Goal: Task Accomplishment & Management: Manage account settings

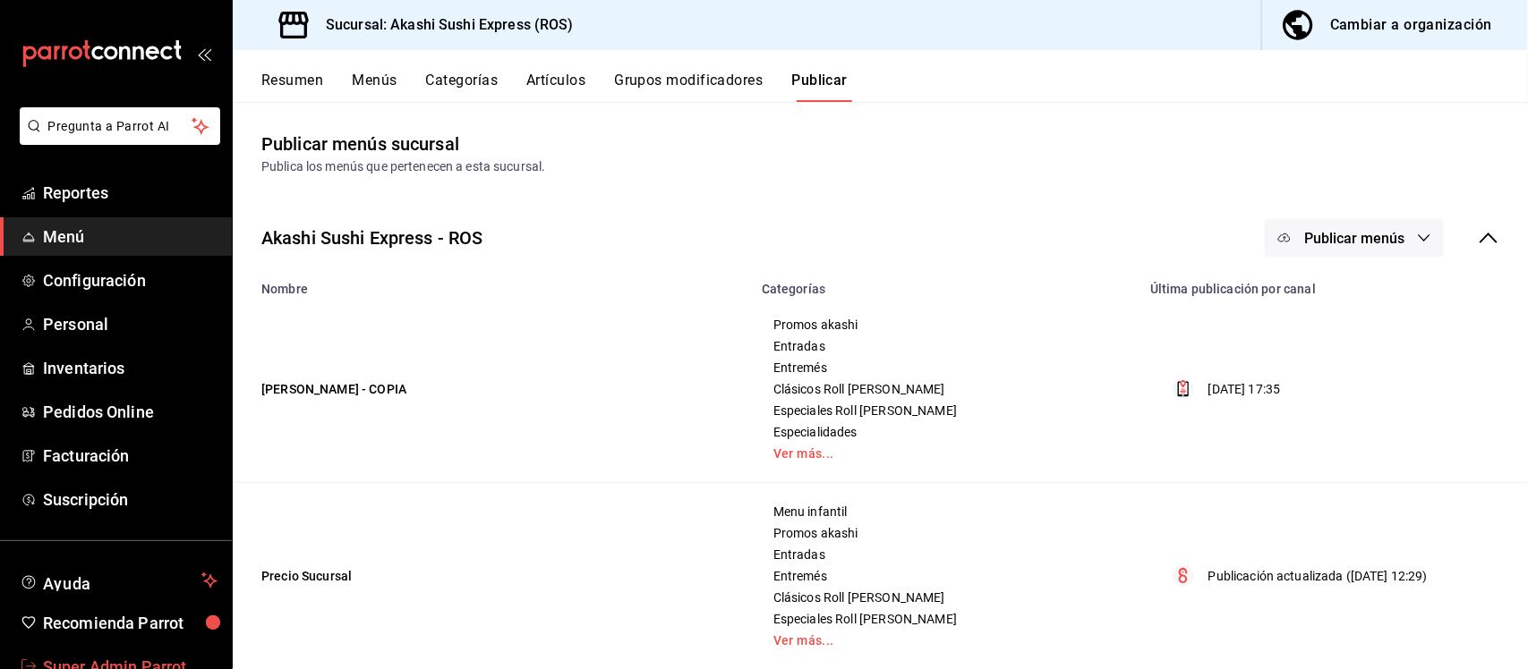
click at [107, 659] on span "Super Admin Parrot" at bounding box center [130, 667] width 175 height 24
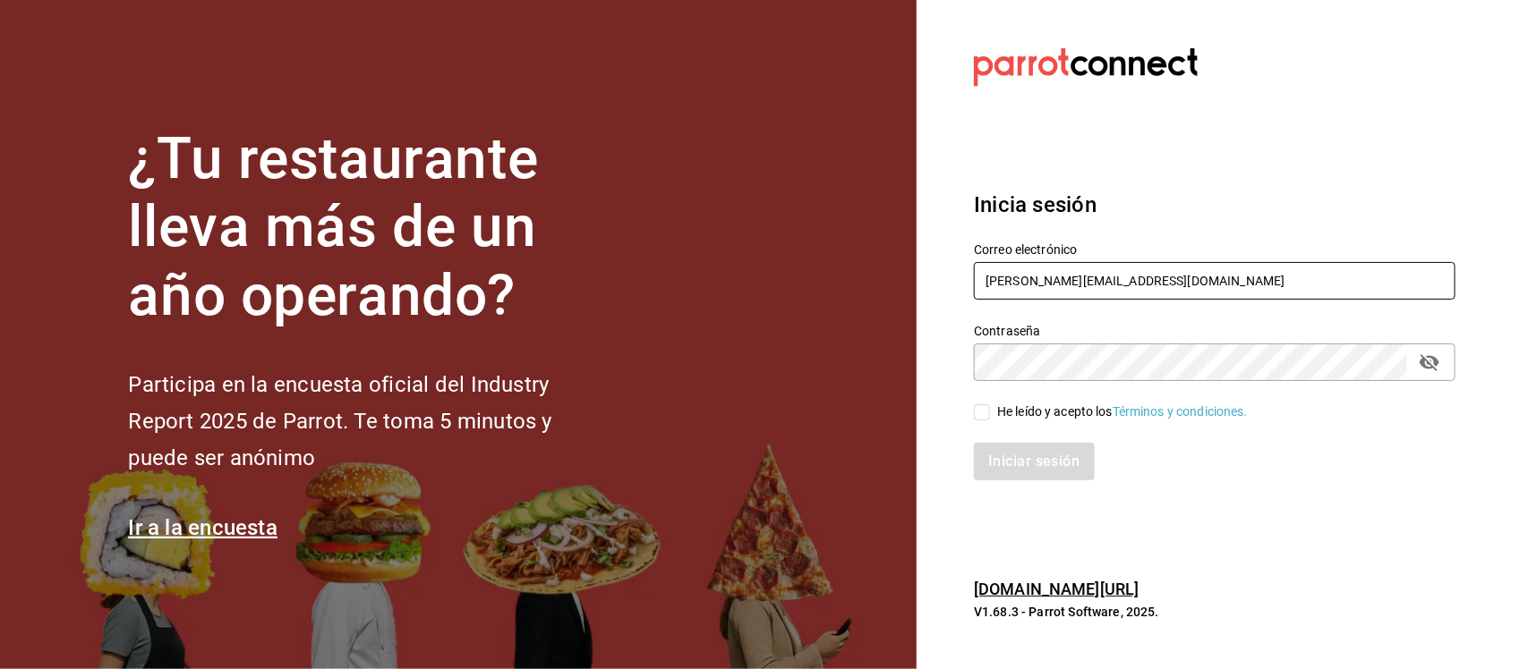
drag, startPoint x: 1157, startPoint y: 280, endPoint x: 955, endPoint y: 293, distance: 202.6
click at [958, 293] on div "Correo electrónico ricardo@parrotsoftware.io" at bounding box center [1203, 261] width 503 height 81
paste input "monchoso@tamps.com Parr0tConnec7"
click at [1144, 269] on input "monchoso@tamps.com Parr0tConnec7" at bounding box center [1214, 281] width 481 height 38
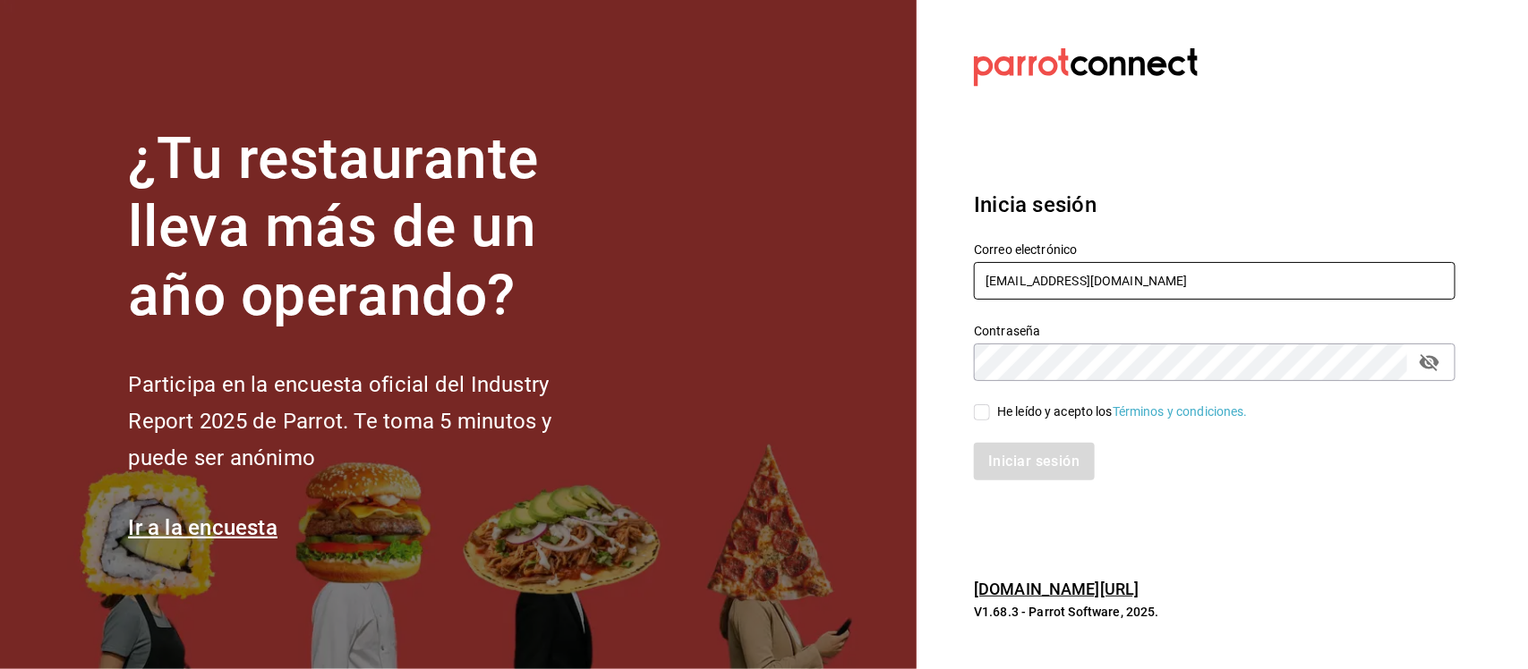
type input "monchoso@tamps.com"
click at [909, 363] on div "¿Tu restaurante lleva más de un año operando? Participa en la encuesta oficial …" at bounding box center [764, 334] width 1528 height 669
click at [980, 414] on input "He leído y acepto los Términos y condiciones." at bounding box center [982, 413] width 16 height 16
checkbox input "true"
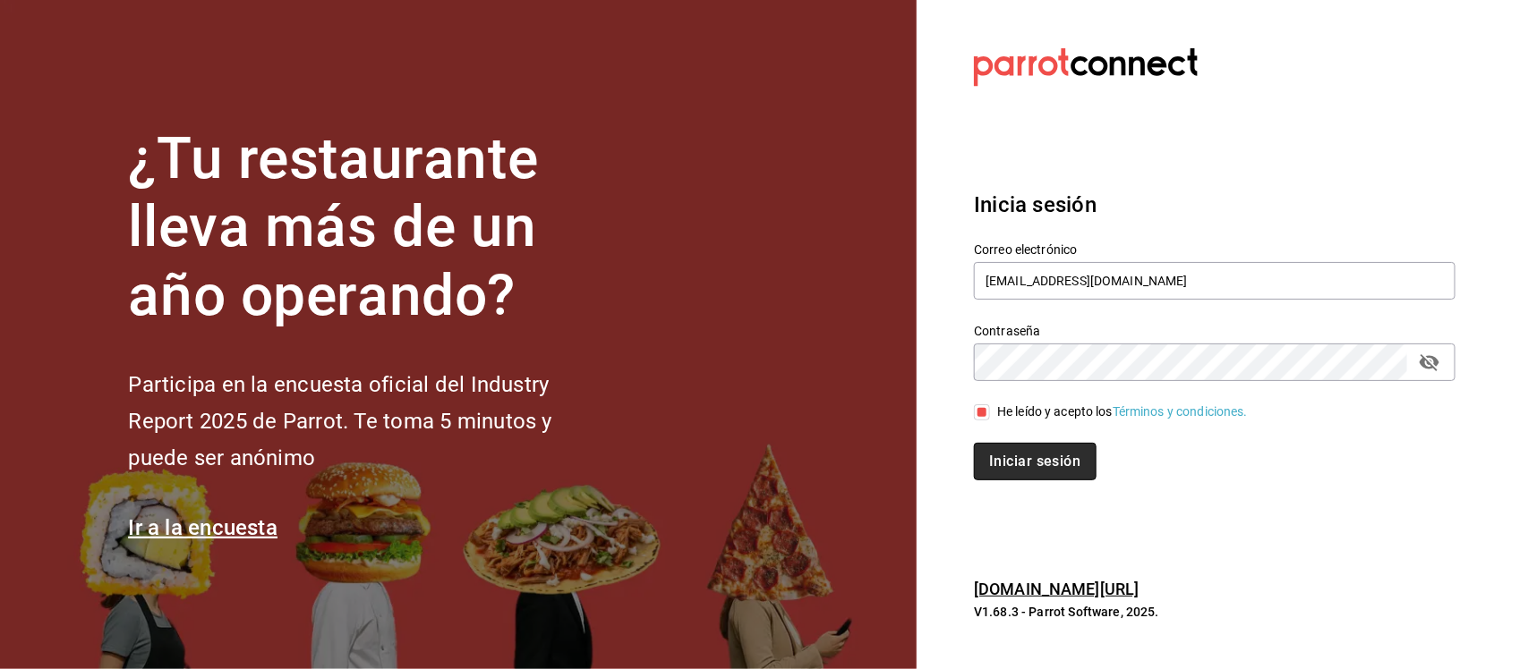
click at [1010, 463] on button "Iniciar sesión" at bounding box center [1035, 462] width 122 height 38
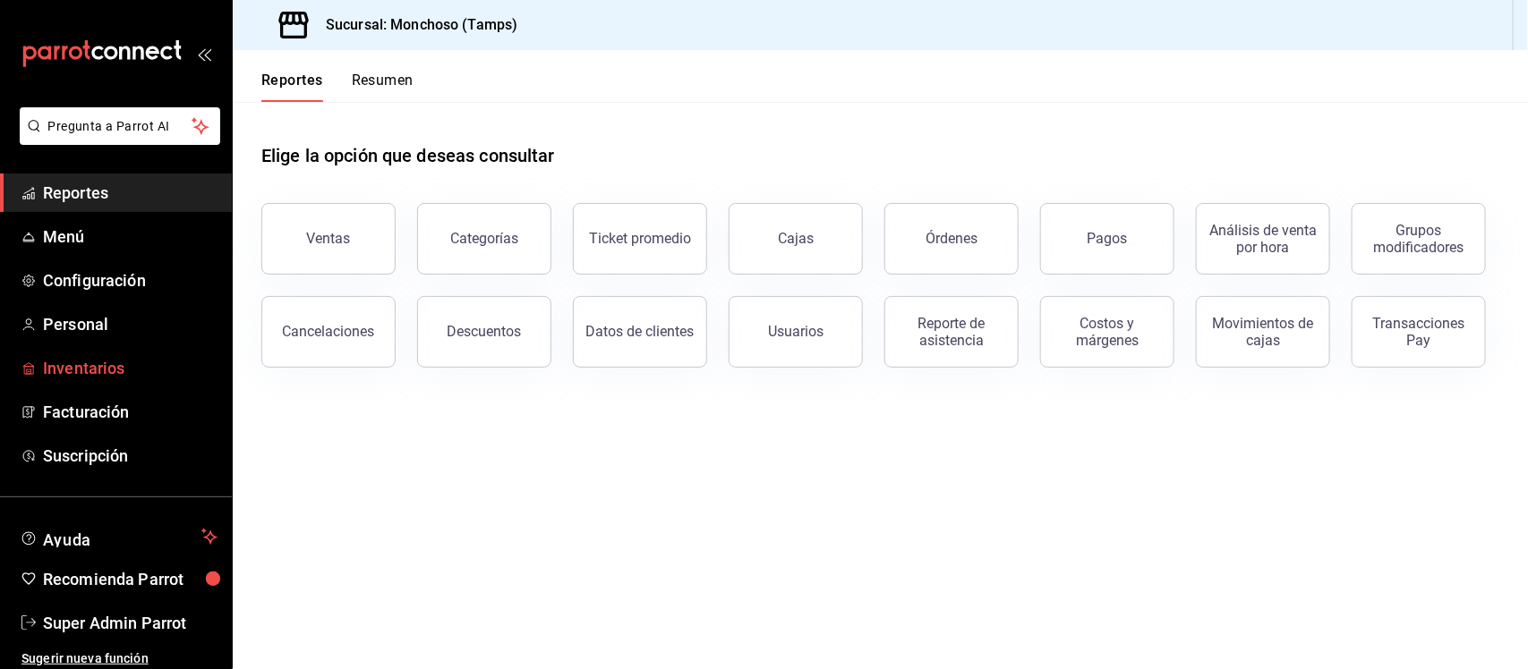
click at [100, 350] on link "Inventarios" at bounding box center [116, 368] width 232 height 38
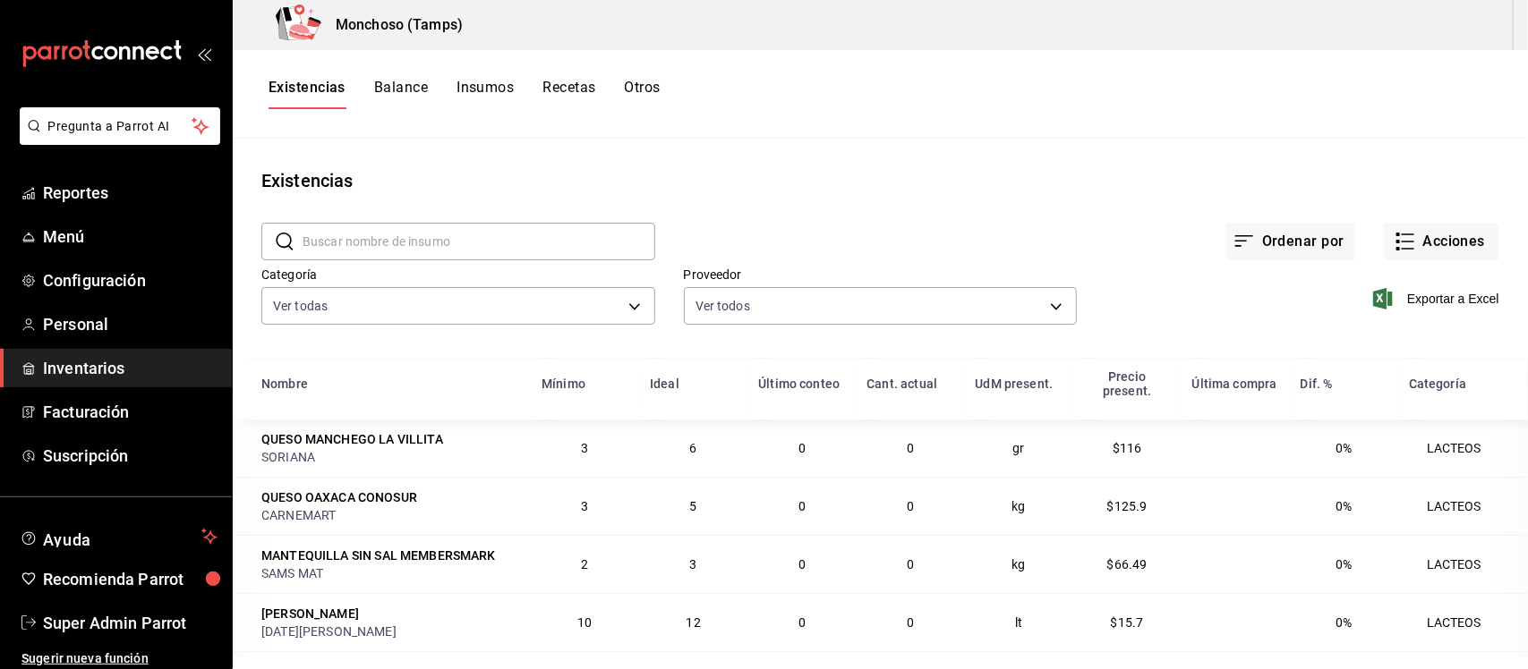
click at [476, 79] on button "Insumos" at bounding box center [484, 94] width 57 height 30
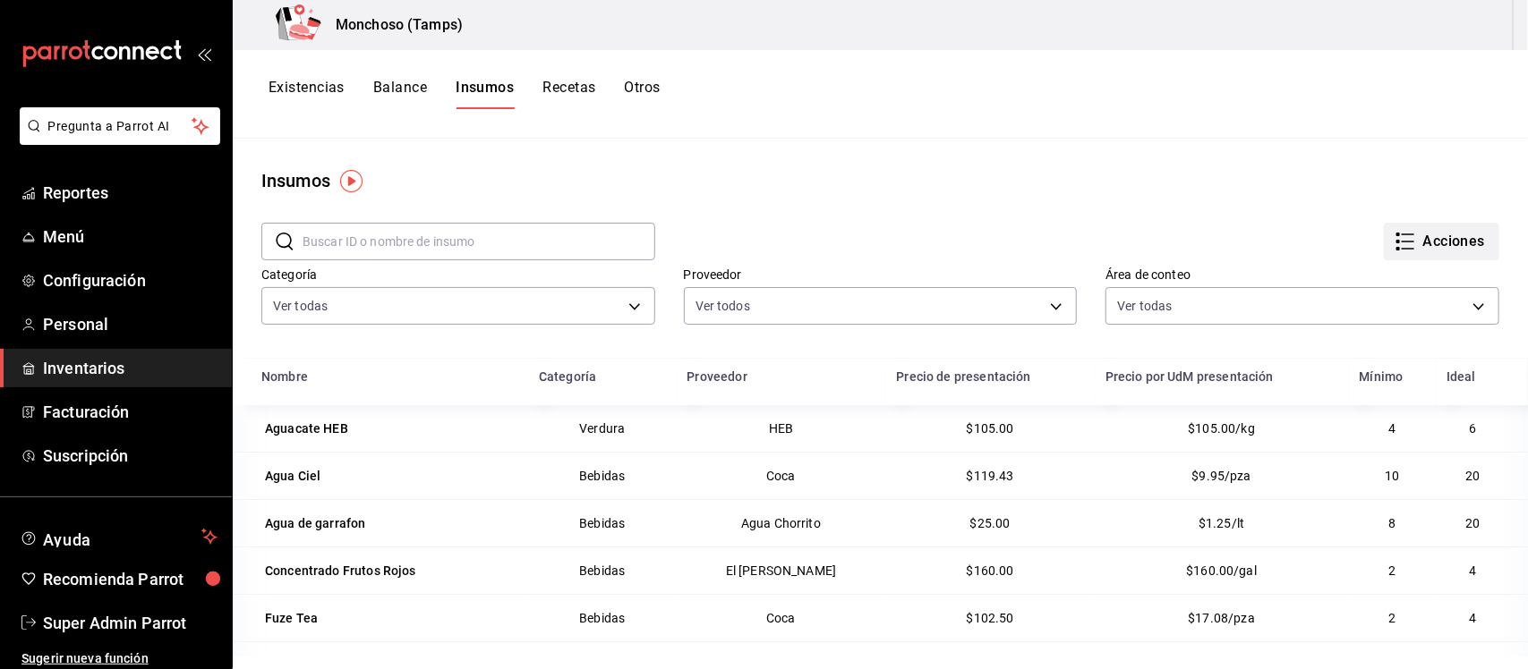
click at [1415, 223] on button "Acciones" at bounding box center [1441, 242] width 115 height 38
click at [655, 166] on div at bounding box center [764, 334] width 1528 height 669
click at [571, 89] on button "Recetas" at bounding box center [568, 94] width 53 height 30
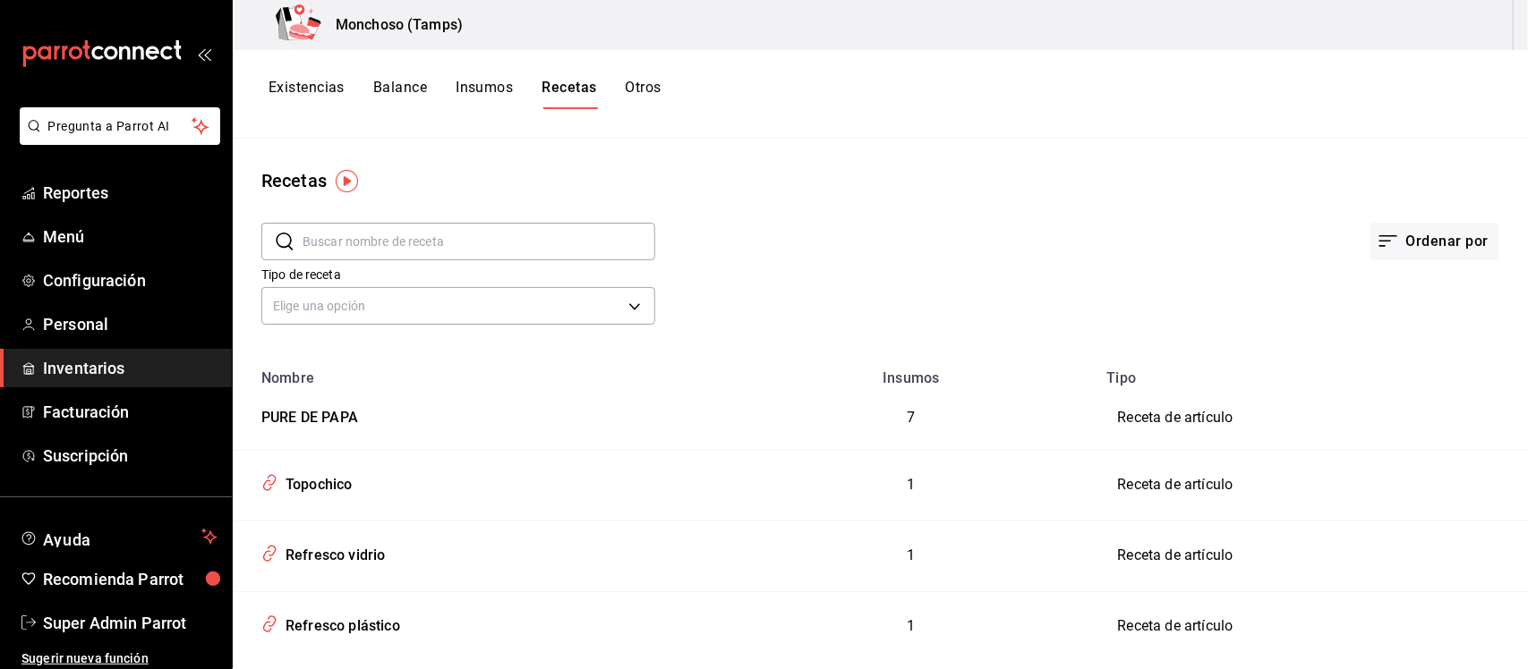
click at [490, 86] on button "Insumos" at bounding box center [484, 94] width 57 height 30
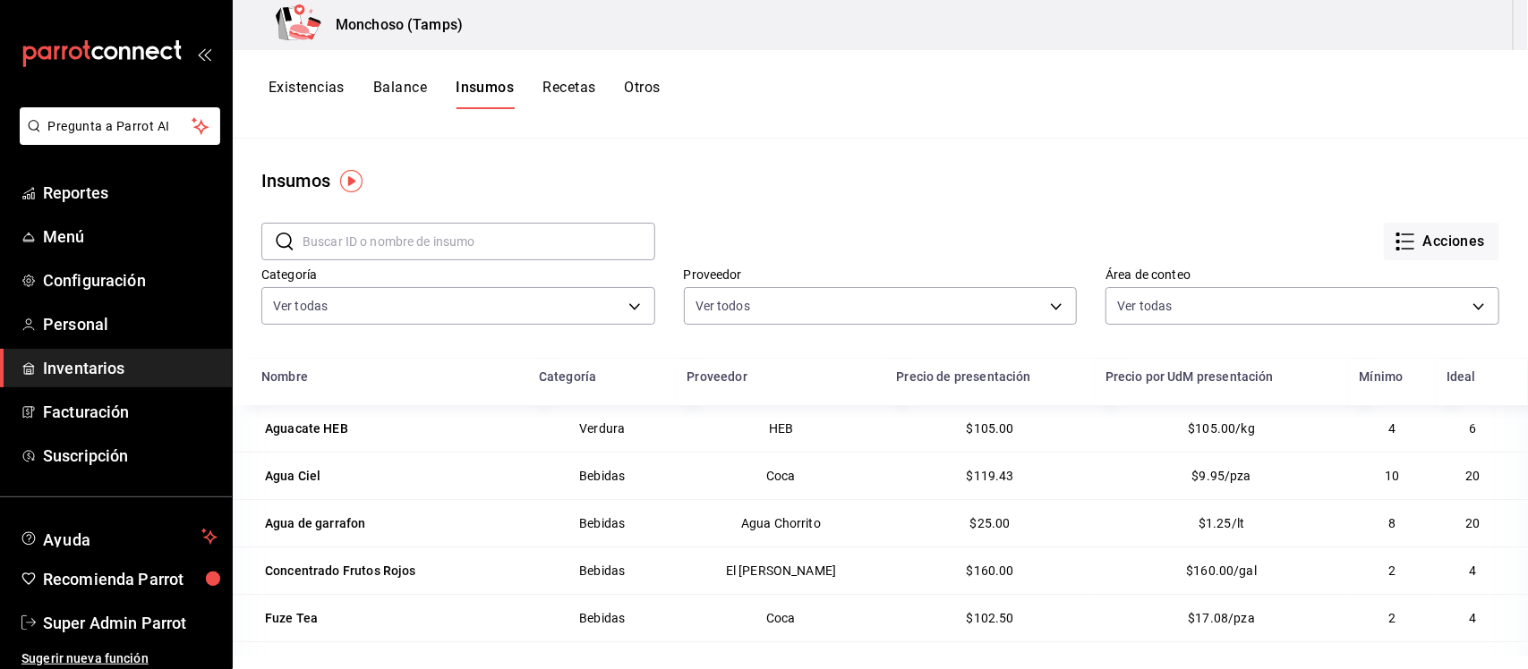
click at [297, 83] on button "Existencias" at bounding box center [306, 94] width 76 height 30
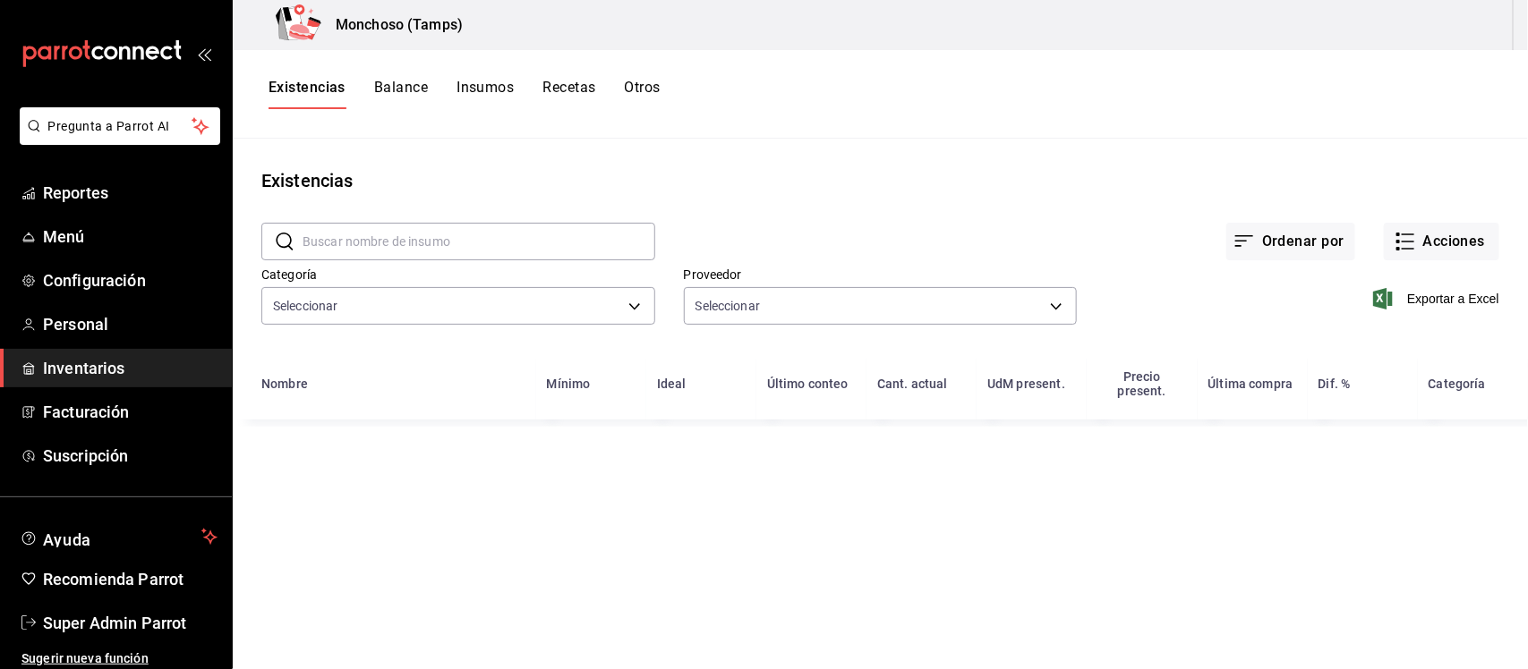
type input "94728d07-f106-4946-a193-1fc3bce6d8f7,0d36833e-7a51-48a4-b766-472aac0a729a,8a101…"
type input "f50ff47c-8779-4e19-8ebb-592c9bc0a581,bed94d4e-8533-4ca0-9a84-854cca6c619a,febfa…"
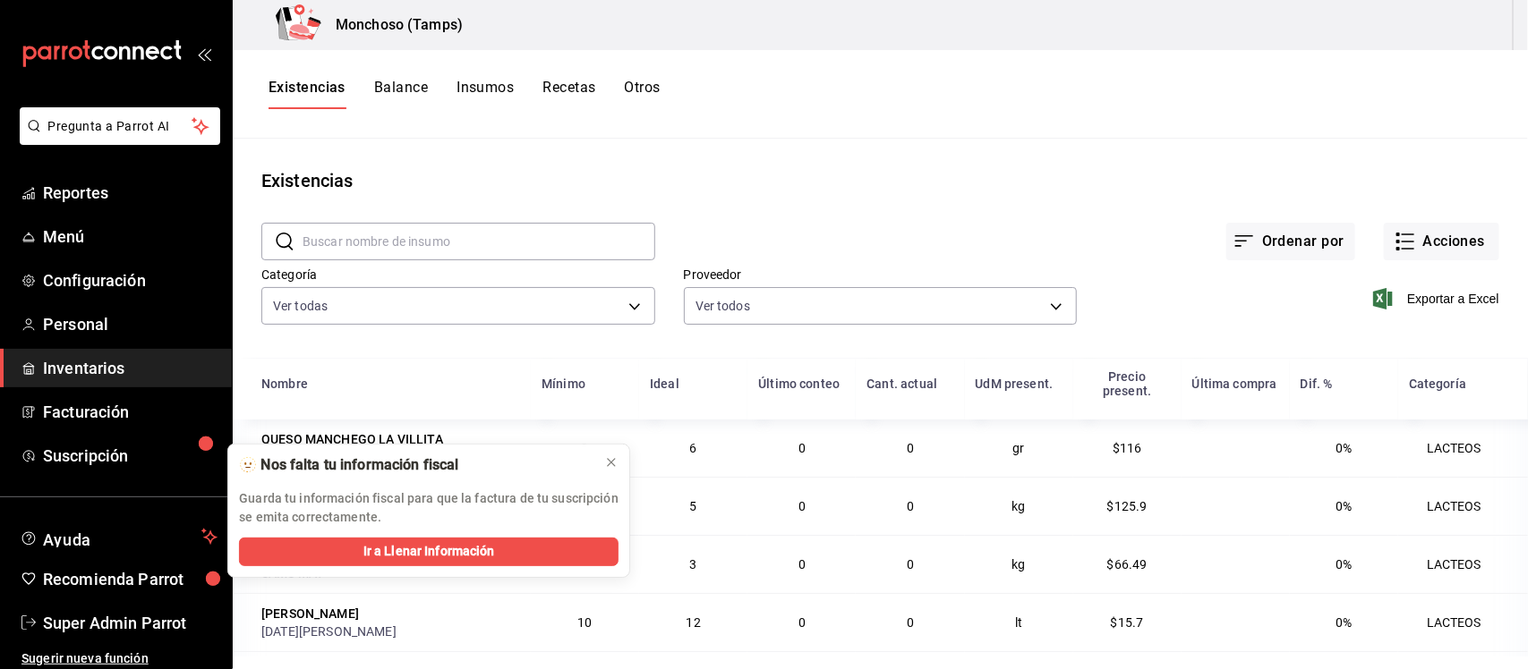
click at [1018, 89] on div "Existencias Balance Insumos Recetas Otros" at bounding box center [880, 94] width 1295 height 30
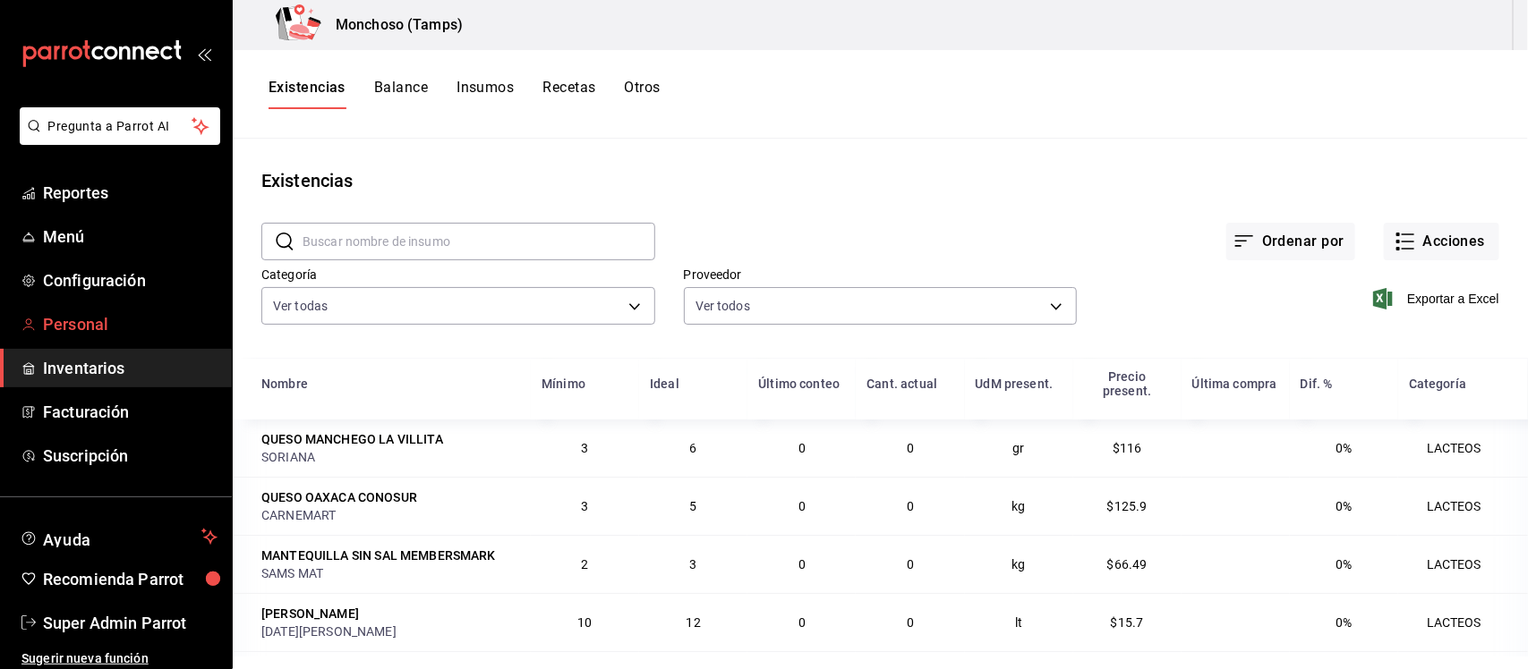
click at [49, 336] on span "Personal" at bounding box center [130, 324] width 175 height 24
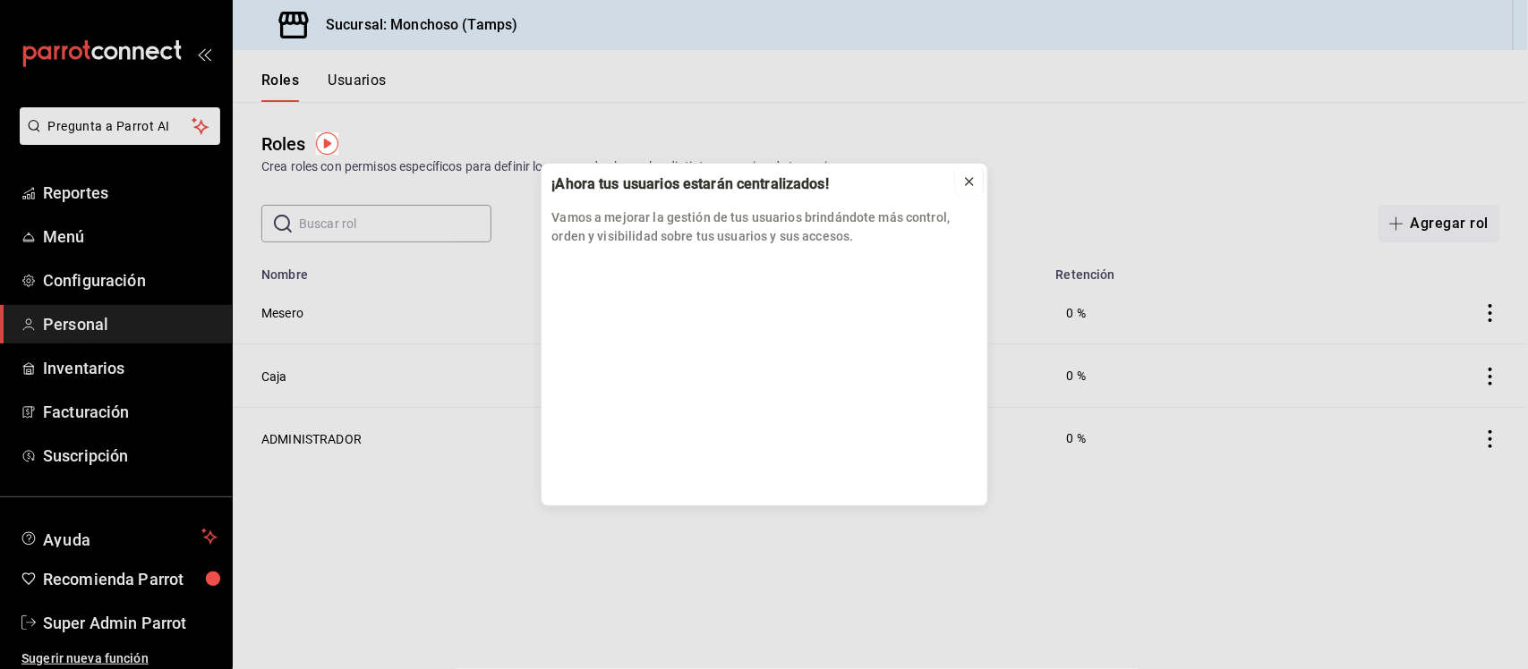
click at [969, 176] on icon at bounding box center [969, 182] width 14 height 14
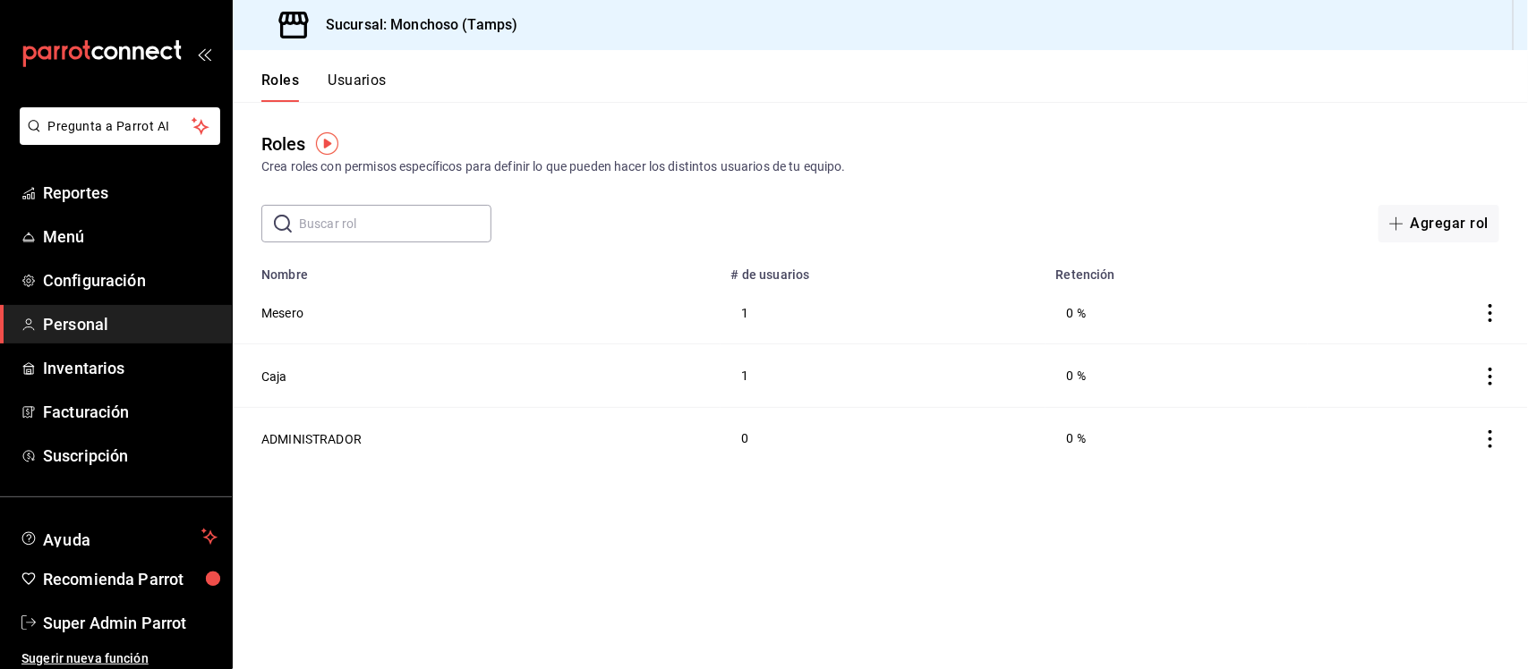
click at [340, 72] on button "Usuarios" at bounding box center [357, 87] width 59 height 30
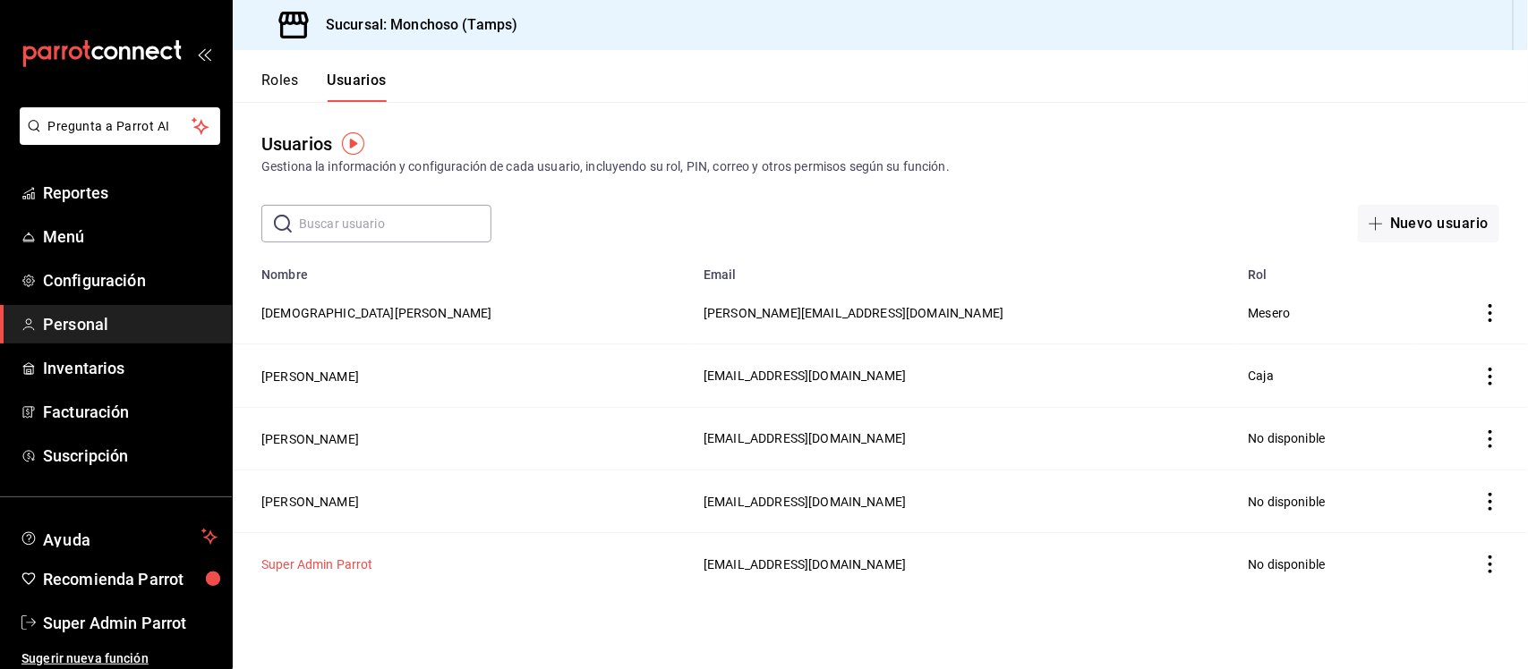
click at [306, 566] on button "Super Admin Parrot" at bounding box center [317, 565] width 112 height 18
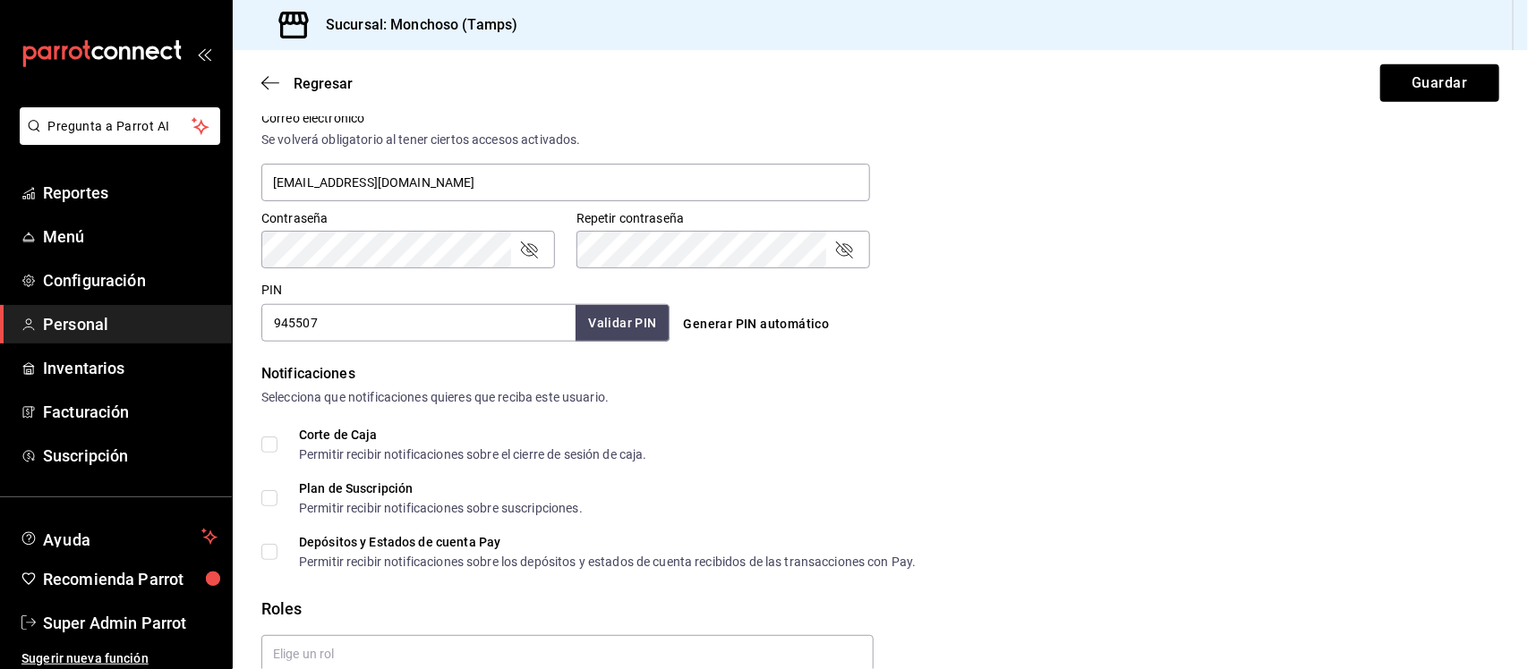
scroll to position [780, 0]
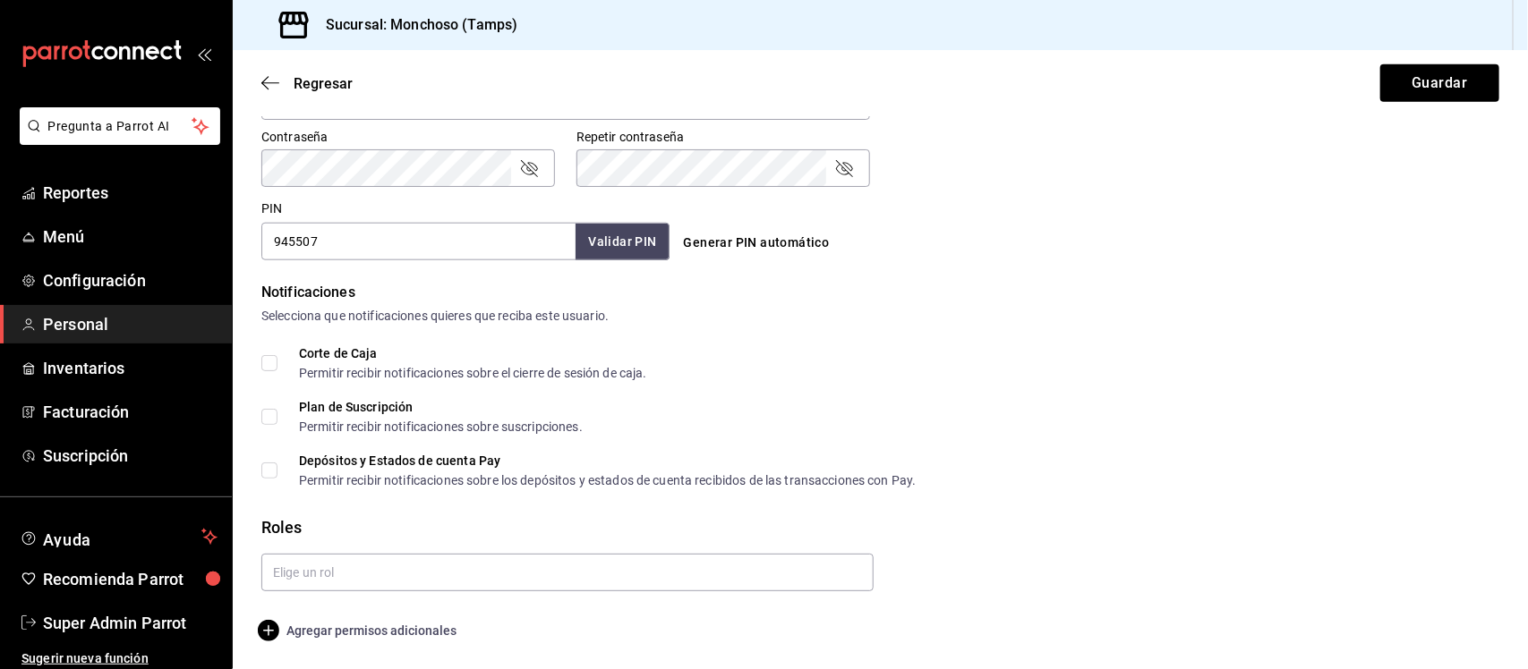
click at [409, 631] on span "Agregar permisos adicionales" at bounding box center [358, 630] width 195 height 21
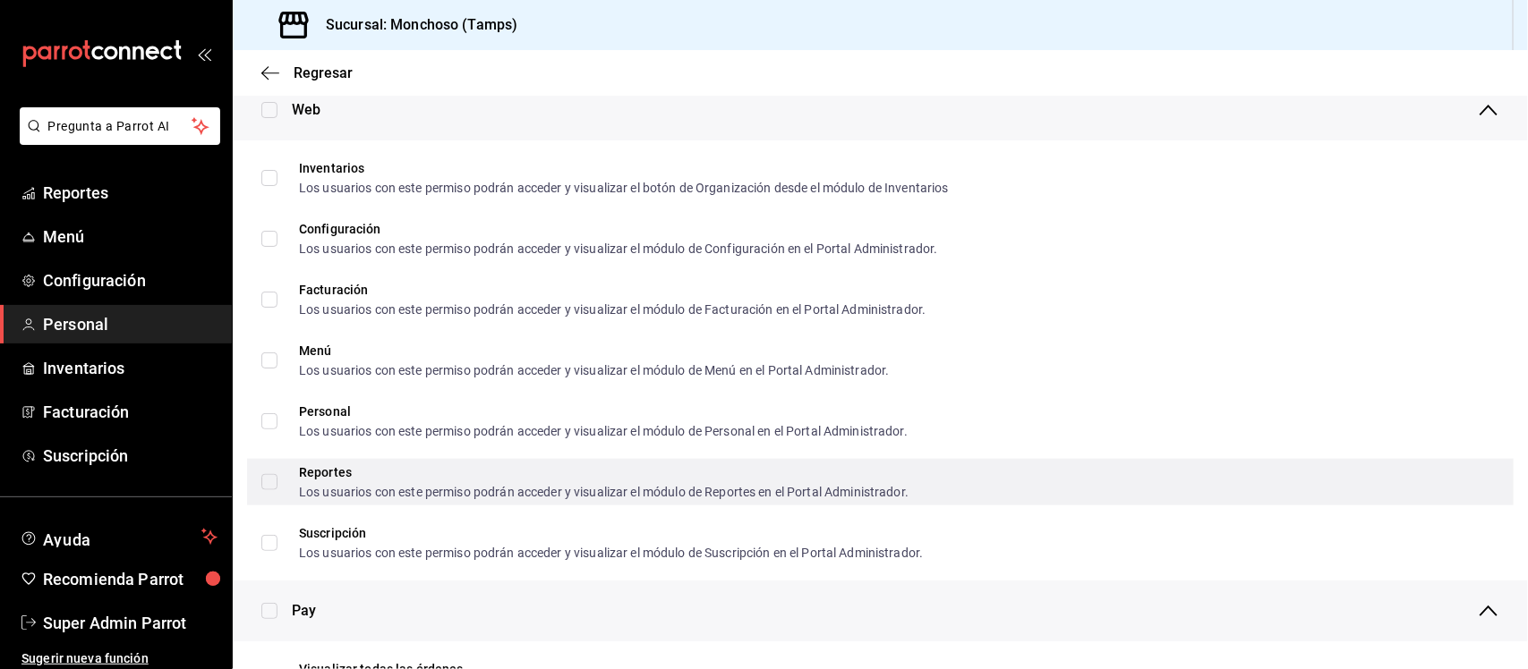
scroll to position [575, 0]
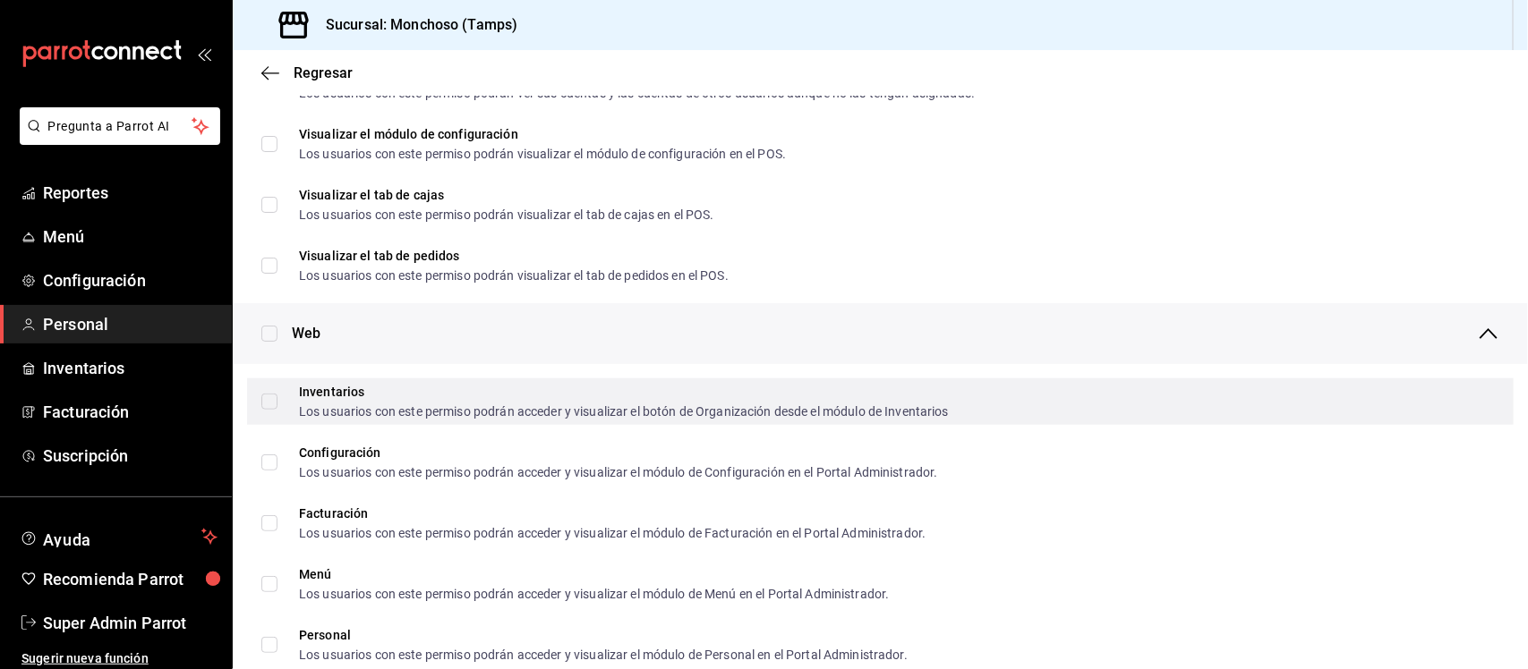
click at [260, 395] on div "Inventarios Los usuarios con este permiso podrán acceder y visualizar el botón …" at bounding box center [880, 402] width 1266 height 47
checkbox input "true"
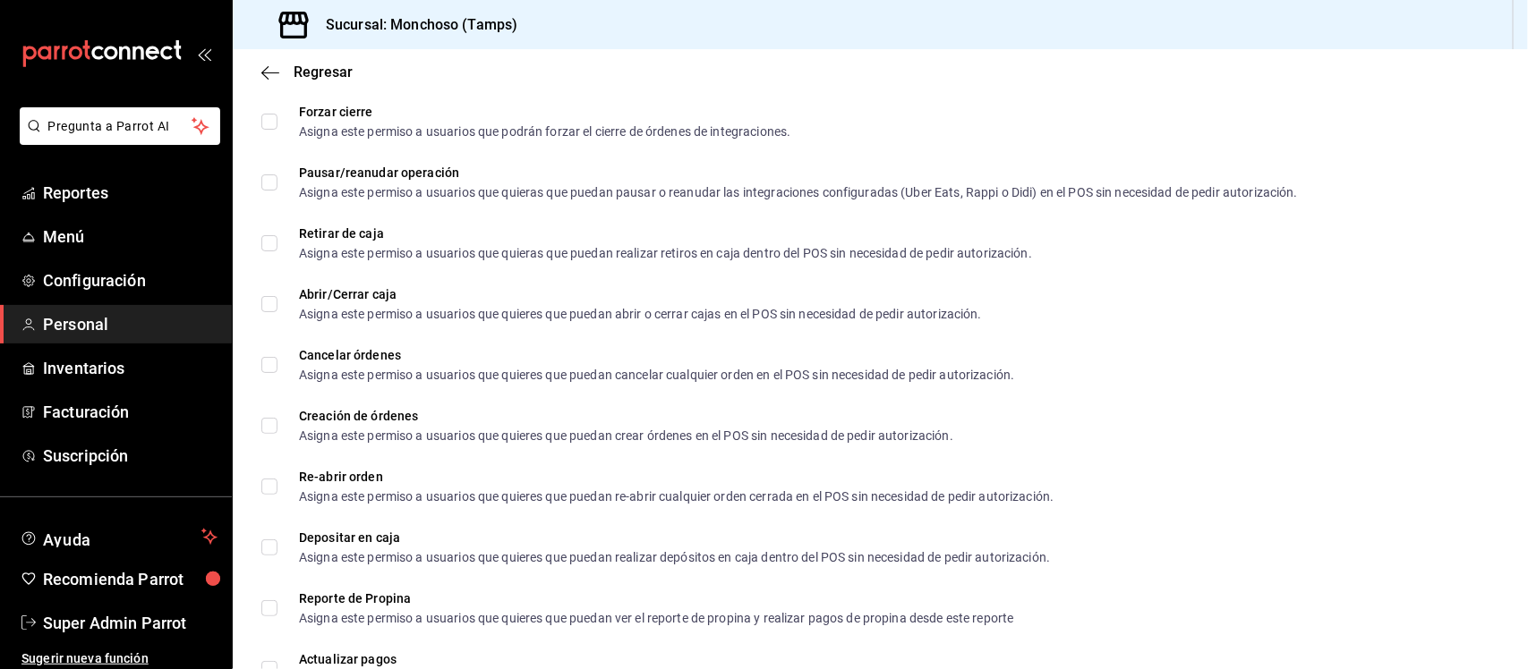
scroll to position [1470, 0]
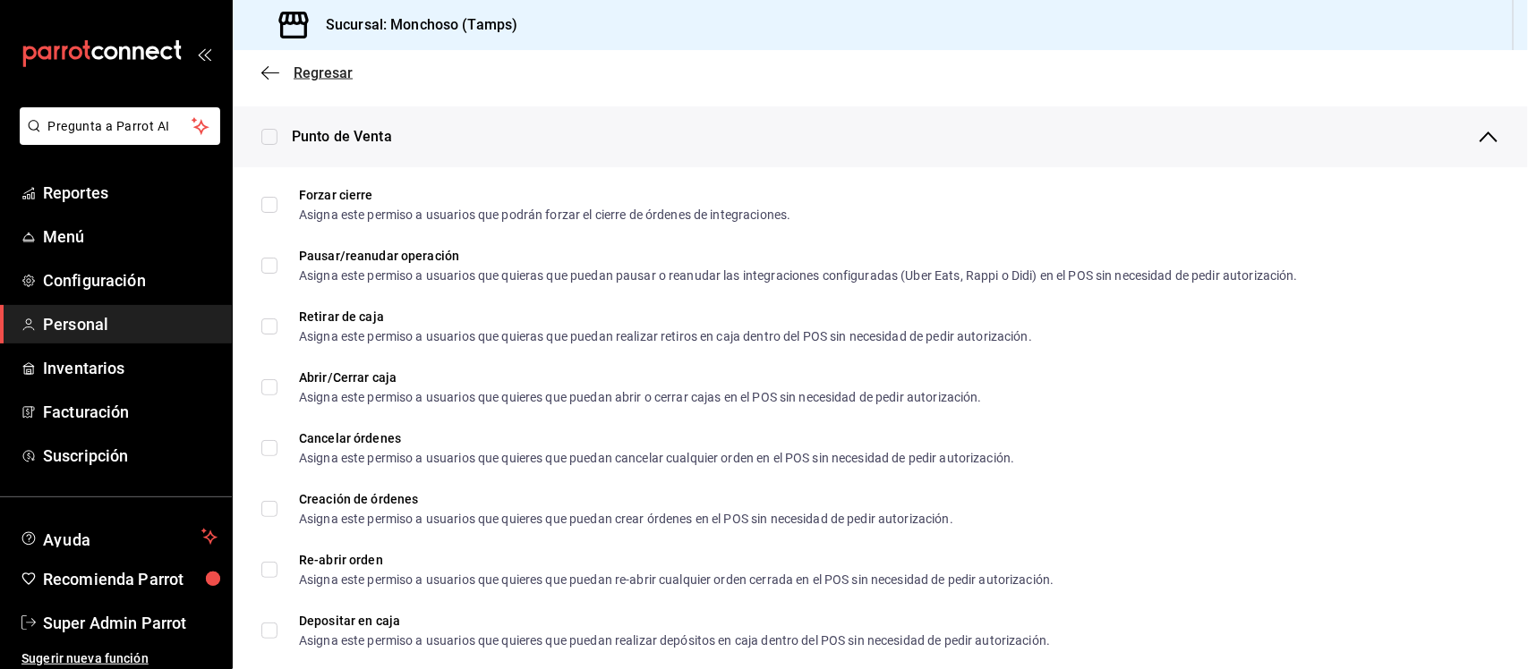
click at [266, 73] on icon "button" at bounding box center [270, 73] width 18 height 16
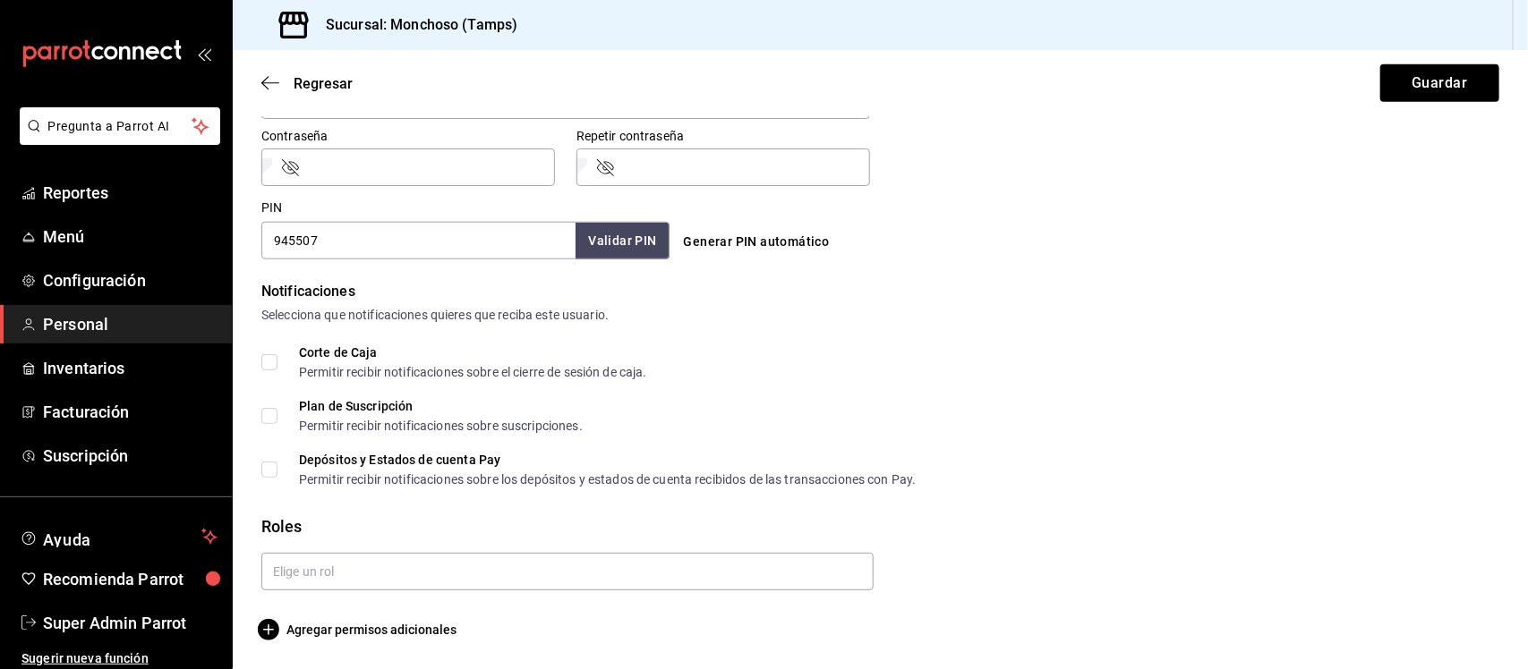
scroll to position [780, 0]
click at [1469, 82] on button "Guardar" at bounding box center [1439, 83] width 119 height 38
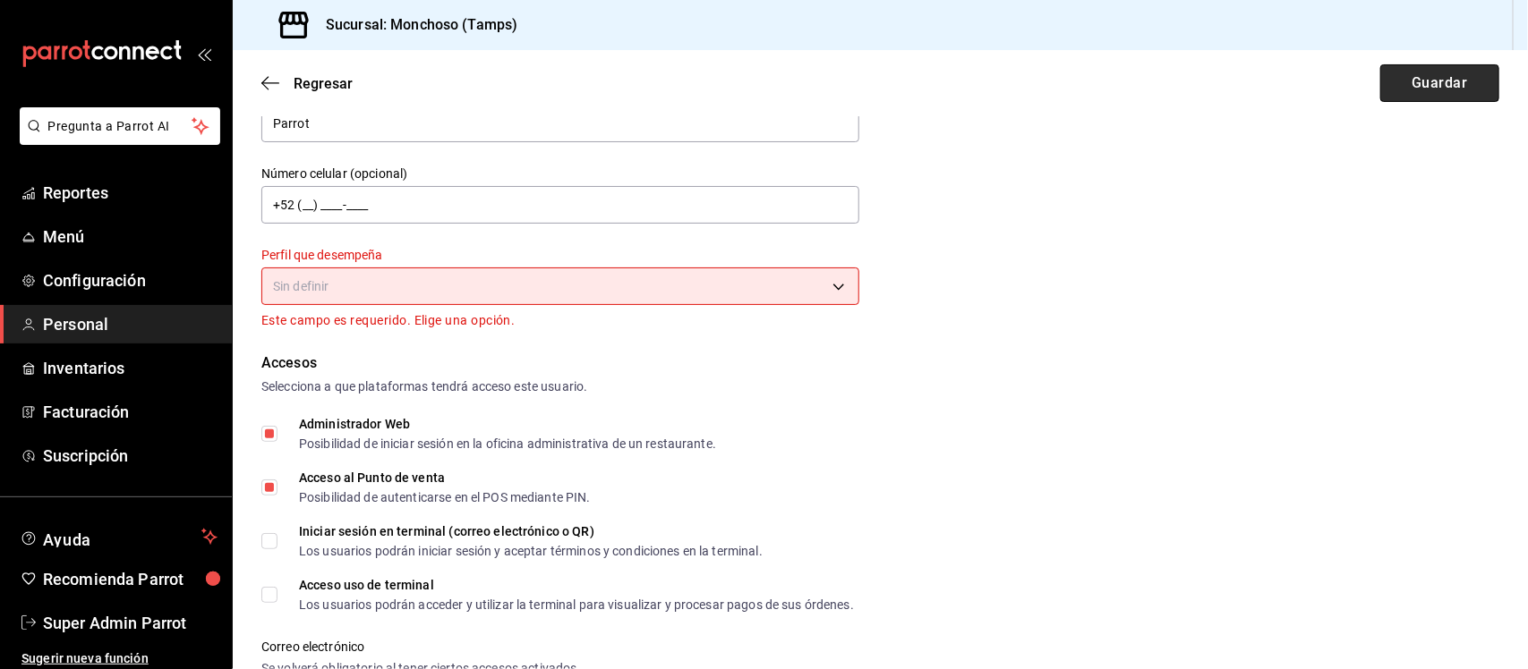
scroll to position [109, 0]
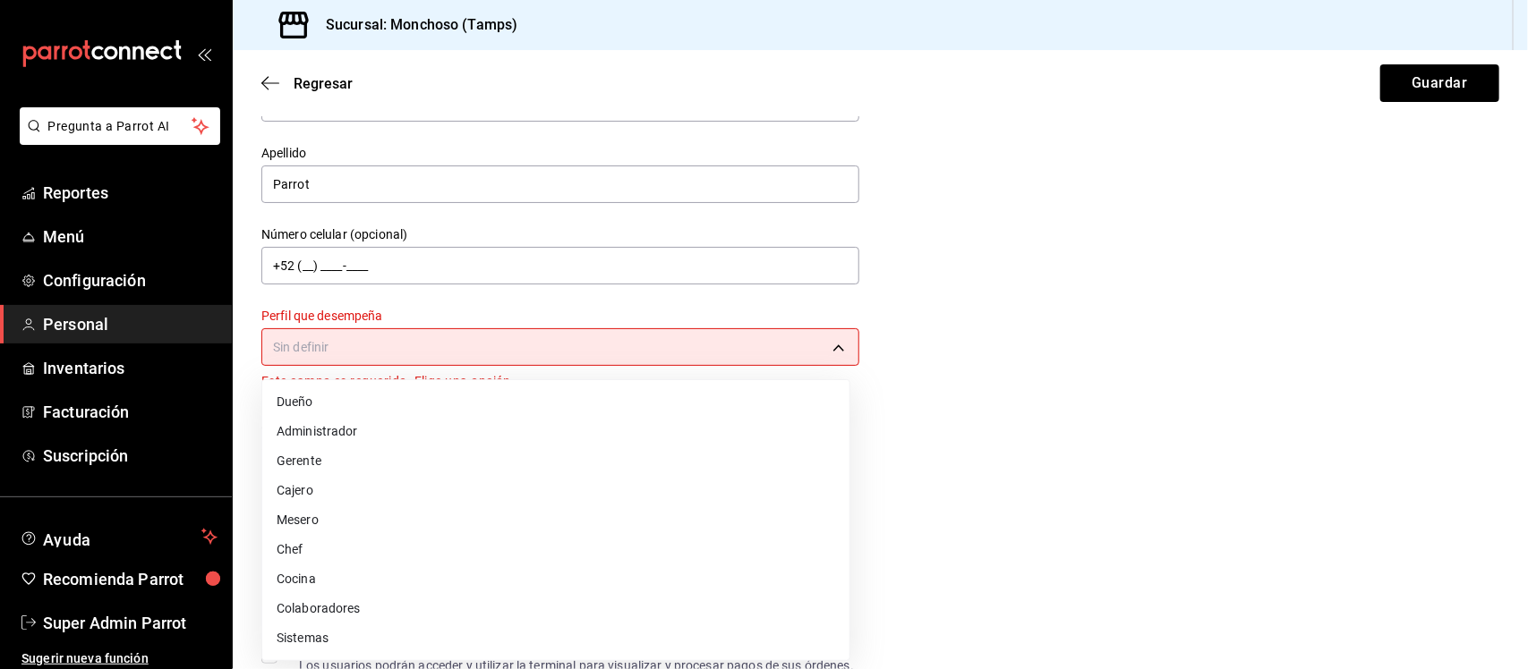
click at [807, 354] on body "Pregunta a Parrot AI Reportes Menú Configuración Personal Inventarios Facturaci…" at bounding box center [764, 334] width 1528 height 669
click at [352, 434] on li "Administrador" at bounding box center [555, 432] width 587 height 30
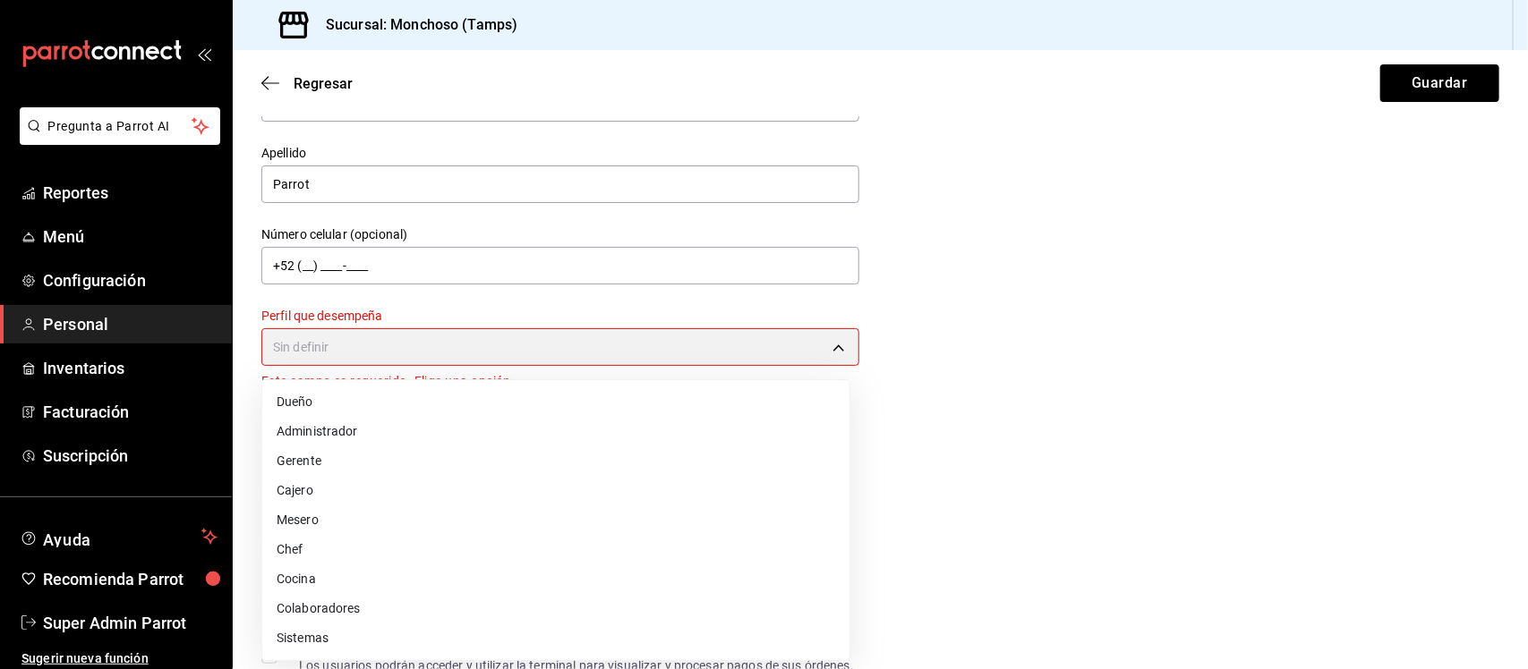
type input "ADMIN"
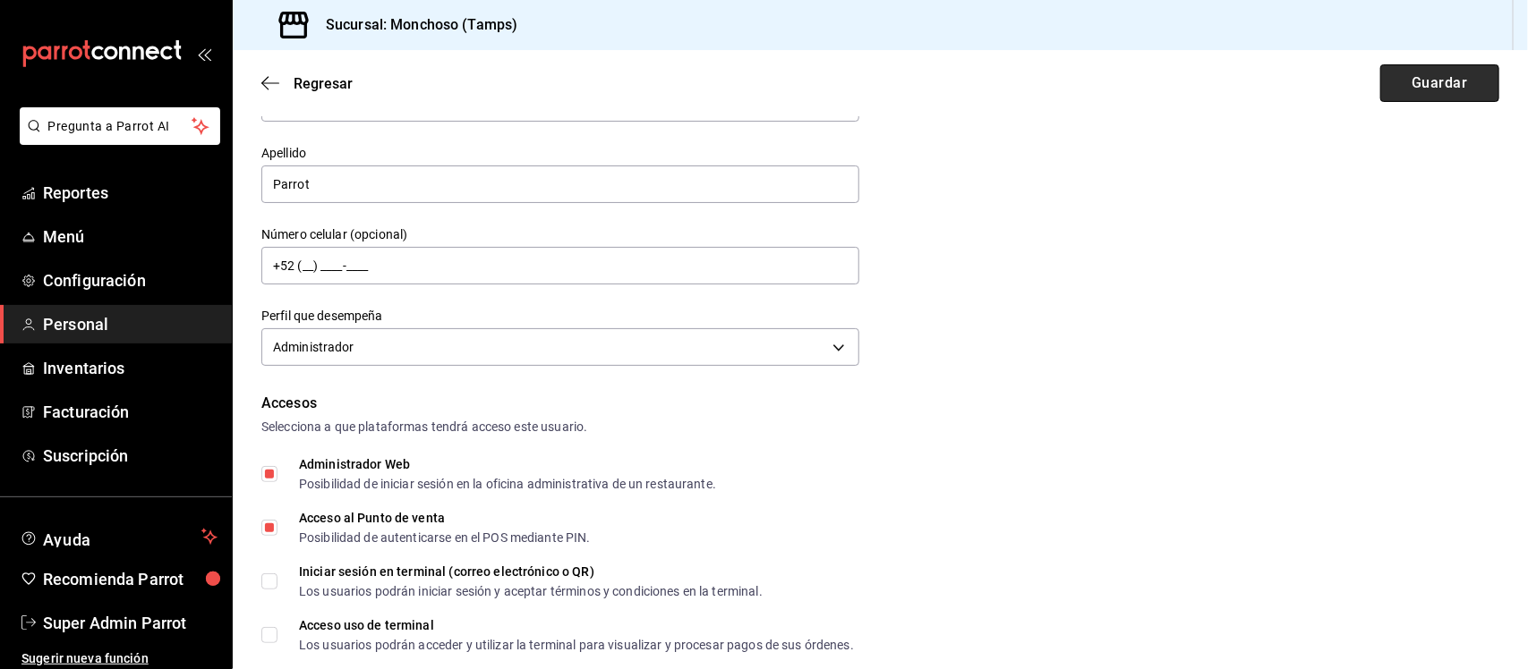
click at [1446, 79] on button "Guardar" at bounding box center [1439, 83] width 119 height 38
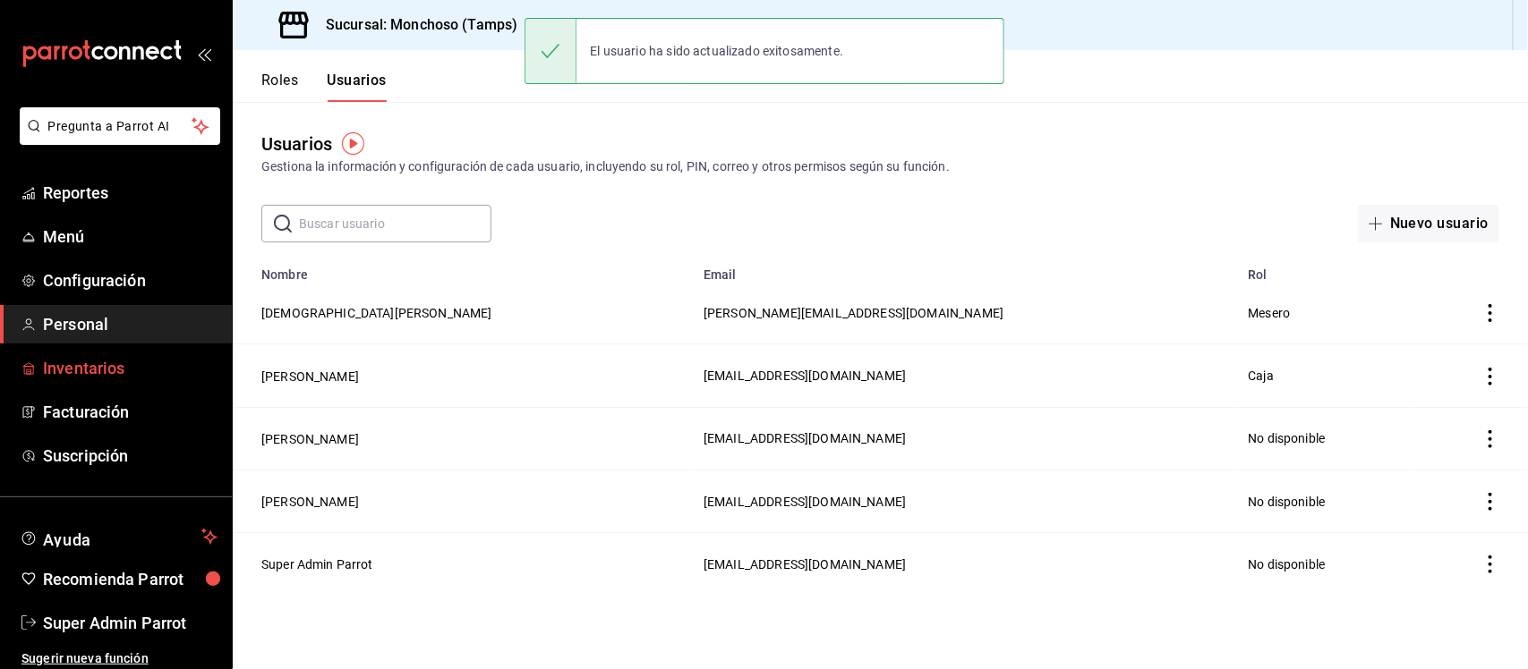
click at [92, 372] on span "Inventarios" at bounding box center [130, 368] width 175 height 24
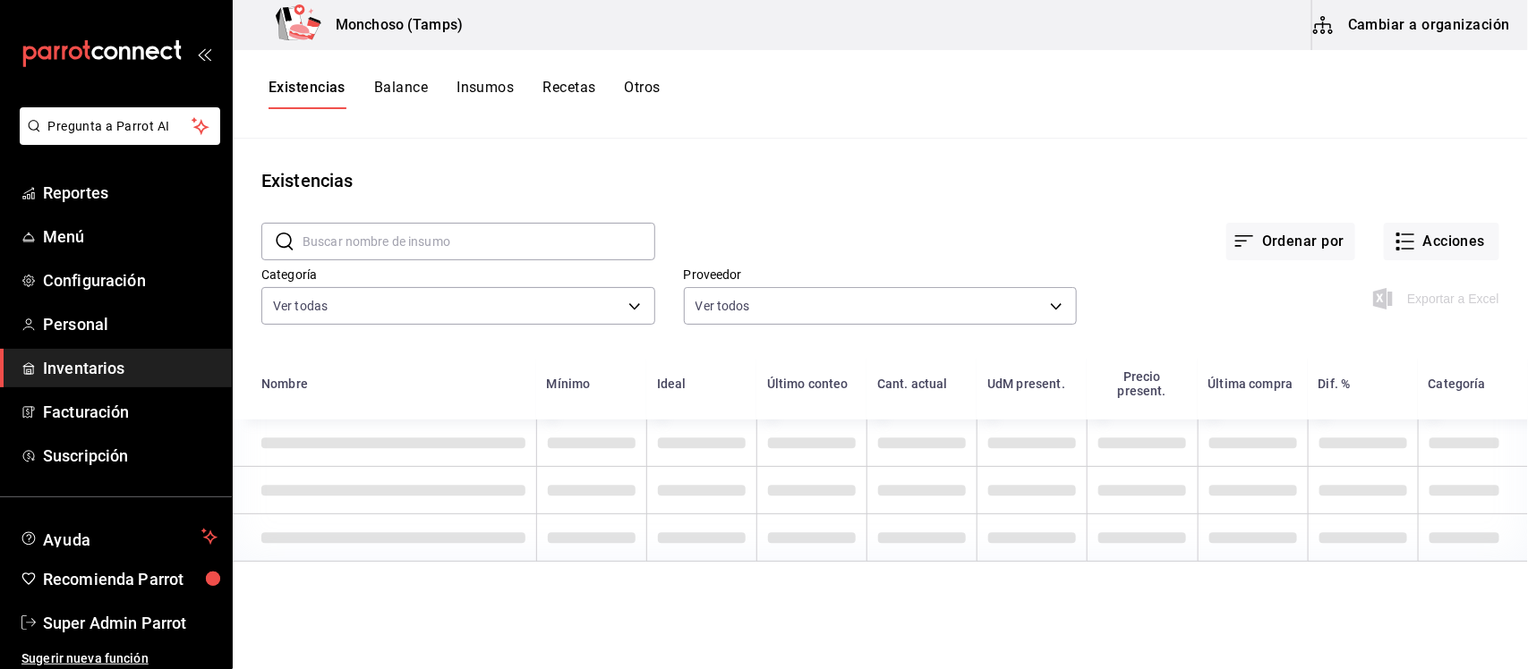
click at [1454, 11] on button "Cambiar a organización" at bounding box center [1412, 25] width 201 height 50
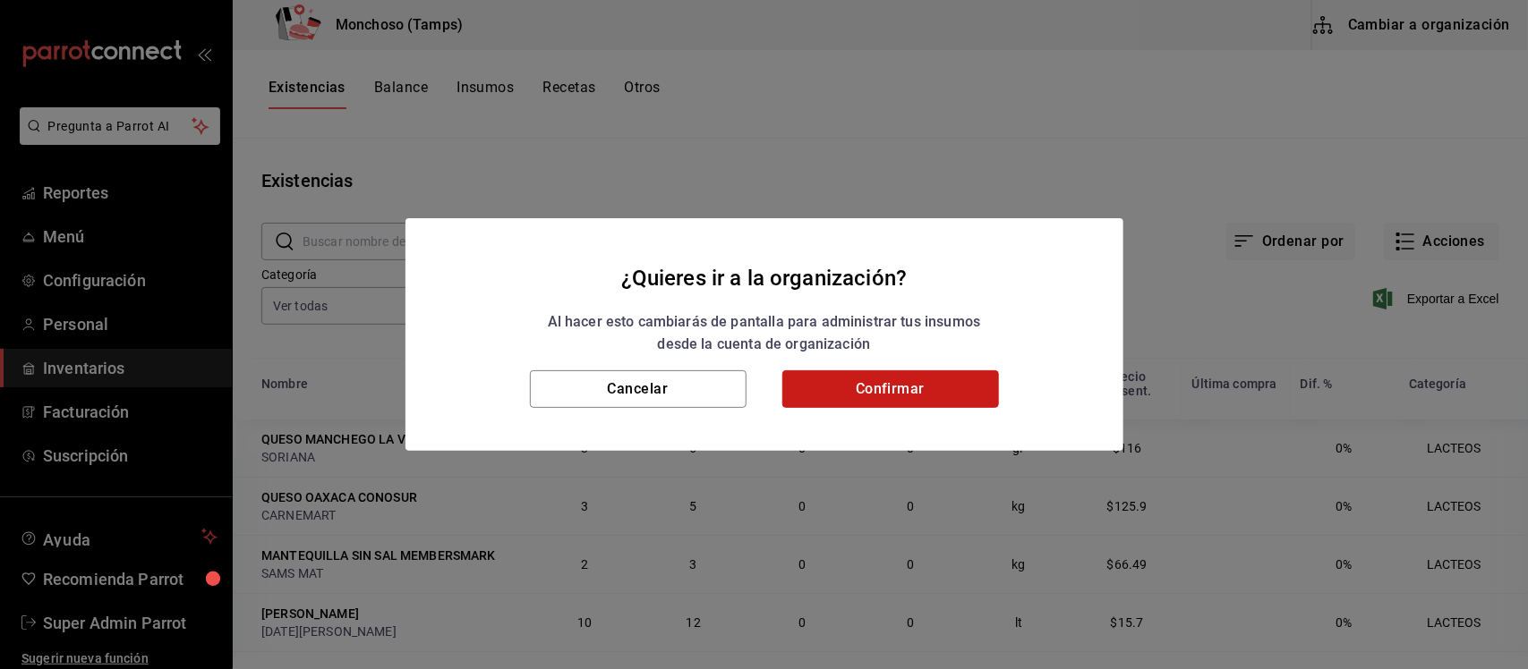
click at [899, 377] on button "Confirmar" at bounding box center [890, 390] width 217 height 38
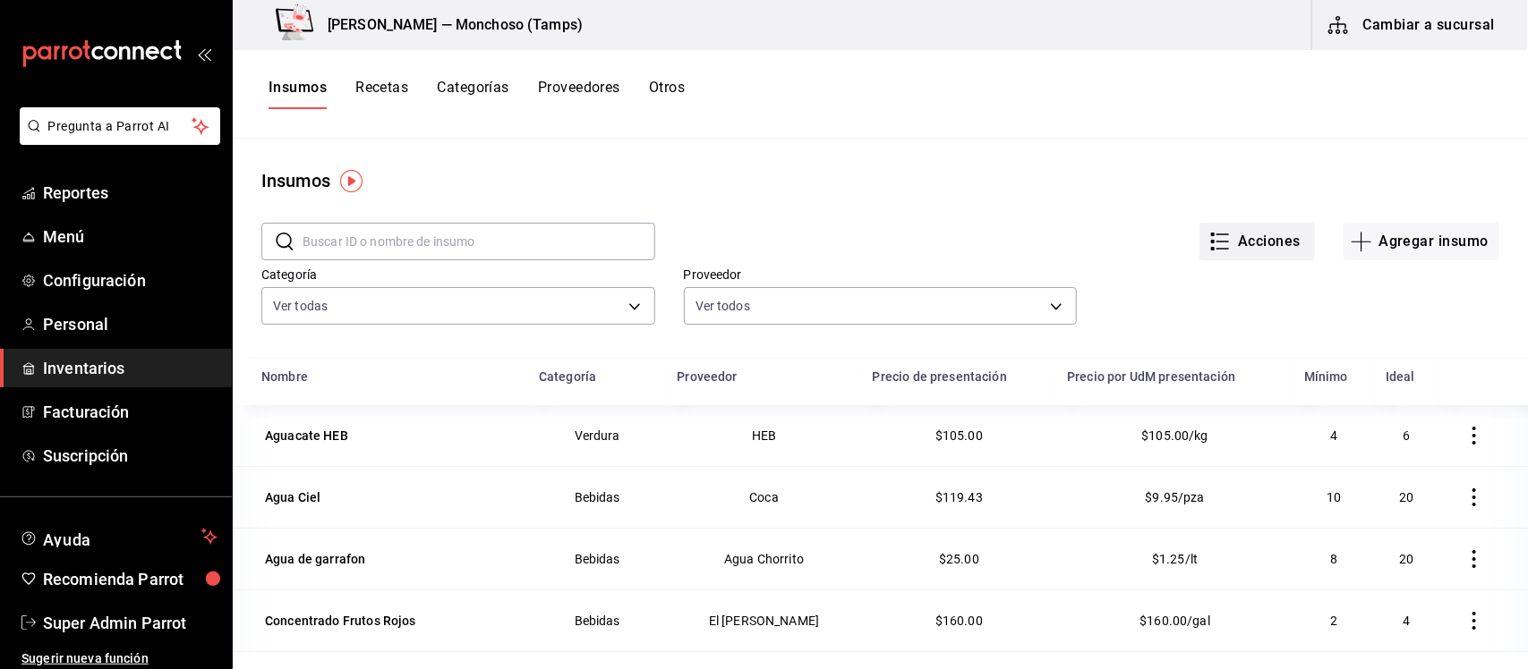
click at [1254, 243] on button "Acciones" at bounding box center [1256, 242] width 115 height 38
click at [1022, 209] on div at bounding box center [764, 334] width 1528 height 669
click at [371, 86] on button "Recetas" at bounding box center [381, 94] width 53 height 30
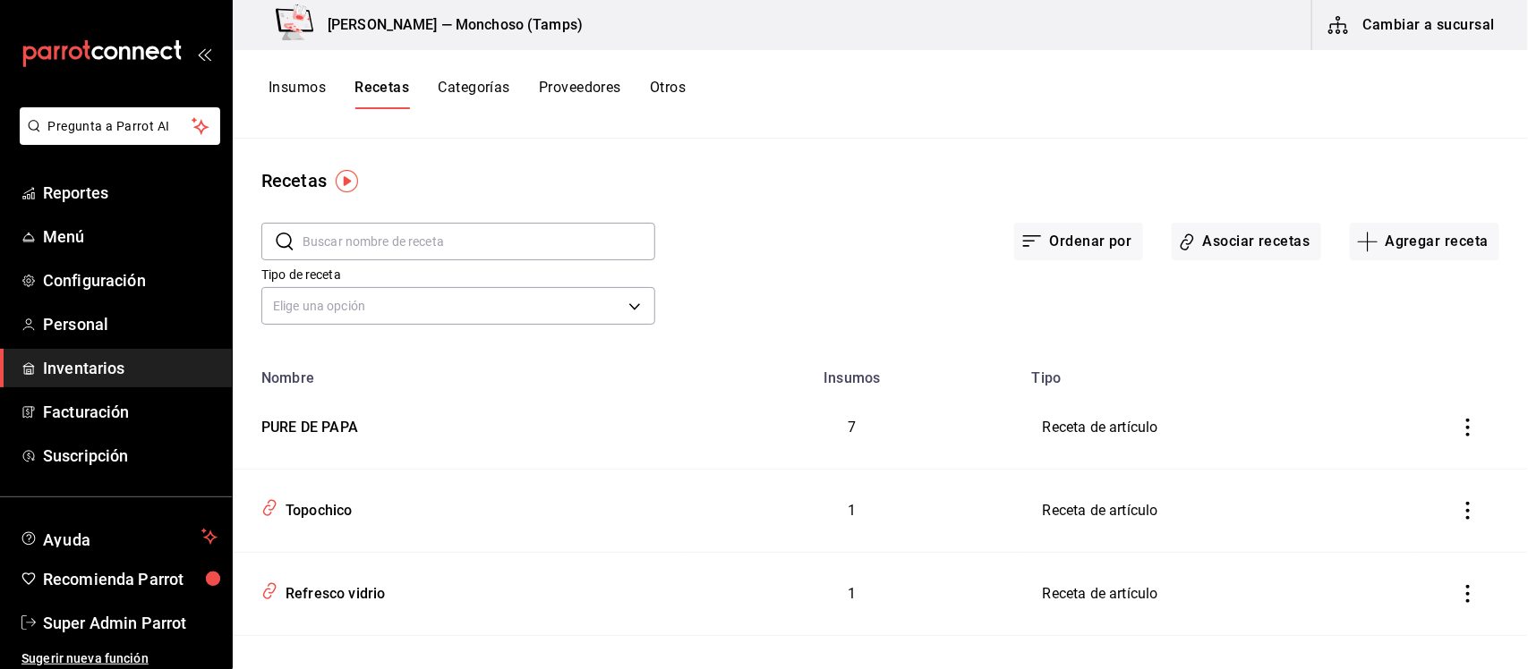
click at [447, 92] on button "Categorías" at bounding box center [474, 94] width 72 height 30
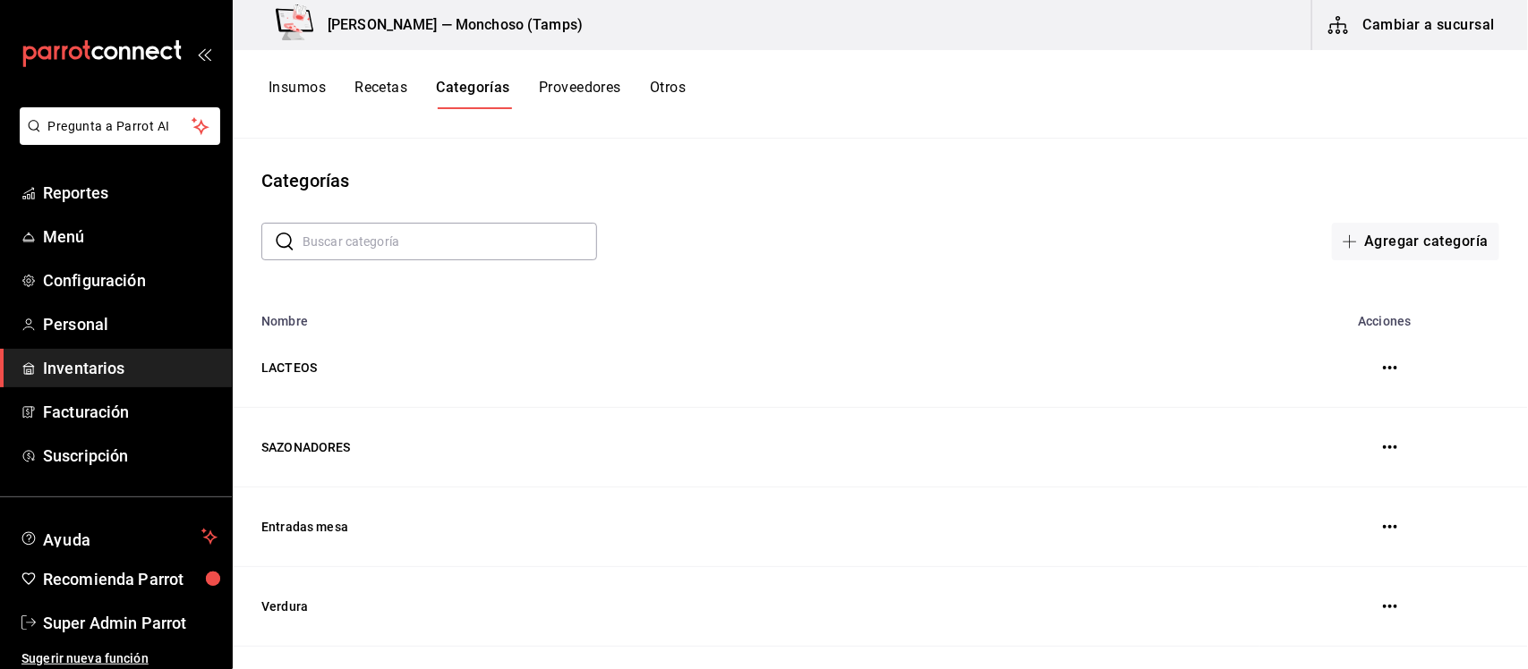
click at [604, 96] on button "Proveedores" at bounding box center [580, 94] width 82 height 30
click at [672, 86] on button "Otros" at bounding box center [670, 94] width 36 height 30
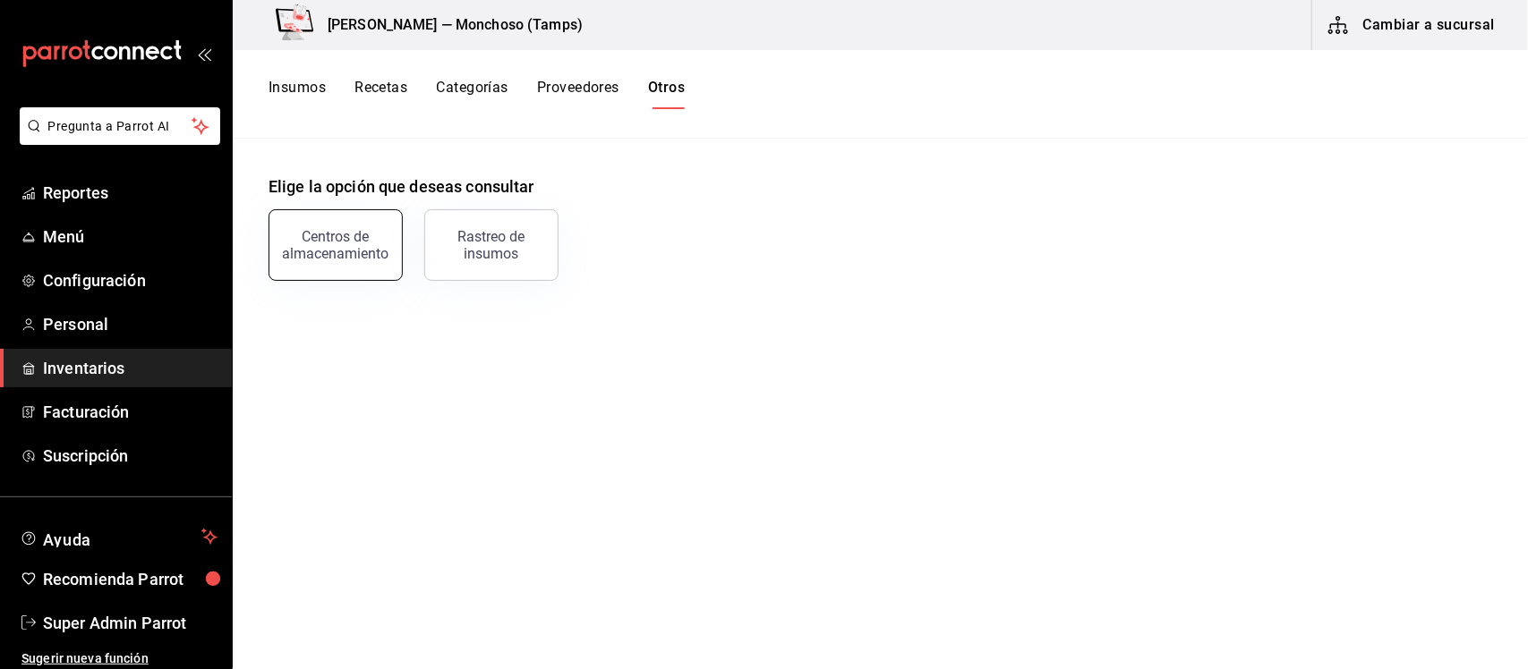
click at [347, 261] on button "Centros de almacenamiento" at bounding box center [335, 245] width 134 height 72
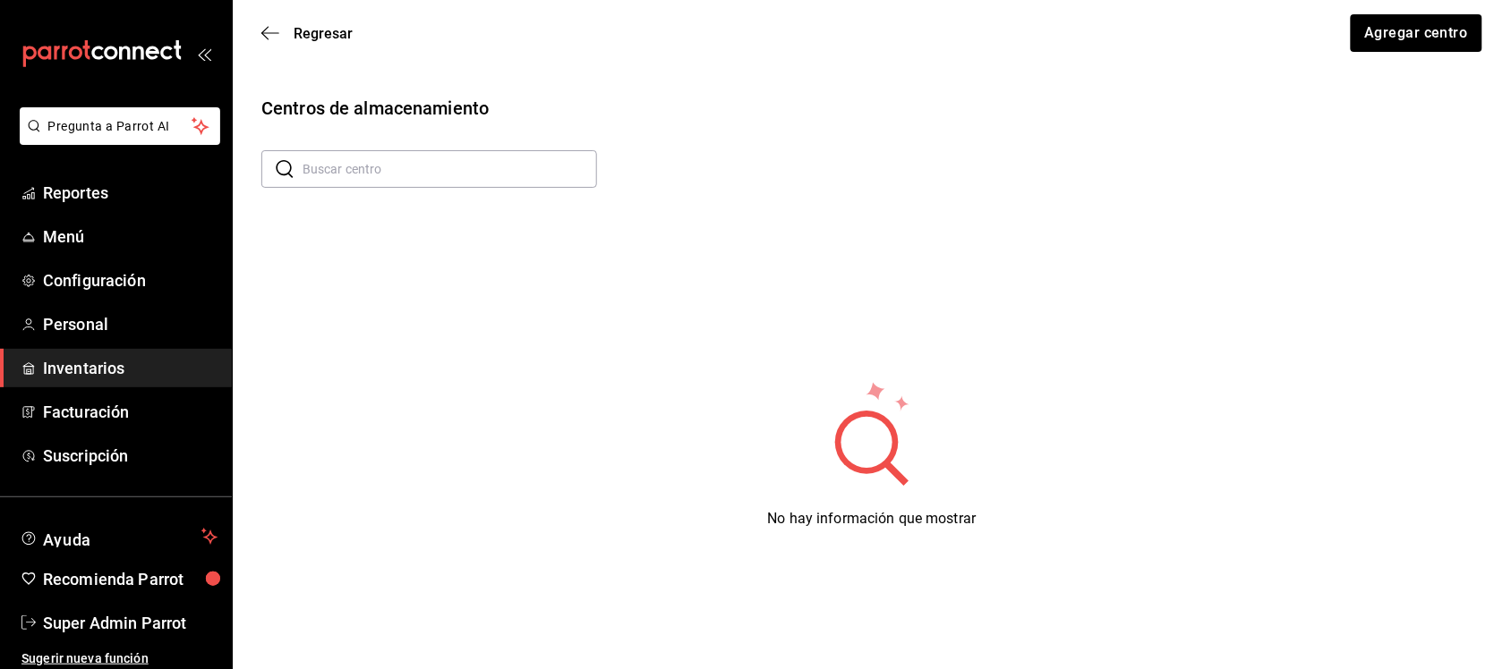
click at [252, 22] on div "Regresar Agregar centro" at bounding box center [872, 33] width 1278 height 66
click at [276, 30] on icon "button" at bounding box center [270, 33] width 18 height 16
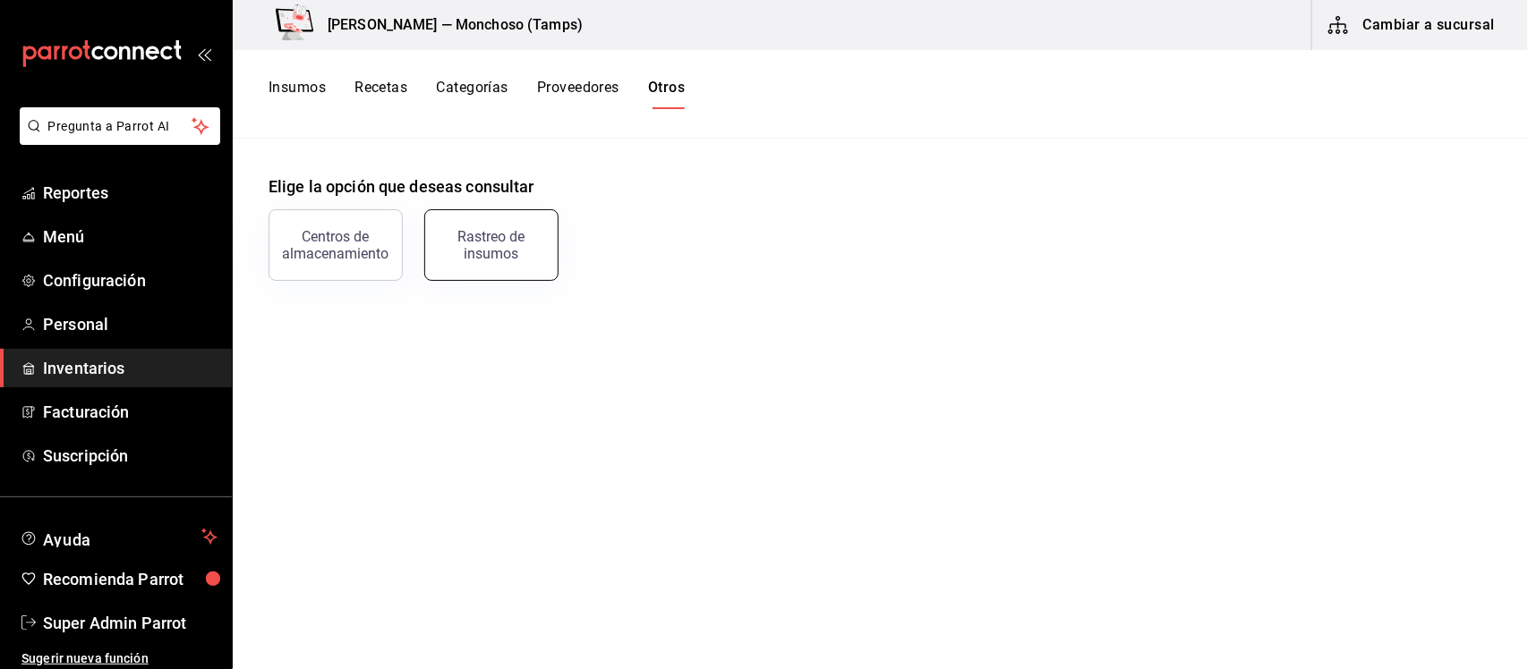
click at [508, 251] on div "Rastreo de insumos" at bounding box center [491, 245] width 111 height 34
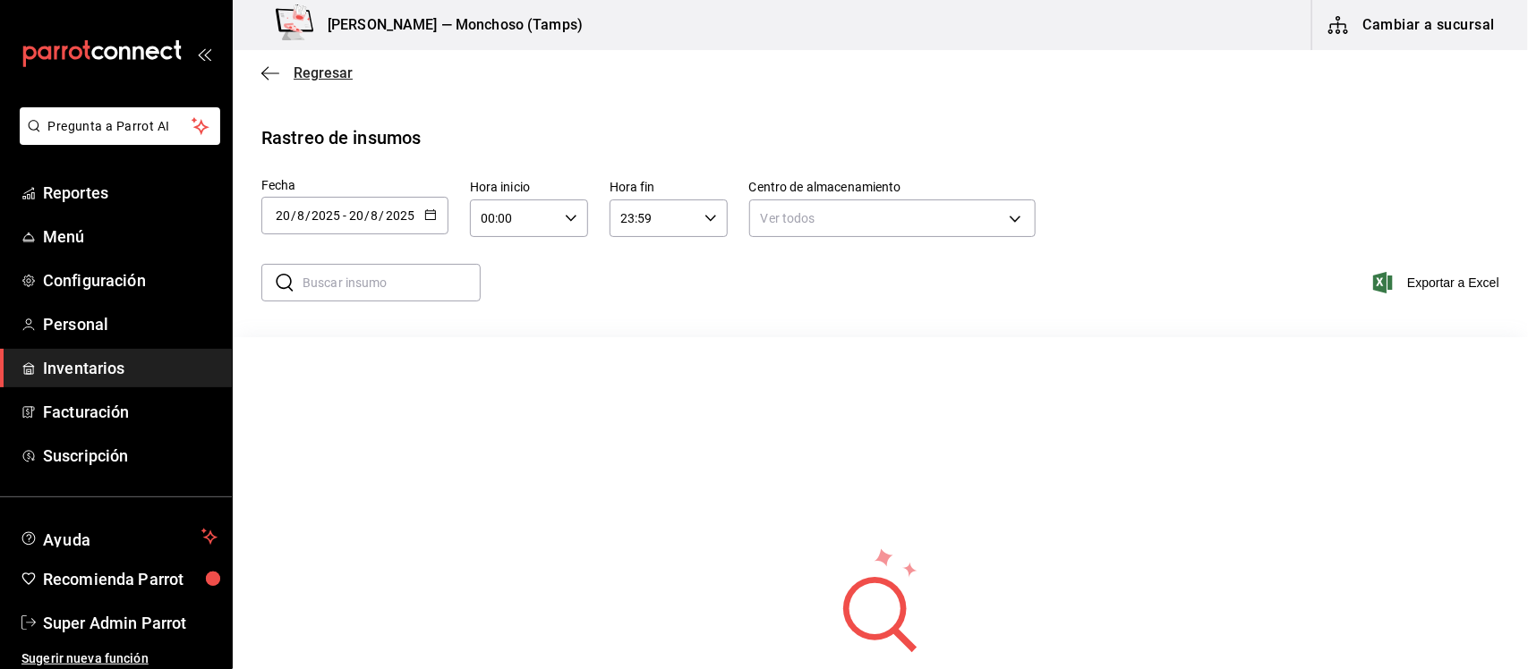
click at [274, 76] on icon "button" at bounding box center [270, 73] width 18 height 16
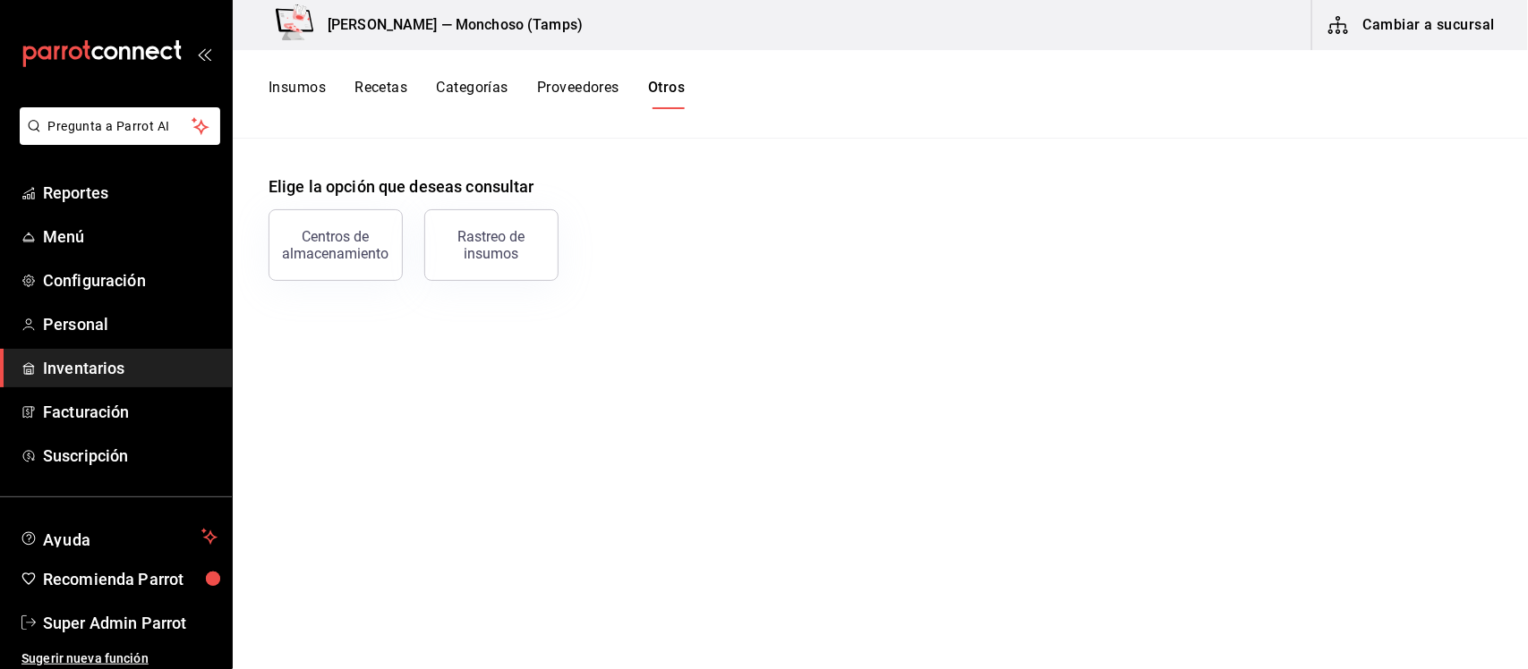
click at [584, 82] on button "Proveedores" at bounding box center [578, 94] width 82 height 30
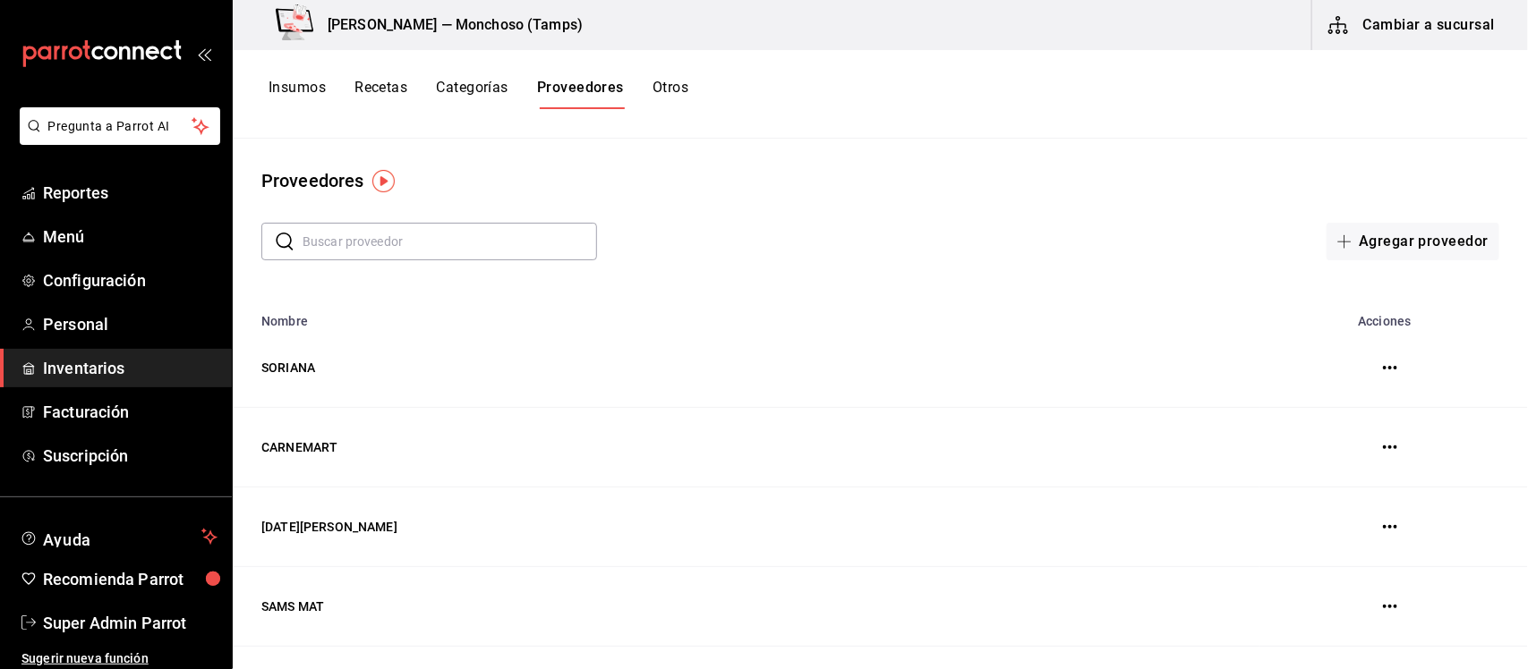
click at [475, 86] on button "Categorías" at bounding box center [472, 94] width 72 height 30
click at [379, 97] on button "Recetas" at bounding box center [380, 94] width 53 height 30
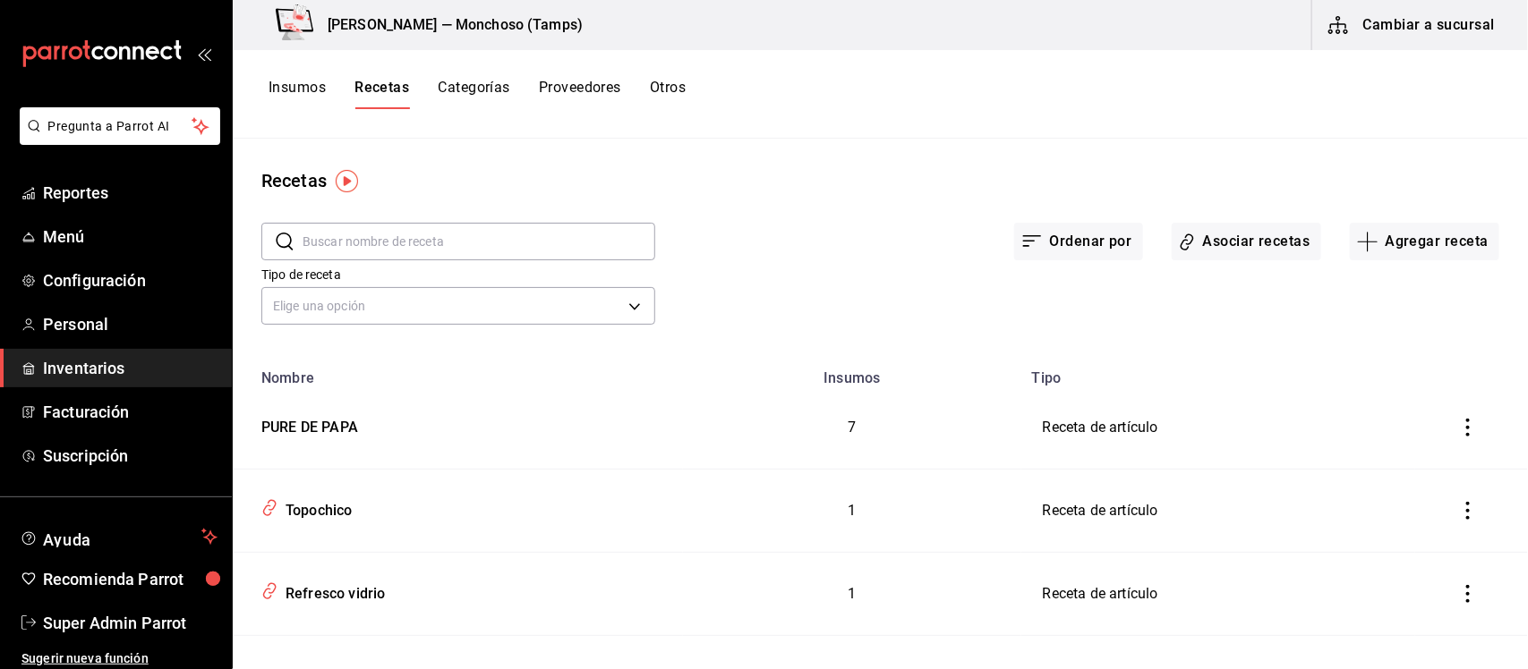
click at [295, 87] on button "Insumos" at bounding box center [296, 94] width 57 height 30
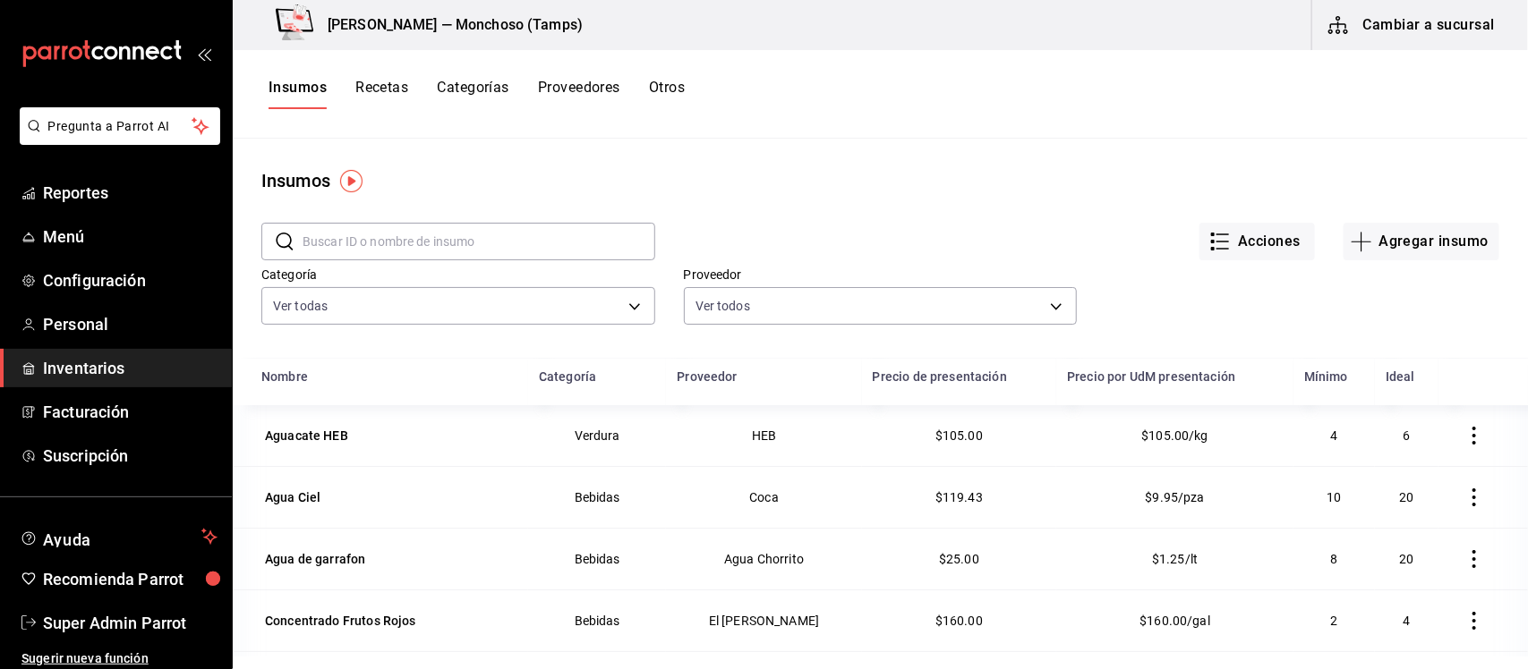
click at [1465, 436] on icon "button" at bounding box center [1474, 436] width 18 height 18
click at [1164, 297] on div at bounding box center [764, 334] width 1528 height 669
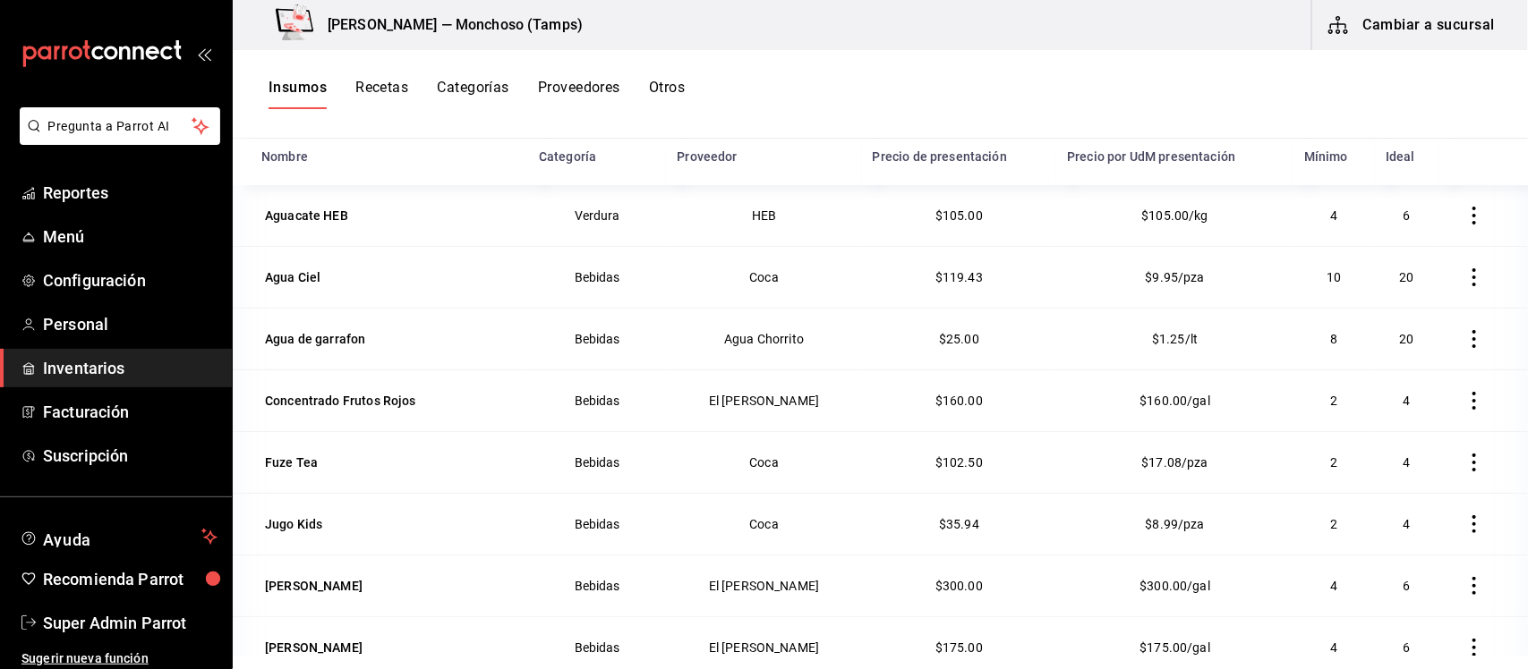
click at [368, 85] on button "Recetas" at bounding box center [381, 94] width 53 height 30
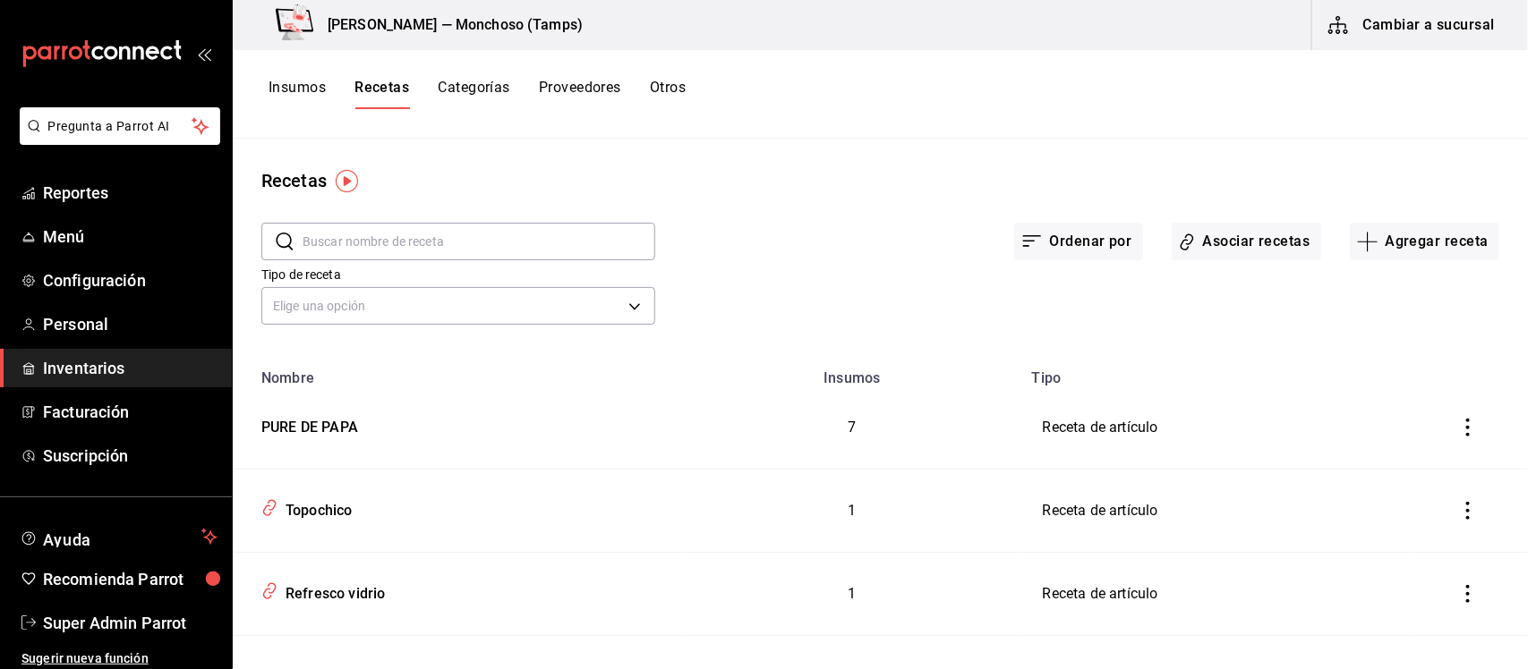
click at [480, 88] on button "Categorías" at bounding box center [474, 94] width 72 height 30
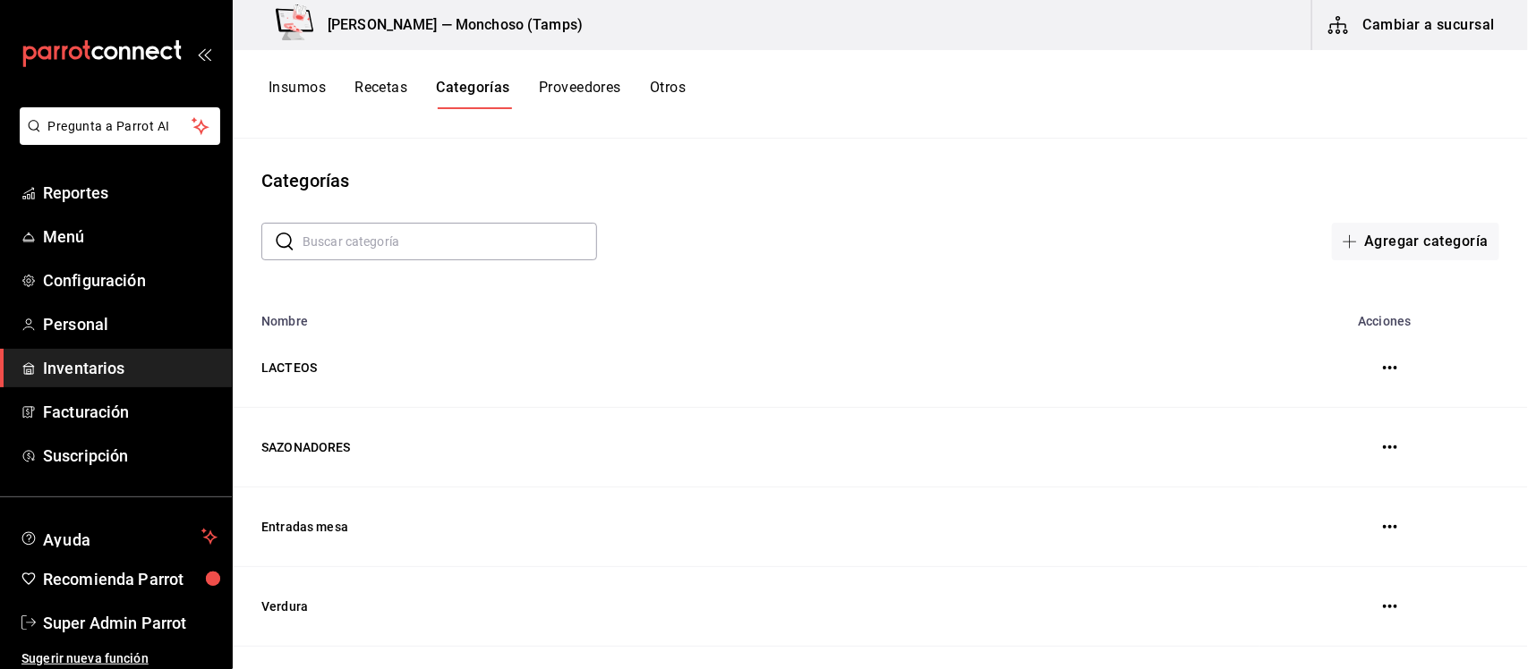
click at [1383, 367] on icon "button" at bounding box center [1390, 368] width 14 height 14
click at [967, 177] on div at bounding box center [764, 334] width 1528 height 669
click at [567, 91] on button "Proveedores" at bounding box center [580, 94] width 82 height 30
click at [656, 85] on button "Otros" at bounding box center [670, 94] width 36 height 30
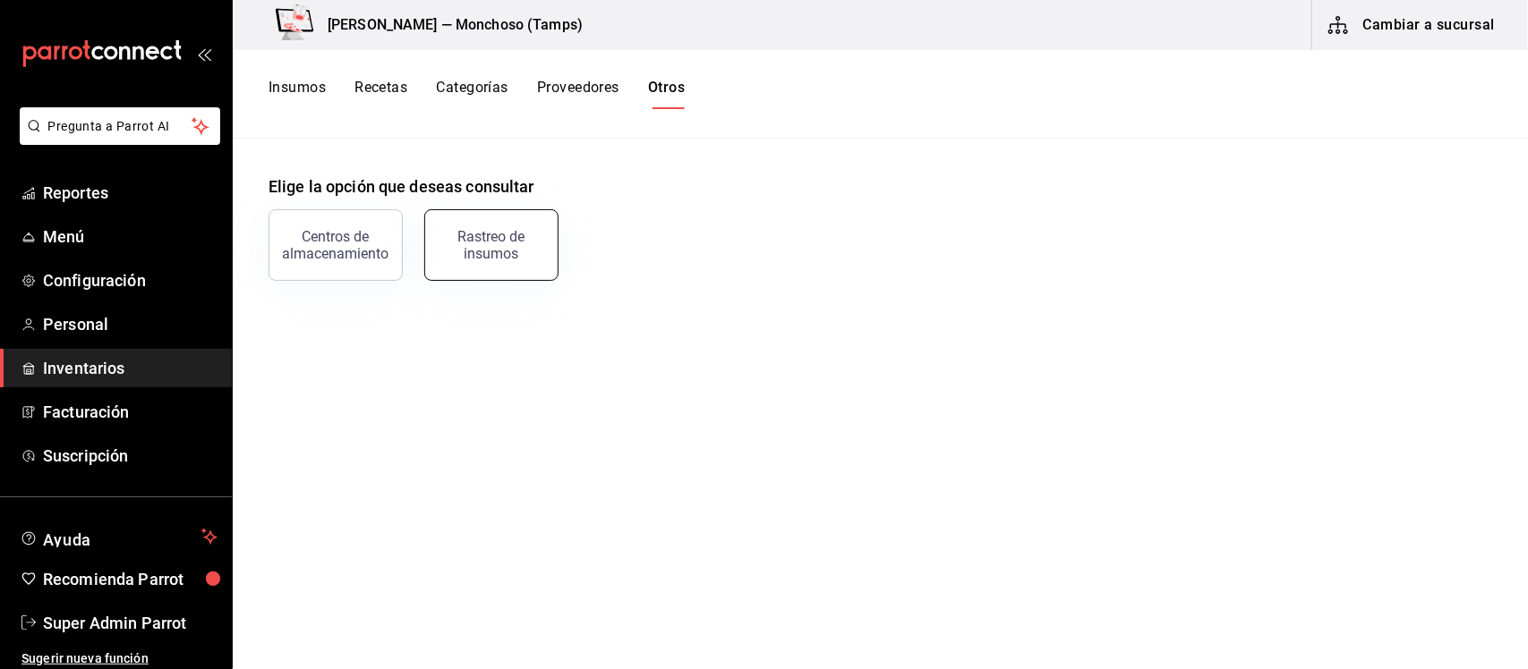
click at [530, 242] on div "Rastreo de insumos" at bounding box center [491, 245] width 111 height 34
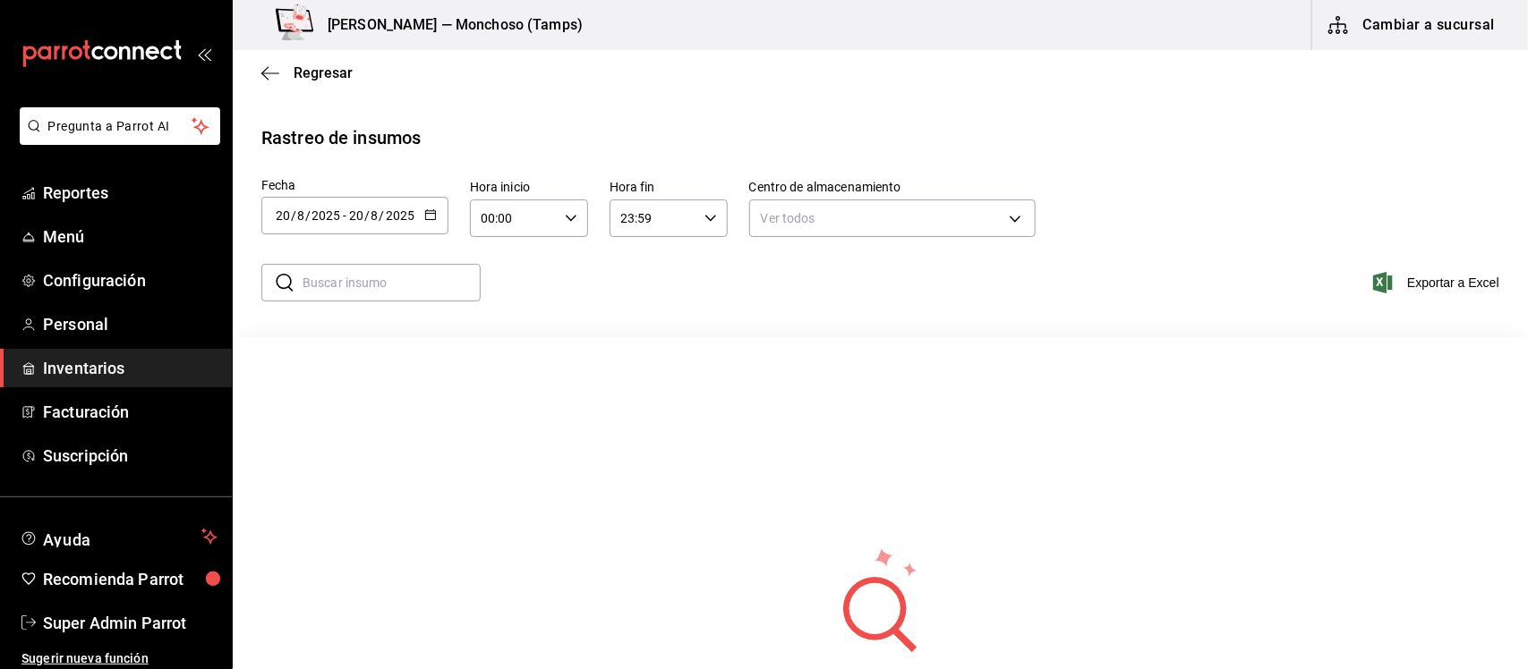
click at [428, 217] on icon "button" at bounding box center [430, 215] width 13 height 13
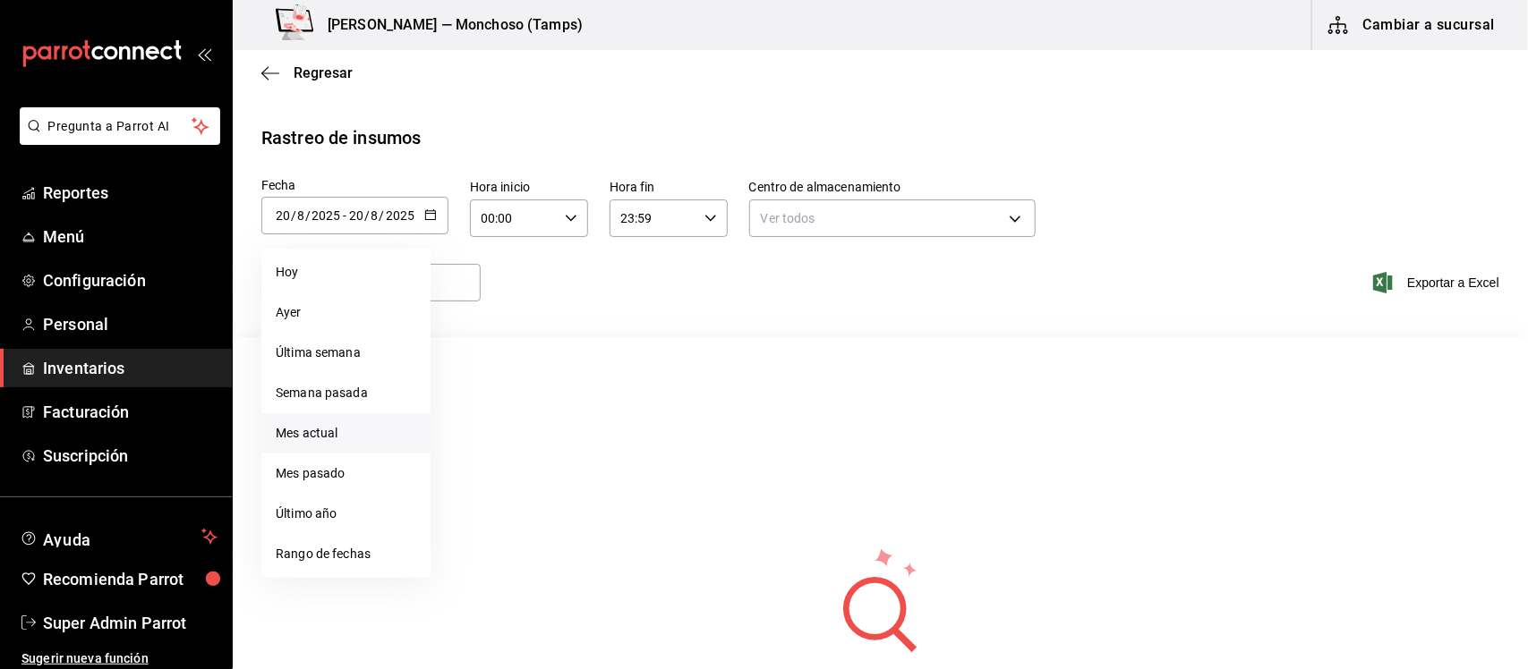
click at [318, 431] on li "Mes actual" at bounding box center [345, 433] width 169 height 40
type input "2025-08-01"
type input "1"
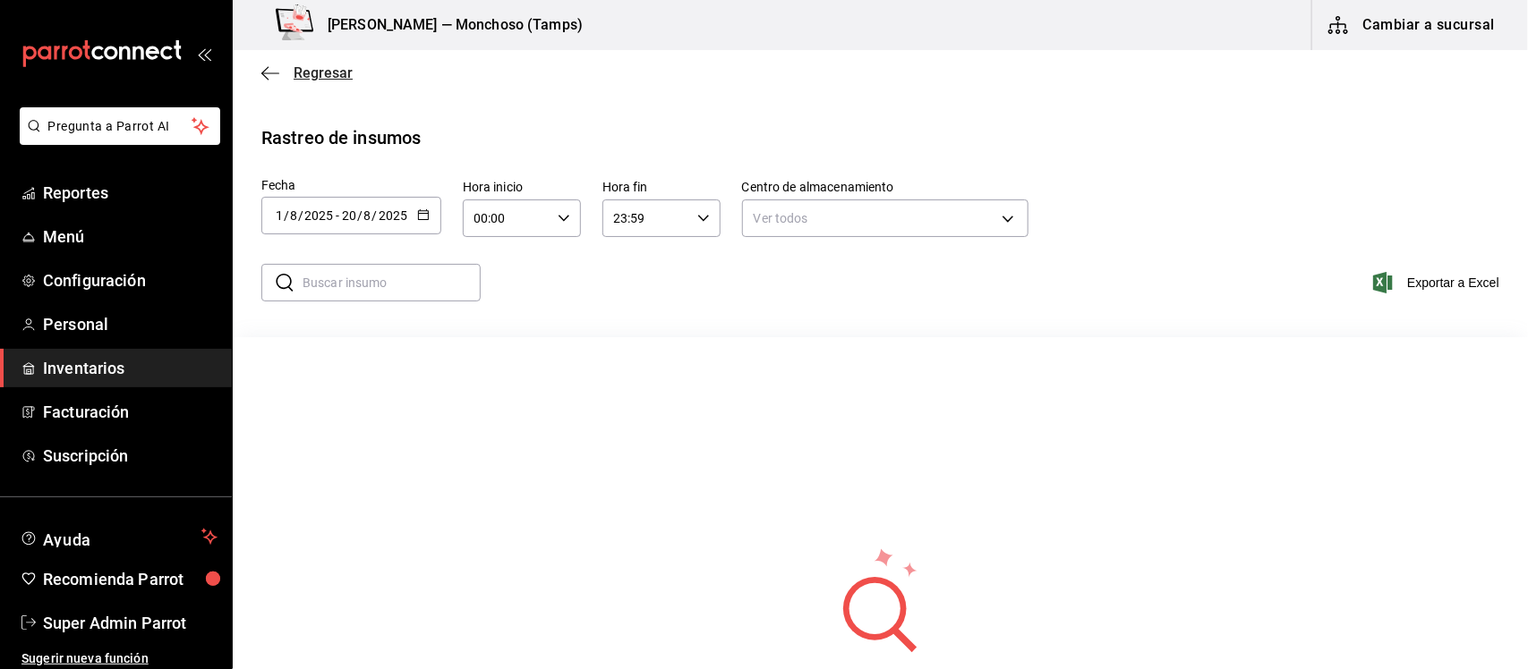
click at [269, 68] on icon "button" at bounding box center [270, 73] width 18 height 16
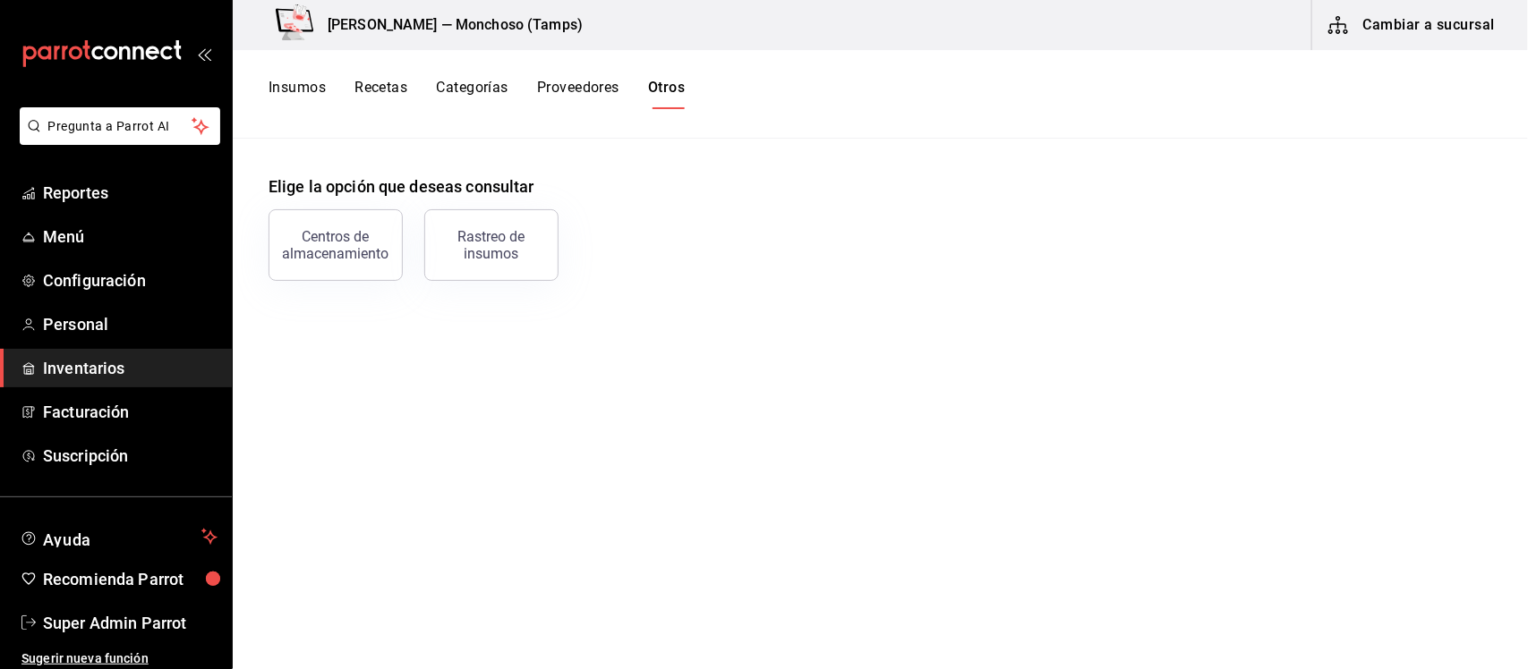
click at [292, 81] on button "Insumos" at bounding box center [296, 94] width 57 height 30
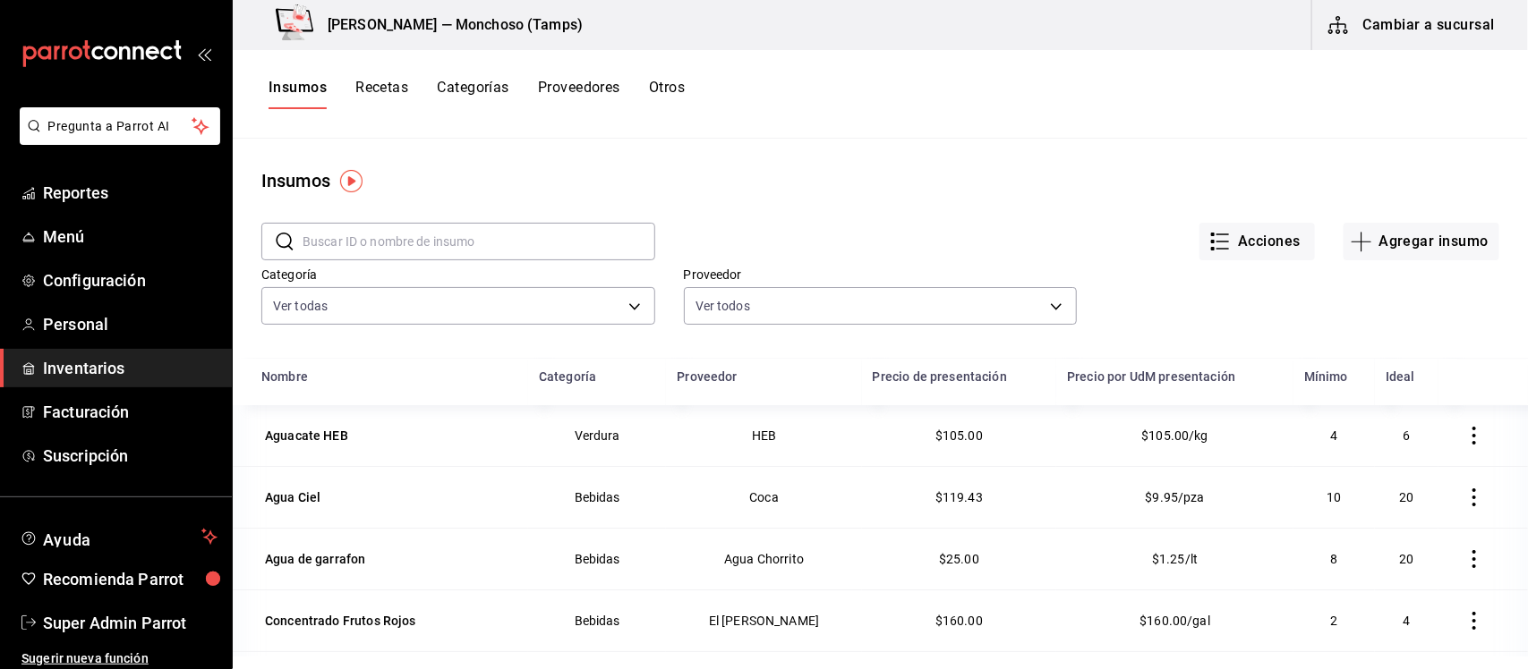
click at [1465, 437] on icon "button" at bounding box center [1474, 436] width 18 height 18
click at [1403, 439] on span "Eliminar" at bounding box center [1387, 437] width 46 height 14
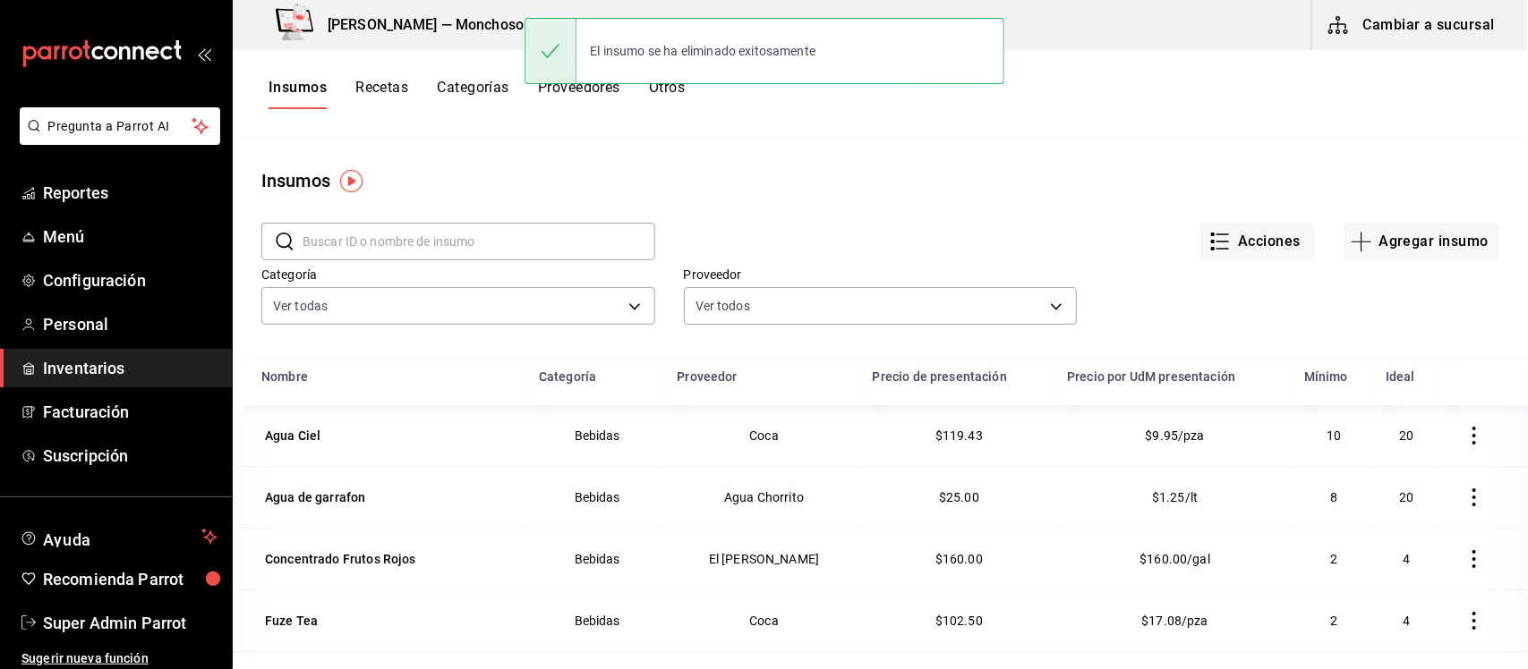
click at [1465, 439] on icon "button" at bounding box center [1474, 436] width 18 height 18
click at [1398, 440] on span "Eliminar" at bounding box center [1387, 437] width 46 height 14
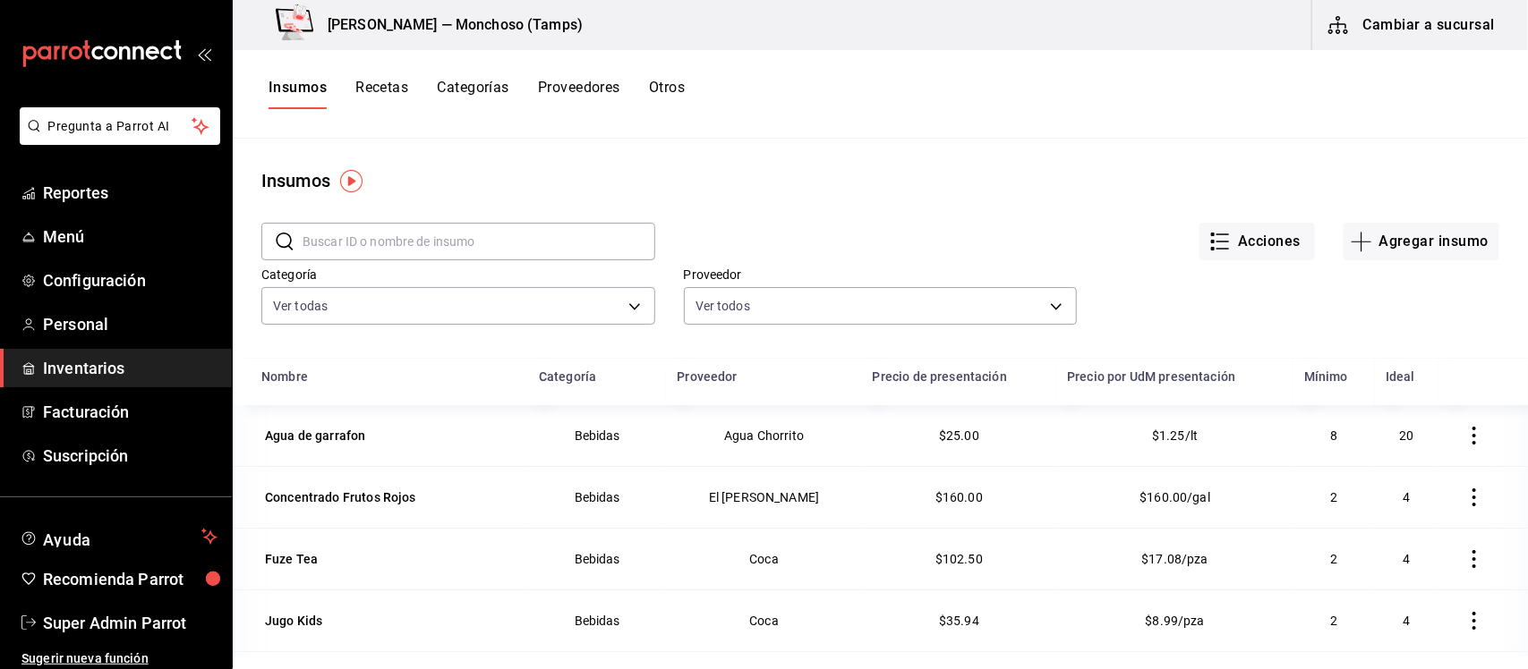
click at [1465, 440] on icon "button" at bounding box center [1474, 436] width 18 height 18
click at [1380, 441] on span "Eliminar" at bounding box center [1387, 437] width 46 height 14
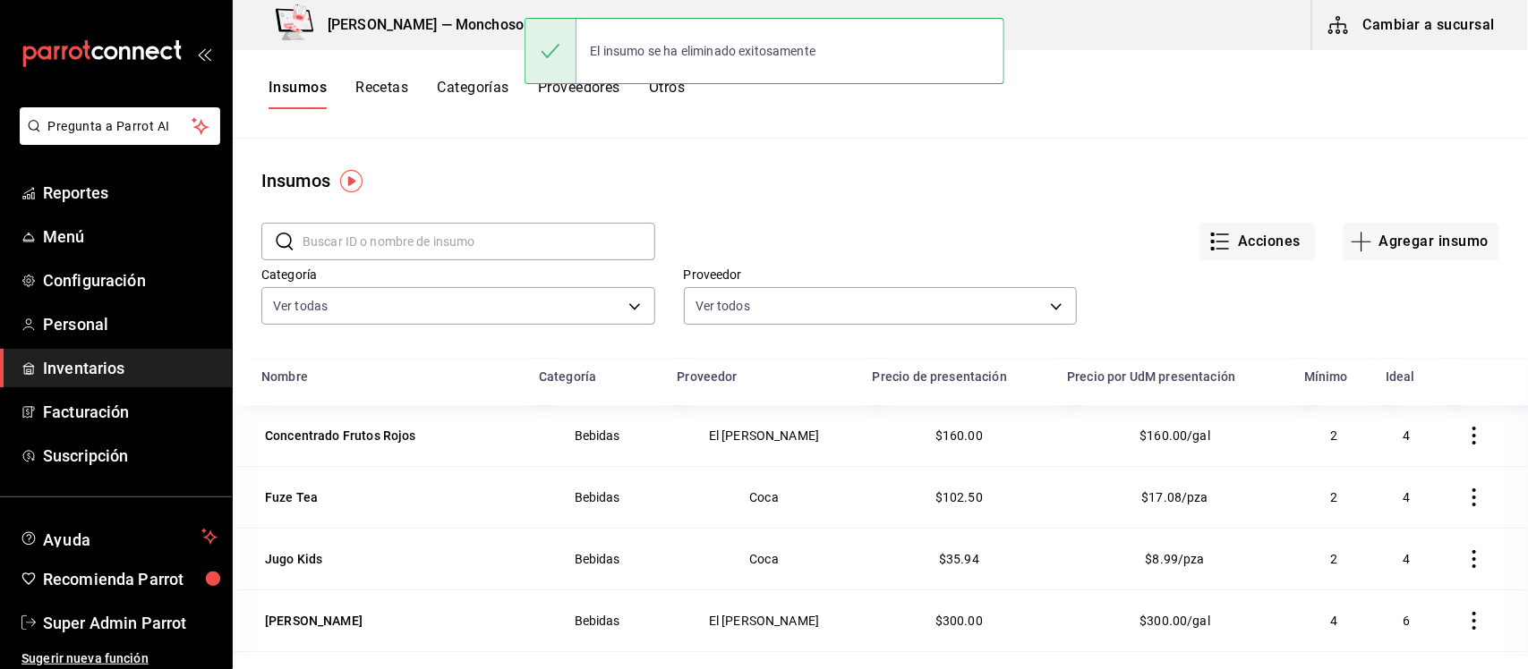
click at [1465, 432] on icon "button" at bounding box center [1474, 436] width 18 height 18
click at [1396, 436] on span "Eliminar" at bounding box center [1387, 437] width 46 height 14
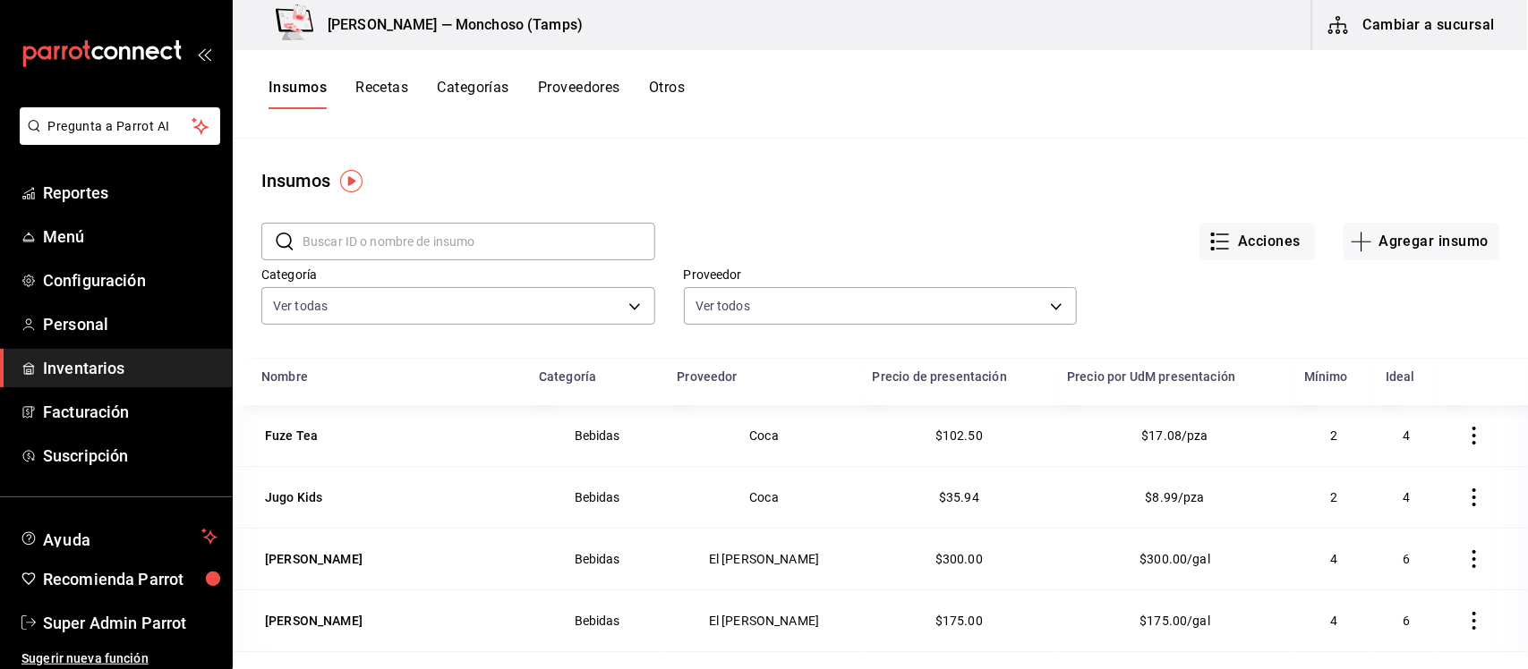
click at [1465, 432] on icon "button" at bounding box center [1474, 436] width 18 height 18
click at [1397, 436] on span "Eliminar" at bounding box center [1387, 437] width 46 height 14
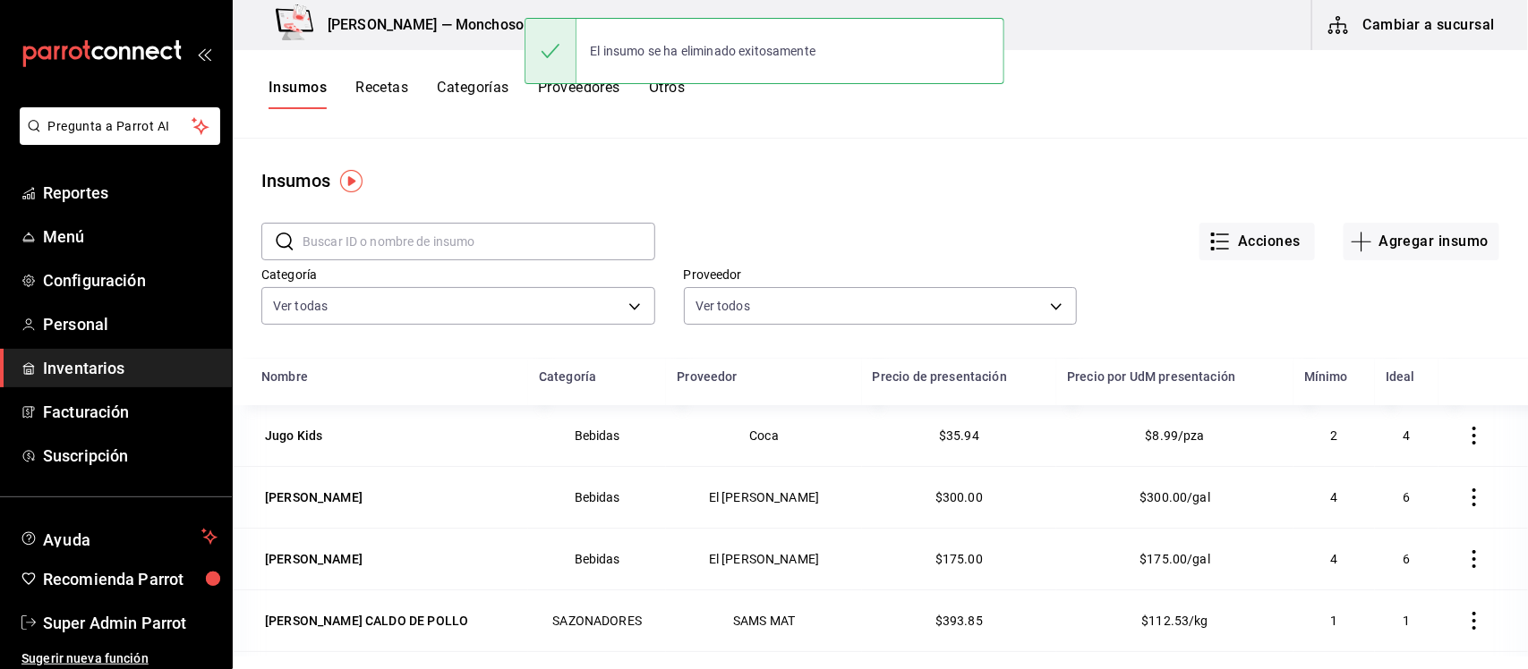
click at [1465, 439] on icon "button" at bounding box center [1474, 436] width 18 height 18
click at [1385, 441] on span "Eliminar" at bounding box center [1387, 437] width 46 height 14
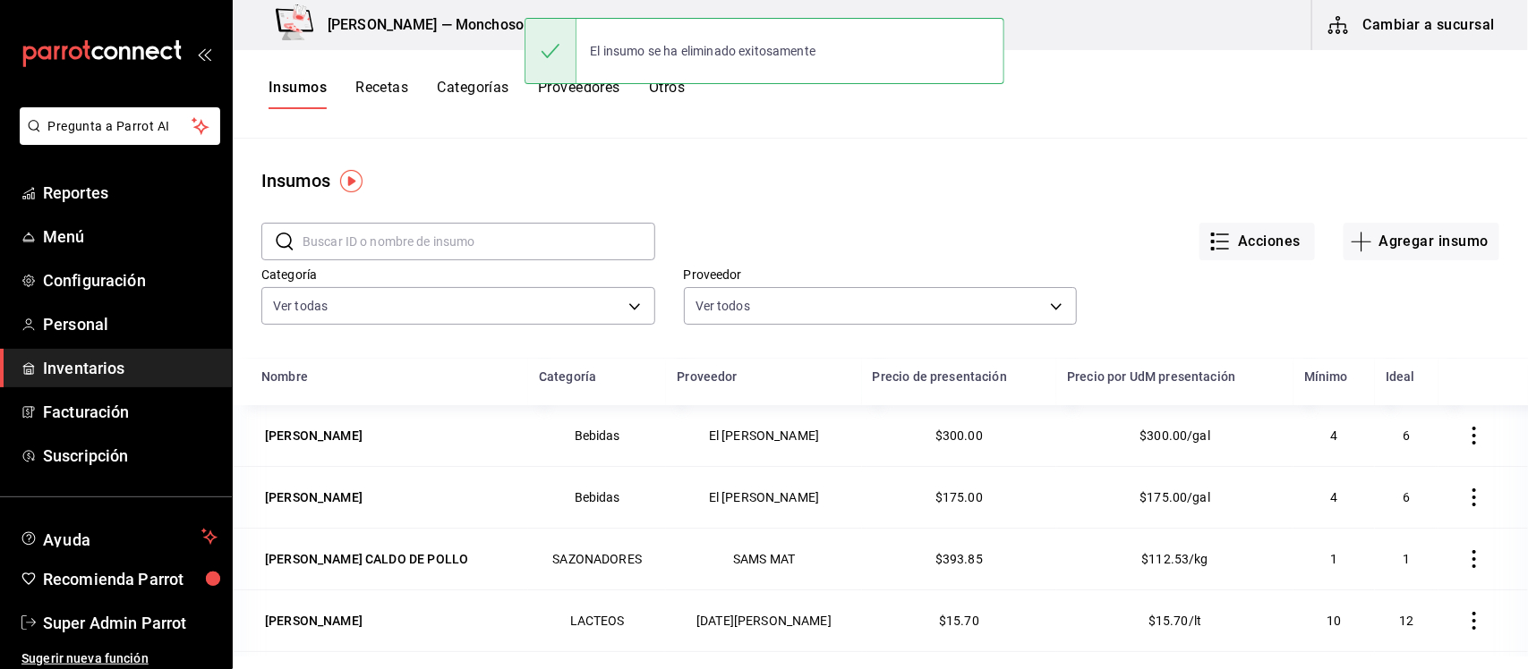
click at [1465, 441] on icon "button" at bounding box center [1474, 436] width 18 height 18
click at [1375, 441] on span "Eliminar" at bounding box center [1387, 437] width 46 height 14
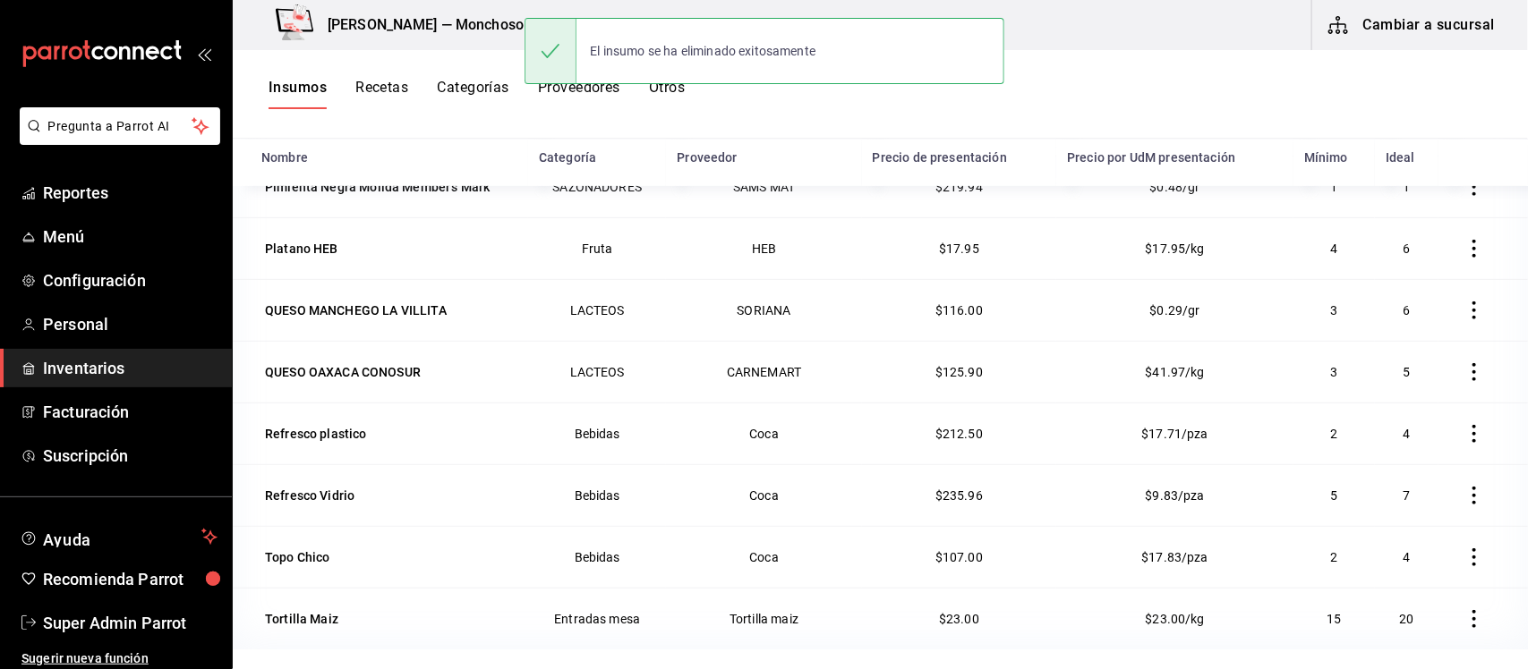
scroll to position [220, 0]
click at [1465, 622] on icon "button" at bounding box center [1474, 618] width 18 height 18
click at [1405, 615] on span "Eliminar" at bounding box center [1387, 619] width 46 height 14
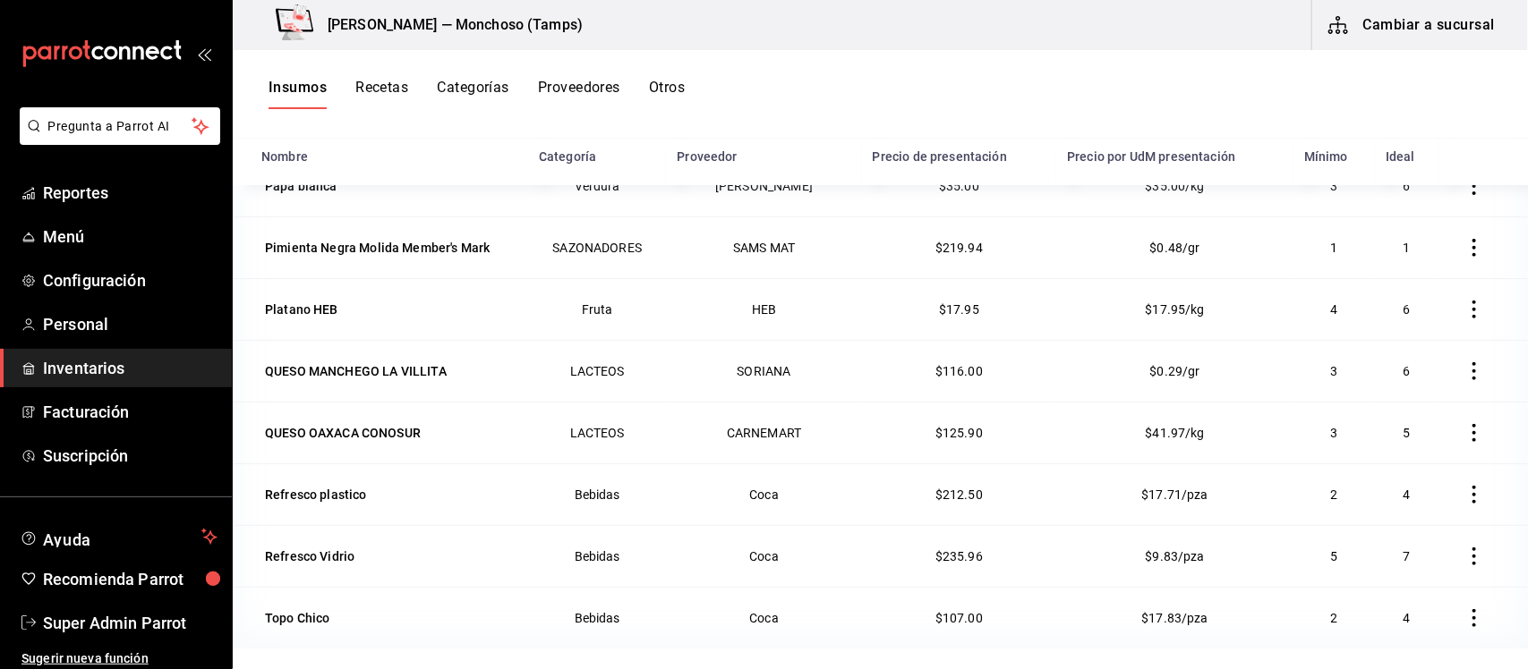
scroll to position [0, 0]
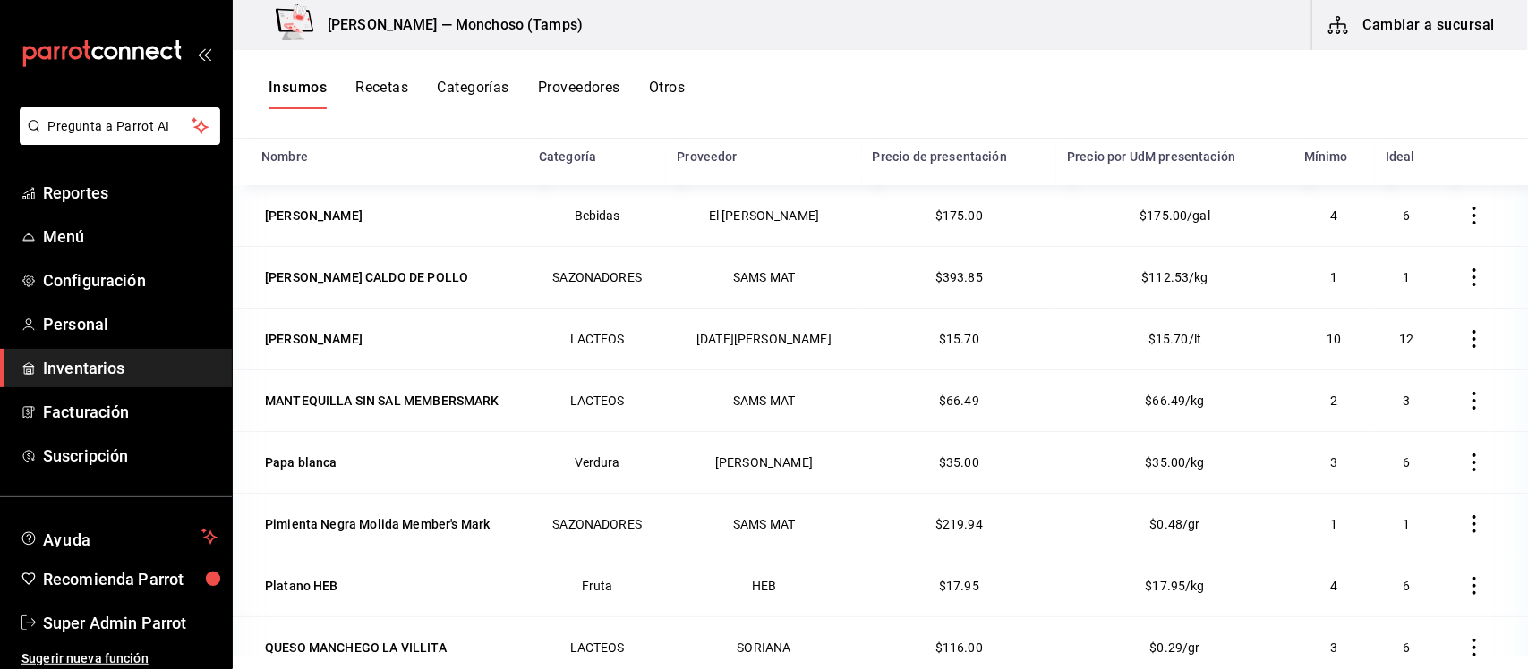
click at [1465, 212] on icon "button" at bounding box center [1474, 216] width 18 height 18
click at [1398, 213] on span "Eliminar" at bounding box center [1387, 216] width 46 height 14
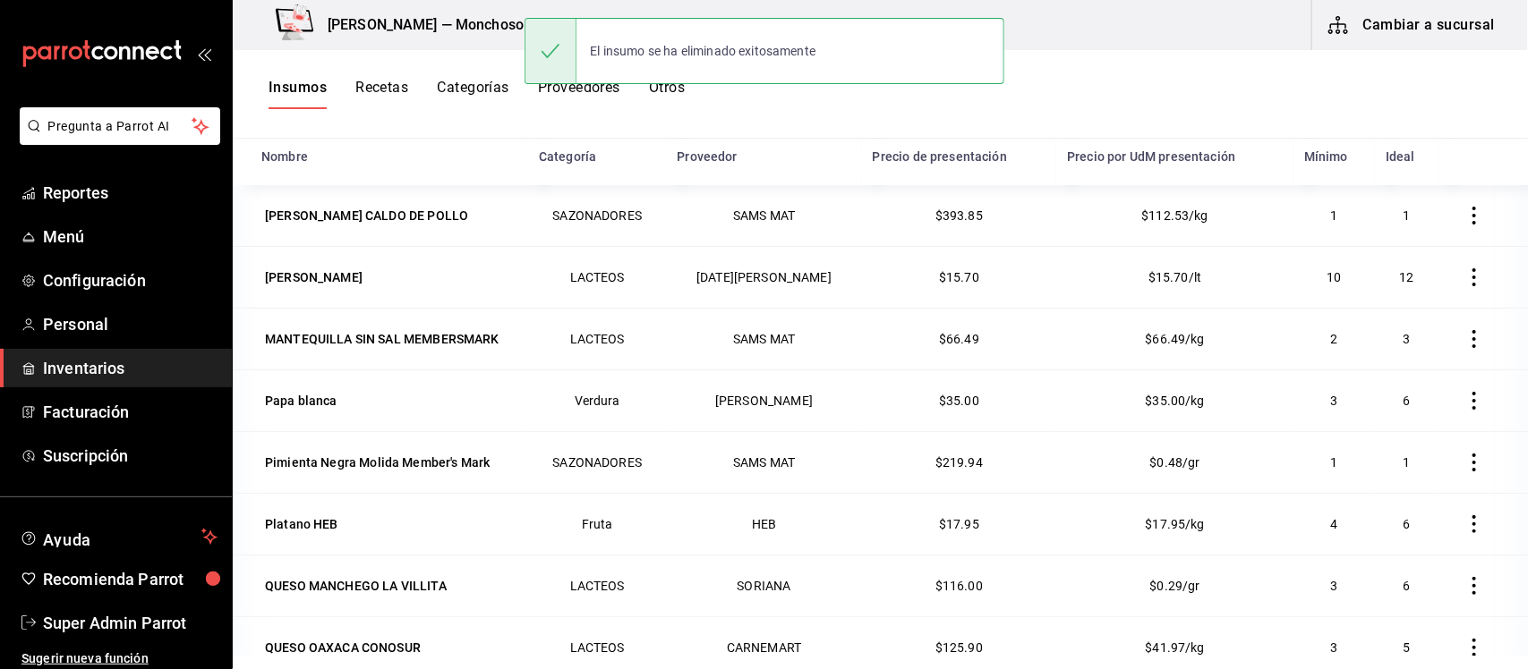
click at [1465, 221] on icon "button" at bounding box center [1474, 216] width 18 height 18
click at [1389, 213] on span "Eliminar" at bounding box center [1387, 216] width 46 height 14
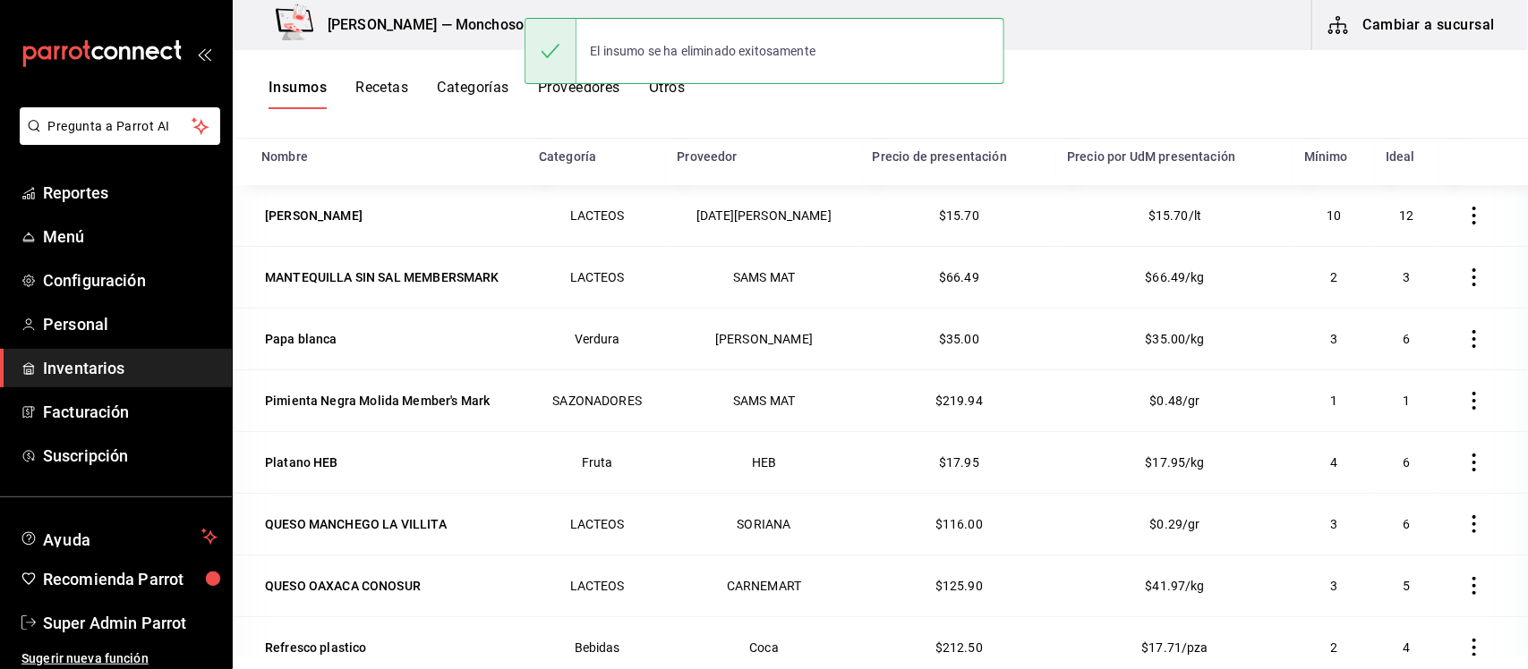
click at [1465, 217] on icon "button" at bounding box center [1474, 216] width 18 height 18
click at [1406, 222] on span "Eliminar" at bounding box center [1387, 216] width 46 height 14
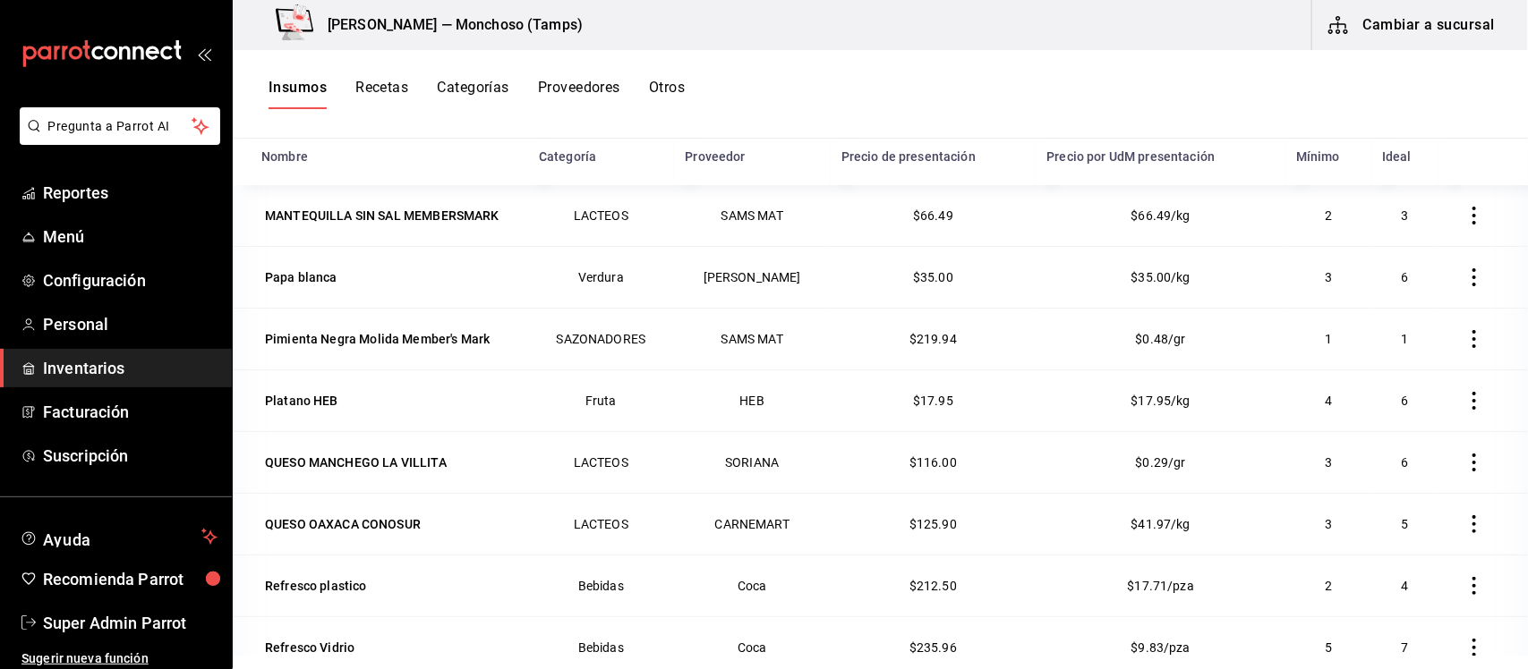
click at [1465, 222] on icon "button" at bounding box center [1474, 216] width 18 height 18
click at [1408, 222] on span "Eliminar" at bounding box center [1387, 216] width 46 height 14
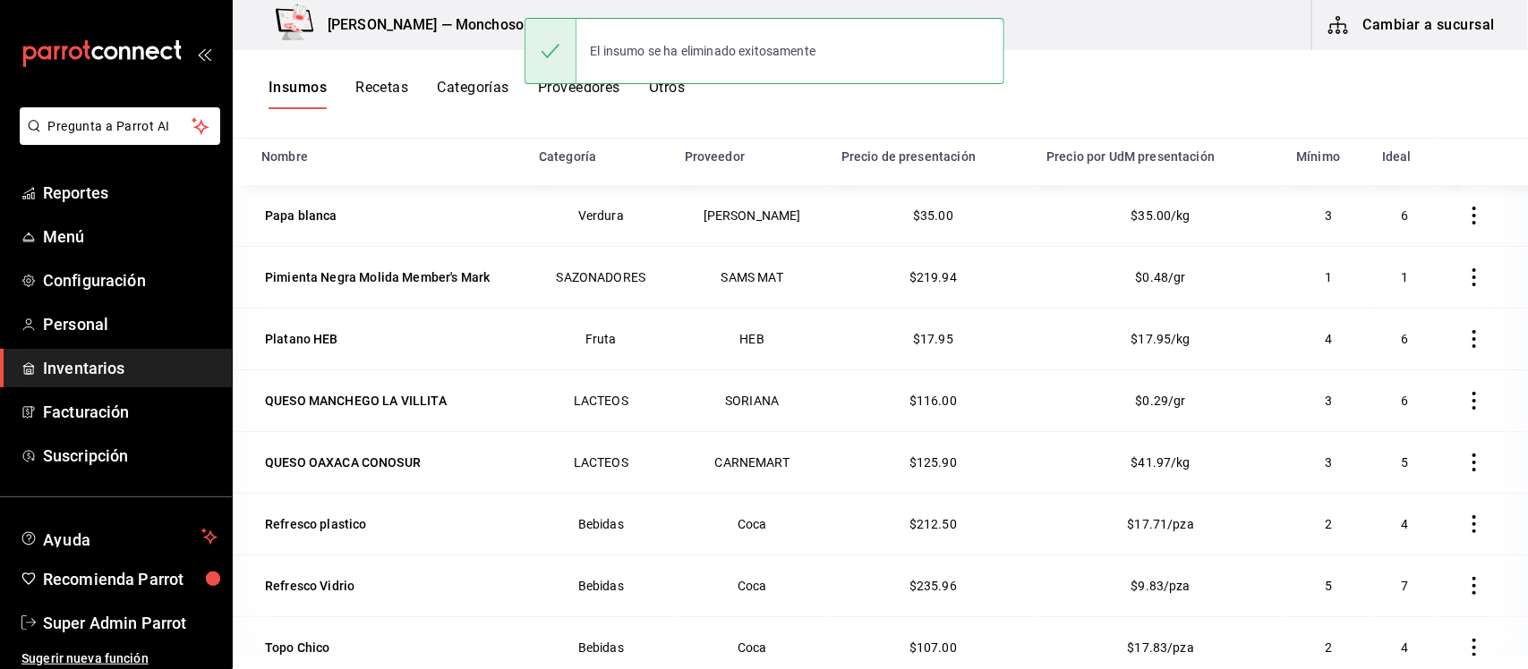
click at [1465, 213] on icon "button" at bounding box center [1474, 216] width 18 height 18
click at [1398, 220] on span "Eliminar" at bounding box center [1387, 216] width 46 height 14
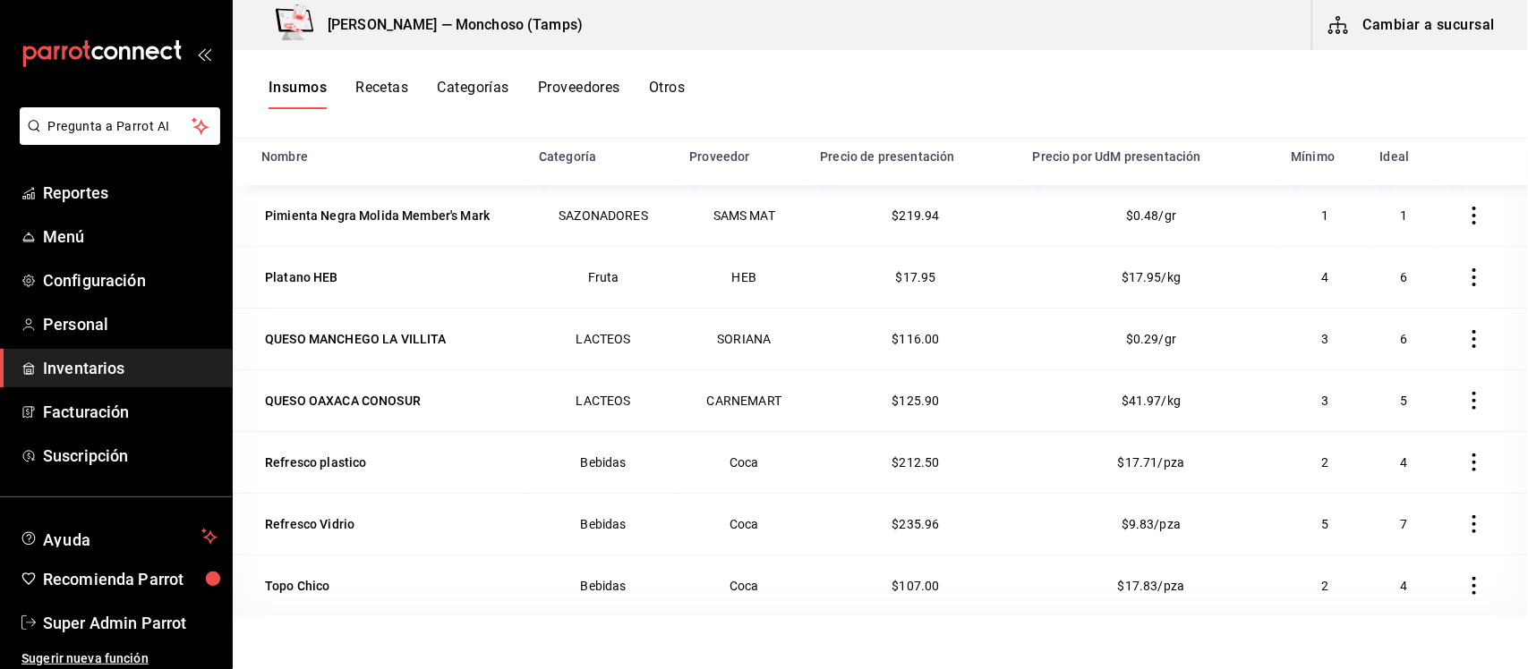
click at [1465, 219] on icon "button" at bounding box center [1474, 216] width 18 height 18
click at [1423, 220] on span "Eliminar" at bounding box center [1404, 216] width 46 height 14
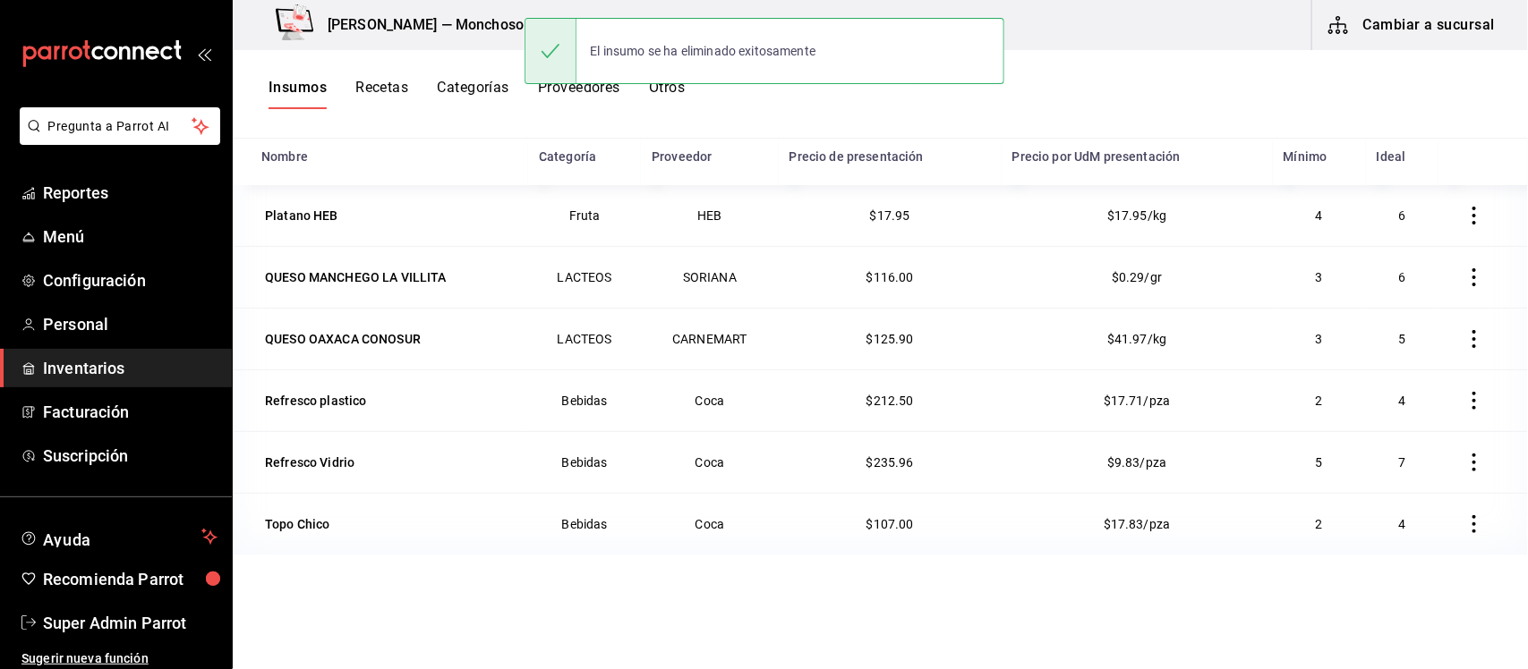
click at [1465, 220] on icon "button" at bounding box center [1474, 216] width 18 height 18
click at [1419, 221] on span "Eliminar" at bounding box center [1404, 216] width 46 height 14
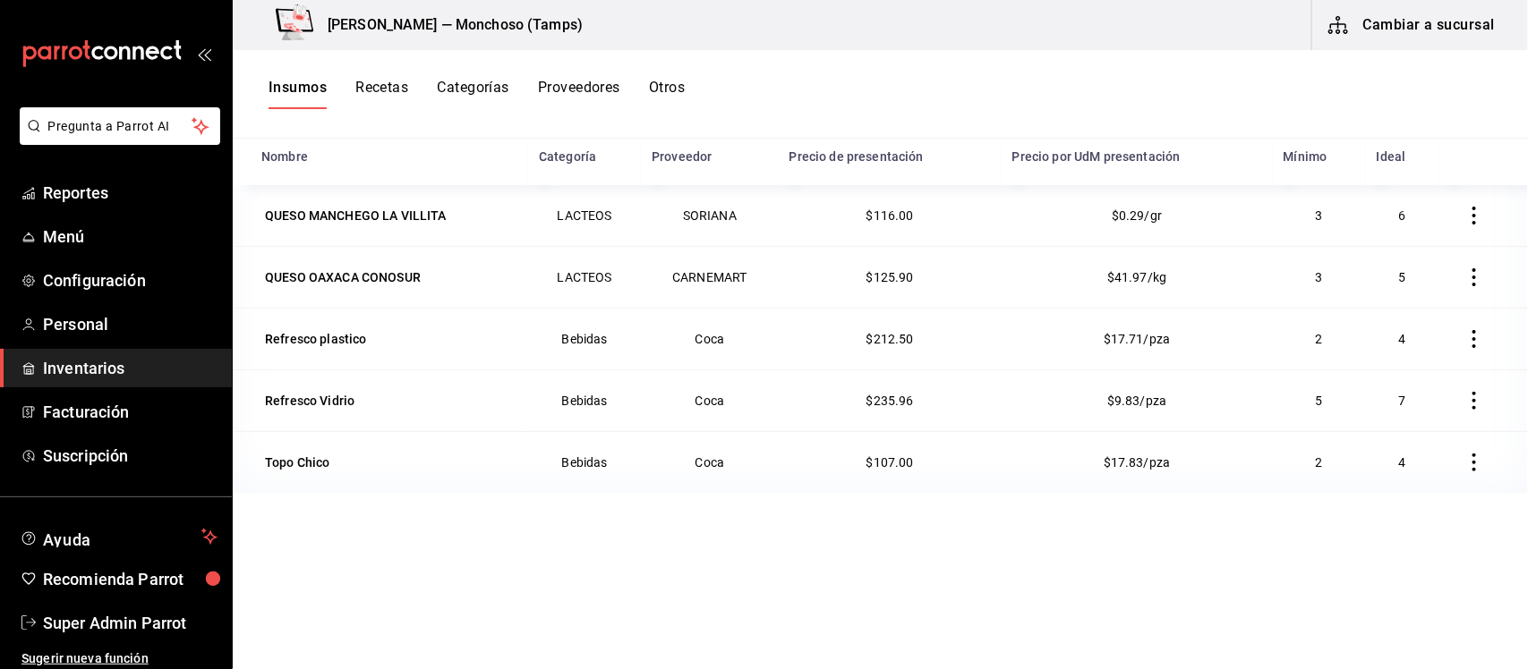
click at [1465, 221] on icon "button" at bounding box center [1474, 216] width 18 height 18
click at [1414, 226] on span "Eliminar" at bounding box center [1388, 216] width 78 height 21
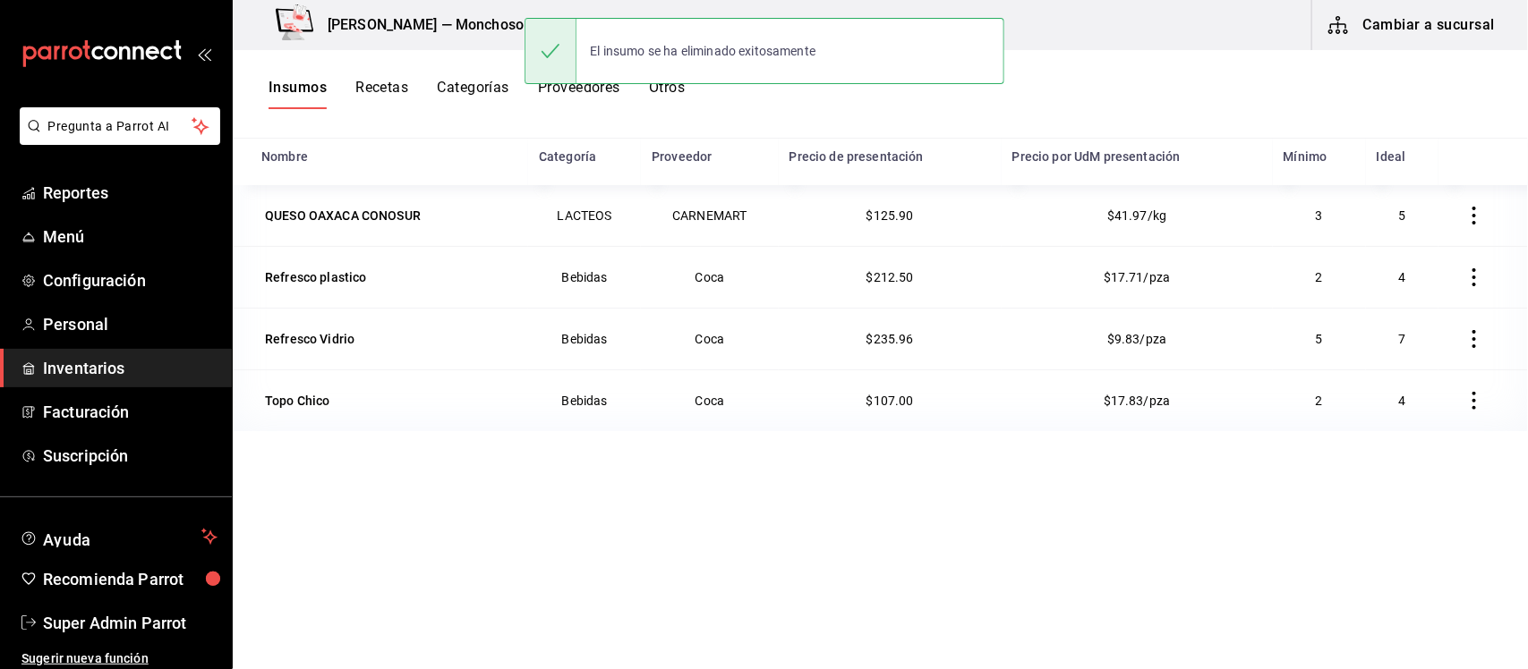
click at [1465, 222] on icon "button" at bounding box center [1474, 216] width 18 height 18
click at [1429, 226] on li "Eliminar" at bounding box center [1402, 217] width 150 height 50
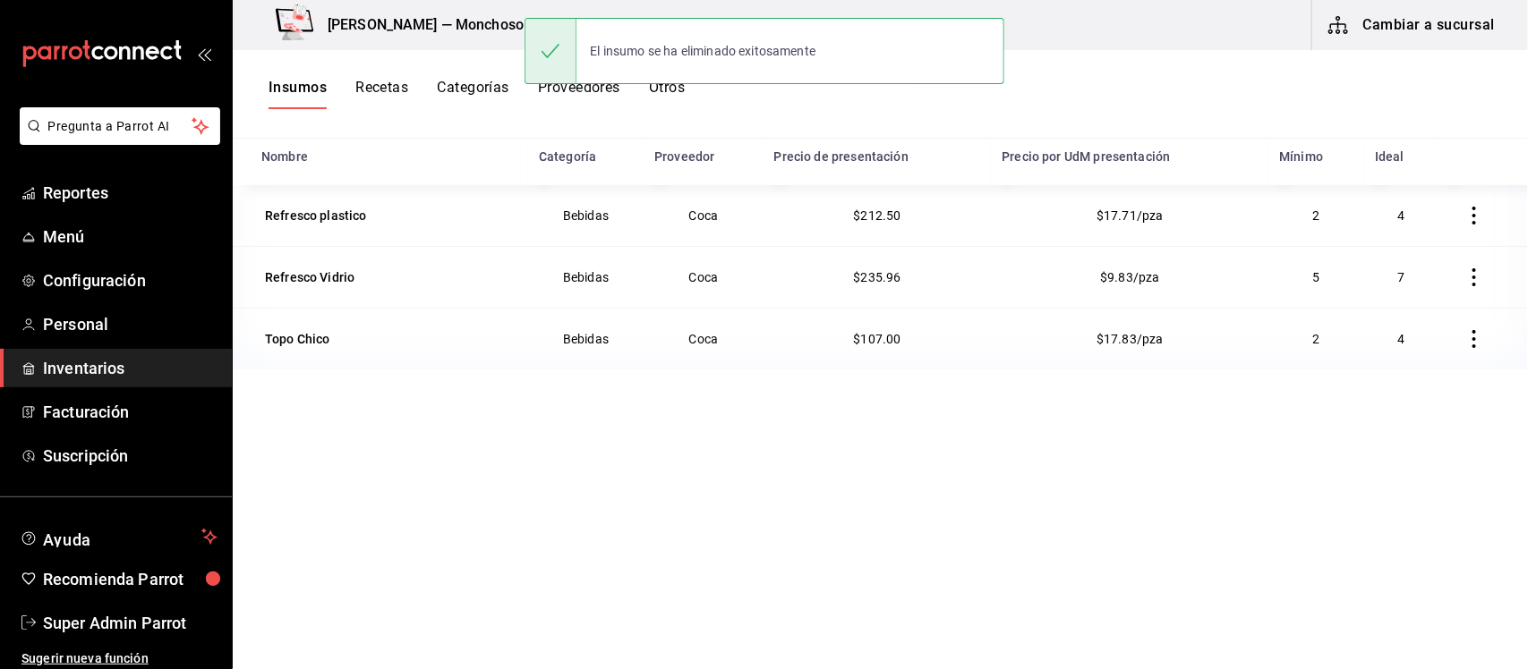
click at [1465, 225] on icon "button" at bounding box center [1474, 216] width 18 height 18
click at [1425, 226] on span "Eliminar" at bounding box center [1388, 216] width 78 height 21
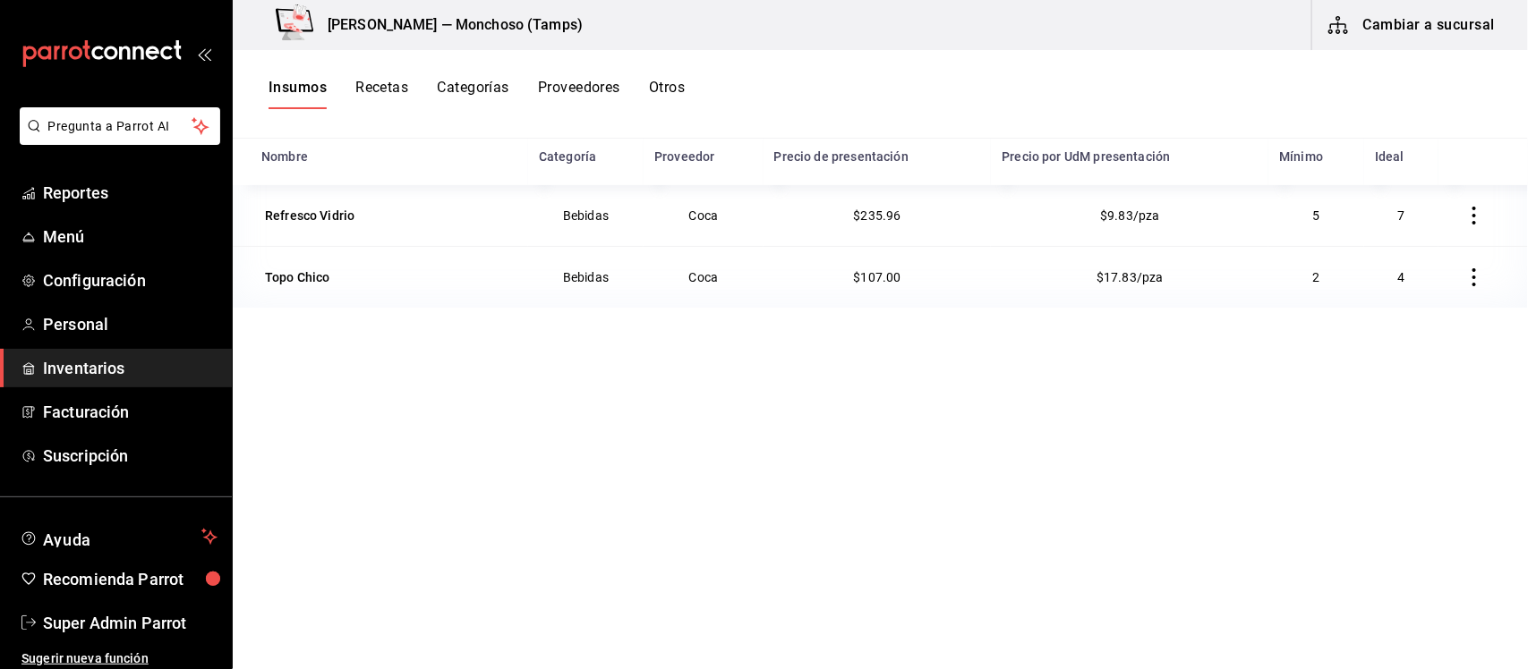
click at [1465, 224] on icon "button" at bounding box center [1474, 216] width 18 height 18
click at [1407, 226] on span "Eliminar" at bounding box center [1388, 216] width 78 height 21
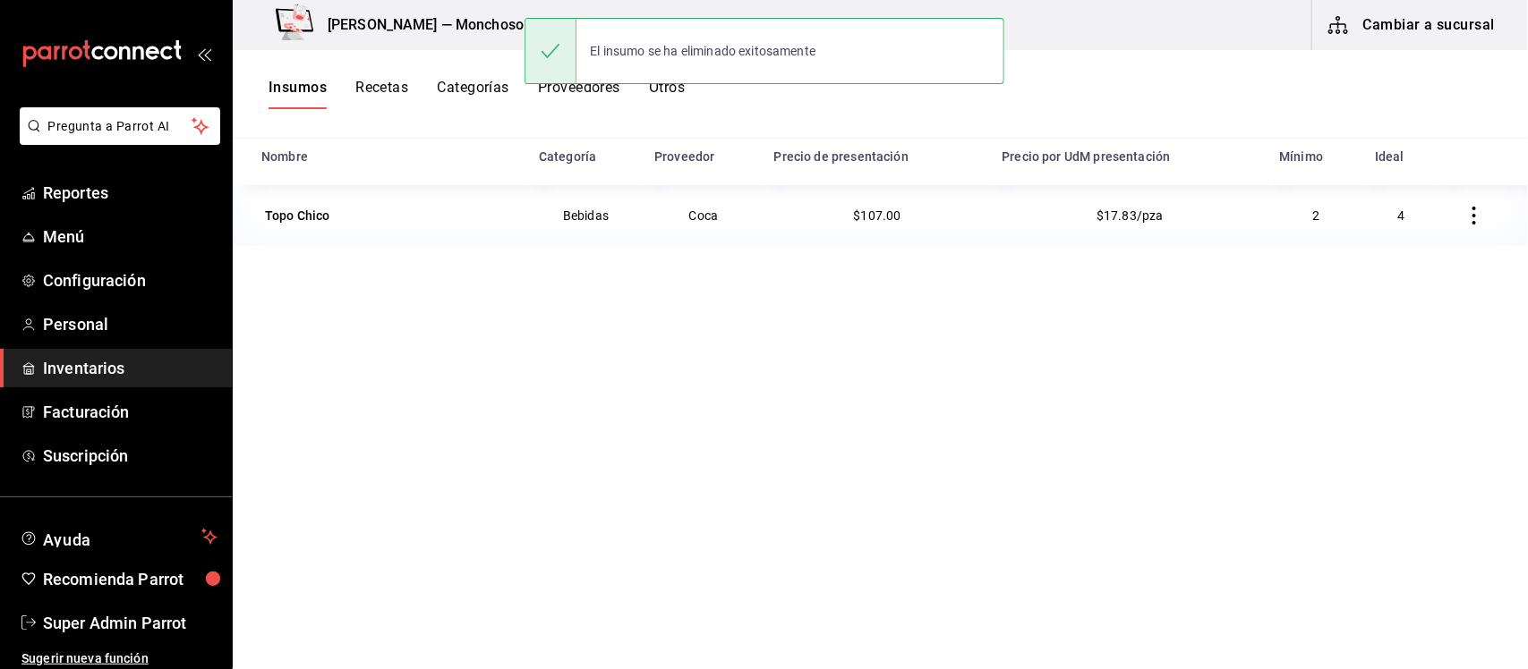
click at [1465, 219] on icon "button" at bounding box center [1474, 216] width 18 height 18
click at [1398, 219] on span "Eliminar" at bounding box center [1404, 216] width 46 height 14
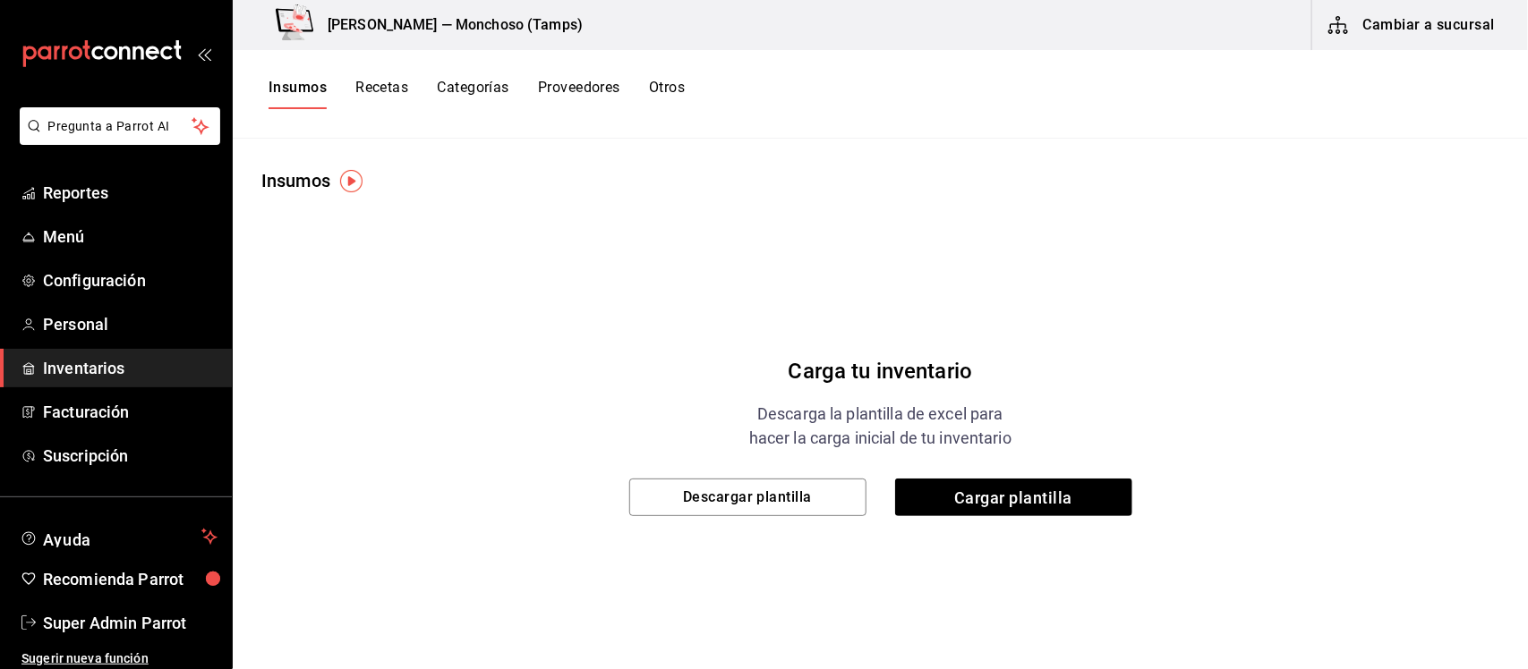
click at [358, 82] on button "Recetas" at bounding box center [381, 94] width 53 height 30
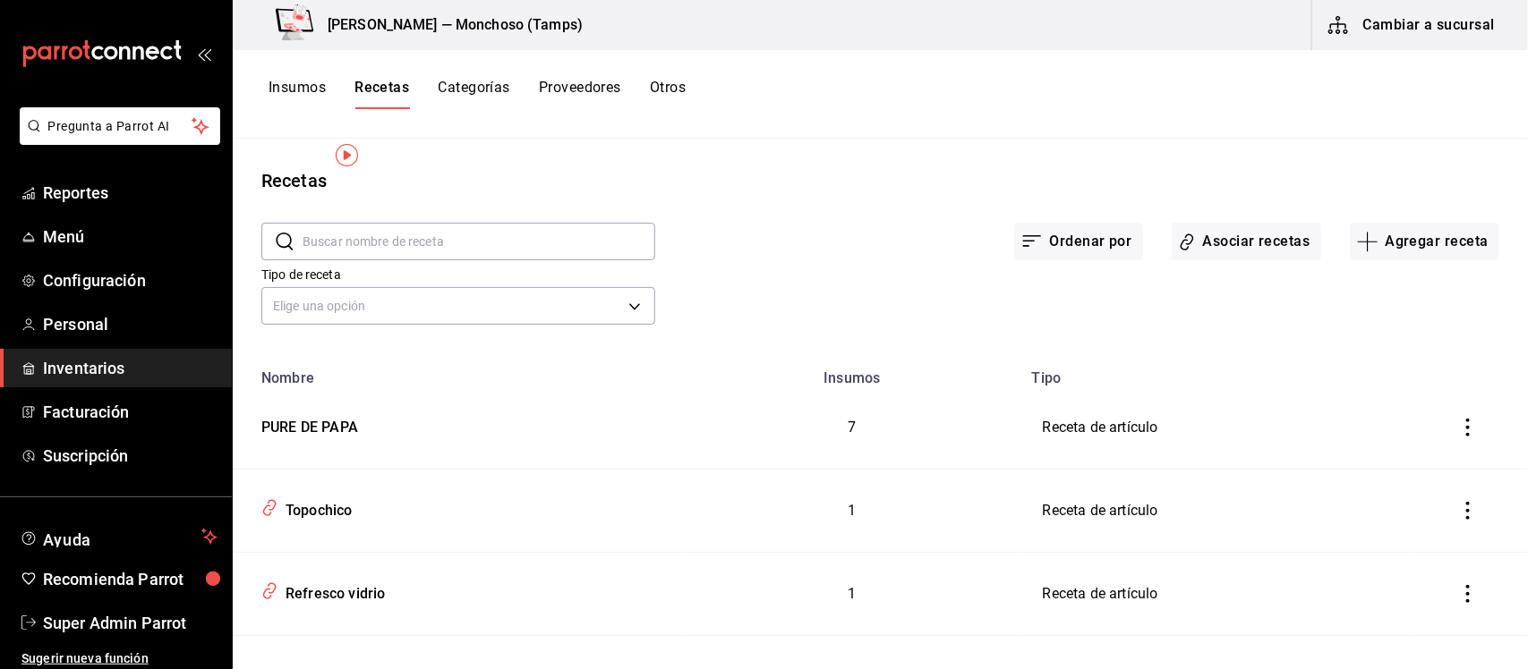
scroll to position [112, 0]
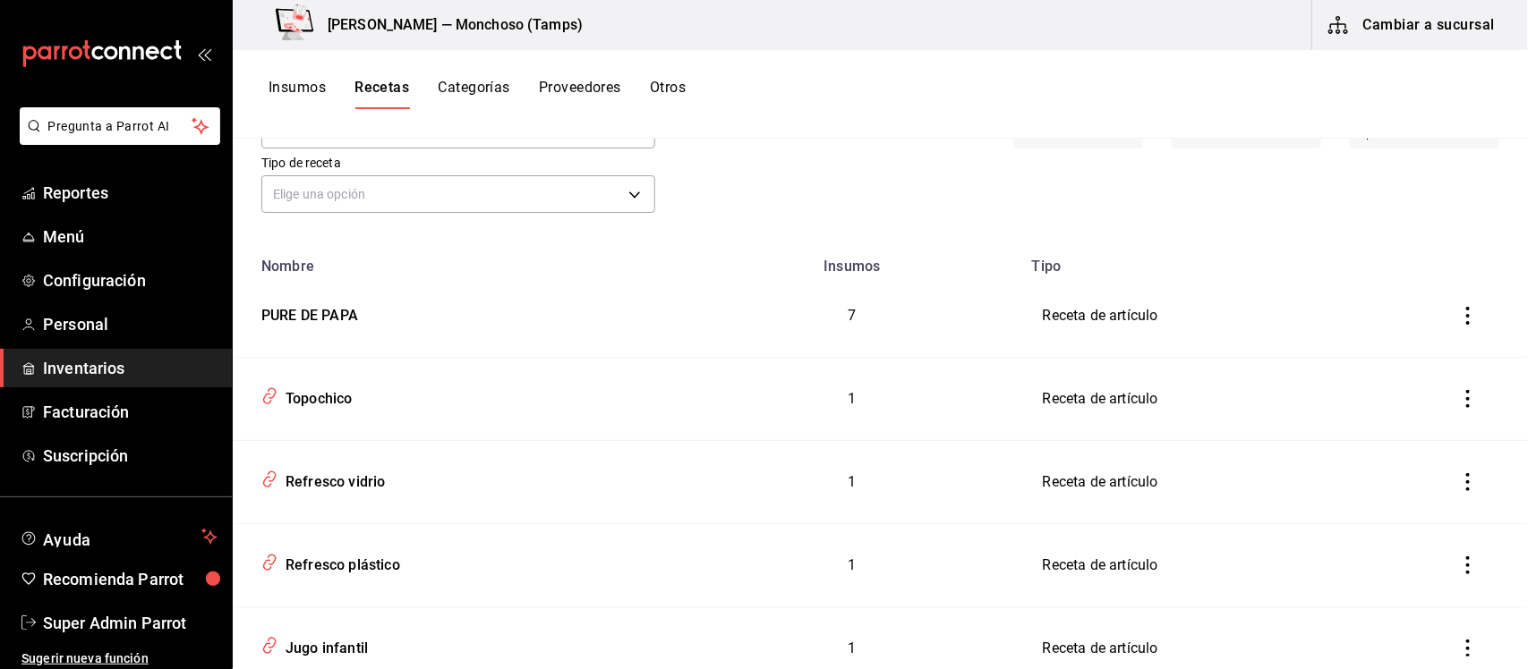
click at [1466, 316] on icon "inventoriesTable" at bounding box center [1468, 316] width 4 height 18
click at [1385, 345] on span "Eliminar" at bounding box center [1399, 341] width 46 height 14
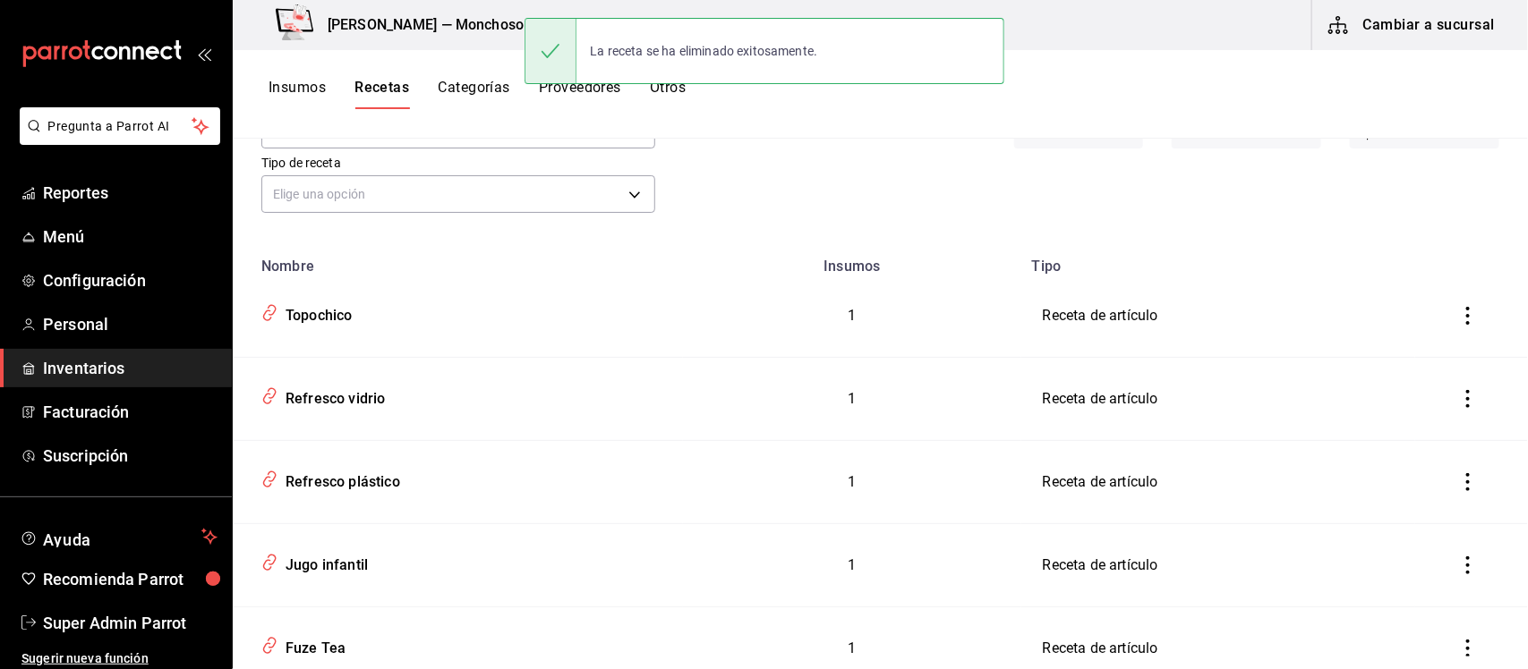
click at [1459, 319] on icon "inventoriesTable" at bounding box center [1468, 316] width 18 height 18
click at [1419, 346] on span "Eliminar" at bounding box center [1399, 341] width 46 height 14
click at [1459, 318] on icon "inventoriesTable" at bounding box center [1468, 316] width 18 height 18
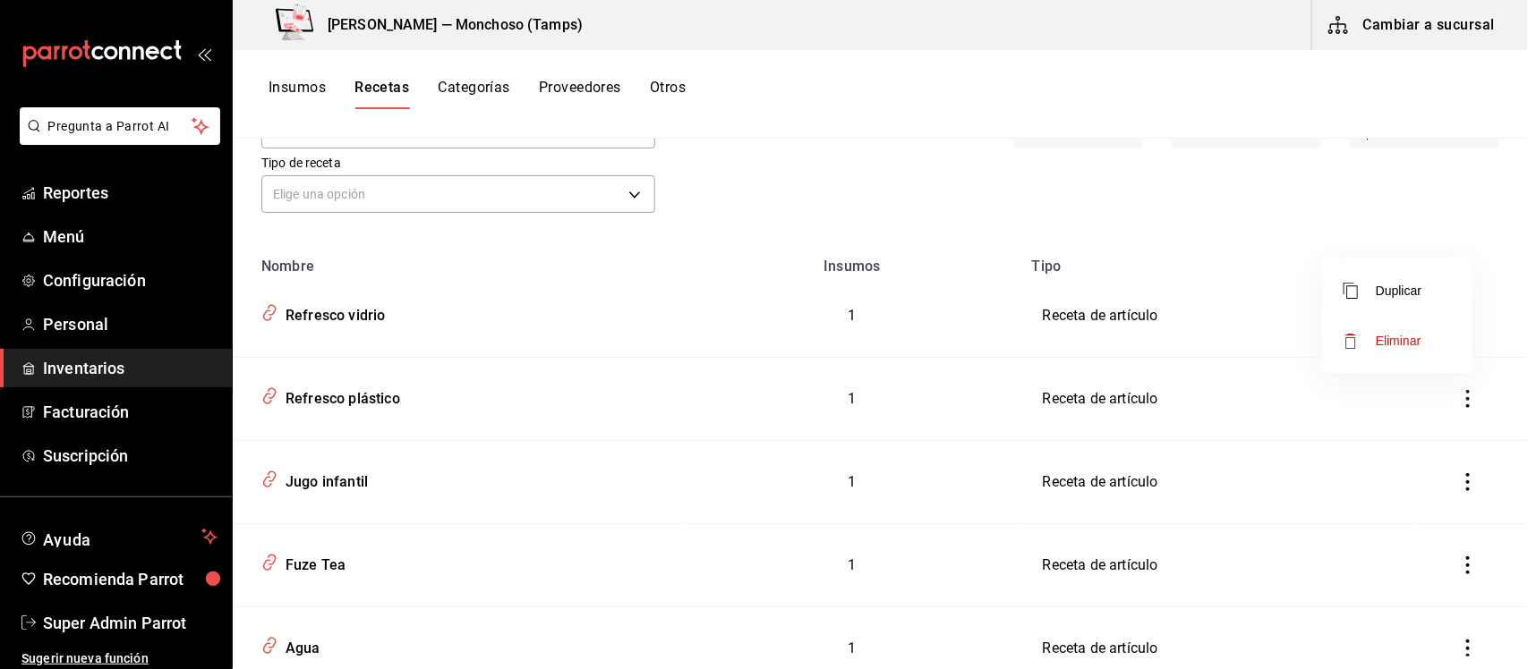
click at [1421, 338] on li "Eliminar" at bounding box center [1397, 341] width 150 height 50
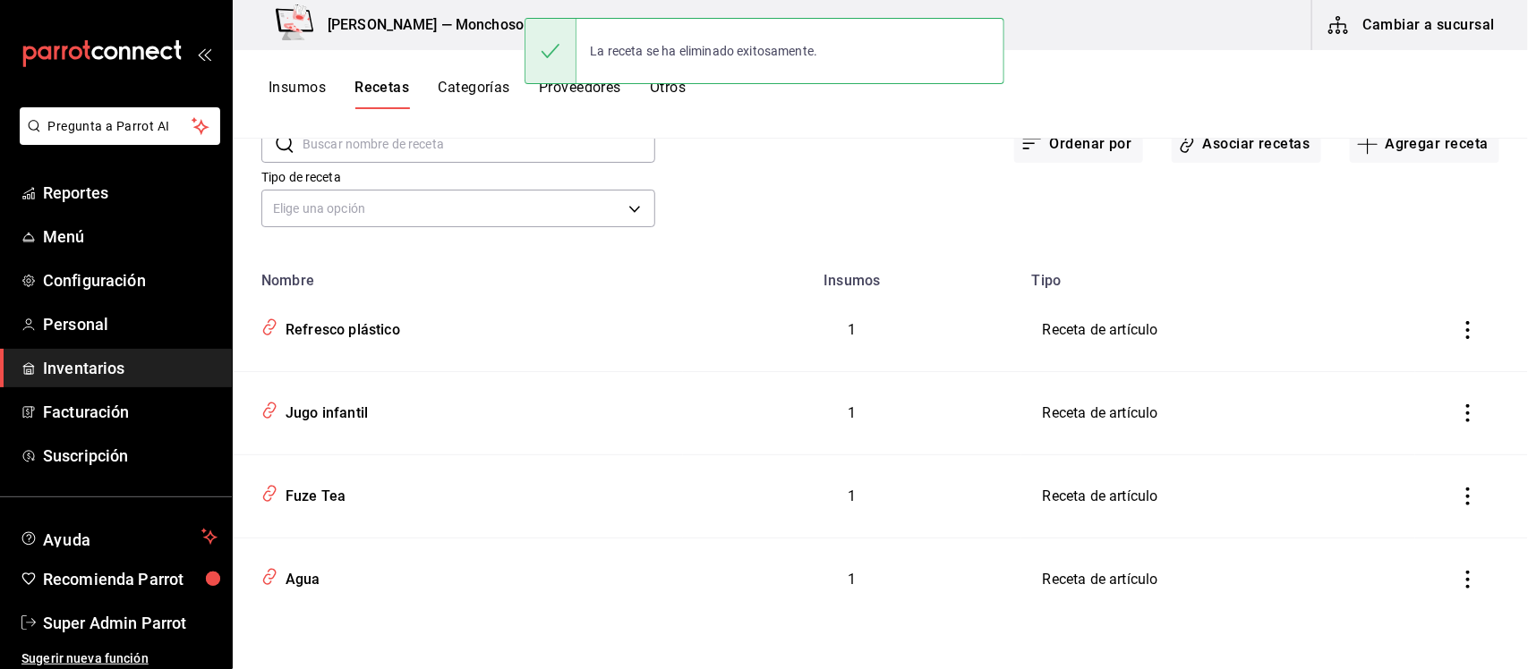
scroll to position [97, 0]
click at [1459, 325] on icon "inventoriesTable" at bounding box center [1468, 331] width 18 height 18
click at [1388, 356] on span "Eliminar" at bounding box center [1399, 355] width 46 height 14
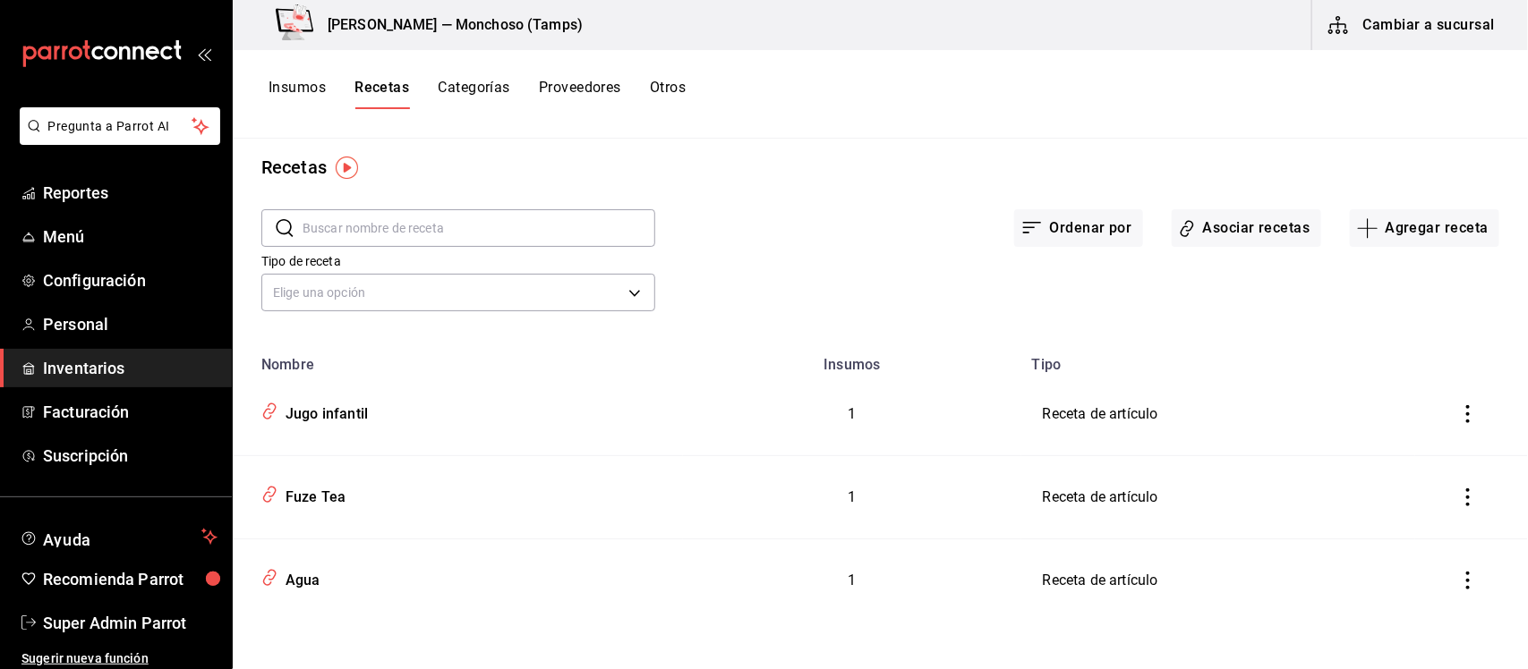
click at [1466, 414] on icon "inventoriesTable" at bounding box center [1468, 414] width 4 height 18
click at [1384, 430] on span "Eliminar" at bounding box center [1382, 439] width 78 height 21
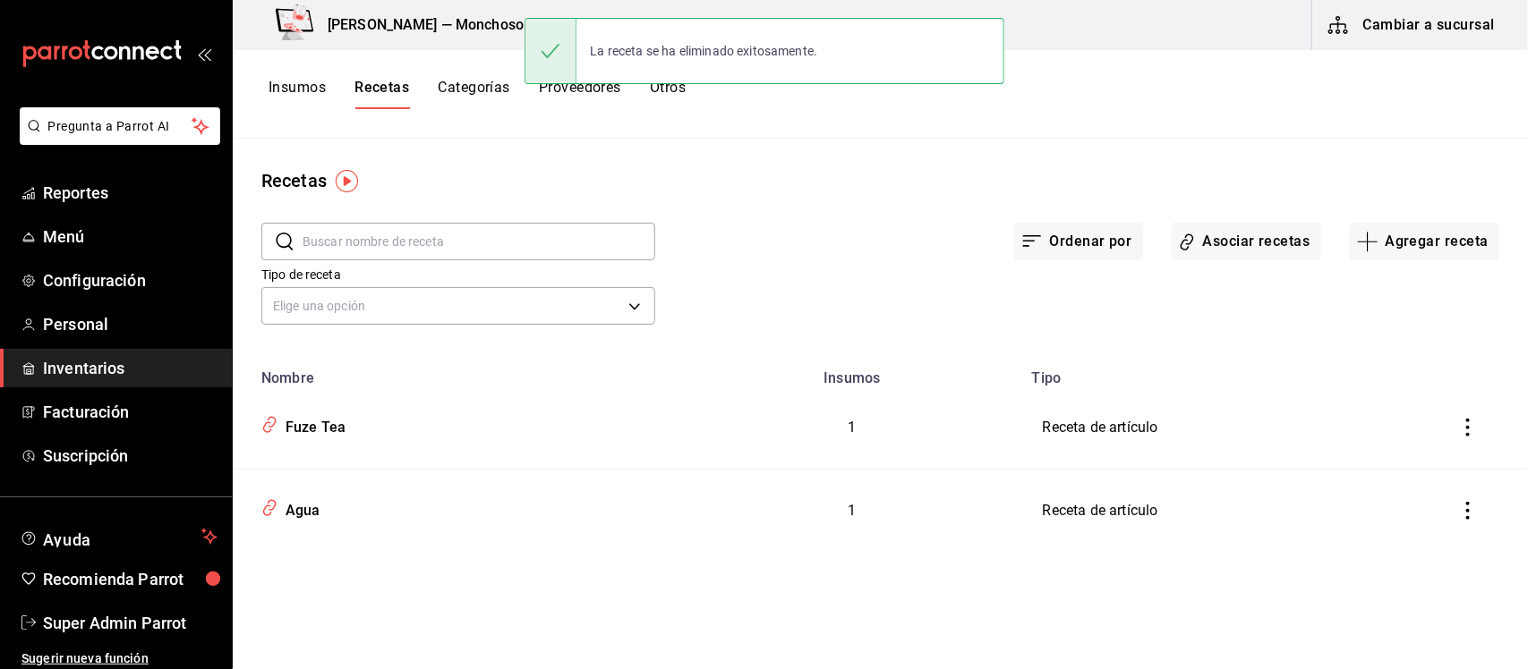
click at [1460, 430] on icon "inventoriesTable" at bounding box center [1468, 428] width 18 height 18
click at [1412, 452] on span "Eliminar" at bounding box center [1415, 453] width 46 height 14
click at [1472, 431] on icon "inventoriesTable" at bounding box center [1468, 428] width 18 height 18
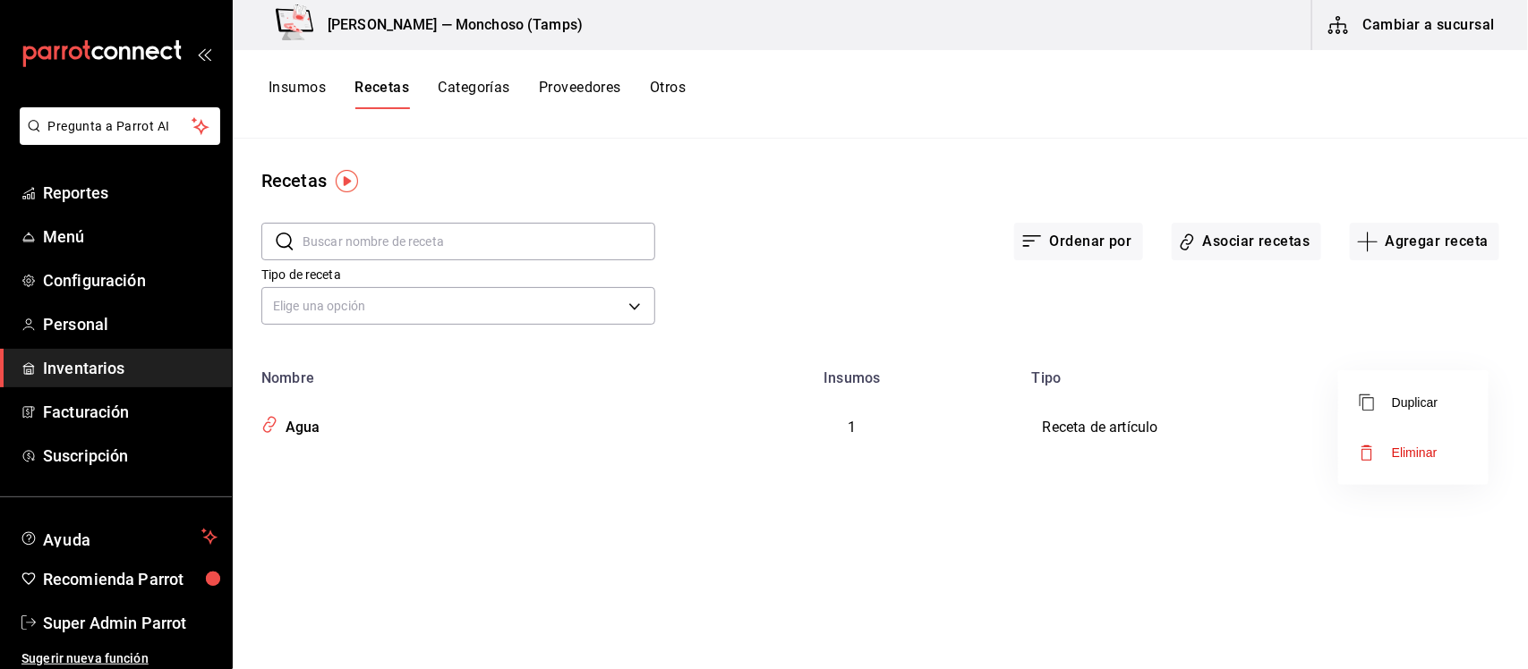
click at [1397, 448] on span "Eliminar" at bounding box center [1415, 453] width 46 height 14
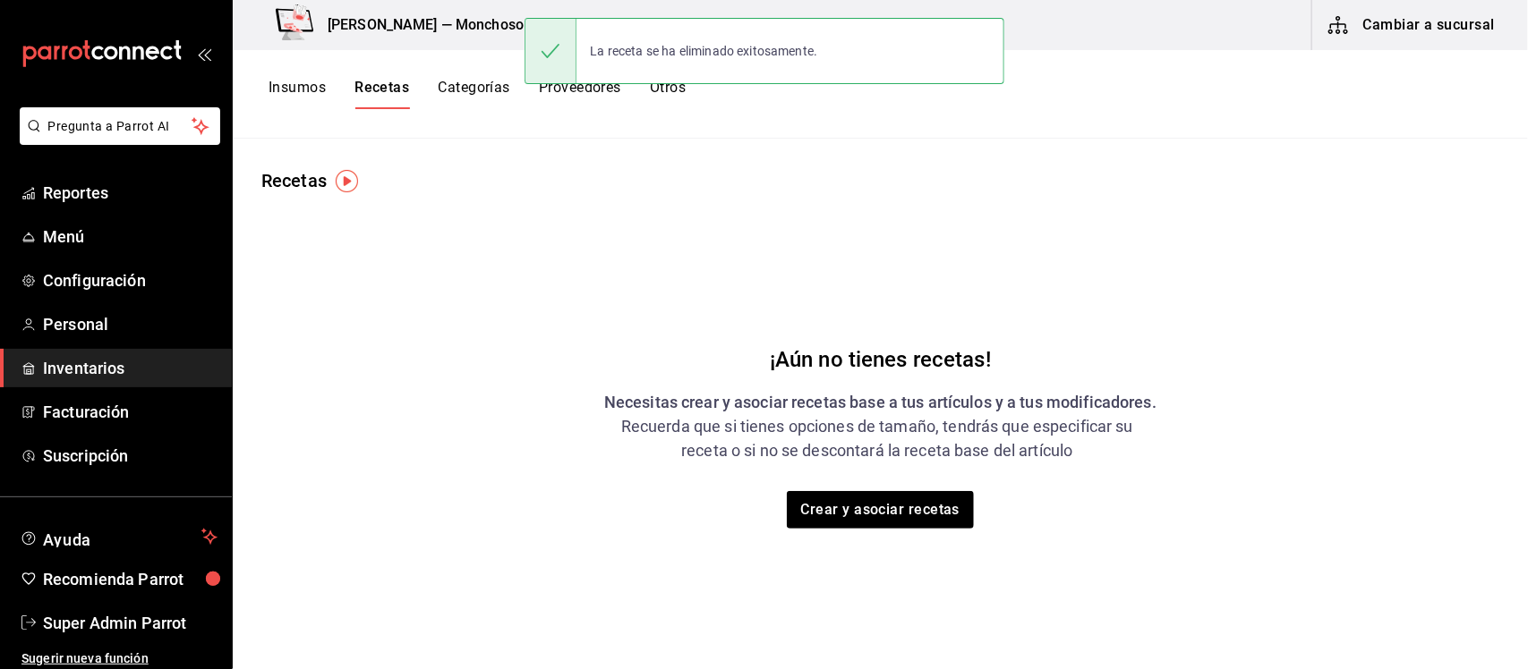
click at [475, 91] on button "Categorías" at bounding box center [474, 94] width 72 height 30
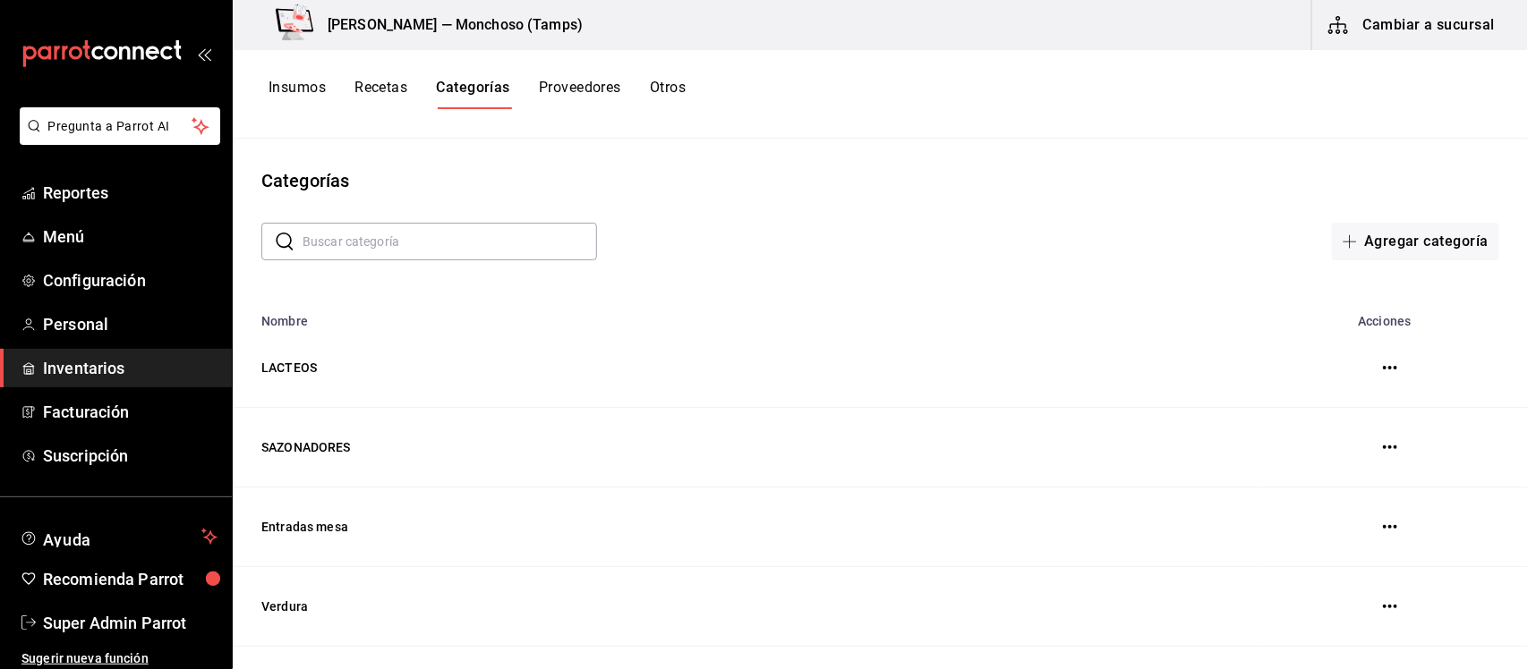
click at [1383, 365] on icon "button" at bounding box center [1390, 368] width 14 height 14
click at [1294, 372] on span "Eliminar" at bounding box center [1307, 369] width 46 height 14
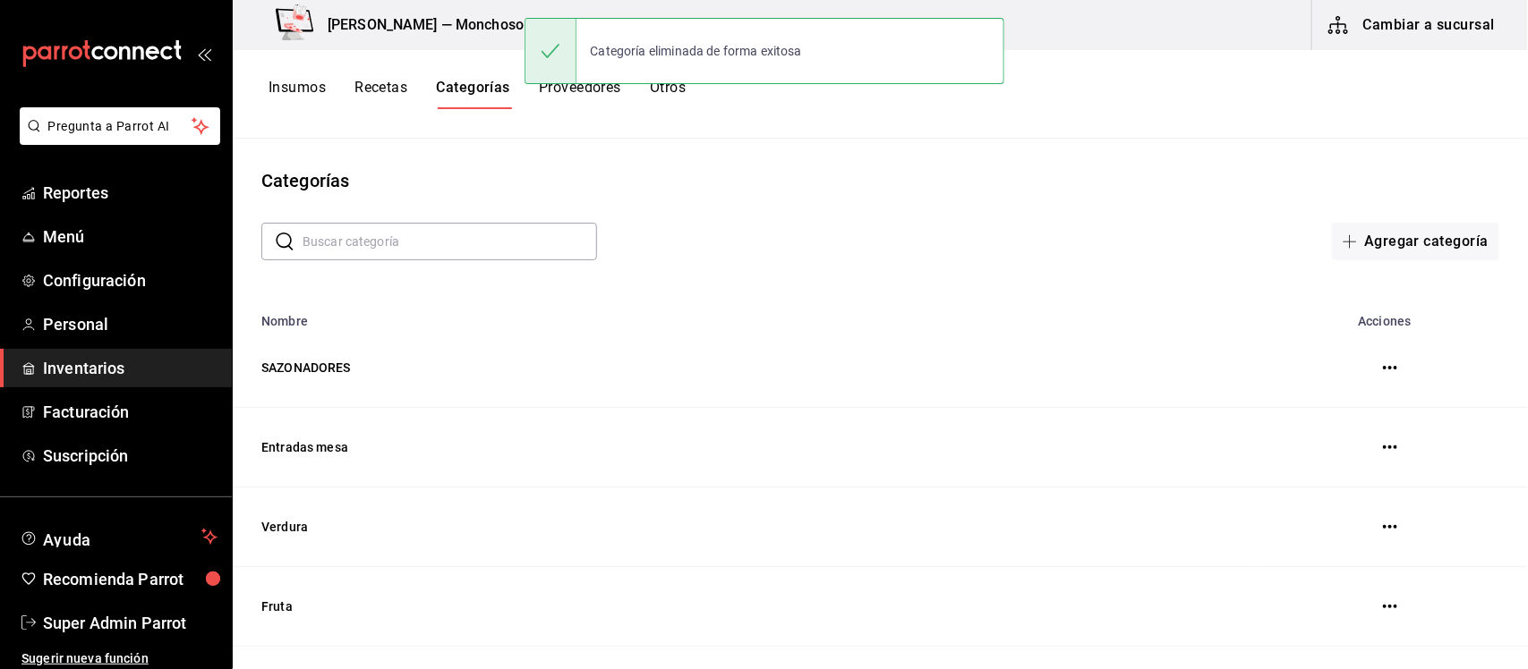
click at [1383, 371] on icon "button" at bounding box center [1390, 368] width 14 height 14
click at [1302, 368] on span "Eliminar" at bounding box center [1307, 369] width 46 height 14
click at [1374, 368] on button "button" at bounding box center [1390, 368] width 36 height 36
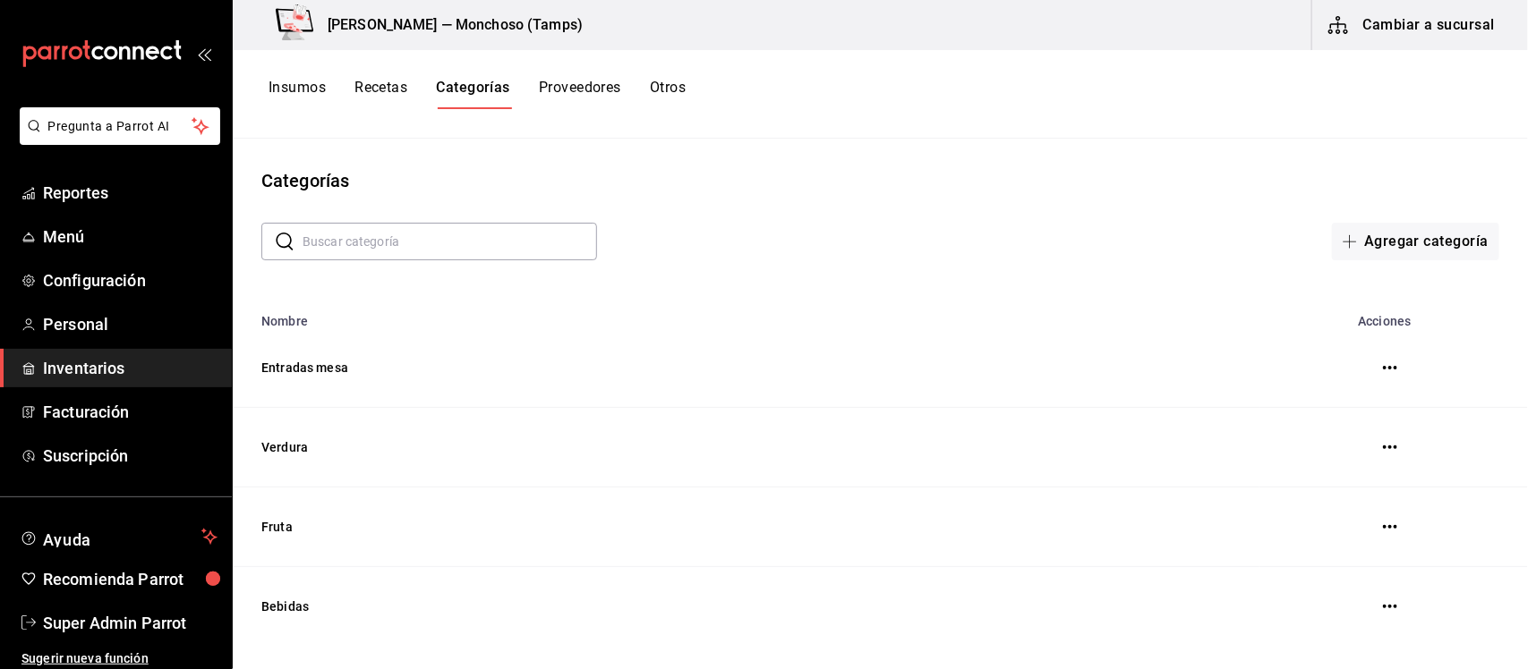
click at [1388, 370] on icon "button" at bounding box center [1390, 368] width 14 height 14
click at [1330, 376] on span "Eliminar" at bounding box center [1323, 369] width 46 height 14
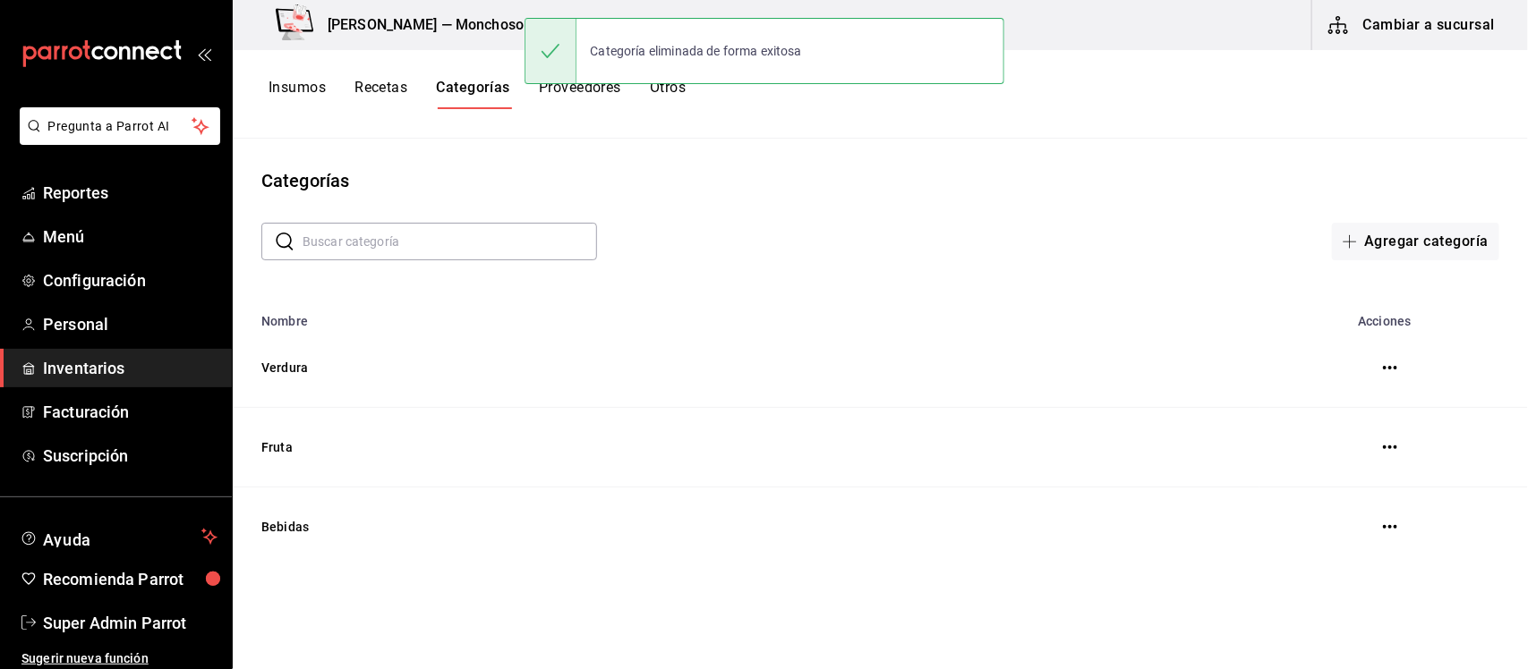
click at [1398, 374] on button "button" at bounding box center [1390, 368] width 36 height 36
click at [1396, 364] on icon "button" at bounding box center [1390, 368] width 14 height 14
click at [1317, 368] on span "Eliminar" at bounding box center [1323, 369] width 46 height 14
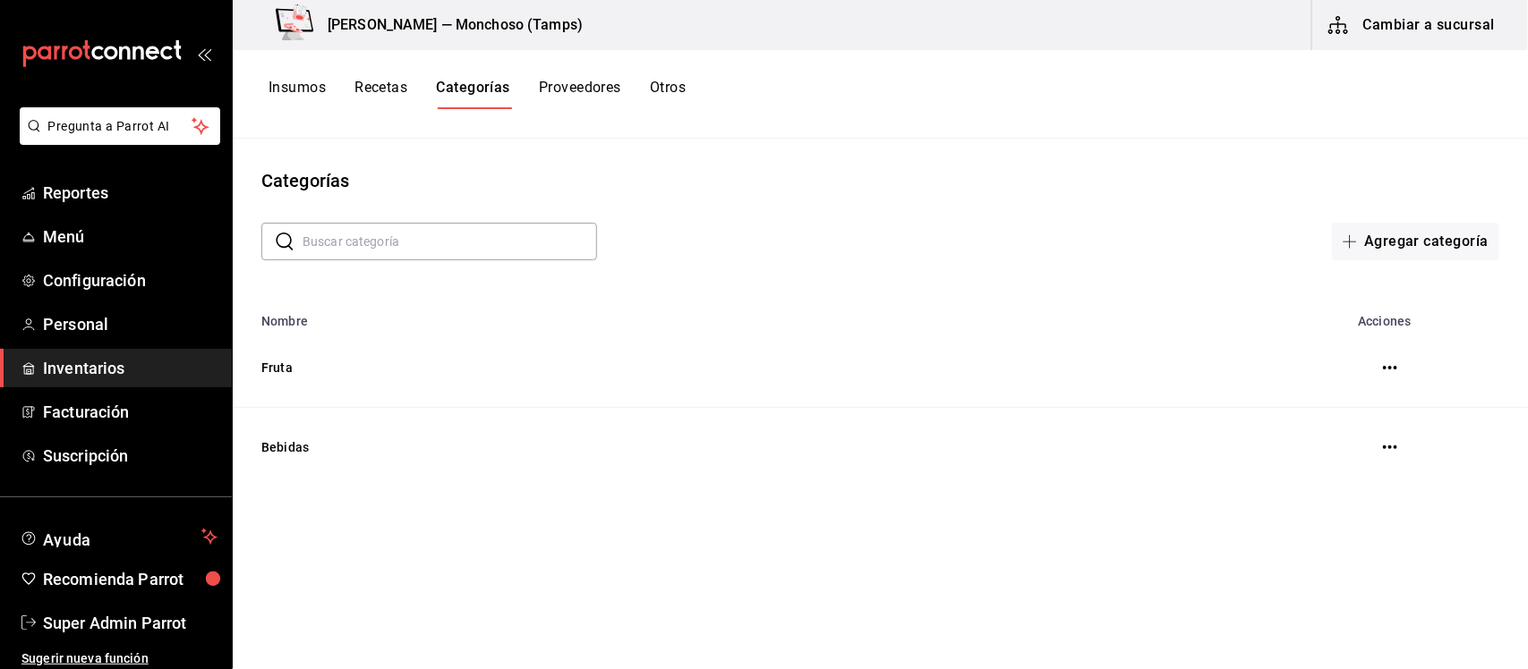
click at [1389, 371] on icon "button" at bounding box center [1390, 368] width 14 height 14
click at [1344, 374] on span "Eliminar" at bounding box center [1323, 369] width 46 height 14
click at [1385, 372] on icon "button" at bounding box center [1390, 368] width 14 height 14
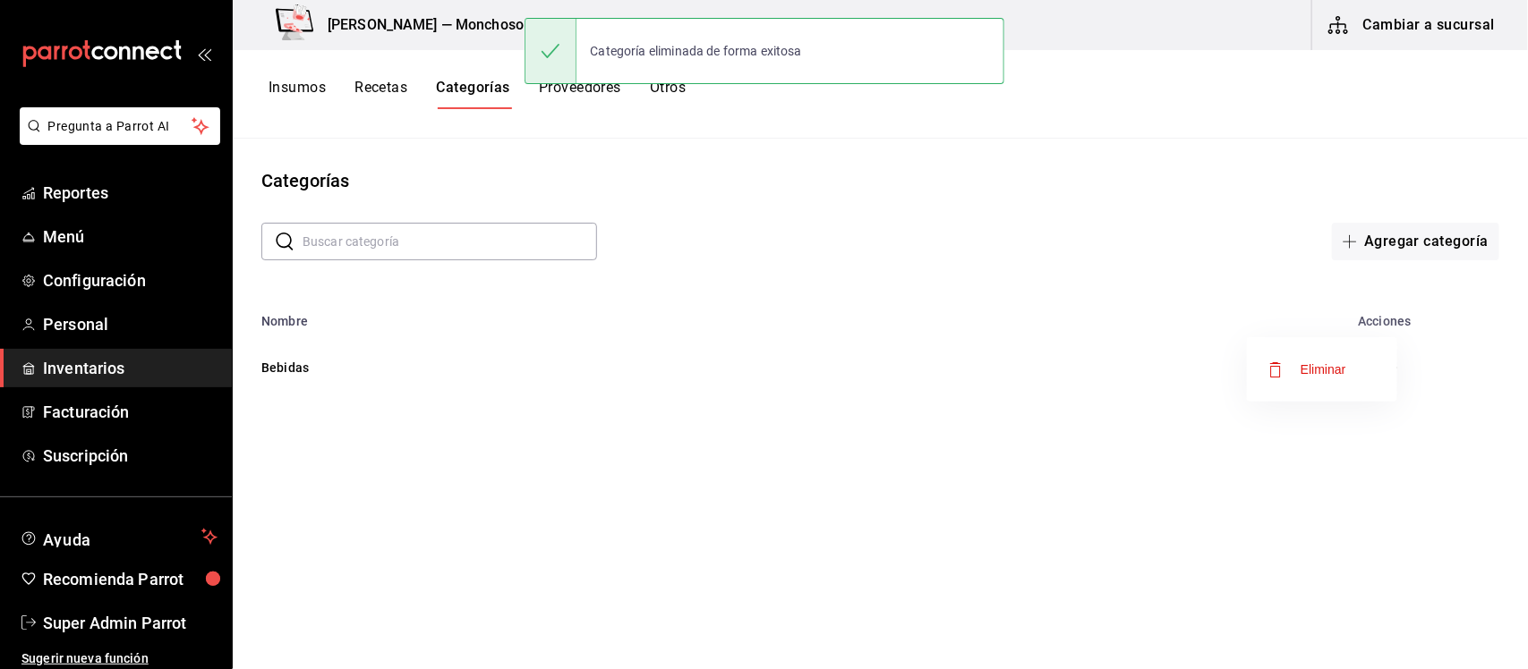
click at [1317, 372] on span "Eliminar" at bounding box center [1323, 369] width 46 height 14
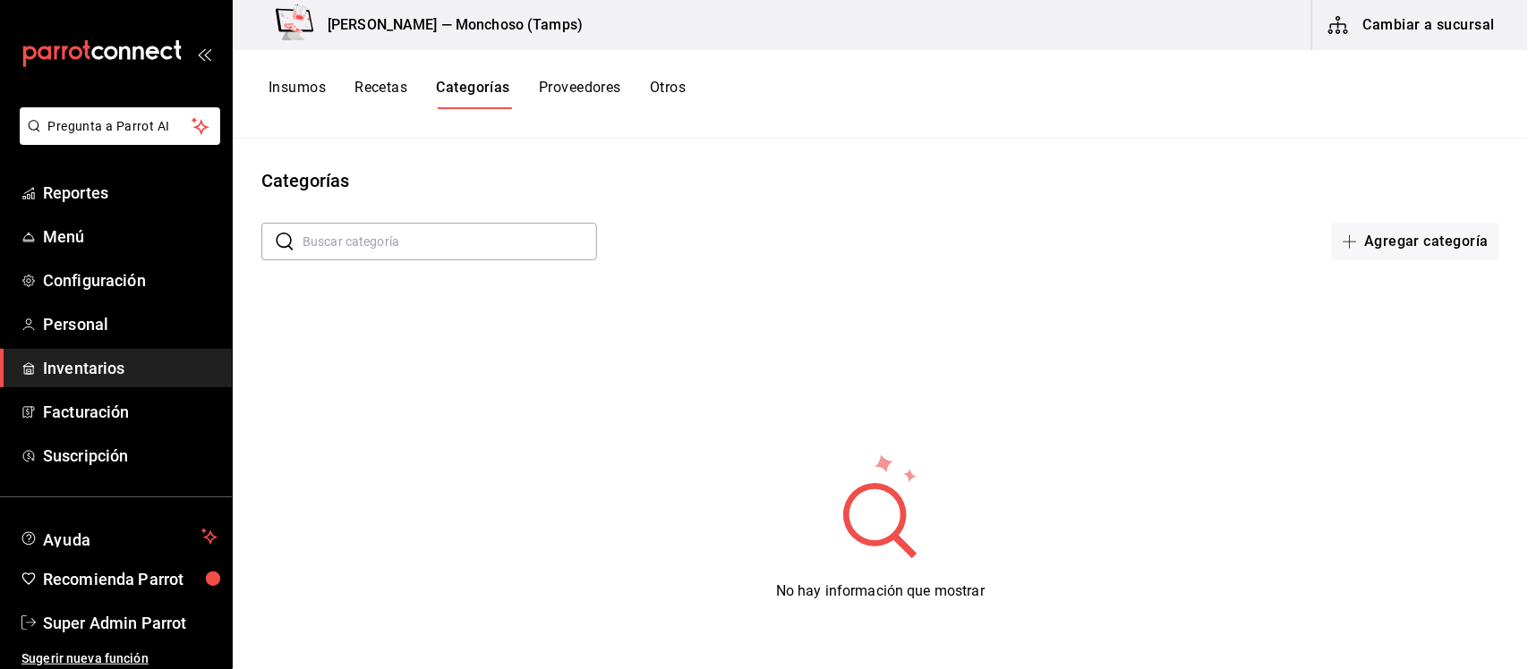
click at [578, 88] on button "Proveedores" at bounding box center [580, 94] width 82 height 30
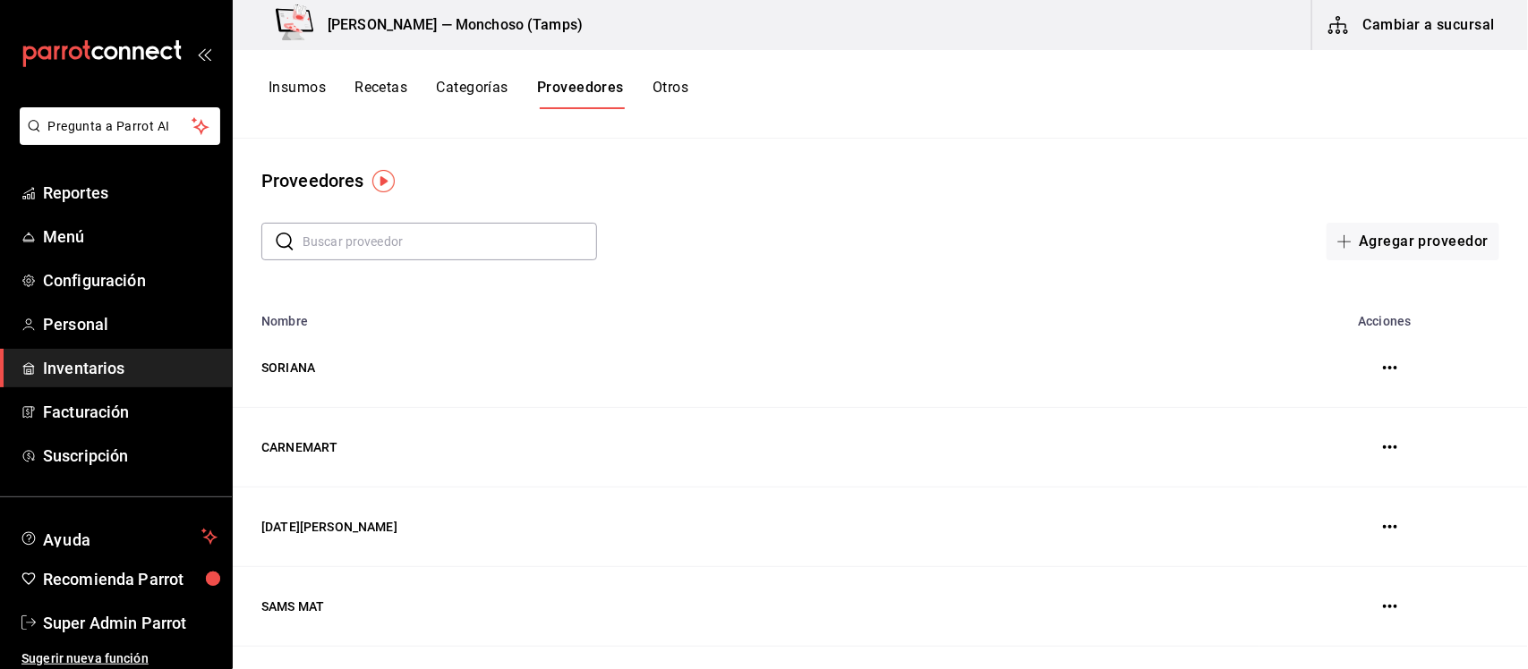
click at [1372, 367] on button "button" at bounding box center [1390, 368] width 36 height 36
click at [1383, 369] on icon "button" at bounding box center [1390, 368] width 14 height 4
click at [1308, 376] on span "Eliminar" at bounding box center [1307, 369] width 46 height 14
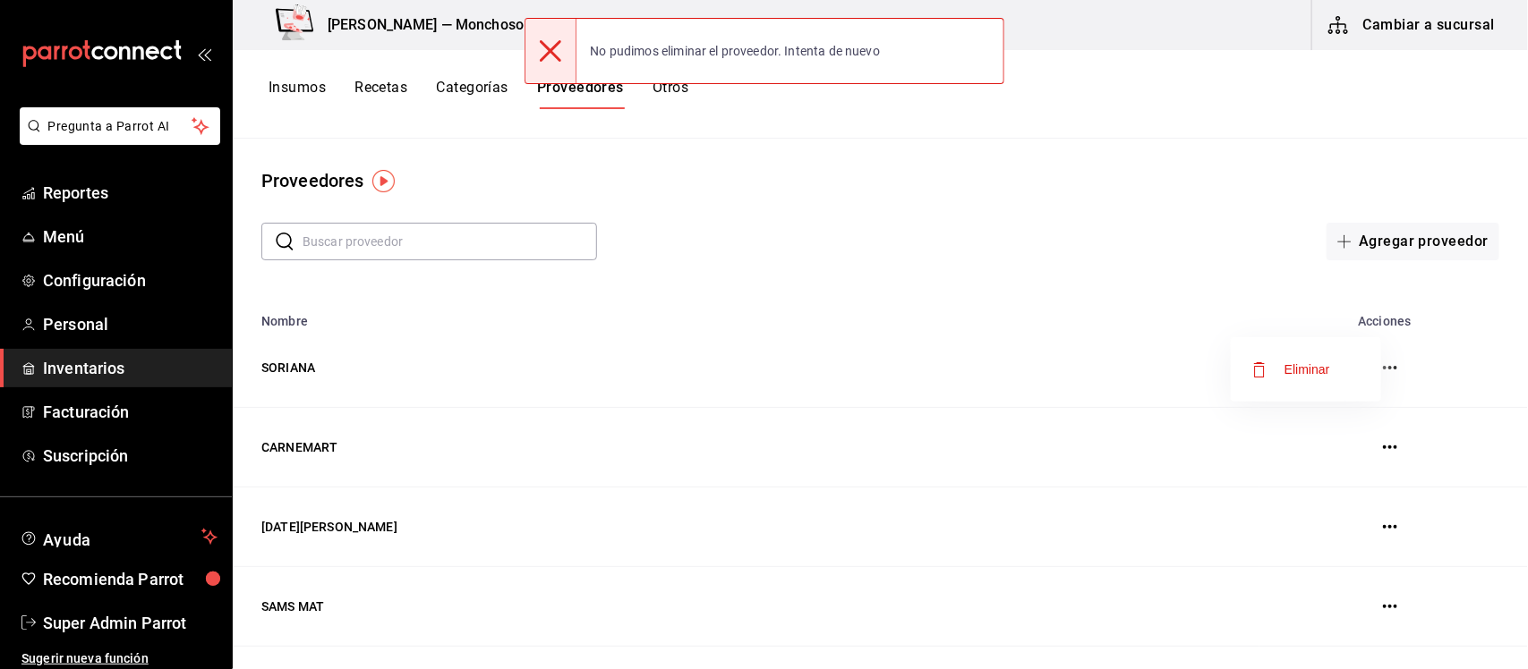
click at [1371, 452] on div at bounding box center [764, 334] width 1528 height 669
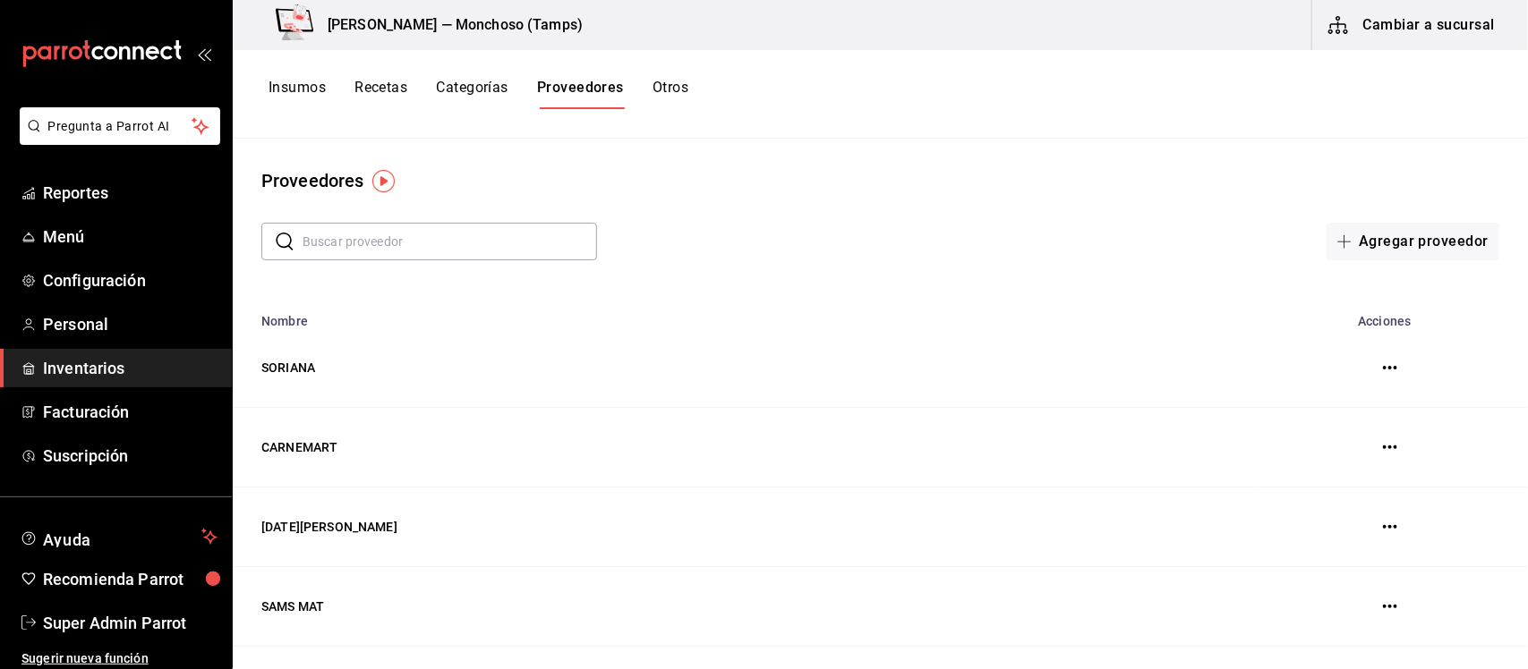
click at [1383, 450] on icon "button" at bounding box center [1390, 447] width 14 height 14
click at [1309, 448] on span "Eliminar" at bounding box center [1307, 449] width 46 height 14
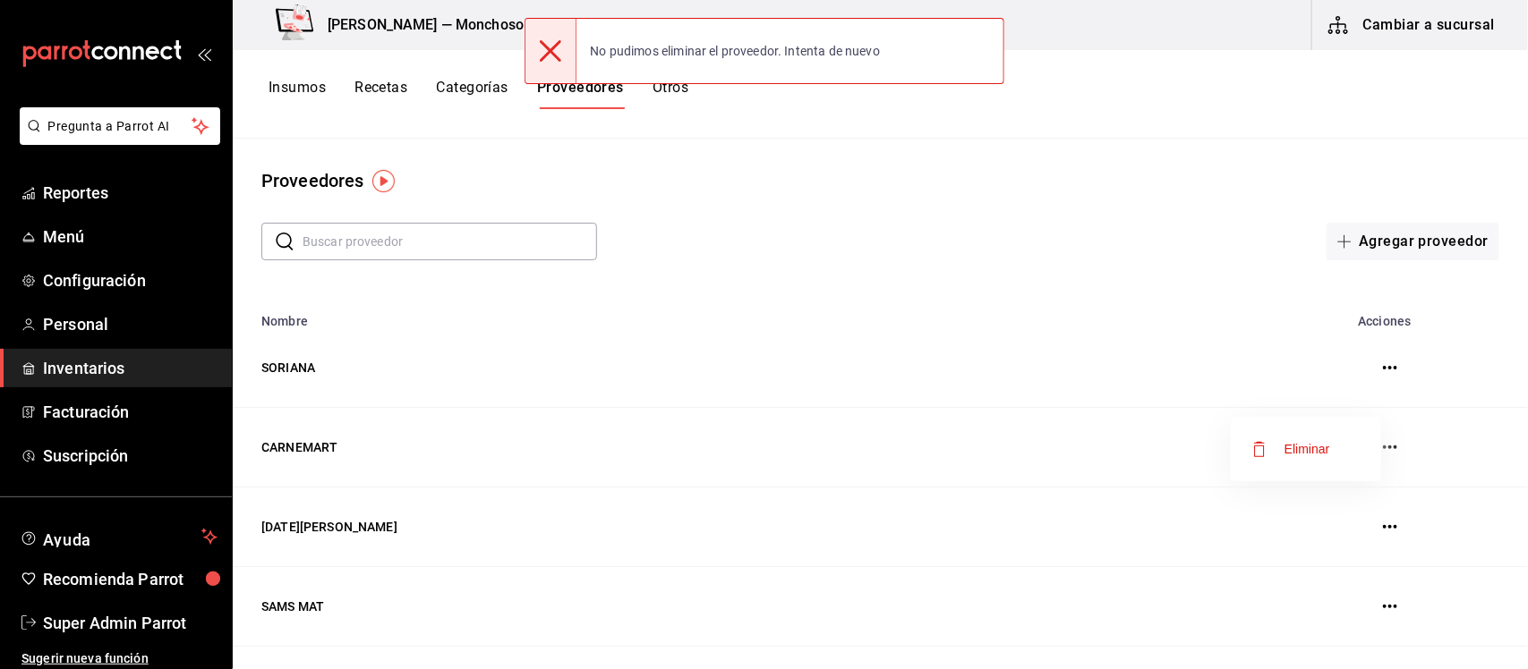
click at [1076, 350] on div at bounding box center [764, 334] width 1528 height 669
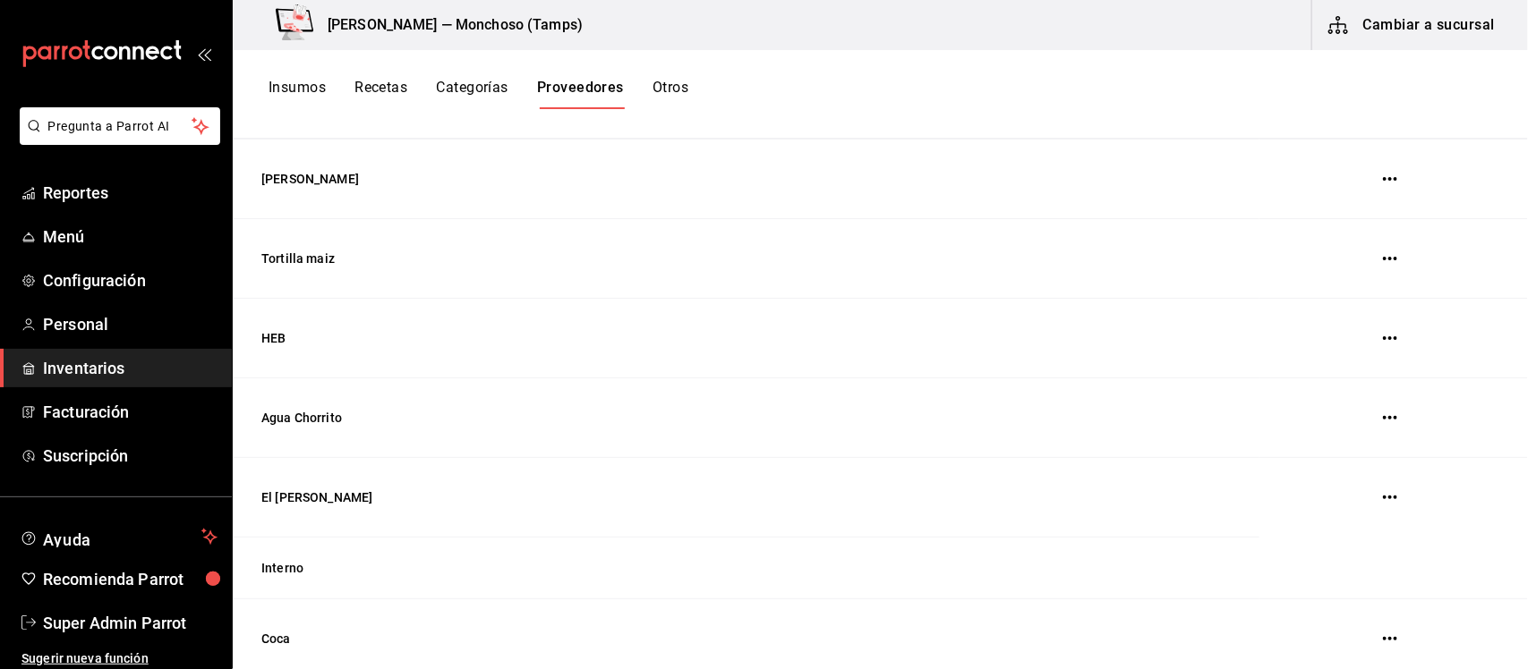
scroll to position [530, 0]
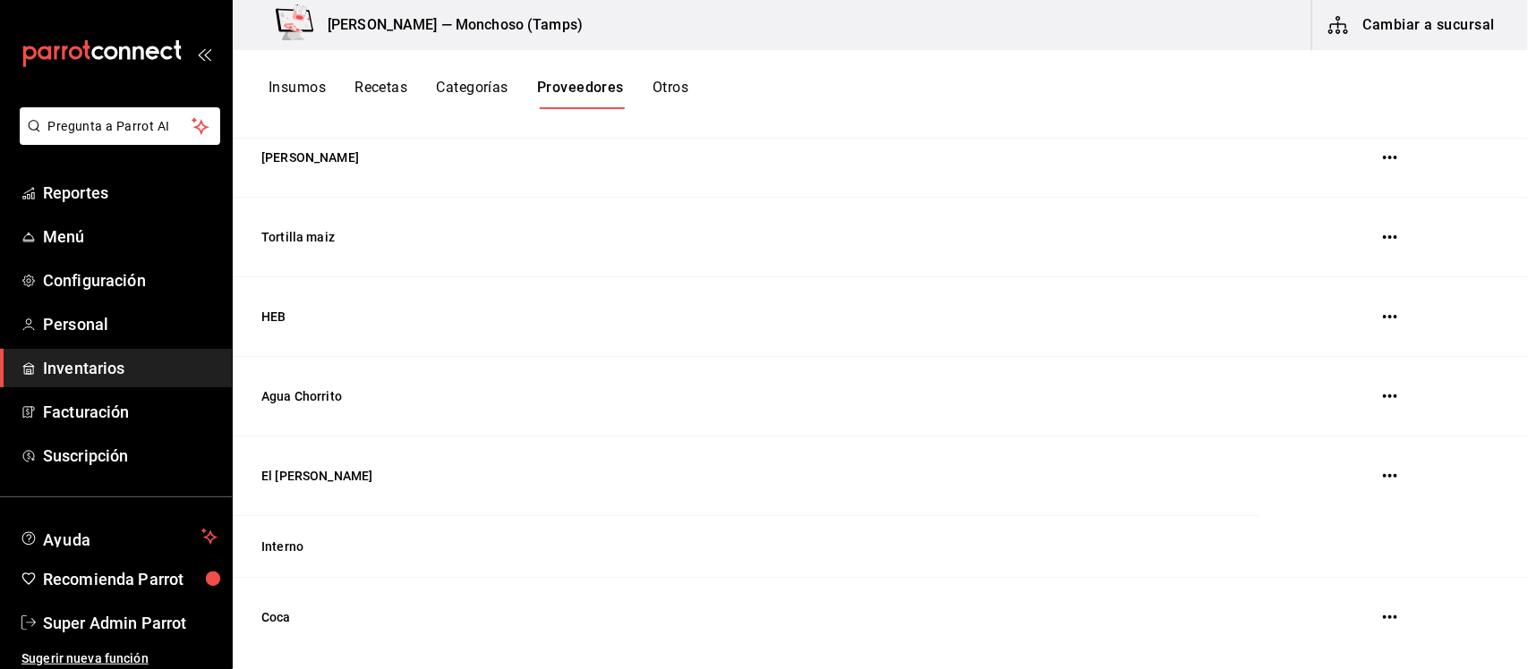
click at [1383, 620] on icon "button" at bounding box center [1390, 617] width 14 height 14
click at [1316, 628] on span "Eliminar" at bounding box center [1291, 619] width 78 height 21
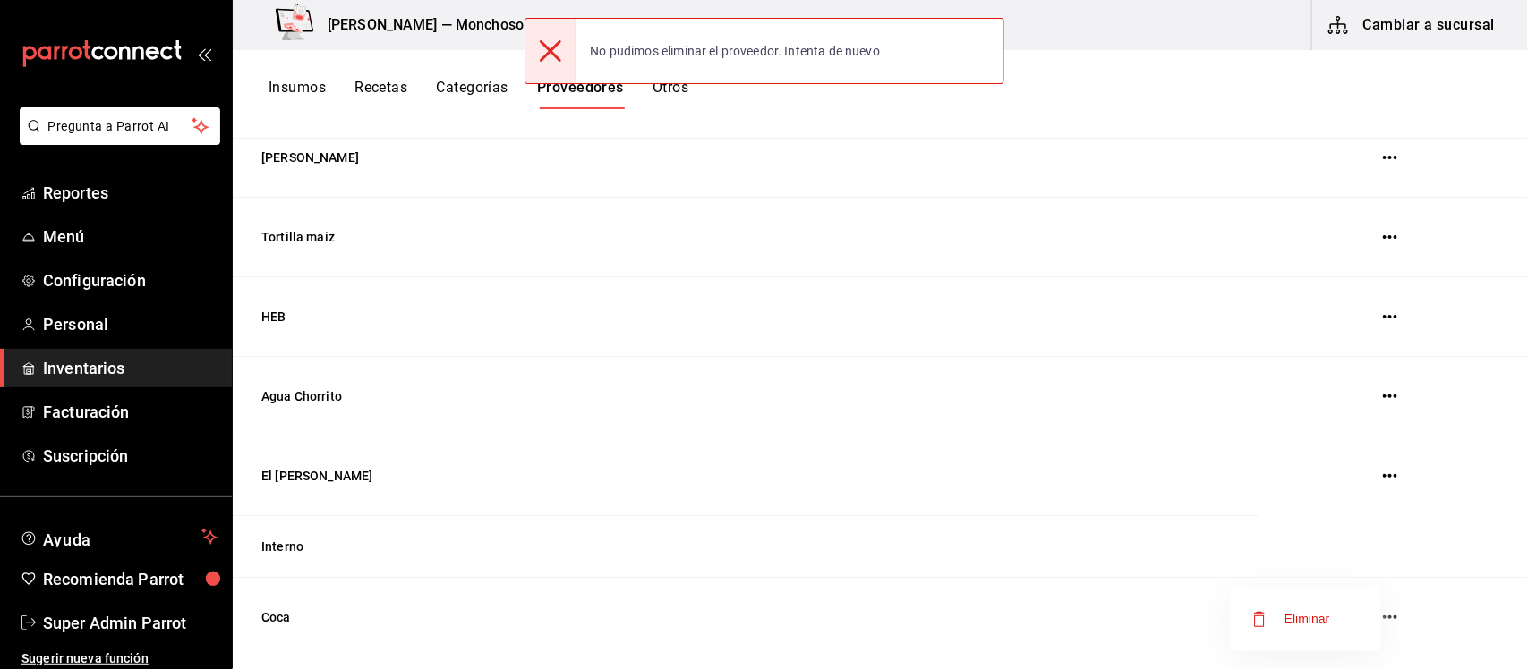
click at [1369, 477] on div at bounding box center [764, 334] width 1528 height 669
click at [1383, 480] on icon "button" at bounding box center [1390, 476] width 14 height 14
click at [1298, 483] on span "Eliminar" at bounding box center [1307, 478] width 46 height 14
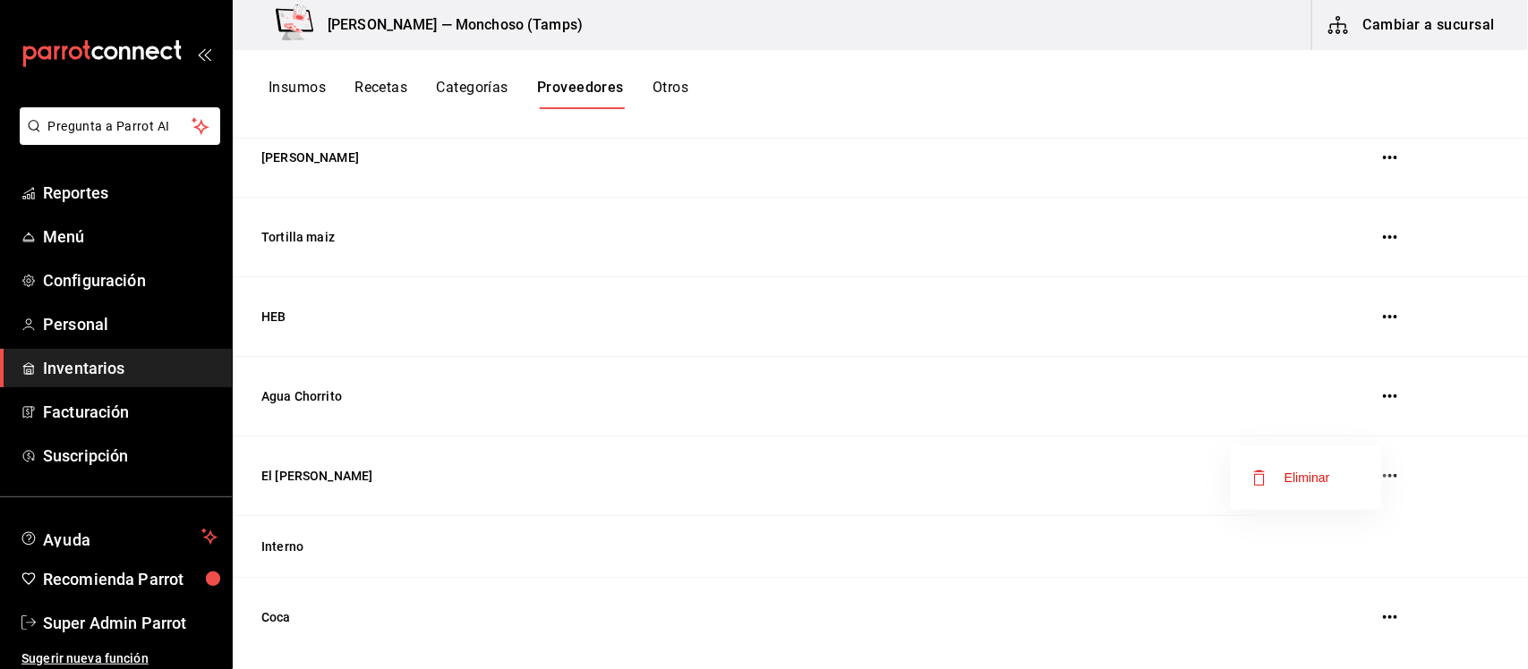
click at [1352, 555] on div at bounding box center [764, 334] width 1528 height 669
click at [273, 405] on td "Agua Chorrito" at bounding box center [746, 397] width 1027 height 80
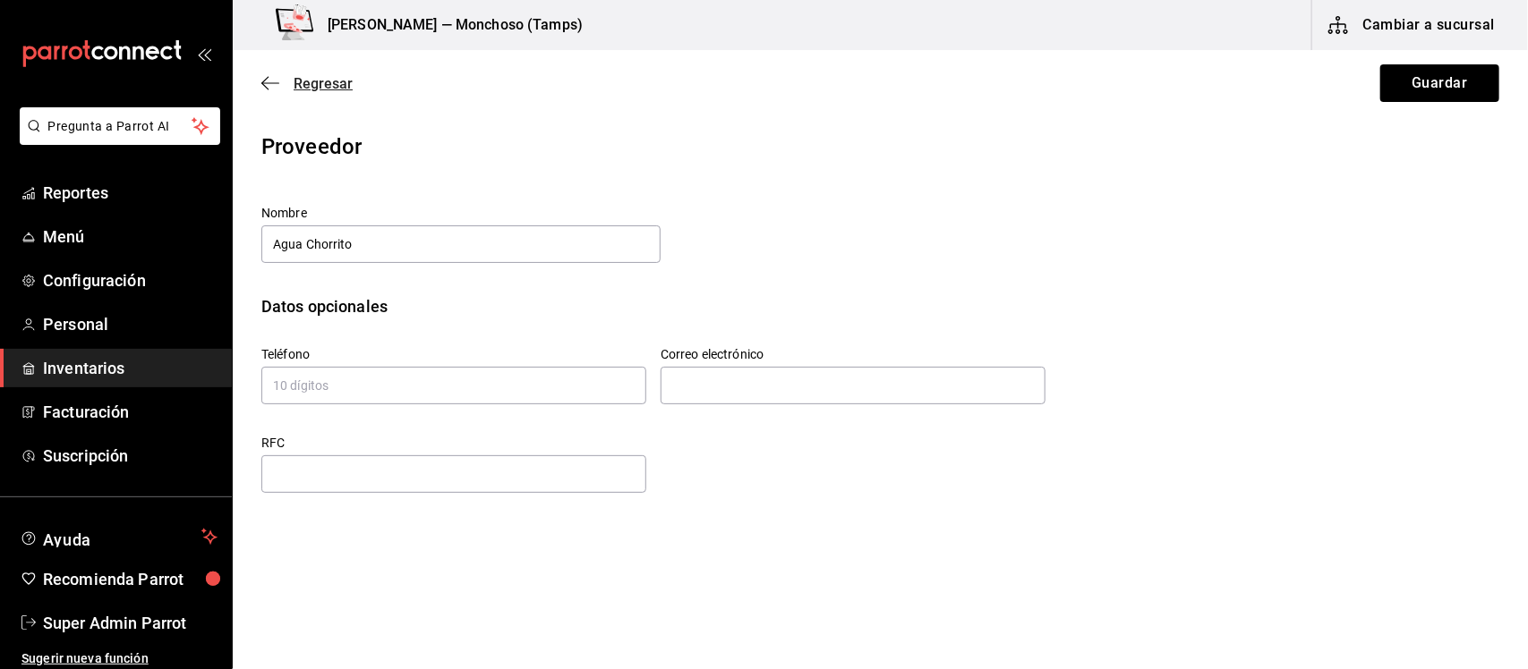
click at [291, 82] on span "Regresar" at bounding box center [306, 83] width 91 height 17
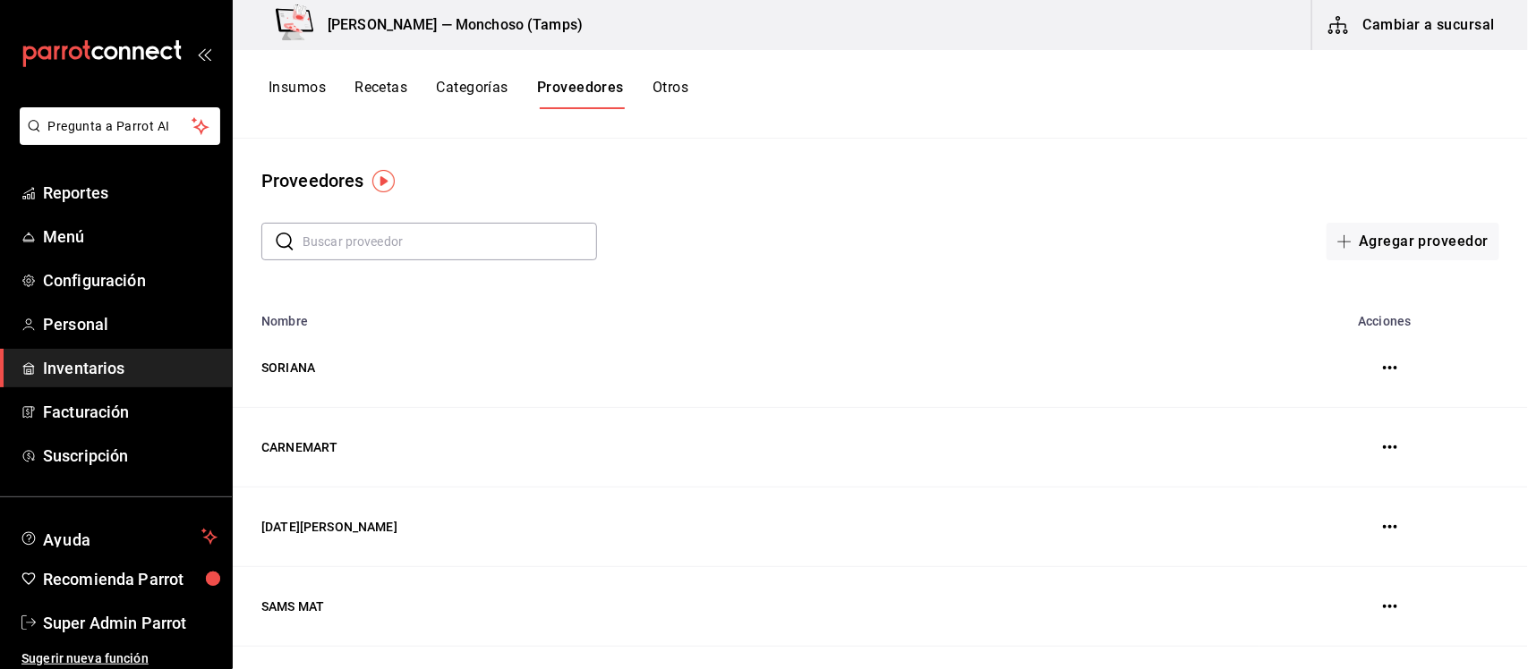
click at [1383, 367] on icon "button" at bounding box center [1390, 368] width 14 height 14
click at [1196, 458] on div at bounding box center [764, 334] width 1528 height 669
click at [669, 81] on button "Otros" at bounding box center [670, 94] width 36 height 30
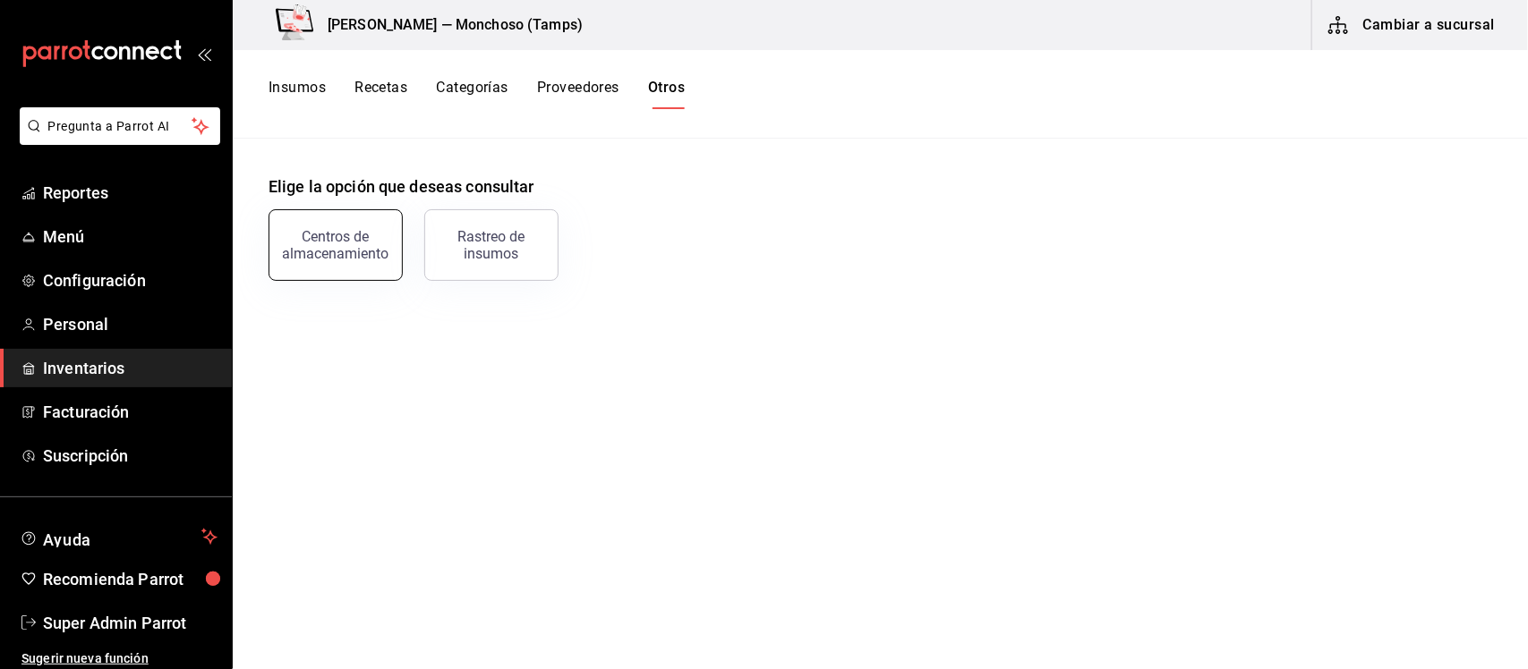
click at [354, 222] on button "Centros de almacenamiento" at bounding box center [335, 245] width 134 height 72
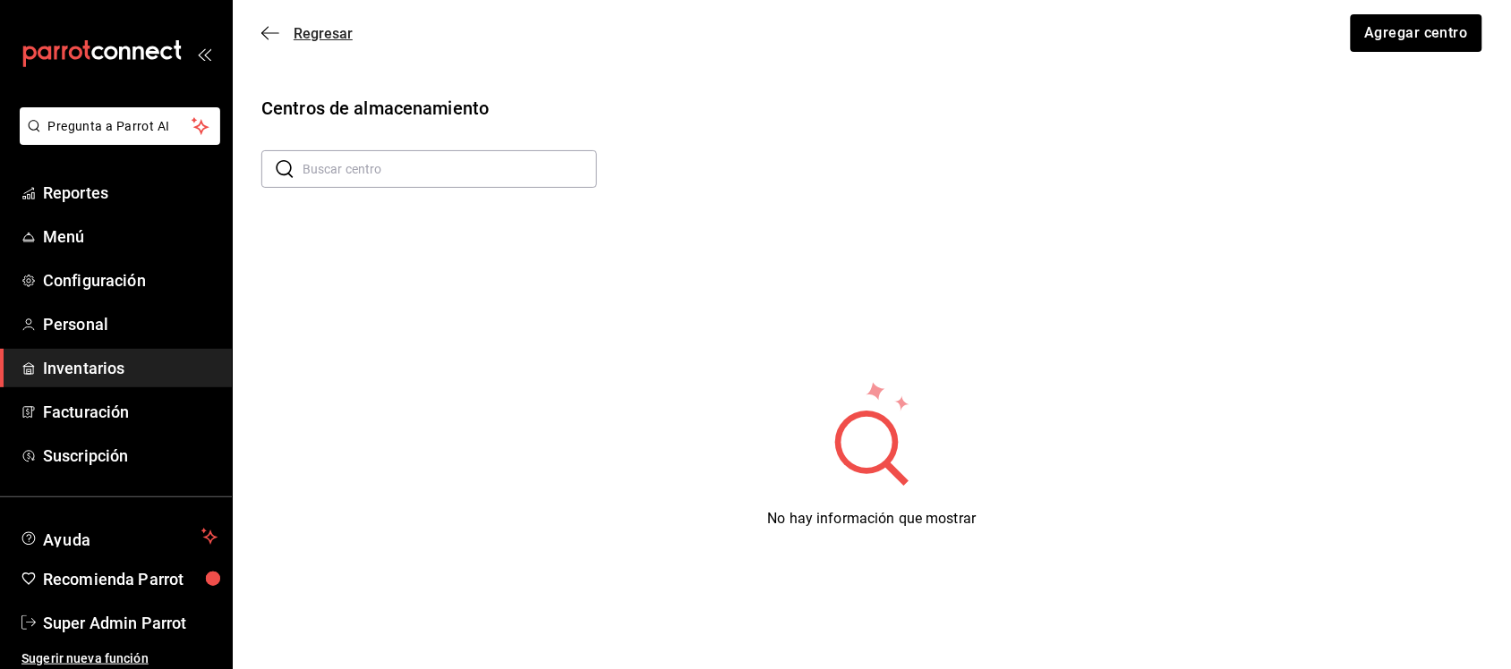
click at [269, 28] on icon "button" at bounding box center [270, 33] width 18 height 16
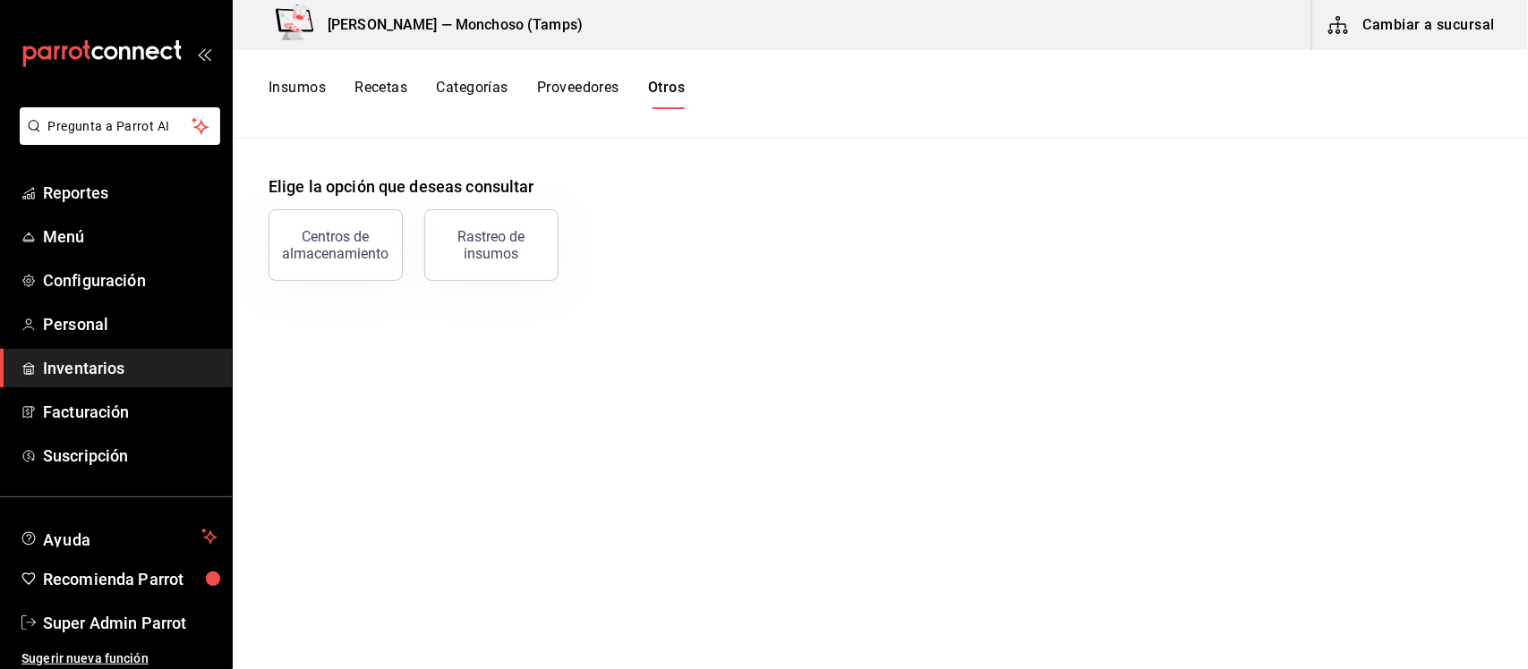
click at [1432, 25] on button "Cambiar a sucursal" at bounding box center [1412, 25] width 201 height 50
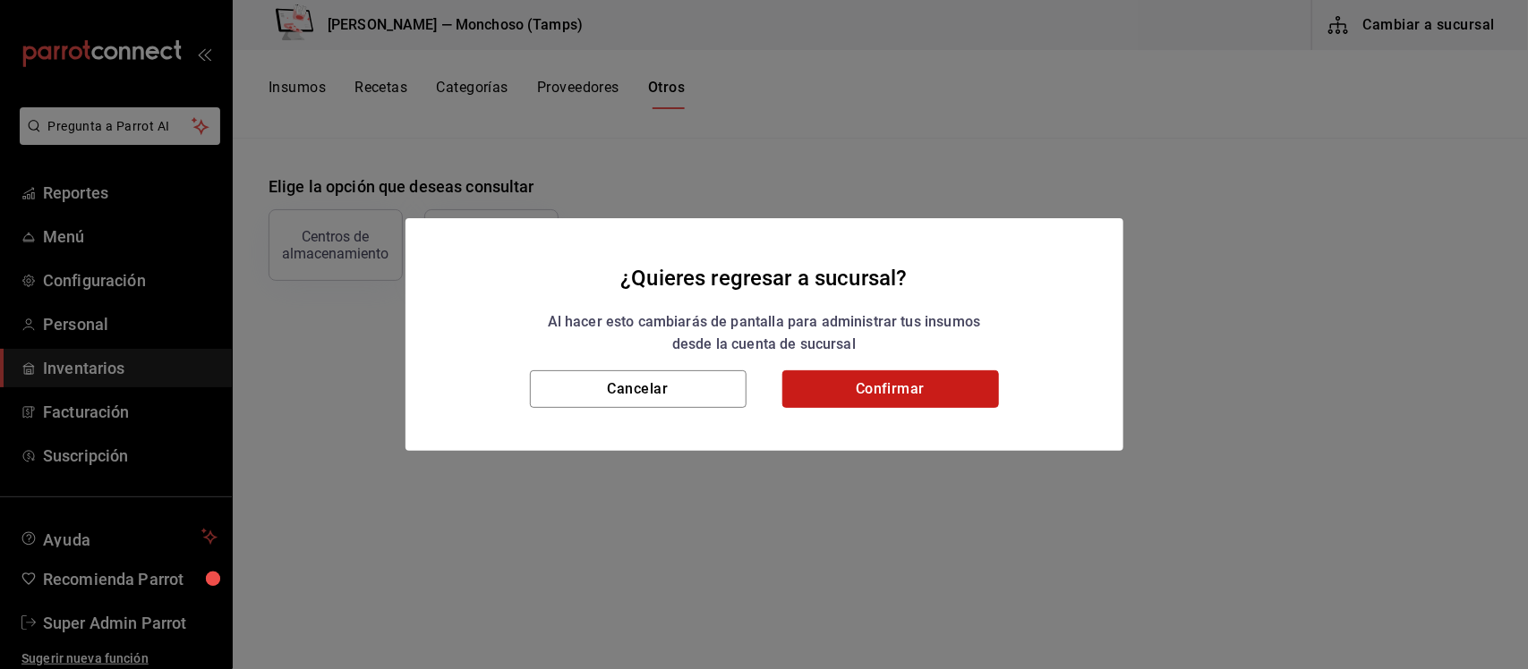
click at [904, 380] on button "Confirmar" at bounding box center [890, 390] width 217 height 38
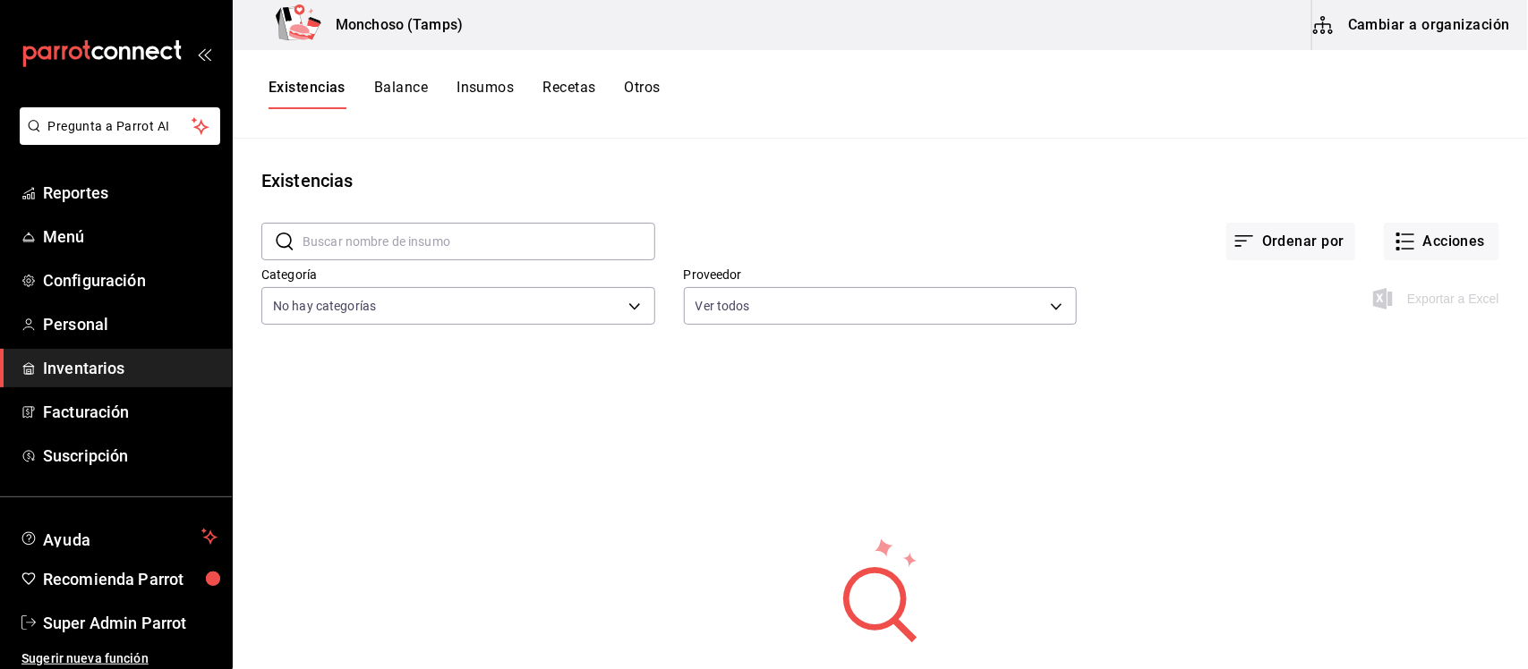
click at [407, 90] on button "Balance" at bounding box center [401, 94] width 54 height 30
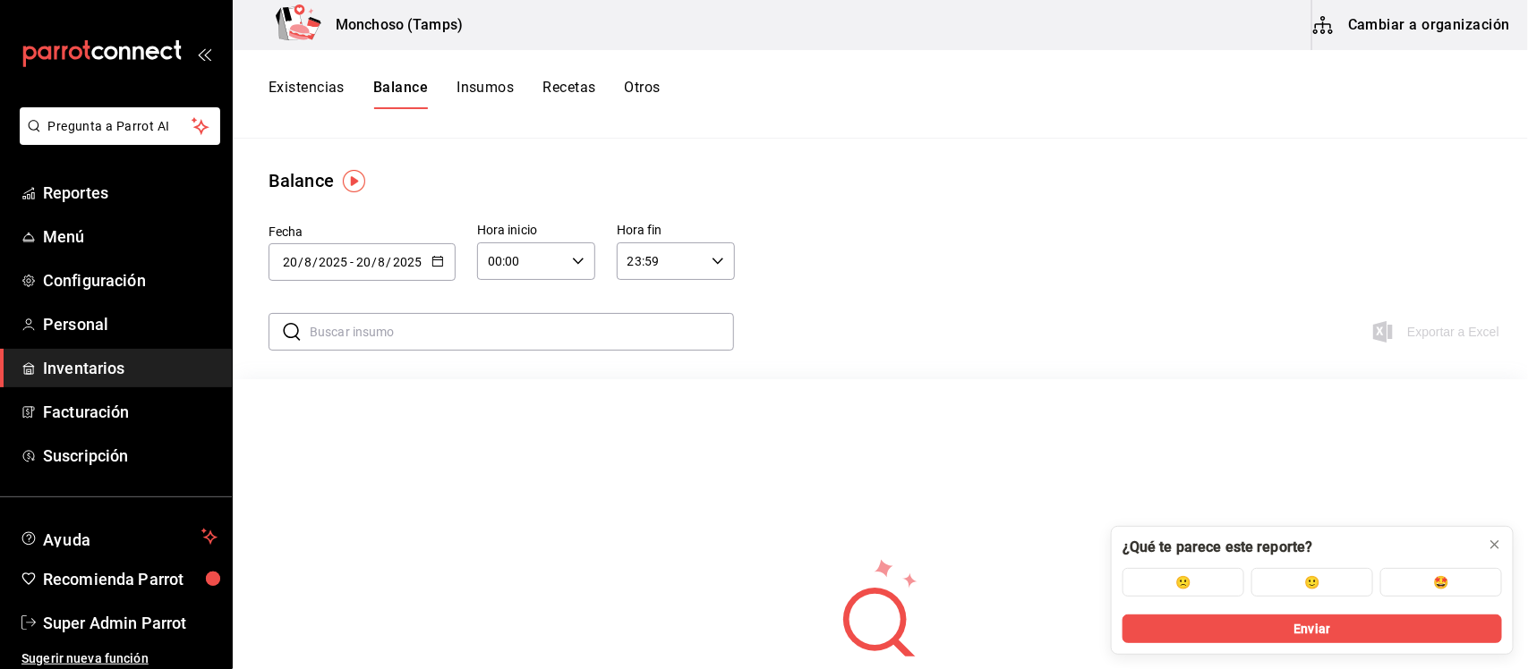
click at [490, 96] on button "Insumos" at bounding box center [484, 94] width 57 height 30
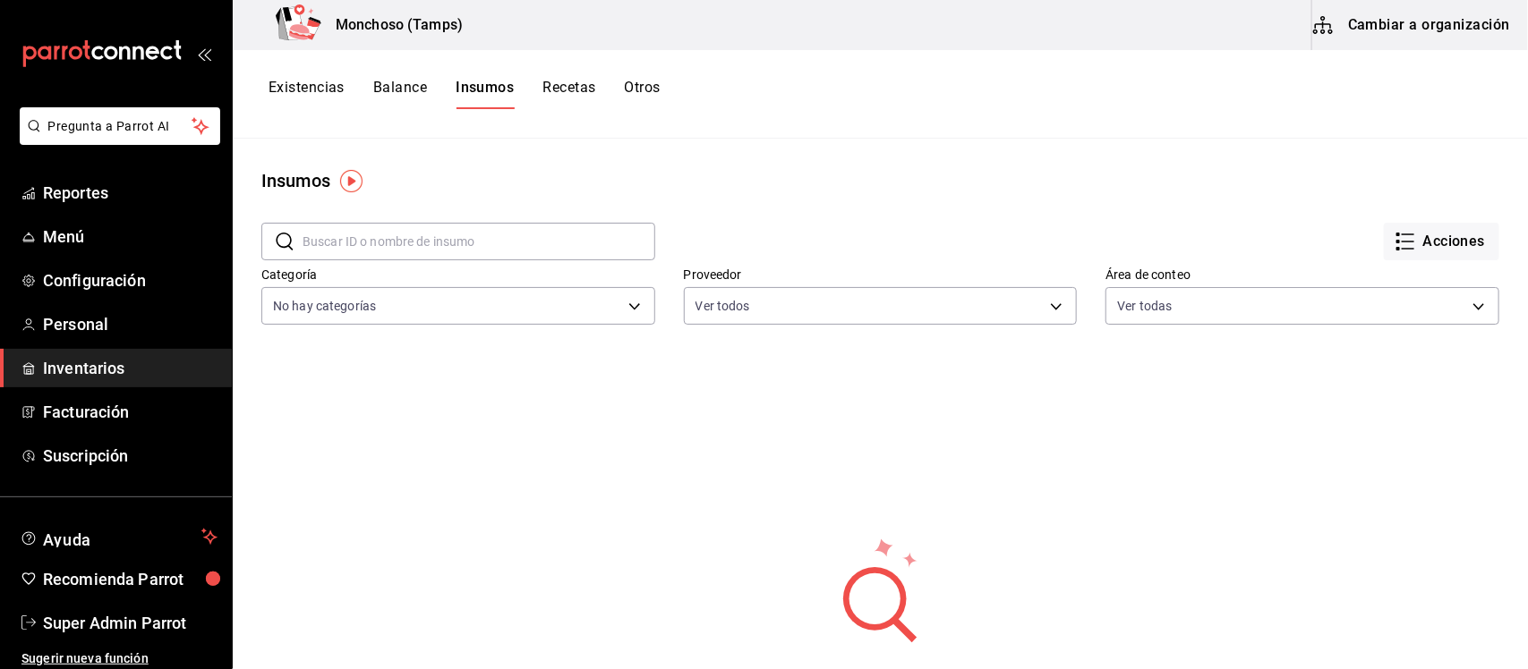
click at [573, 87] on button "Recetas" at bounding box center [568, 94] width 53 height 30
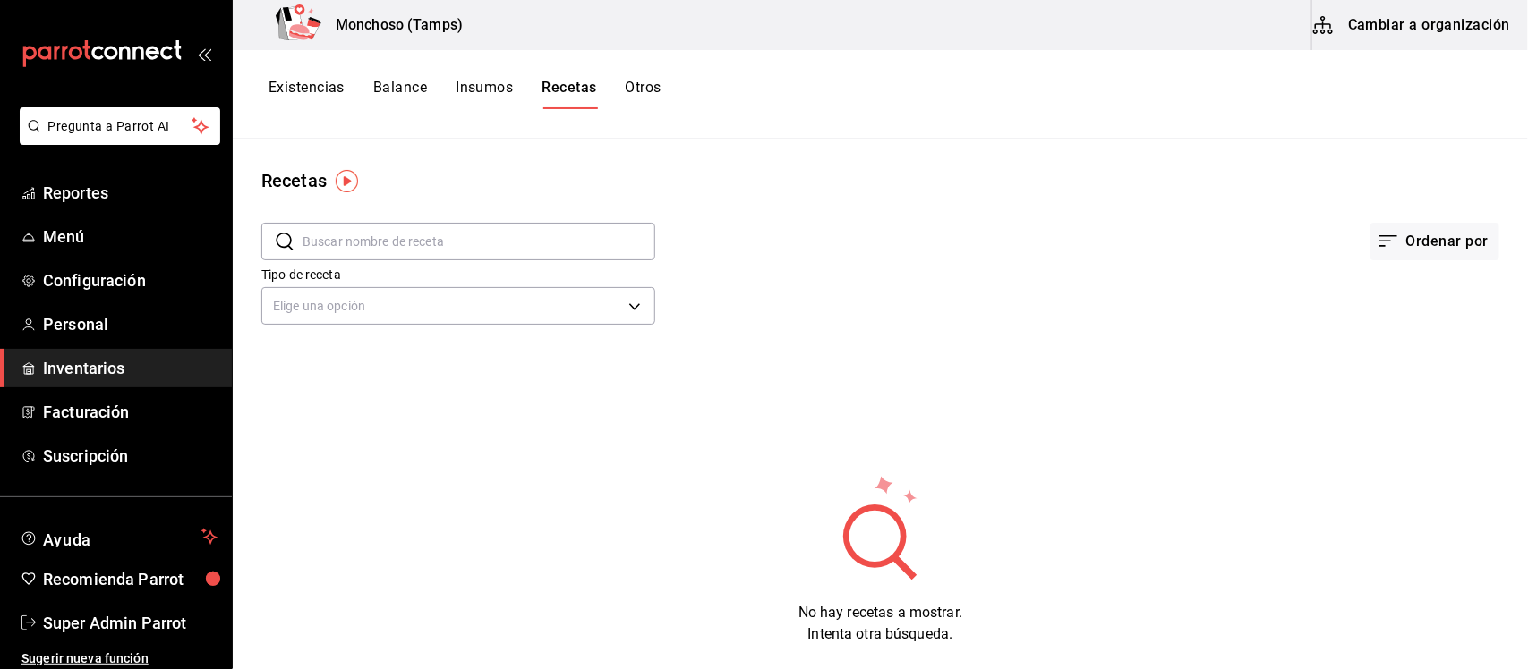
click at [635, 87] on button "Otros" at bounding box center [644, 94] width 36 height 30
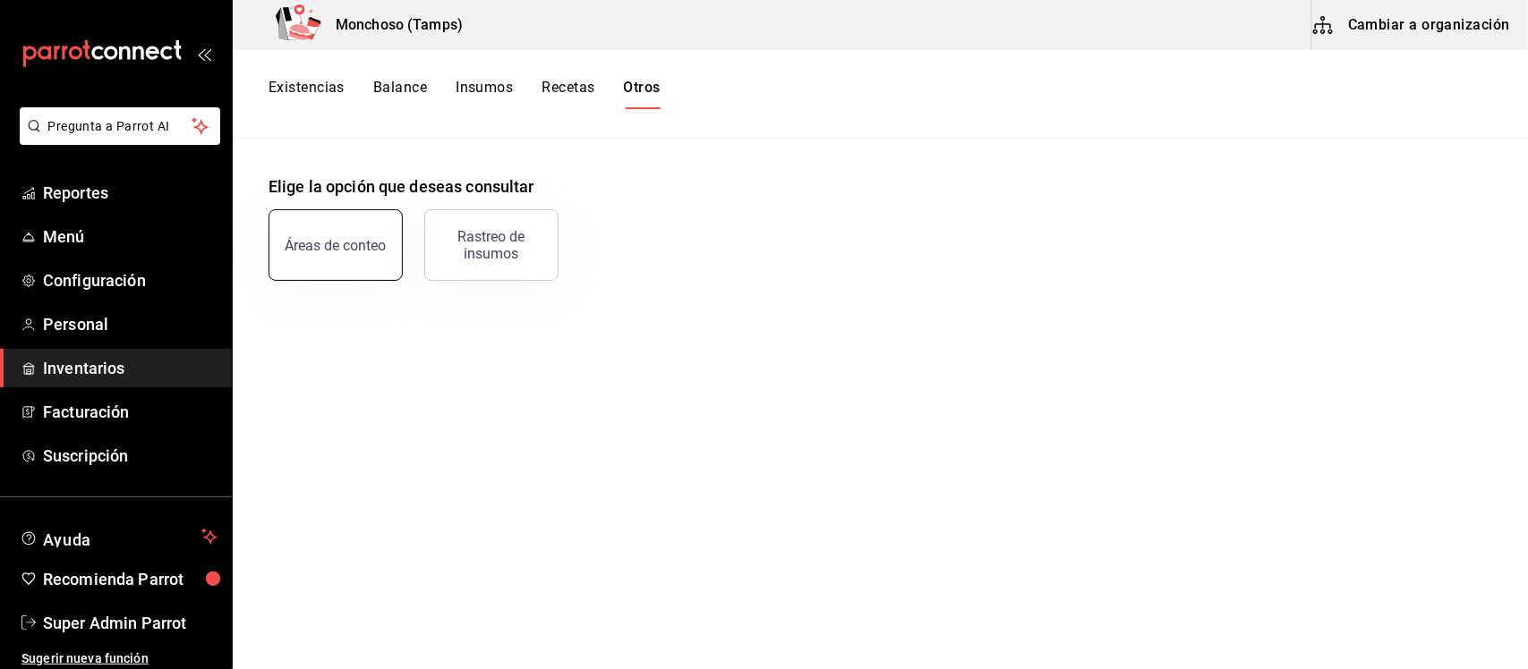
click at [391, 243] on button "Áreas de conteo" at bounding box center [335, 245] width 134 height 72
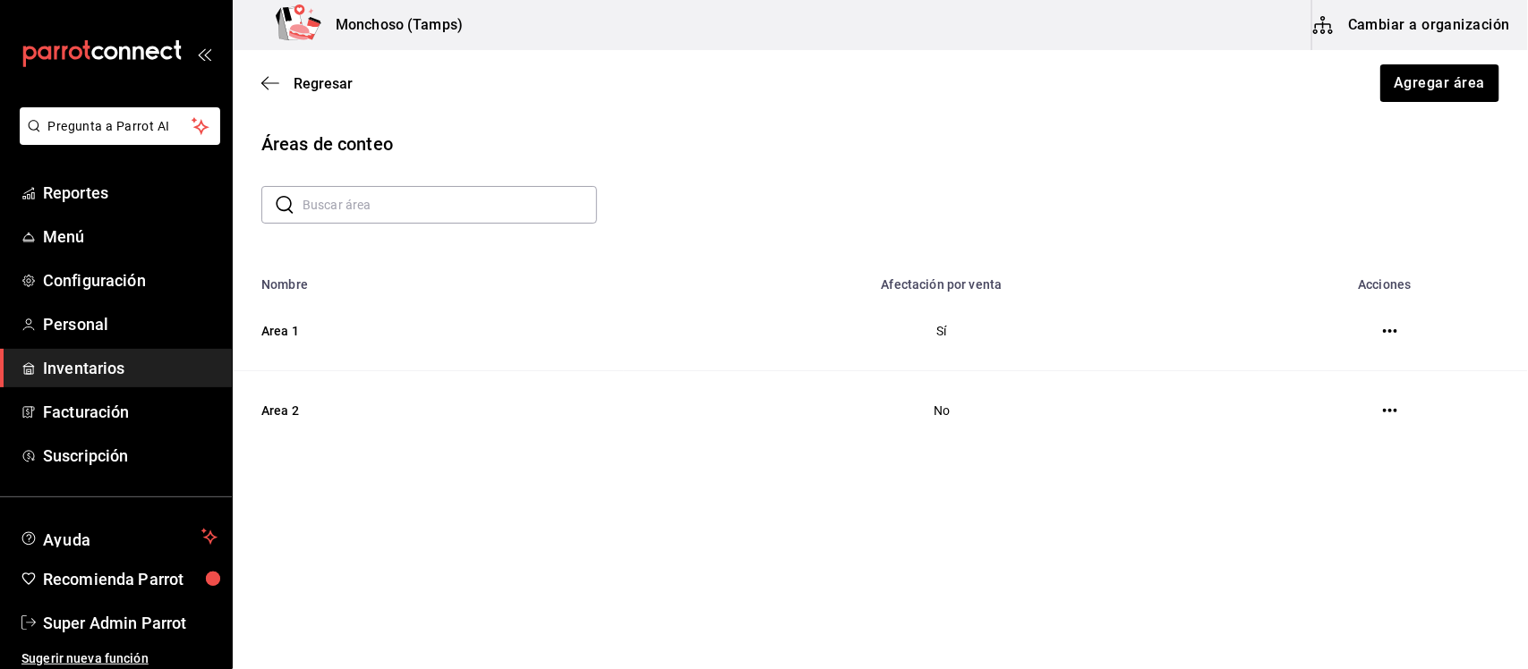
click at [1388, 334] on icon "button" at bounding box center [1390, 331] width 14 height 14
click at [983, 206] on div at bounding box center [764, 334] width 1528 height 669
click at [310, 86] on span "Regresar" at bounding box center [323, 83] width 59 height 17
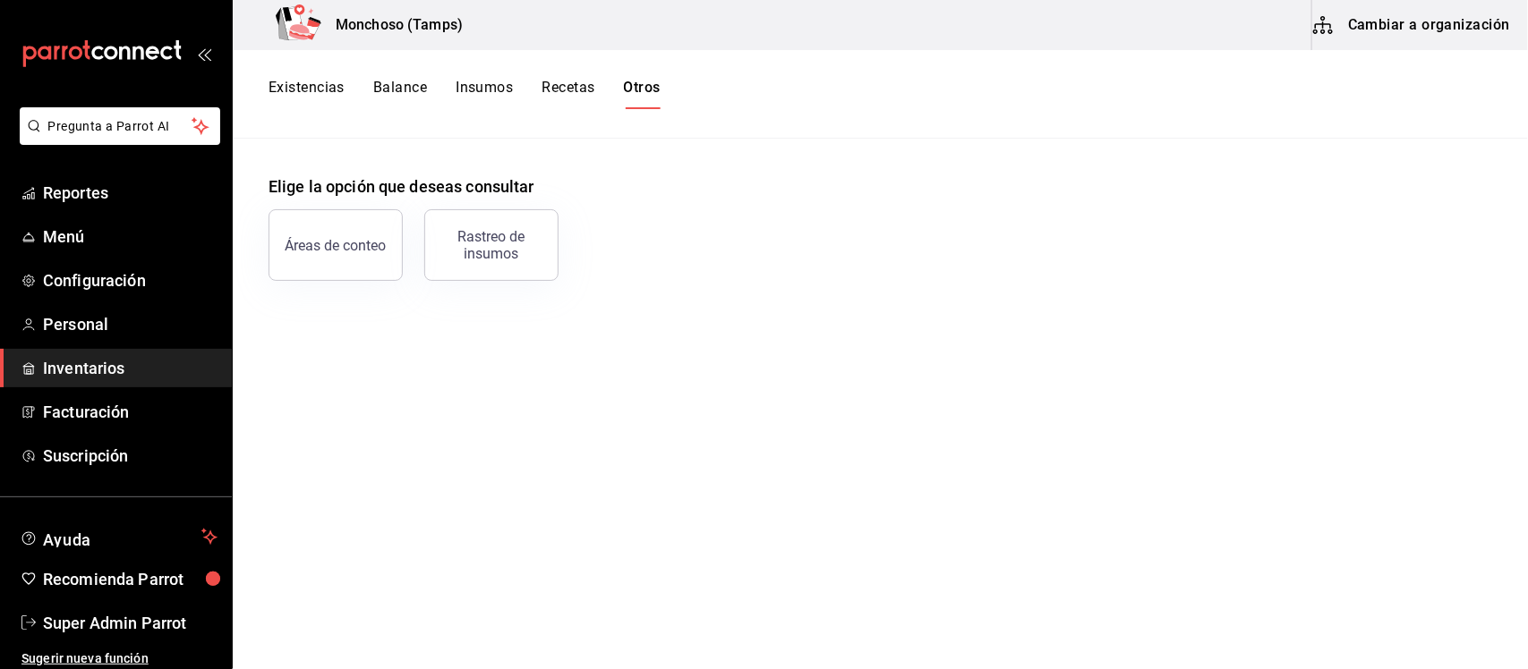
click at [474, 96] on button "Insumos" at bounding box center [484, 94] width 57 height 30
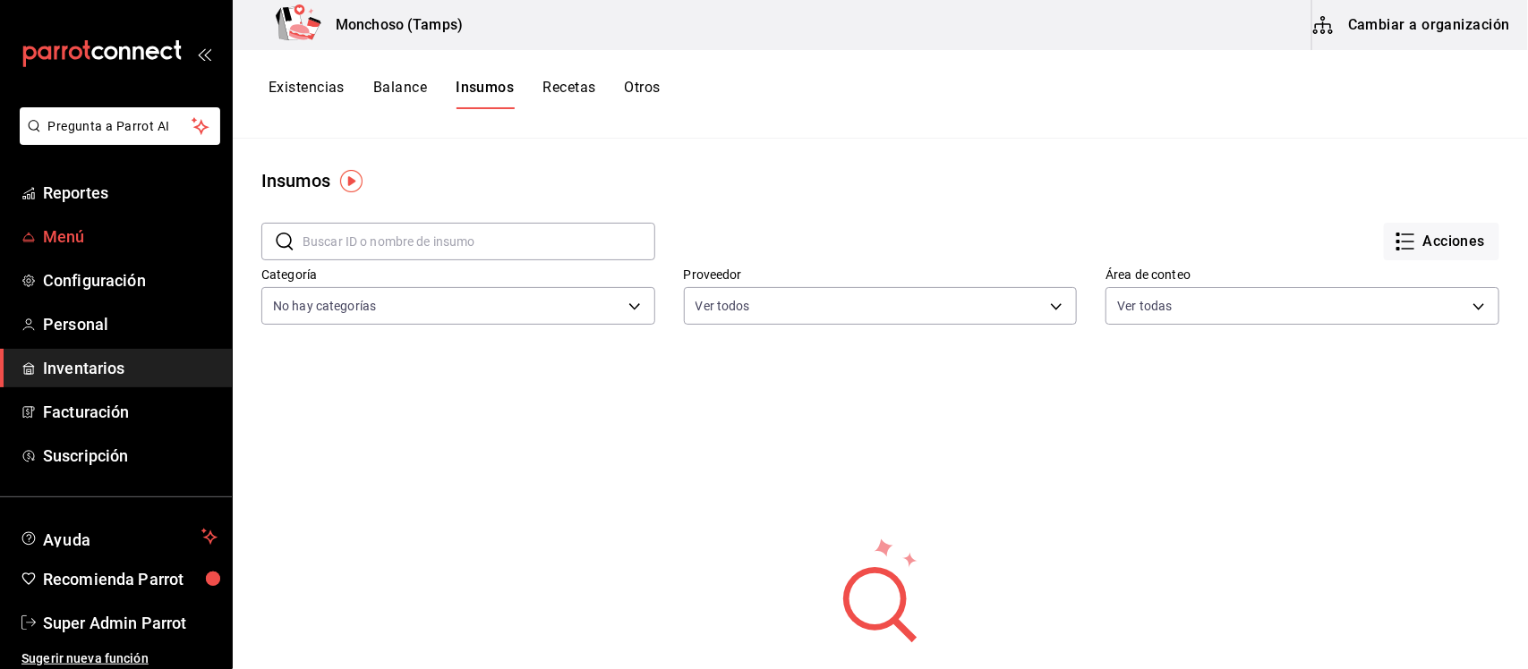
click at [70, 234] on span "Menú" at bounding box center [130, 237] width 175 height 24
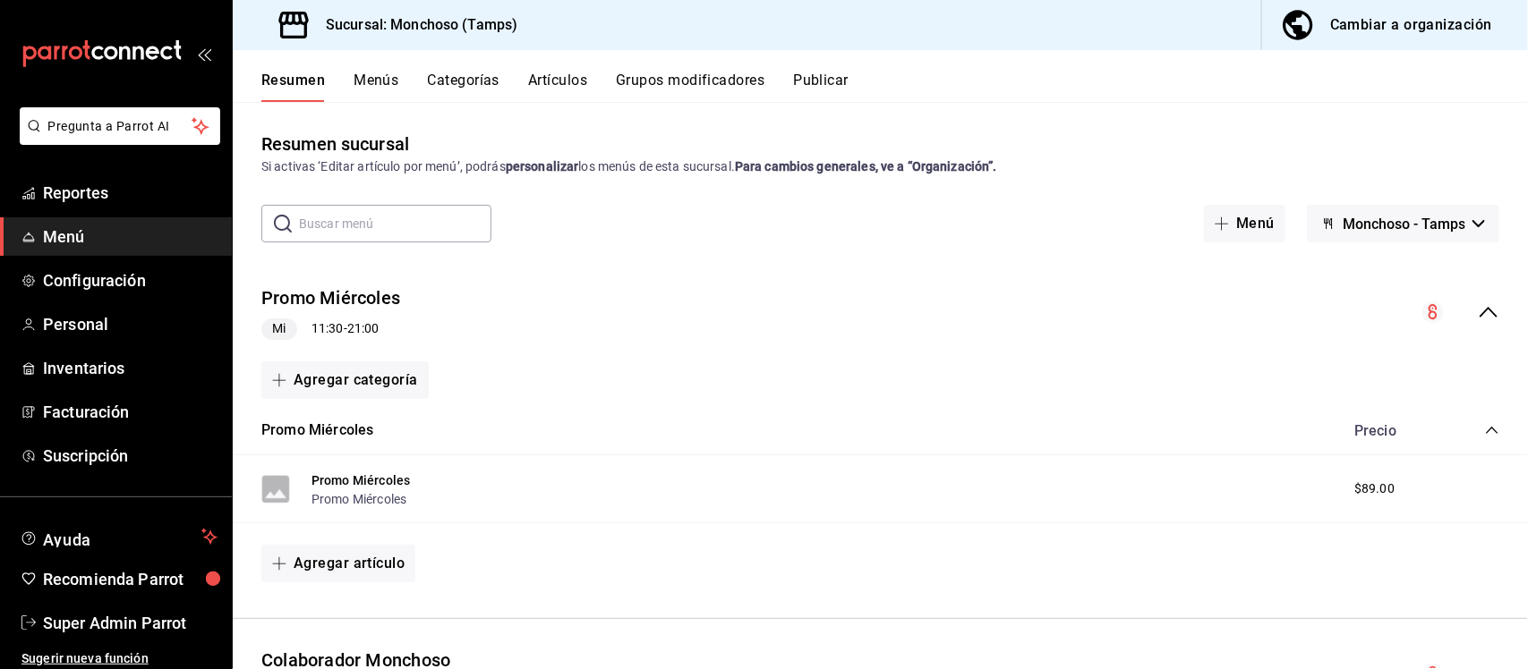
click at [1374, 16] on div "Cambiar a organización" at bounding box center [1411, 25] width 162 height 25
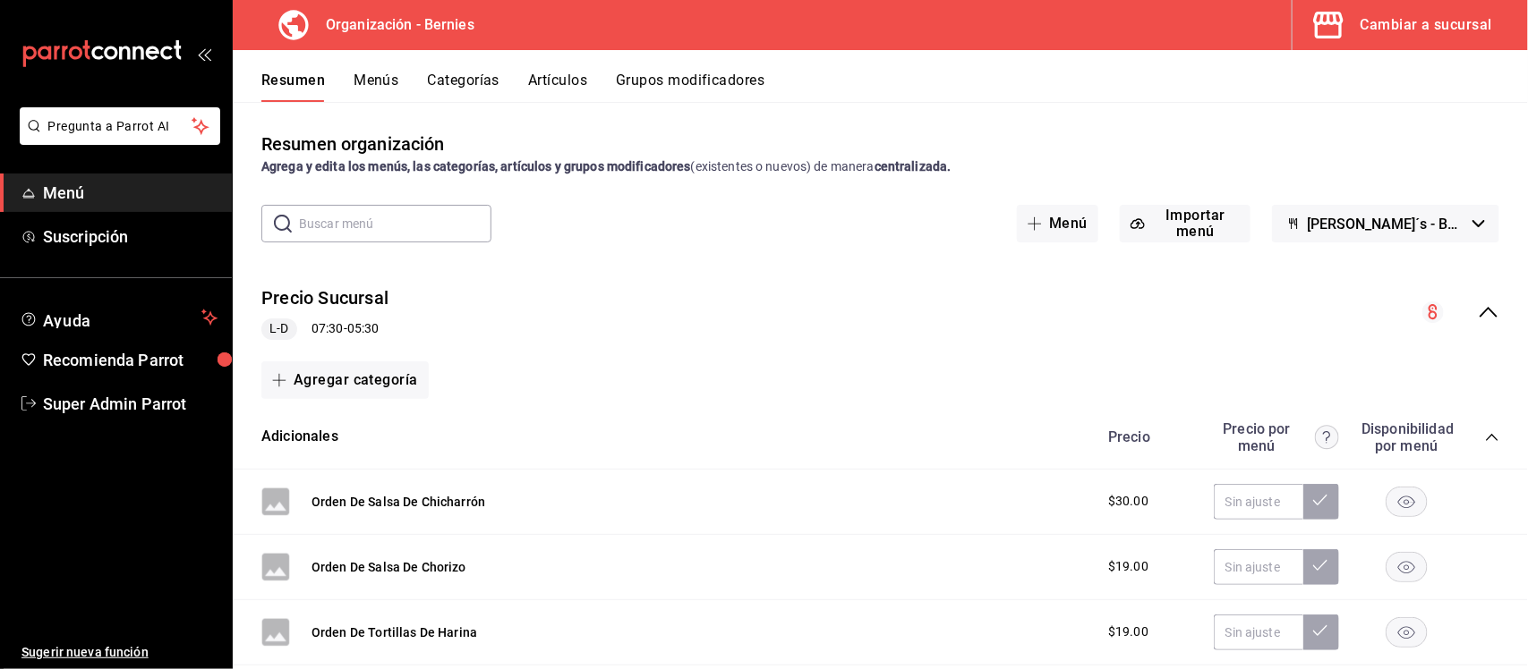
click at [1376, 224] on span "Bernie´s - Borrador" at bounding box center [1387, 224] width 158 height 17
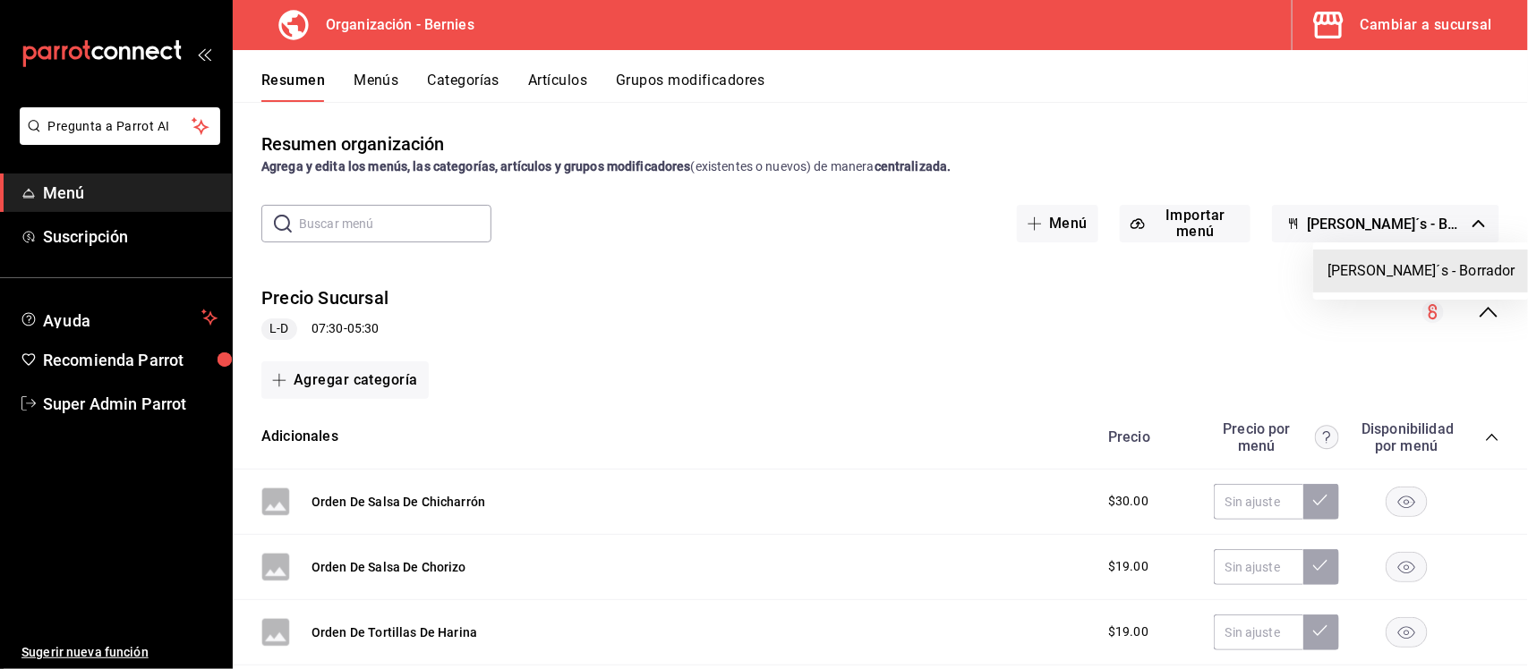
click at [1349, 134] on div at bounding box center [764, 334] width 1528 height 669
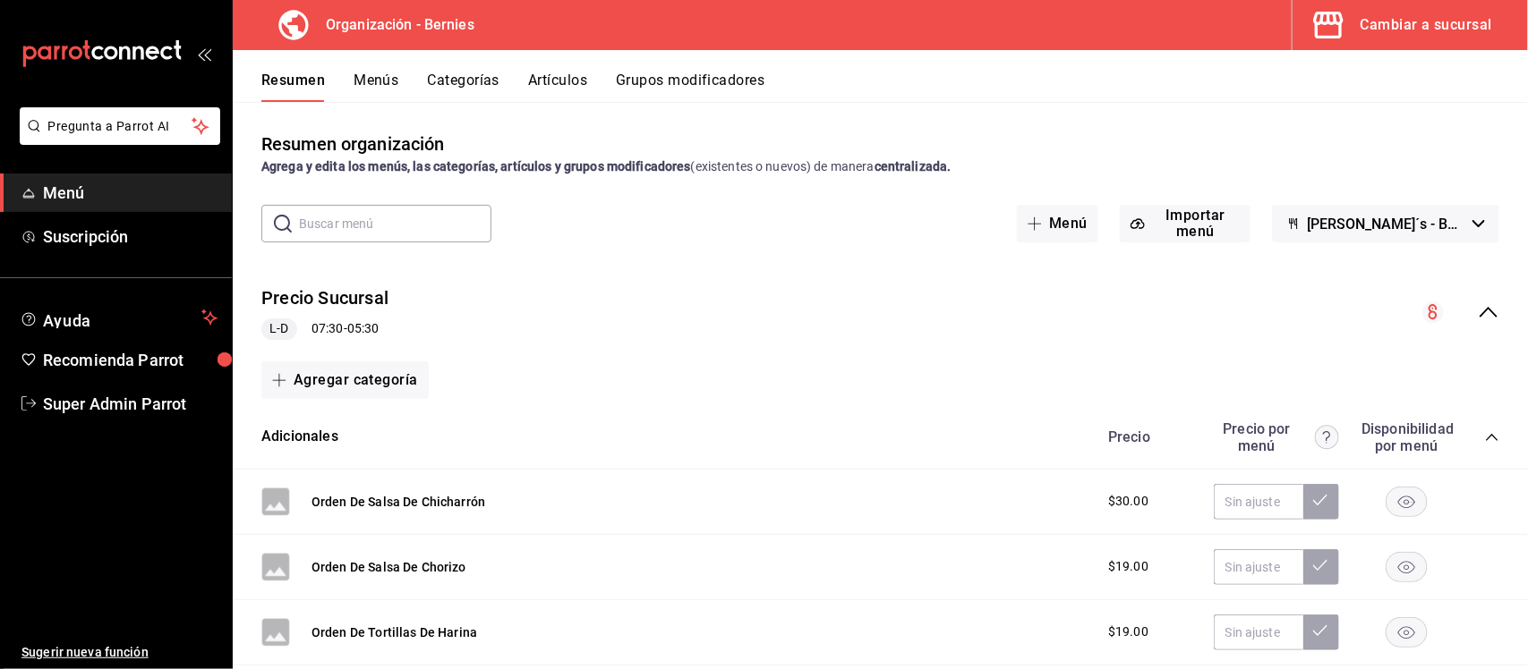
click at [1396, 13] on div "Cambiar a sucursal" at bounding box center [1426, 25] width 132 height 25
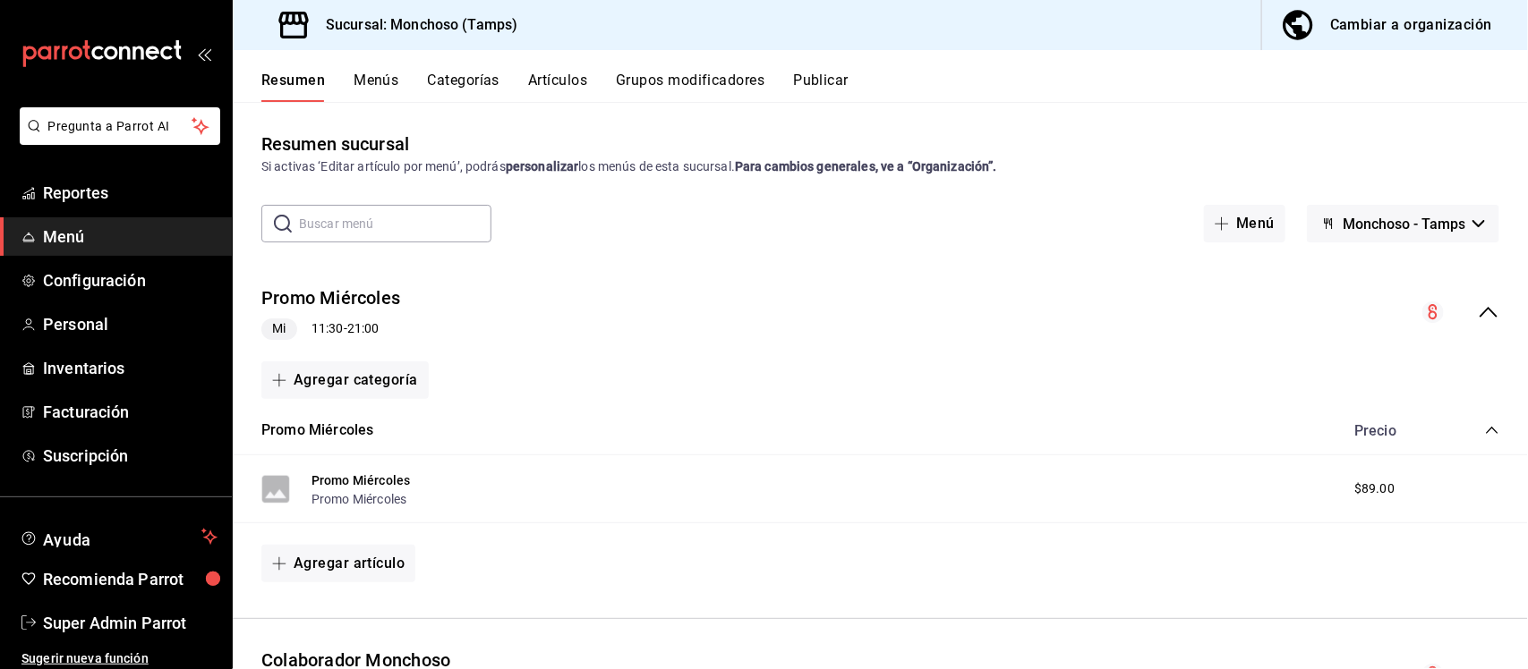
click at [1405, 212] on button "Monchoso - Tamps" at bounding box center [1403, 224] width 192 height 38
click at [1405, 212] on div at bounding box center [764, 334] width 1528 height 669
click at [1393, 173] on div "Si activas ‘Editar artículo por menú’, podrás personalizar los menús de esta su…" at bounding box center [880, 167] width 1238 height 19
click at [60, 369] on span "Inventarios" at bounding box center [130, 368] width 175 height 24
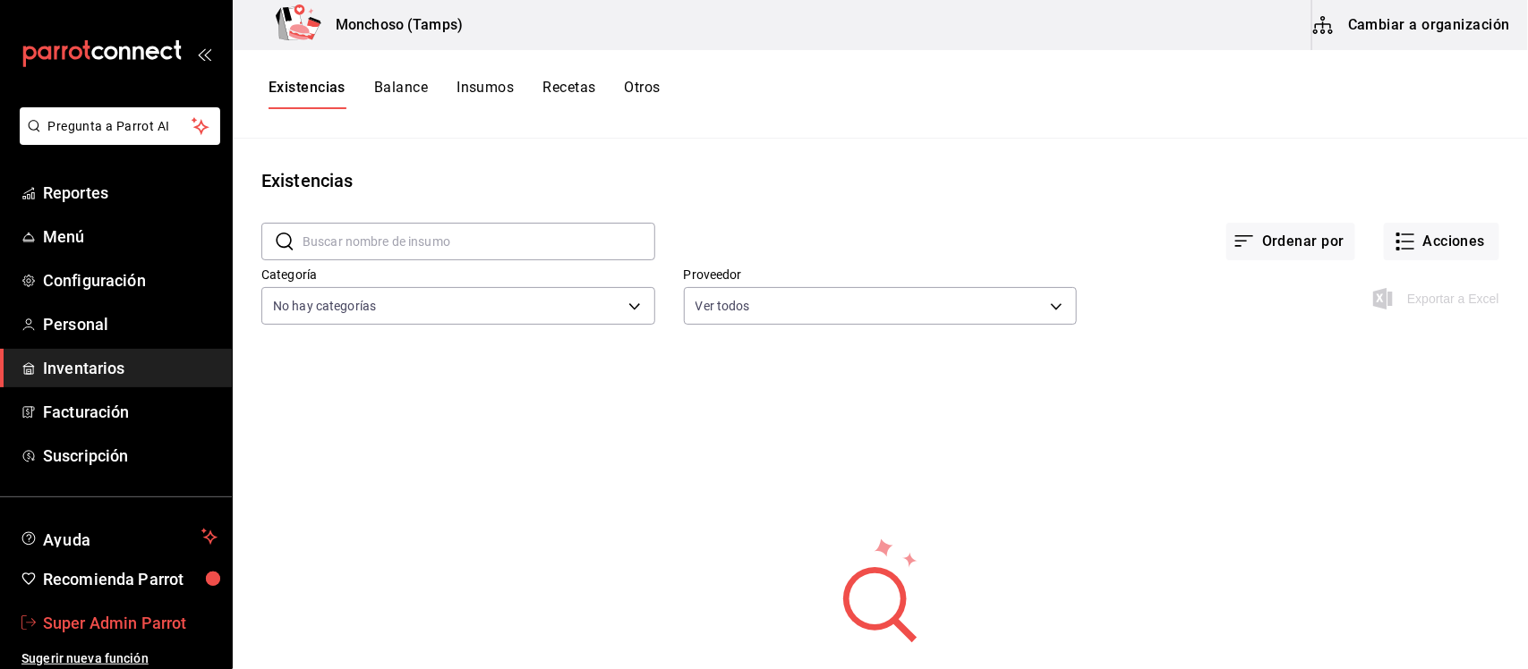
click at [144, 619] on span "Super Admin Parrot" at bounding box center [130, 623] width 175 height 24
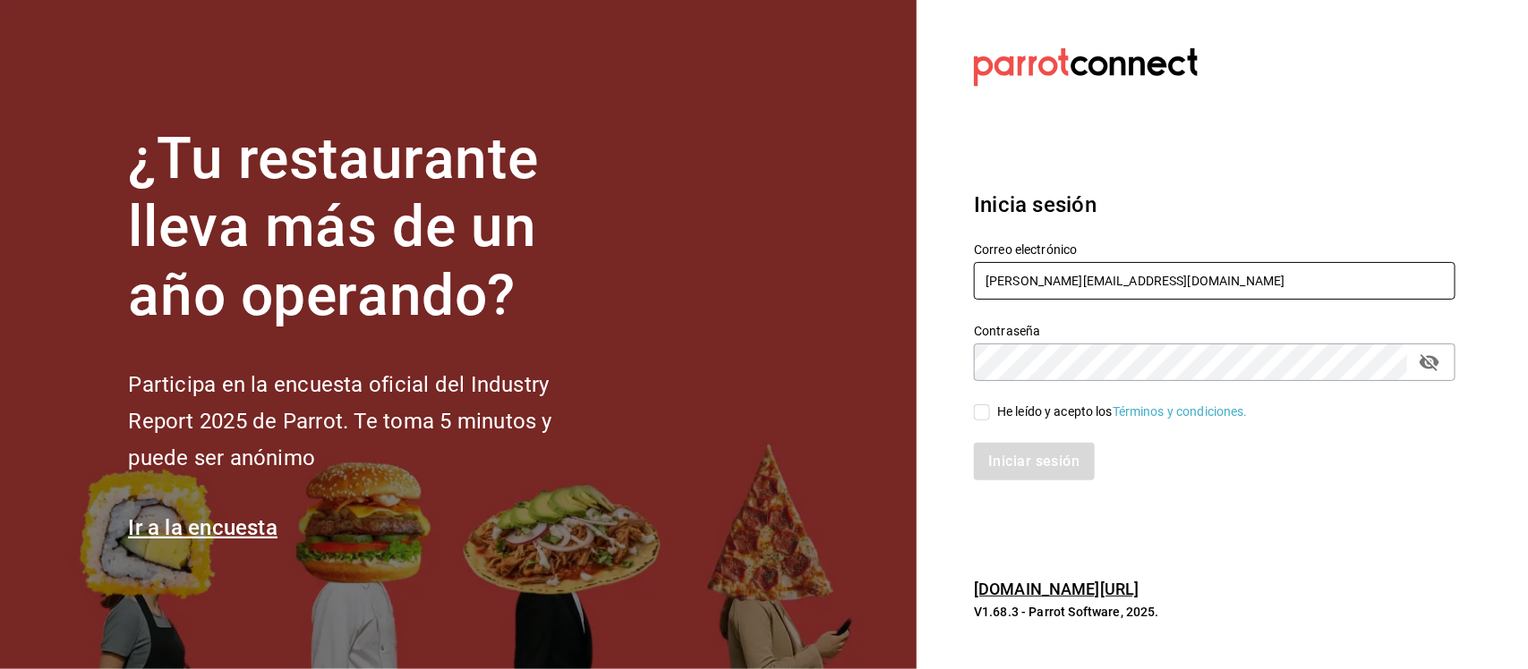
drag, startPoint x: 1159, startPoint y: 286, endPoint x: 889, endPoint y: 289, distance: 270.3
click at [889, 289] on div "¿Tu restaurante lleva más de un año operando? Participa en la encuesta oficial …" at bounding box center [764, 334] width 1528 height 669
paste input "bernies@tamaulipas.com Parr0tConnec7"
click at [1135, 282] on input "bernies@tamaulipas.com Parr0tConnec7" at bounding box center [1214, 281] width 481 height 38
click at [1137, 282] on input "bernies@tamaulipas.com Parr0tConnec7" at bounding box center [1214, 281] width 481 height 38
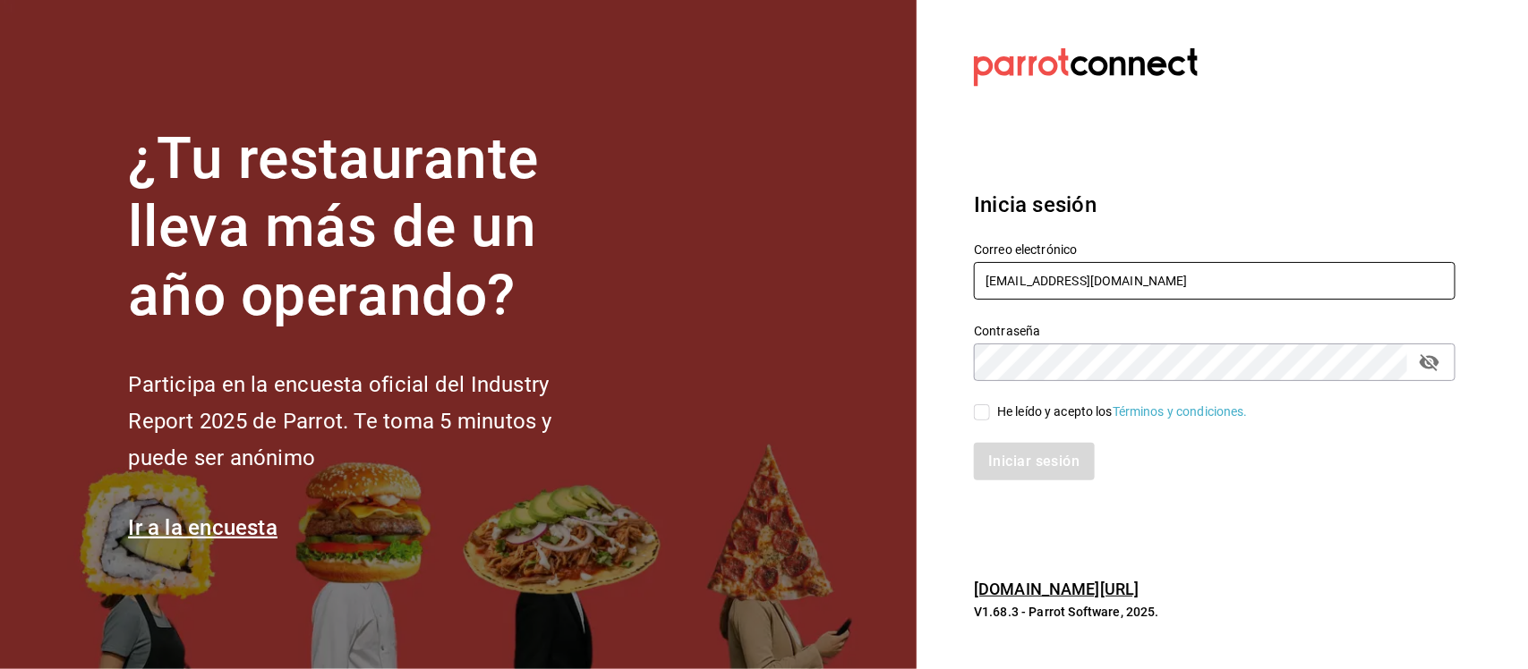
type input "bernies@tamaulipas.com"
click at [878, 387] on div "¿Tu restaurante lleva más de un año operando? Participa en la encuesta oficial …" at bounding box center [764, 334] width 1528 height 669
click at [976, 416] on input "He leído y acepto los Términos y condiciones." at bounding box center [982, 413] width 16 height 16
checkbox input "true"
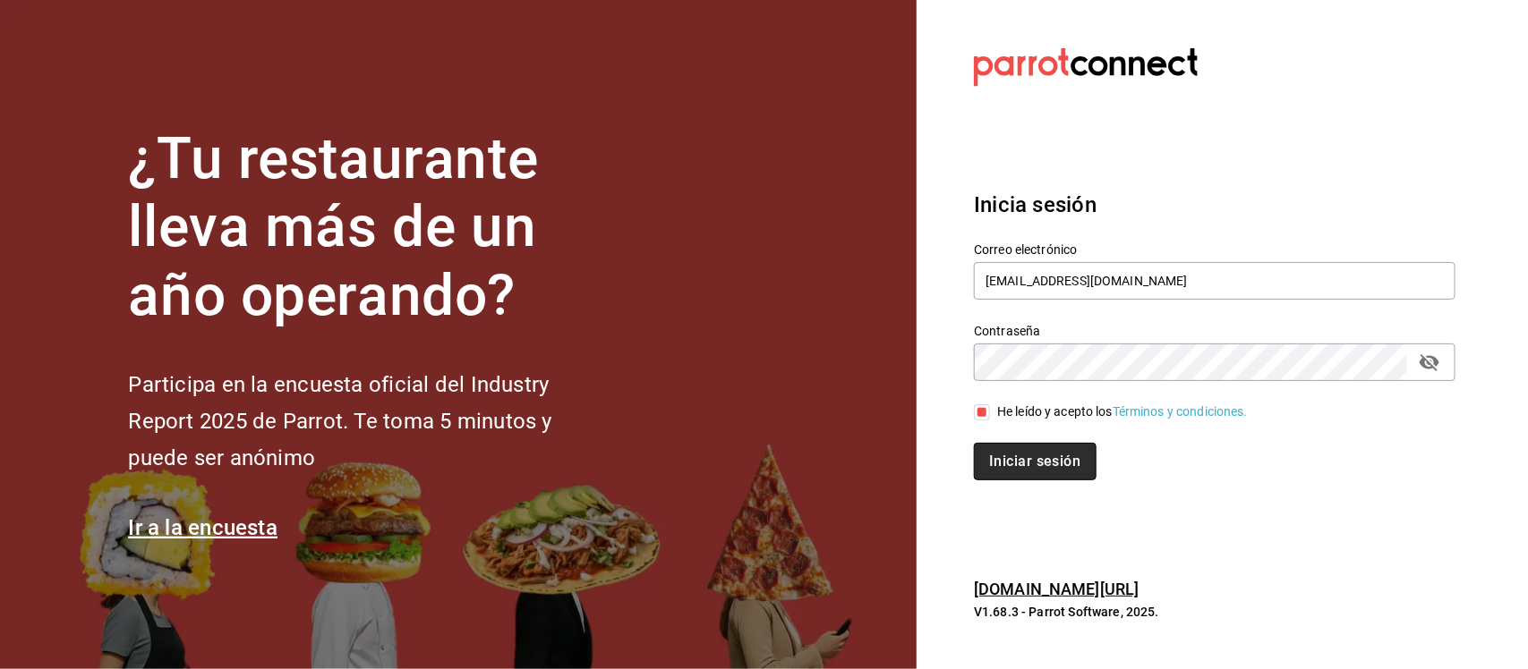
click at [1007, 454] on button "Iniciar sesión" at bounding box center [1035, 462] width 122 height 38
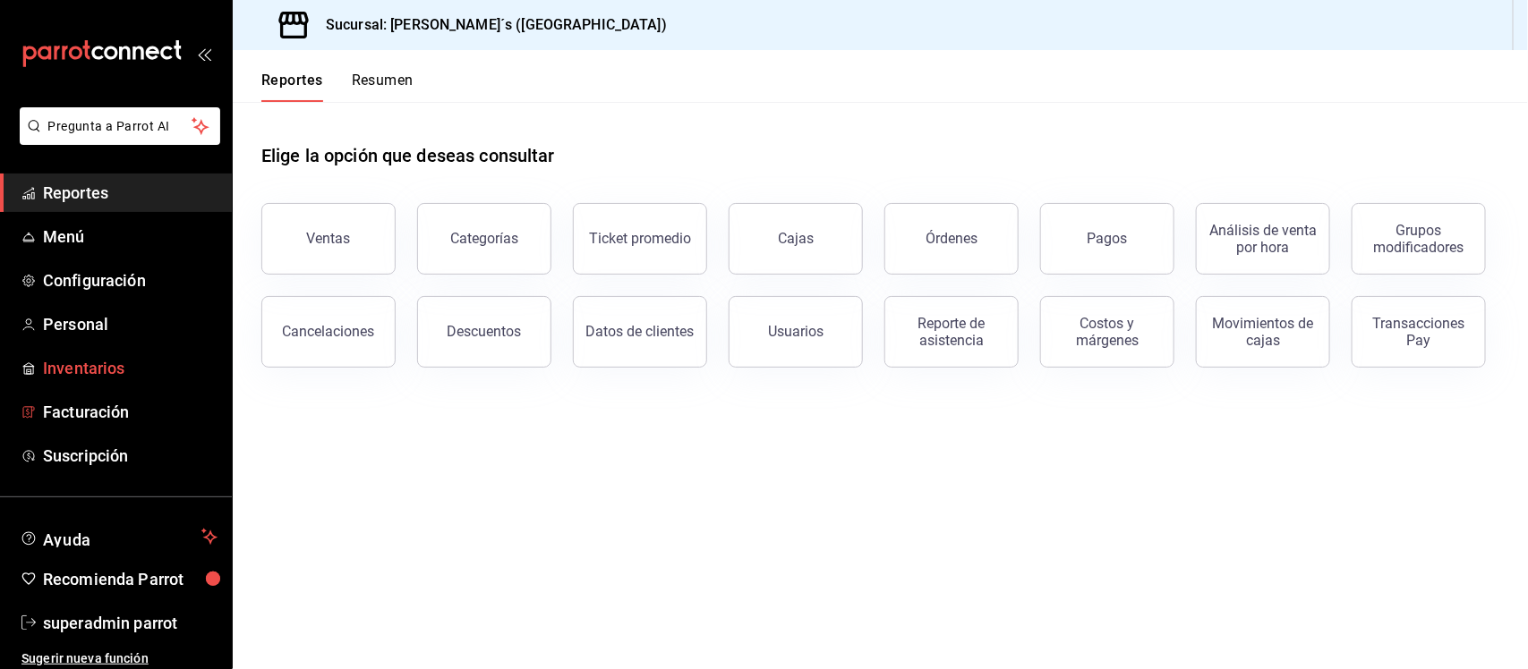
click at [98, 371] on span "Inventarios" at bounding box center [130, 368] width 175 height 24
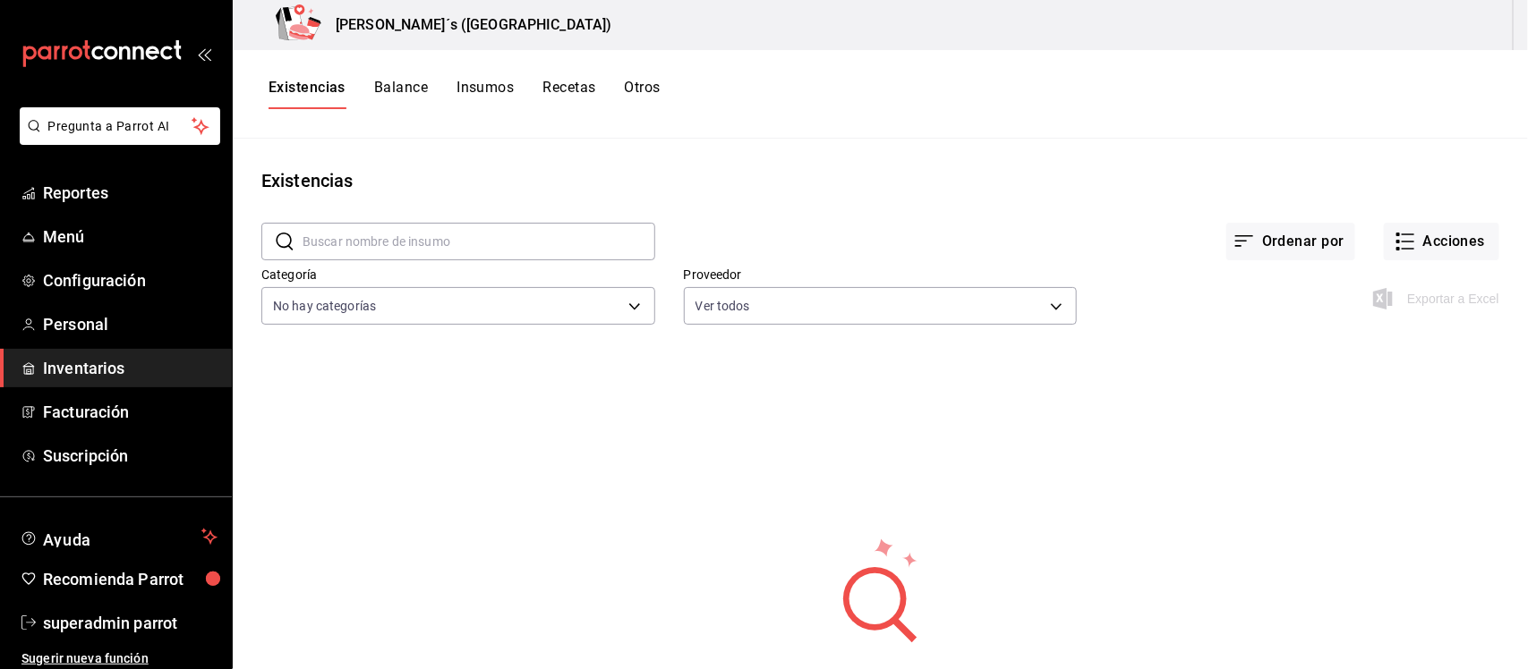
click at [494, 90] on button "Insumos" at bounding box center [484, 94] width 57 height 30
click at [385, 87] on button "Balance" at bounding box center [400, 94] width 54 height 30
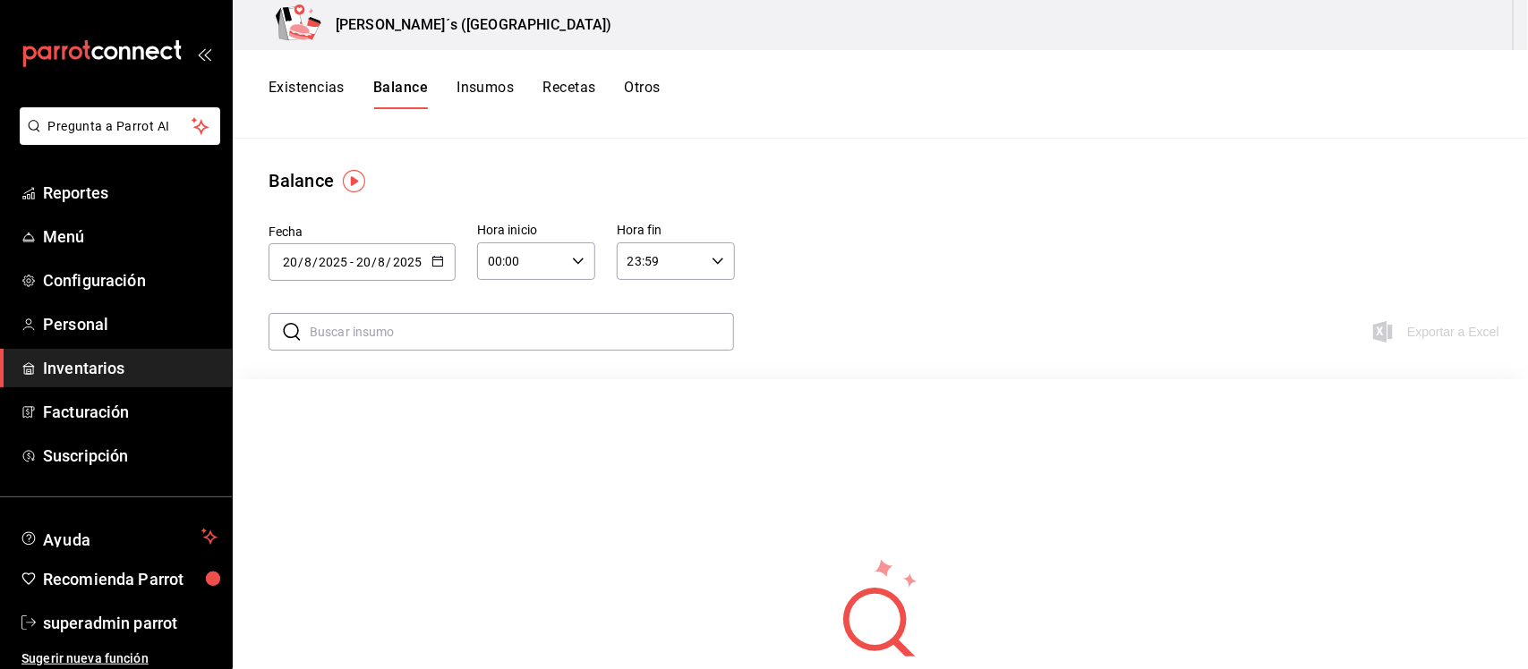
click at [571, 86] on button "Recetas" at bounding box center [568, 94] width 53 height 30
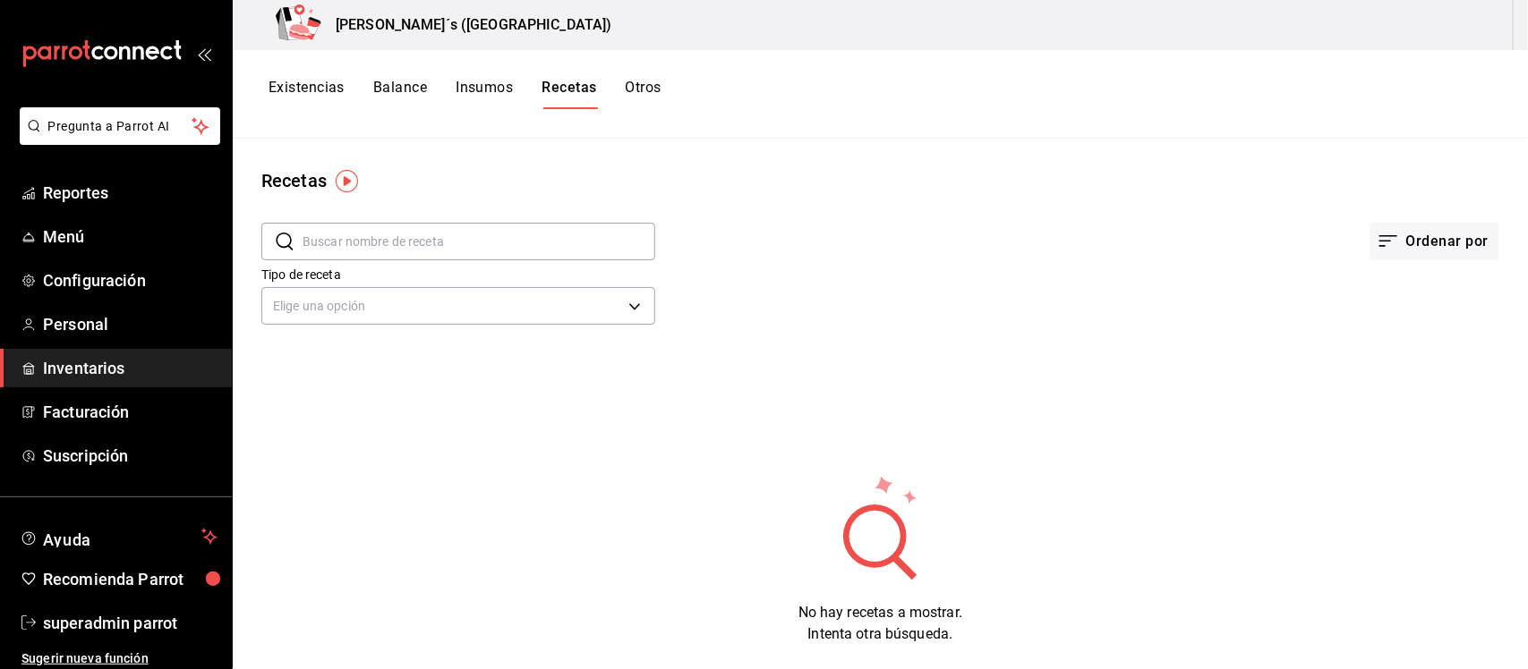
click at [300, 91] on button "Existencias" at bounding box center [306, 94] width 76 height 30
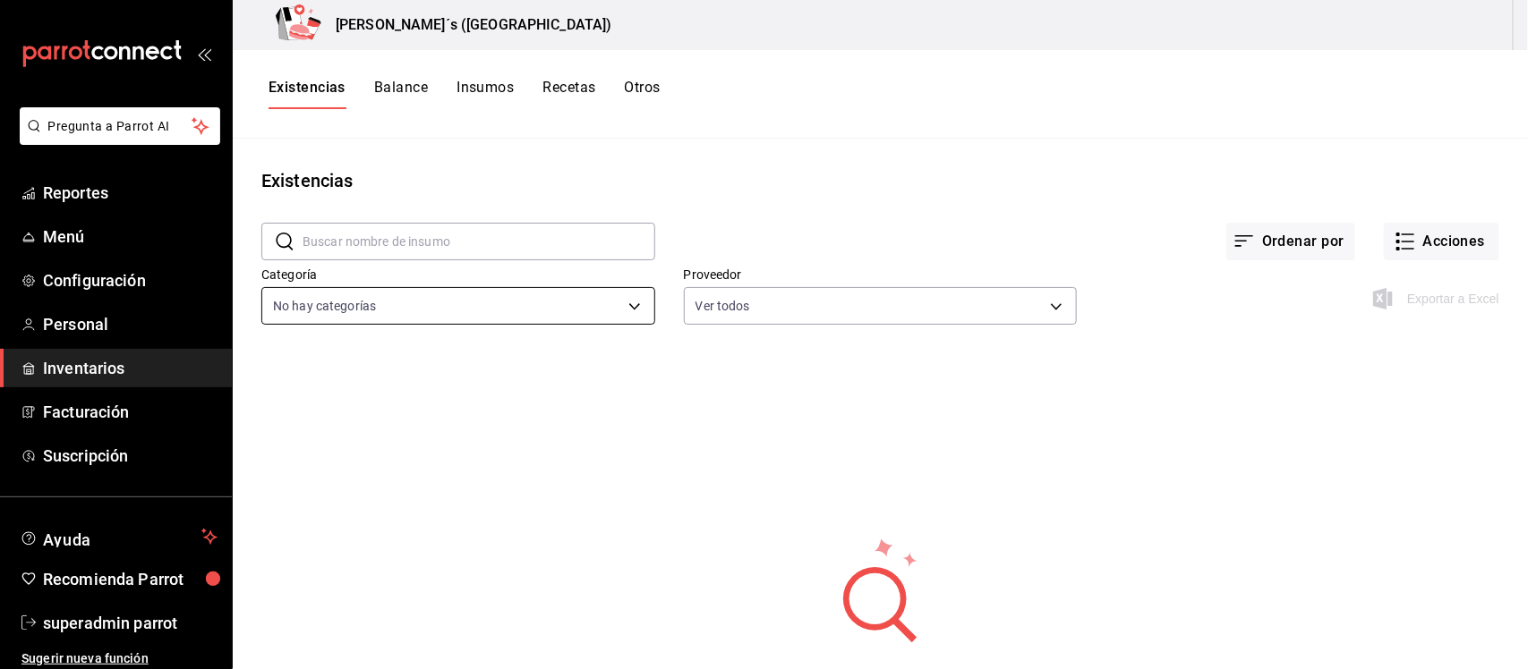
click at [624, 295] on body "Pregunta a Parrot AI Reportes Menú Configuración Personal Inventarios Facturaci…" at bounding box center [764, 328] width 1528 height 657
click at [822, 168] on div at bounding box center [764, 334] width 1528 height 669
drag, startPoint x: 112, startPoint y: 628, endPoint x: 157, endPoint y: 604, distance: 50.9
click at [112, 628] on span "superadmin parrot" at bounding box center [130, 623] width 175 height 24
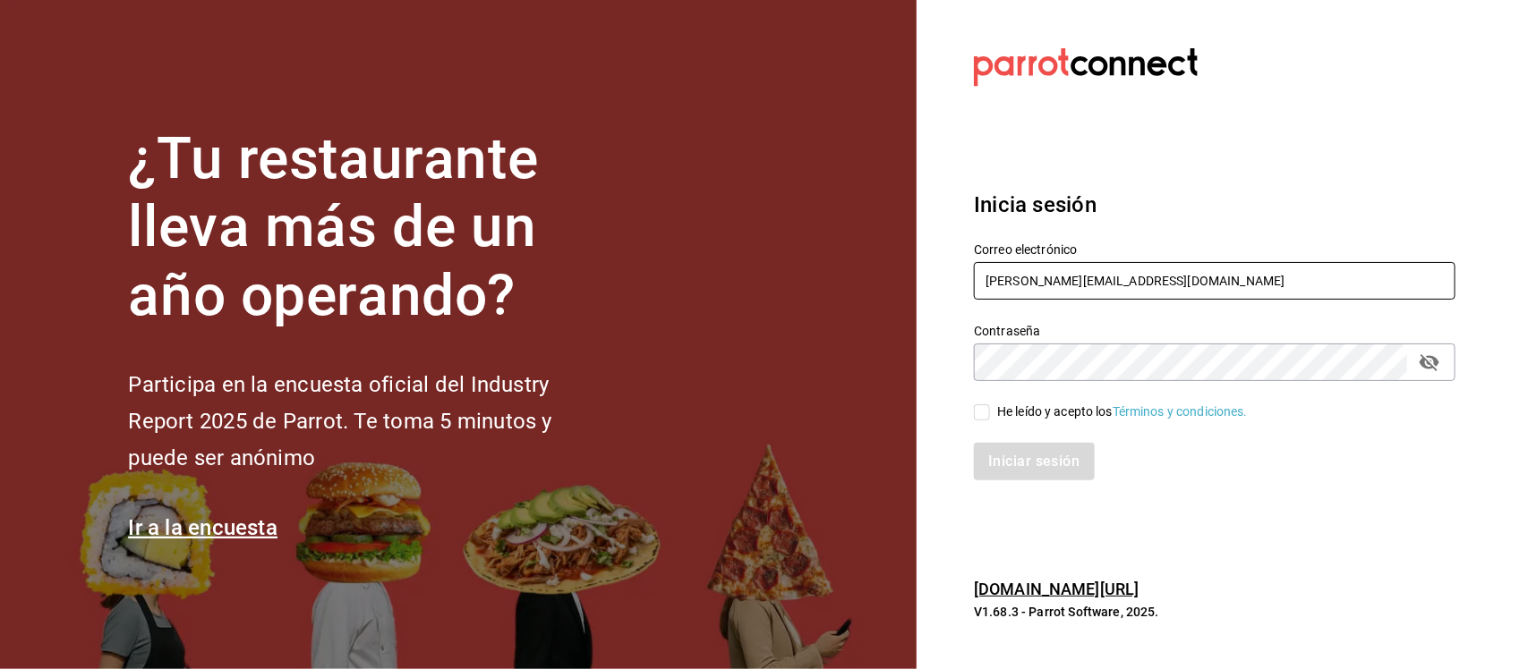
drag, startPoint x: 1168, startPoint y: 276, endPoint x: 820, endPoint y: 276, distance: 348.1
click at [820, 276] on div "¿Tu restaurante lleva más de un año operando? Participa en la encuesta oficial …" at bounding box center [764, 334] width 1528 height 669
paste input "monchoso@tamps.com Parr0tConnec7"
click at [1177, 273] on input "monchoso@tamps.com Parr0tConnec7" at bounding box center [1214, 281] width 481 height 38
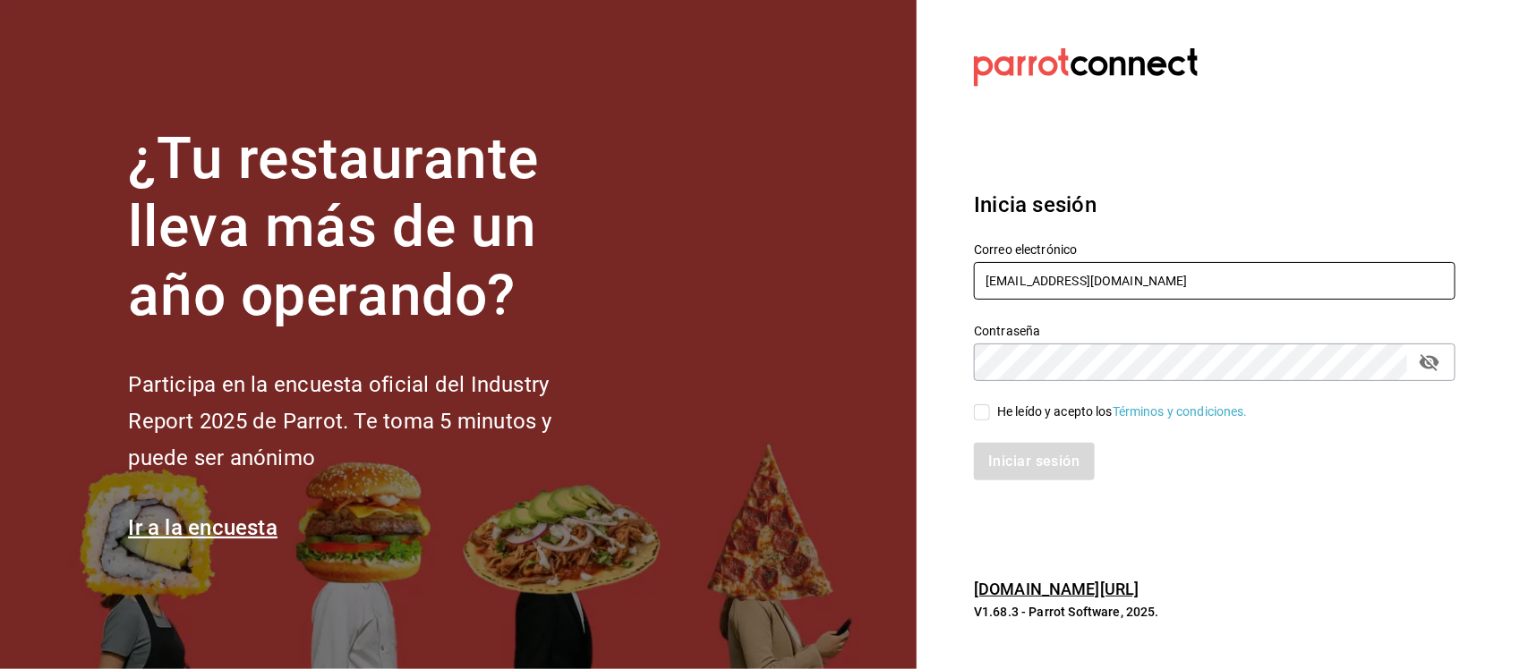
type input "monchoso@tamps.com"
click at [882, 369] on div "¿Tu restaurante lleva más de un año operando? Participa en la encuesta oficial …" at bounding box center [764, 334] width 1528 height 669
click at [983, 413] on input "He leído y acepto los Términos y condiciones." at bounding box center [982, 413] width 16 height 16
checkbox input "true"
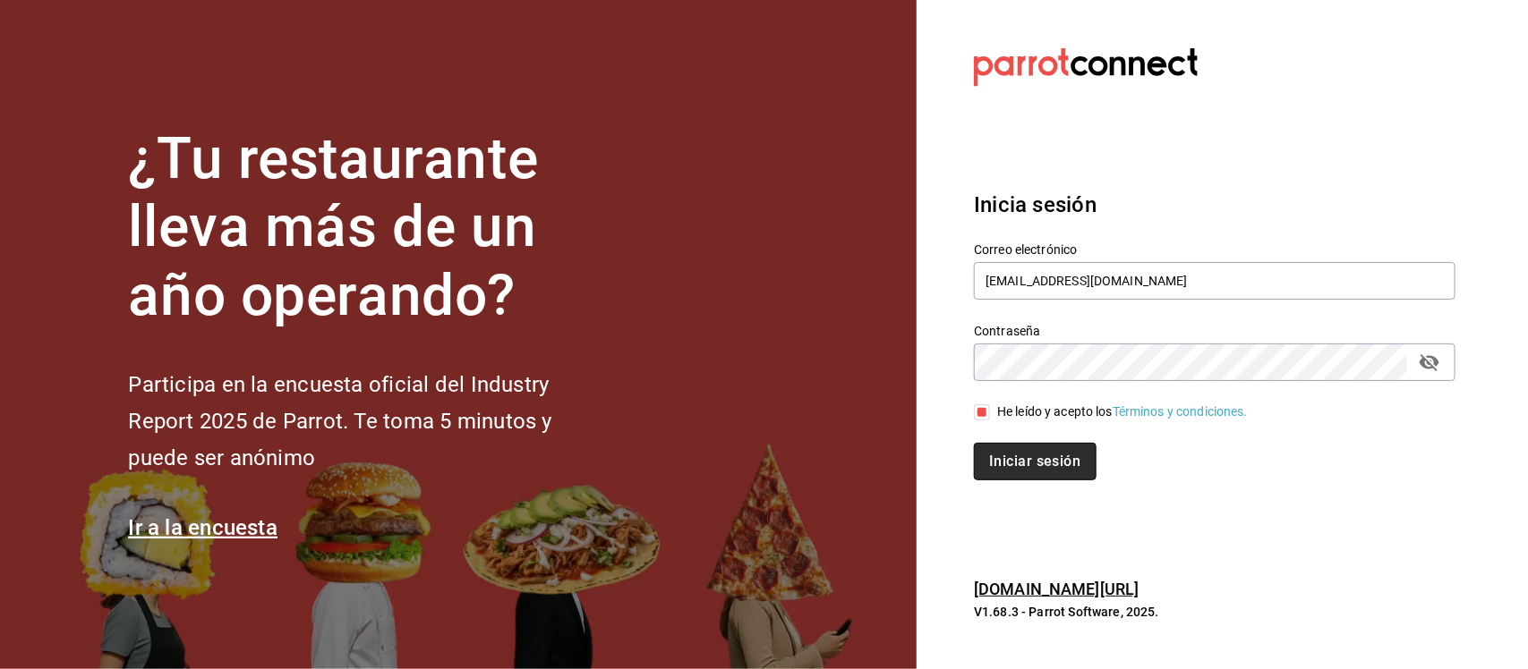
click at [998, 444] on button "Iniciar sesión" at bounding box center [1035, 462] width 122 height 38
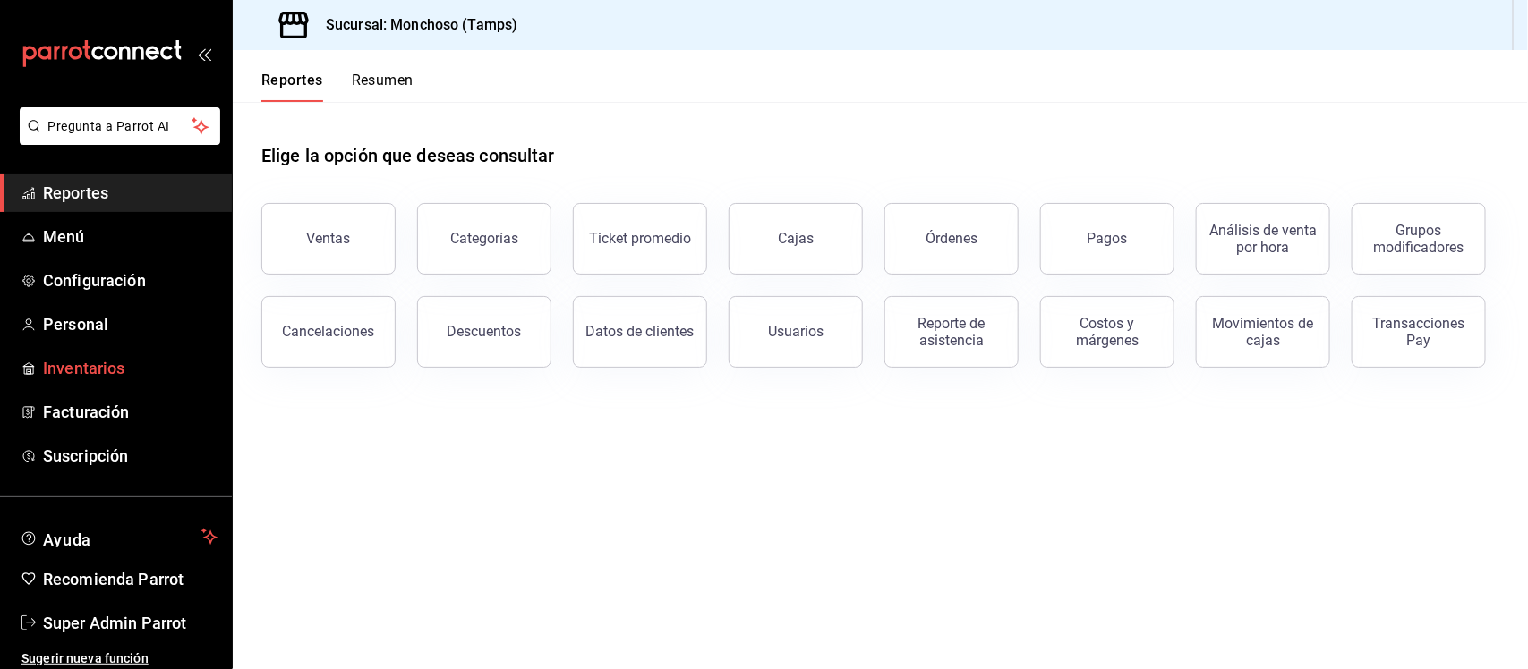
click at [69, 371] on span "Inventarios" at bounding box center [130, 368] width 175 height 24
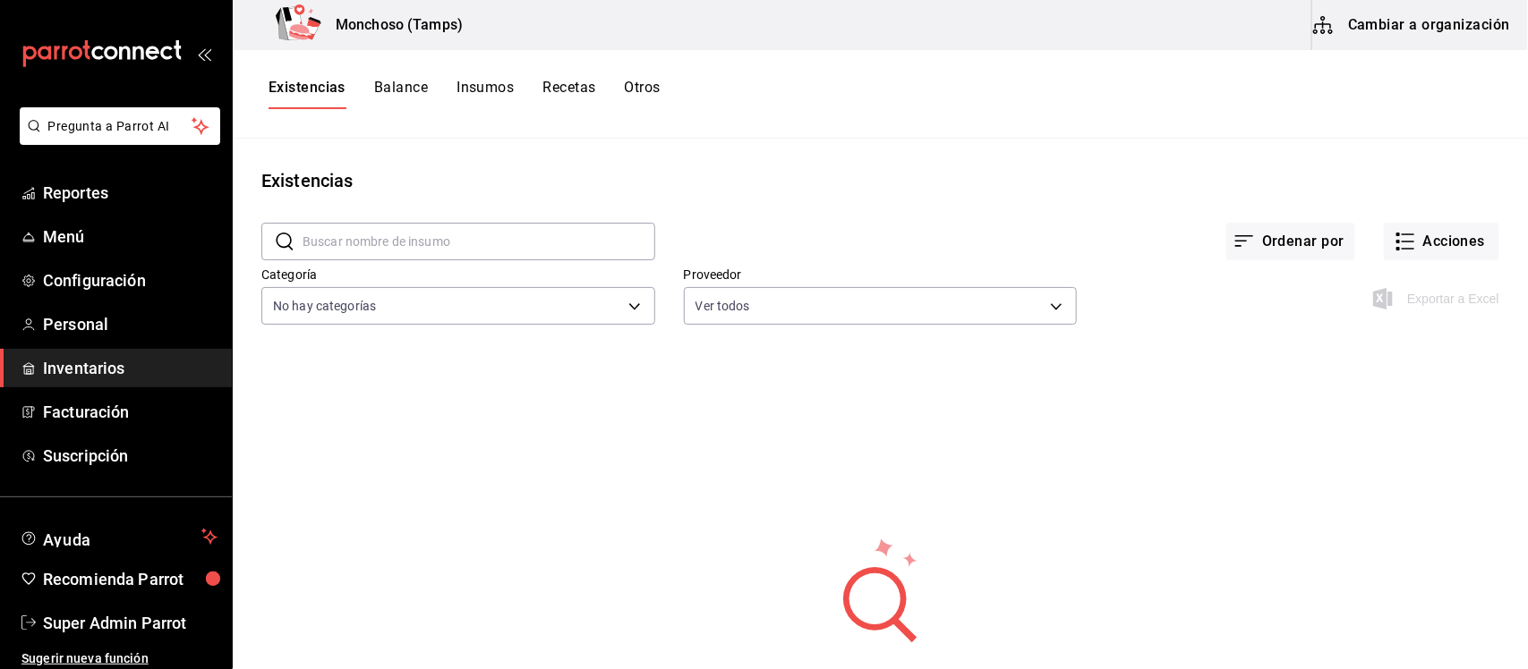
click at [1410, 32] on button "Cambiar a organización" at bounding box center [1412, 25] width 201 height 50
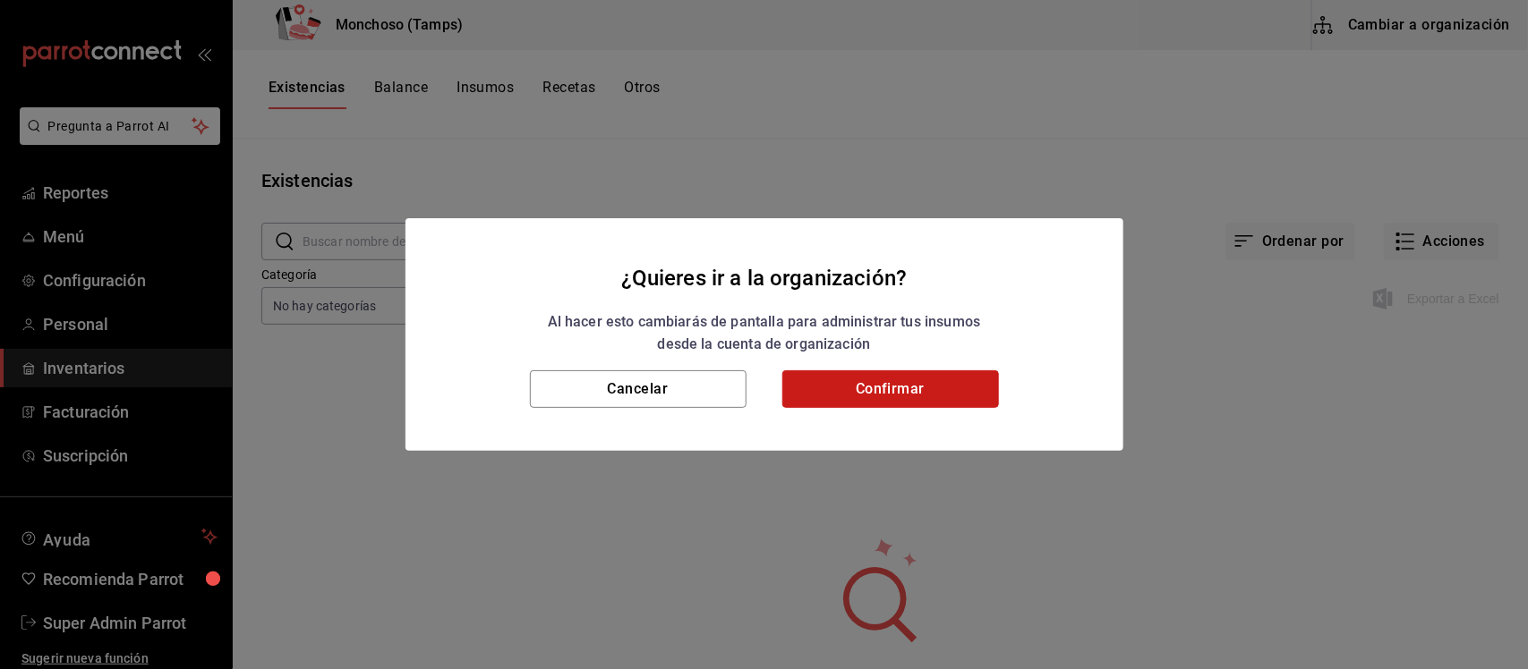
click at [958, 374] on button "Confirmar" at bounding box center [890, 390] width 217 height 38
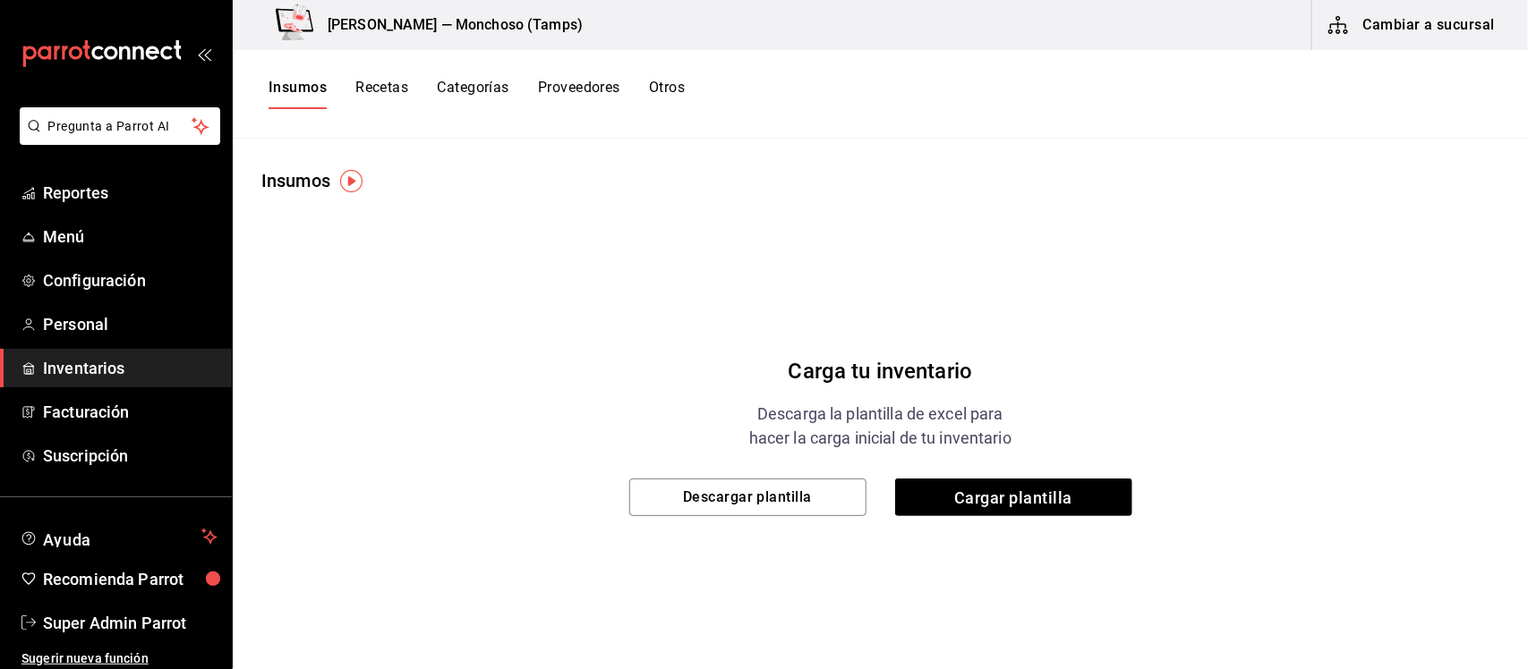
click at [589, 87] on button "Proveedores" at bounding box center [579, 94] width 82 height 30
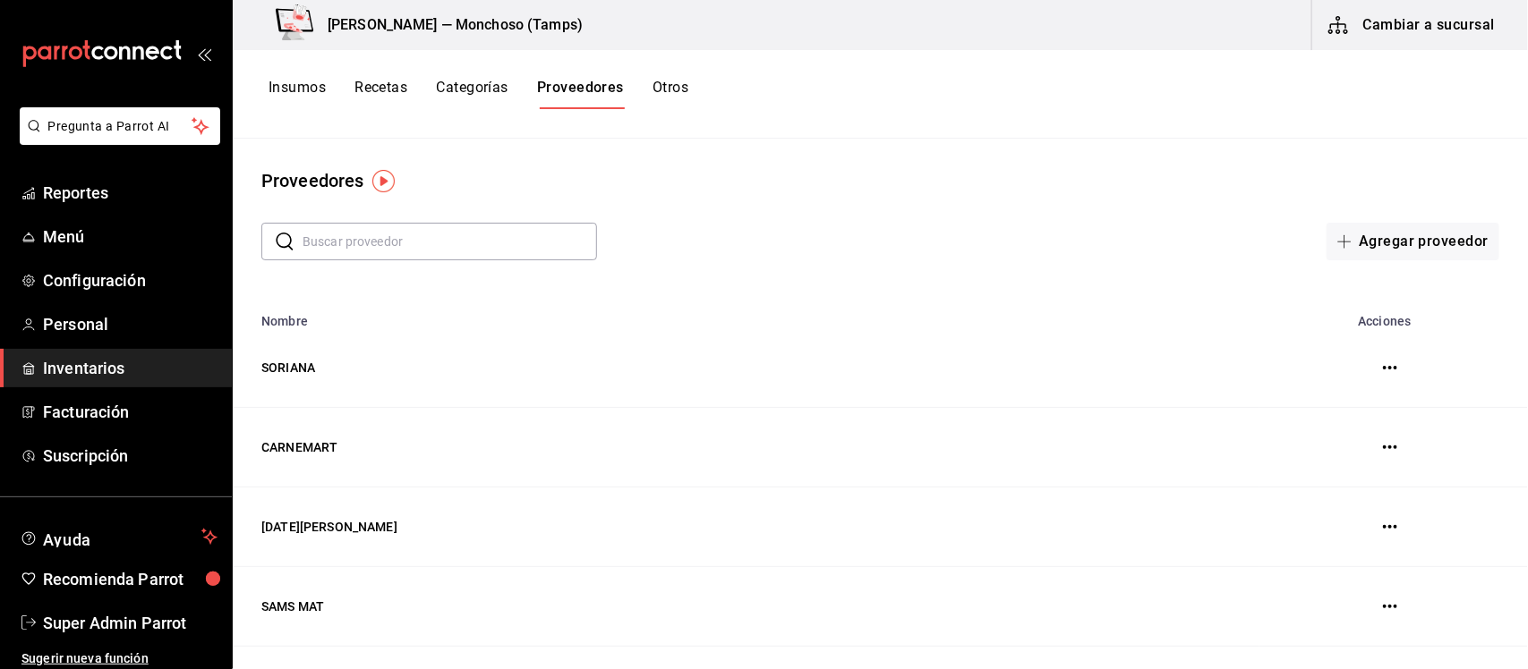
click at [287, 81] on button "Insumos" at bounding box center [296, 94] width 57 height 30
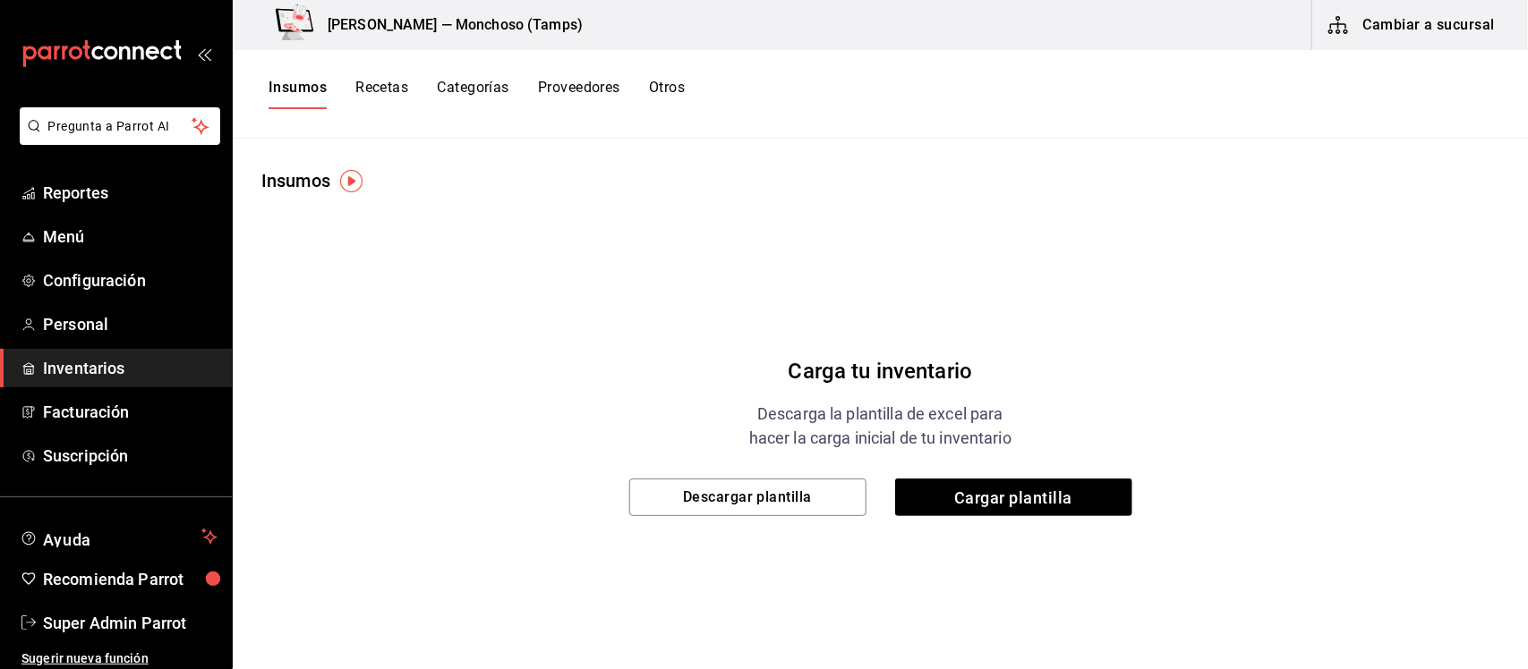
click at [383, 91] on button "Recetas" at bounding box center [381, 94] width 53 height 30
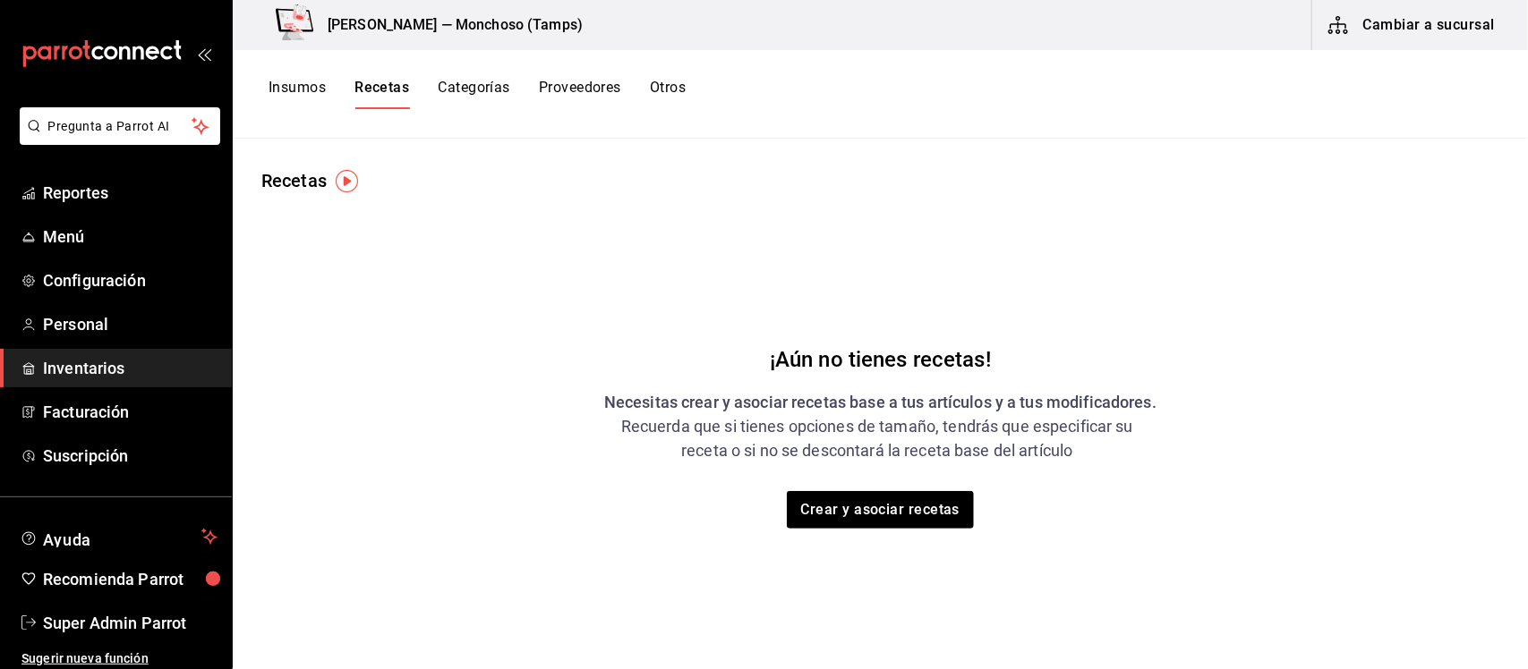
click at [298, 89] on button "Insumos" at bounding box center [296, 94] width 57 height 30
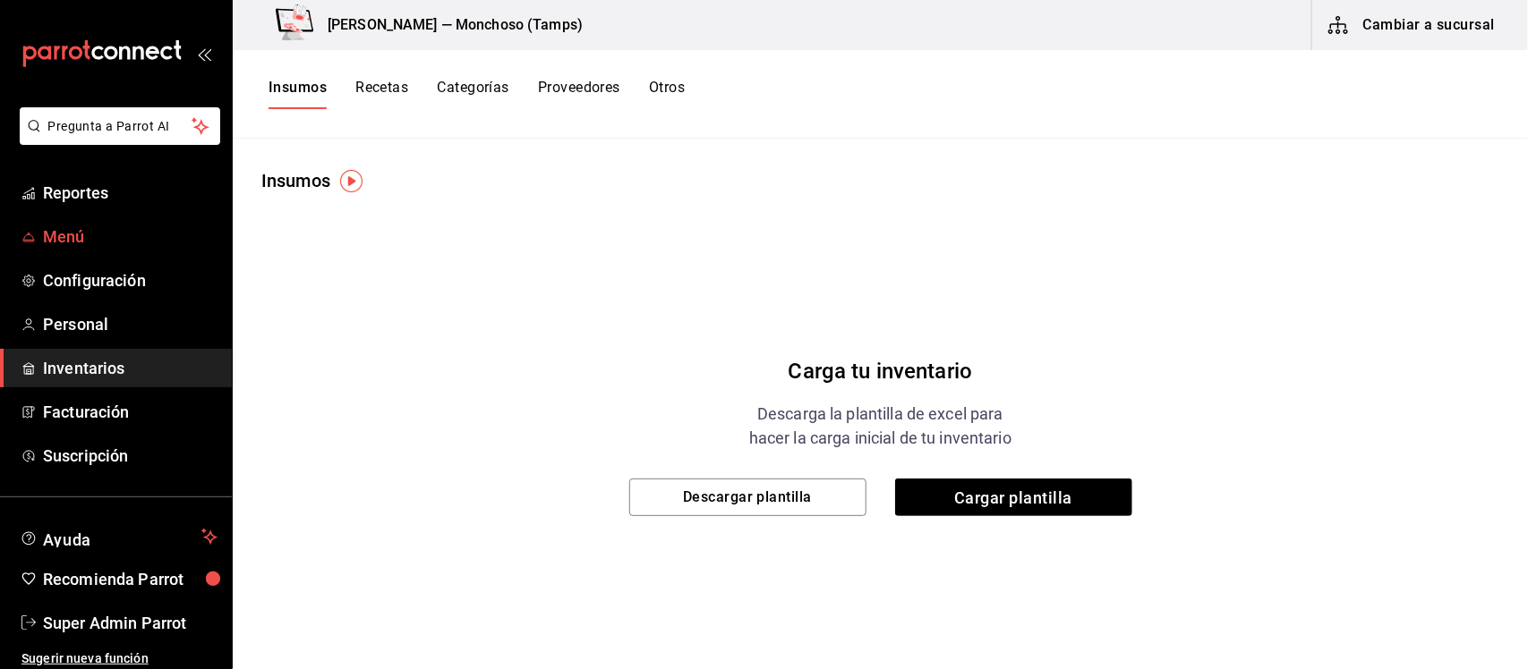
click at [101, 238] on span "Menú" at bounding box center [130, 237] width 175 height 24
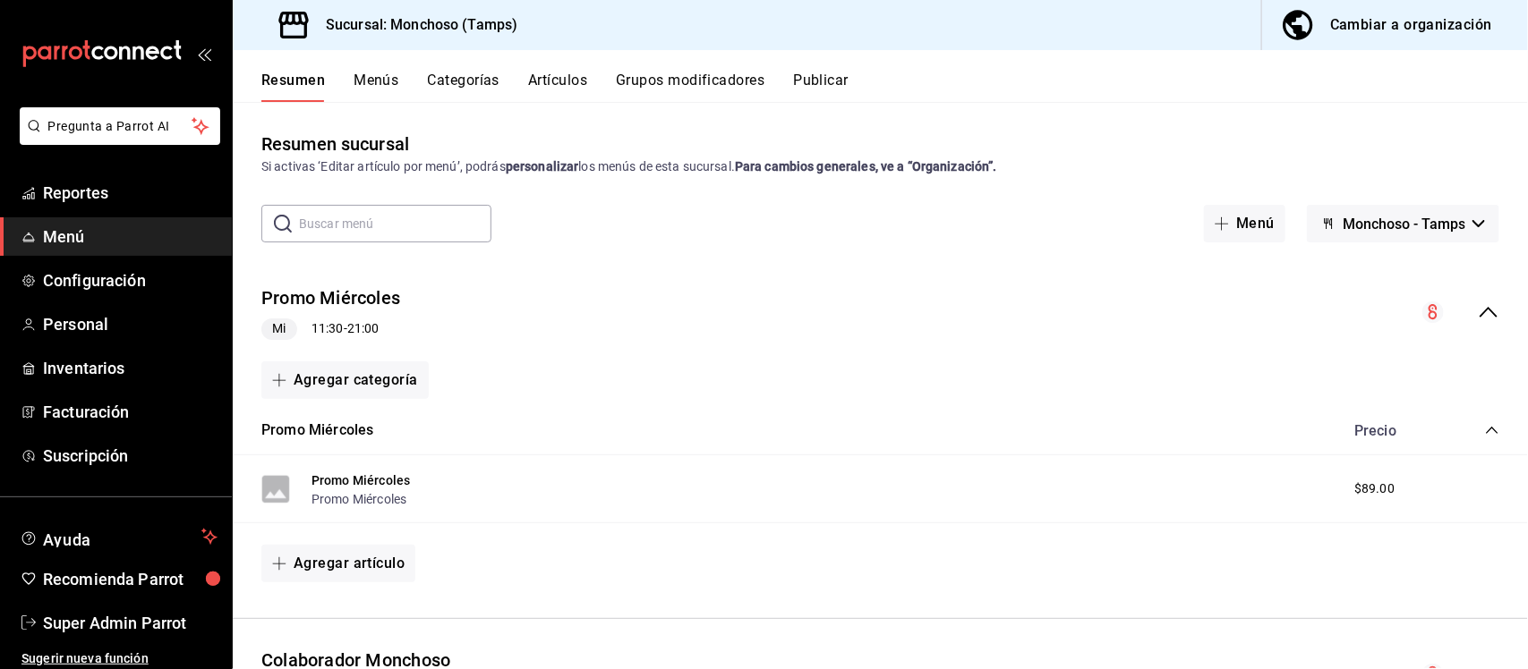
click at [1367, 23] on div "Cambiar a organización" at bounding box center [1411, 25] width 162 height 25
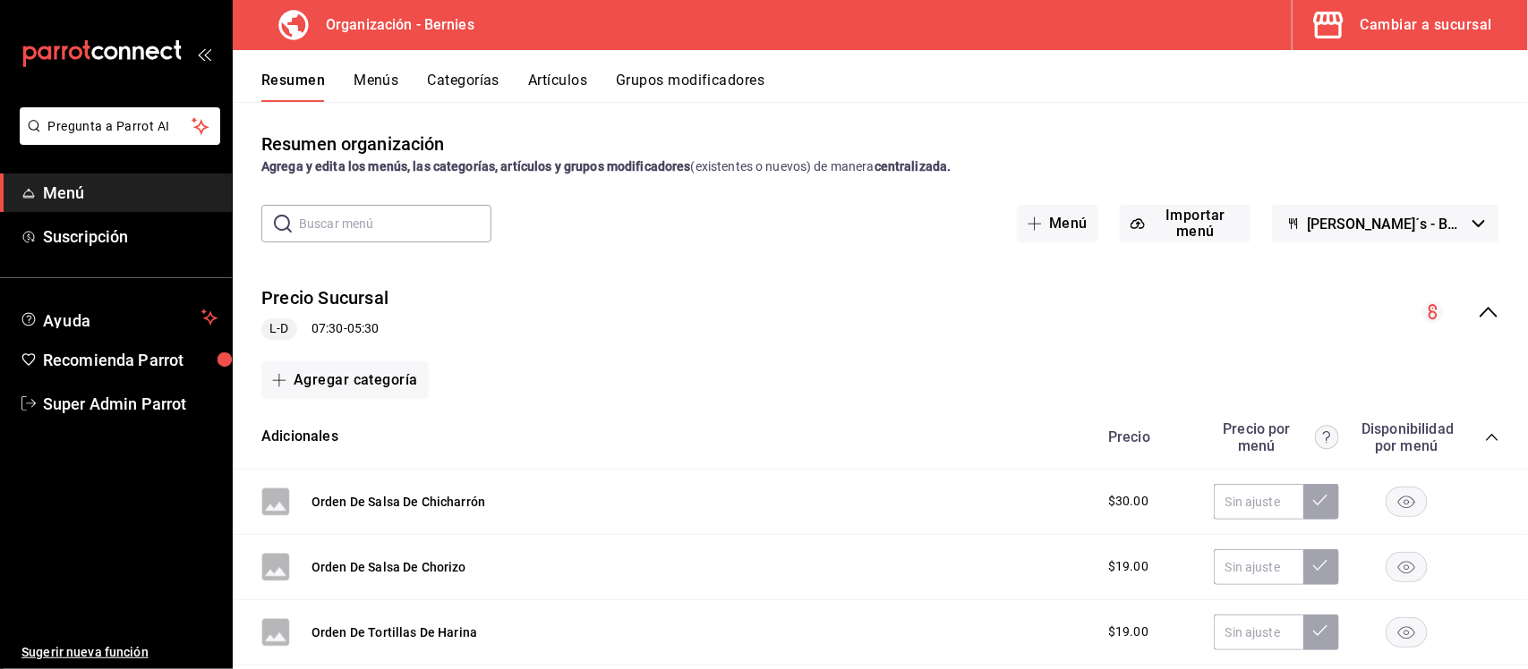
click at [1425, 27] on div "Cambiar a sucursal" at bounding box center [1426, 25] width 132 height 25
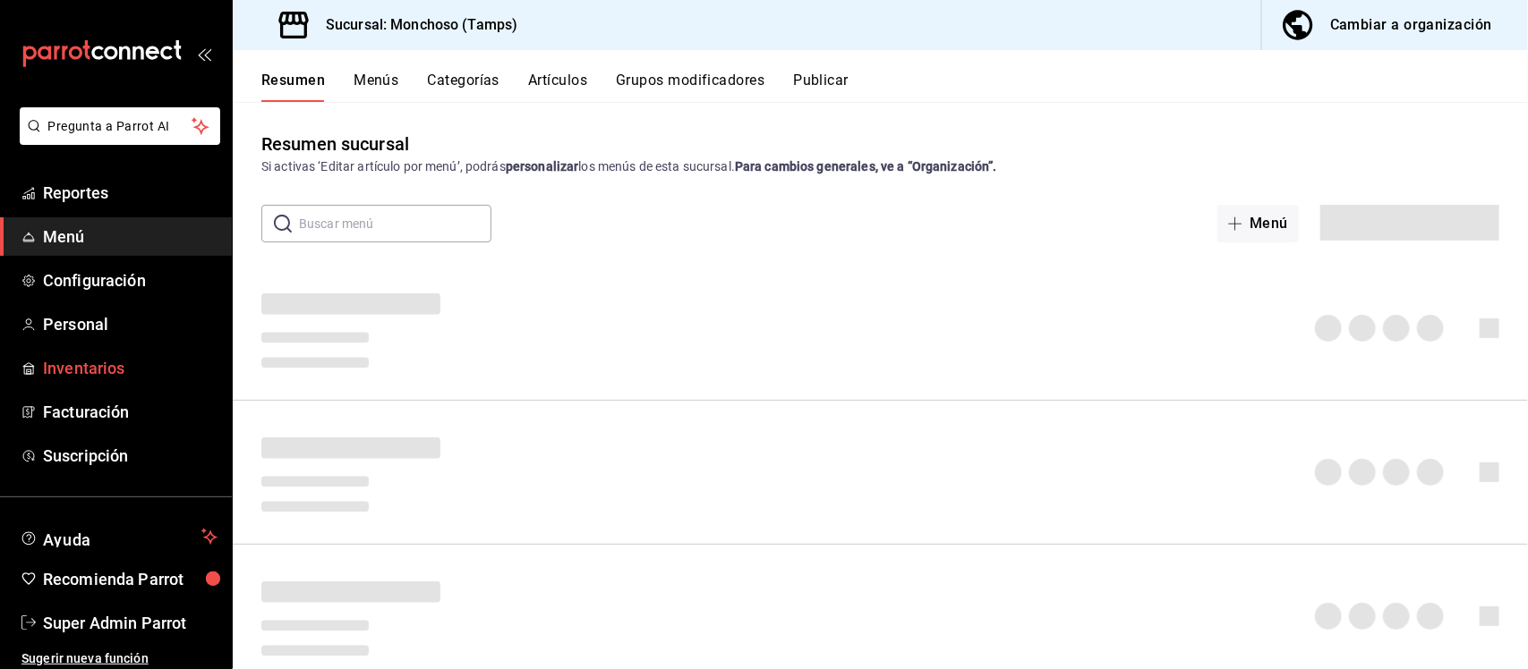
click at [78, 361] on span "Inventarios" at bounding box center [130, 368] width 175 height 24
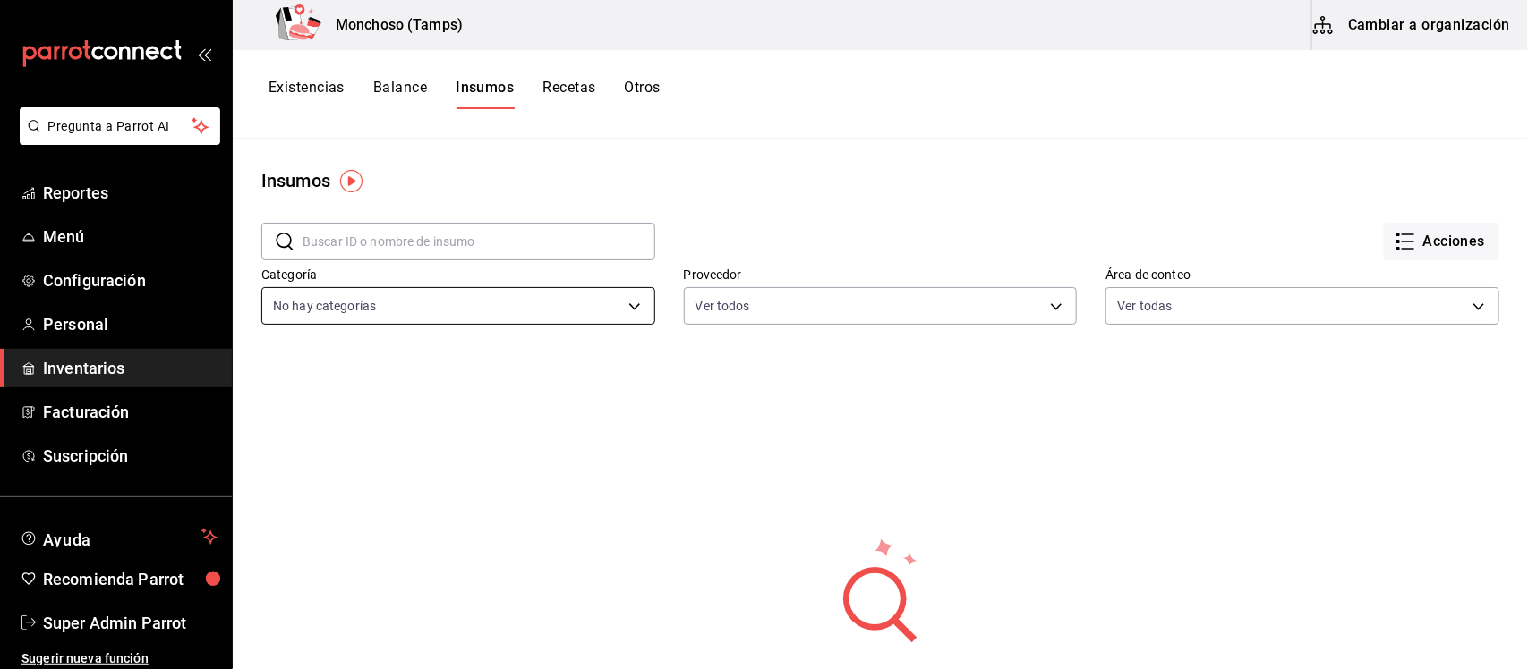
click at [633, 305] on body "Pregunta a Parrot AI Reportes Menú Configuración Personal Inventarios Facturaci…" at bounding box center [764, 328] width 1528 height 657
click at [633, 305] on div at bounding box center [764, 334] width 1528 height 669
click at [305, 91] on button "Existencias" at bounding box center [306, 94] width 76 height 30
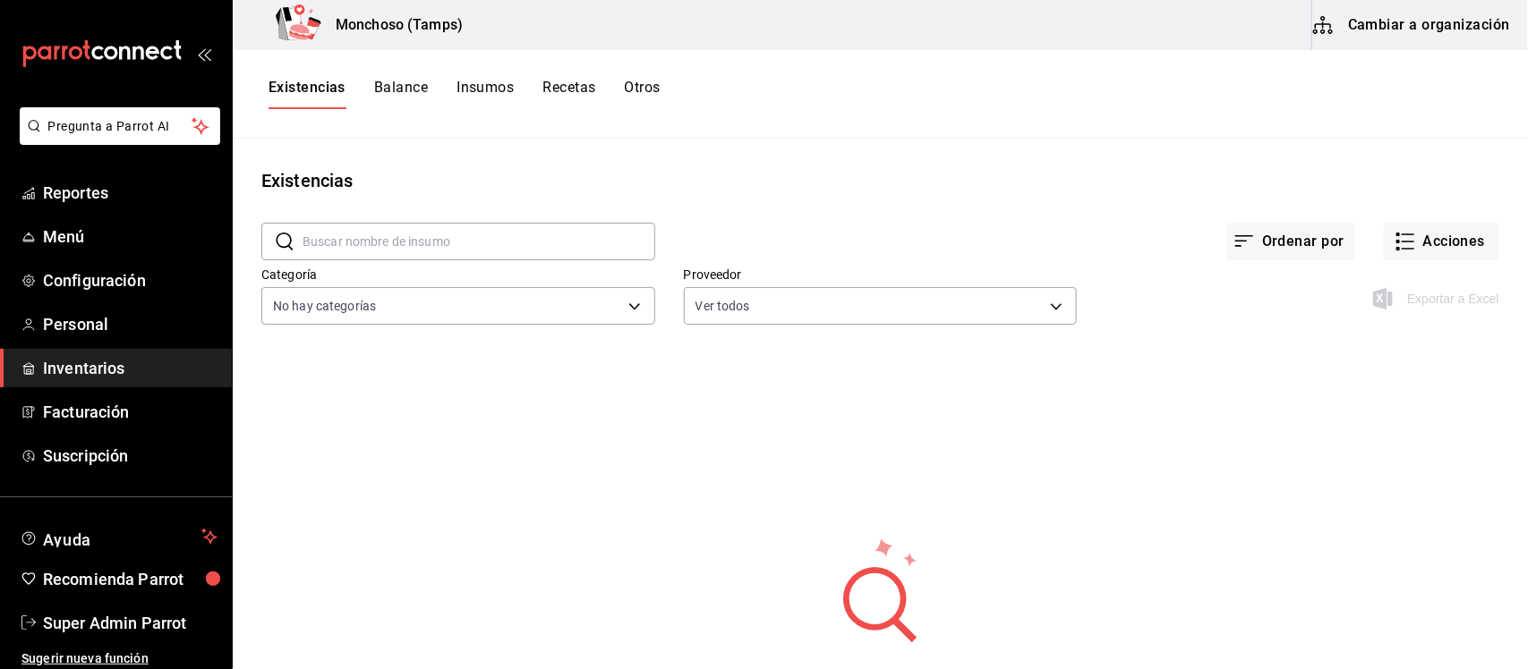
click at [400, 95] on button "Balance" at bounding box center [401, 94] width 54 height 30
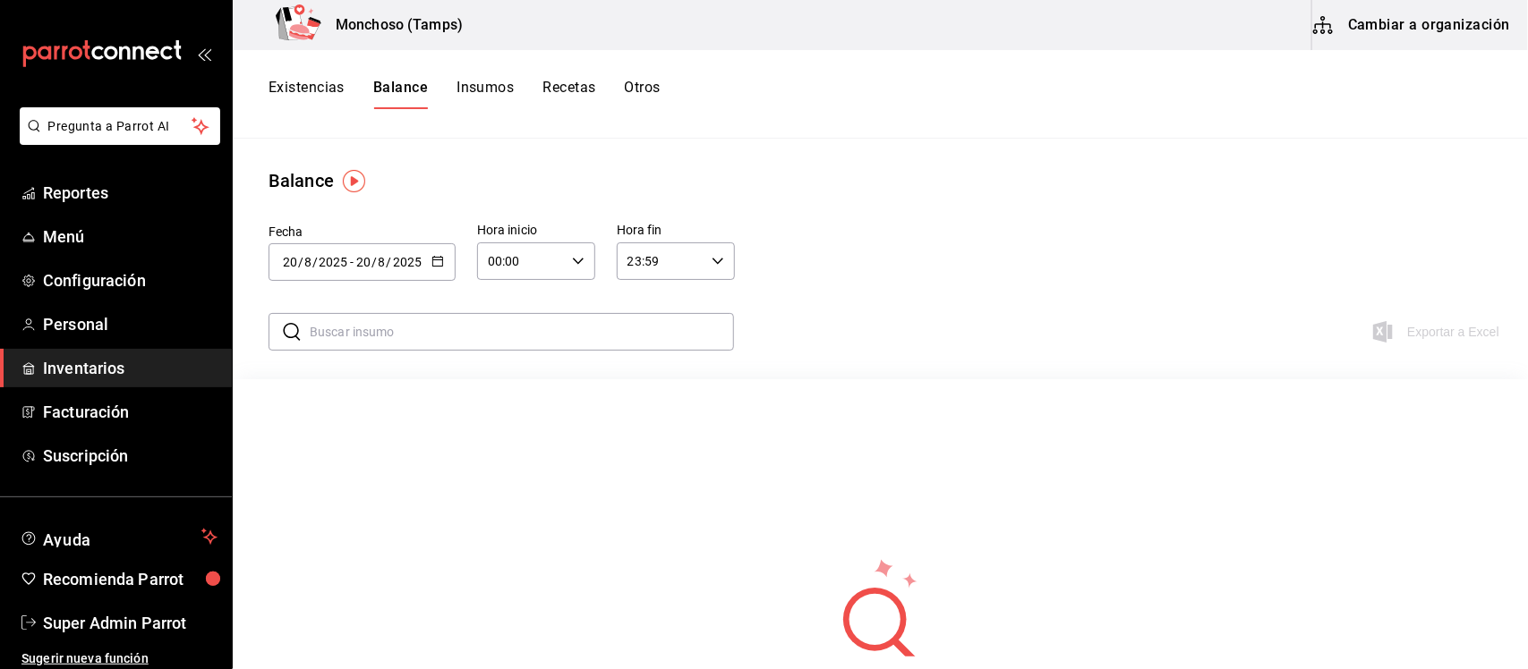
click at [1376, 14] on button "Cambiar a organización" at bounding box center [1412, 25] width 201 height 50
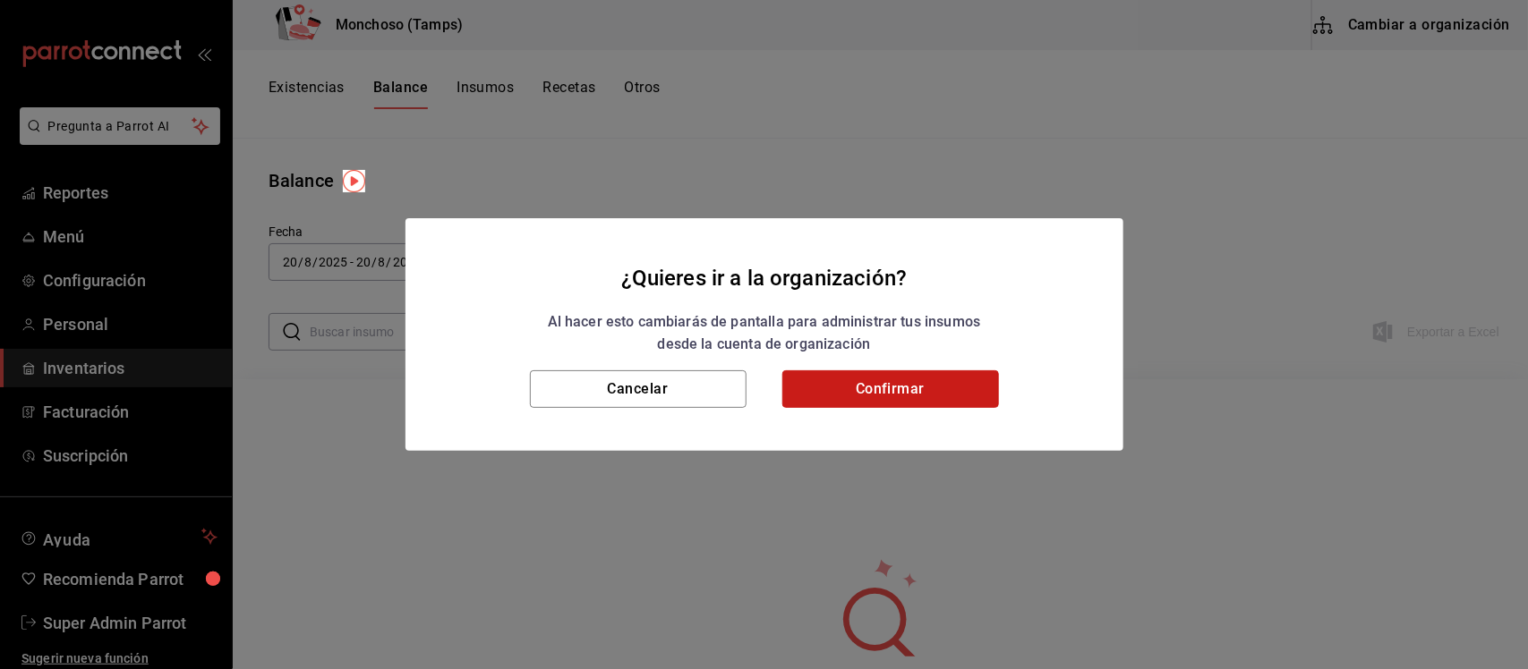
click at [851, 385] on button "Confirmar" at bounding box center [890, 390] width 217 height 38
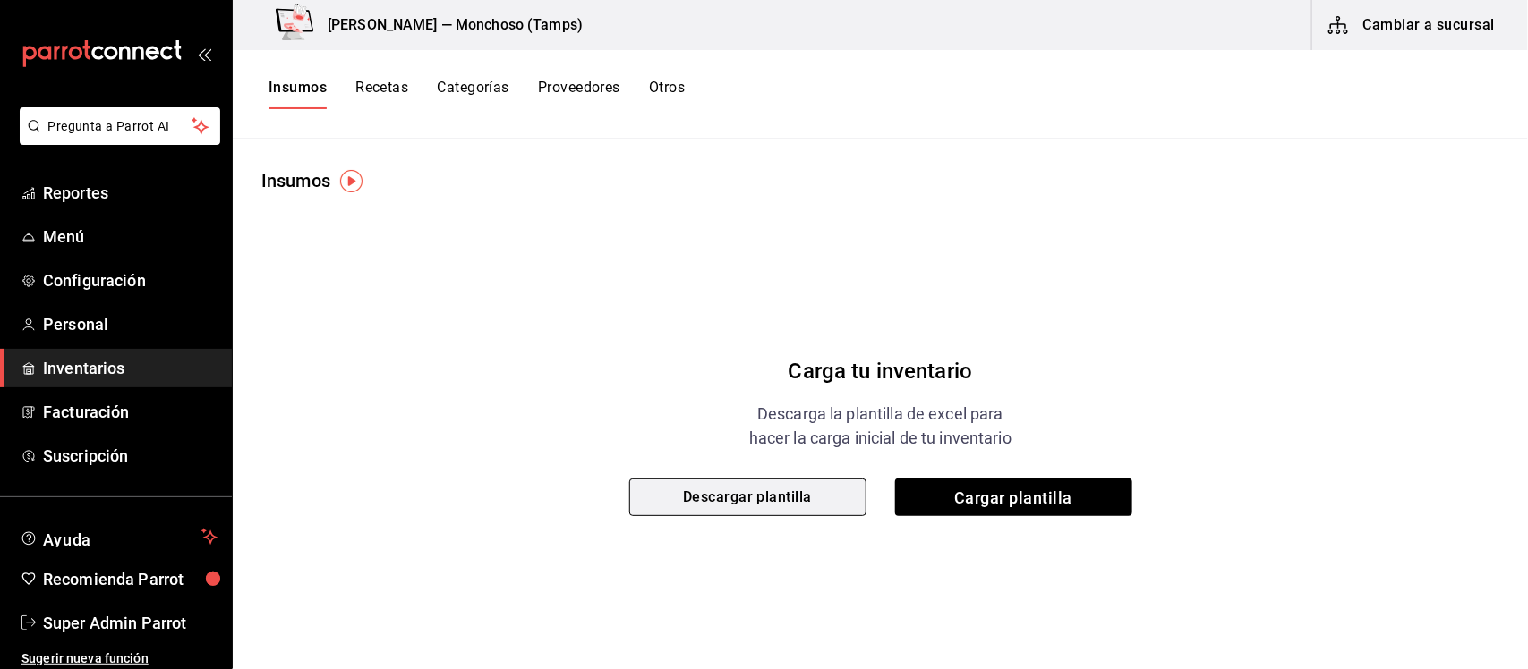
click at [786, 497] on button "Descargar plantilla" at bounding box center [747, 498] width 237 height 38
click at [72, 238] on span "Menú" at bounding box center [130, 237] width 175 height 24
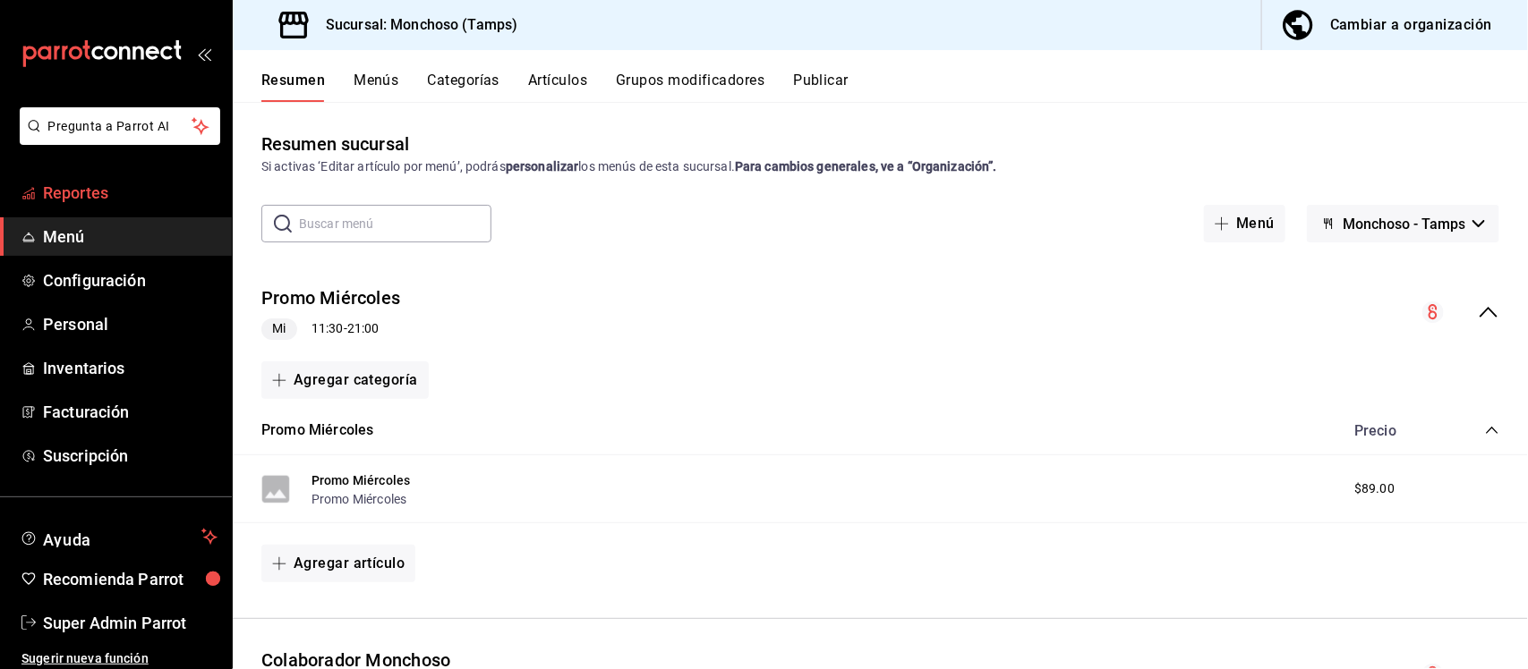
click at [74, 183] on span "Reportes" at bounding box center [130, 193] width 175 height 24
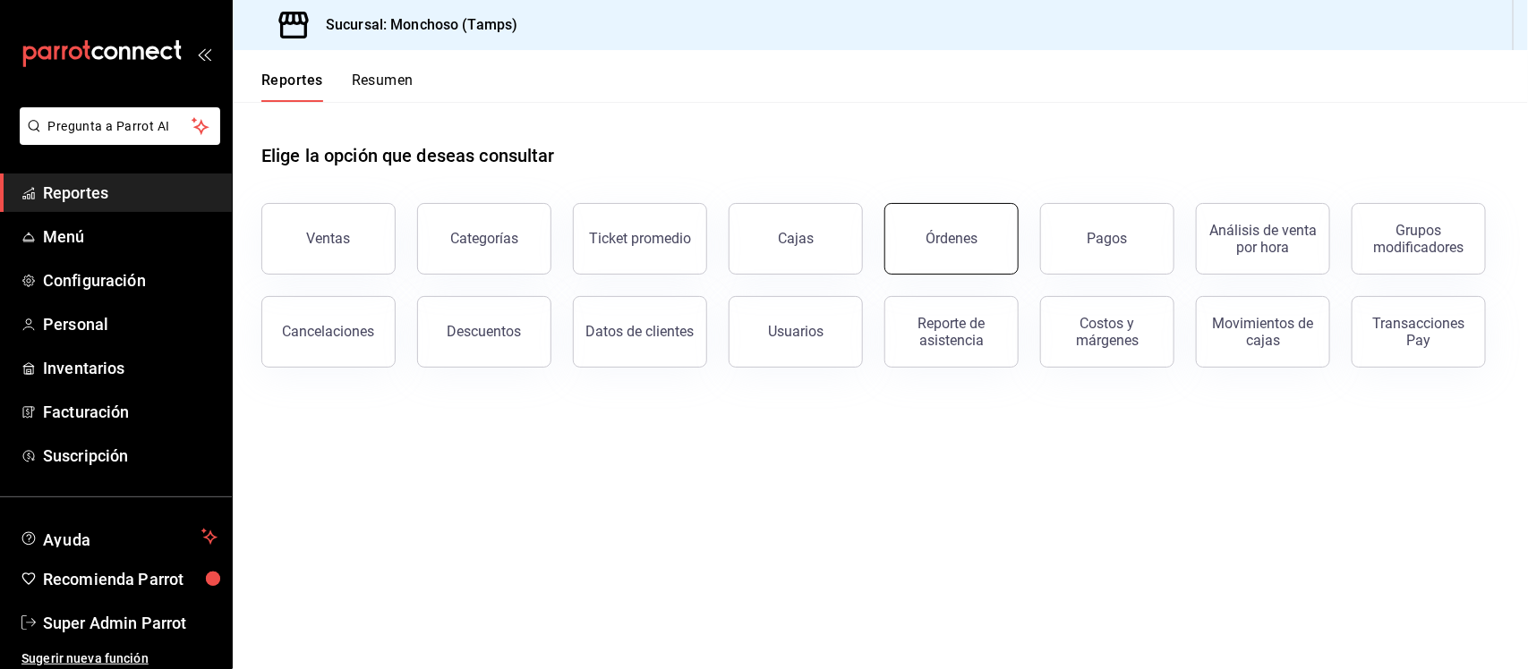
click at [1001, 230] on button "Órdenes" at bounding box center [951, 239] width 134 height 72
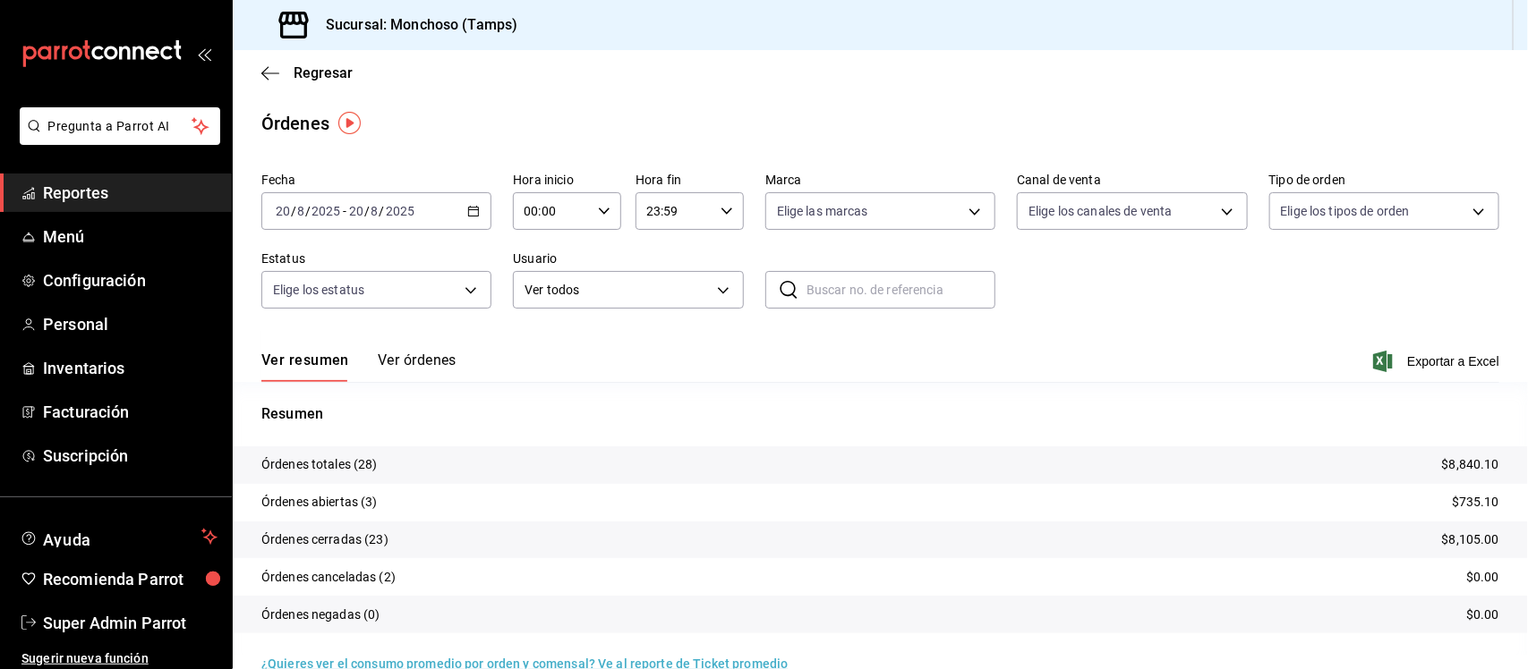
click at [475, 211] on \(Stroke\) "button" at bounding box center [473, 212] width 11 height 10
click at [337, 269] on span "Hoy" at bounding box center [346, 265] width 139 height 19
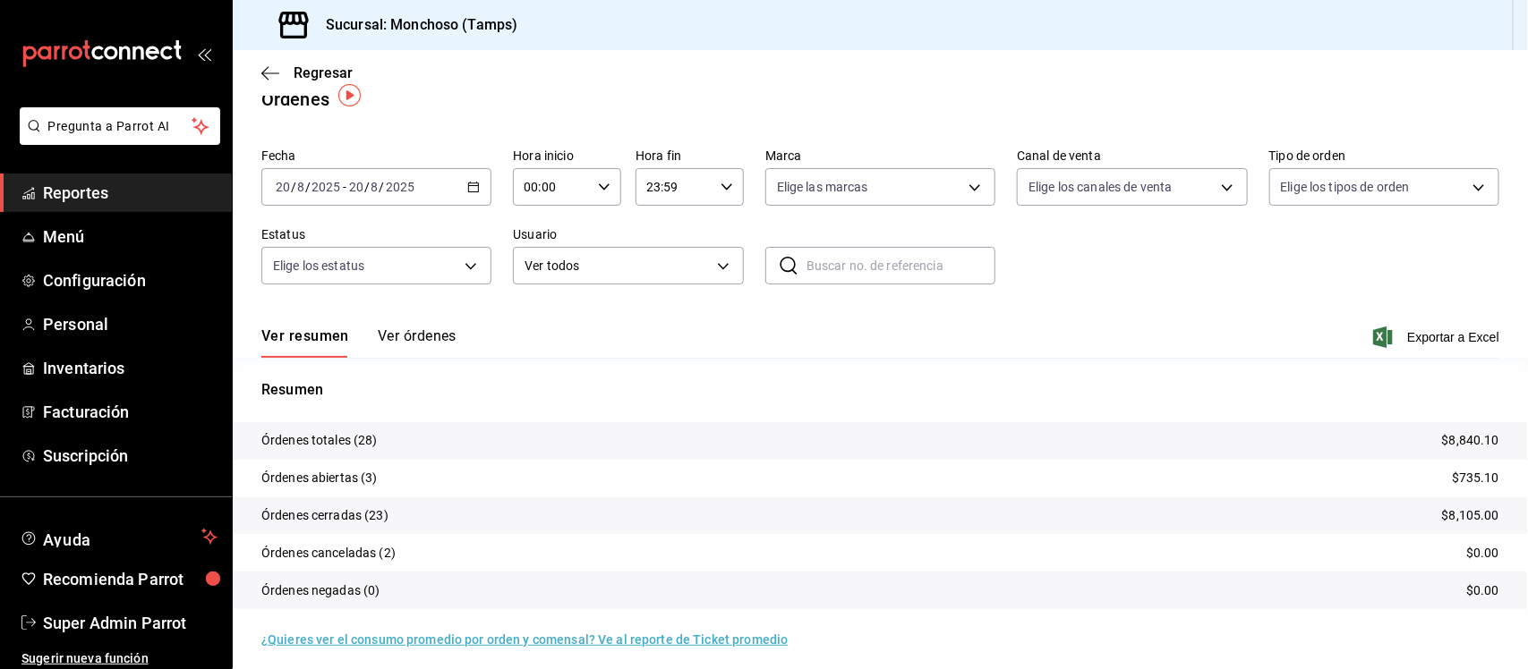
scroll to position [32, 0]
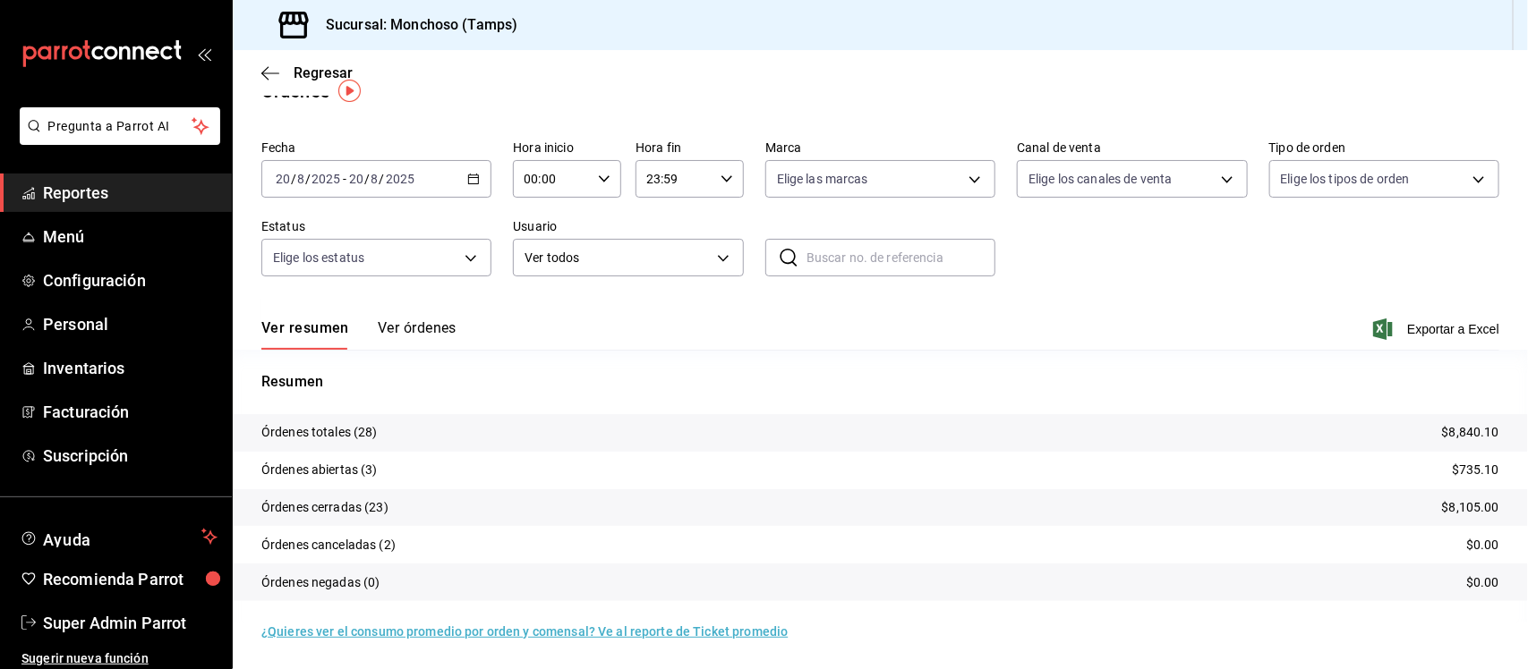
click at [444, 325] on button "Ver órdenes" at bounding box center [417, 334] width 79 height 30
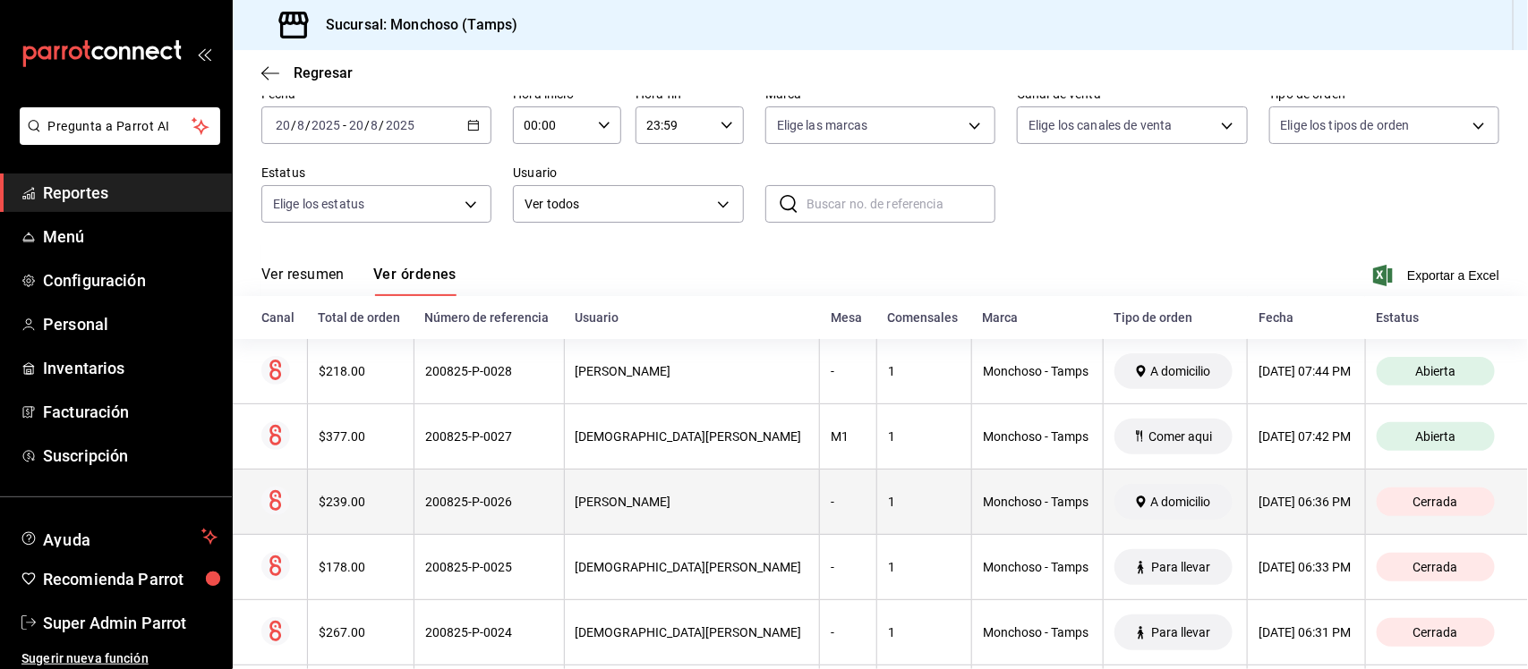
scroll to position [112, 0]
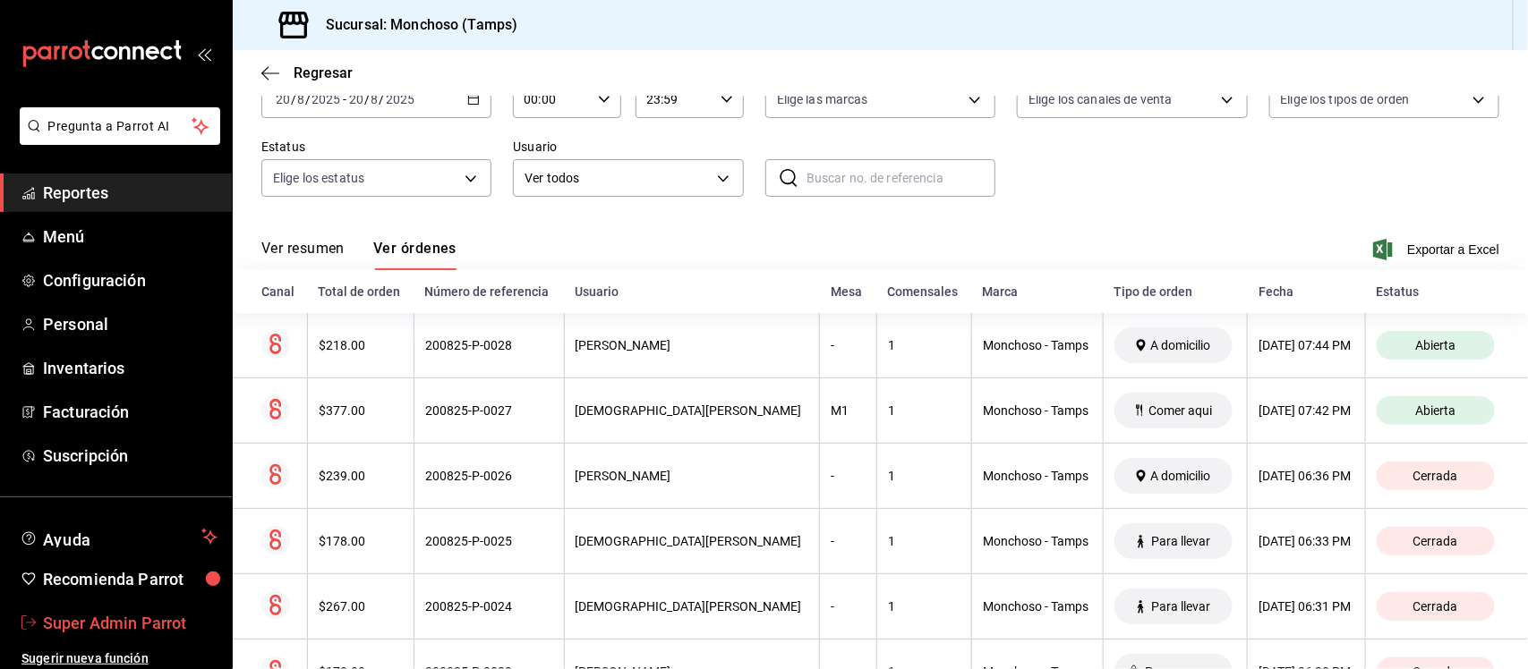
click at [121, 619] on span "Super Admin Parrot" at bounding box center [130, 623] width 175 height 24
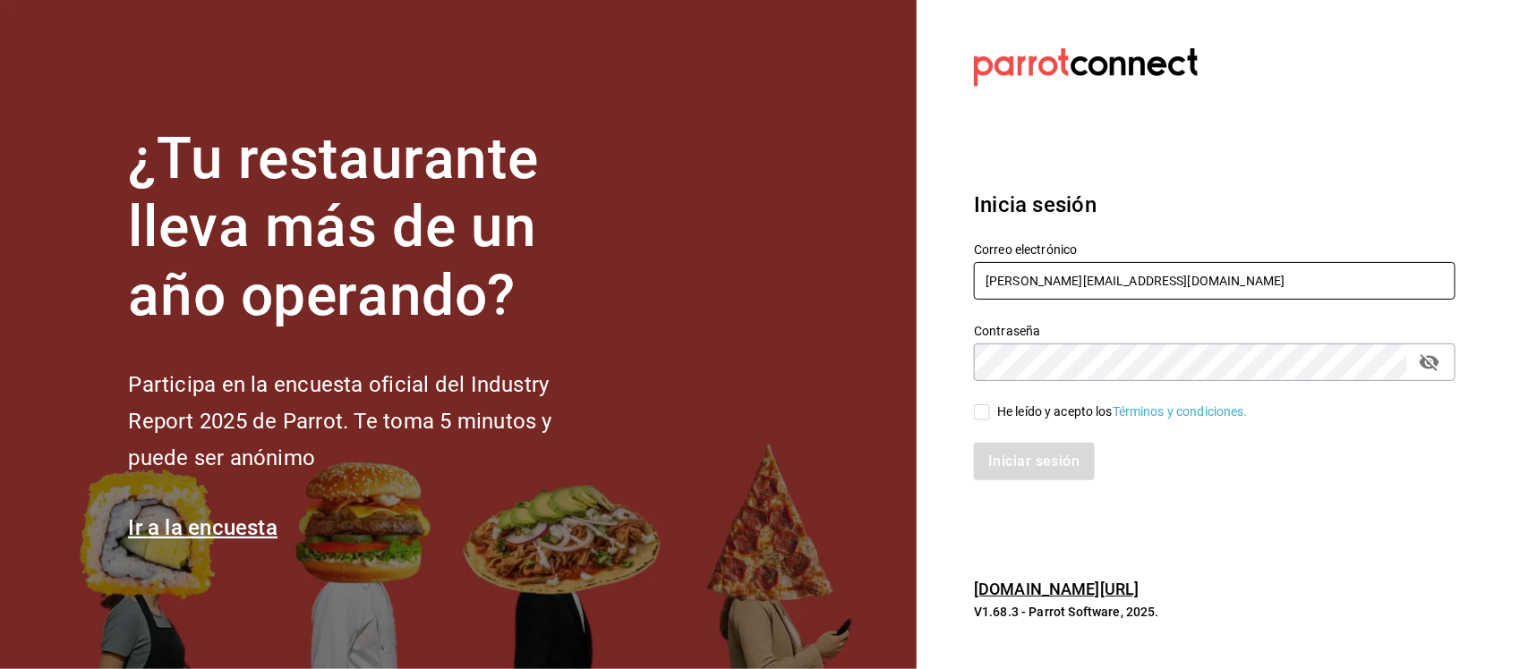
drag, startPoint x: 879, startPoint y: 278, endPoint x: 843, endPoint y: 278, distance: 35.8
click at [843, 278] on div "¿Tu restaurante lleva más de un año operando? Participa en la encuesta oficial …" at bounding box center [764, 334] width 1528 height 669
paste input "bernies@tamaulipas.com Parr0tConnec7"
click at [1153, 270] on input "bernies@tamaulipas.com Parr0tConnec7" at bounding box center [1214, 281] width 481 height 38
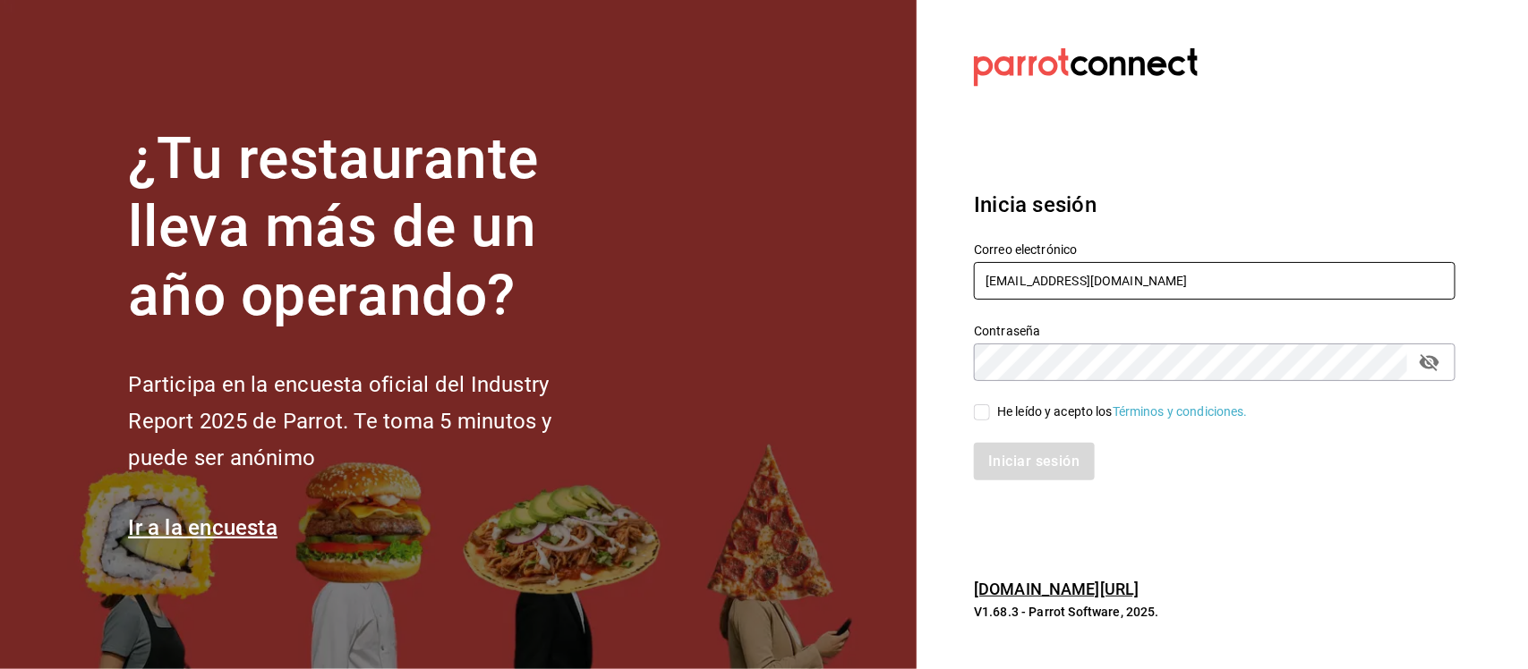
type input "[EMAIL_ADDRESS][DOMAIN_NAME]"
click at [820, 376] on div "¿Tu restaurante lleva más de un año operando? Participa en la encuesta oficial …" at bounding box center [764, 334] width 1528 height 669
click at [980, 409] on input "He leído y acepto los Términos y condiciones." at bounding box center [982, 413] width 16 height 16
checkbox input "true"
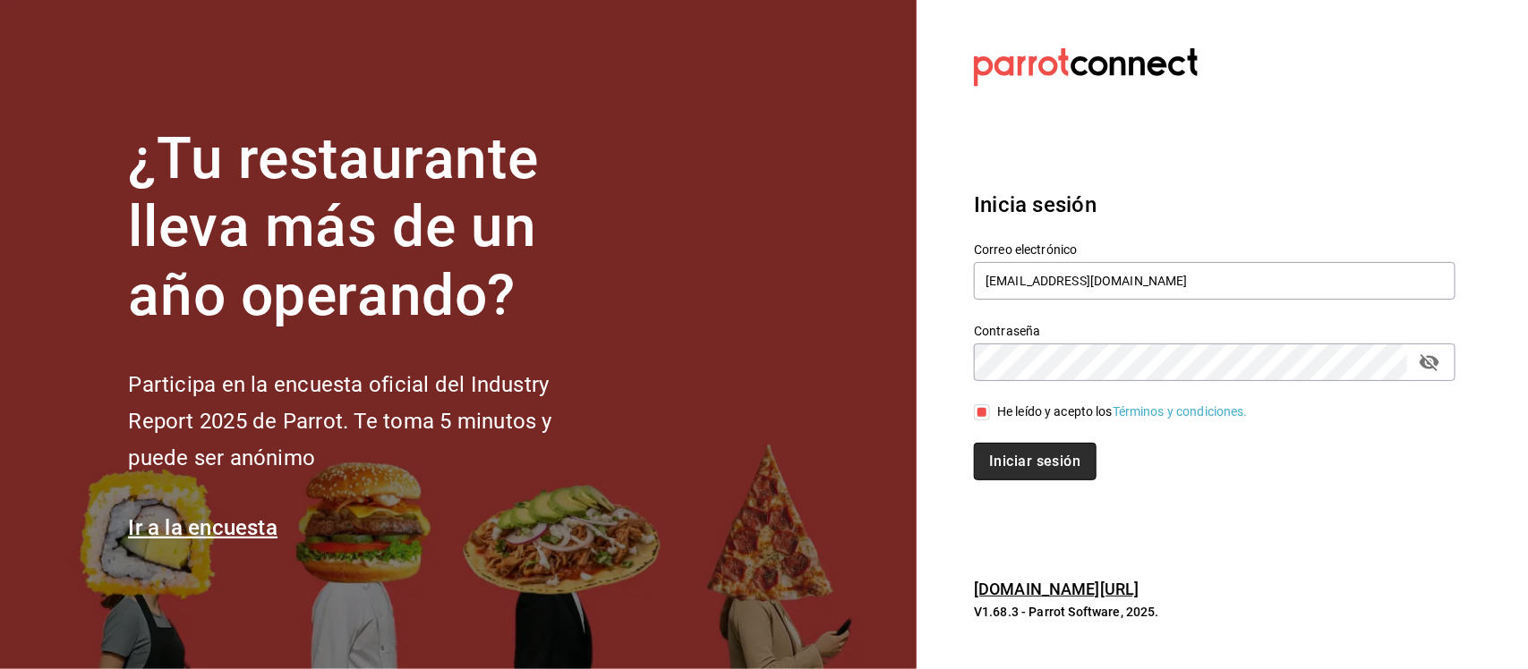
click at [990, 454] on button "Iniciar sesión" at bounding box center [1035, 462] width 122 height 38
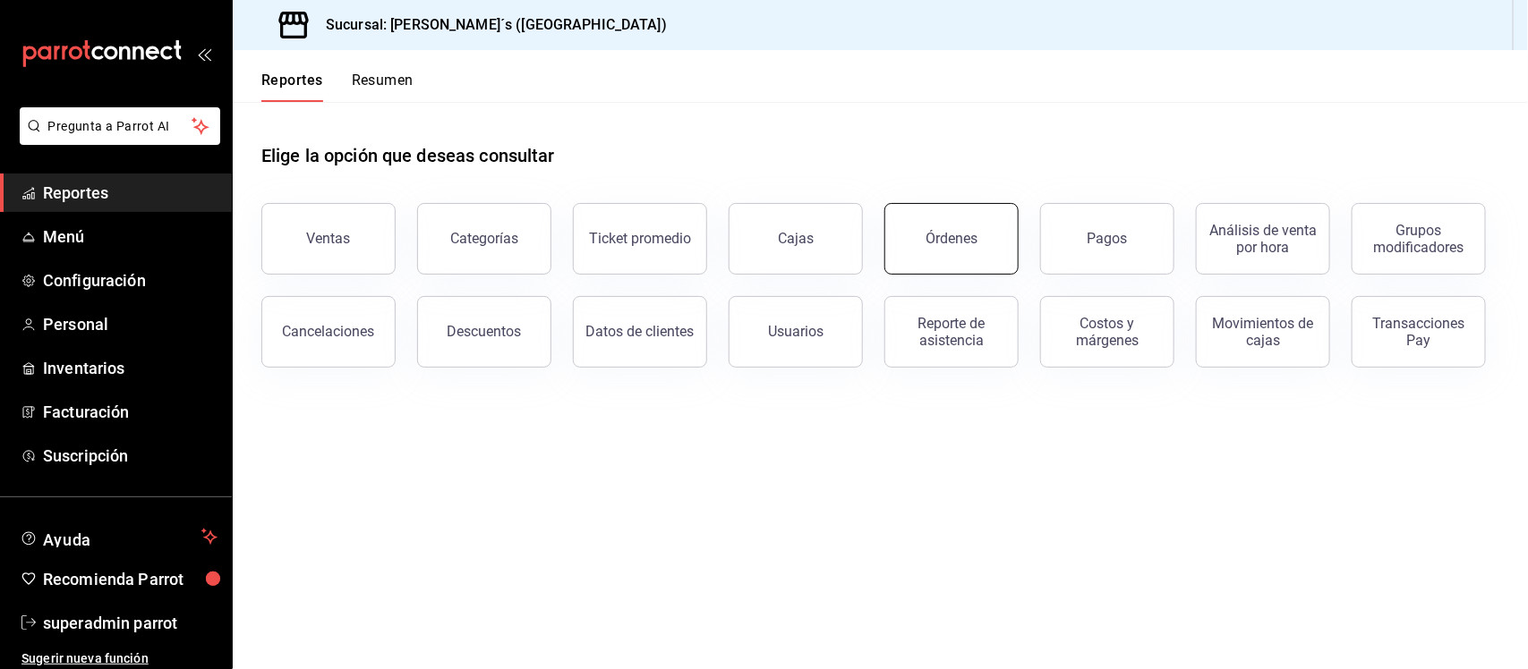
click at [927, 242] on div "Órdenes" at bounding box center [951, 238] width 52 height 17
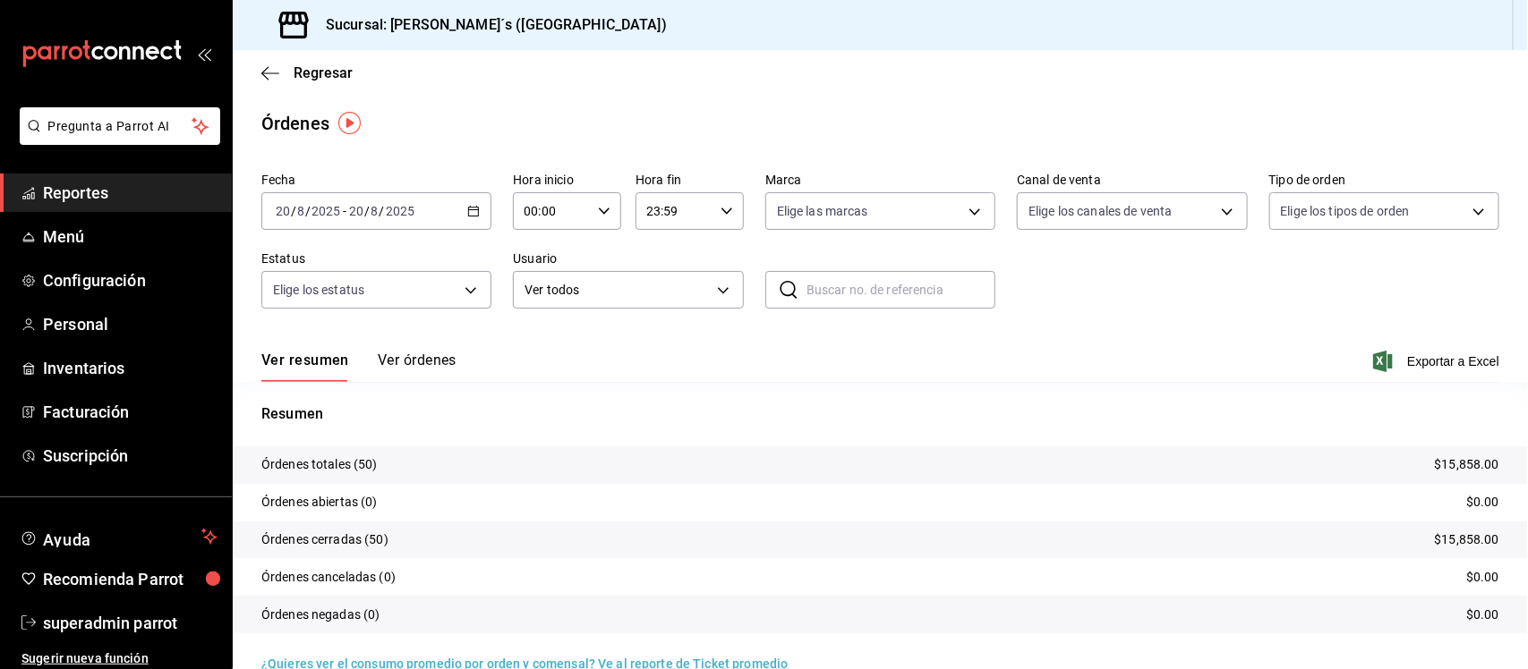
click at [428, 354] on button "Ver órdenes" at bounding box center [417, 367] width 79 height 30
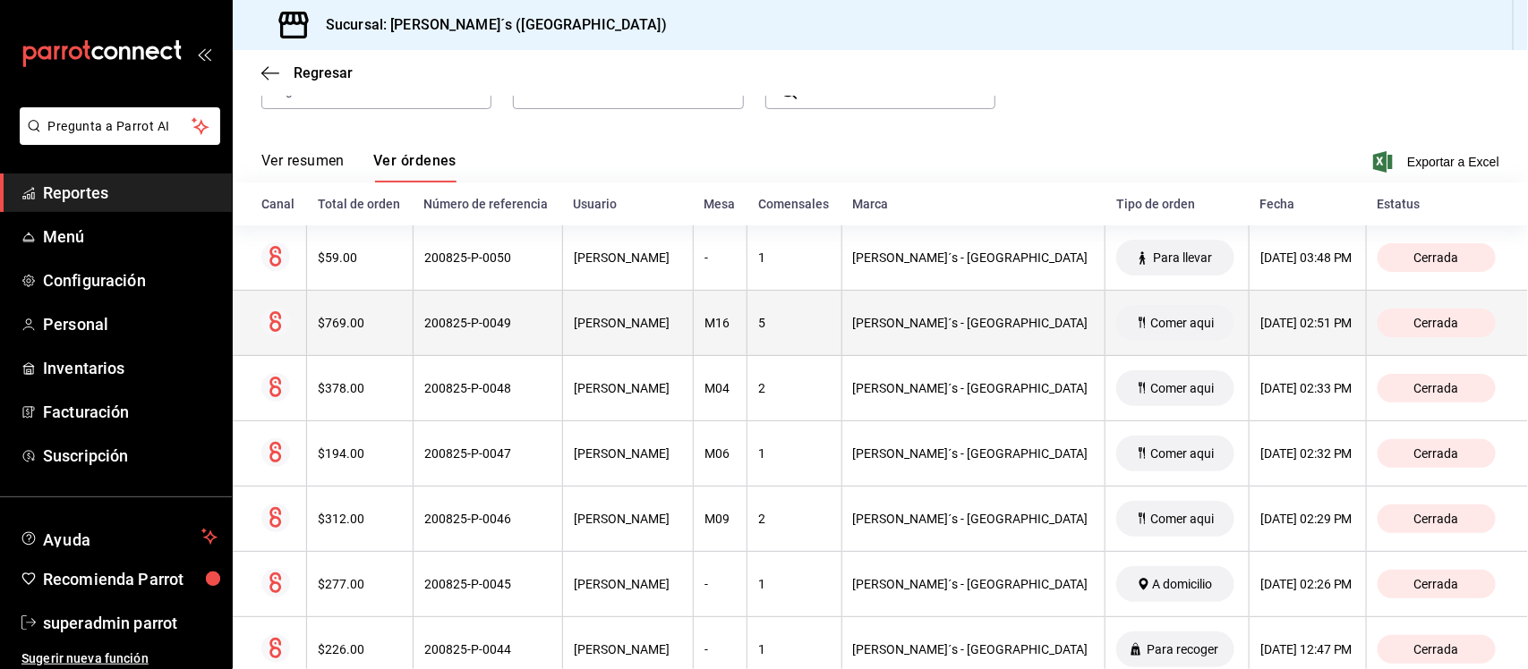
scroll to position [224, 0]
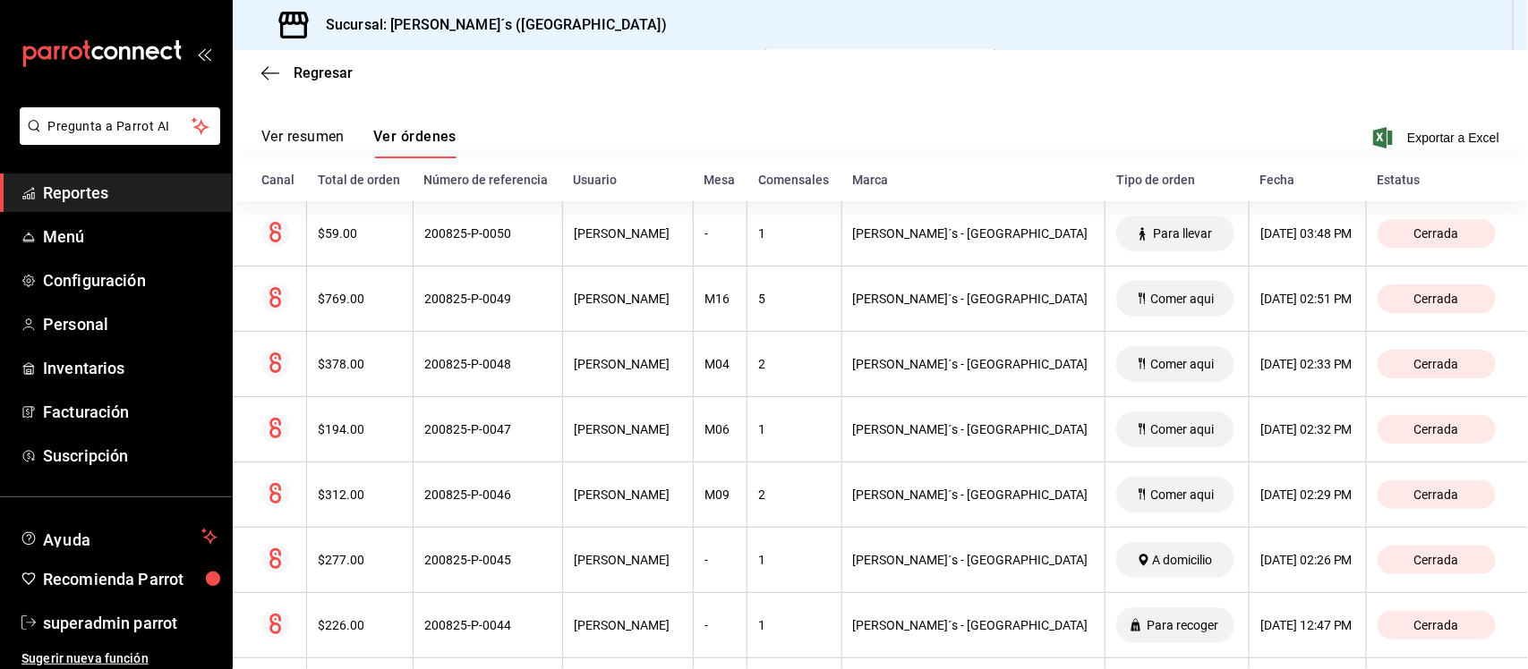
click at [81, 190] on span "Reportes" at bounding box center [130, 193] width 175 height 24
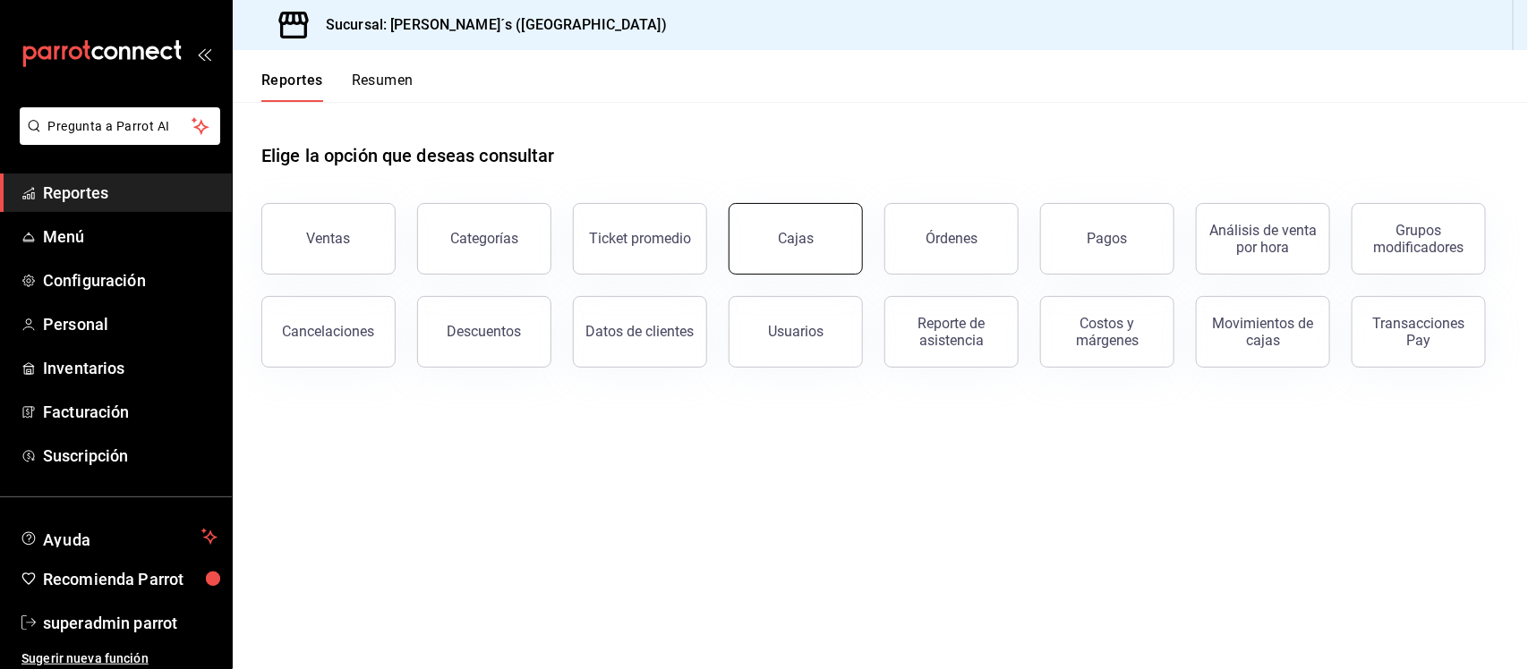
click at [779, 251] on button "Cajas" at bounding box center [795, 239] width 134 height 72
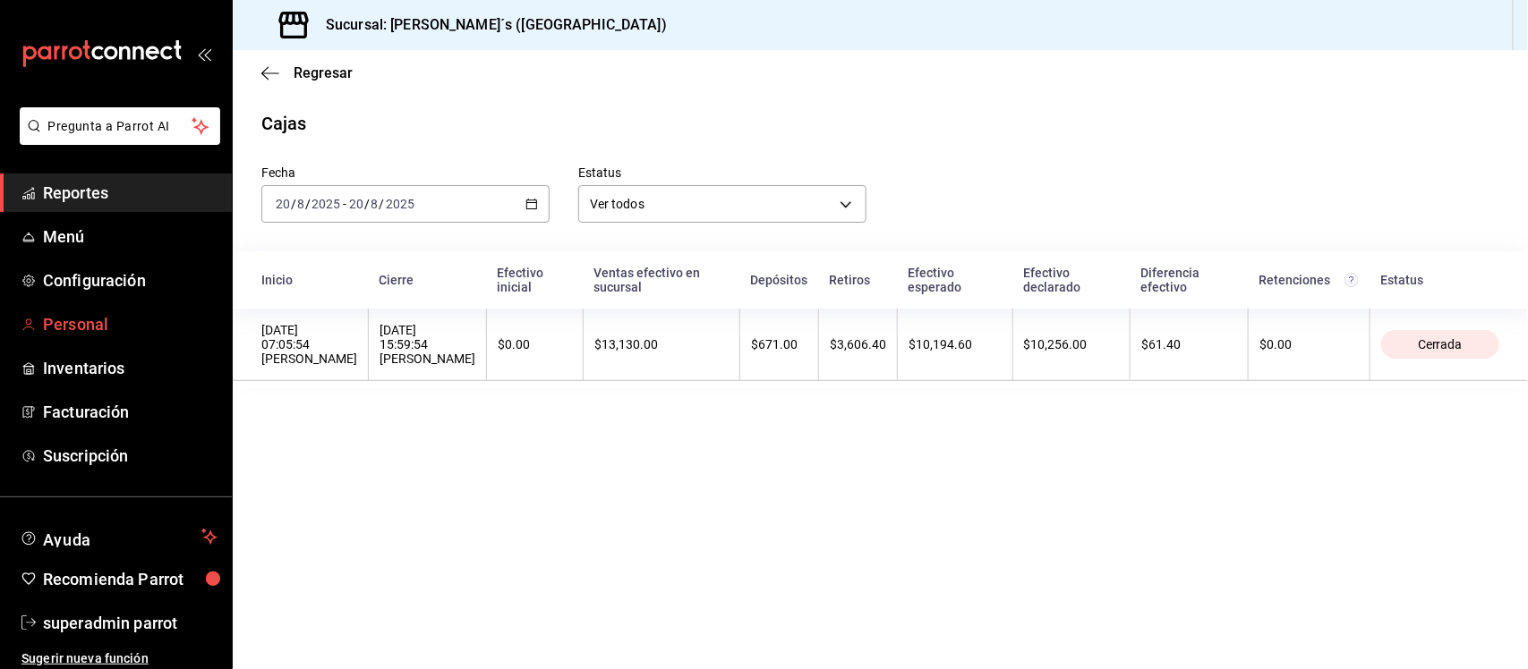
click at [86, 323] on span "Personal" at bounding box center [130, 324] width 175 height 24
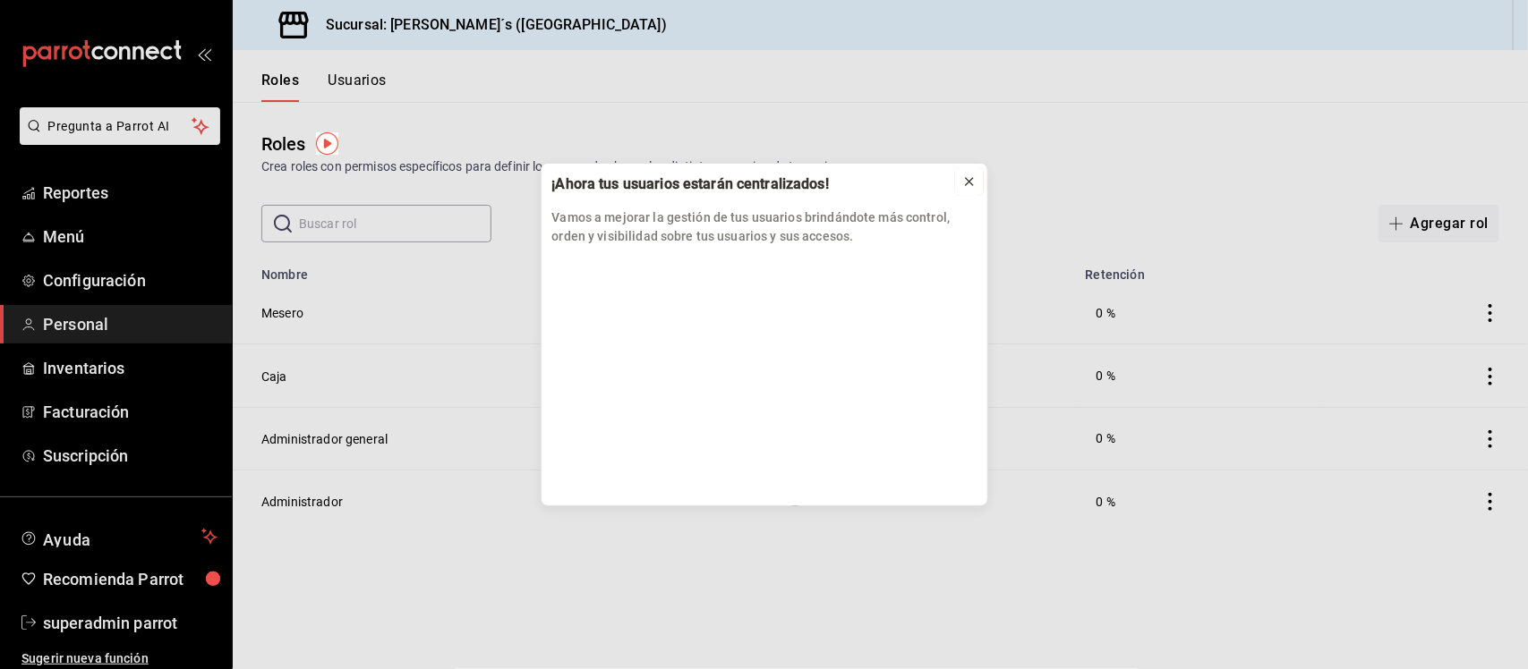
click at [972, 175] on icon at bounding box center [969, 182] width 14 height 14
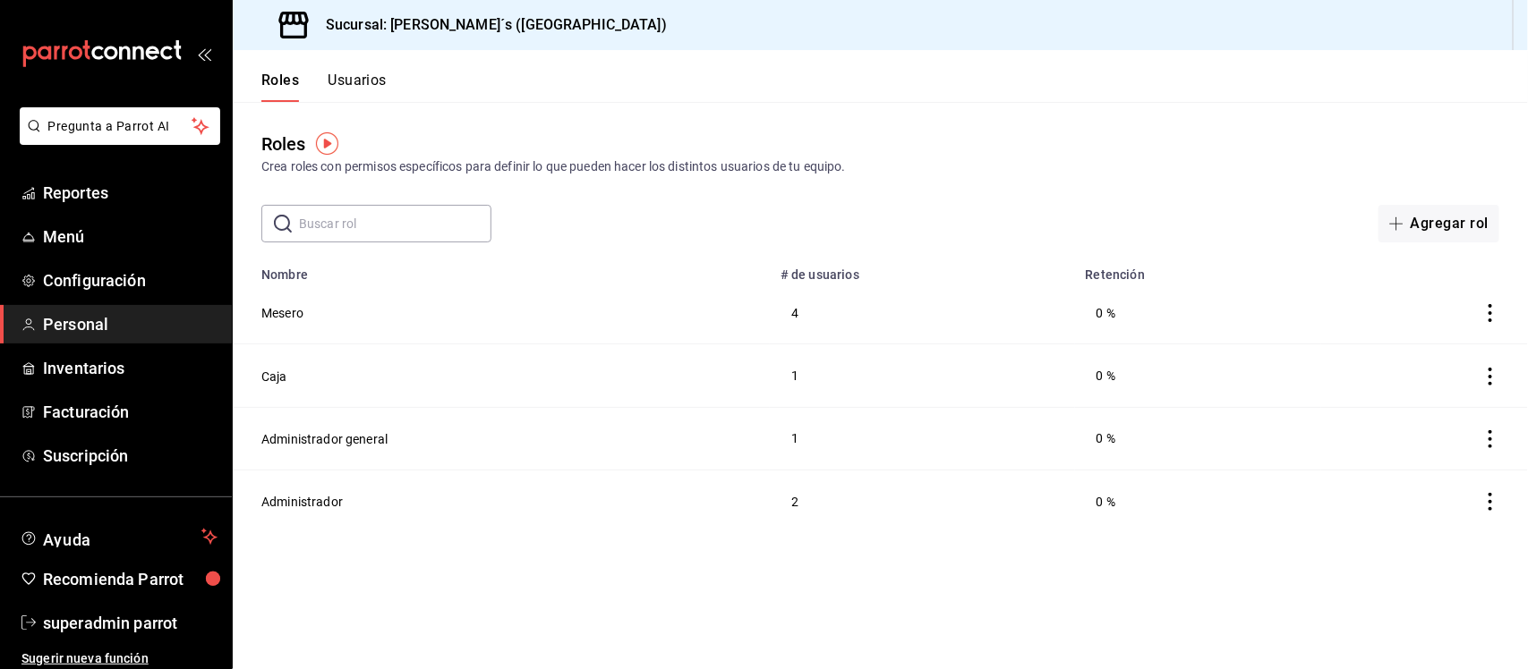
click at [369, 73] on button "Usuarios" at bounding box center [357, 87] width 59 height 30
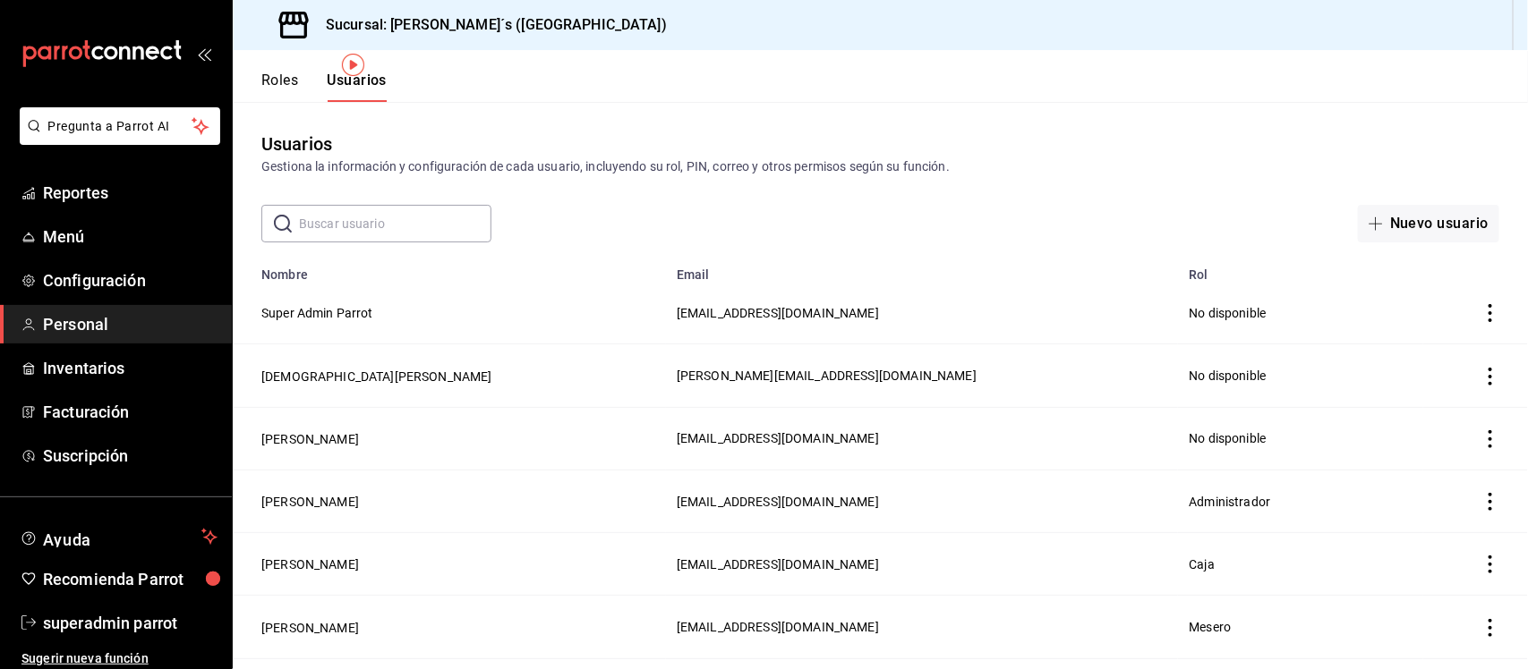
scroll to position [369, 0]
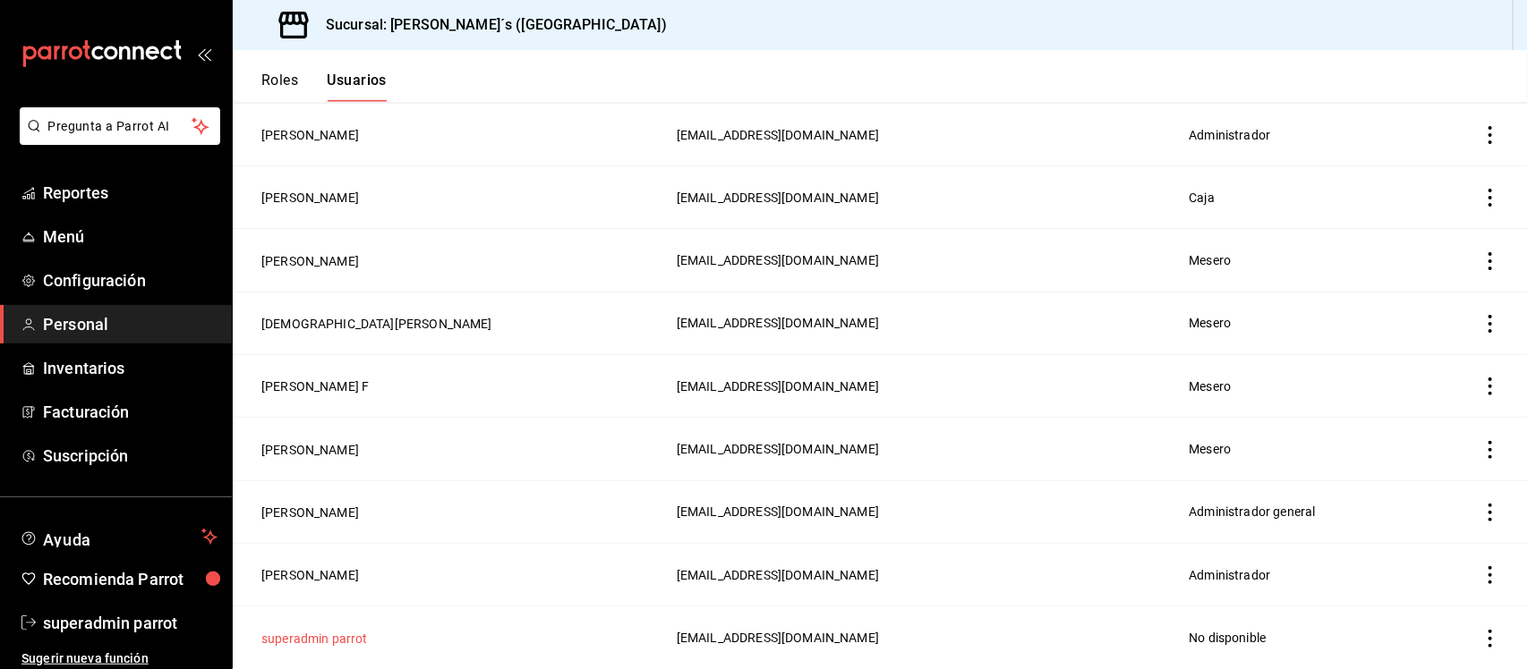
click at [319, 637] on button "superadmin parrot" at bounding box center [314, 639] width 106 height 18
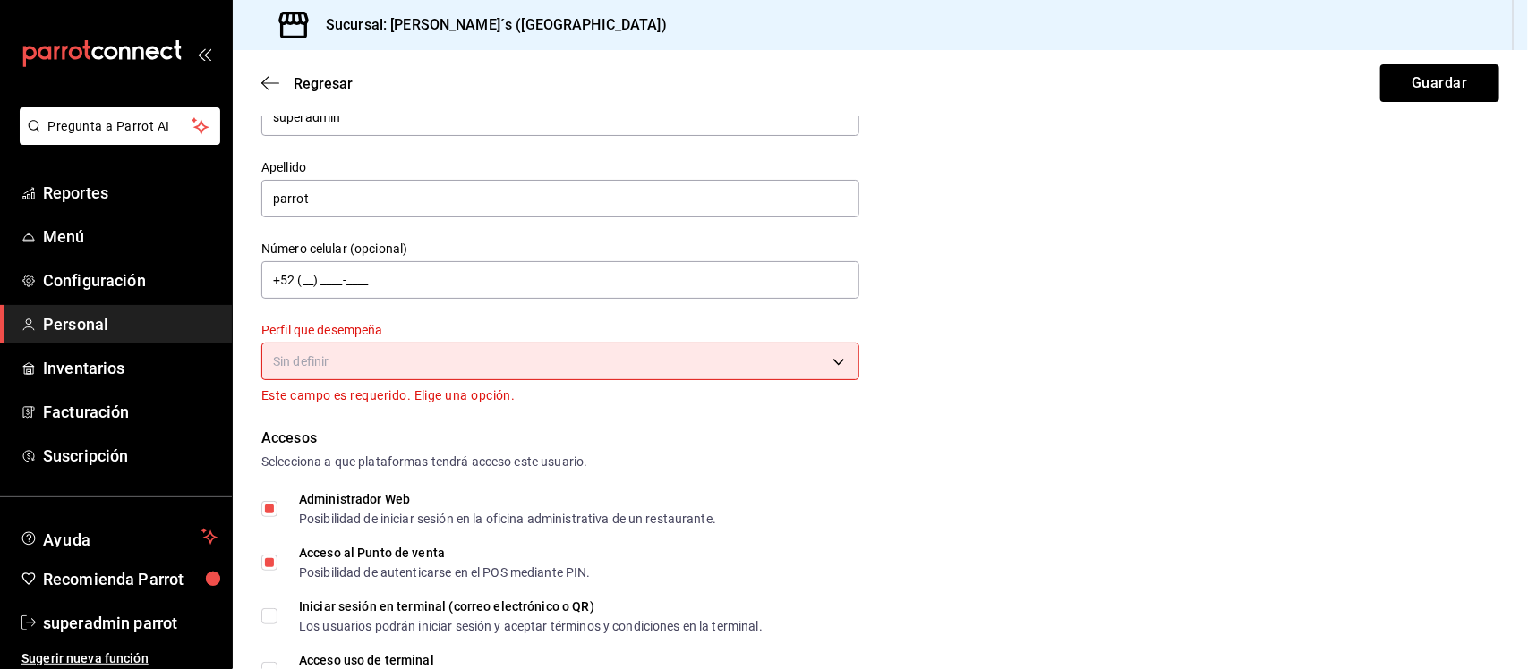
scroll to position [224, 0]
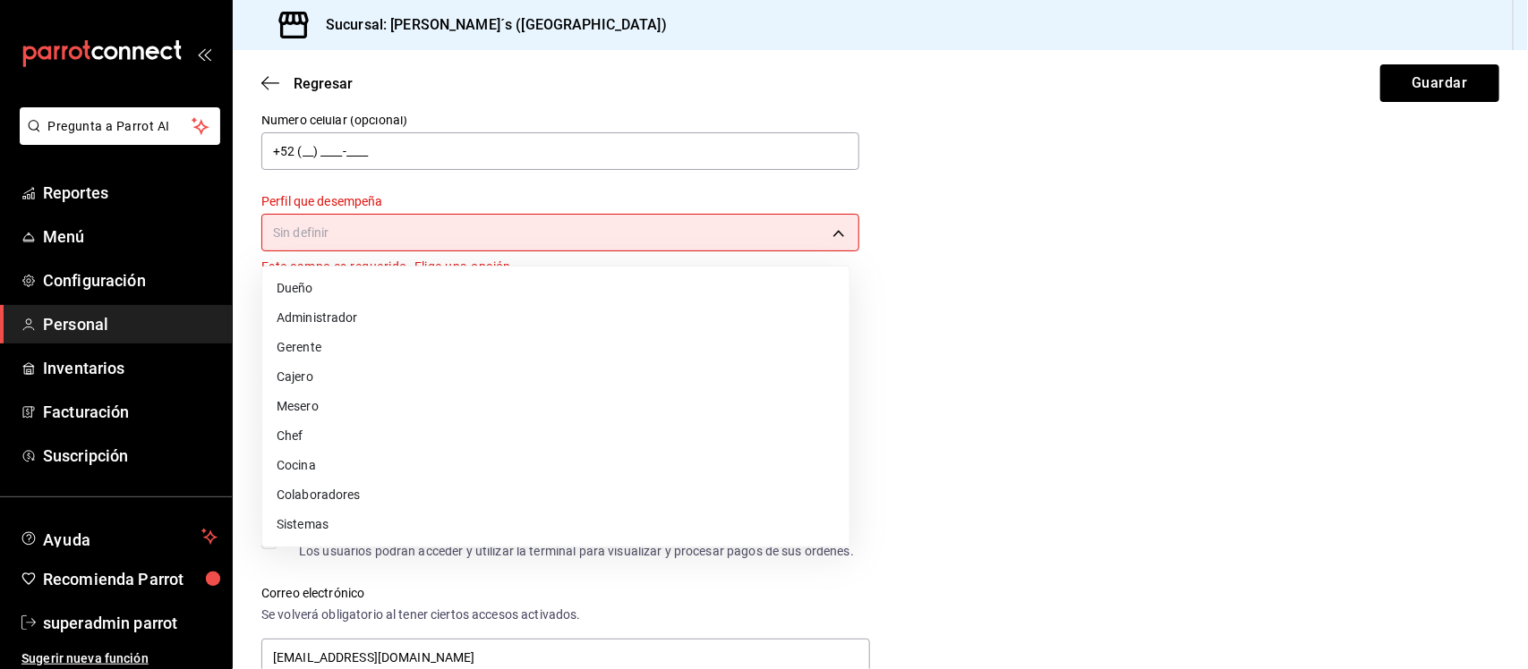
click at [602, 222] on body "Pregunta a Parrot AI Reportes Menú Configuración Personal Inventarios Facturaci…" at bounding box center [764, 334] width 1528 height 669
click at [360, 315] on li "Administrador" at bounding box center [555, 318] width 587 height 30
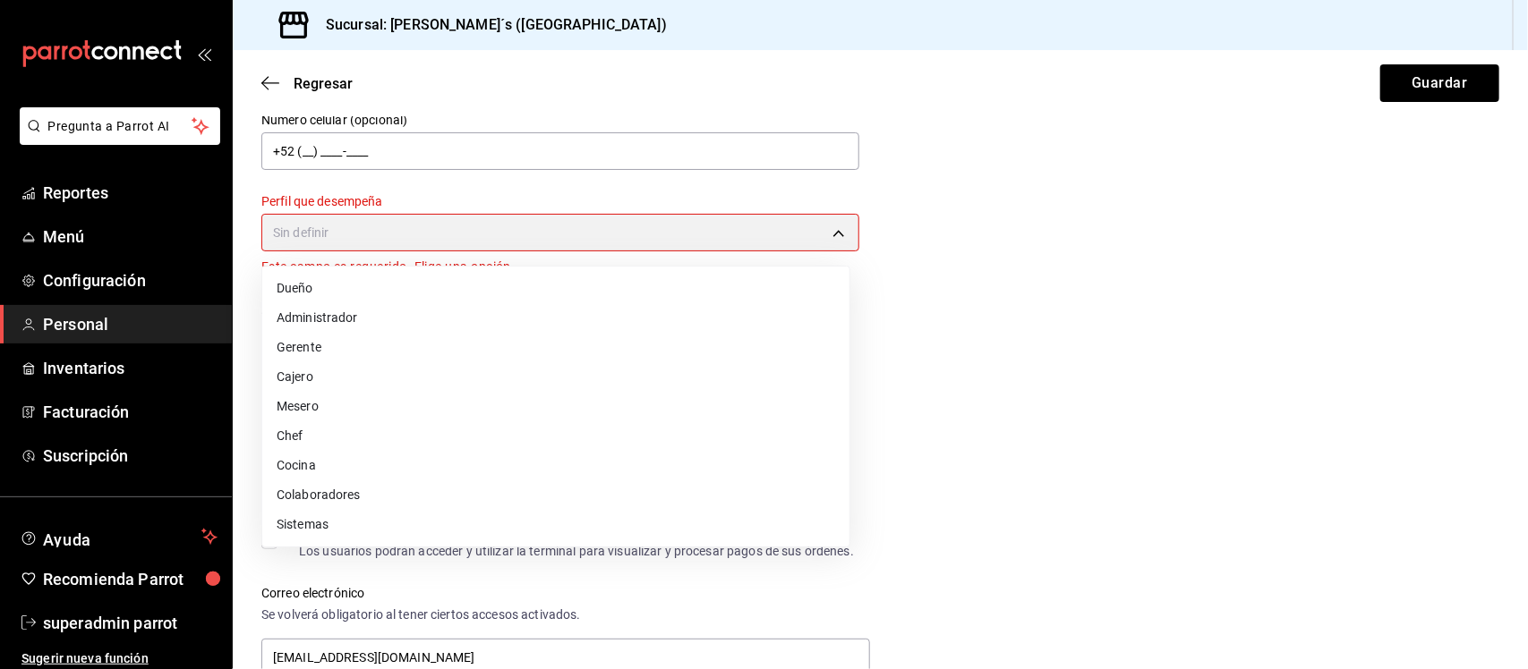
type input "ADMIN"
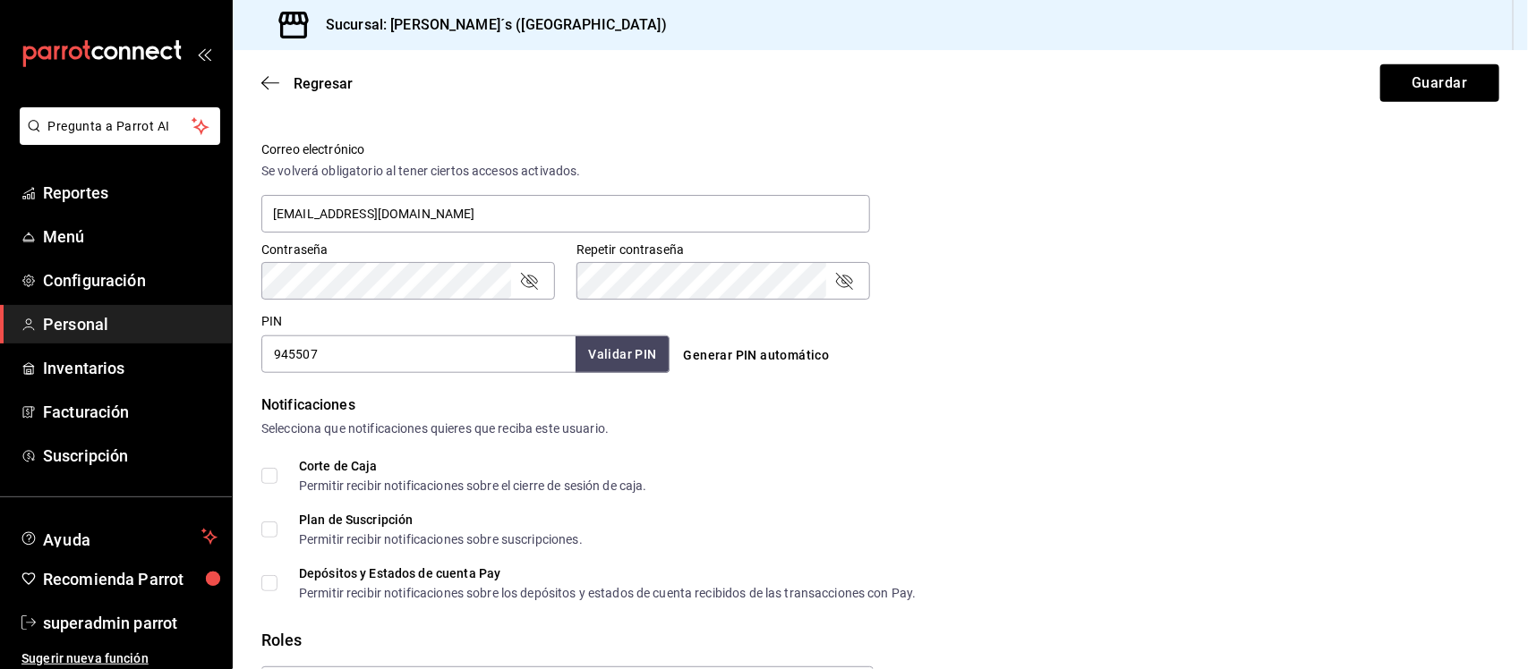
scroll to position [759, 0]
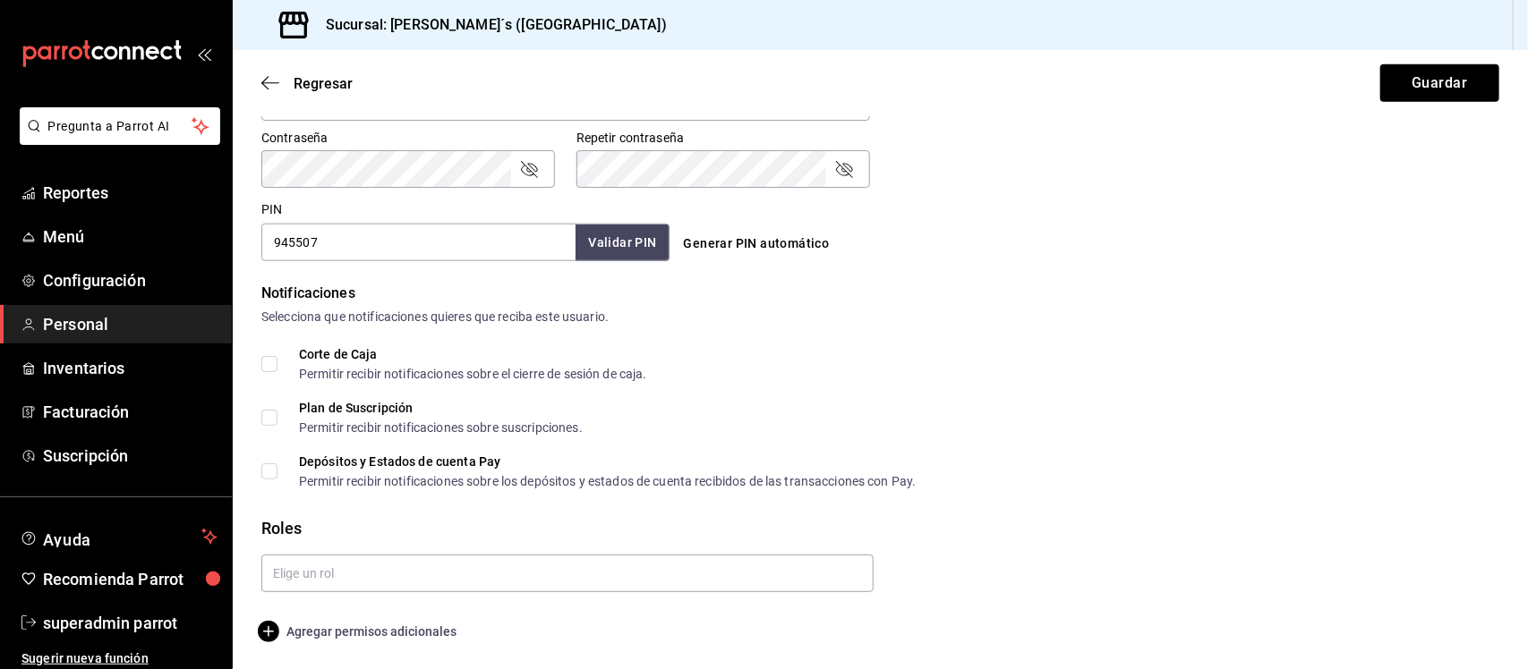
click at [306, 638] on span "Agregar permisos adicionales" at bounding box center [358, 631] width 195 height 21
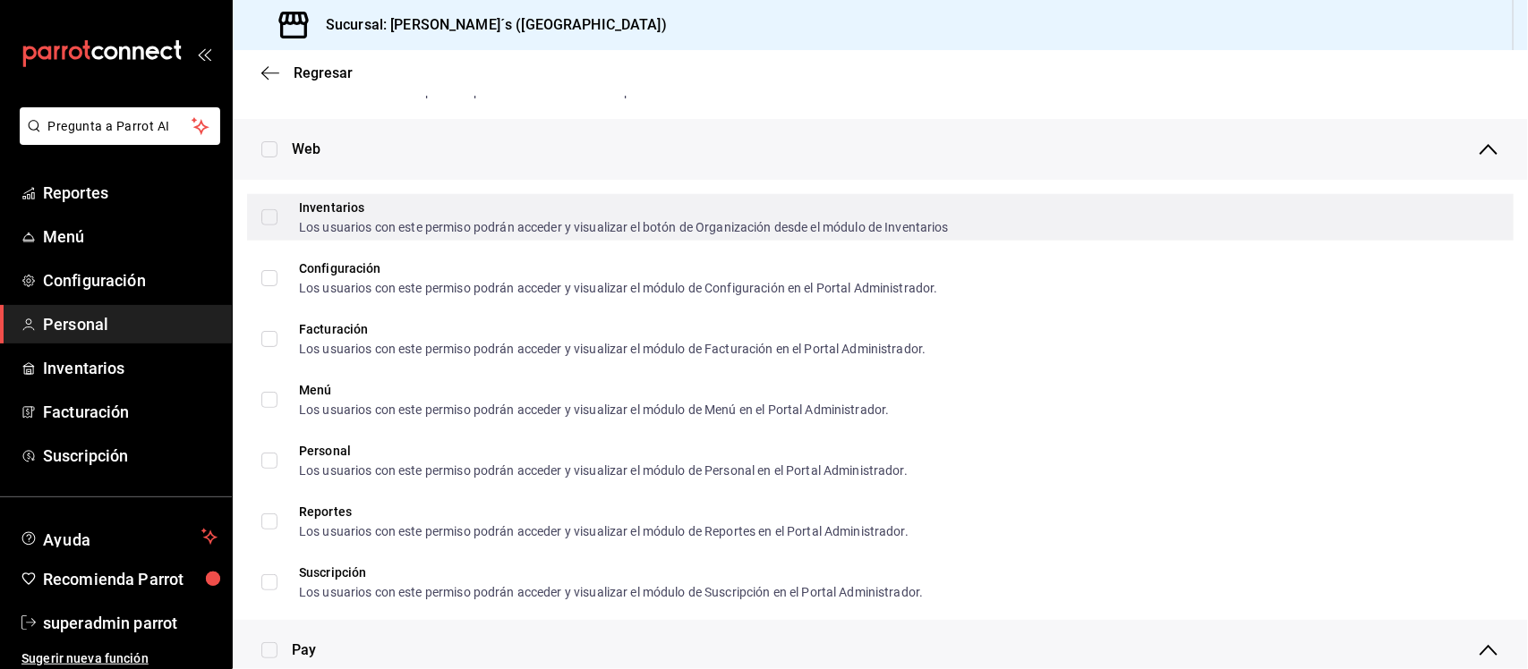
click at [260, 212] on div "Inventarios Los usuarios con este permiso podrán acceder y visualizar el botón …" at bounding box center [880, 217] width 1266 height 47
checkbox input "true"
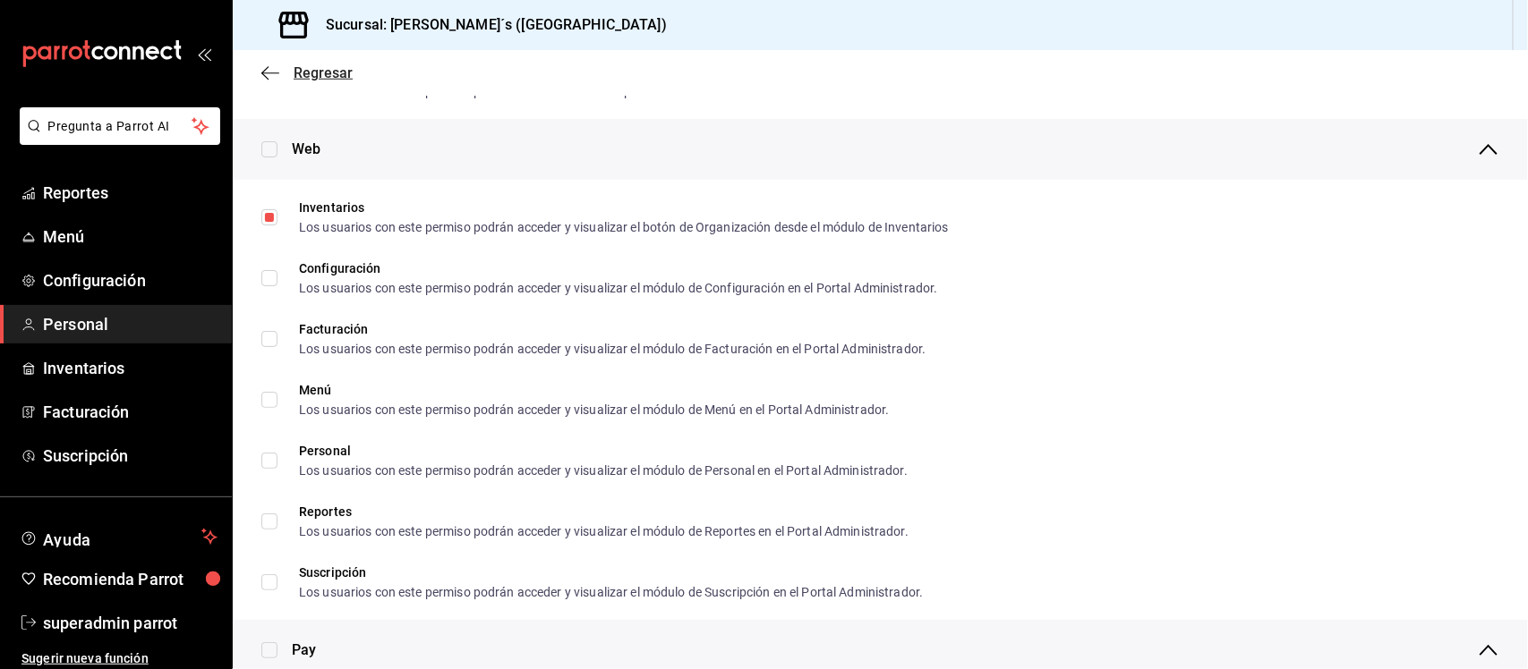
click at [270, 65] on icon "button" at bounding box center [270, 73] width 18 height 16
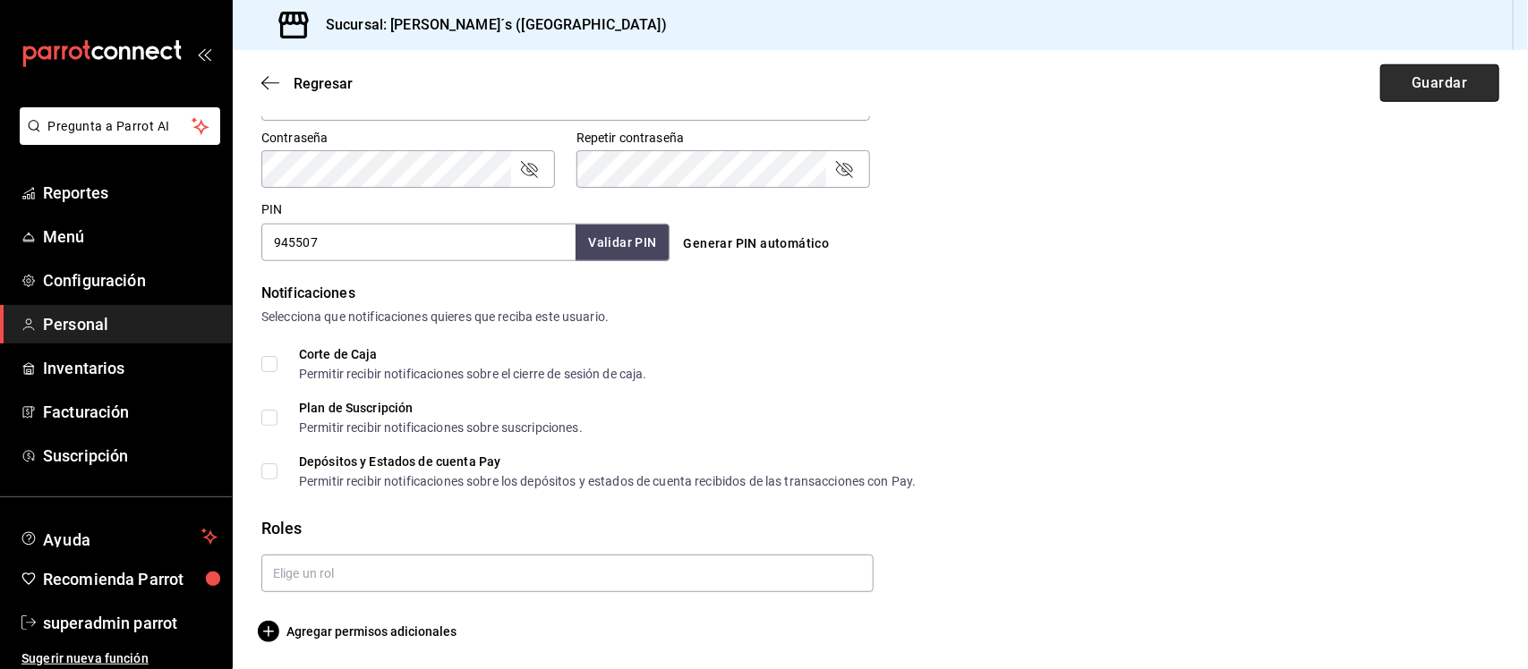
click at [1410, 79] on button "Guardar" at bounding box center [1439, 83] width 119 height 38
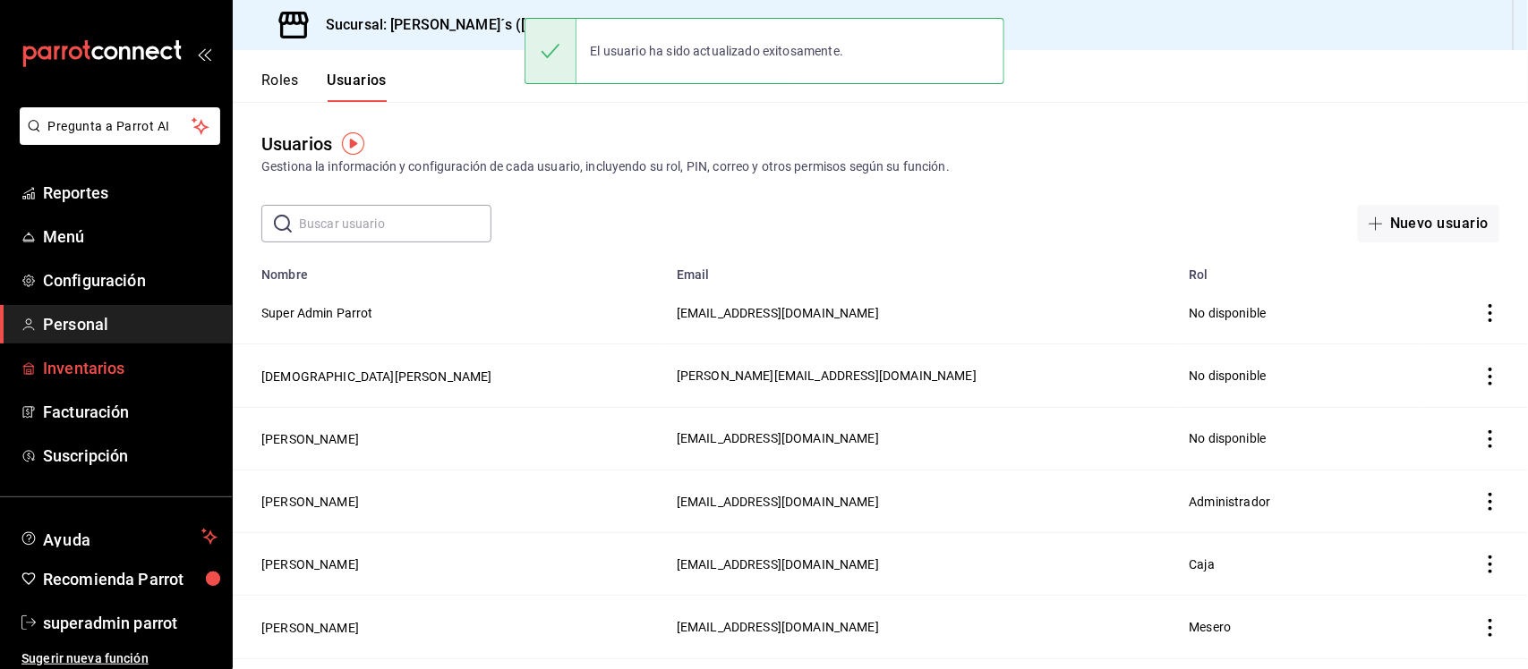
click at [55, 364] on span "Inventarios" at bounding box center [130, 368] width 175 height 24
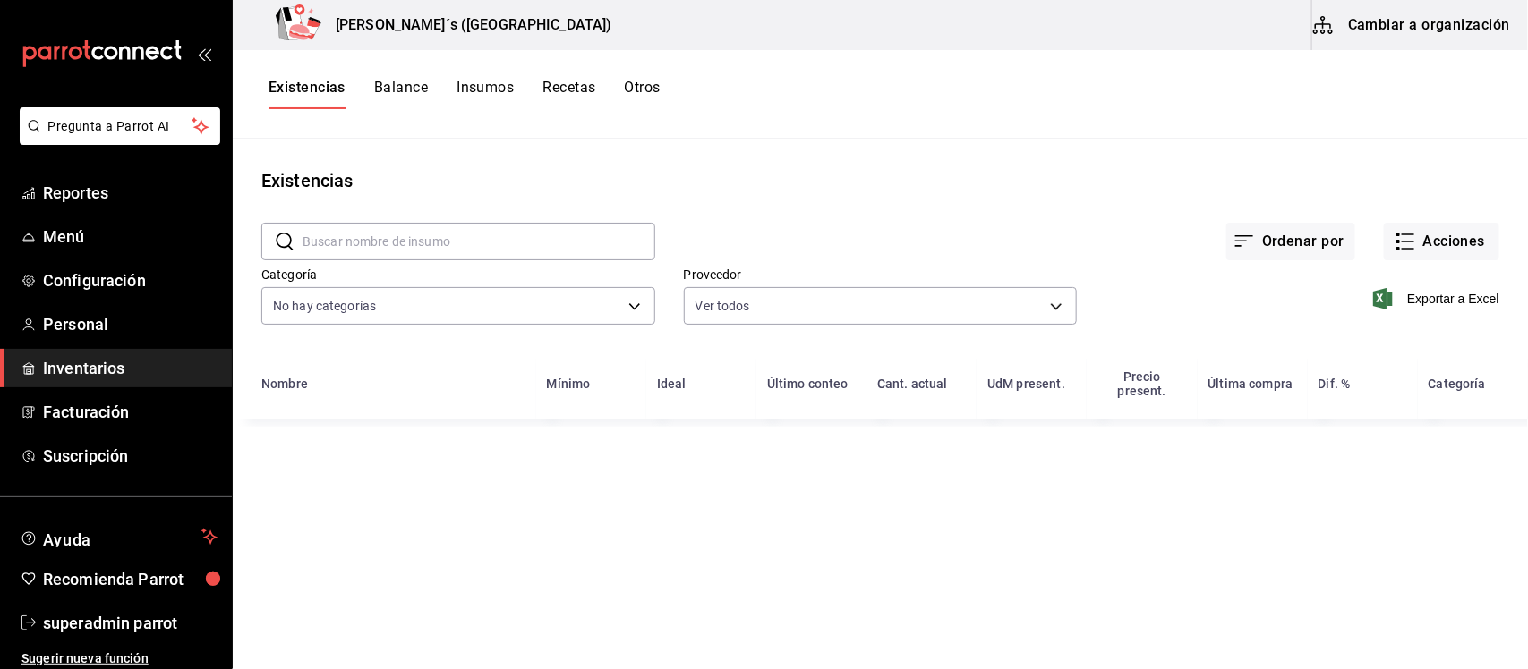
click at [1387, 20] on button "Cambiar a organización" at bounding box center [1412, 25] width 201 height 50
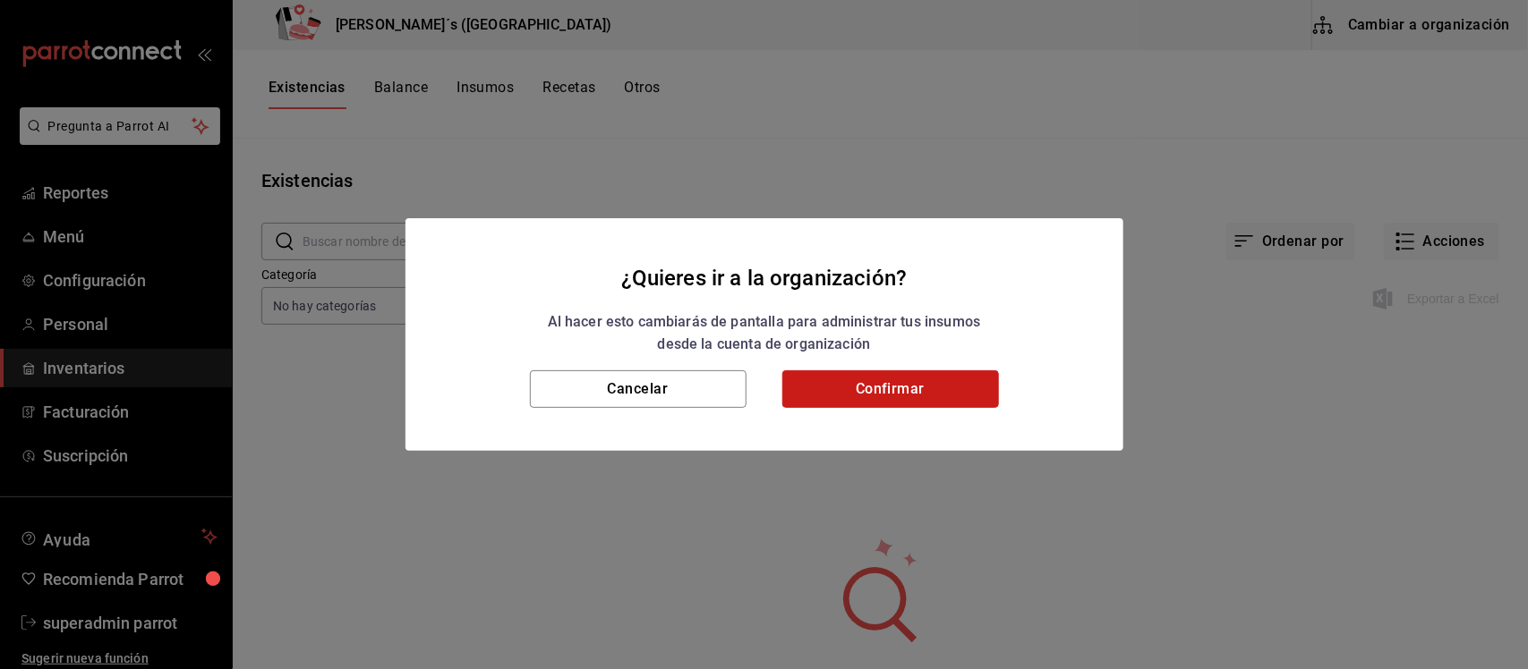
click at [933, 388] on button "Confirmar" at bounding box center [890, 390] width 217 height 38
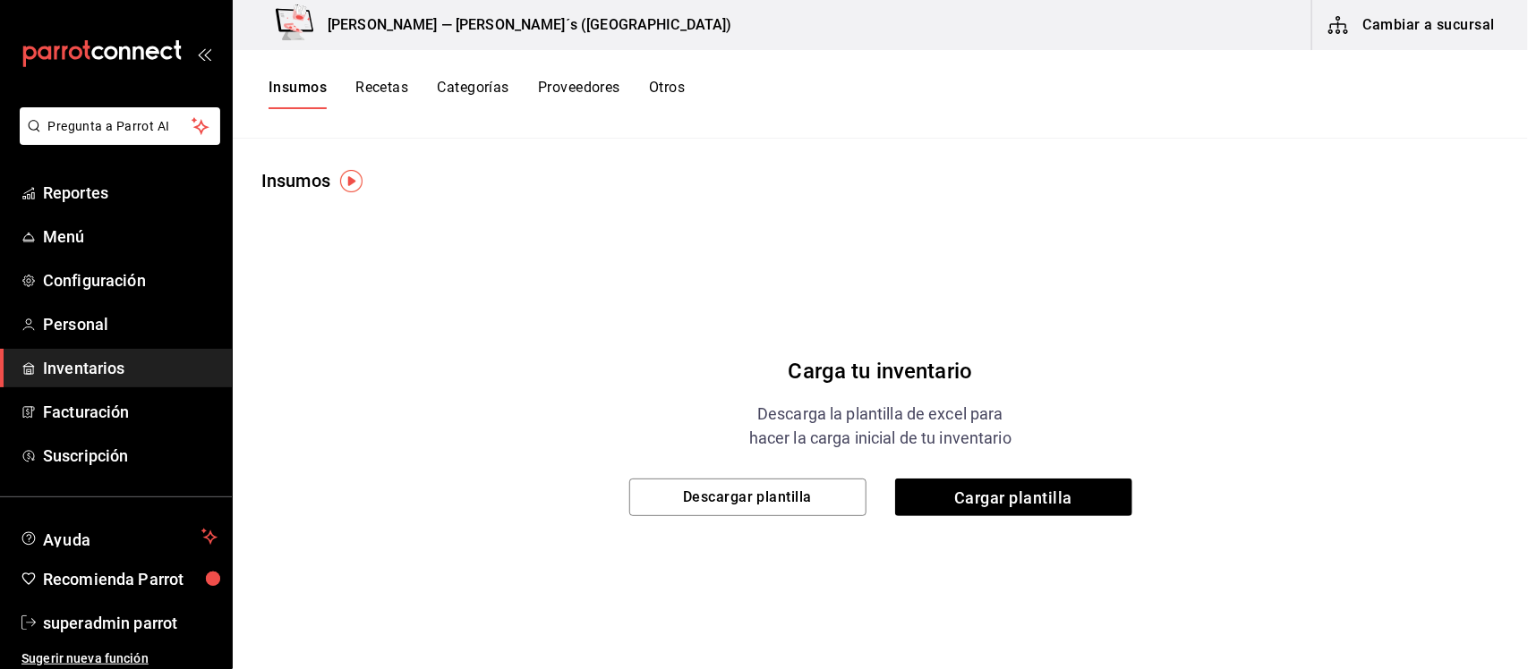
click at [459, 85] on button "Categorías" at bounding box center [473, 94] width 72 height 30
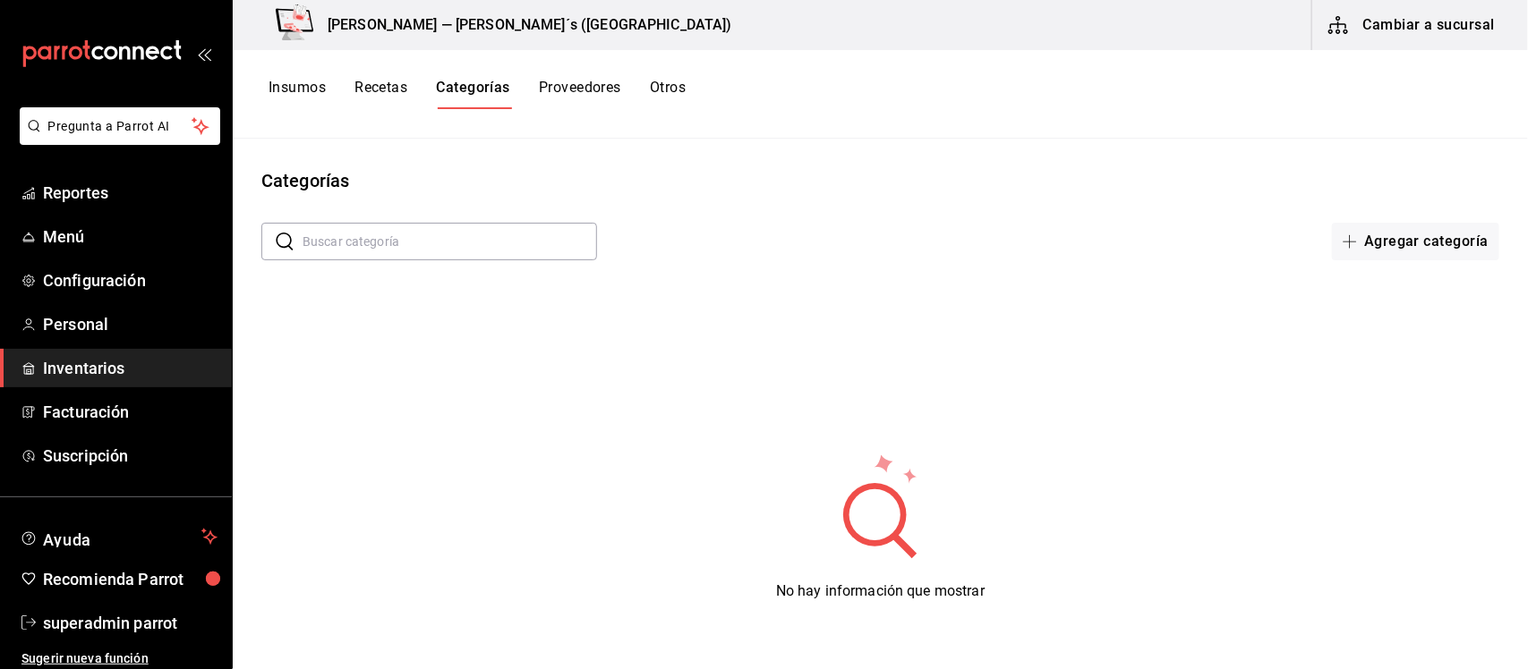
click at [300, 79] on button "Insumos" at bounding box center [296, 94] width 57 height 30
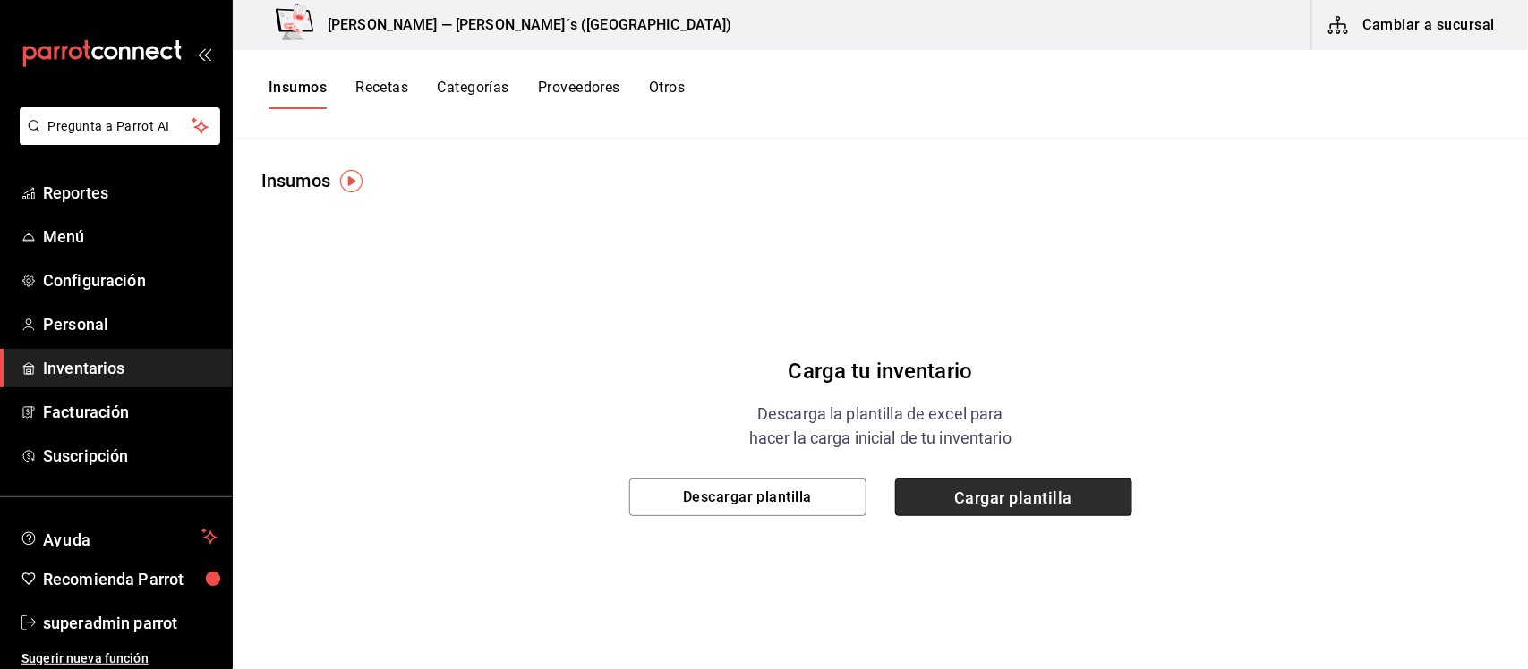
click at [1001, 495] on span "Cargar plantilla" at bounding box center [1013, 498] width 237 height 38
click at [0, 0] on input "Cargar plantilla" at bounding box center [0, 0] width 0 height 0
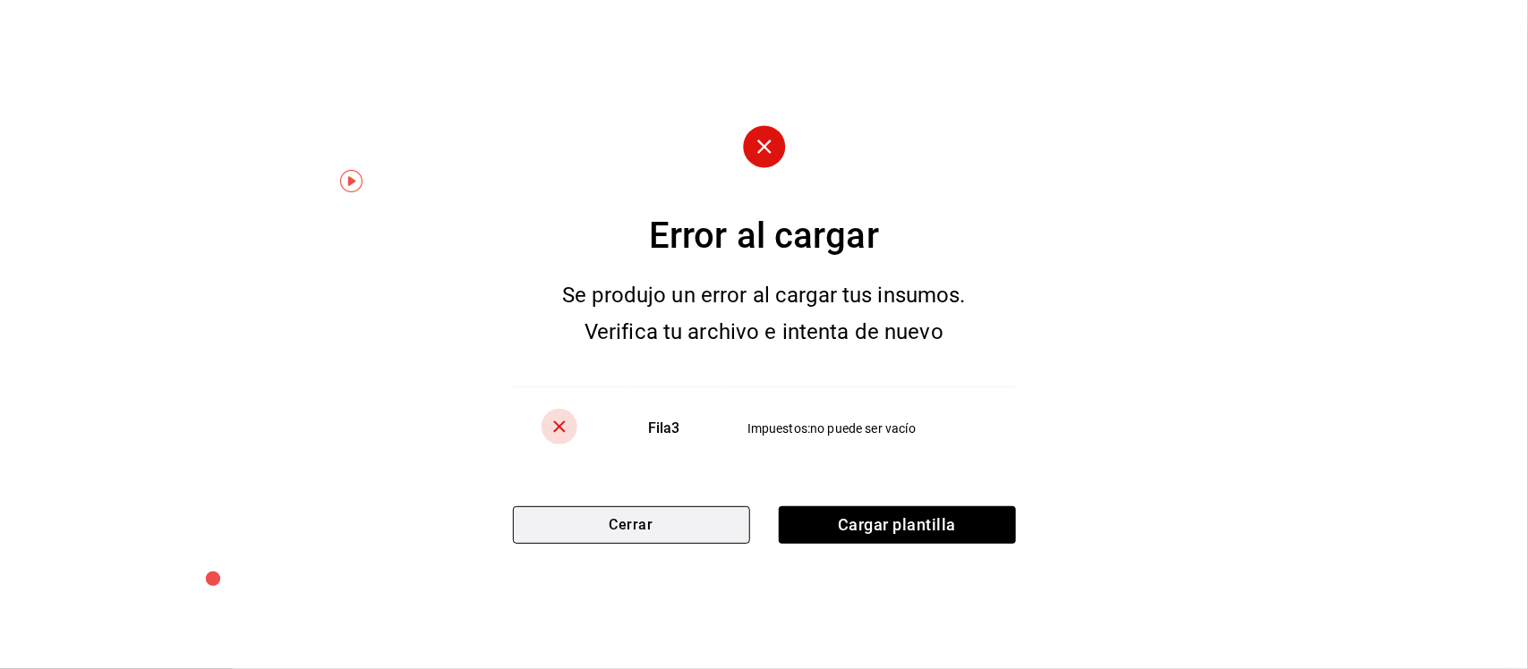
click at [667, 533] on button "Cerrar" at bounding box center [631, 526] width 237 height 38
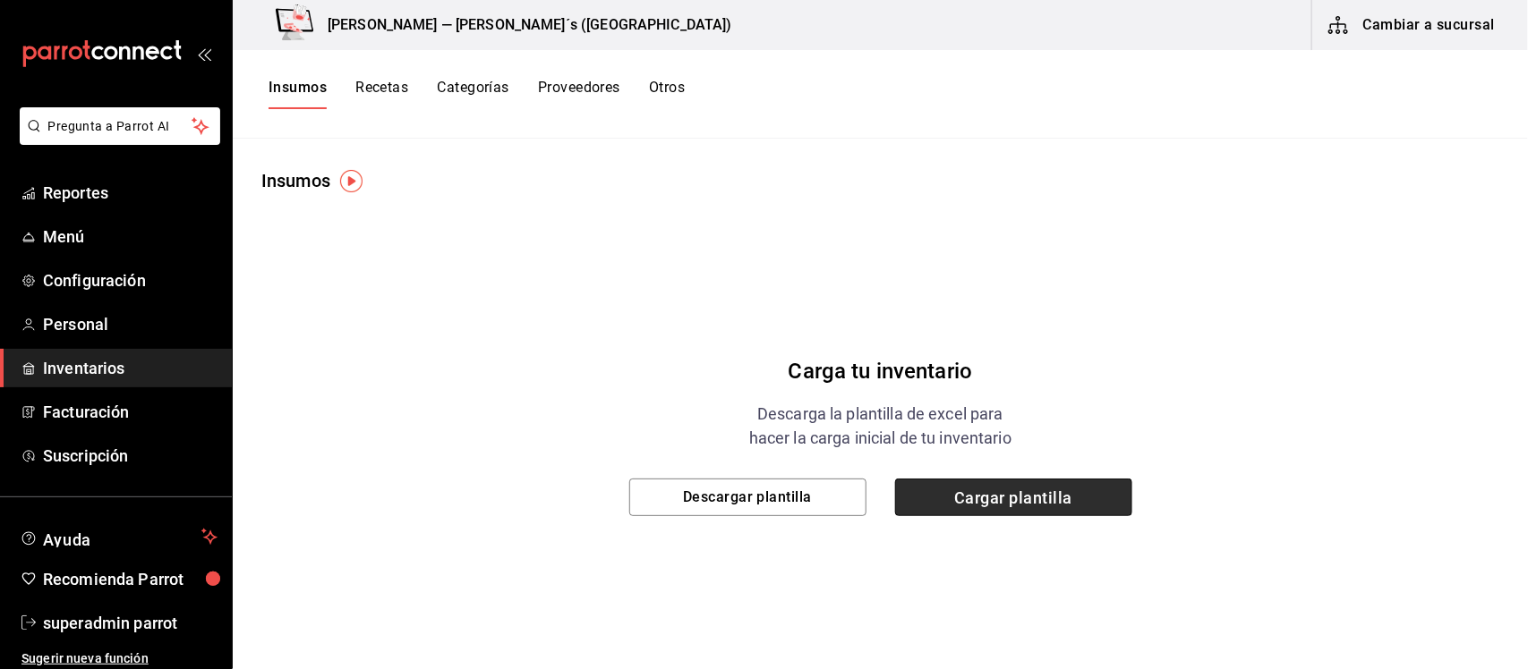
click at [962, 504] on span "Cargar plantilla" at bounding box center [1013, 498] width 237 height 38
click at [0, 0] on input "Cargar plantilla" at bounding box center [0, 0] width 0 height 0
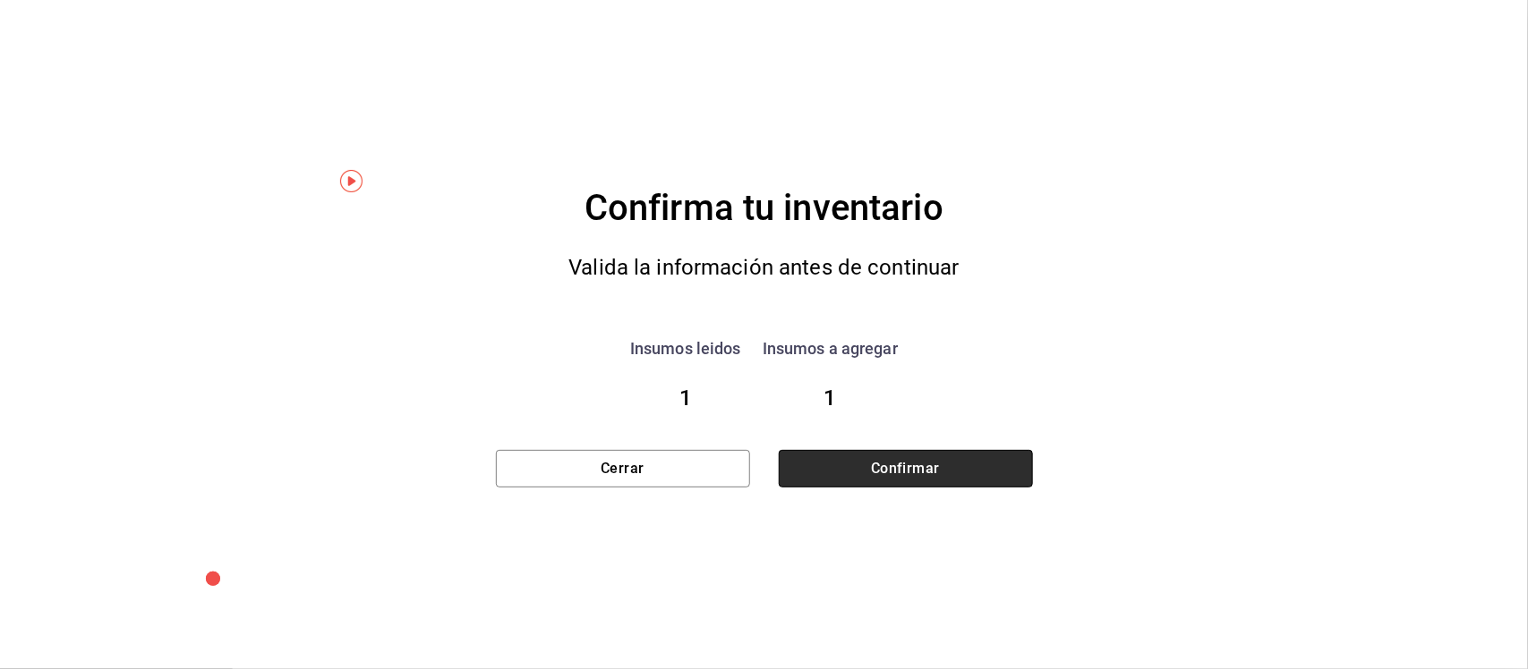
click at [891, 463] on button "Confirmar" at bounding box center [906, 469] width 254 height 38
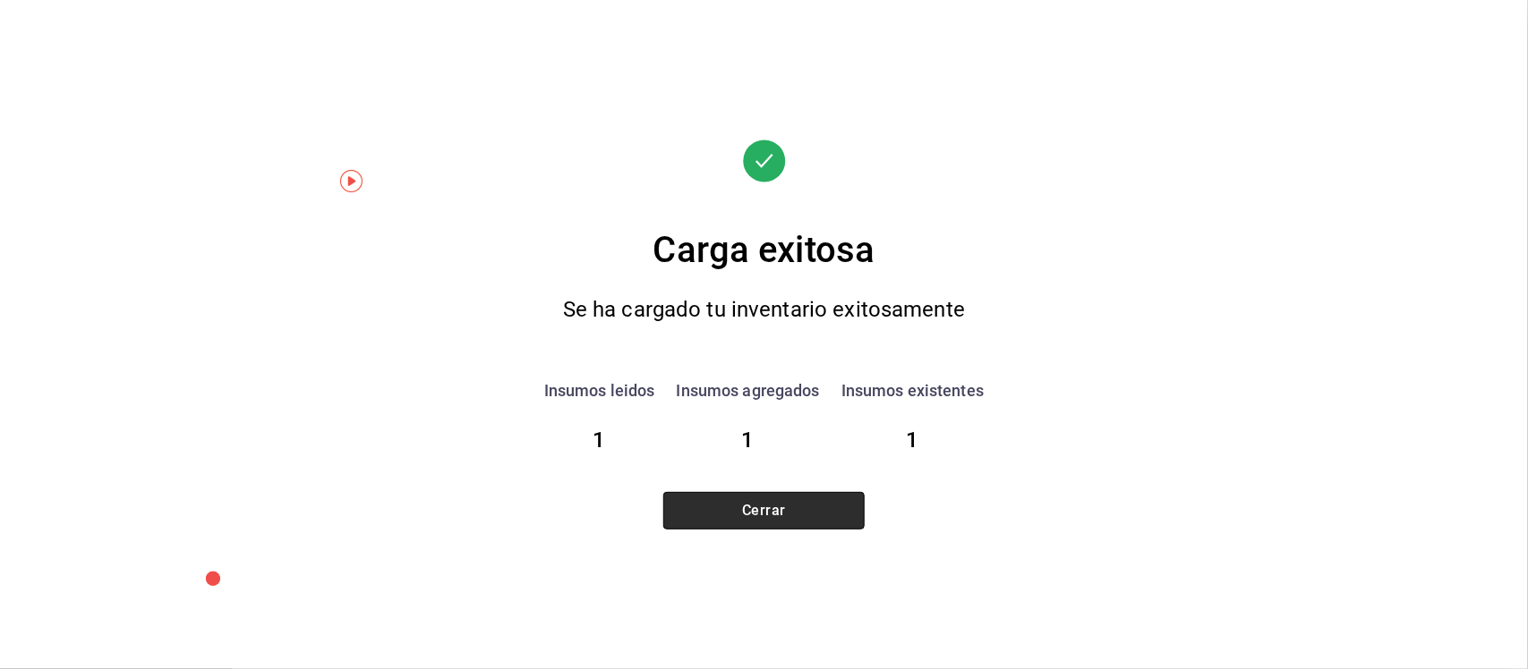
click at [806, 499] on button "Cerrar" at bounding box center [763, 511] width 201 height 38
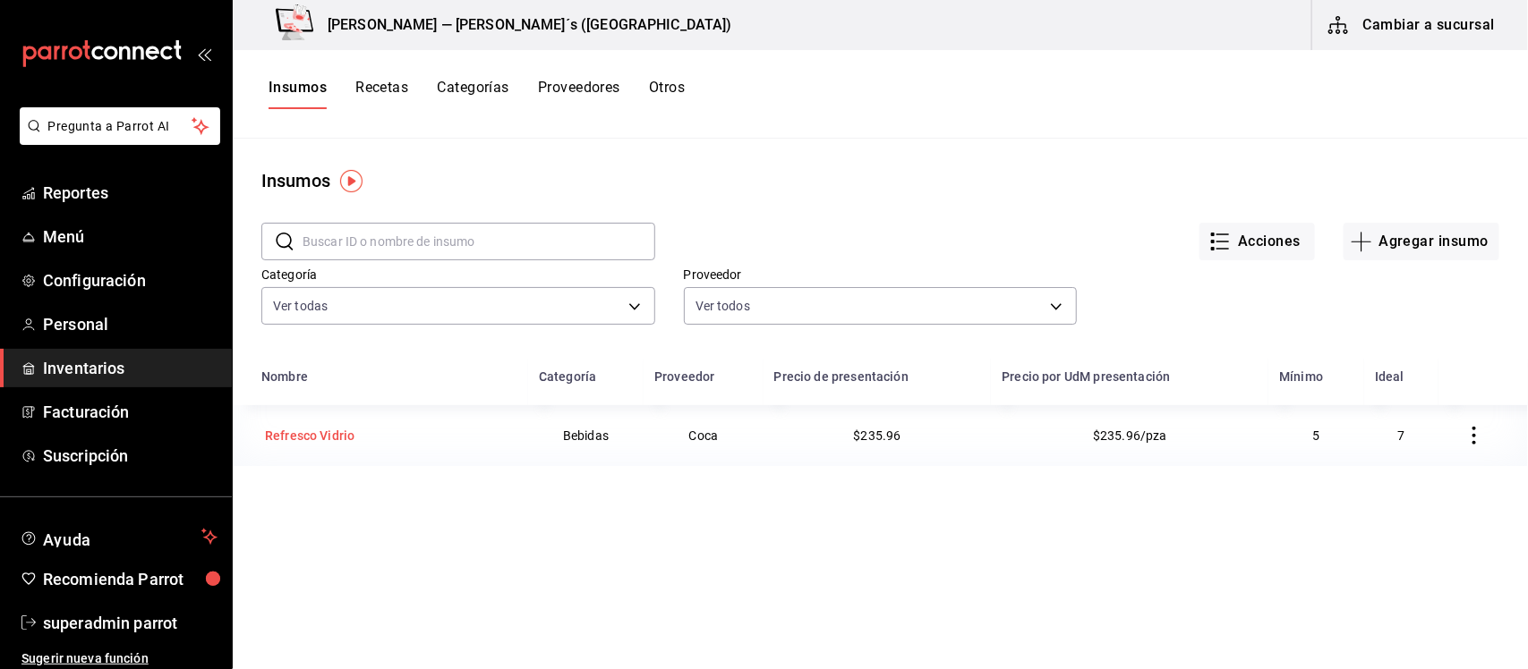
click at [332, 435] on div "Refresco Vidrio" at bounding box center [309, 436] width 89 height 18
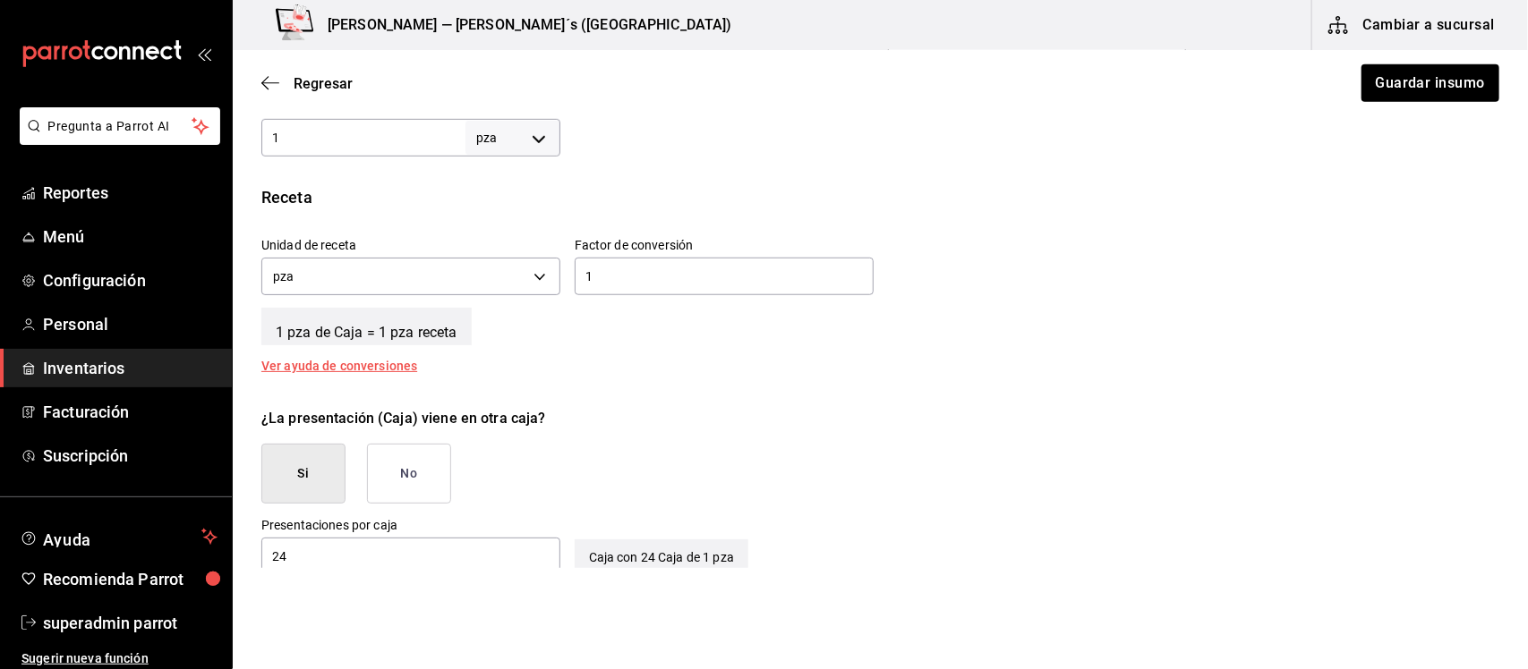
scroll to position [583, 0]
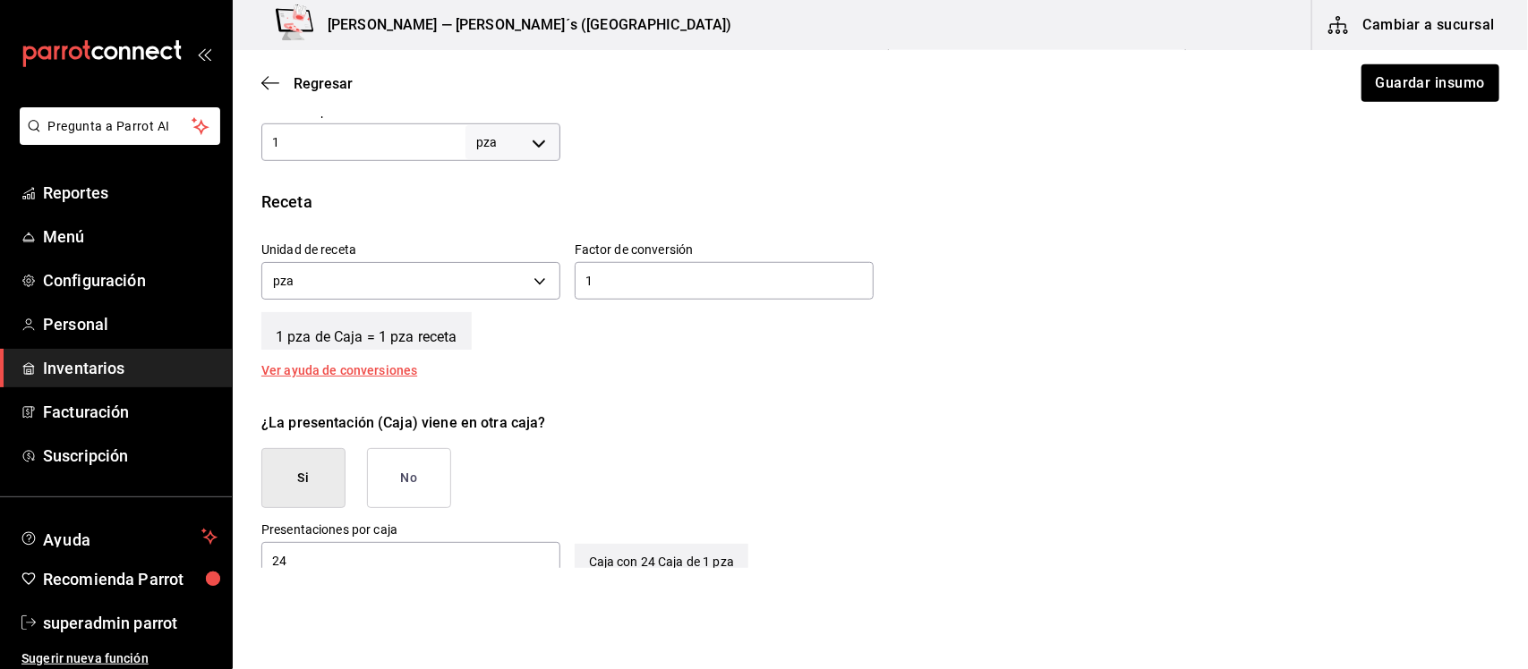
drag, startPoint x: 595, startPoint y: 280, endPoint x: 579, endPoint y: 285, distance: 16.7
click at [579, 285] on input "1" at bounding box center [724, 280] width 299 height 21
type input "24"
click at [1392, 92] on button "Guardar insumo" at bounding box center [1429, 83] width 140 height 38
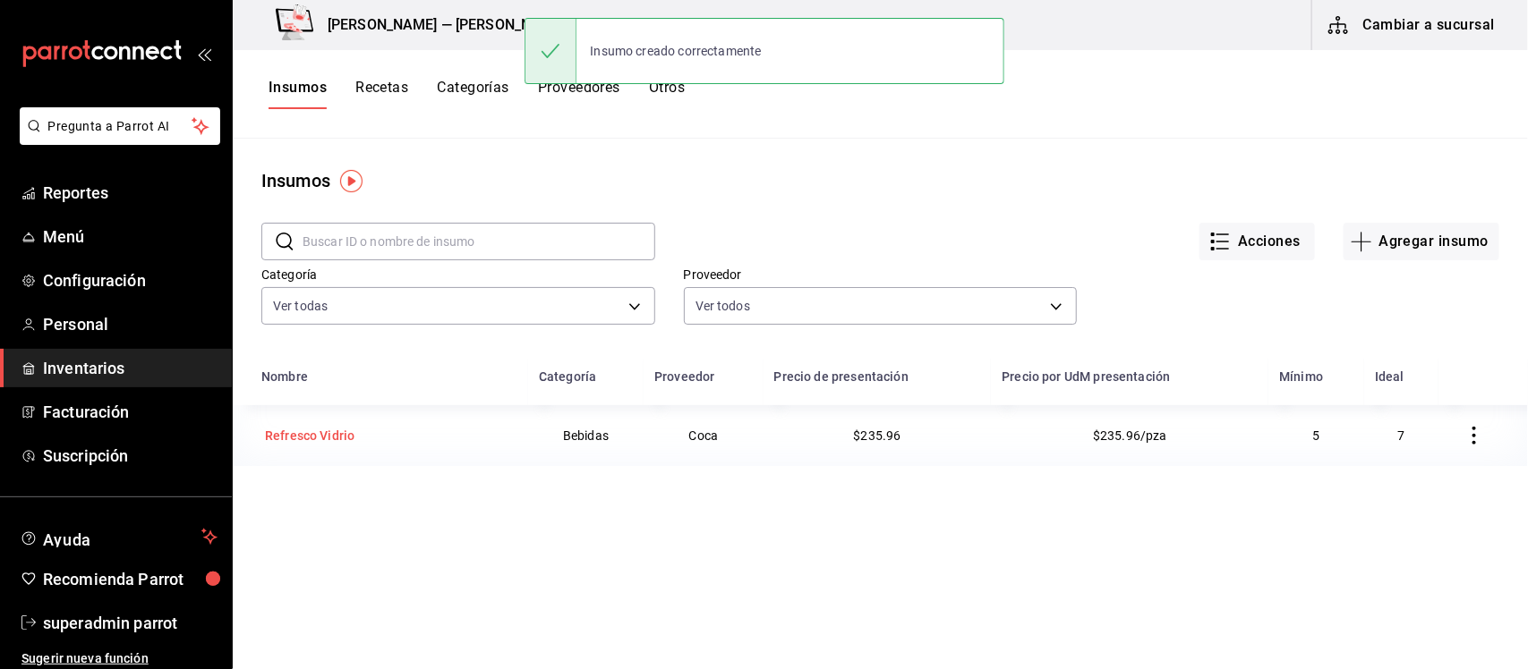
click at [325, 434] on div "Refresco Vidrio" at bounding box center [309, 436] width 89 height 18
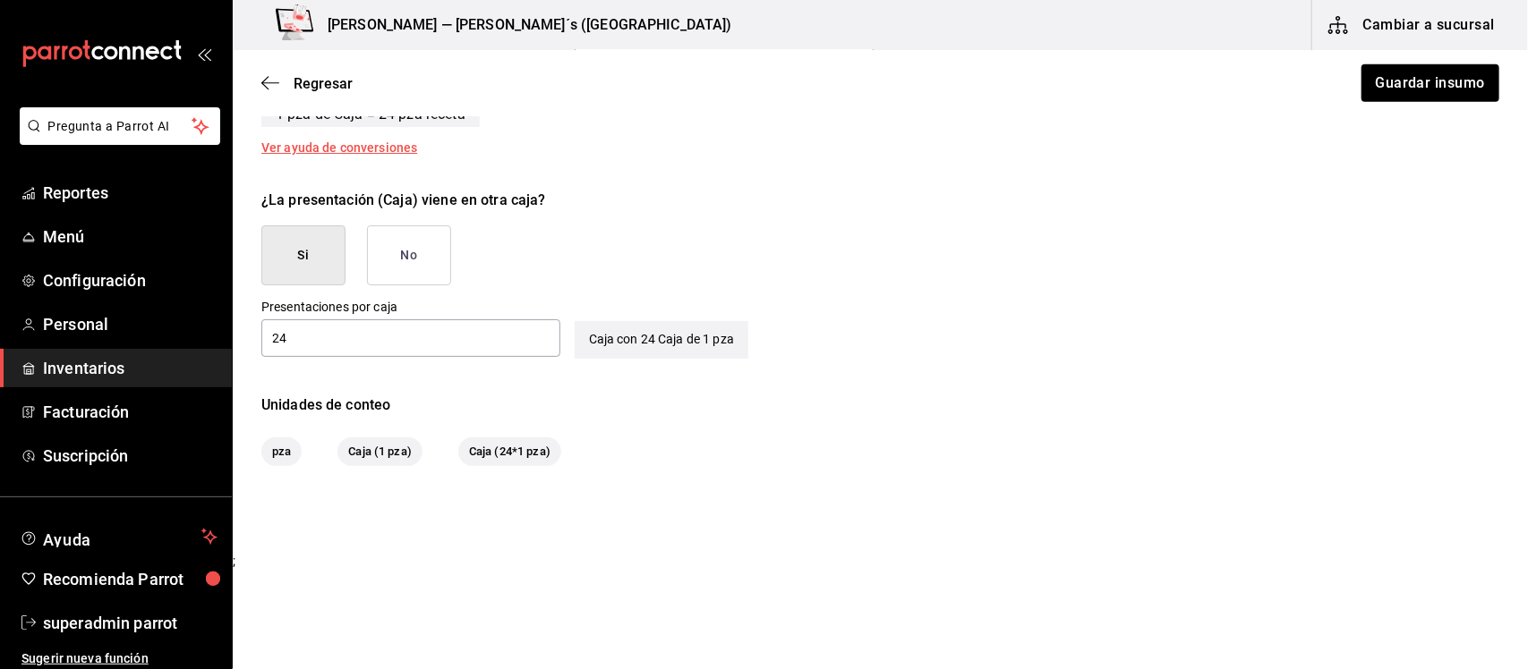
scroll to position [806, 0]
drag, startPoint x: 306, startPoint y: 340, endPoint x: 266, endPoint y: 343, distance: 40.4
click at [266, 343] on input "24" at bounding box center [410, 337] width 299 height 21
type input "1"
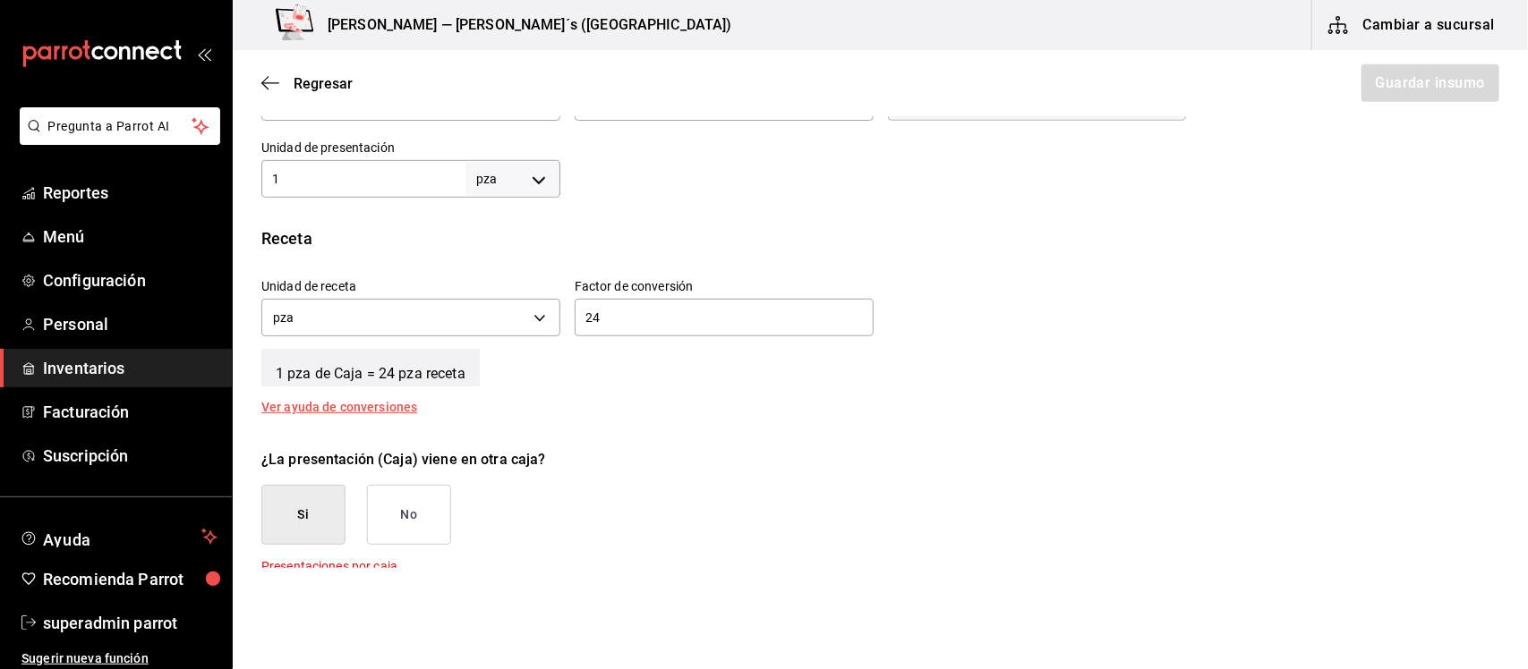
scroll to position [471, 0]
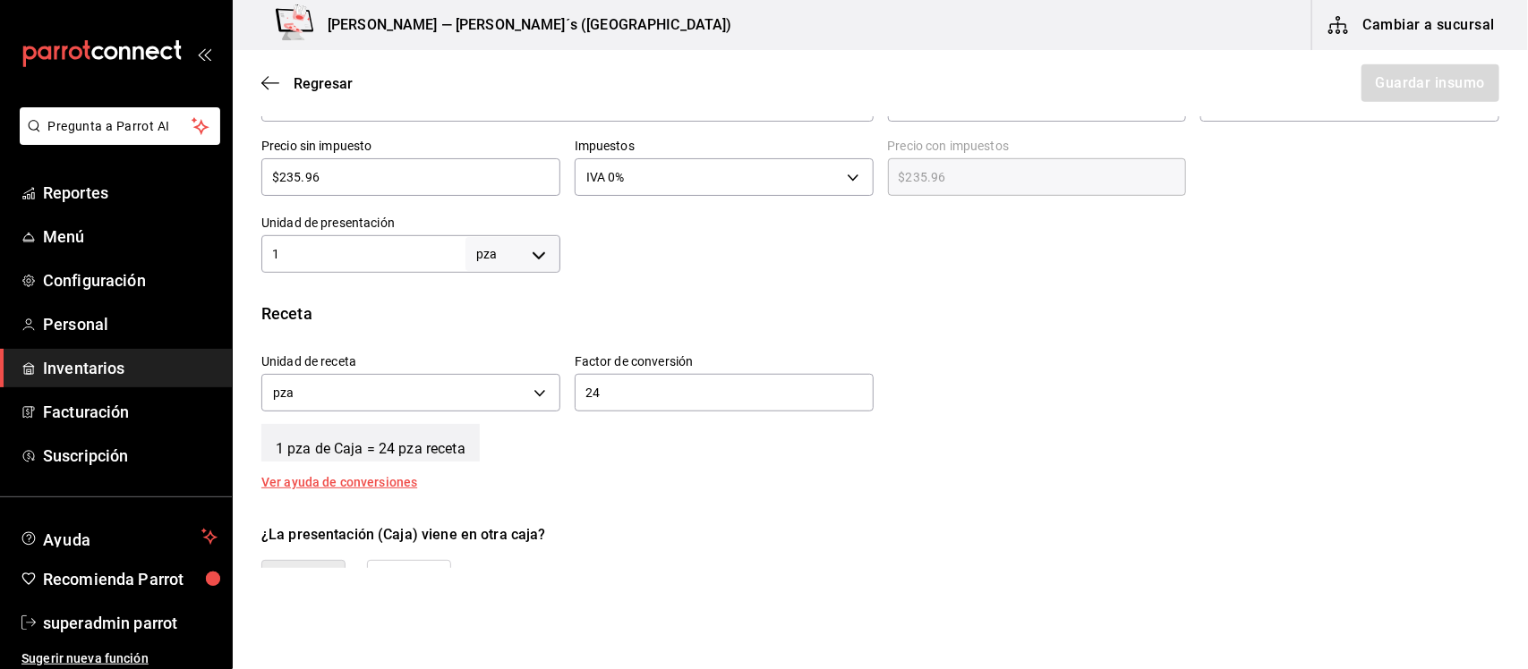
drag, startPoint x: 623, startPoint y: 389, endPoint x: 573, endPoint y: 399, distance: 51.1
click at [575, 399] on input "24" at bounding box center [724, 392] width 299 height 21
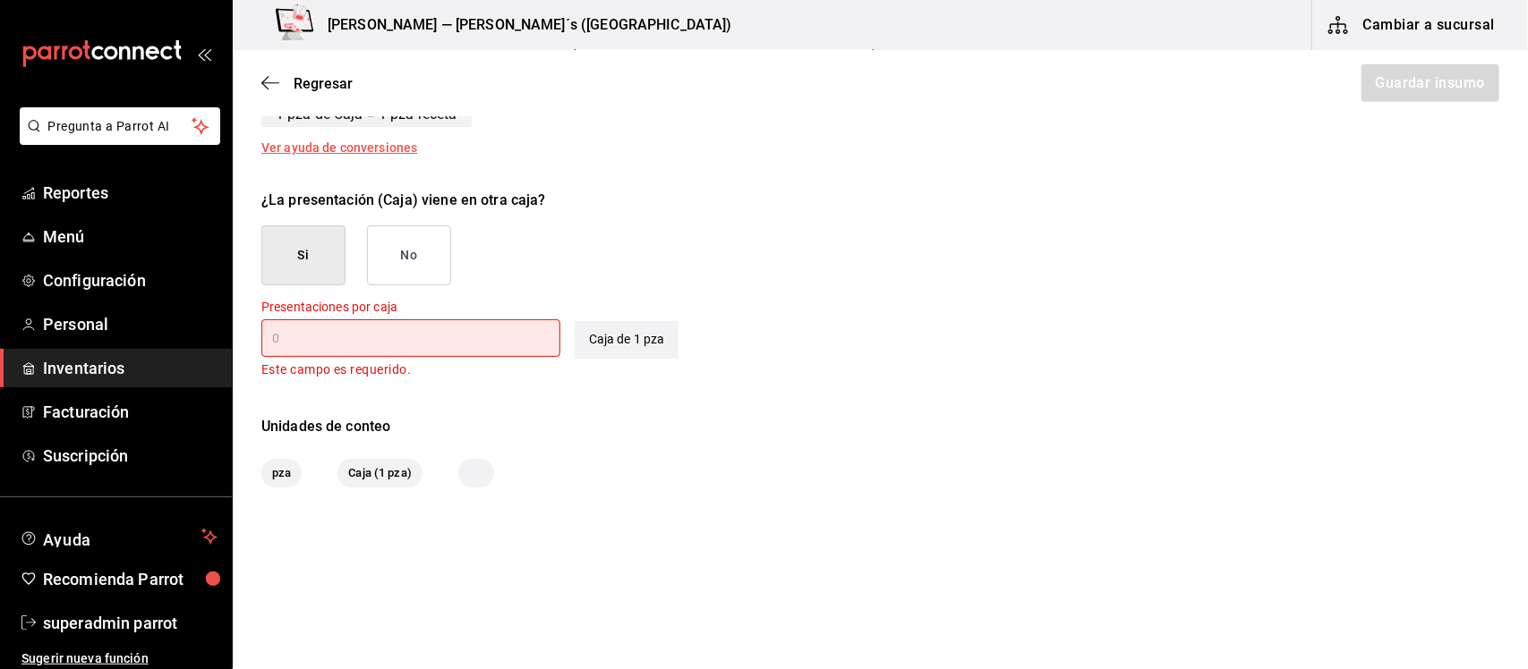
scroll to position [806, 0]
type input "1"
click at [282, 346] on div "​" at bounding box center [410, 338] width 299 height 38
click at [282, 333] on input "text" at bounding box center [410, 337] width 299 height 21
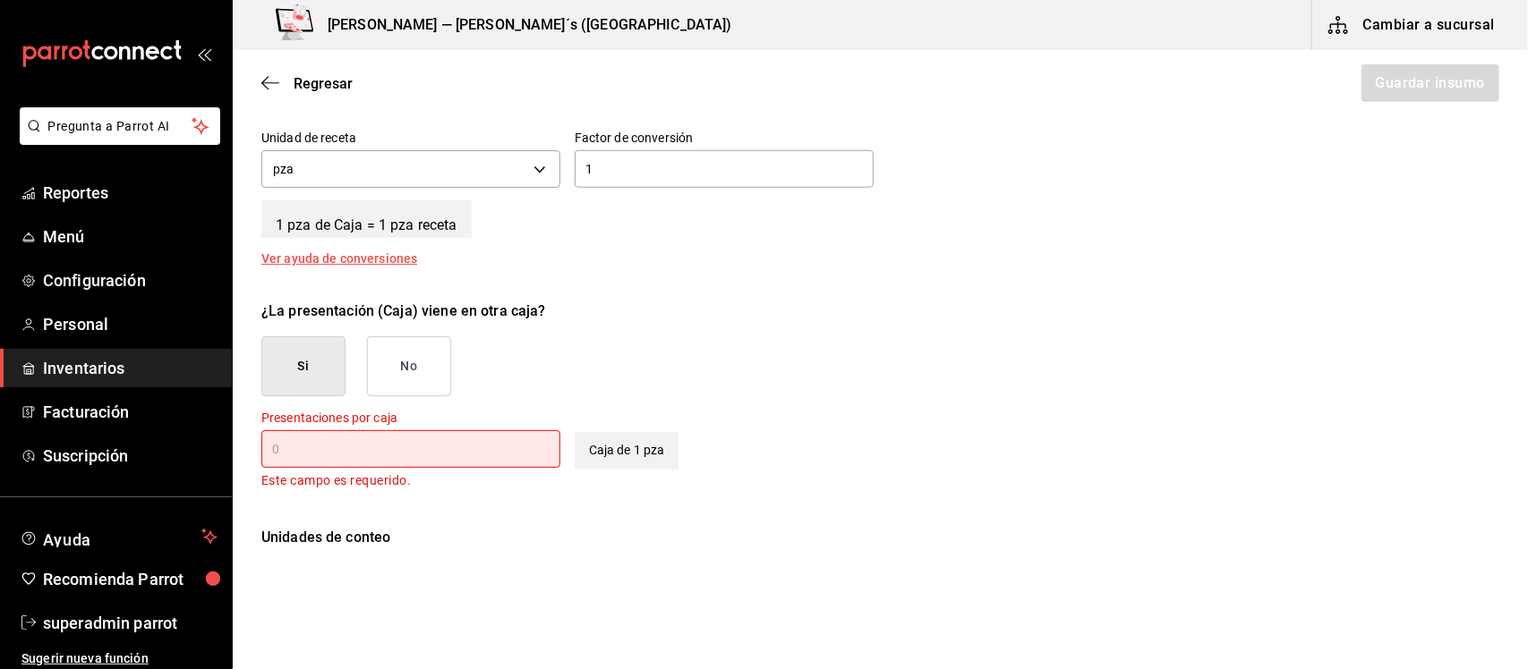
click at [613, 163] on input "1" at bounding box center [724, 168] width 299 height 21
type input "2"
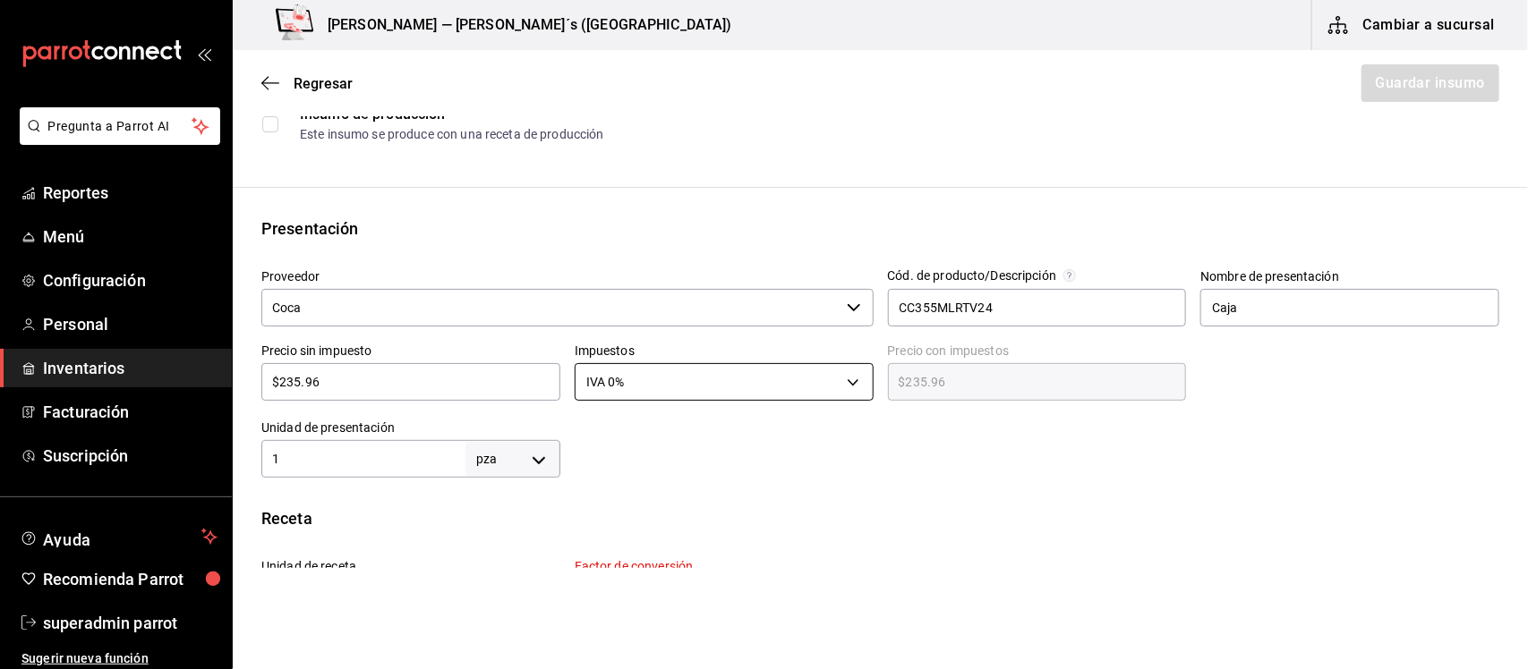
scroll to position [247, 0]
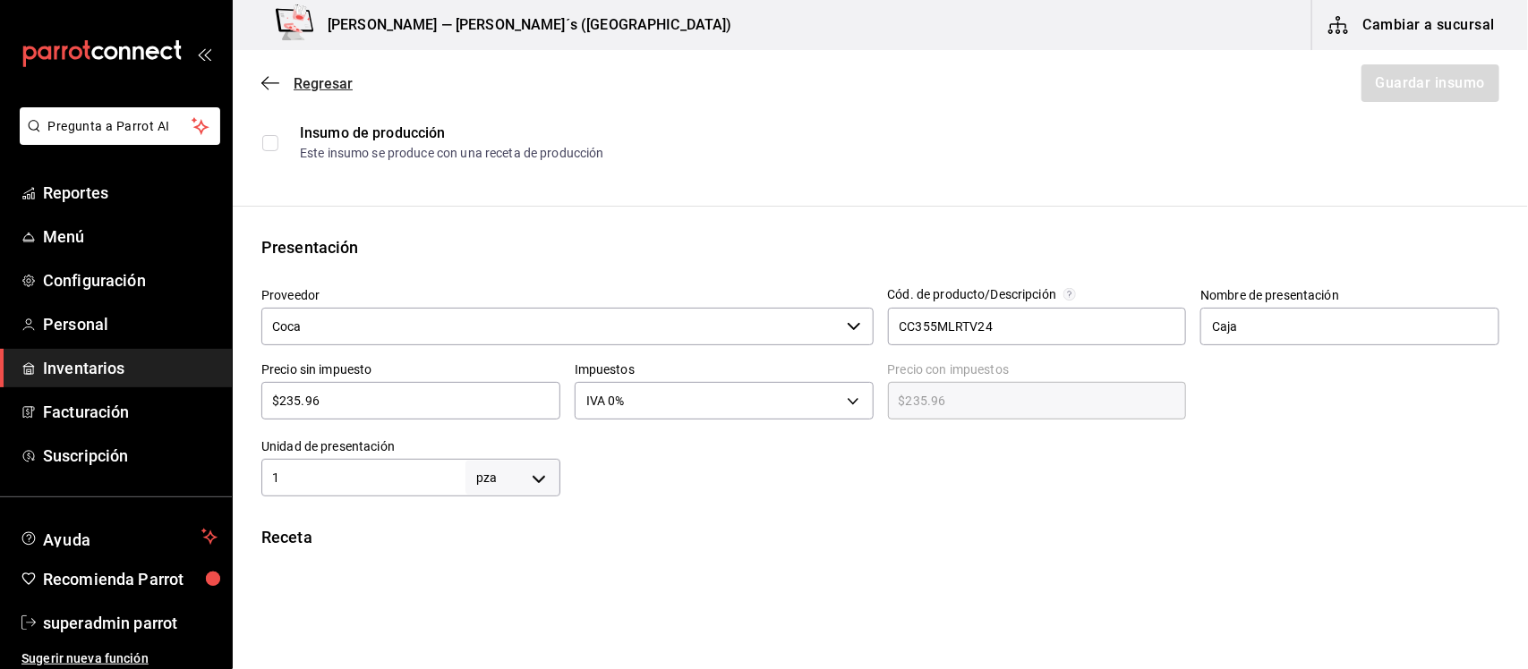
click at [274, 83] on icon "button" at bounding box center [270, 83] width 18 height 16
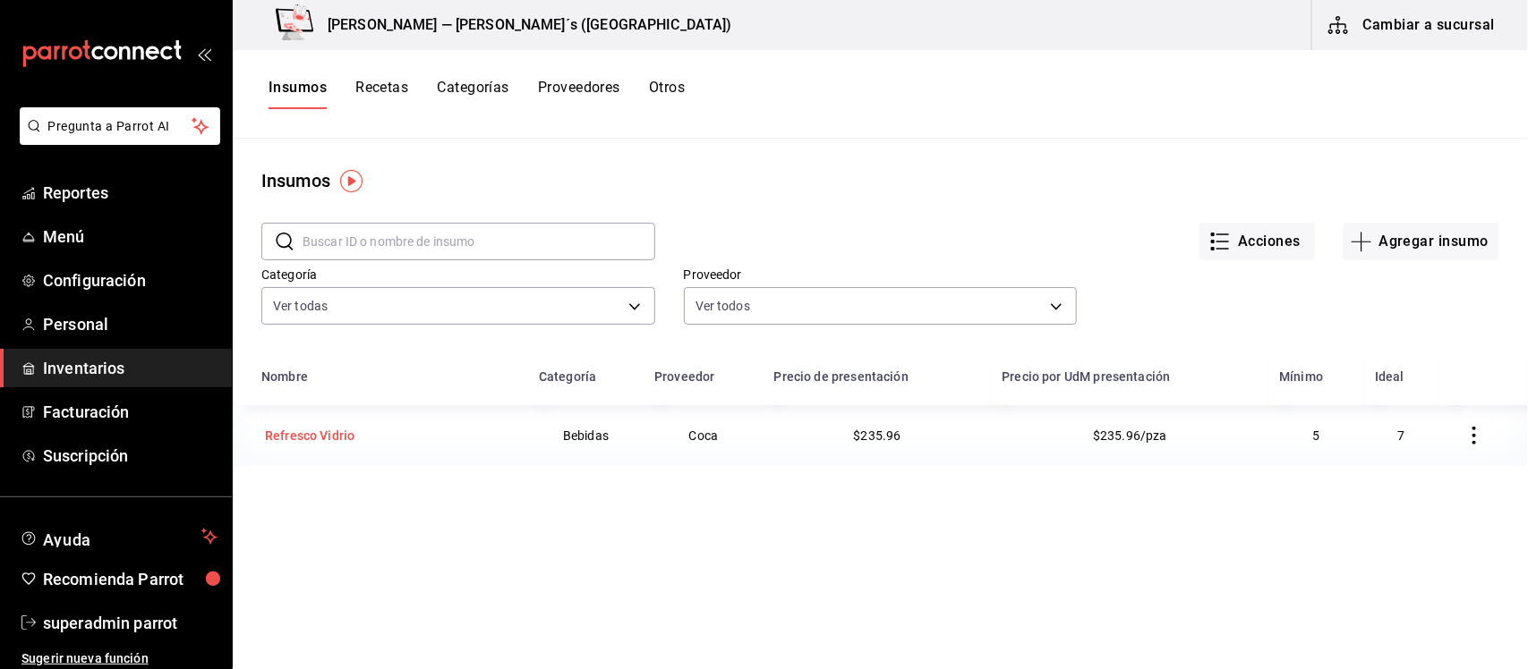
click at [347, 440] on div "Refresco Vidrio" at bounding box center [309, 436] width 89 height 18
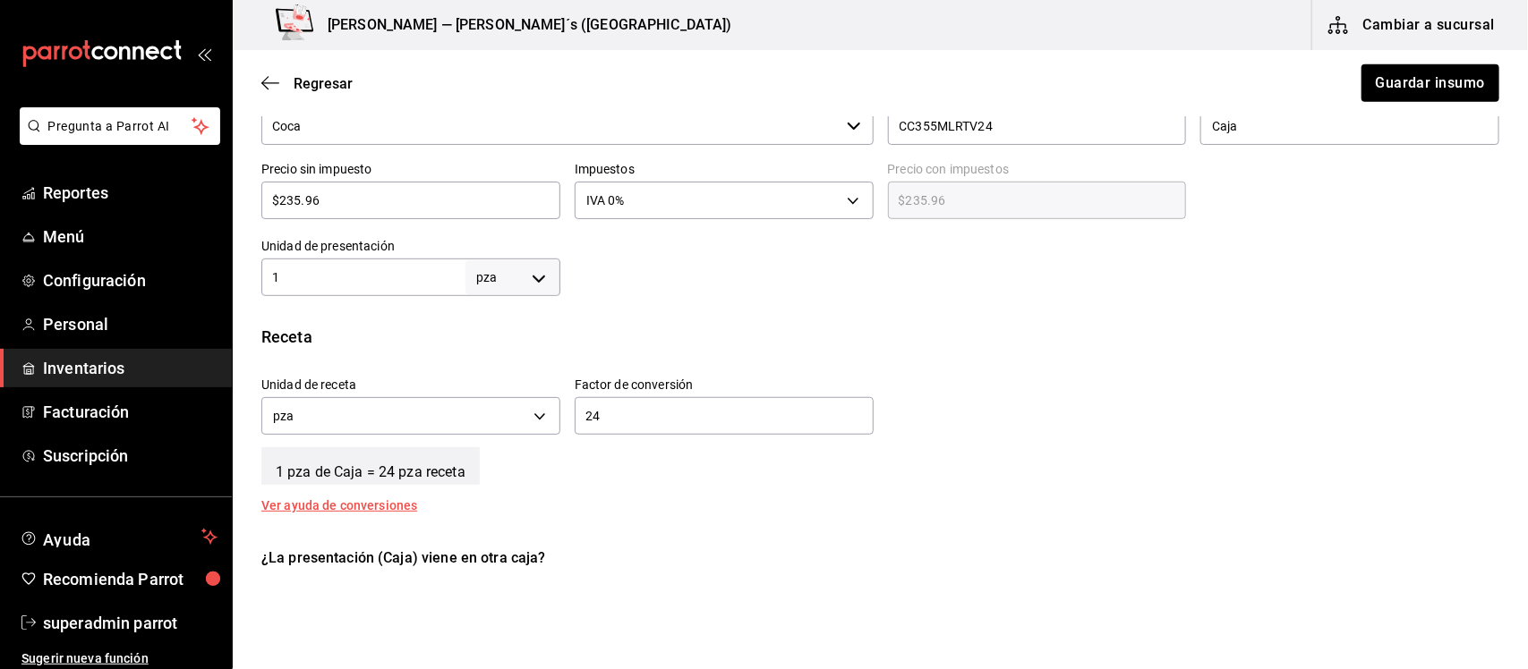
scroll to position [559, 0]
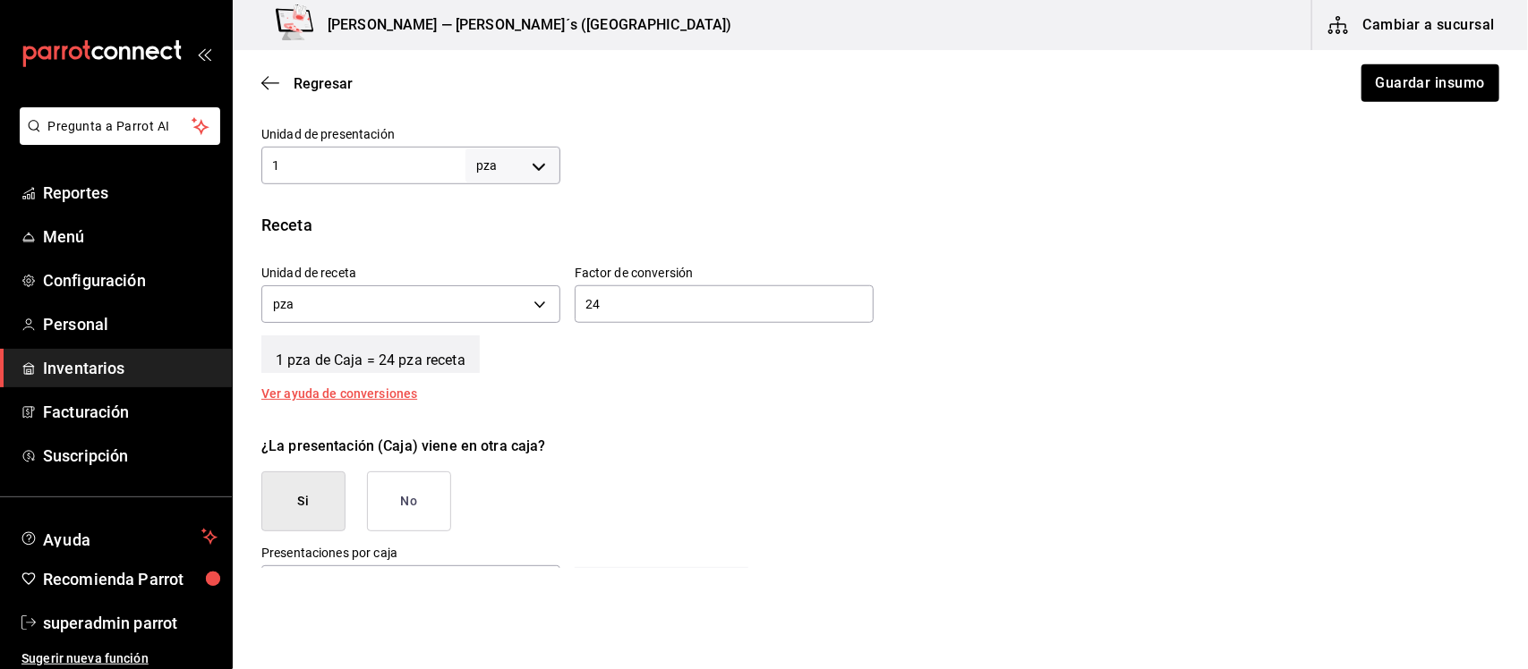
click at [535, 173] on body "Pregunta a Parrot AI Reportes Menú Configuración Personal Inventarios Facturaci…" at bounding box center [764, 284] width 1528 height 568
click at [671, 193] on div at bounding box center [764, 334] width 1528 height 669
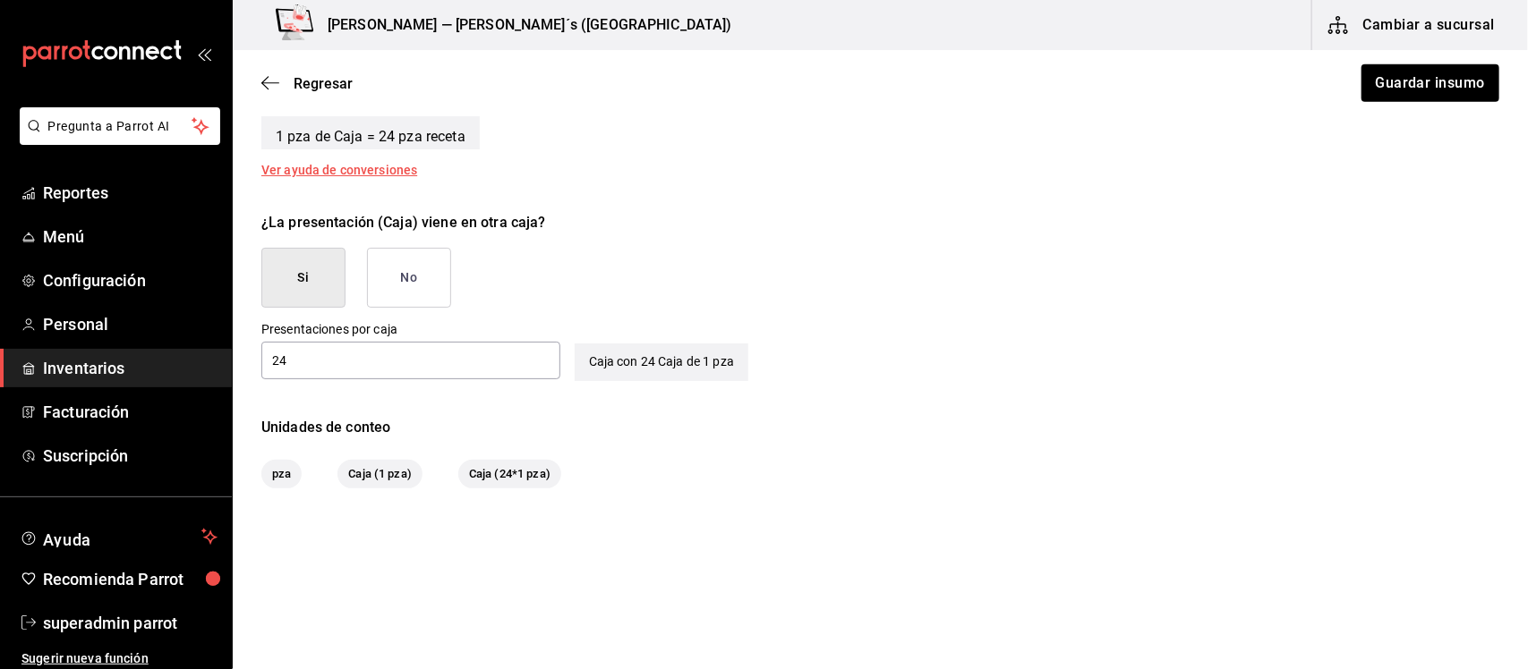
scroll to position [671, 0]
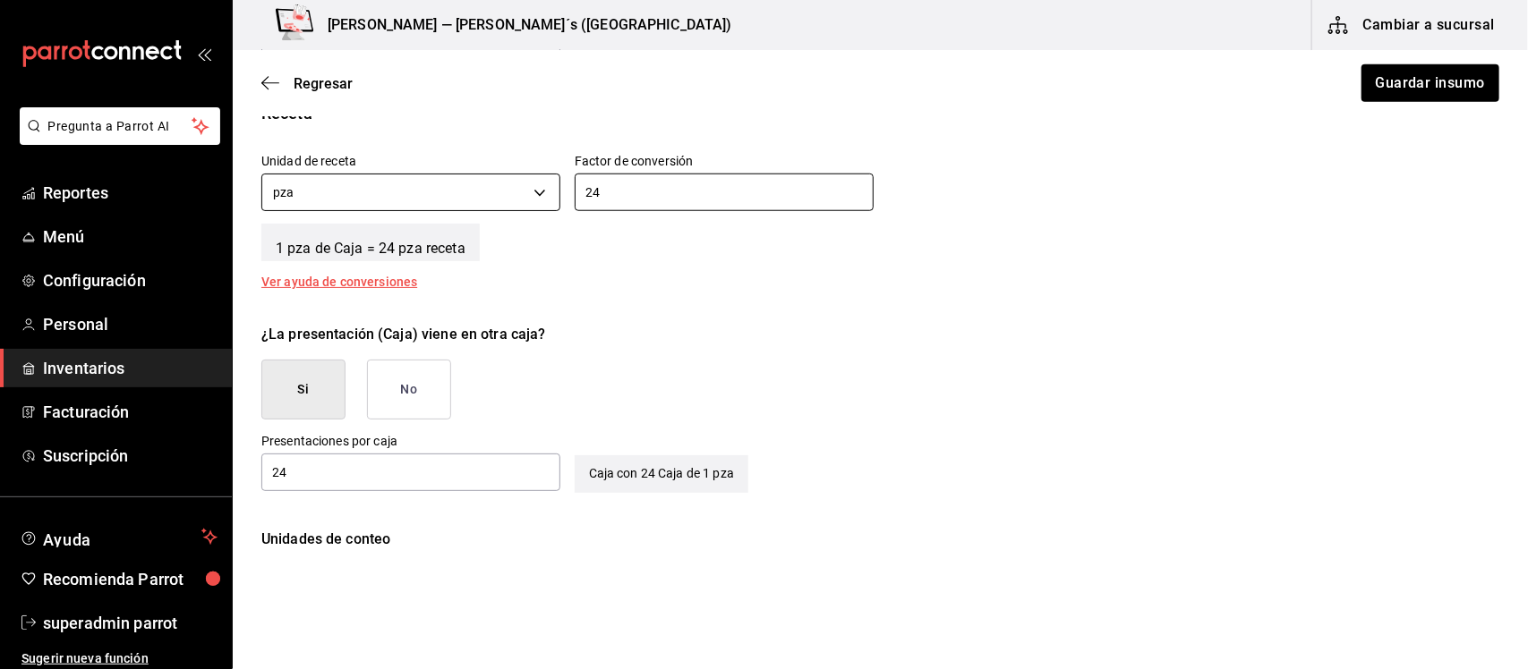
drag, startPoint x: 645, startPoint y: 193, endPoint x: 553, endPoint y: 193, distance: 92.2
click at [553, 193] on div "Unidad de receta pza UNIT Factor de conversión 24 ​" at bounding box center [873, 178] width 1252 height 77
type input "1"
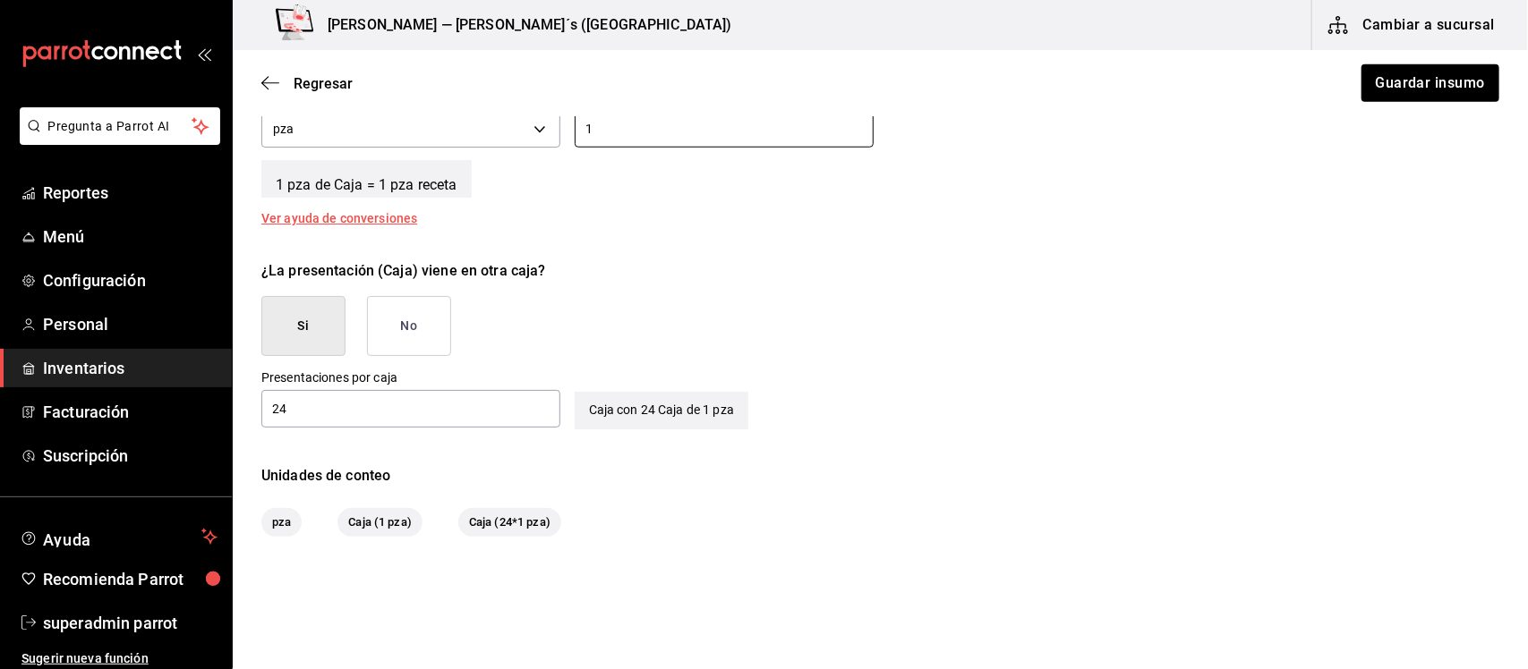
scroll to position [694, 0]
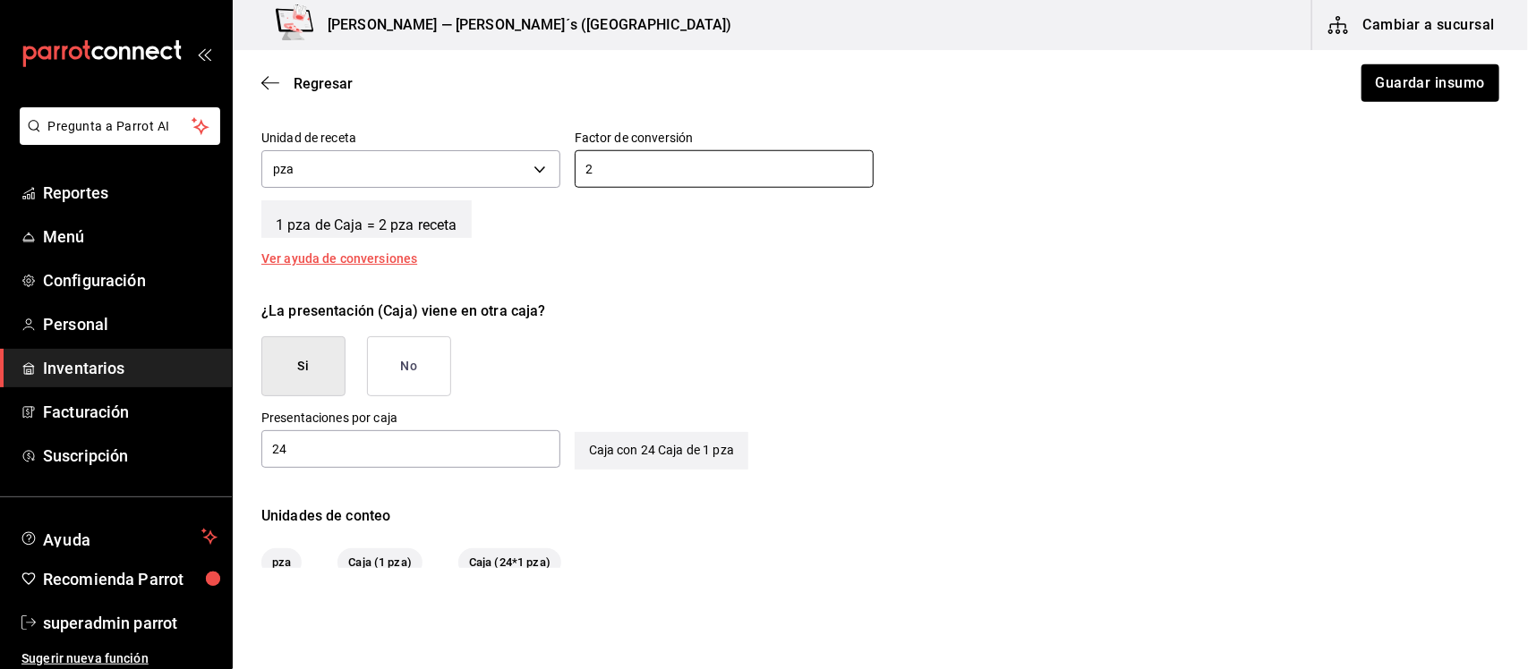
type input "24"
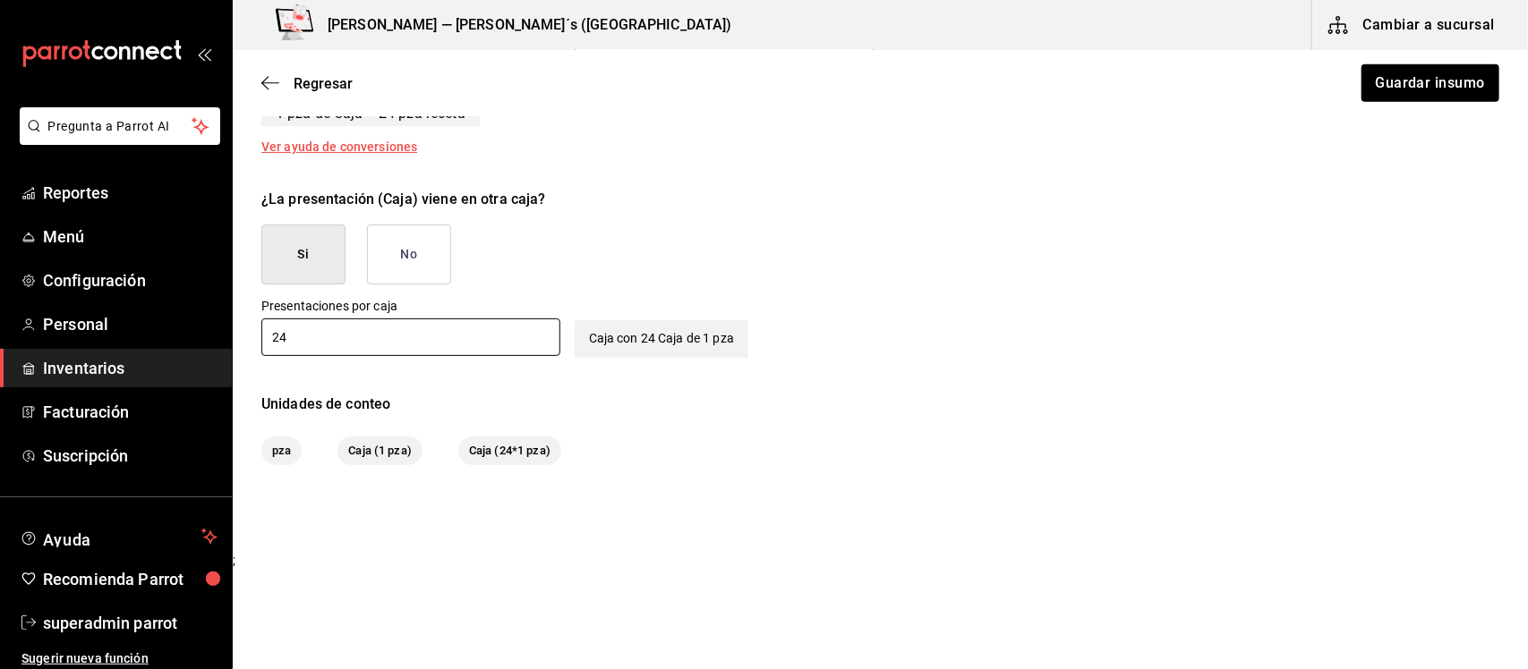
drag, startPoint x: 292, startPoint y: 337, endPoint x: 239, endPoint y: 338, distance: 52.8
click at [239, 338] on div "¿La presentación (Caja) viene en otra caja? Si No Presentaciones por caja 24 ​ …" at bounding box center [880, 266] width 1295 height 183
type input "1"
type input "24"
click at [405, 255] on button "No" at bounding box center [409, 255] width 84 height 60
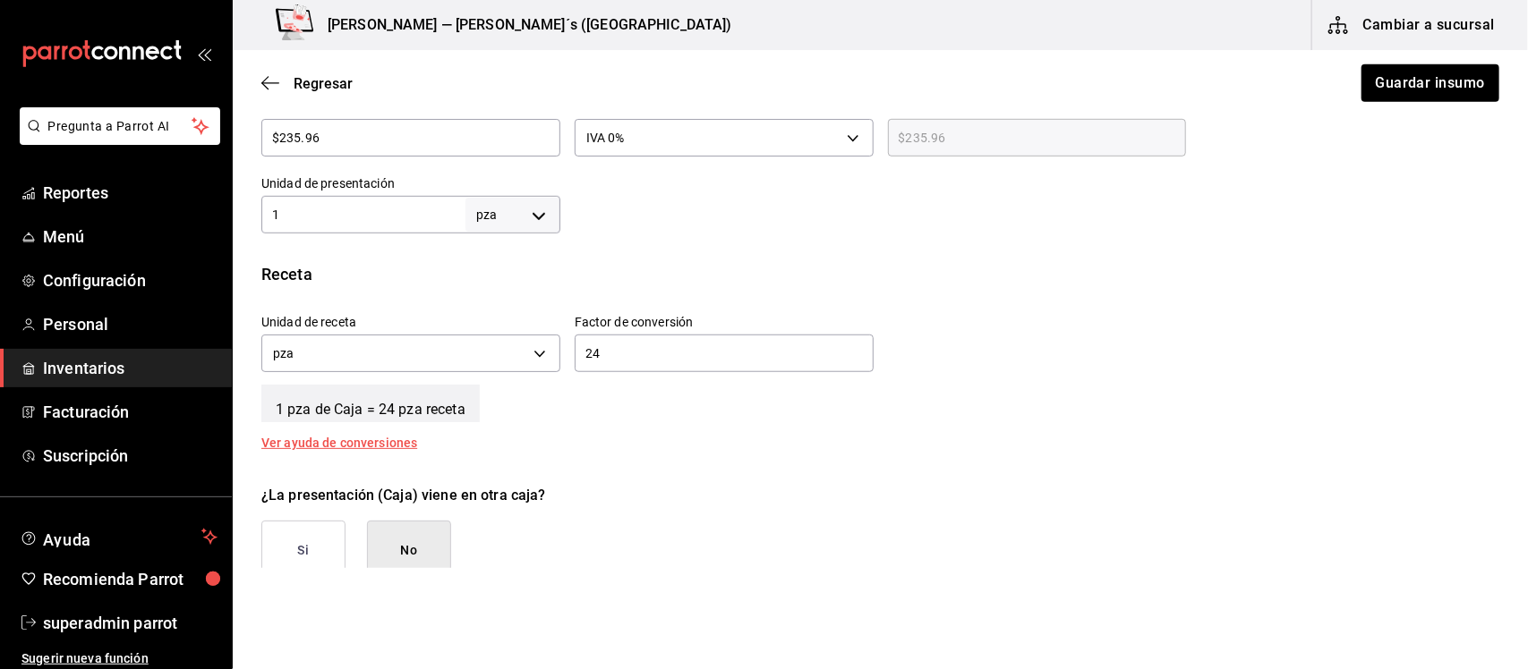
scroll to position [398, 0]
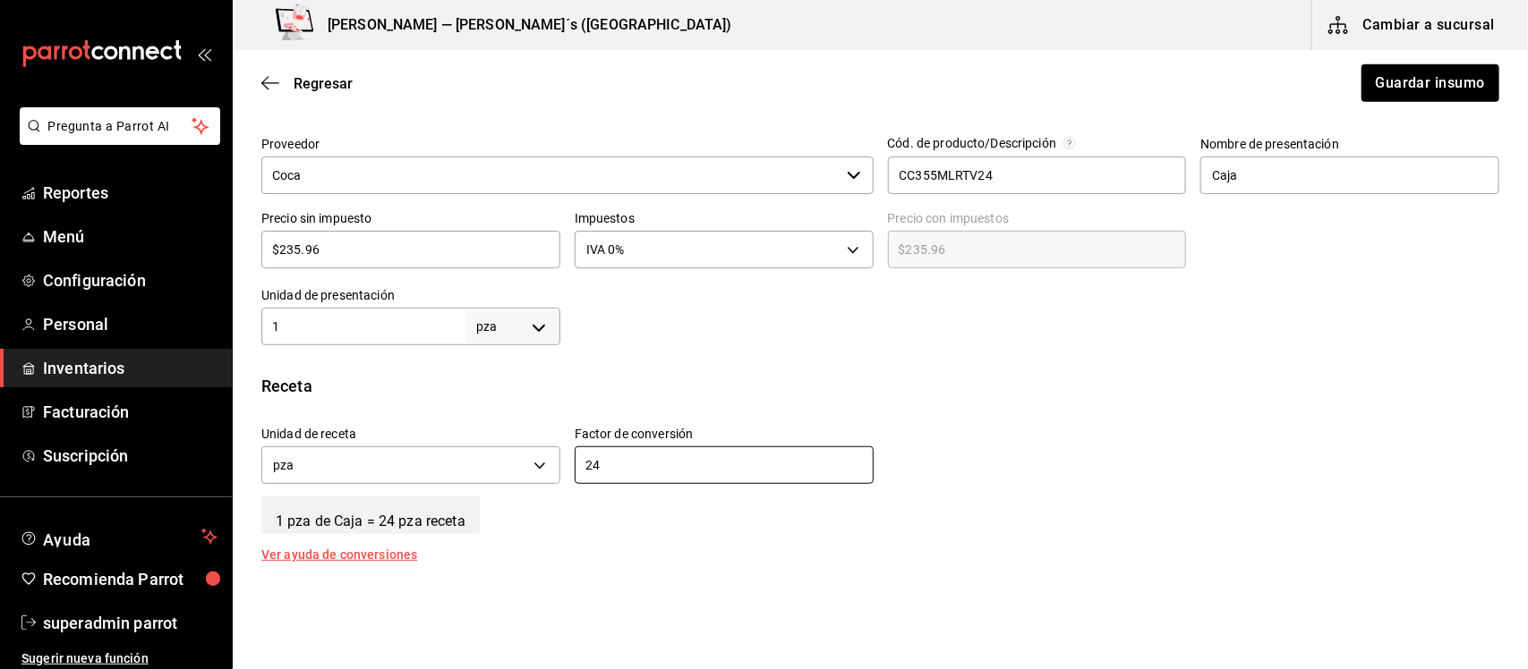
click at [561, 474] on div "Factor de conversión 24 ​" at bounding box center [716, 451] width 313 height 77
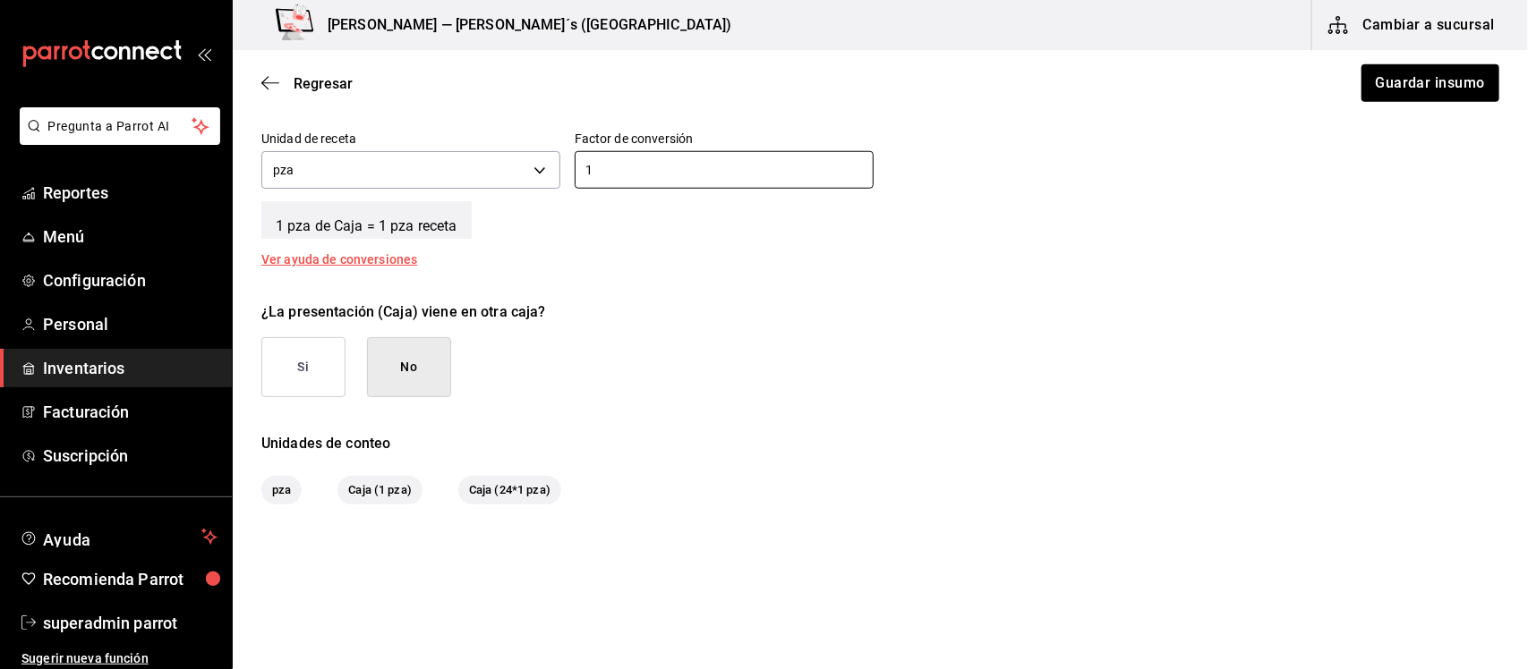
scroll to position [734, 0]
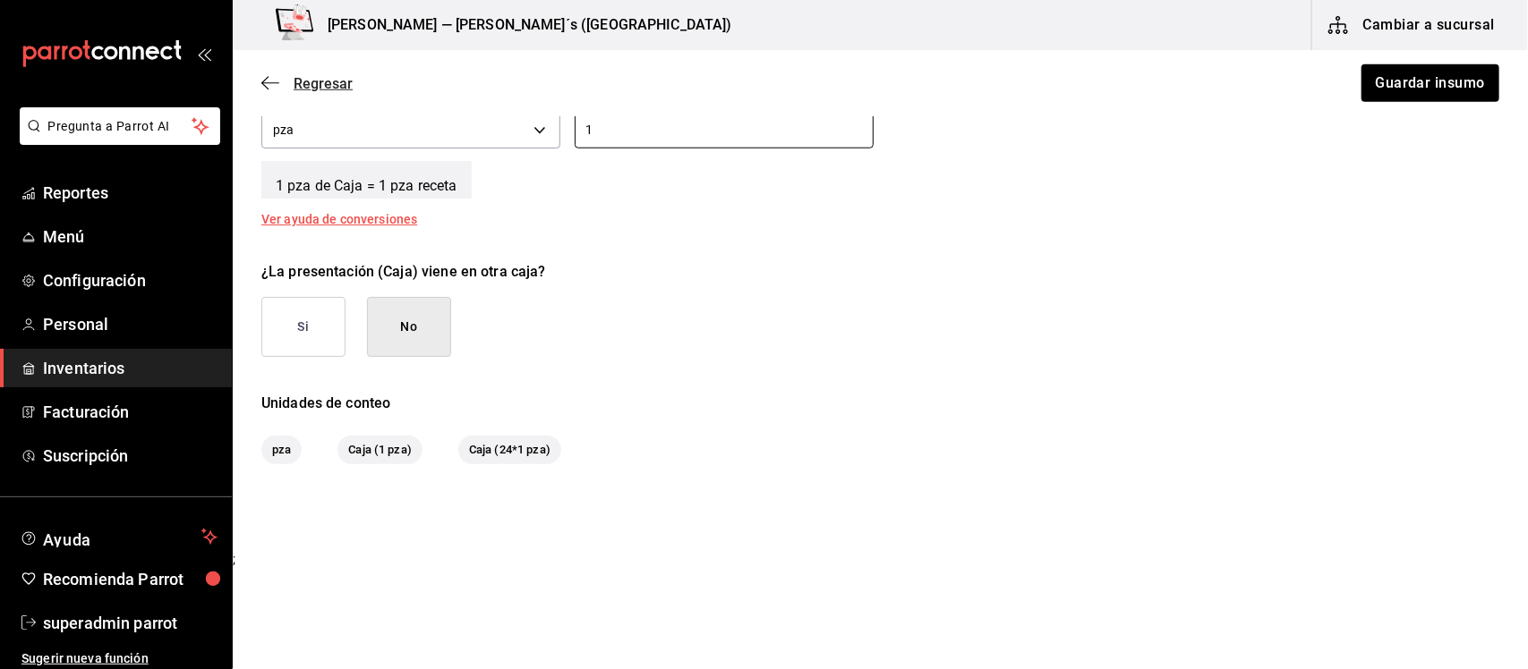
type input "1"
click at [267, 75] on icon "button" at bounding box center [270, 83] width 18 height 16
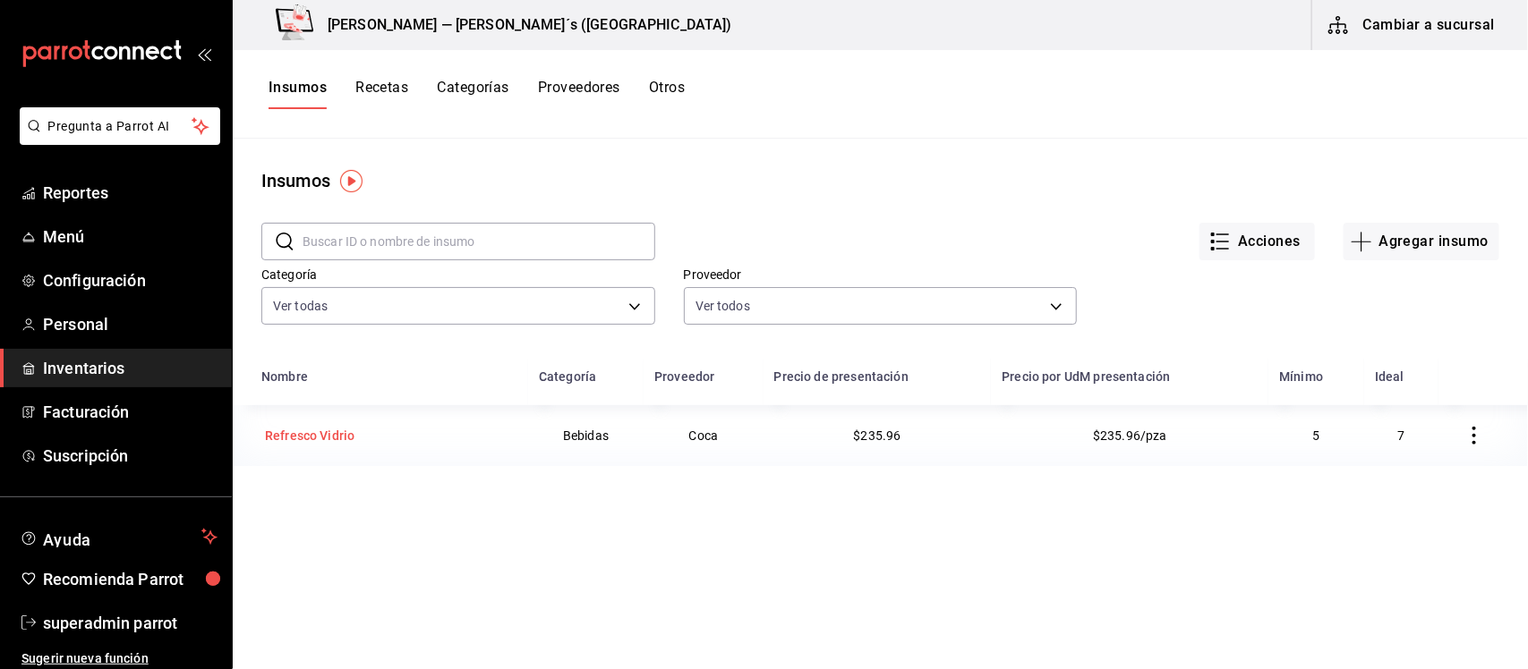
click at [341, 440] on div "Refresco Vidrio" at bounding box center [309, 436] width 89 height 18
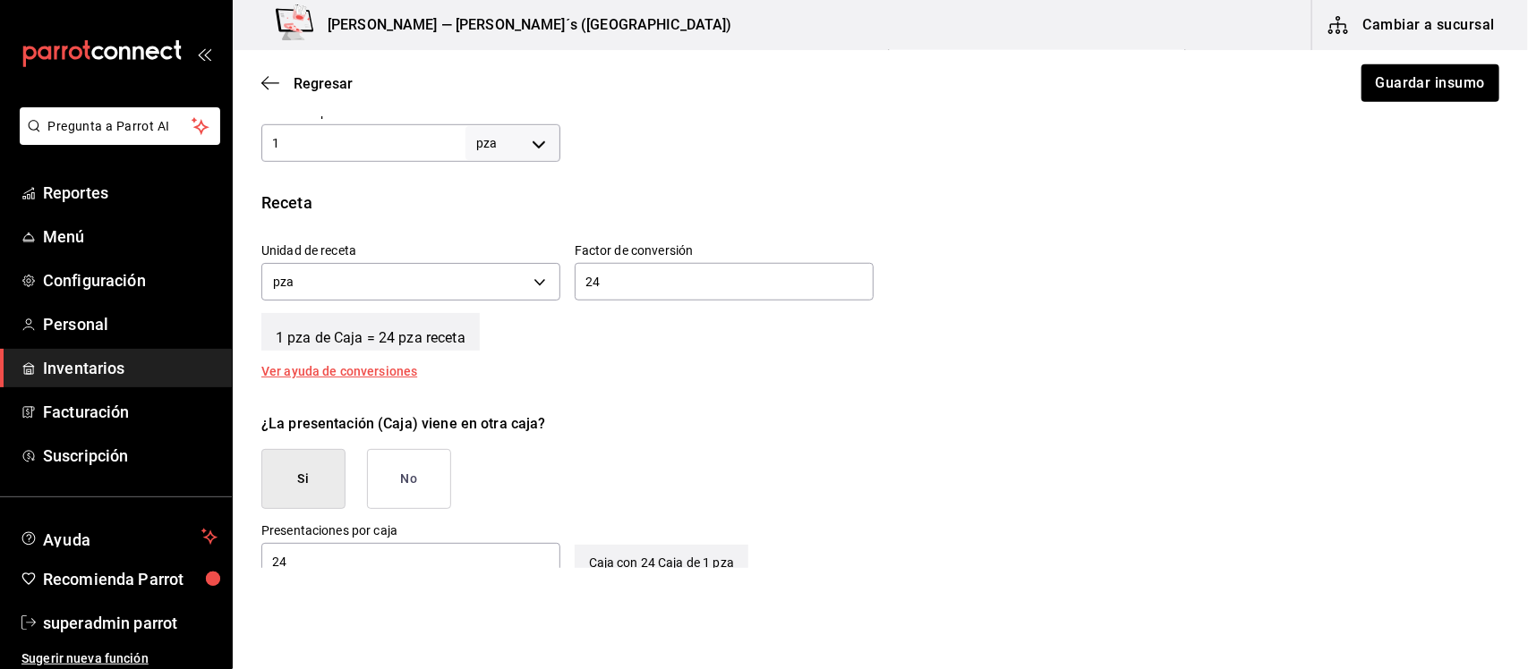
scroll to position [783, 0]
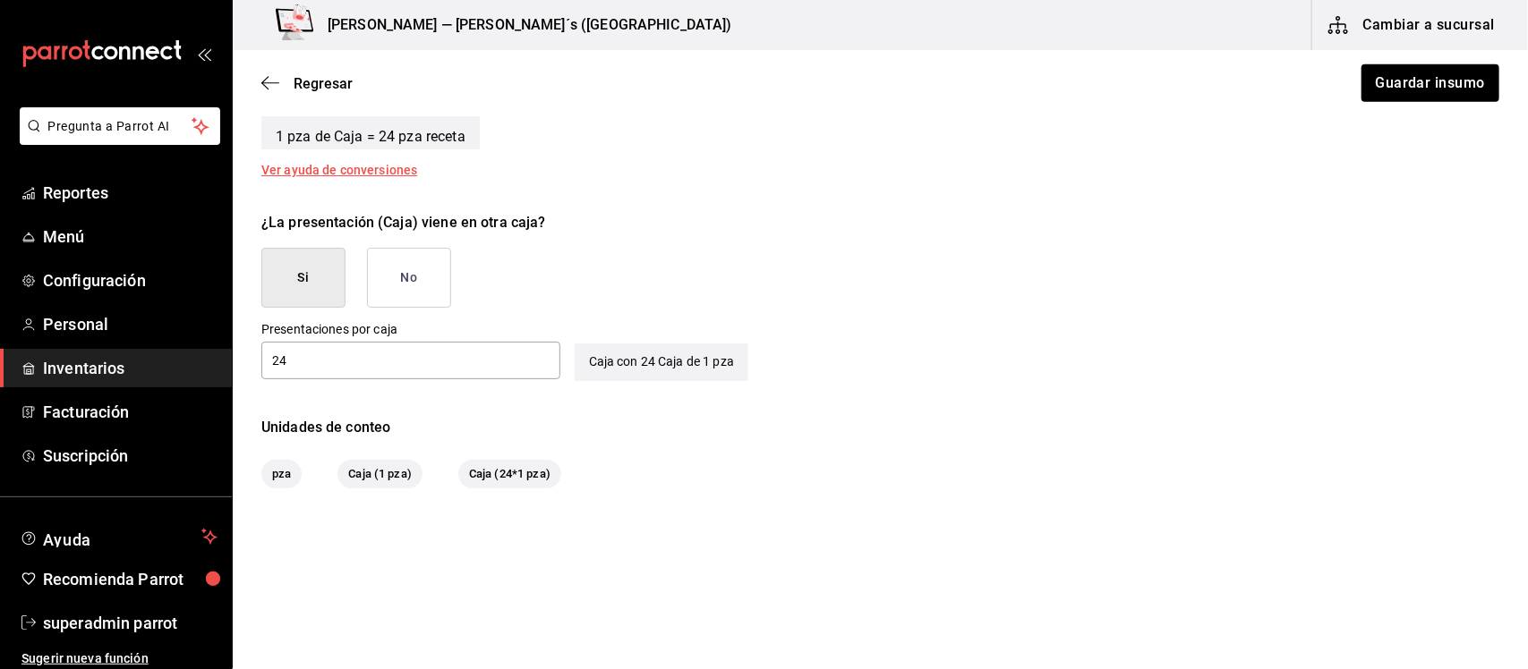
click at [398, 271] on button "No" at bounding box center [409, 278] width 84 height 60
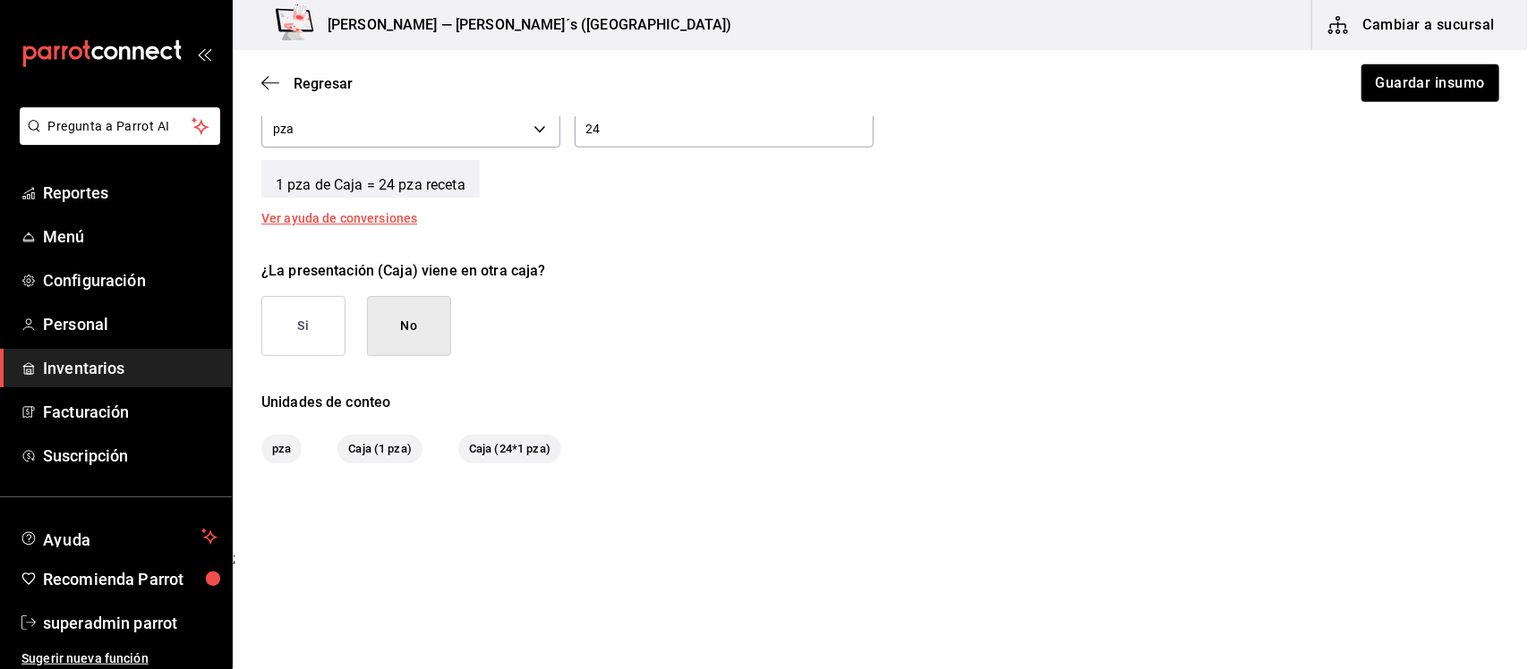
scroll to position [734, 0]
click at [333, 327] on button "Si" at bounding box center [303, 327] width 84 height 60
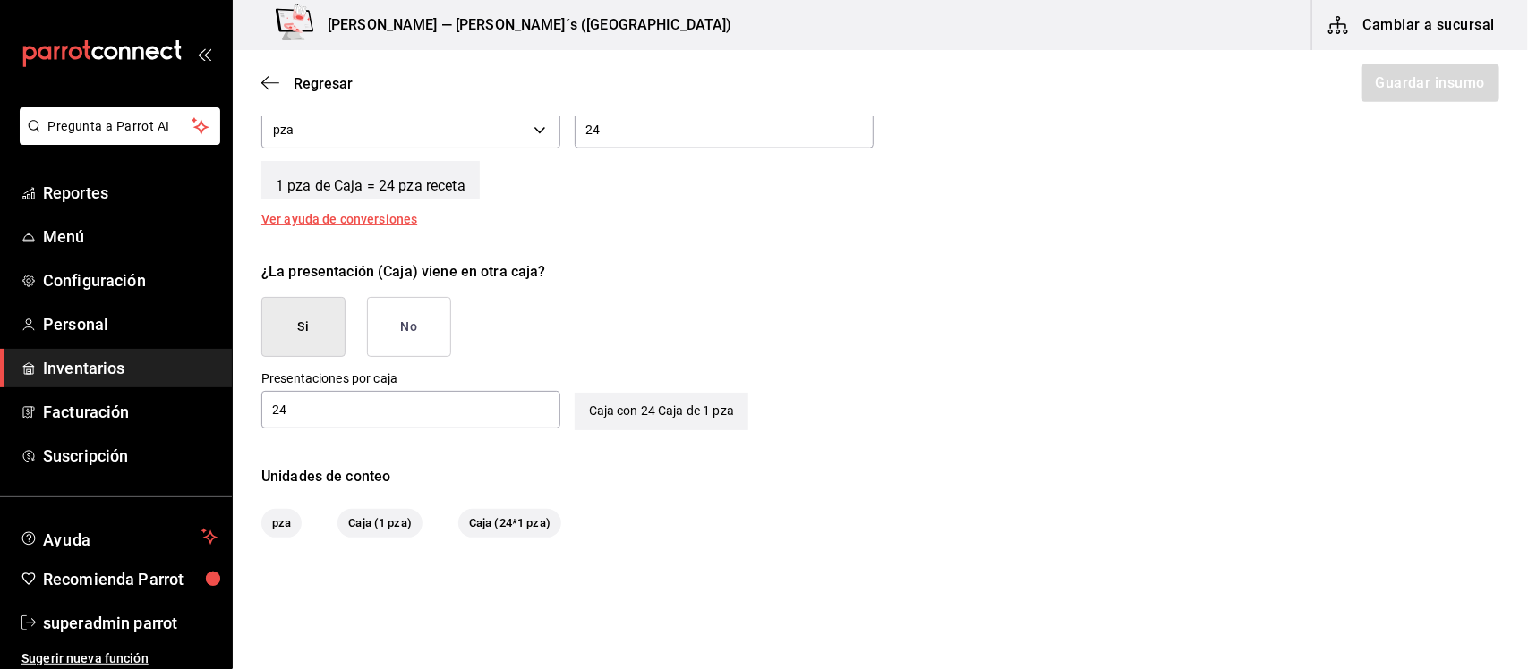
click at [434, 313] on button "No" at bounding box center [409, 327] width 84 height 60
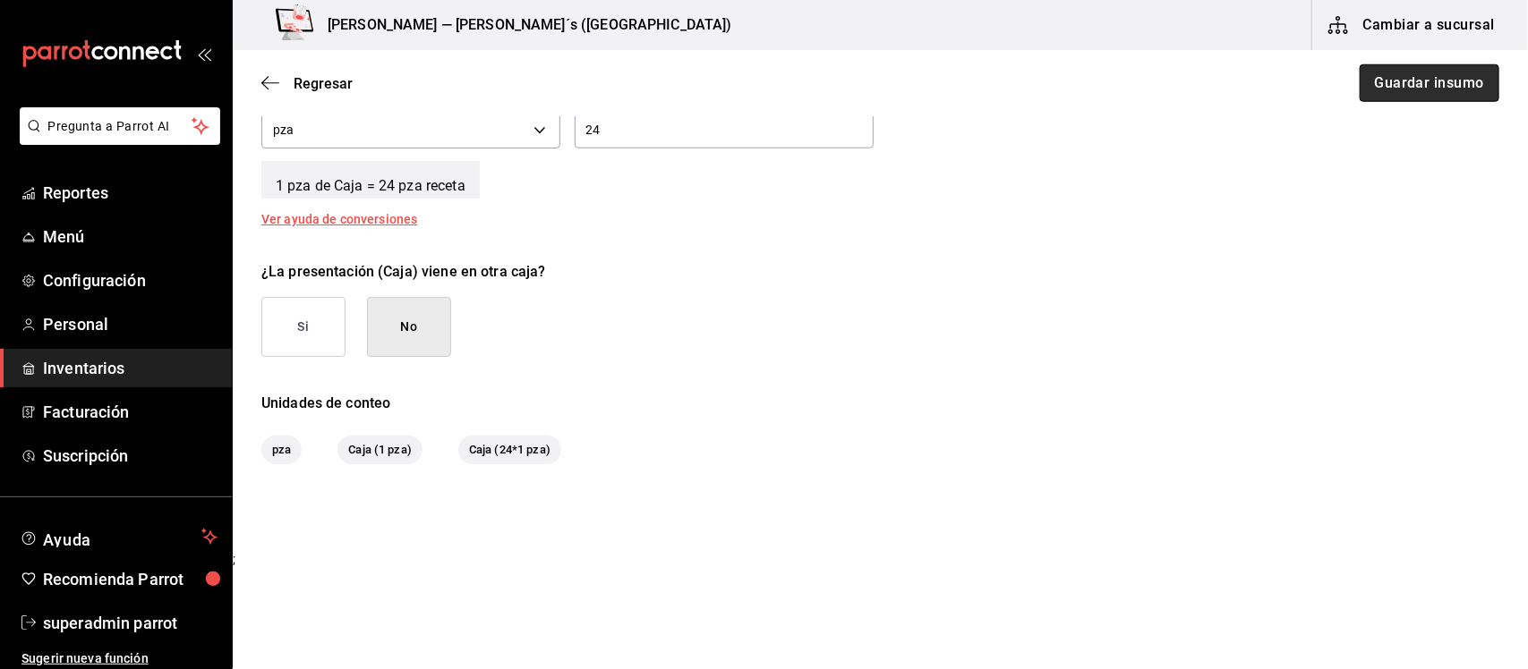
click at [1388, 97] on button "Guardar insumo" at bounding box center [1429, 83] width 140 height 38
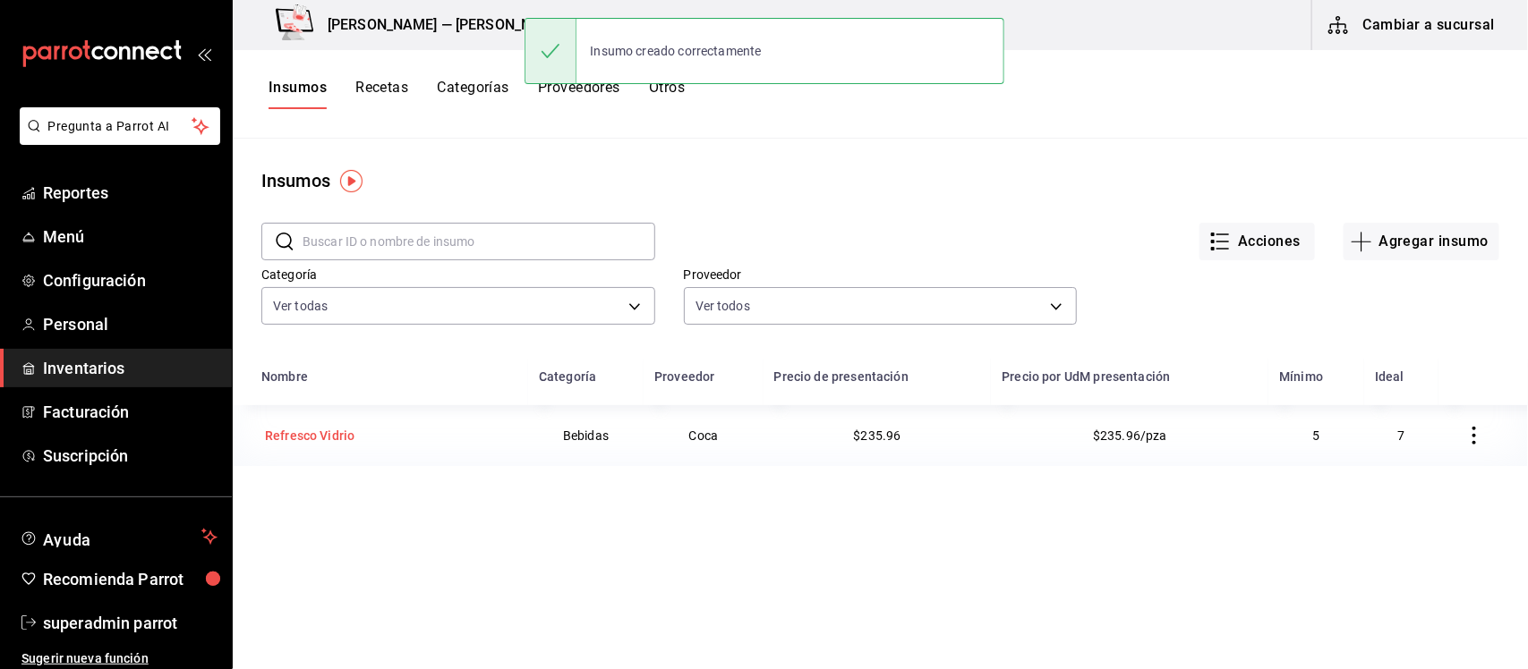
click at [323, 436] on div "Refresco Vidrio" at bounding box center [309, 436] width 89 height 18
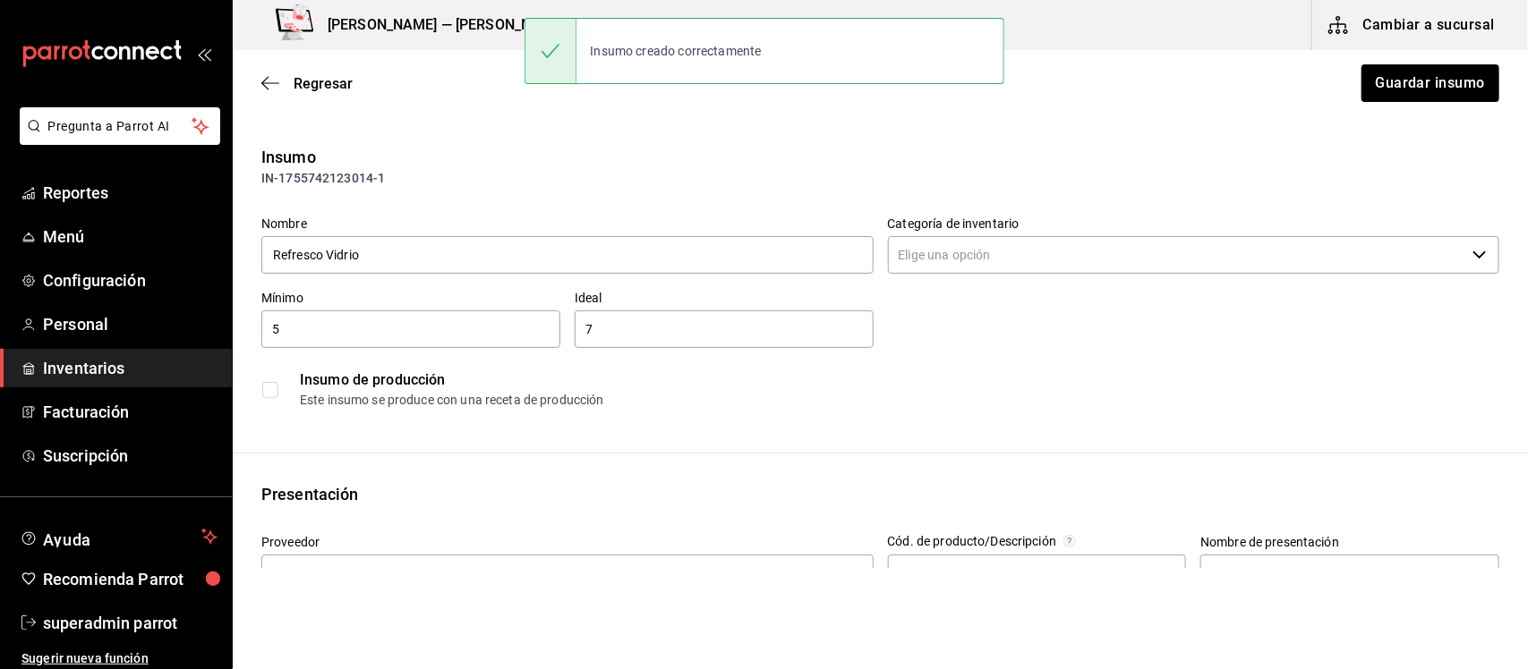
type input "Bebidas"
type input "Coca"
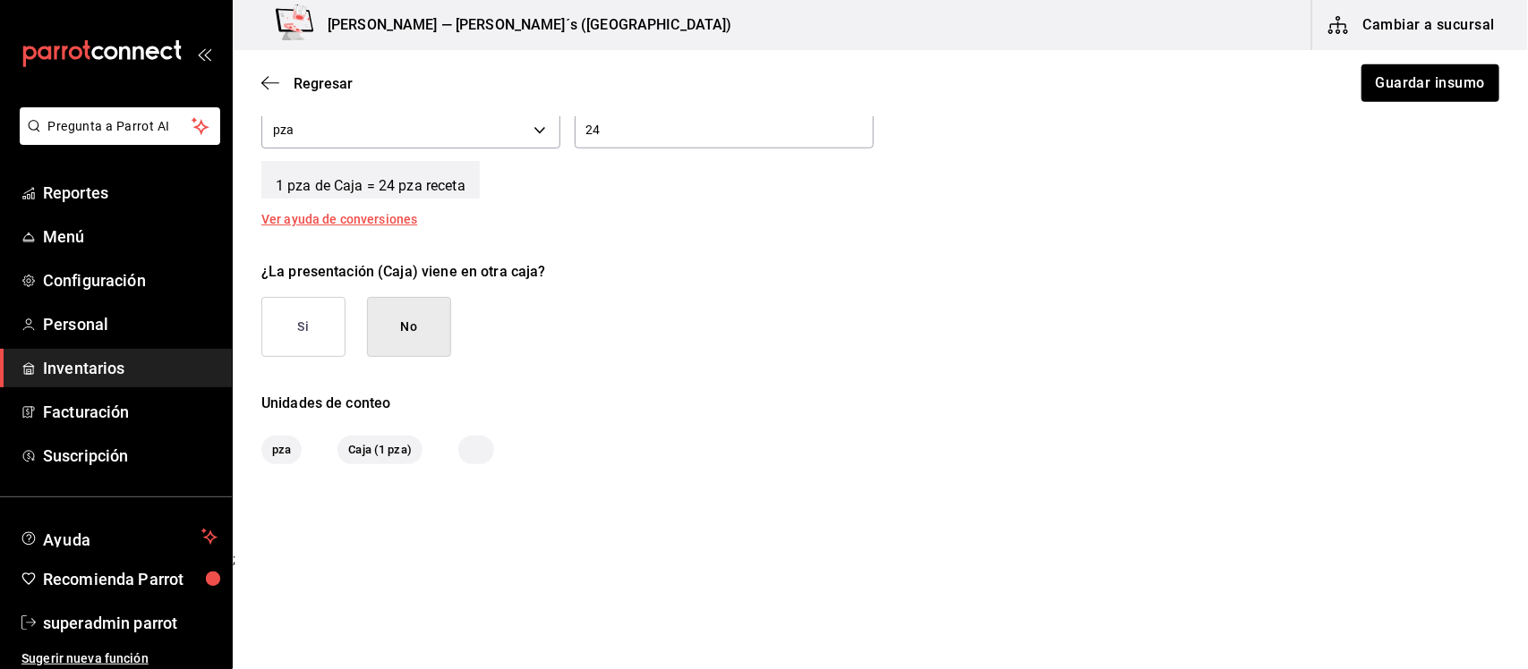
scroll to position [622, 0]
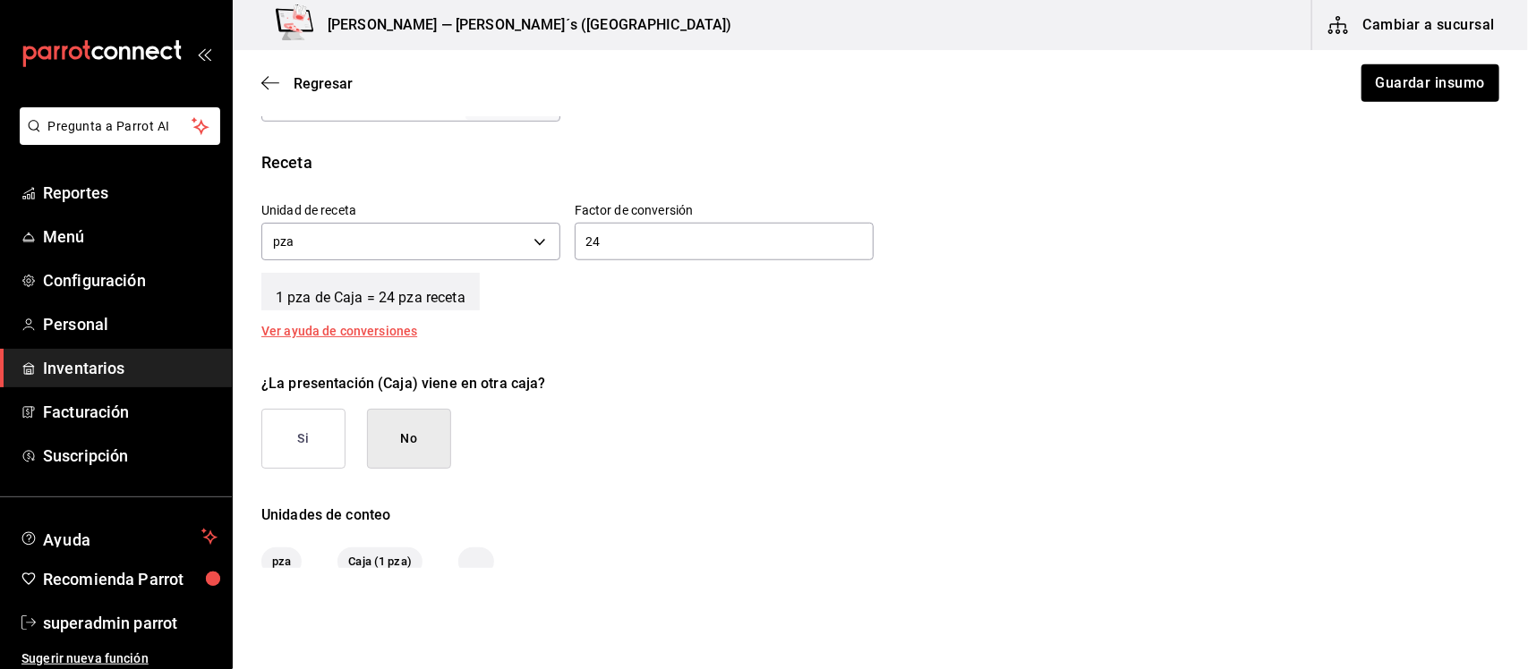
click at [273, 92] on div "Regresar Guardar insumo" at bounding box center [880, 83] width 1295 height 66
click at [270, 75] on span "Regresar" at bounding box center [306, 83] width 91 height 17
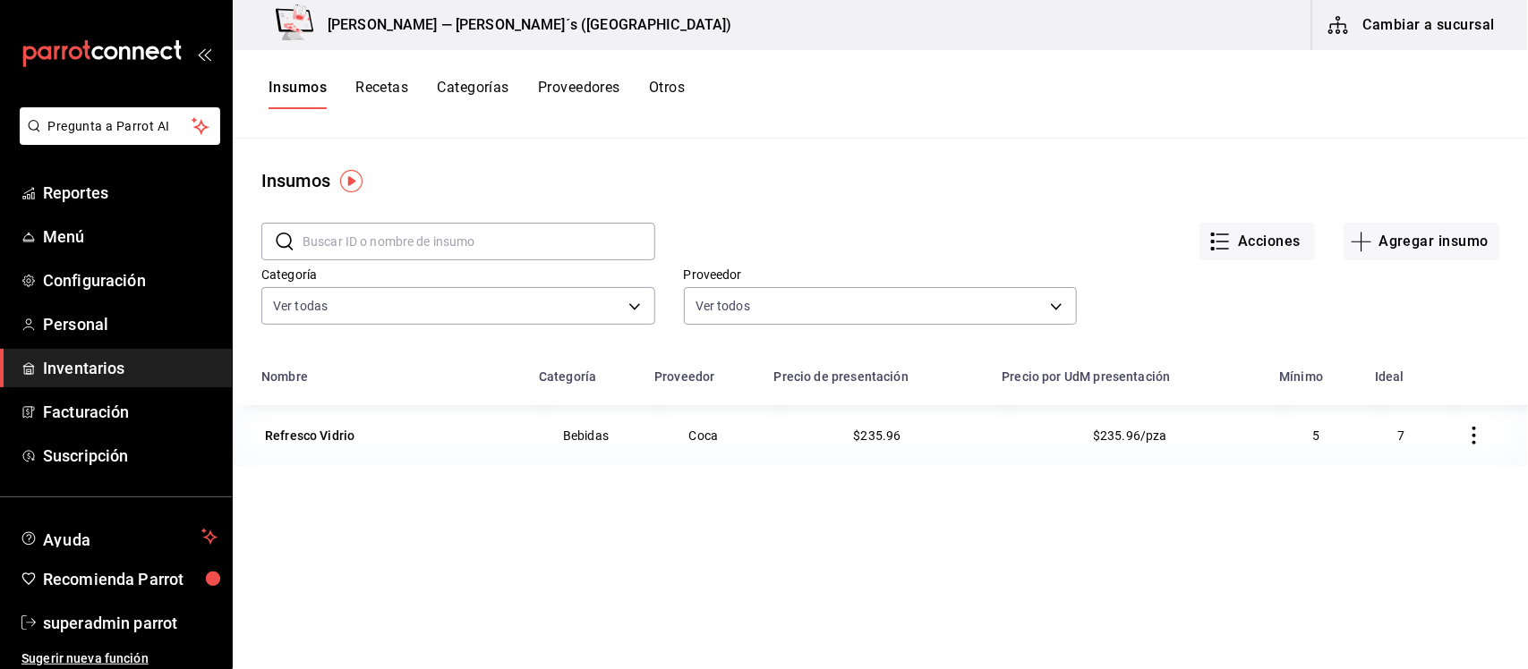
click at [394, 89] on button "Recetas" at bounding box center [381, 94] width 53 height 30
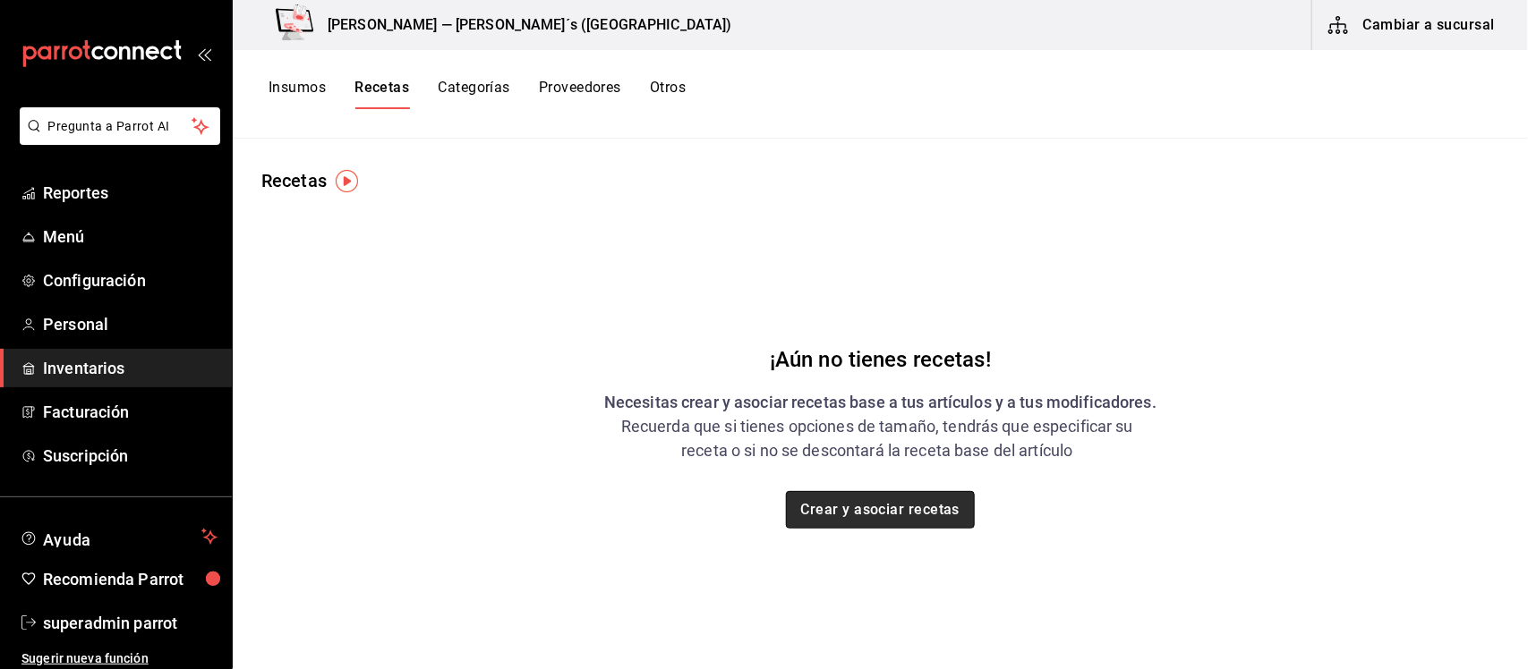
click at [893, 515] on button "Crear y asociar recetas" at bounding box center [881, 510] width 190 height 38
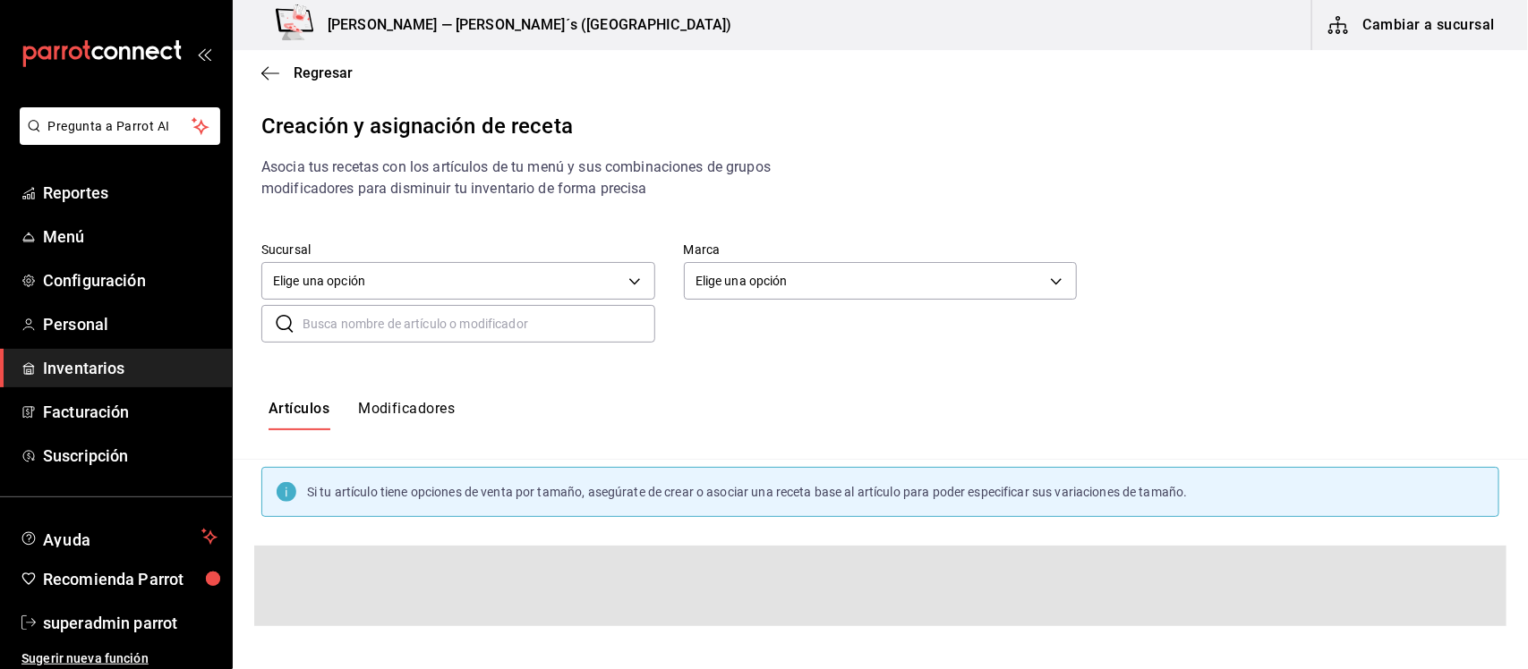
scroll to position [112, 0]
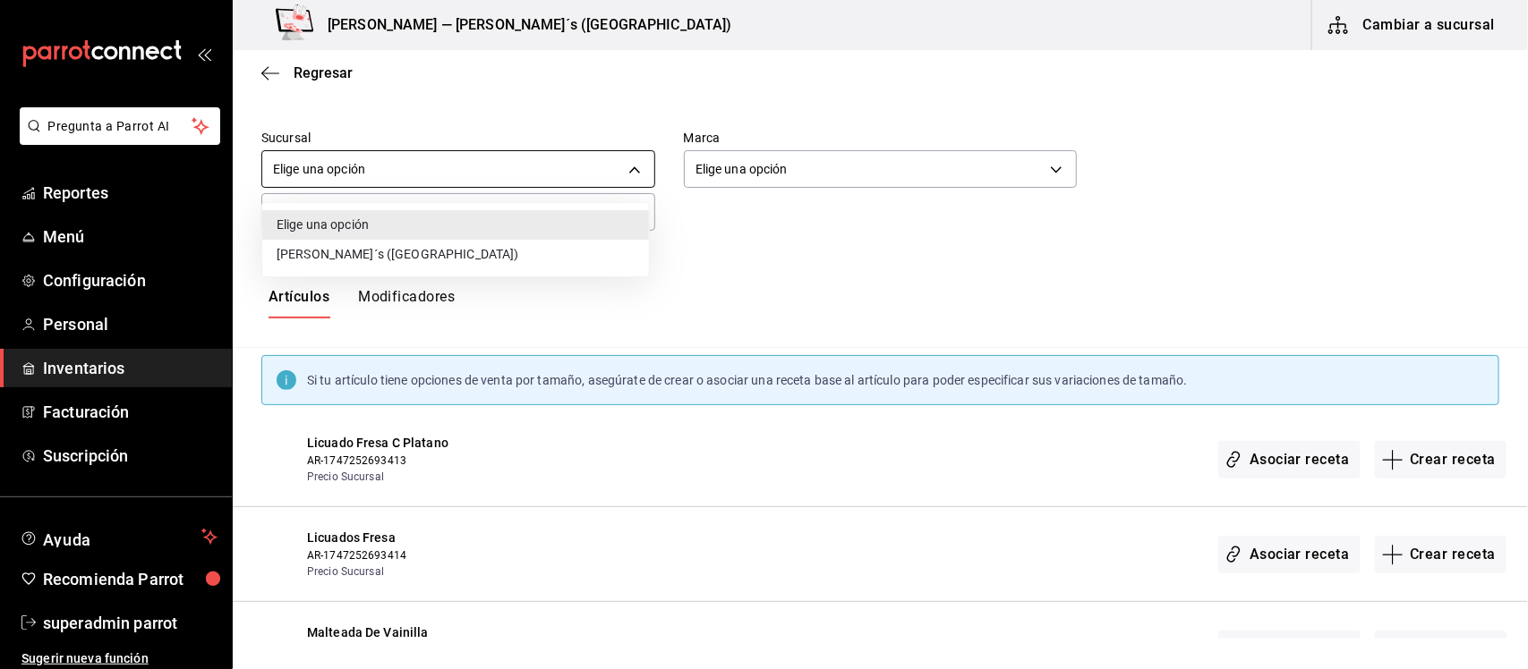
click at [616, 168] on body "Pregunta a Parrot AI Reportes Menú Configuración Personal Inventarios Facturaci…" at bounding box center [764, 319] width 1528 height 639
click at [656, 105] on div at bounding box center [764, 334] width 1528 height 669
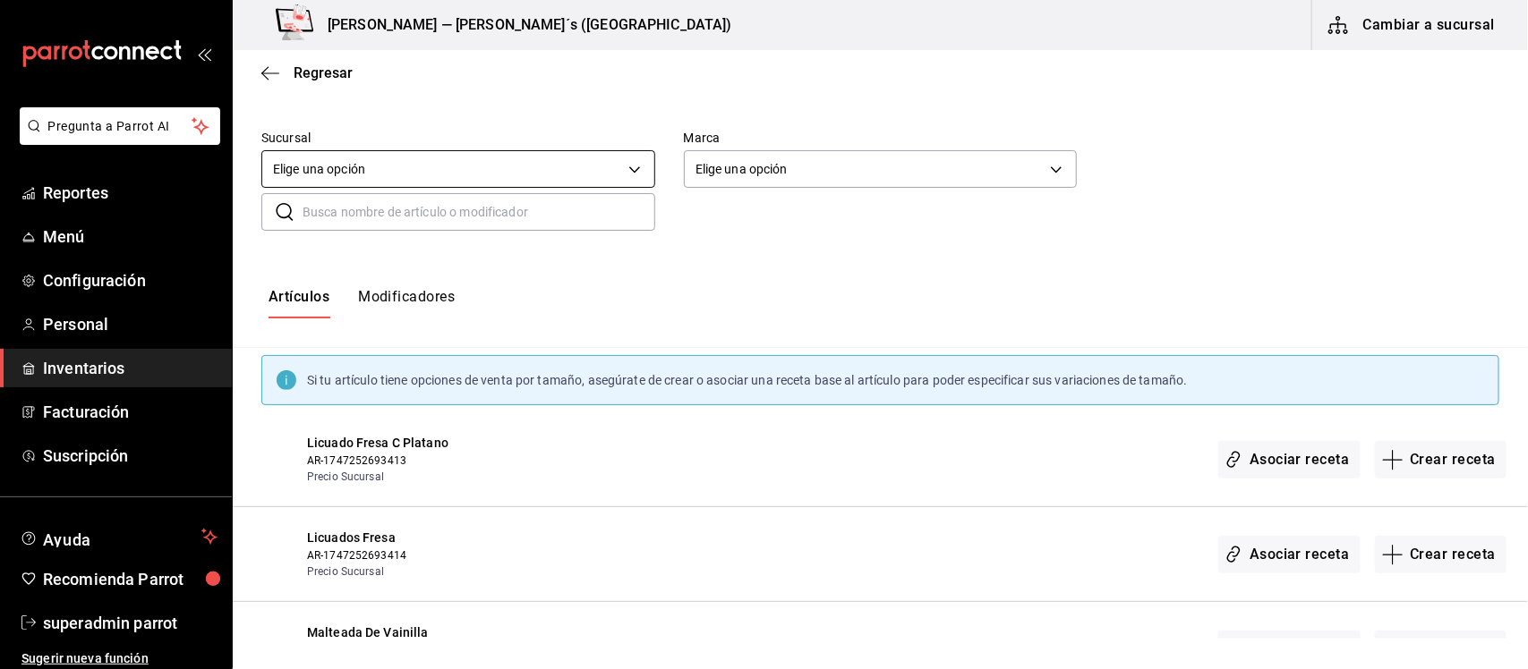
click at [548, 166] on body "Pregunta a Parrot AI Reportes Menú Configuración Personal Inventarios Facturaci…" at bounding box center [764, 319] width 1528 height 639
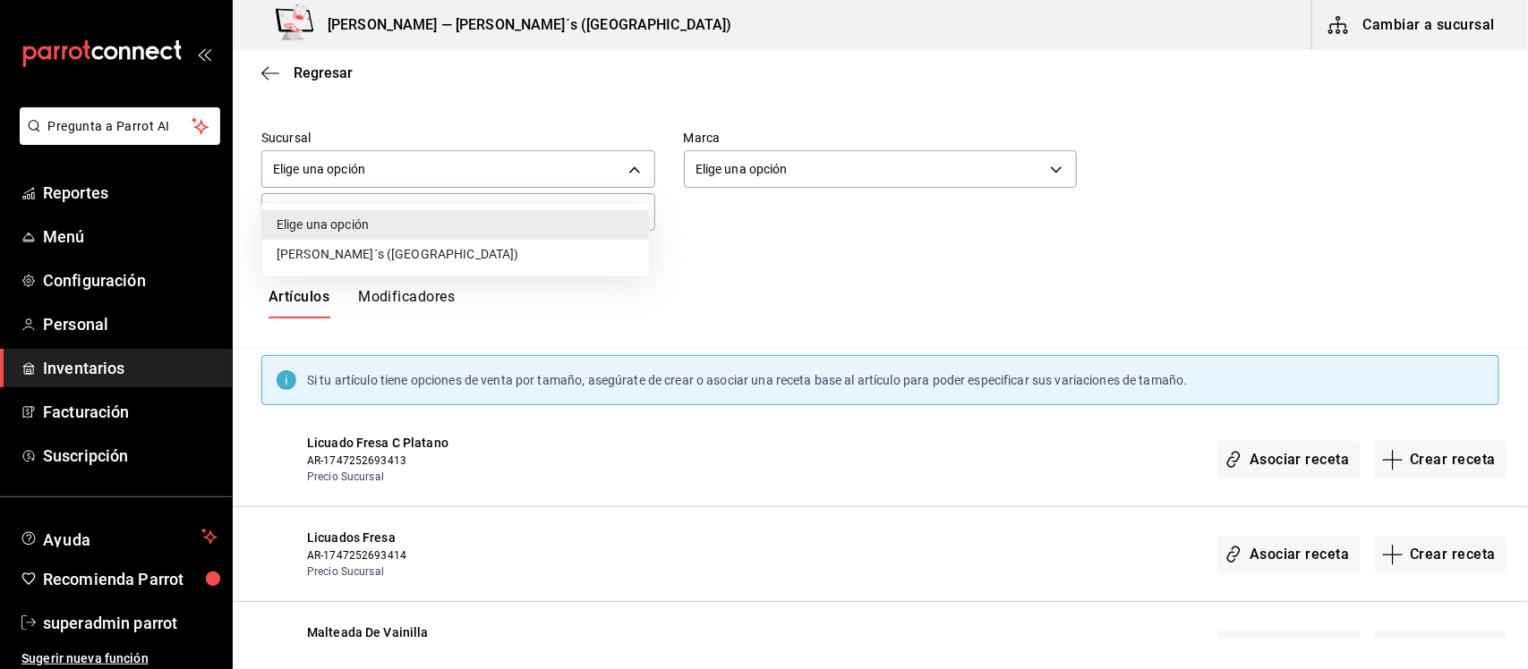
click at [445, 246] on li "[PERSON_NAME]´s ([GEOGRAPHIC_DATA])" at bounding box center [455, 255] width 387 height 30
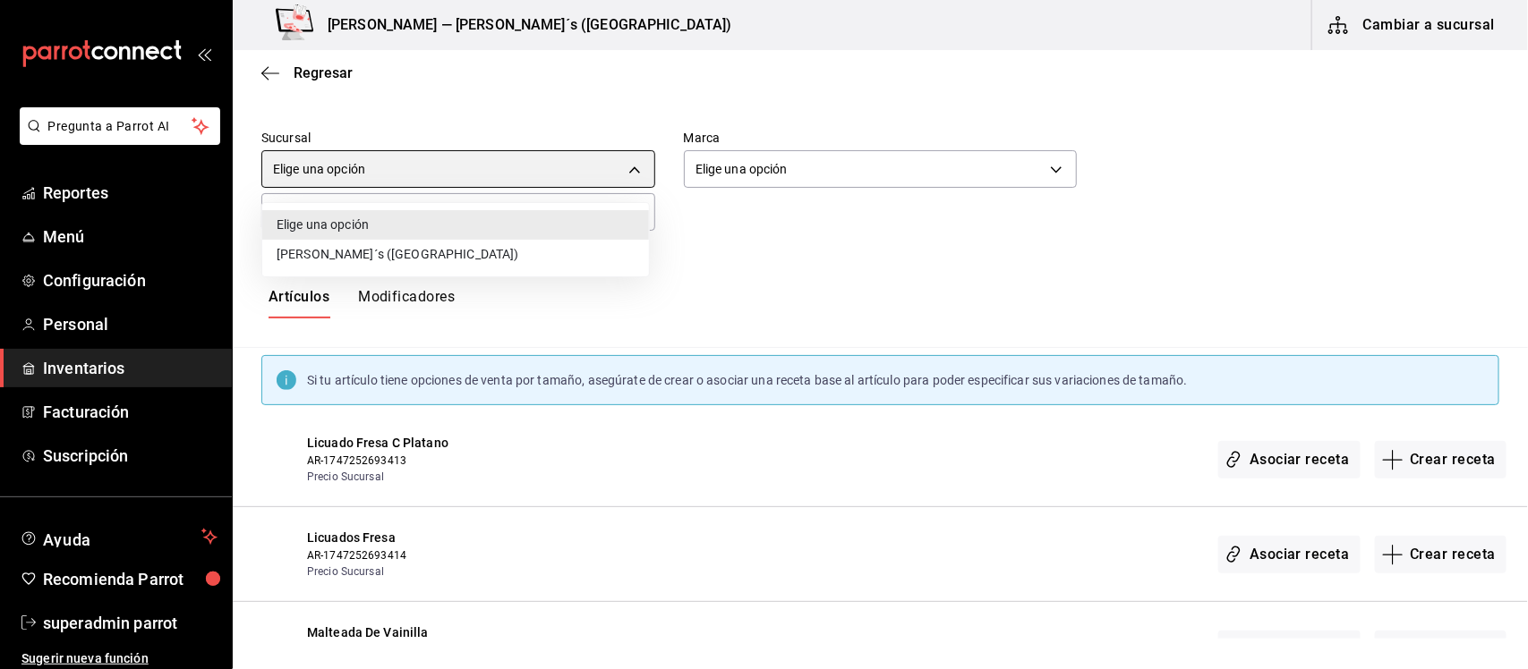
type input "8f7b9cdf-069d-4ba8-9b92-caaa38e15f7e"
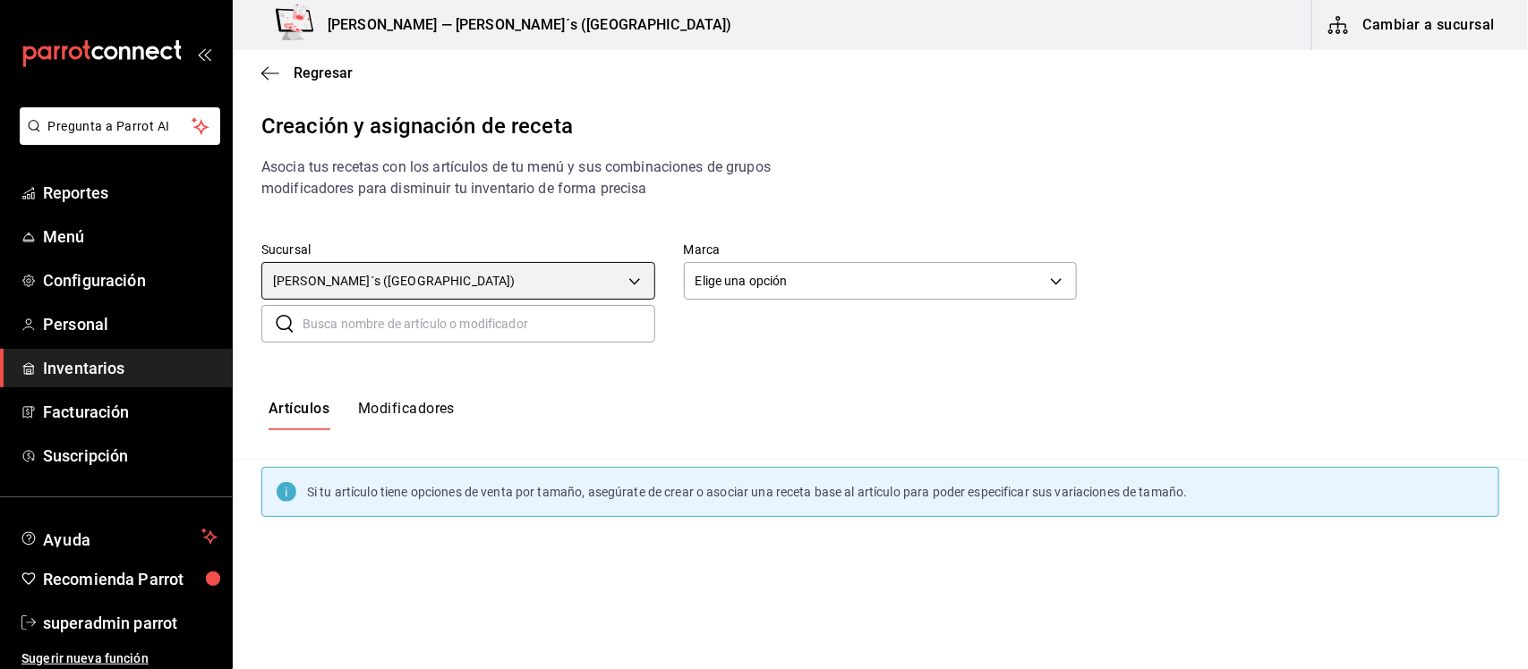
scroll to position [0, 0]
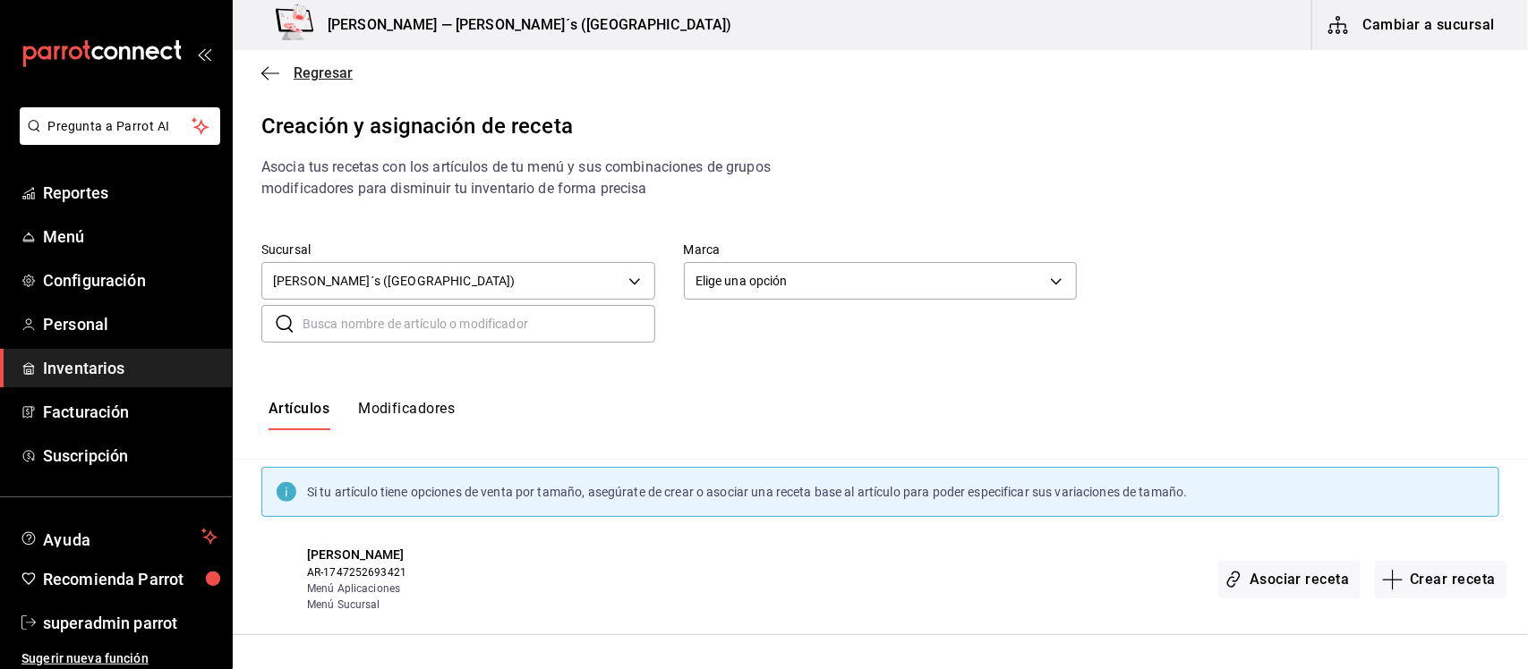
click at [310, 72] on span "Regresar" at bounding box center [323, 72] width 59 height 17
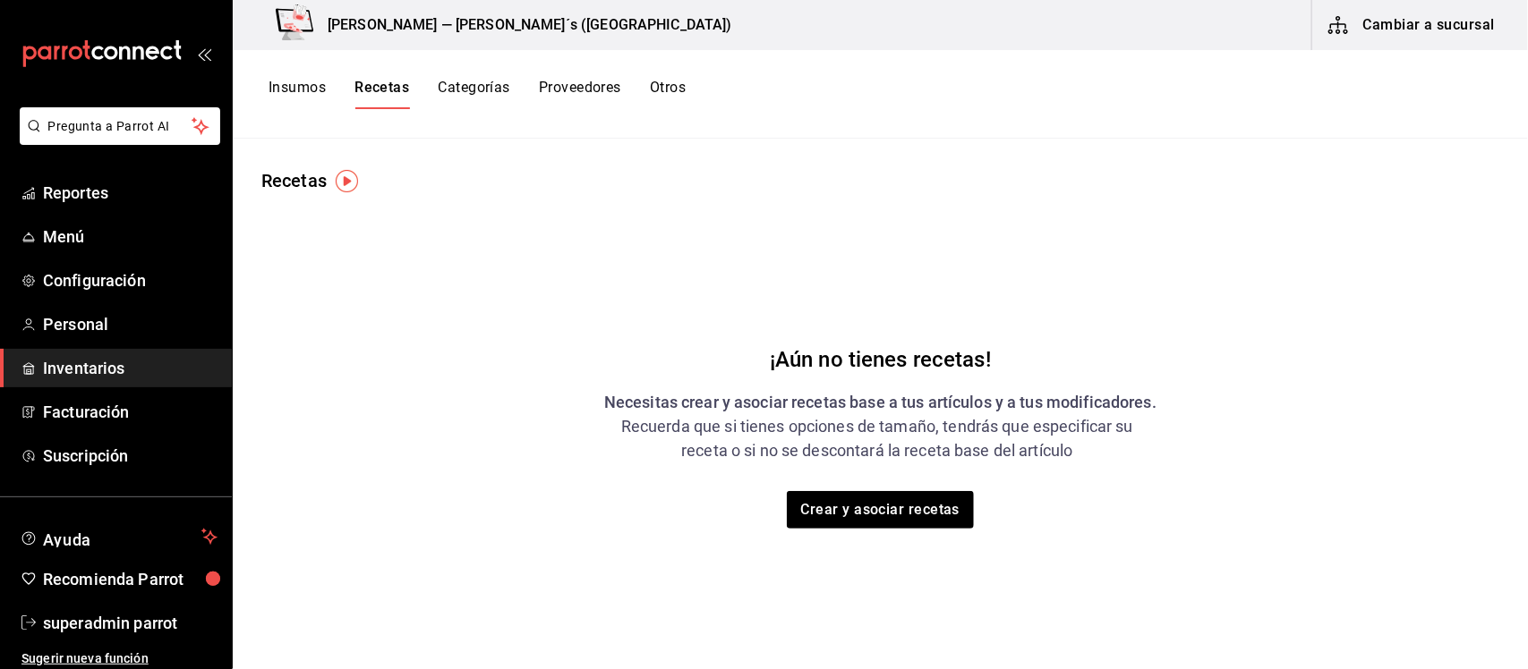
click at [318, 90] on button "Insumos" at bounding box center [296, 94] width 57 height 30
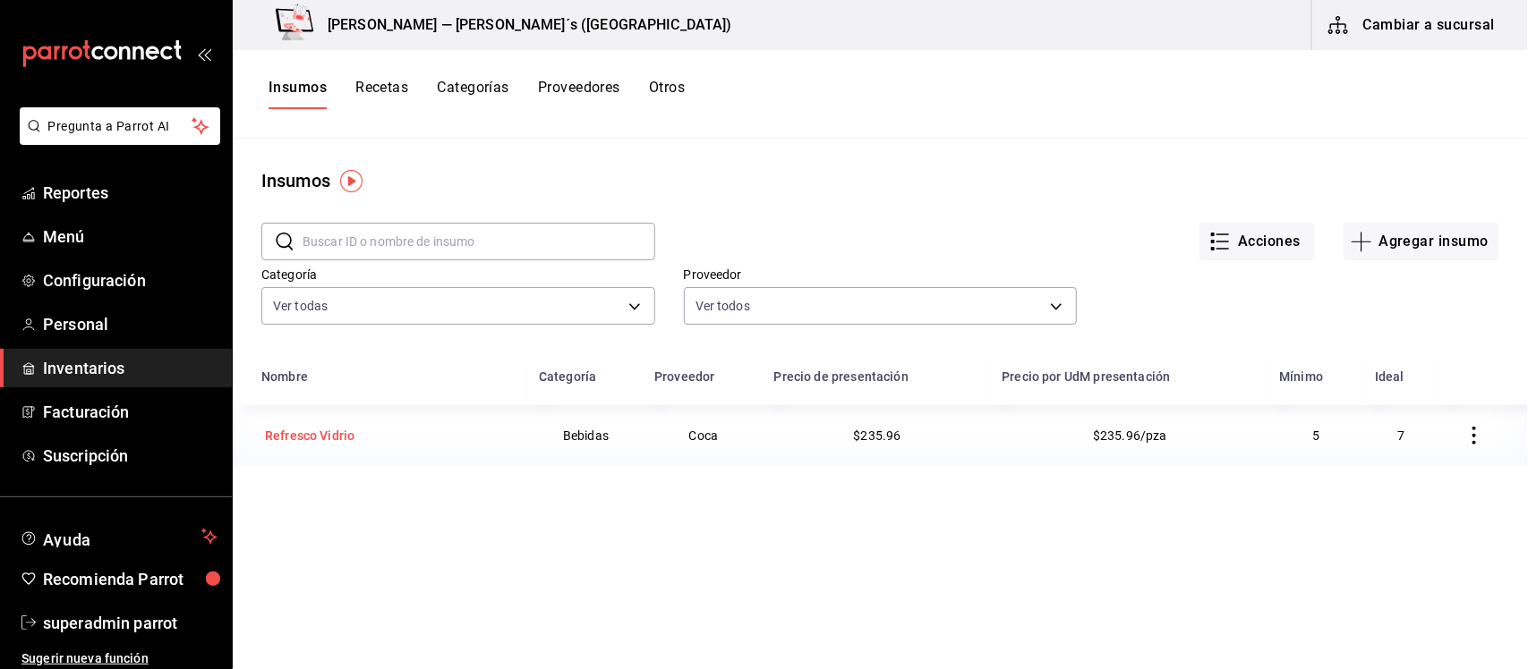
click at [338, 441] on div "Refresco Vidrio" at bounding box center [309, 436] width 89 height 18
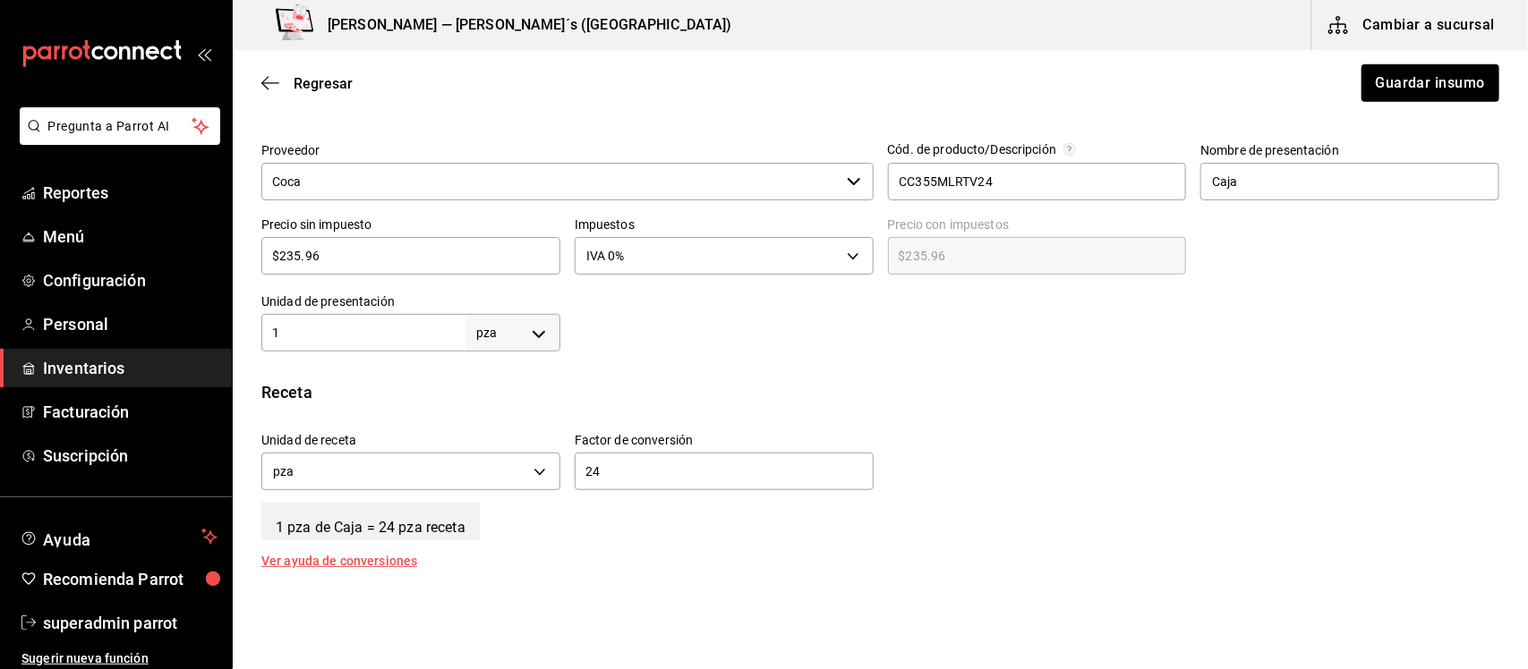
scroll to position [447, 0]
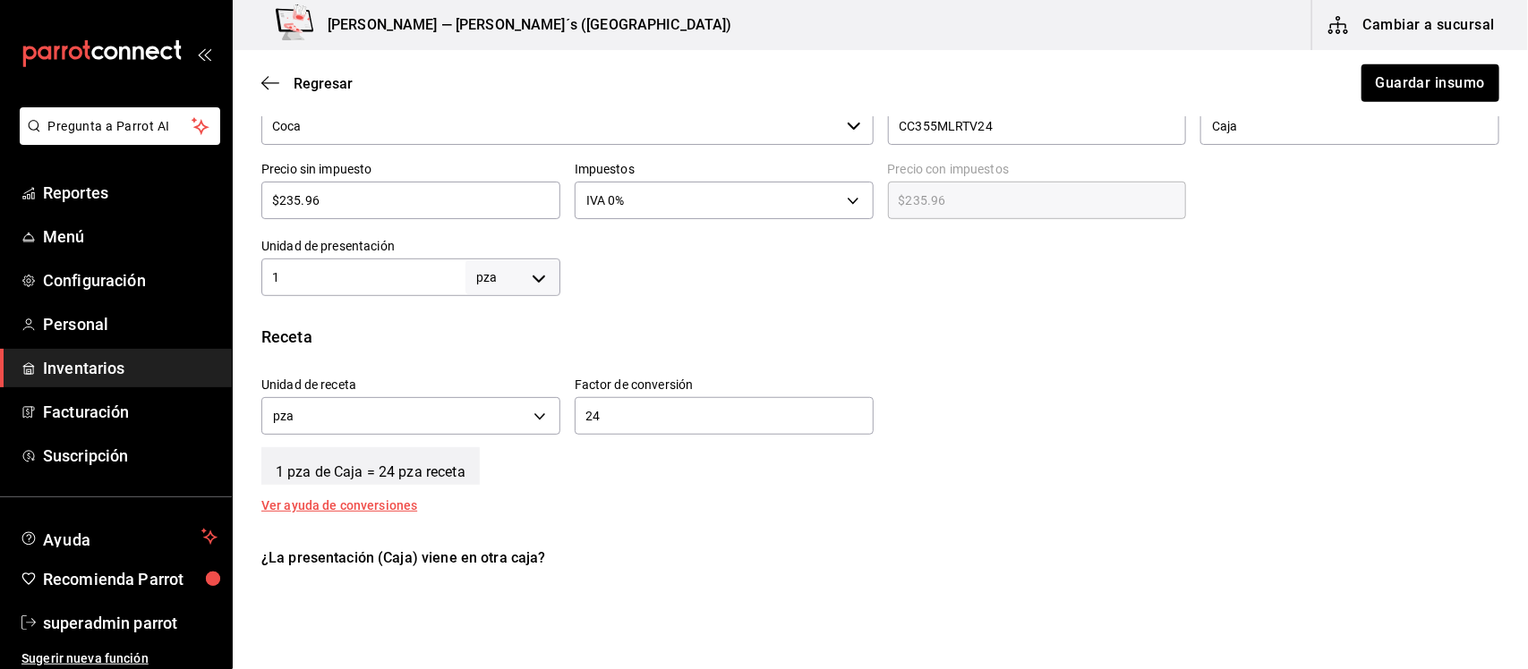
click at [526, 276] on body "Pregunta a Parrot AI Reportes Menú Configuración Personal Inventarios Facturaci…" at bounding box center [764, 284] width 1528 height 568
click at [646, 277] on div at bounding box center [764, 334] width 1528 height 669
click at [291, 283] on input "1" at bounding box center [363, 277] width 204 height 21
type input "24"
drag, startPoint x: 611, startPoint y: 422, endPoint x: 571, endPoint y: 425, distance: 40.4
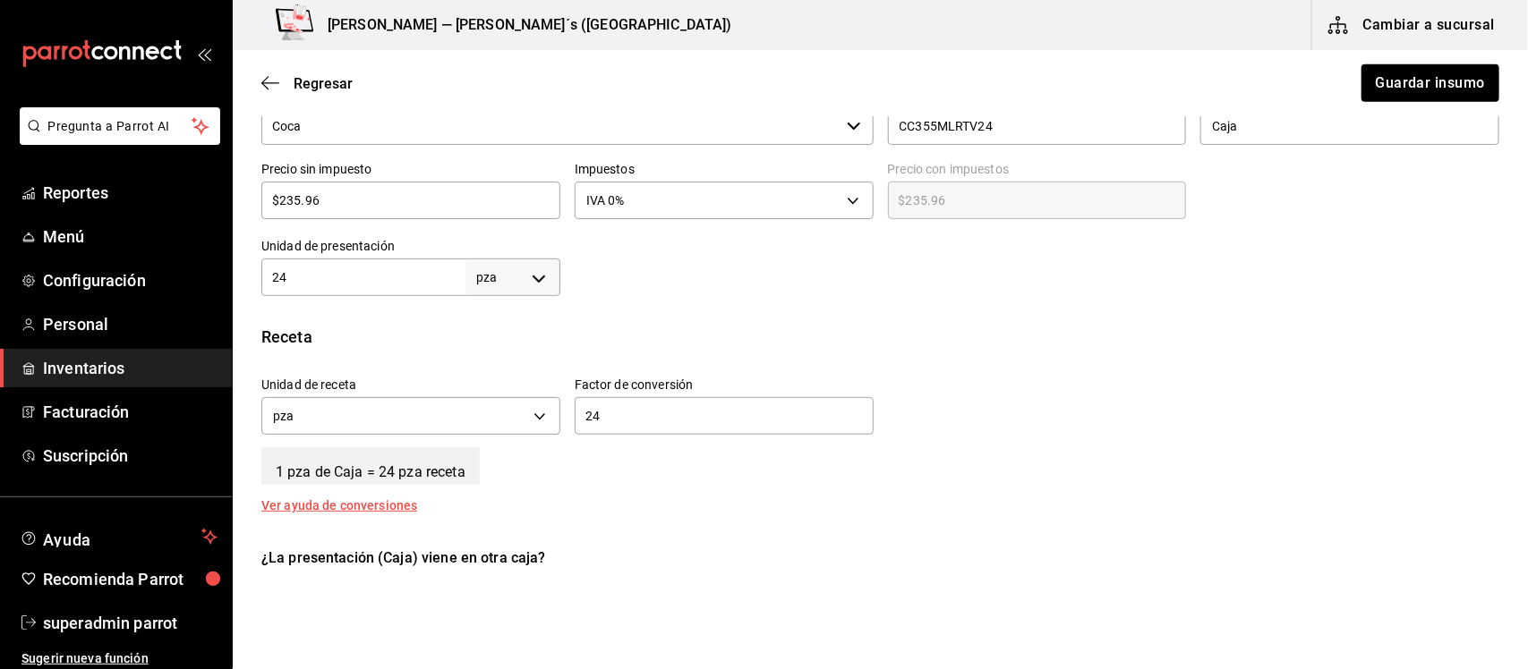
click at [575, 425] on input "24" at bounding box center [724, 415] width 299 height 21
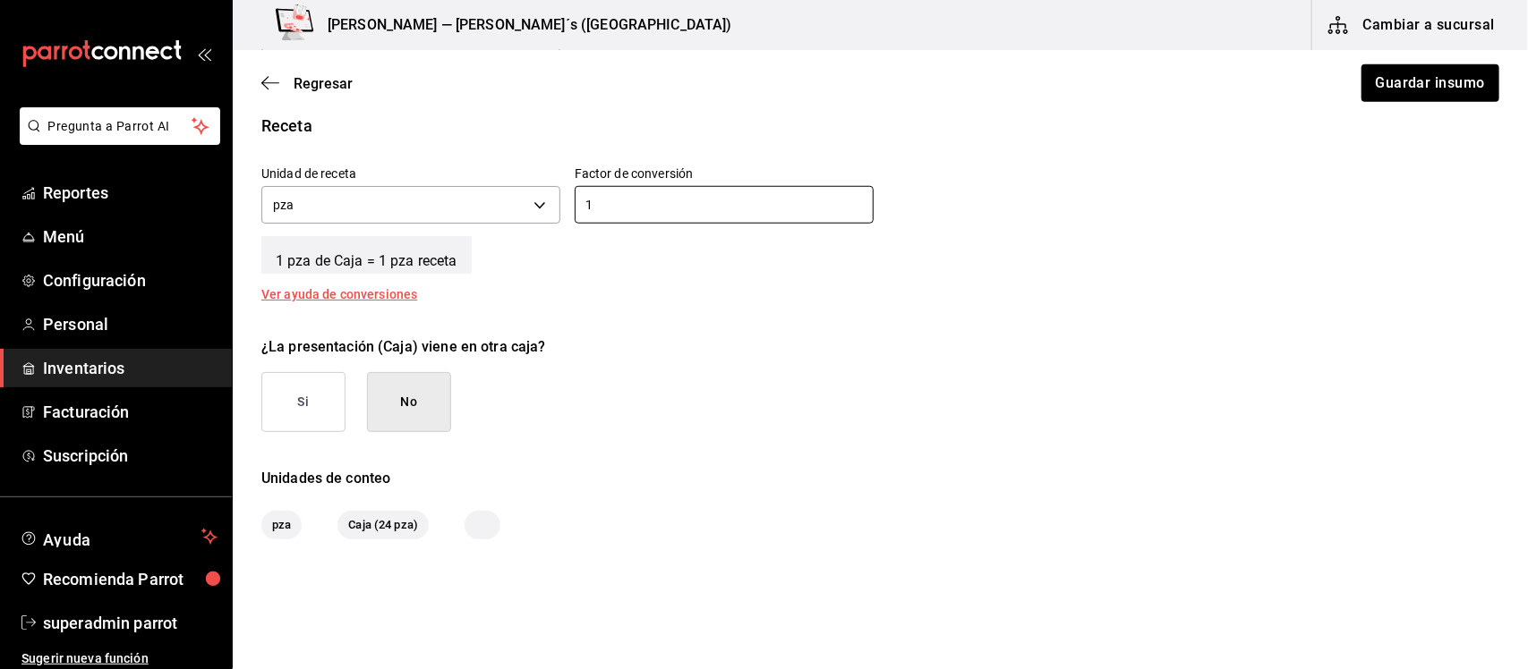
scroll to position [734, 0]
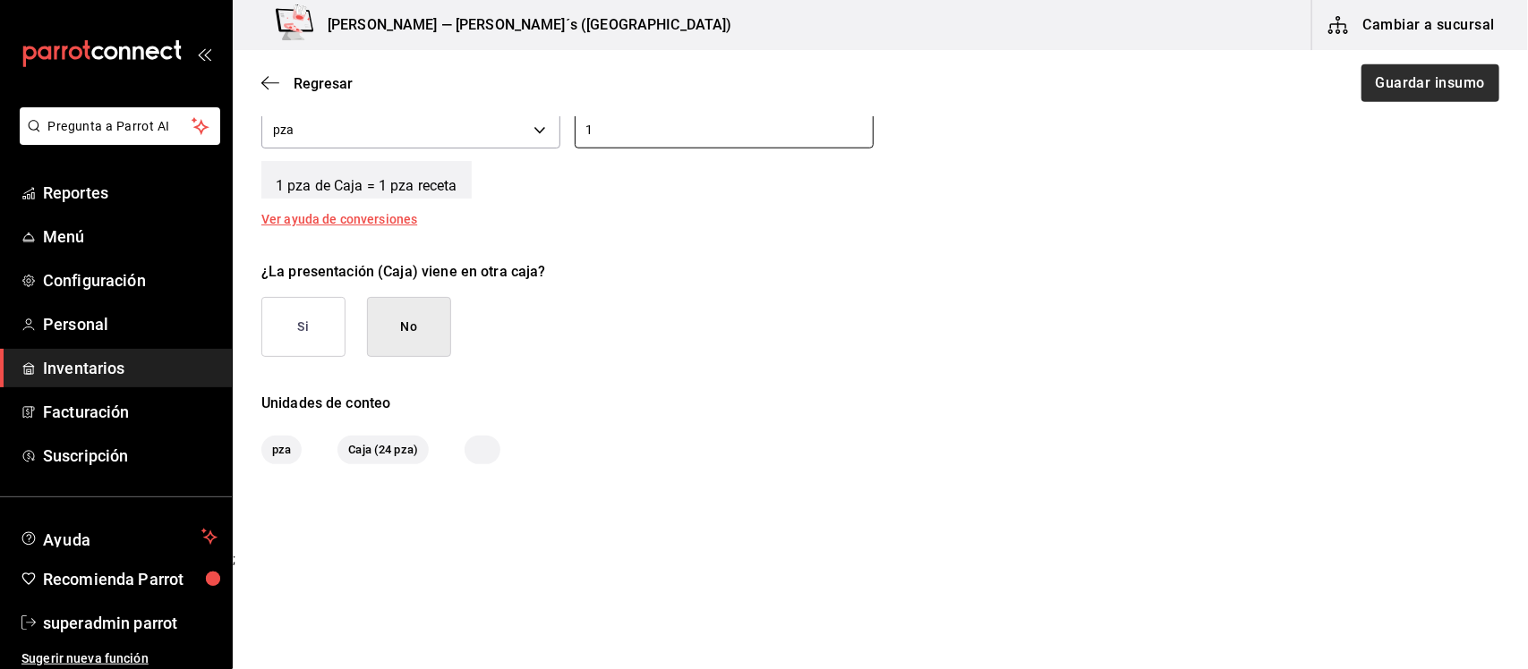
type input "1"
click at [1367, 87] on button "Guardar insumo" at bounding box center [1429, 83] width 140 height 38
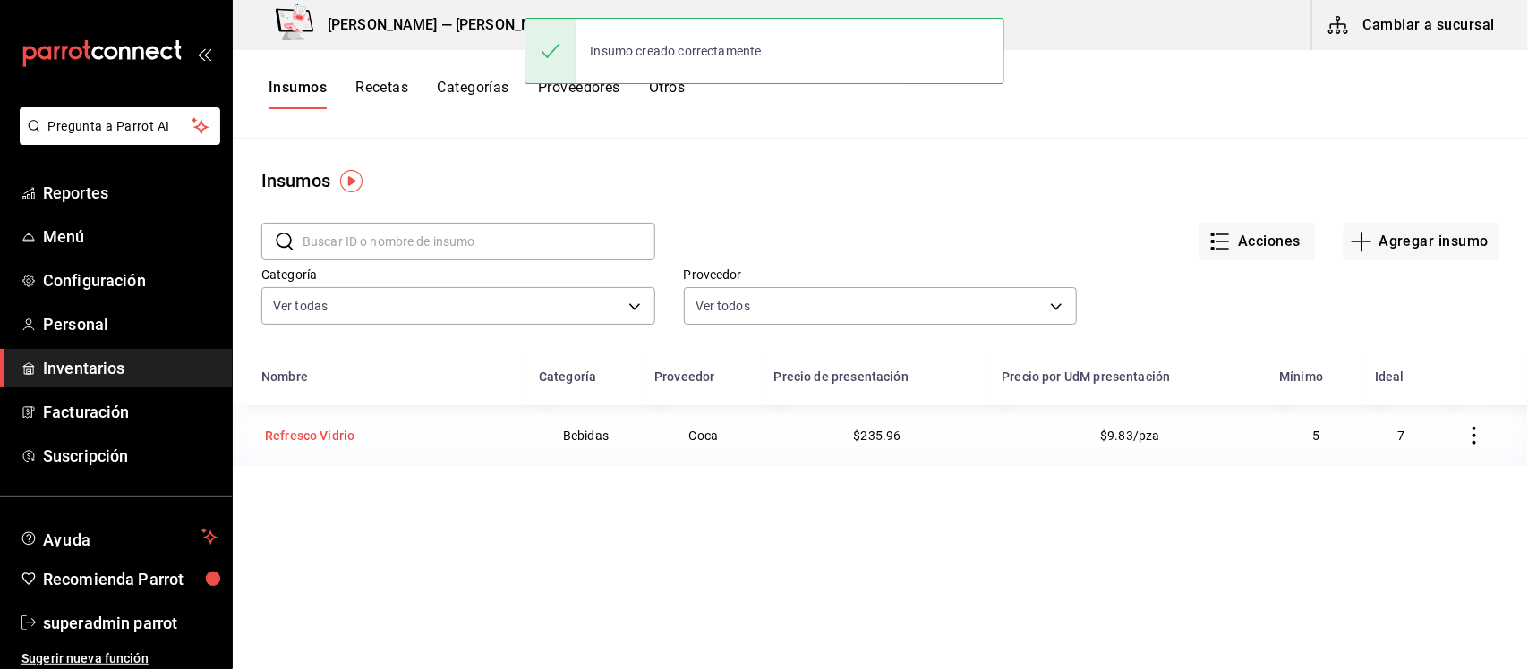
click at [337, 430] on div "Refresco Vidrio" at bounding box center [309, 436] width 89 height 18
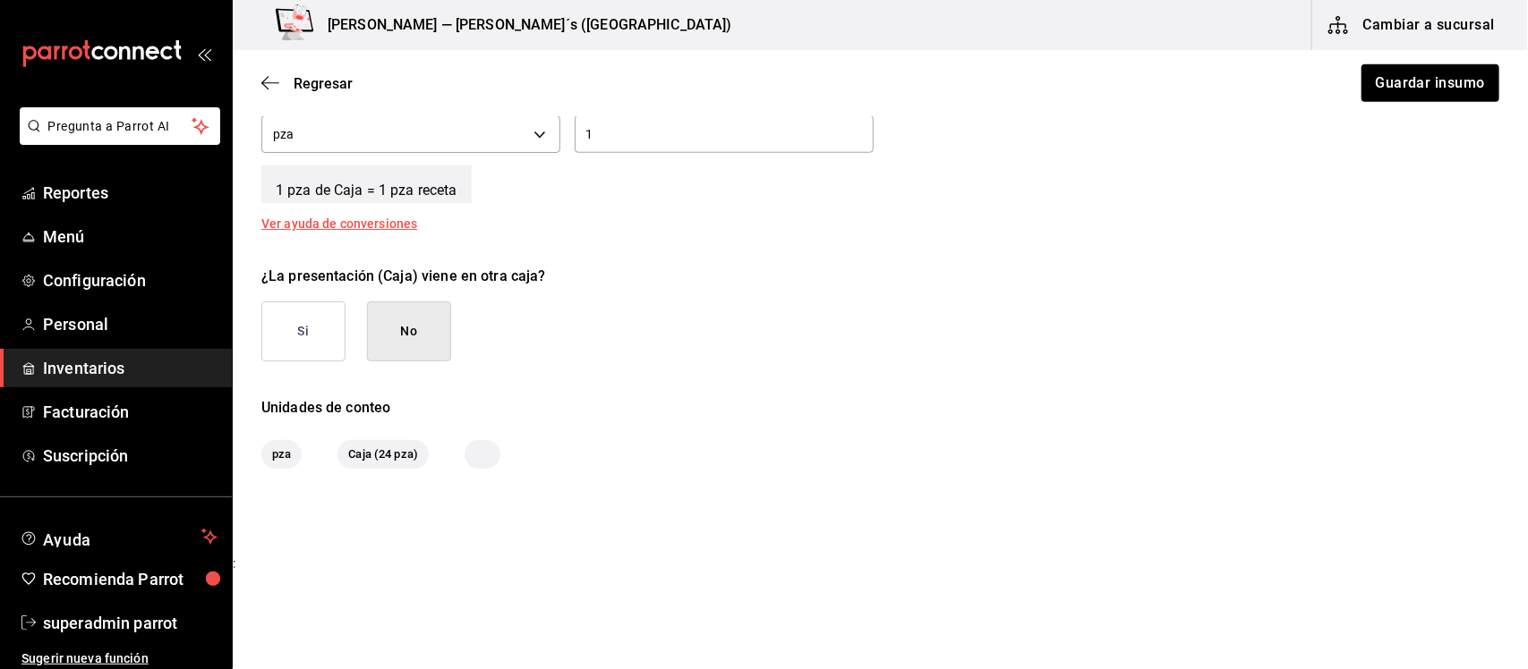
scroll to position [734, 0]
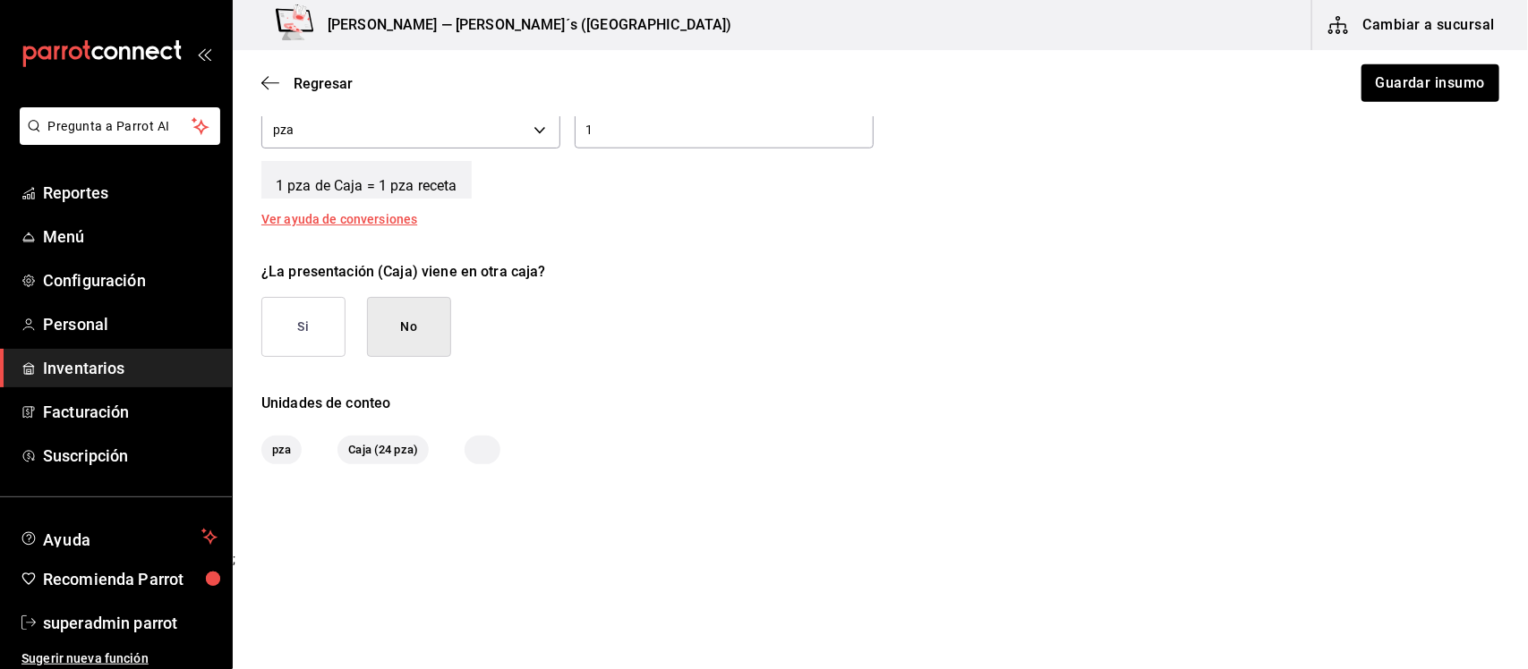
click at [313, 328] on button "Si" at bounding box center [303, 327] width 84 height 60
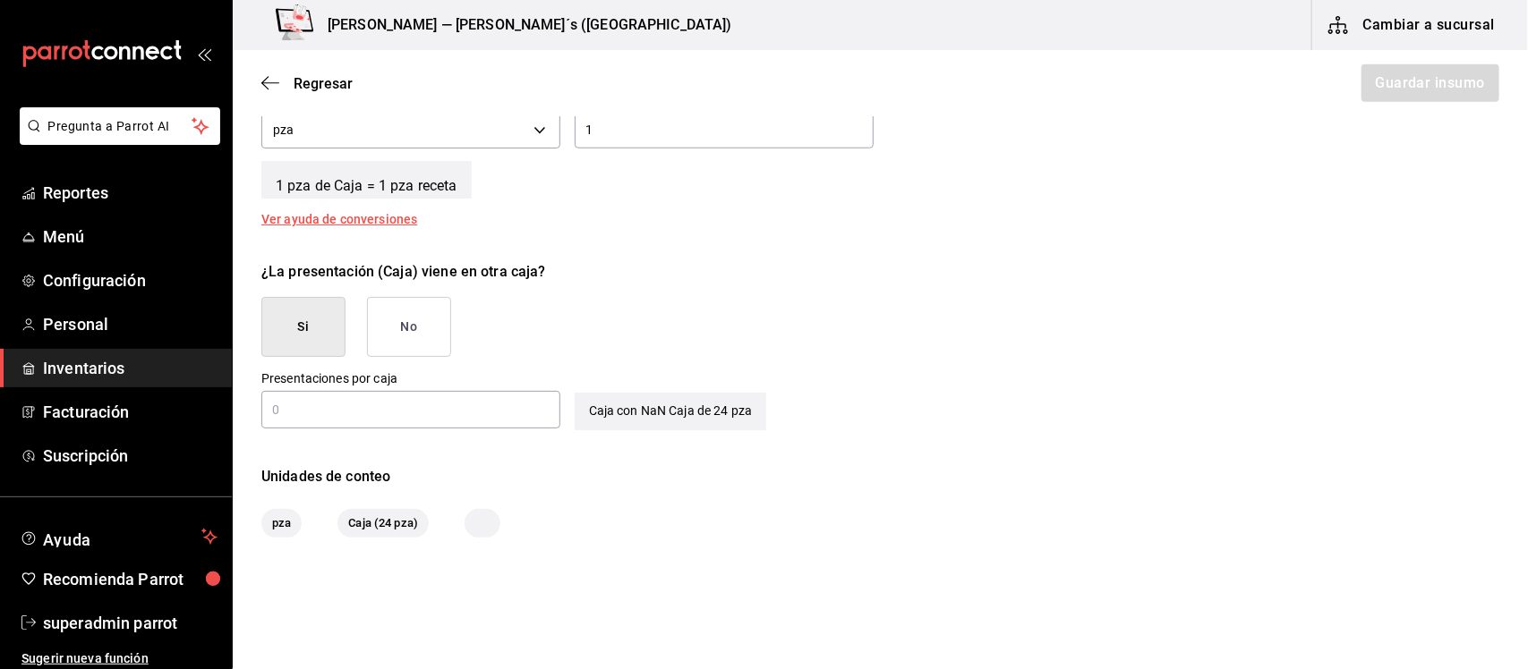
click at [389, 417] on input "text" at bounding box center [410, 409] width 299 height 21
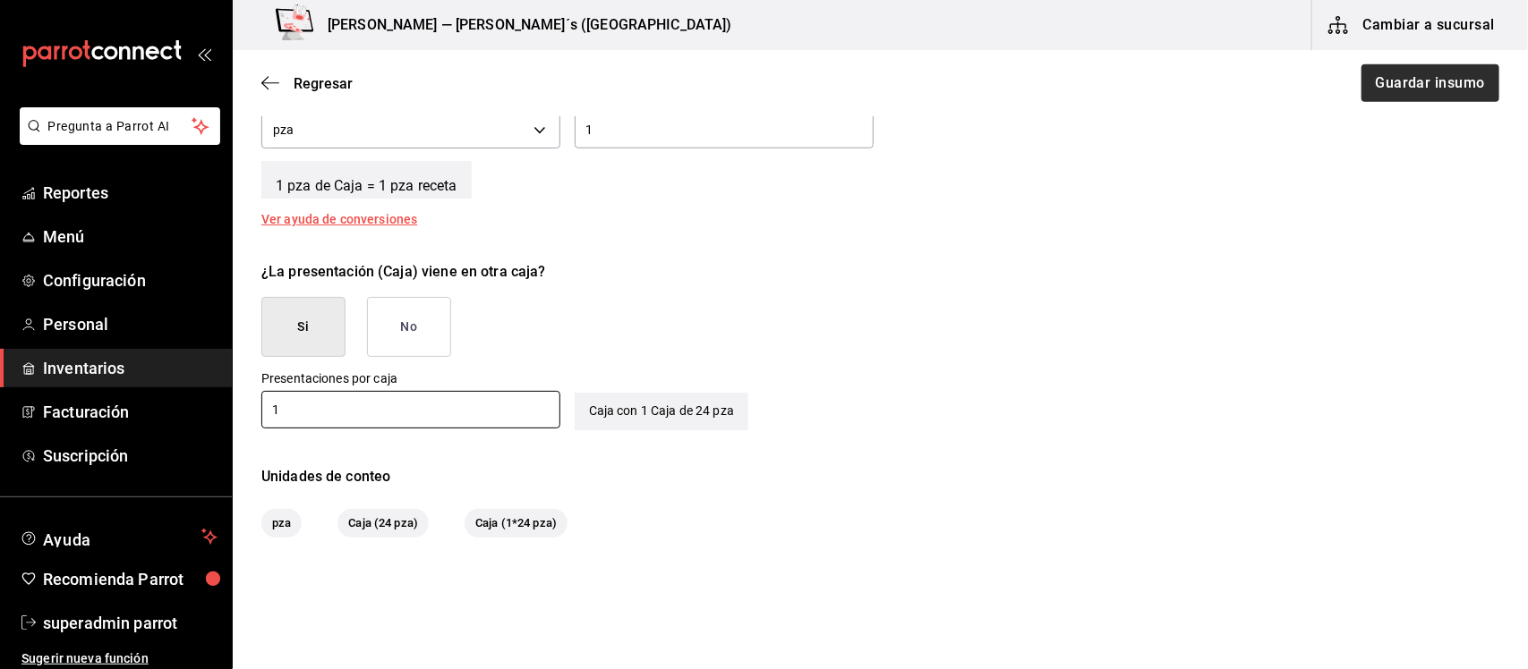
type input "1"
click at [1398, 91] on button "Guardar insumo" at bounding box center [1429, 83] width 140 height 38
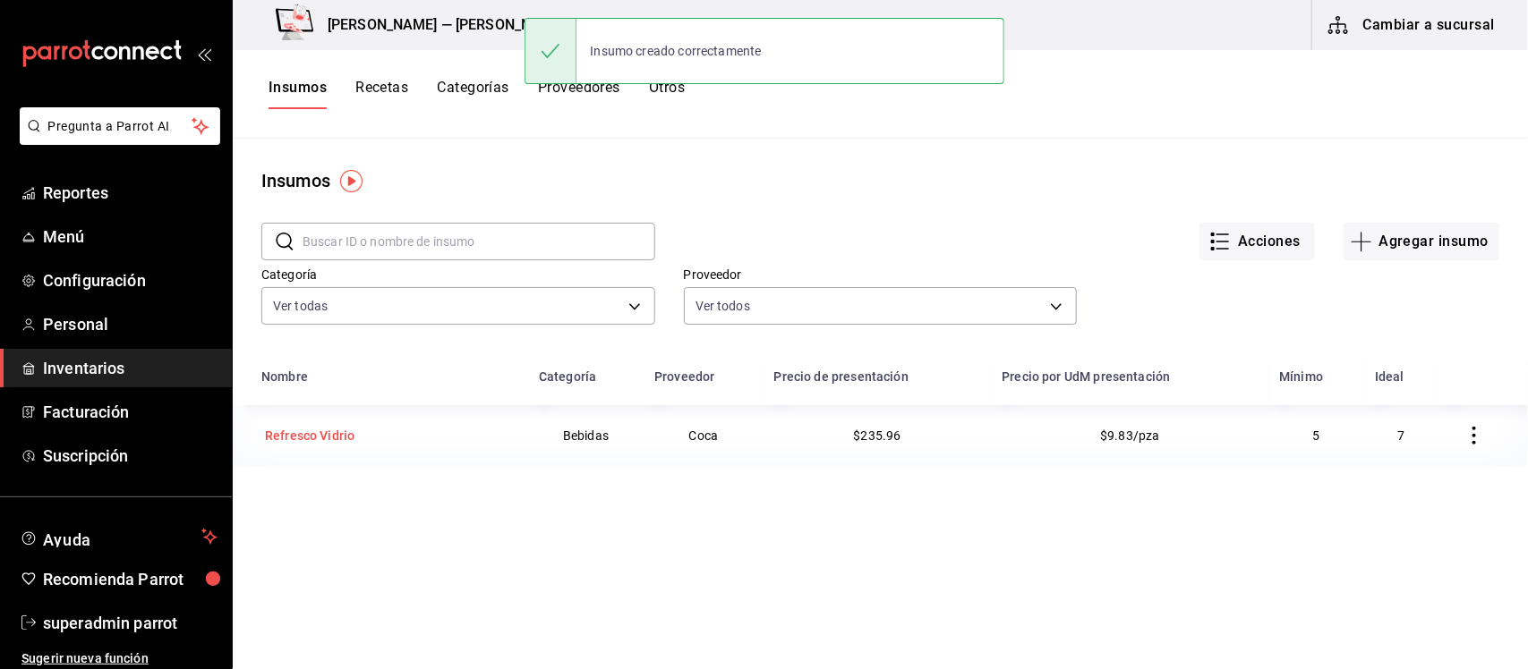
click at [345, 439] on div "Refresco Vidrio" at bounding box center [309, 436] width 89 height 18
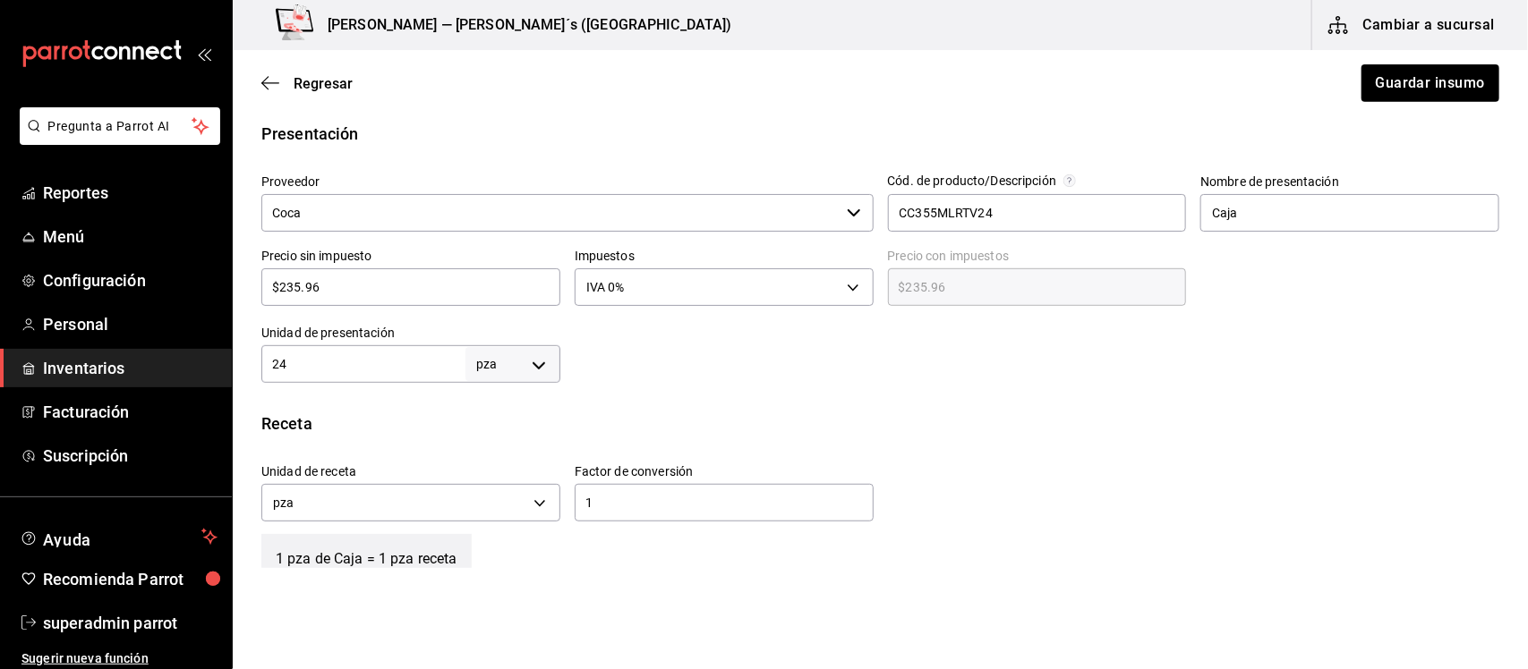
scroll to position [359, 0]
click at [264, 77] on icon "button" at bounding box center [270, 83] width 18 height 16
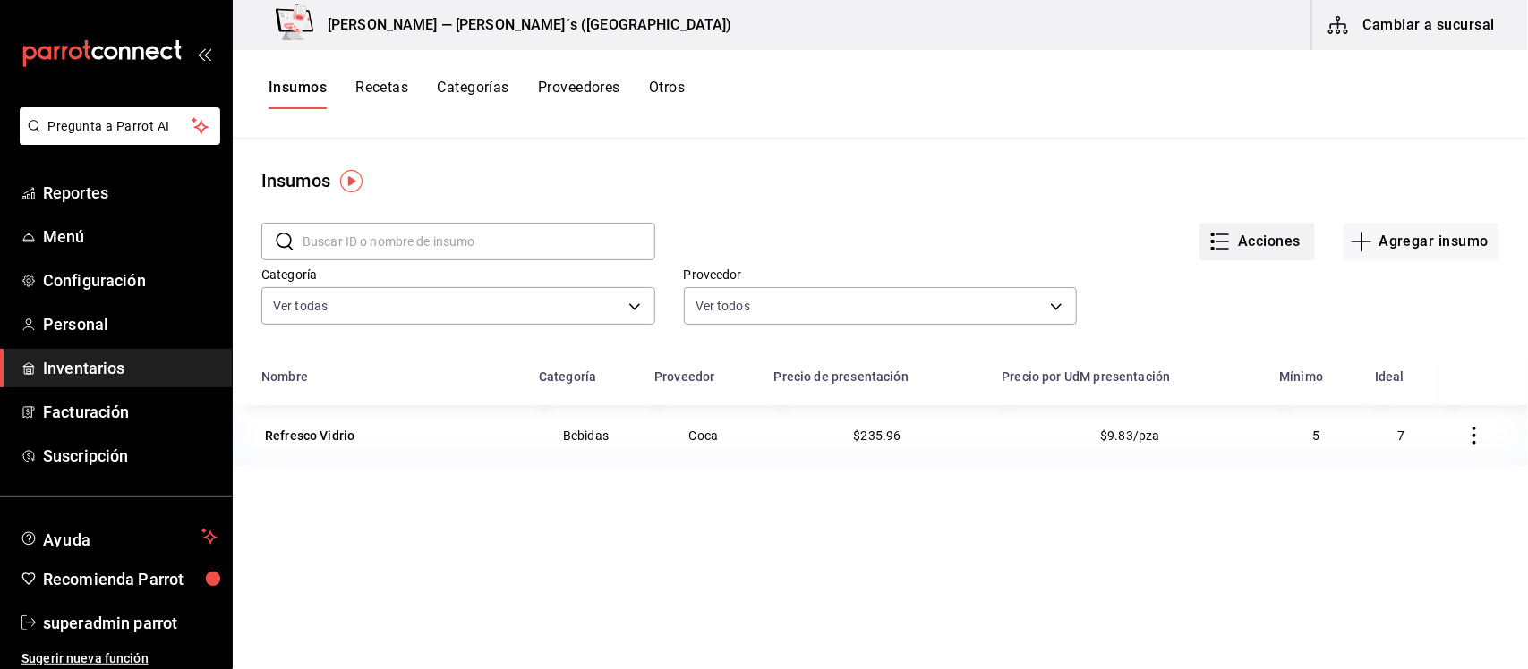
click at [1240, 234] on button "Acciones" at bounding box center [1256, 242] width 115 height 38
click at [1202, 264] on span "Exportar lista de insumos" at bounding box center [1202, 266] width 141 height 14
click at [601, 88] on button "Proveedores" at bounding box center [579, 94] width 82 height 30
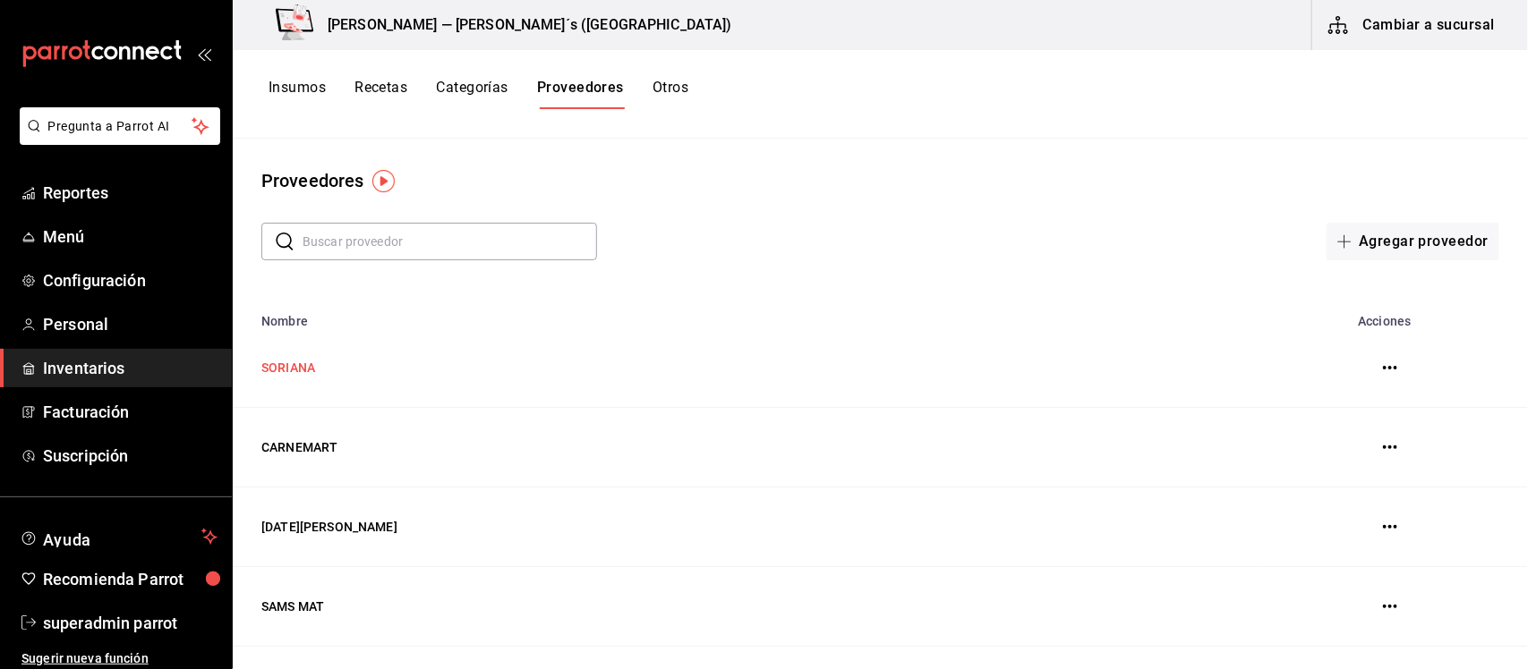
click at [302, 371] on td "SORIANA" at bounding box center [746, 368] width 1027 height 80
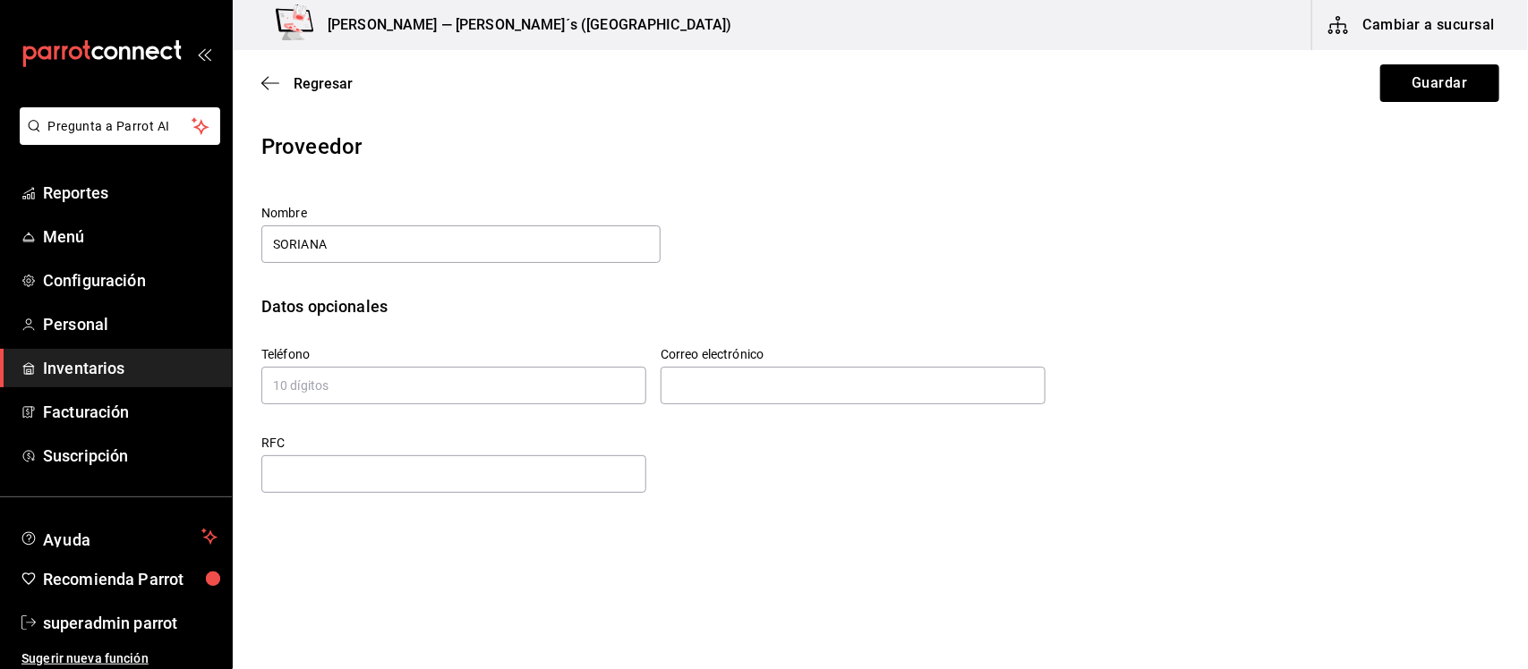
click at [596, 128] on main "Regresar Guardar Proveedor Nombre SORIANA Datos opcionales Teléfono Correo elec…" at bounding box center [880, 330] width 1295 height 560
click at [275, 89] on icon "button" at bounding box center [270, 83] width 18 height 16
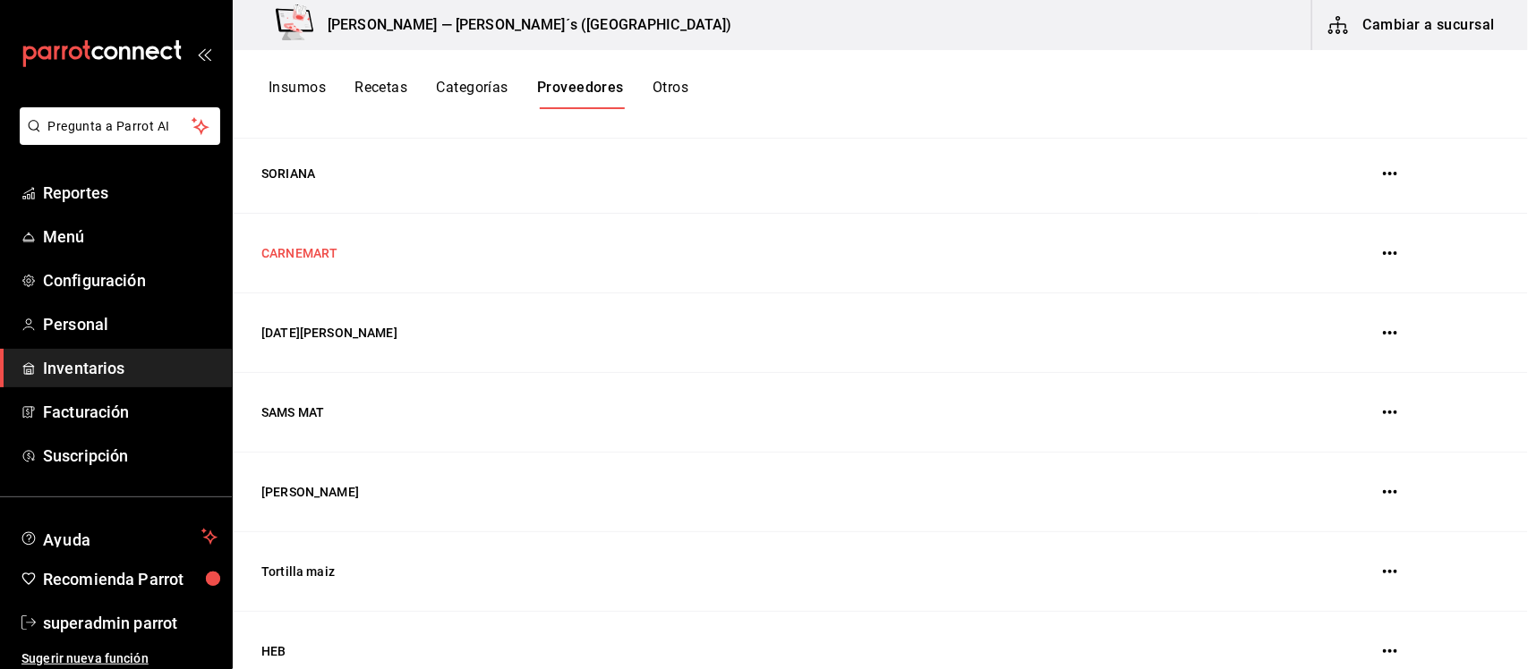
scroll to position [306, 0]
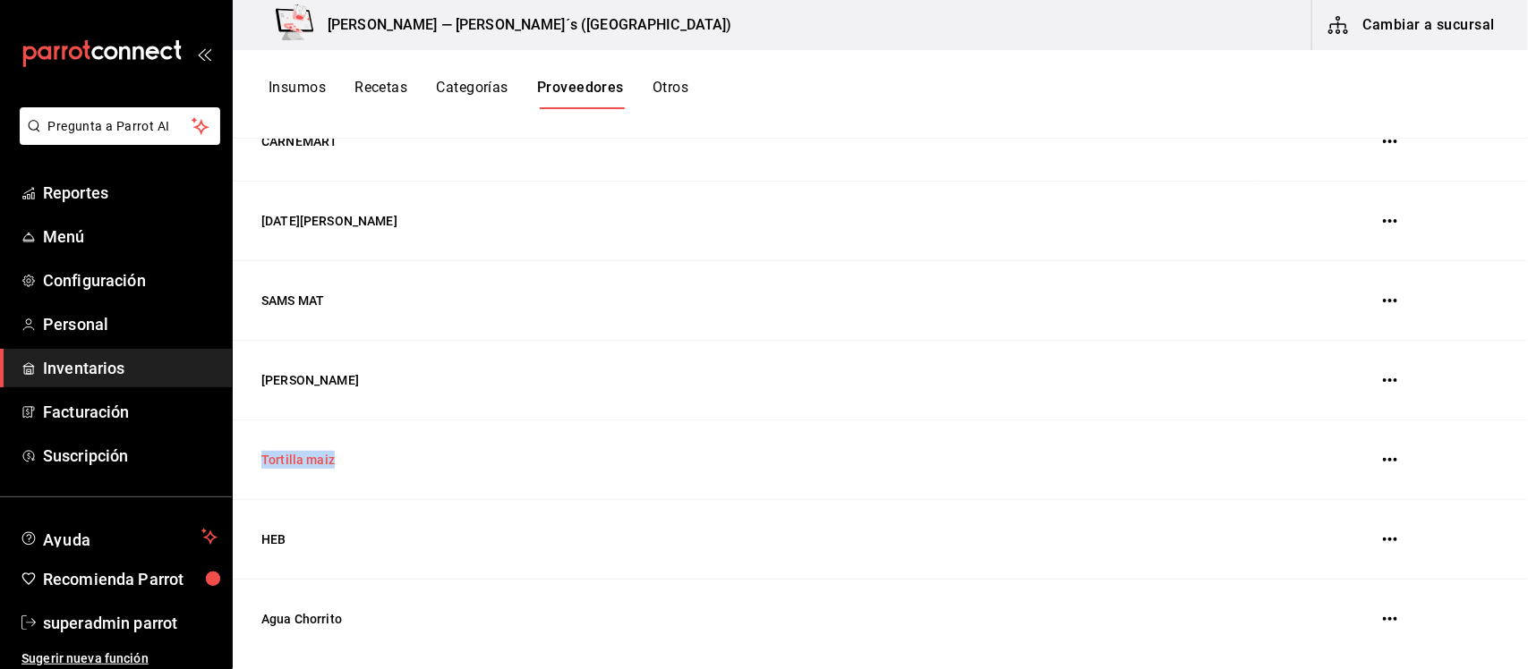
drag, startPoint x: 352, startPoint y: 464, endPoint x: 260, endPoint y: 464, distance: 92.2
click at [260, 464] on td "Tortilla maiz" at bounding box center [746, 461] width 1027 height 80
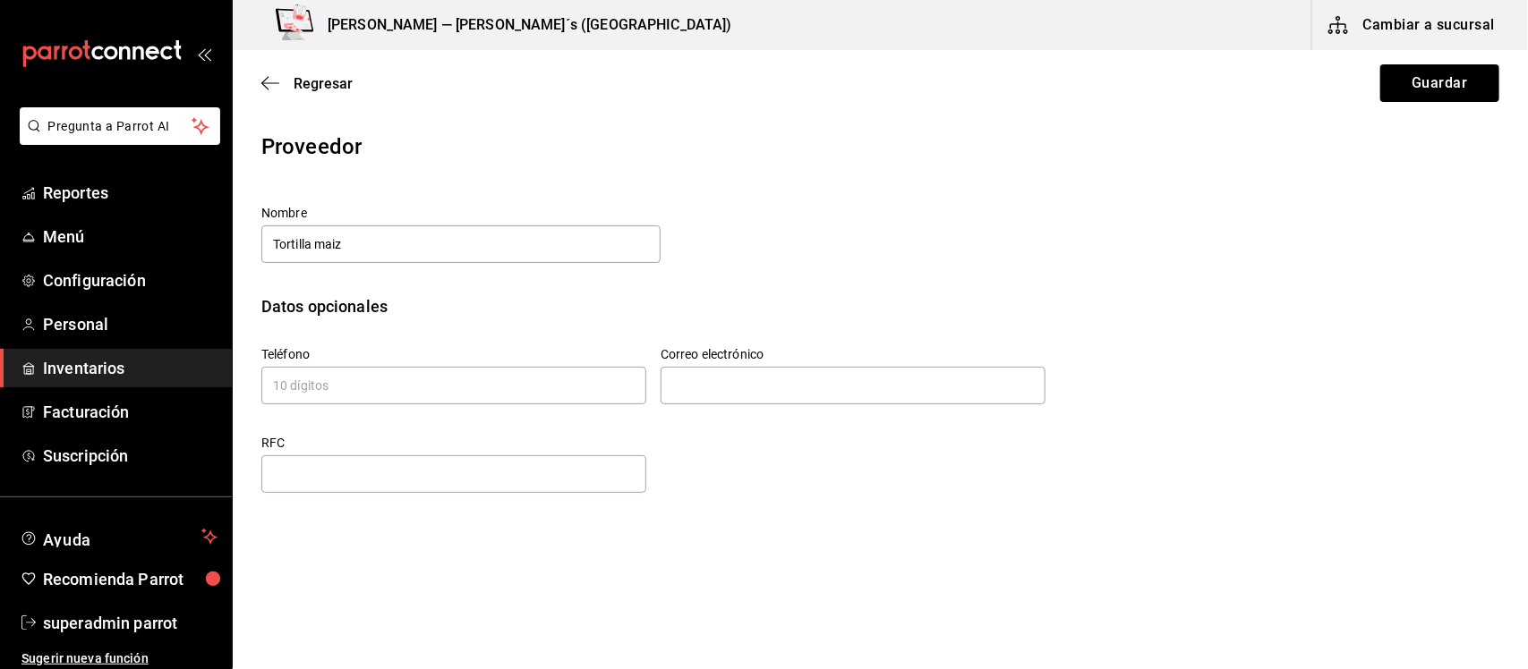
drag, startPoint x: 361, startPoint y: 248, endPoint x: 231, endPoint y: 248, distance: 129.8
click at [231, 248] on div "Pregunta a Parrot AI Reportes Menú Configuración Personal Inventarios Facturaci…" at bounding box center [764, 284] width 1528 height 568
click at [275, 81] on icon "button" at bounding box center [270, 83] width 18 height 16
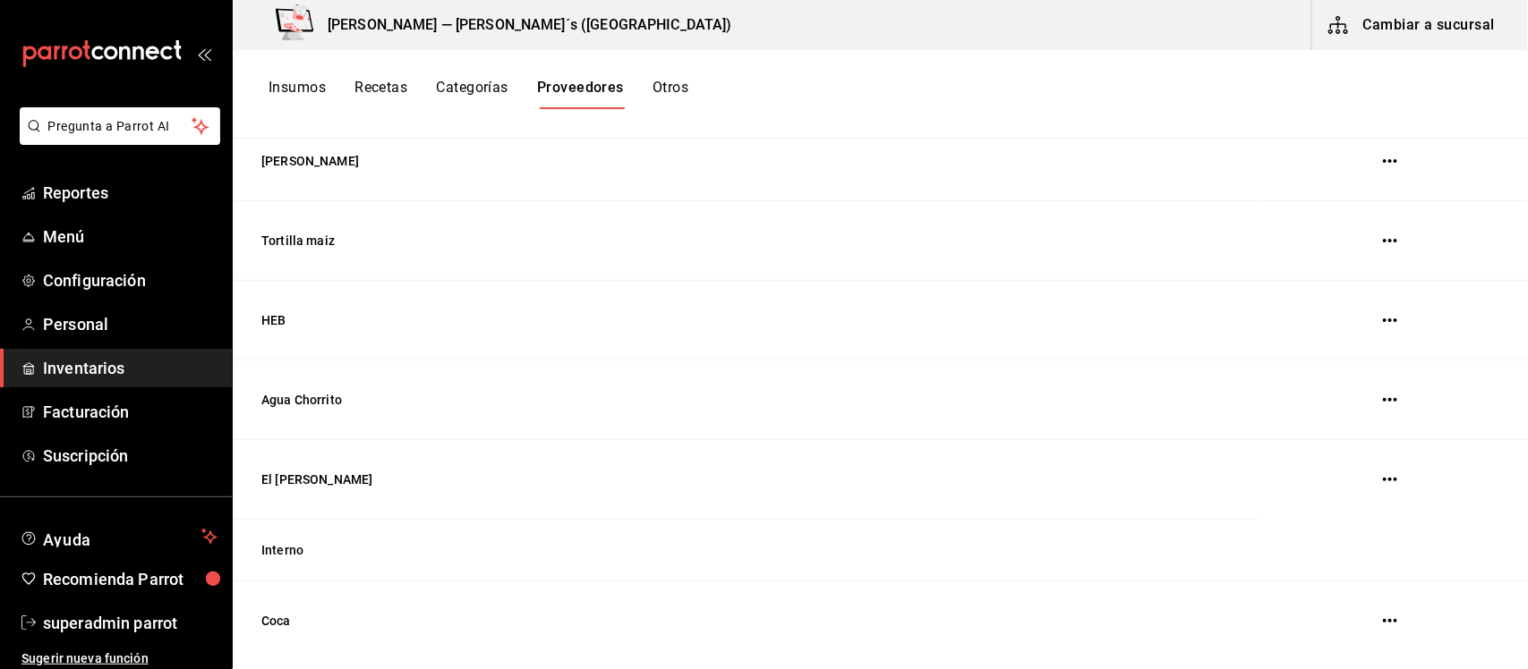
scroll to position [530, 0]
drag, startPoint x: 309, startPoint y: 548, endPoint x: 260, endPoint y: 549, distance: 48.3
click at [260, 549] on td "Interno" at bounding box center [746, 546] width 1027 height 62
copy td "Interno"
click at [293, 89] on button "Insumos" at bounding box center [296, 94] width 57 height 30
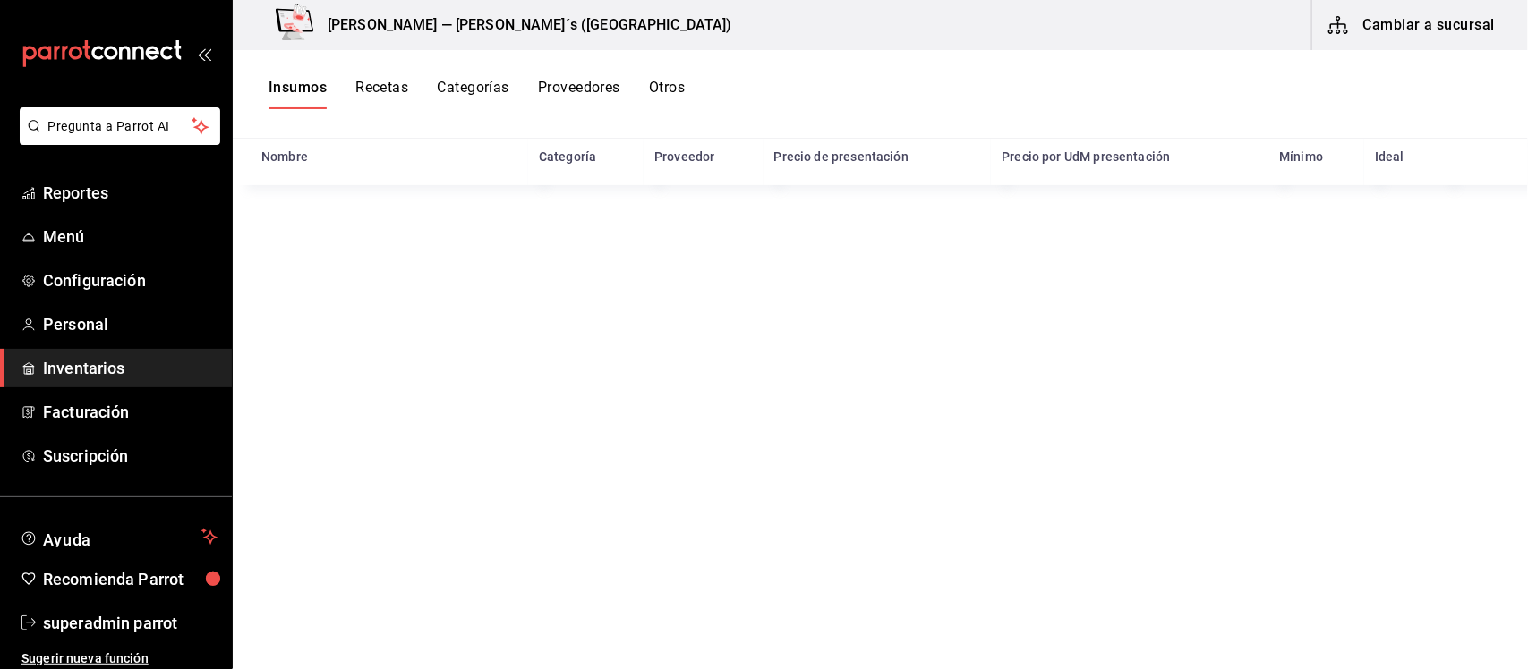
scroll to position [220, 0]
click at [1465, 222] on icon "button" at bounding box center [1474, 216] width 18 height 18
click at [1405, 217] on span "Eliminar" at bounding box center [1404, 216] width 46 height 14
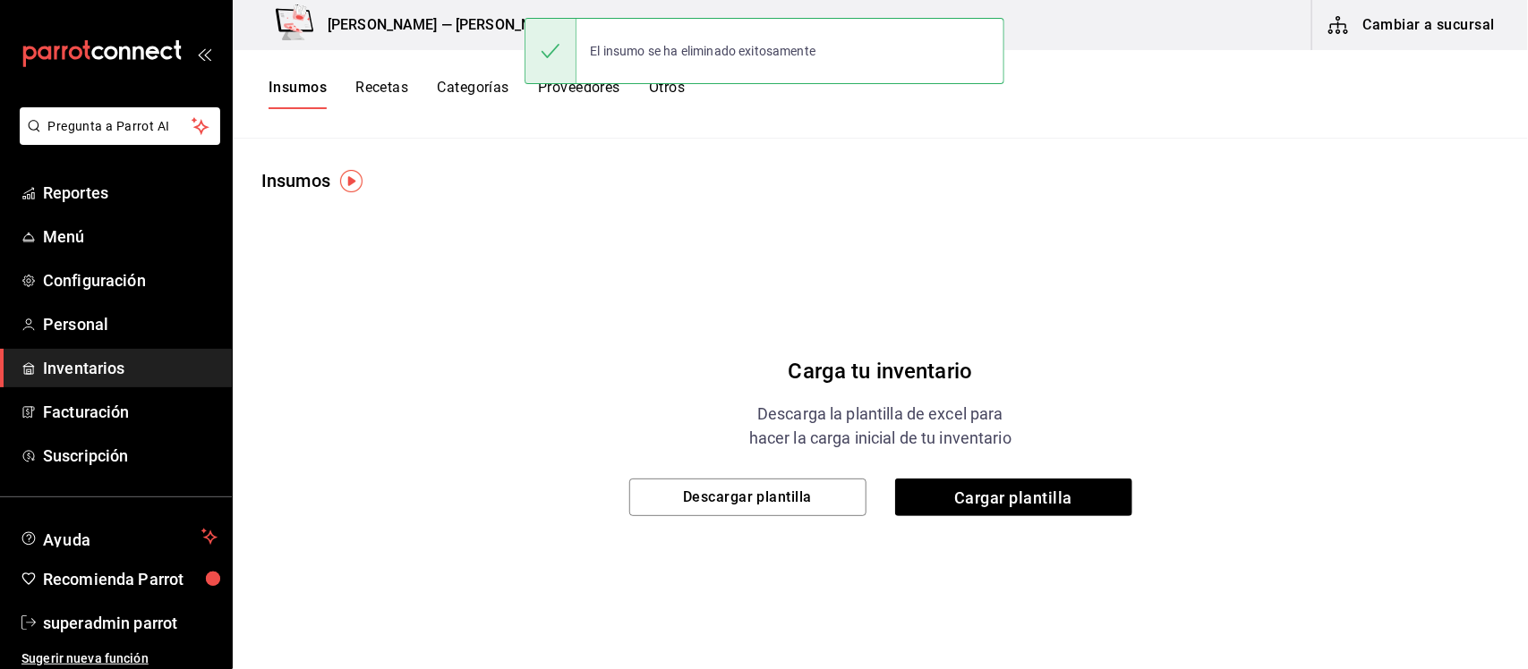
scroll to position [0, 0]
click at [974, 504] on span "Cargar plantilla" at bounding box center [1013, 498] width 237 height 38
click at [0, 0] on input "Cargar plantilla" at bounding box center [0, 0] width 0 height 0
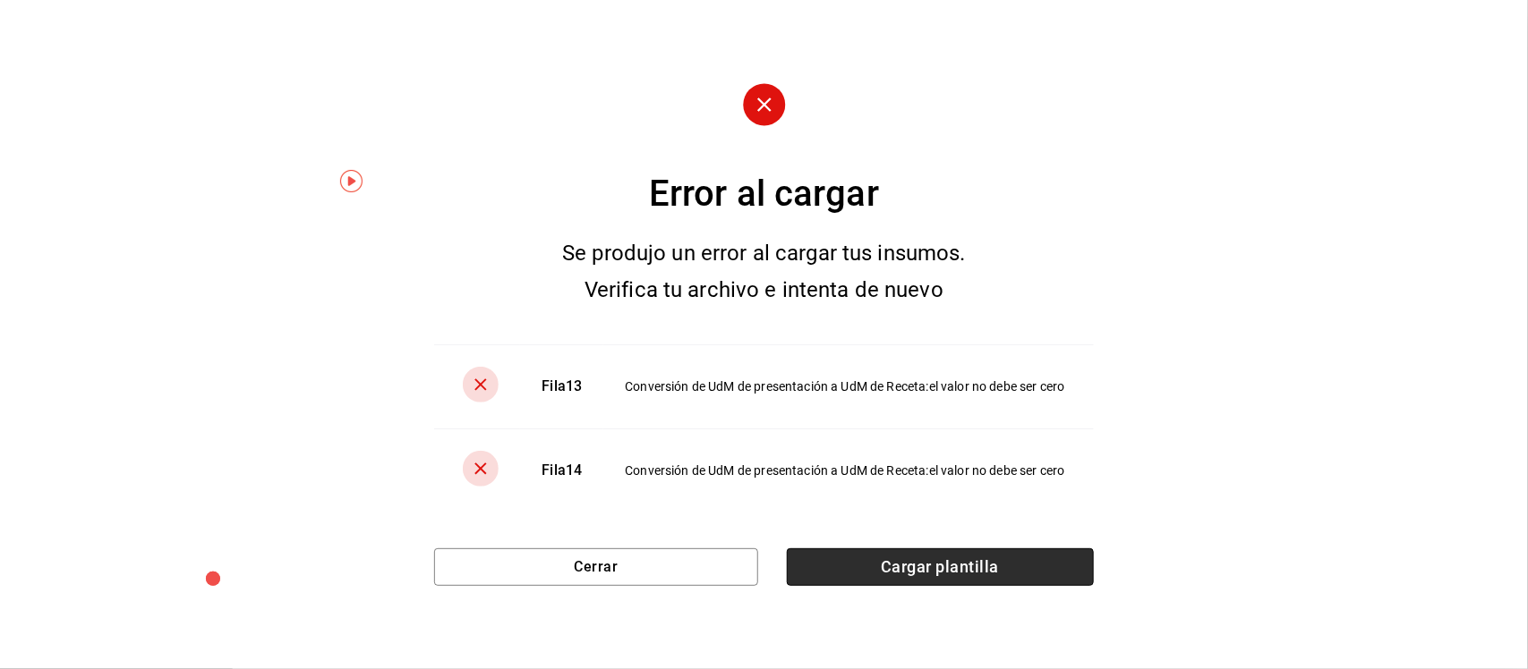
click at [890, 575] on span "Cargar plantilla" at bounding box center [940, 568] width 307 height 38
click at [0, 0] on input "Cargar plantilla" at bounding box center [0, 0] width 0 height 0
click at [907, 551] on span "Cargar plantilla" at bounding box center [940, 568] width 307 height 38
click at [0, 0] on input "Cargar plantilla" at bounding box center [0, 0] width 0 height 0
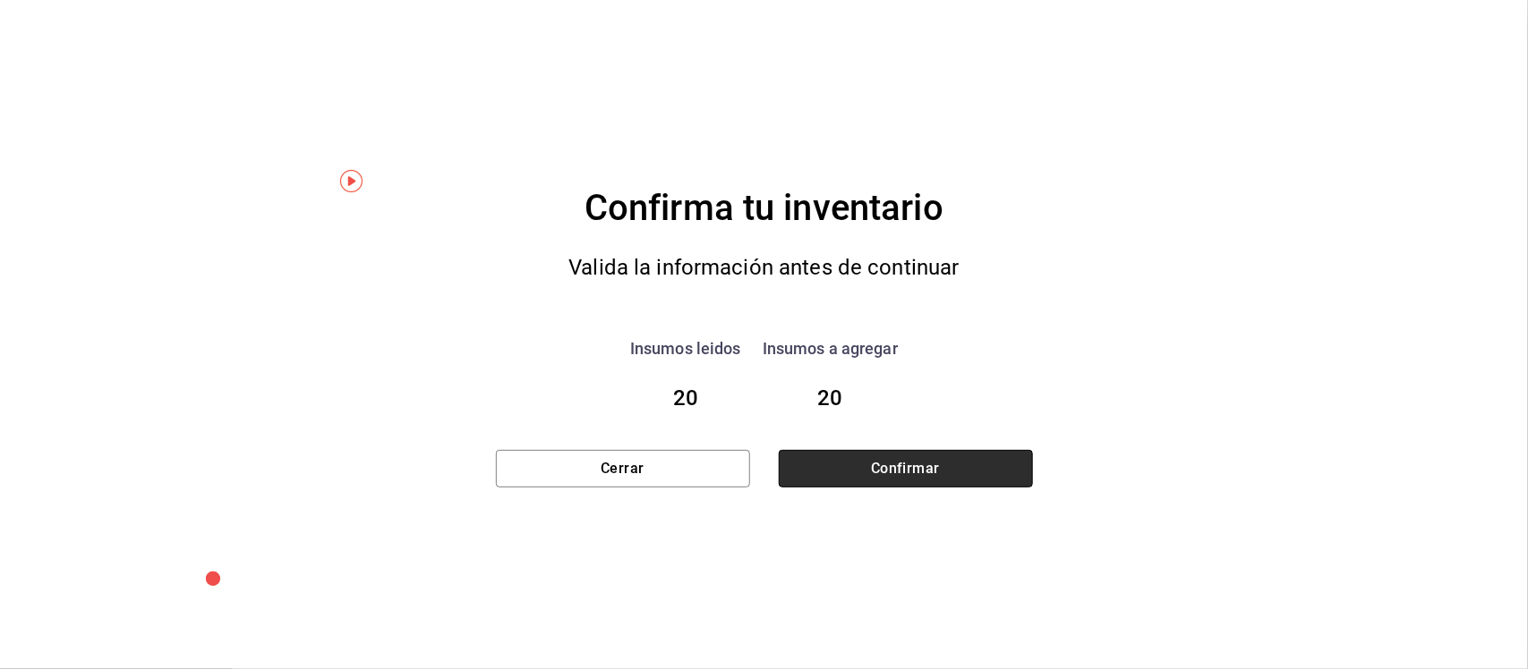
click at [860, 465] on button "Confirmar" at bounding box center [906, 469] width 254 height 38
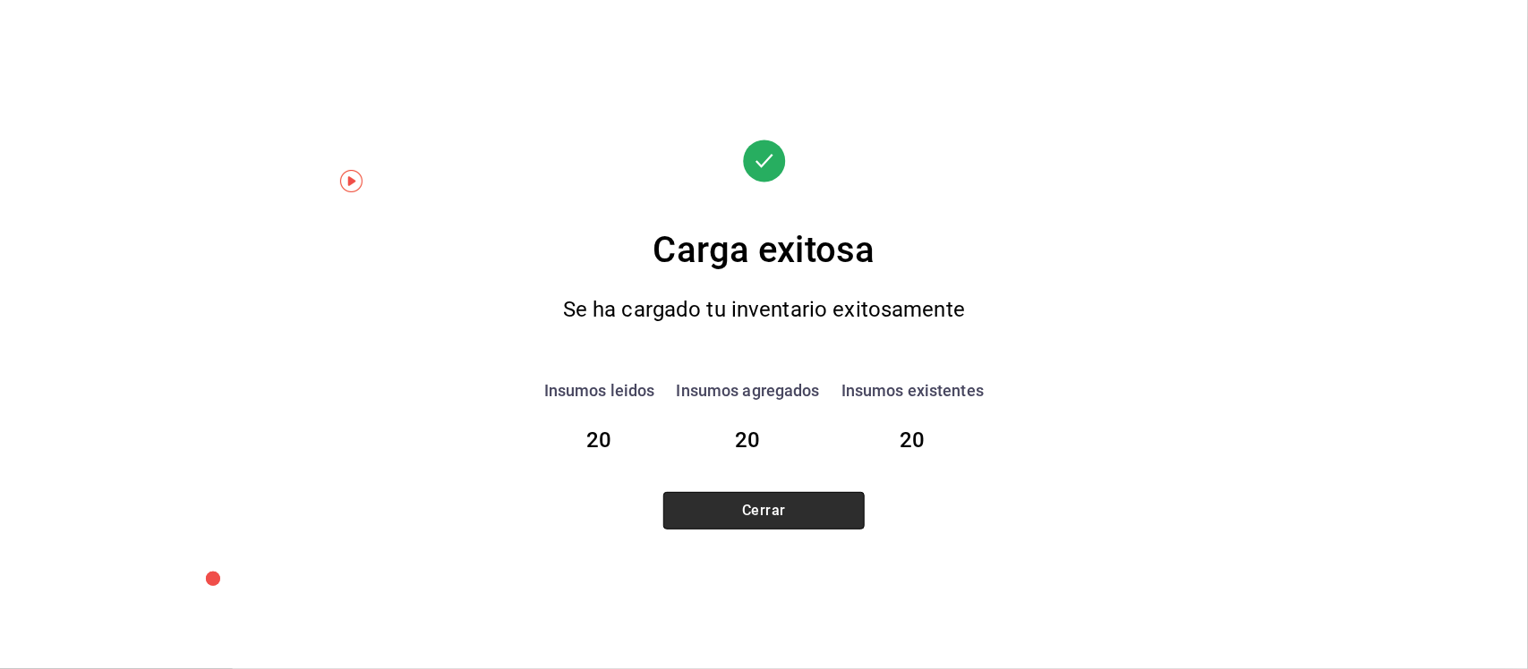
click at [851, 513] on button "Cerrar" at bounding box center [763, 511] width 201 height 38
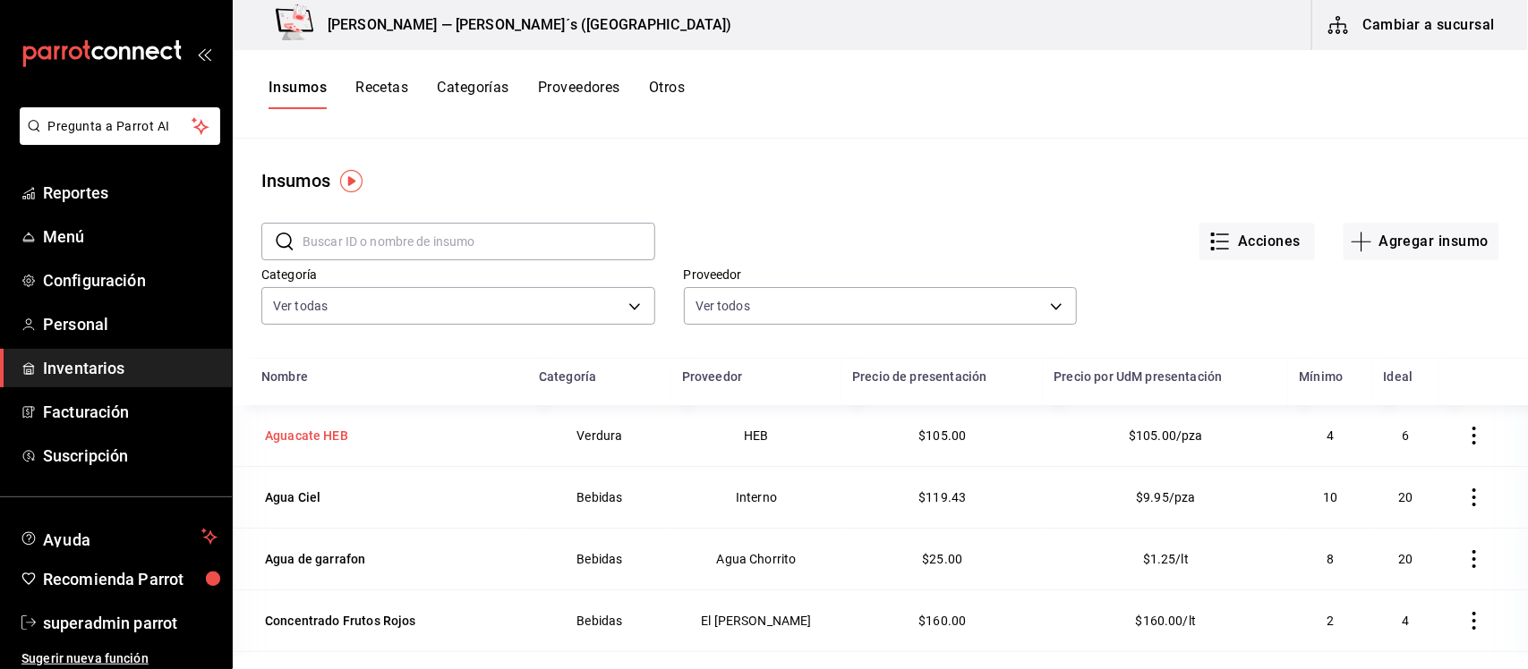
click at [331, 435] on div "Aguacate HEB" at bounding box center [306, 436] width 83 height 18
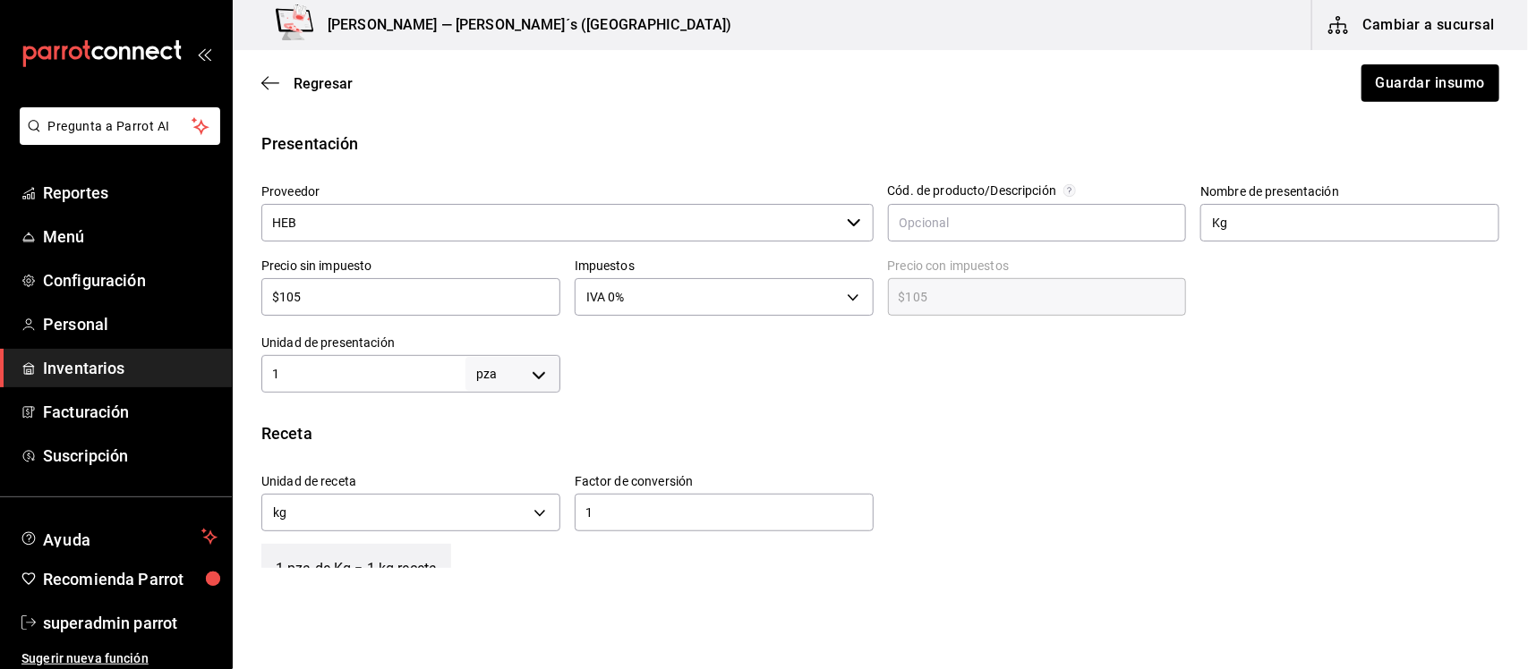
scroll to position [336, 0]
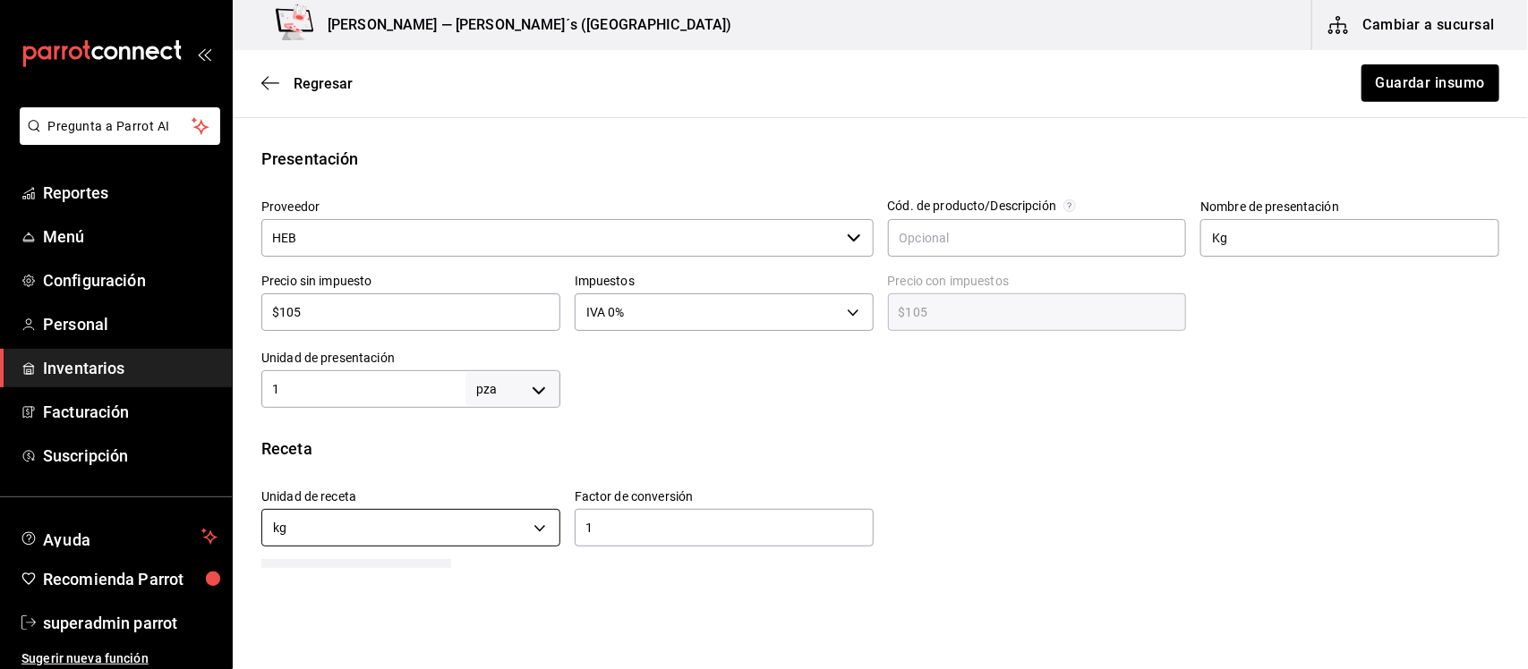
click at [534, 535] on body "Pregunta a Parrot AI Reportes Menú Configuración Personal Inventarios Facturaci…" at bounding box center [764, 284] width 1528 height 568
click at [345, 607] on li "pza" at bounding box center [408, 617] width 293 height 30
type input "UNIT"
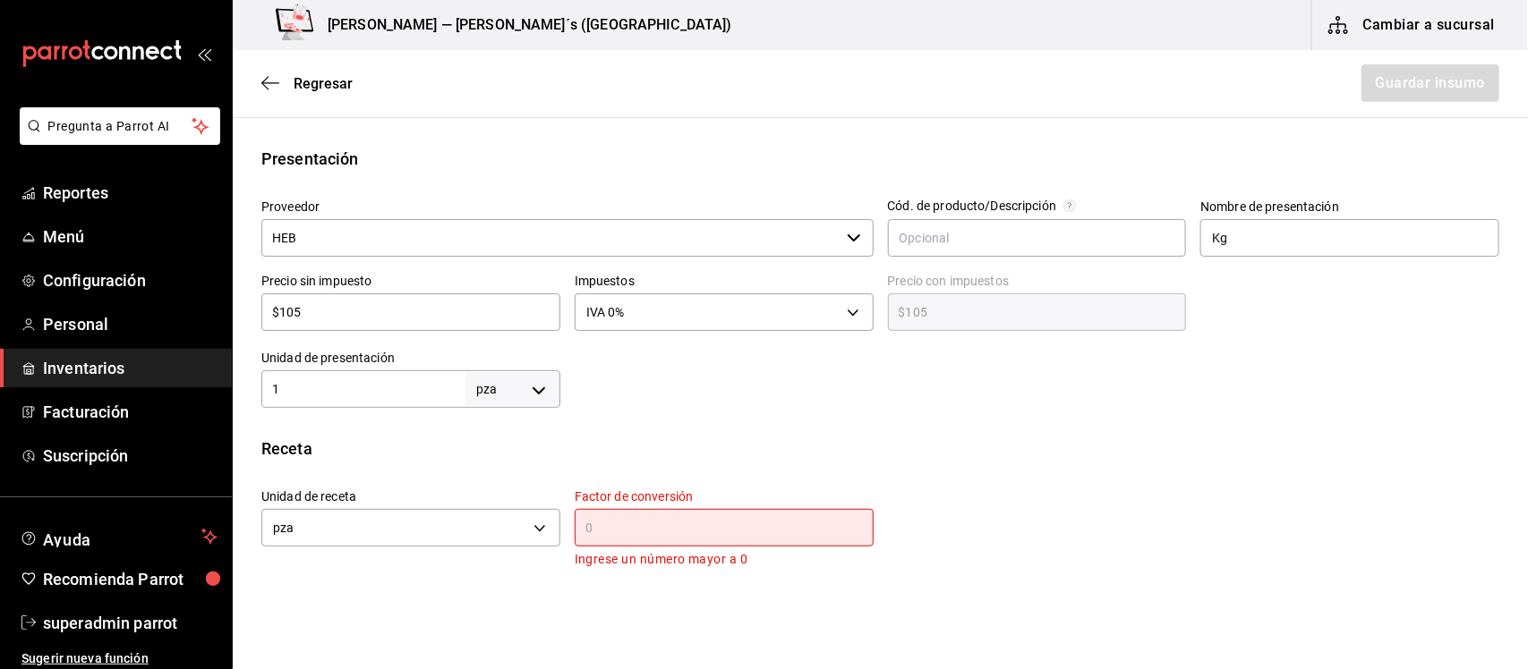
click at [596, 522] on input "text" at bounding box center [724, 527] width 299 height 21
type input "1"
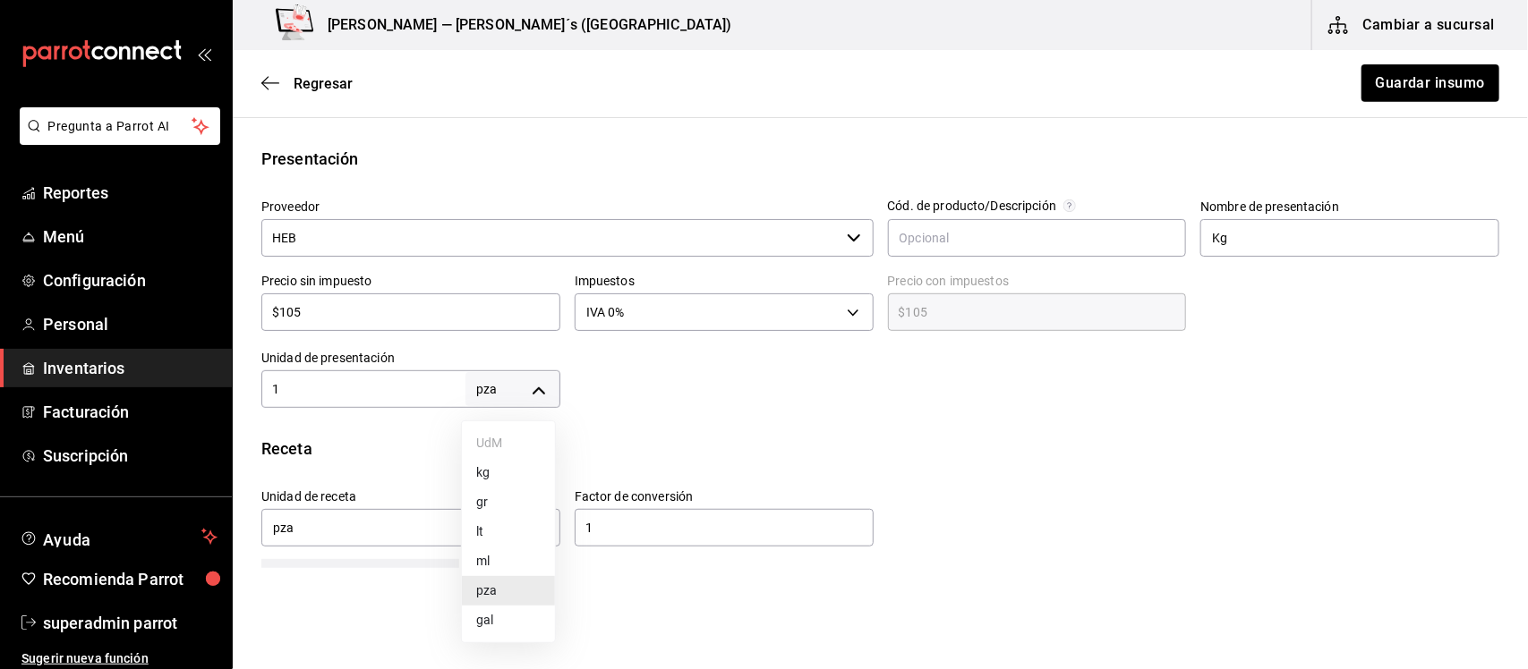
click at [521, 386] on body "Pregunta a Parrot AI Reportes Menú Configuración Personal Inventarios Facturaci…" at bounding box center [764, 284] width 1528 height 568
click at [499, 477] on li "kg" at bounding box center [508, 473] width 93 height 30
type input "KILOGRAM"
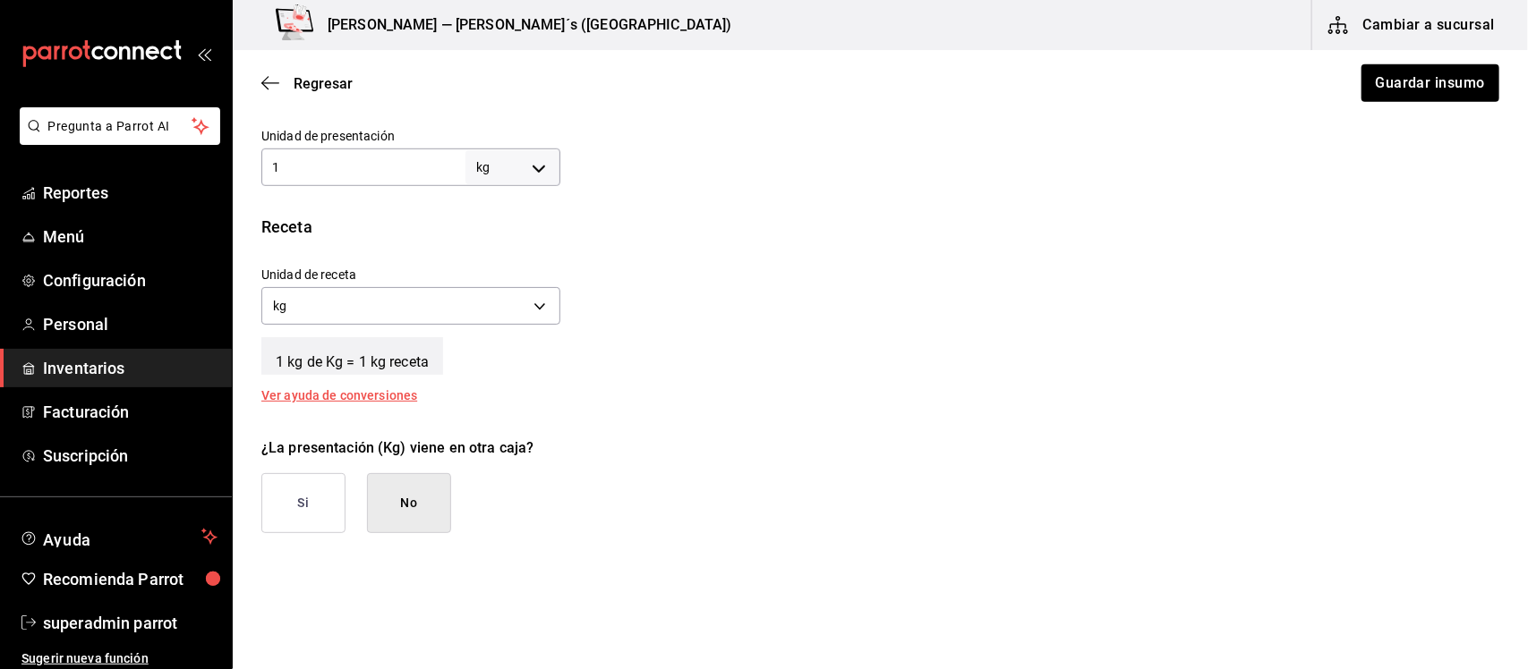
scroll to position [671, 0]
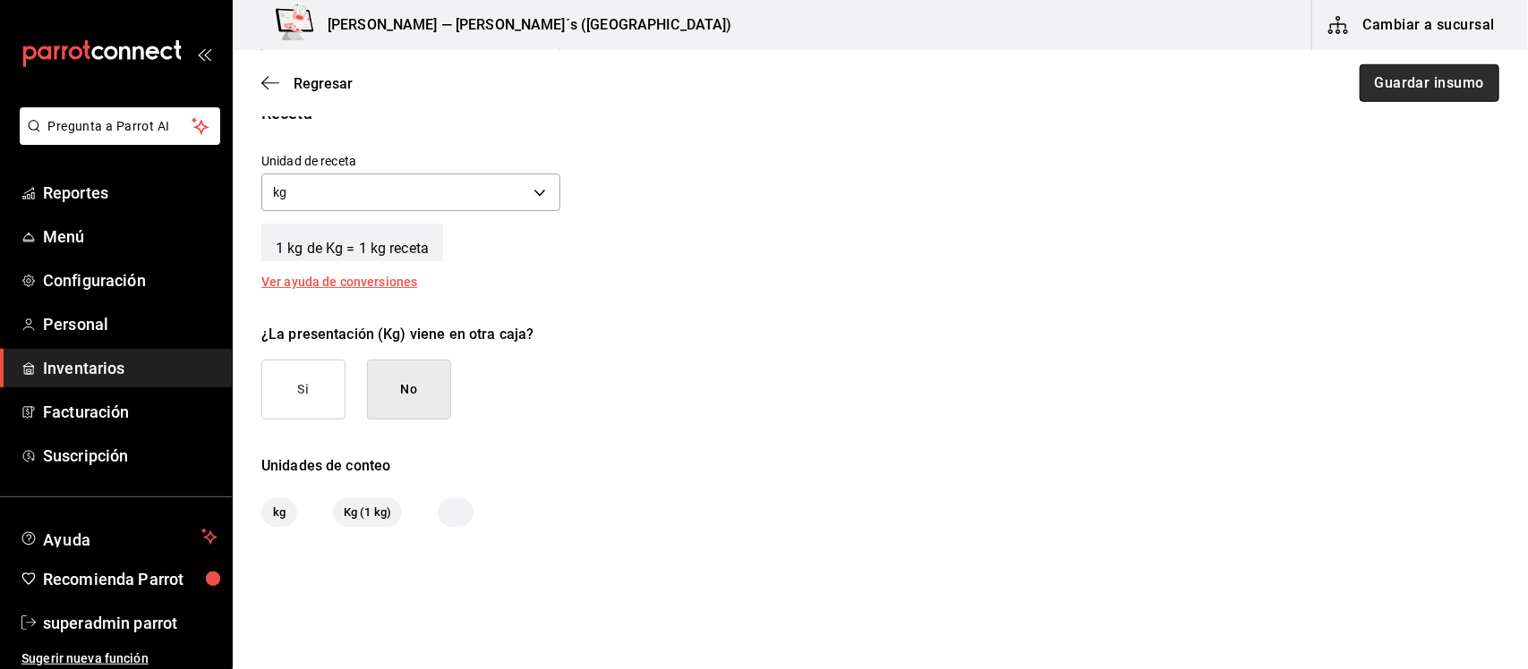
click at [1384, 90] on button "Guardar insumo" at bounding box center [1429, 83] width 140 height 38
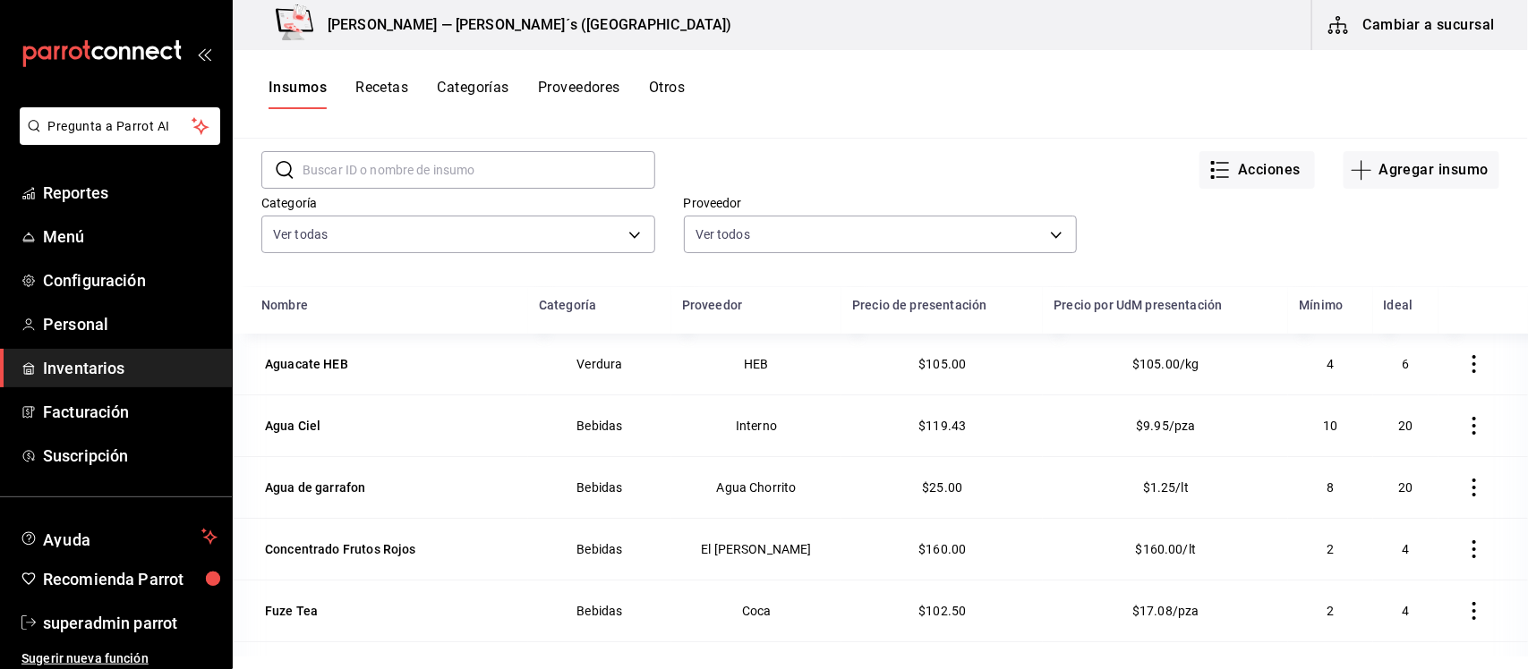
scroll to position [112, 0]
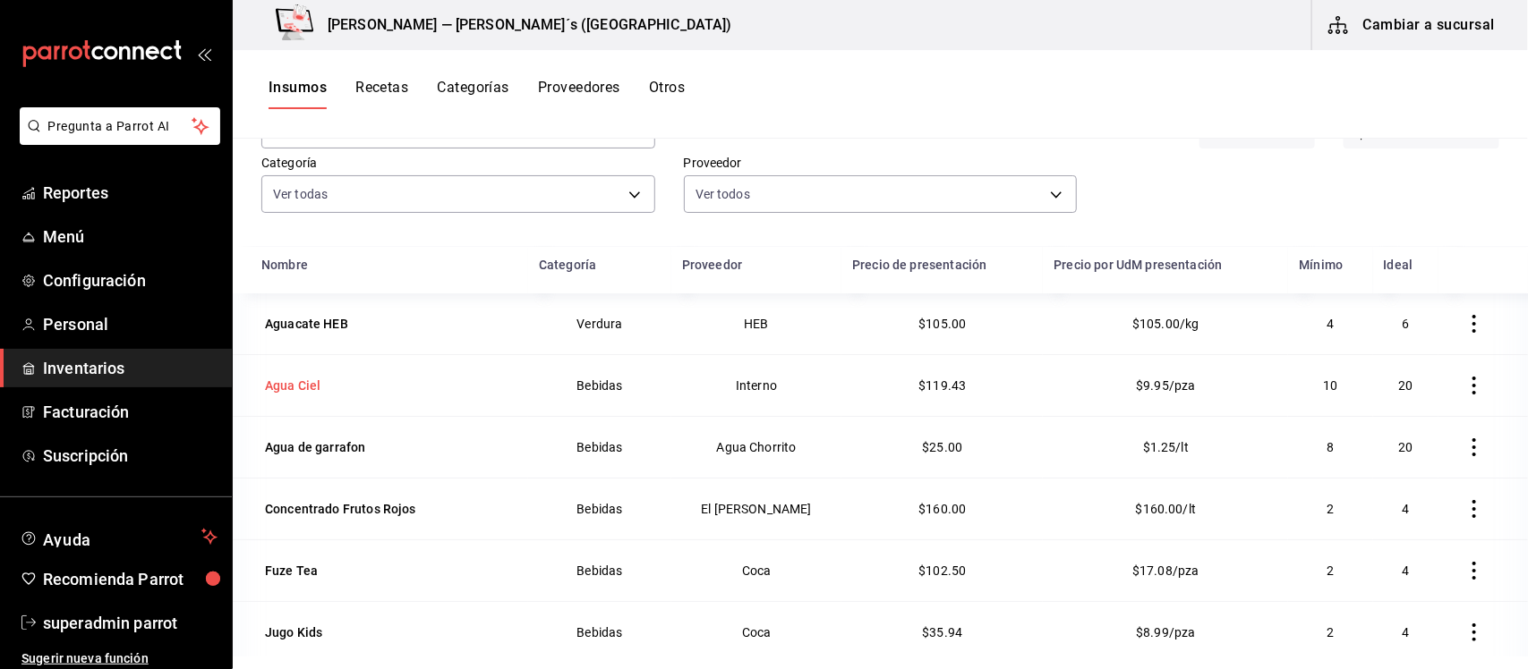
click at [306, 390] on div "Agua Ciel" at bounding box center [292, 386] width 55 height 18
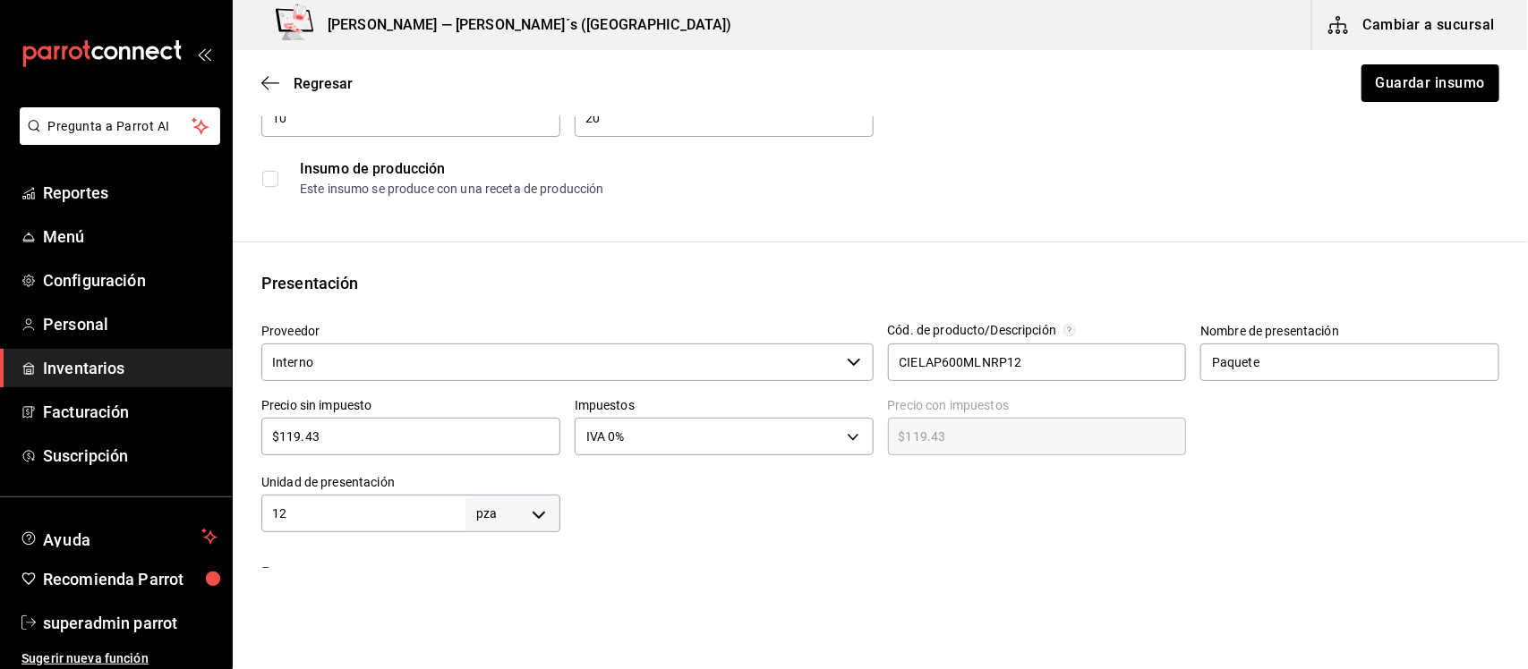
scroll to position [224, 0]
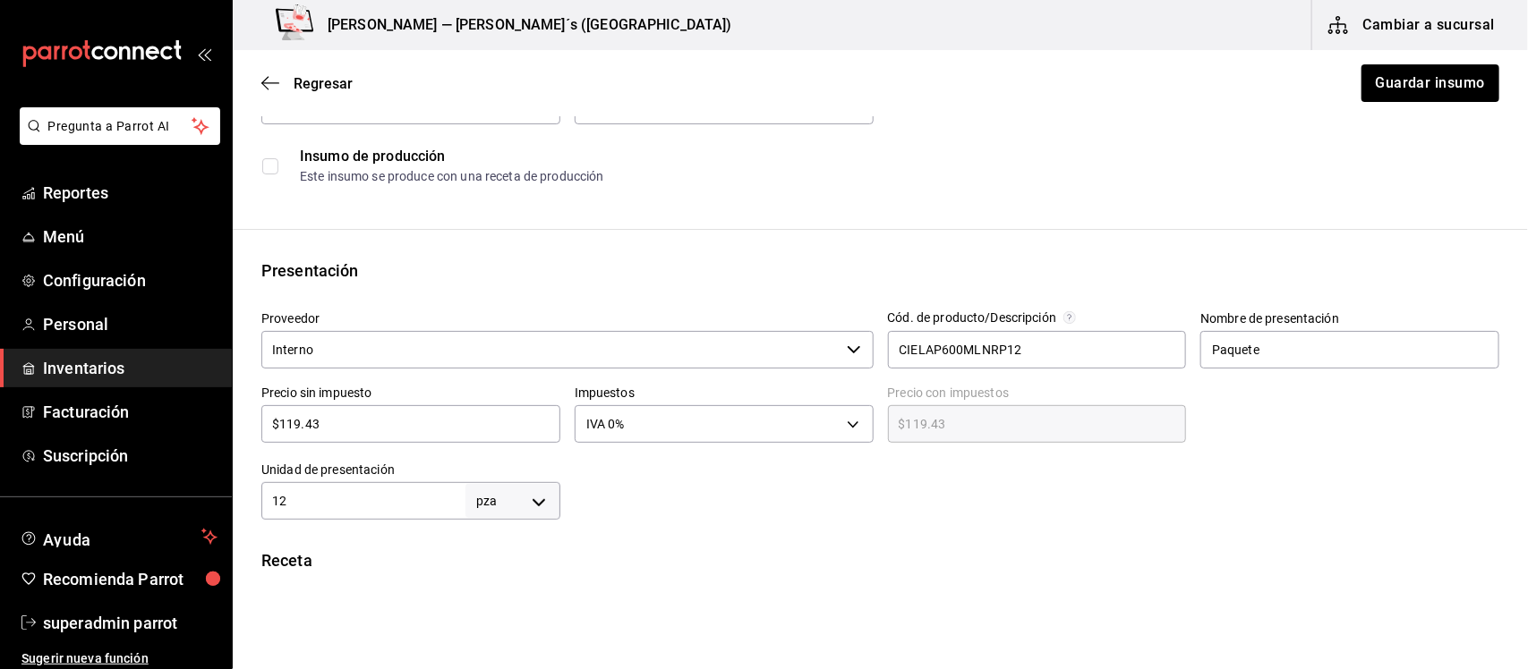
click at [539, 503] on body "Pregunta a Parrot AI Reportes Menú Configuración Personal Inventarios Facturaci…" at bounding box center [764, 284] width 1528 height 568
click at [739, 528] on div at bounding box center [764, 334] width 1528 height 669
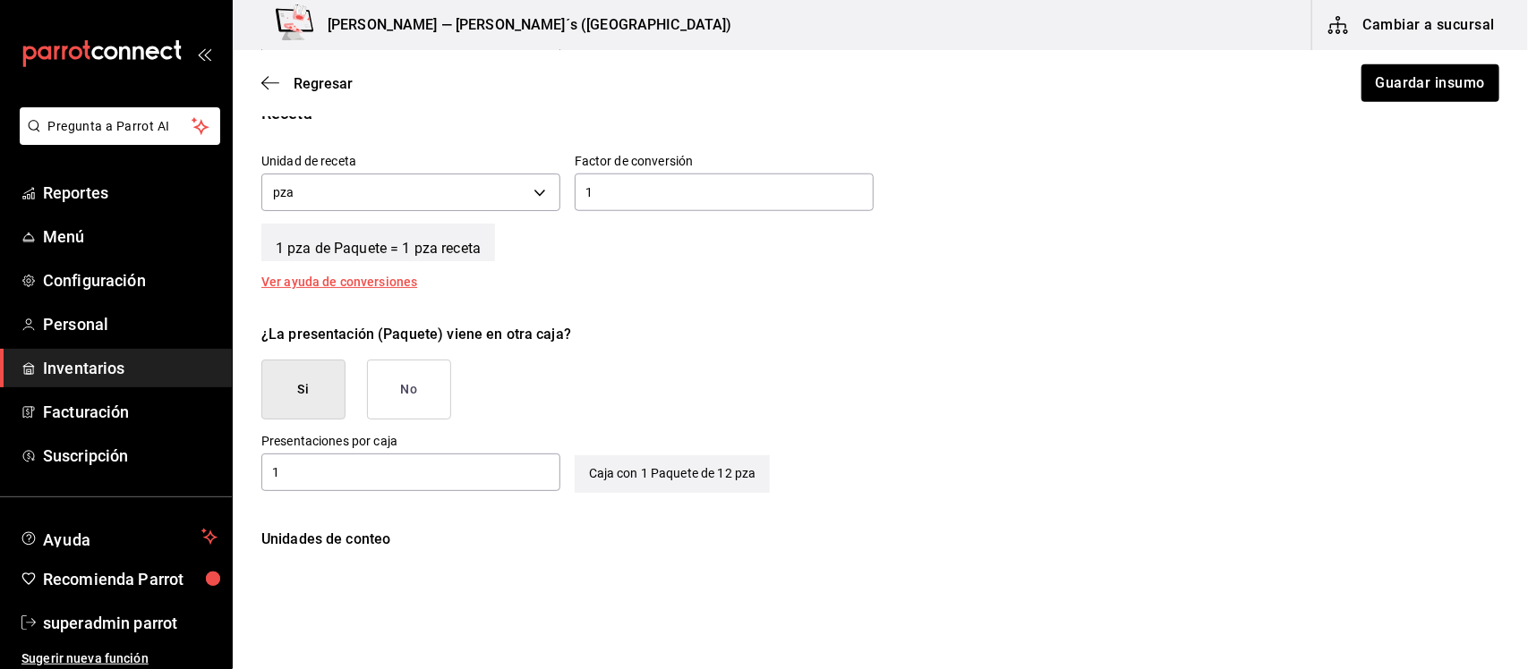
scroll to position [783, 0]
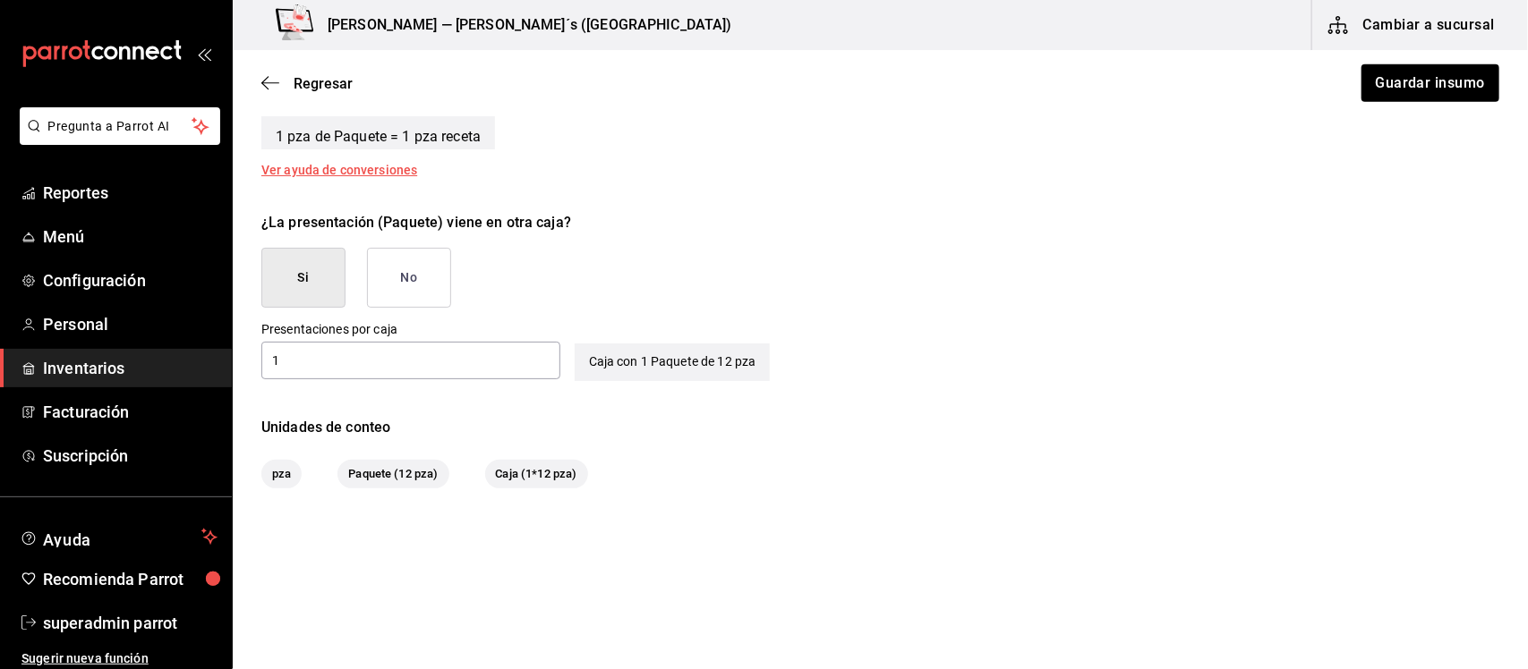
click at [418, 279] on button "No" at bounding box center [409, 278] width 84 height 60
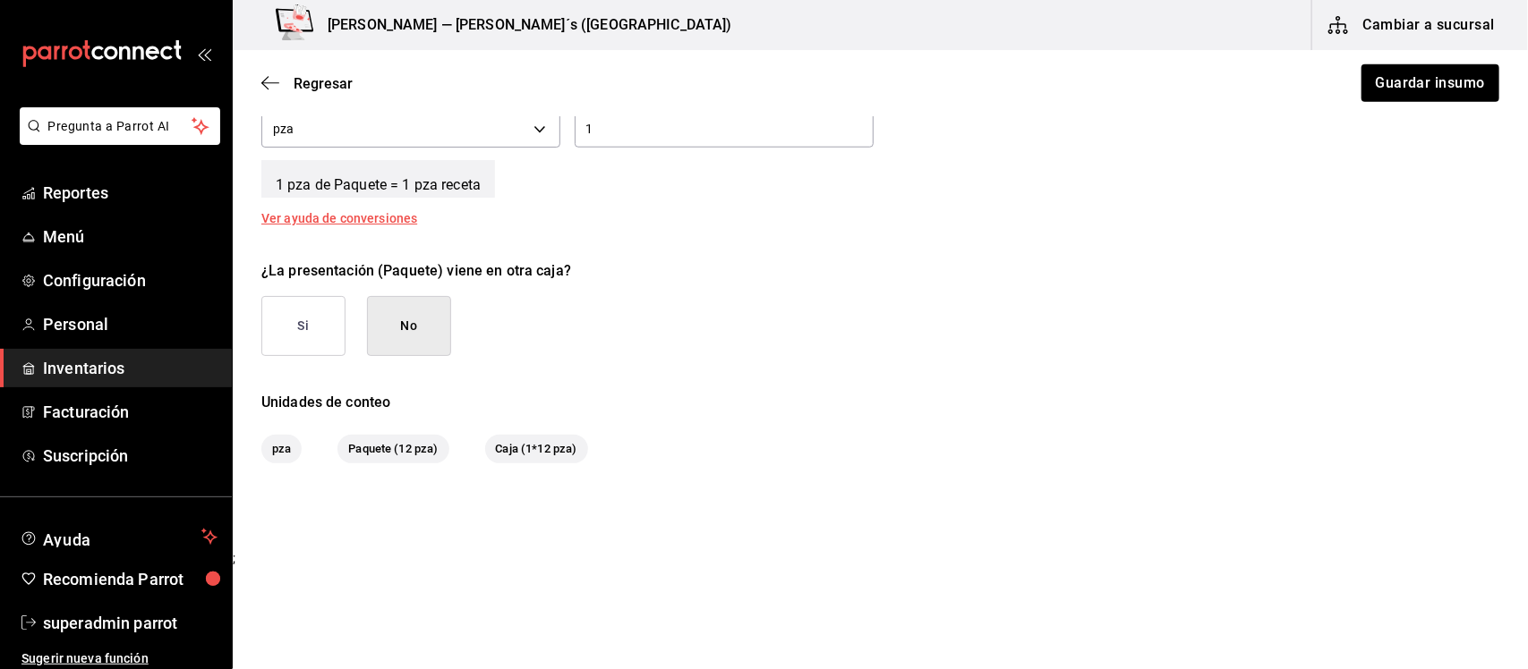
scroll to position [734, 0]
click at [311, 309] on button "Si" at bounding box center [303, 327] width 84 height 60
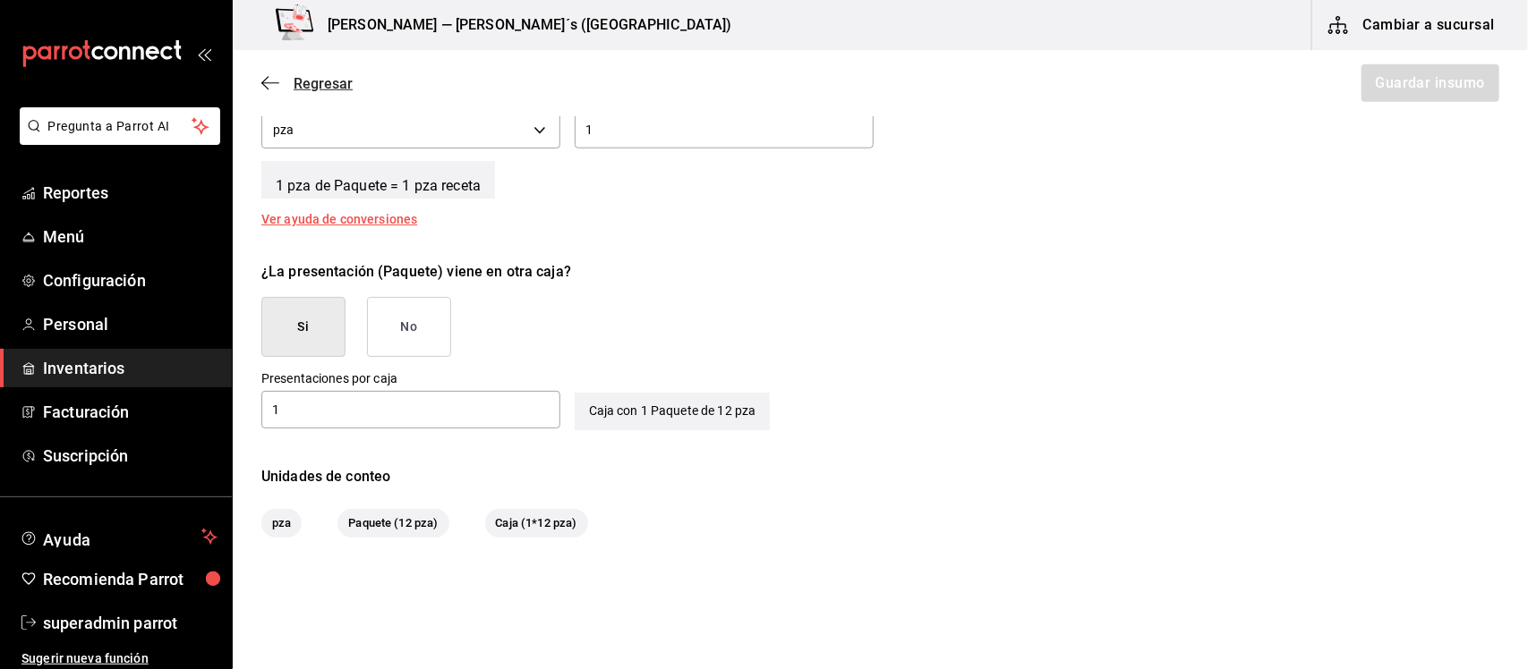
click at [280, 82] on span "Regresar" at bounding box center [306, 83] width 91 height 17
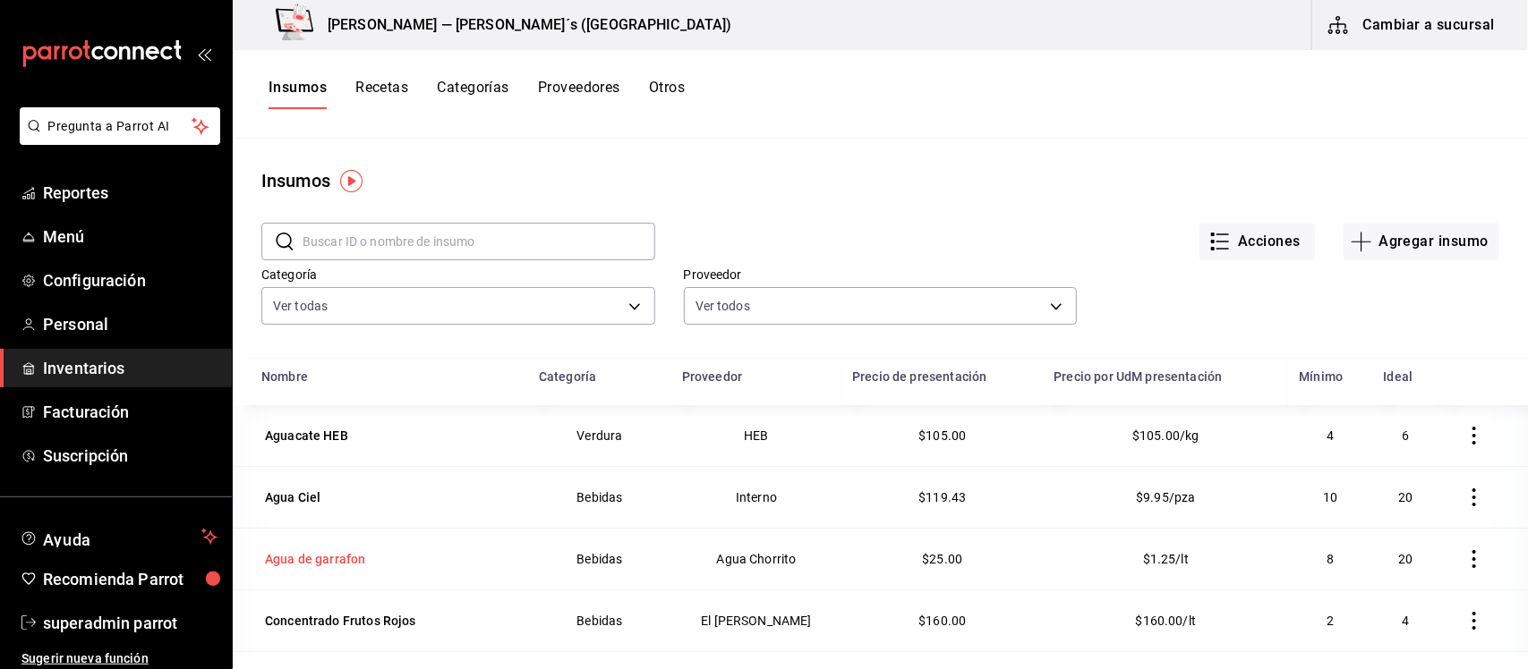
click at [294, 557] on div "Agua de garrafon" at bounding box center [315, 559] width 100 height 18
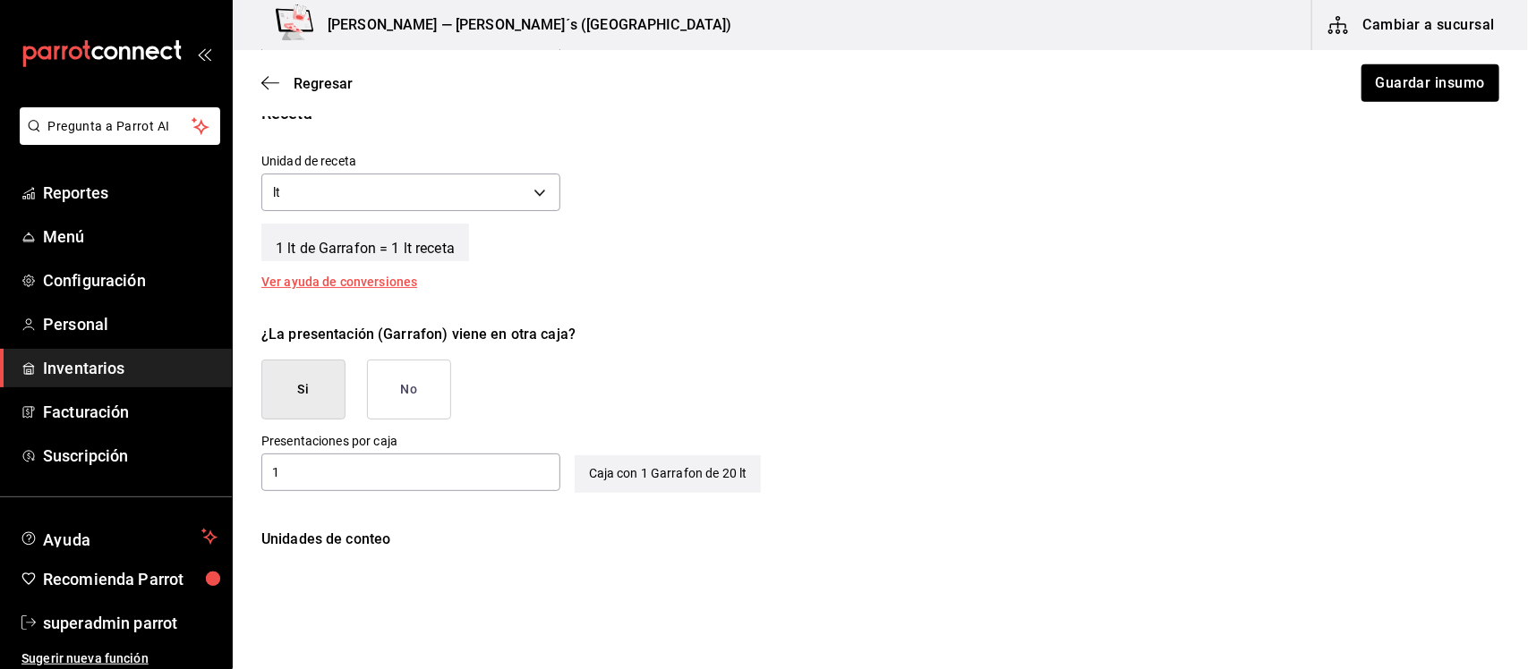
scroll to position [806, 0]
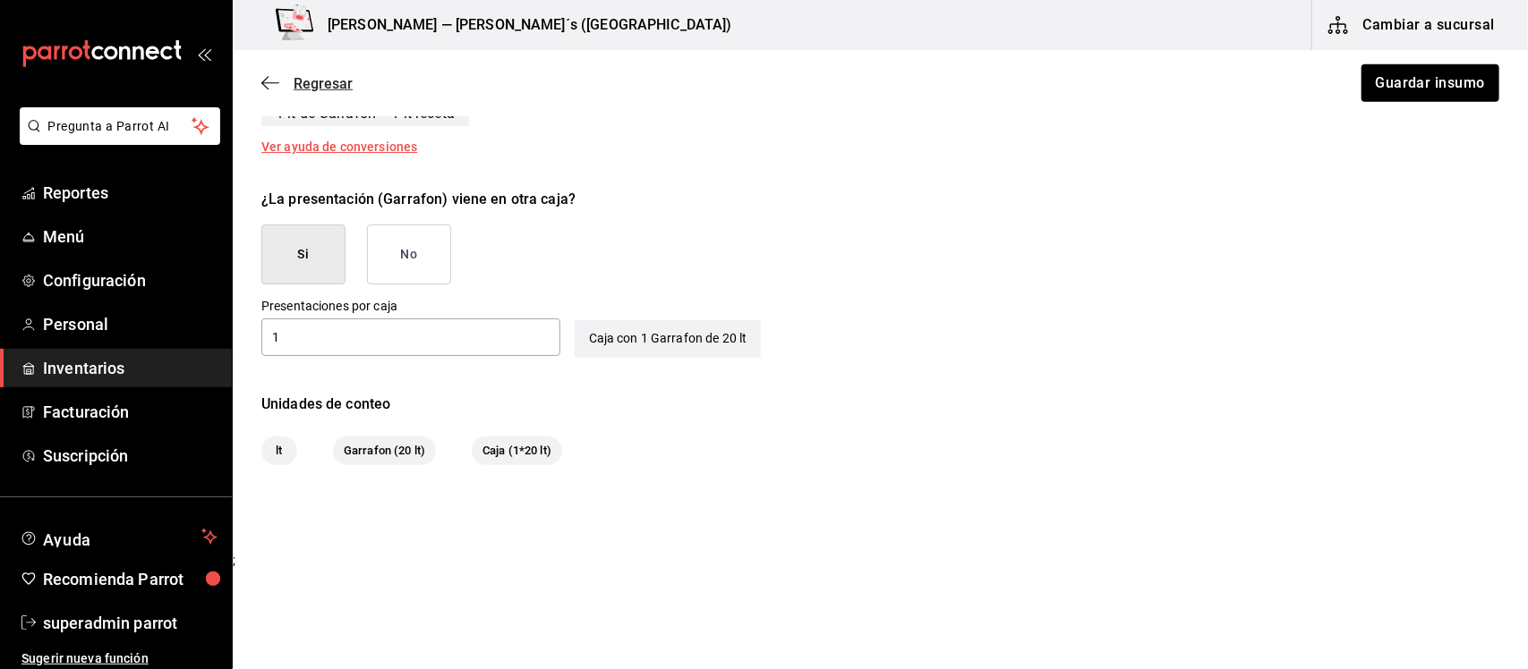
click at [261, 83] on icon "button" at bounding box center [270, 83] width 18 height 16
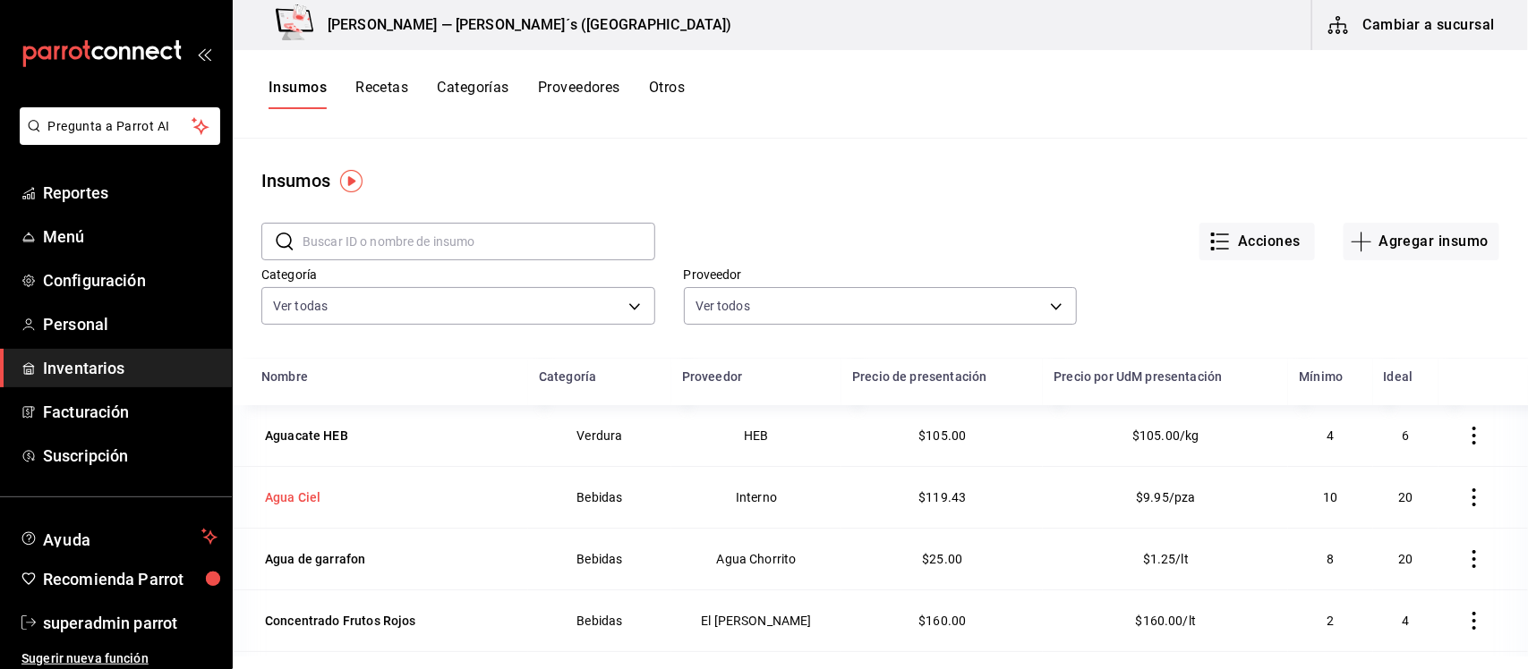
click at [283, 495] on div "Agua Ciel" at bounding box center [292, 498] width 55 height 18
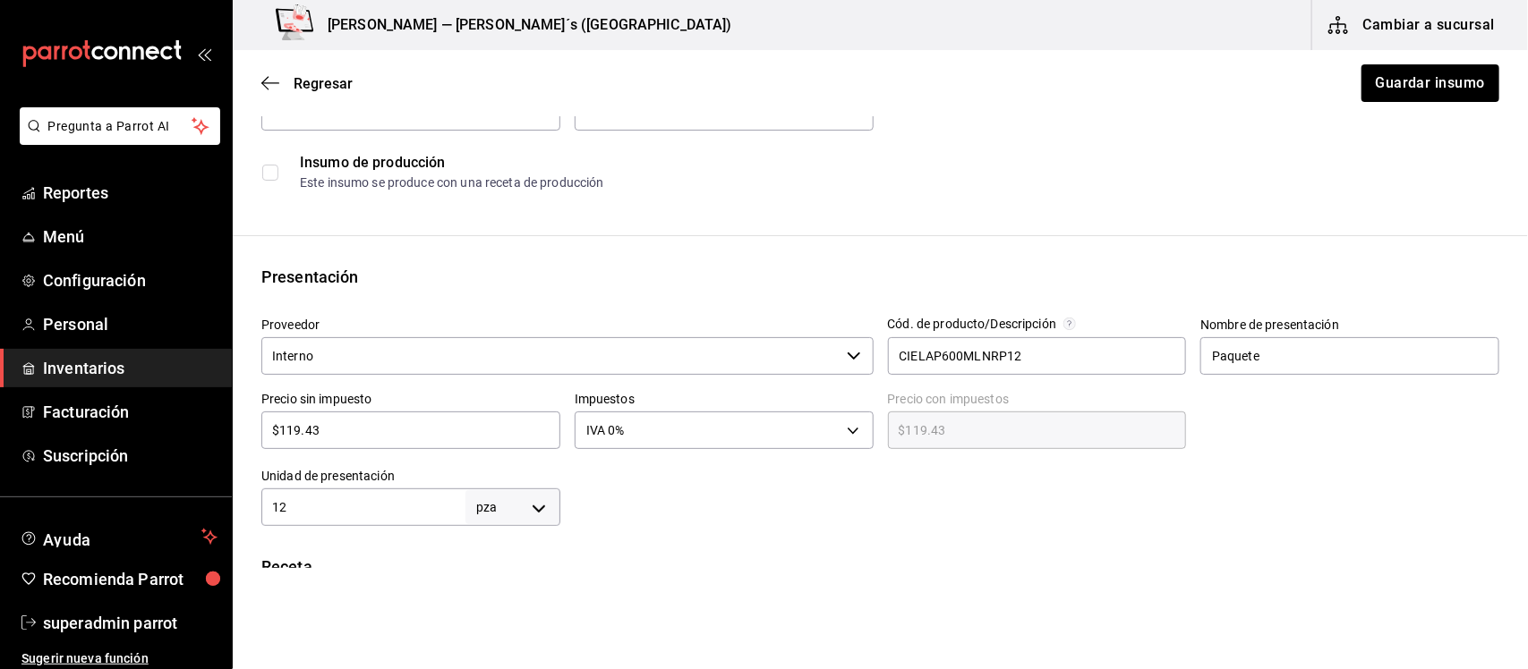
scroll to position [224, 0]
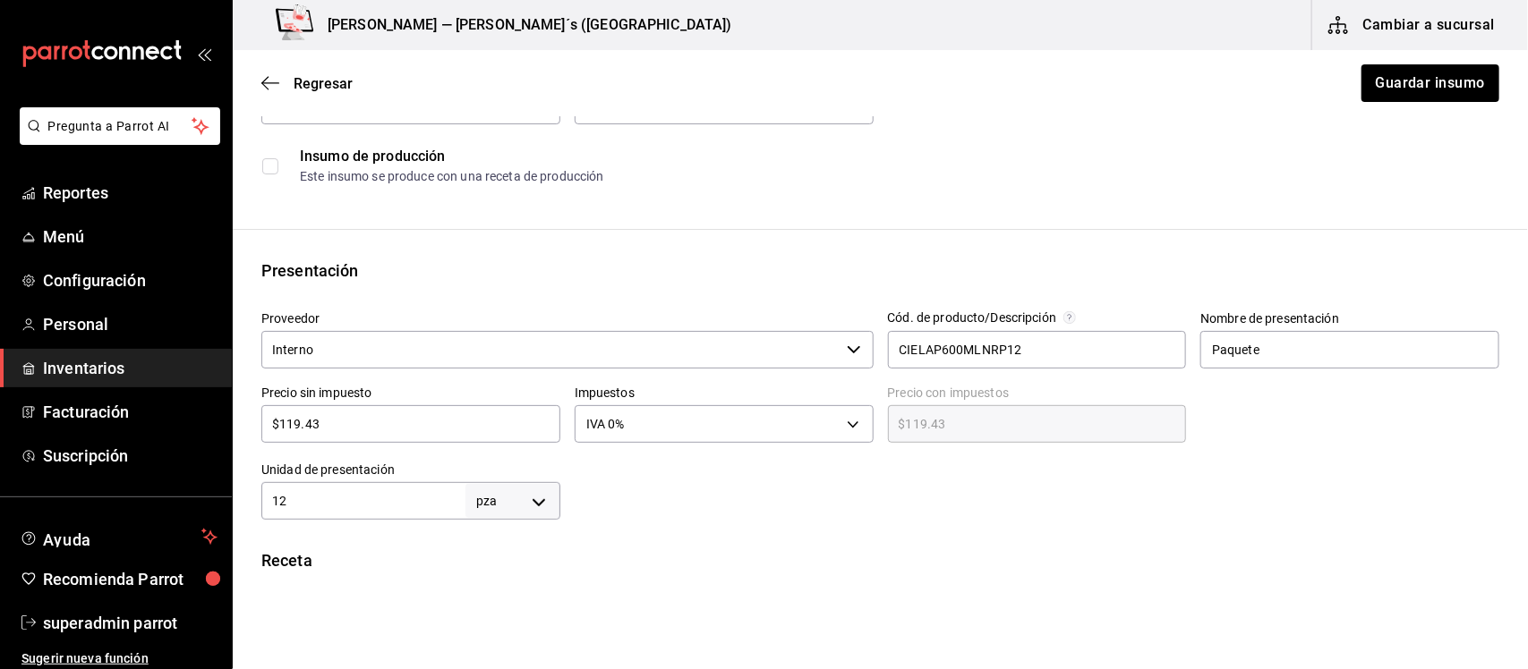
click at [847, 350] on icon "button" at bounding box center [854, 350] width 14 height 14
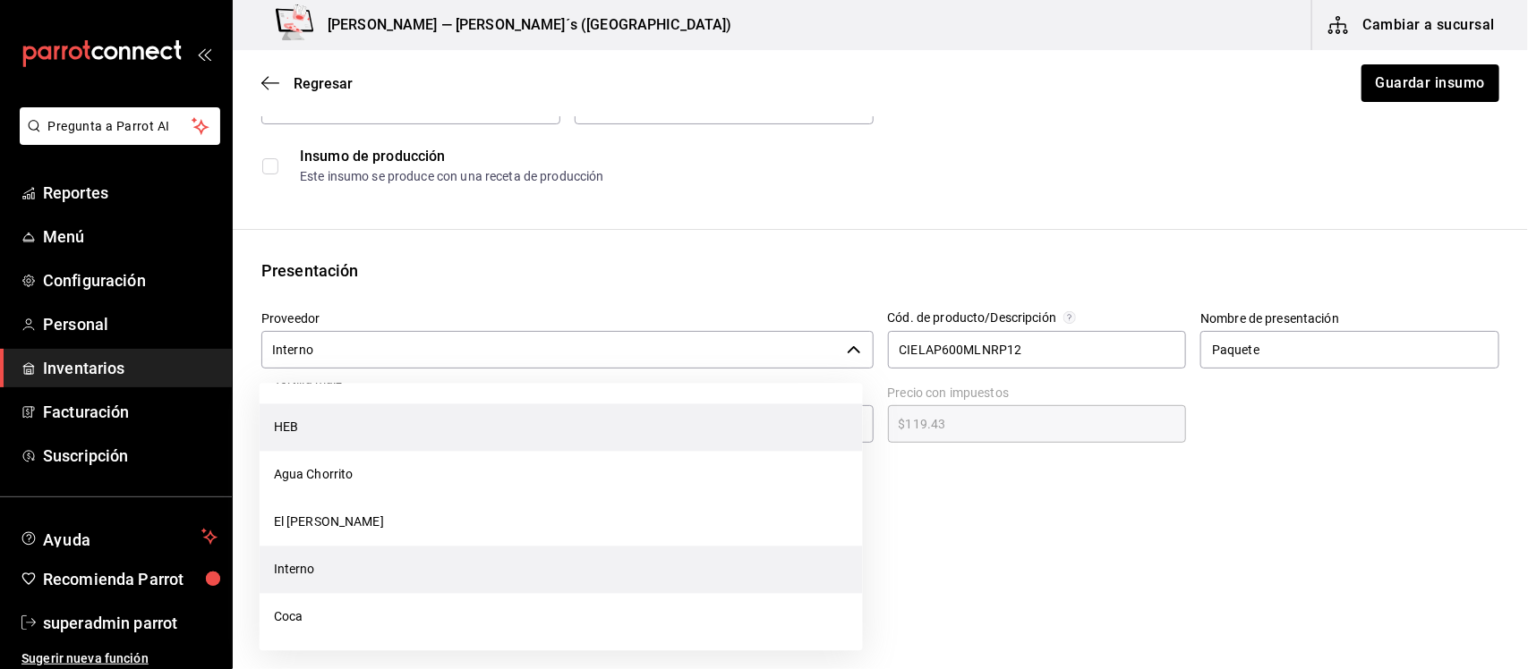
scroll to position [282, 0]
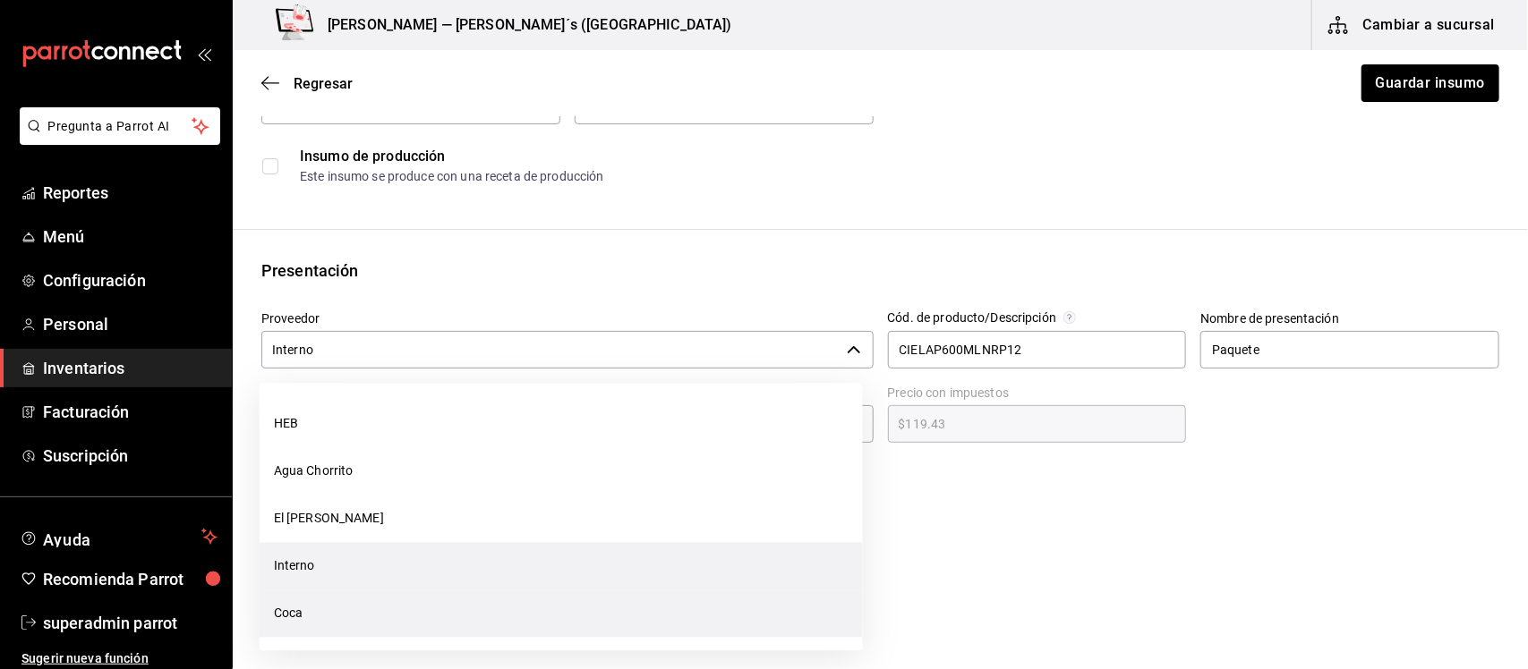
click at [304, 610] on li "Coca" at bounding box center [561, 614] width 603 height 47
type input "Coca"
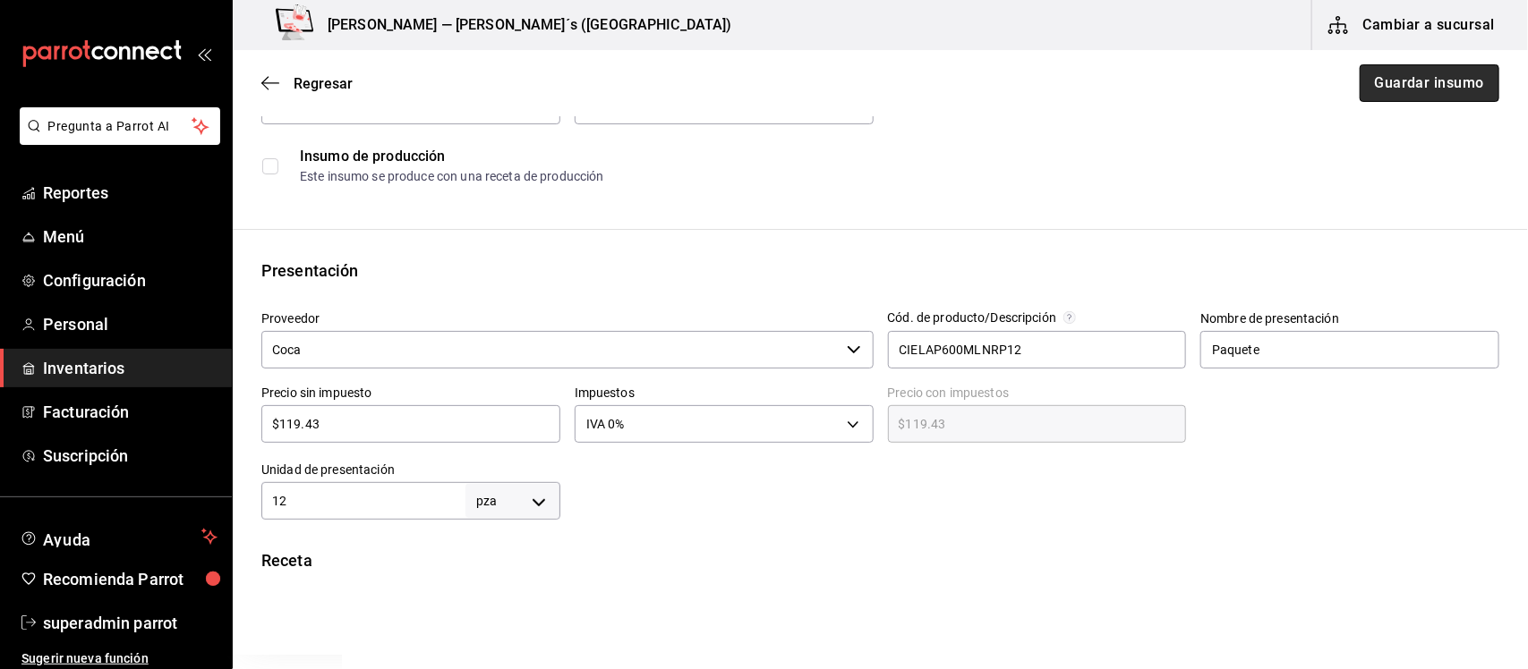
click at [1410, 82] on button "Guardar insumo" at bounding box center [1429, 83] width 140 height 38
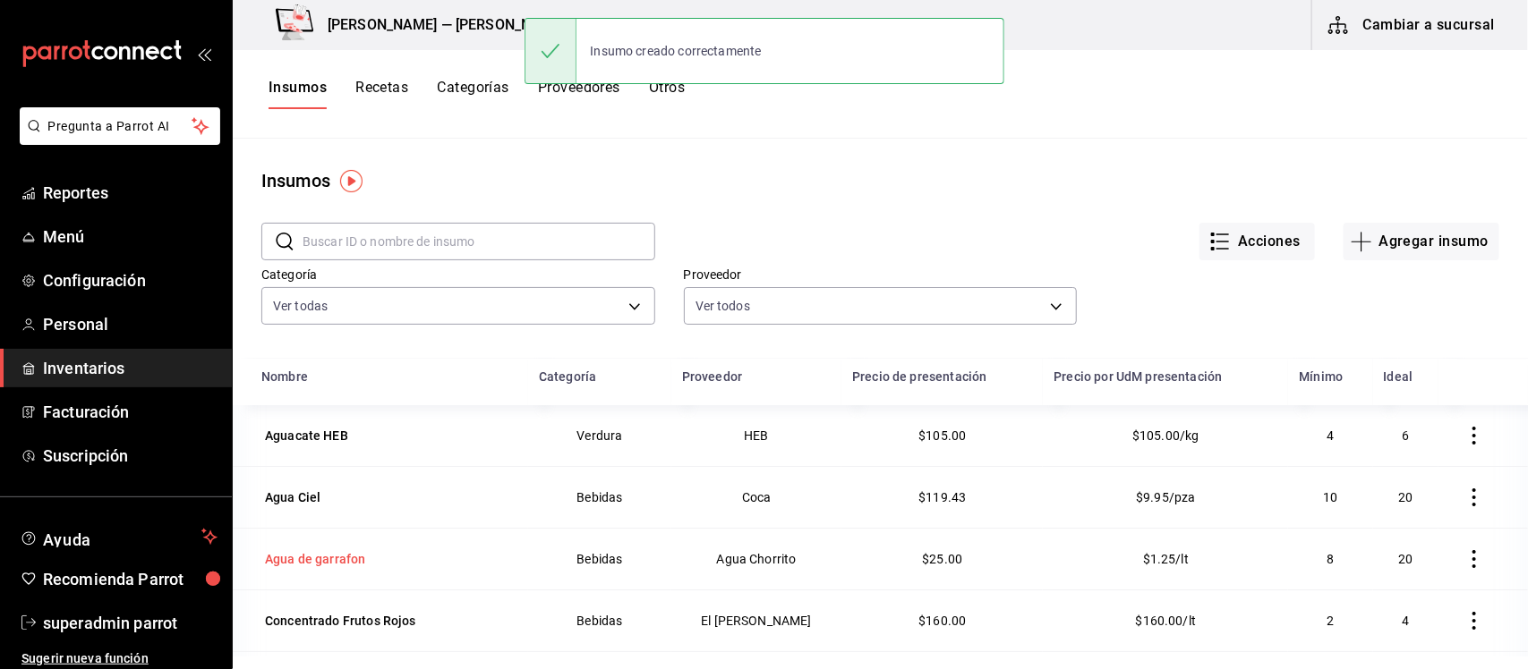
scroll to position [112, 0]
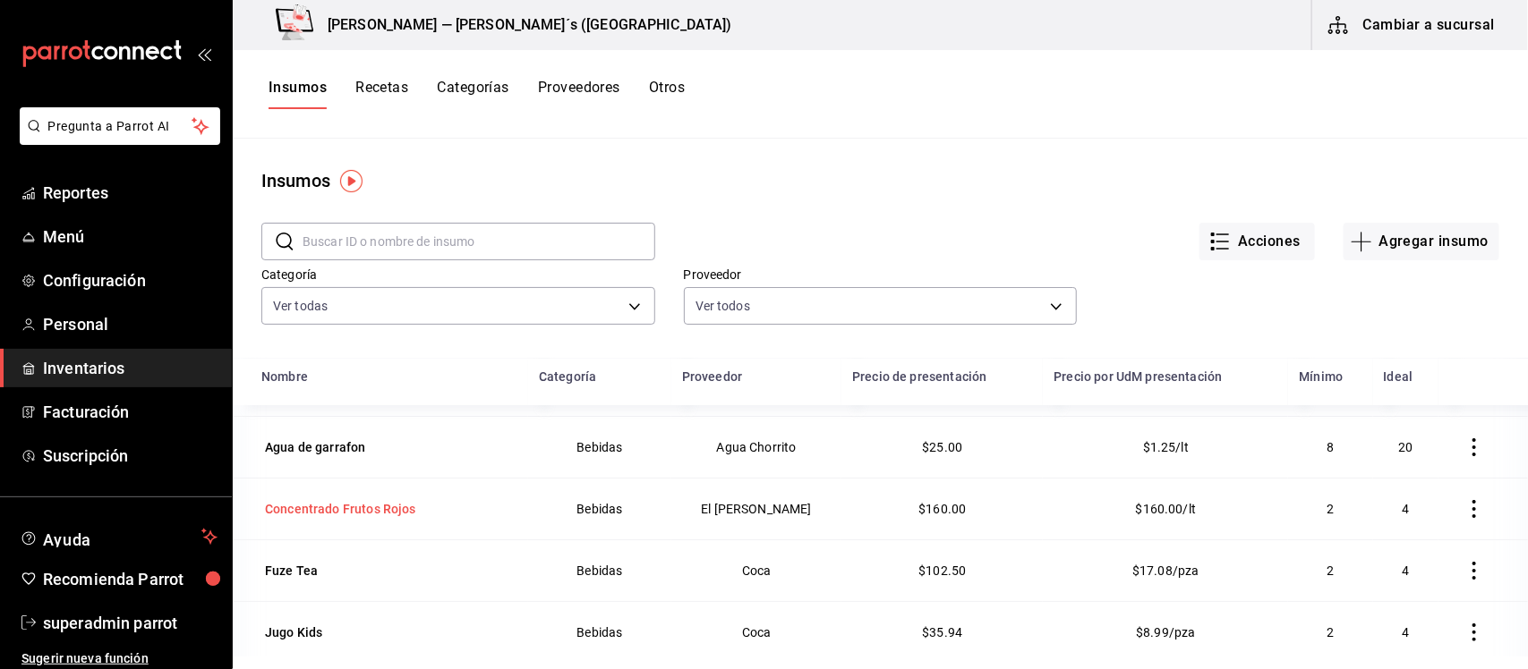
click at [398, 507] on div "Concentrado Frutos Rojos" at bounding box center [340, 509] width 151 height 18
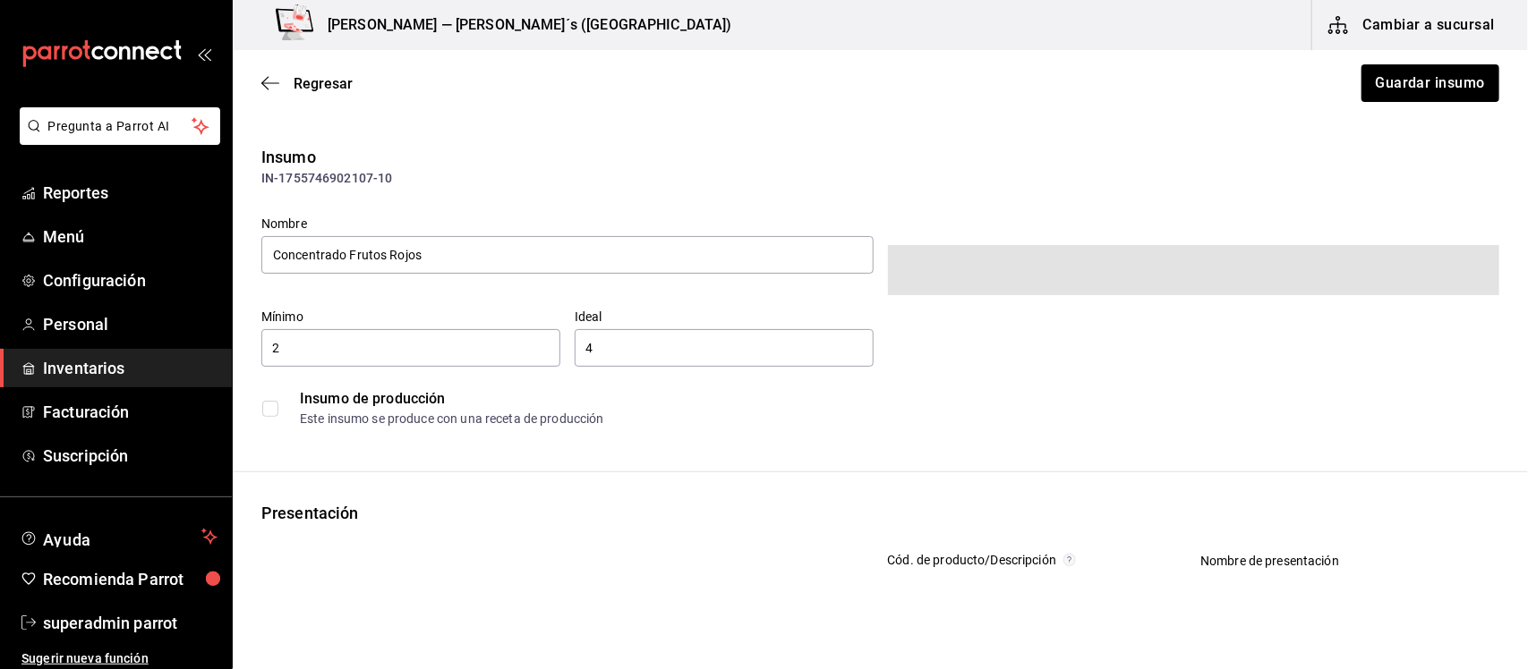
type input "0.219969"
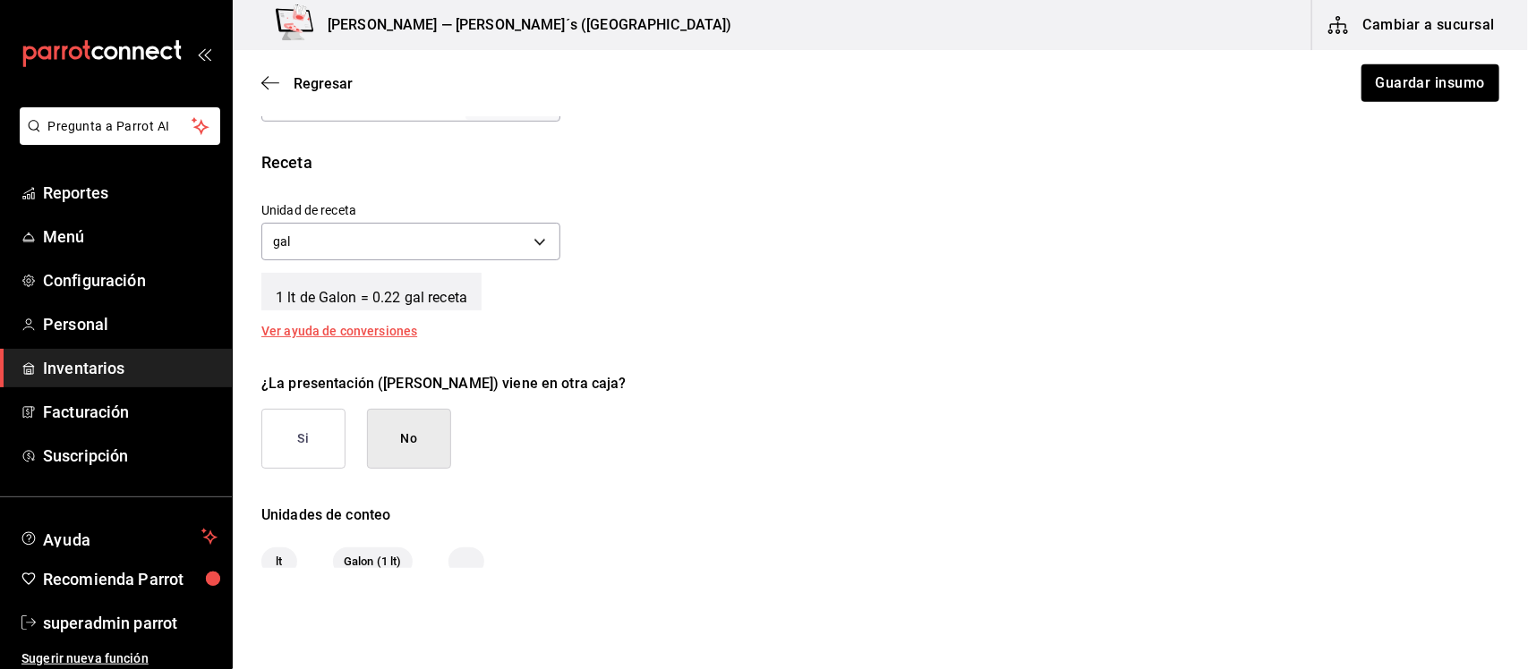
scroll to position [510, 0]
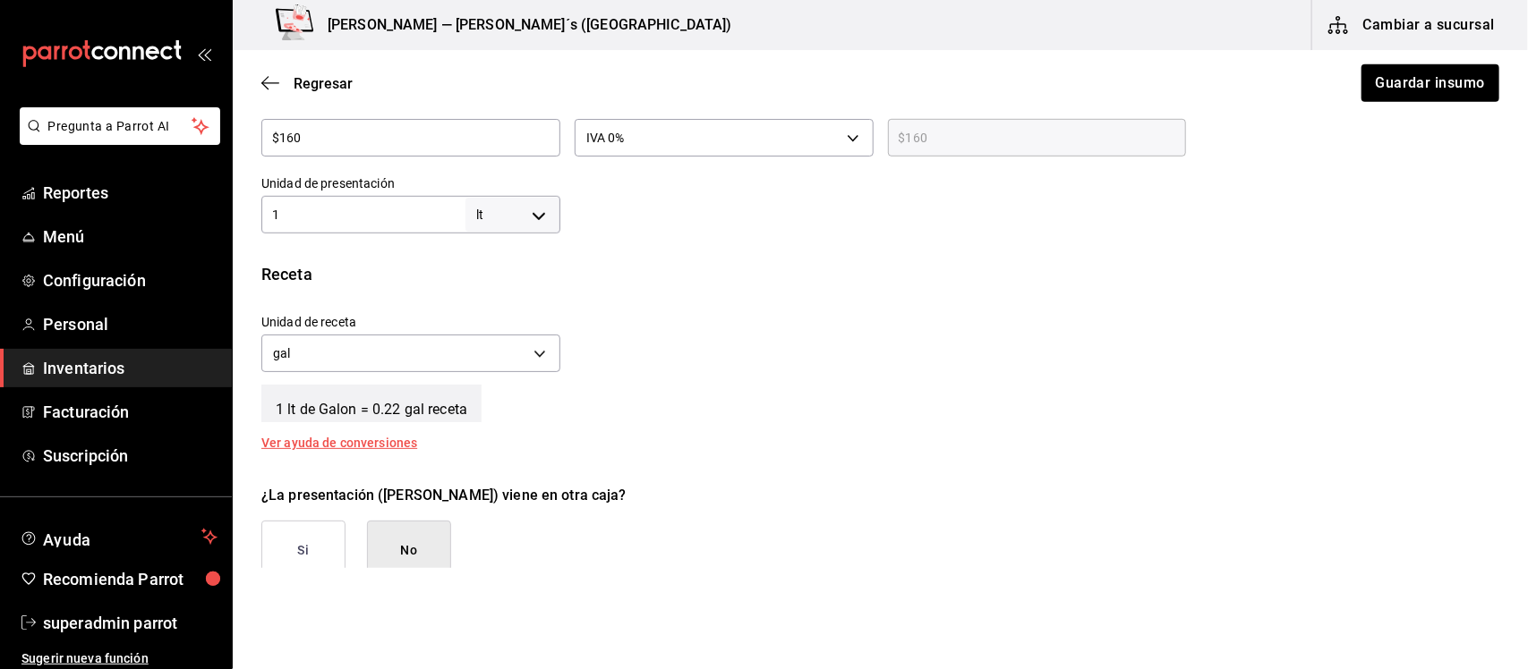
click at [535, 209] on body "Pregunta a Parrot AI Reportes Menú Configuración Personal Inventarios Facturaci…" at bounding box center [764, 284] width 1528 height 568
click at [490, 441] on li "gal" at bounding box center [508, 446] width 93 height 30
type input "GALLON"
type input "1"
click at [530, 349] on body "Pregunta a Parrot AI Reportes Menú Configuración Personal Inventarios Facturaci…" at bounding box center [764, 284] width 1528 height 568
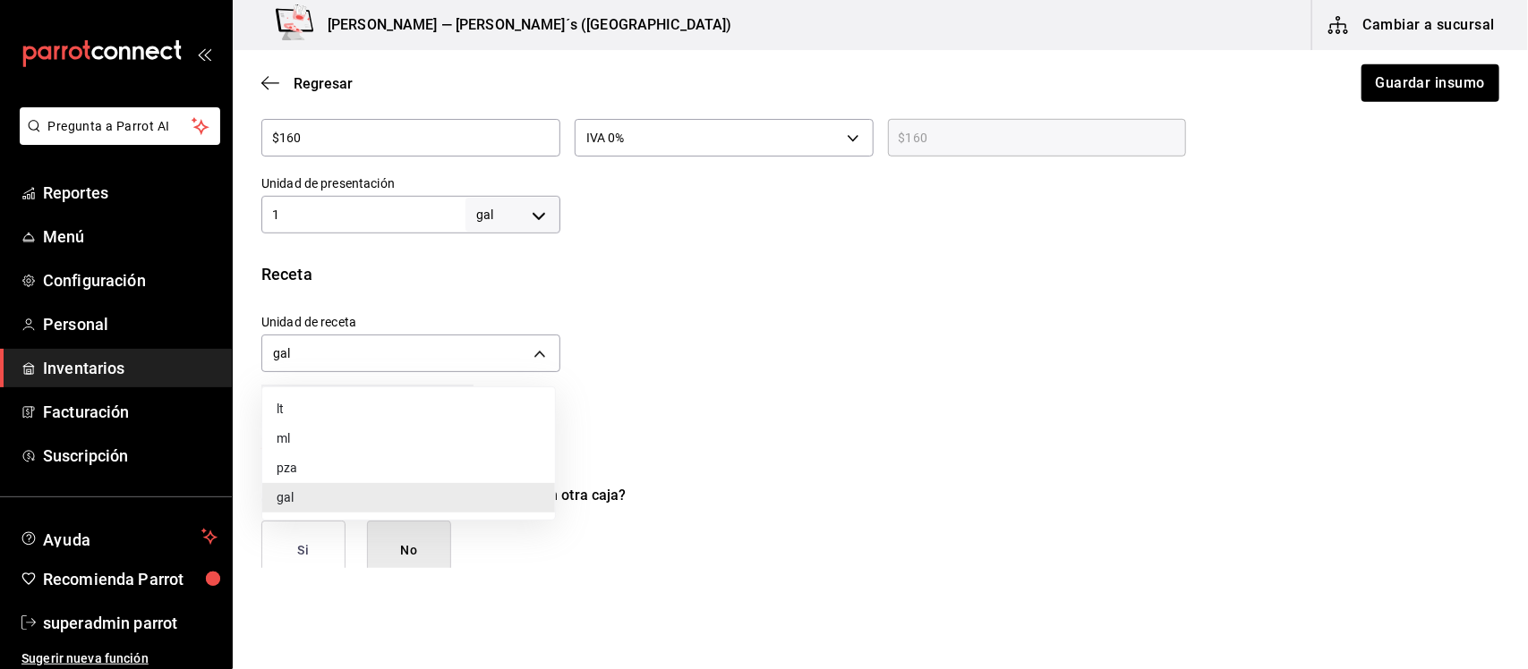
click at [343, 408] on li "lt" at bounding box center [408, 410] width 293 height 30
type input "LITER"
type input "3.78541"
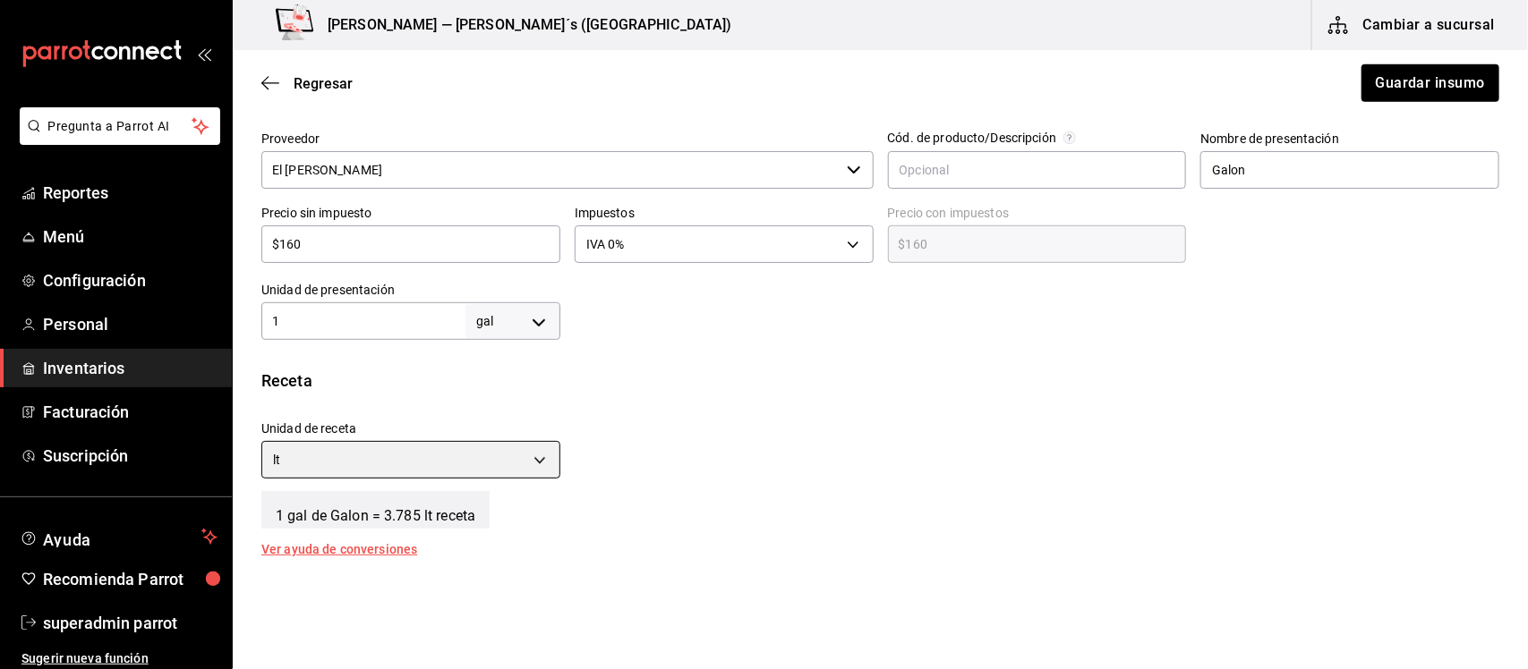
scroll to position [398, 0]
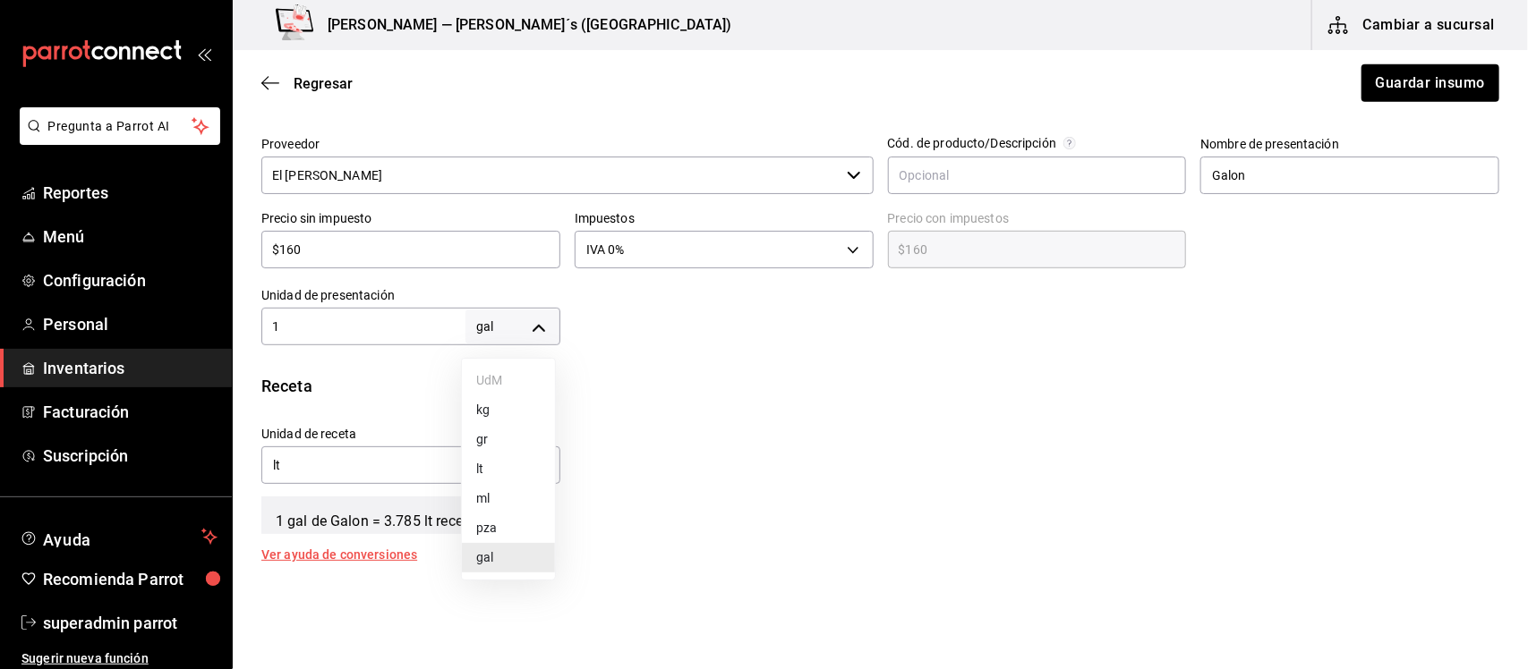
click at [533, 322] on body "Pregunta a Parrot AI Reportes Menú Configuración Personal Inventarios Facturaci…" at bounding box center [764, 284] width 1528 height 568
click at [485, 473] on li "lt" at bounding box center [508, 470] width 93 height 30
type input "LITER"
type input "1"
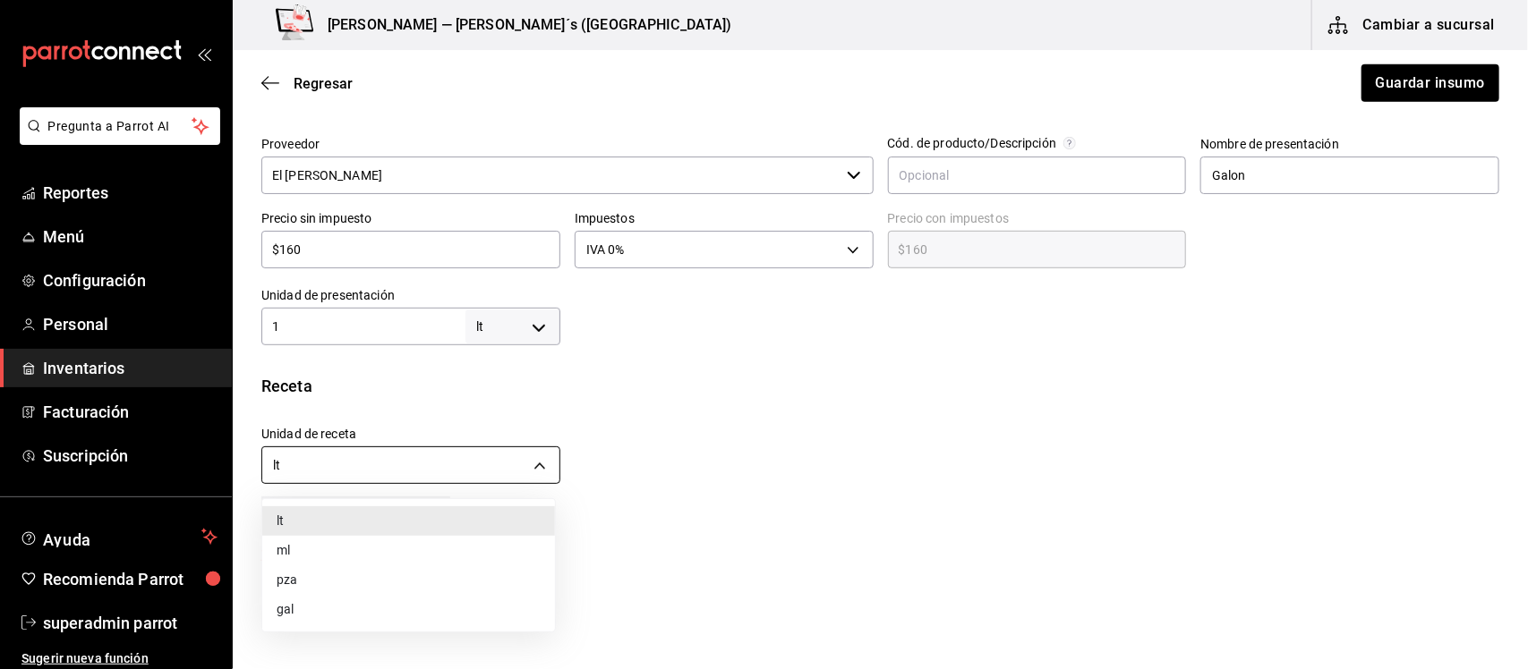
click at [524, 463] on body "Pregunta a Parrot AI Reportes Menú Configuración Personal Inventarios Facturaci…" at bounding box center [764, 284] width 1528 height 568
click at [316, 611] on li "gal" at bounding box center [408, 610] width 293 height 30
type input "GALLON"
type input "0.219969"
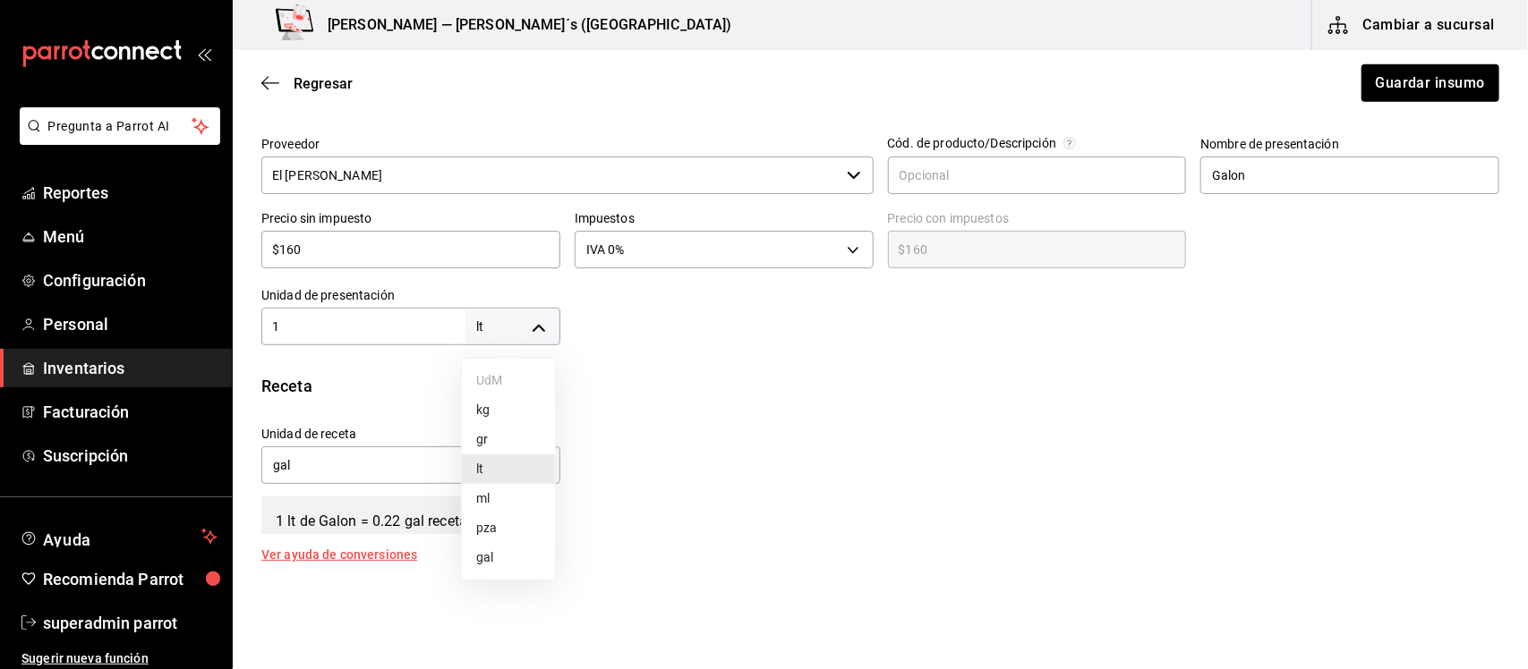
click at [541, 325] on body "Pregunta a Parrot AI Reportes Menú Configuración Personal Inventarios Facturaci…" at bounding box center [764, 284] width 1528 height 568
click at [497, 560] on li "gal" at bounding box center [508, 558] width 93 height 30
type input "GALLON"
type input "1"
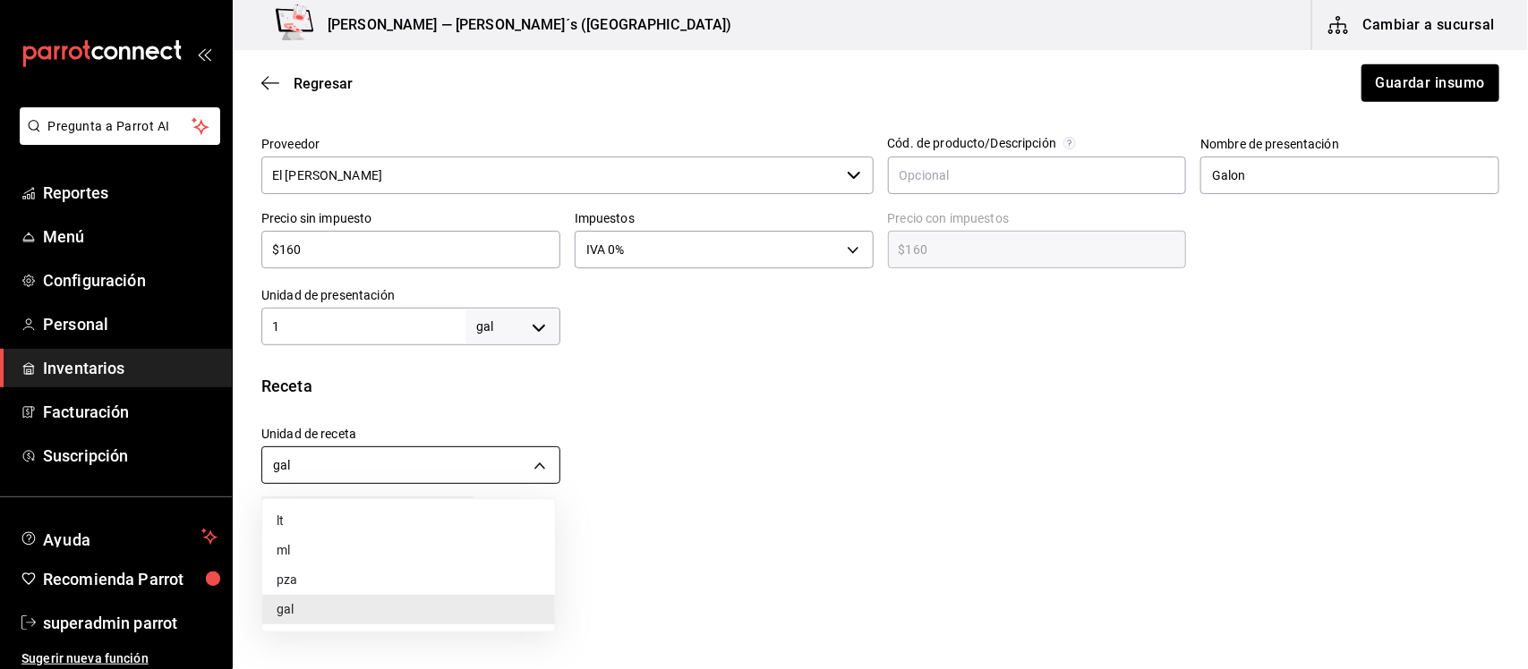
click at [547, 462] on body "Pregunta a Parrot AI Reportes Menú Configuración Personal Inventarios Facturaci…" at bounding box center [764, 284] width 1528 height 568
click at [341, 513] on li "lt" at bounding box center [408, 522] width 293 height 30
type input "LITER"
type input "3.78541"
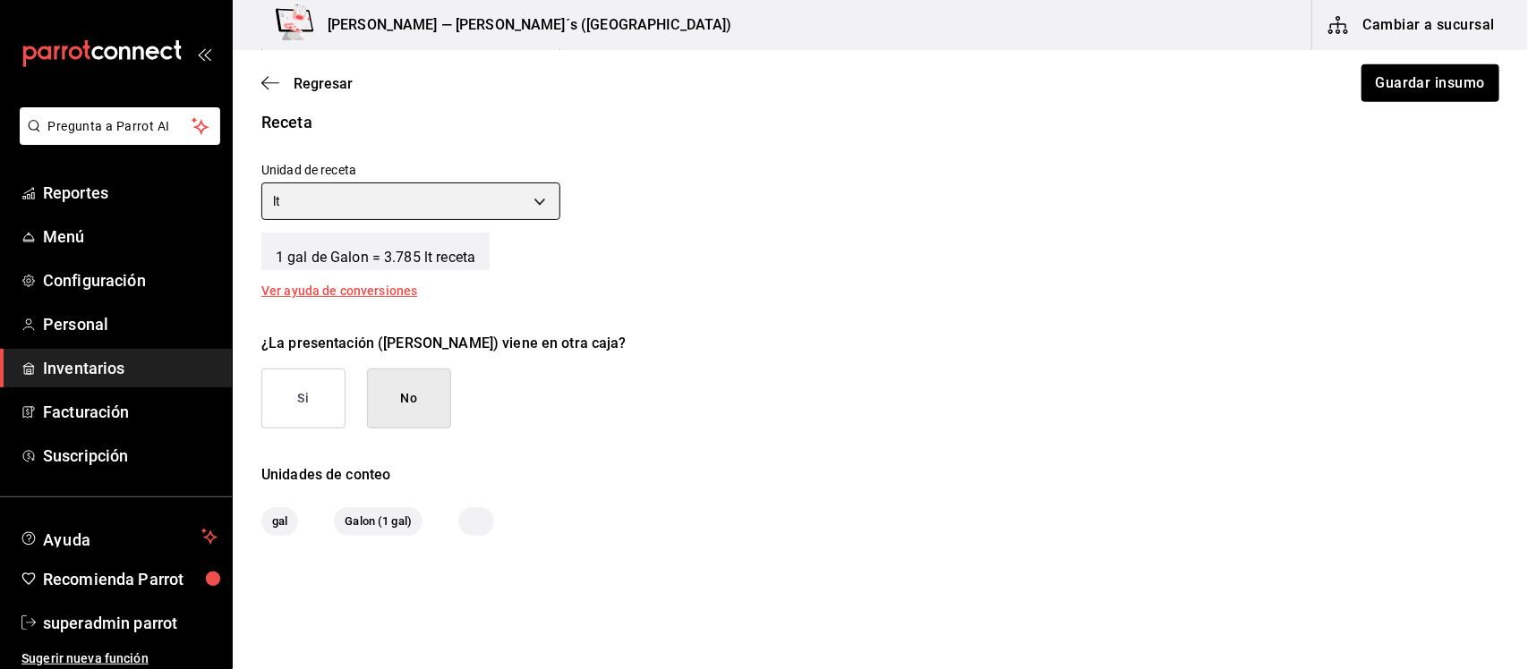
scroll to position [622, 0]
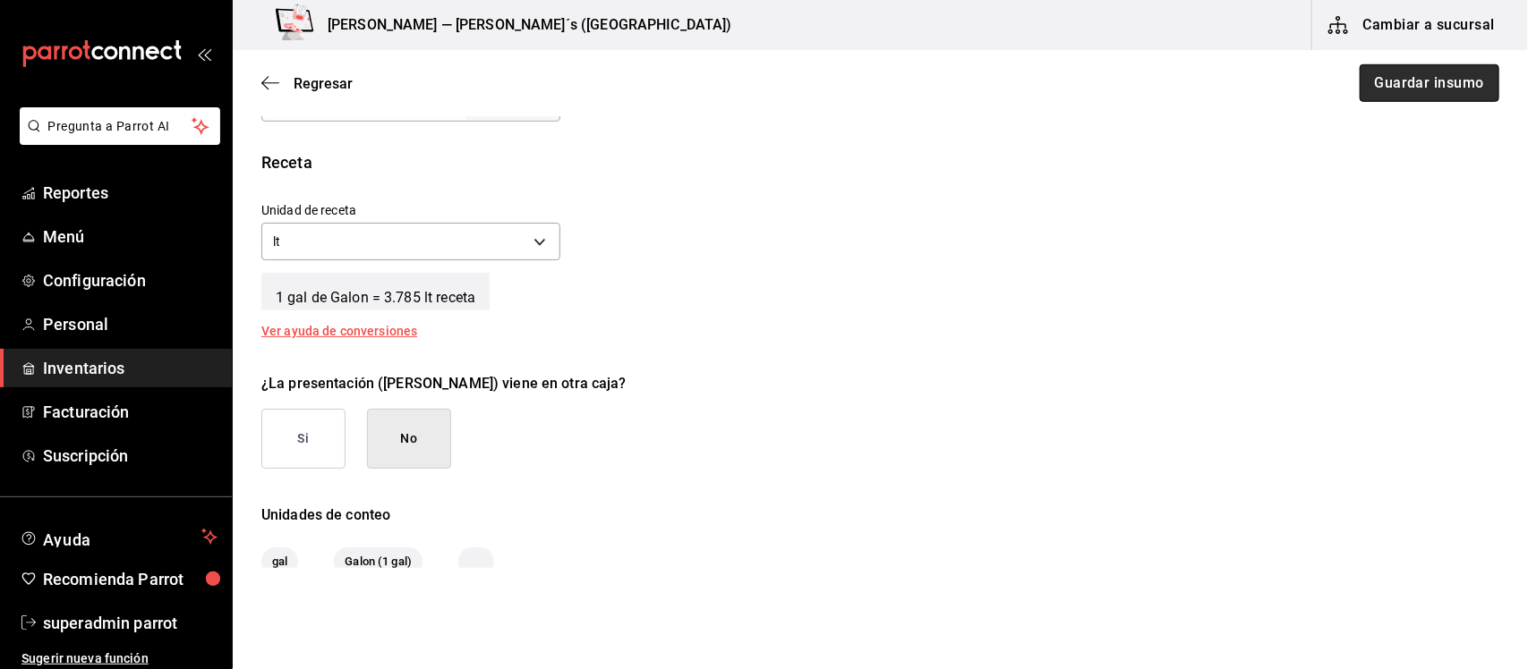
click at [1392, 85] on button "Guardar insumo" at bounding box center [1429, 83] width 140 height 38
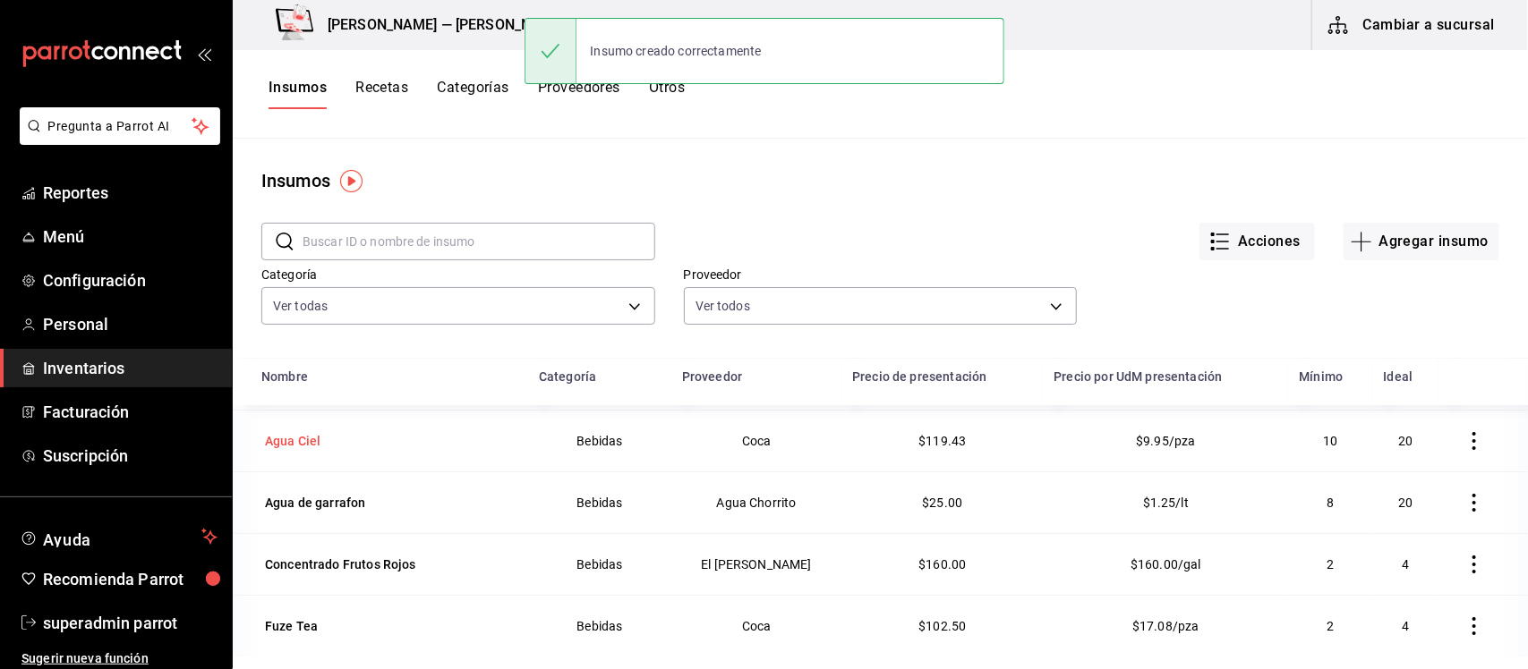
scroll to position [112, 0]
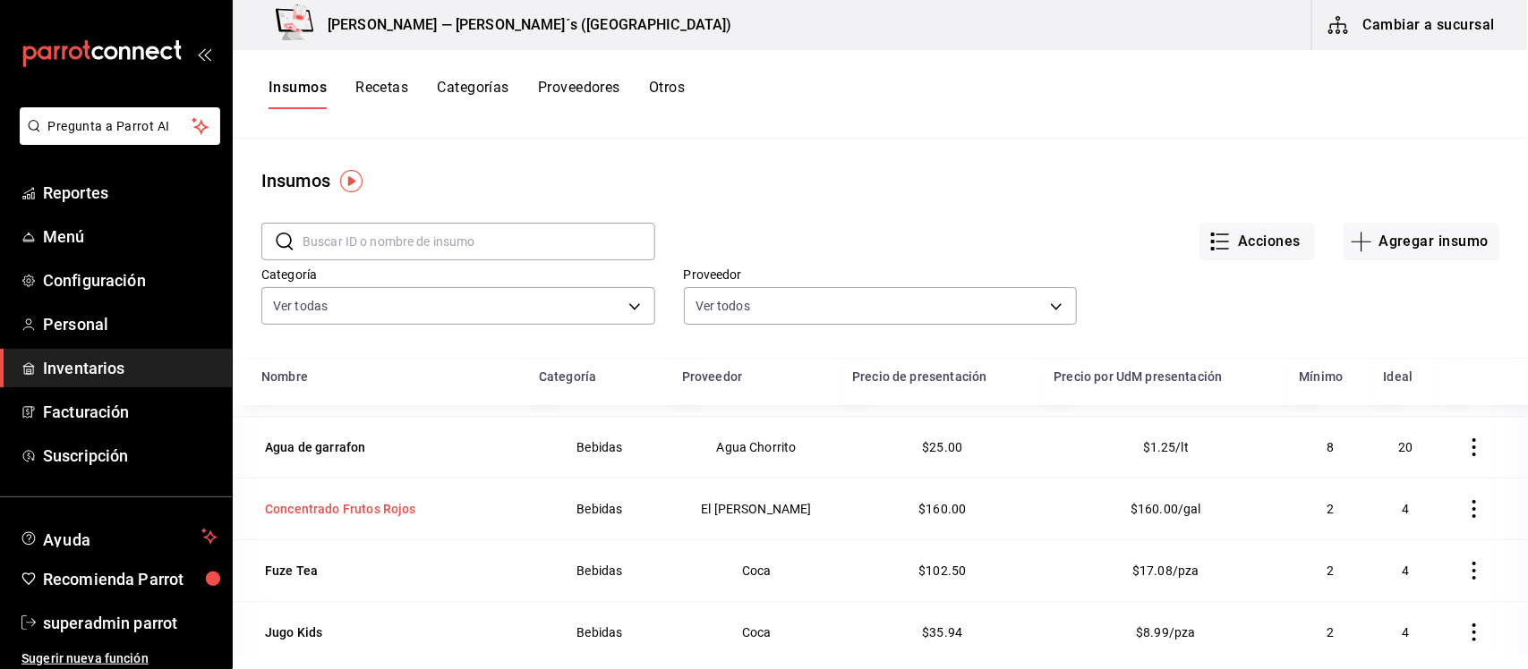
click at [367, 508] on div "Concentrado Frutos Rojos" at bounding box center [340, 509] width 151 height 18
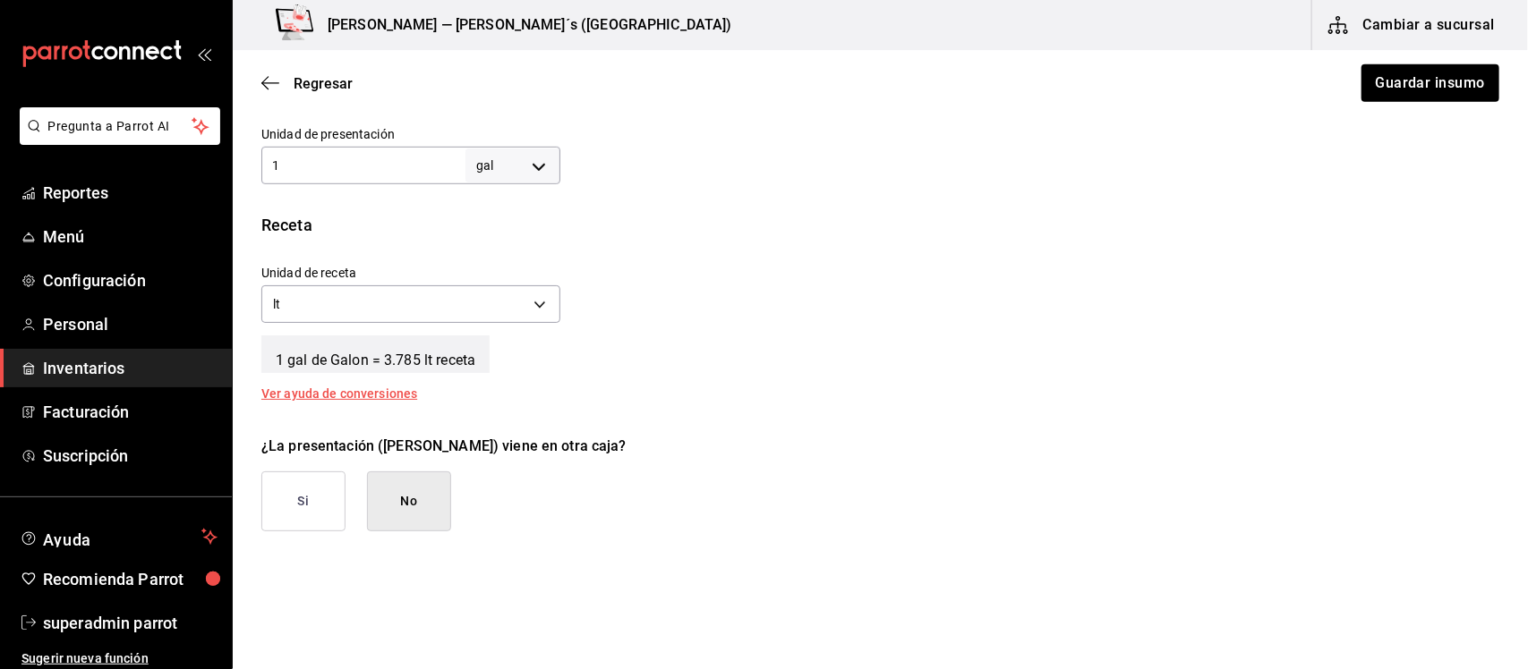
scroll to position [671, 0]
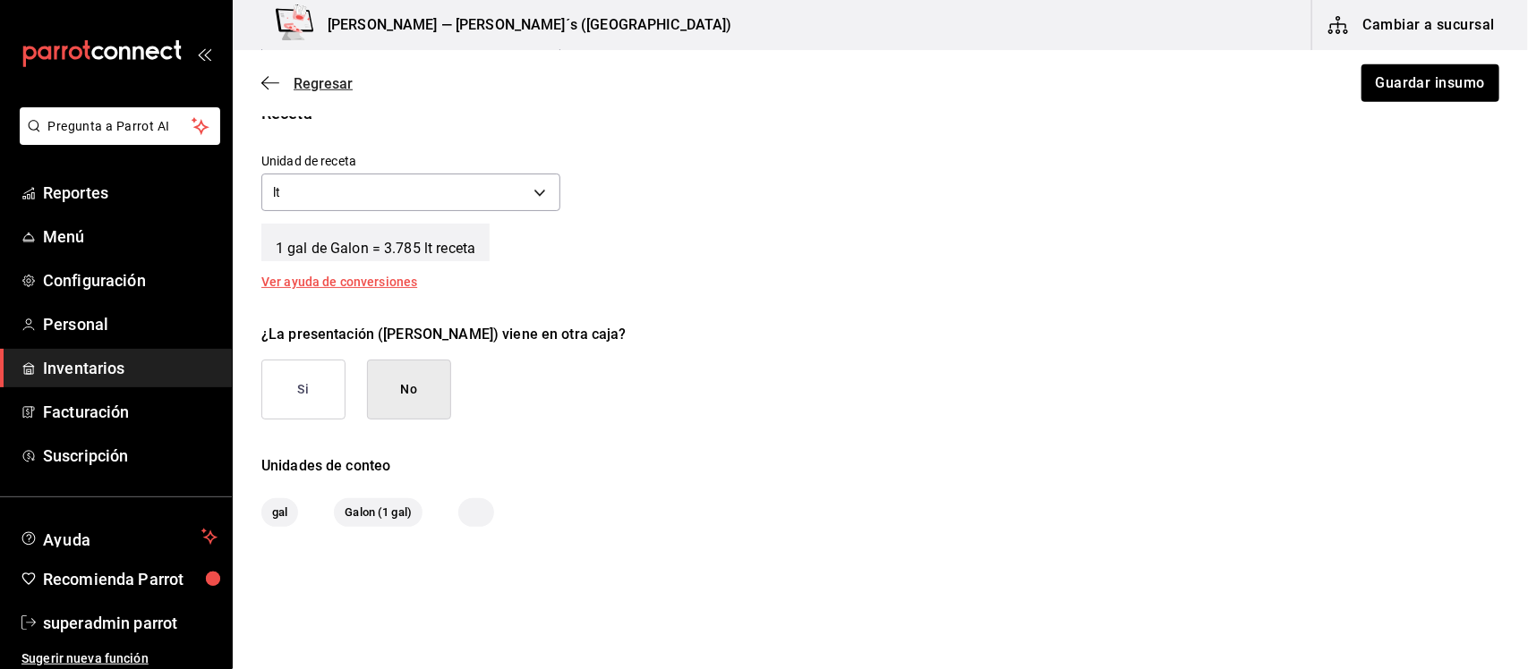
click at [283, 78] on span "Regresar" at bounding box center [306, 83] width 91 height 17
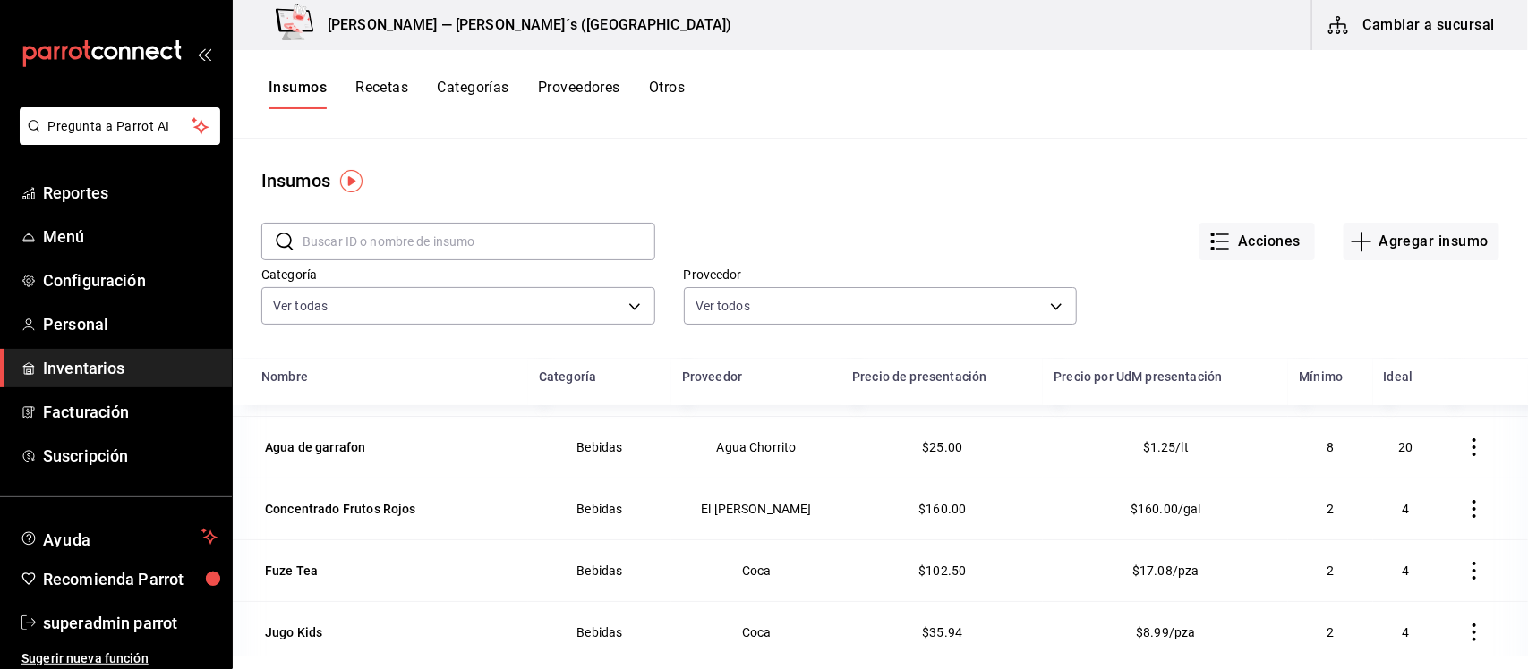
scroll to position [224, 0]
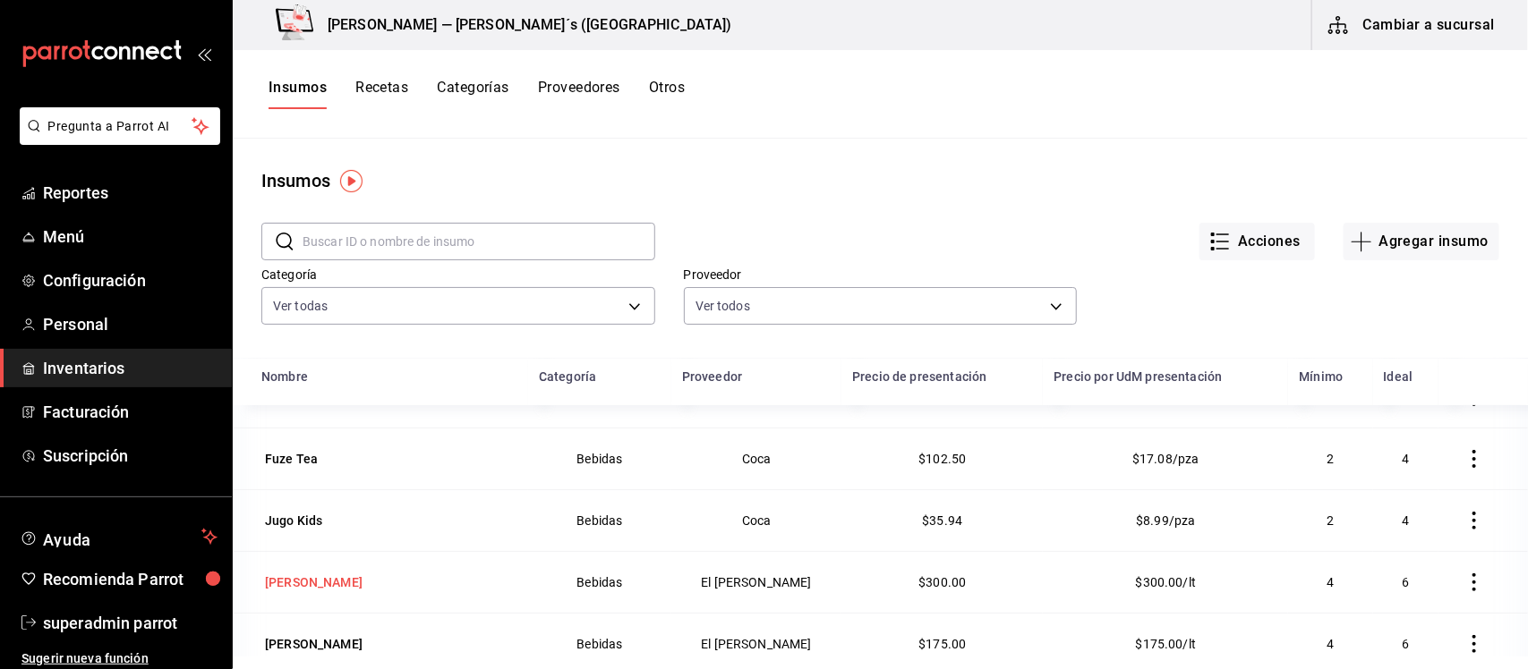
click at [310, 586] on div "[PERSON_NAME]" at bounding box center [314, 583] width 98 height 18
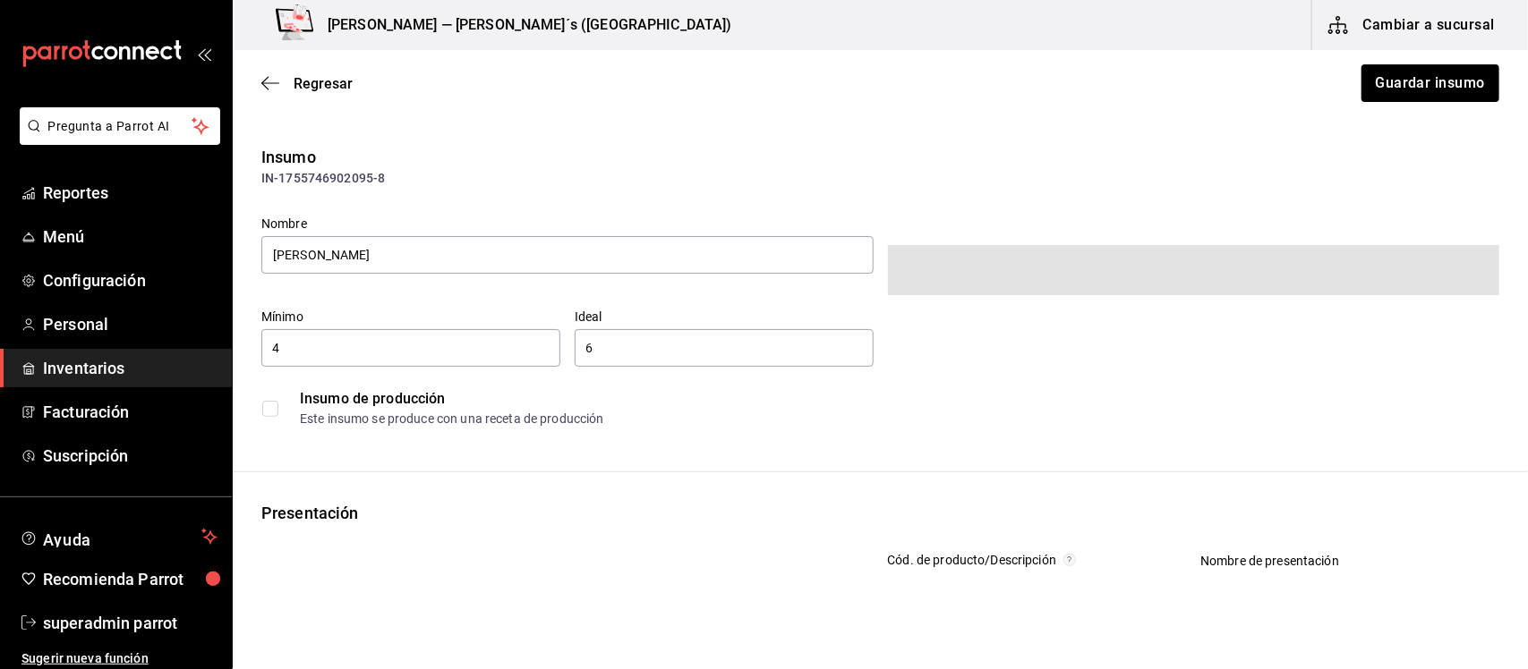
type input "0.219969"
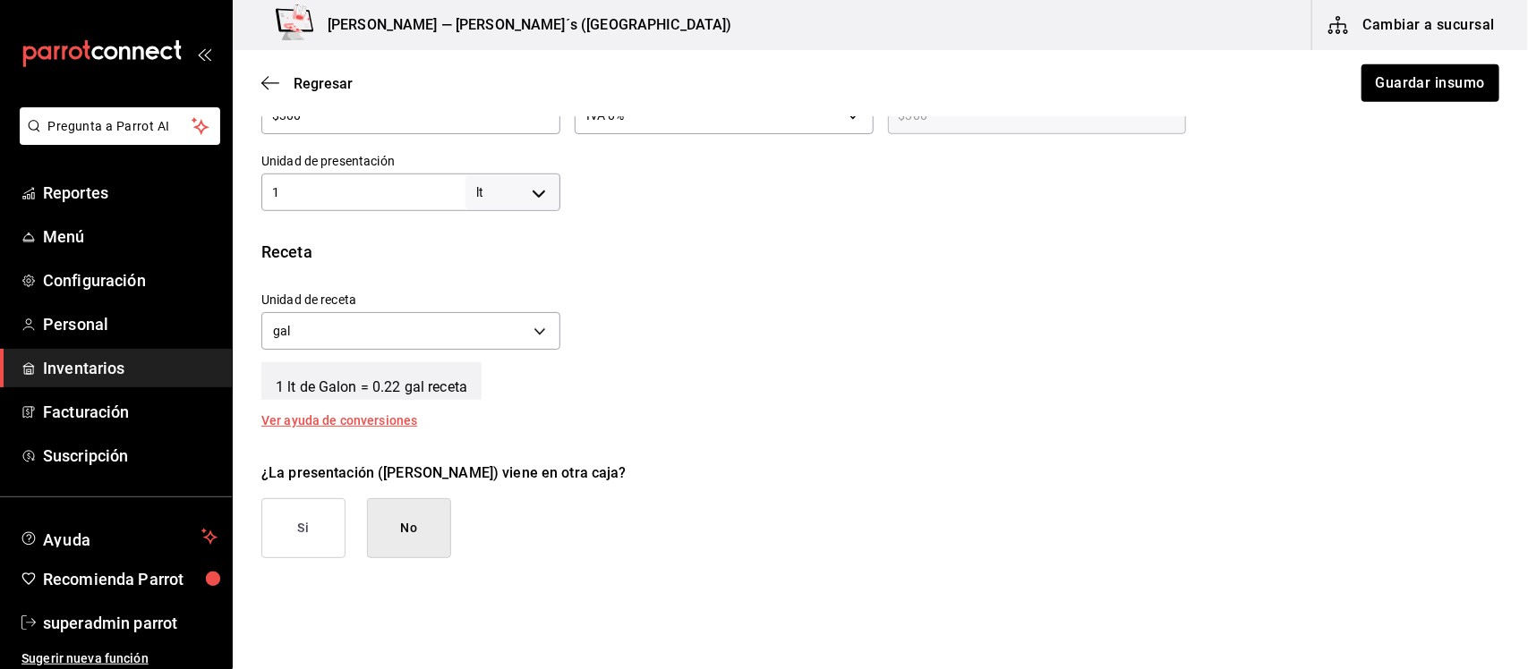
scroll to position [559, 0]
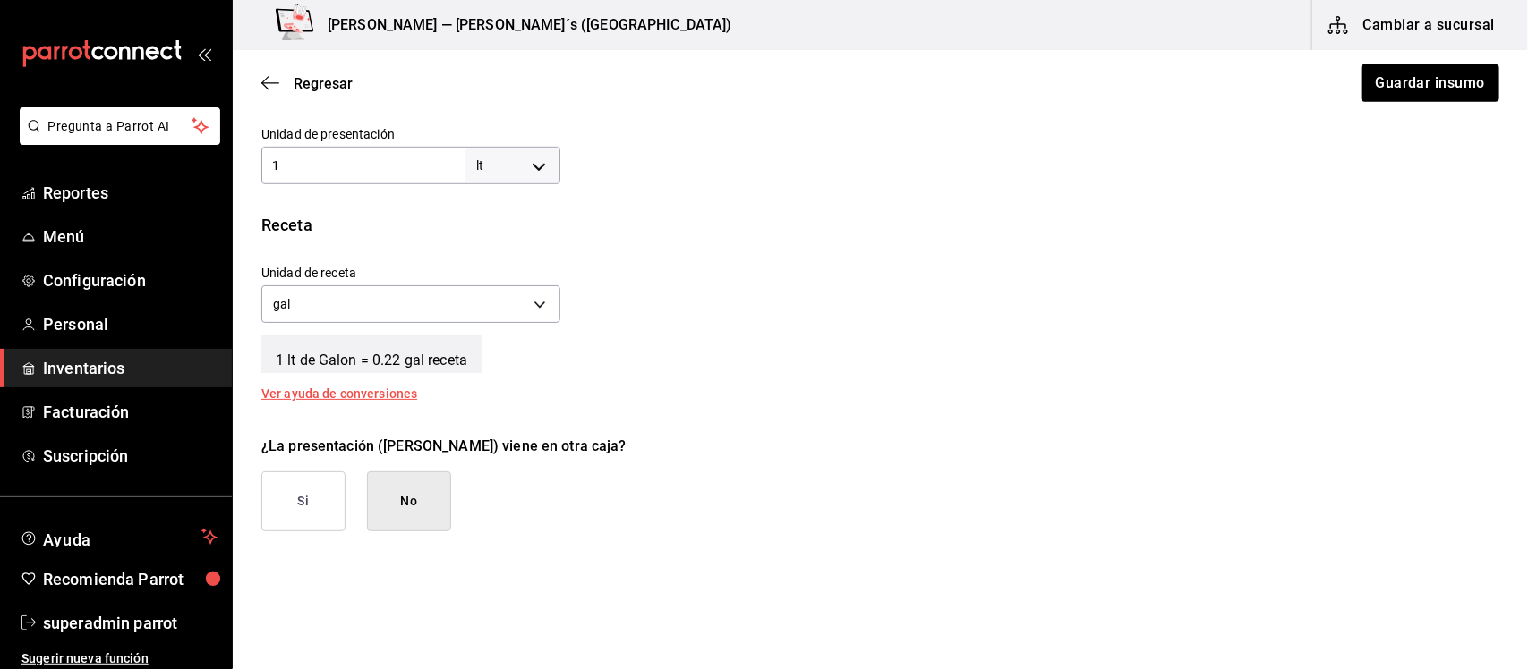
click at [546, 167] on body "Pregunta a Parrot AI Reportes Menú Configuración Personal Inventarios Facturaci…" at bounding box center [764, 284] width 1528 height 568
click at [499, 398] on li "gal" at bounding box center [508, 397] width 93 height 30
type input "GALLON"
type input "1"
click at [534, 302] on body "Pregunta a Parrot AI Reportes Menú Configuración Personal Inventarios Facturaci…" at bounding box center [764, 284] width 1528 height 568
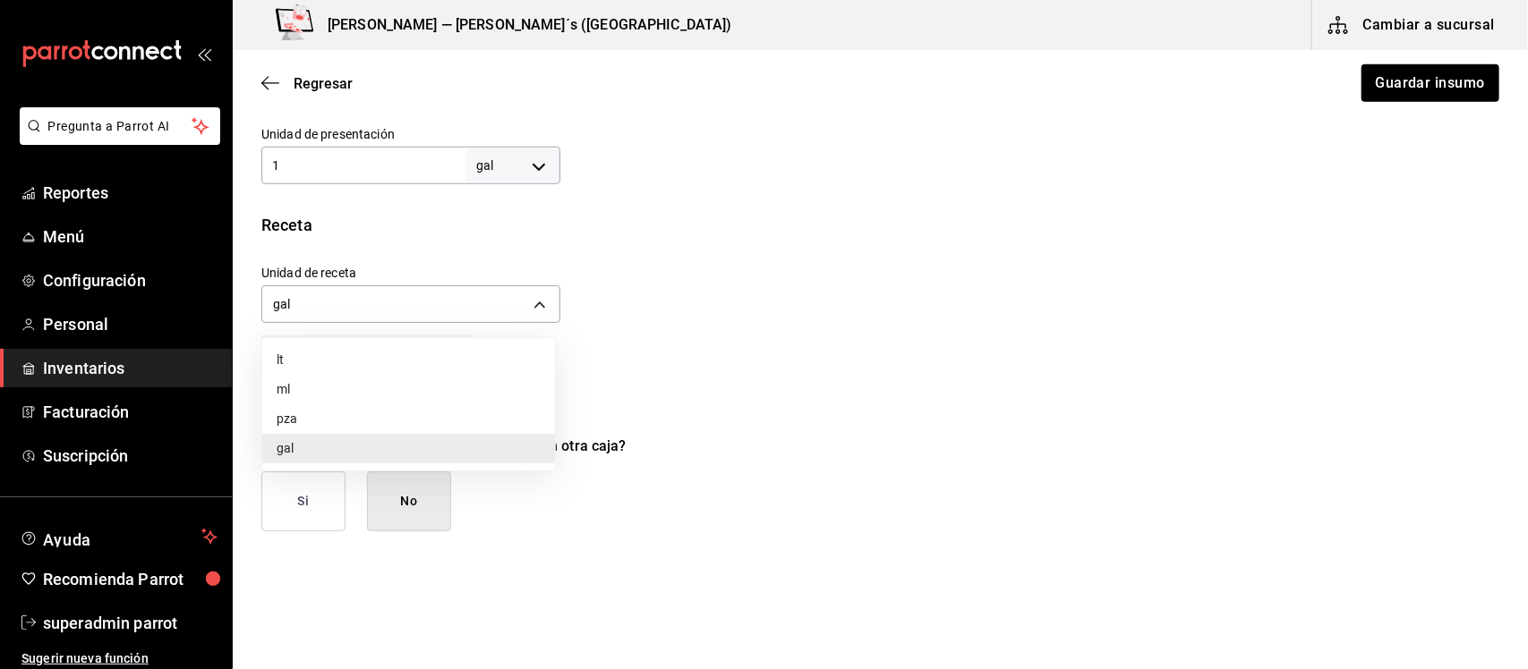
click at [354, 355] on li "lt" at bounding box center [408, 360] width 293 height 30
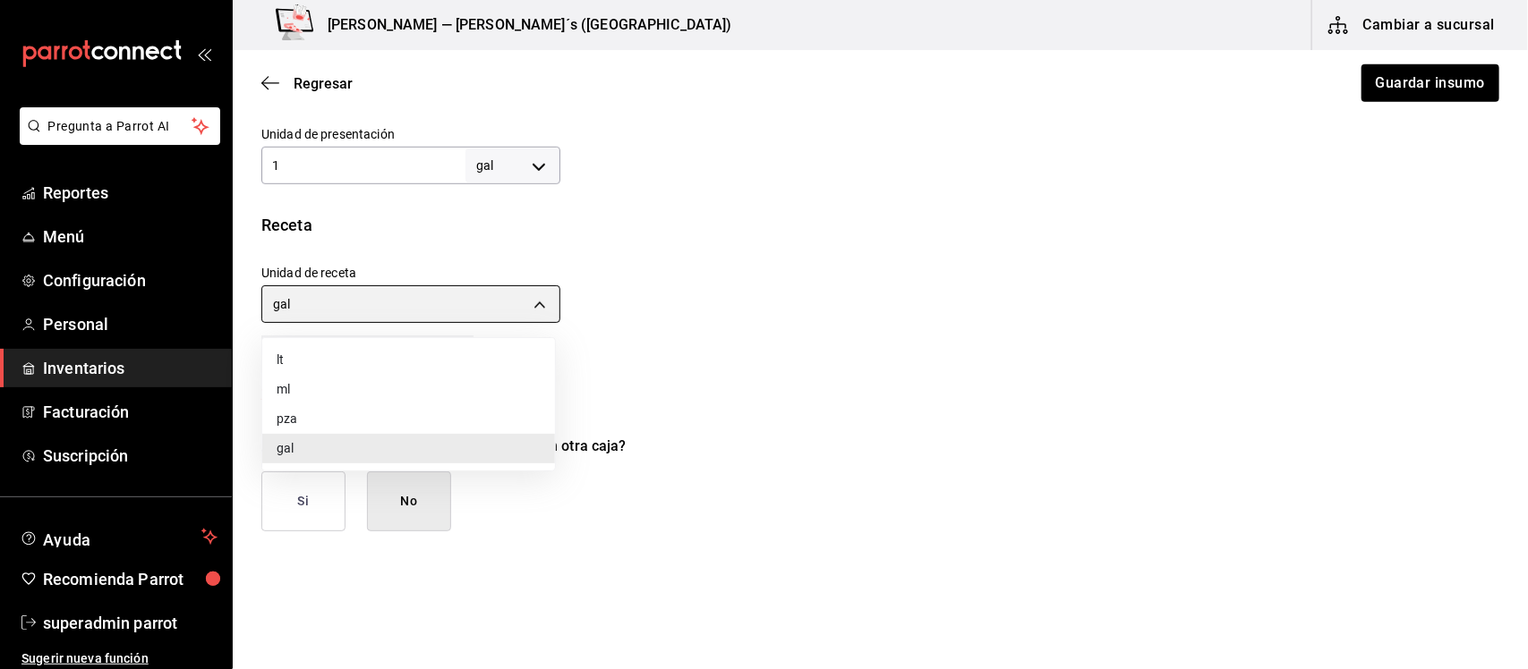
type input "LITER"
type input "3.78541"
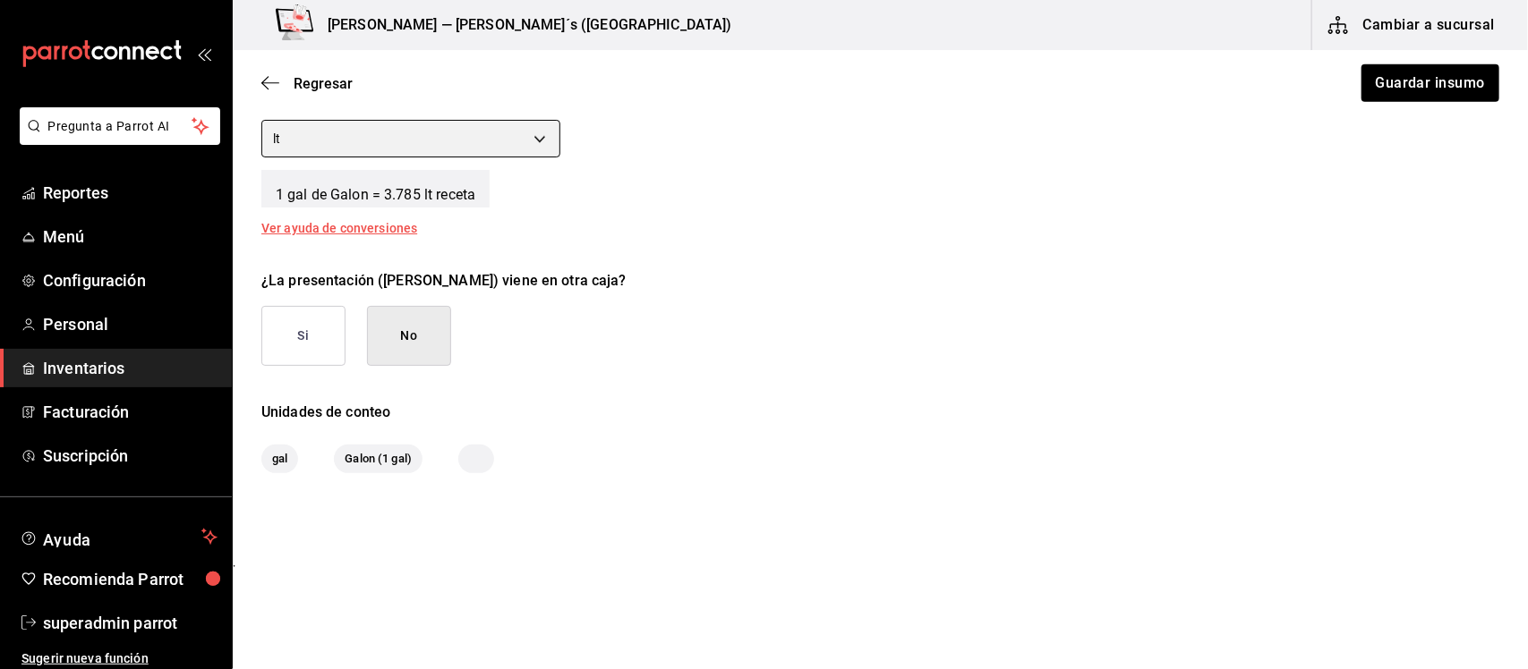
scroll to position [734, 0]
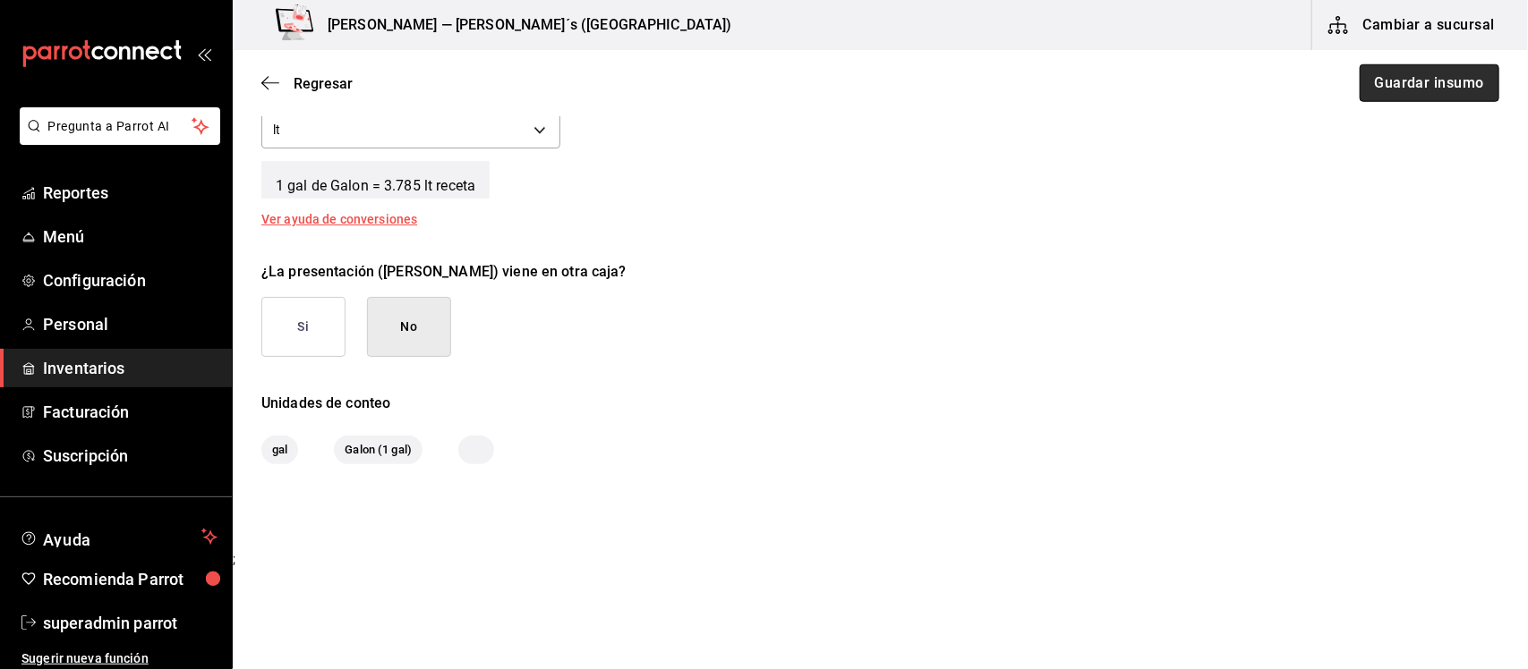
click at [1385, 92] on button "Guardar insumo" at bounding box center [1429, 83] width 140 height 38
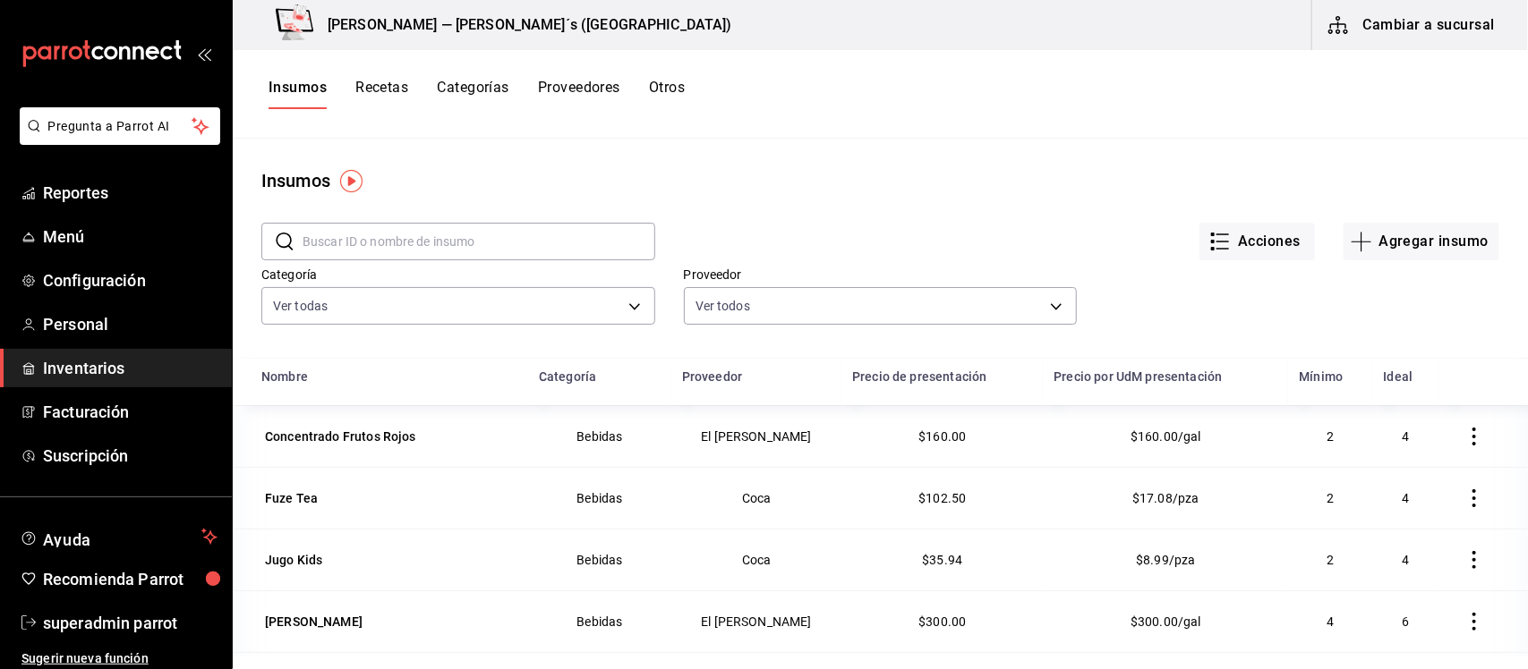
scroll to position [224, 0]
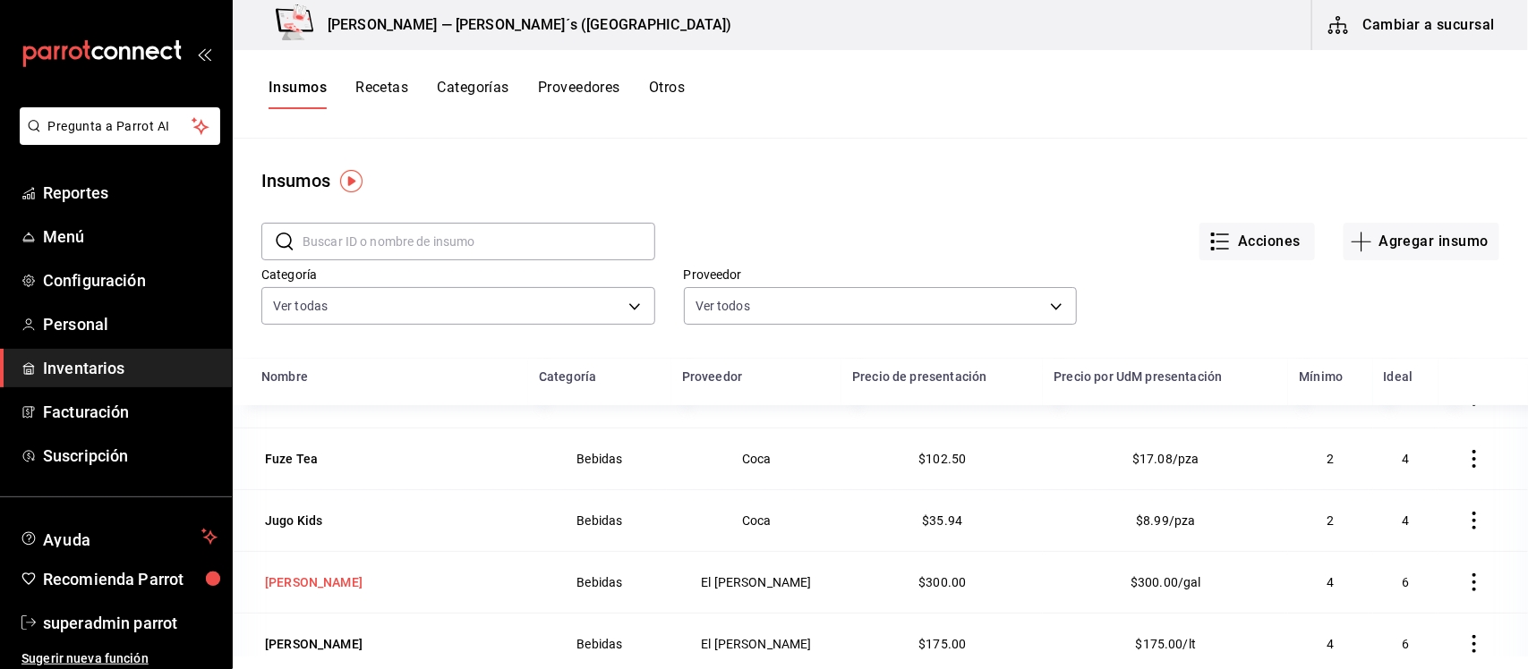
click at [328, 586] on div "[PERSON_NAME]" at bounding box center [314, 583] width 98 height 18
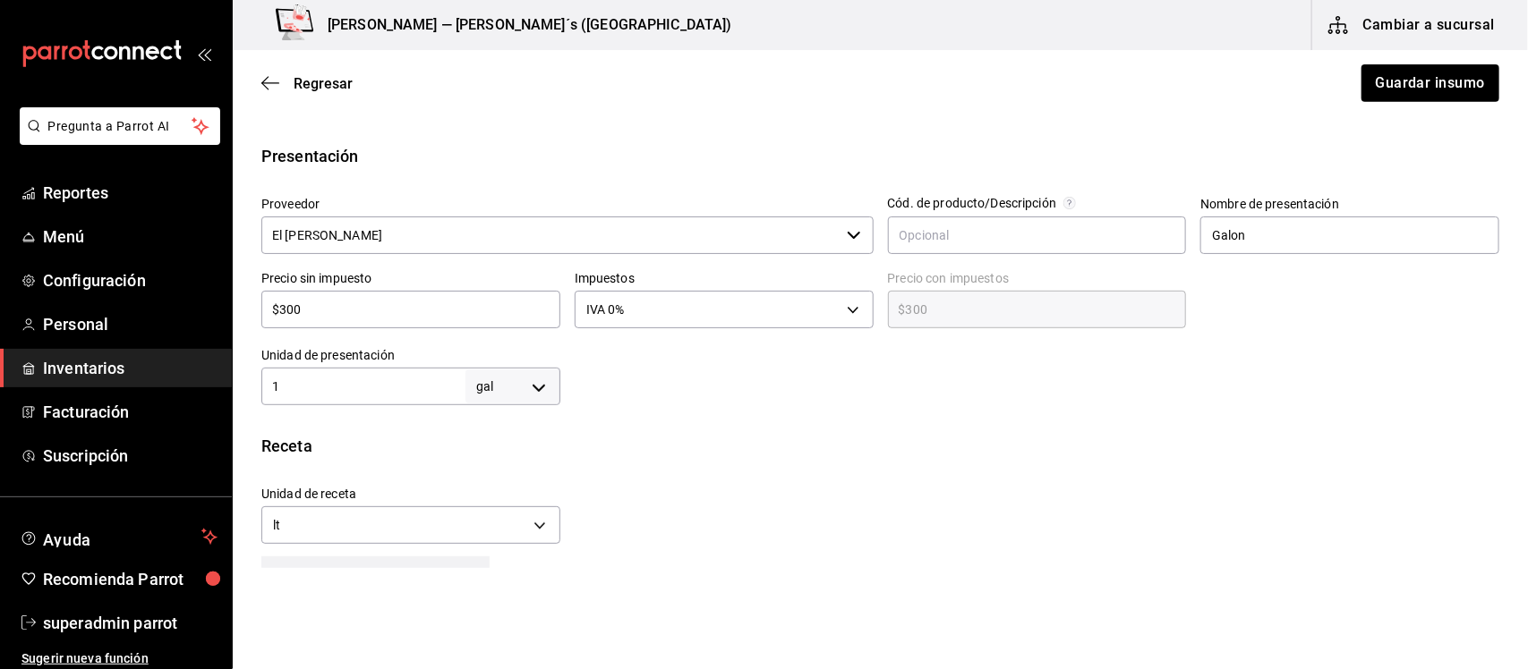
scroll to position [286, 0]
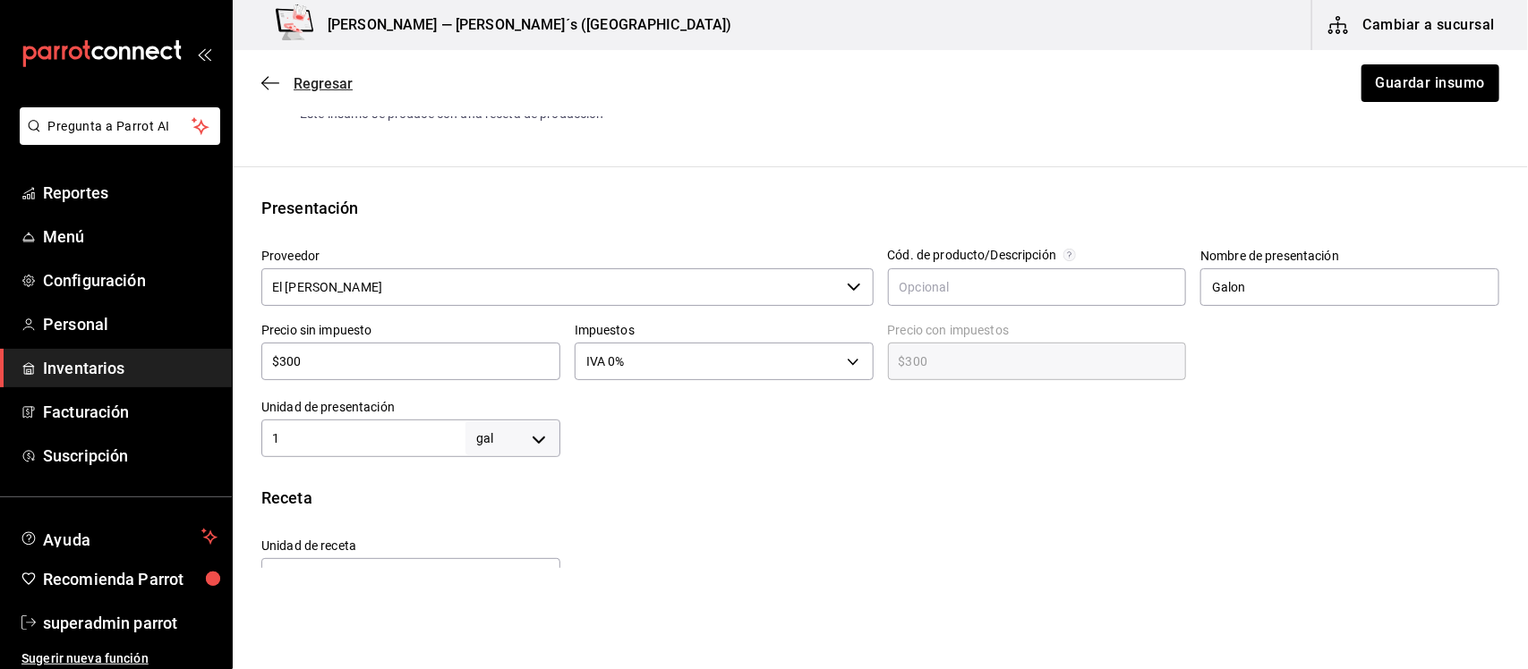
click at [262, 85] on icon "button" at bounding box center [270, 83] width 18 height 16
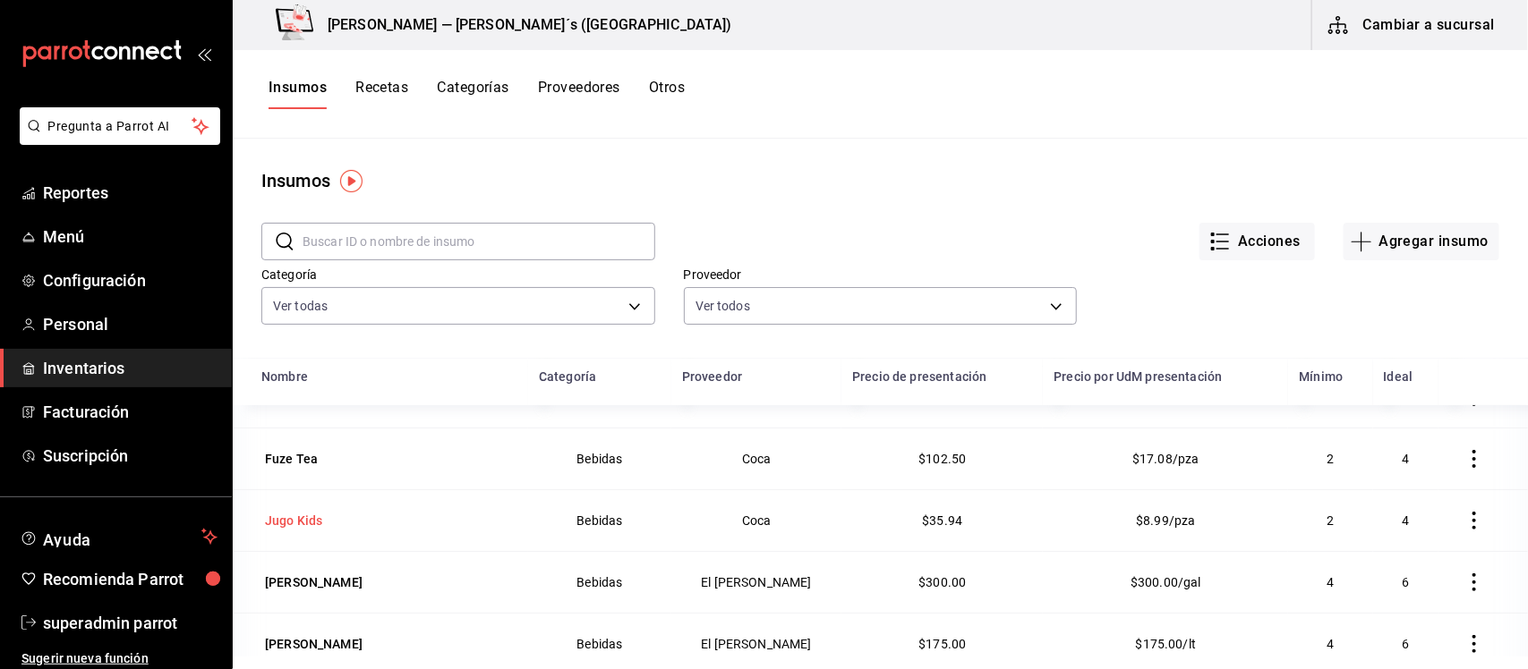
scroll to position [336, 0]
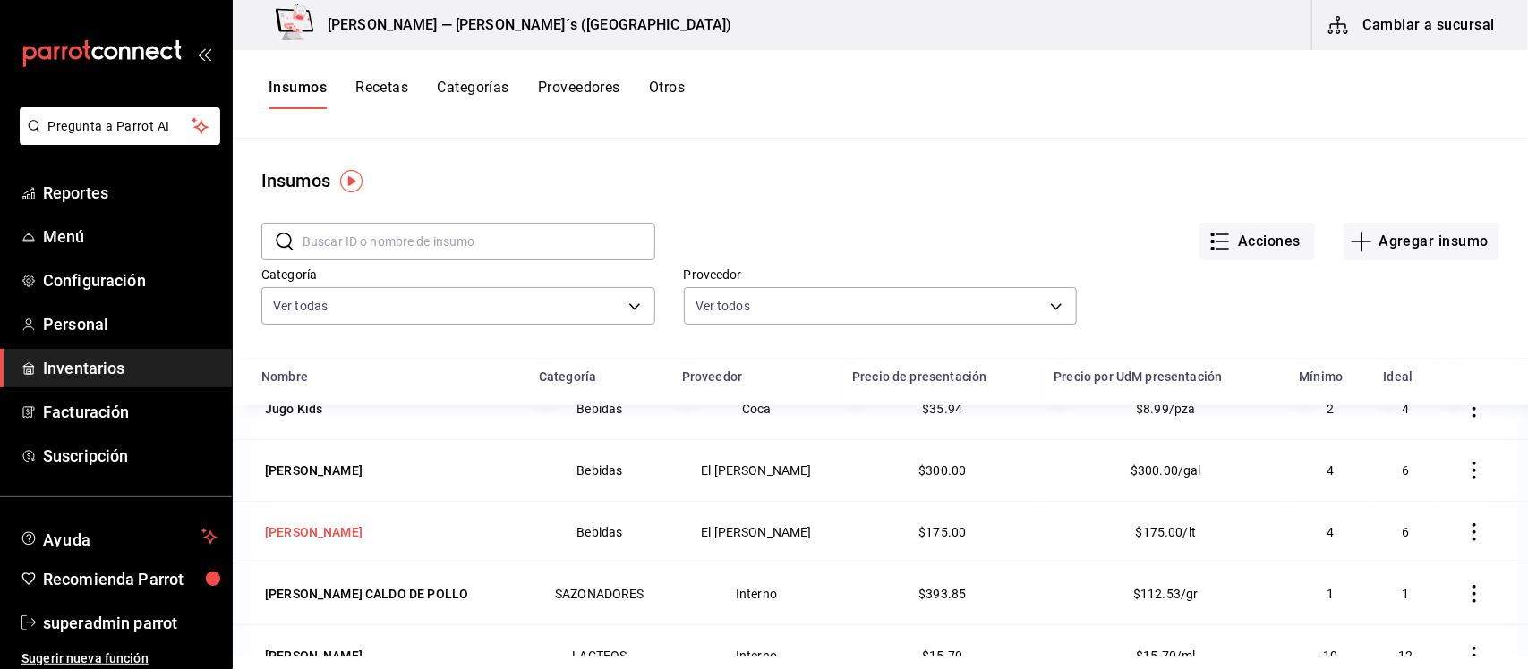
click at [328, 537] on div "[PERSON_NAME]" at bounding box center [314, 533] width 98 height 18
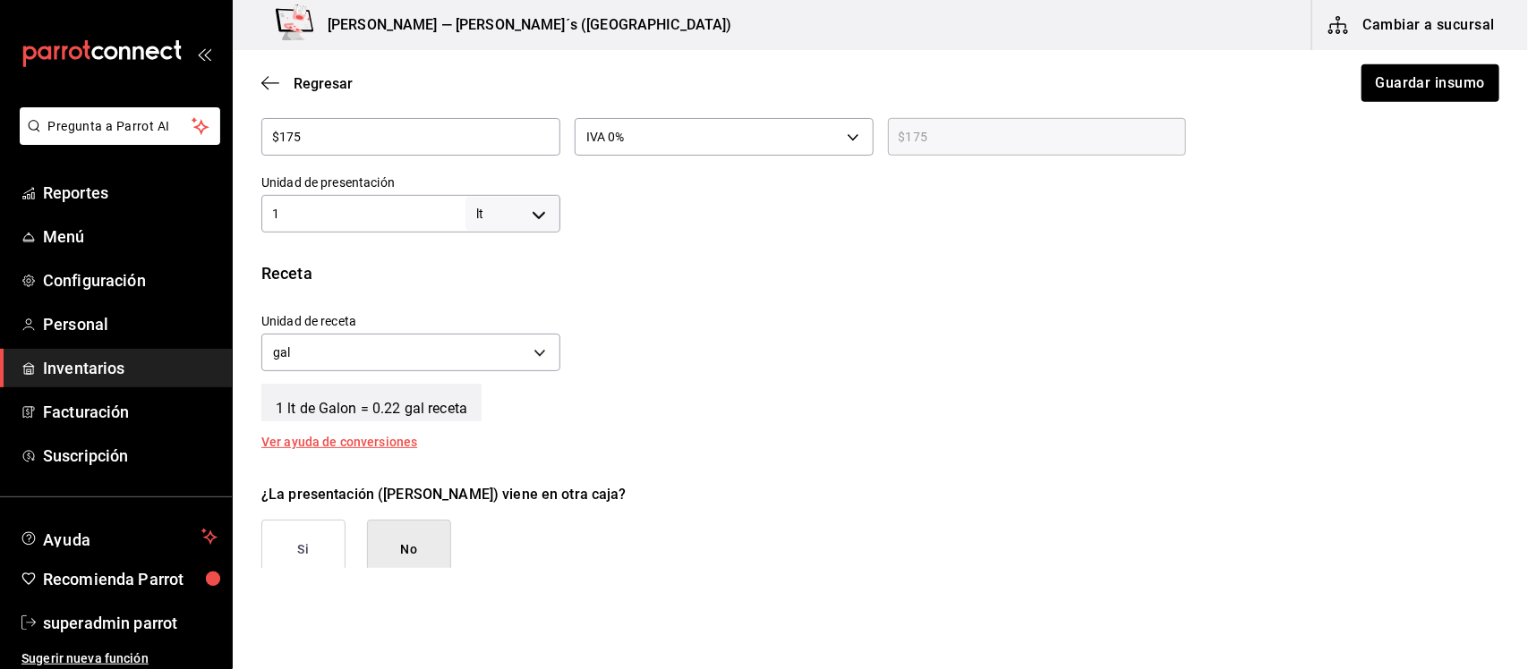
scroll to position [559, 0]
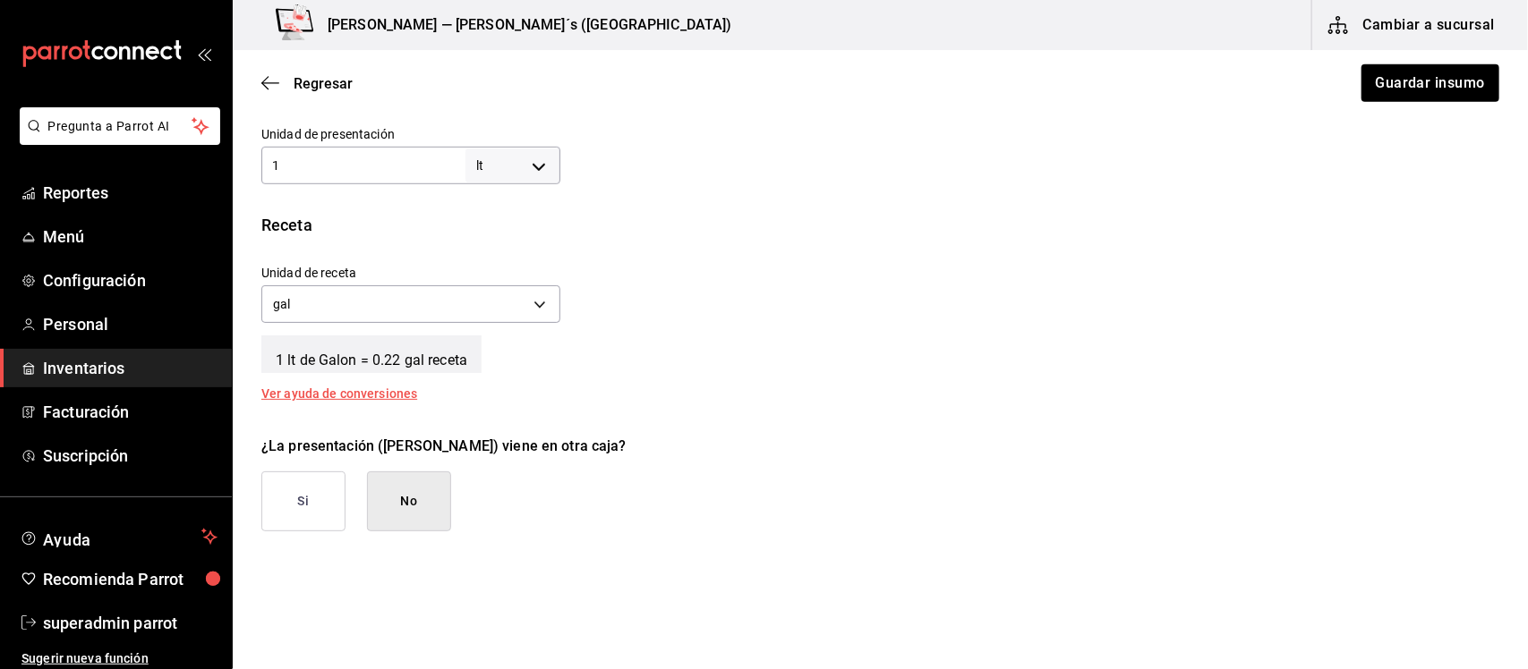
click at [540, 171] on body "Pregunta a Parrot AI Reportes Menú Configuración Personal Inventarios Facturaci…" at bounding box center [764, 284] width 1528 height 568
click at [501, 388] on li "gal" at bounding box center [508, 397] width 93 height 30
type input "GALLON"
type input "1"
click at [537, 306] on body "Pregunta a Parrot AI Reportes Menú Configuración Personal Inventarios Facturaci…" at bounding box center [764, 284] width 1528 height 568
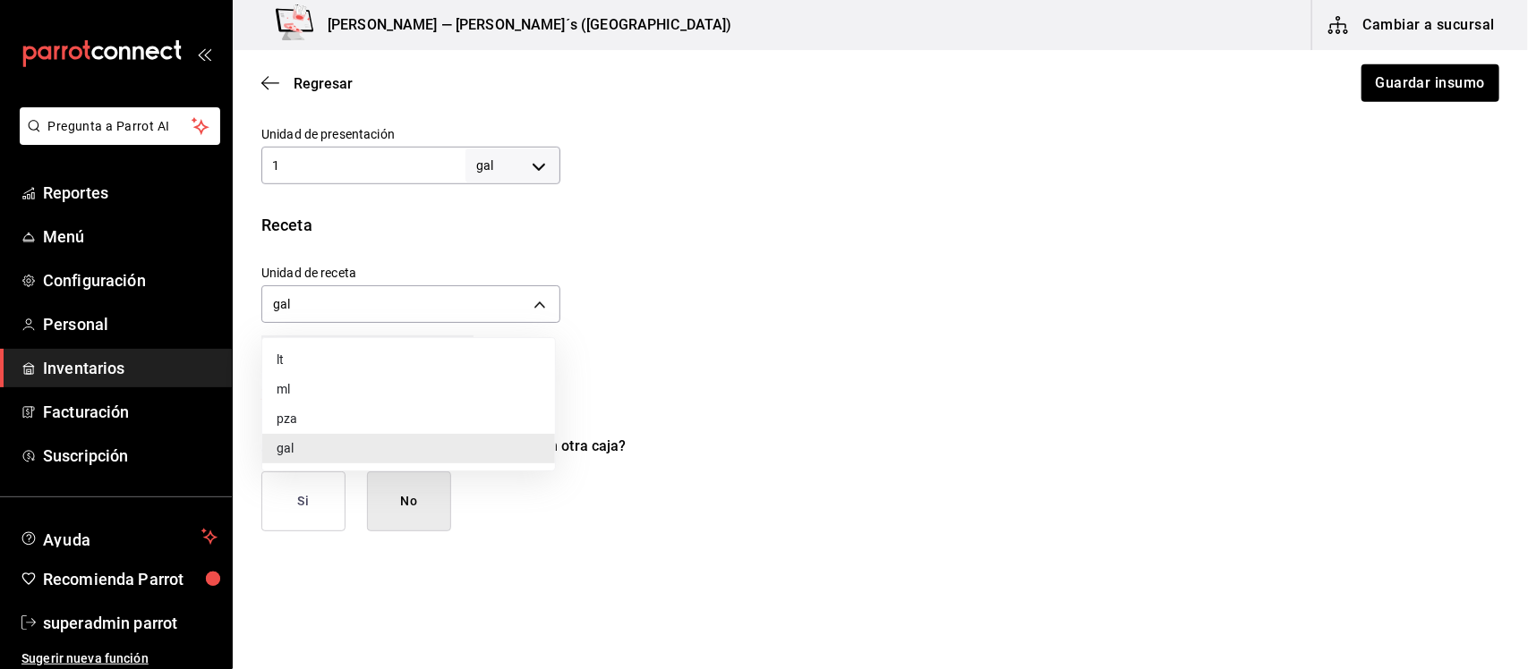
click at [327, 350] on li "lt" at bounding box center [408, 360] width 293 height 30
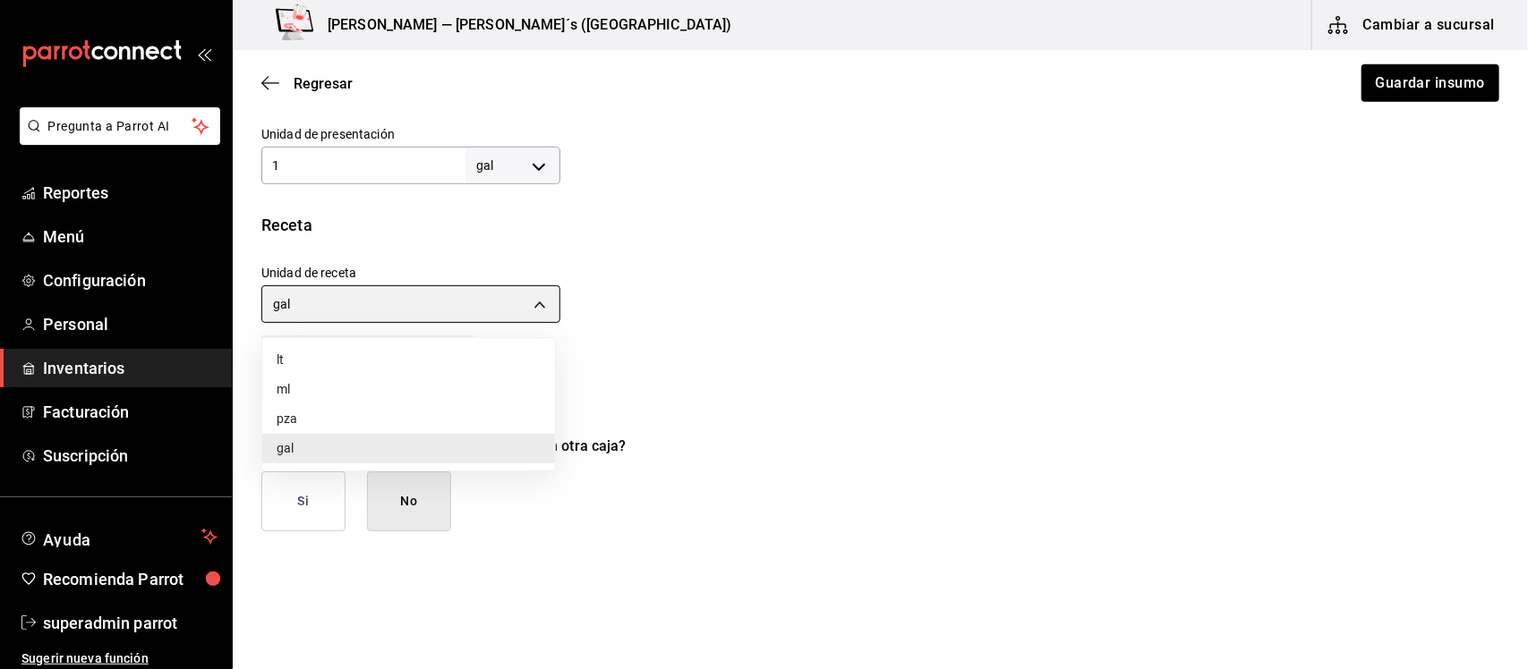
type input "LITER"
type input "3.78541"
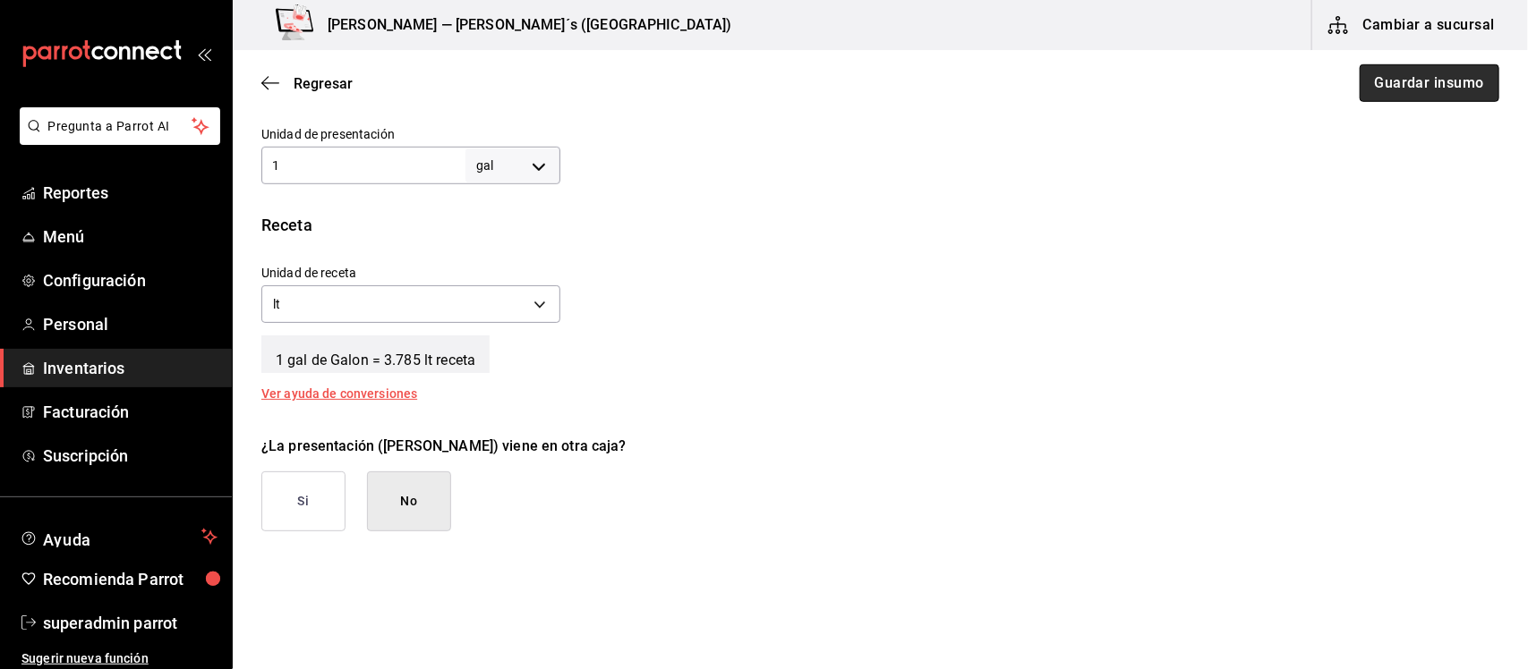
click at [1380, 91] on button "Guardar insumo" at bounding box center [1429, 83] width 140 height 38
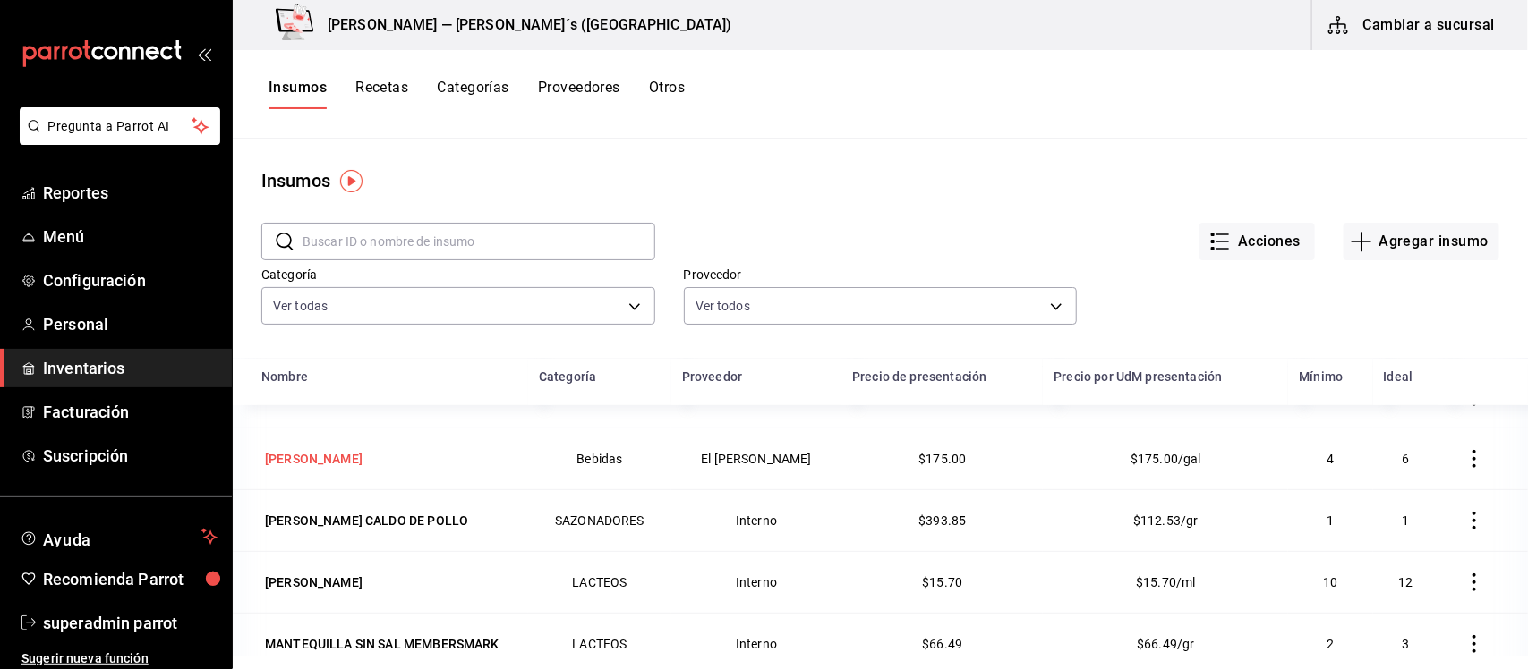
scroll to position [447, 0]
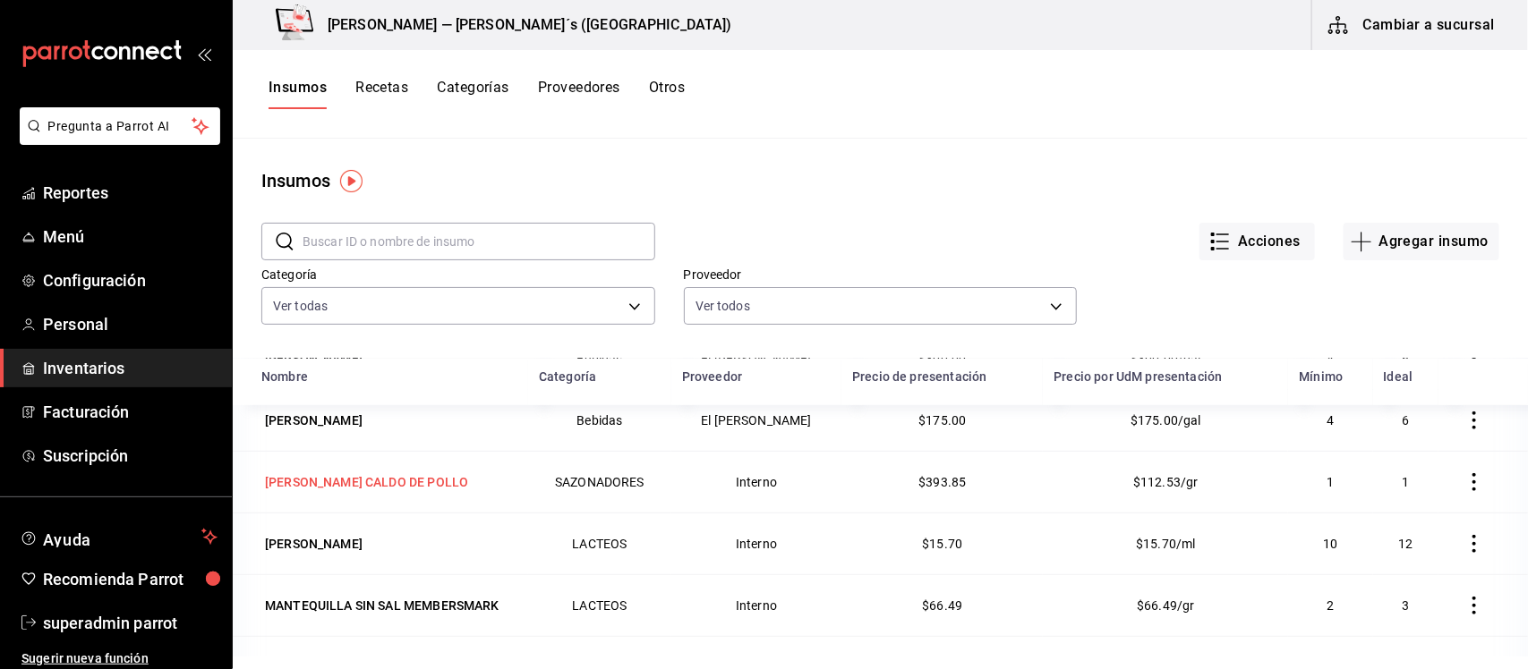
click at [354, 479] on div "[PERSON_NAME] CALDO DE POLLO" at bounding box center [366, 482] width 203 height 18
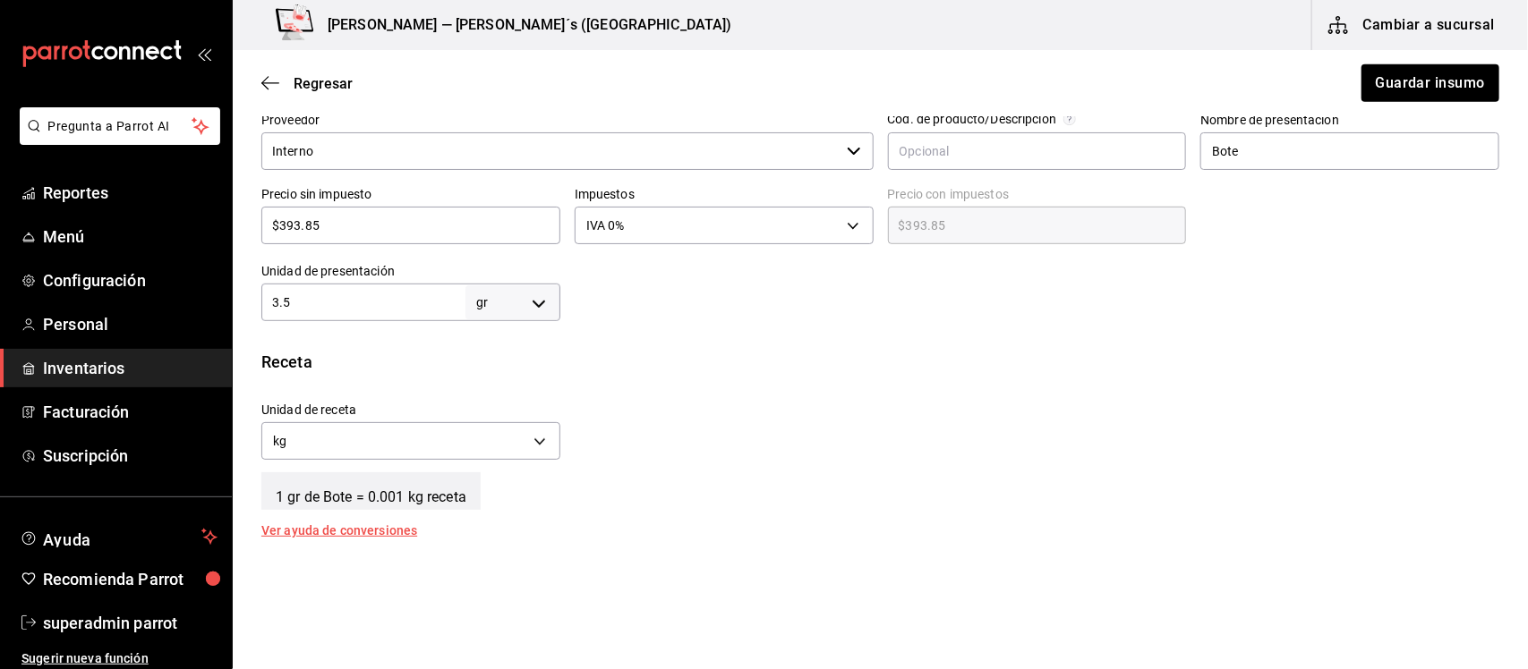
scroll to position [559, 0]
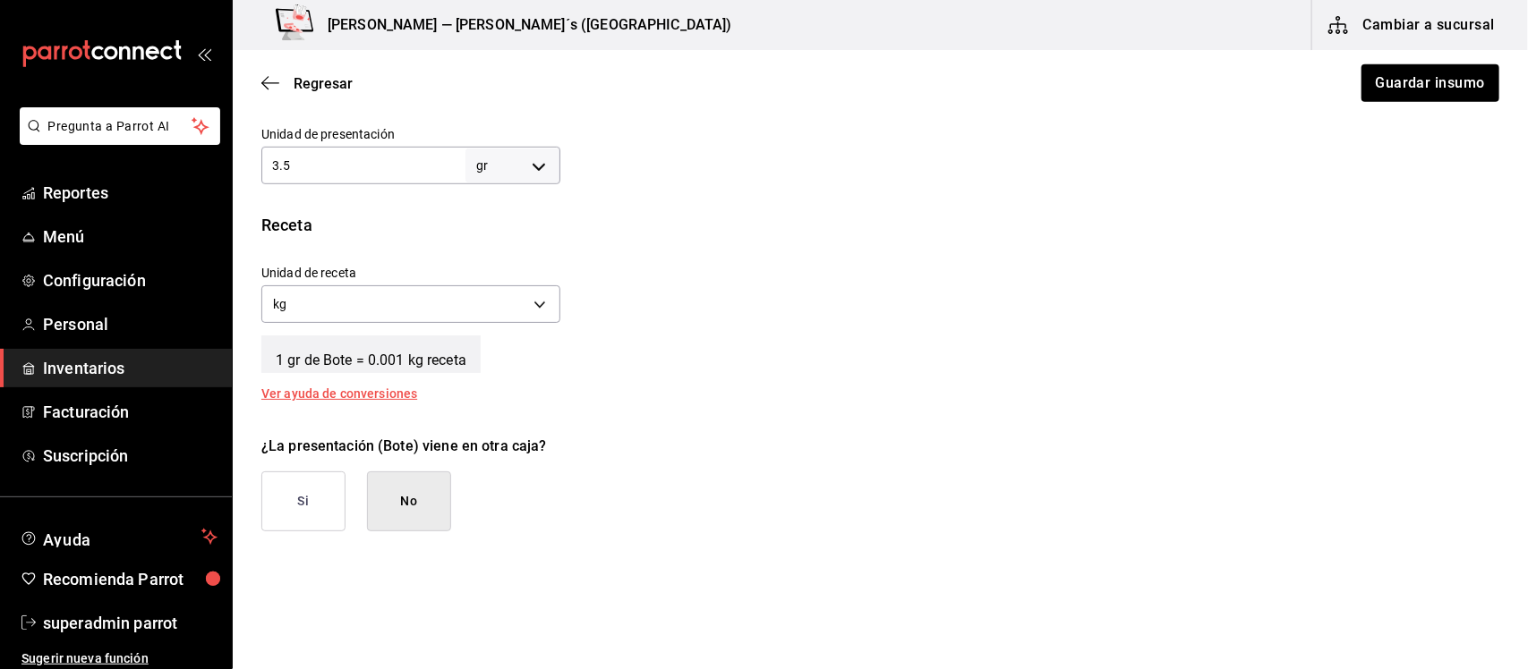
click at [543, 168] on body "Pregunta a Parrot AI Reportes Menú Configuración Personal Inventarios Facturaci…" at bounding box center [764, 284] width 1528 height 568
click at [498, 247] on li "kg" at bounding box center [508, 249] width 93 height 30
type input "KILOGRAM"
type input "3.5"
click at [532, 305] on body "Pregunta a Parrot AI Reportes Menú Configuración Personal Inventarios Facturaci…" at bounding box center [764, 284] width 1528 height 568
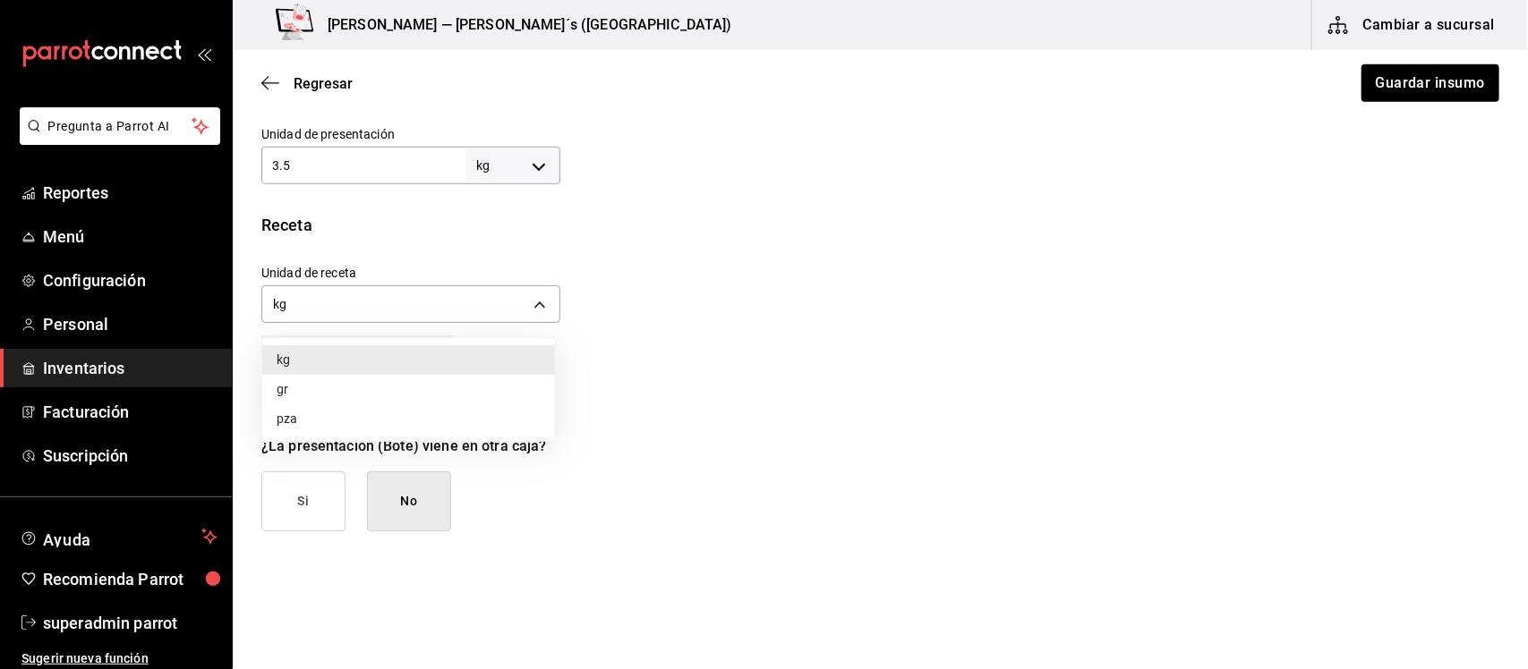
click at [315, 386] on li "gr" at bounding box center [408, 390] width 293 height 30
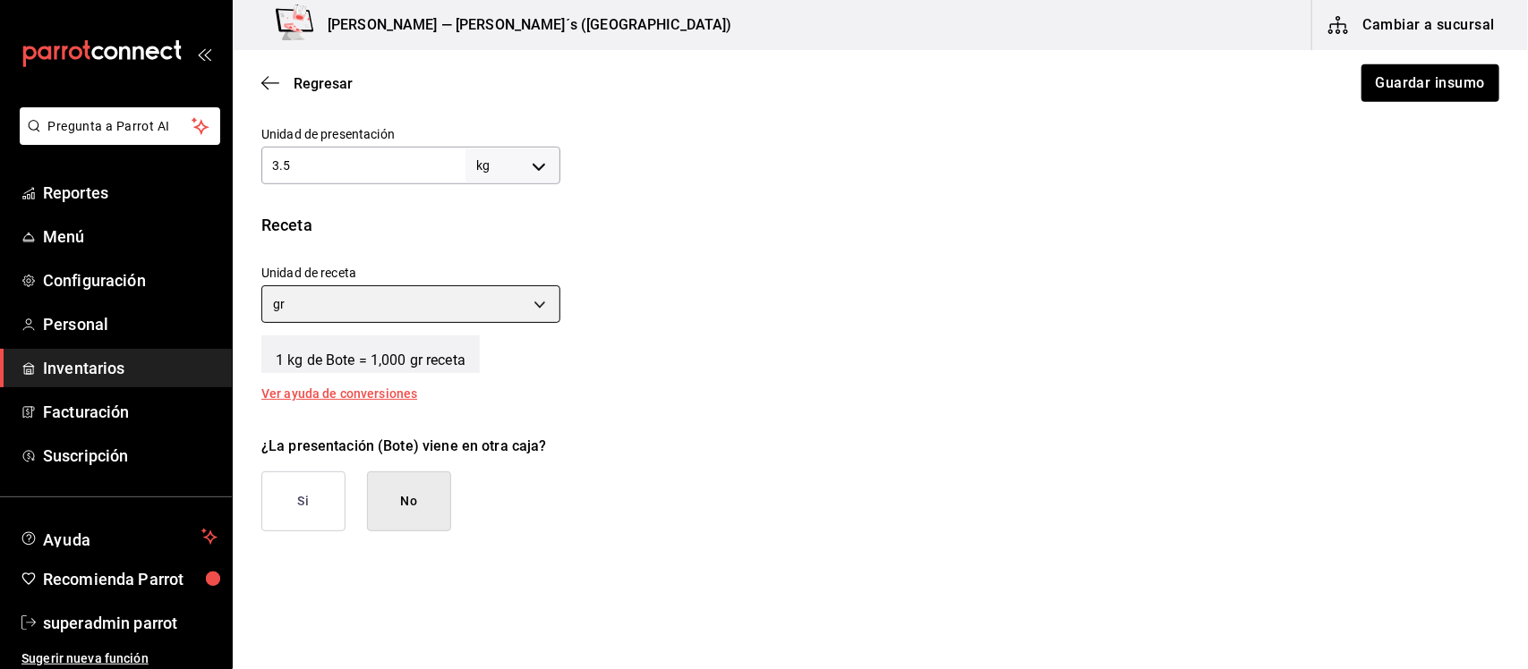
type input "GRAM"
type input "3,500"
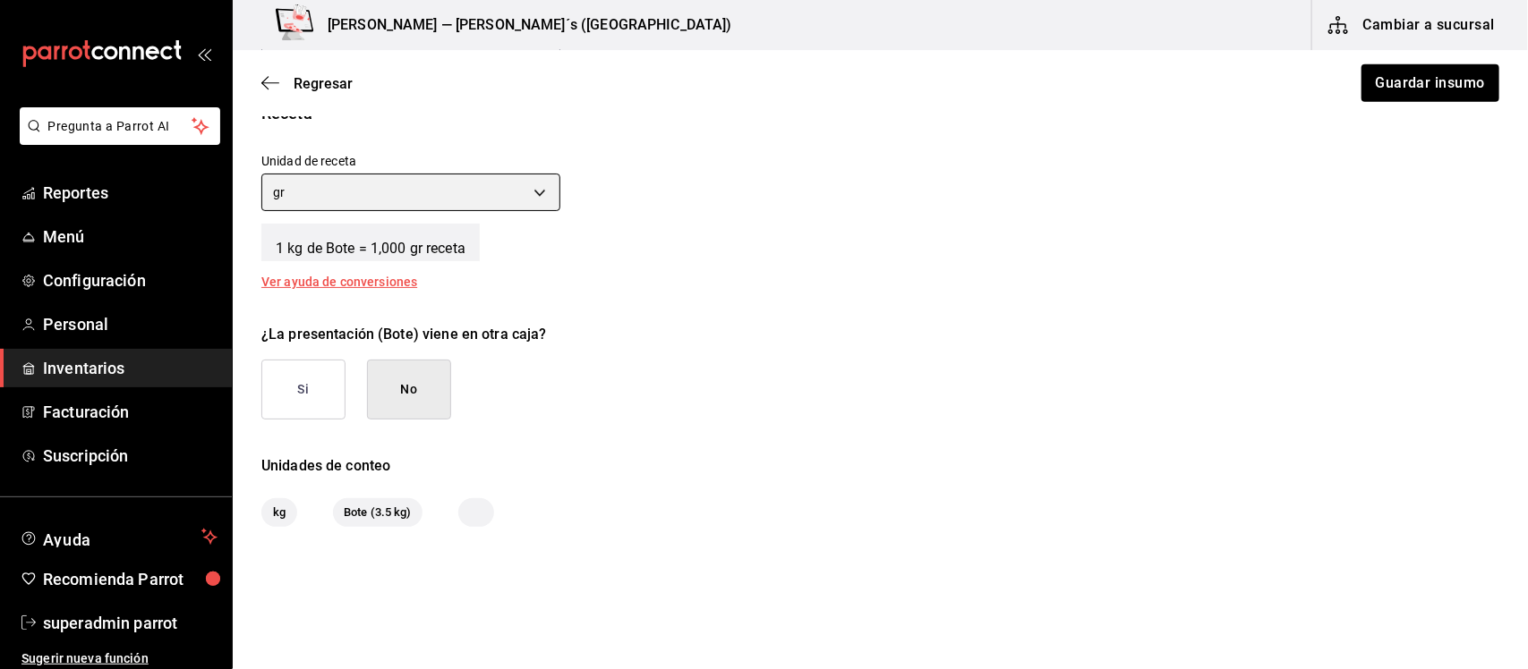
scroll to position [734, 0]
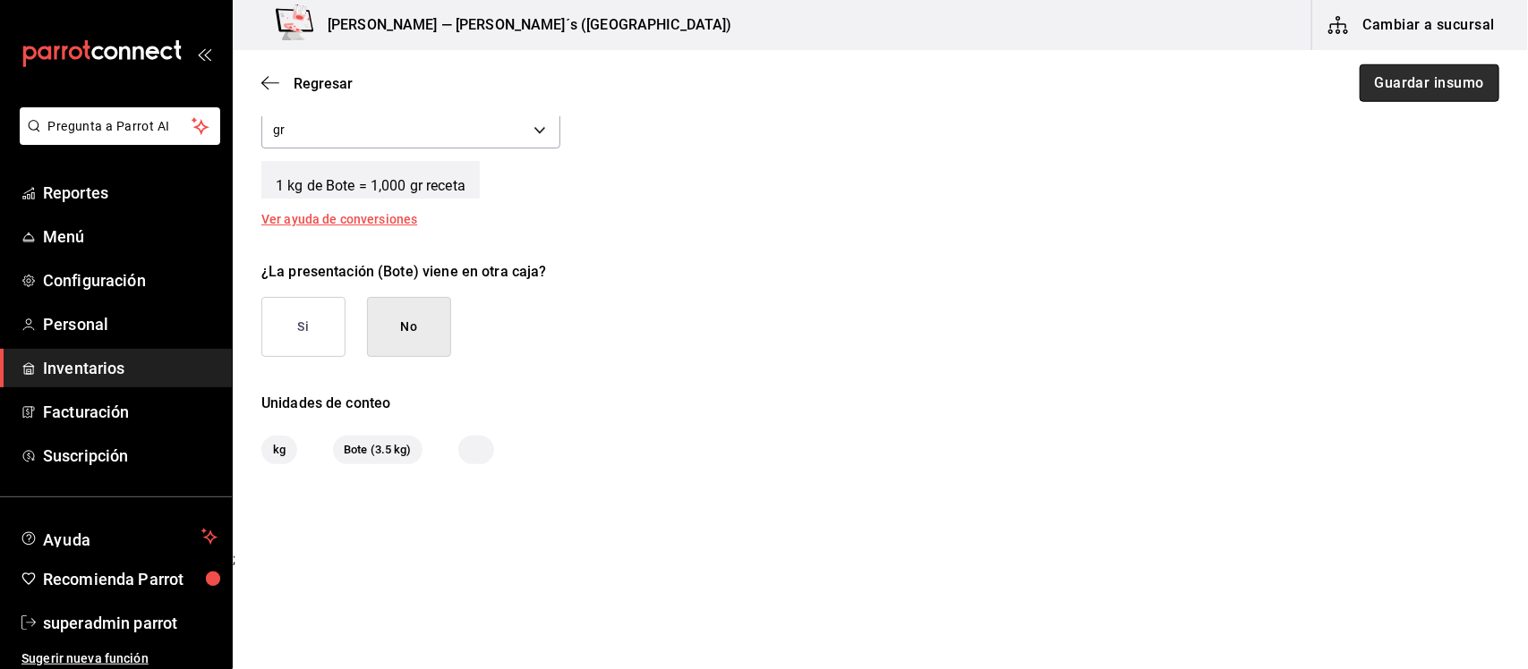
click at [1397, 88] on button "Guardar insumo" at bounding box center [1429, 83] width 140 height 38
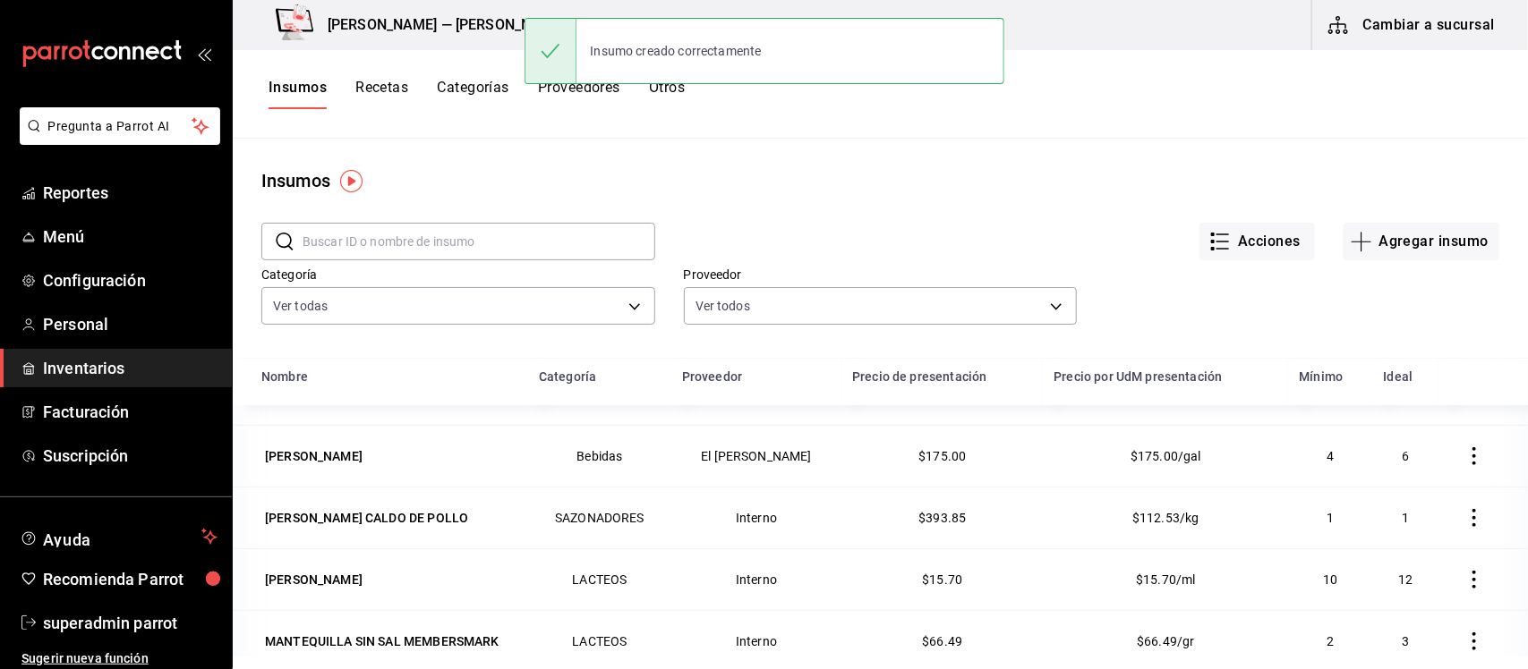
scroll to position [447, 0]
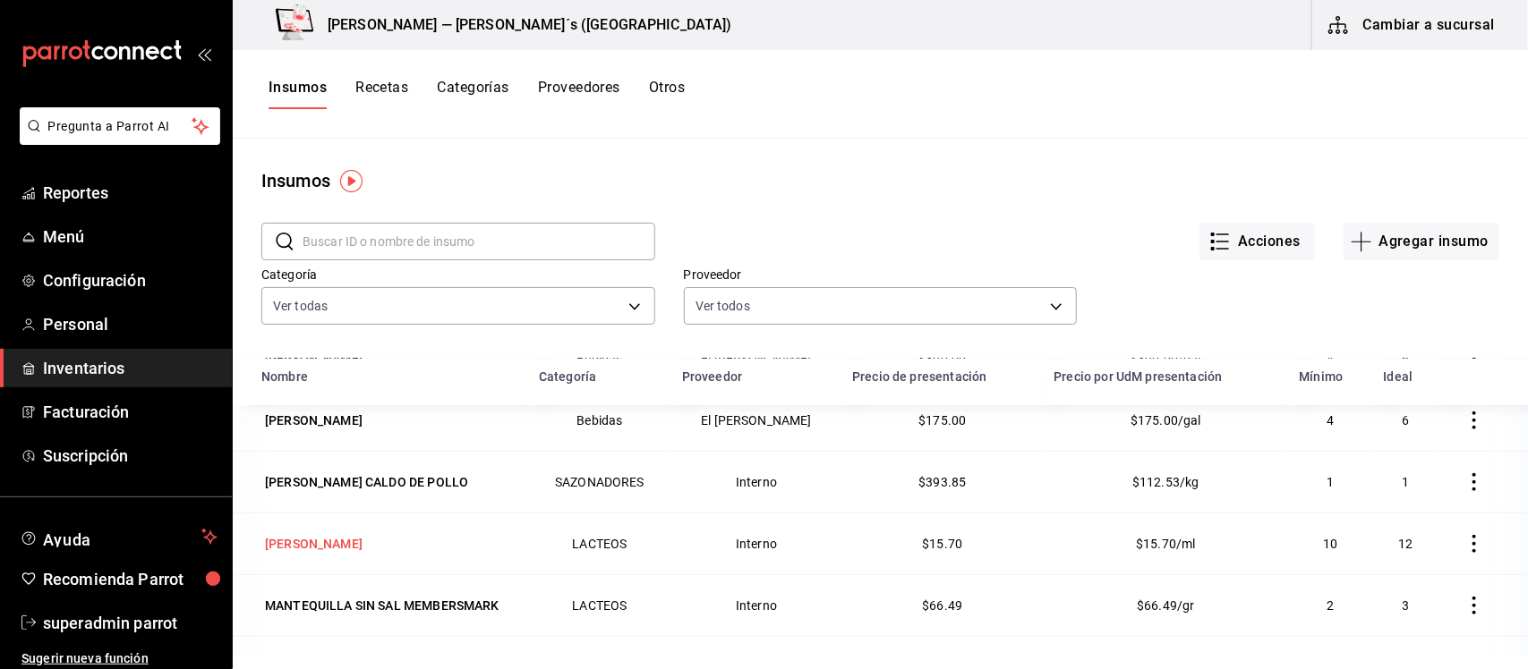
click at [302, 543] on div "[PERSON_NAME]" at bounding box center [314, 544] width 98 height 18
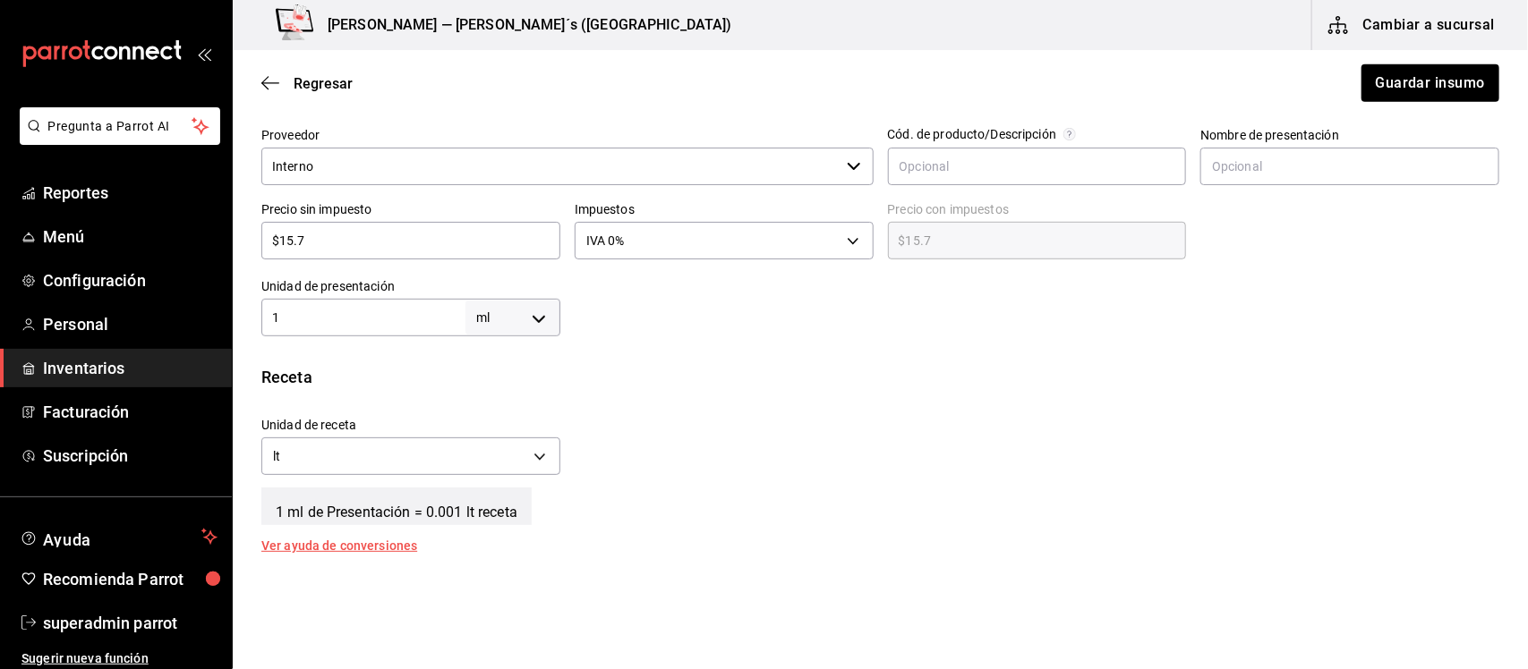
scroll to position [447, 0]
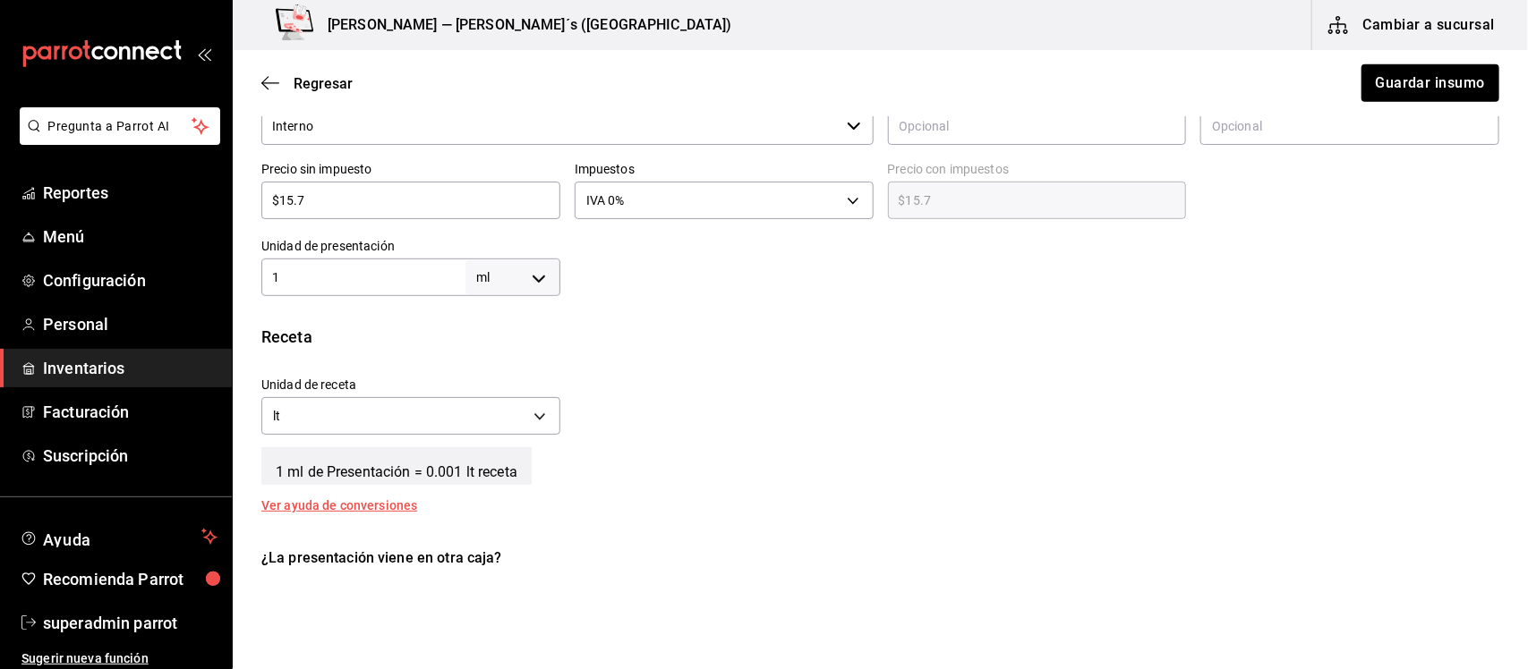
click at [542, 279] on body "Pregunta a Parrot AI Reportes Menú Configuración Personal Inventarios Facturaci…" at bounding box center [764, 284] width 1528 height 568
click at [490, 418] on li "lt" at bounding box center [508, 420] width 93 height 30
type input "LITER"
type input "1"
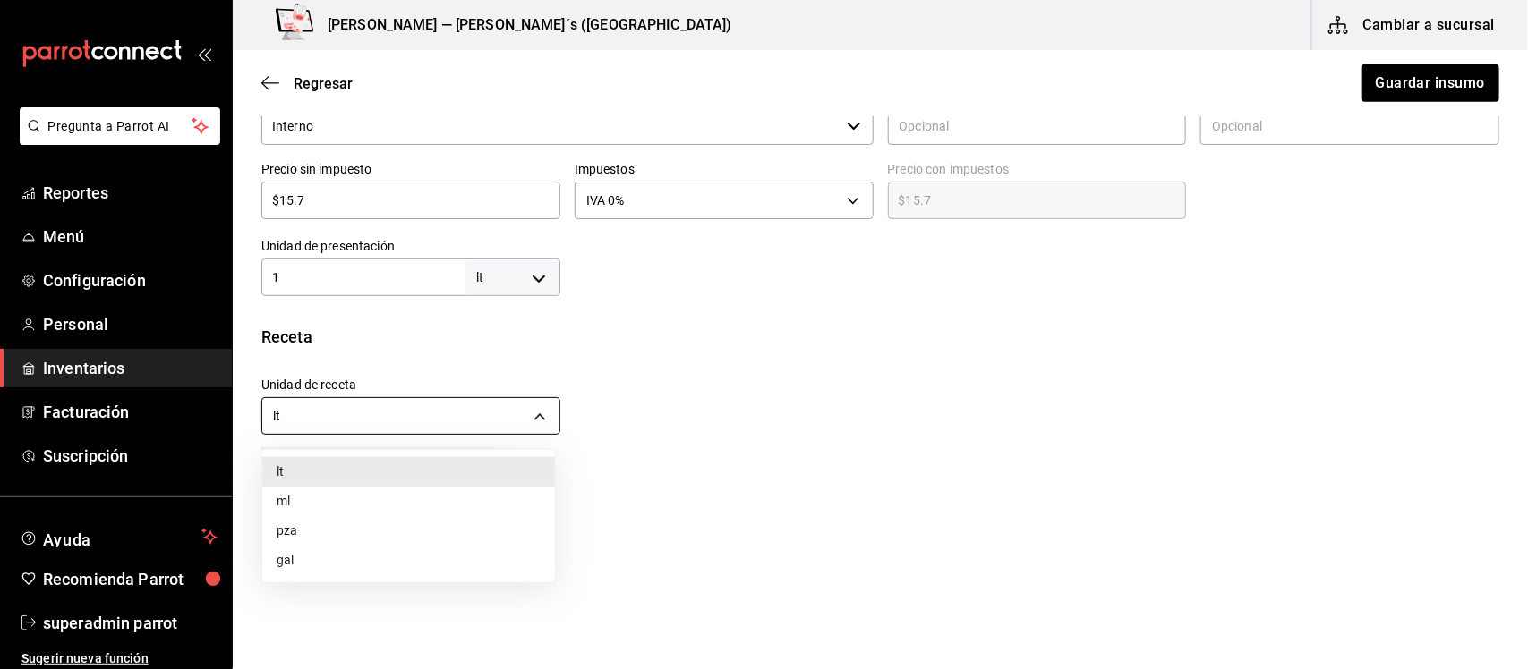
click at [538, 413] on body "Pregunta a Parrot AI Reportes Menú Configuración Personal Inventarios Facturaci…" at bounding box center [764, 284] width 1528 height 568
click at [296, 504] on li "ml" at bounding box center [408, 502] width 293 height 30
type input "MILLILITER"
type input "1,000"
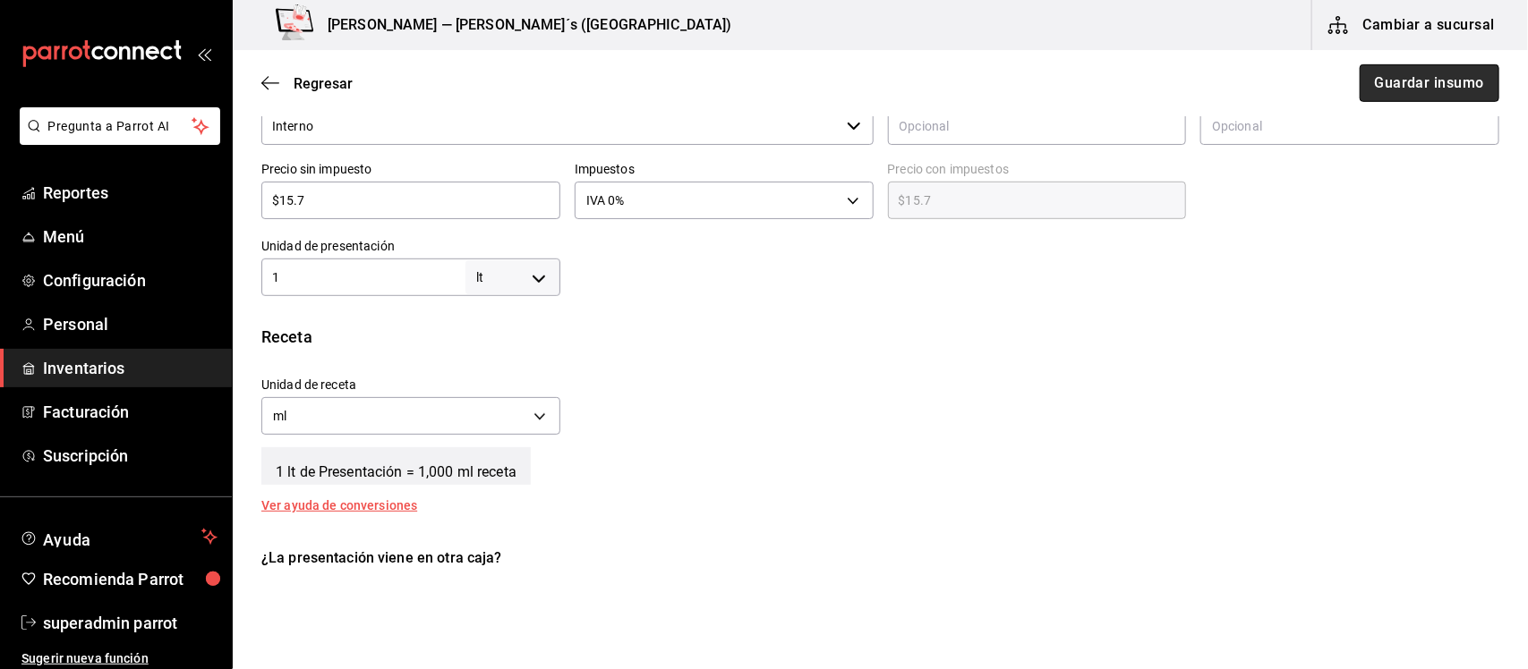
click at [1401, 85] on button "Guardar insumo" at bounding box center [1429, 83] width 140 height 38
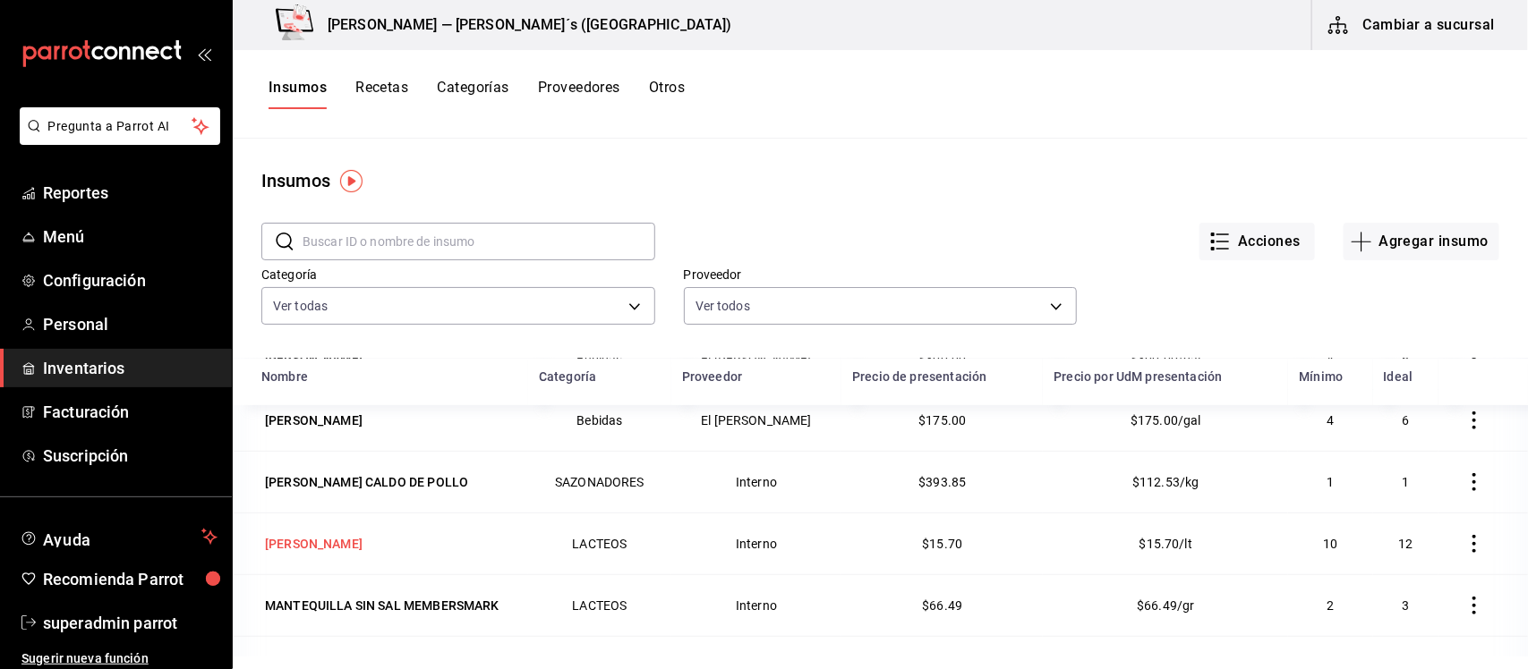
scroll to position [559, 0]
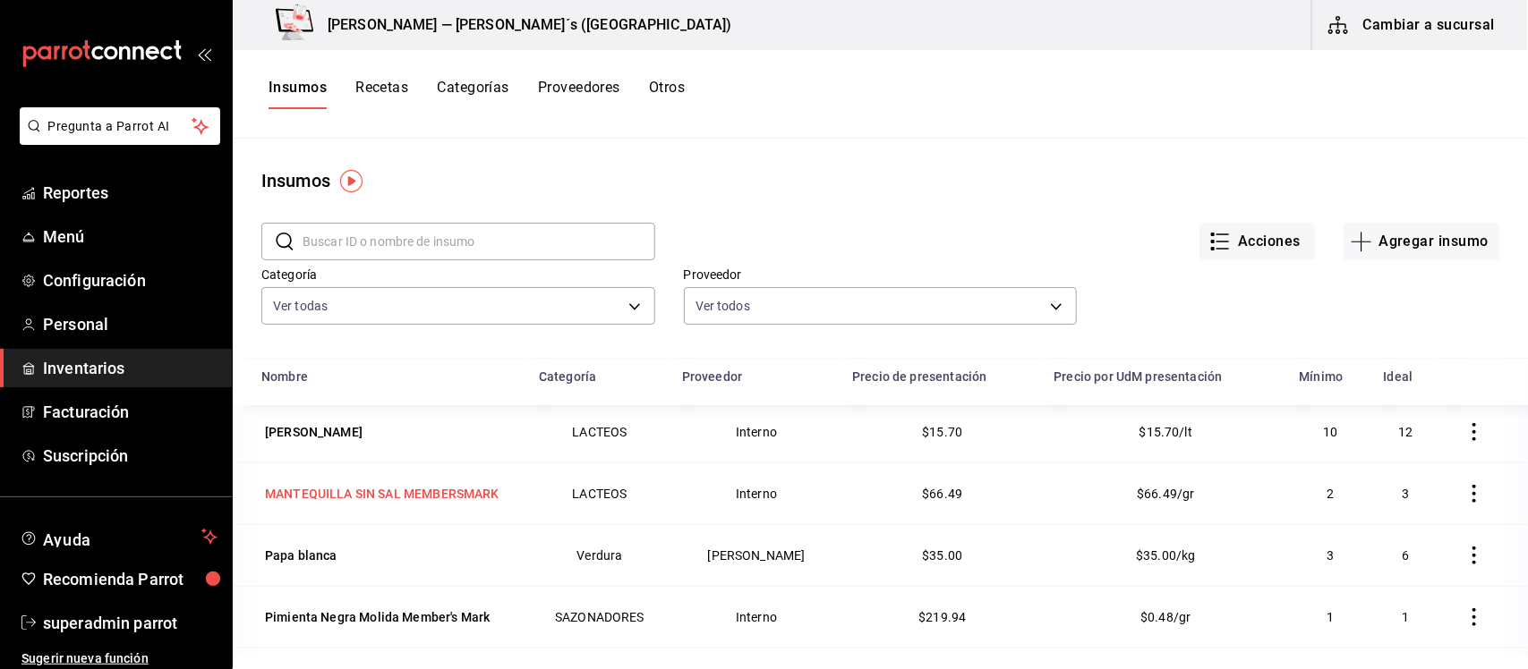
click at [372, 501] on div "MANTEQUILLA SIN SAL MEMBERSMARK" at bounding box center [382, 494] width 234 height 18
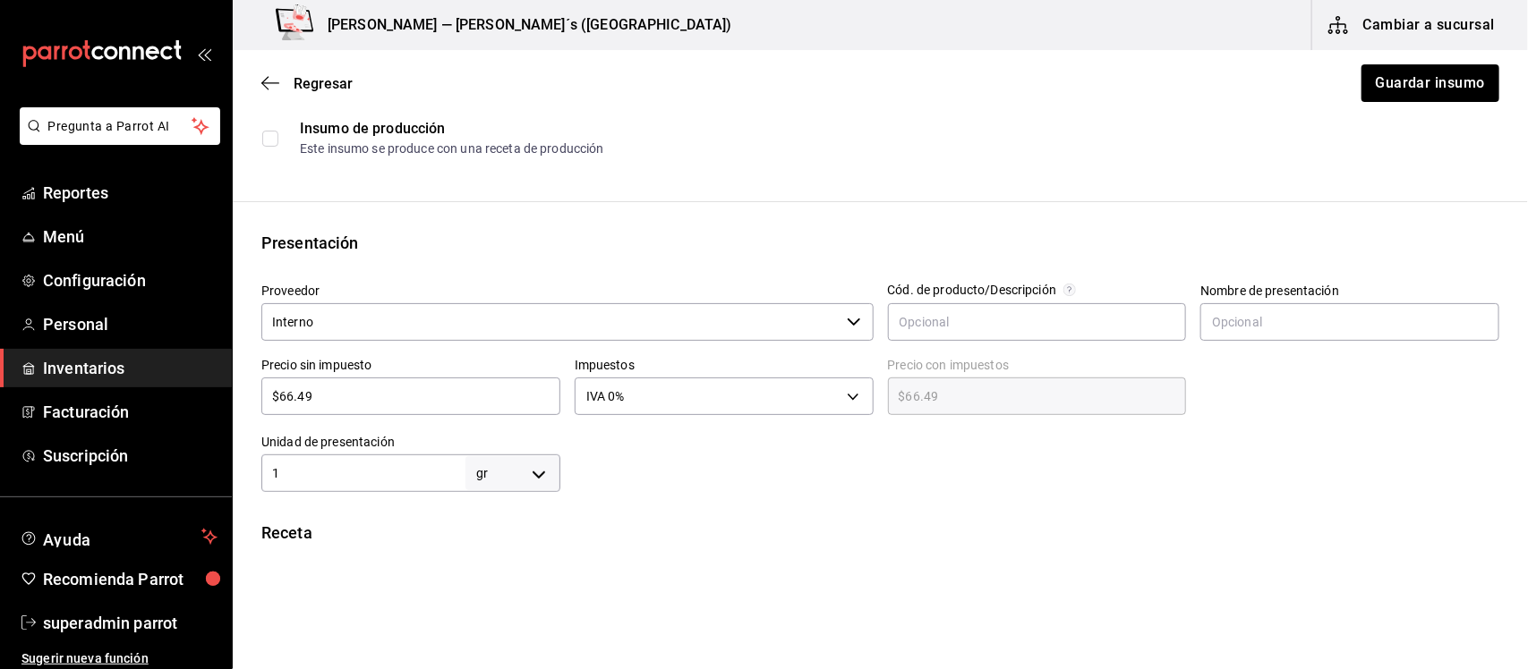
scroll to position [336, 0]
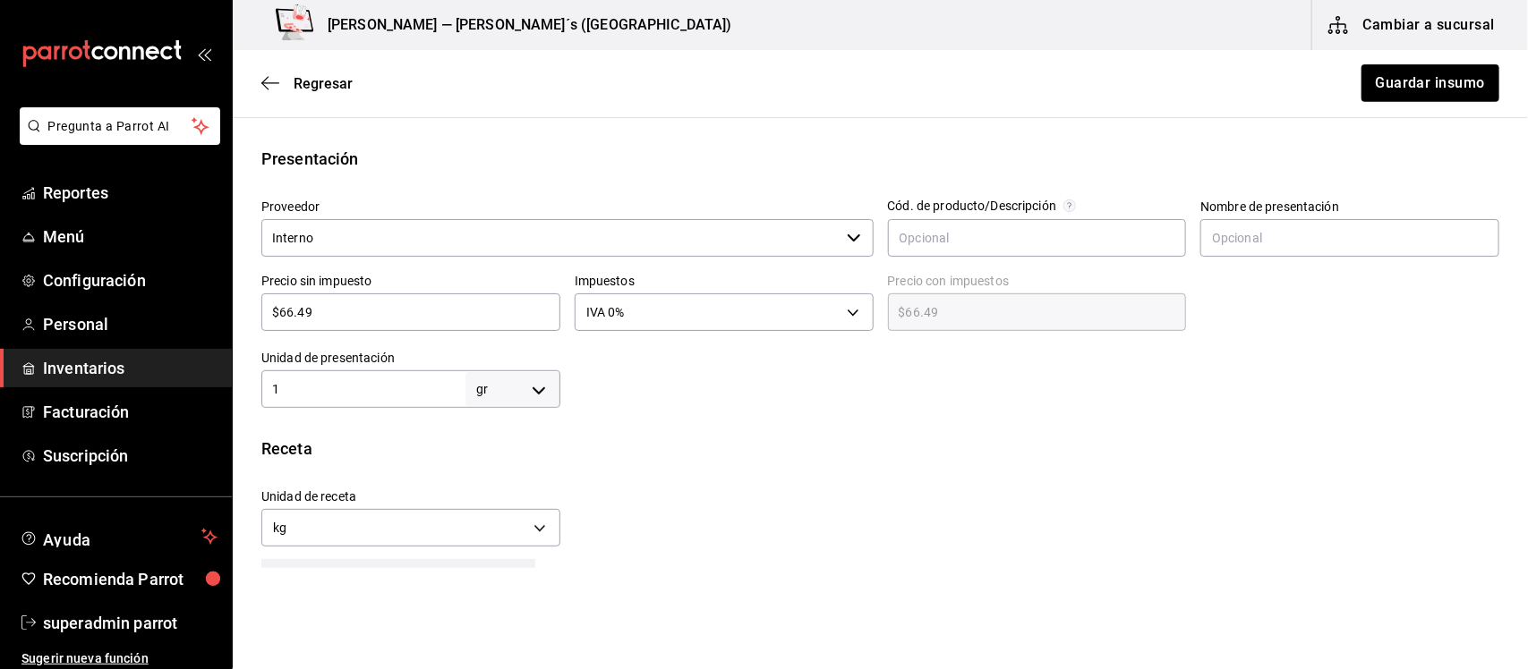
click at [540, 392] on body "Pregunta a Parrot AI Reportes Menú Configuración Personal Inventarios Facturaci…" at bounding box center [764, 284] width 1528 height 568
click at [498, 480] on li "kg" at bounding box center [508, 473] width 93 height 30
type input "KILOGRAM"
type input "1"
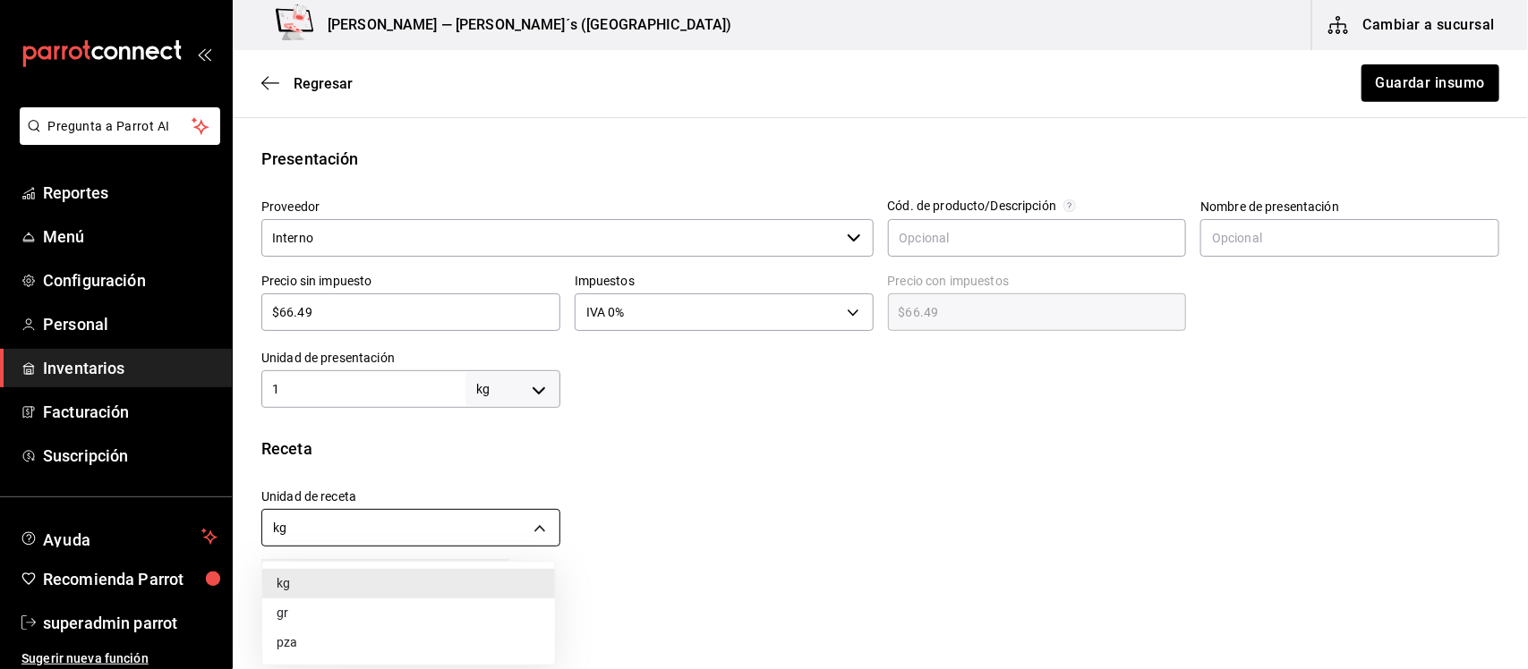
click at [543, 526] on body "Pregunta a Parrot AI Reportes Menú Configuración Personal Inventarios Facturaci…" at bounding box center [764, 284] width 1528 height 568
click at [306, 611] on li "gr" at bounding box center [408, 614] width 293 height 30
type input "GRAM"
type input "1,000"
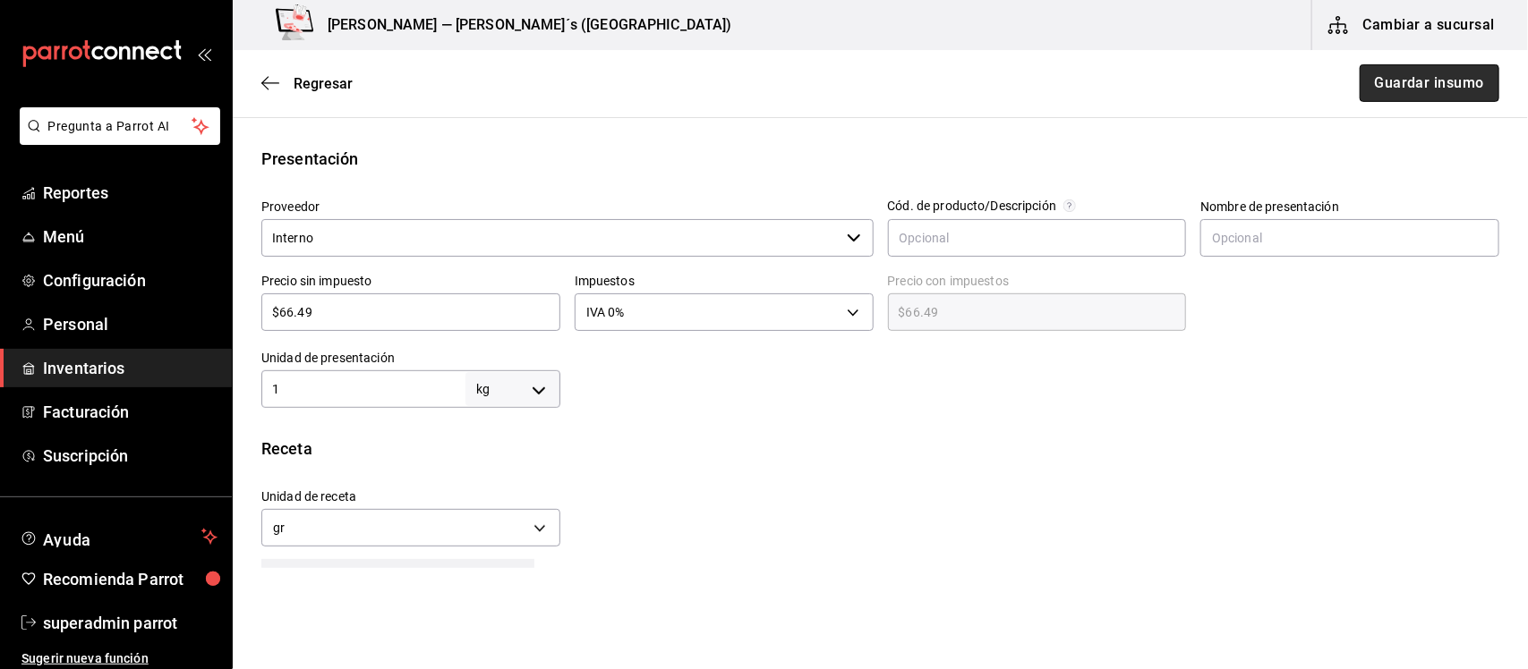
click at [1380, 82] on button "Guardar insumo" at bounding box center [1429, 83] width 140 height 38
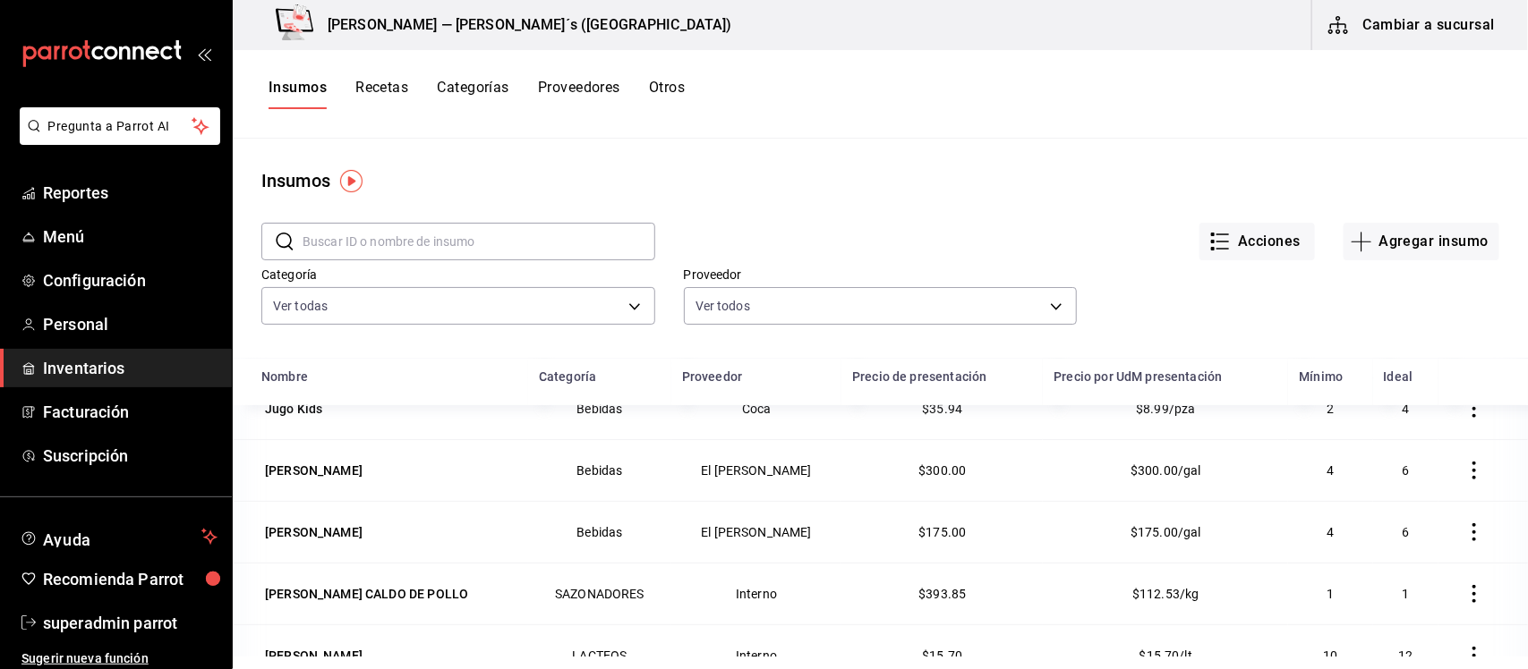
scroll to position [447, 0]
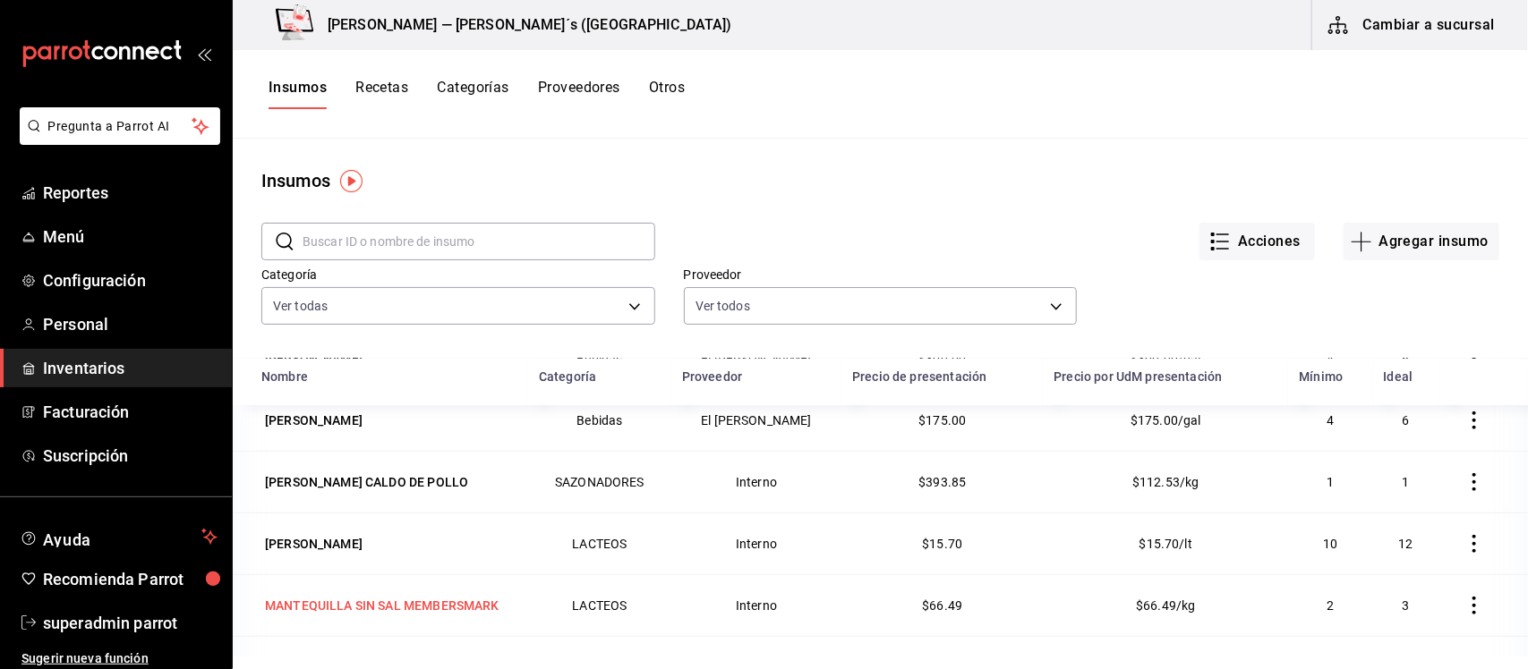
click at [410, 609] on div "MANTEQUILLA SIN SAL MEMBERSMARK" at bounding box center [382, 606] width 234 height 18
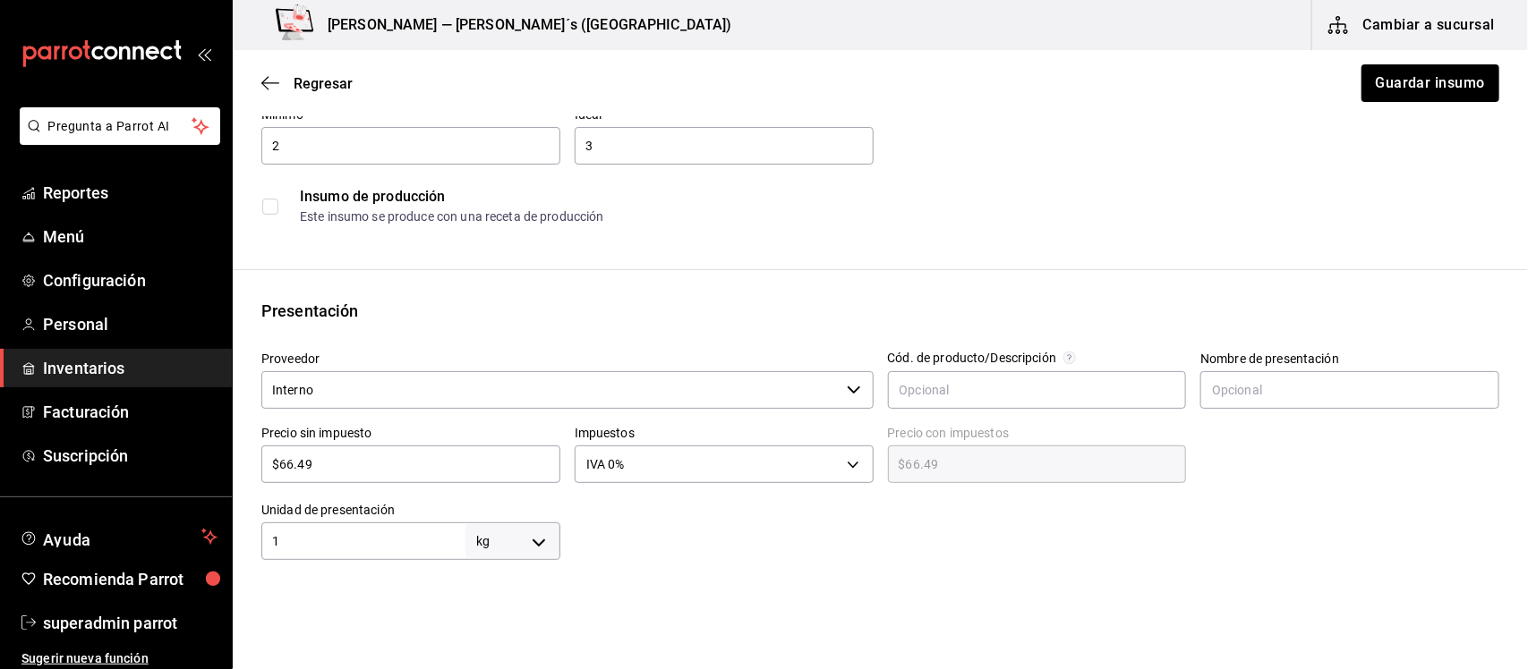
scroll to position [224, 0]
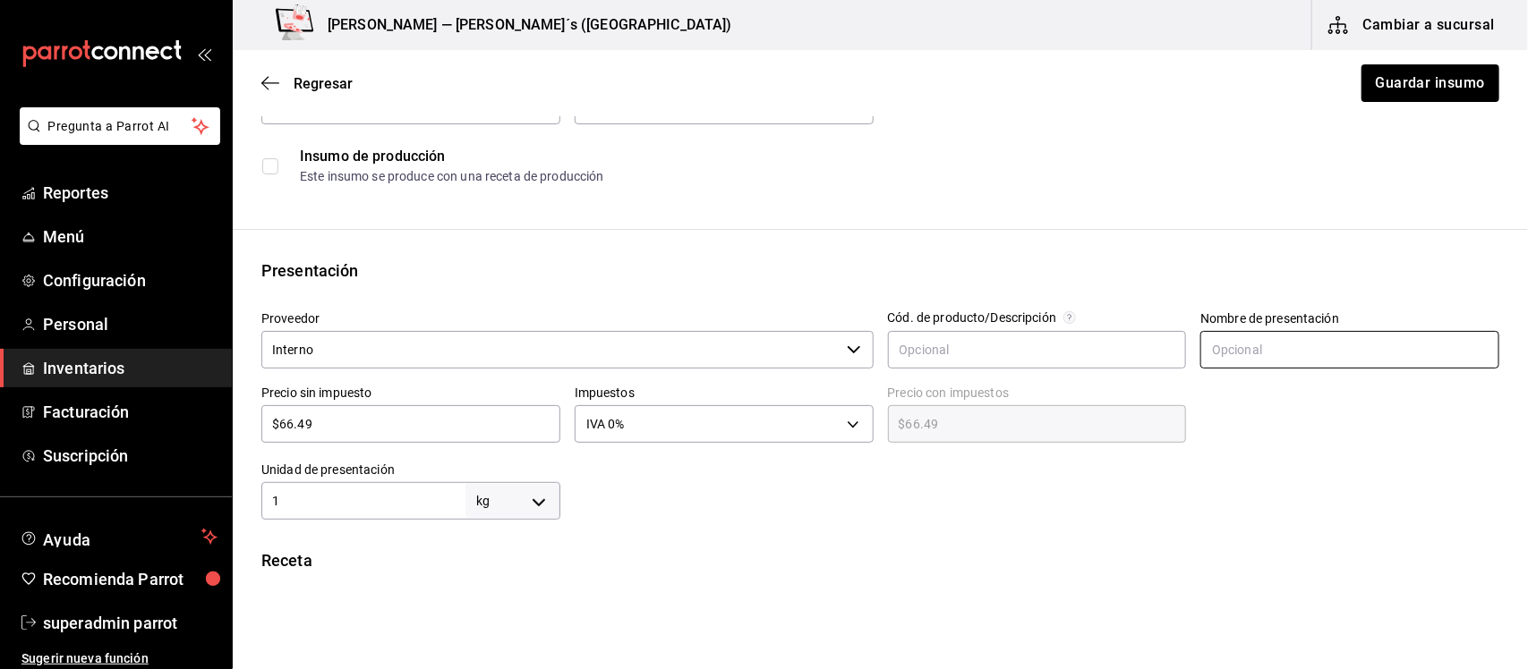
click at [1240, 355] on input "text" at bounding box center [1349, 350] width 299 height 38
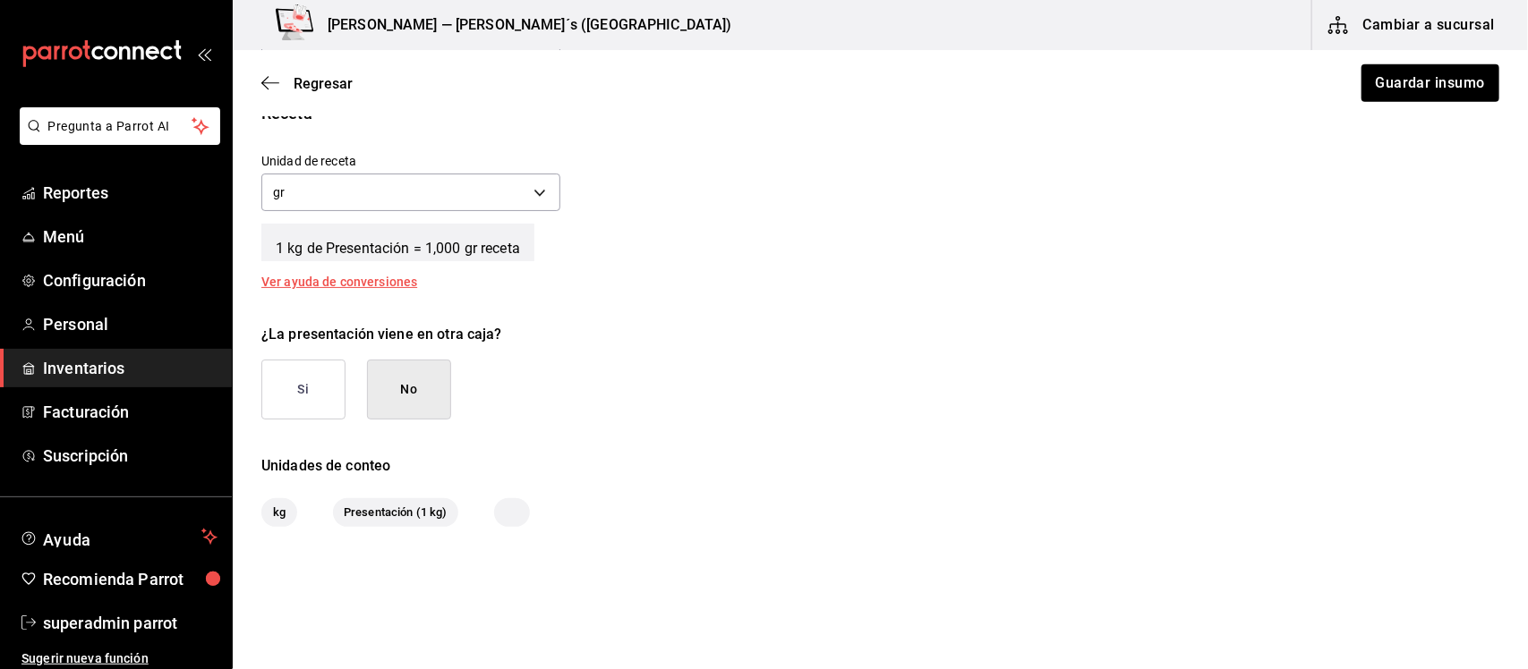
scroll to position [734, 0]
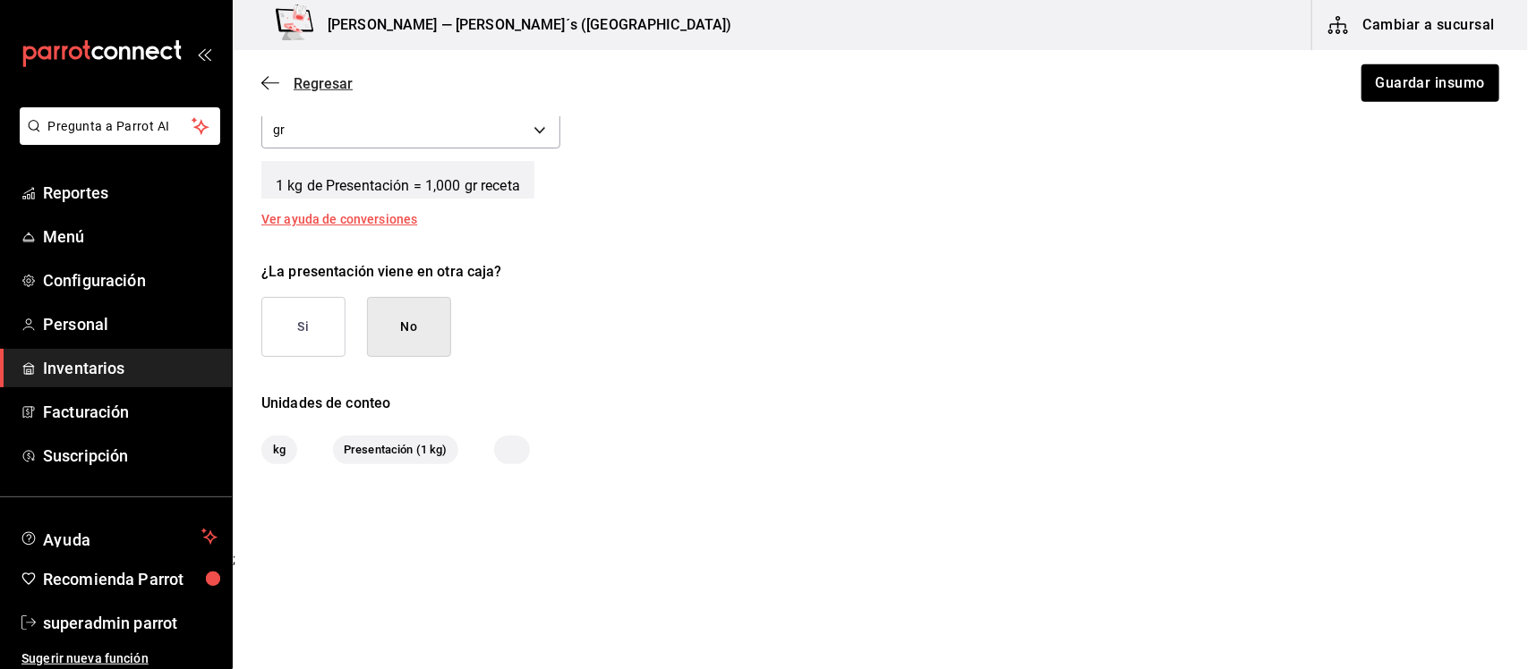
click at [266, 76] on icon "button" at bounding box center [270, 83] width 18 height 16
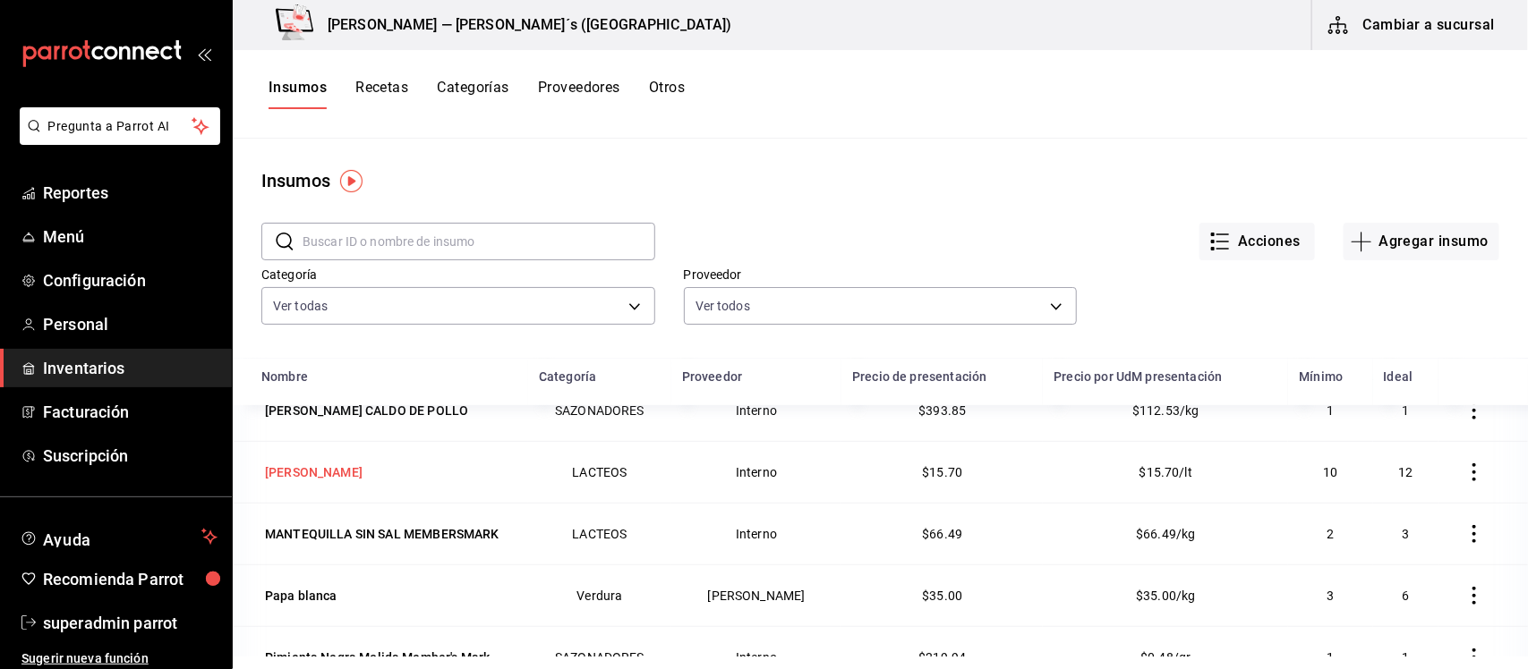
scroll to position [559, 0]
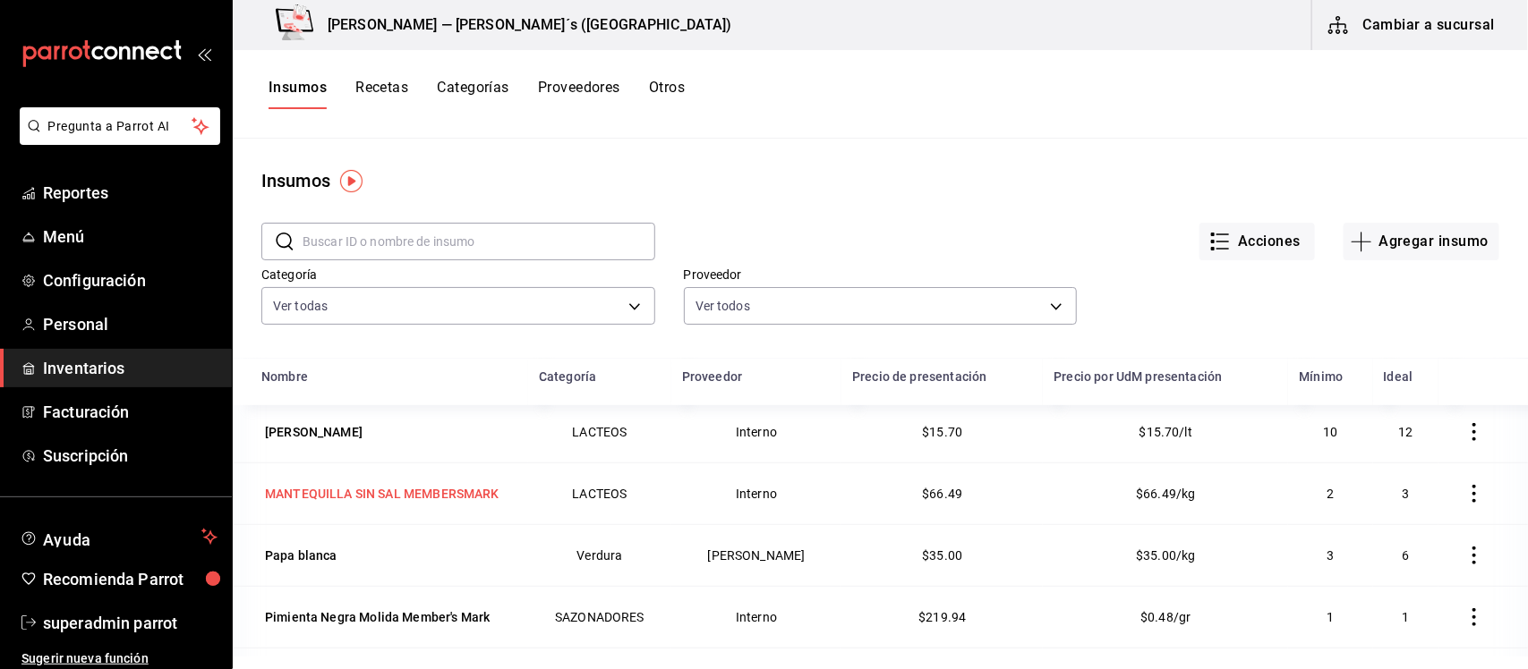
click at [407, 502] on div "MANTEQUILLA SIN SAL MEMBERSMARK" at bounding box center [382, 494] width 234 height 18
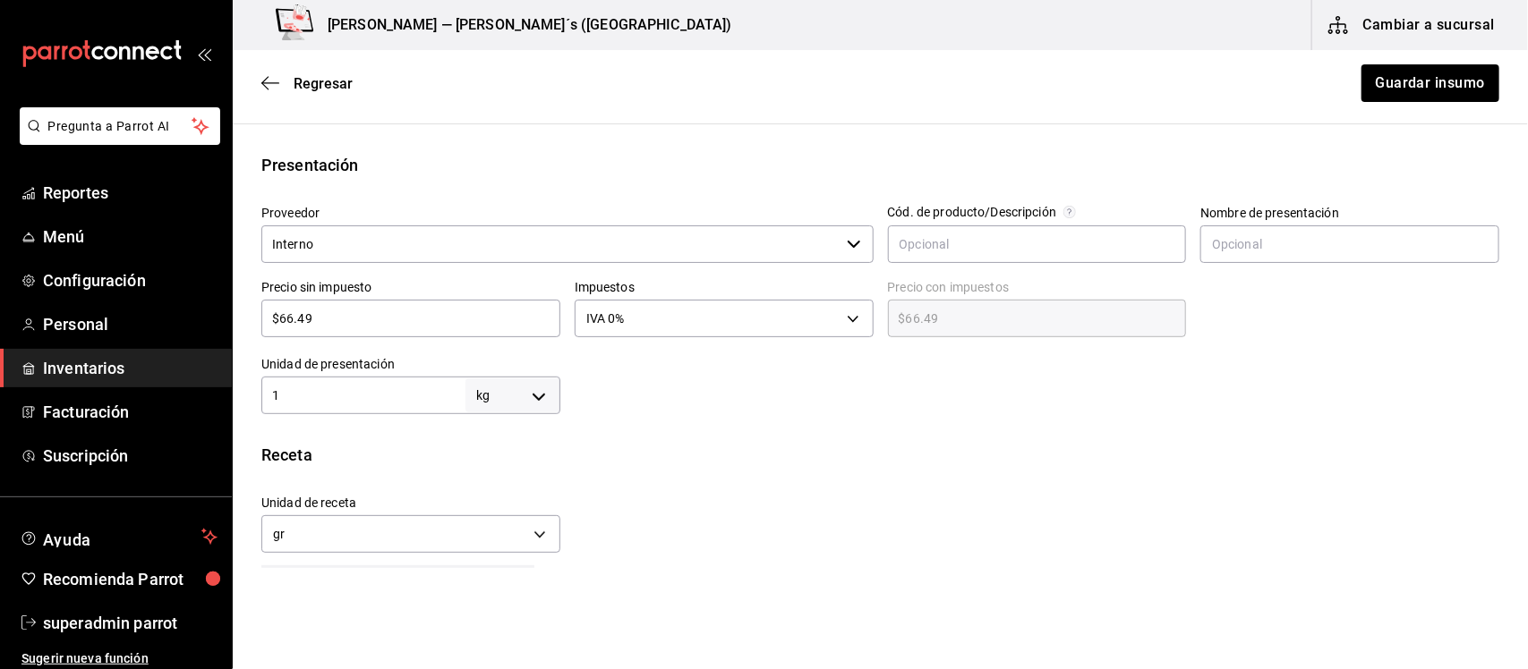
scroll to position [336, 0]
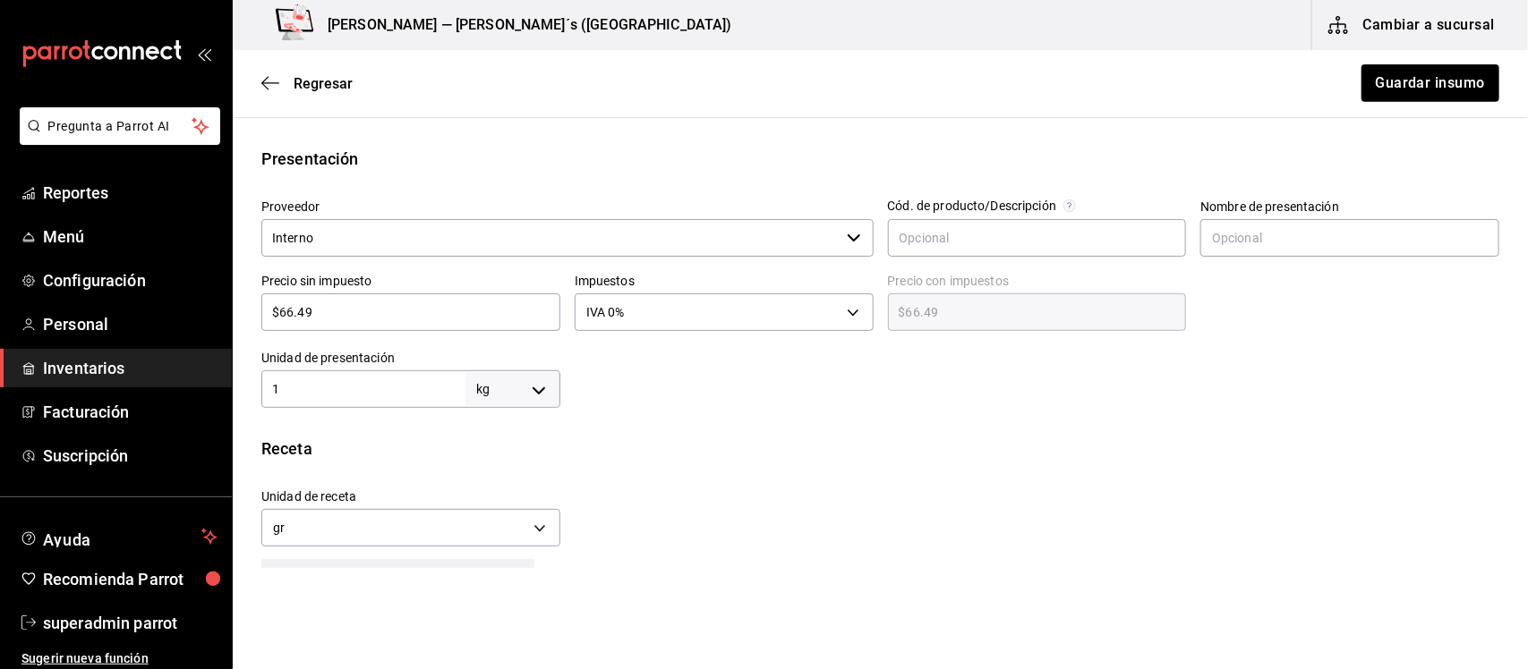
click at [847, 240] on icon "button" at bounding box center [854, 238] width 14 height 14
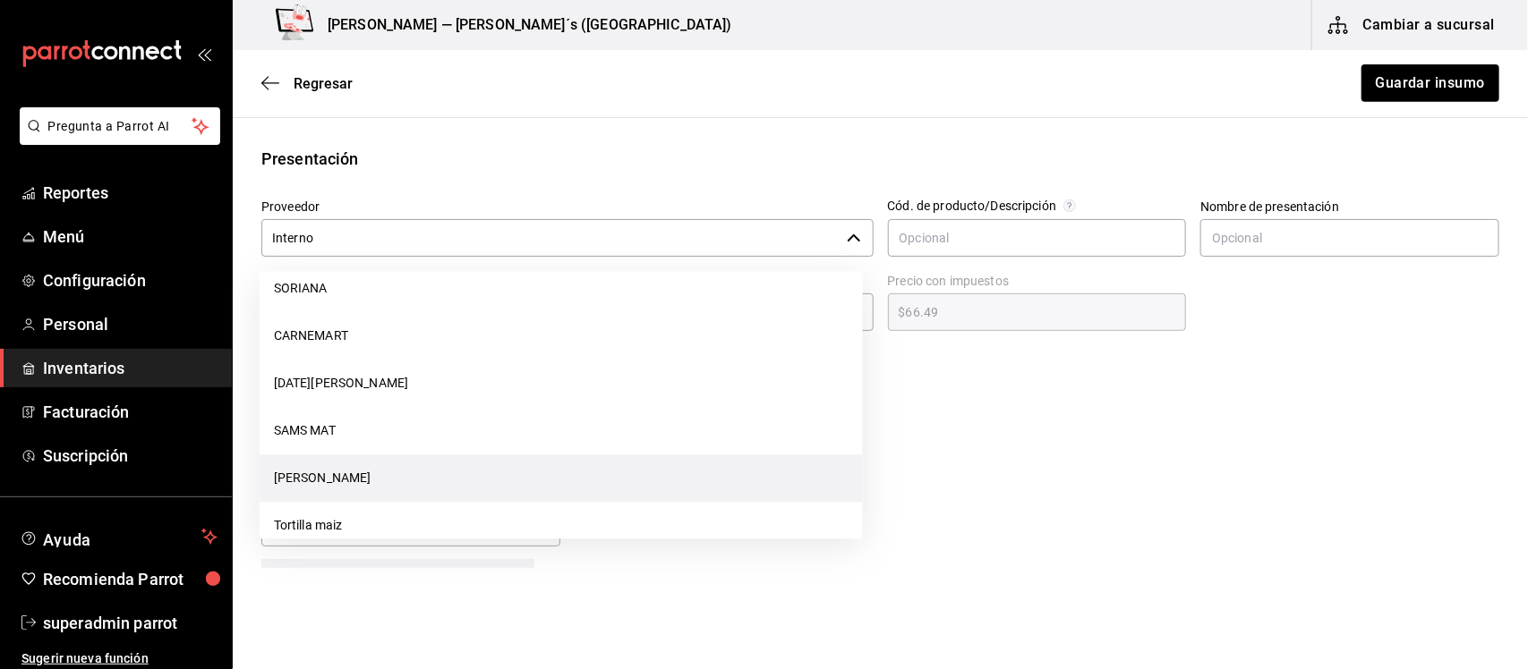
scroll to position [0, 0]
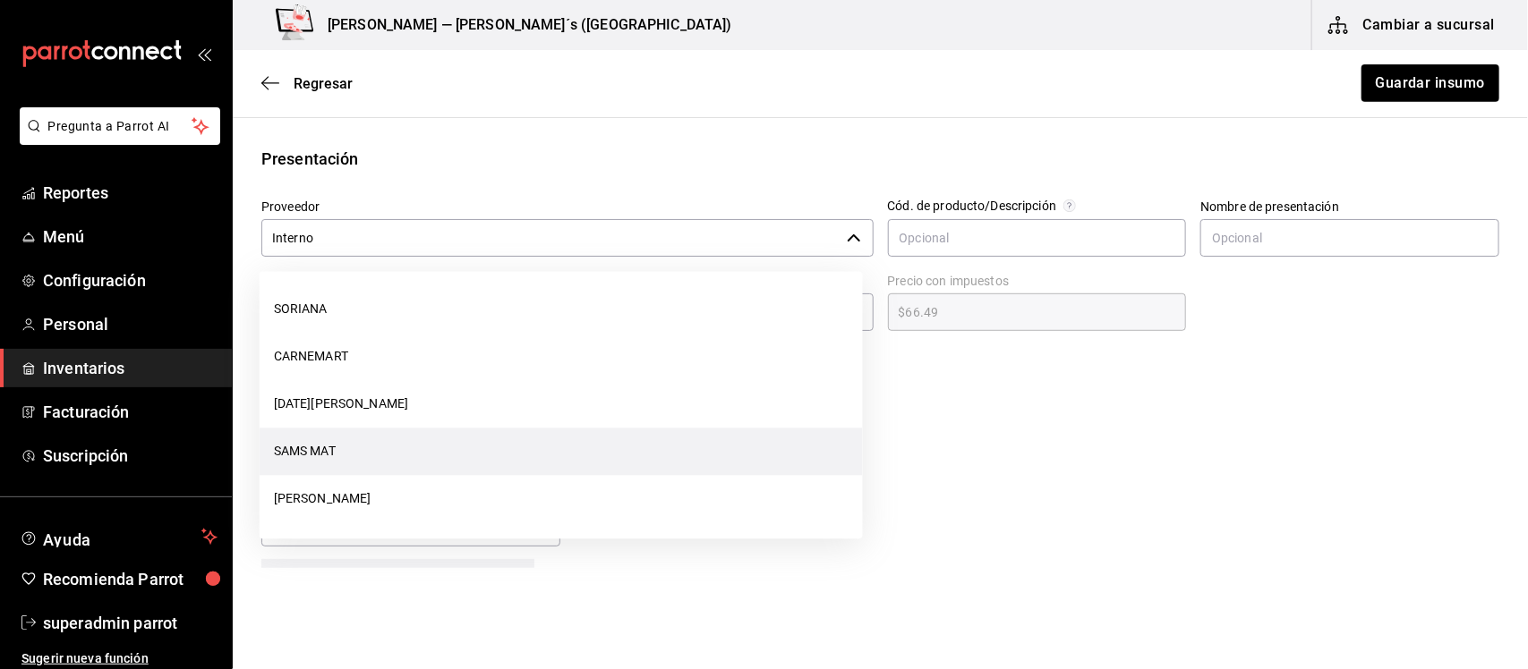
click at [334, 449] on li "SAMS MAT" at bounding box center [561, 452] width 603 height 47
type input "SAMS MAT"
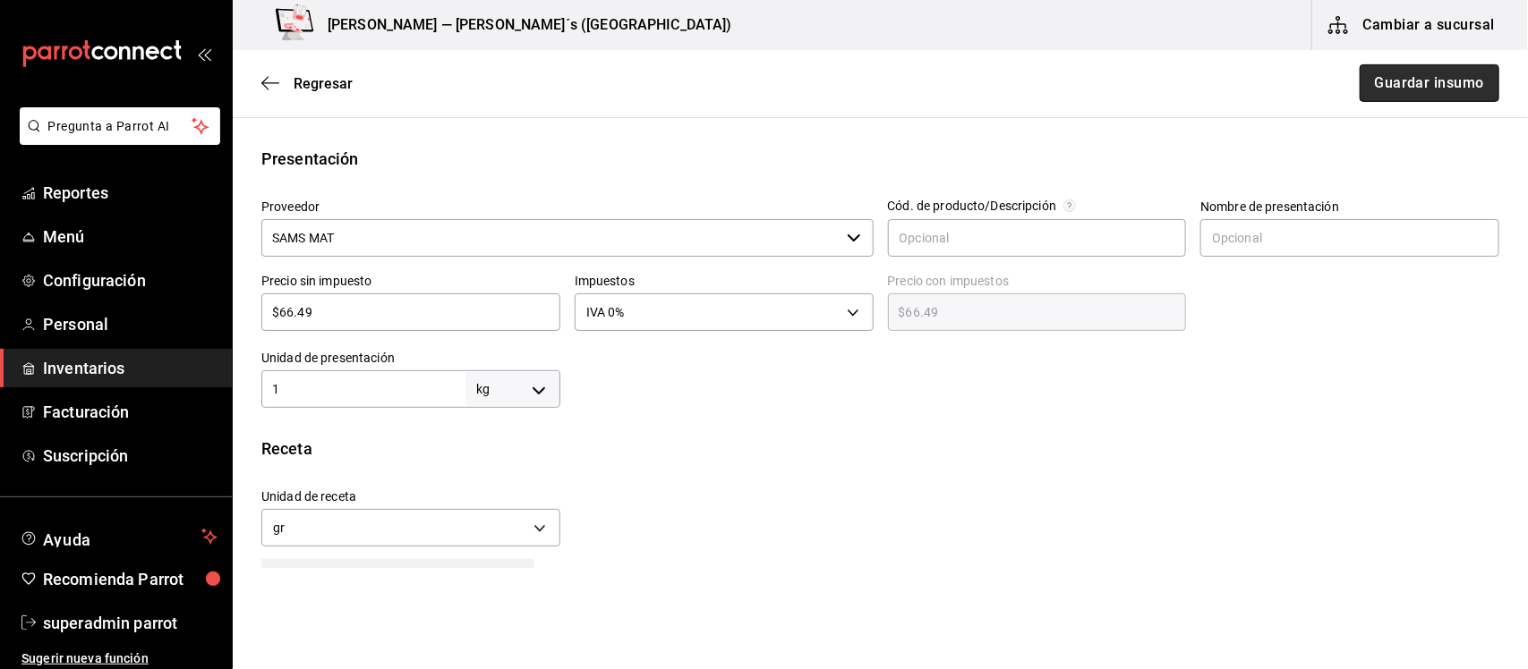
click at [1401, 74] on button "Guardar insumo" at bounding box center [1429, 83] width 140 height 38
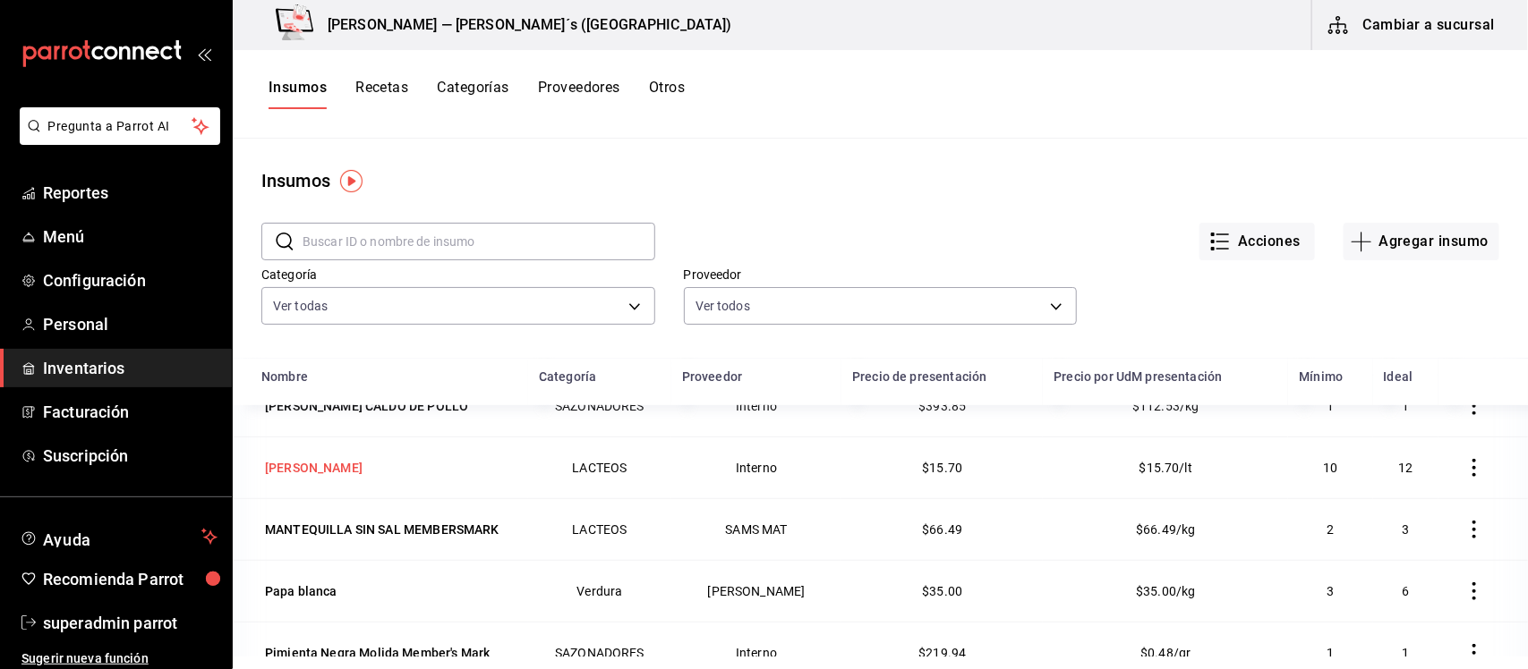
scroll to position [559, 0]
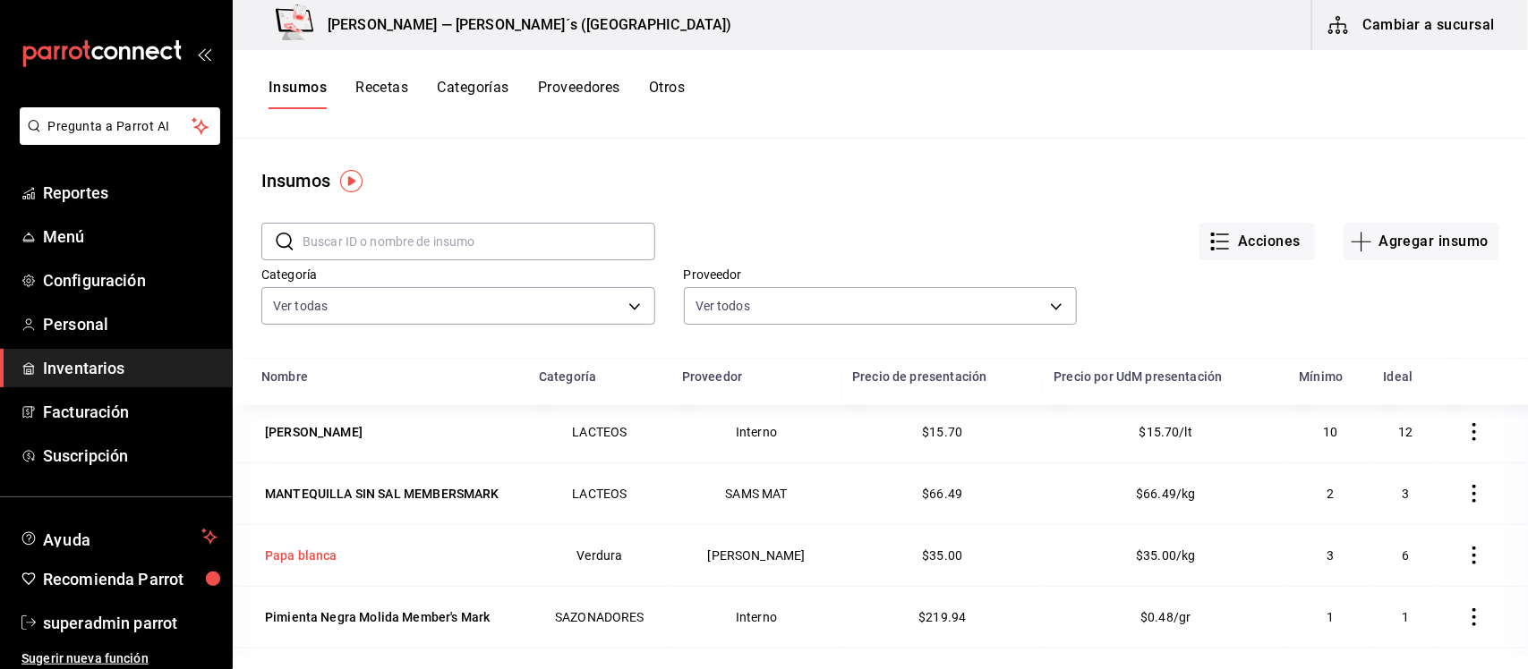
click at [311, 561] on div "Papa blanca" at bounding box center [301, 556] width 72 height 18
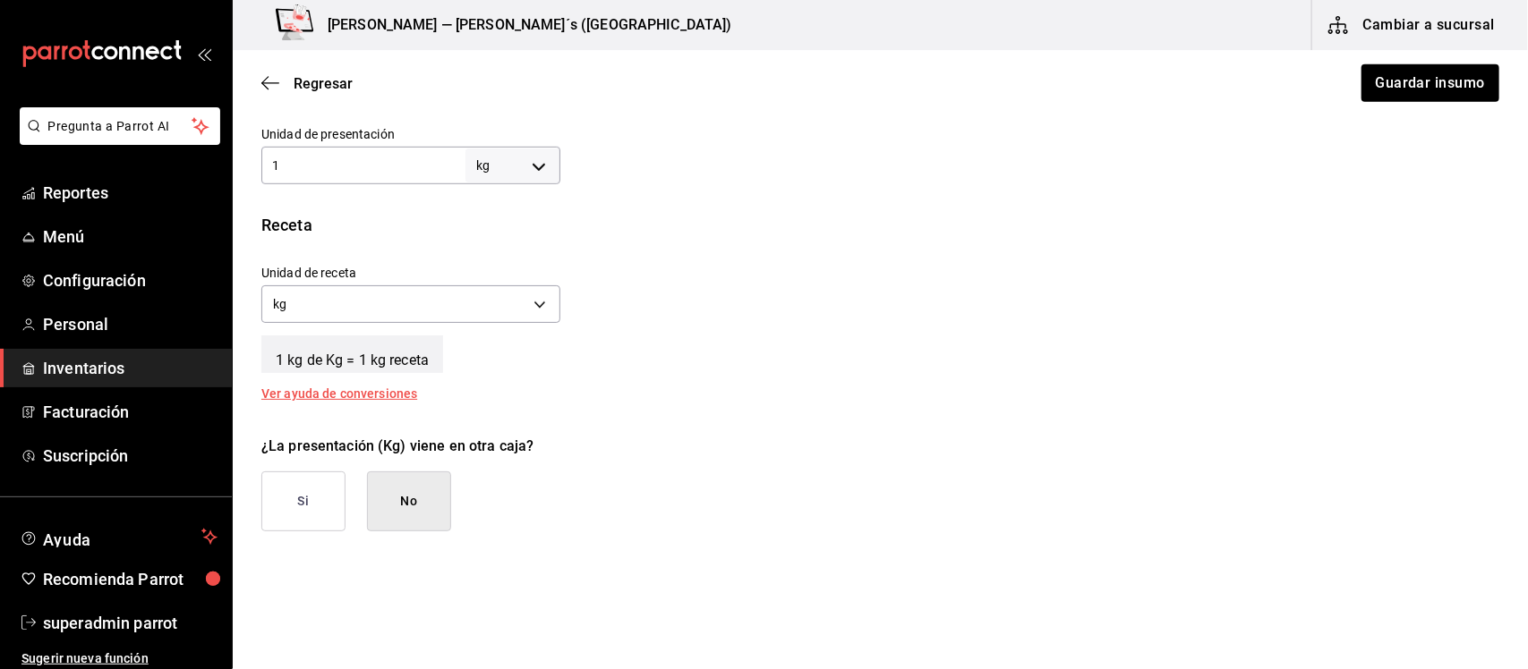
scroll to position [447, 0]
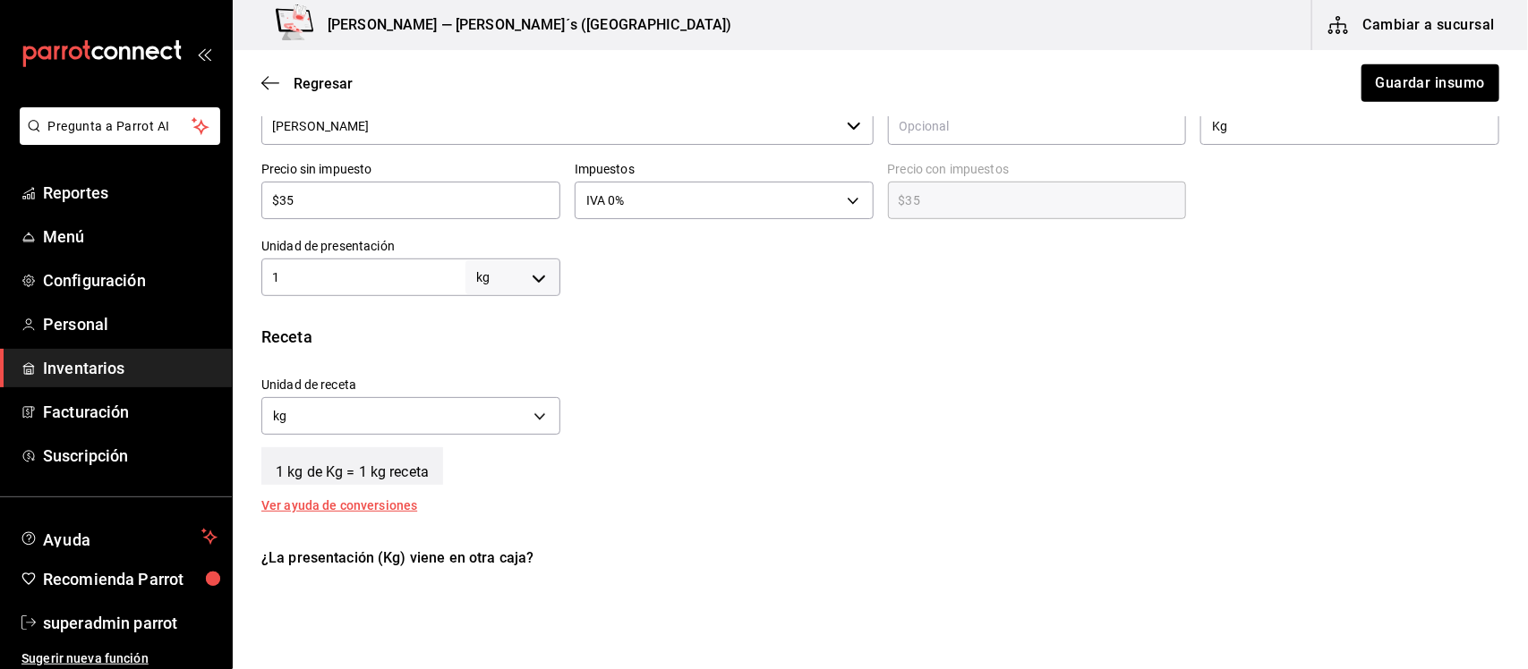
click at [277, 282] on input "1" at bounding box center [363, 277] width 204 height 21
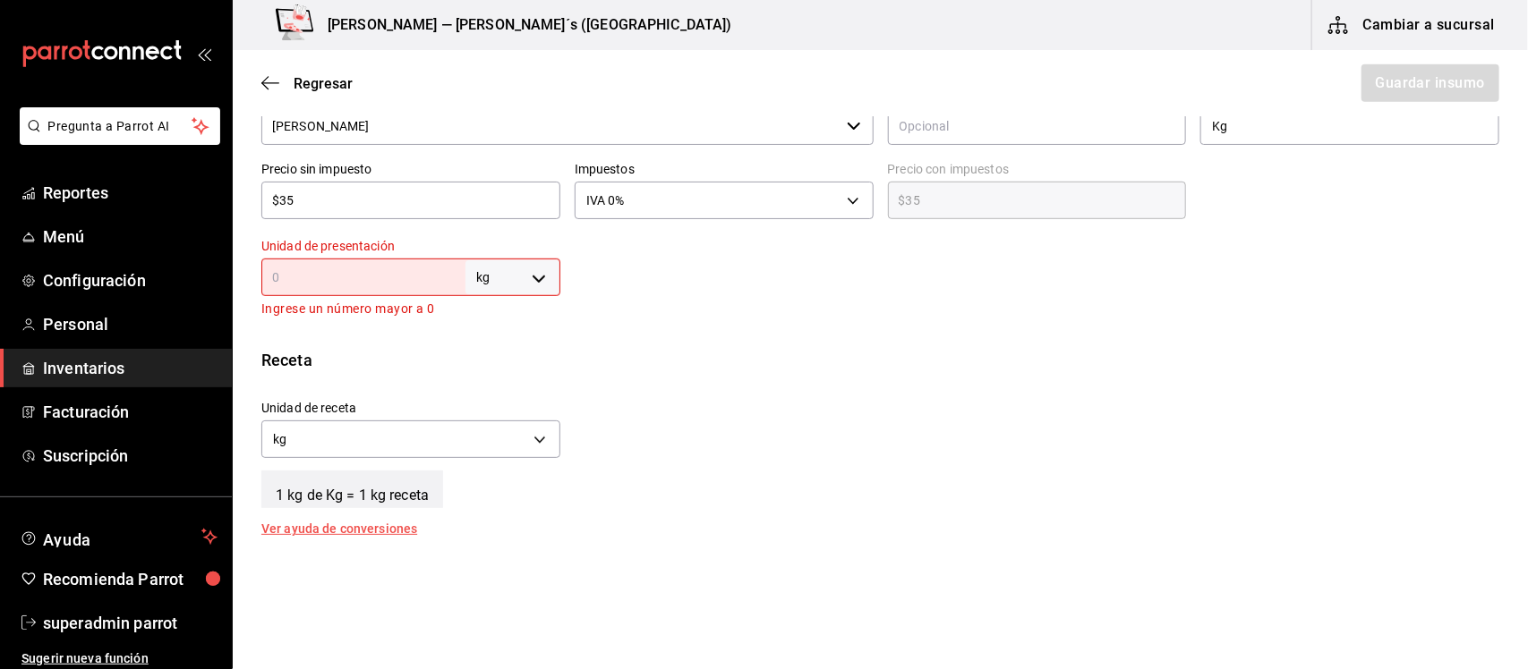
type input "0"
type input "1"
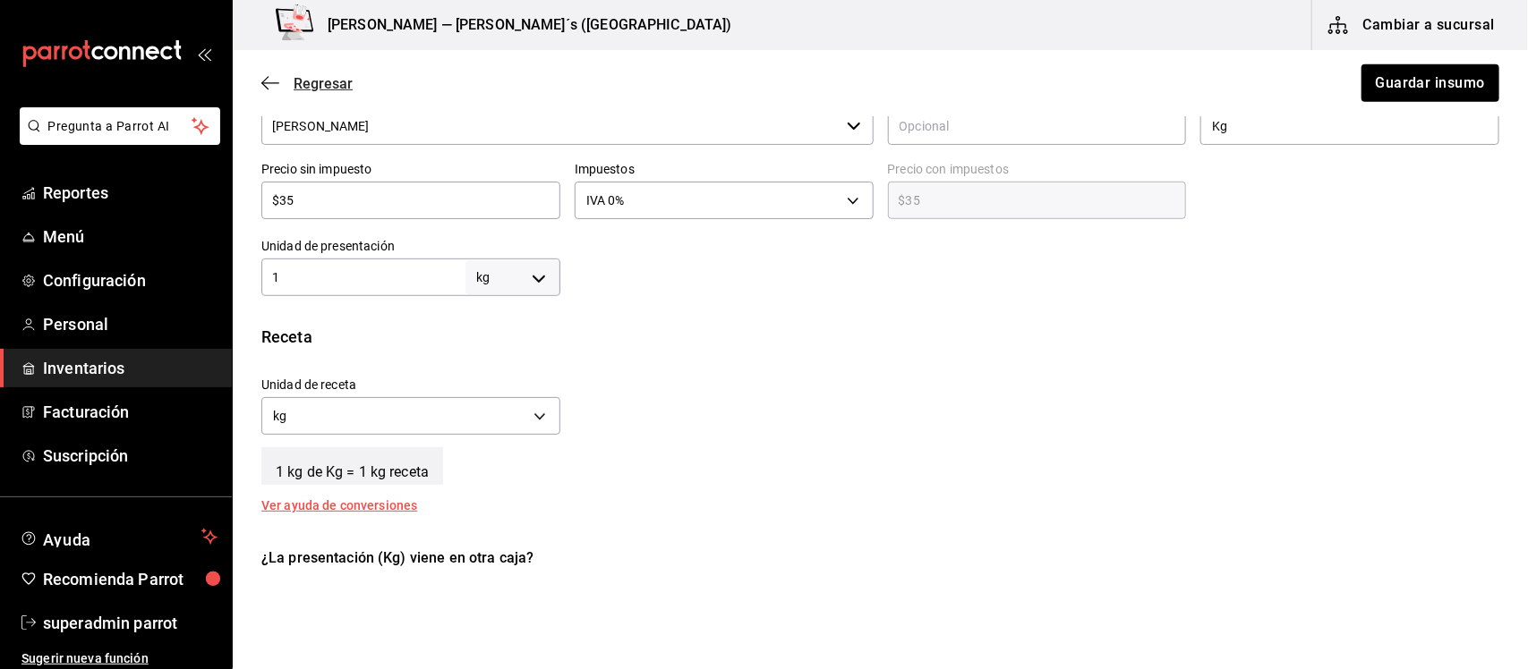
click at [267, 81] on icon "button" at bounding box center [270, 83] width 18 height 16
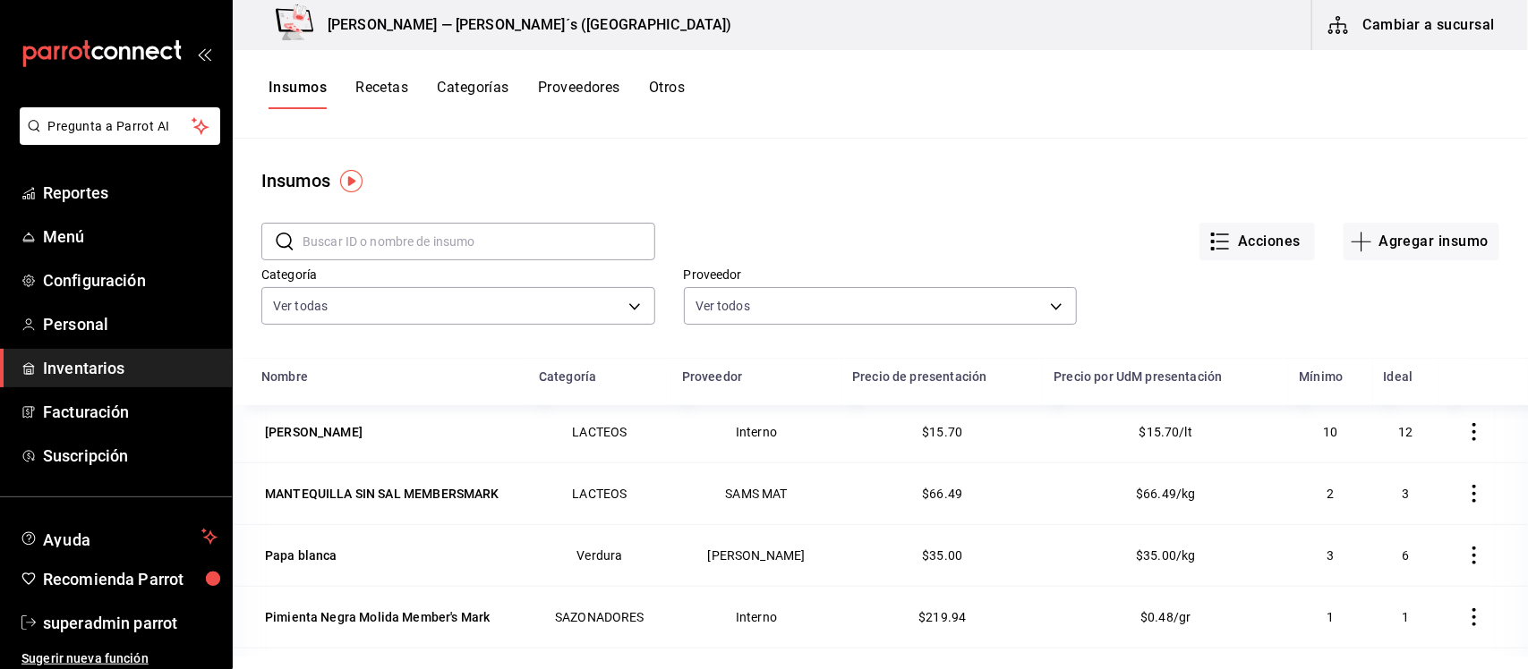
scroll to position [671, 0]
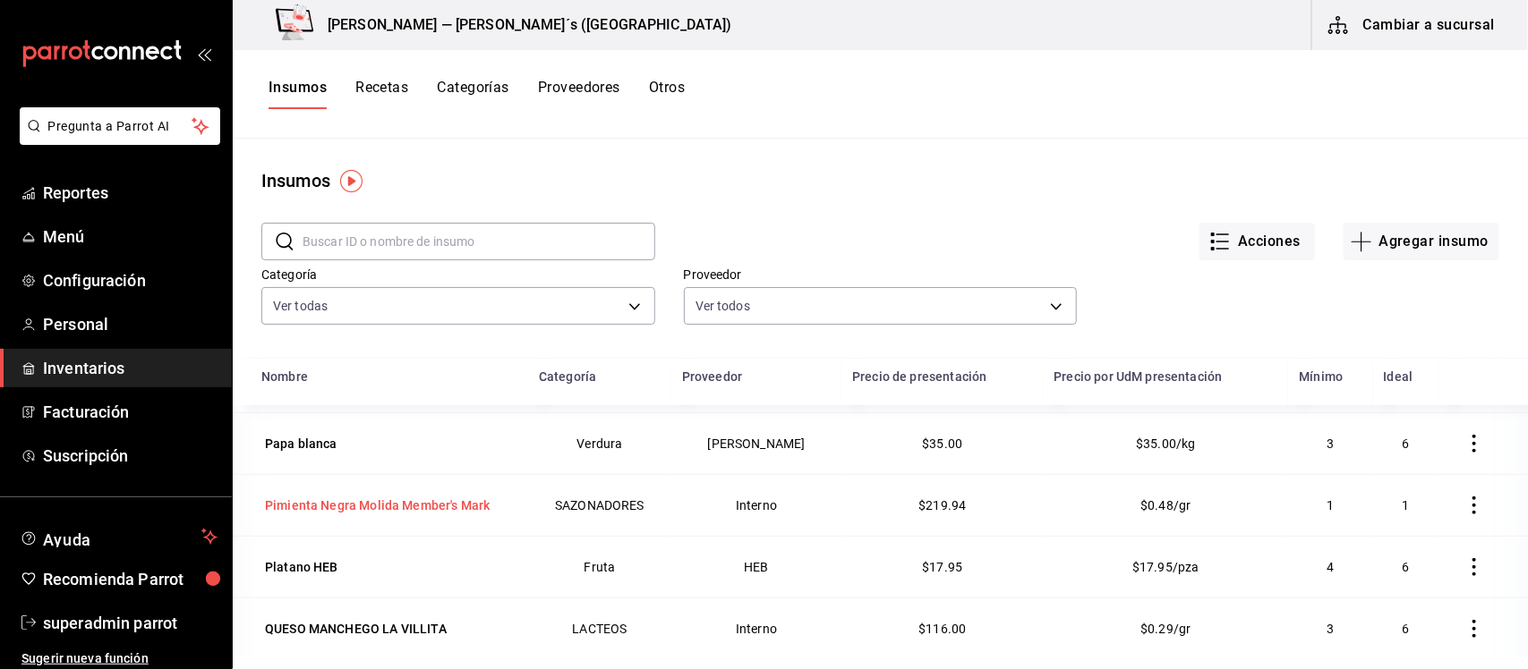
click at [373, 507] on div "Pimienta Negra Molida Member's Mark" at bounding box center [377, 506] width 225 height 18
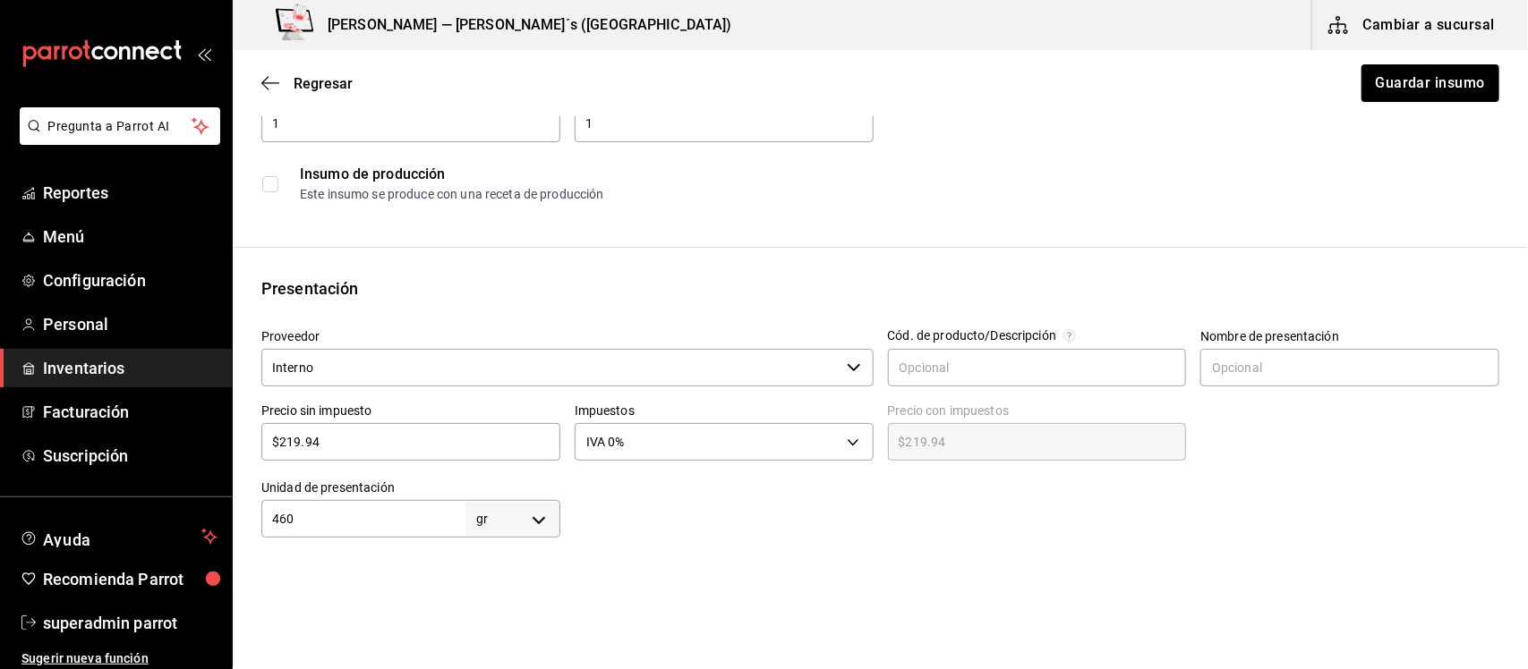
scroll to position [224, 0]
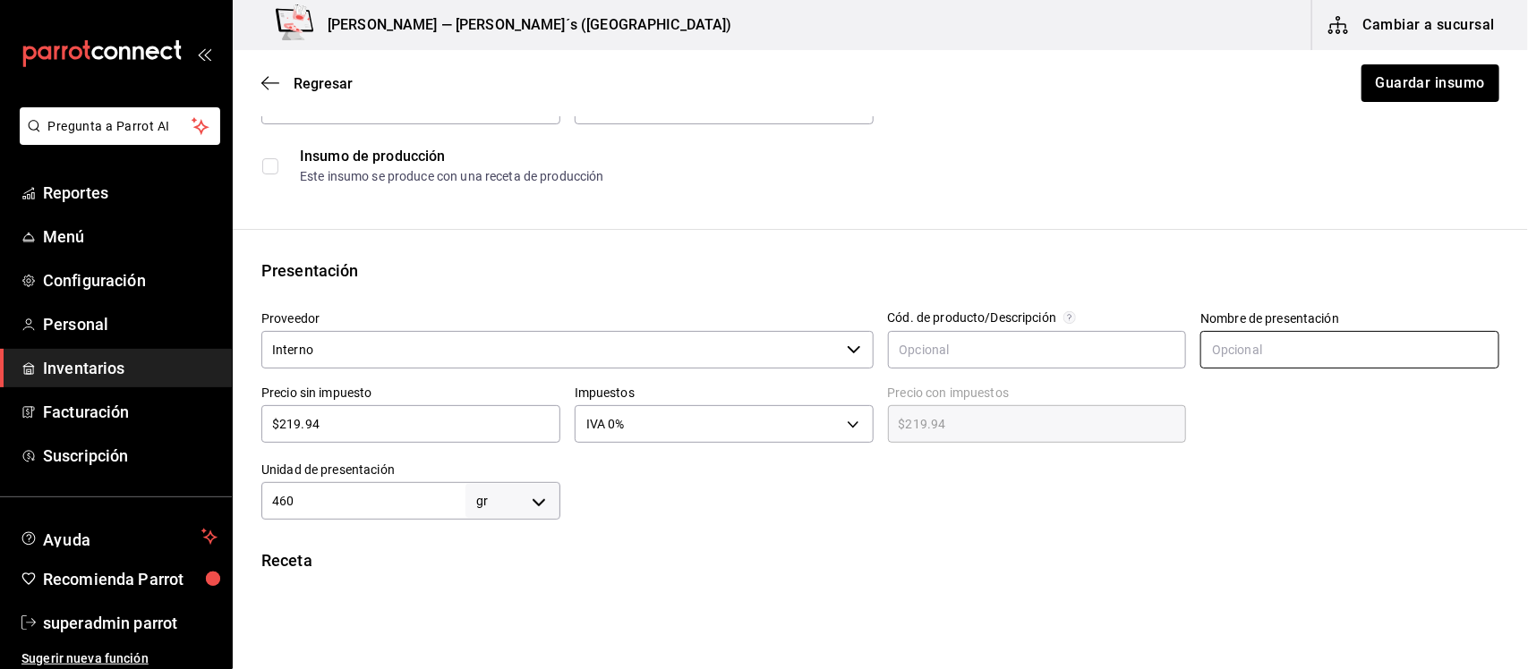
click at [1268, 352] on input "text" at bounding box center [1349, 350] width 299 height 38
type input "p"
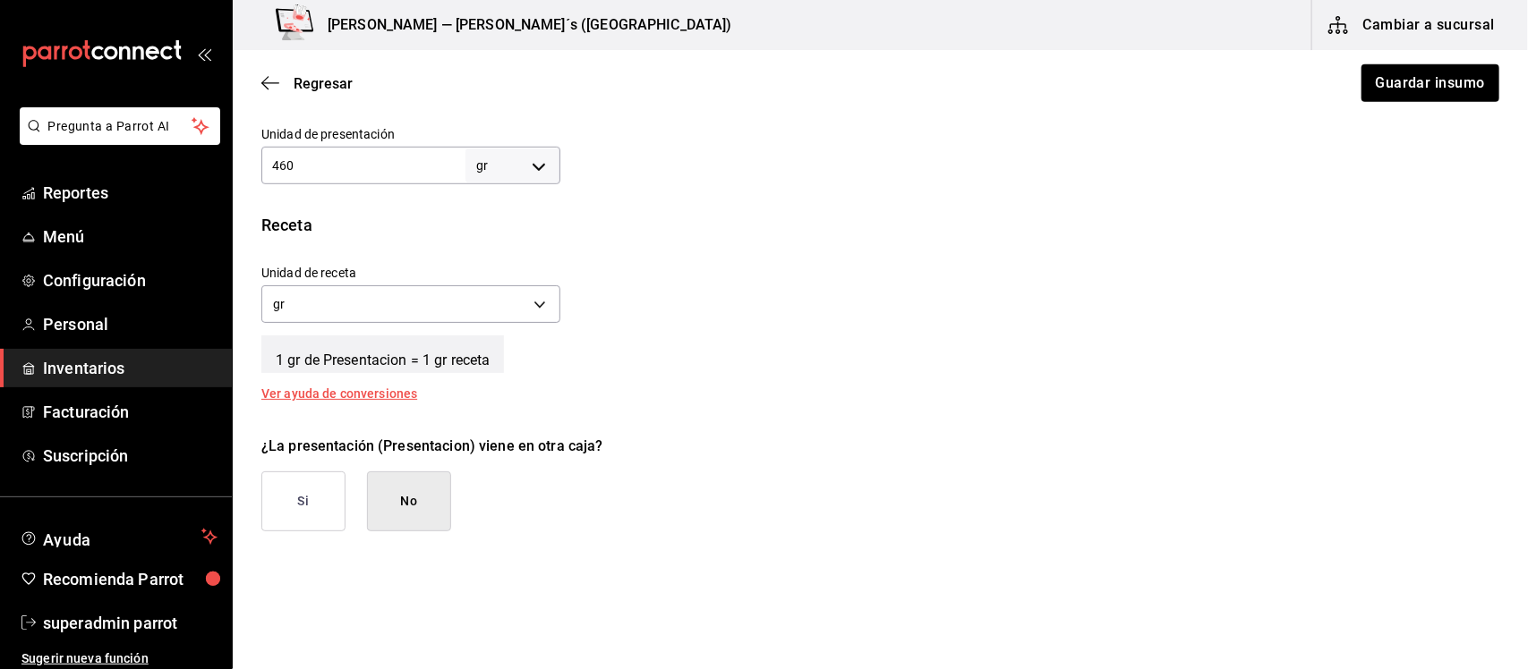
scroll to position [671, 0]
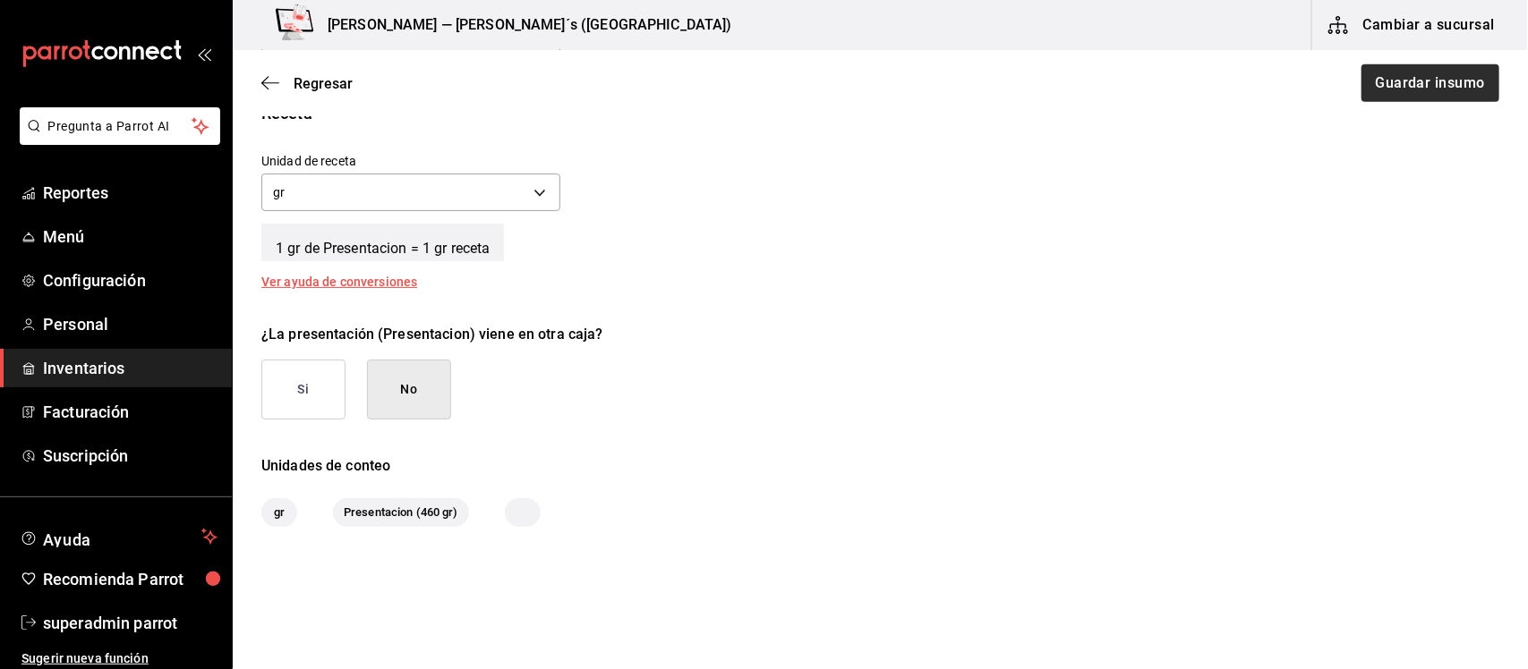
type input "Presentacion"
click at [1423, 81] on button "Guardar insumo" at bounding box center [1429, 83] width 140 height 38
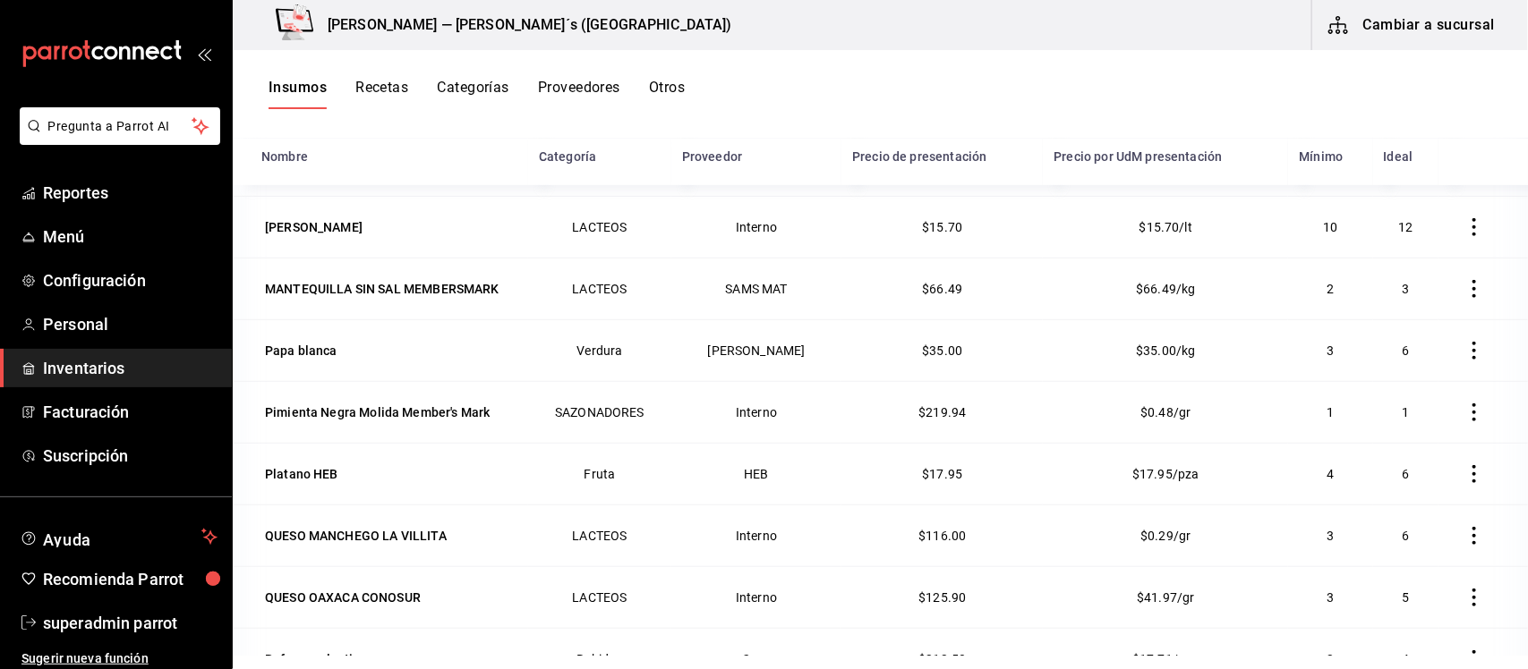
scroll to position [439, 0]
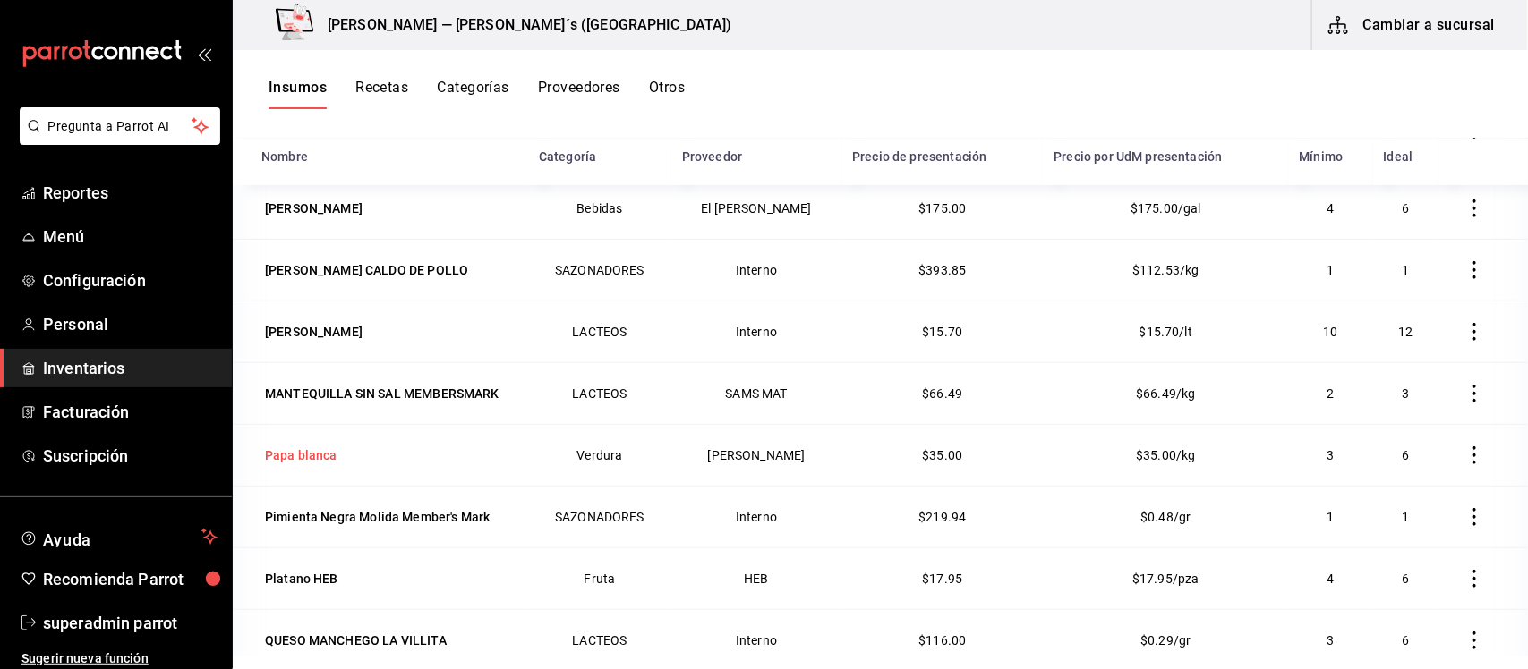
click at [315, 452] on div "Papa blanca" at bounding box center [301, 456] width 72 height 18
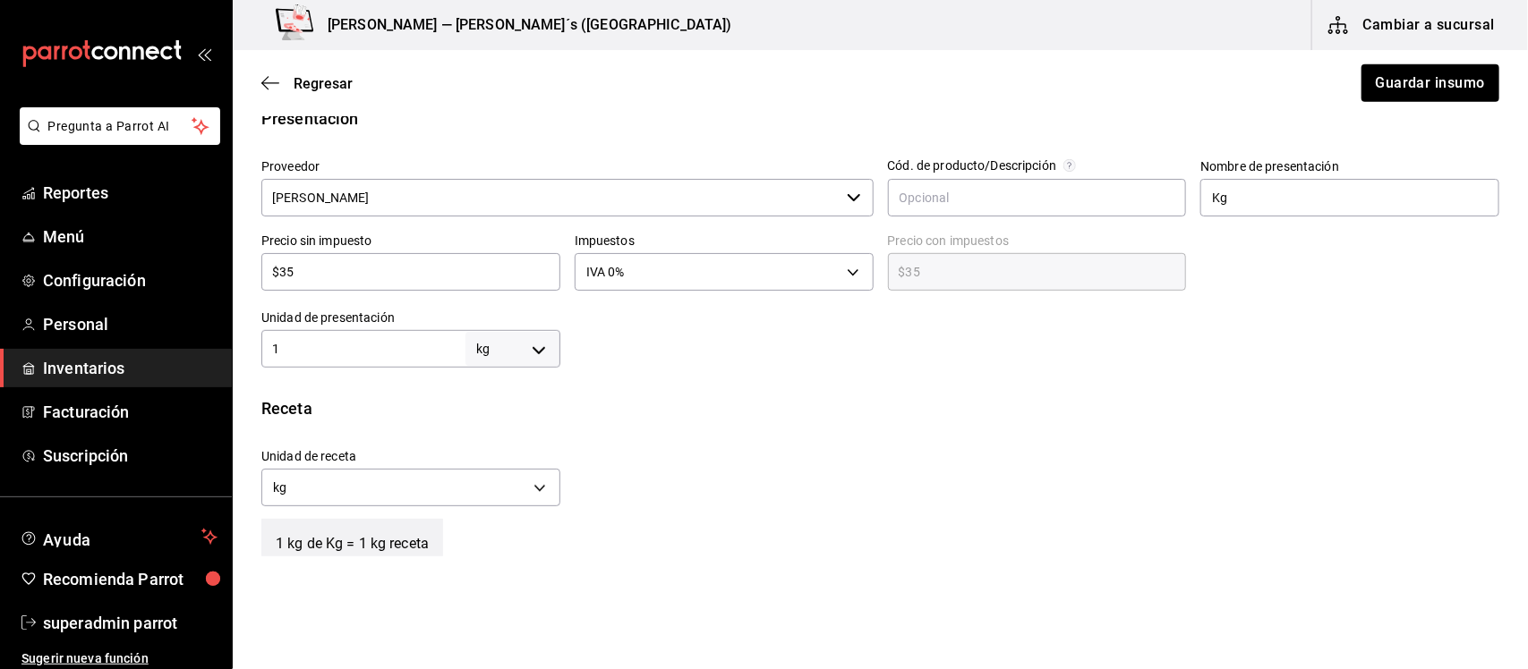
scroll to position [336, 0]
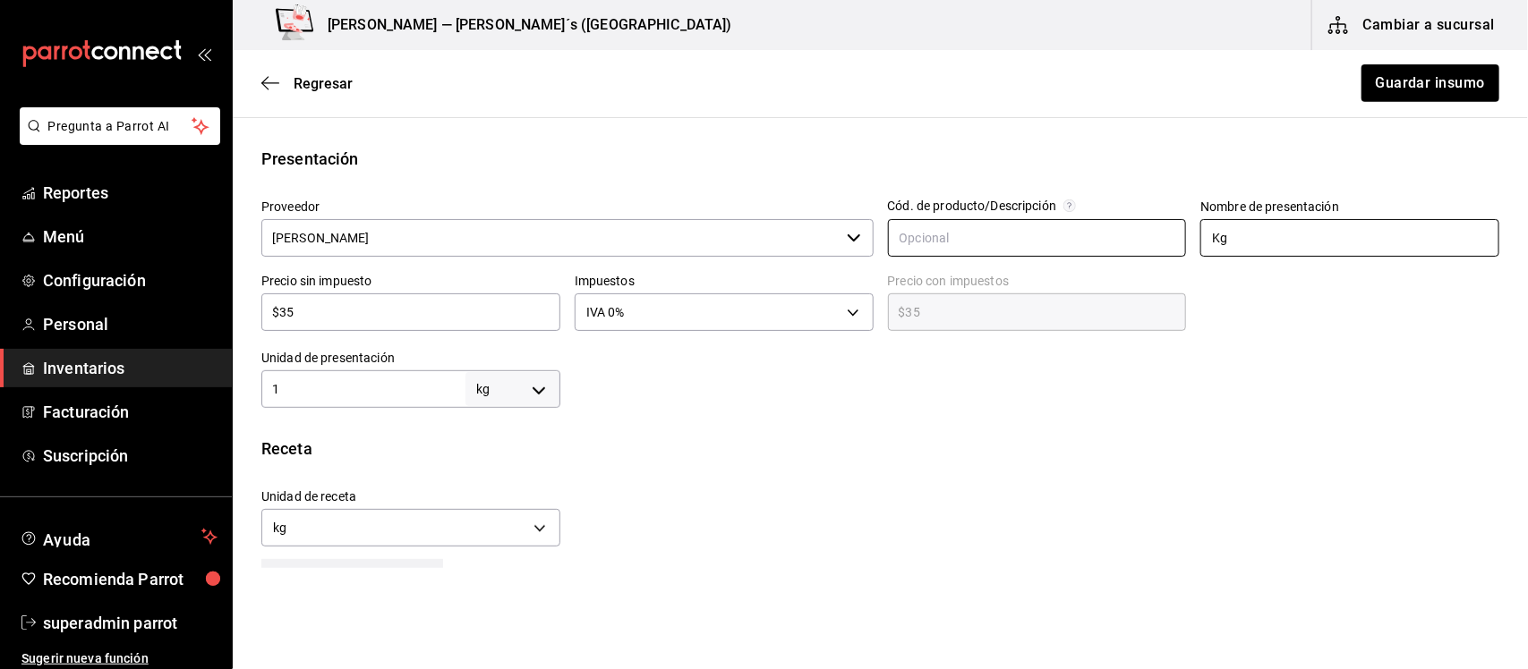
drag, startPoint x: 1231, startPoint y: 243, endPoint x: 1166, endPoint y: 242, distance: 65.4
click at [1166, 242] on div "Proveedor Fruteria Richards ​ Cód. de producto/Descripción Nombre de presentaci…" at bounding box center [873, 296] width 1252 height 223
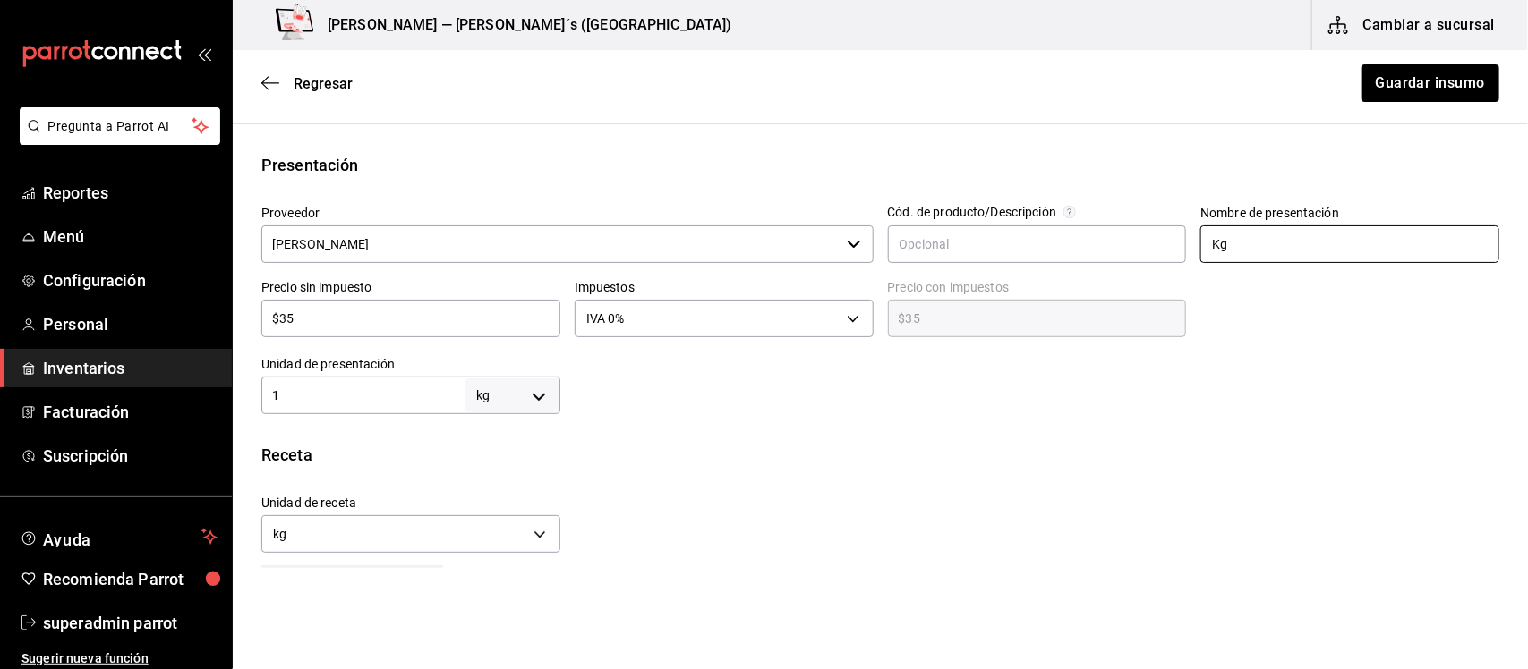
scroll to position [112, 0]
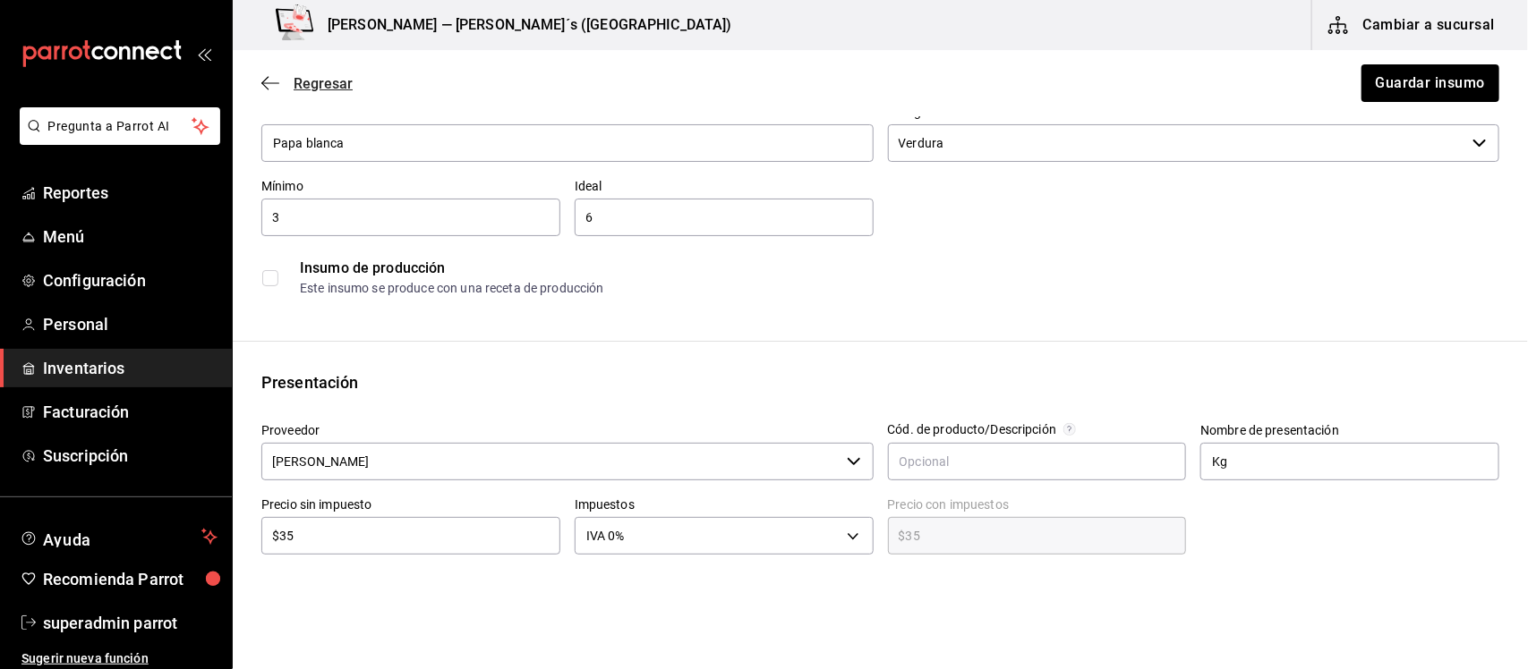
click at [277, 86] on icon "button" at bounding box center [270, 83] width 18 height 16
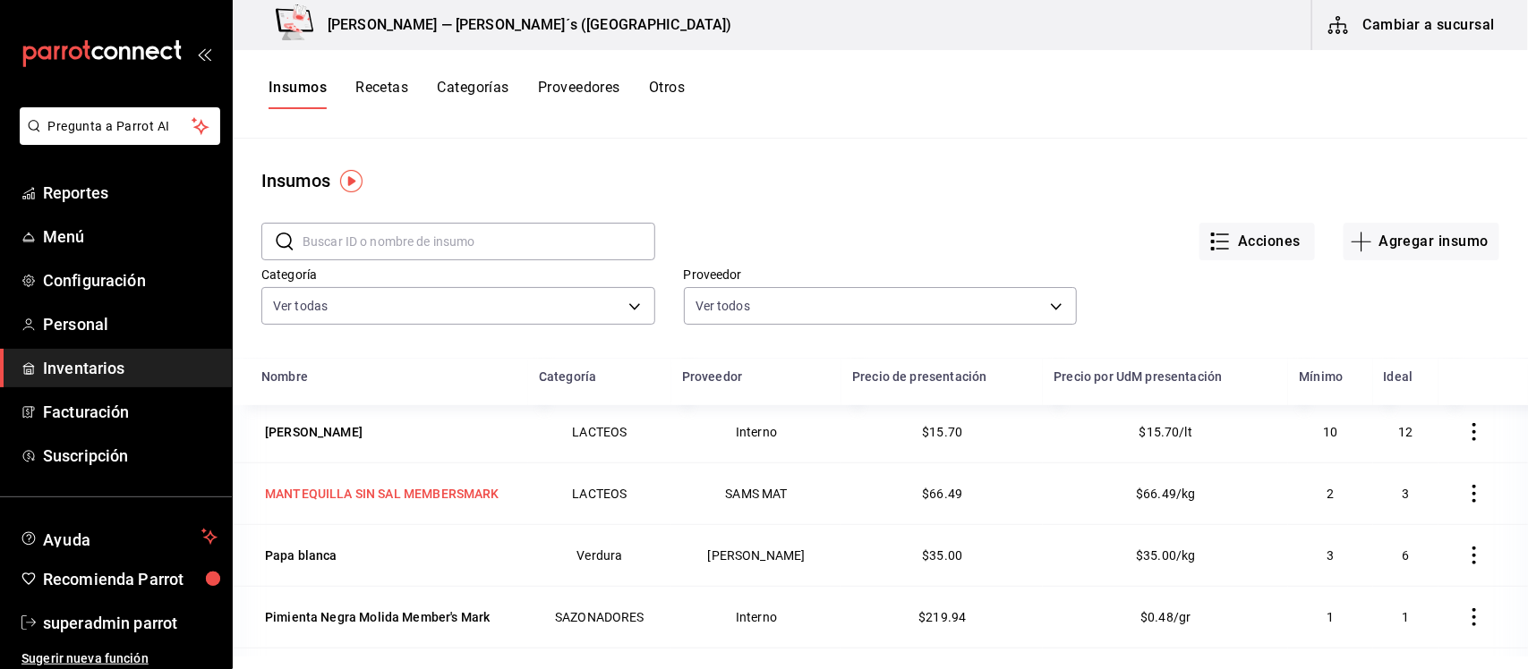
scroll to position [671, 0]
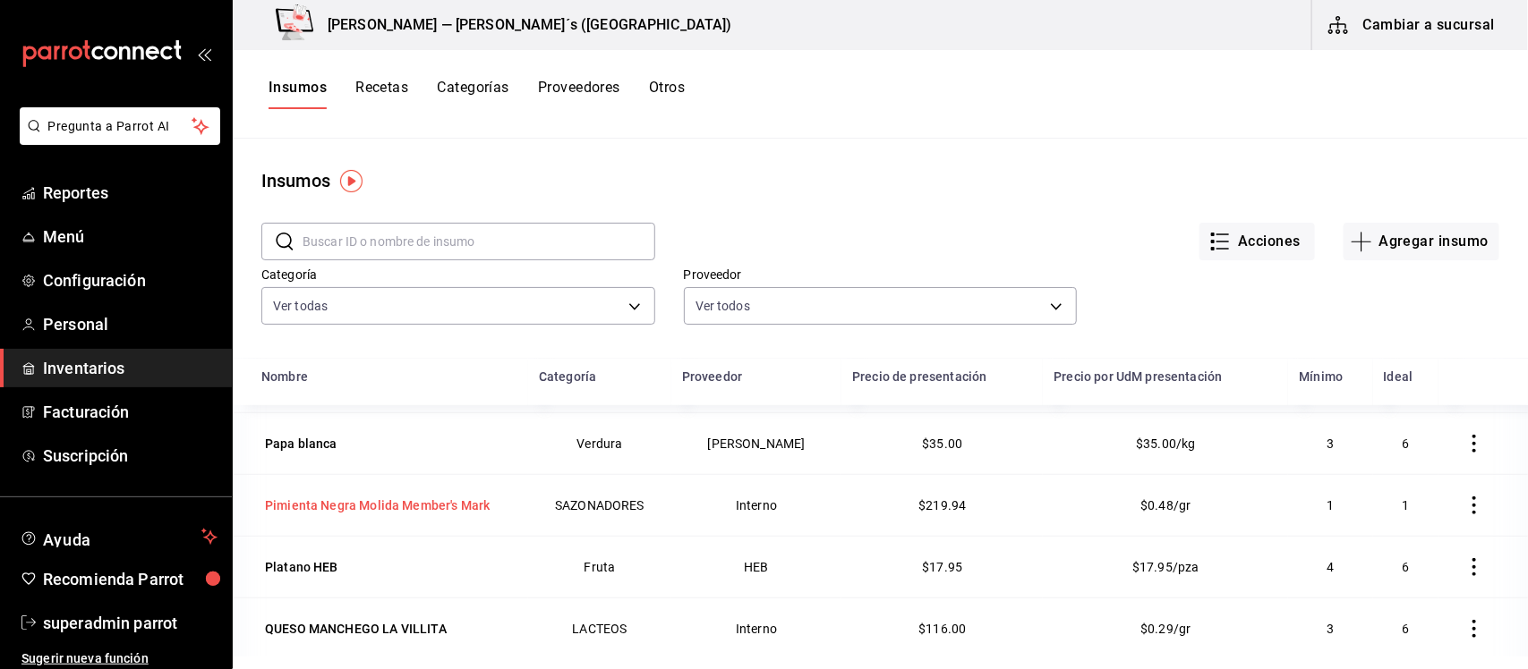
click at [370, 507] on div "Pimienta Negra Molida Member's Mark" at bounding box center [377, 506] width 225 height 18
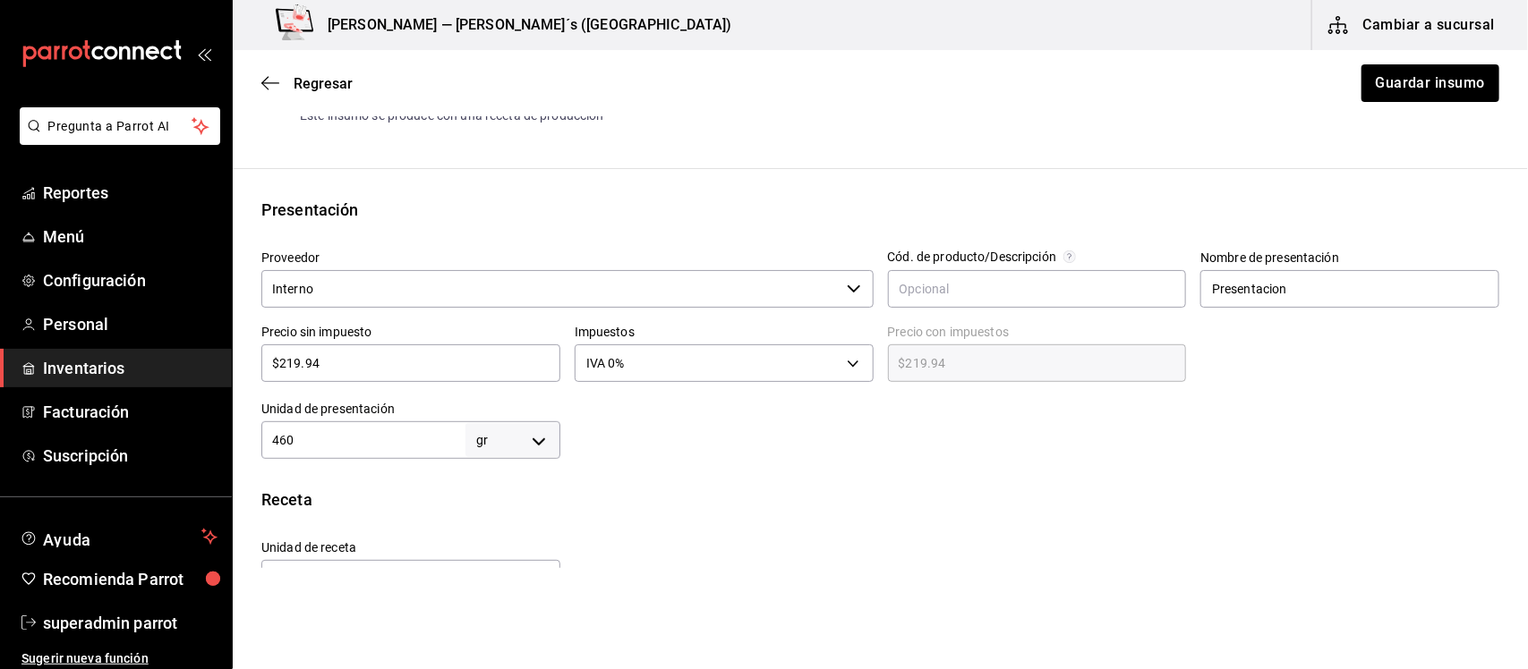
scroll to position [336, 0]
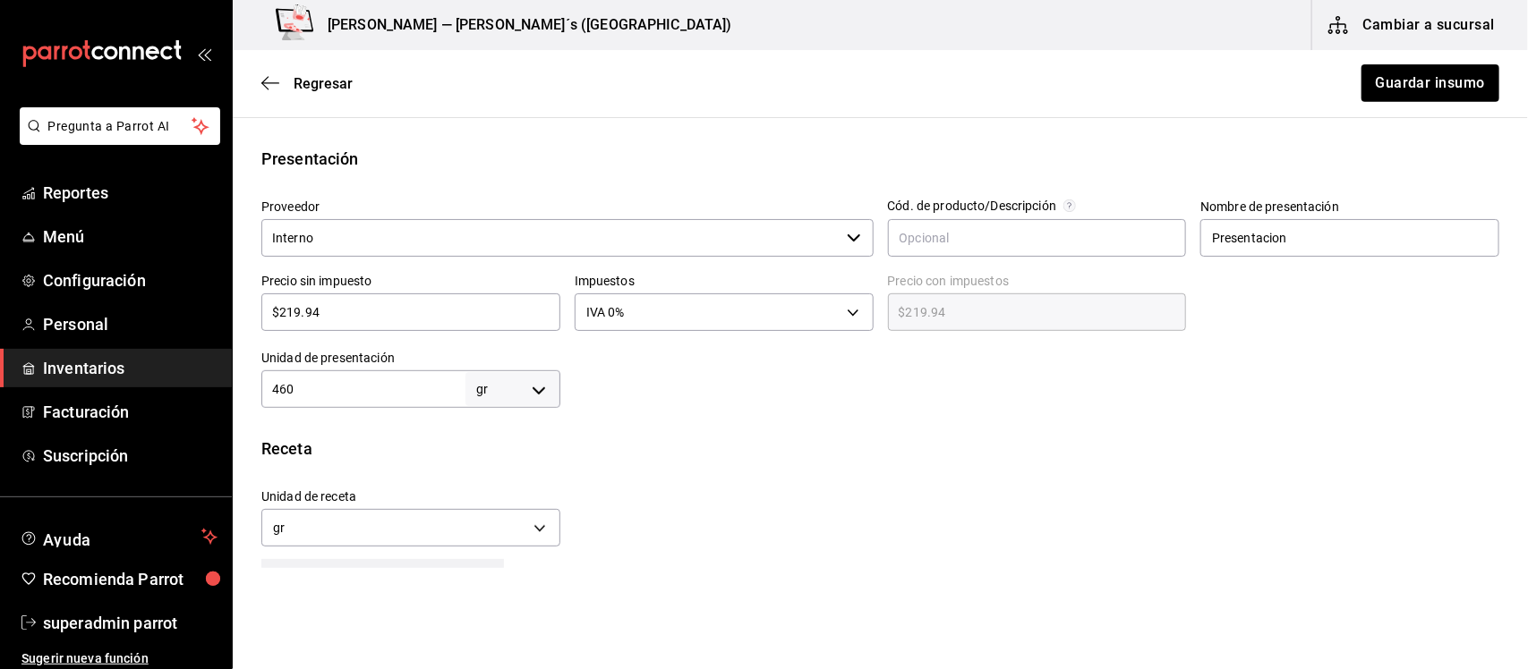
click at [546, 239] on input "Interno" at bounding box center [550, 238] width 578 height 38
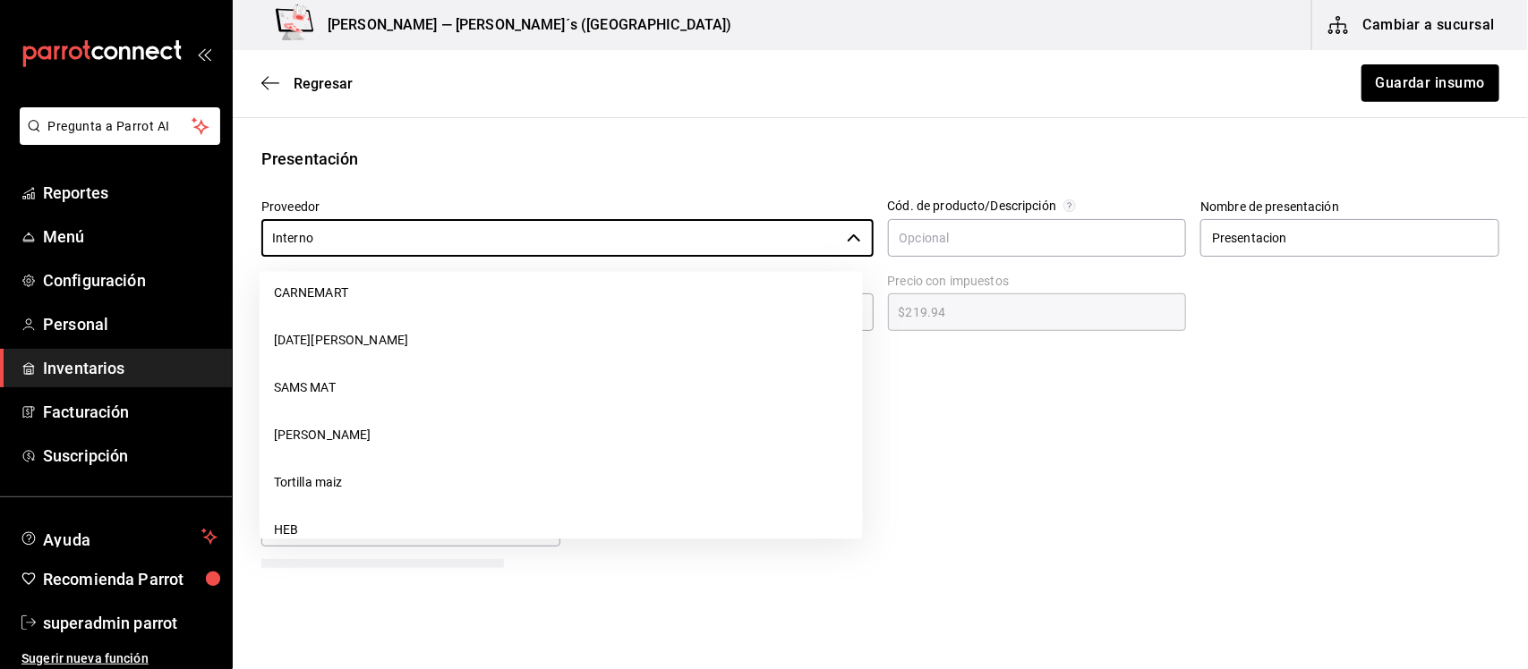
scroll to position [59, 0]
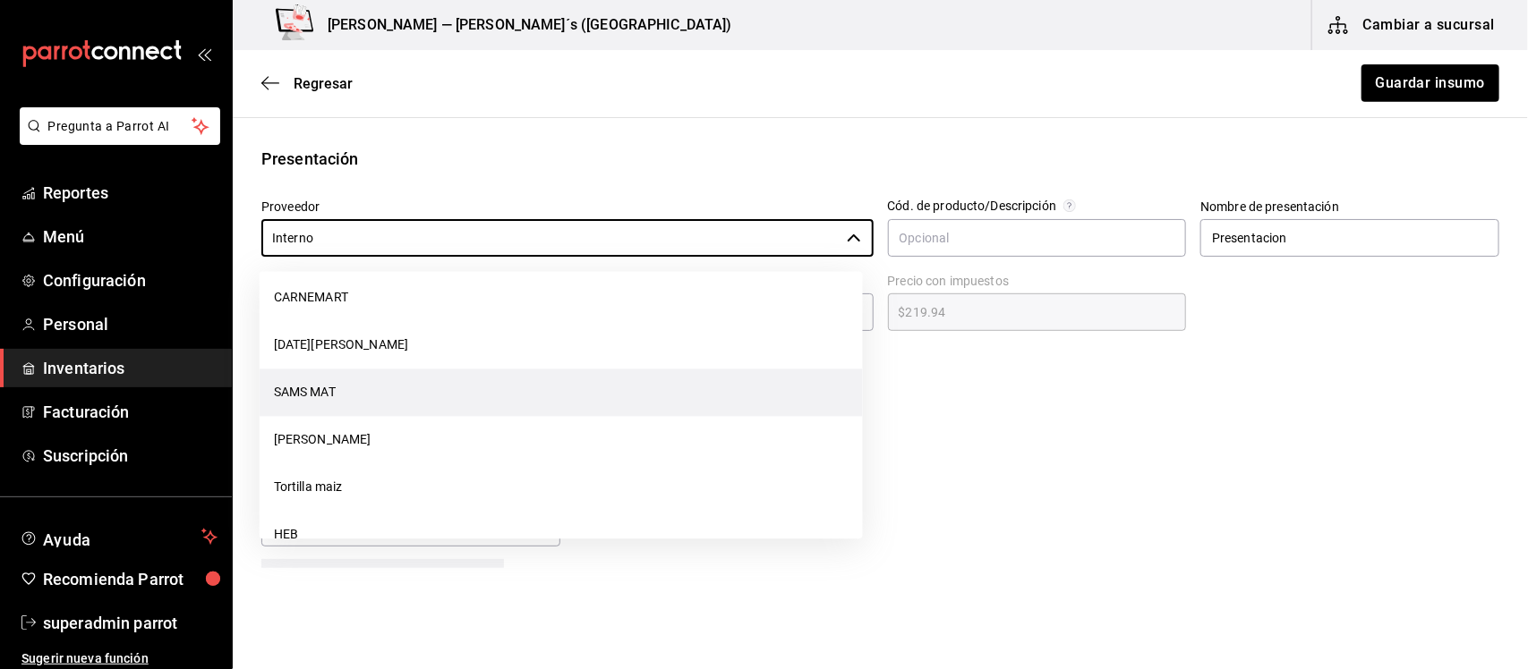
click at [333, 392] on li "SAMS MAT" at bounding box center [561, 393] width 603 height 47
type input "SAMS MAT"
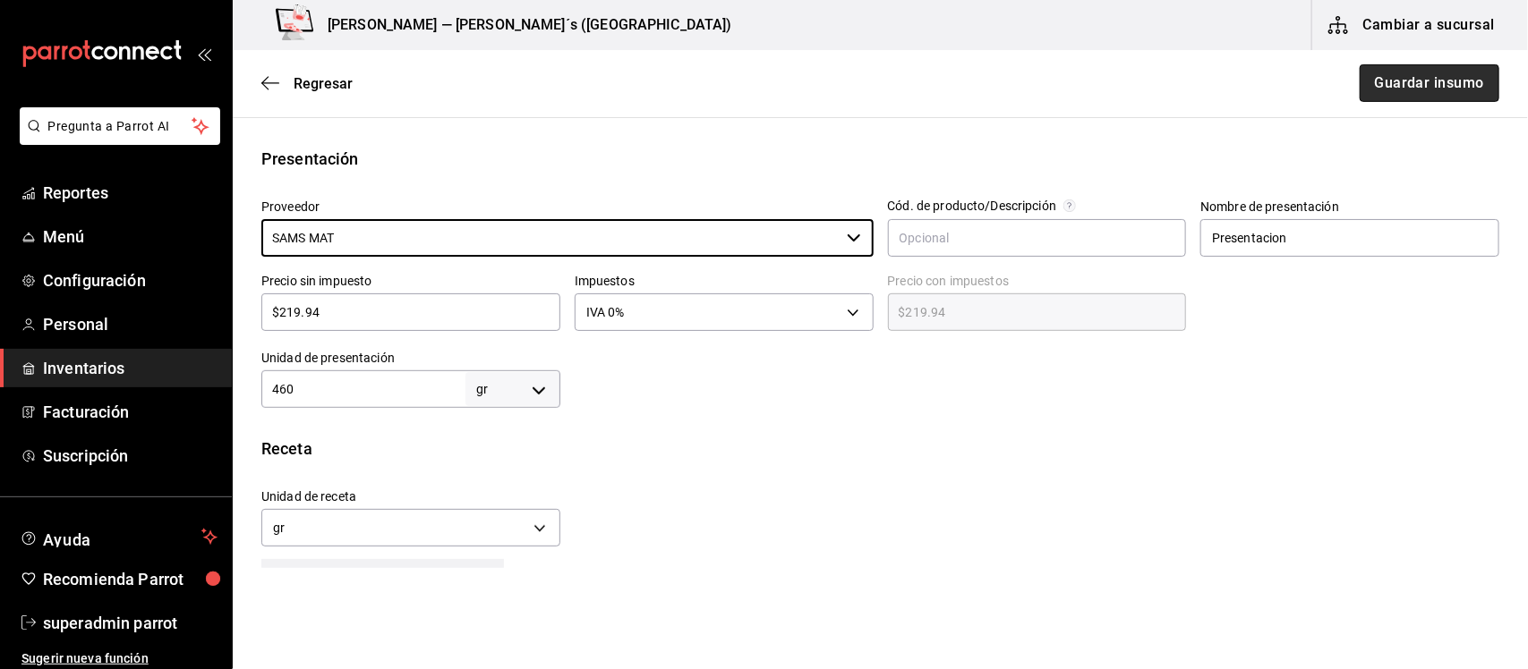
click at [1405, 86] on button "Guardar insumo" at bounding box center [1429, 83] width 140 height 38
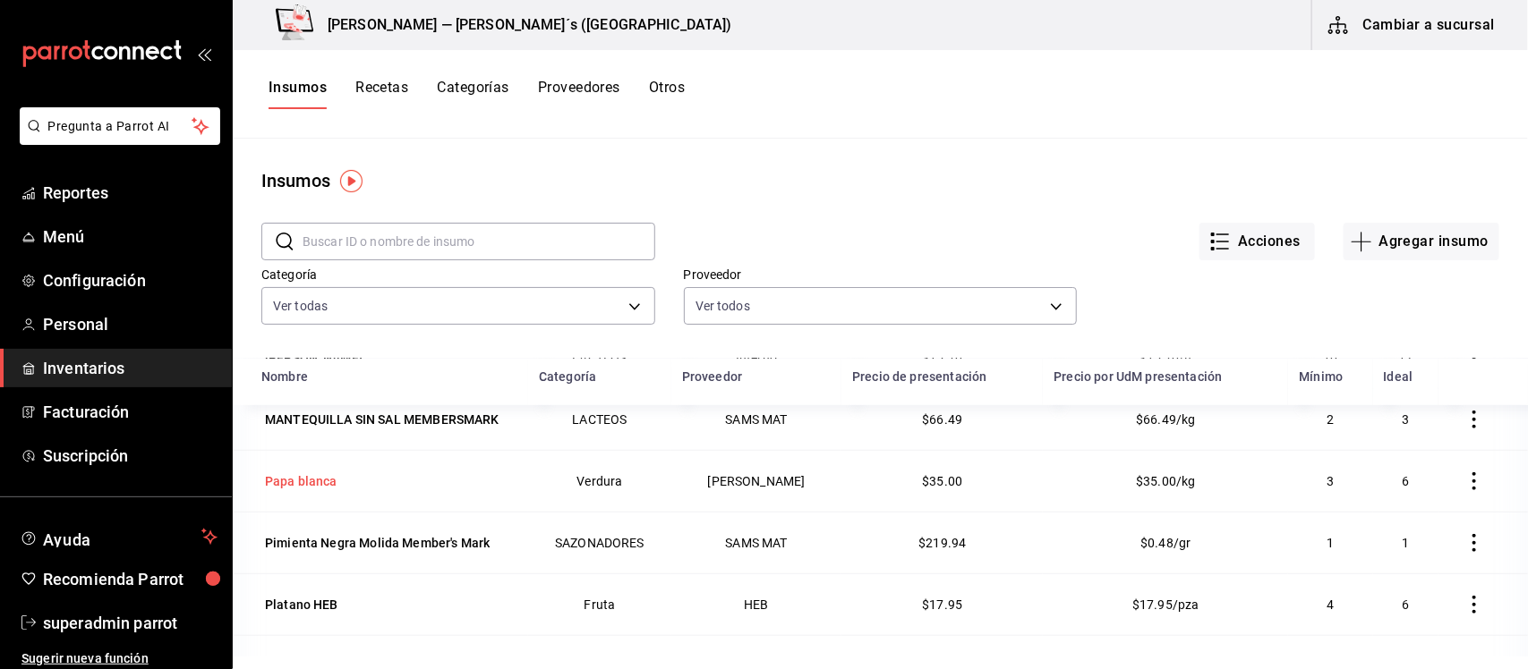
scroll to position [671, 0]
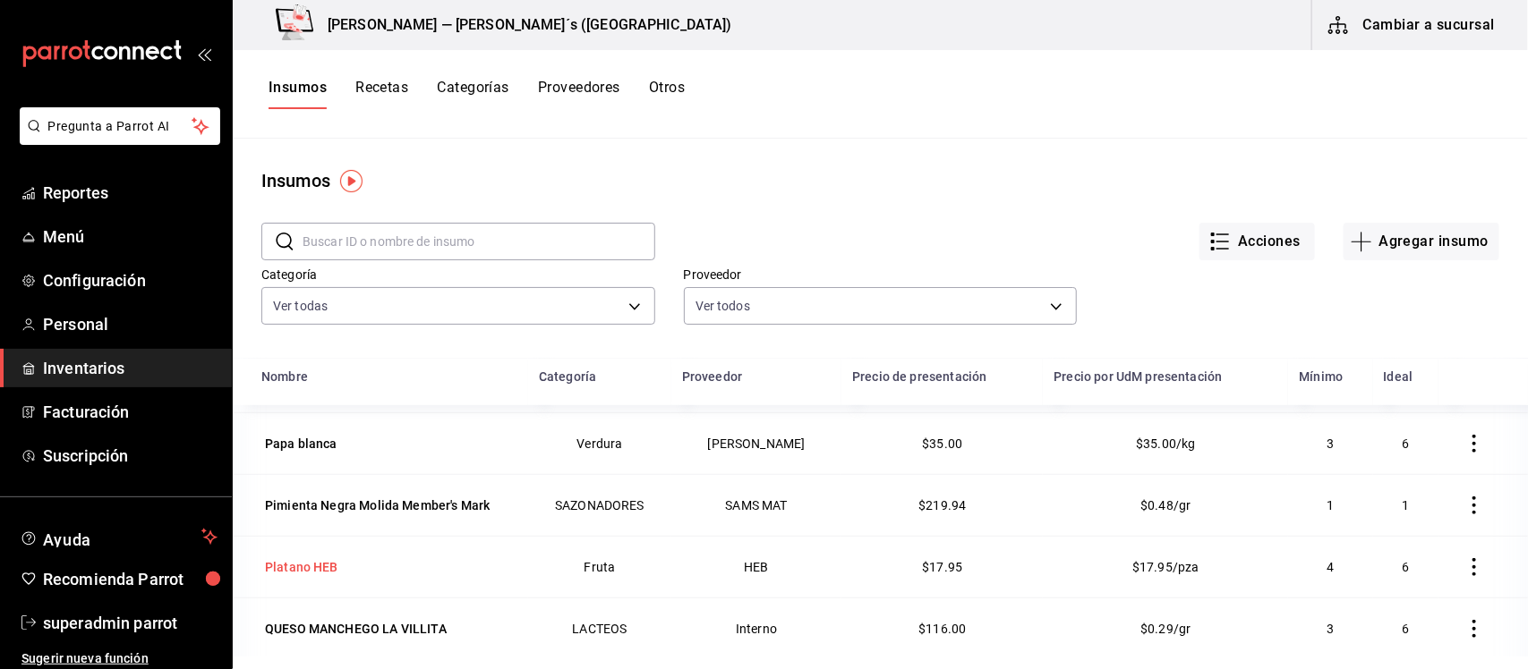
click at [328, 575] on div "Platano HEB" at bounding box center [301, 567] width 73 height 18
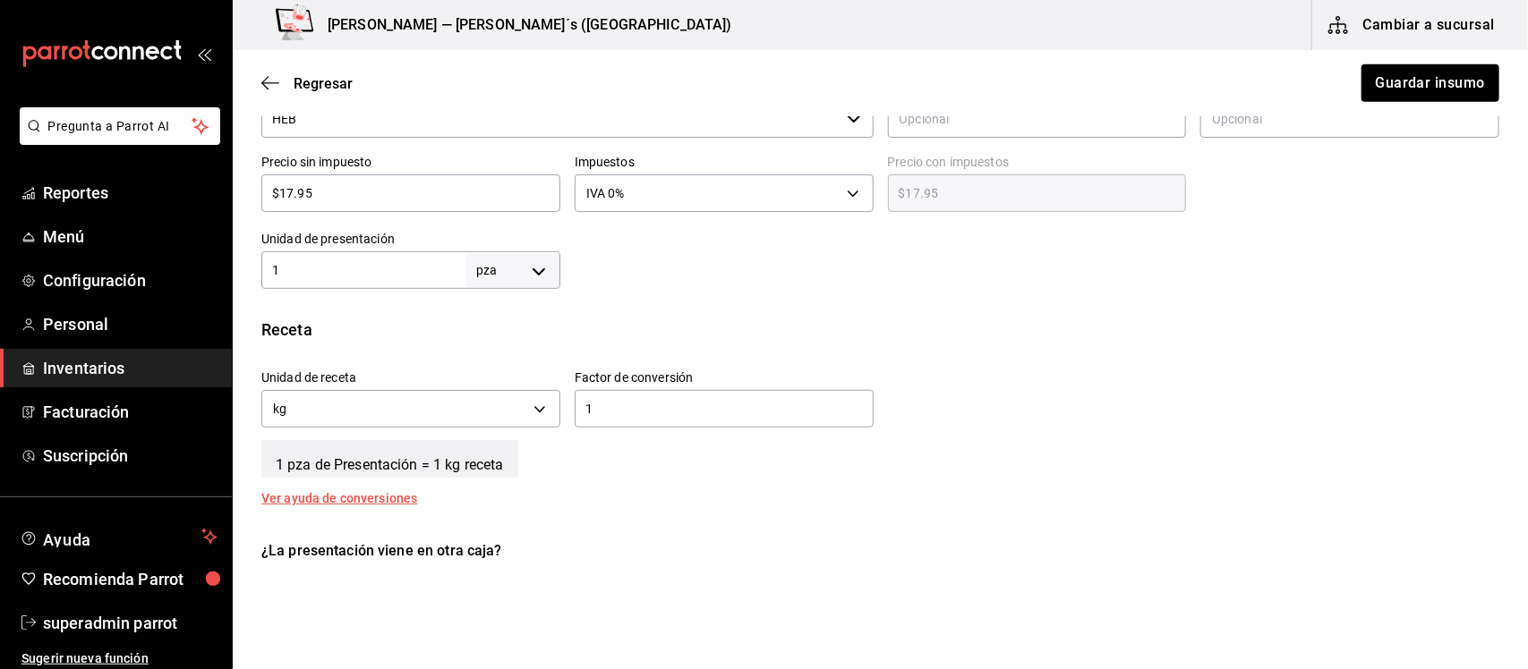
scroll to position [447, 0]
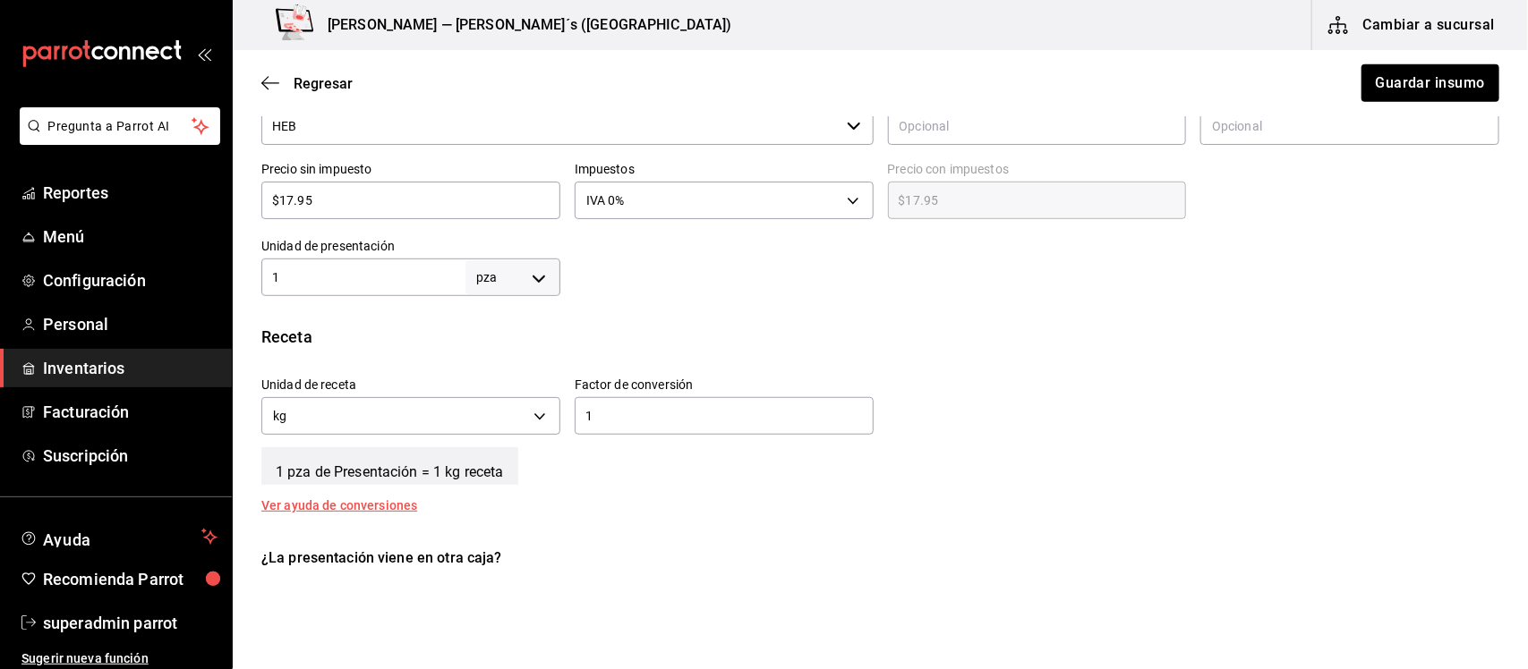
click at [543, 271] on body "Pregunta a Parrot AI Reportes Menú Configuración Personal Inventarios Facturaci…" at bounding box center [764, 284] width 1528 height 568
click at [495, 365] on li "kg" at bounding box center [508, 361] width 93 height 30
type input "KILOGRAM"
click at [548, 414] on body "Pregunta a Parrot AI Reportes Menú Configuración Personal Inventarios Facturaci…" at bounding box center [764, 284] width 1528 height 568
click at [349, 530] on li "pza" at bounding box center [408, 531] width 293 height 30
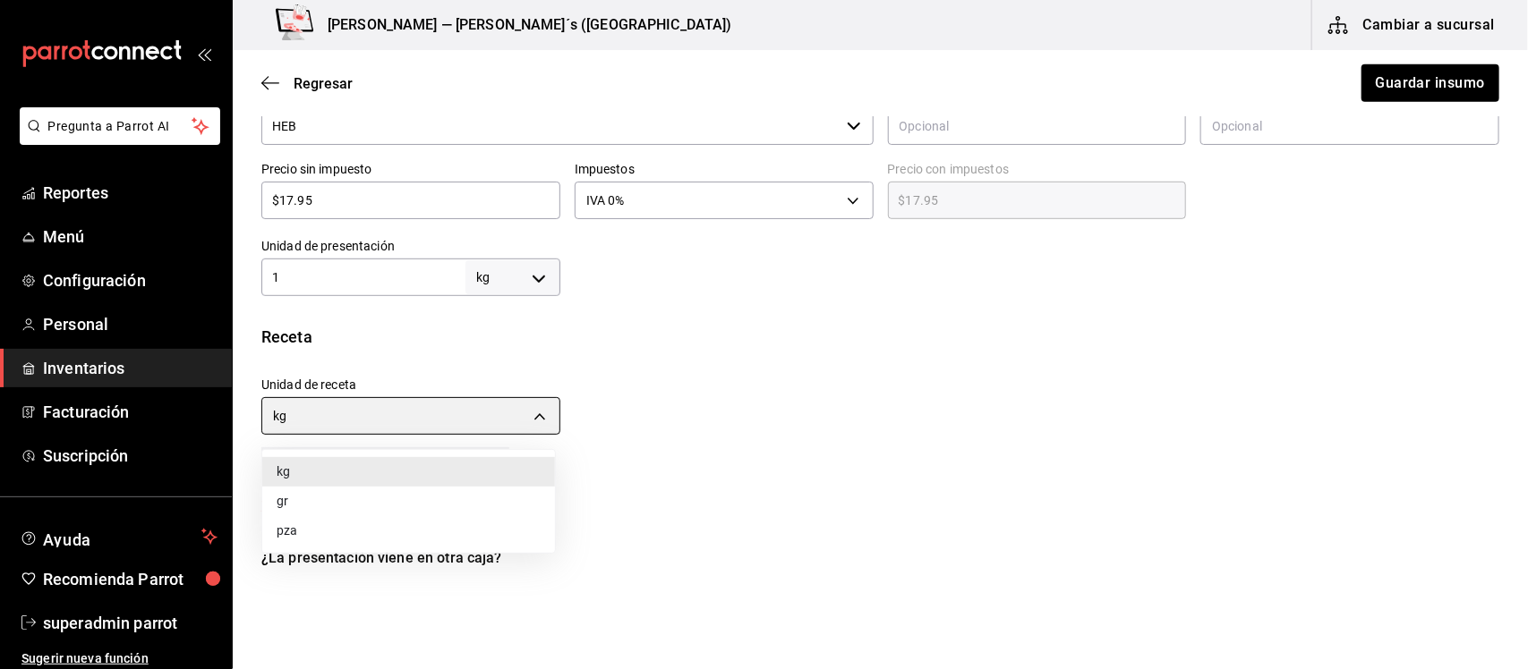
type input "UNIT"
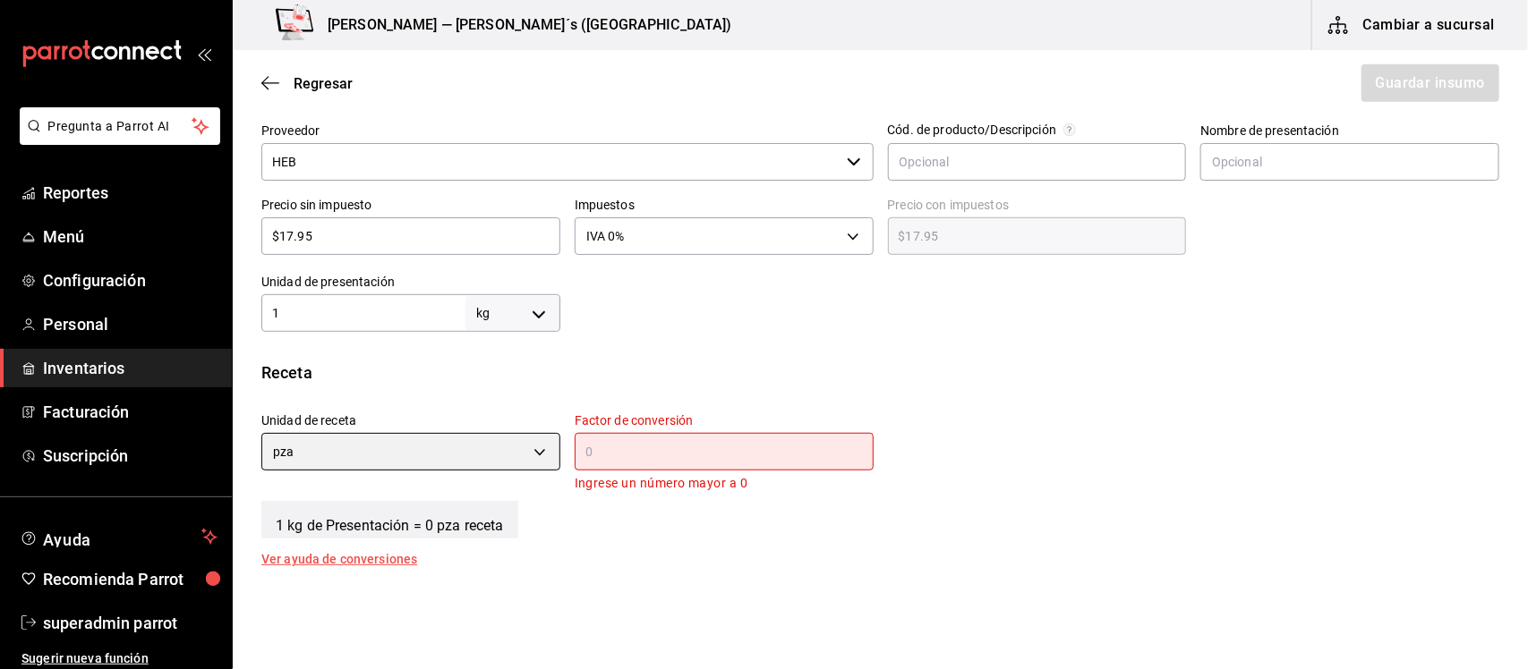
scroll to position [336, 0]
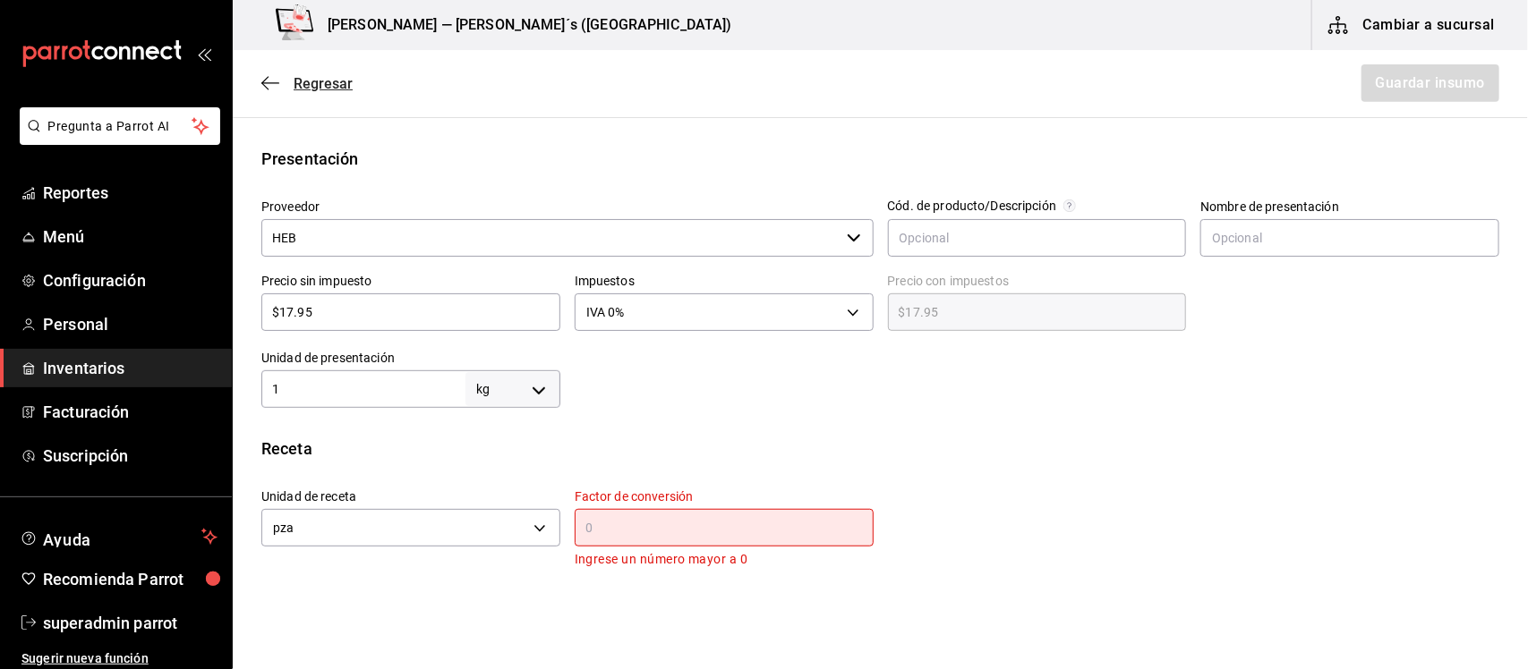
click at [300, 79] on span "Regresar" at bounding box center [323, 83] width 59 height 17
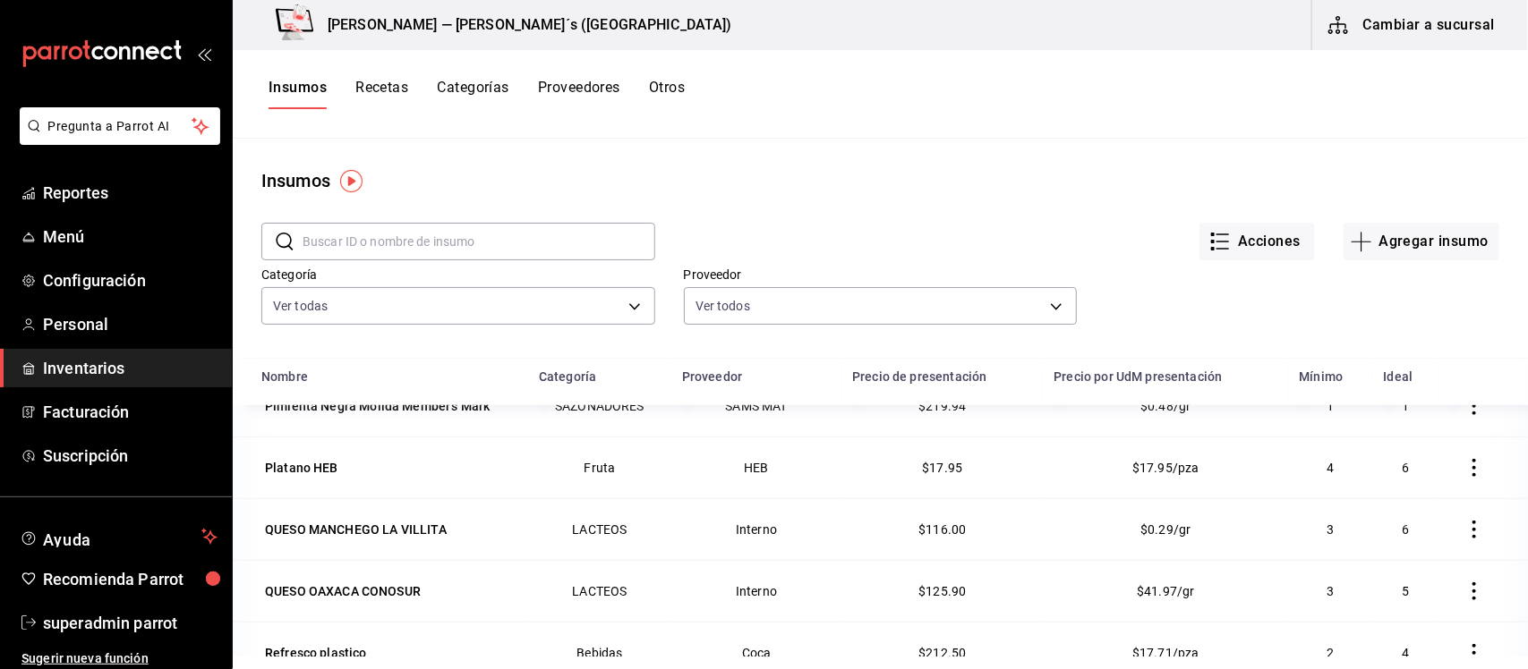
scroll to position [775, 0]
click at [286, 467] on div "Platano HEB" at bounding box center [301, 468] width 73 height 18
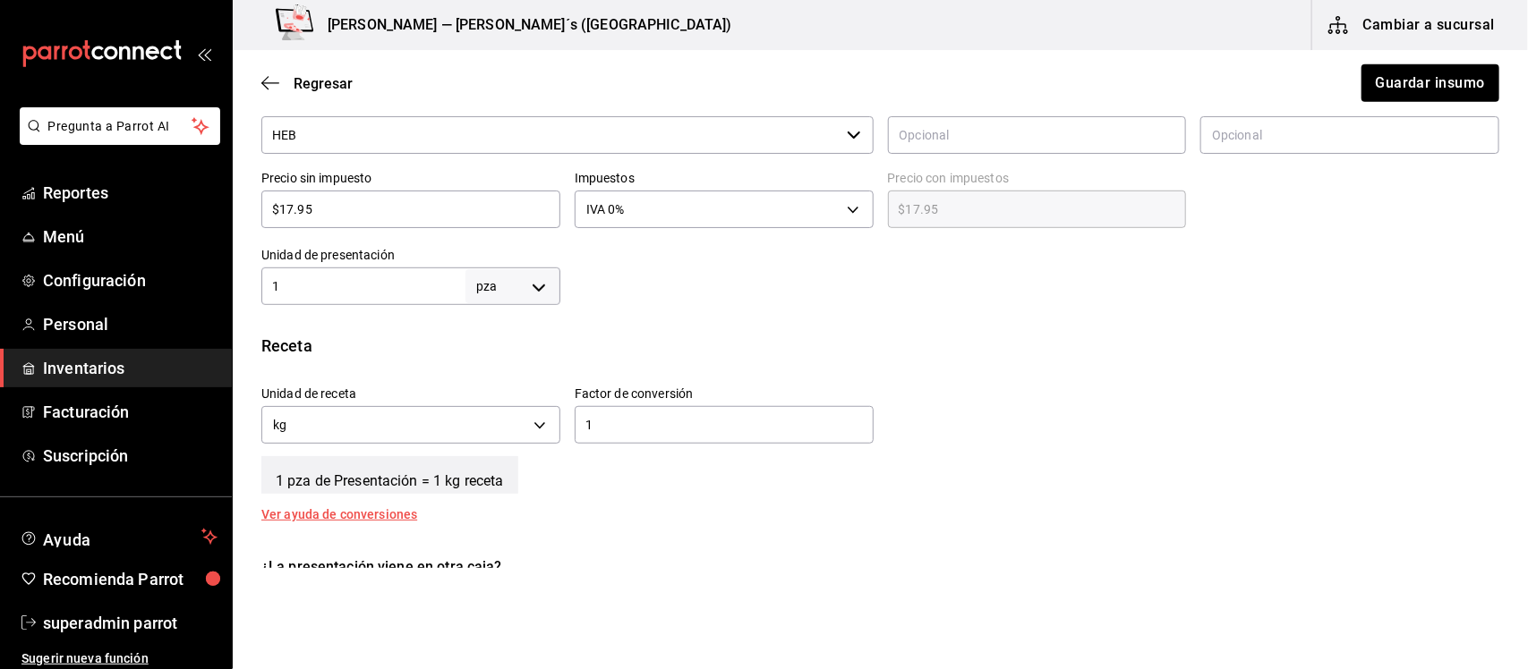
scroll to position [398, 0]
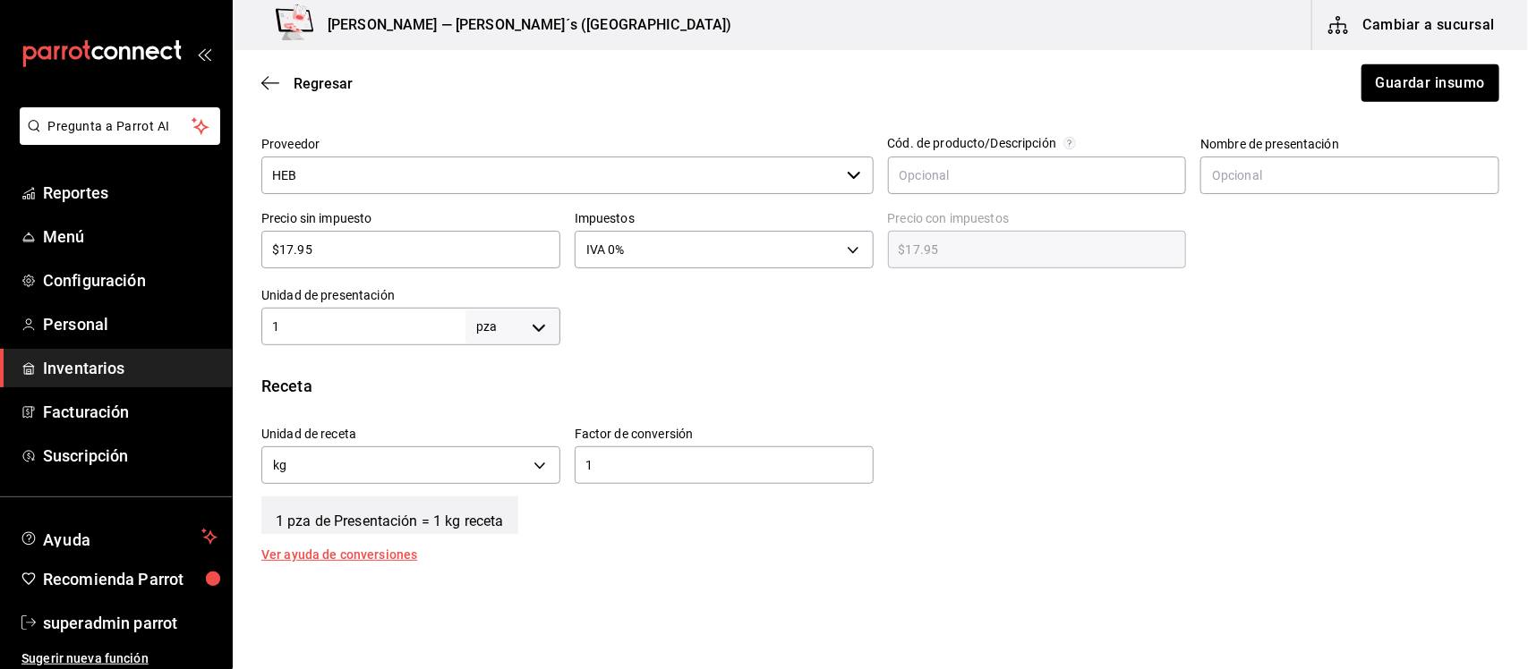
click at [537, 328] on body "Pregunta a Parrot AI Reportes Menú Configuración Personal Inventarios Facturaci…" at bounding box center [764, 284] width 1528 height 568
click at [498, 410] on li "kg" at bounding box center [508, 411] width 93 height 30
type input "KILOGRAM"
click at [539, 459] on body "Pregunta a Parrot AI Reportes Menú Configuración Personal Inventarios Facturaci…" at bounding box center [764, 284] width 1528 height 568
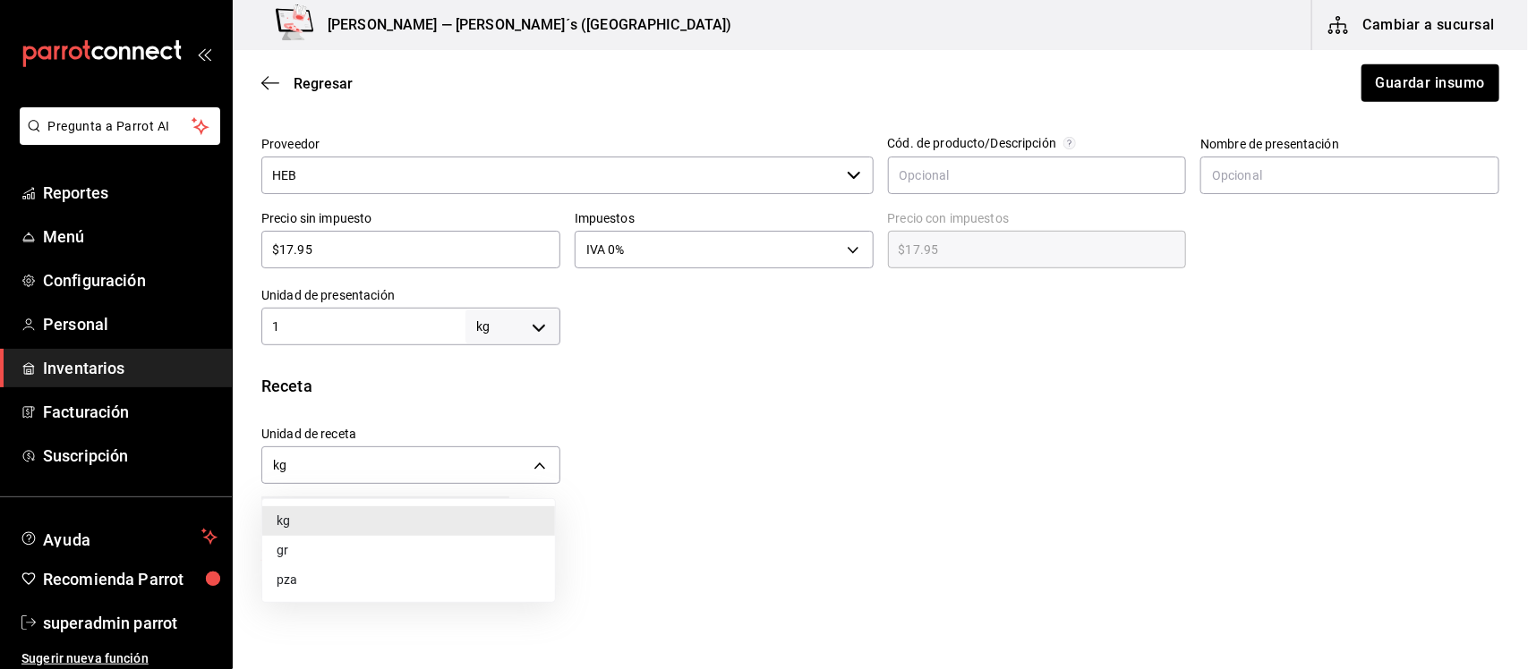
click at [311, 575] on li "pza" at bounding box center [408, 581] width 293 height 30
type input "UNIT"
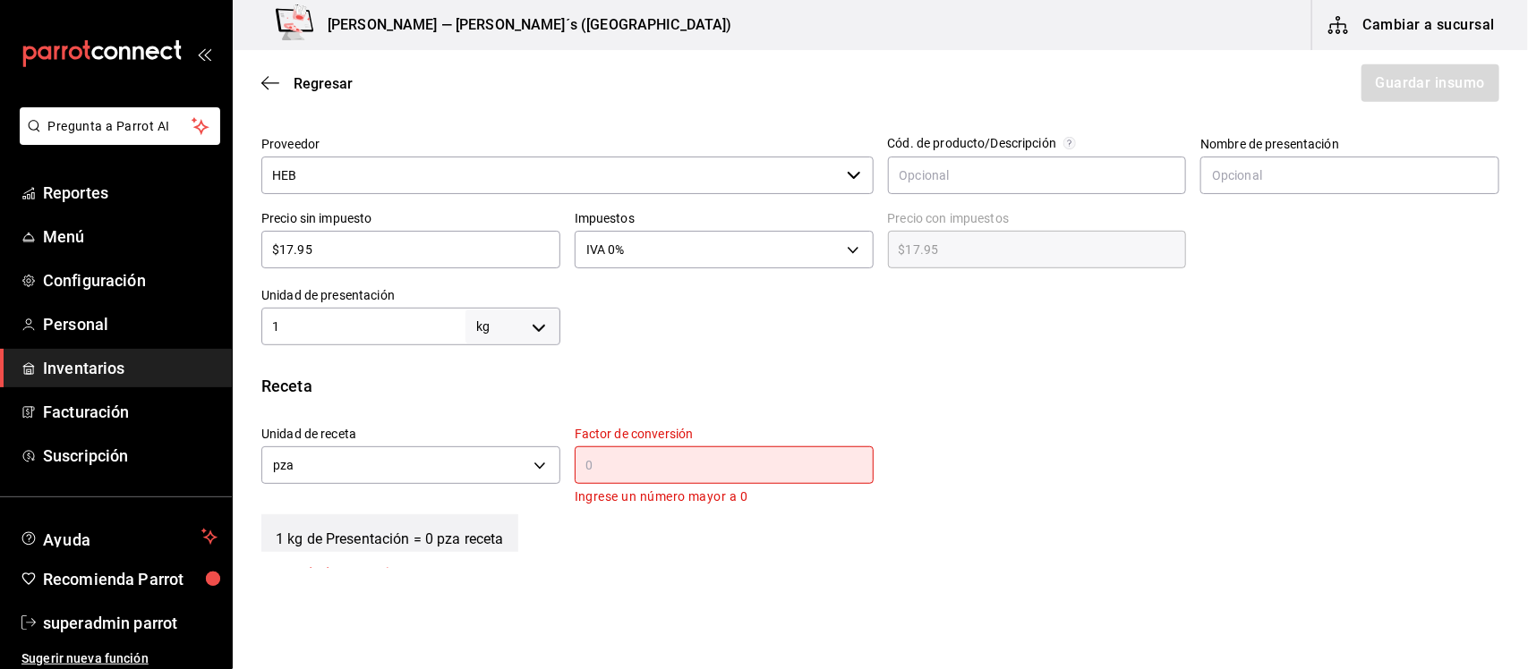
click at [600, 461] on input "text" at bounding box center [724, 465] width 299 height 21
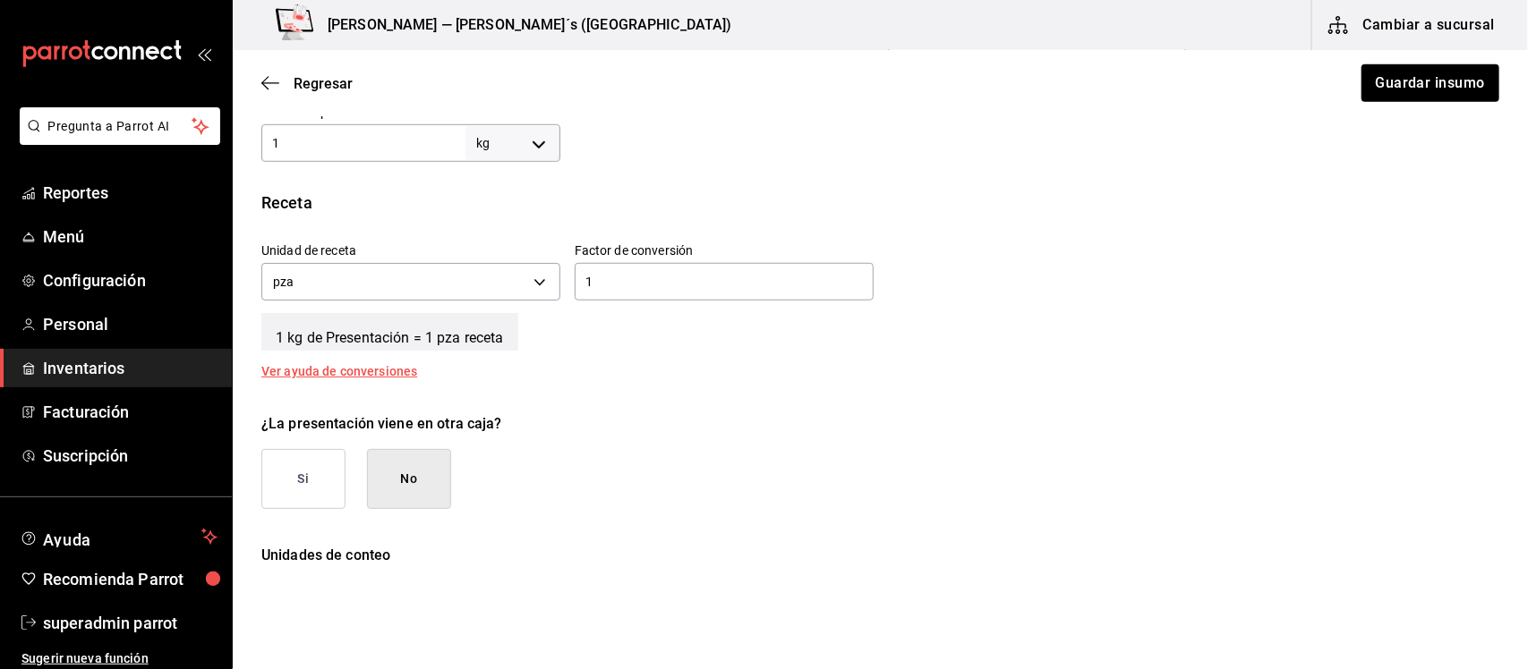
scroll to position [622, 0]
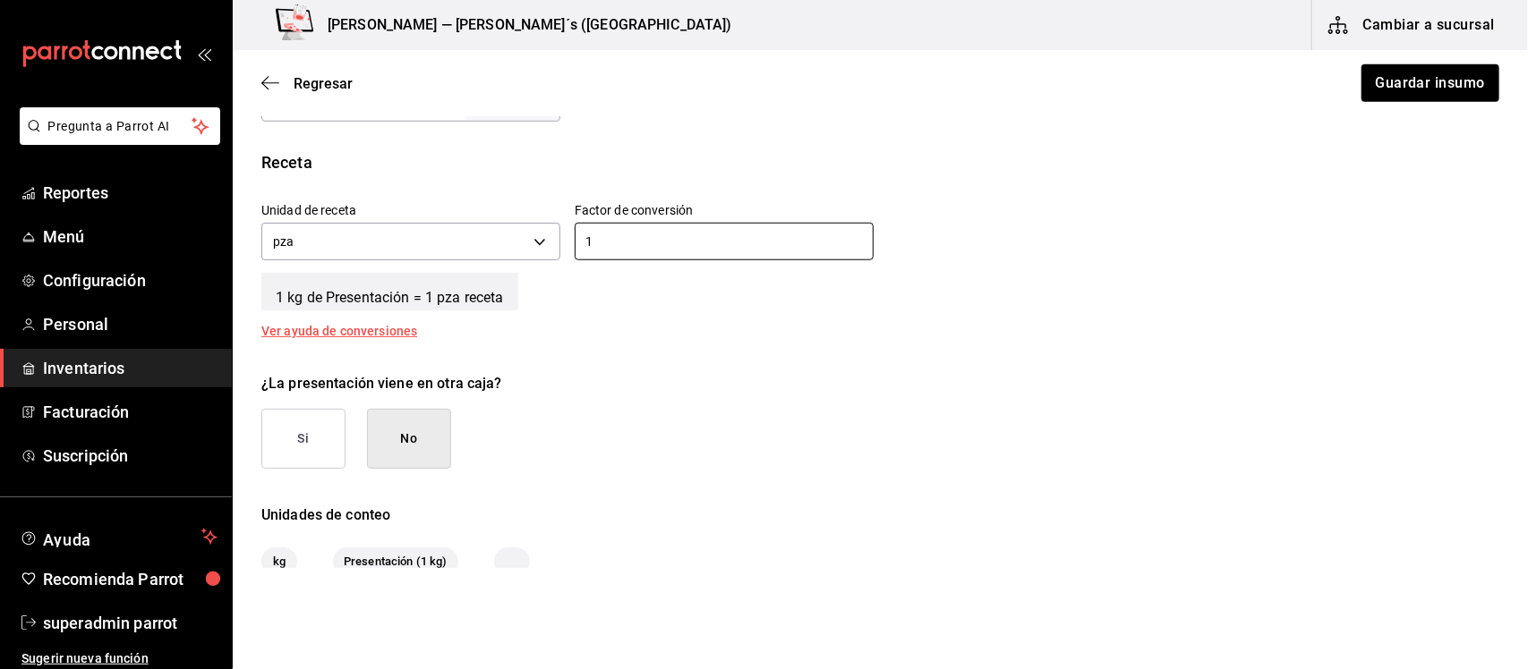
type input "1"
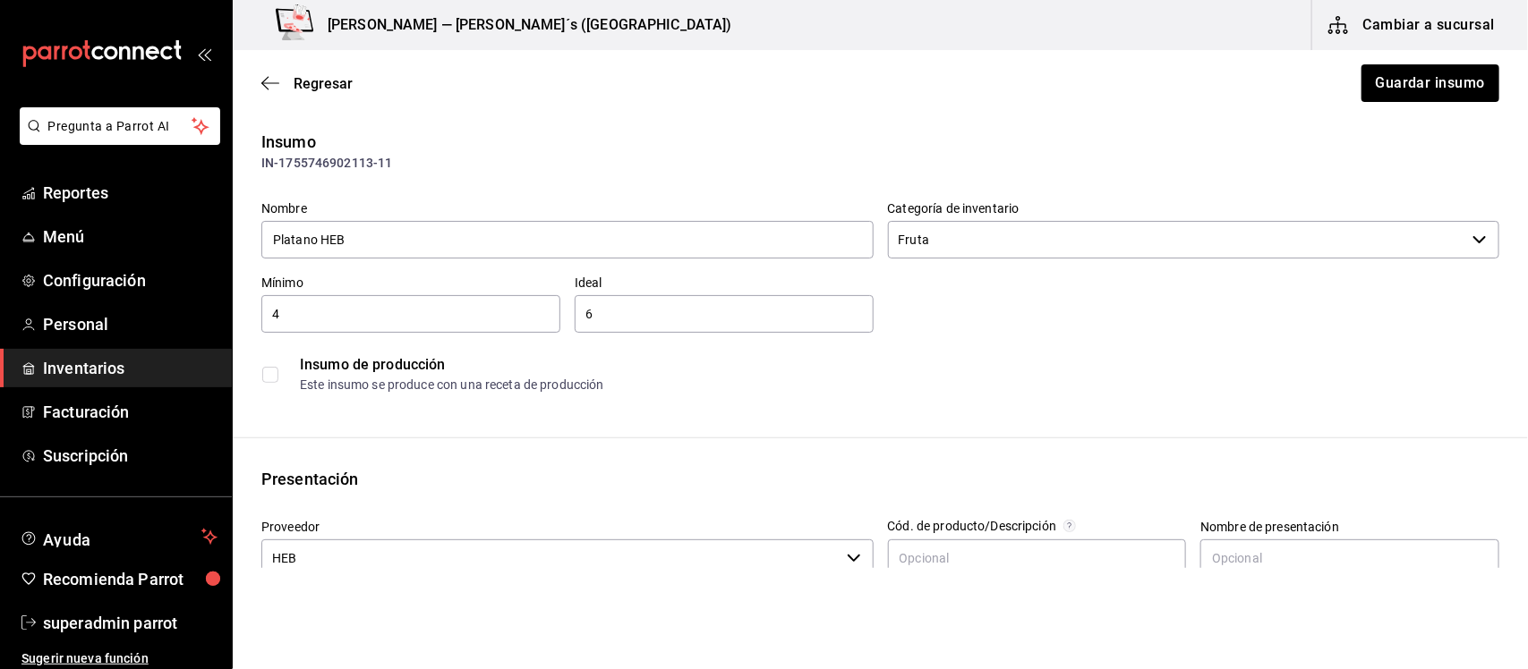
scroll to position [0, 0]
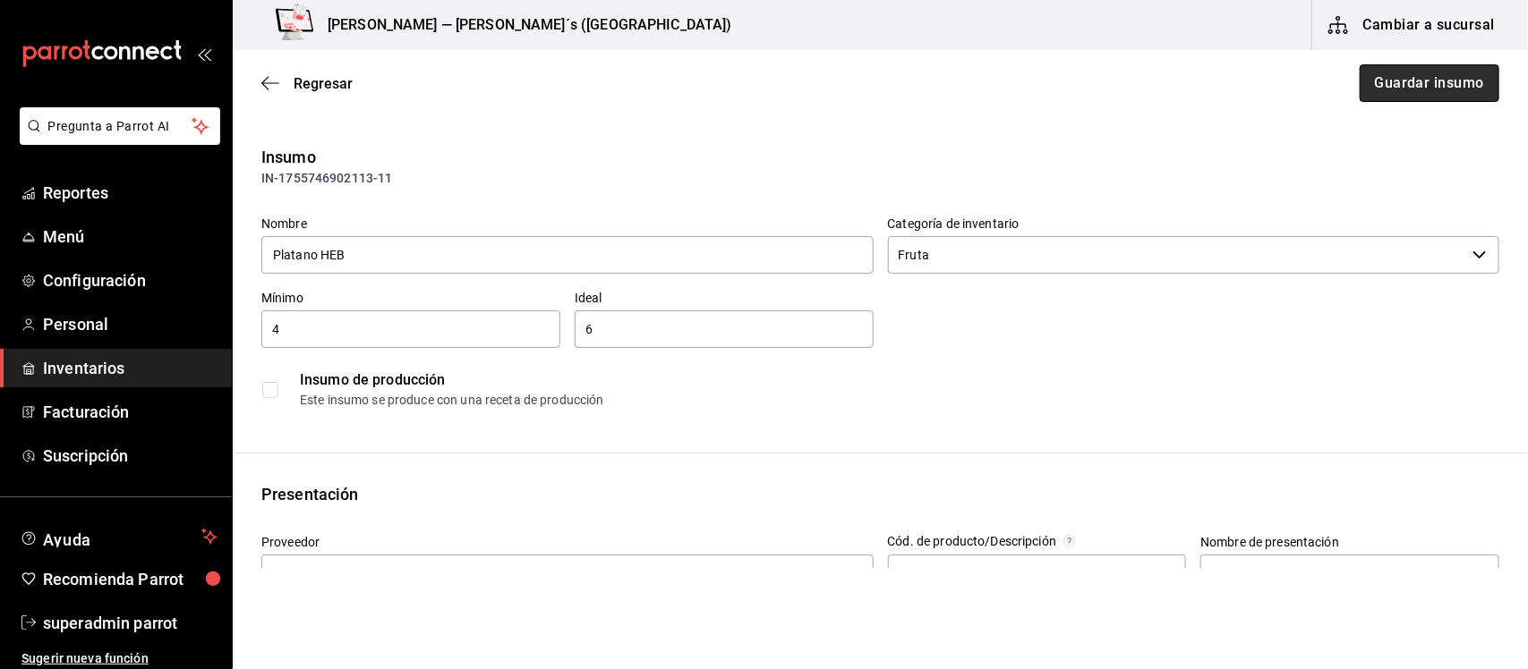
click at [1383, 81] on button "Guardar insumo" at bounding box center [1429, 83] width 140 height 38
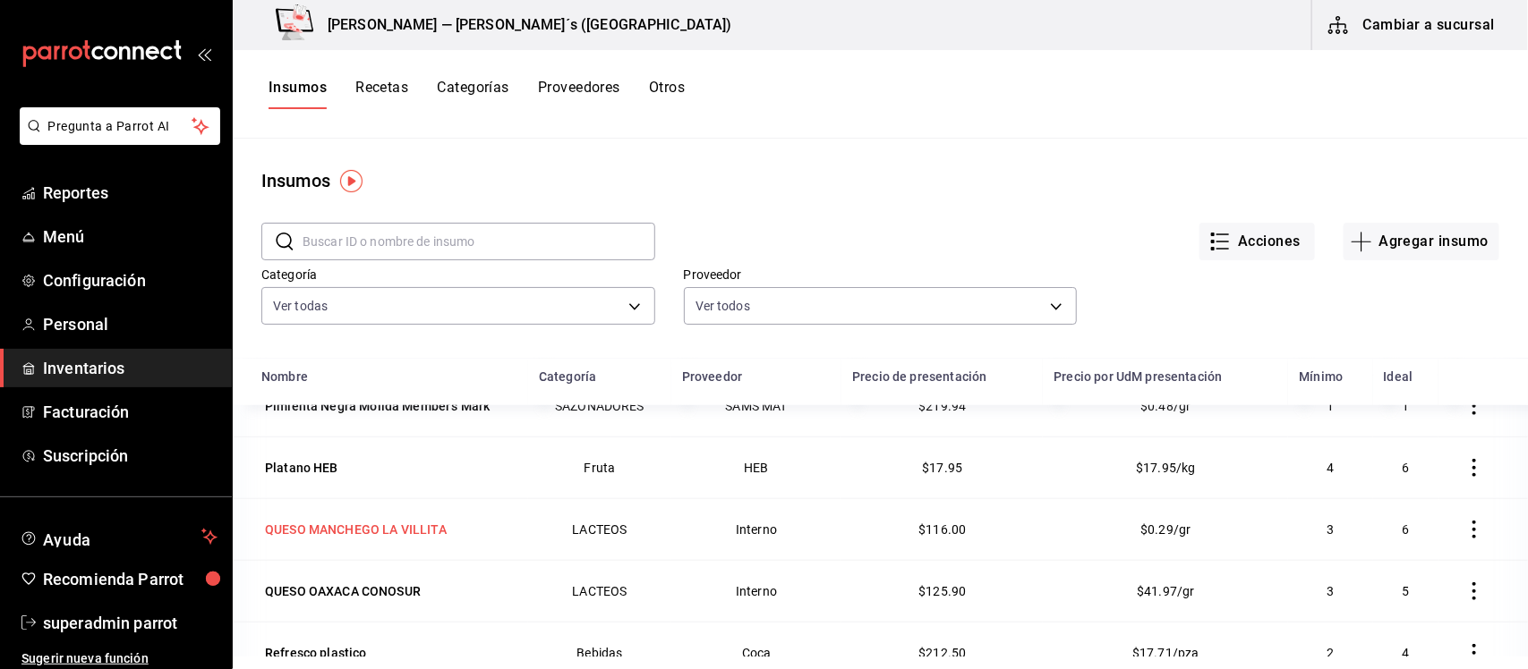
scroll to position [663, 0]
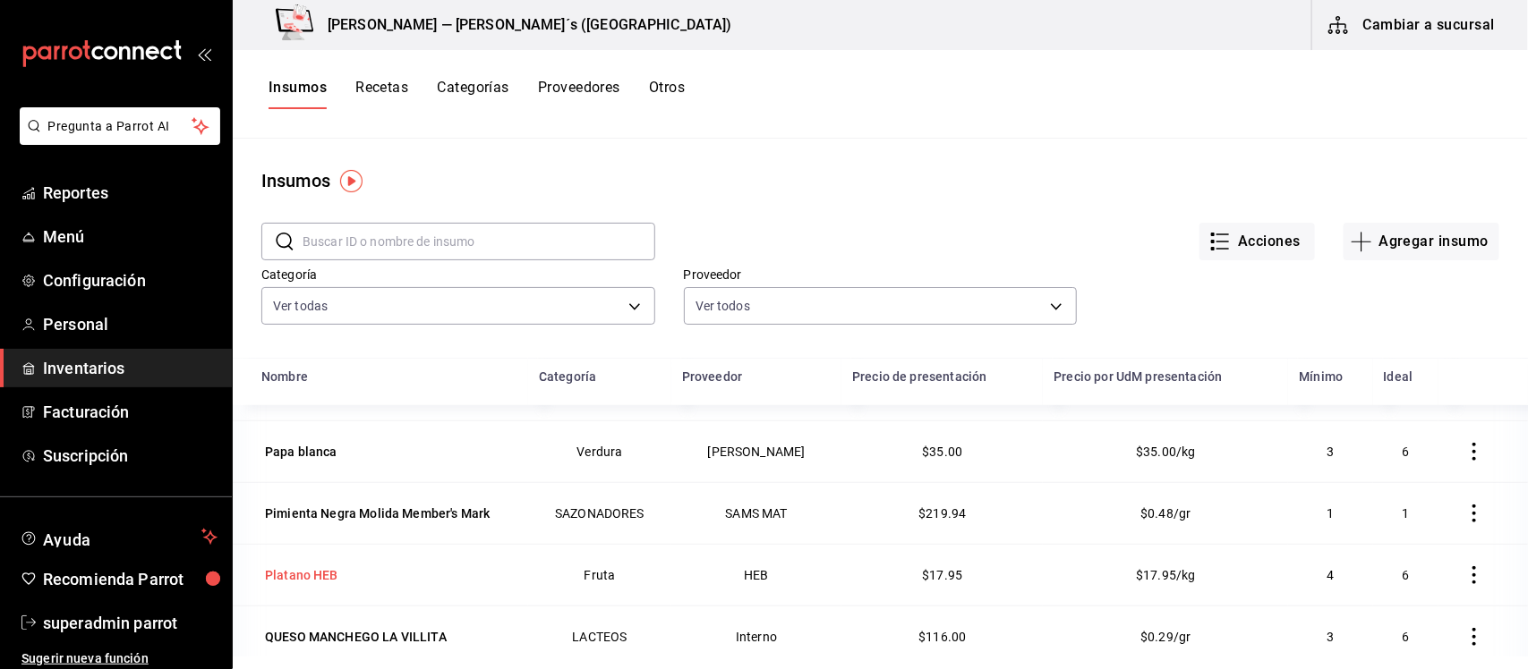
click at [327, 582] on div "Platano HEB" at bounding box center [301, 576] width 73 height 18
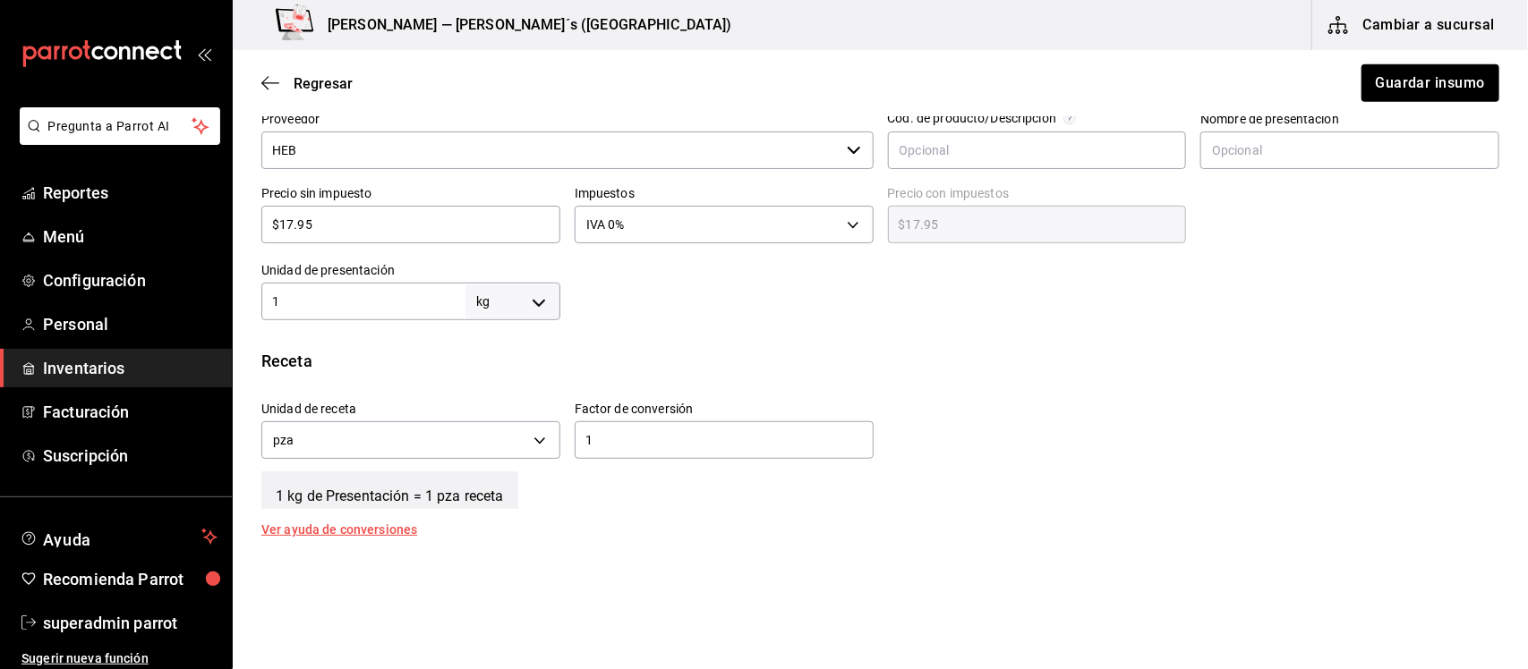
scroll to position [175, 0]
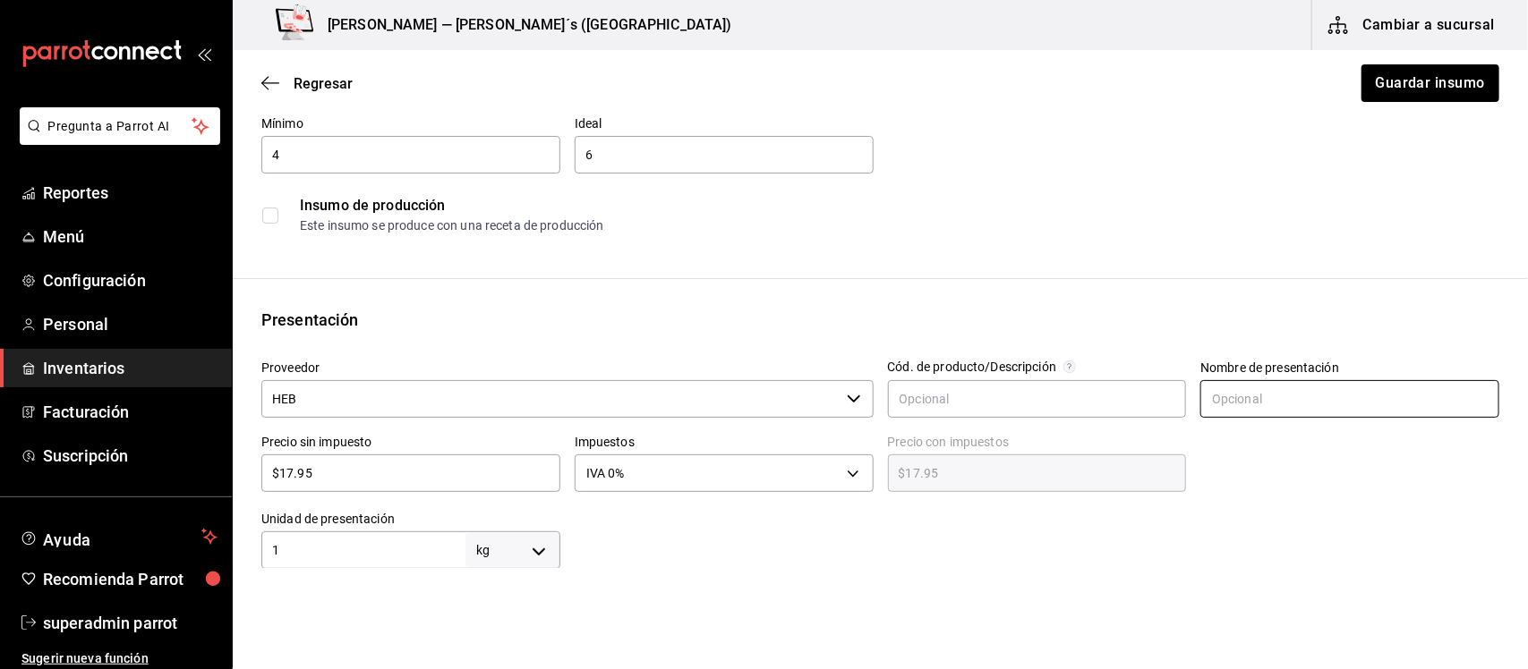
click at [1298, 398] on input "text" at bounding box center [1349, 399] width 299 height 38
type input "Presentacion"
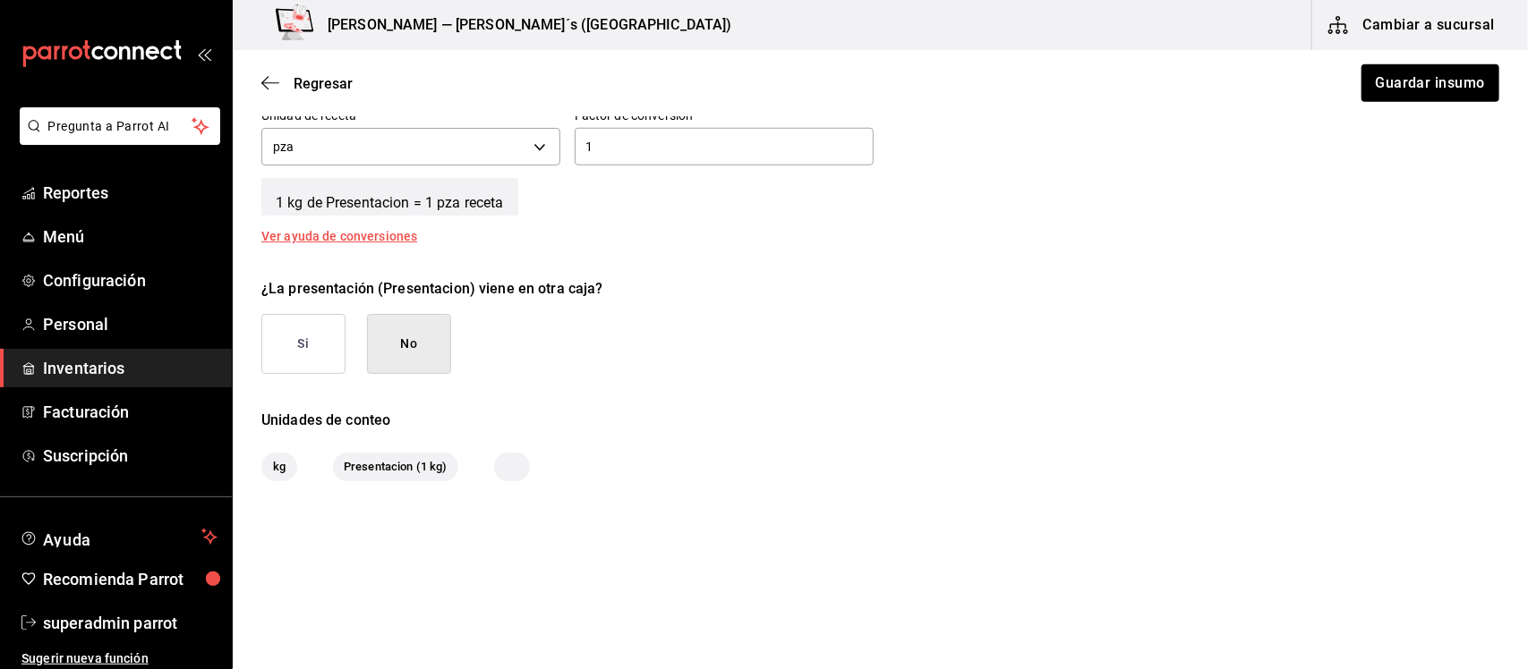
scroll to position [734, 0]
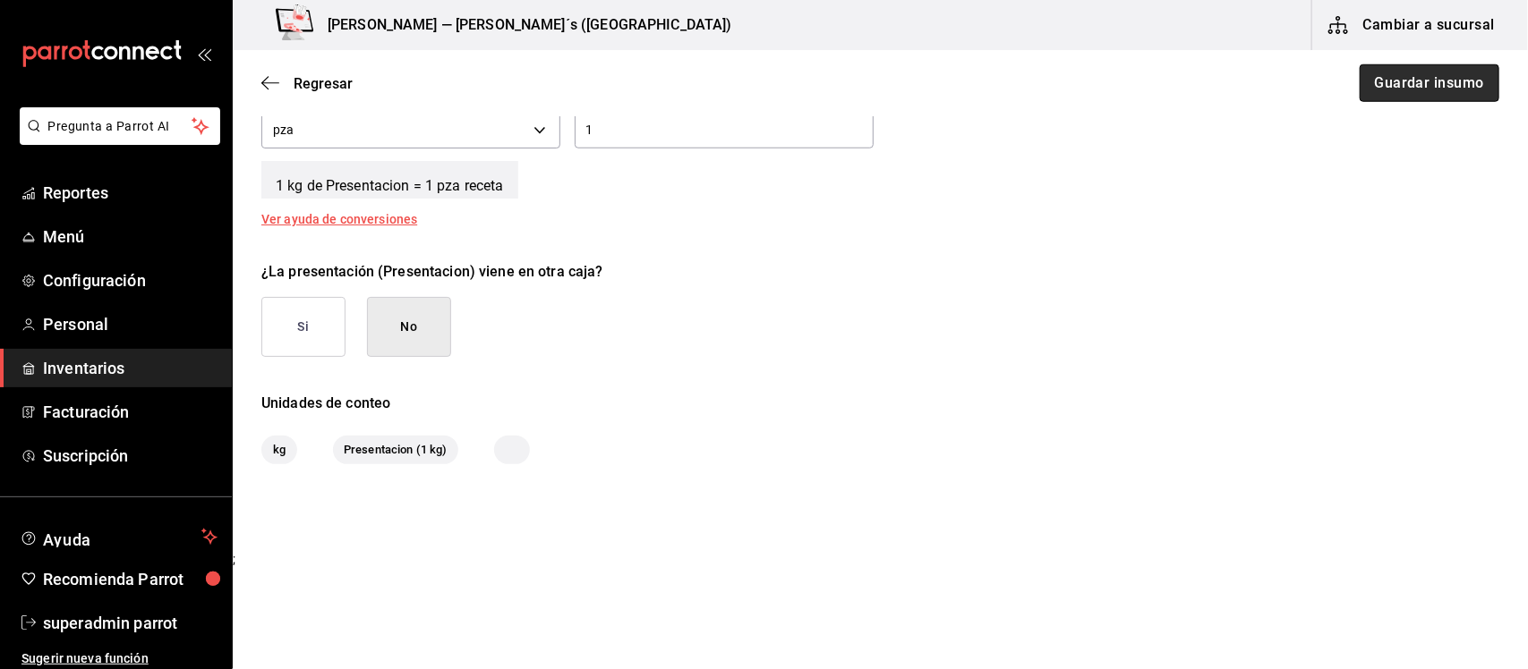
click at [1419, 85] on button "Guardar insumo" at bounding box center [1429, 83] width 140 height 38
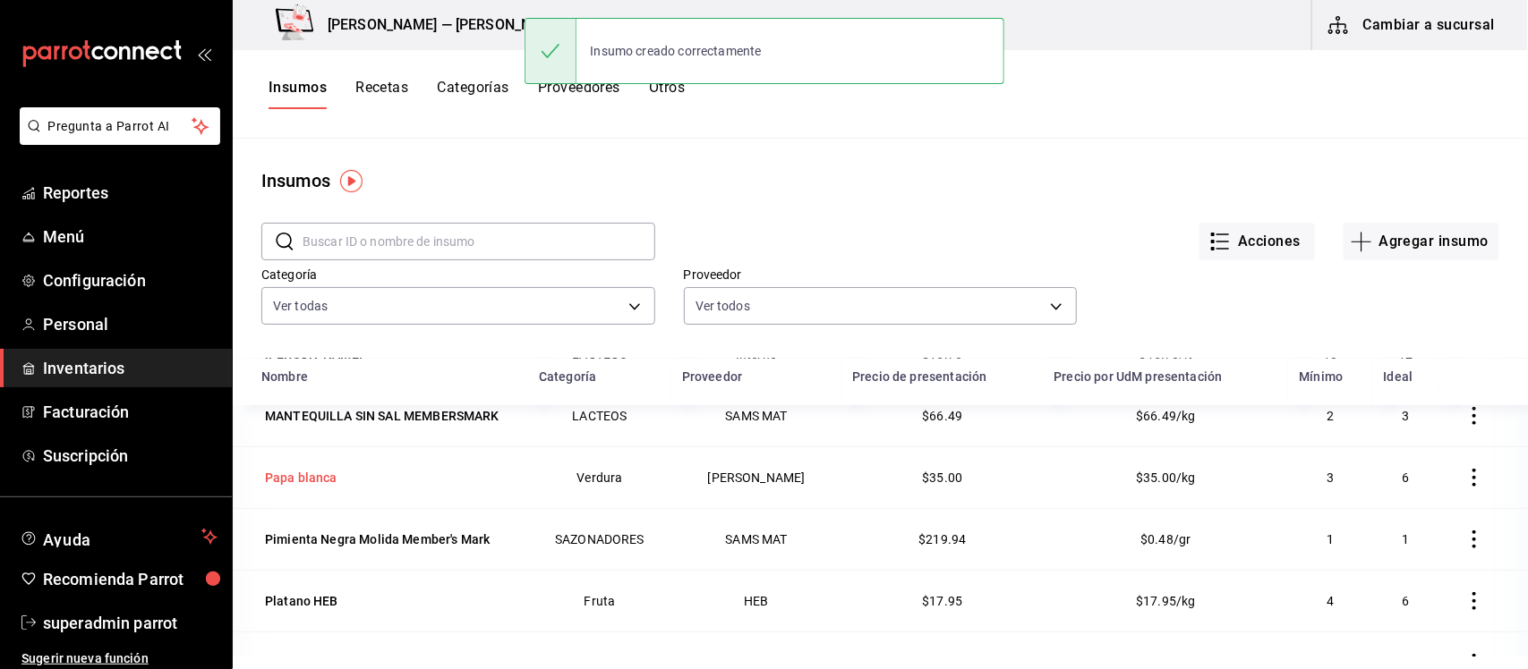
scroll to position [671, 0]
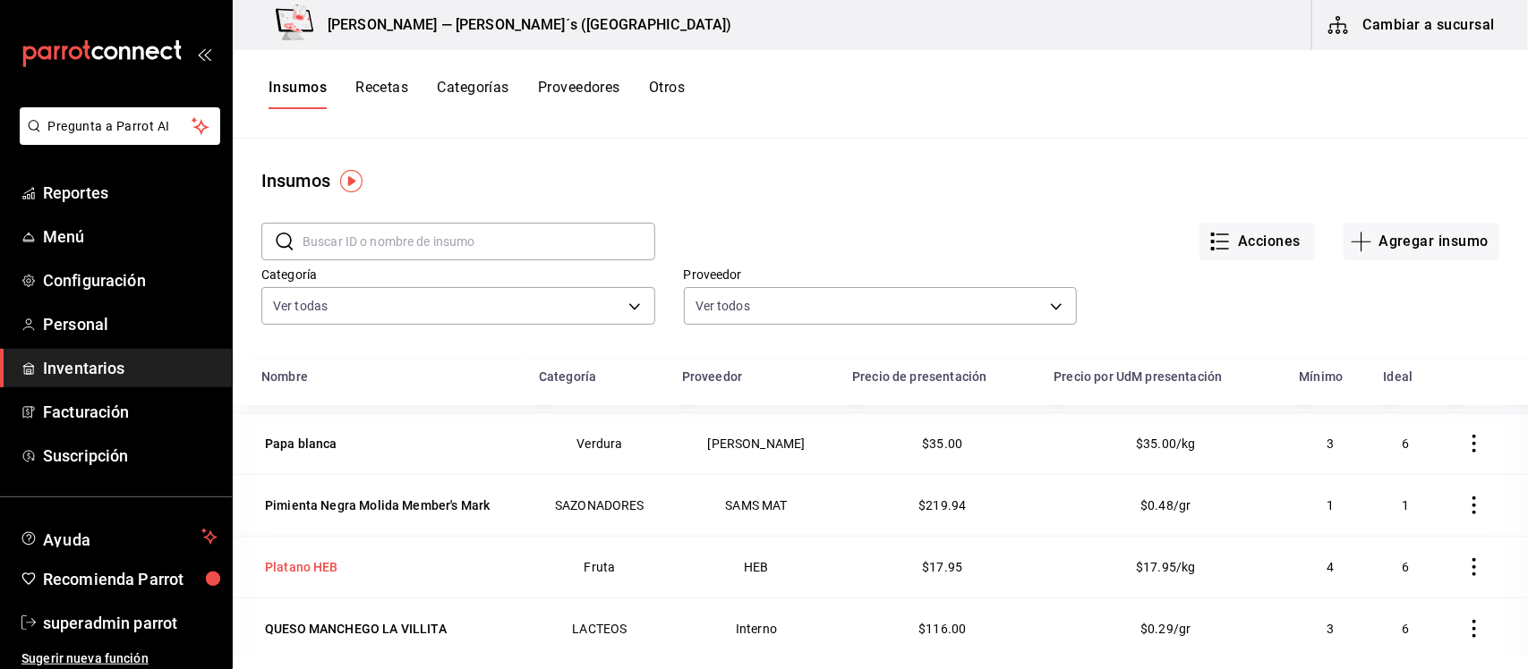
click at [333, 562] on div "Platano HEB" at bounding box center [301, 567] width 73 height 18
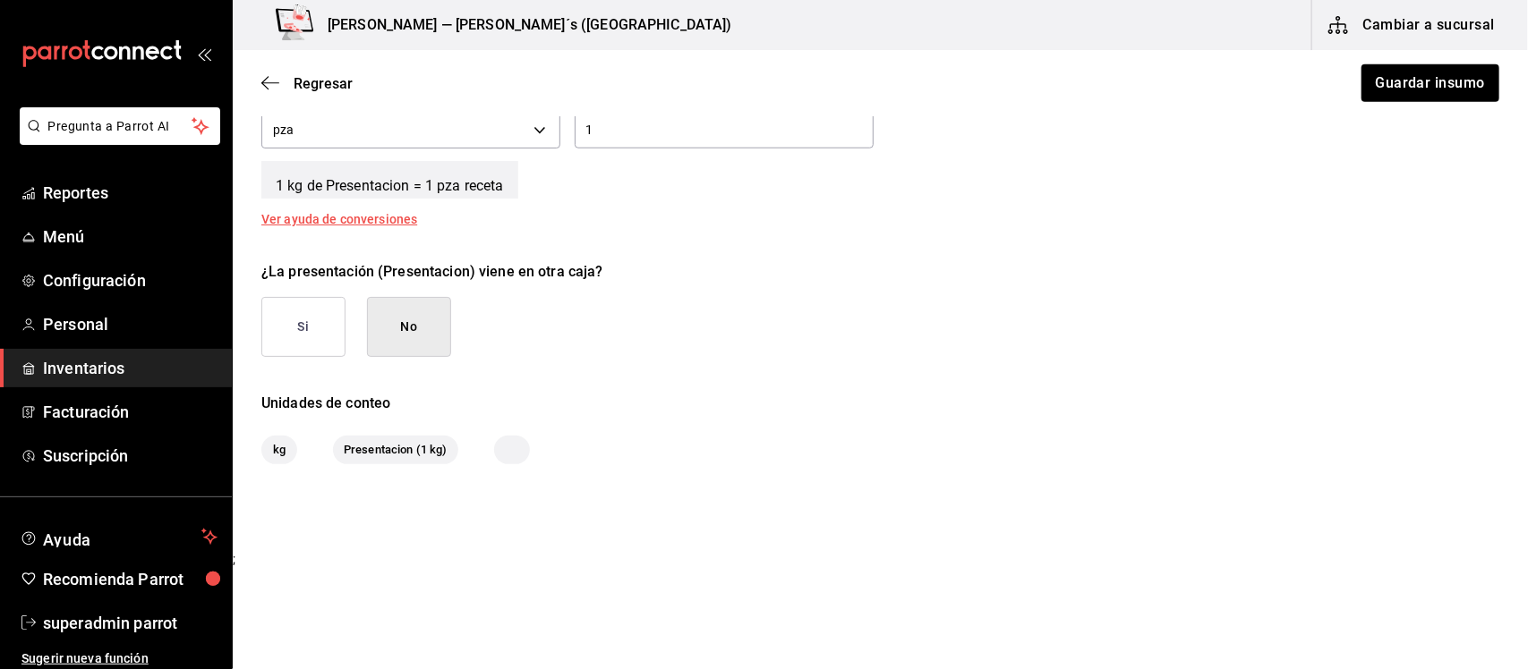
scroll to position [510, 0]
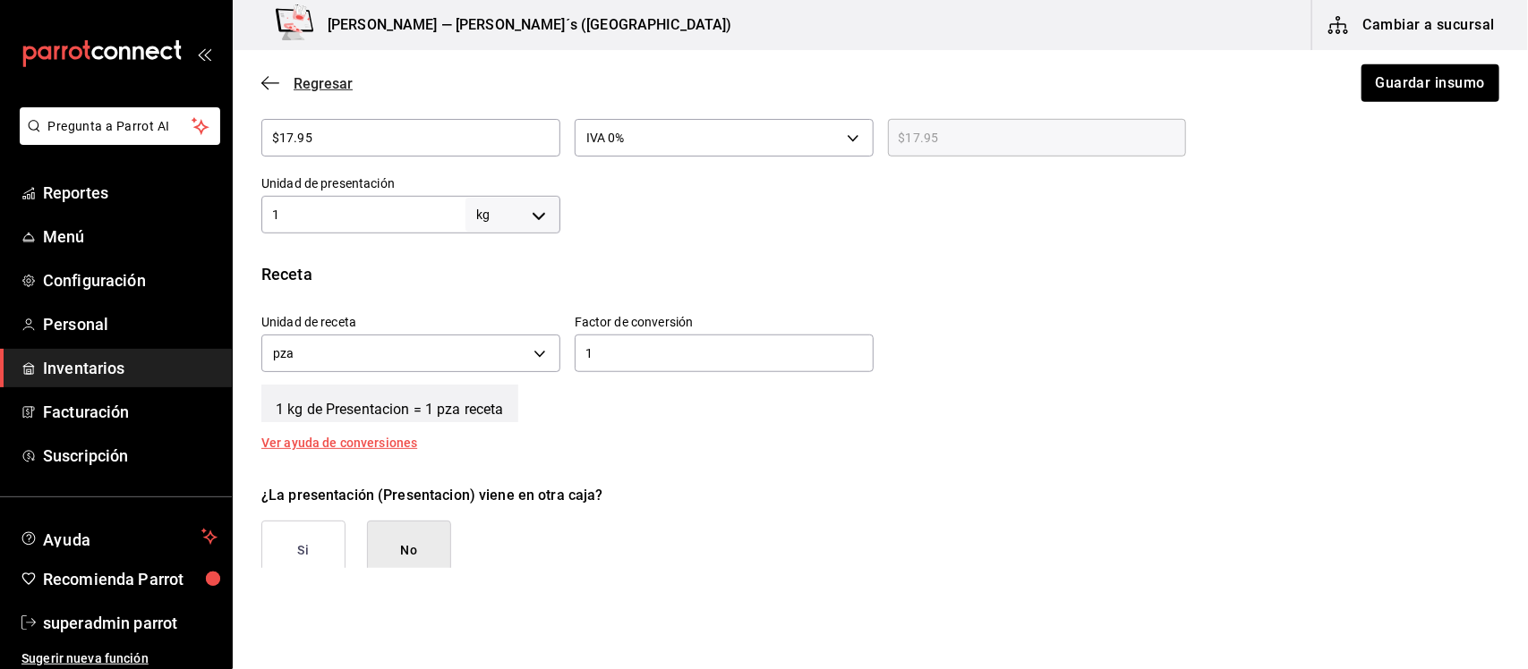
click at [266, 79] on icon "button" at bounding box center [264, 83] width 7 height 13
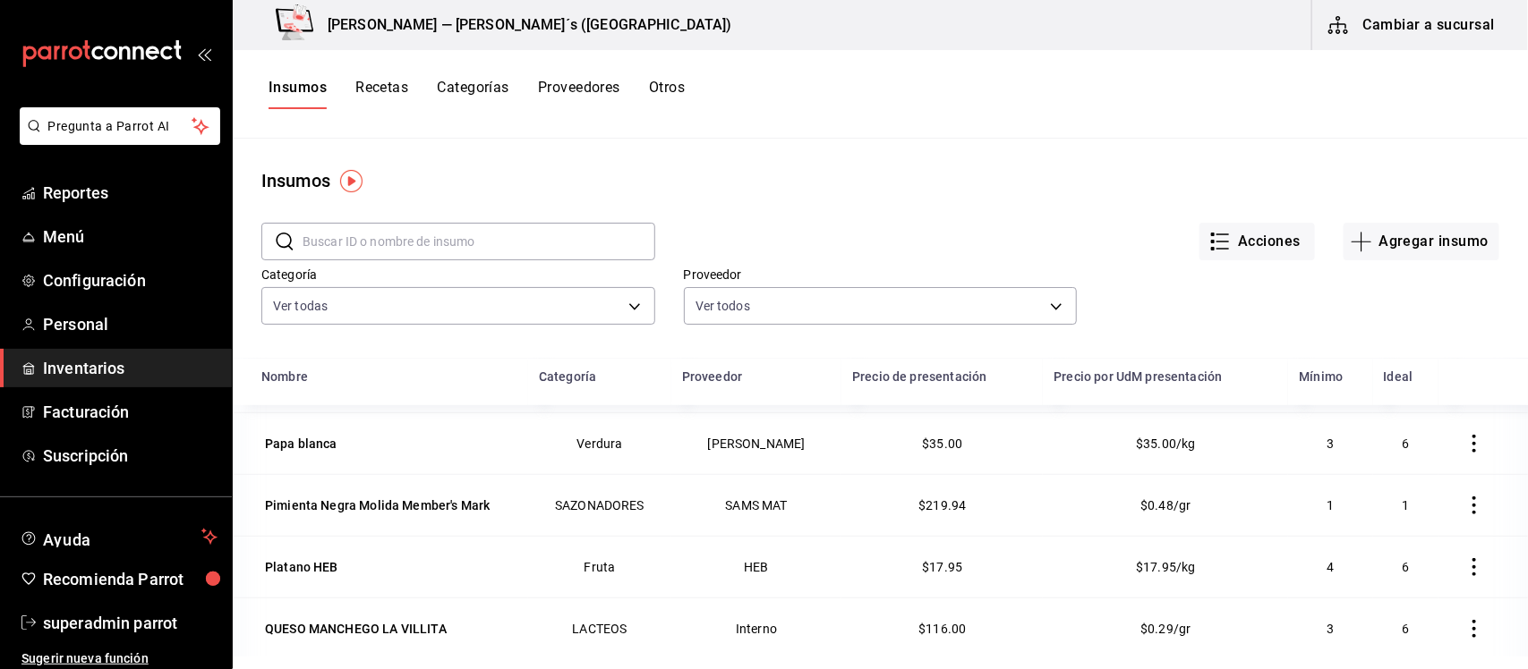
scroll to position [775, 0]
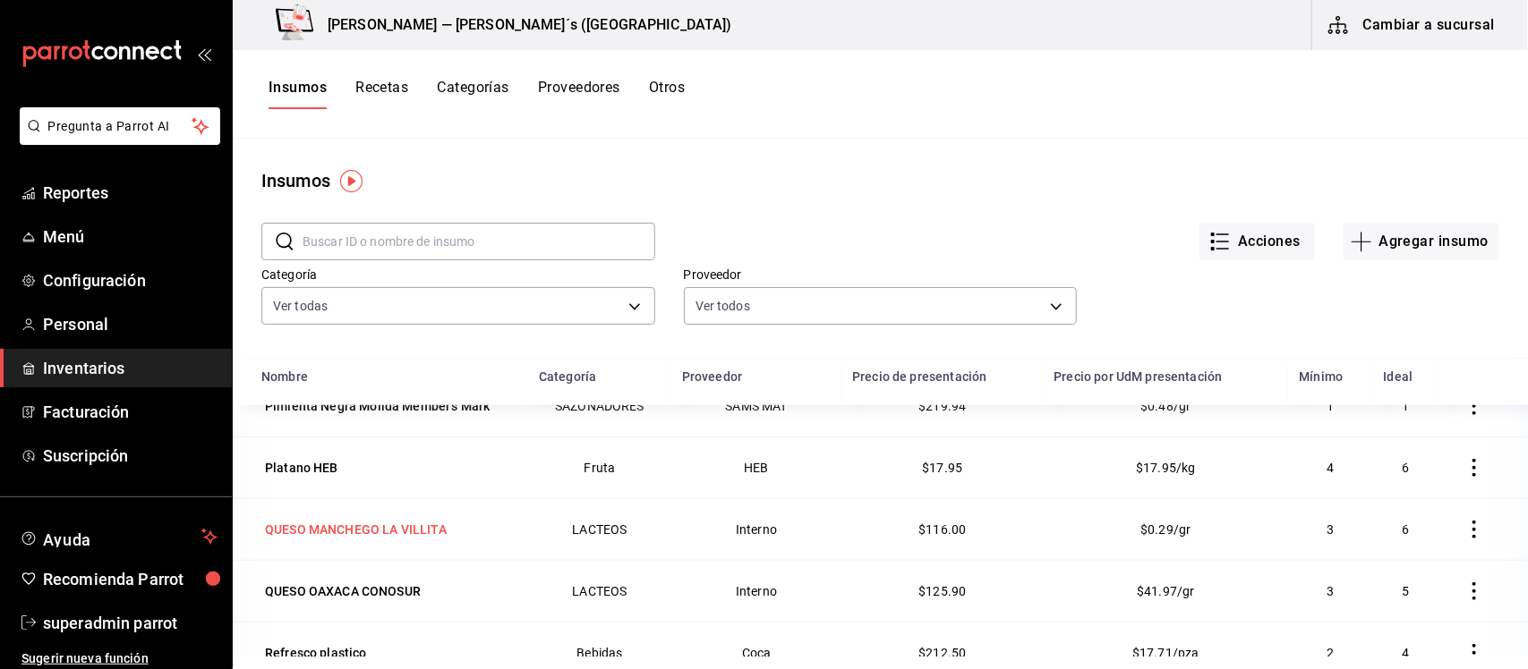
click at [385, 530] on div "QUESO MANCHEGO LA VILLITA" at bounding box center [356, 530] width 182 height 18
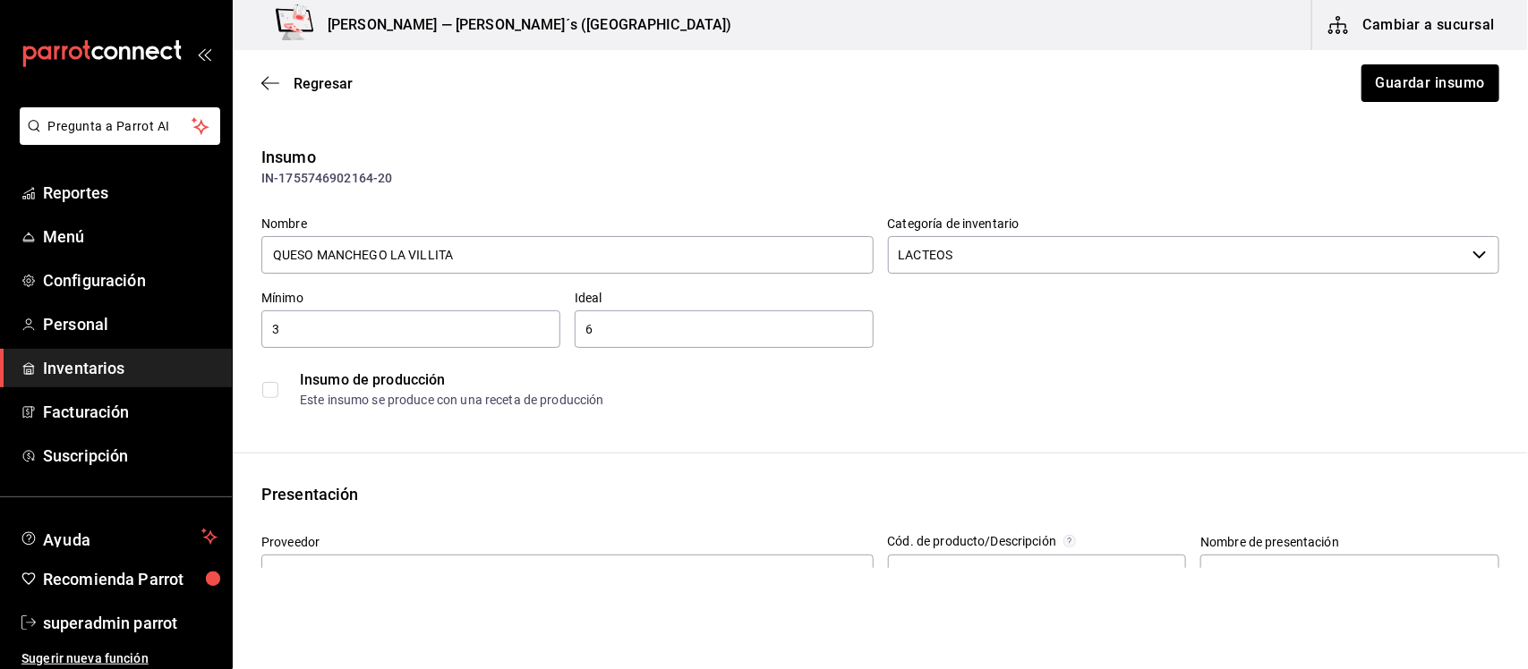
scroll to position [112, 0]
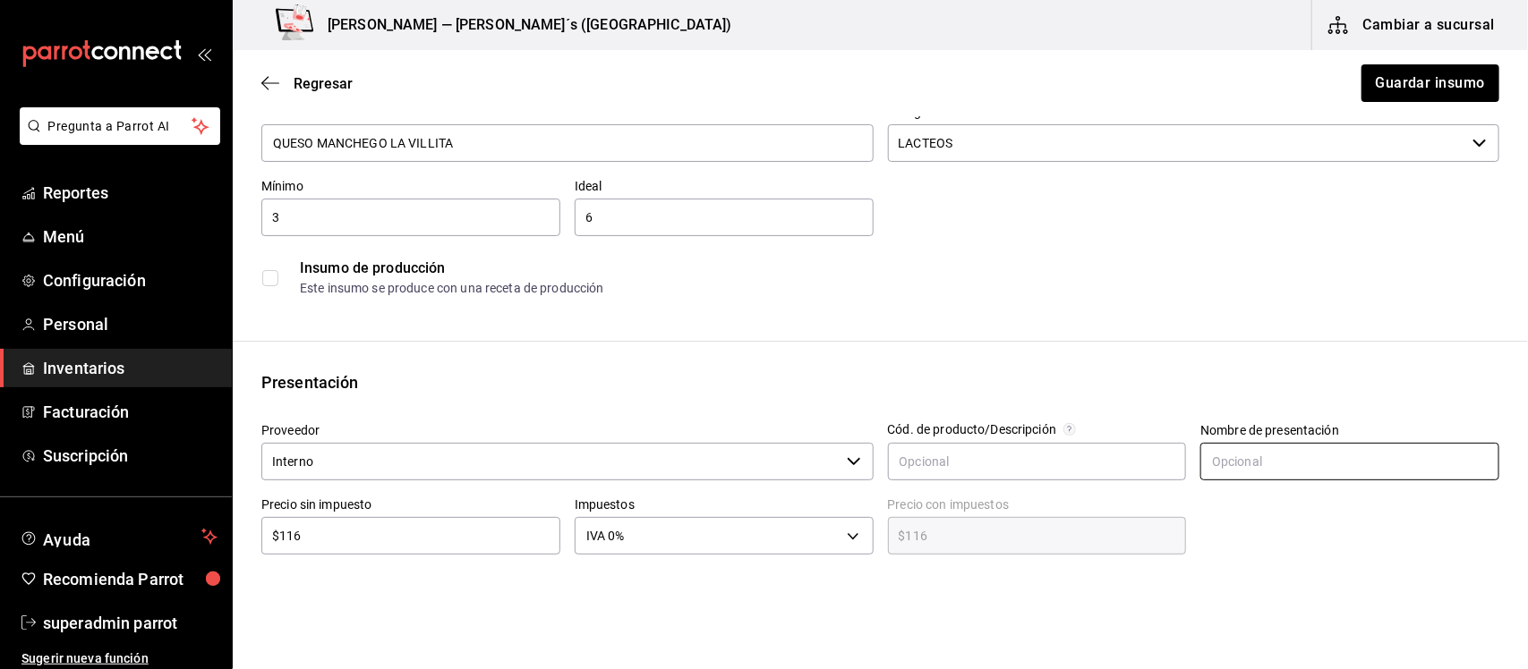
click at [1293, 448] on input "text" at bounding box center [1349, 462] width 299 height 38
type input "Presentacion"
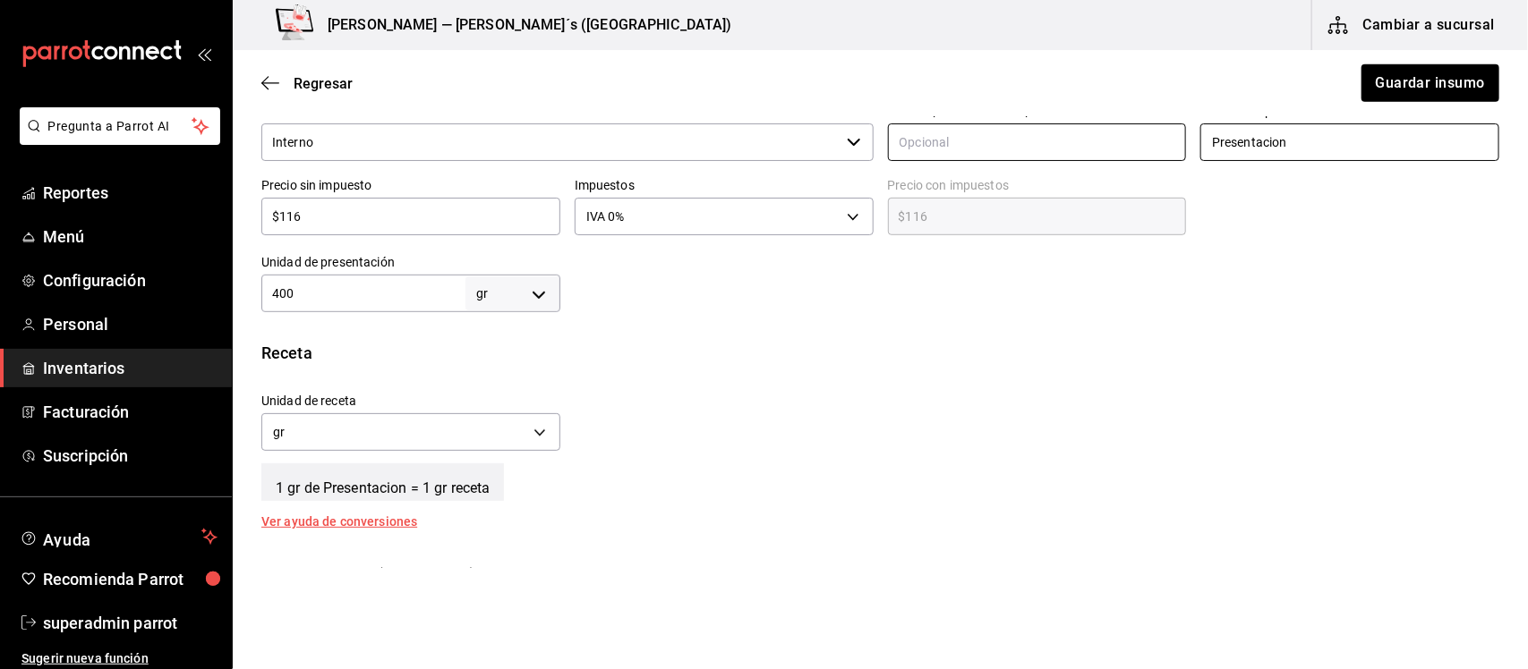
scroll to position [559, 0]
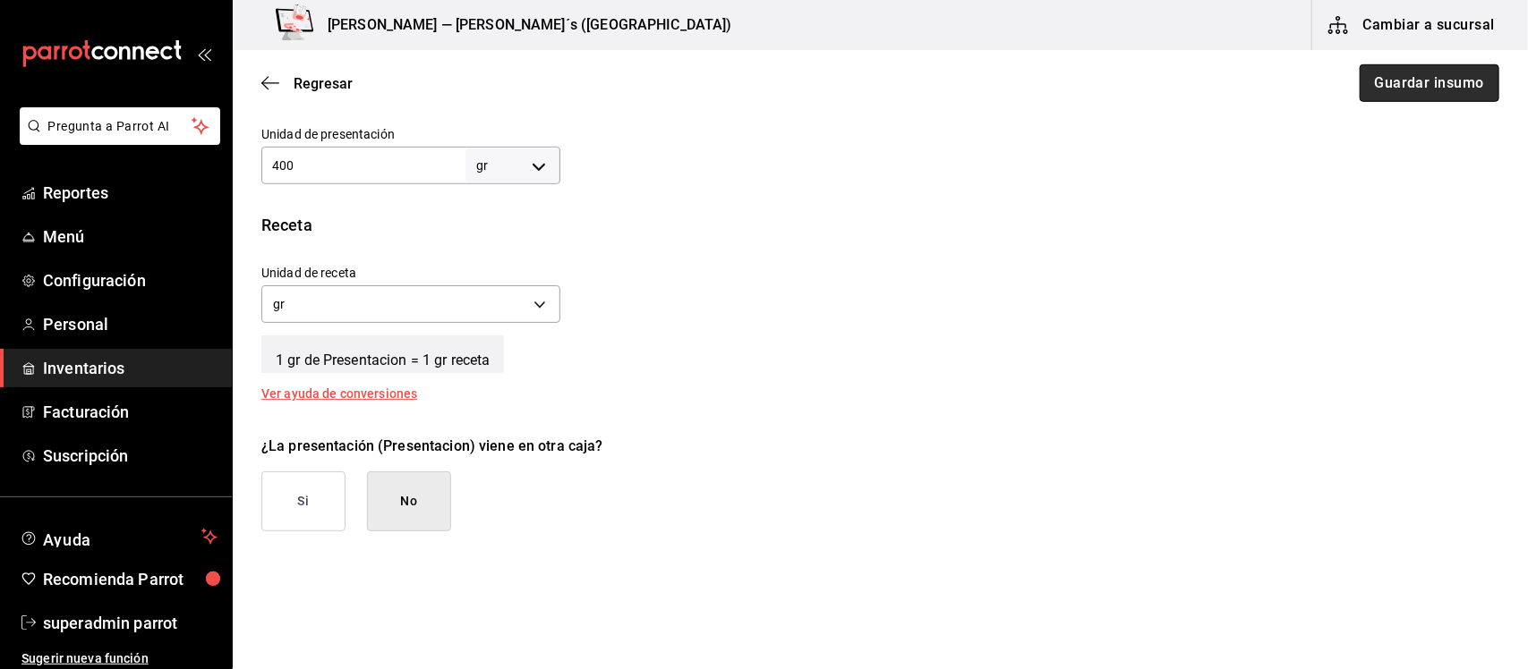
click at [1383, 81] on button "Guardar insumo" at bounding box center [1429, 83] width 140 height 38
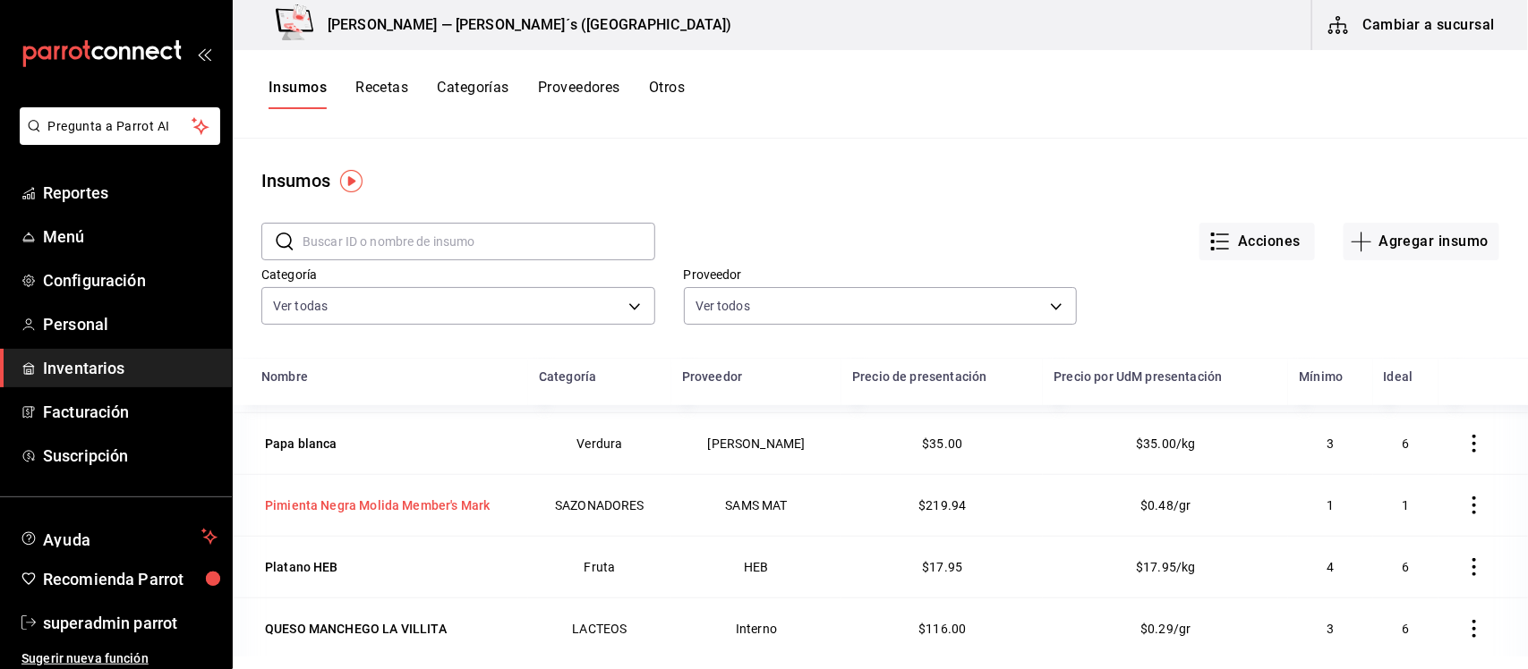
scroll to position [775, 0]
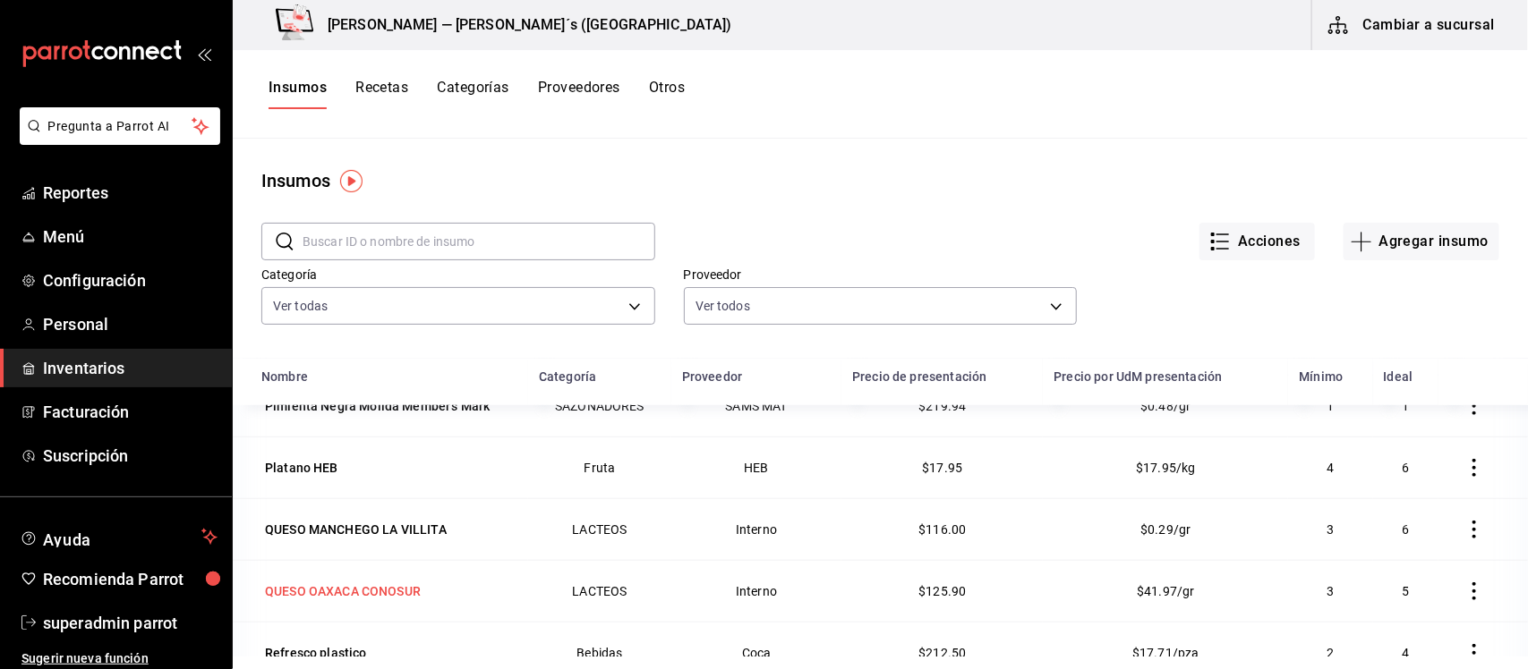
click at [371, 589] on div "QUESO OAXACA CONOSUR" at bounding box center [343, 592] width 156 height 18
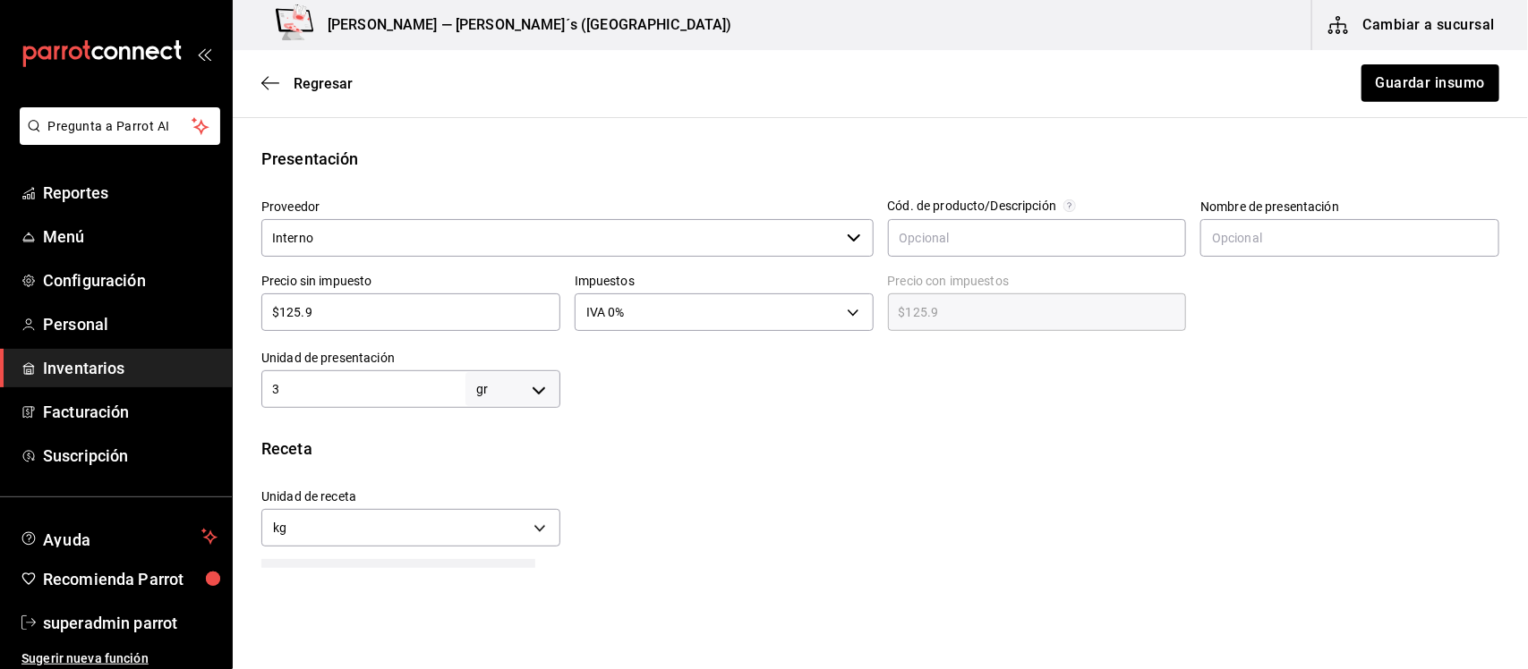
scroll to position [447, 0]
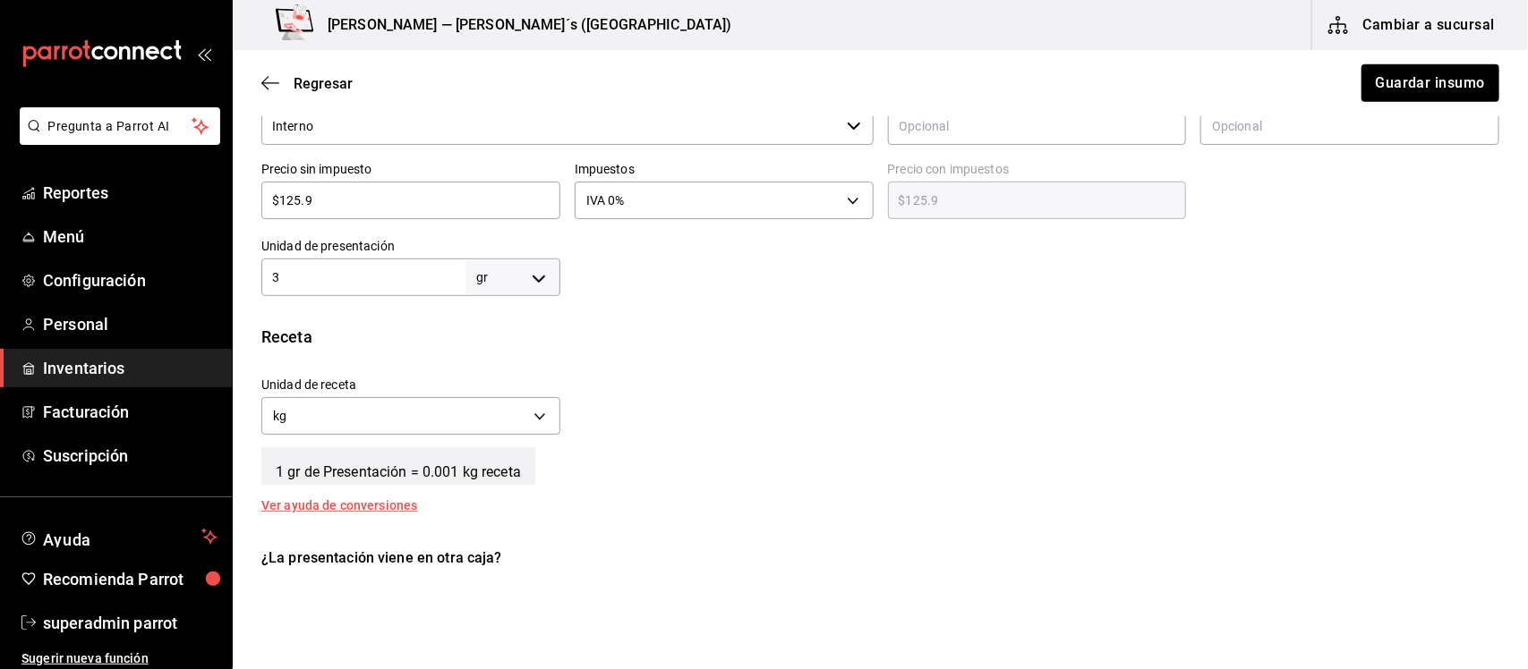
click at [535, 280] on body "Pregunta a Parrot AI Reportes Menú Configuración Personal Inventarios Facturaci…" at bounding box center [764, 284] width 1528 height 568
click at [503, 364] on li "kg" at bounding box center [508, 361] width 93 height 30
type input "KILOGRAM"
type input "3"
click at [534, 417] on body "Pregunta a Parrot AI Reportes Menú Configuración Personal Inventarios Facturaci…" at bounding box center [764, 284] width 1528 height 568
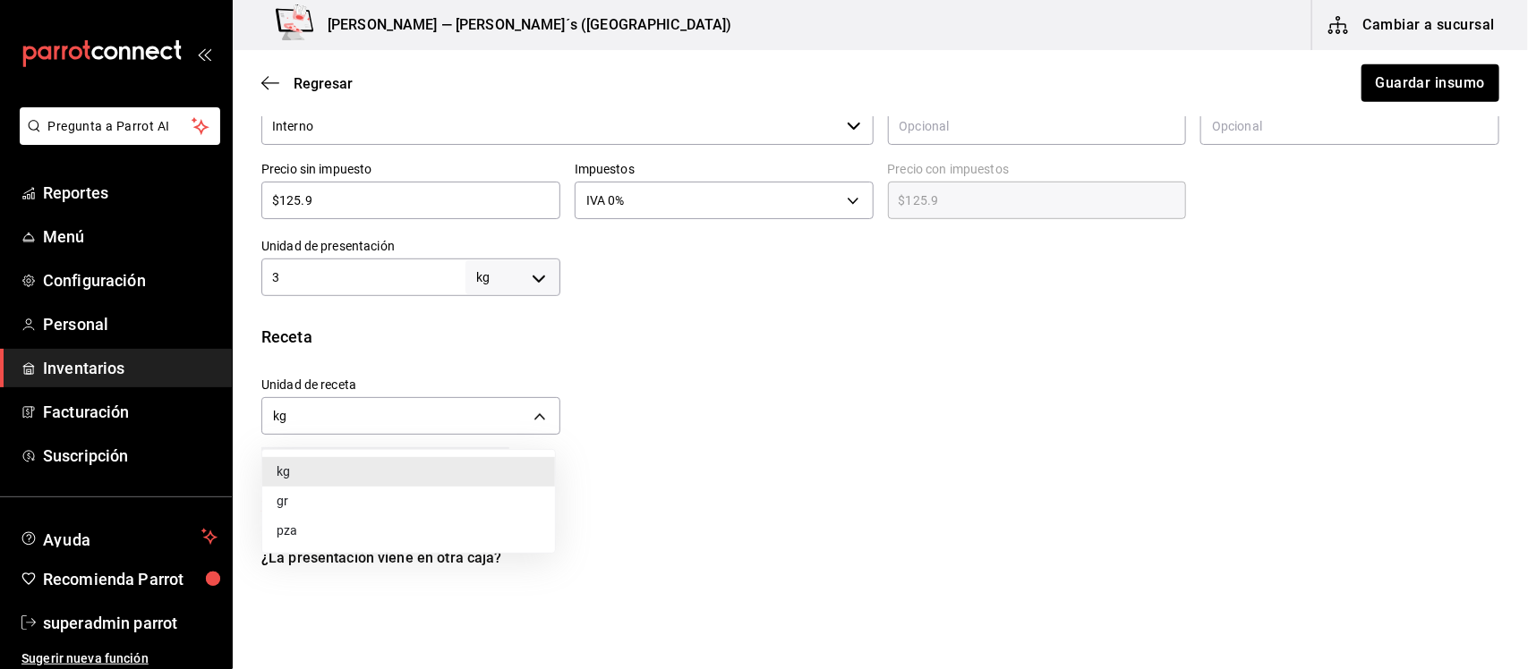
click at [377, 497] on li "gr" at bounding box center [408, 502] width 293 height 30
type input "GRAM"
type input "3,000"
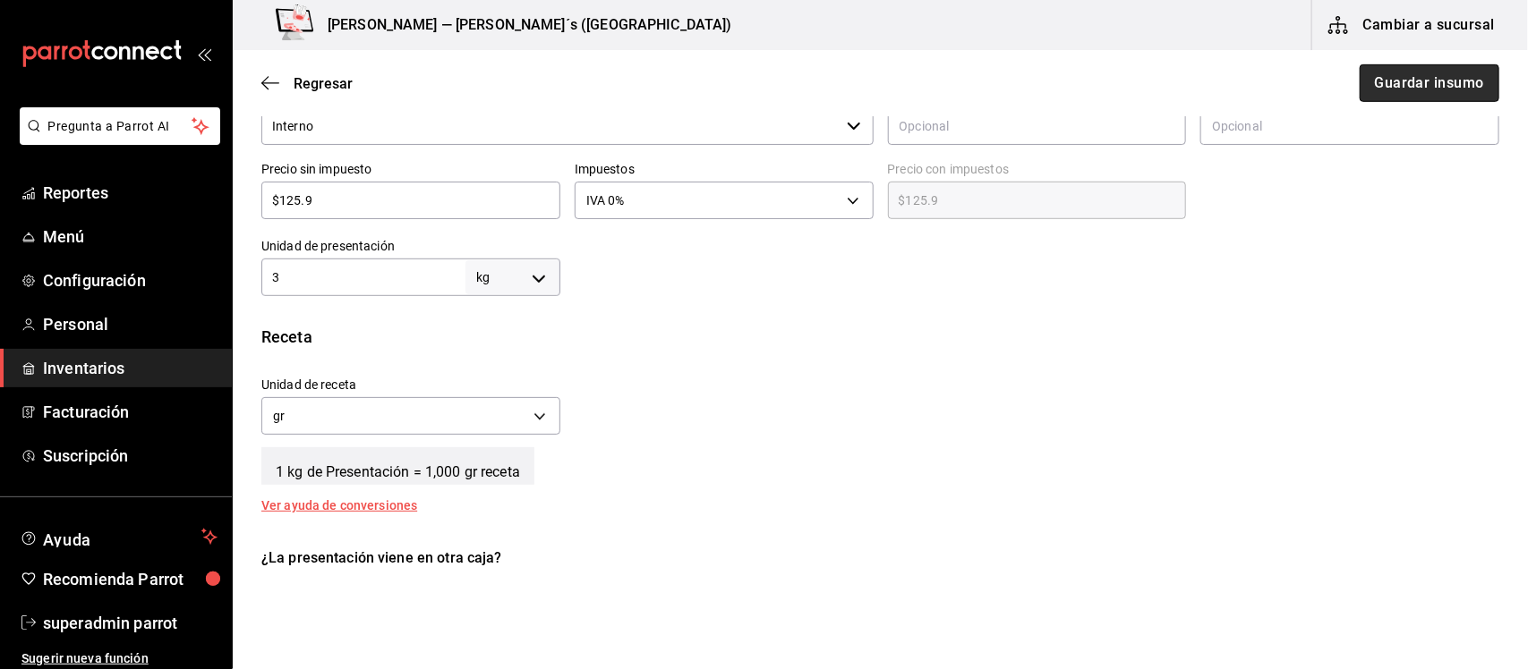
click at [1370, 79] on button "Guardar insumo" at bounding box center [1429, 83] width 140 height 38
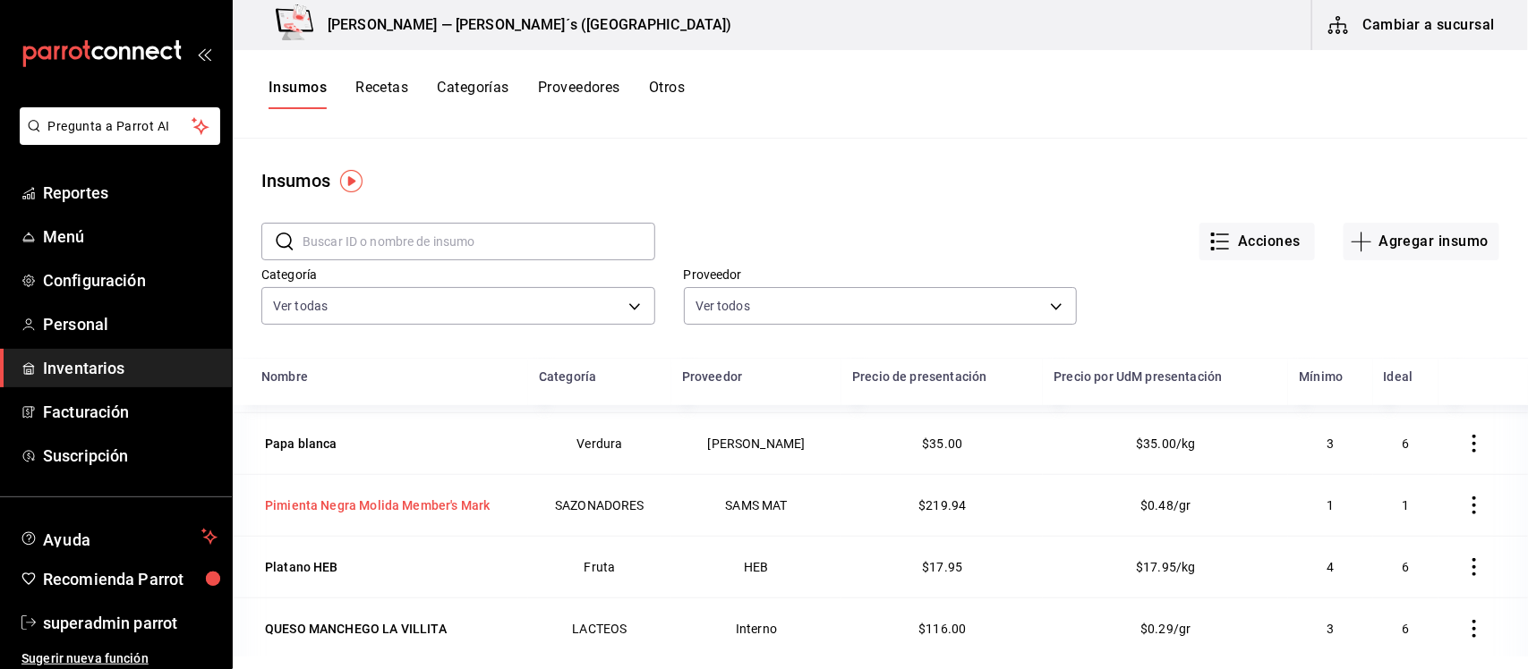
scroll to position [775, 0]
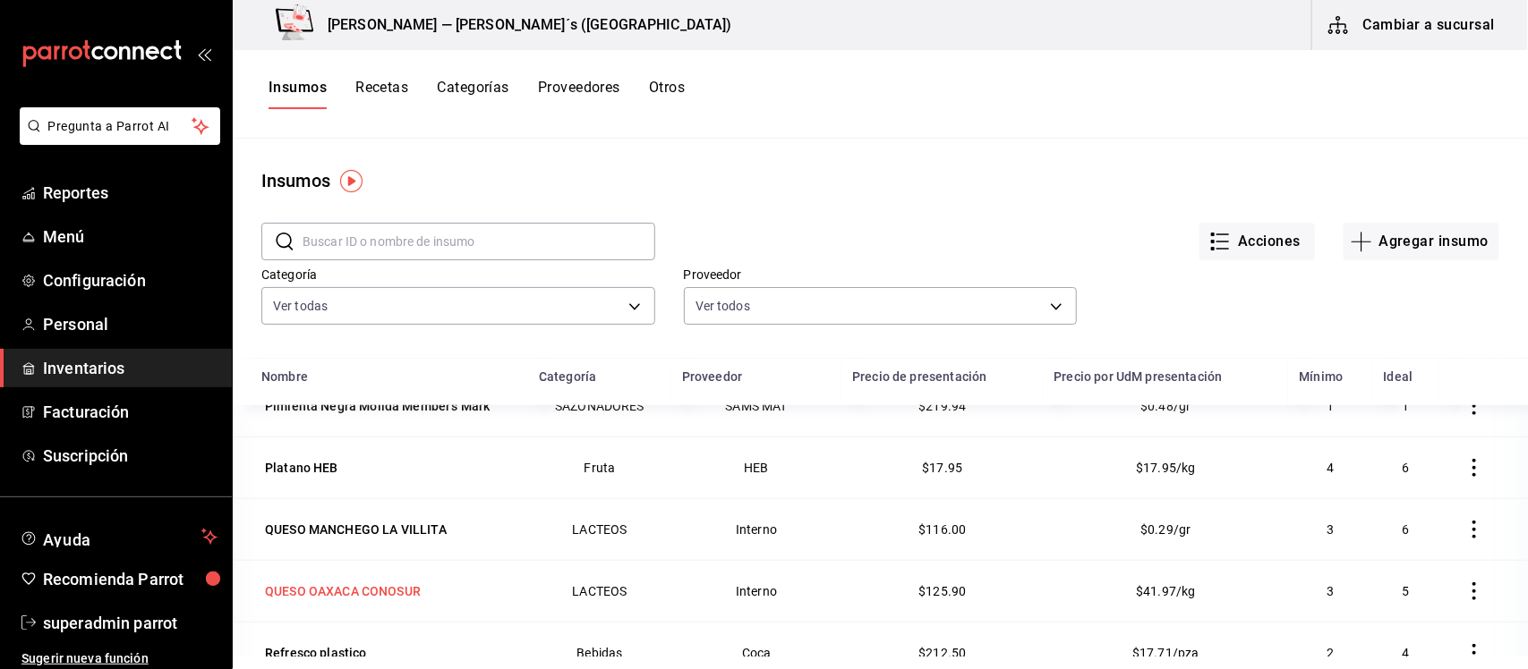
click at [413, 588] on div "QUESO OAXACA CONOSUR" at bounding box center [343, 592] width 156 height 18
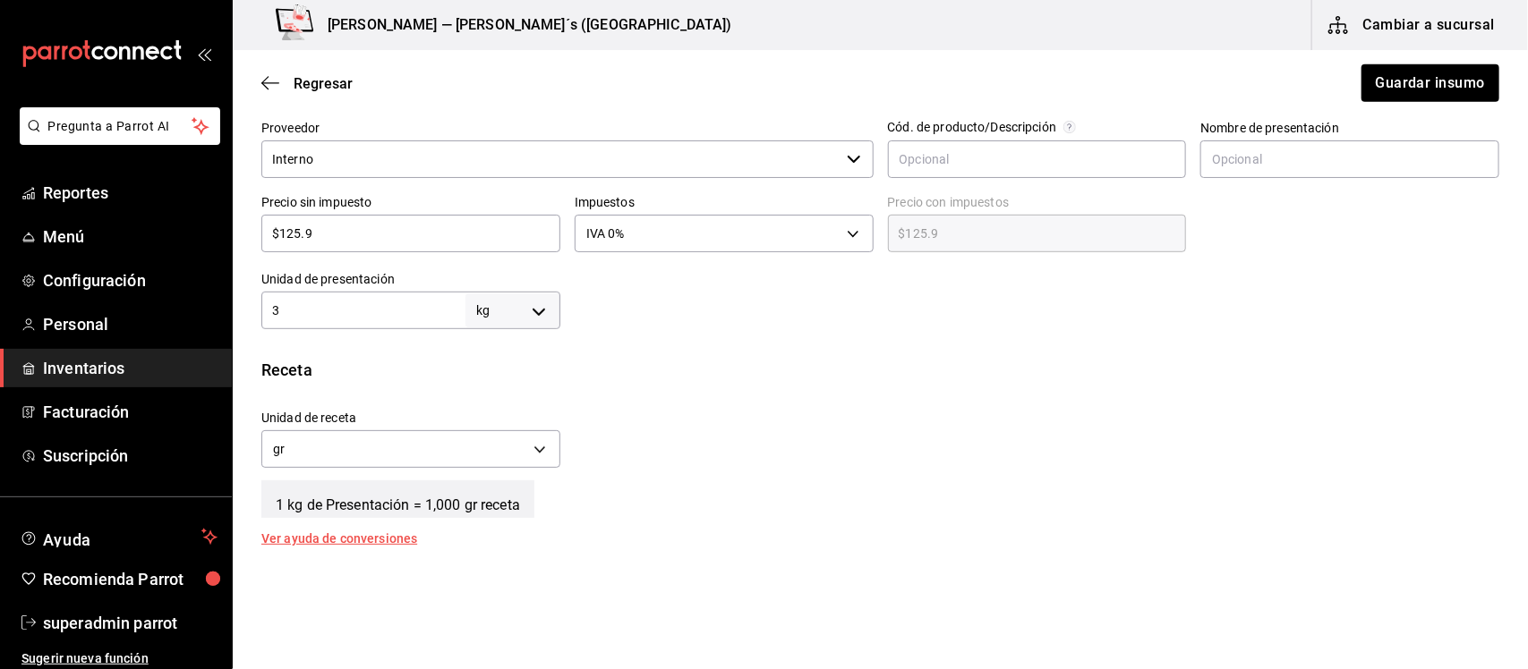
scroll to position [286, 0]
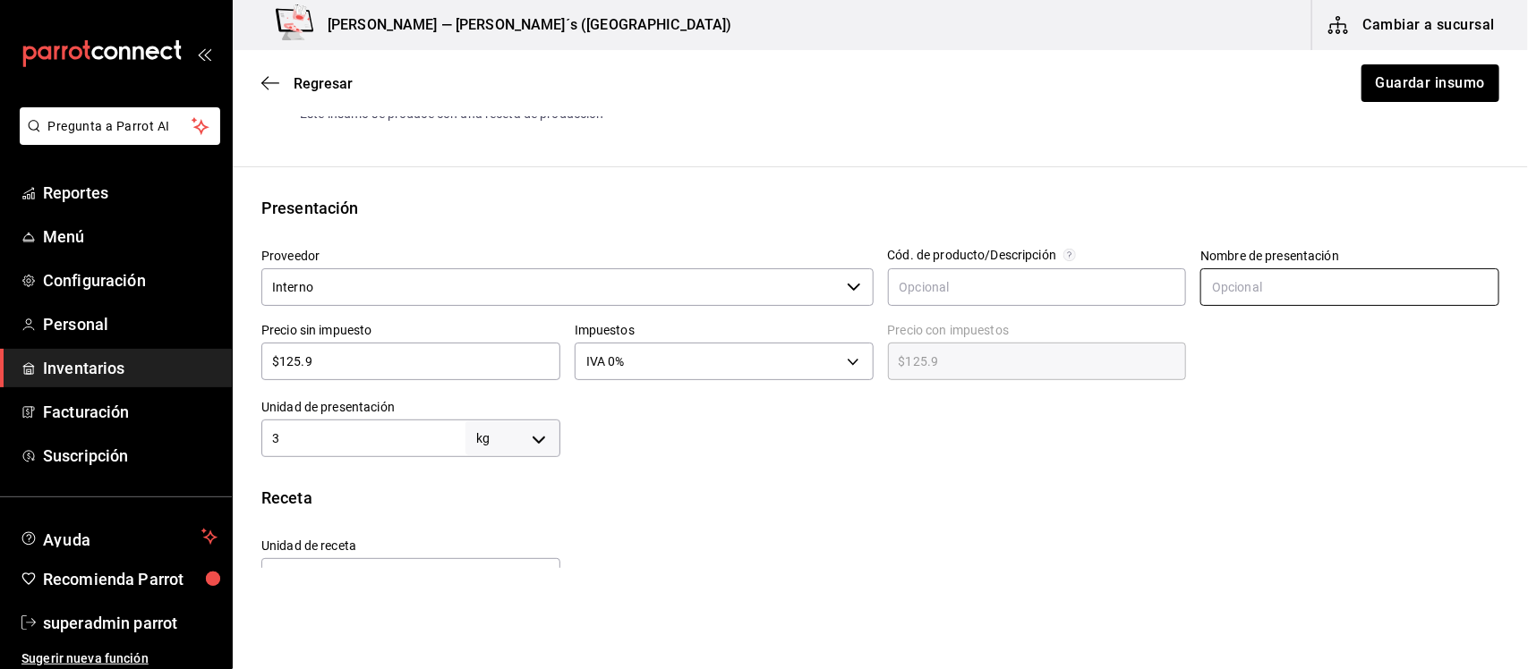
click at [1281, 293] on input "text" at bounding box center [1349, 287] width 299 height 38
type input "Presentacion"
click at [1365, 82] on button "Guardar insumo" at bounding box center [1429, 83] width 140 height 38
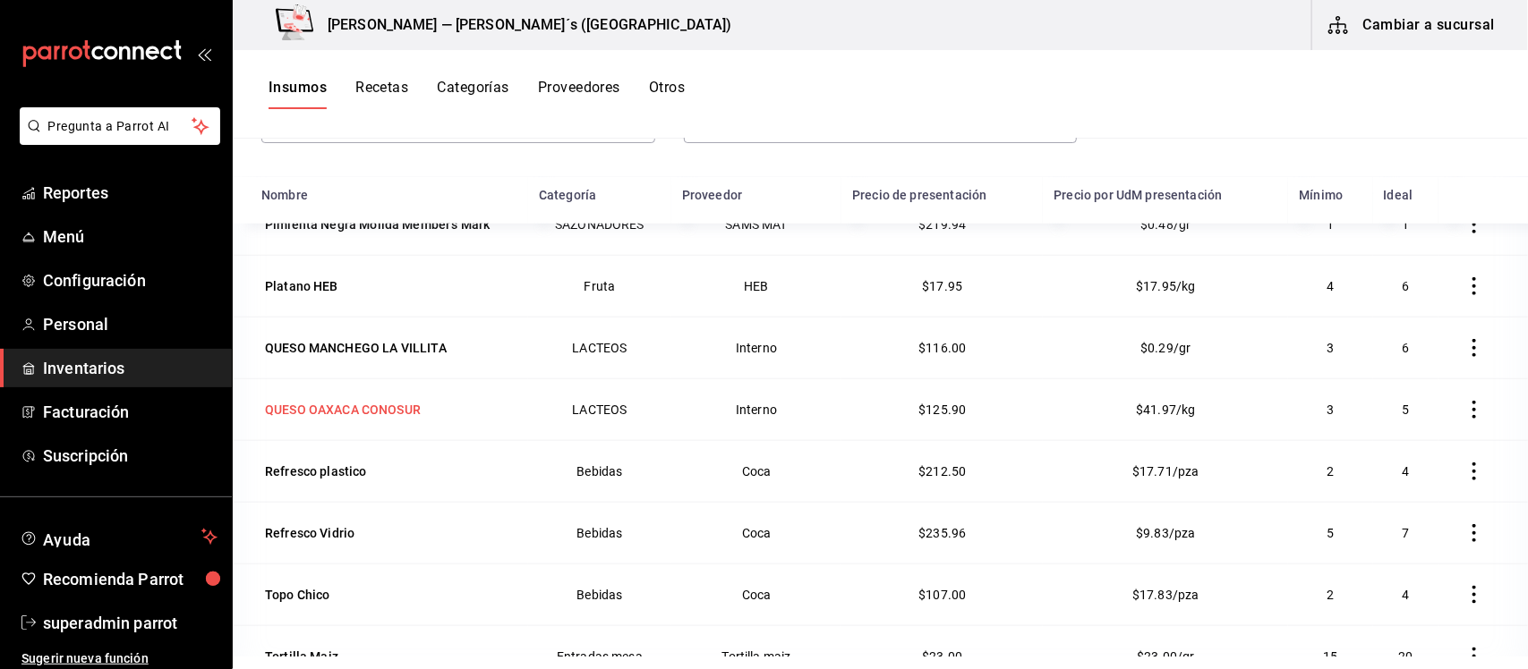
scroll to position [220, 0]
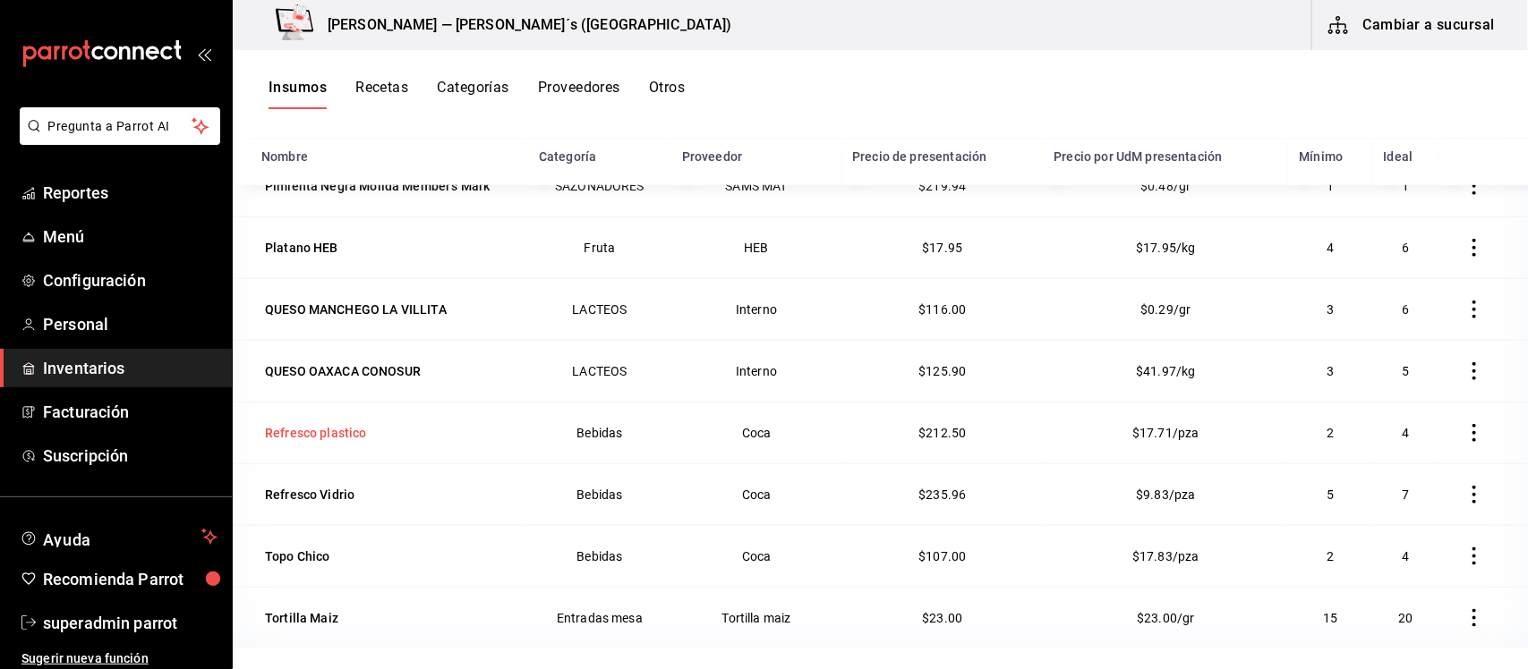
click at [332, 426] on div "Refresco plastico" at bounding box center [316, 433] width 102 height 18
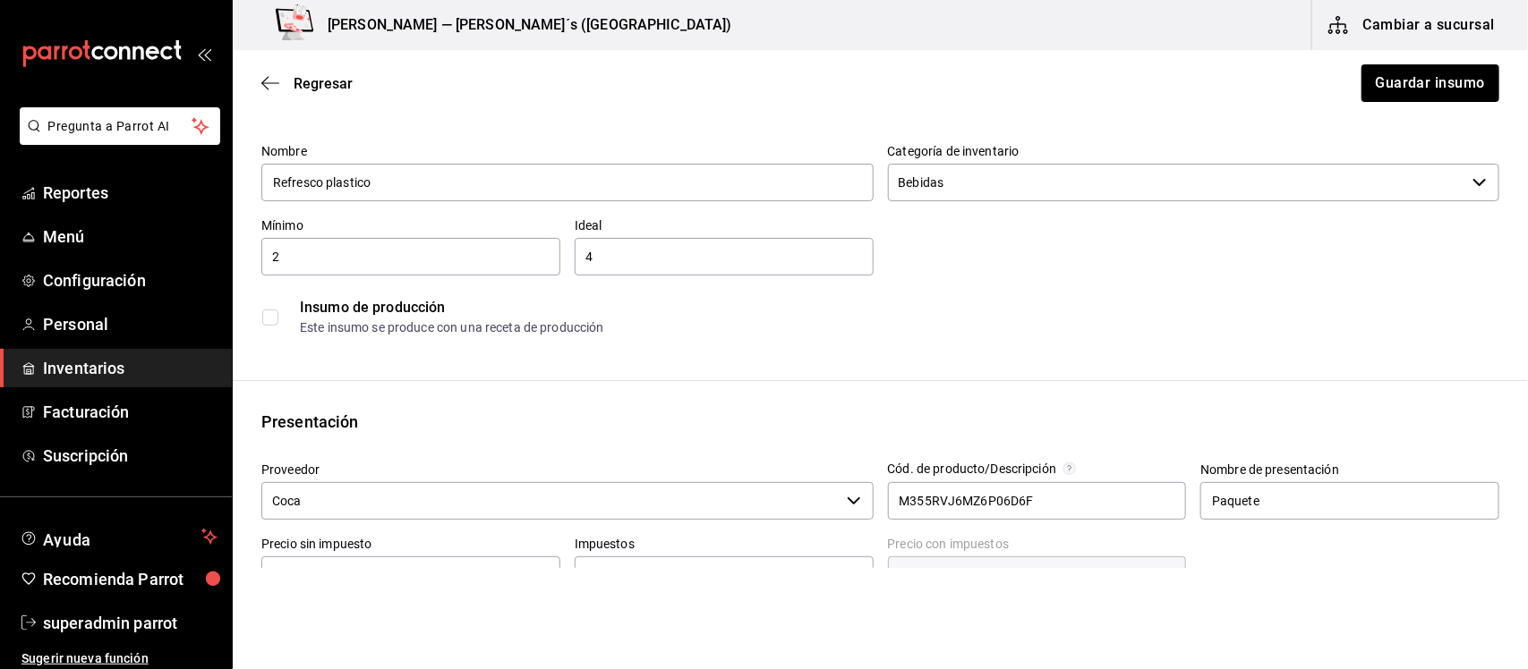
scroll to position [112, 0]
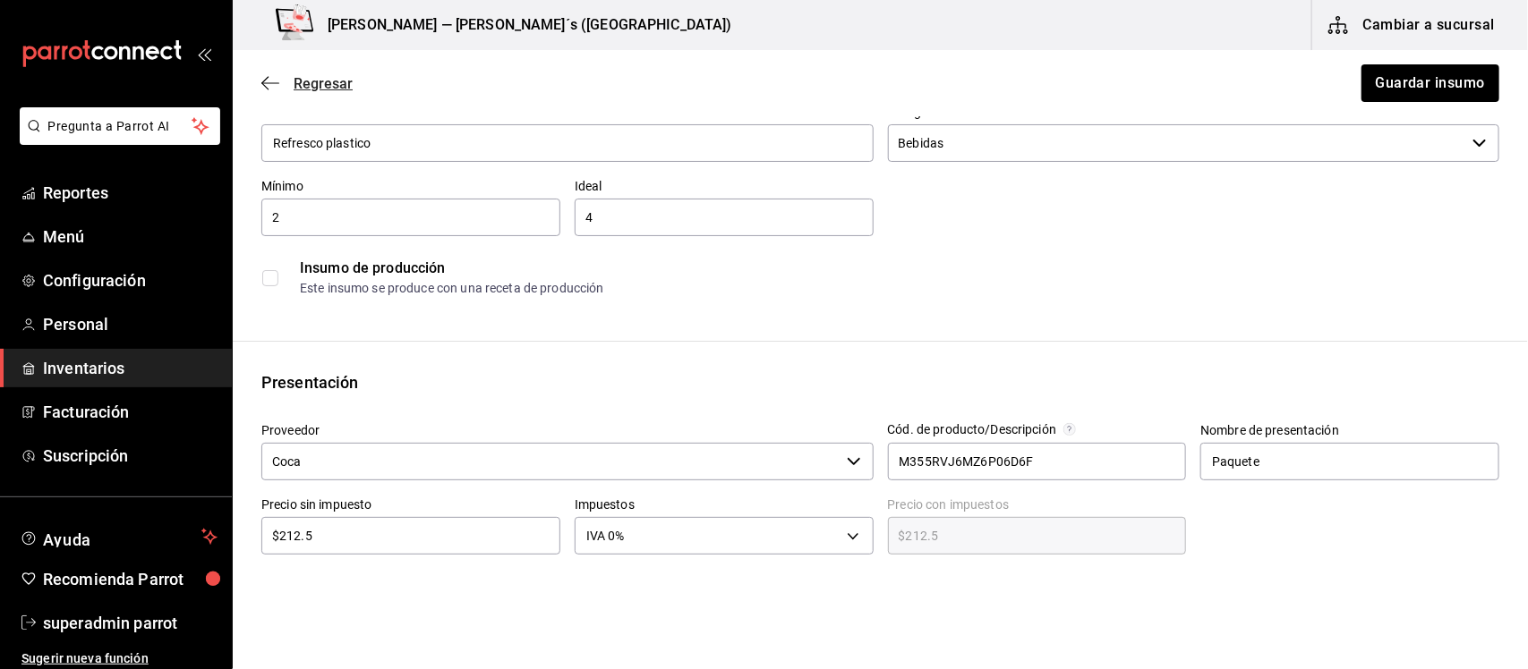
click at [262, 88] on icon "button" at bounding box center [270, 83] width 18 height 16
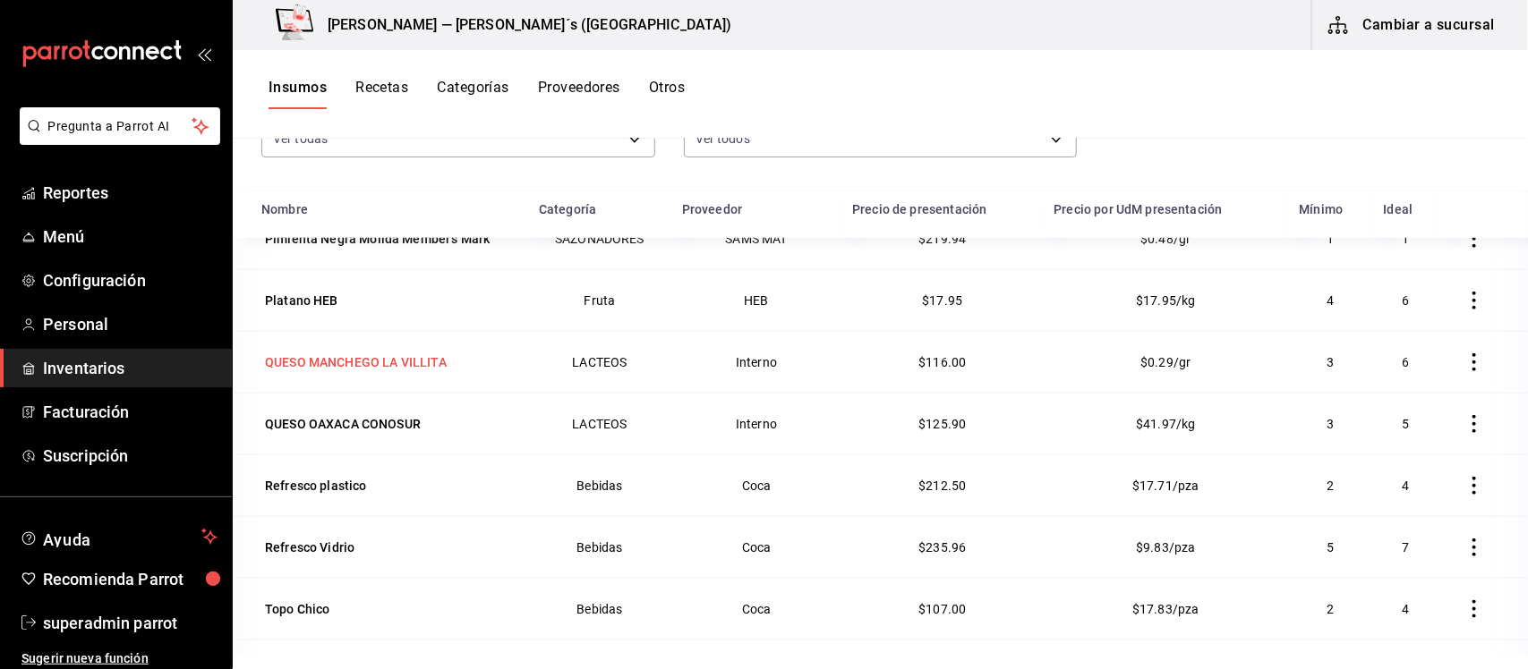
scroll to position [220, 0]
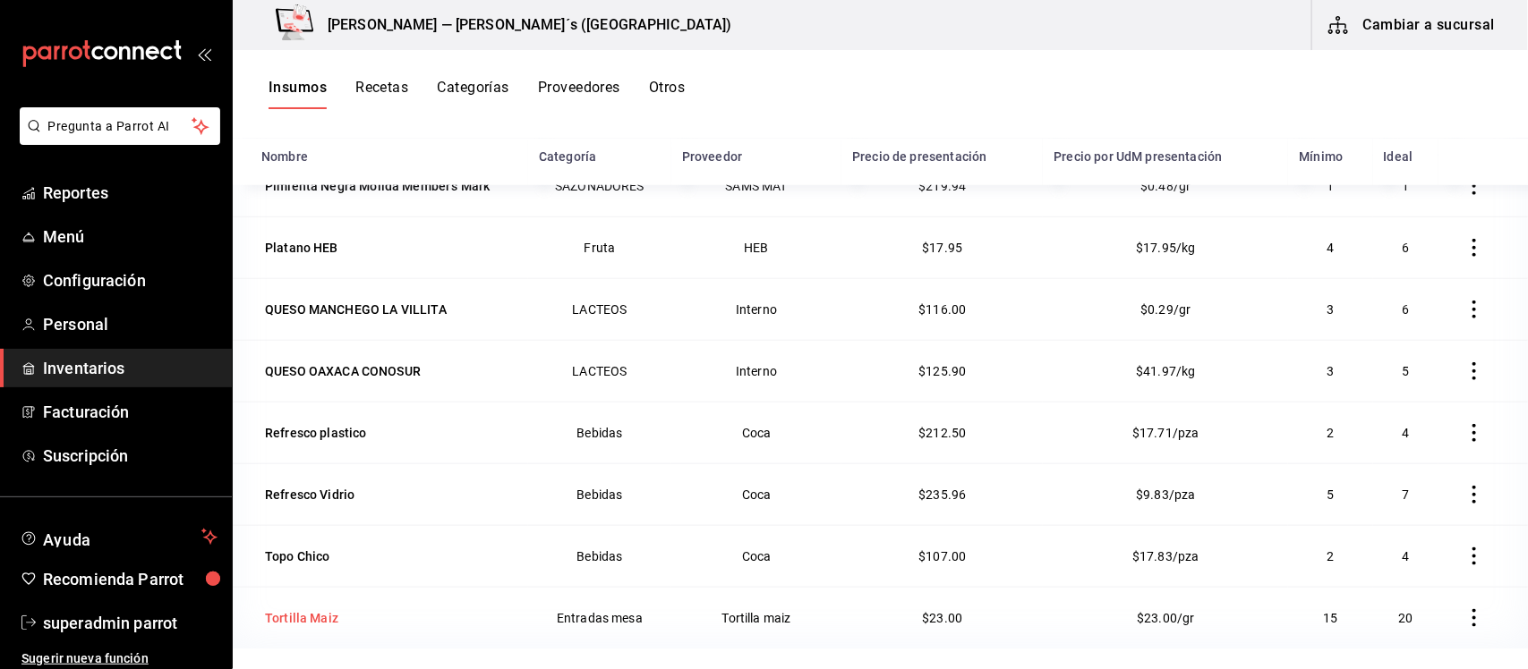
click at [307, 613] on div "Tortilla Maiz" at bounding box center [301, 618] width 73 height 18
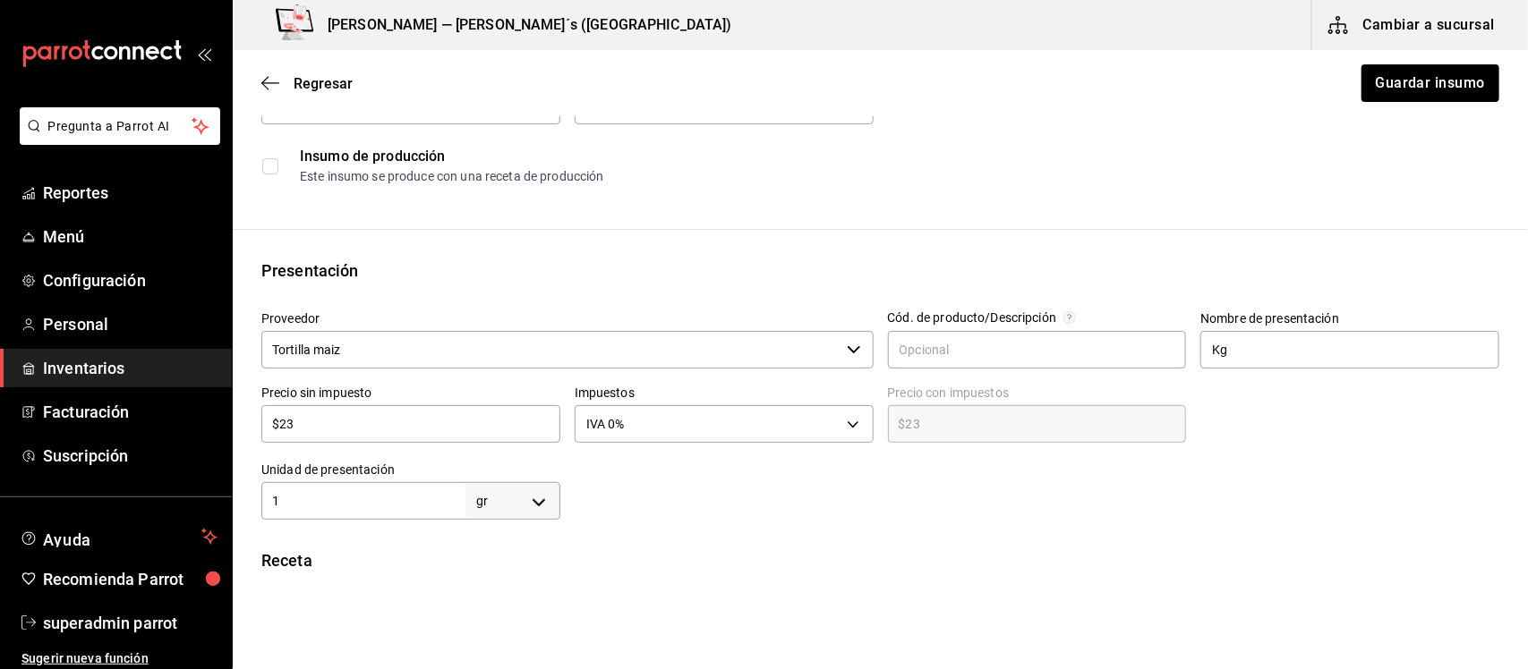
scroll to position [336, 0]
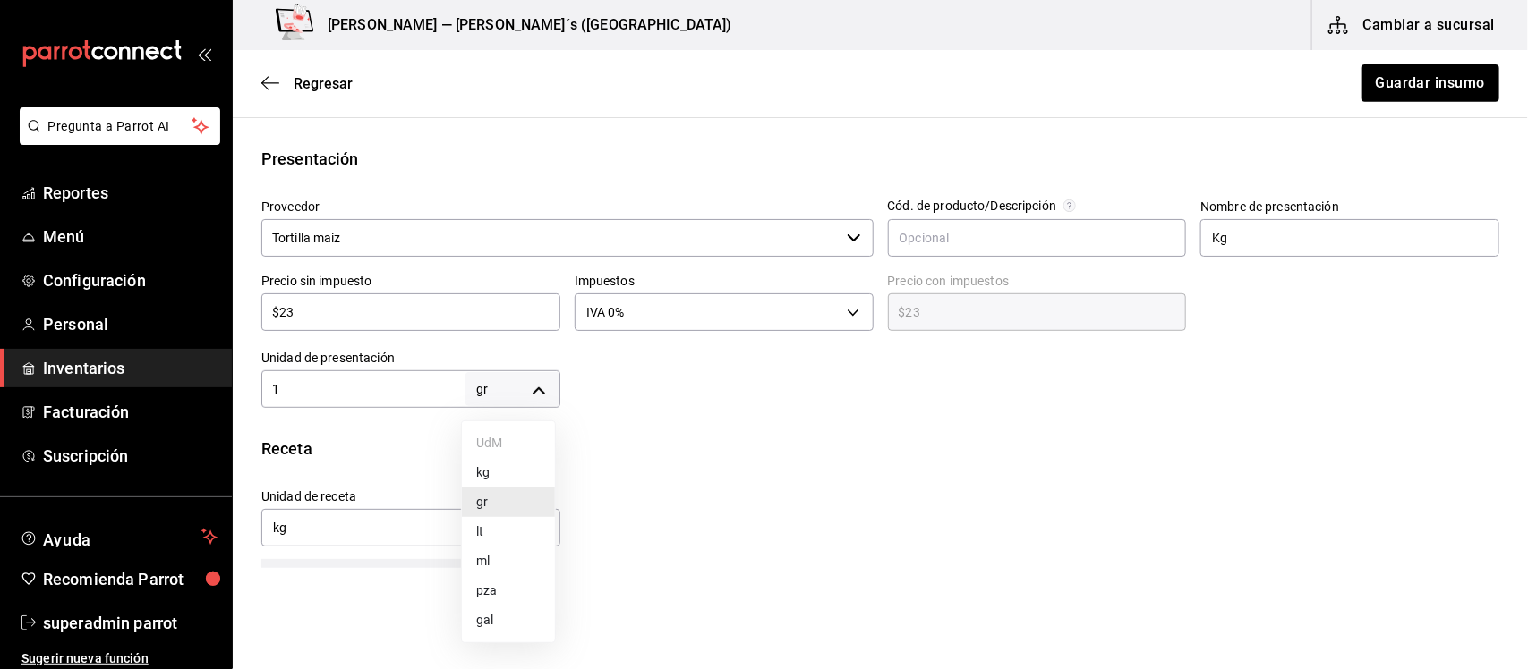
click at [539, 389] on body "Pregunta a Parrot AI Reportes Menú Configuración Personal Inventarios Facturaci…" at bounding box center [764, 284] width 1528 height 568
click at [506, 477] on li "kg" at bounding box center [508, 473] width 93 height 30
type input "KILOGRAM"
type input "1"
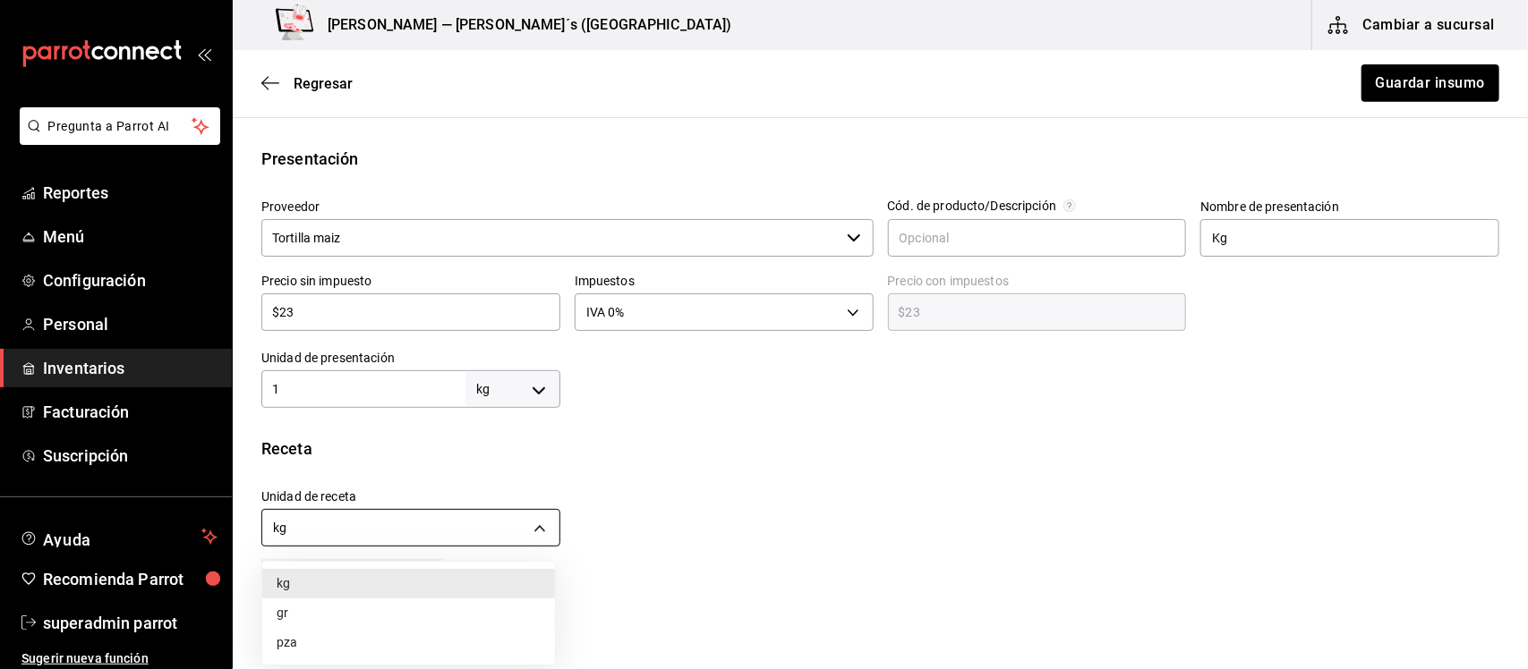
click at [535, 525] on body "Pregunta a Parrot AI Reportes Menú Configuración Personal Inventarios Facturaci…" at bounding box center [764, 284] width 1528 height 568
click at [343, 610] on li "gr" at bounding box center [408, 614] width 293 height 30
type input "GRAM"
type input "1,000"
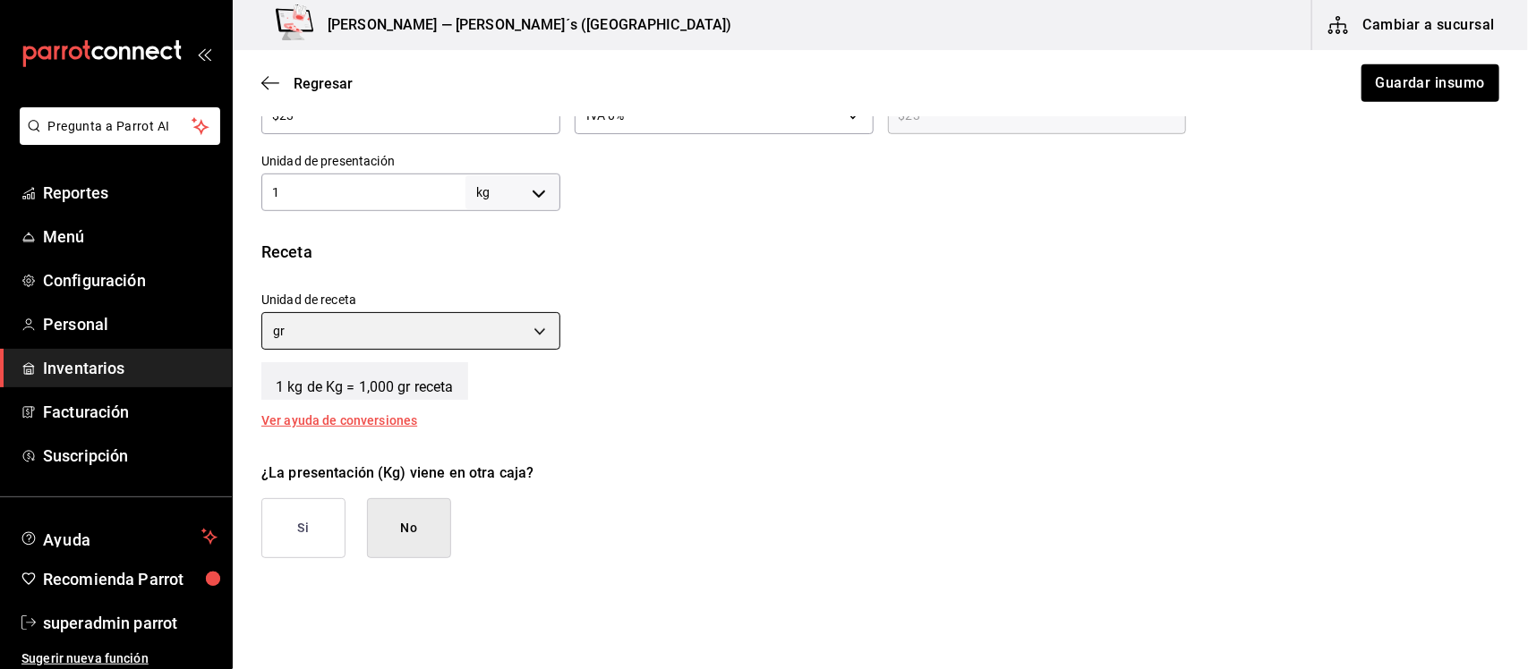
scroll to position [559, 0]
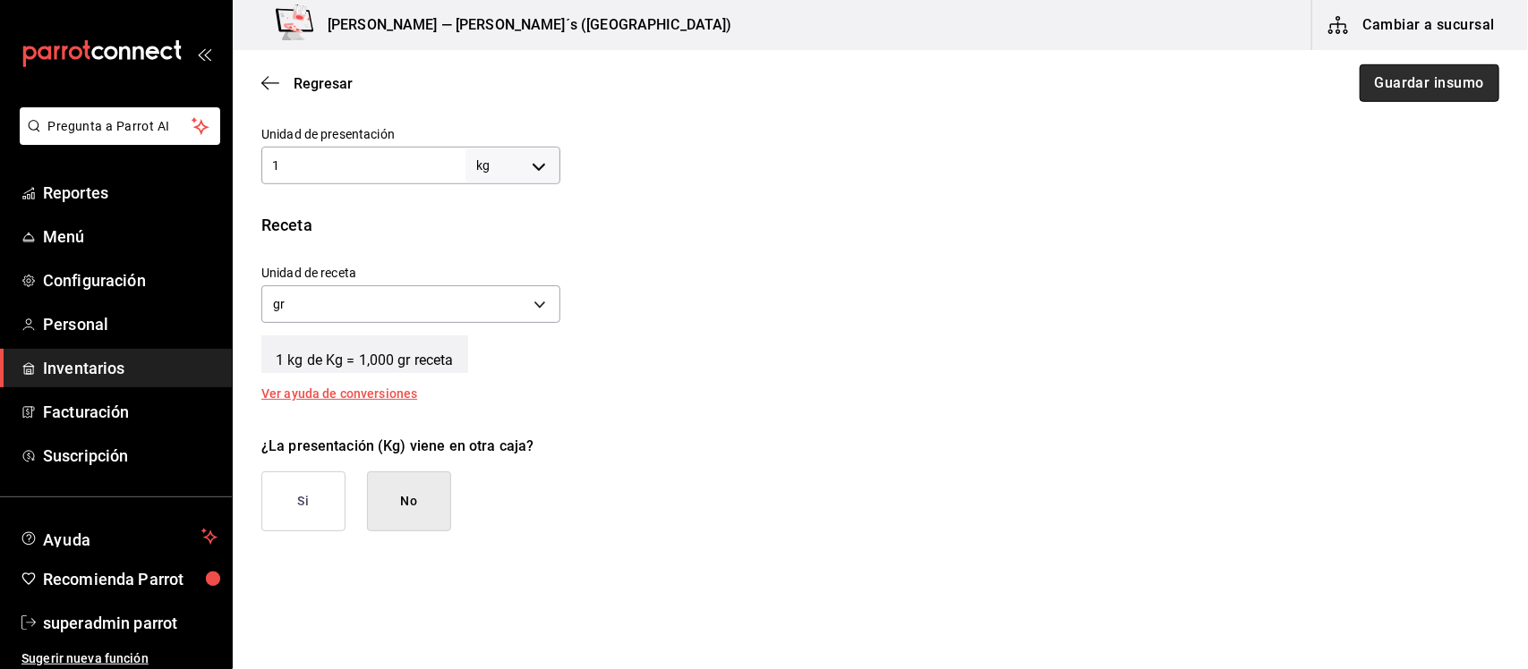
click at [1399, 90] on button "Guardar insumo" at bounding box center [1429, 83] width 140 height 38
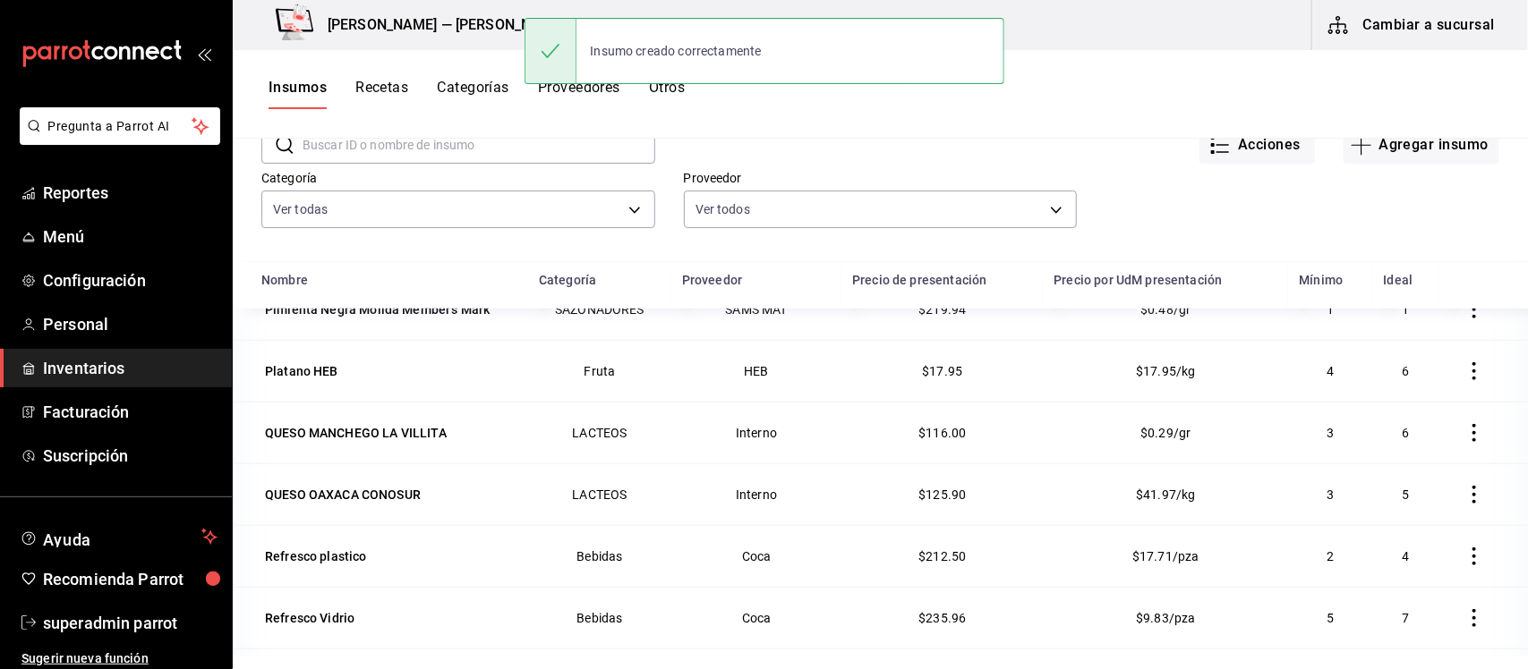
scroll to position [220, 0]
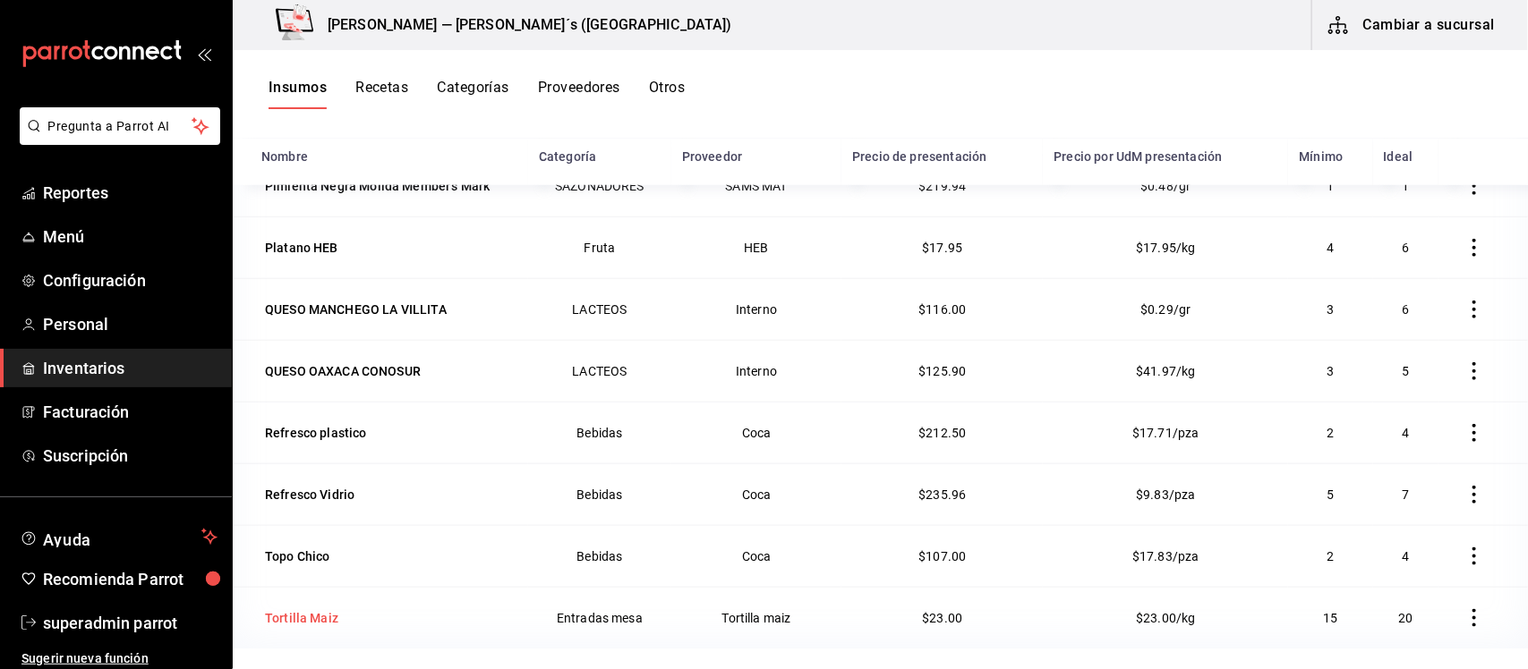
click at [315, 618] on div "Tortilla Maiz" at bounding box center [301, 618] width 73 height 18
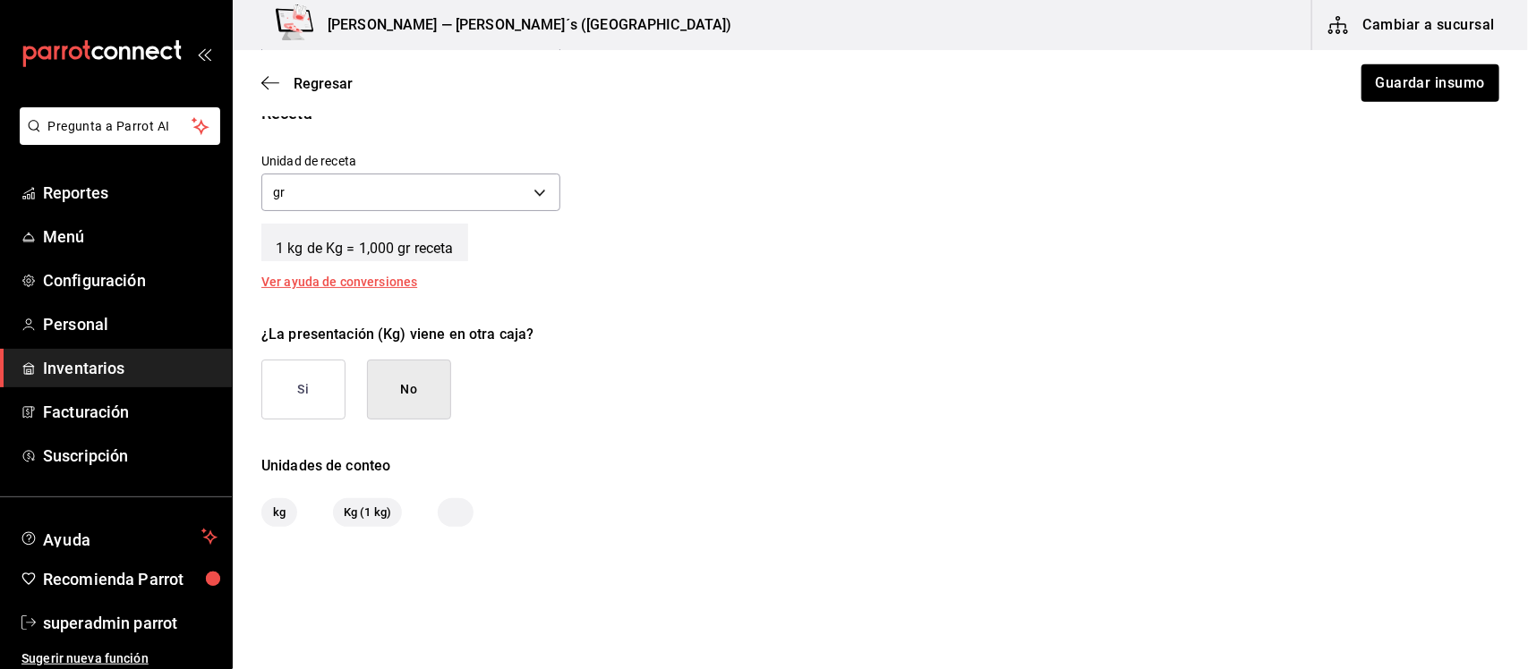
scroll to position [734, 0]
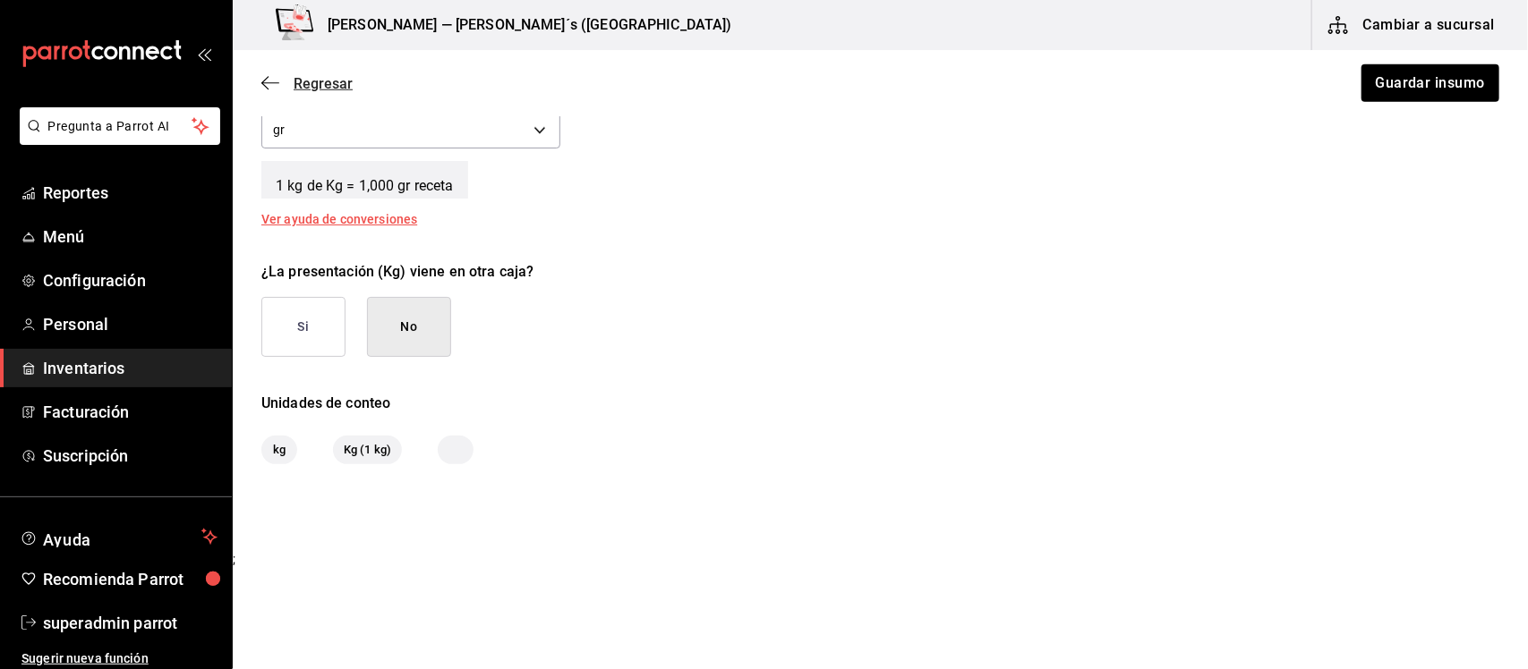
click at [261, 85] on icon "button" at bounding box center [270, 83] width 18 height 16
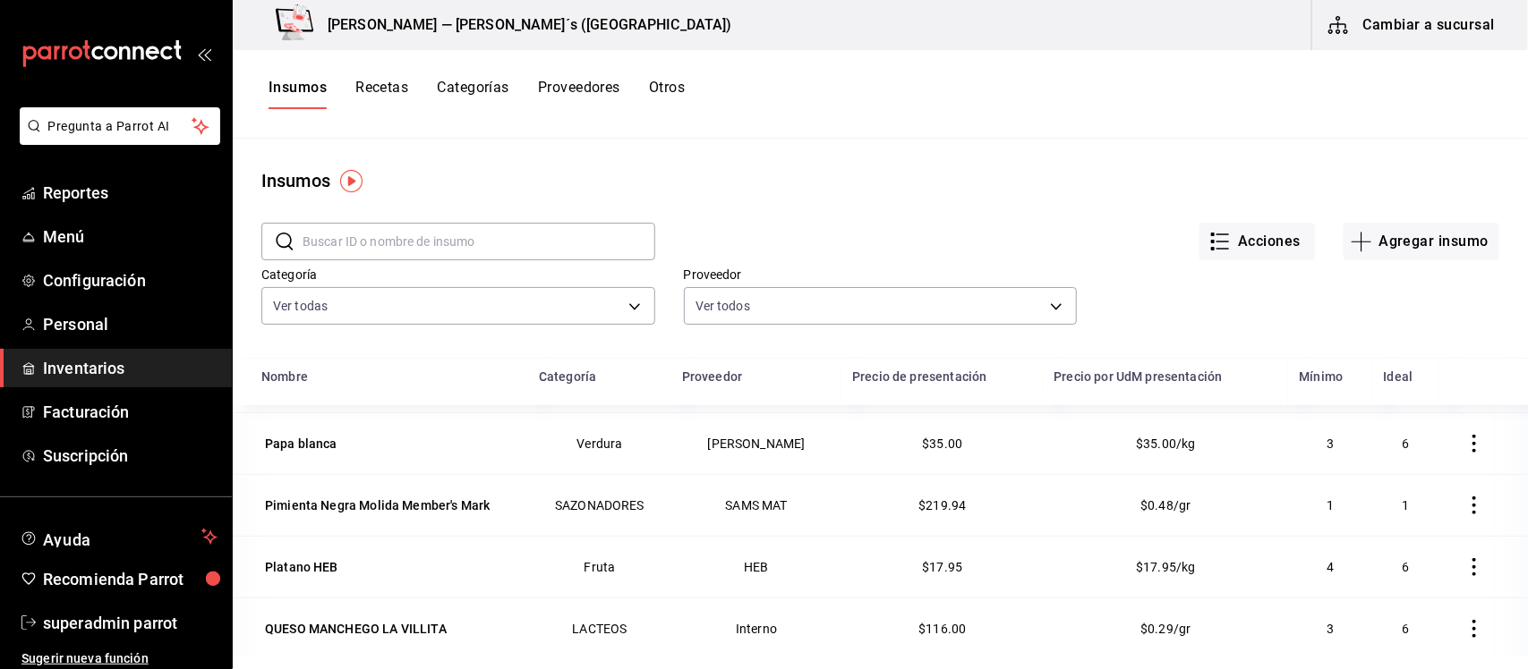
scroll to position [775, 0]
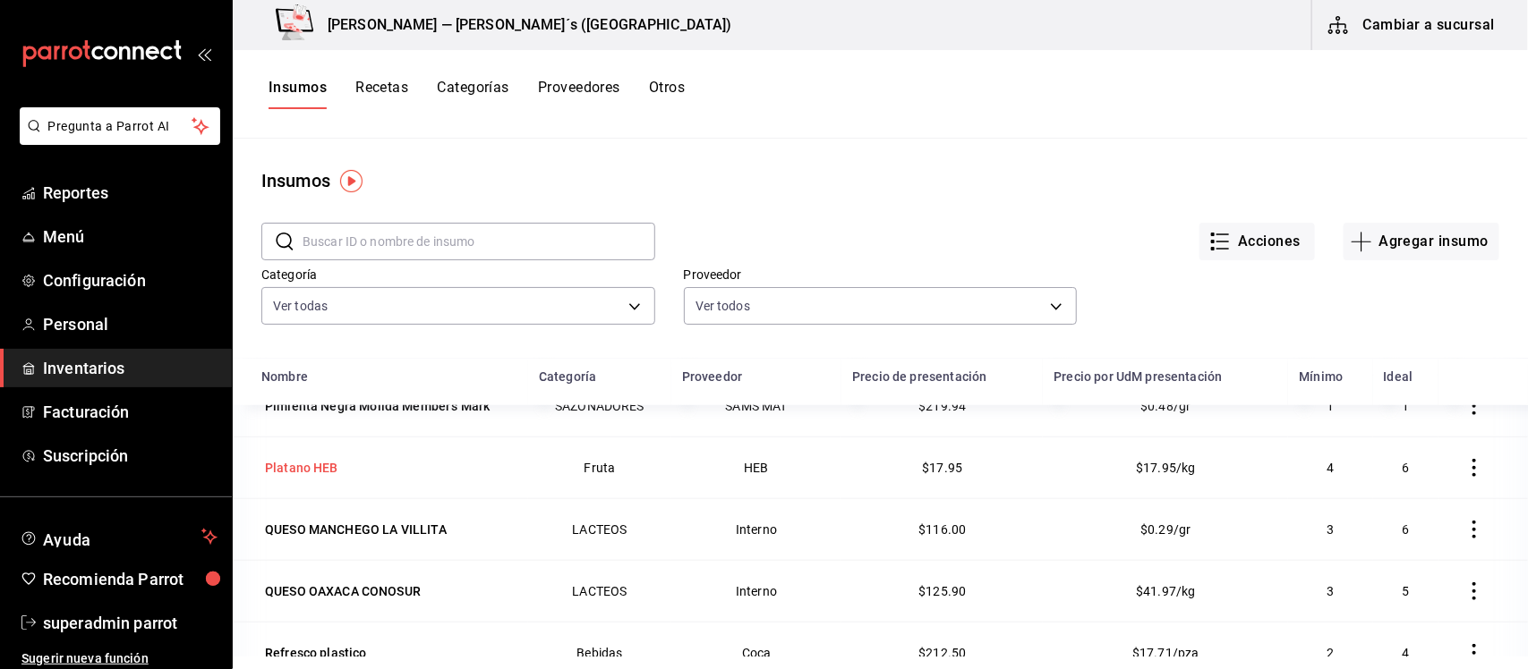
click at [318, 459] on div "Platano HEB" at bounding box center [301, 468] width 73 height 18
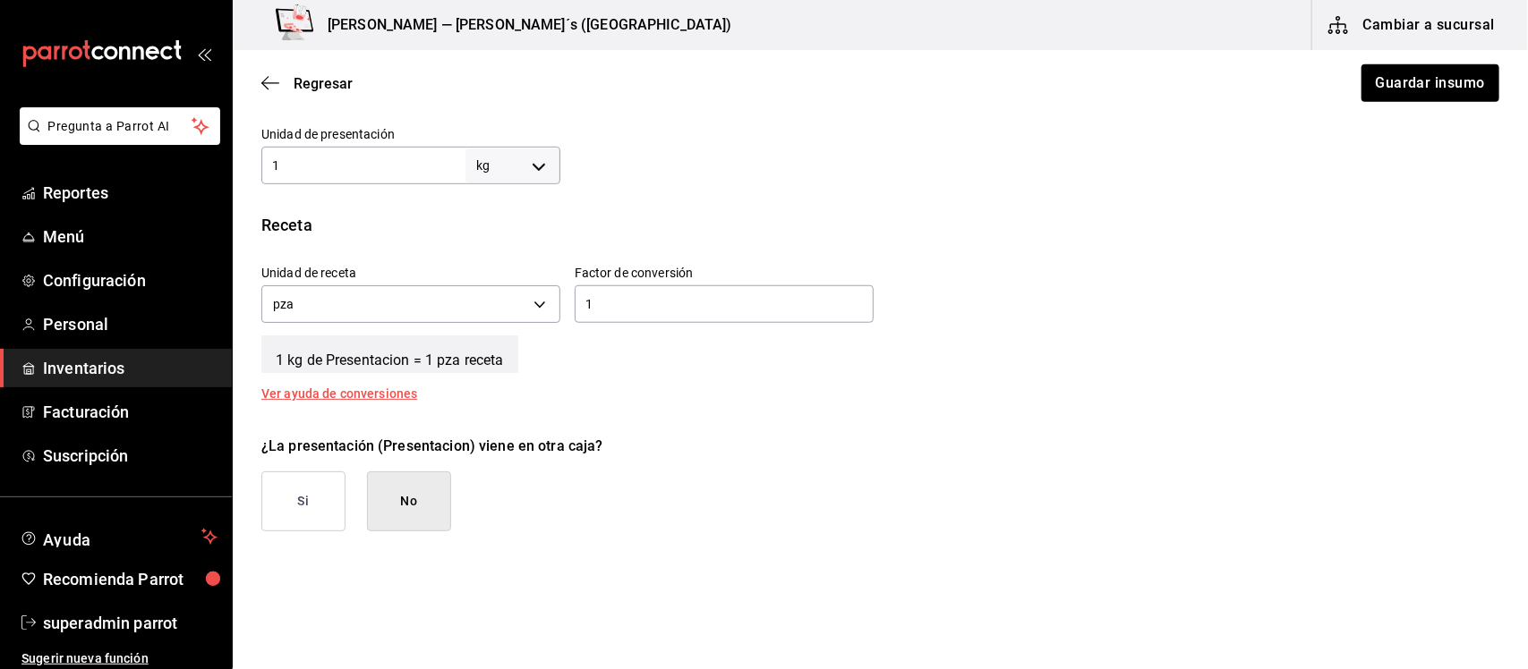
scroll to position [447, 0]
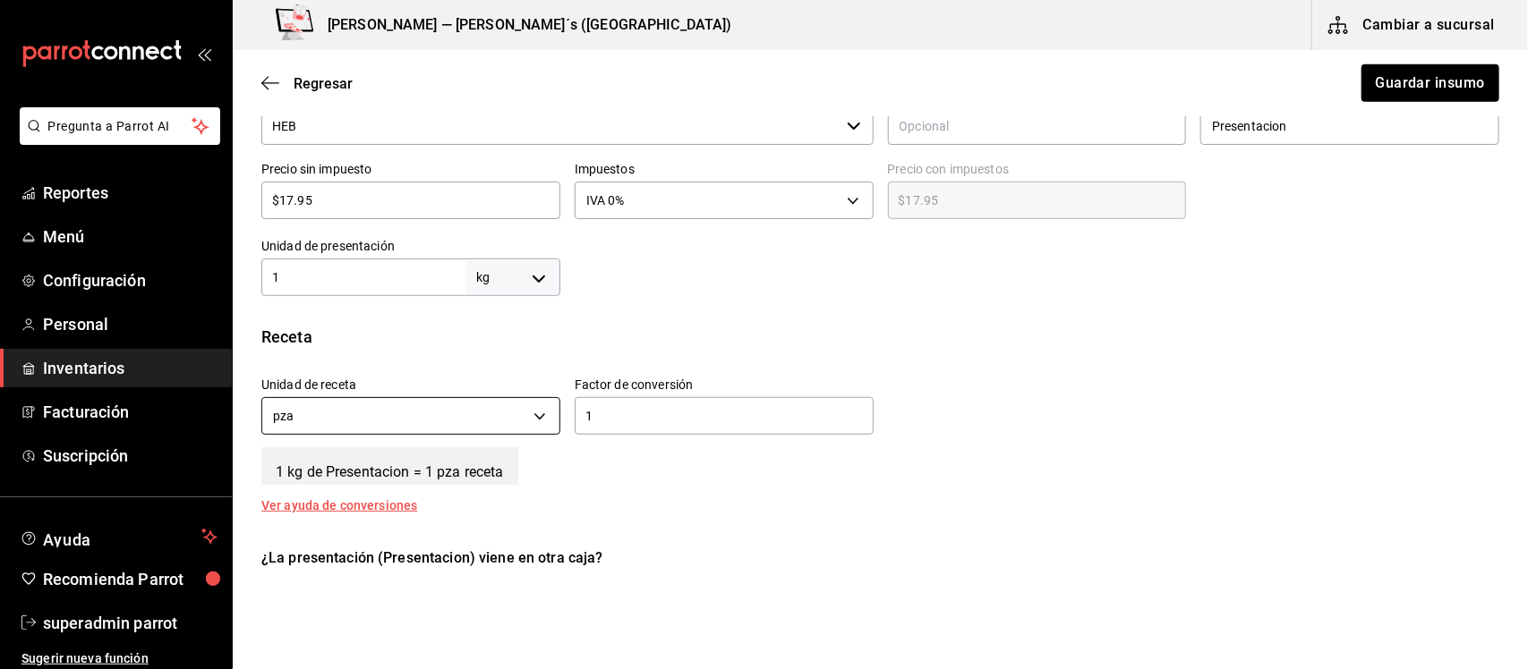
click at [531, 413] on body "Pregunta a Parrot AI Reportes Menú Configuración Personal Inventarios Facturaci…" at bounding box center [764, 284] width 1528 height 568
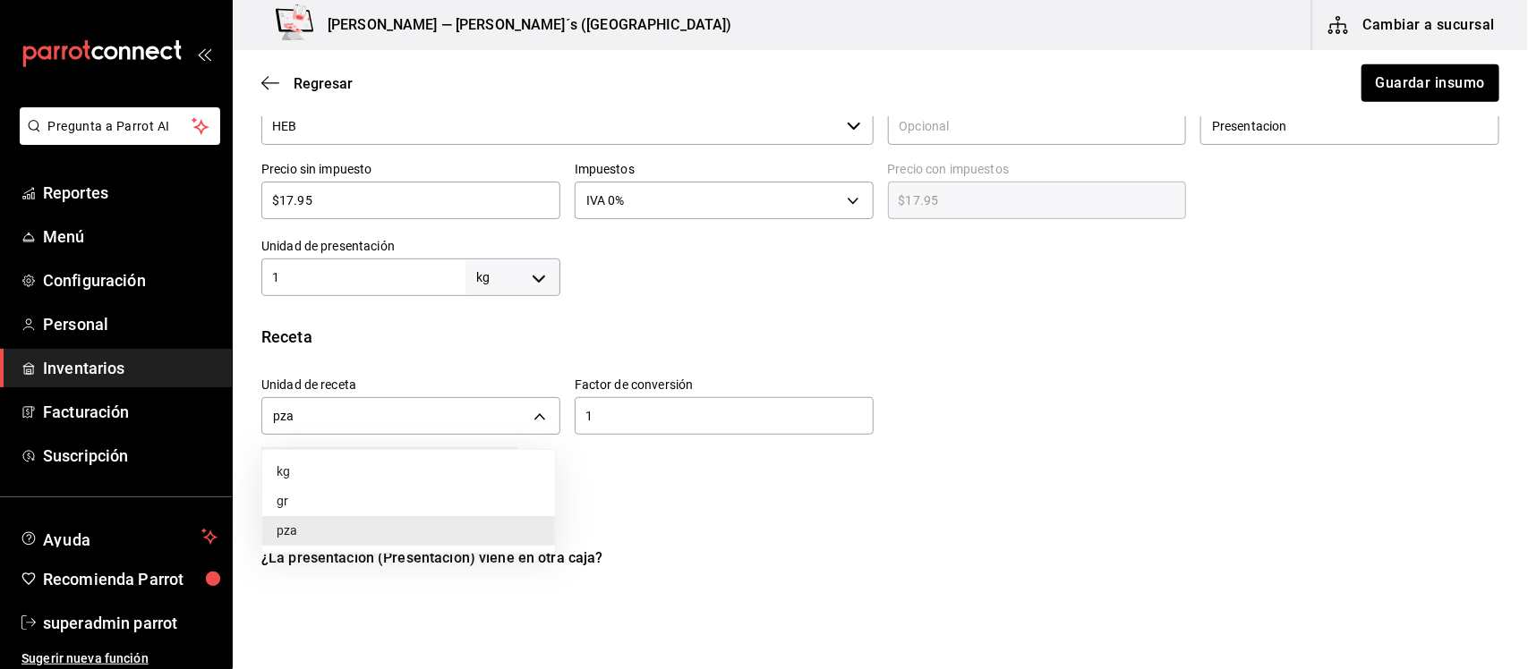
click at [271, 501] on li "gr" at bounding box center [408, 502] width 293 height 30
type input "GRAM"
type input "1,000"
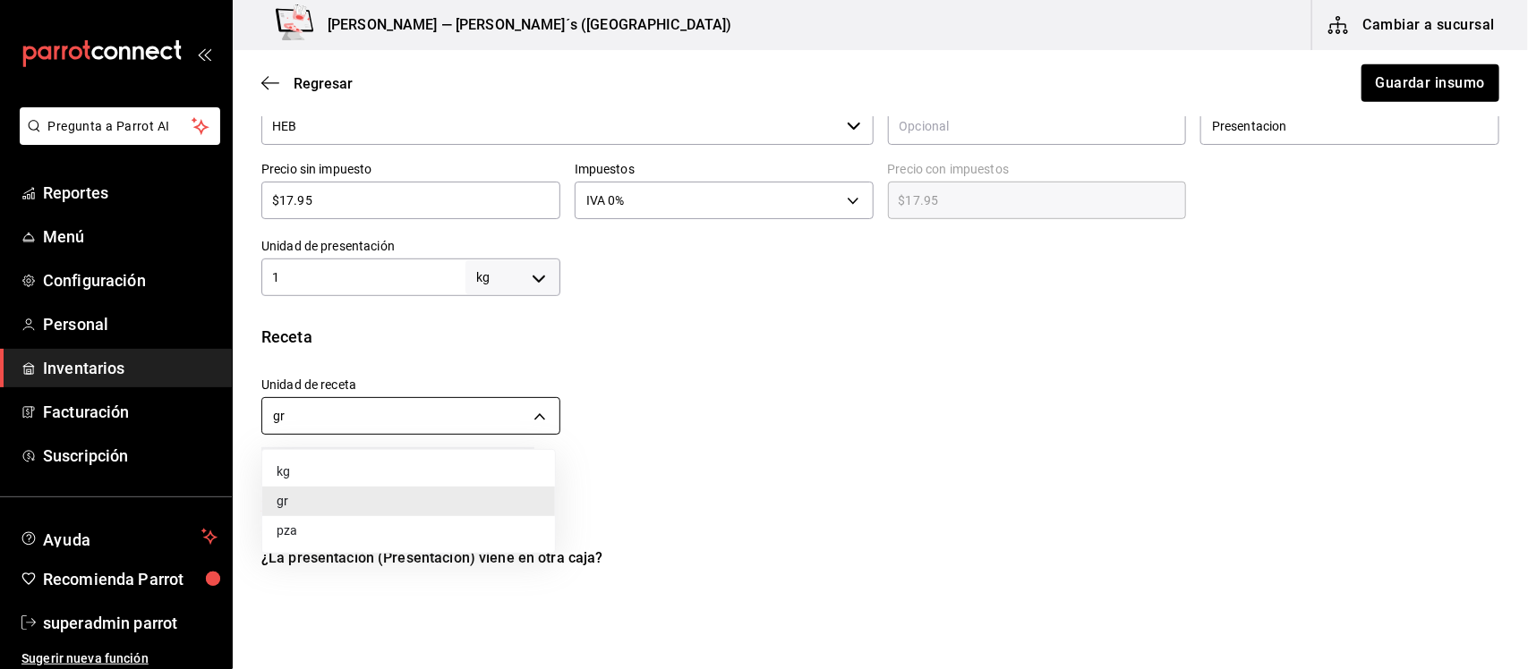
click at [540, 422] on body "Pregunta a Parrot AI Reportes Menú Configuración Personal Inventarios Facturaci…" at bounding box center [764, 284] width 1528 height 568
click at [350, 535] on li "pza" at bounding box center [408, 531] width 293 height 30
type input "UNIT"
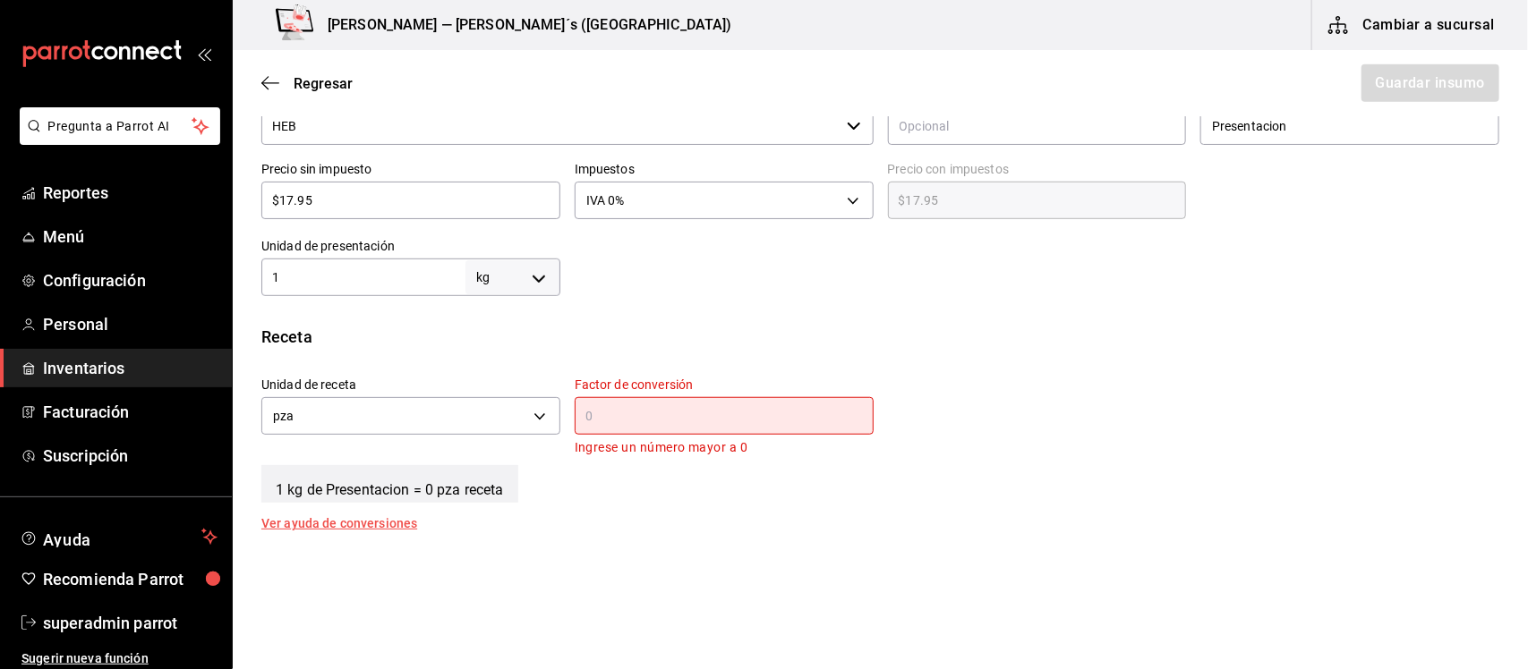
click at [602, 419] on input "text" at bounding box center [724, 415] width 299 height 21
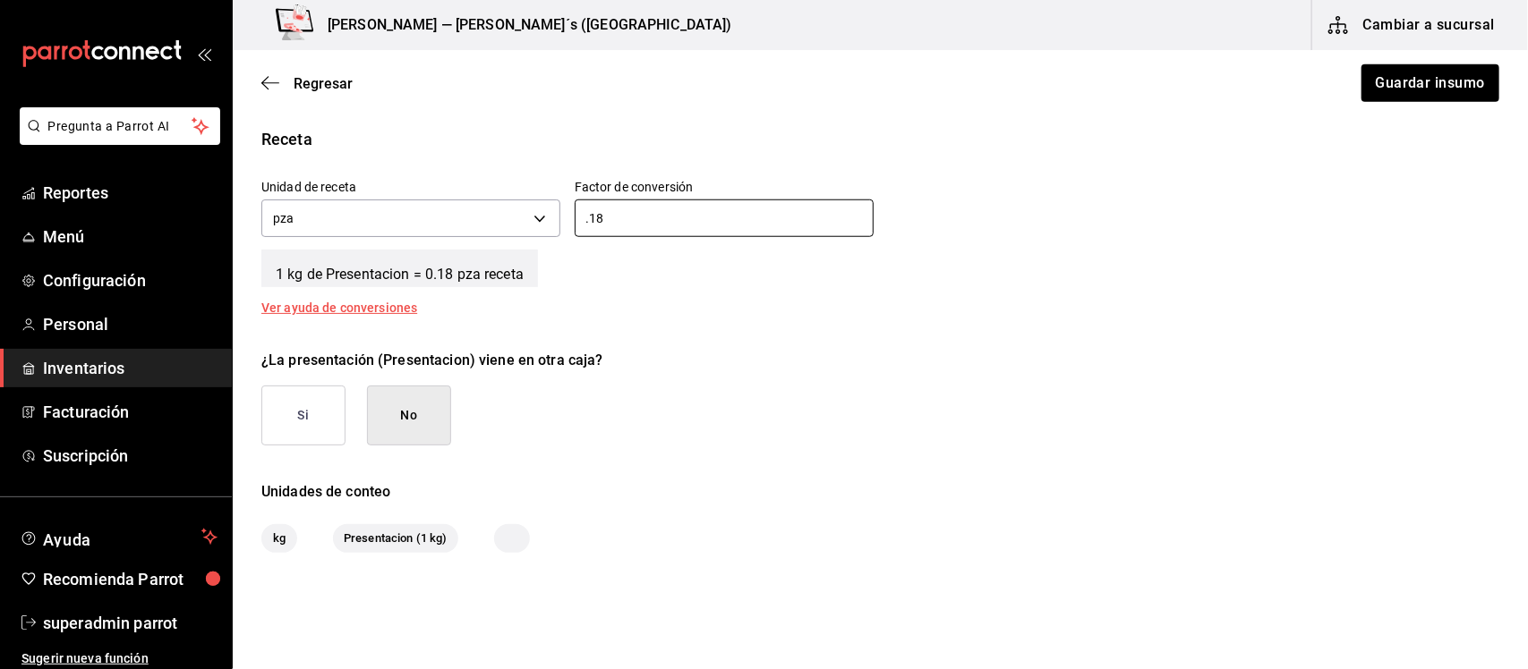
scroll to position [671, 0]
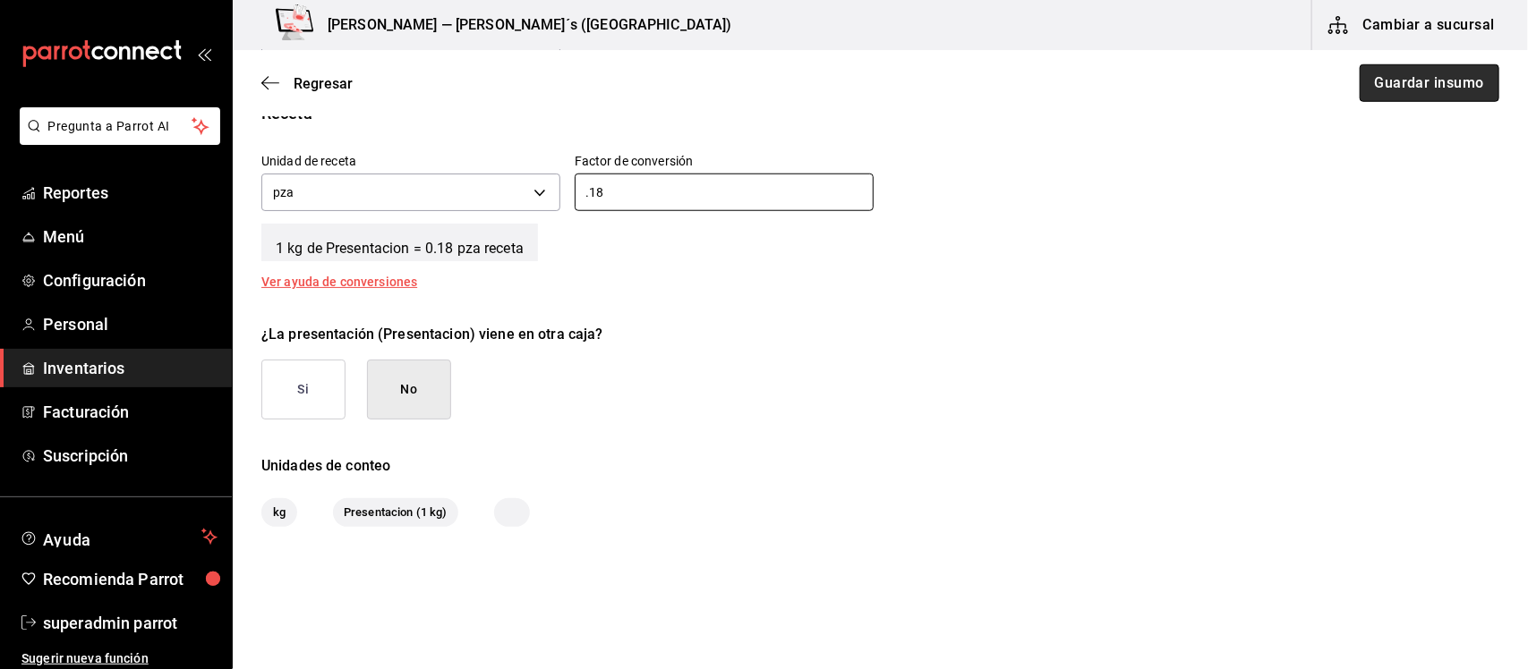
type input "0.18"
click at [1387, 88] on button "Guardar insumo" at bounding box center [1429, 83] width 140 height 38
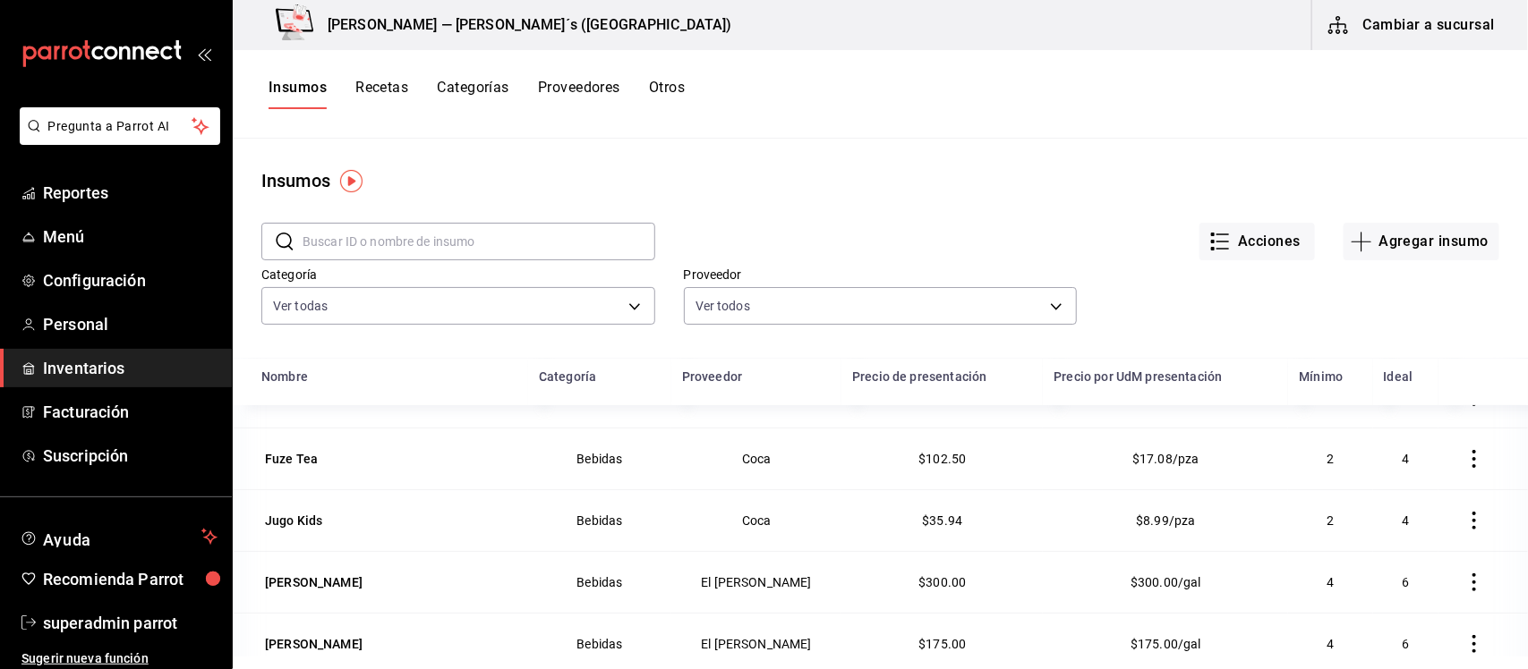
scroll to position [112, 0]
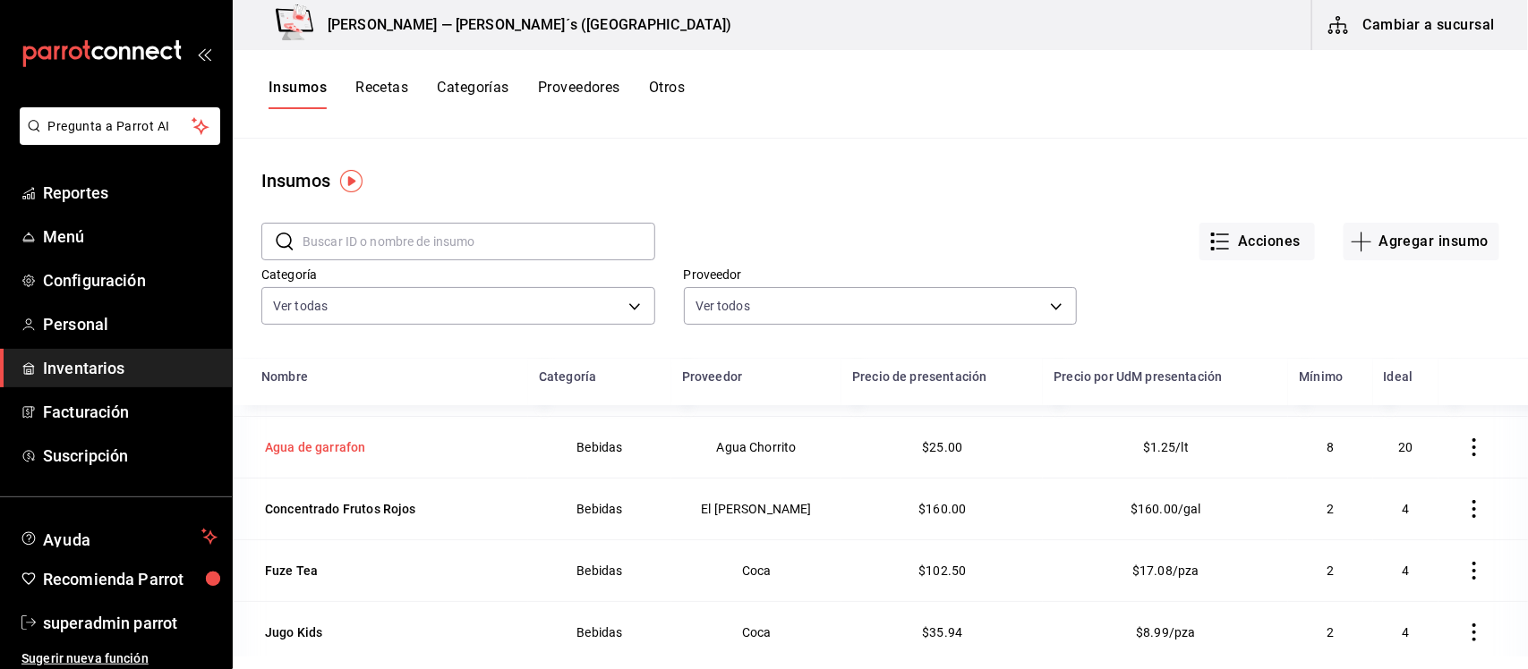
click at [345, 446] on div "Agua de garrafon" at bounding box center [315, 448] width 100 height 18
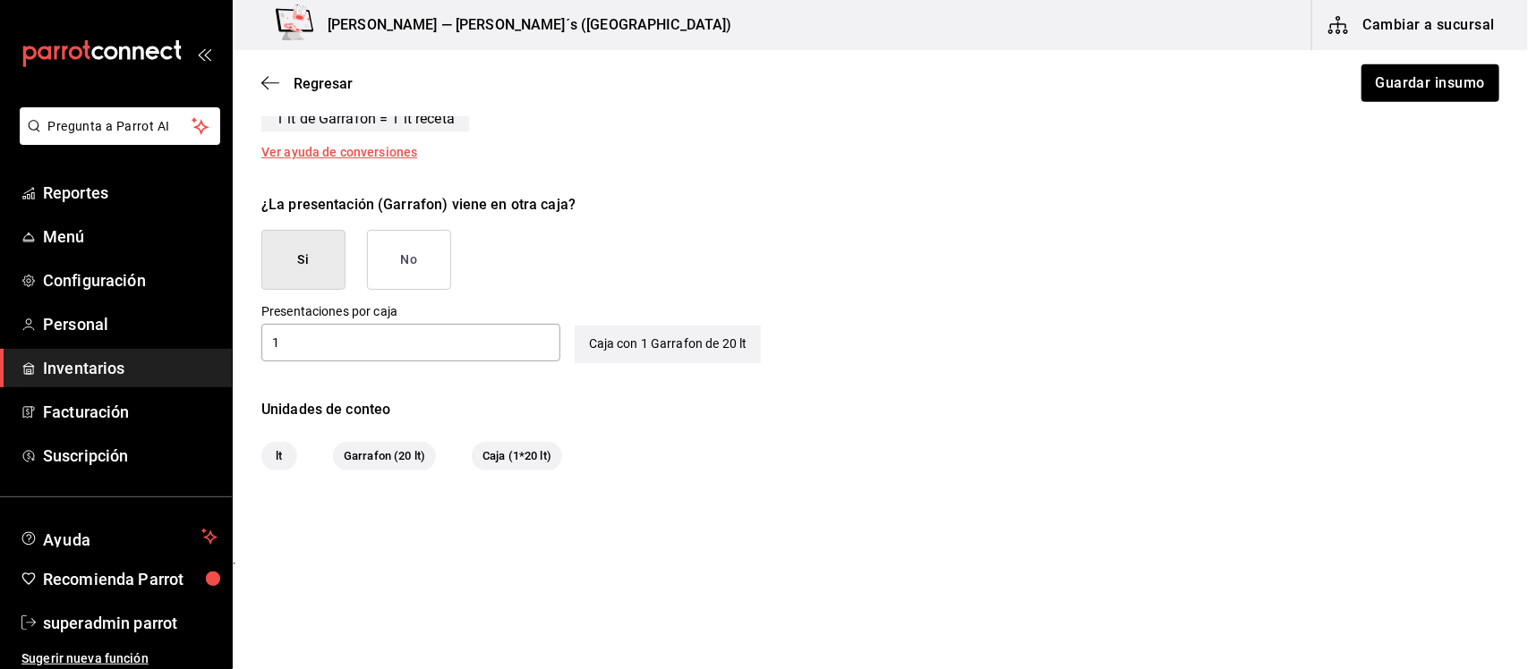
scroll to position [806, 0]
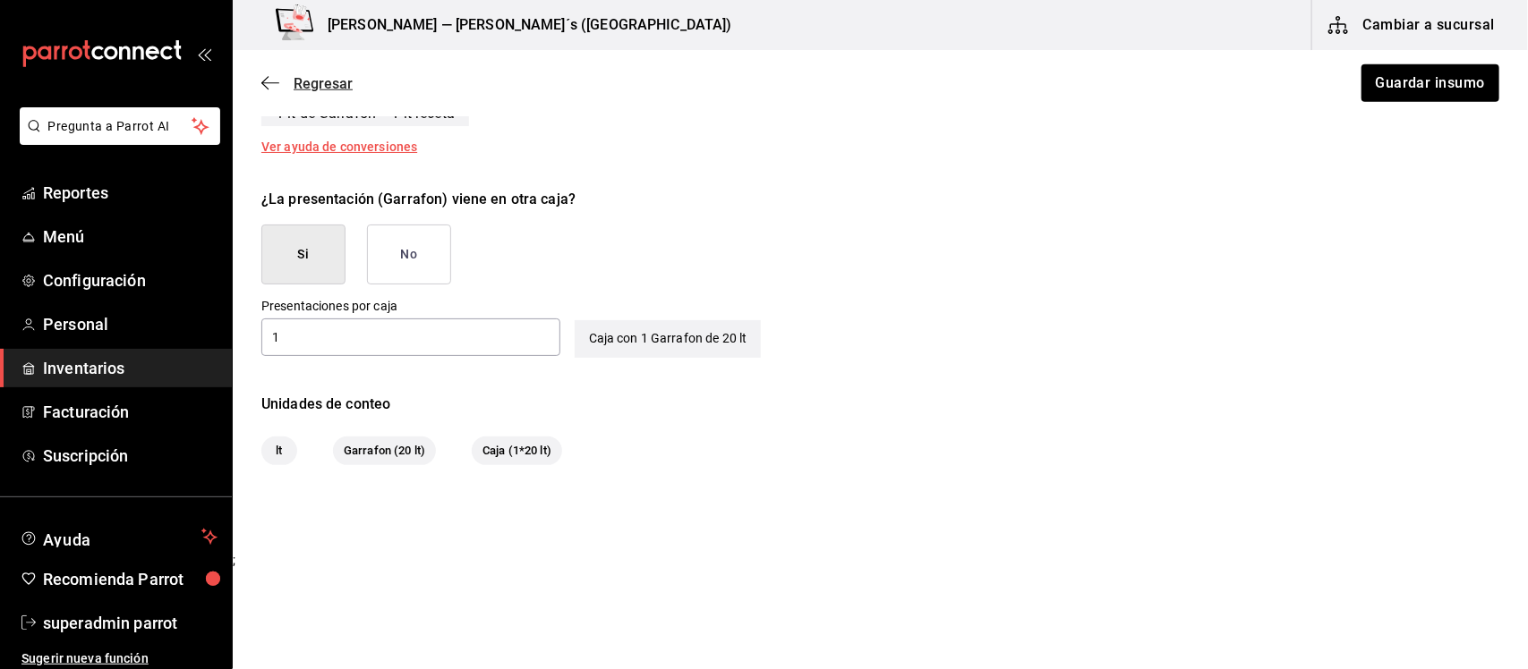
click at [264, 87] on icon "button" at bounding box center [270, 83] width 18 height 16
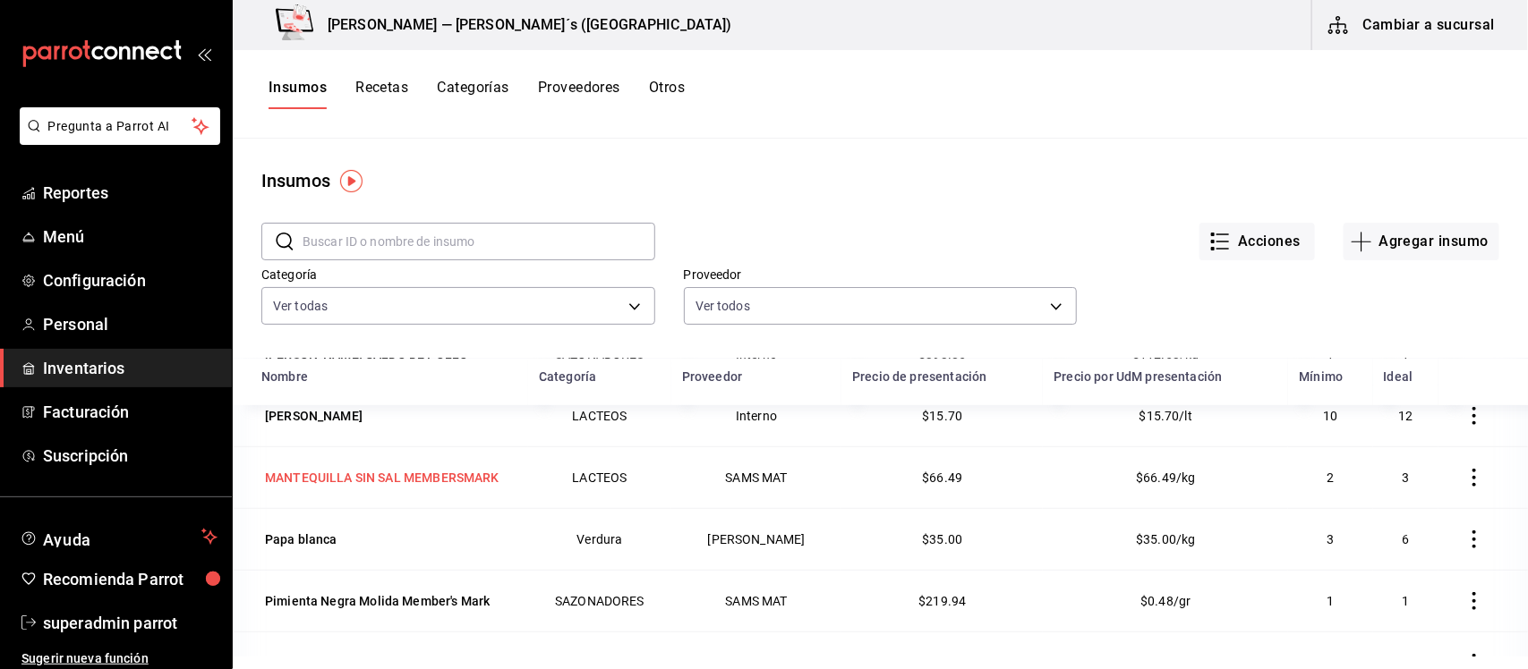
scroll to position [551, 0]
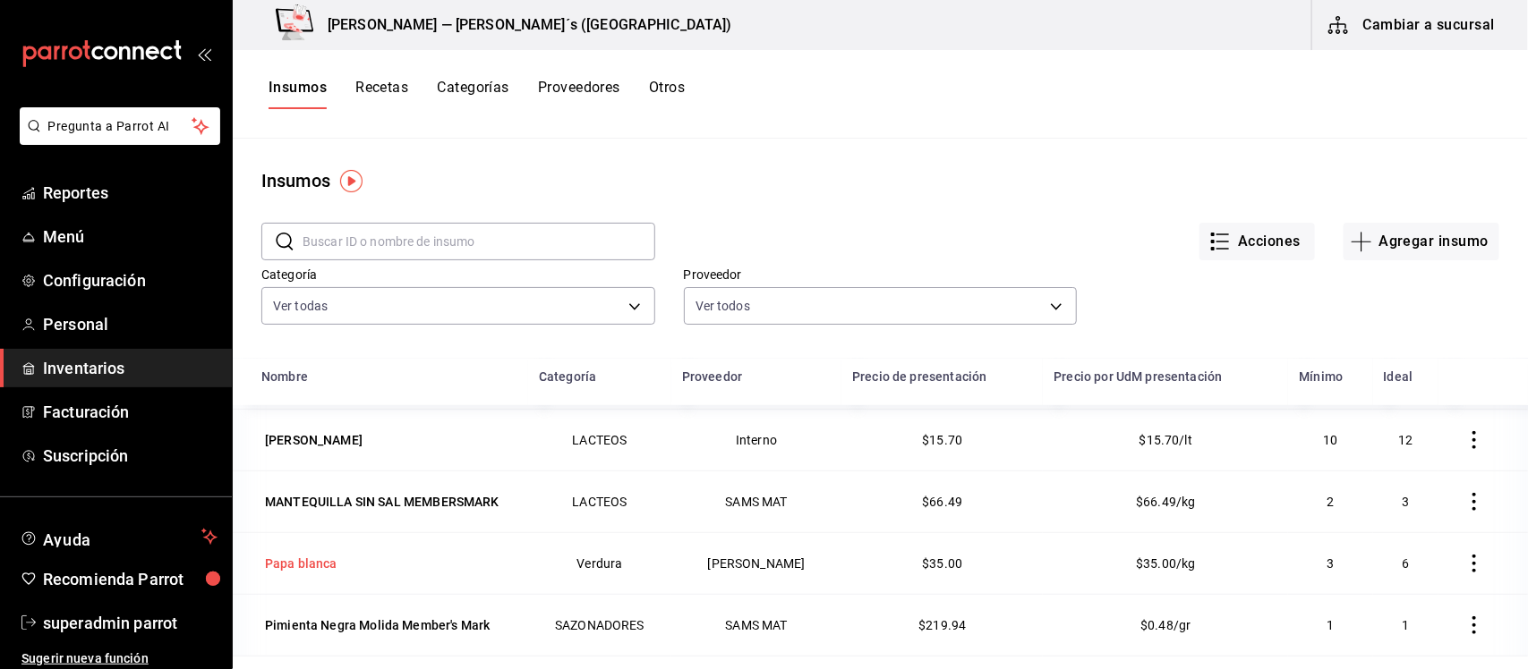
click at [320, 573] on div "Papa blanca" at bounding box center [301, 564] width 72 height 18
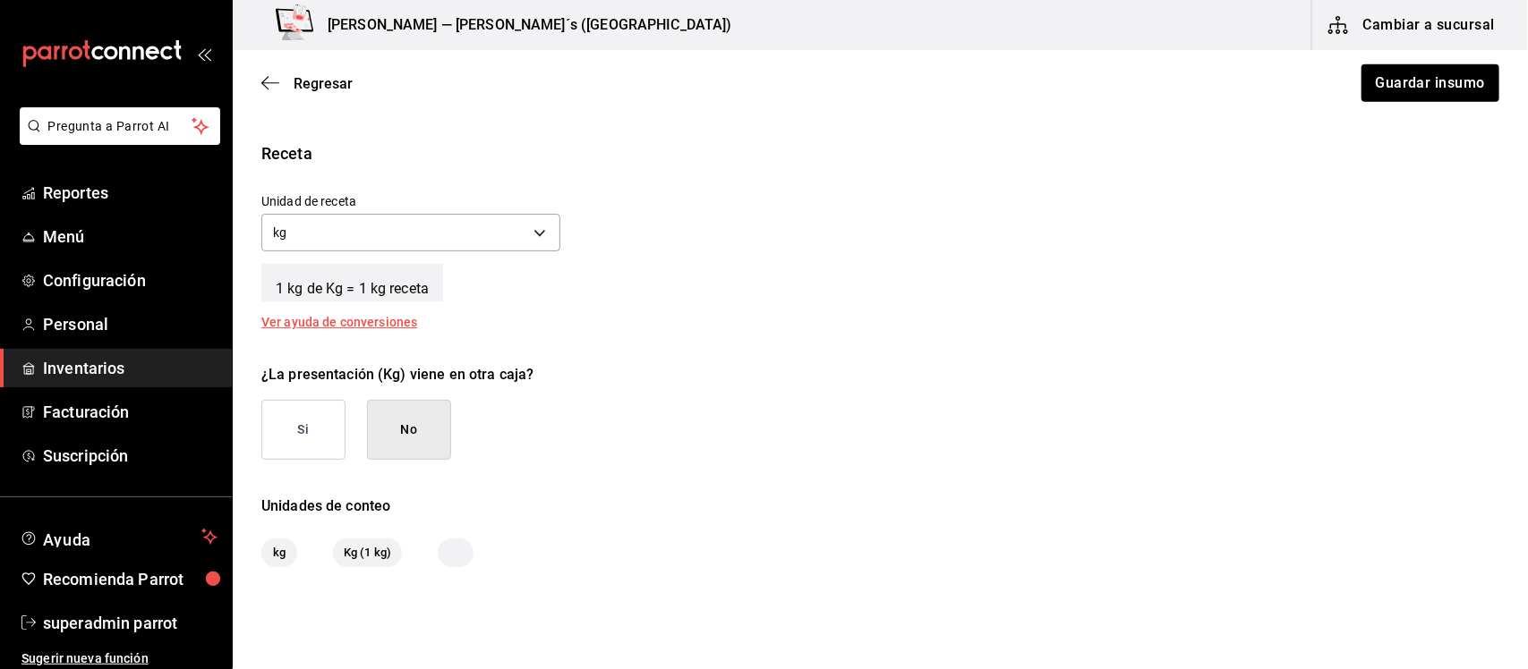
scroll to position [734, 0]
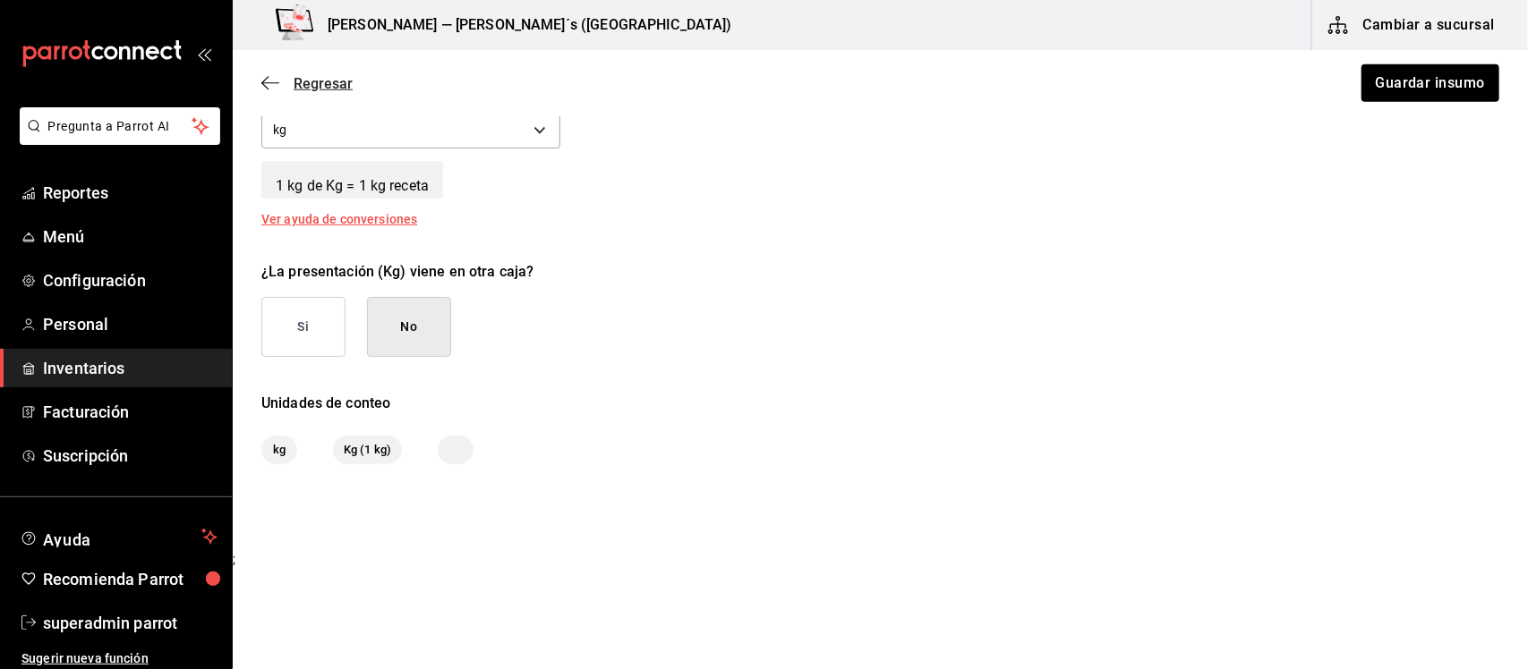
click at [262, 86] on icon "button" at bounding box center [270, 83] width 18 height 16
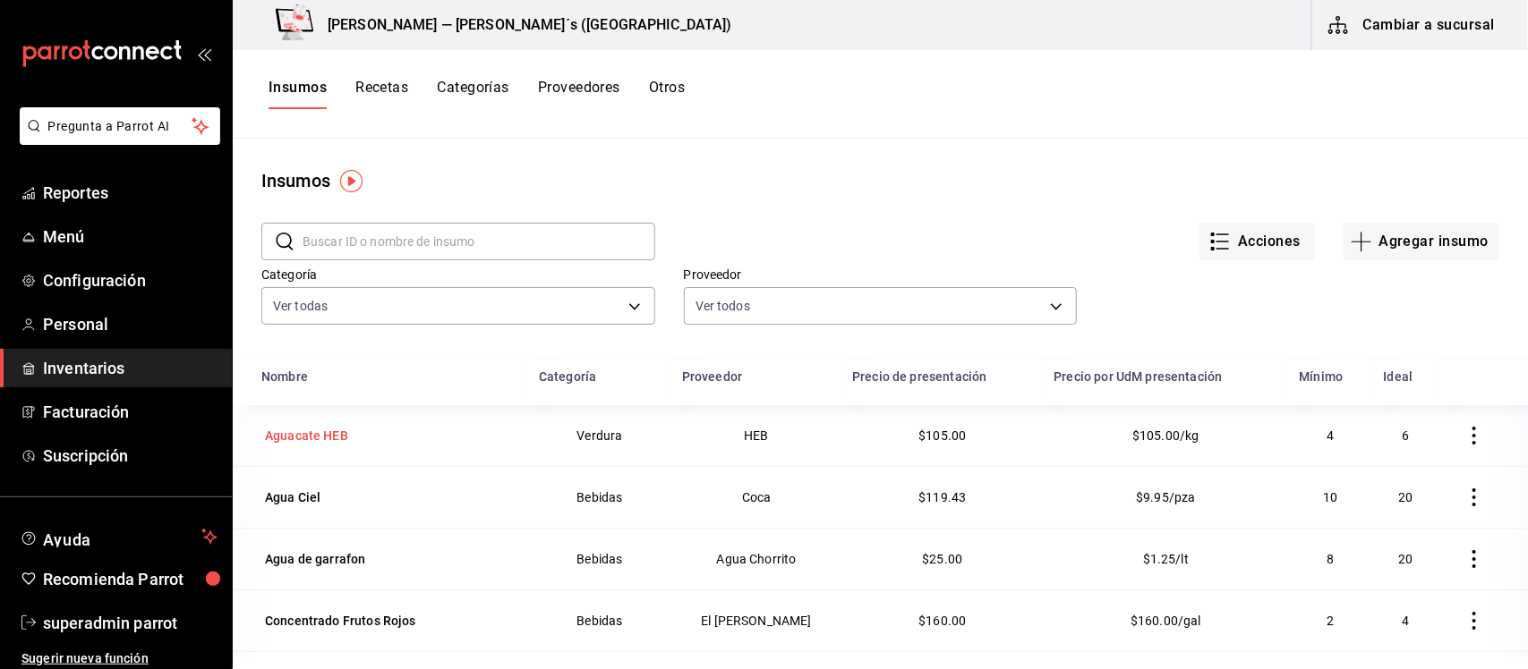
click at [322, 430] on div "Aguacate HEB" at bounding box center [306, 436] width 83 height 18
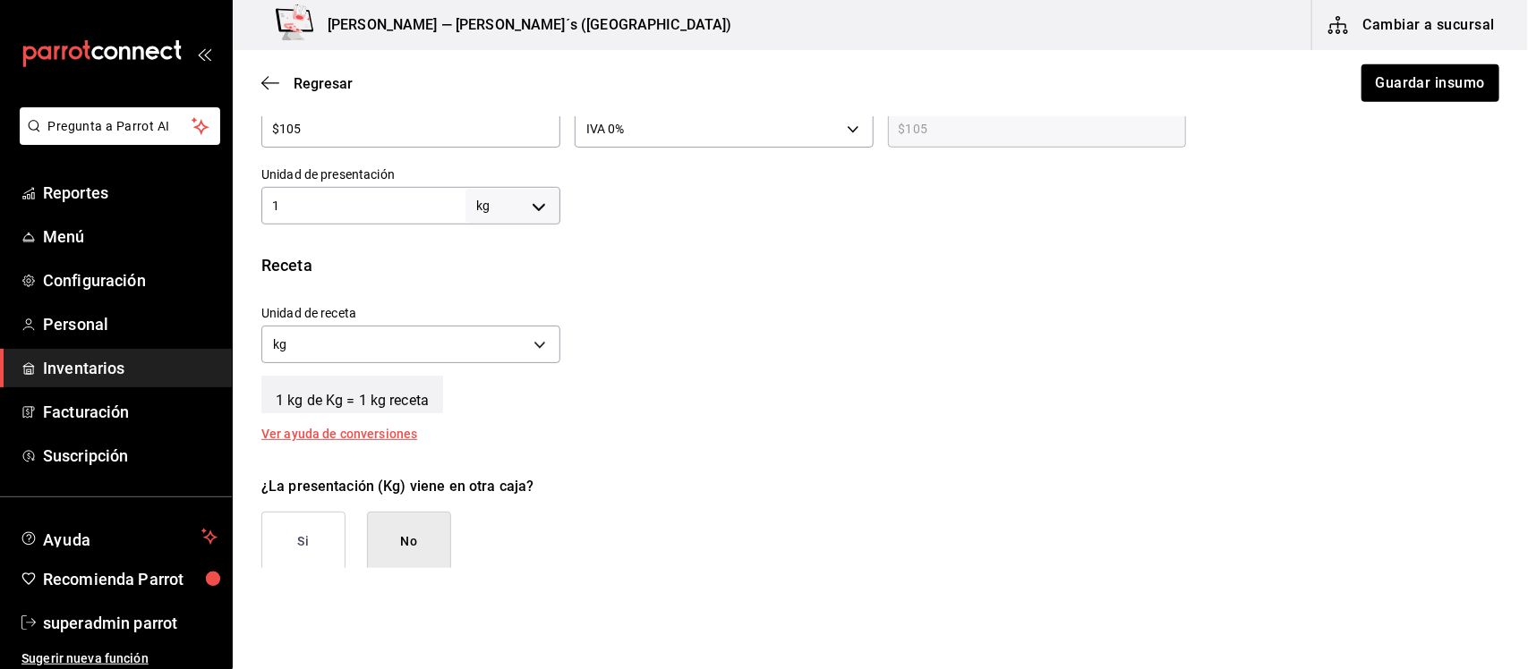
scroll to position [559, 0]
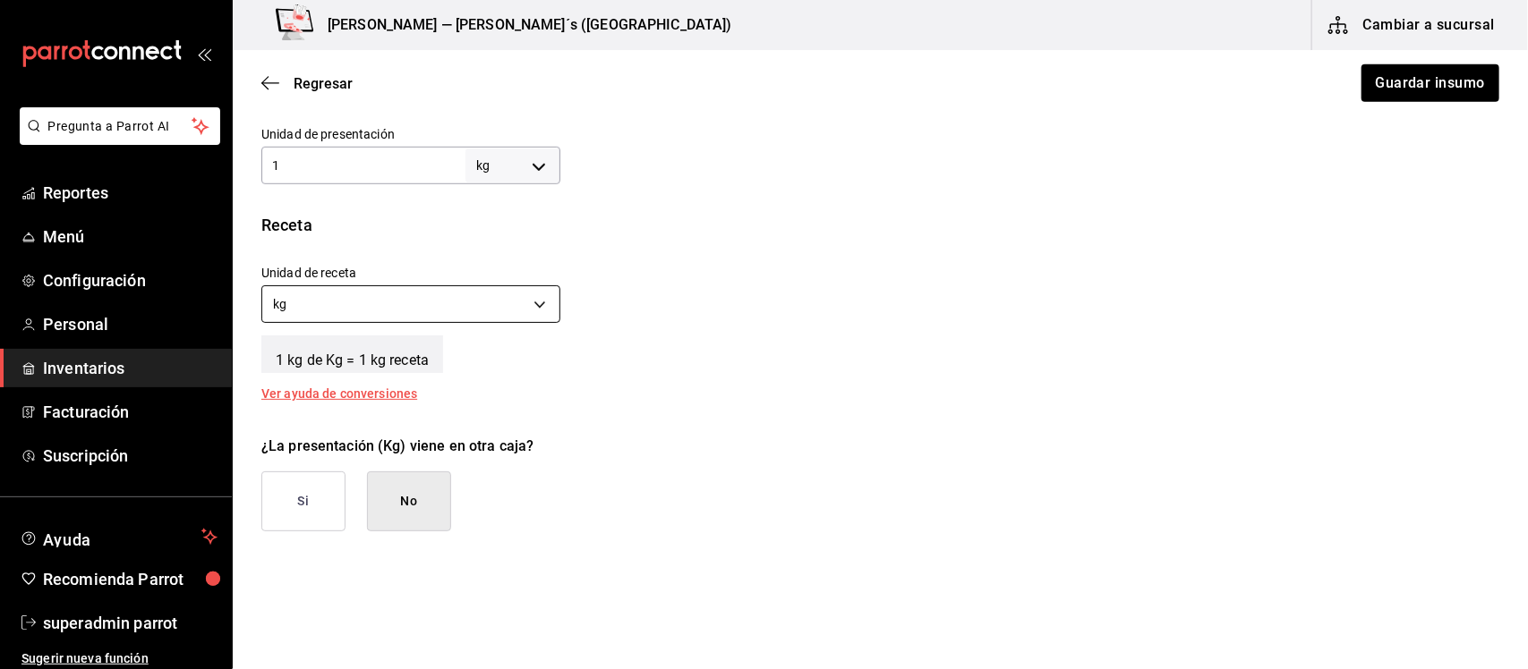
click at [532, 311] on body "Pregunta a Parrot AI Reportes Menú Configuración Personal Inventarios Facturaci…" at bounding box center [764, 284] width 1528 height 568
click at [349, 412] on li "pza" at bounding box center [408, 420] width 293 height 30
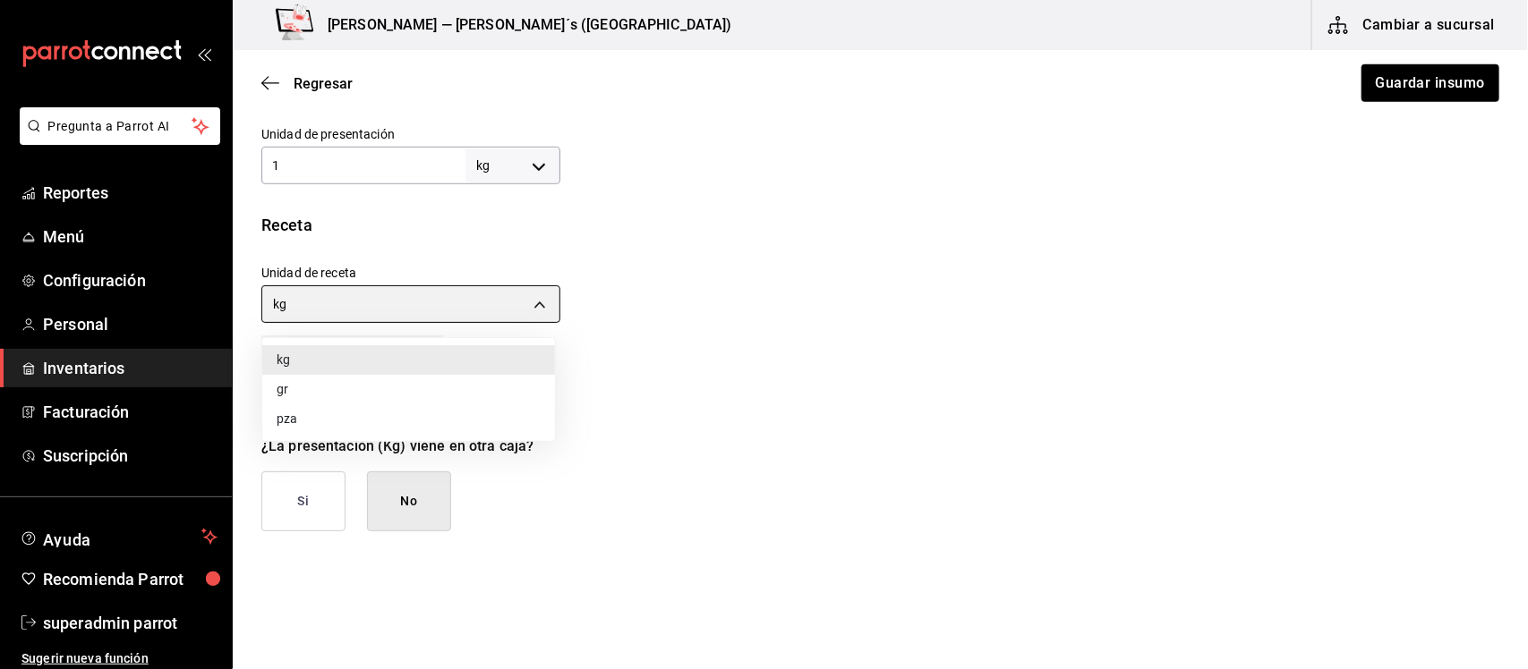
type input "UNIT"
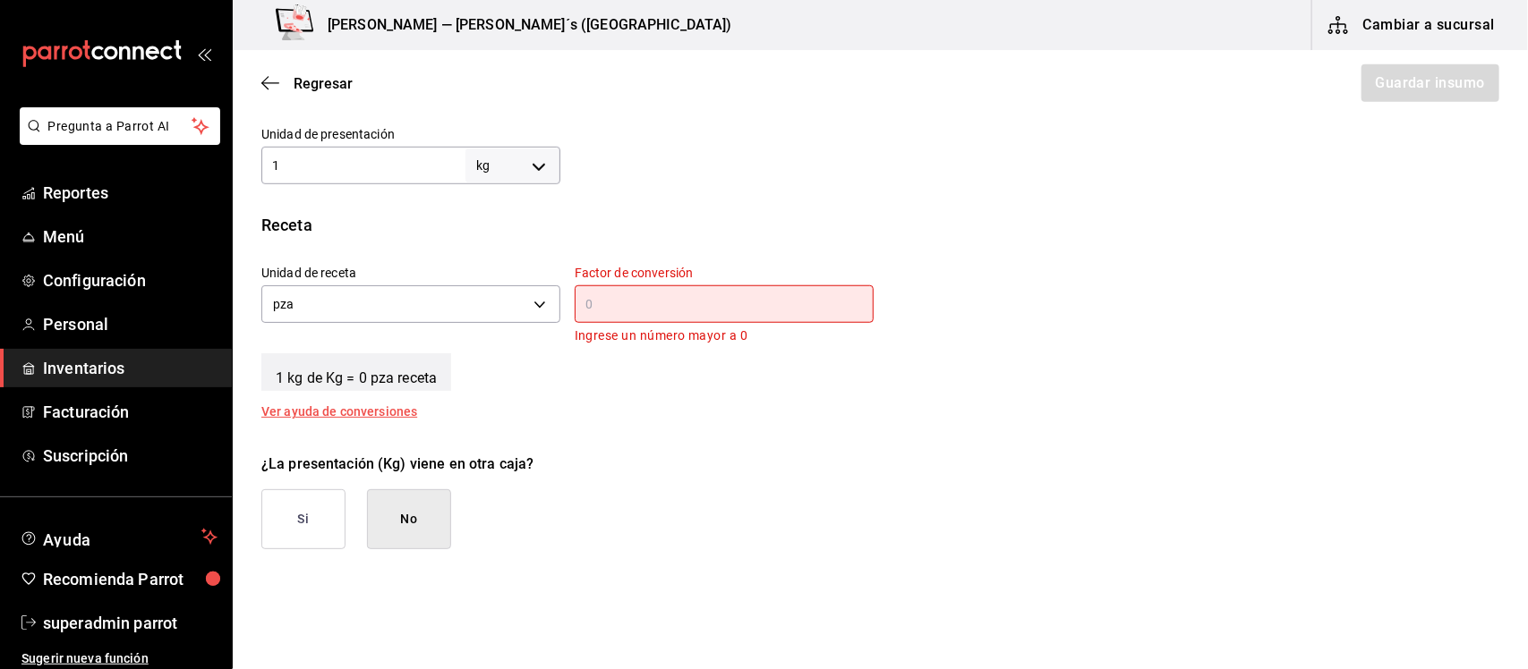
click at [611, 305] on input "text" at bounding box center [724, 304] width 299 height 21
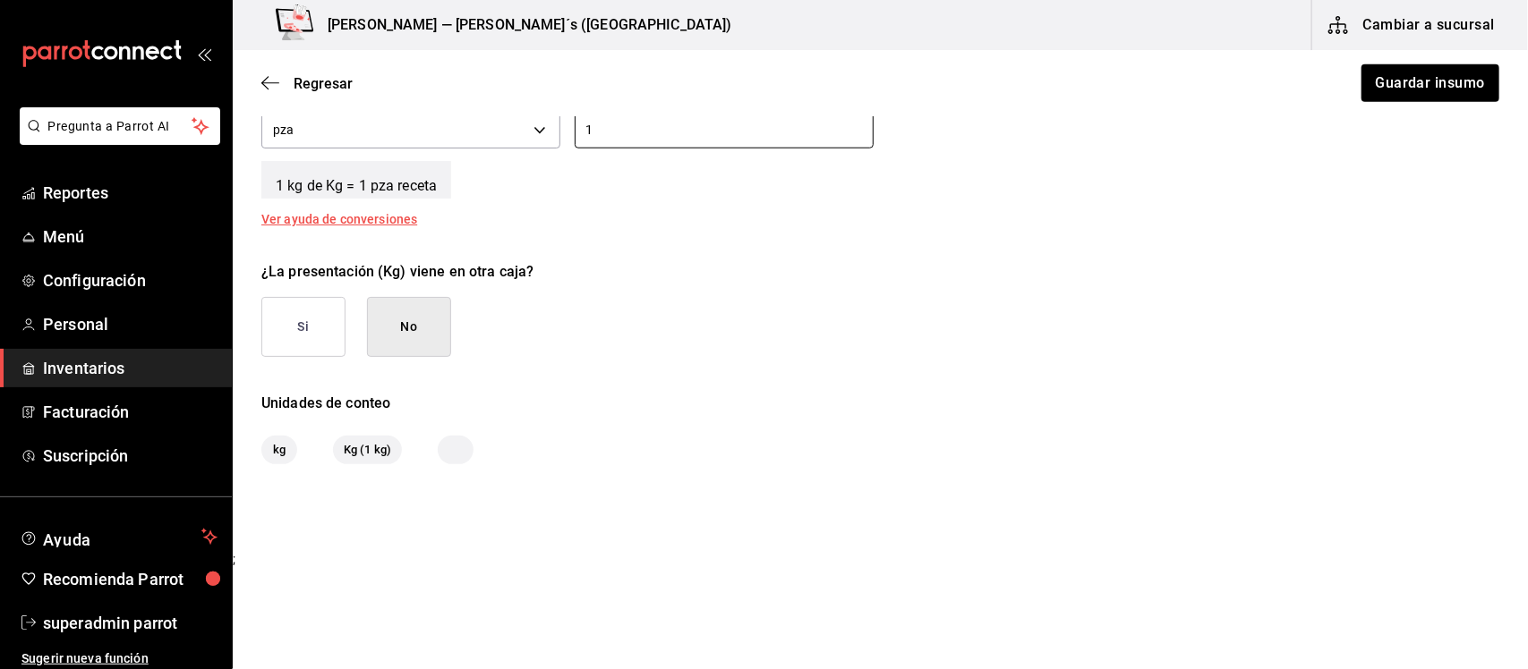
scroll to position [622, 0]
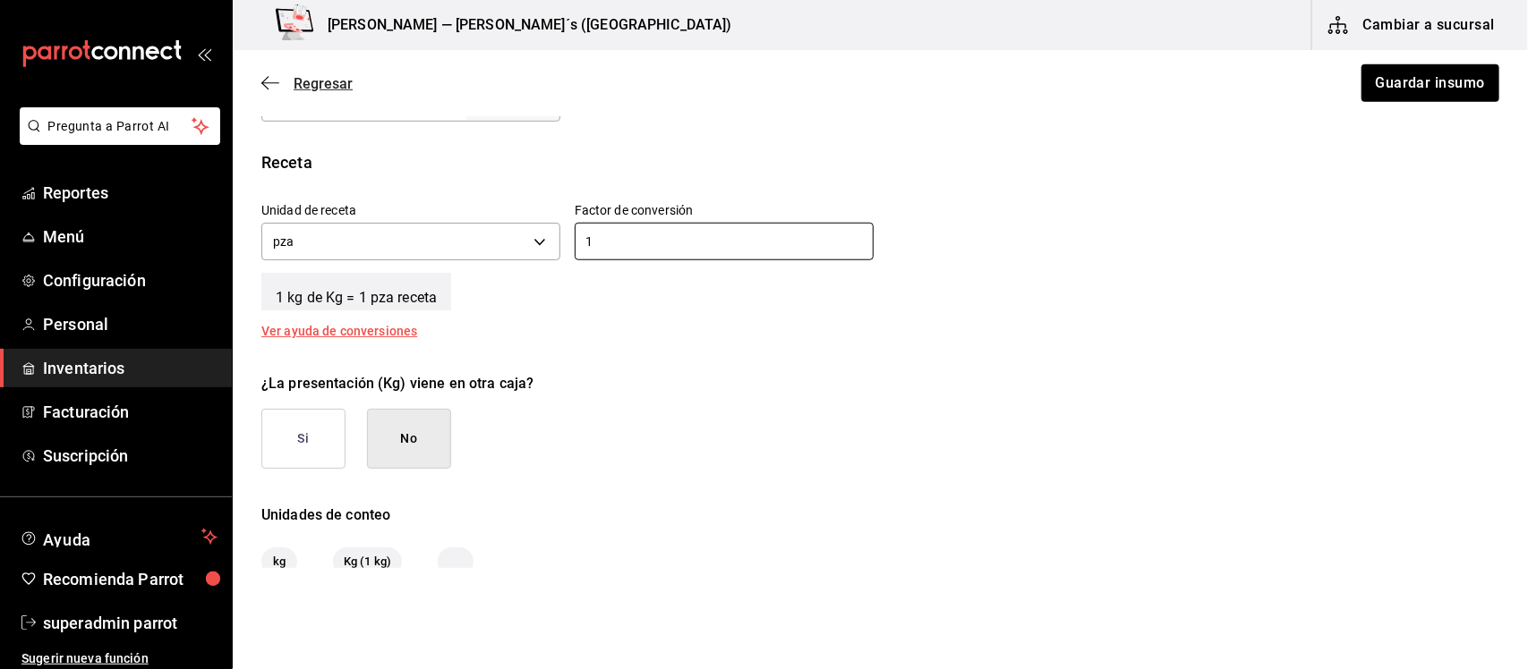
type input "1"
click at [262, 83] on icon "button" at bounding box center [264, 83] width 7 height 13
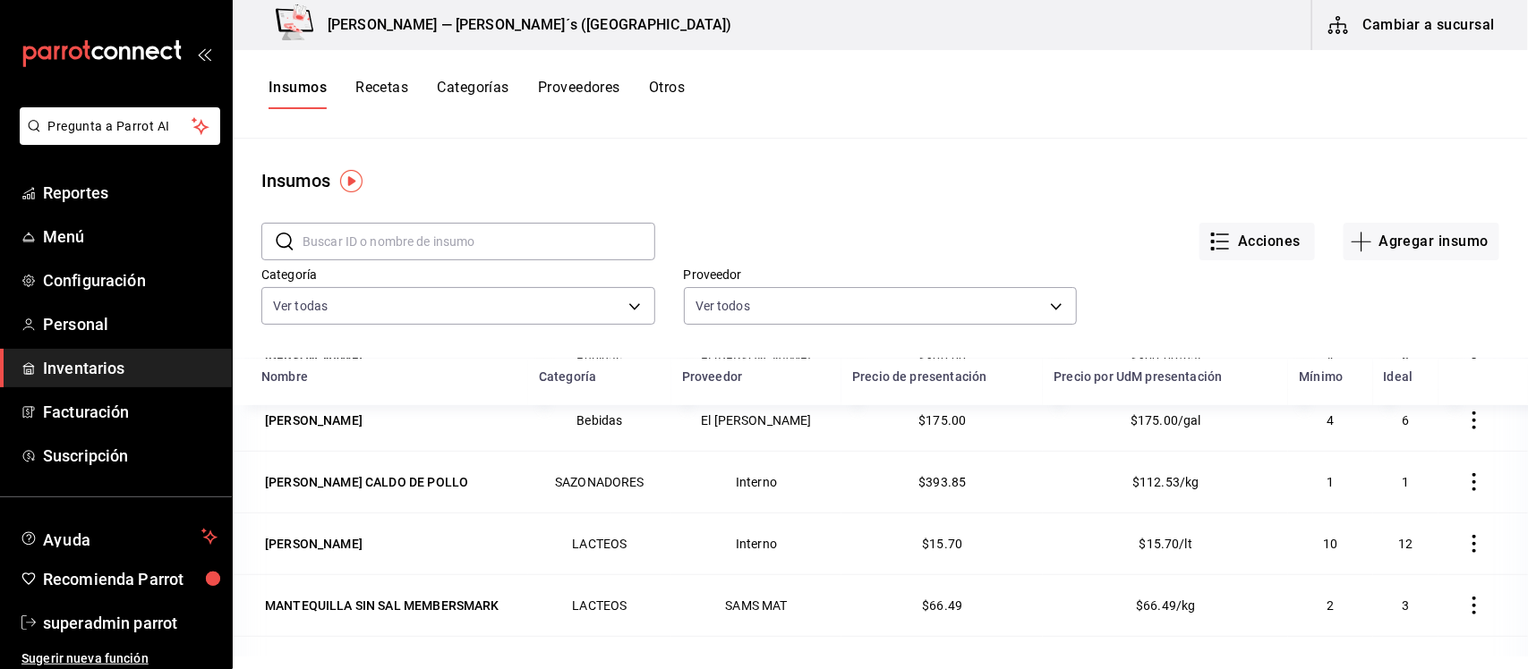
scroll to position [559, 0]
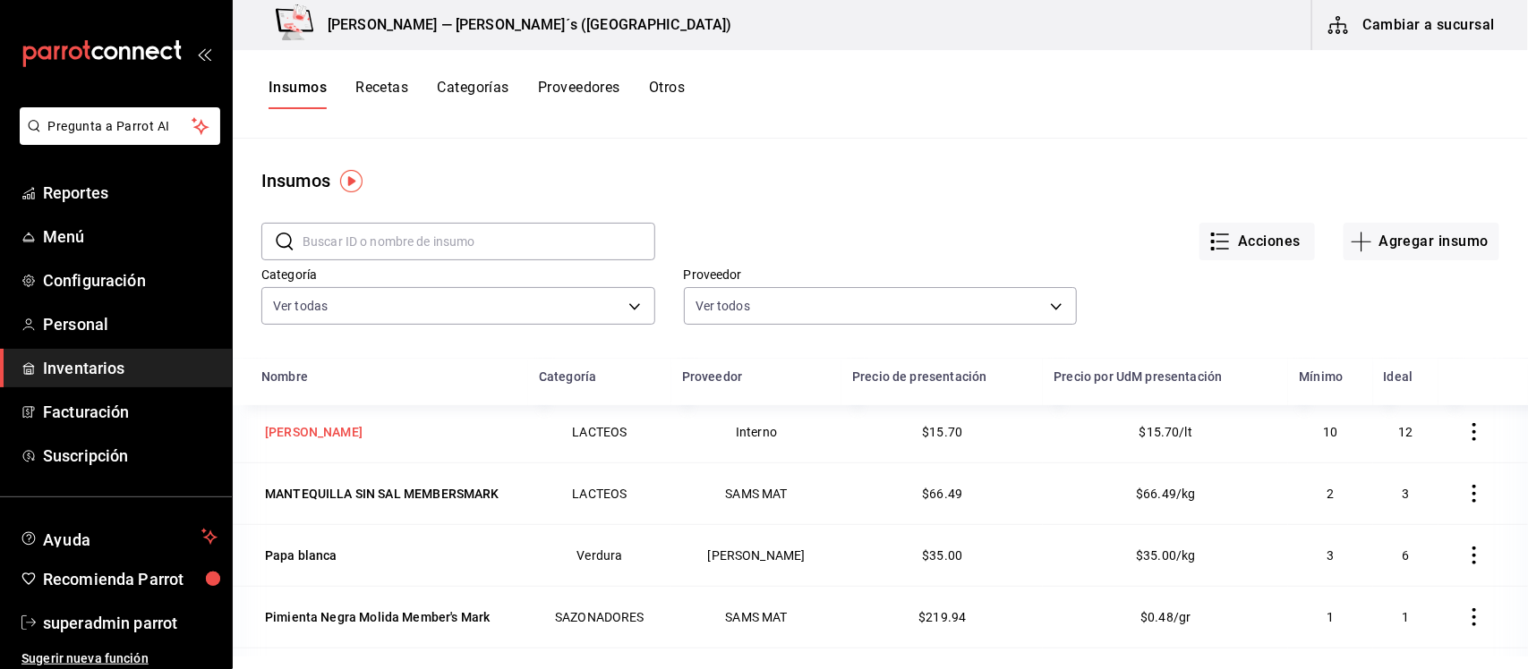
click at [282, 431] on div "[PERSON_NAME]" at bounding box center [314, 432] width 98 height 18
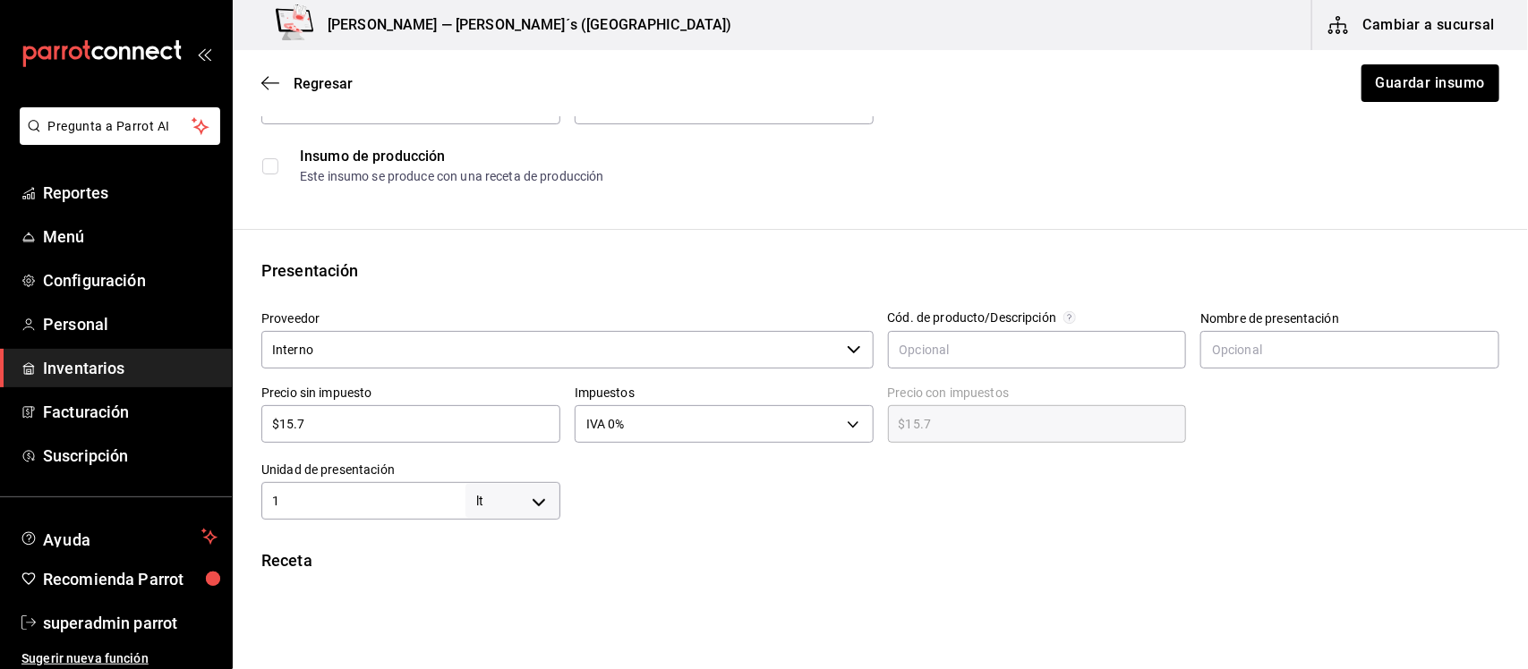
scroll to position [336, 0]
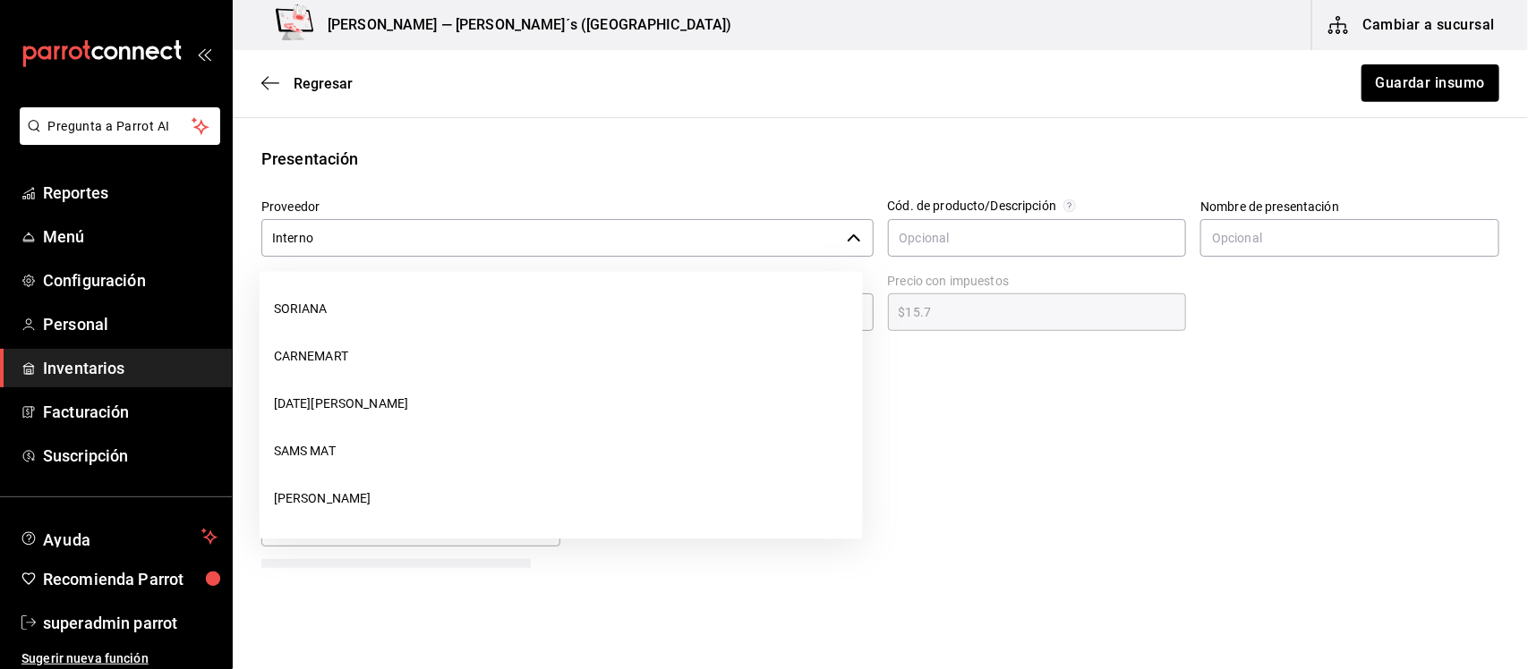
click at [774, 247] on input "Interno" at bounding box center [550, 238] width 578 height 38
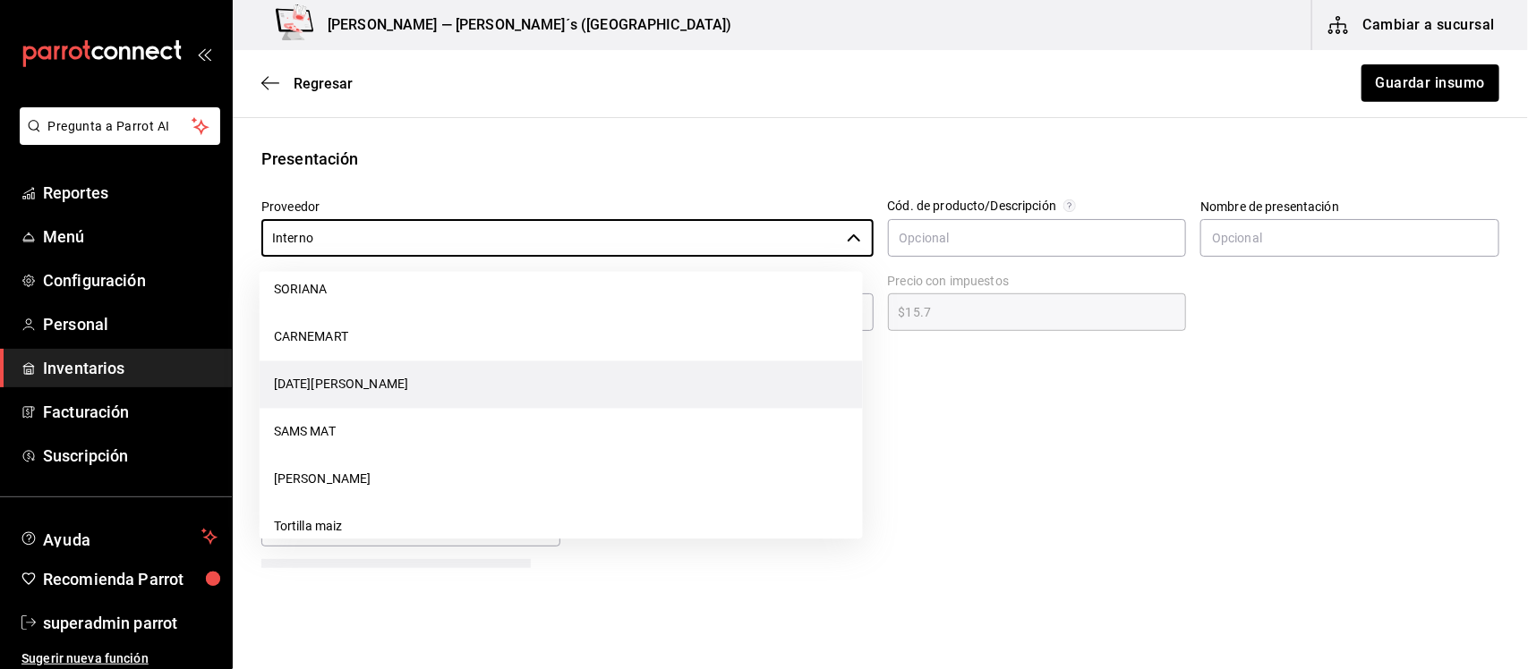
scroll to position [0, 0]
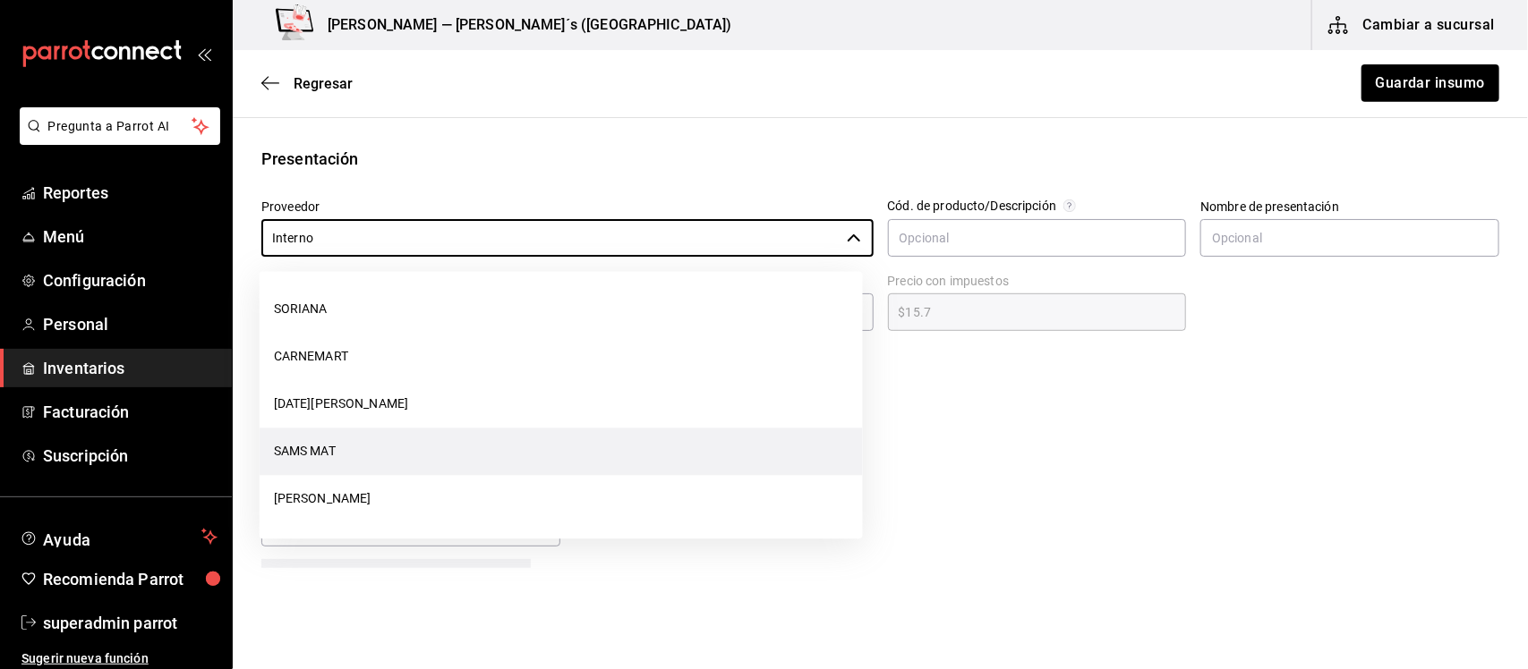
click at [331, 456] on li "SAMS MAT" at bounding box center [561, 452] width 603 height 47
type input "SAMS MAT"
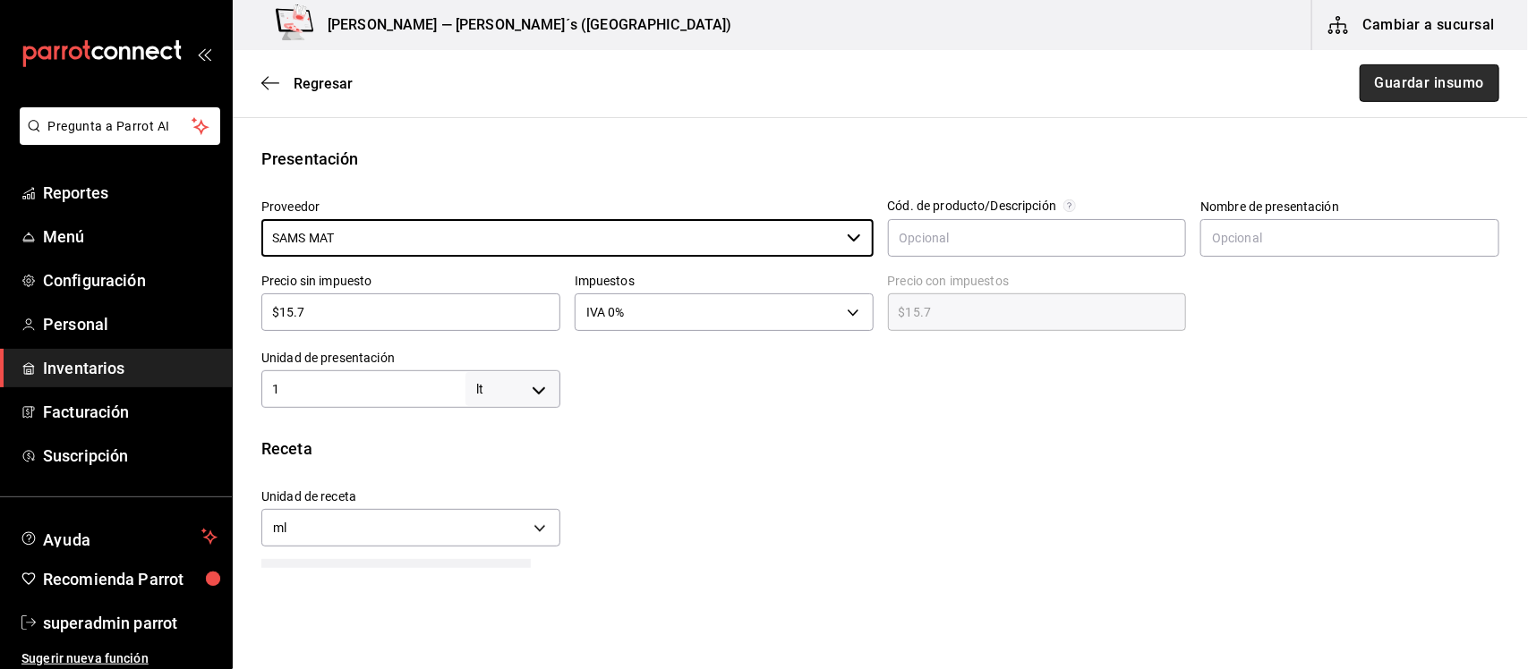
click at [1380, 79] on button "Guardar insumo" at bounding box center [1429, 83] width 140 height 38
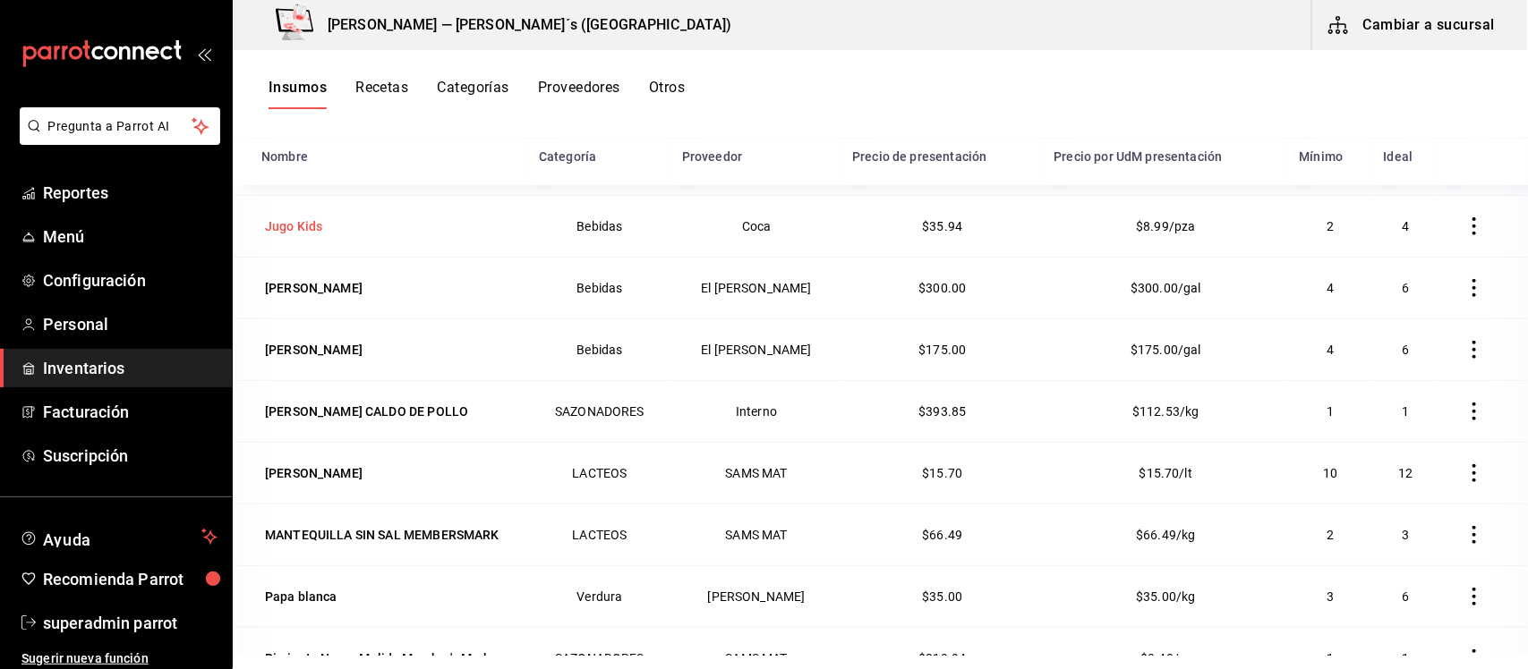
scroll to position [336, 0]
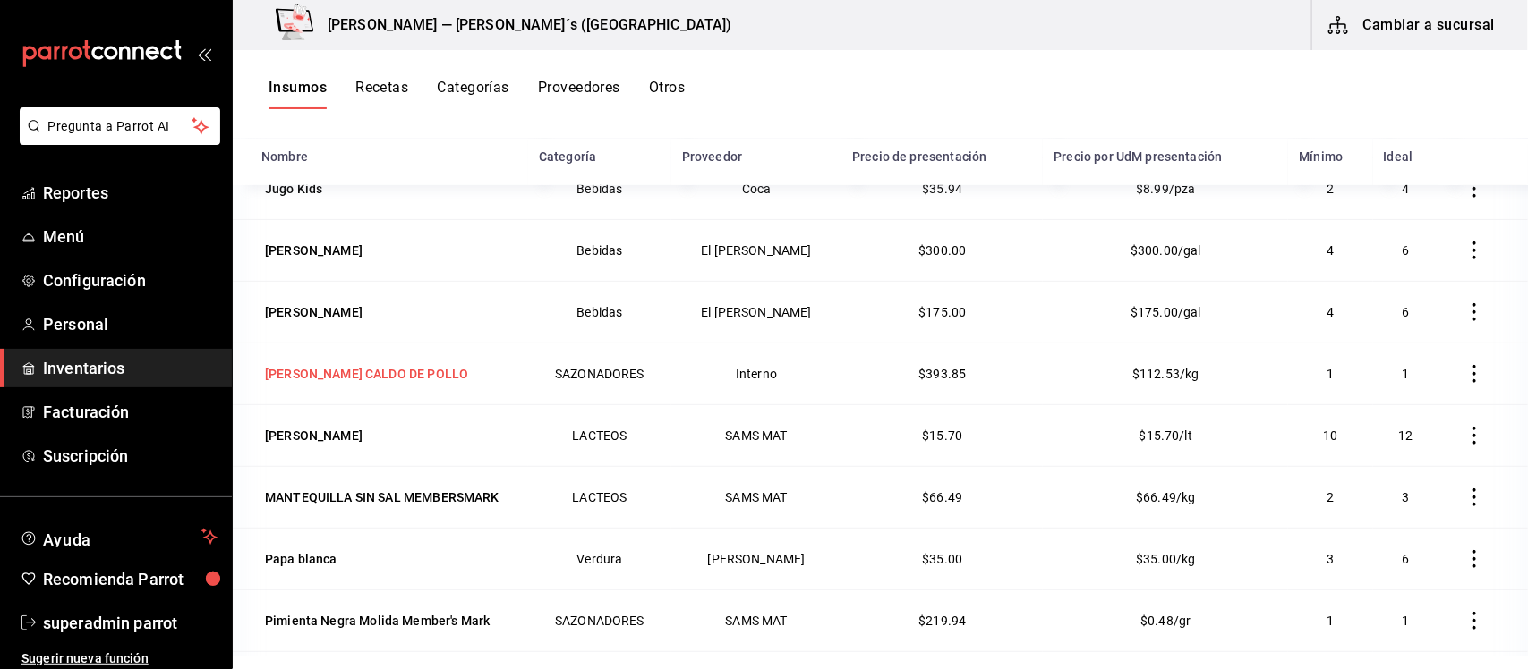
click at [379, 379] on div "[PERSON_NAME] CALDO DE POLLO" at bounding box center [366, 374] width 203 height 18
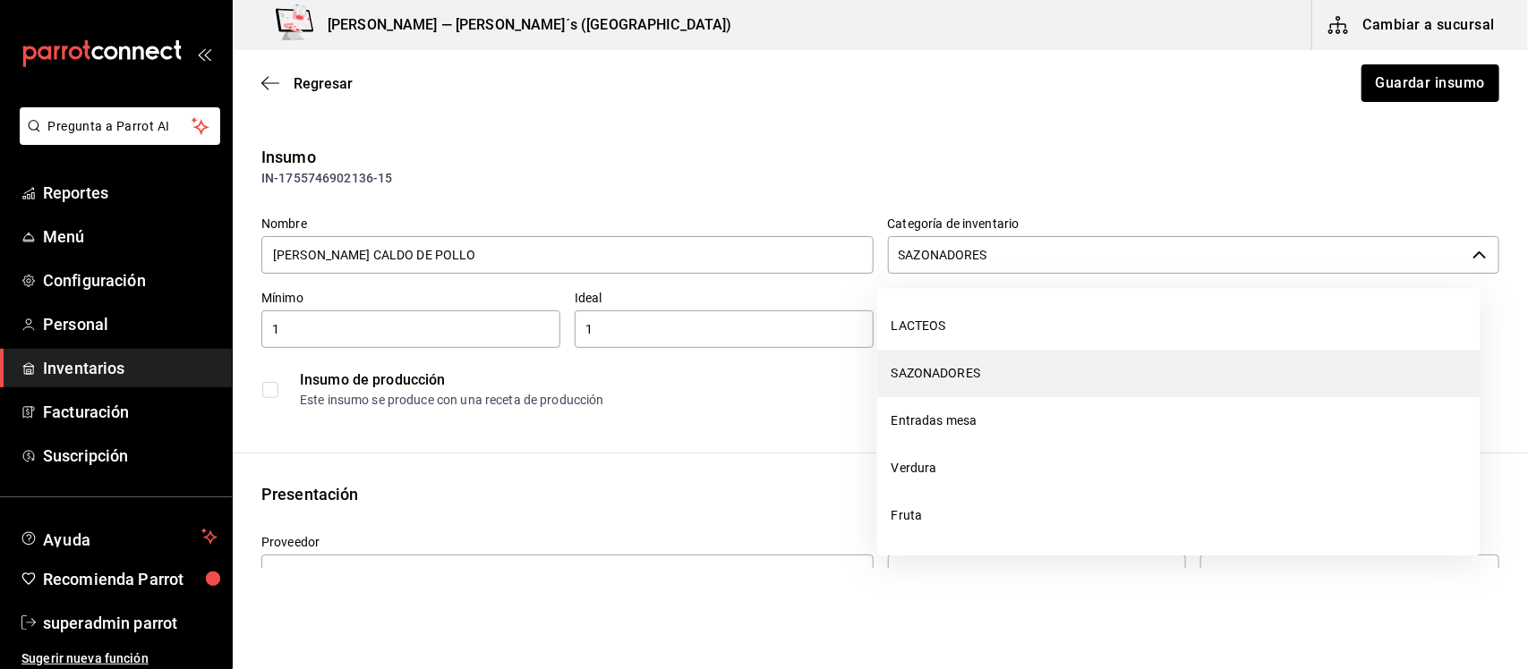
click at [1135, 253] on input "SAZONADORES" at bounding box center [1177, 255] width 578 height 38
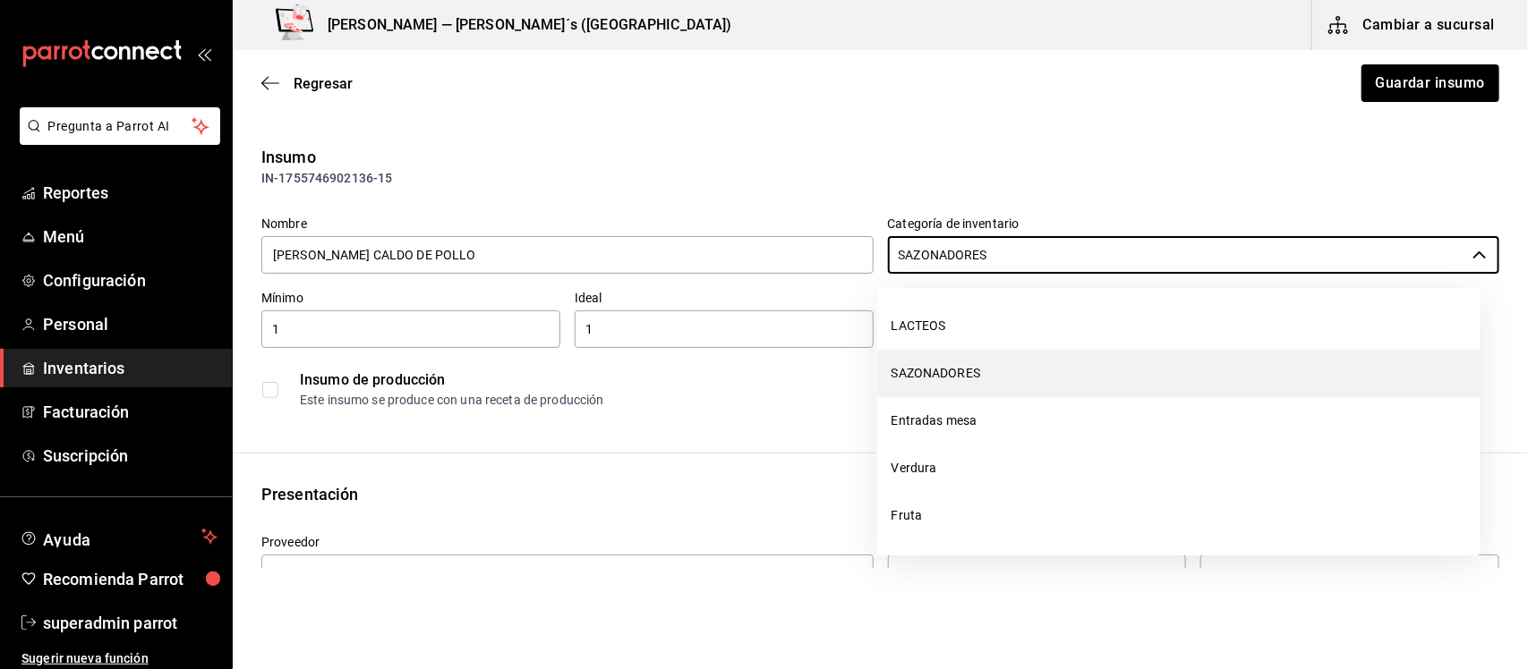
click at [794, 459] on div "Insumo IN-1755746902136-15 Nombre [PERSON_NAME] CALDO DE POLLO Categoría de inv…" at bounding box center [880, 671] width 1295 height 1053
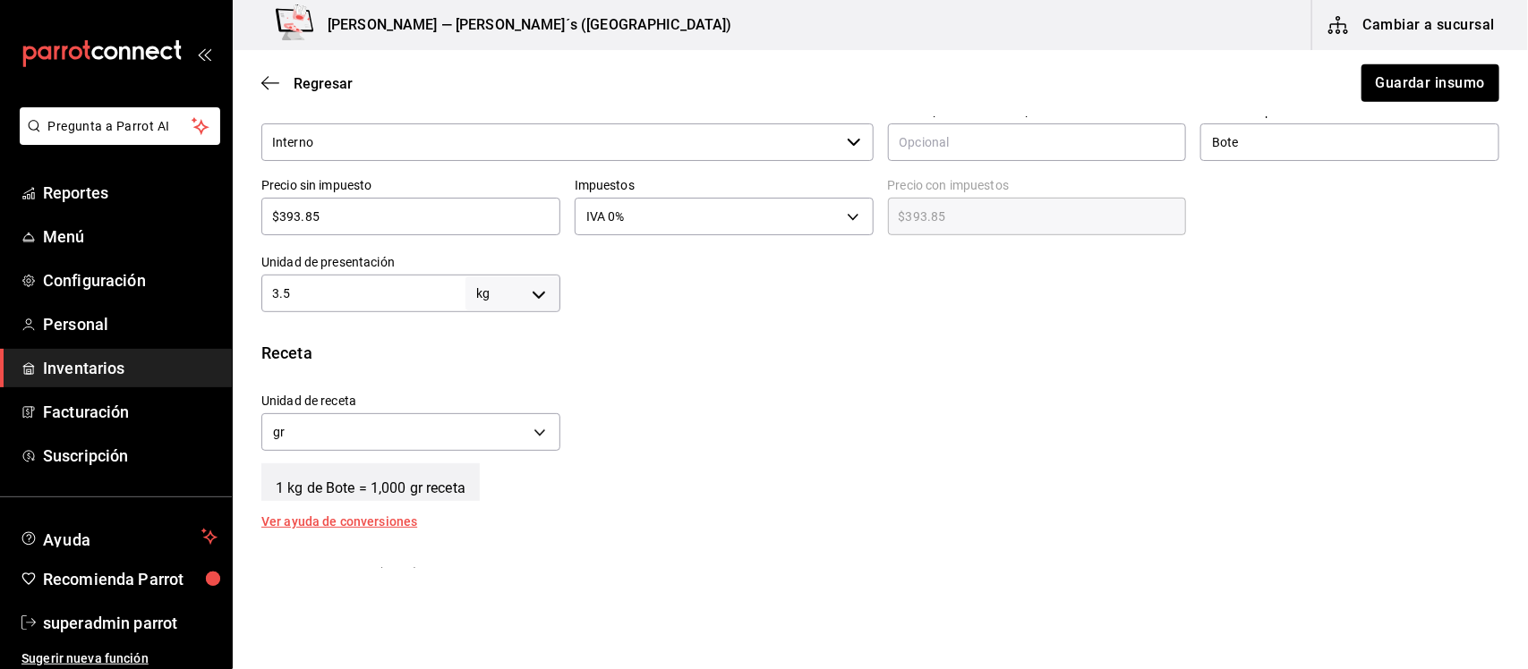
scroll to position [447, 0]
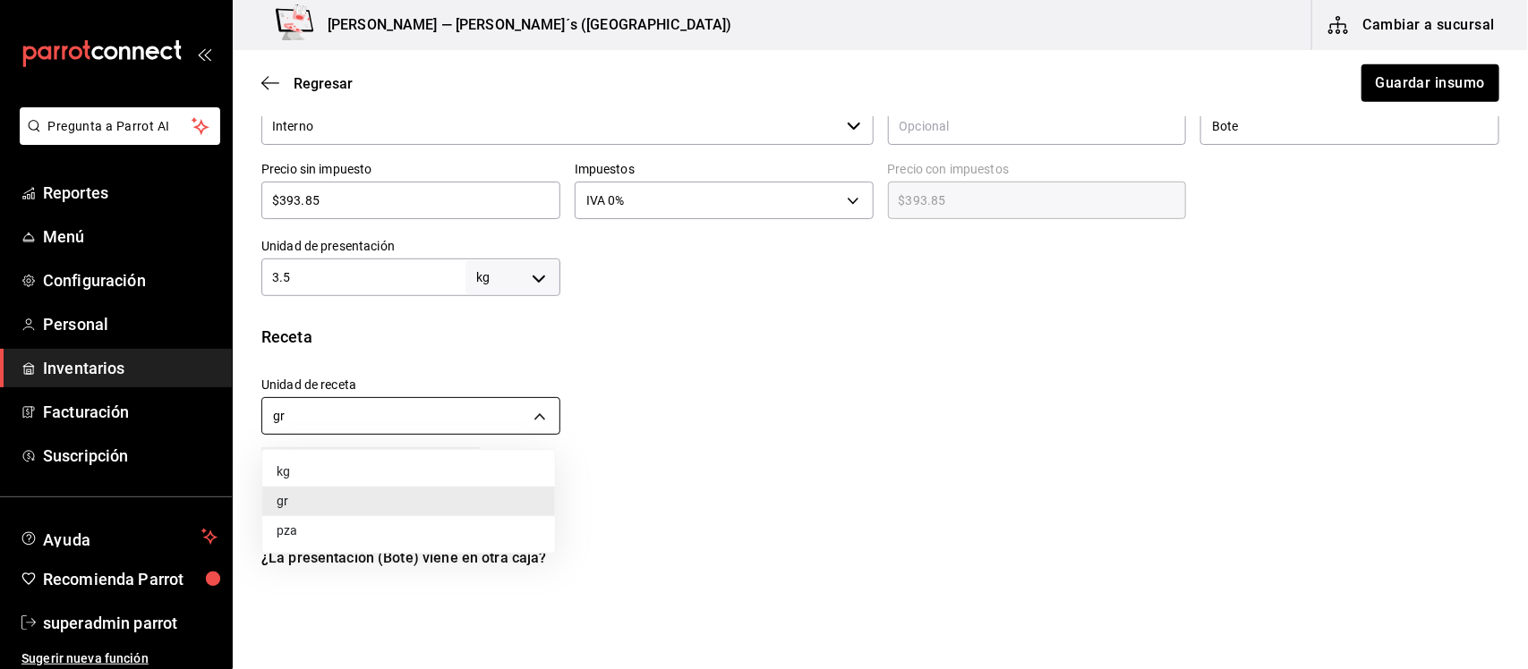
click at [529, 413] on body "Pregunta a Parrot AI Reportes Menú Configuración Personal Inventarios Facturaci…" at bounding box center [764, 284] width 1528 height 568
click at [529, 413] on div at bounding box center [764, 334] width 1528 height 669
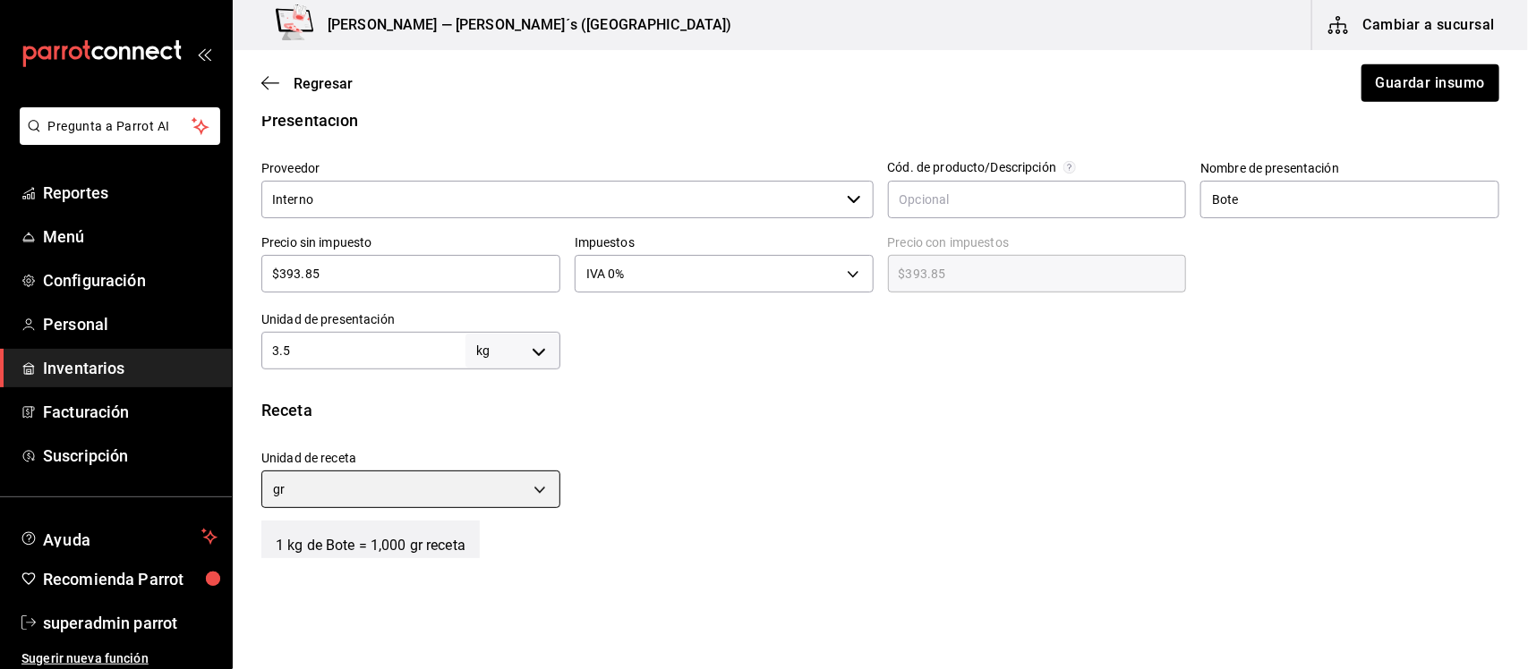
scroll to position [336, 0]
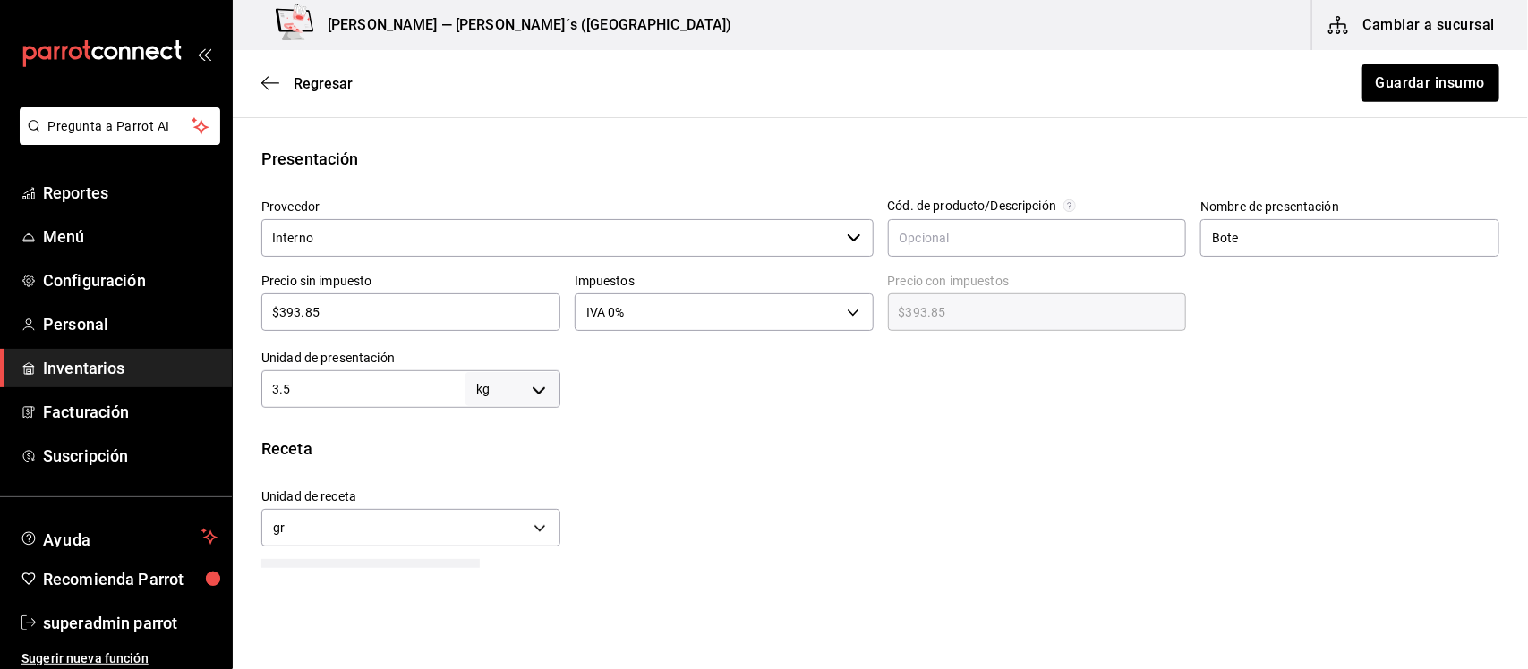
click at [779, 234] on input "Interno" at bounding box center [550, 238] width 578 height 38
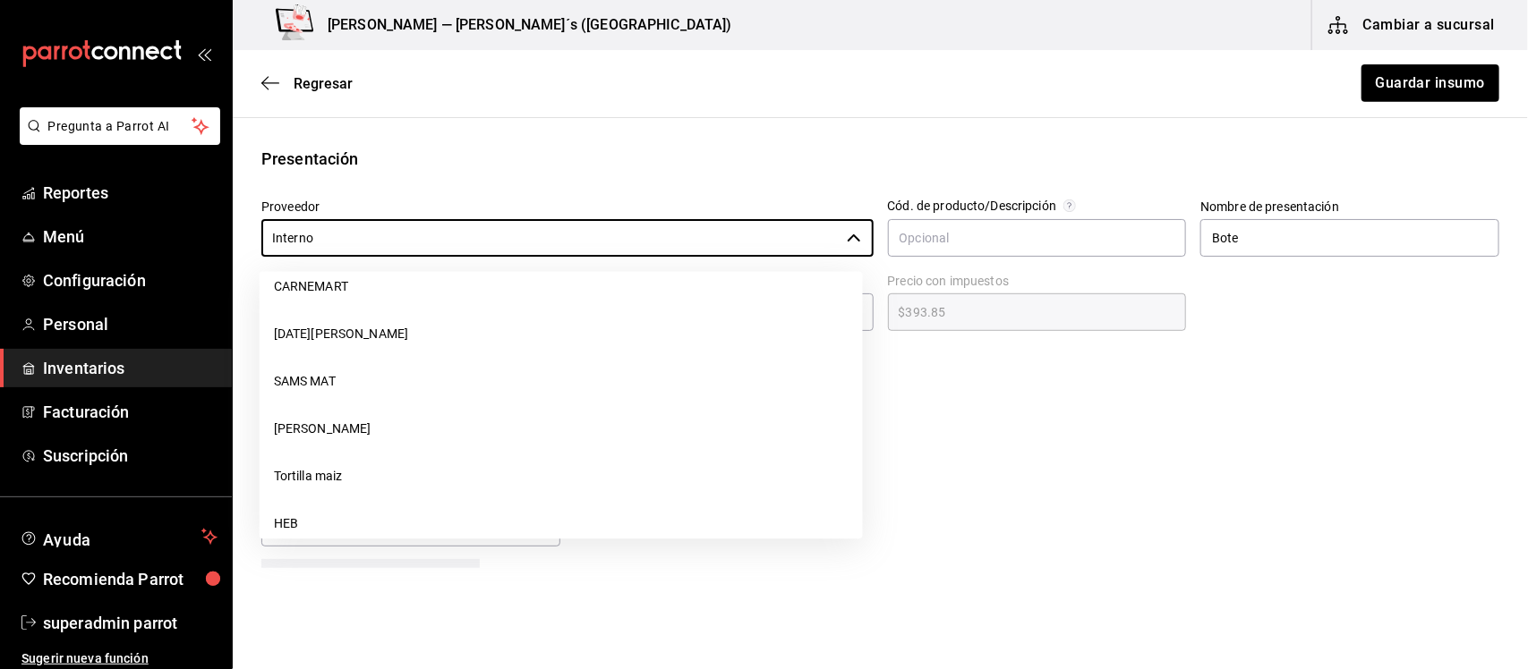
scroll to position [0, 0]
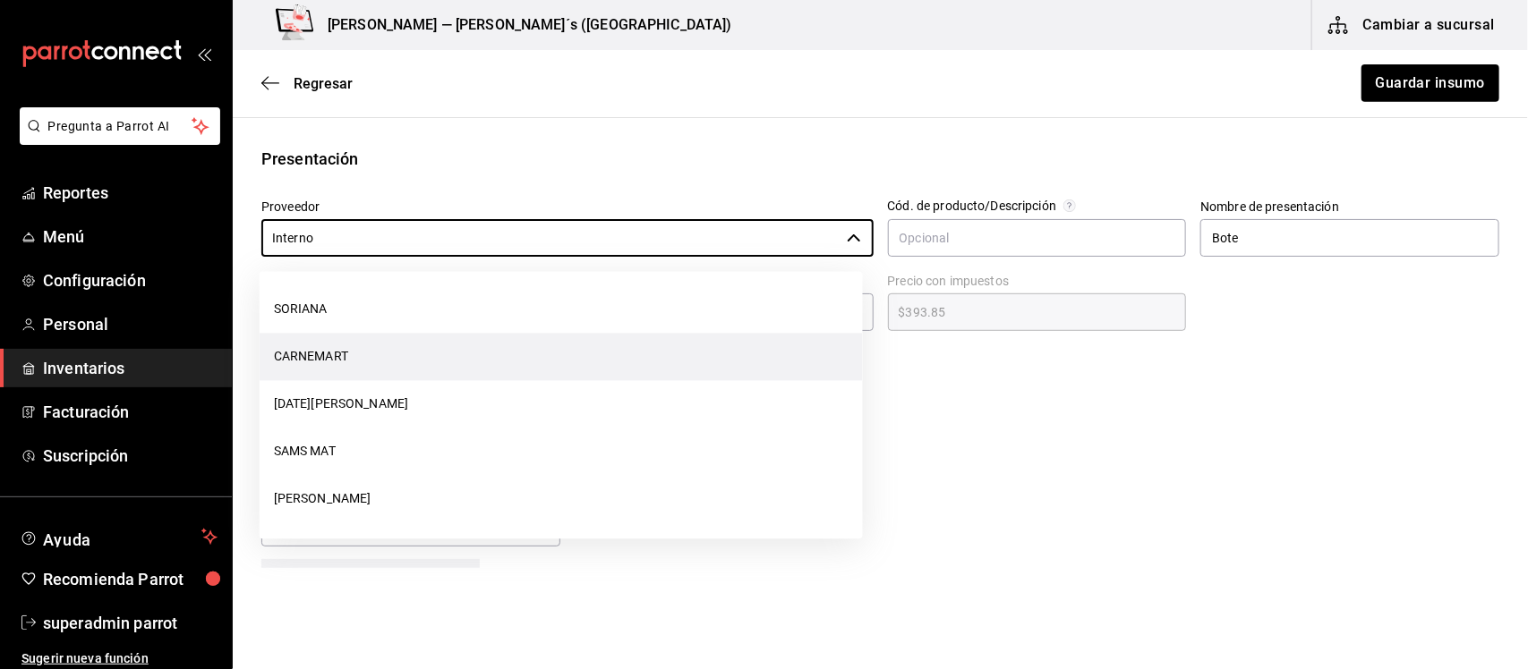
click at [371, 355] on li "CARNEMART" at bounding box center [561, 357] width 603 height 47
type input "CARNEMART"
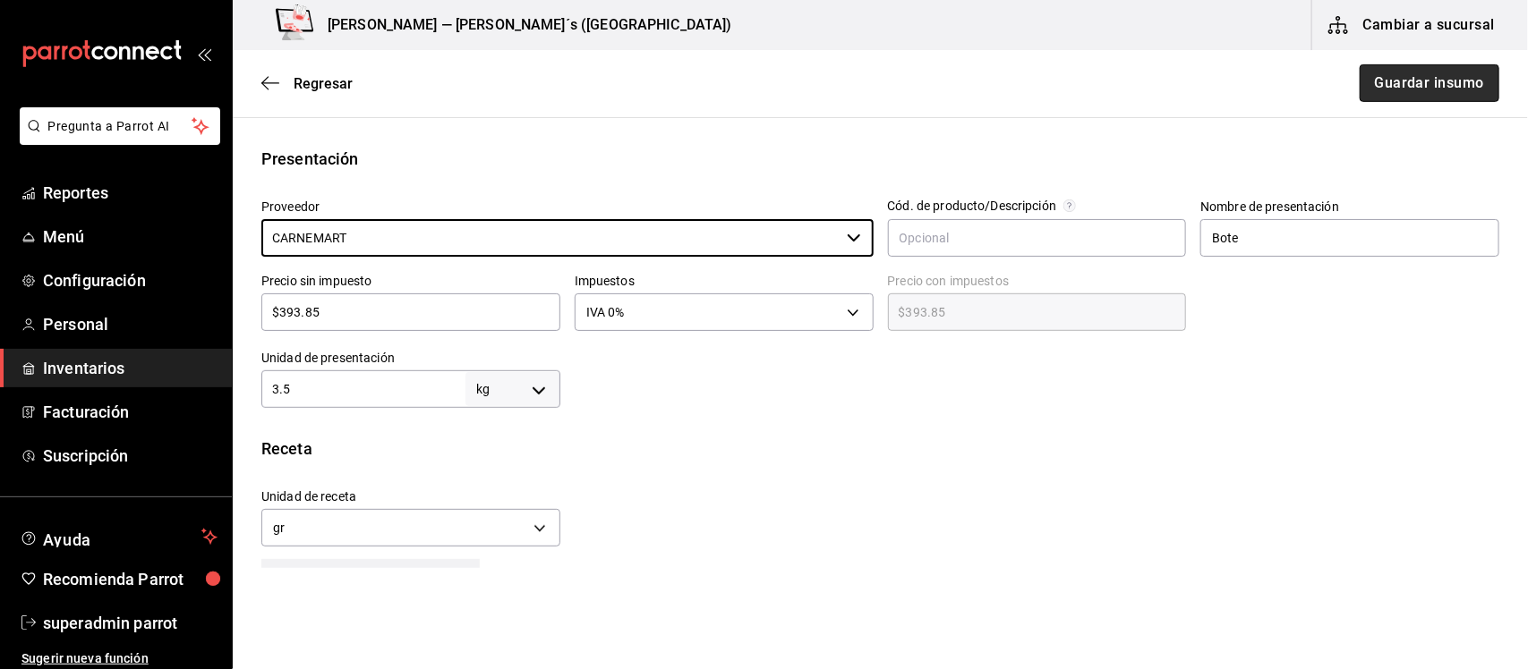
click at [1428, 87] on button "Guardar insumo" at bounding box center [1429, 83] width 140 height 38
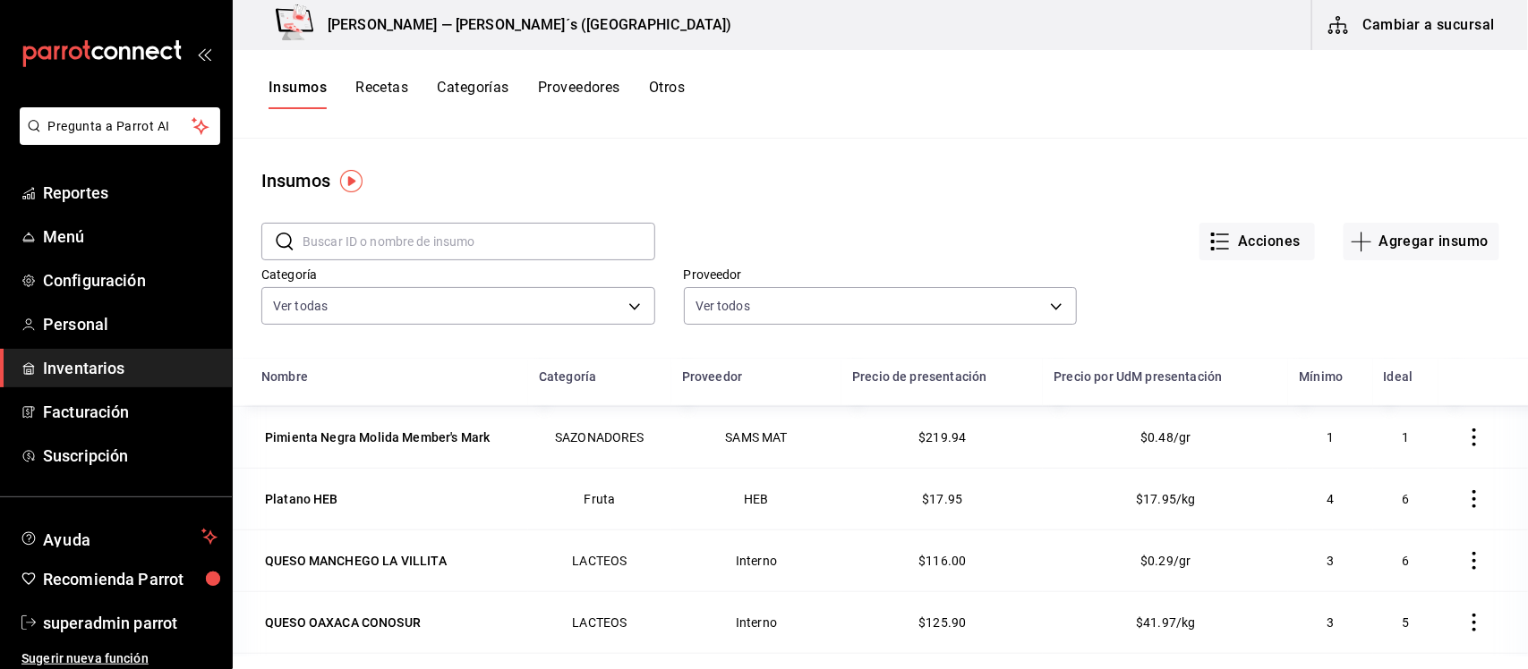
scroll to position [775, 0]
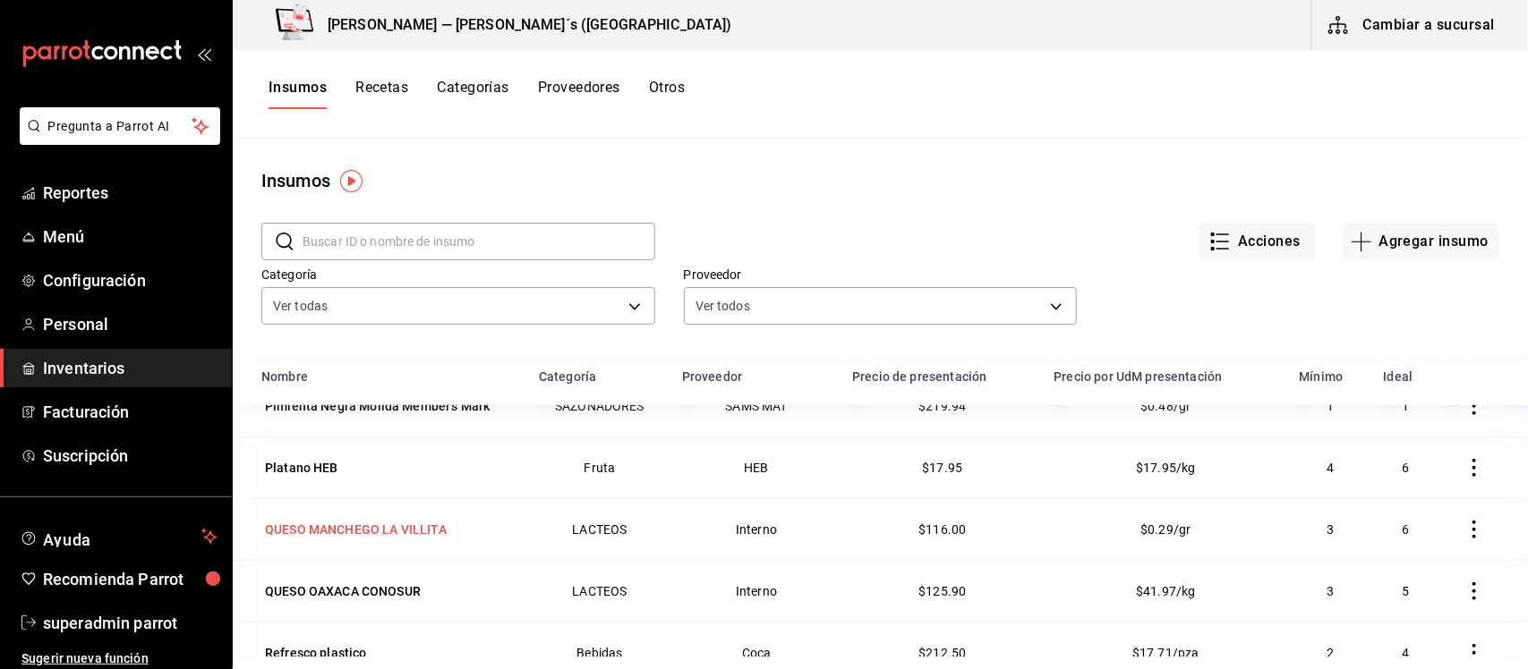
click at [399, 529] on div "QUESO MANCHEGO LA VILLITA" at bounding box center [356, 530] width 182 height 18
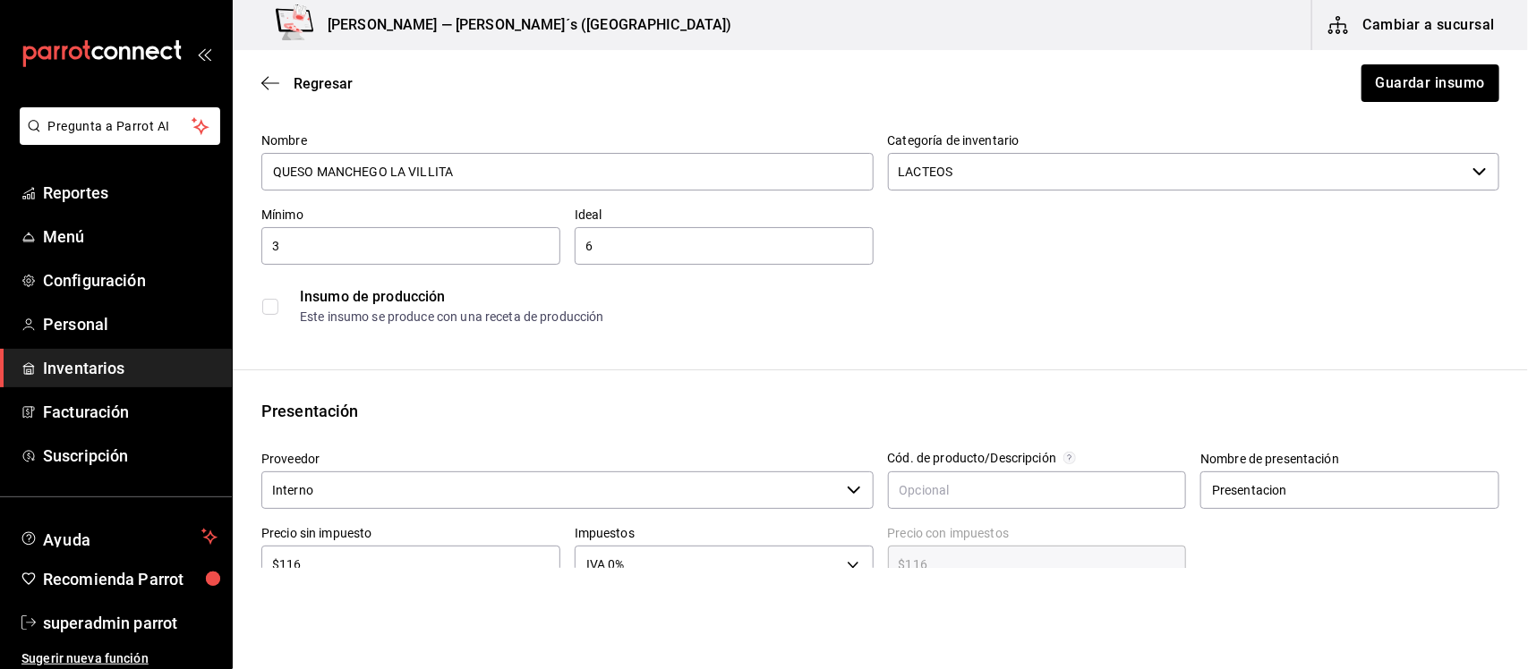
scroll to position [224, 0]
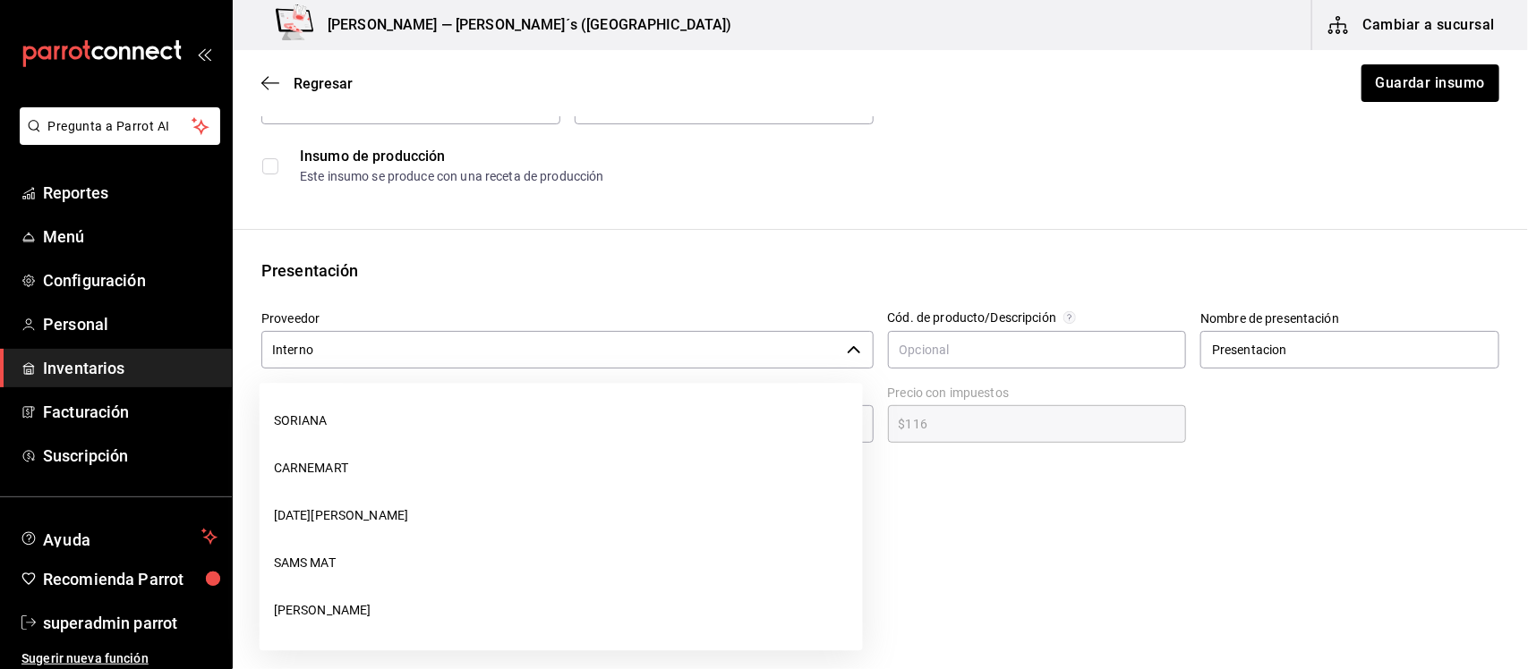
click at [847, 347] on icon "button" at bounding box center [854, 350] width 14 height 14
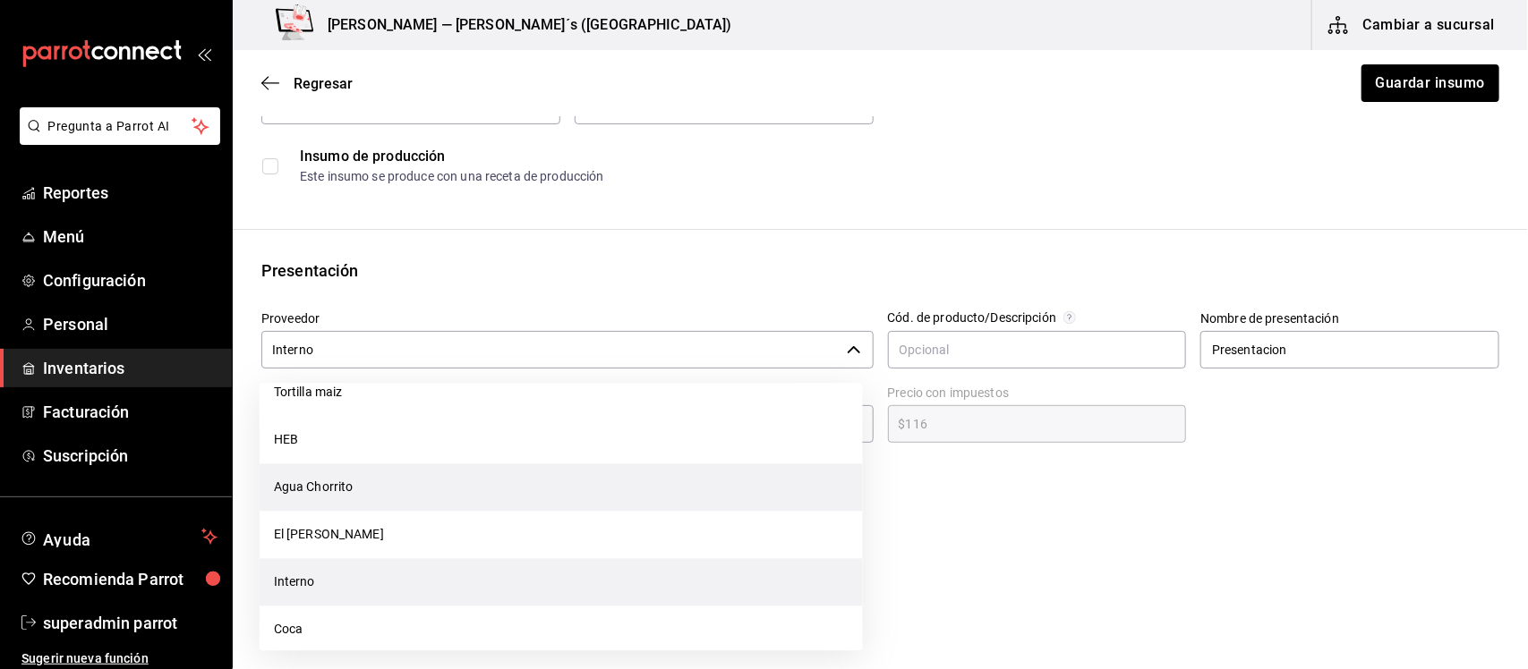
scroll to position [282, 0]
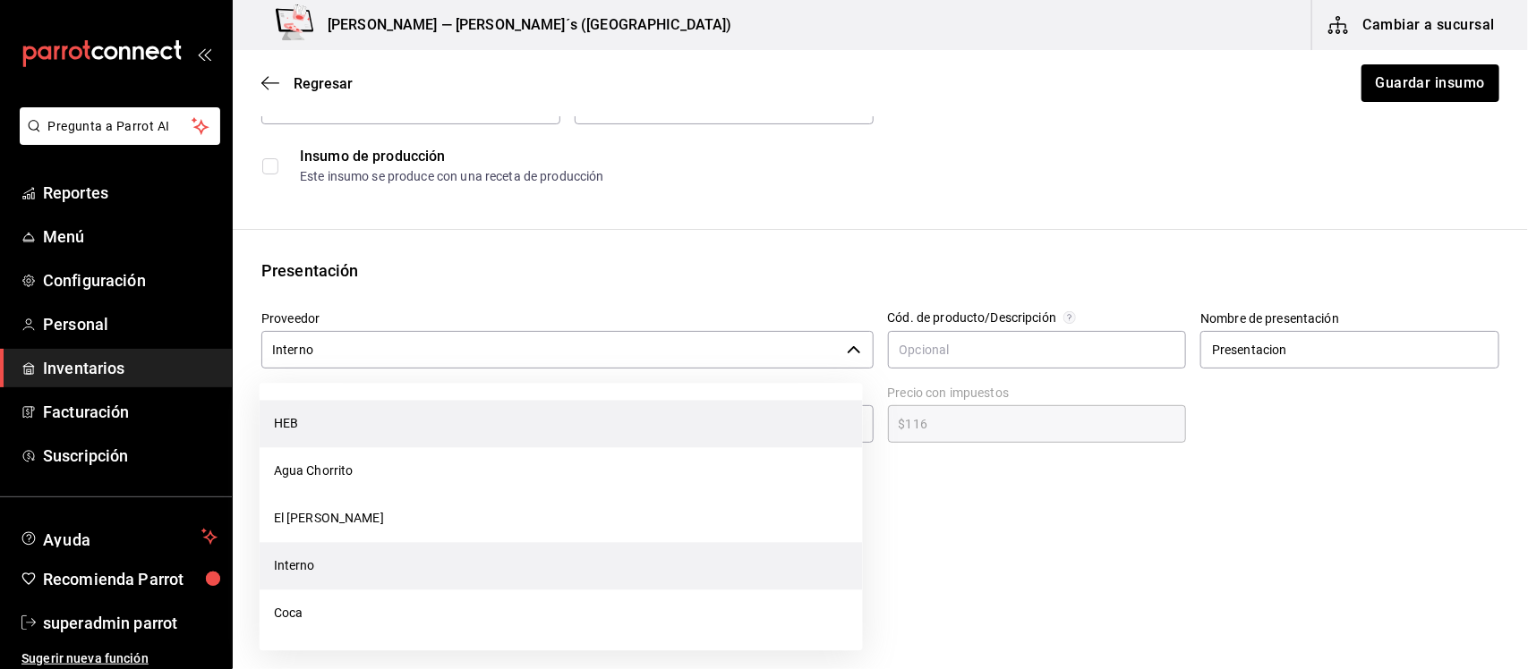
click at [346, 418] on li "HEB" at bounding box center [561, 424] width 603 height 47
type input "HEB"
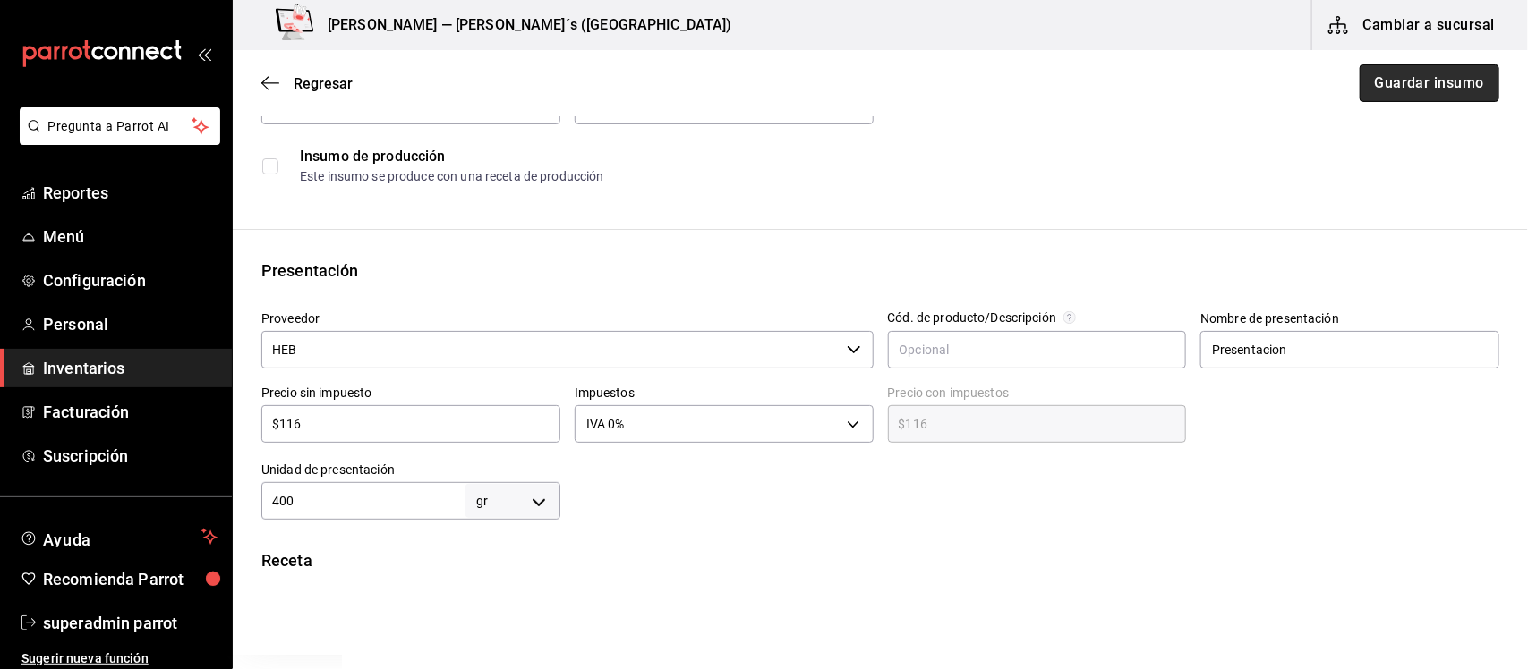
click at [1396, 86] on button "Guardar insumo" at bounding box center [1429, 83] width 140 height 38
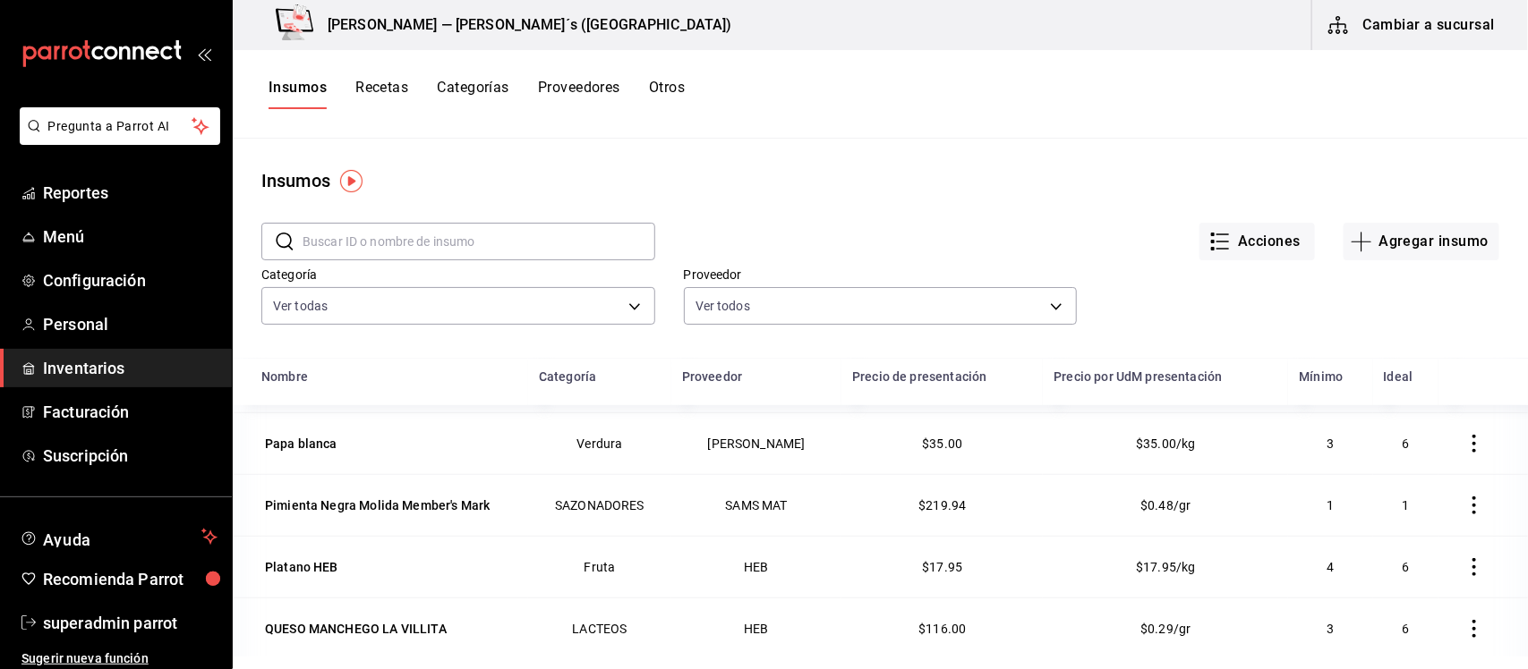
scroll to position [775, 0]
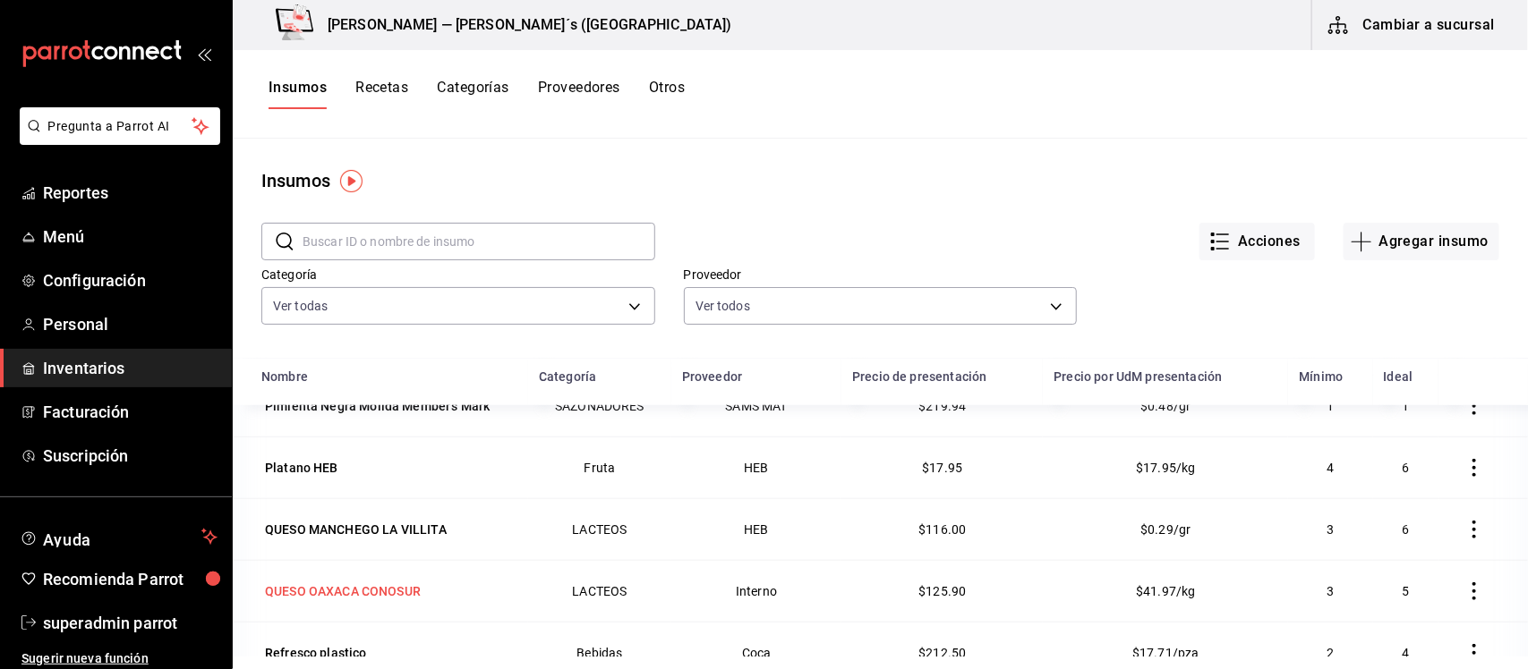
click at [394, 592] on div "QUESO OAXACA CONOSUR" at bounding box center [343, 592] width 156 height 18
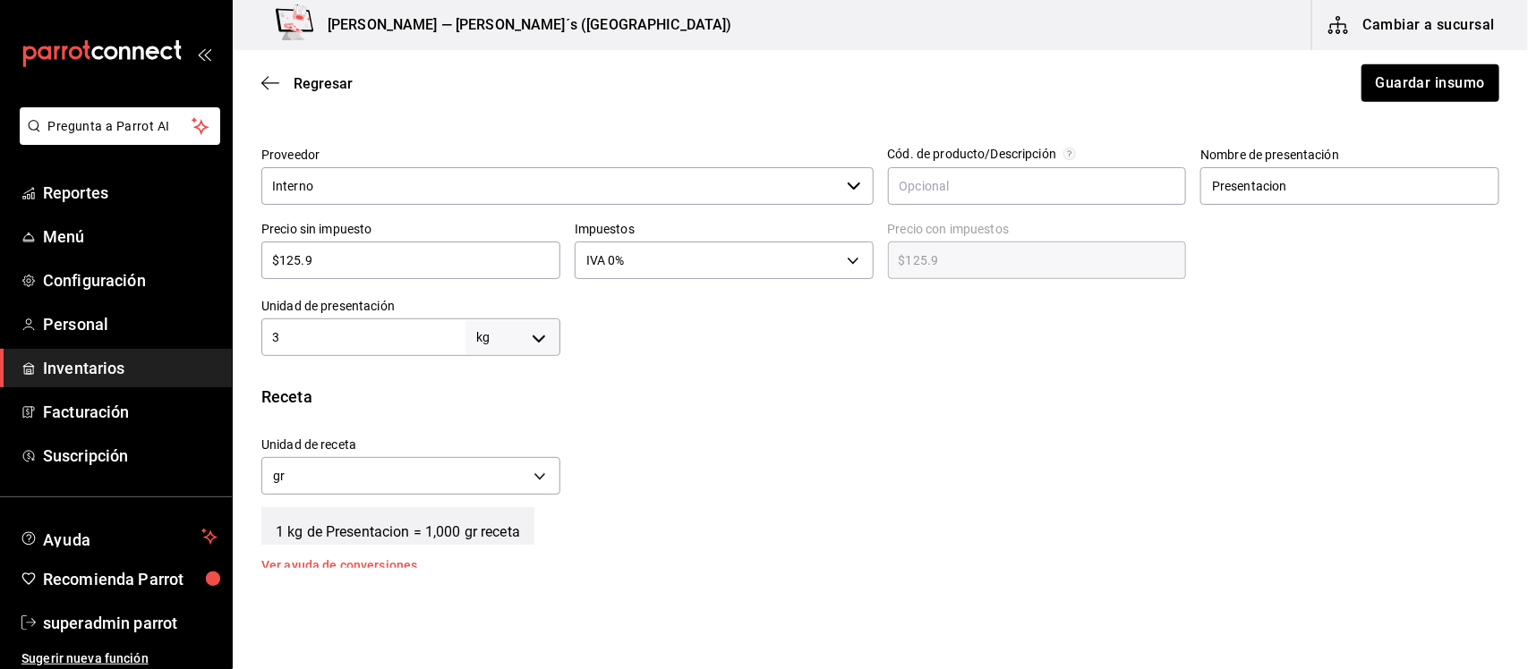
scroll to position [336, 0]
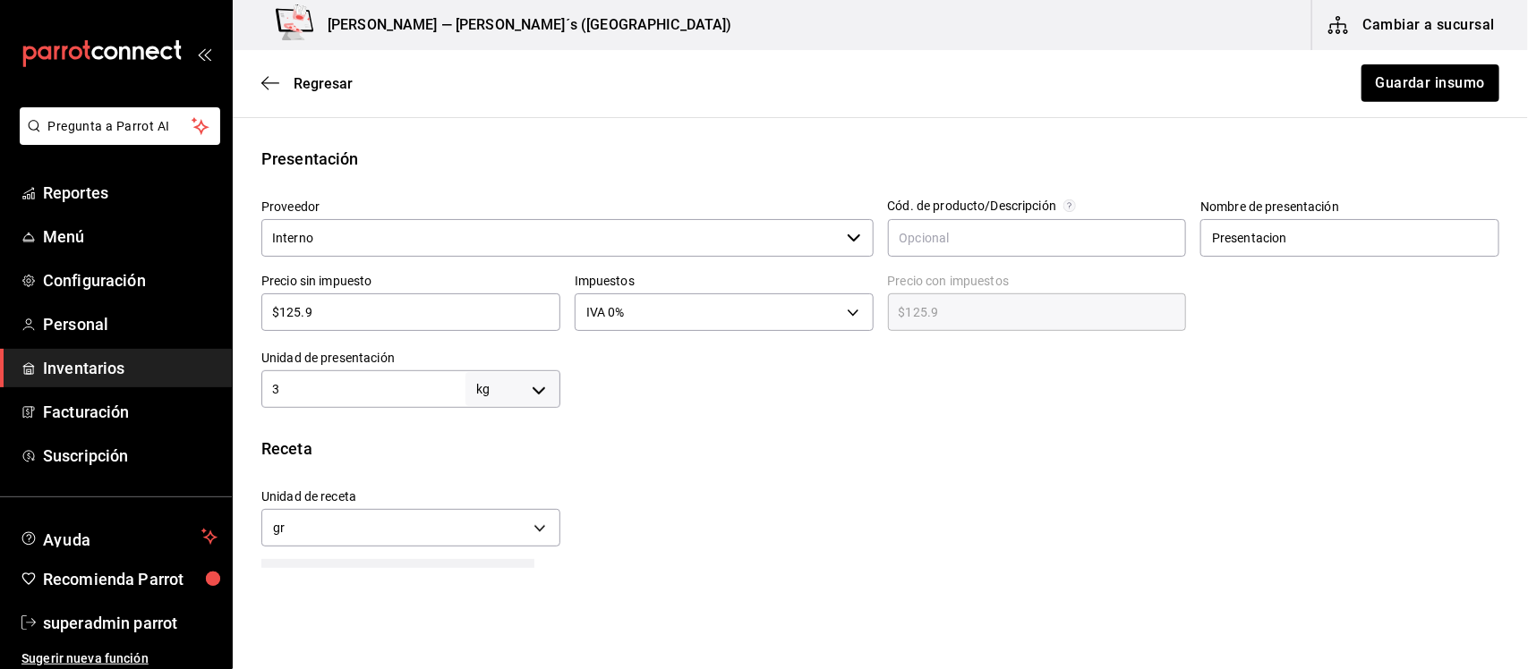
click at [848, 243] on icon "button" at bounding box center [854, 238] width 14 height 14
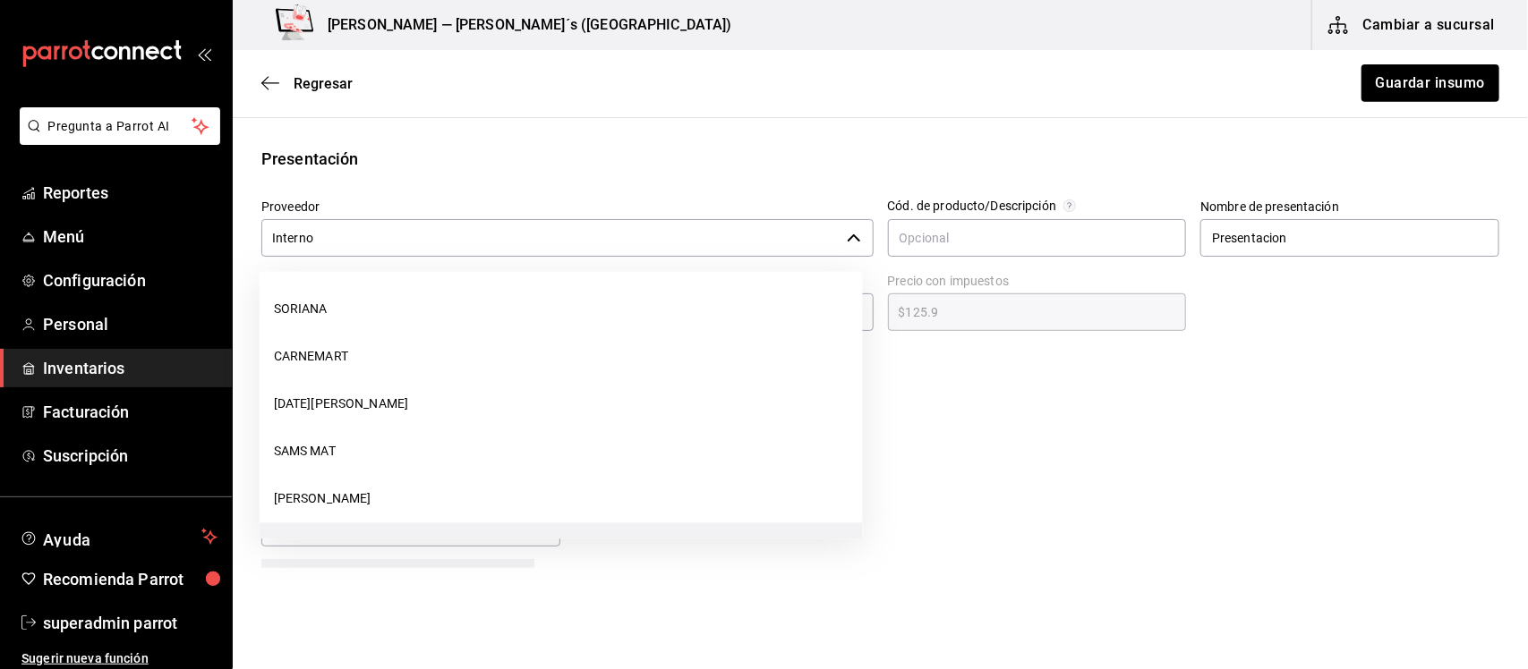
scroll to position [234, 0]
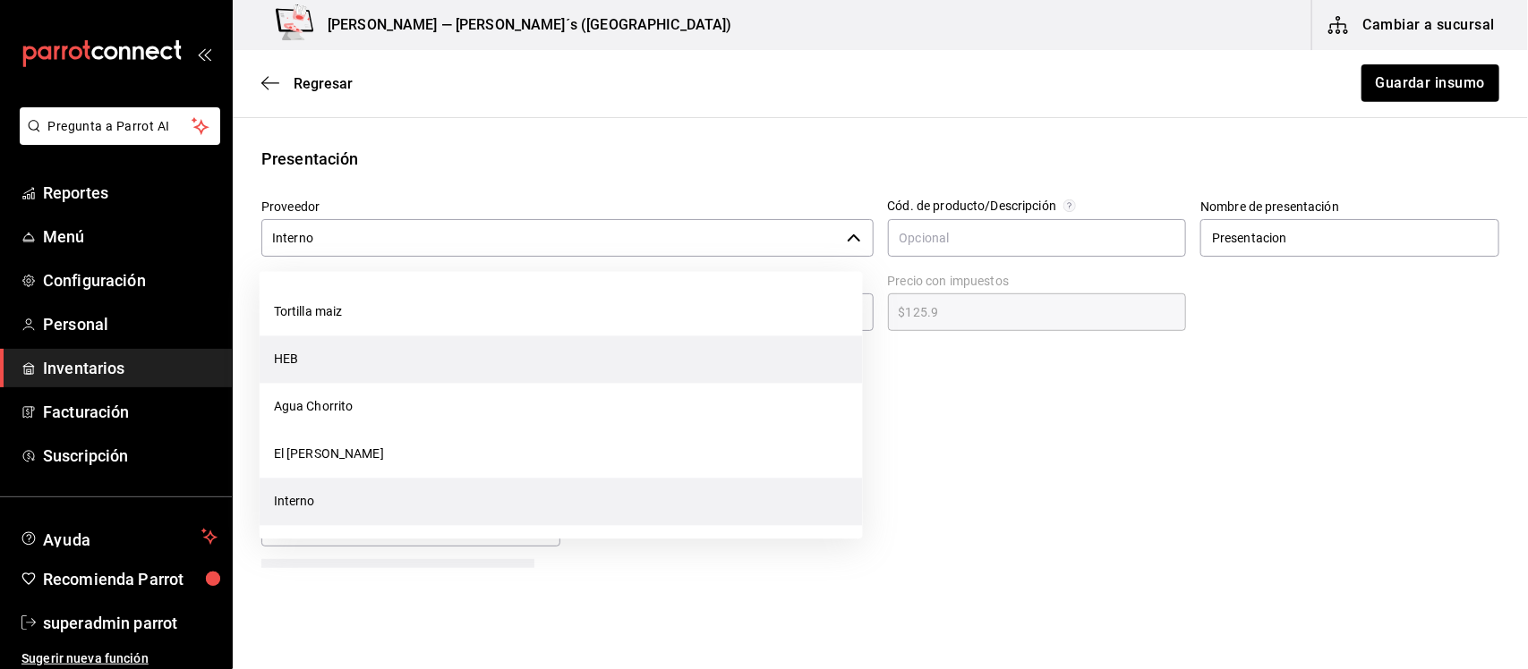
click at [435, 350] on li "HEB" at bounding box center [561, 360] width 603 height 47
type input "HEB"
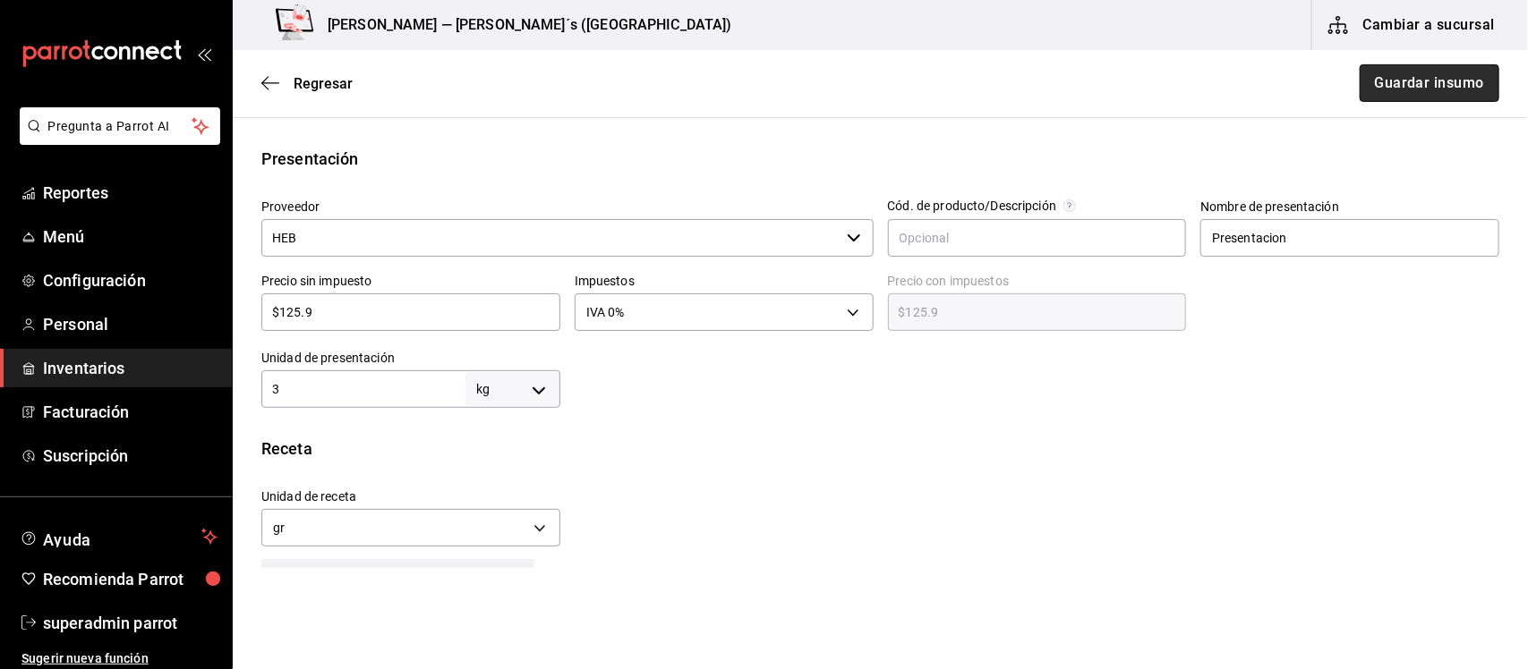
click at [1408, 85] on button "Guardar insumo" at bounding box center [1429, 83] width 140 height 38
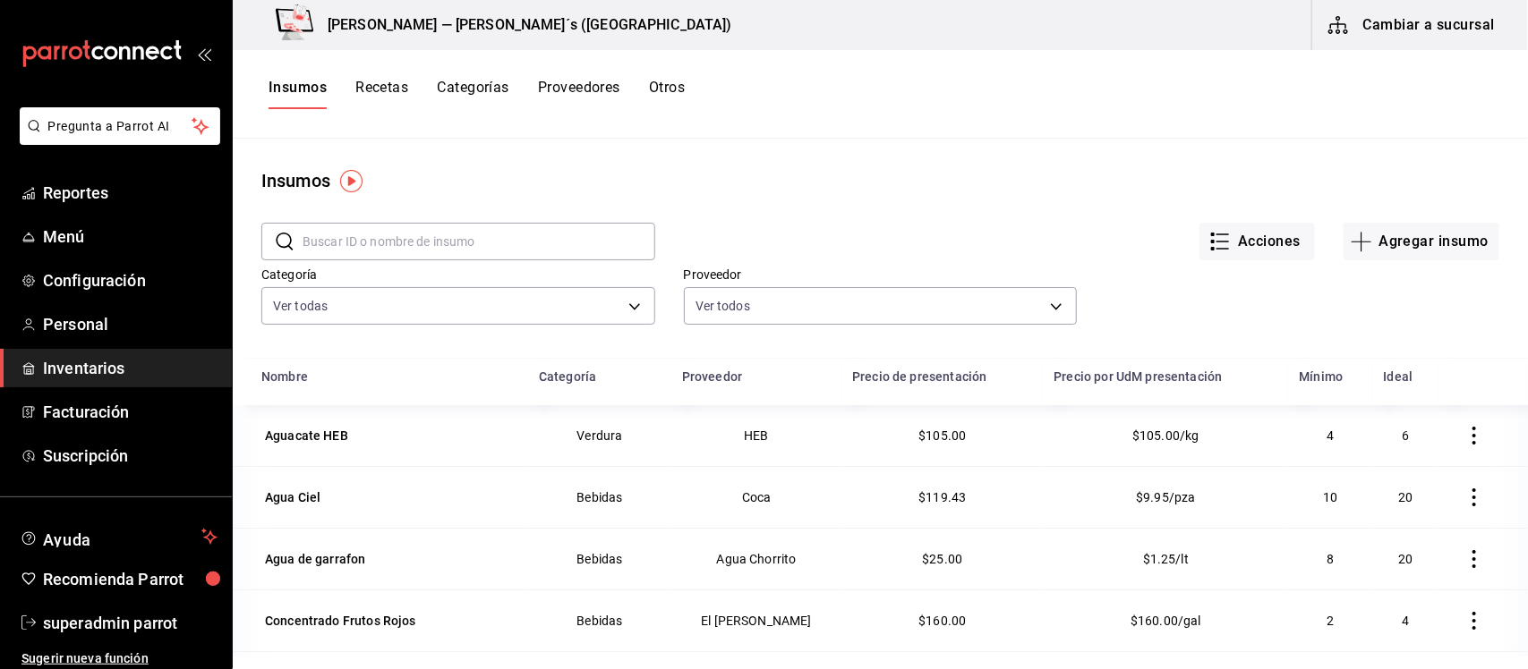
click at [392, 85] on button "Recetas" at bounding box center [381, 94] width 53 height 30
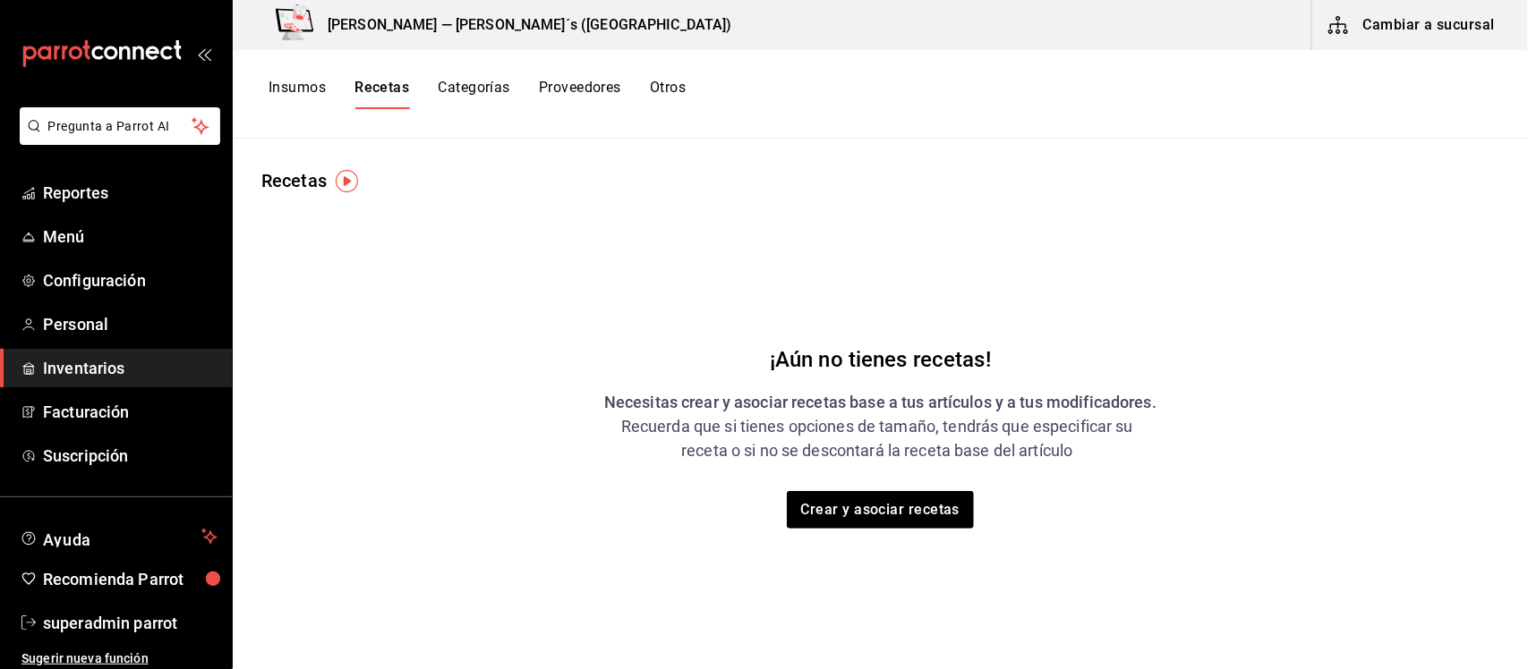
click at [474, 92] on button "Categorías" at bounding box center [474, 94] width 72 height 30
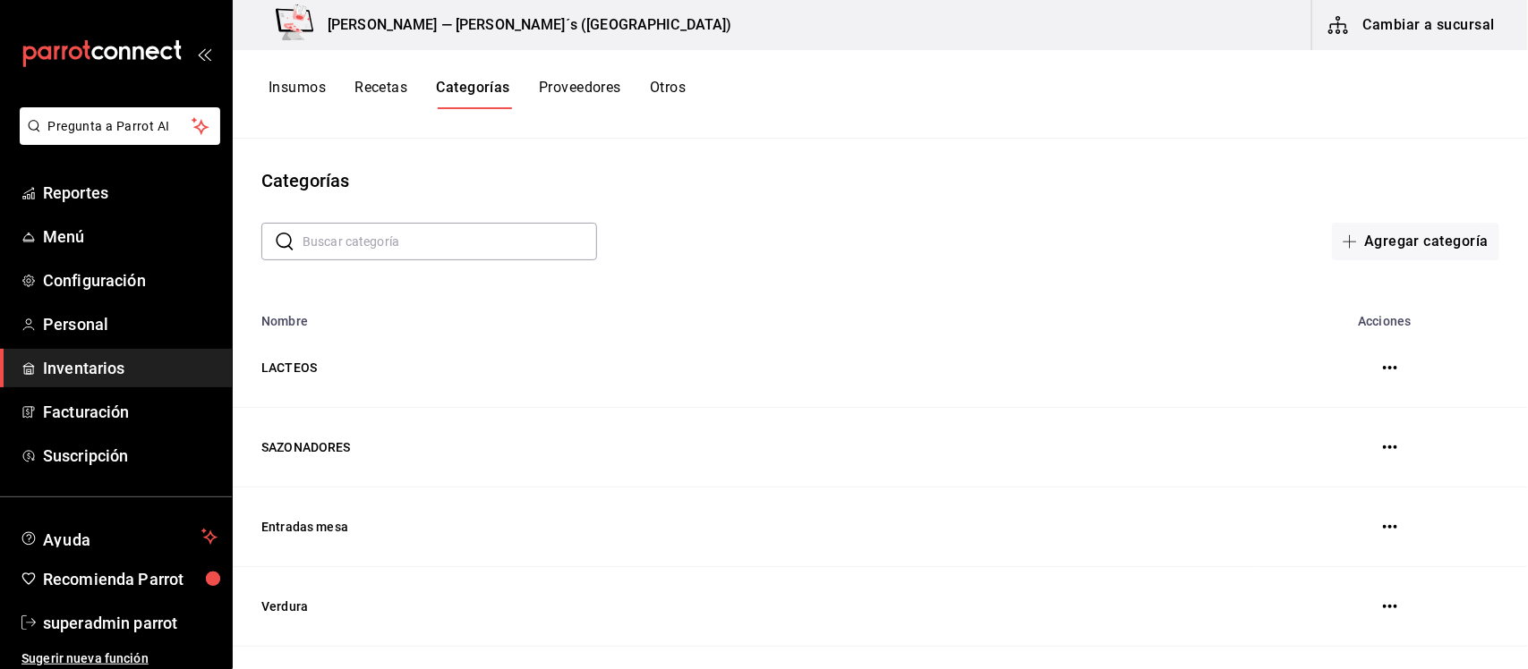
click at [577, 85] on button "Proveedores" at bounding box center [580, 94] width 82 height 30
click at [480, 88] on button "Categorías" at bounding box center [472, 94] width 72 height 30
click at [667, 89] on button "Otros" at bounding box center [668, 94] width 36 height 30
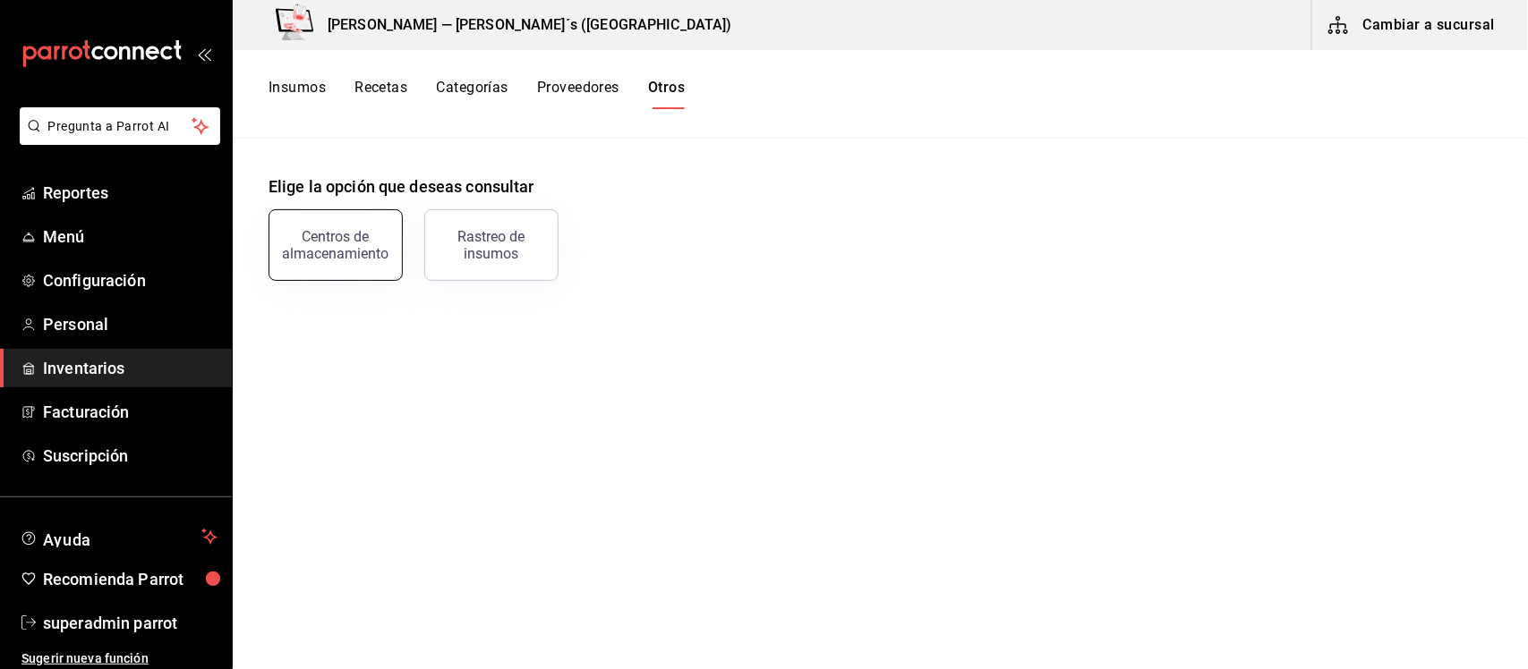
click at [359, 244] on div "Centros de almacenamiento" at bounding box center [335, 245] width 111 height 34
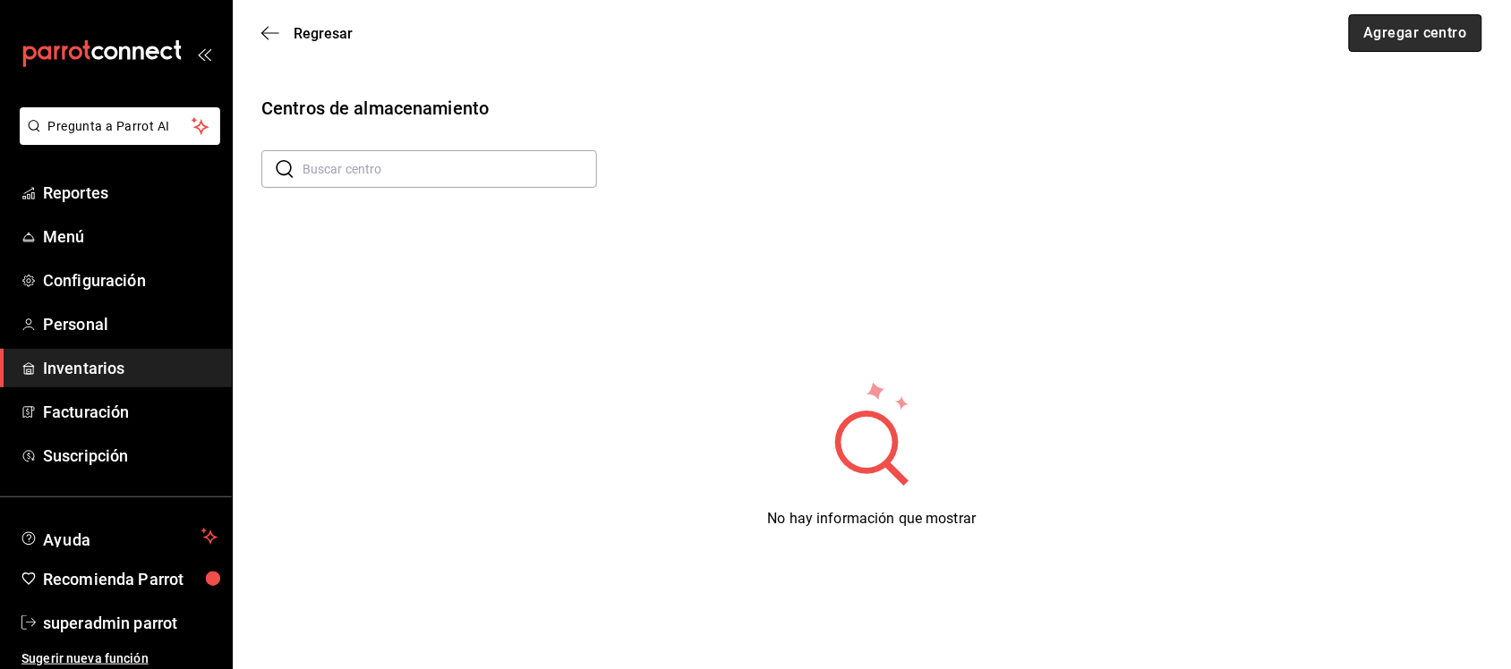
click at [1406, 38] on button "Agregar centro" at bounding box center [1415, 33] width 133 height 38
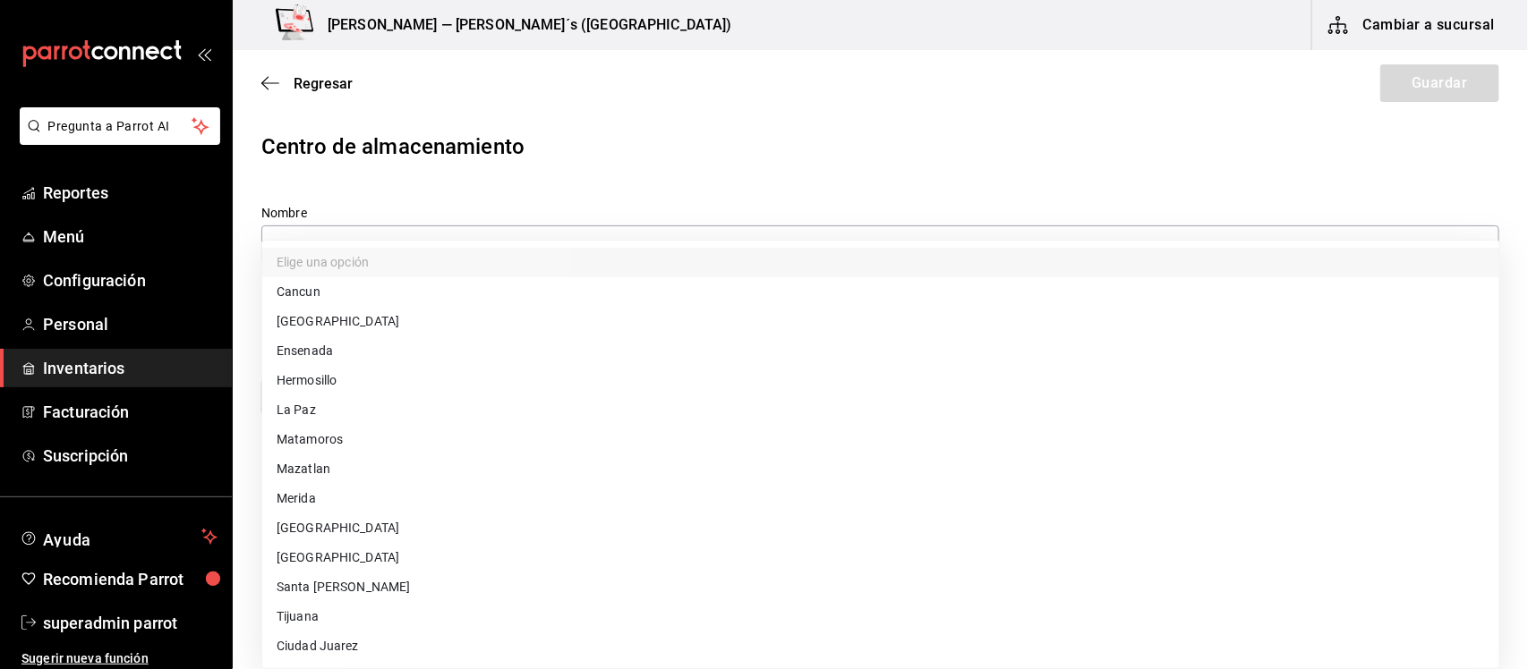
click at [602, 398] on body "Pregunta a Parrot AI Reportes Menú Configuración Personal Inventarios Facturaci…" at bounding box center [764, 284] width 1528 height 568
click at [626, 166] on div at bounding box center [764, 334] width 1528 height 669
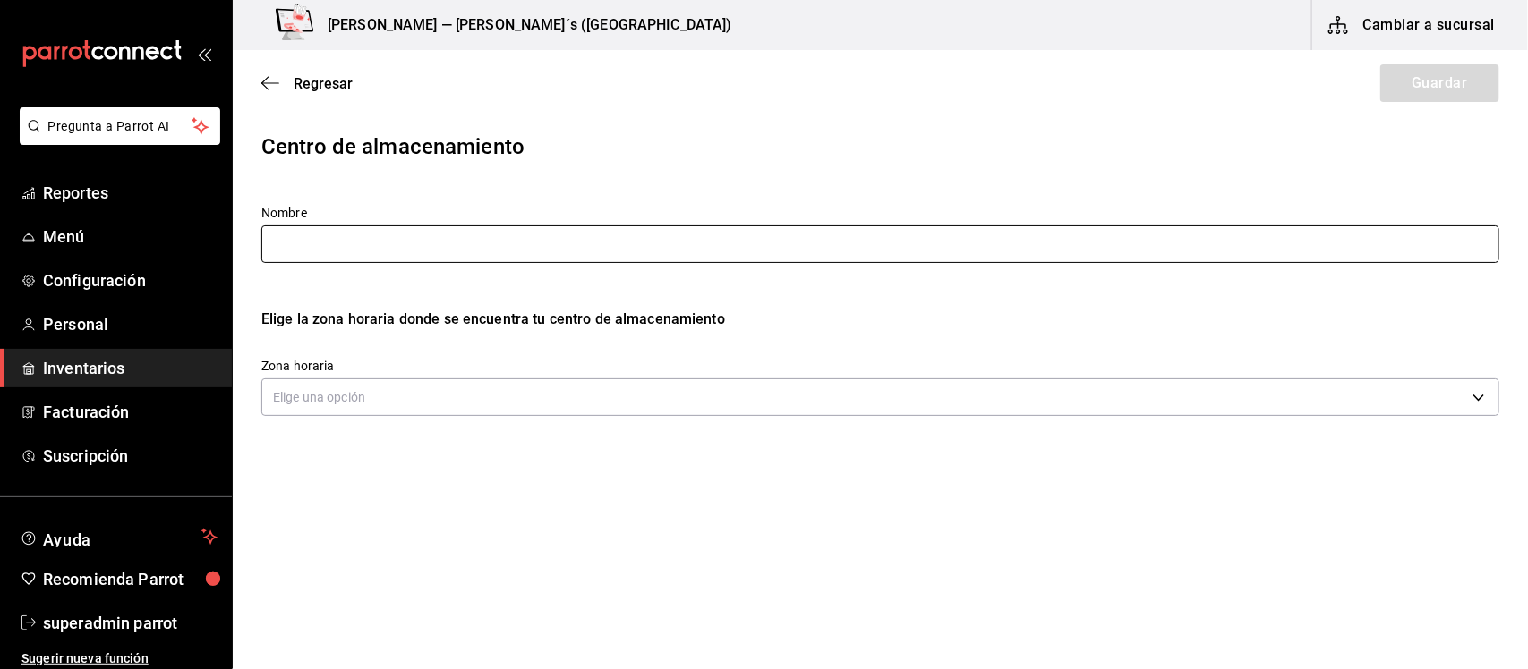
click at [540, 238] on input "text" at bounding box center [880, 245] width 1238 height 38
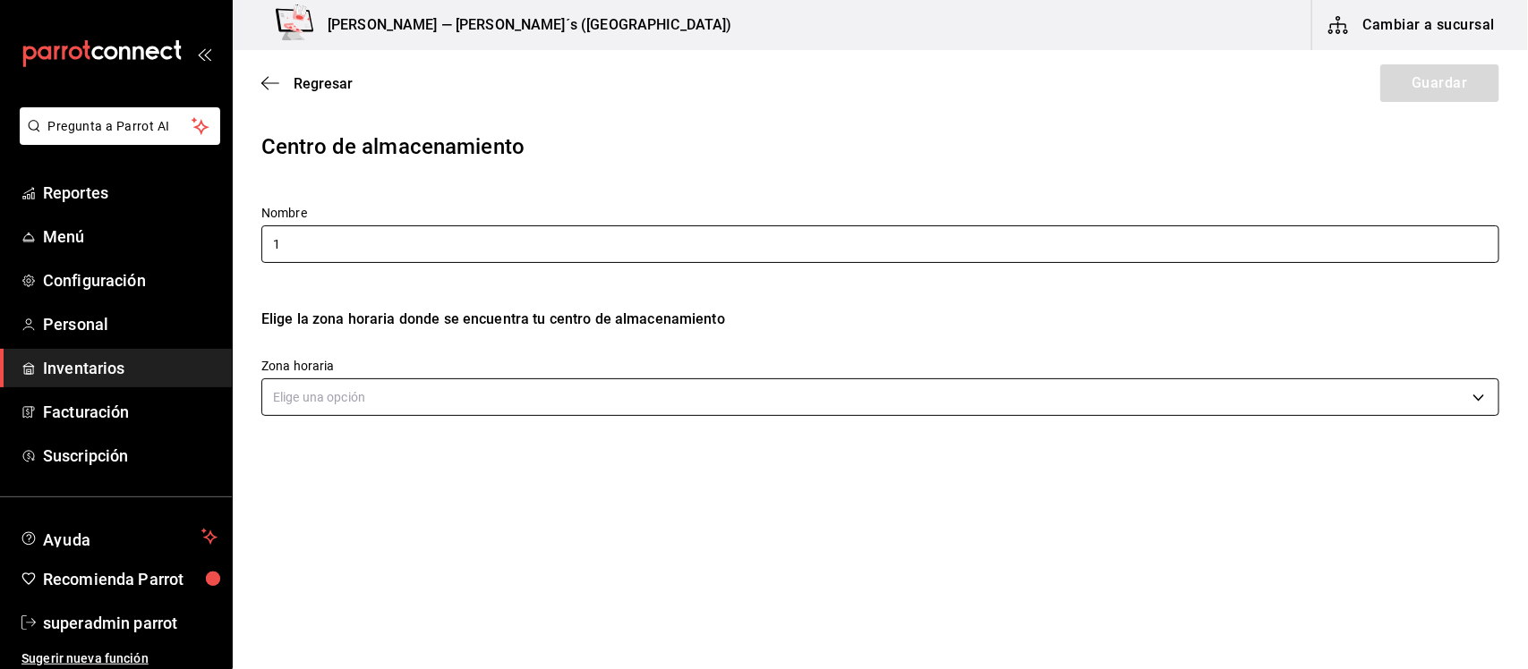
type input "1"
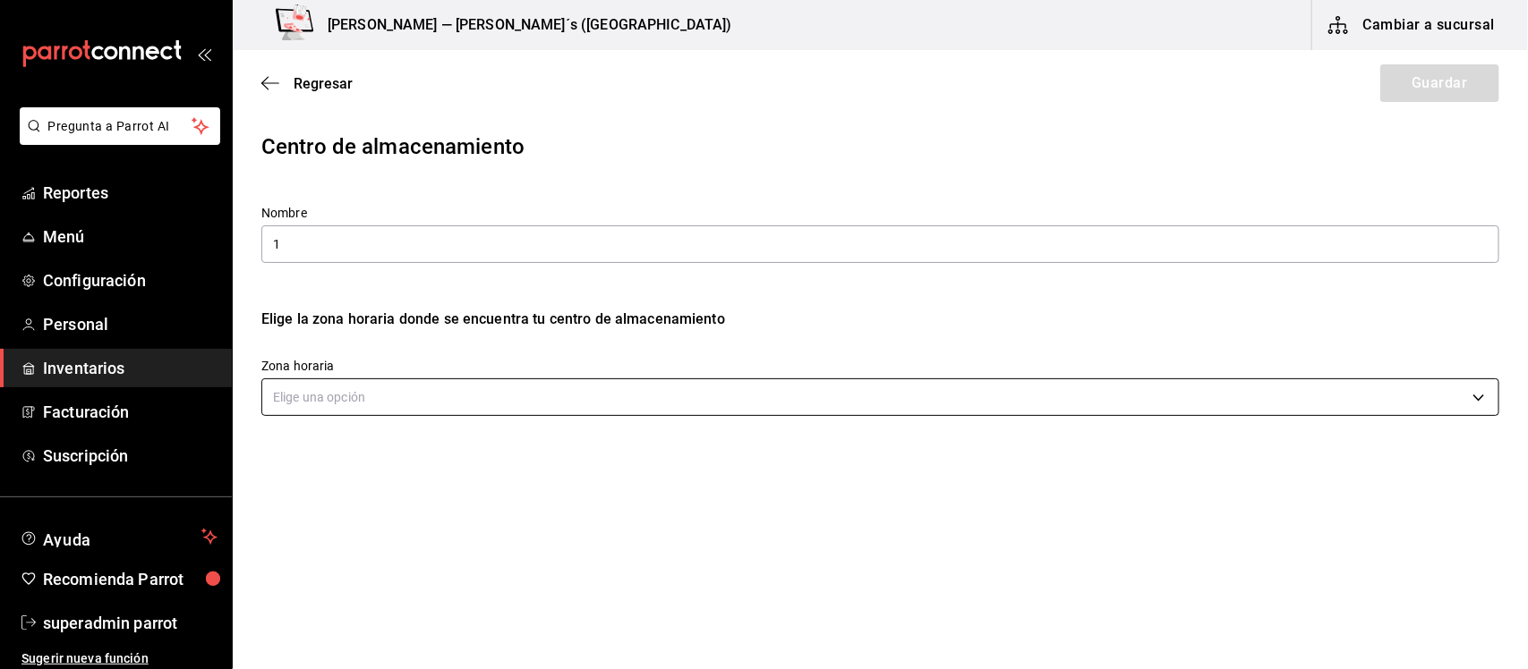
click at [449, 409] on body "Pregunta a Parrot AI Reportes Menú Configuración Personal Inventarios Facturaci…" at bounding box center [764, 284] width 1528 height 568
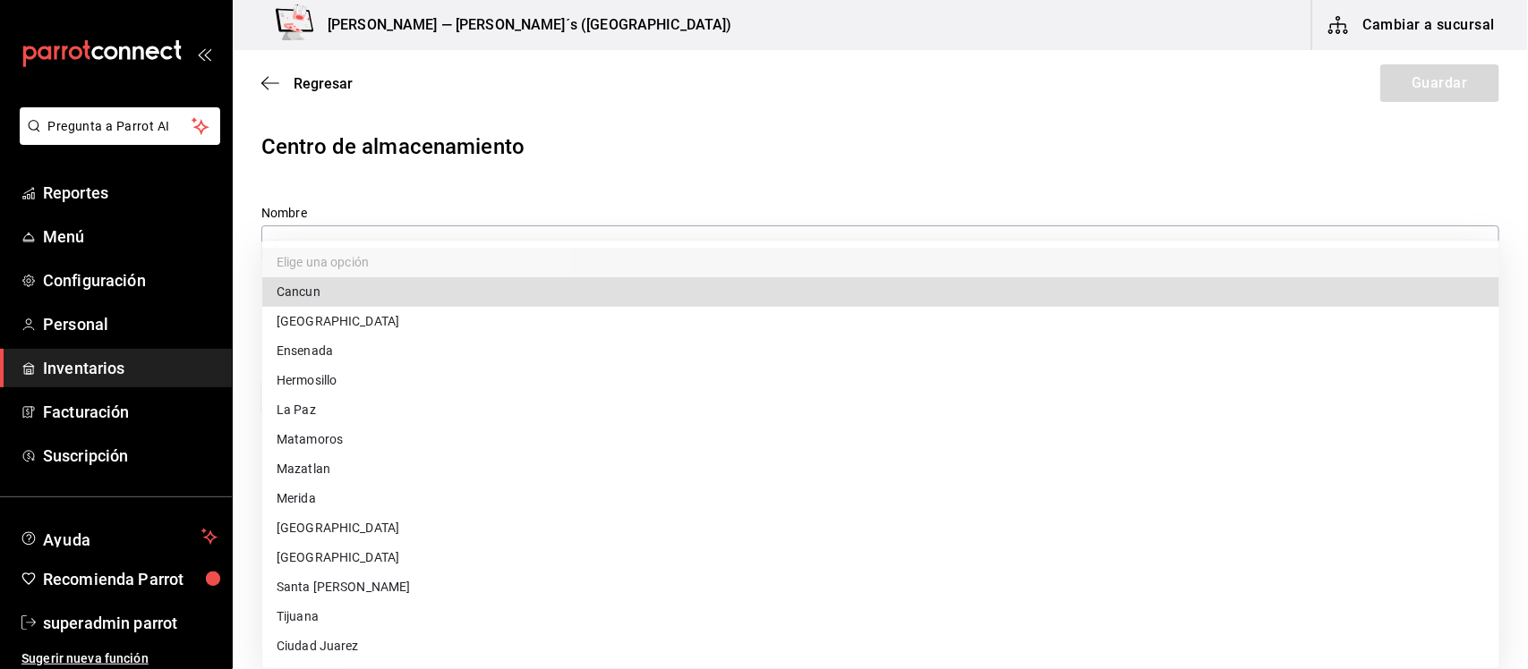
click at [316, 553] on li "[GEOGRAPHIC_DATA]" at bounding box center [880, 558] width 1237 height 30
type input "America/[GEOGRAPHIC_DATA]"
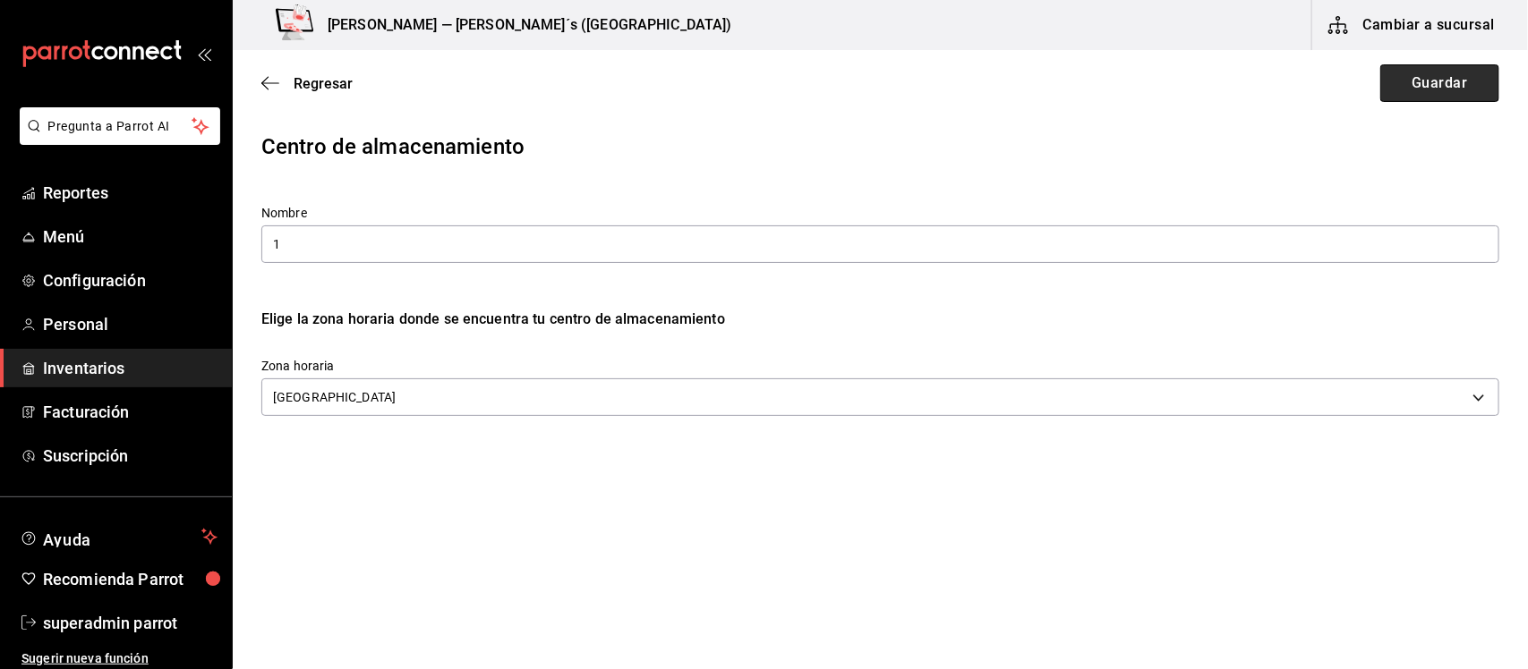
click at [1402, 81] on button "Guardar" at bounding box center [1439, 83] width 119 height 38
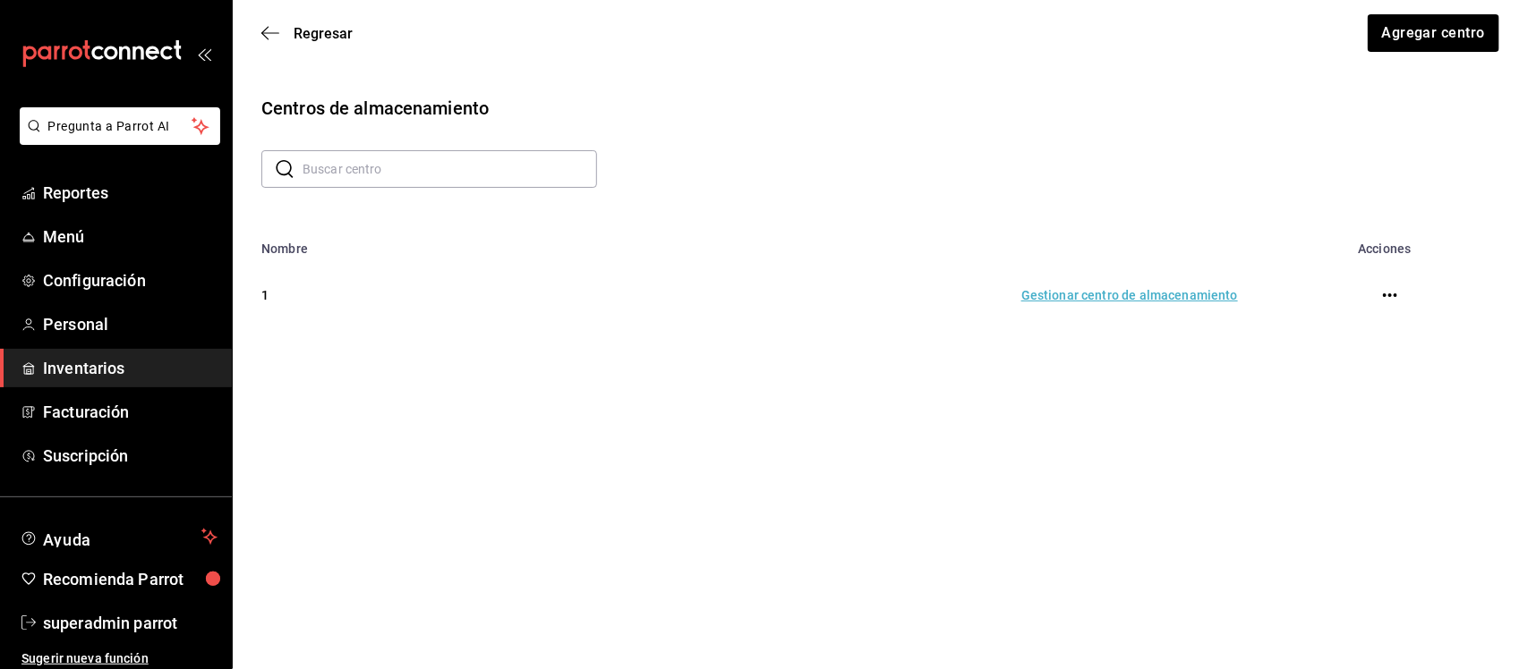
click at [1130, 294] on td "Gestionar centro de almacenamiento" at bounding box center [873, 295] width 771 height 79
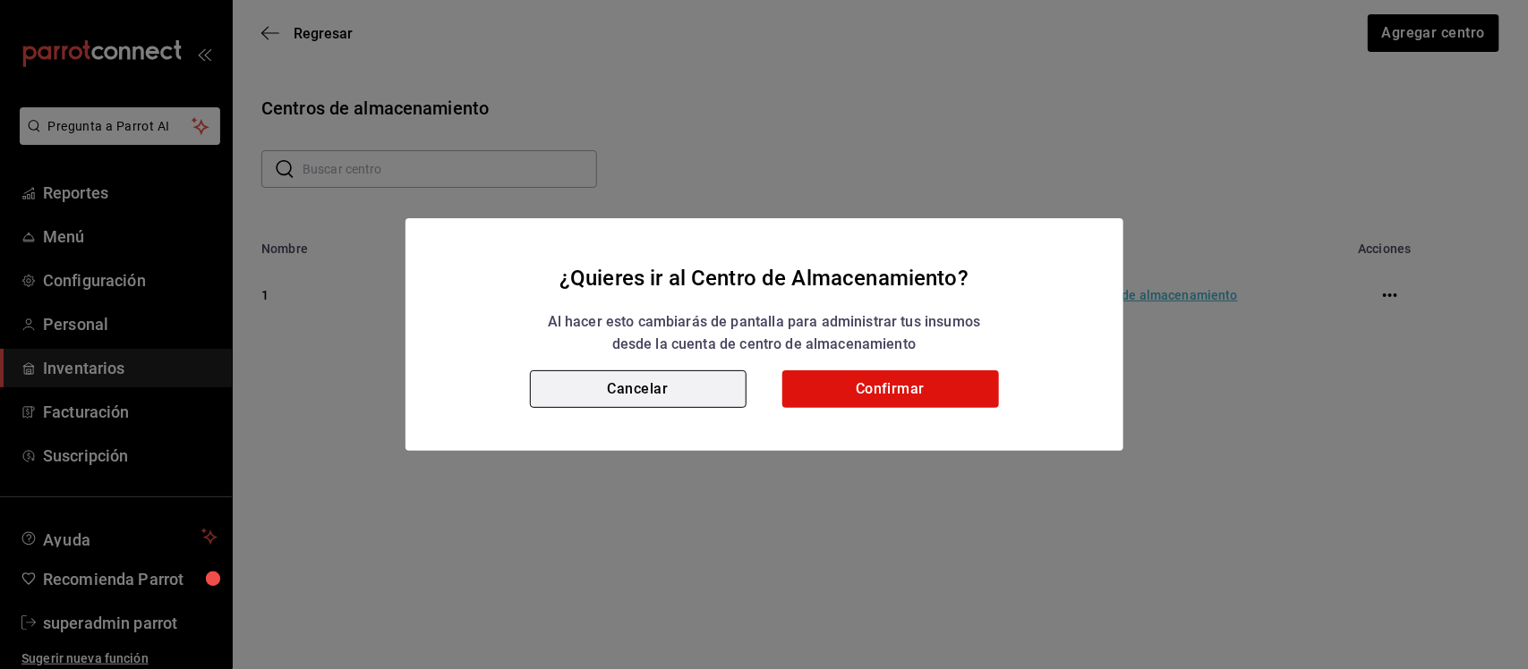
click at [644, 383] on button "Cancelar" at bounding box center [638, 390] width 217 height 38
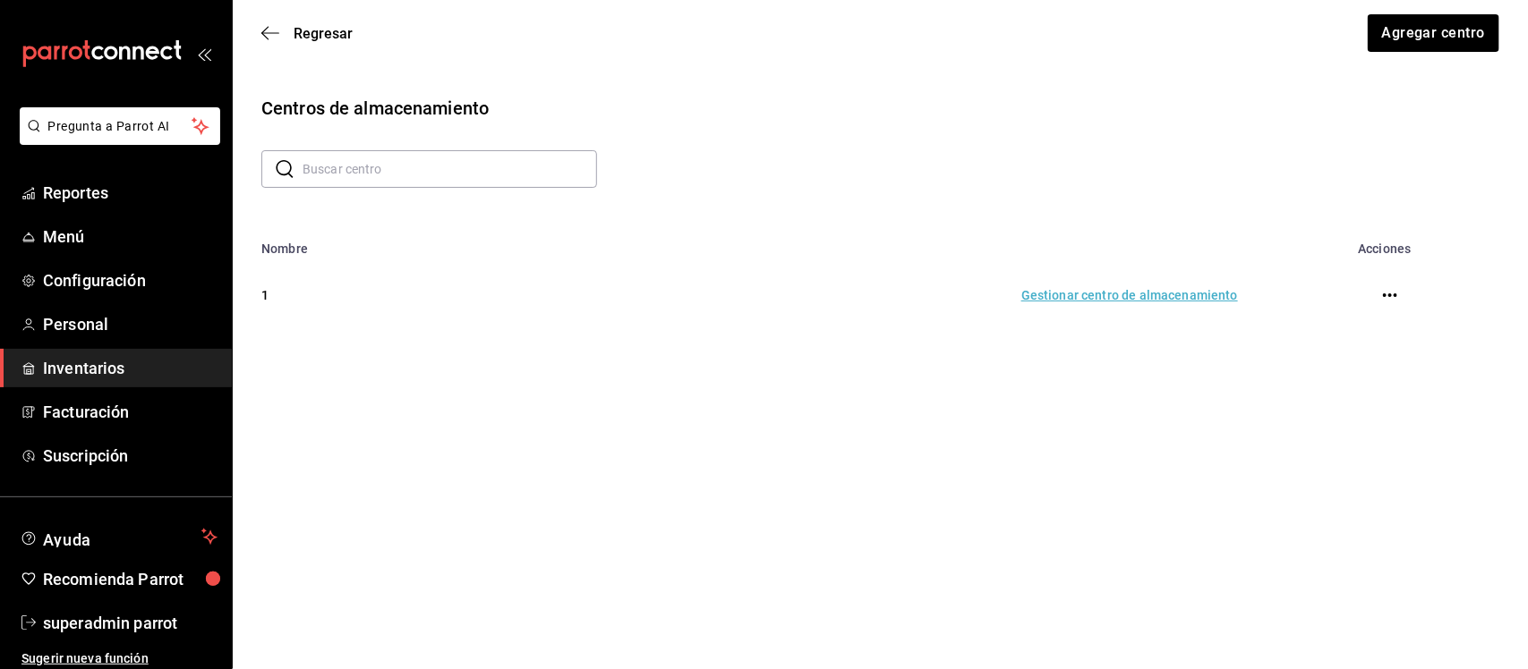
click at [1376, 296] on button "button" at bounding box center [1390, 295] width 36 height 36
click at [1384, 296] on icon "button" at bounding box center [1390, 296] width 14 height 4
click at [1335, 297] on span "Eliminar" at bounding box center [1323, 296] width 46 height 14
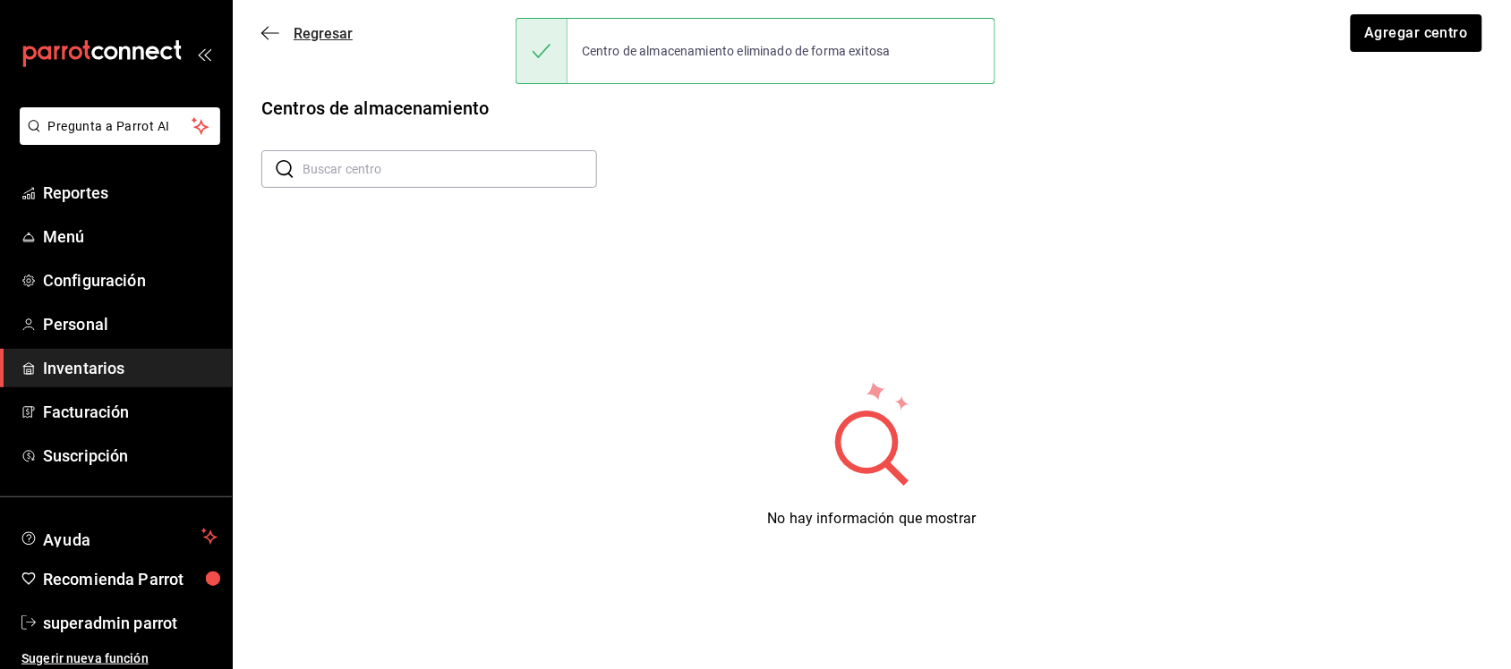
click at [264, 34] on icon "button" at bounding box center [264, 33] width 7 height 13
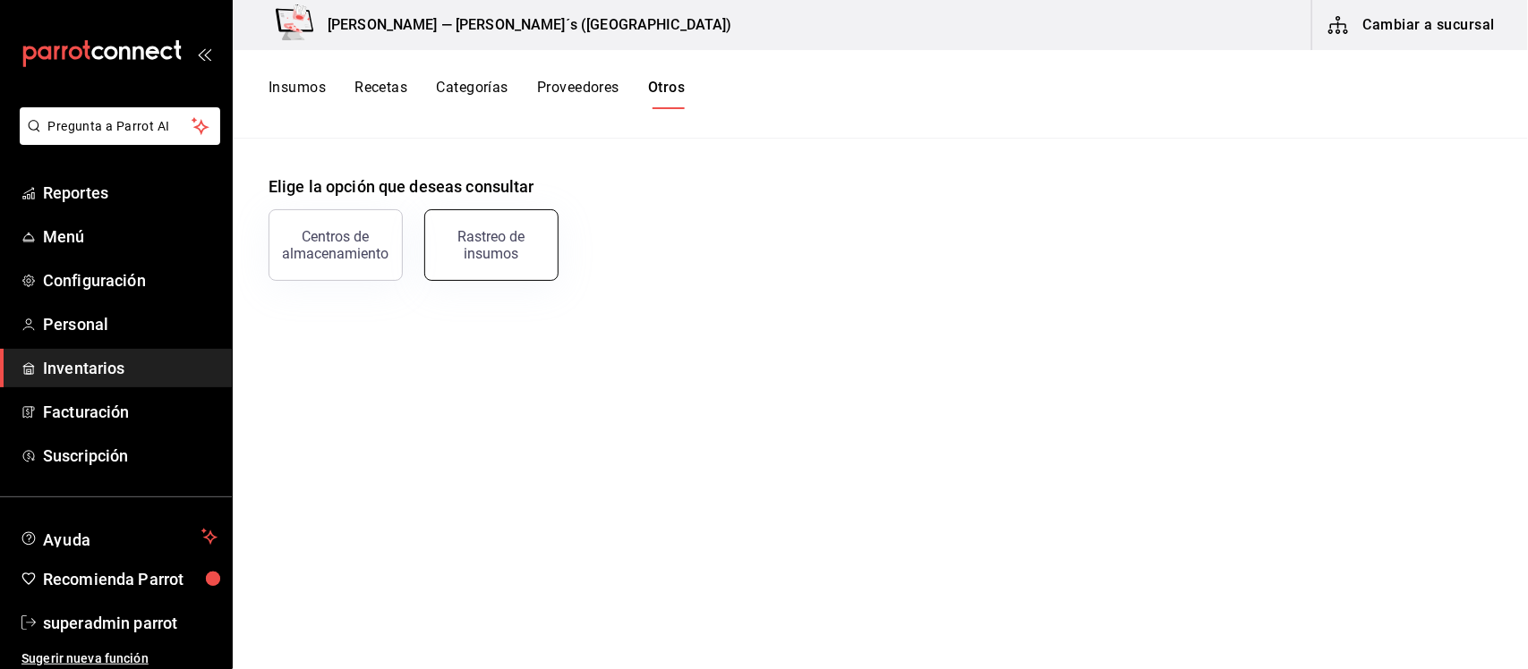
click at [473, 242] on div "Rastreo de insumos" at bounding box center [491, 245] width 111 height 34
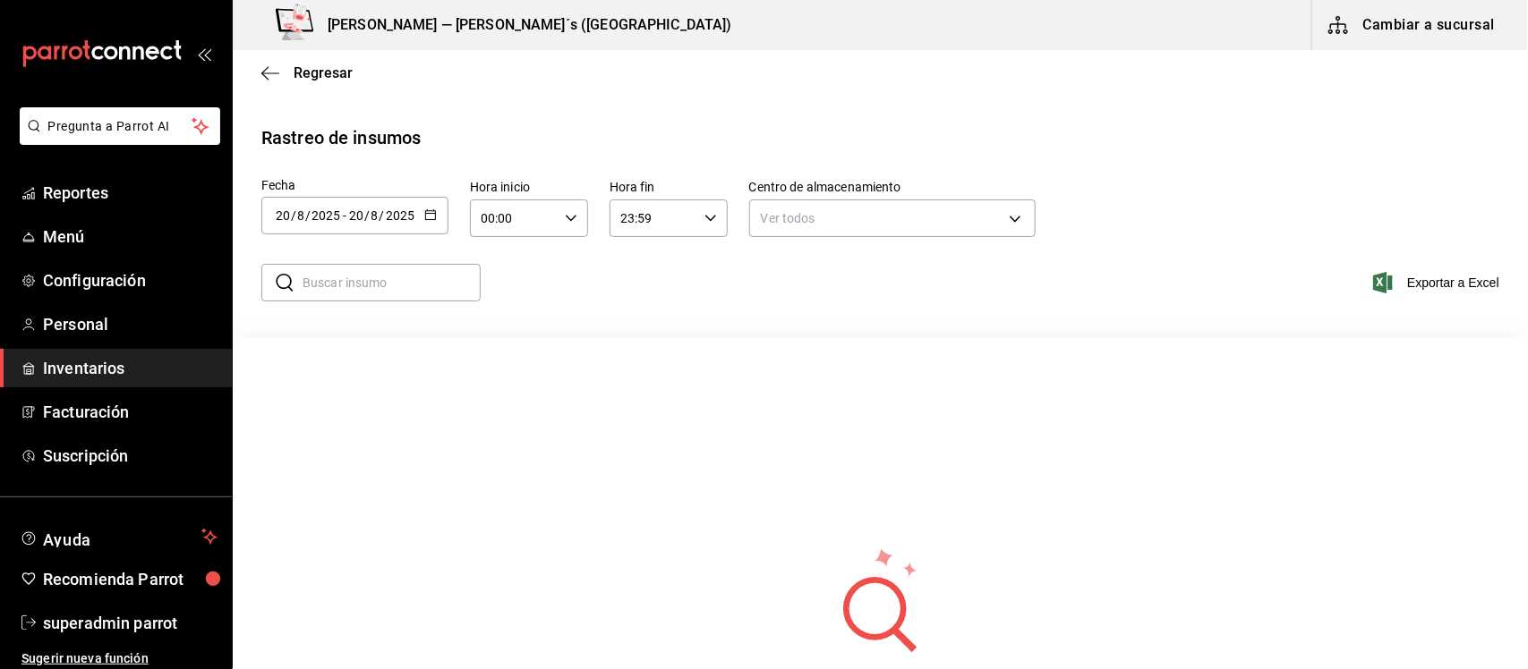
click at [428, 213] on \(Stroke\) "button" at bounding box center [430, 213] width 10 height 1
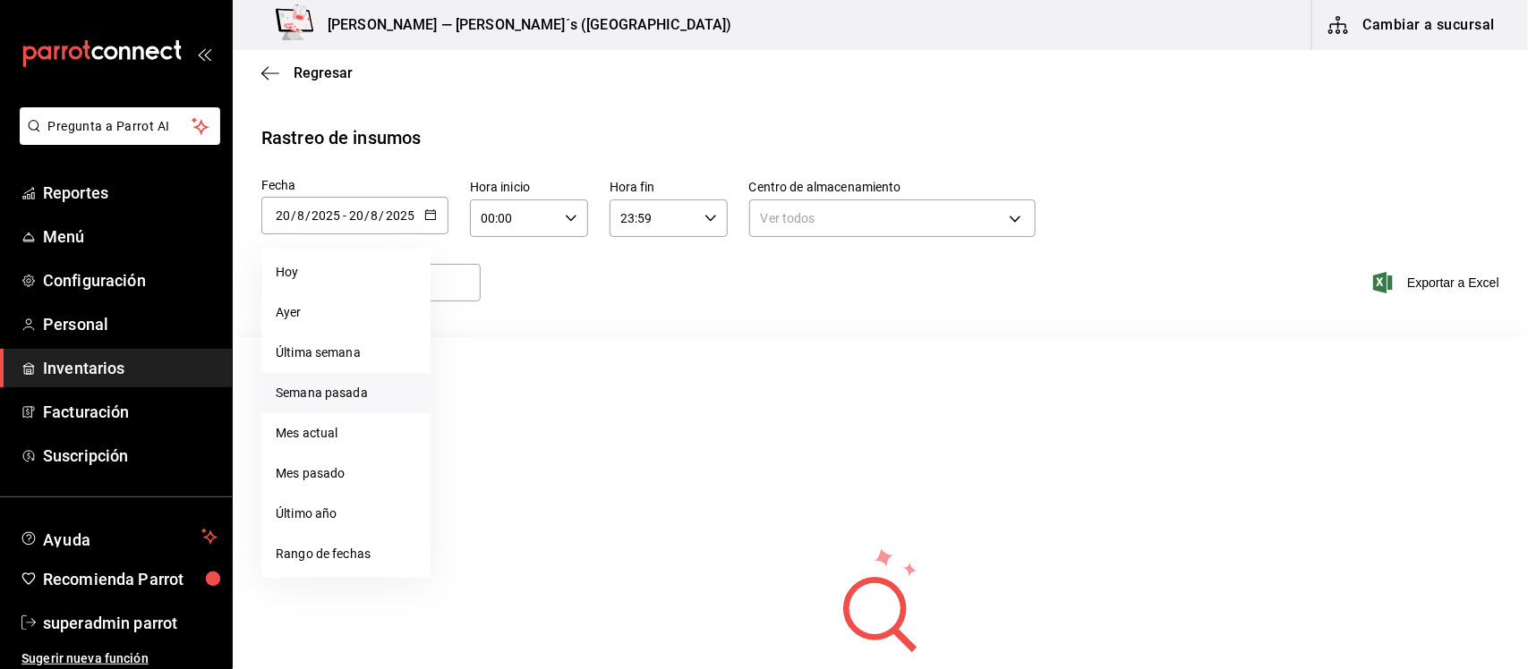
click at [342, 388] on li "Semana pasada" at bounding box center [345, 393] width 169 height 40
type input "[DATE]"
type input "10"
type input "[DATE]"
type input "16"
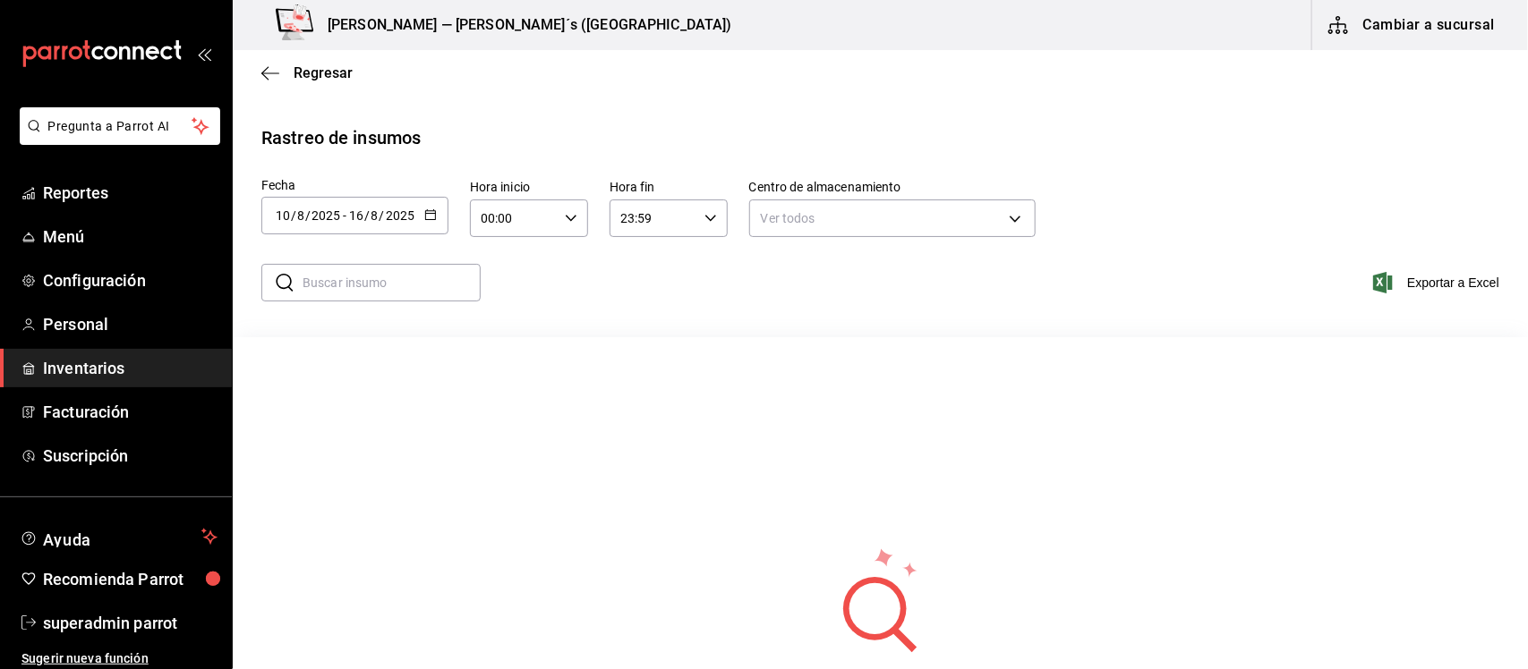
click at [805, 197] on div "Ver todos all" at bounding box center [892, 215] width 286 height 47
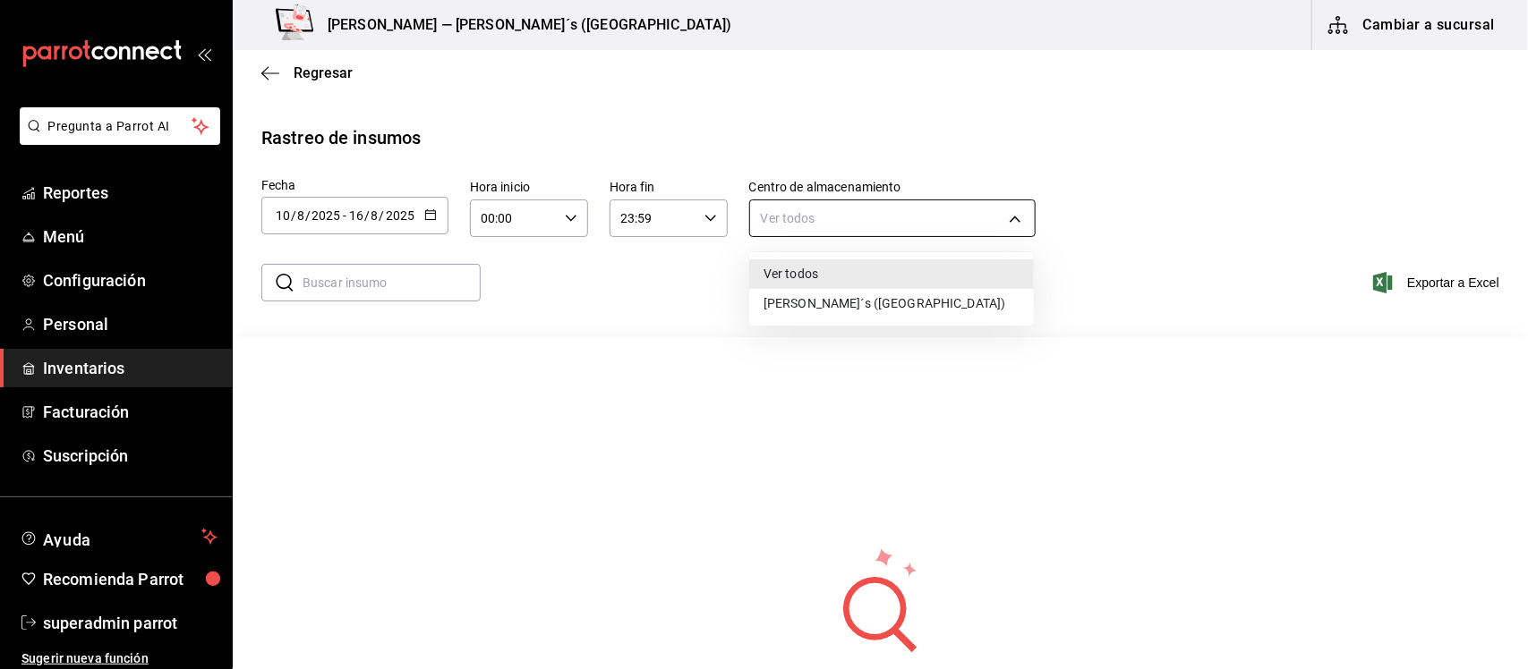
click at [801, 217] on body "Pregunta a Parrot AI Reportes Menú Configuración Personal Inventarios Facturaci…" at bounding box center [764, 333] width 1528 height 666
click at [813, 309] on li "[PERSON_NAME]´s ([GEOGRAPHIC_DATA])" at bounding box center [891, 304] width 285 height 30
type input "8f7b9cdf-069d-4ba8-9b92-caaa38e15f7e"
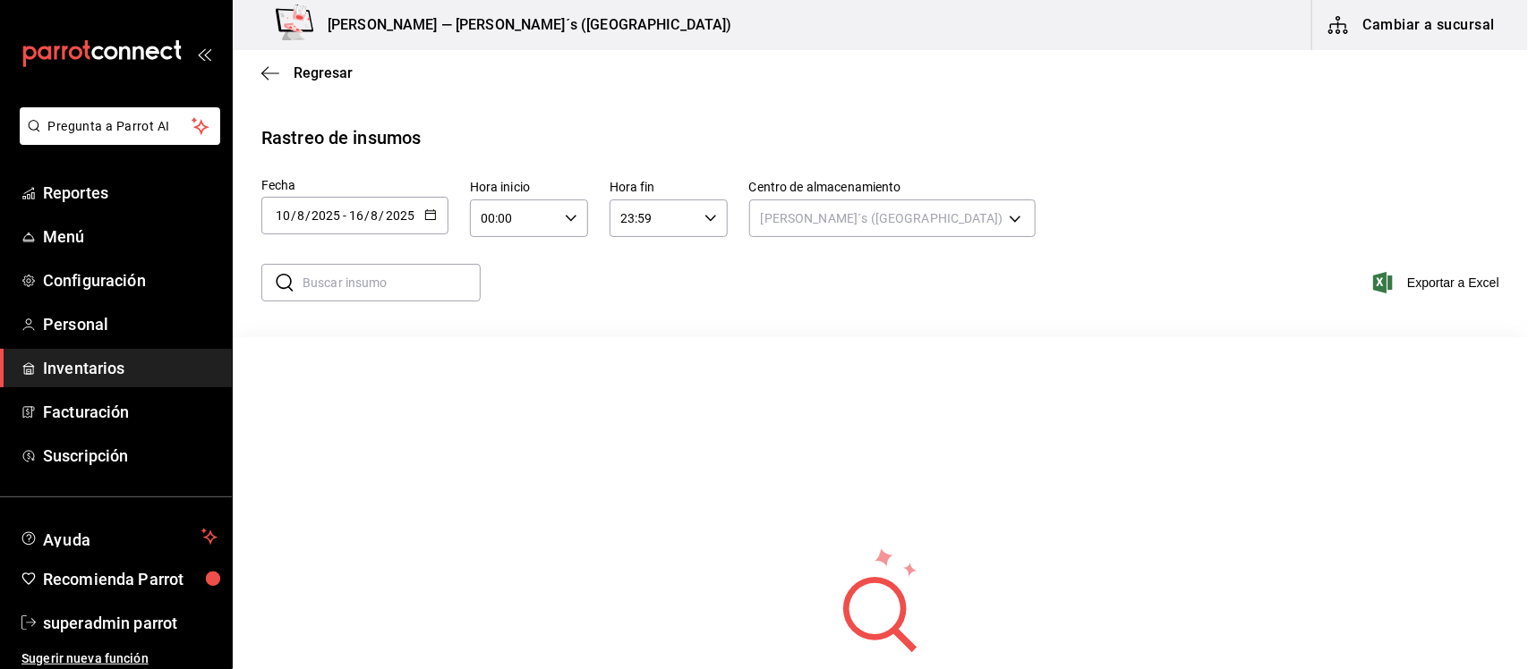
click at [427, 209] on \(Stroke\) "button" at bounding box center [427, 209] width 1 height 1
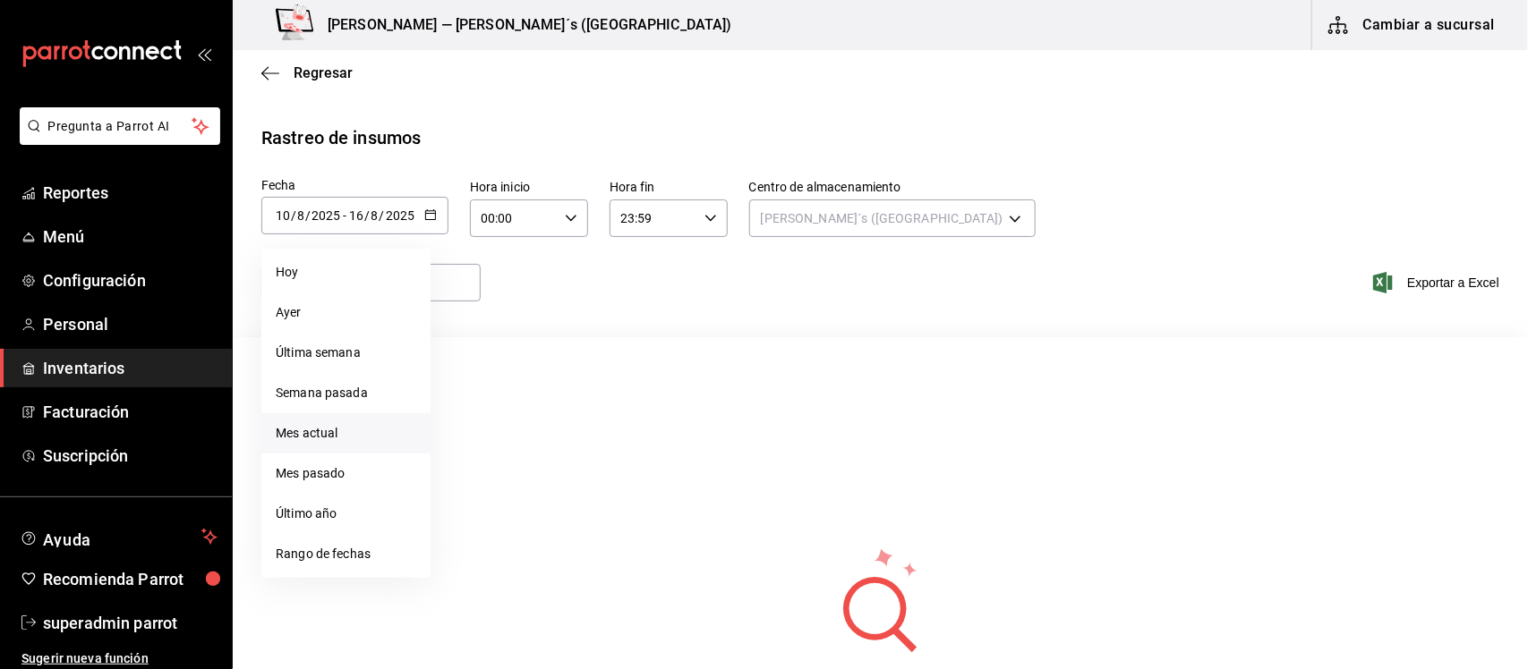
click at [329, 422] on li "Mes actual" at bounding box center [345, 433] width 169 height 40
type input "[DATE]"
type input "1"
type input "[DATE]"
type input "20"
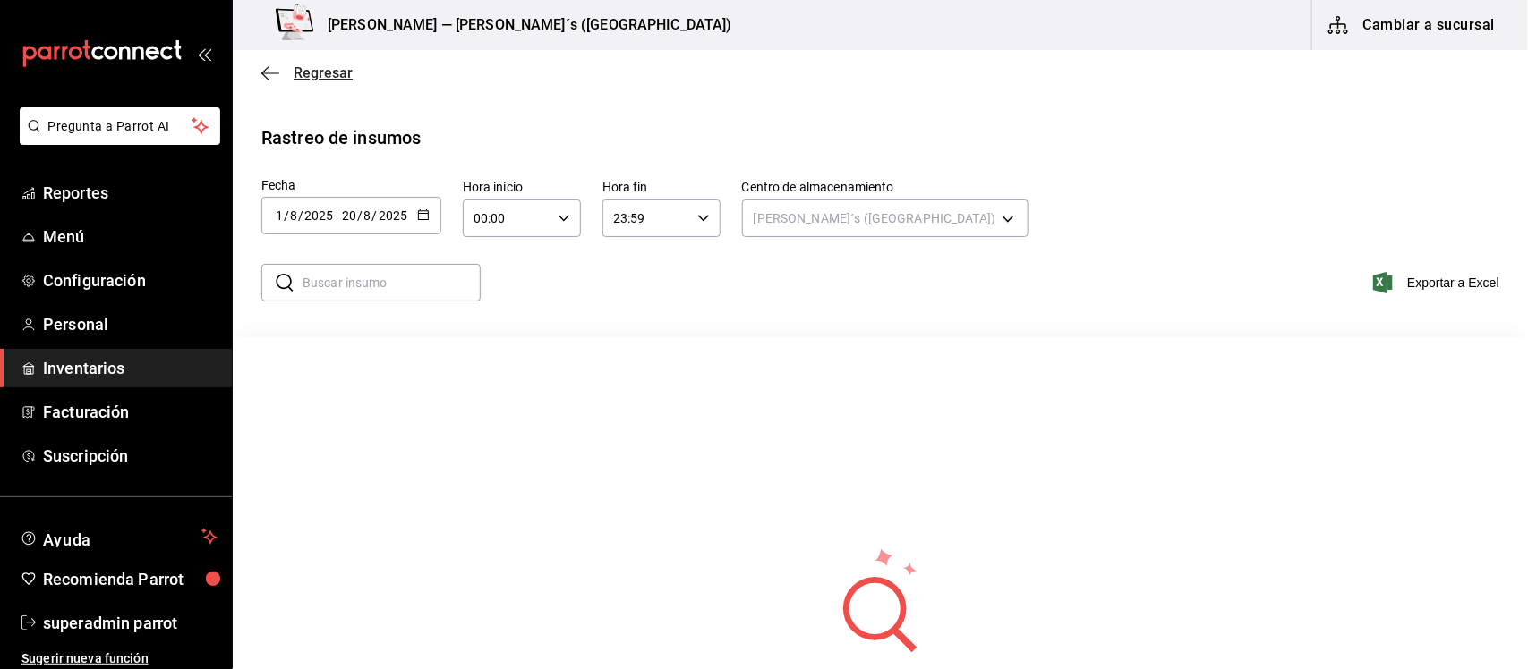
click at [269, 65] on icon "button" at bounding box center [270, 73] width 18 height 16
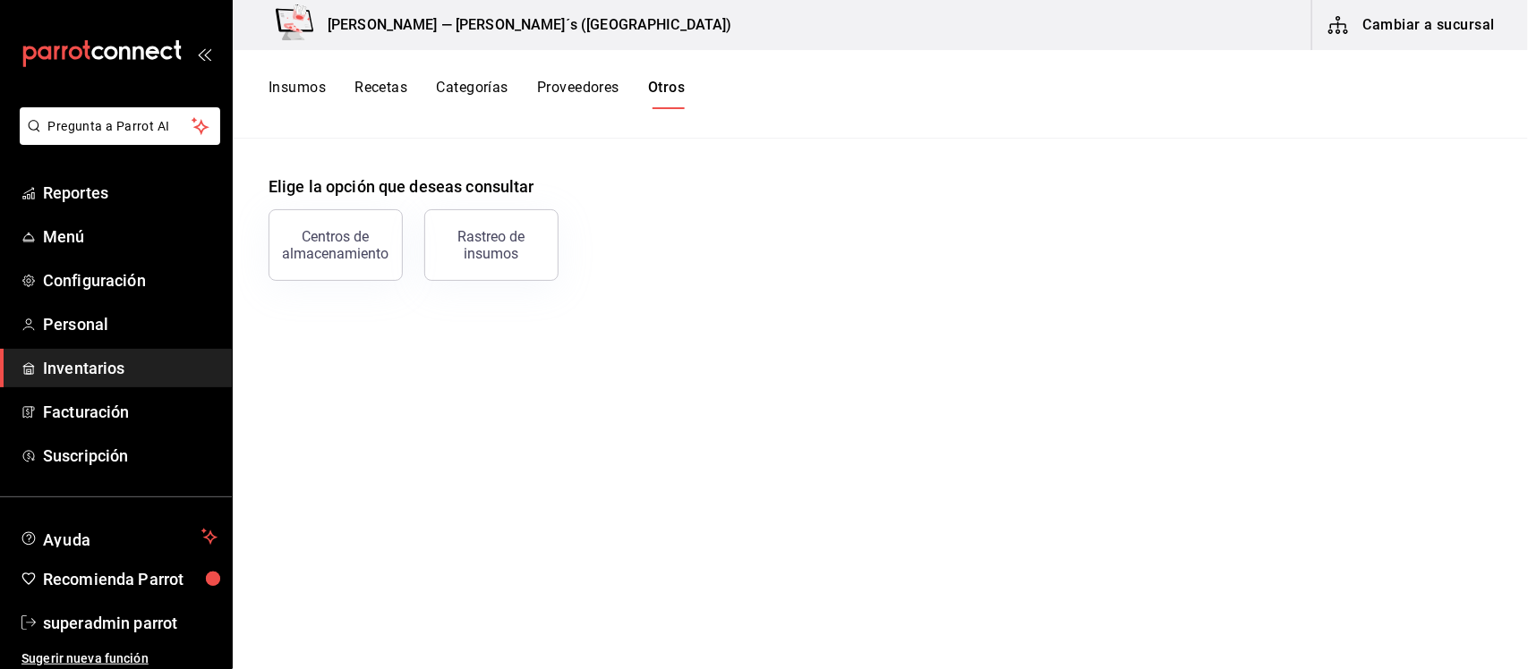
click at [480, 86] on button "Categorías" at bounding box center [472, 94] width 72 height 30
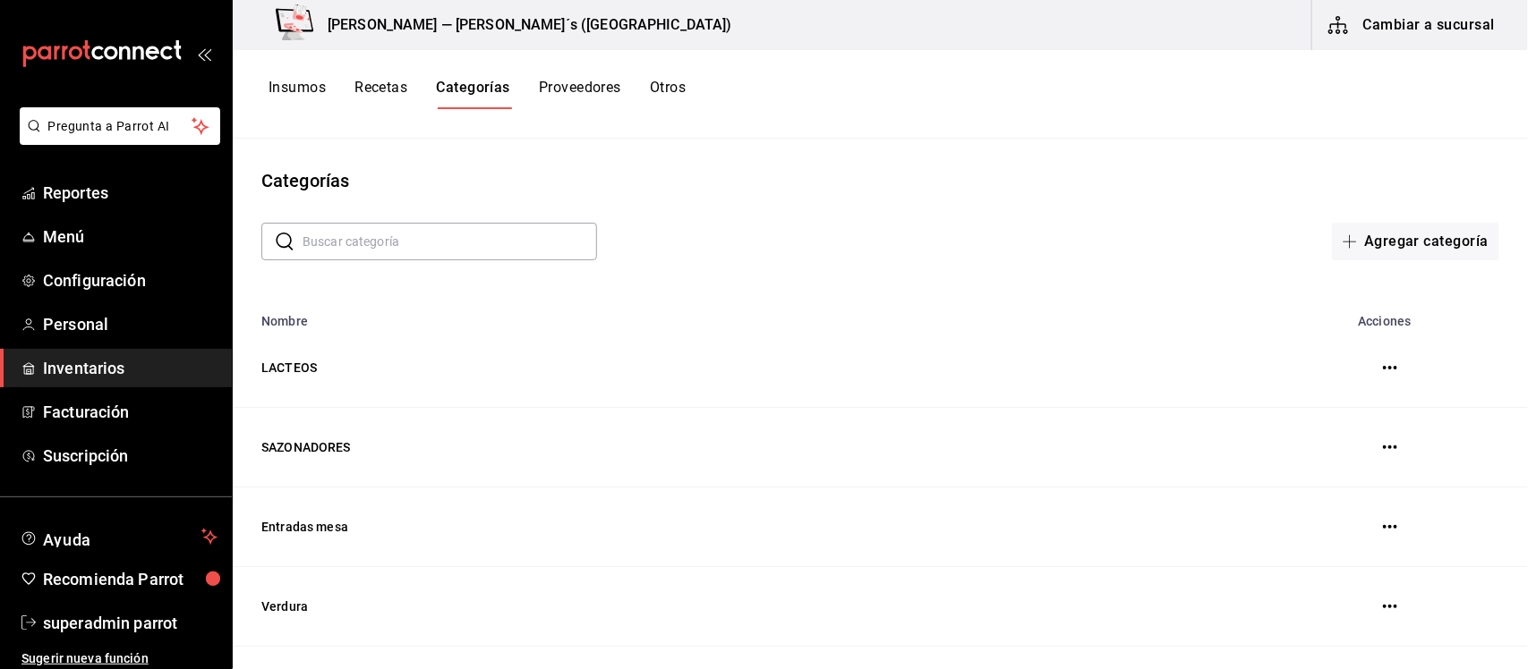
click at [583, 89] on button "Proveedores" at bounding box center [580, 94] width 82 height 30
click at [371, 88] on button "Recetas" at bounding box center [380, 94] width 53 height 30
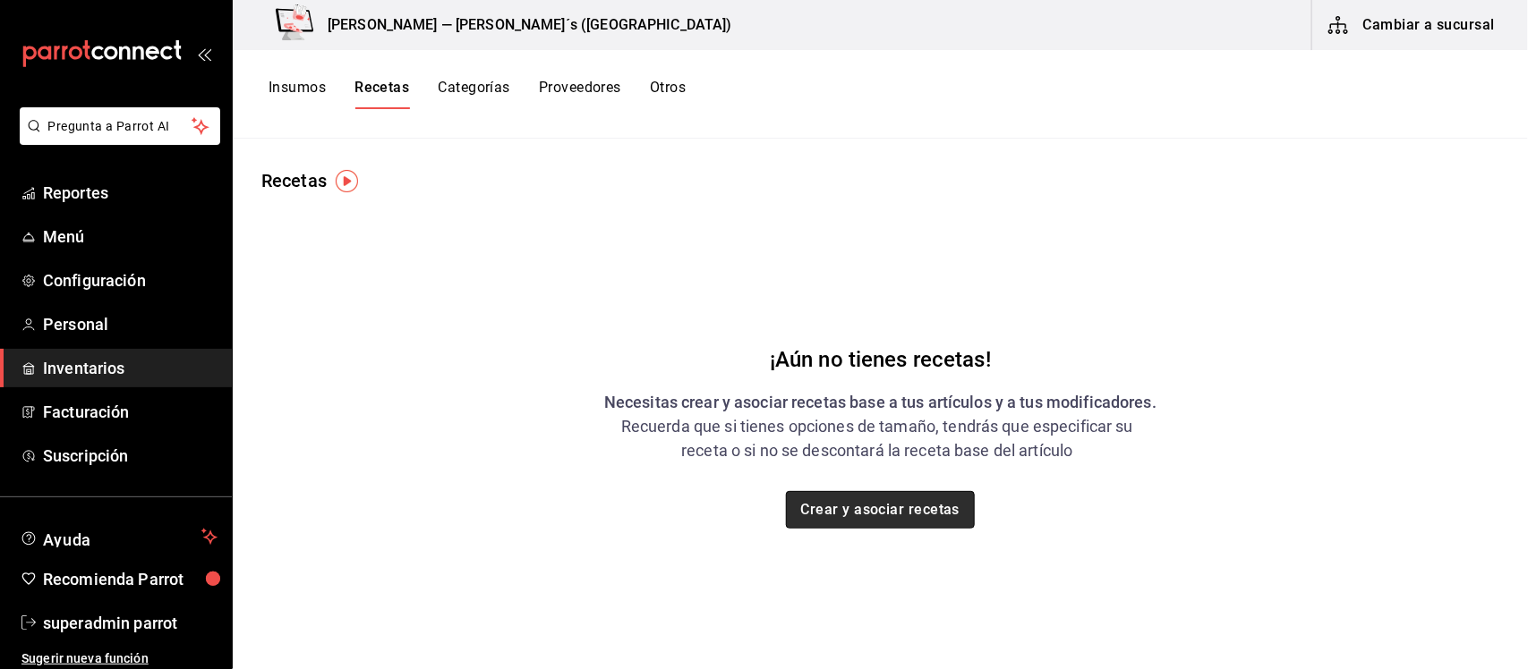
click at [891, 510] on button "Crear y asociar recetas" at bounding box center [881, 510] width 190 height 38
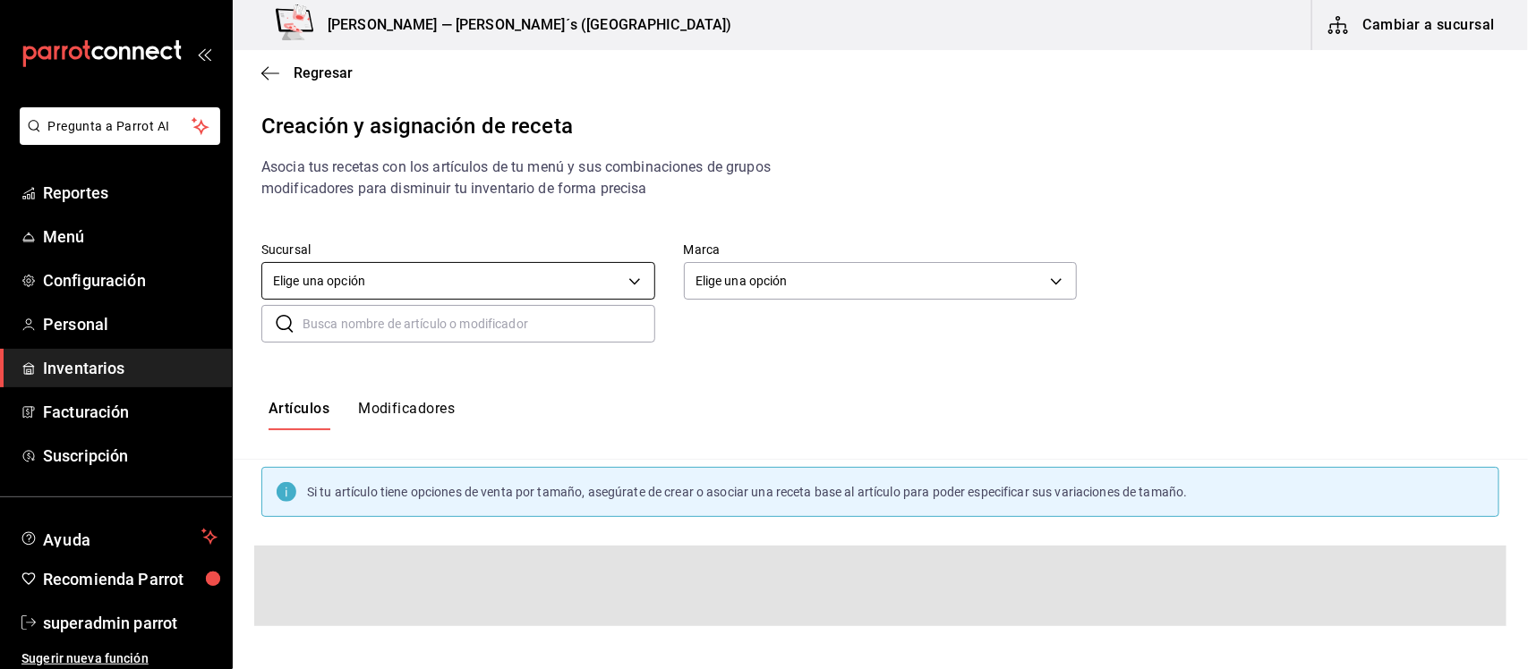
click at [614, 282] on body "Pregunta a Parrot AI Reportes Menú Configuración Personal Inventarios Facturaci…" at bounding box center [764, 319] width 1528 height 639
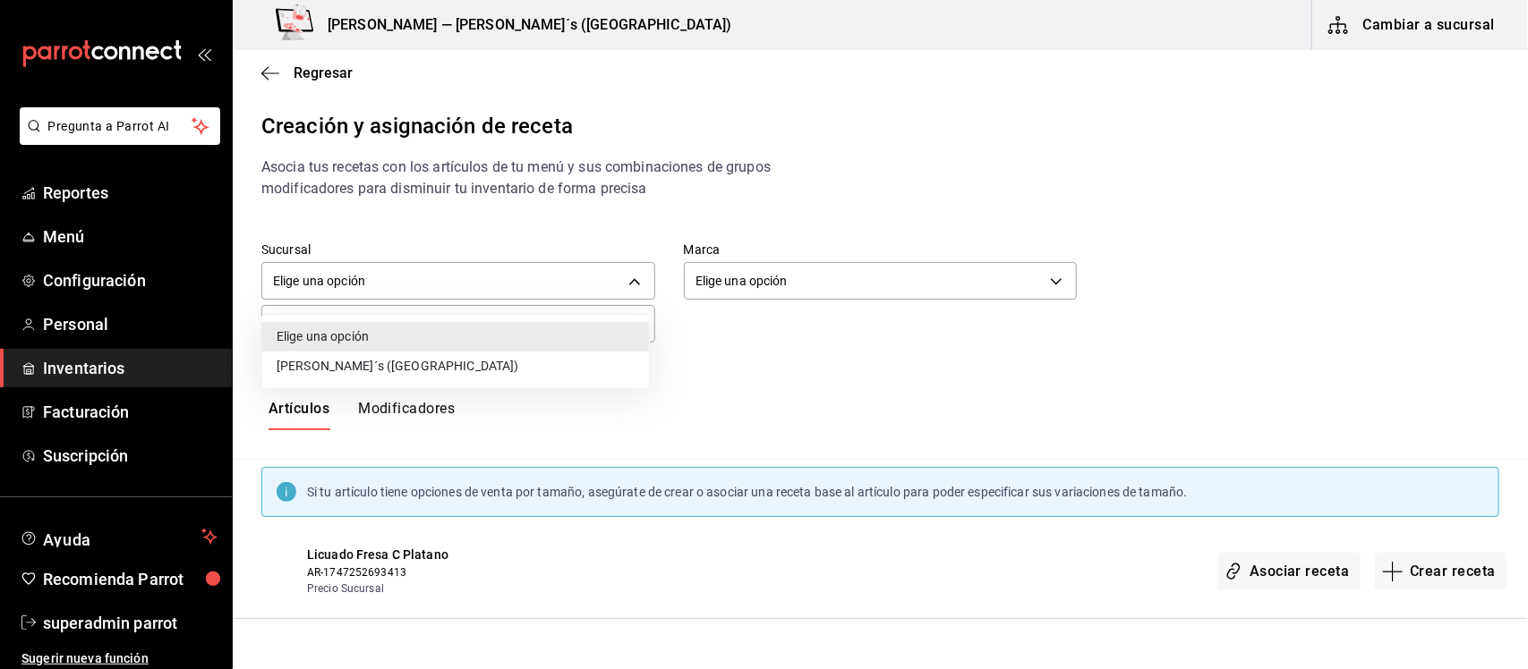
click at [345, 362] on li "[PERSON_NAME]´s ([GEOGRAPHIC_DATA])" at bounding box center [455, 367] width 387 height 30
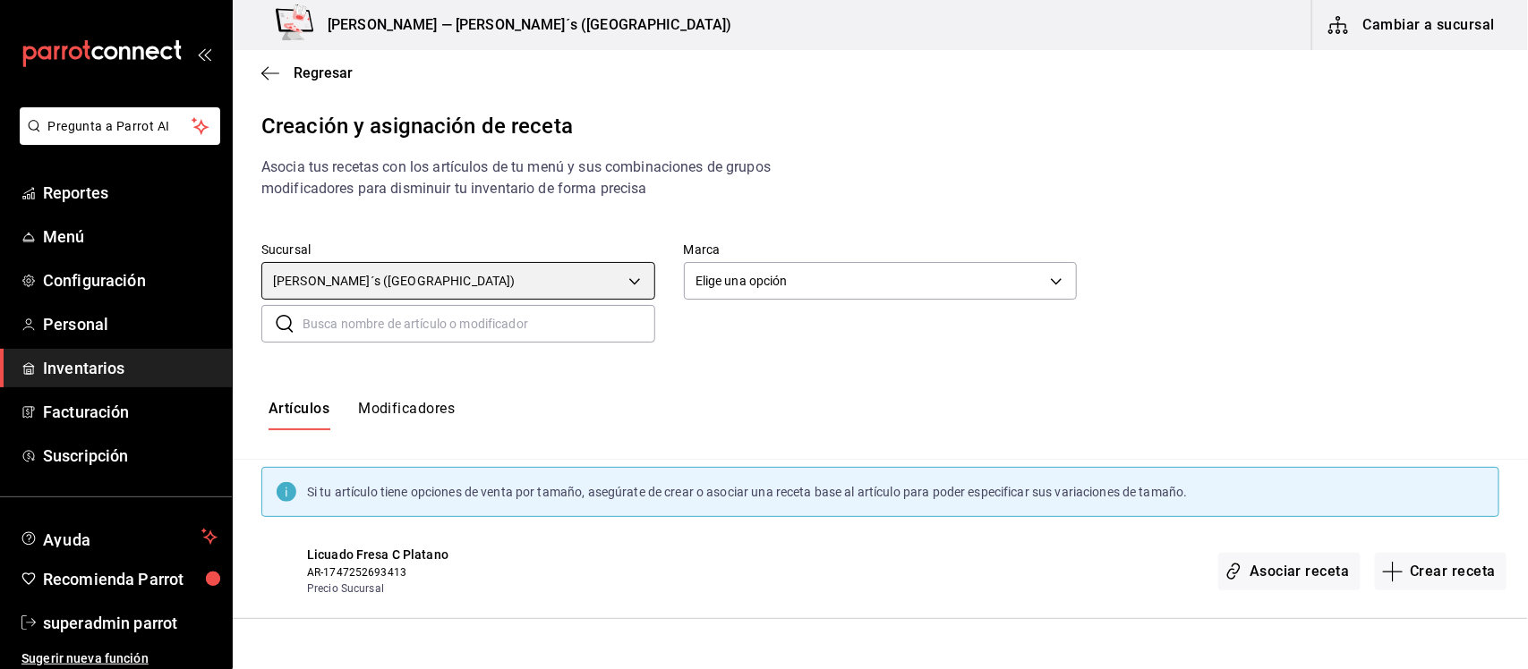
type input "8f7b9cdf-069d-4ba8-9b92-caaa38e15f7e"
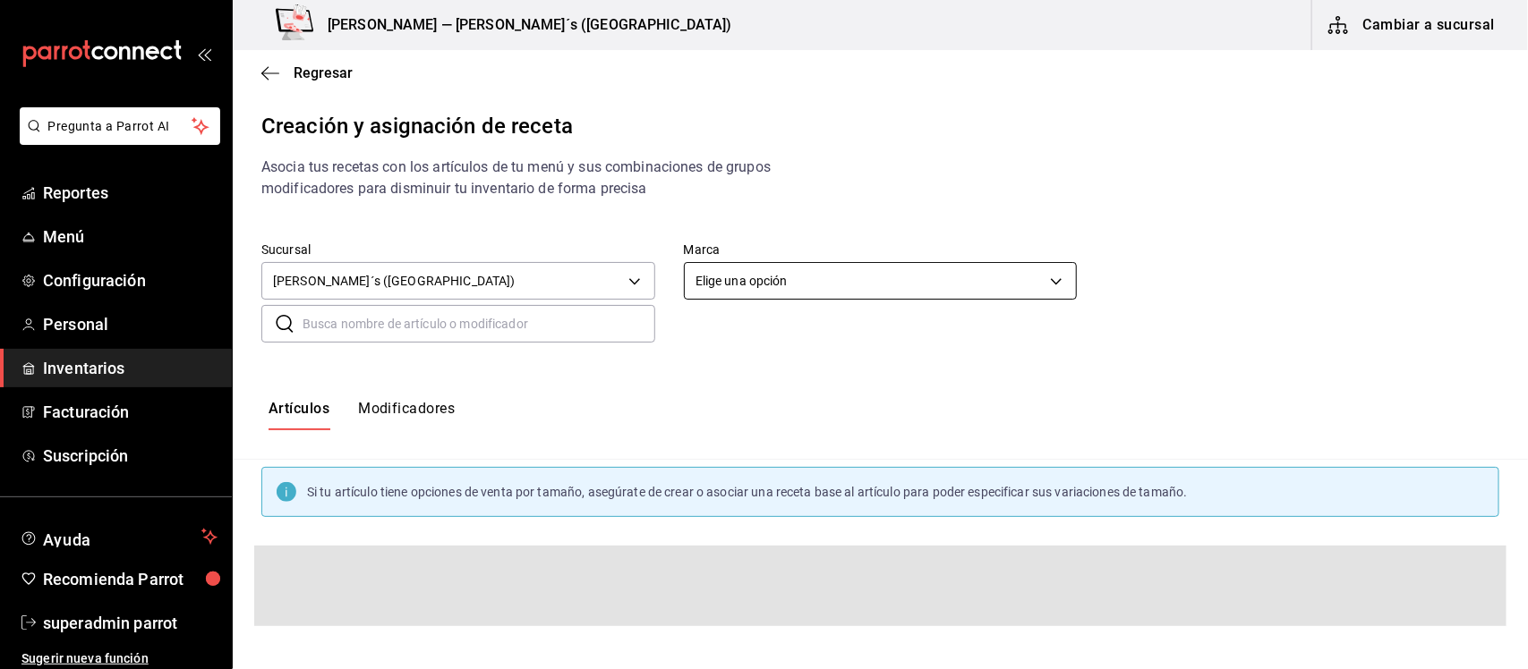
click at [750, 282] on body "Pregunta a Parrot AI Reportes Menú Configuración Personal Inventarios Facturaci…" at bounding box center [764, 319] width 1528 height 639
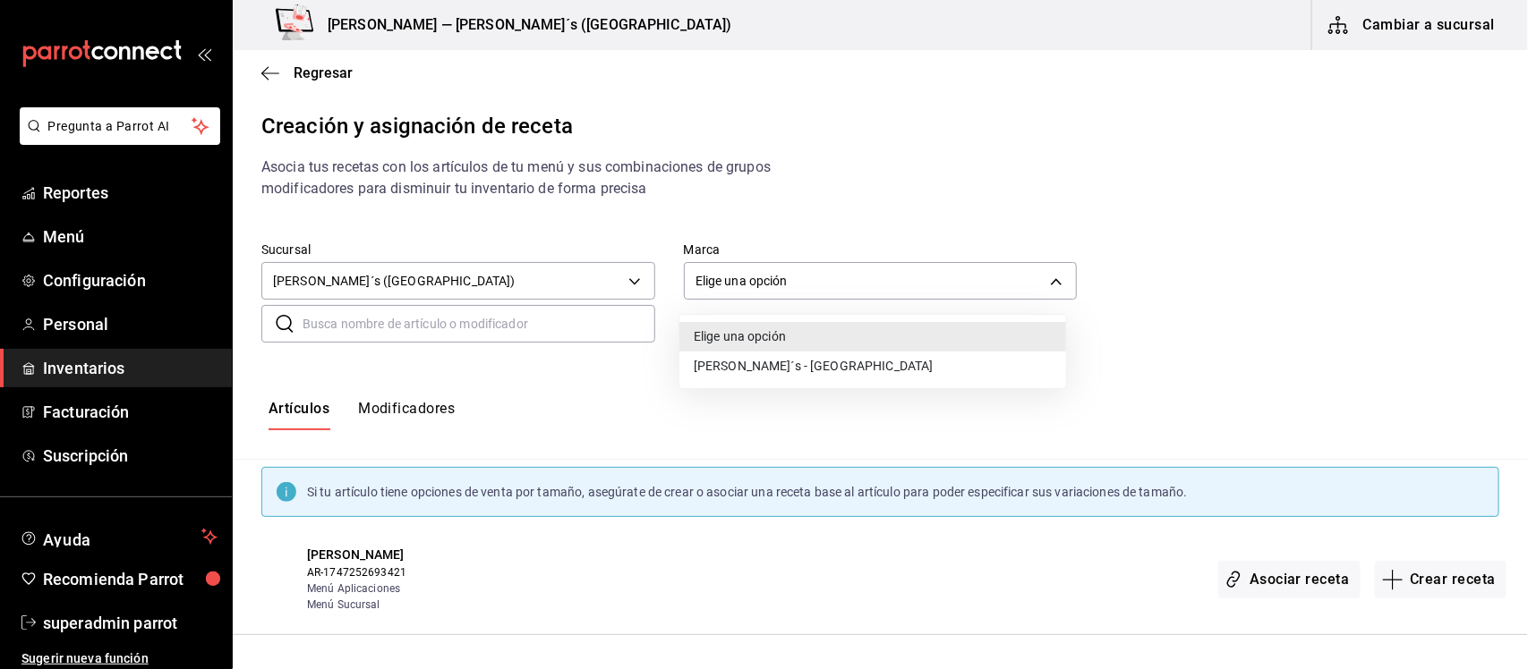
click at [735, 358] on li "[PERSON_NAME]´s - [GEOGRAPHIC_DATA]" at bounding box center [872, 367] width 387 height 30
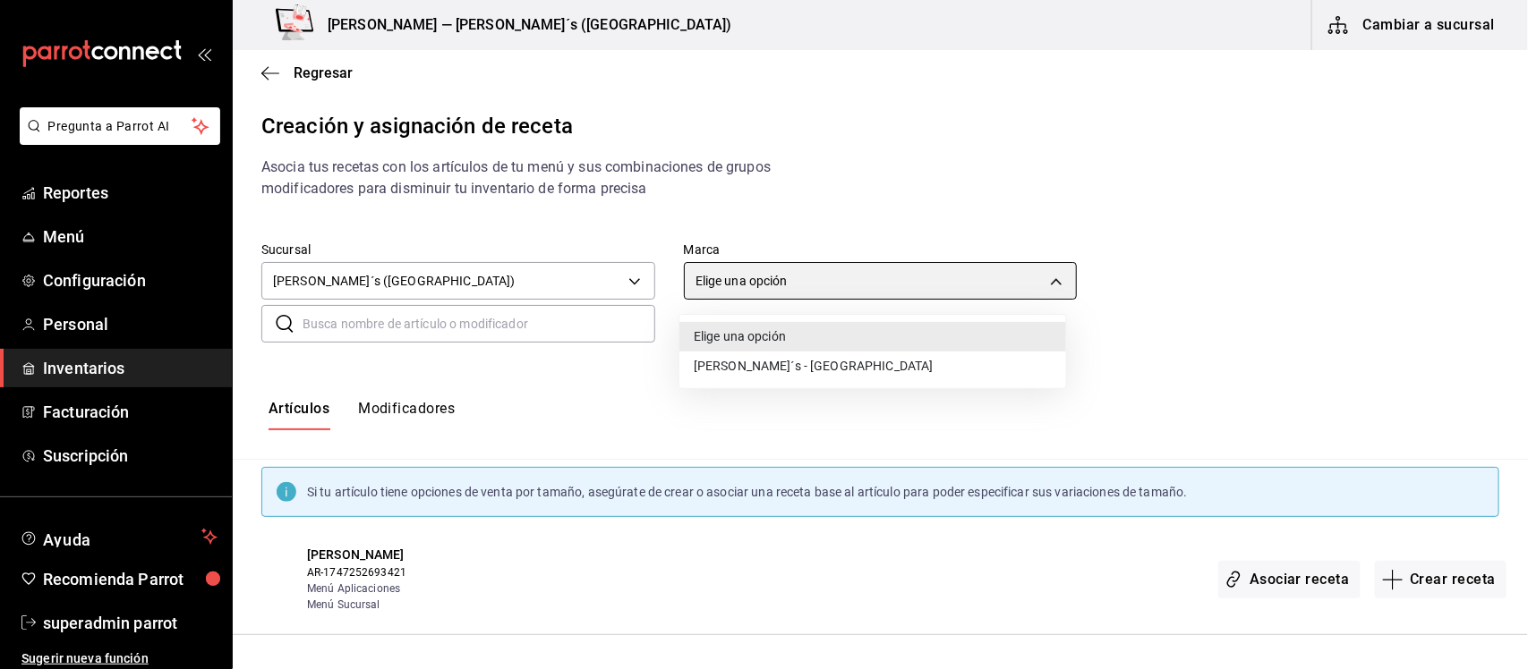
type input "e7eeebf8-c286-41d3-abda-b6d1bb78a6ef"
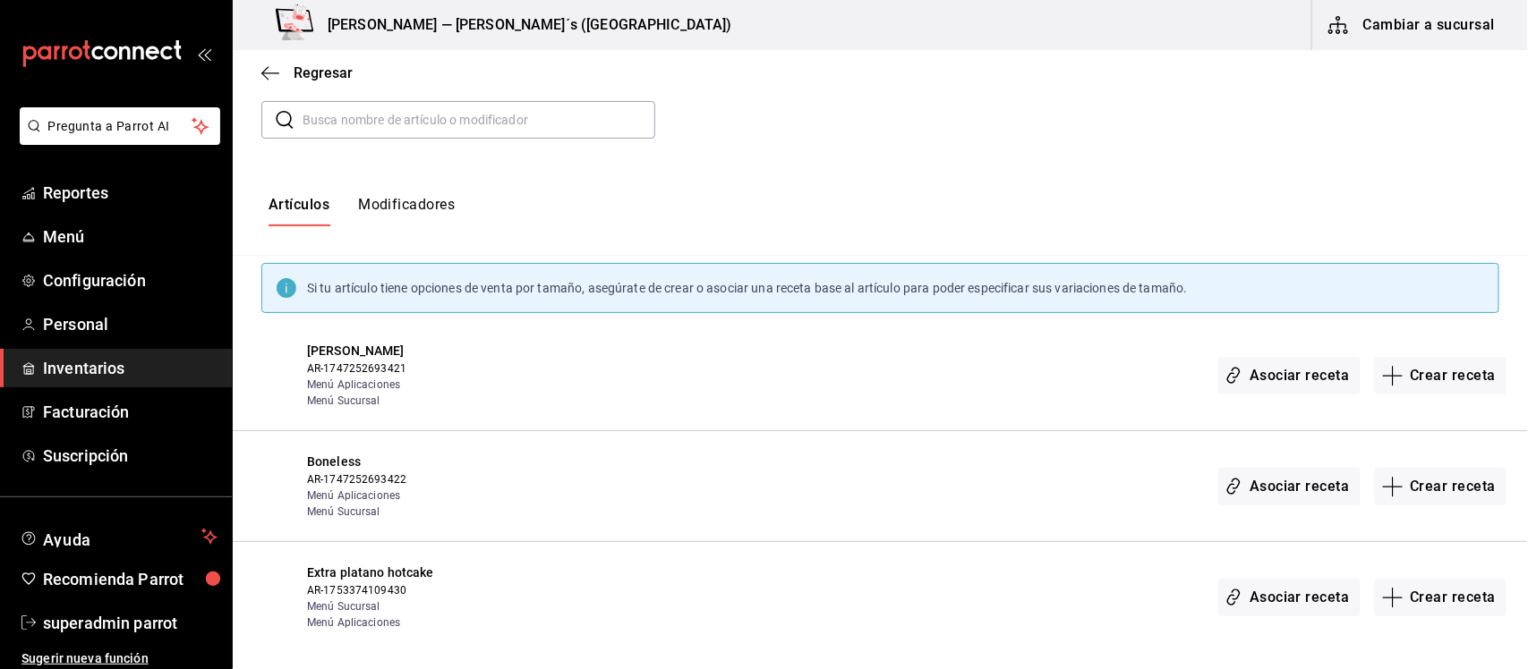
scroll to position [224, 0]
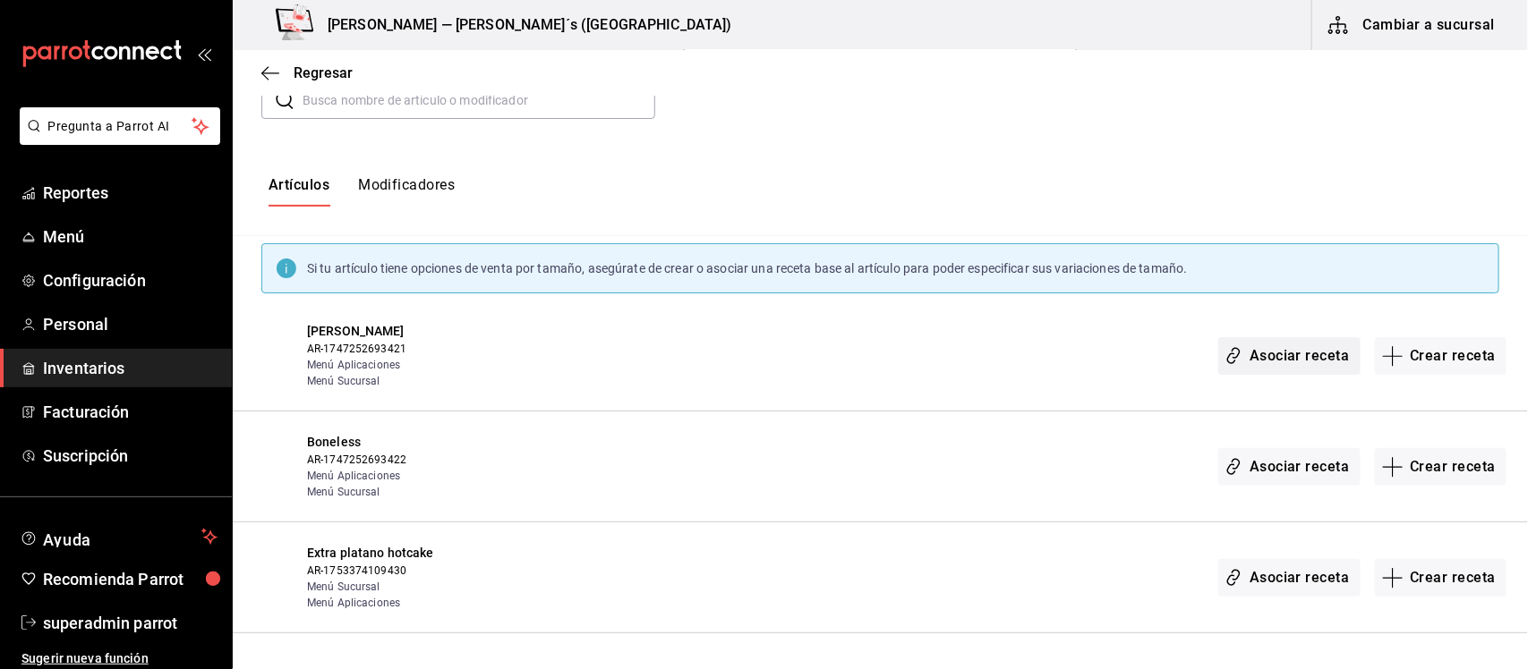
click at [1259, 358] on button "Asociar receta" at bounding box center [1288, 356] width 141 height 38
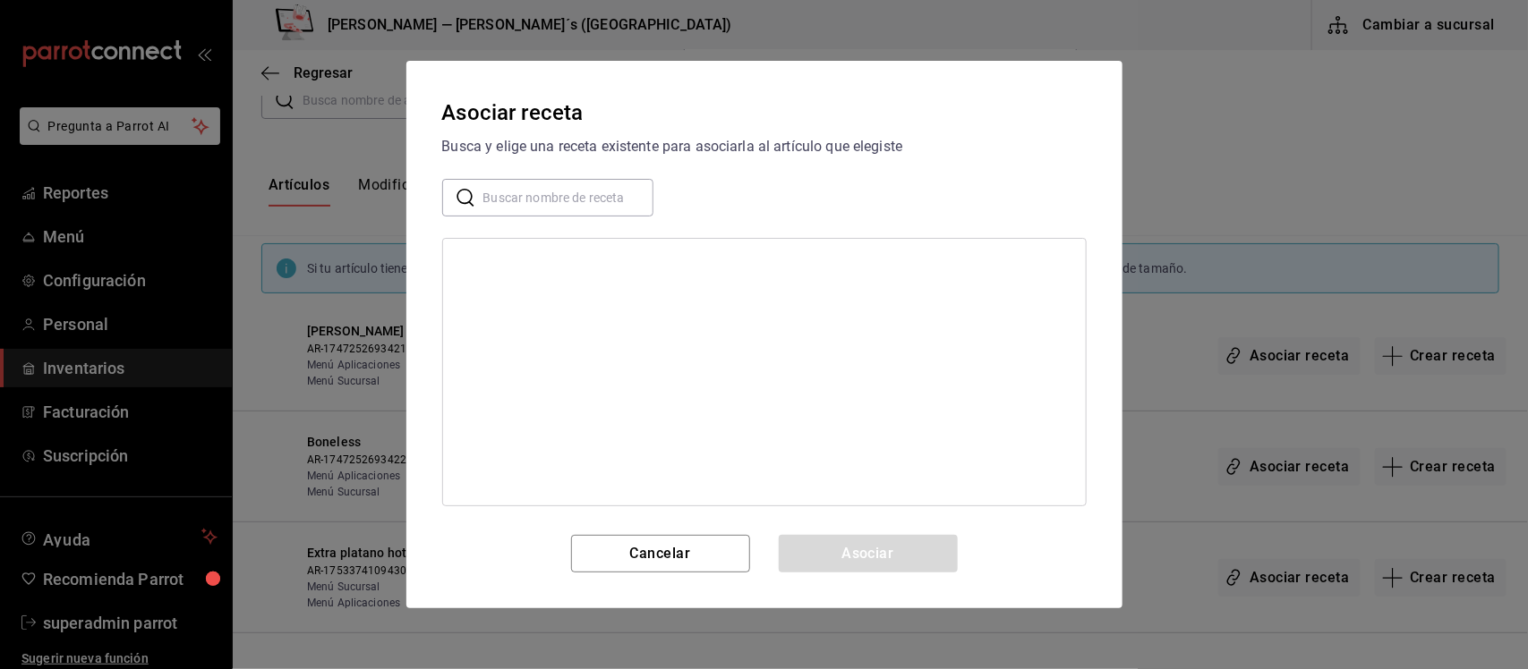
click at [571, 202] on input "text" at bounding box center [568, 198] width 170 height 36
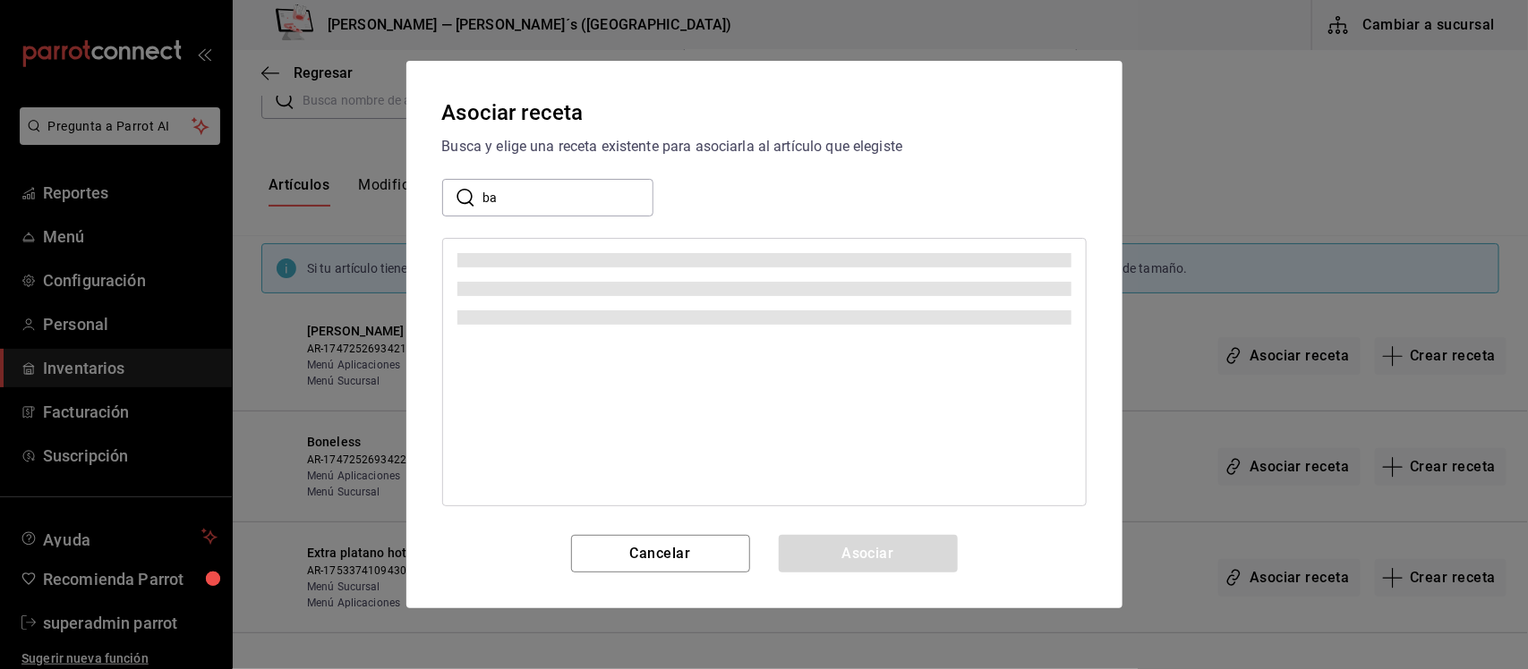
type input "b"
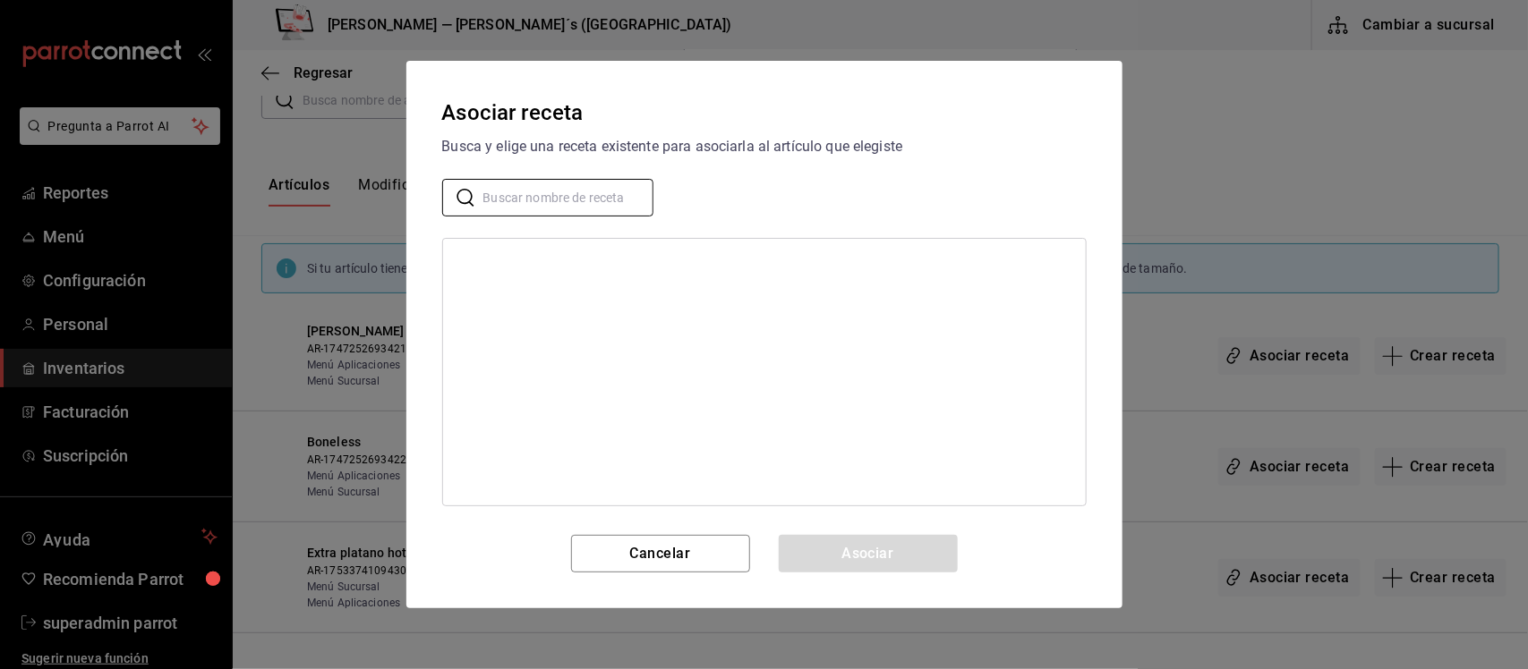
click at [1010, 38] on div "Asociar receta Busca y elige una receta existente para asociarla al artículo qu…" at bounding box center [764, 334] width 1528 height 669
click at [704, 560] on button "Cancelar" at bounding box center [660, 554] width 179 height 38
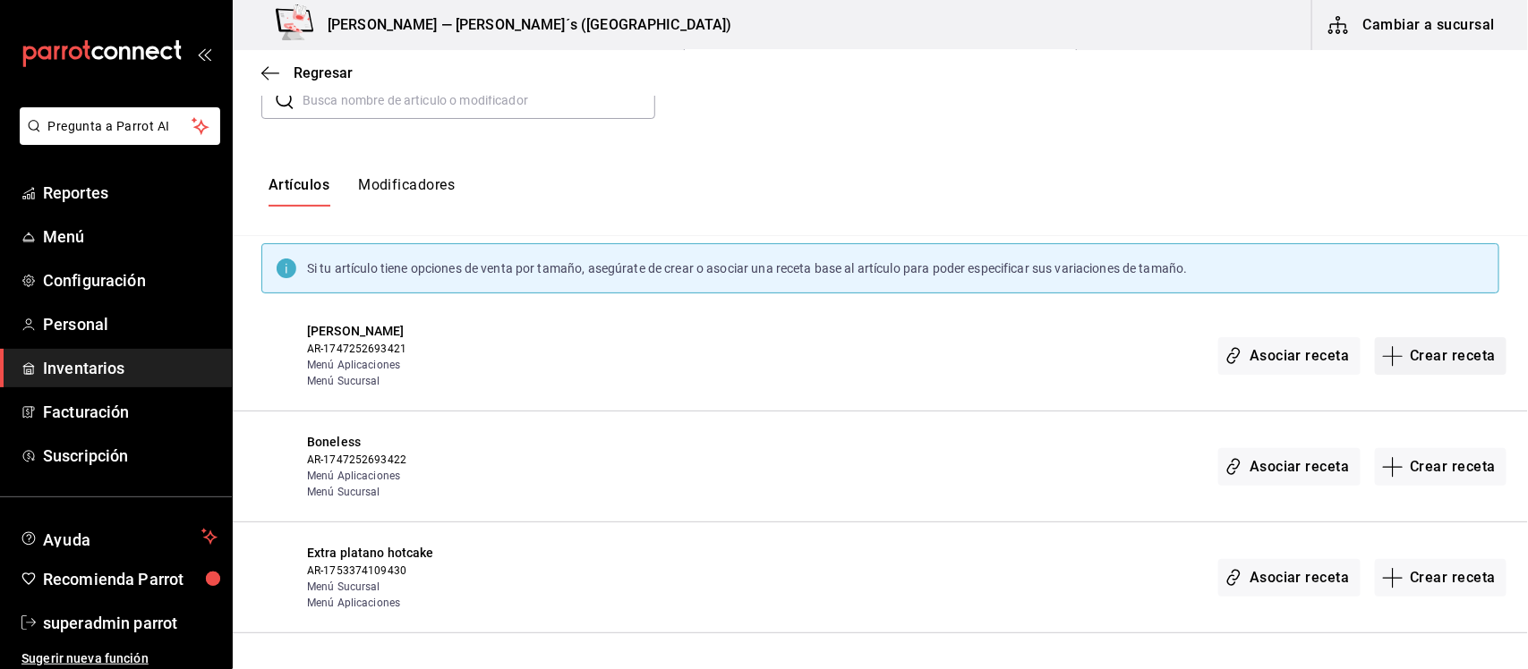
click at [1432, 363] on button "Crear receta" at bounding box center [1441, 356] width 132 height 38
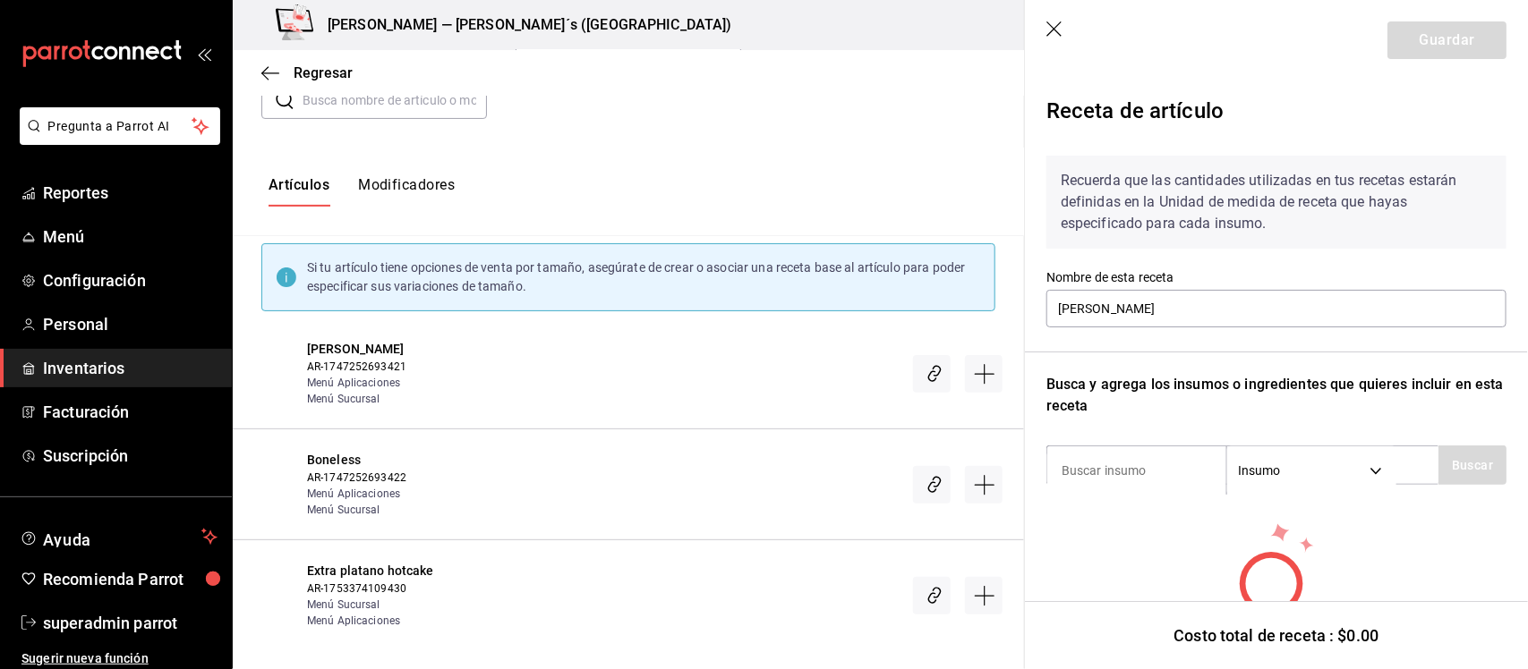
scroll to position [94, 0]
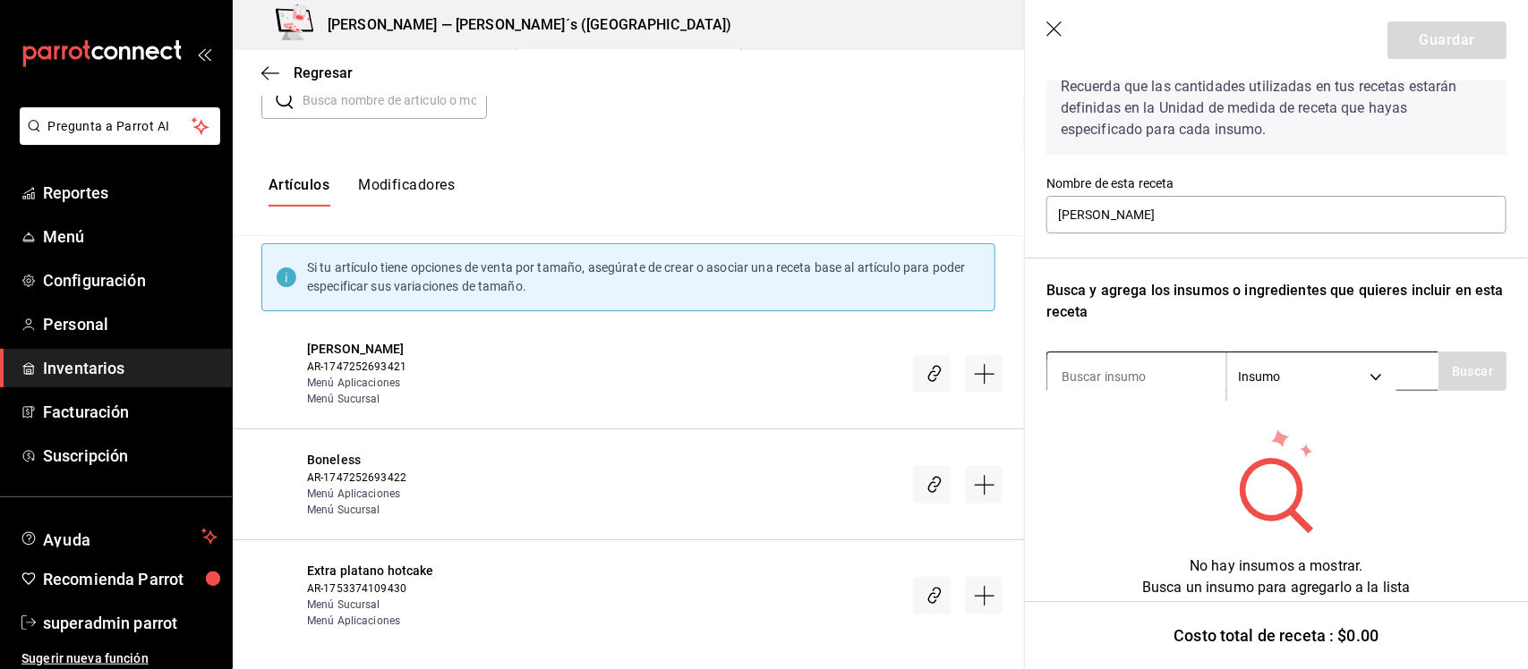
click at [1366, 378] on body "Pregunta a Parrot AI Reportes Menú Configuración Personal Inventarios Facturaci…" at bounding box center [764, 319] width 1528 height 639
click at [1282, 467] on li "Insumo" at bounding box center [1312, 468] width 167 height 30
click at [1143, 381] on input at bounding box center [1136, 377] width 179 height 38
click at [1156, 423] on div "Recuerda que las cantidades utilizadas en tus recetas estarán definidas en la U…" at bounding box center [1276, 322] width 460 height 551
click at [1061, 31] on icon "button" at bounding box center [1055, 30] width 18 height 18
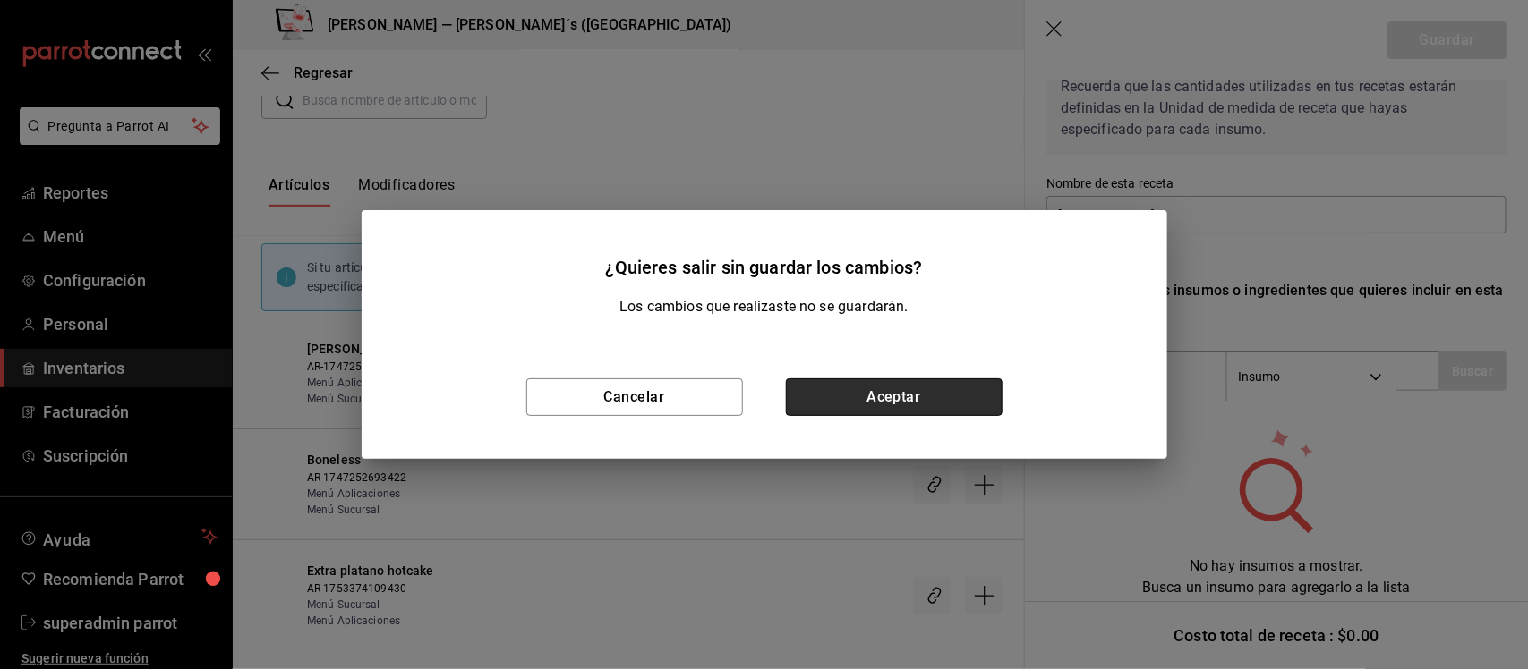
click at [915, 401] on button "Aceptar" at bounding box center [894, 398] width 217 height 38
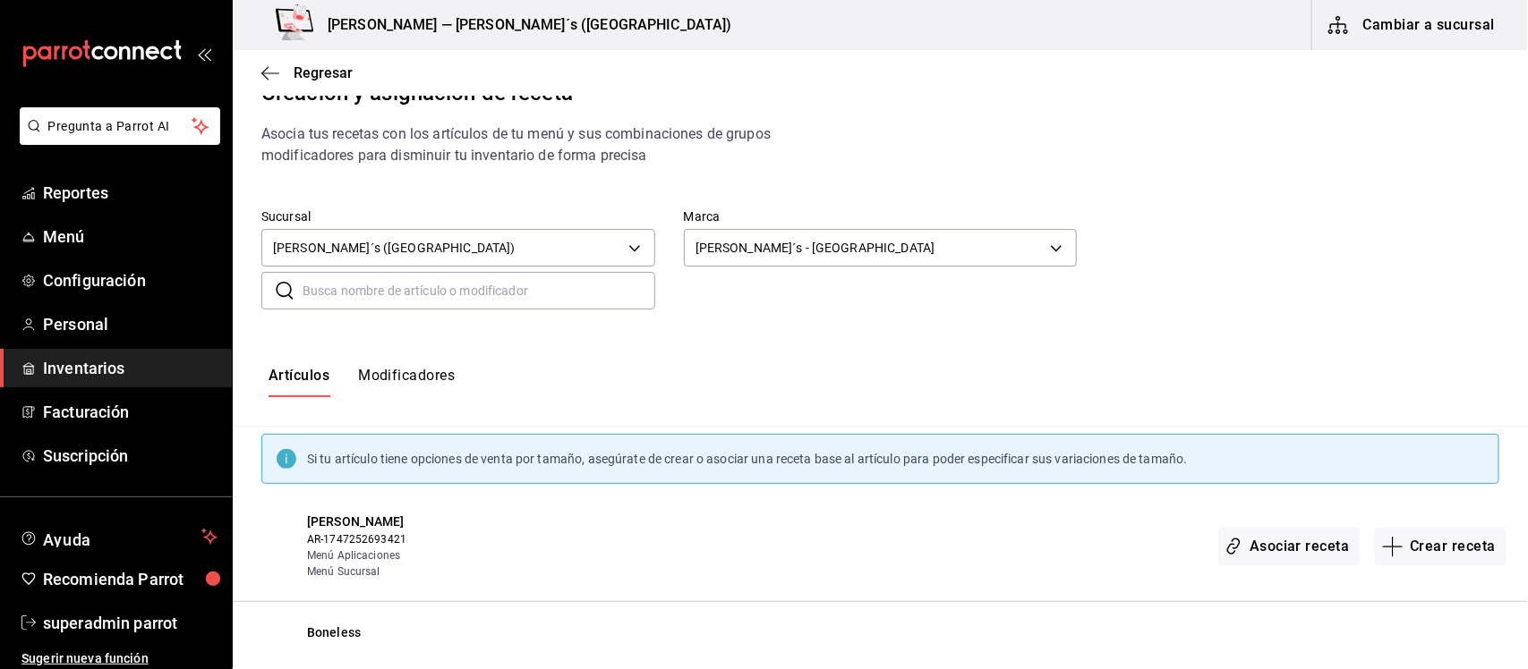
scroll to position [0, 0]
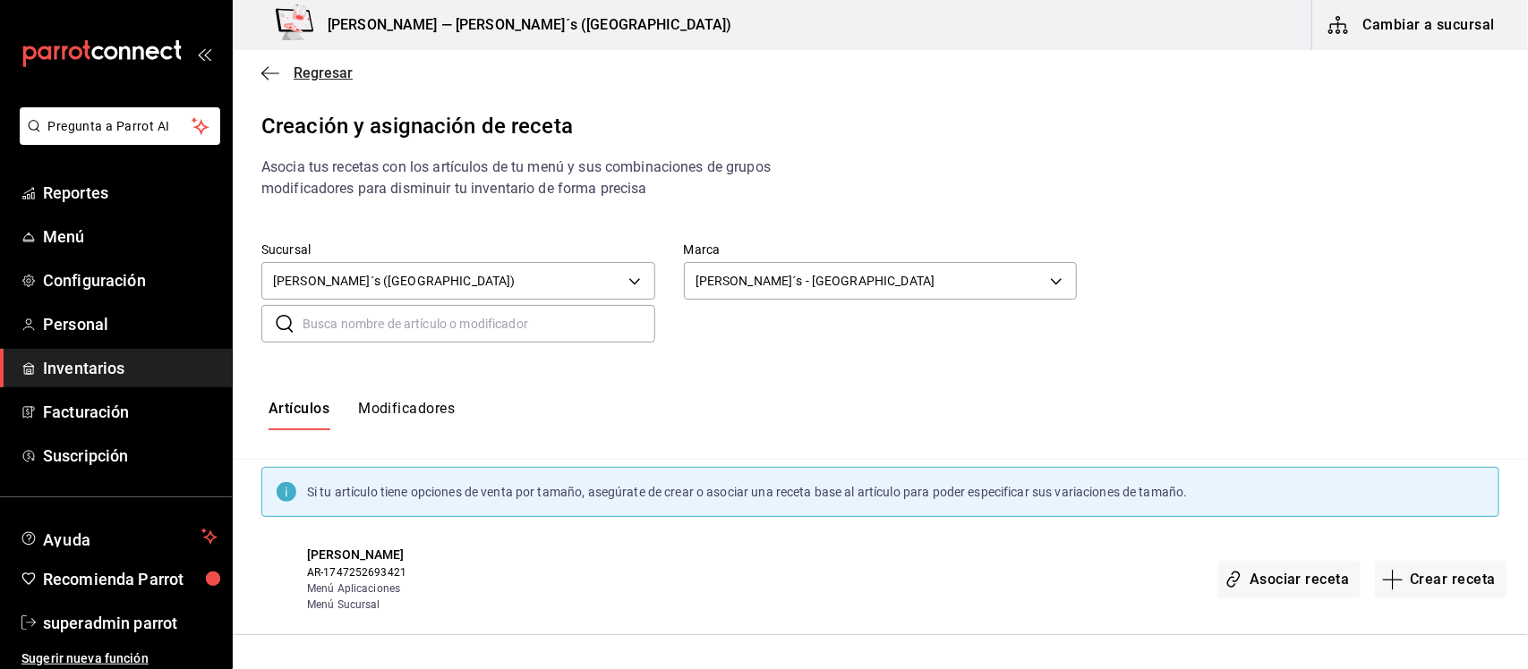
click at [302, 70] on span "Regresar" at bounding box center [323, 72] width 59 height 17
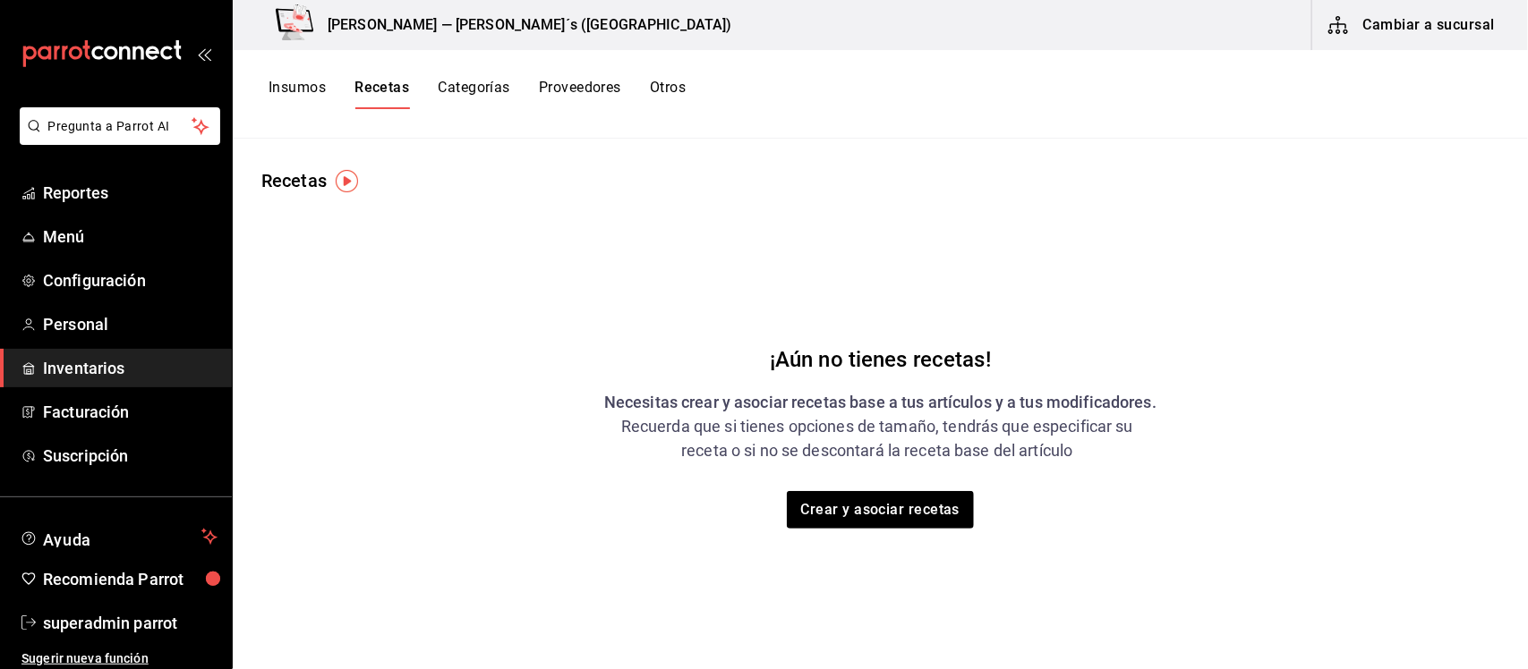
click at [1385, 15] on button "Cambiar a sucursal" at bounding box center [1412, 25] width 201 height 50
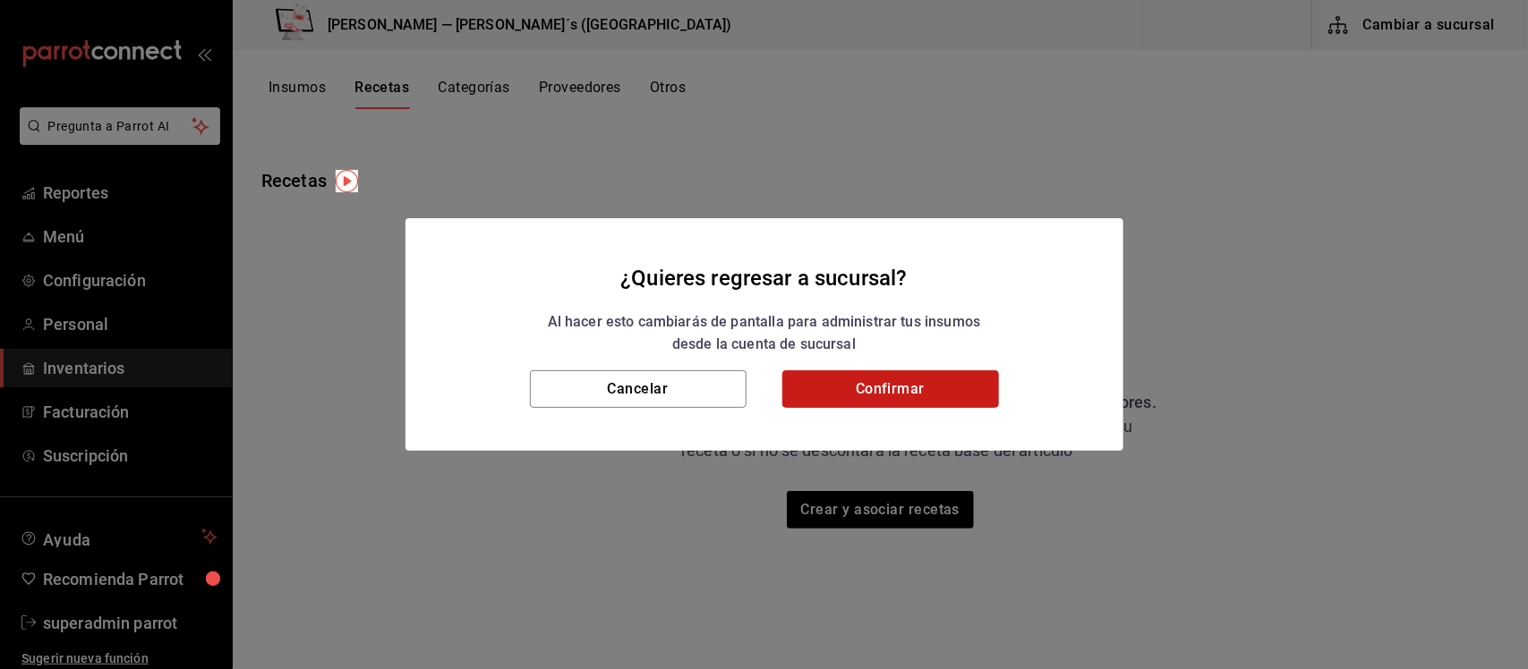
click at [914, 381] on button "Confirmar" at bounding box center [890, 390] width 217 height 38
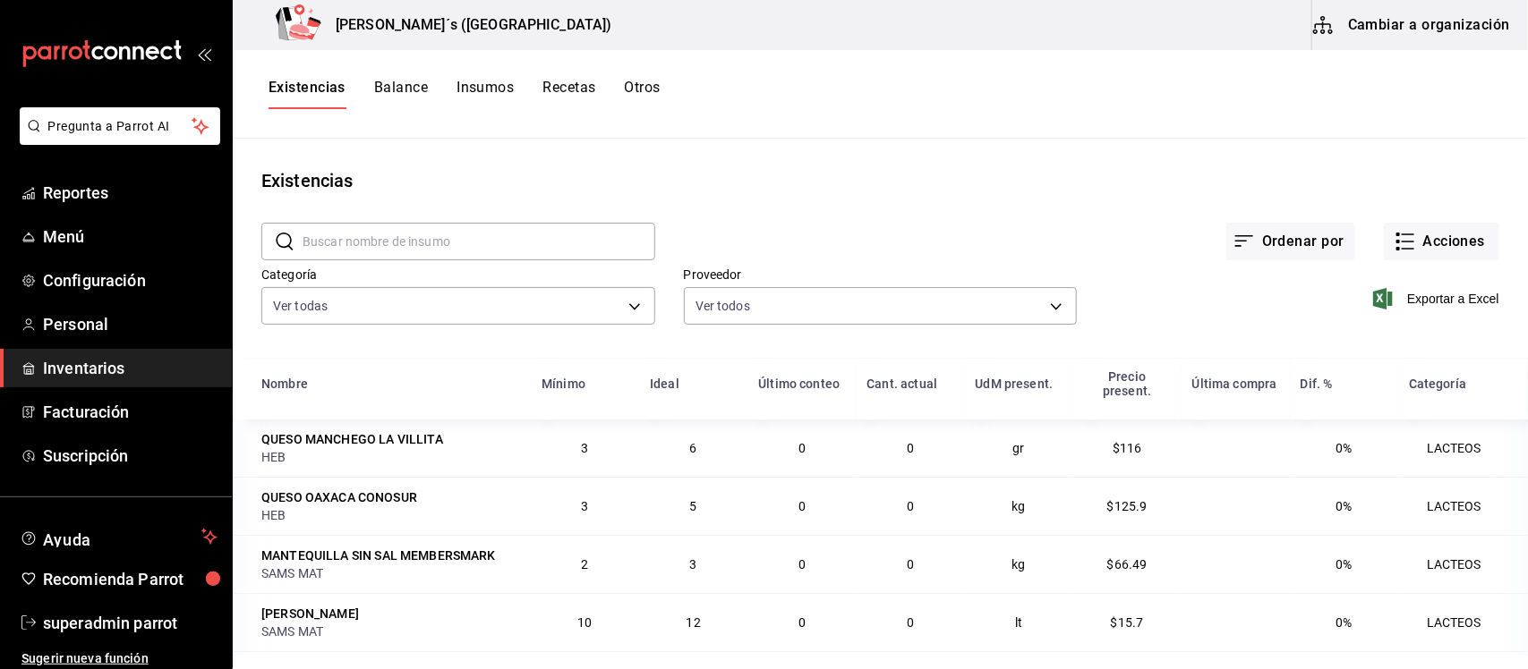
click at [484, 87] on button "Insumos" at bounding box center [484, 94] width 57 height 30
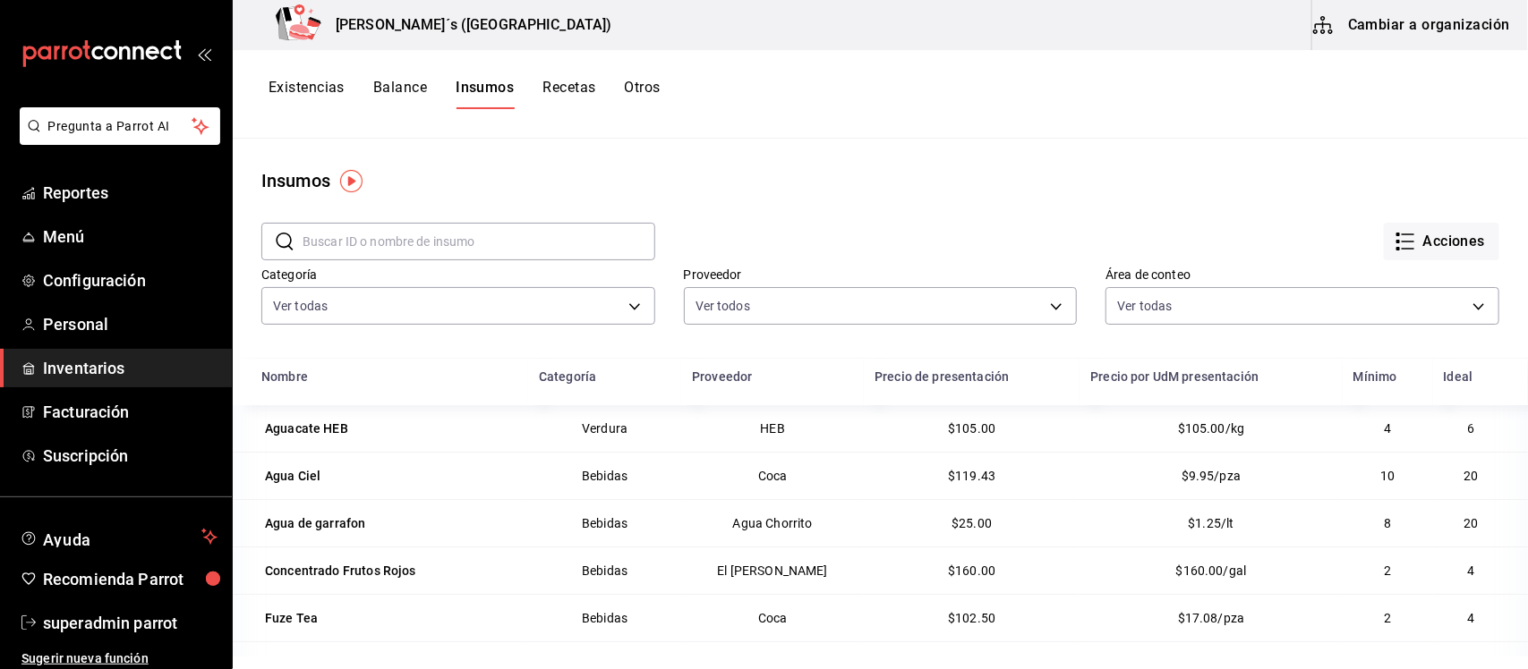
click at [634, 89] on button "Otros" at bounding box center [643, 94] width 36 height 30
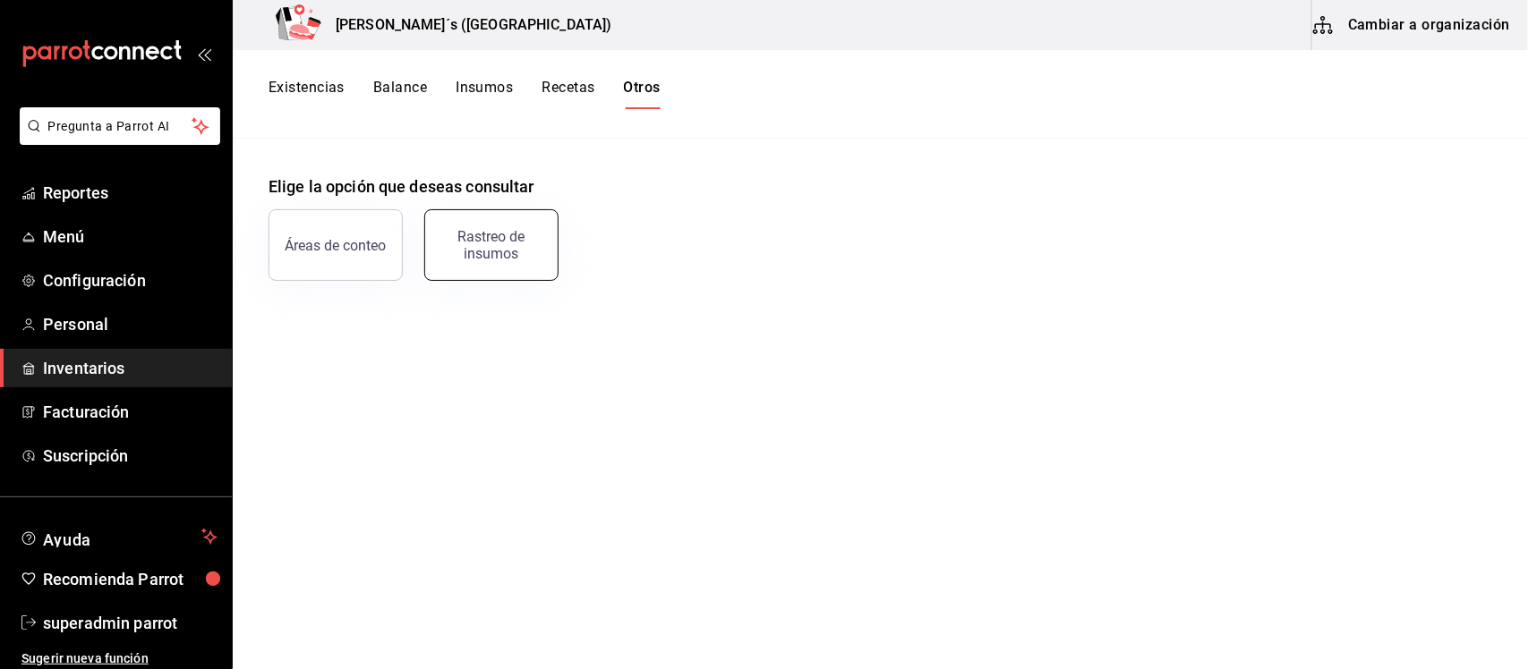
click at [503, 242] on div "Rastreo de insumos" at bounding box center [491, 245] width 111 height 34
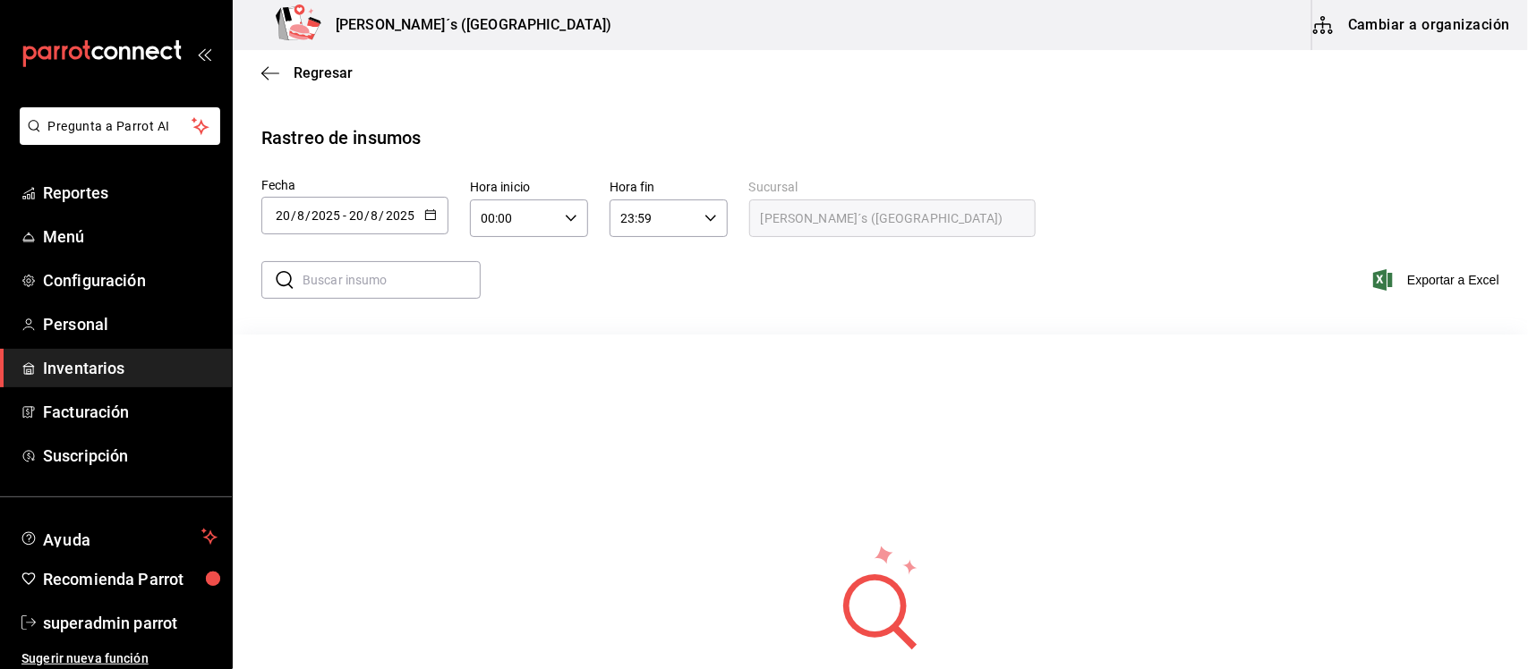
click at [434, 213] on \(Stroke\) "button" at bounding box center [430, 213] width 10 height 1
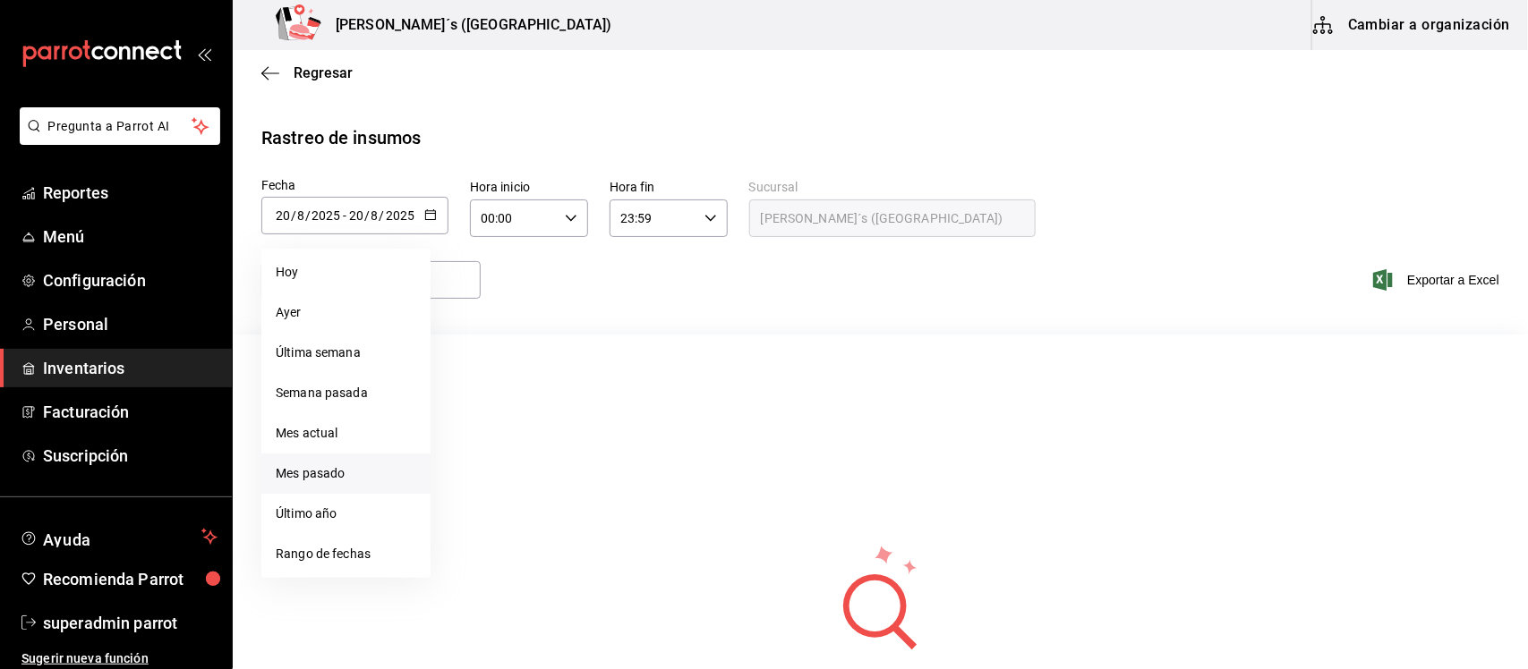
click at [324, 473] on li "Mes pasado" at bounding box center [345, 474] width 169 height 40
type input "[DATE]"
type input "1"
type input "7"
type input "[DATE]"
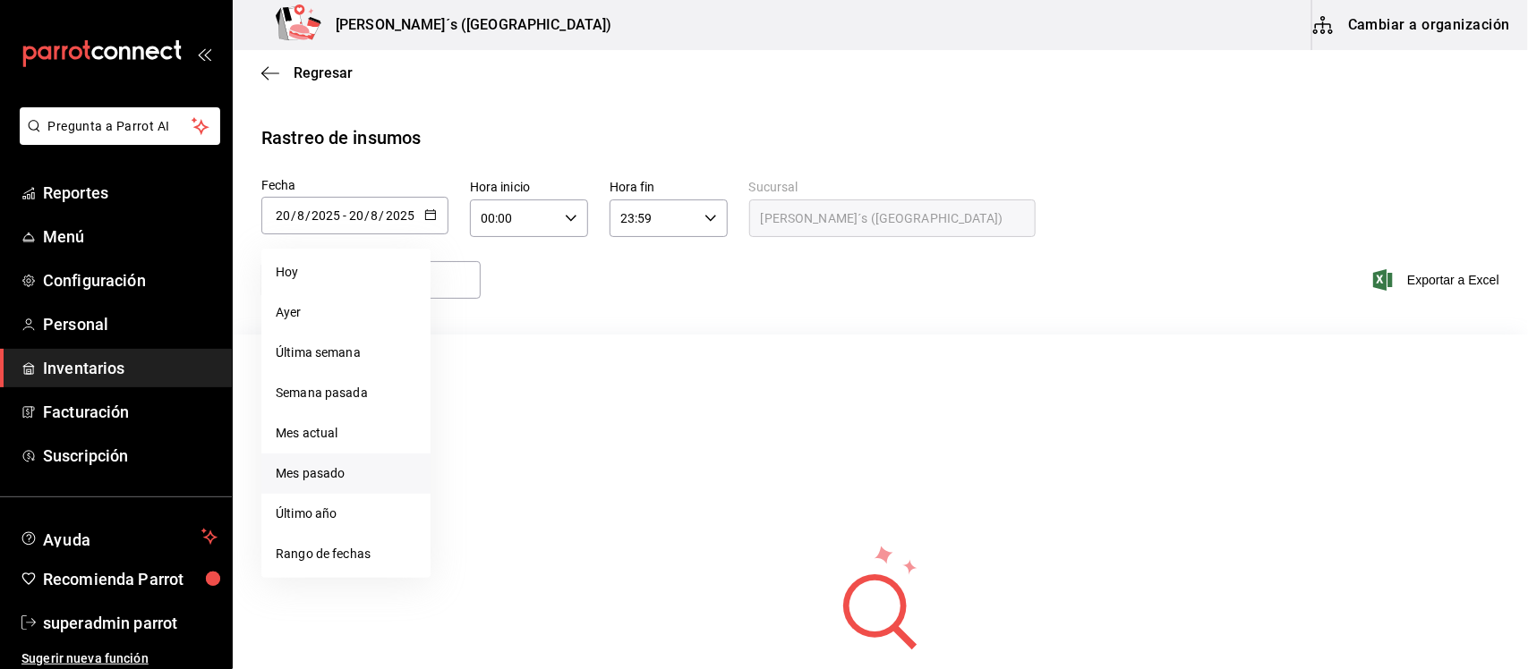
type input "31"
type input "7"
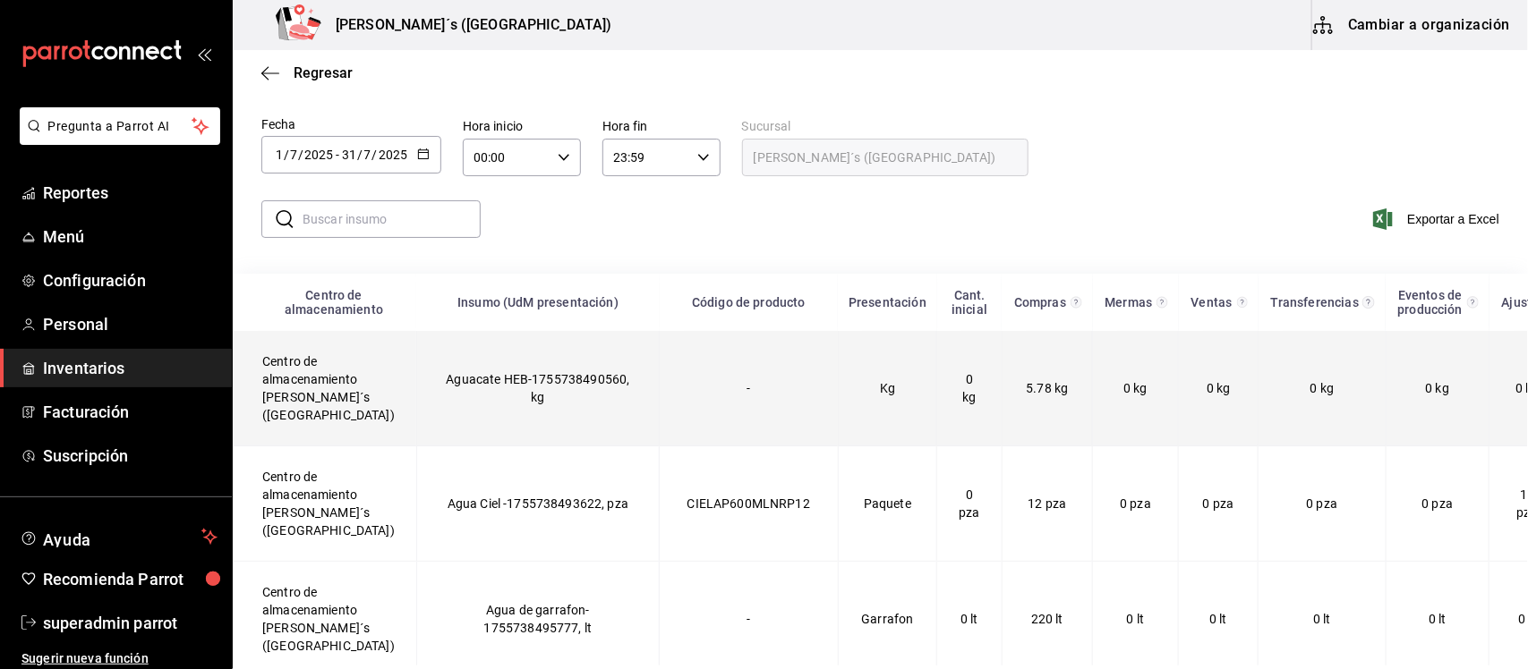
scroll to position [11, 0]
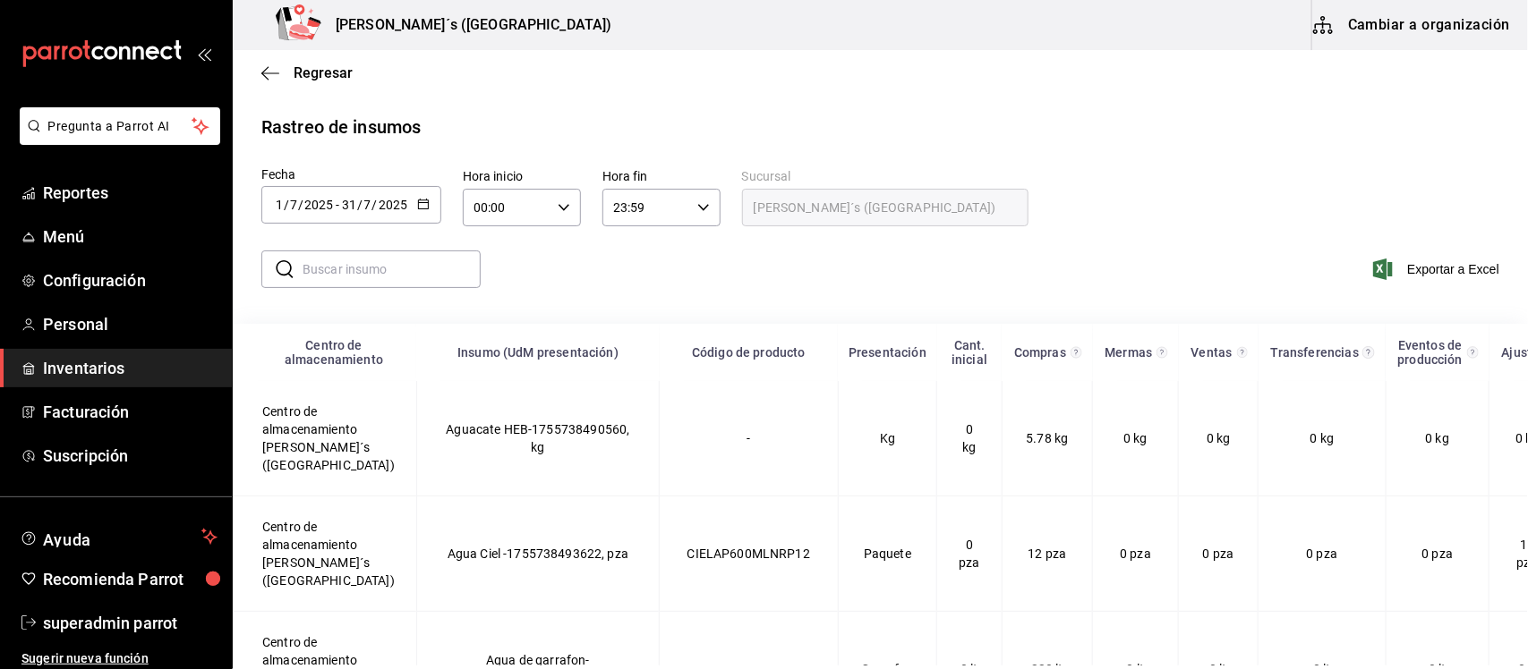
click at [426, 204] on icon "button" at bounding box center [423, 204] width 13 height 13
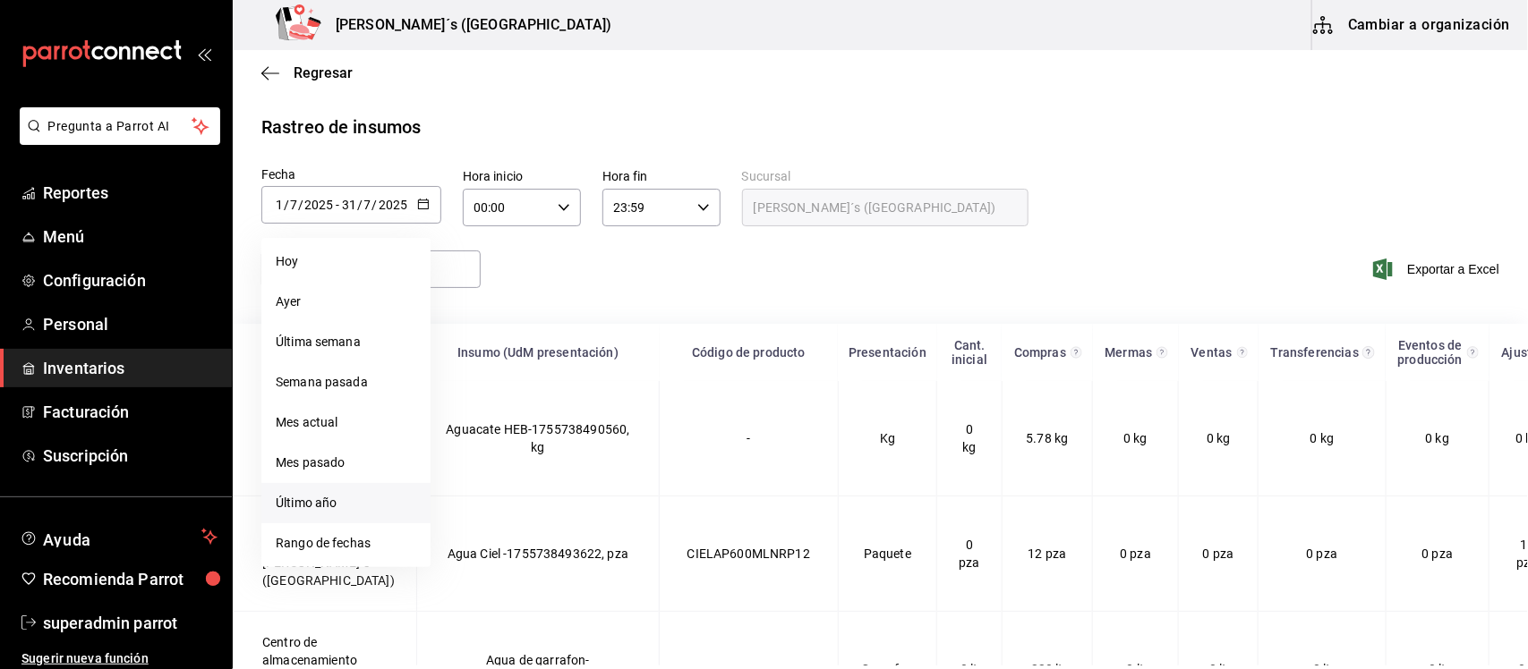
click at [302, 499] on li "Último año" at bounding box center [345, 503] width 169 height 40
type input "[DATE]"
type input "1"
type input "[DATE]"
type input "20"
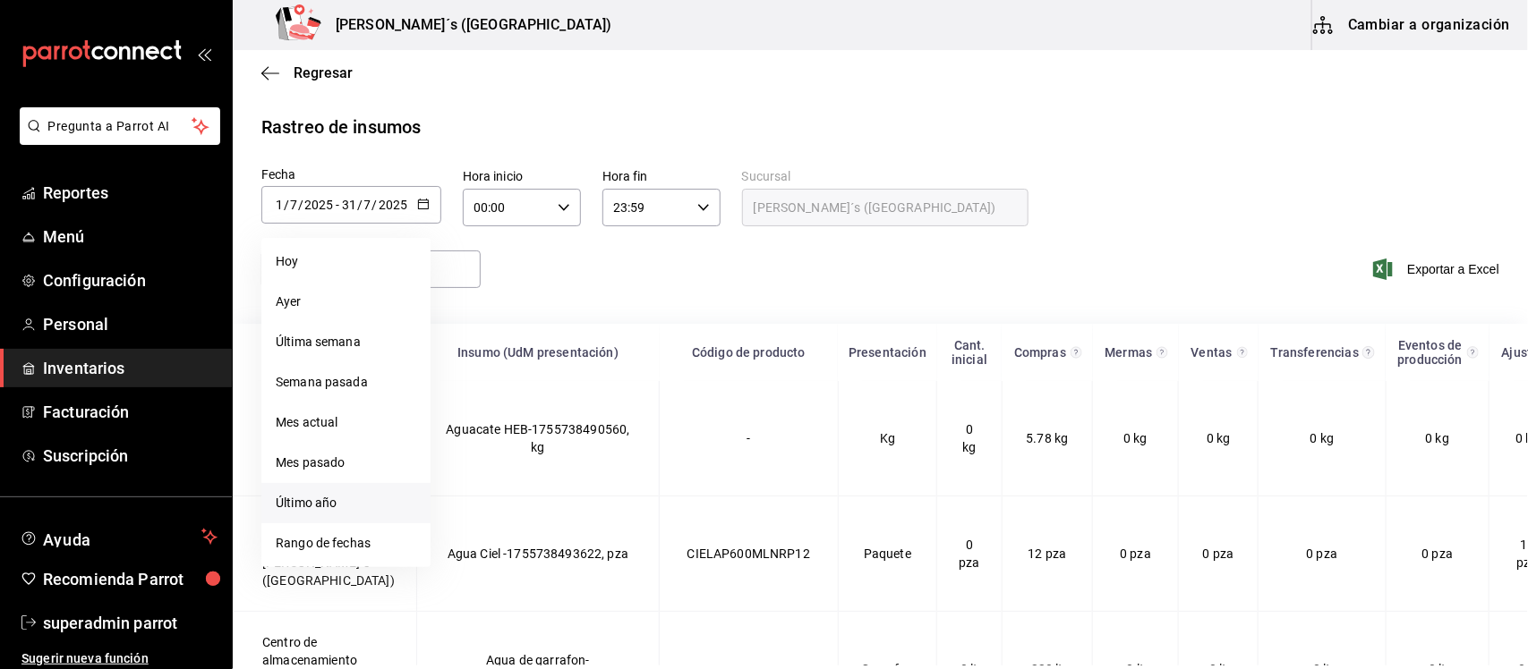
type input "8"
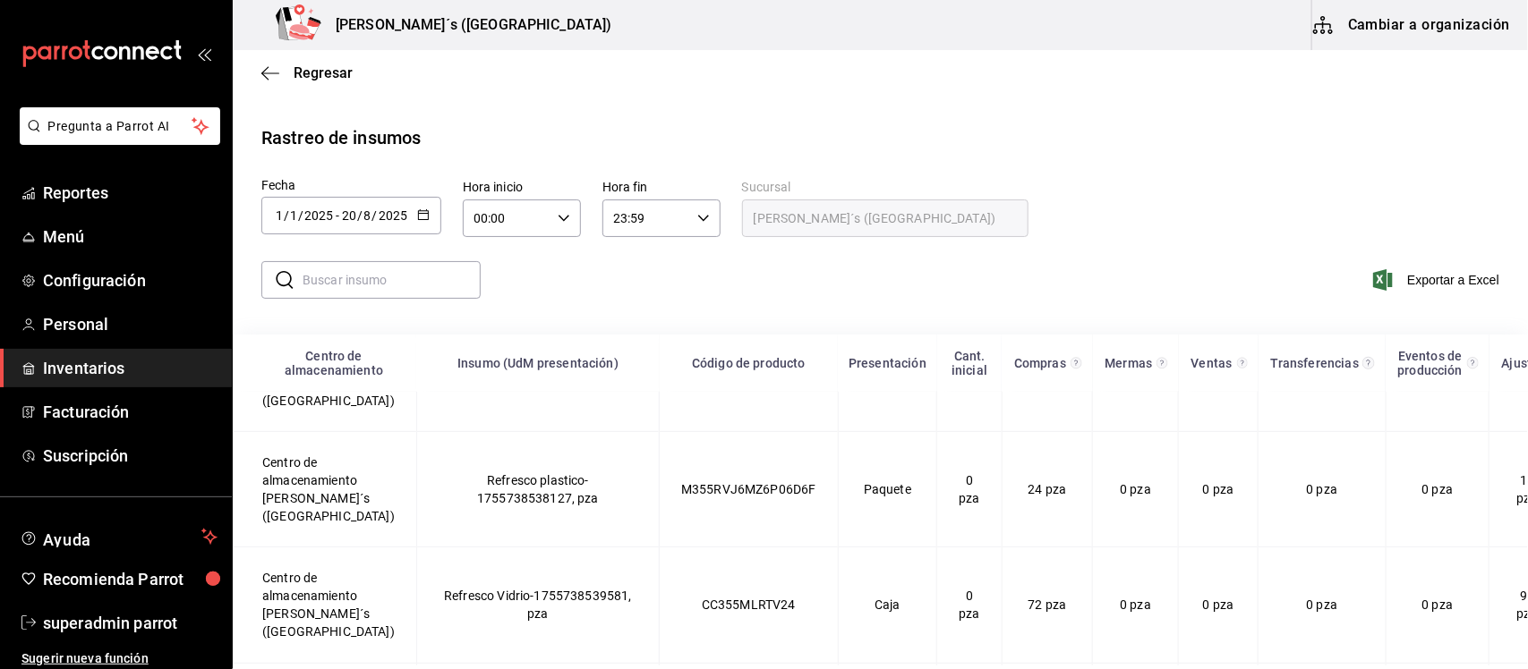
scroll to position [672, 0]
click at [1432, 14] on button "Cambiar a organización" at bounding box center [1412, 25] width 201 height 50
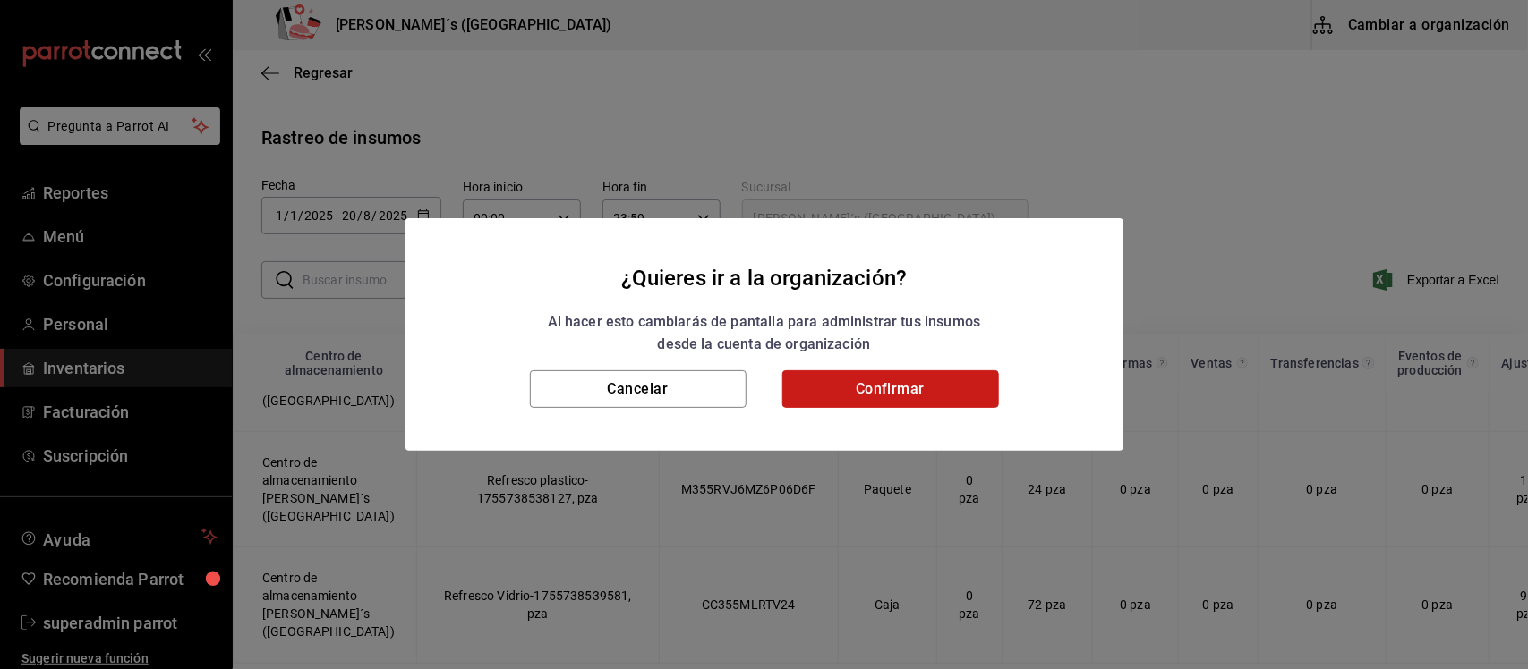
click at [924, 386] on button "Confirmar" at bounding box center [890, 390] width 217 height 38
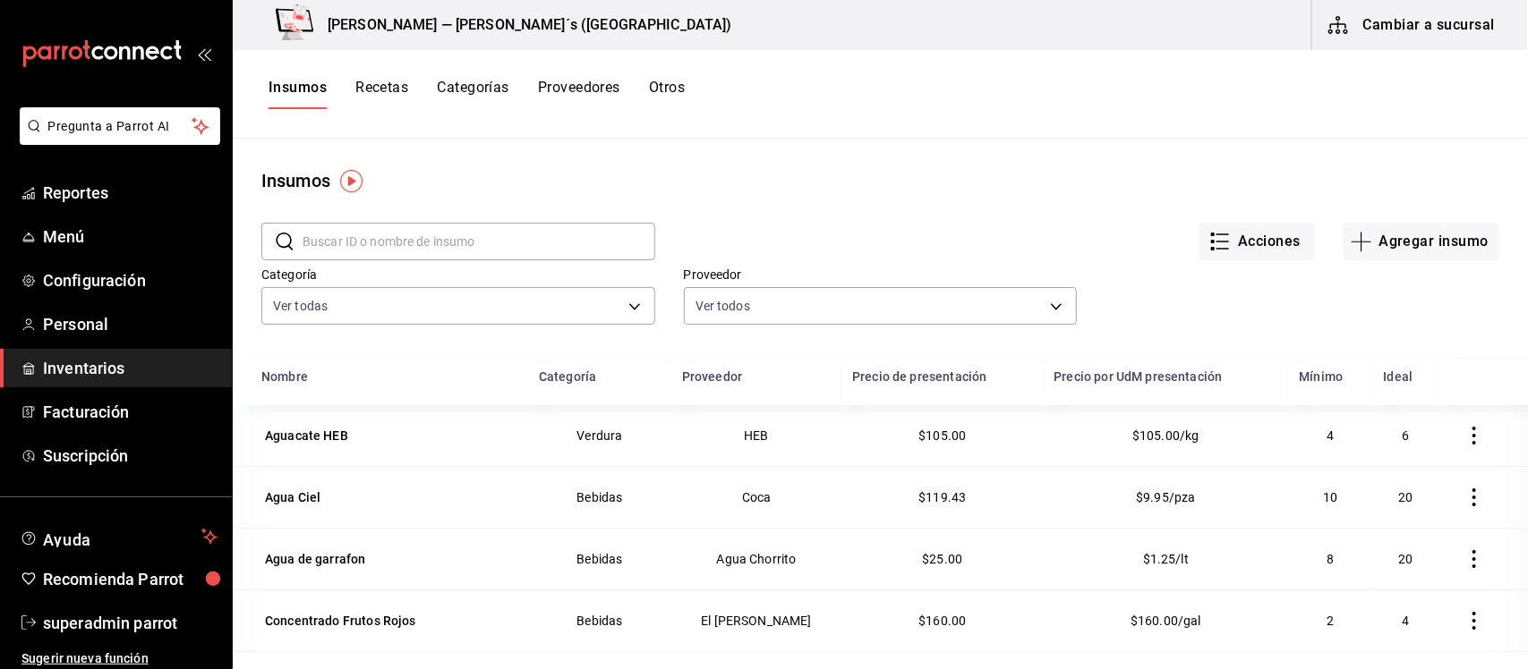
click at [287, 96] on button "Insumos" at bounding box center [297, 94] width 58 height 30
click at [390, 90] on button "Recetas" at bounding box center [381, 94] width 53 height 30
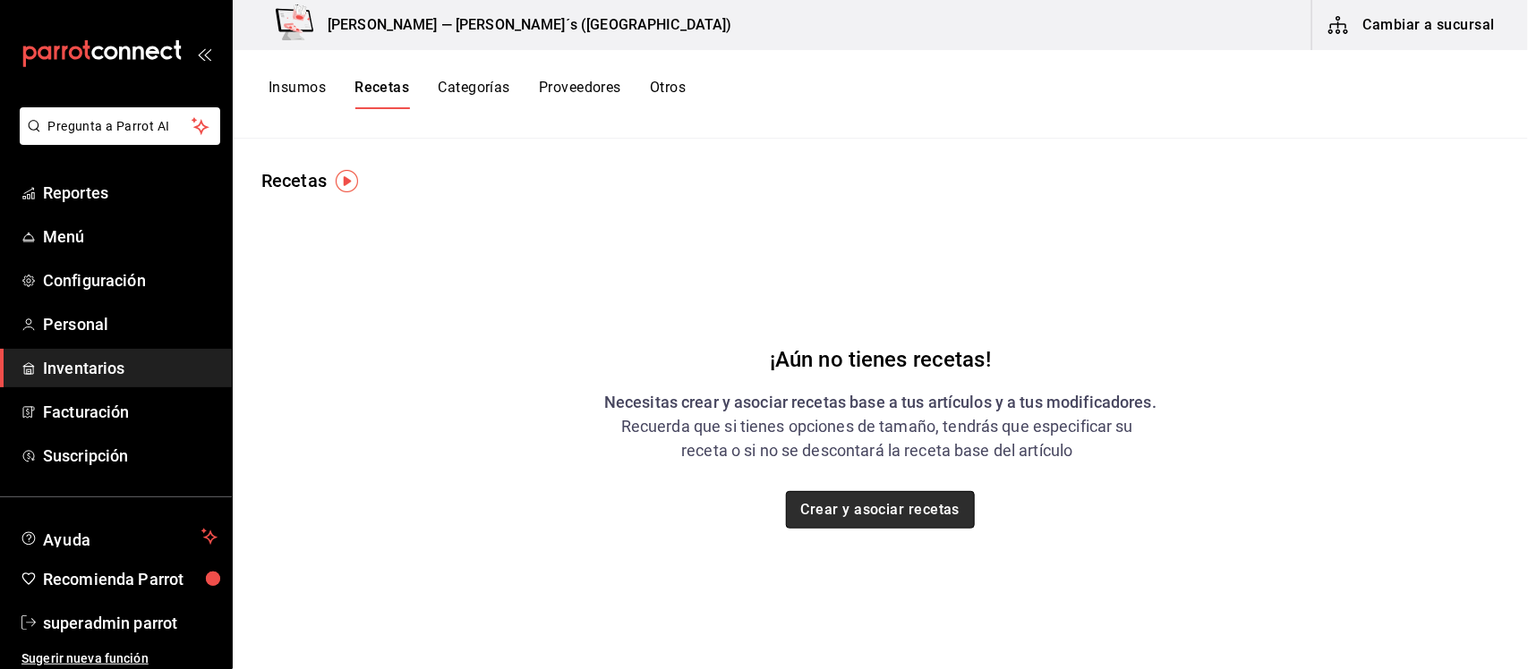
click at [860, 507] on button "Crear y asociar recetas" at bounding box center [881, 510] width 190 height 38
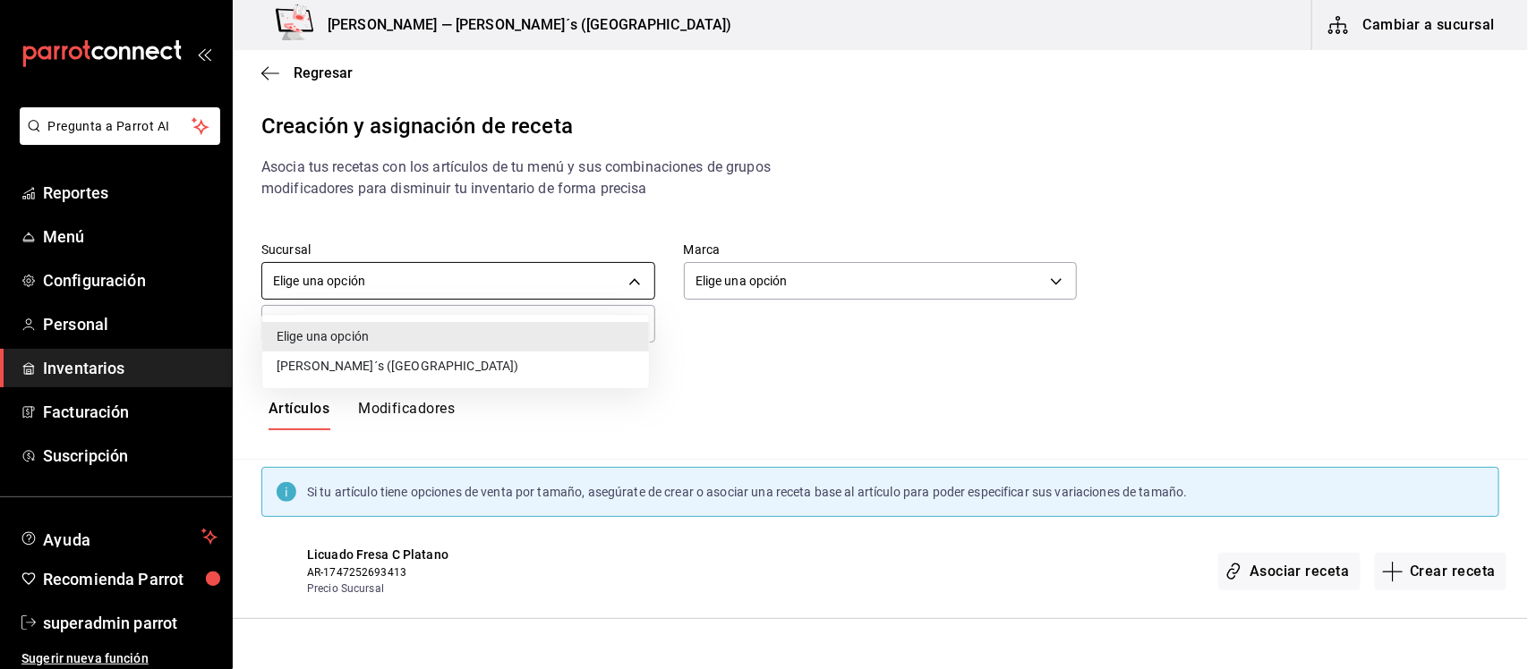
click at [595, 285] on body "Pregunta a Parrot AI Reportes Menú Configuración Personal Inventarios Facturaci…" at bounding box center [764, 319] width 1528 height 639
click at [347, 363] on li "[PERSON_NAME]´s ([GEOGRAPHIC_DATA])" at bounding box center [455, 367] width 387 height 30
type input "8f7b9cdf-069d-4ba8-9b92-caaa38e15f7e"
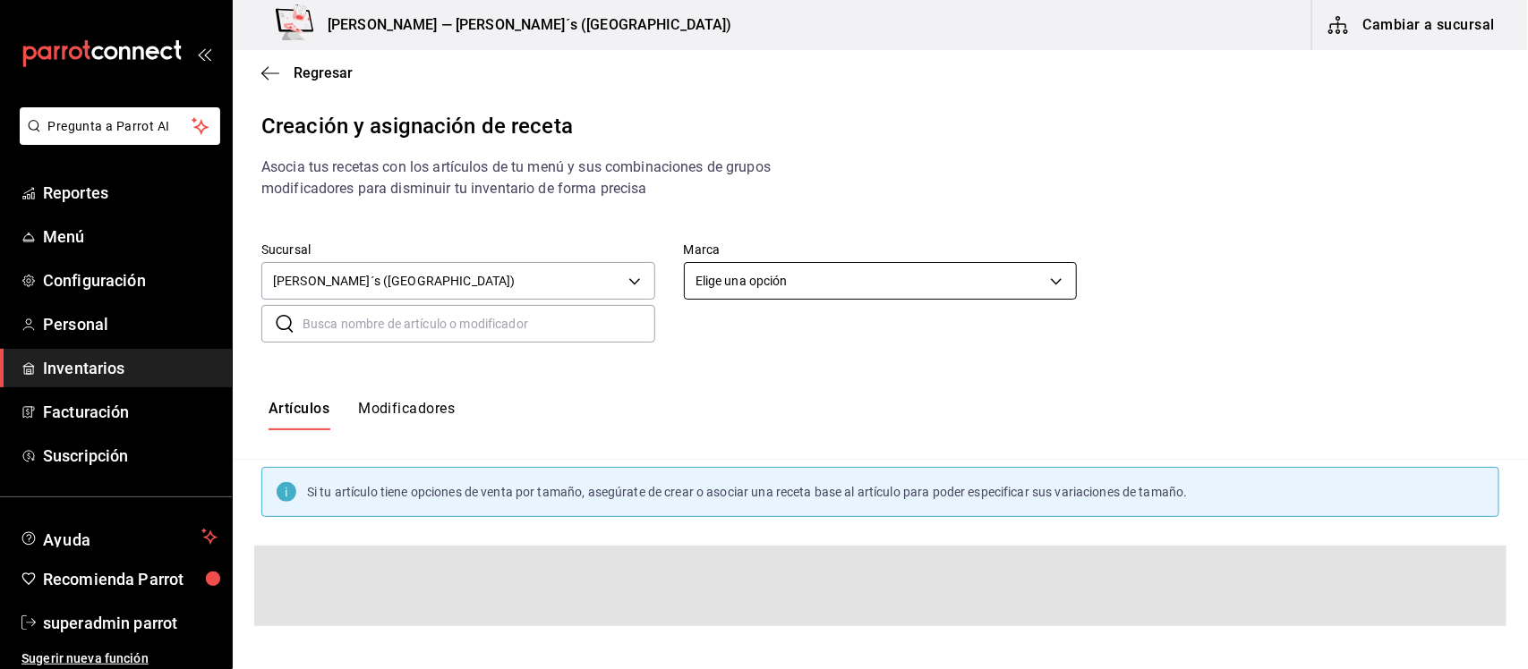
click at [734, 279] on body "Pregunta a Parrot AI Reportes Menú Configuración Personal Inventarios Facturaci…" at bounding box center [764, 319] width 1528 height 639
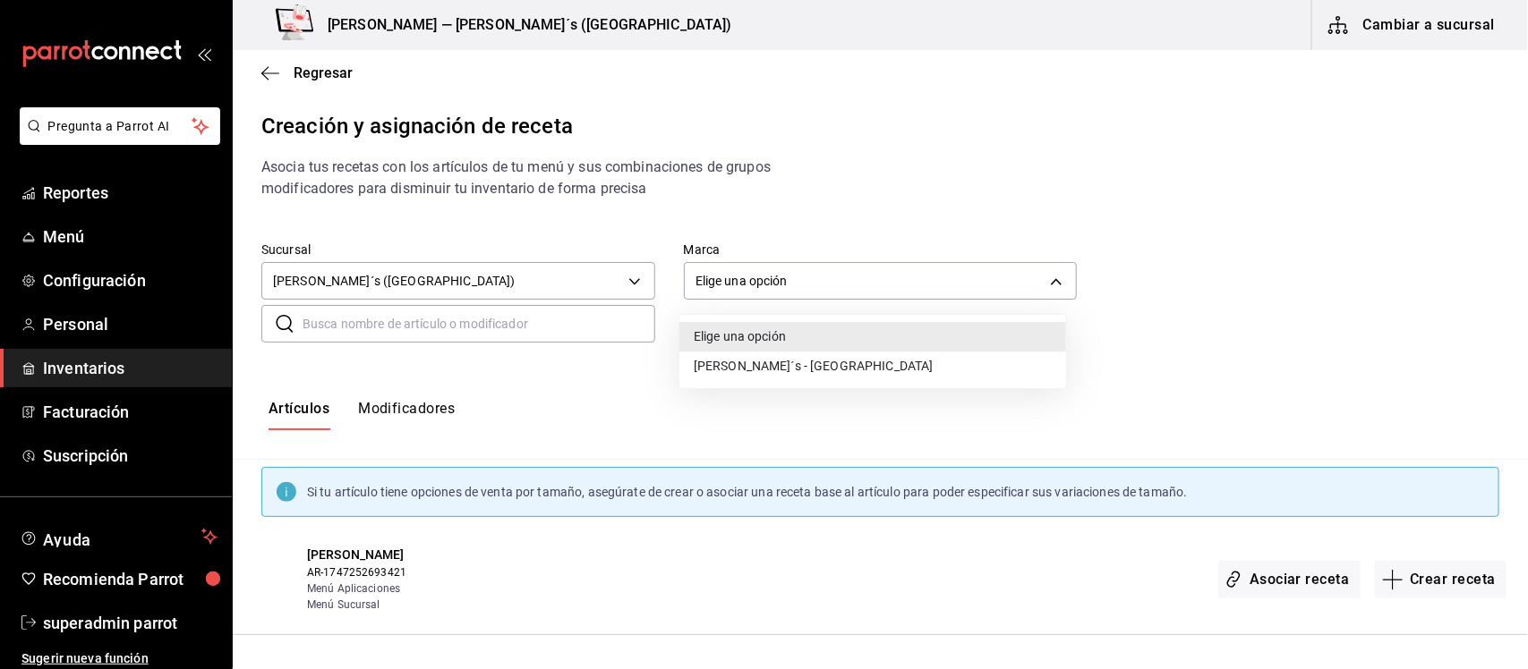
click at [728, 364] on li "[PERSON_NAME]´s - [GEOGRAPHIC_DATA]" at bounding box center [872, 367] width 387 height 30
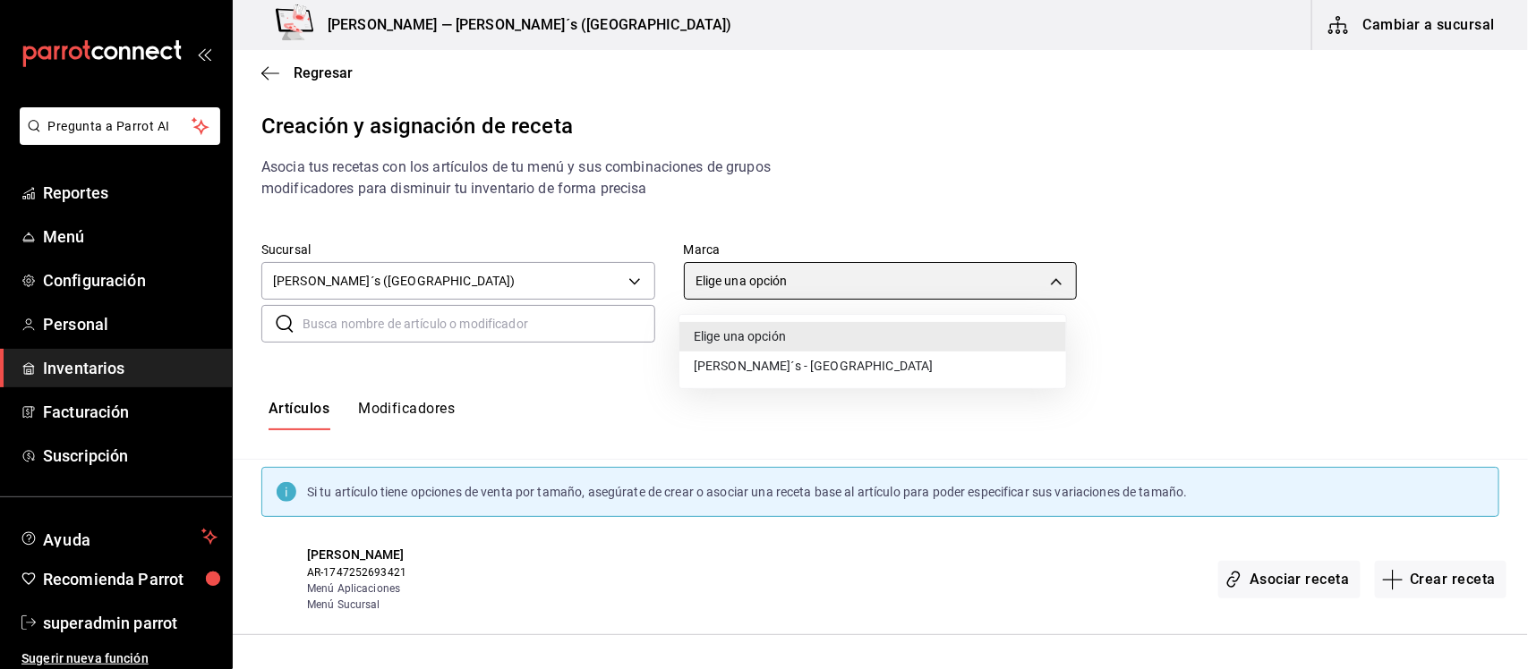
type input "e7eeebf8-c286-41d3-abda-b6d1bb78a6ef"
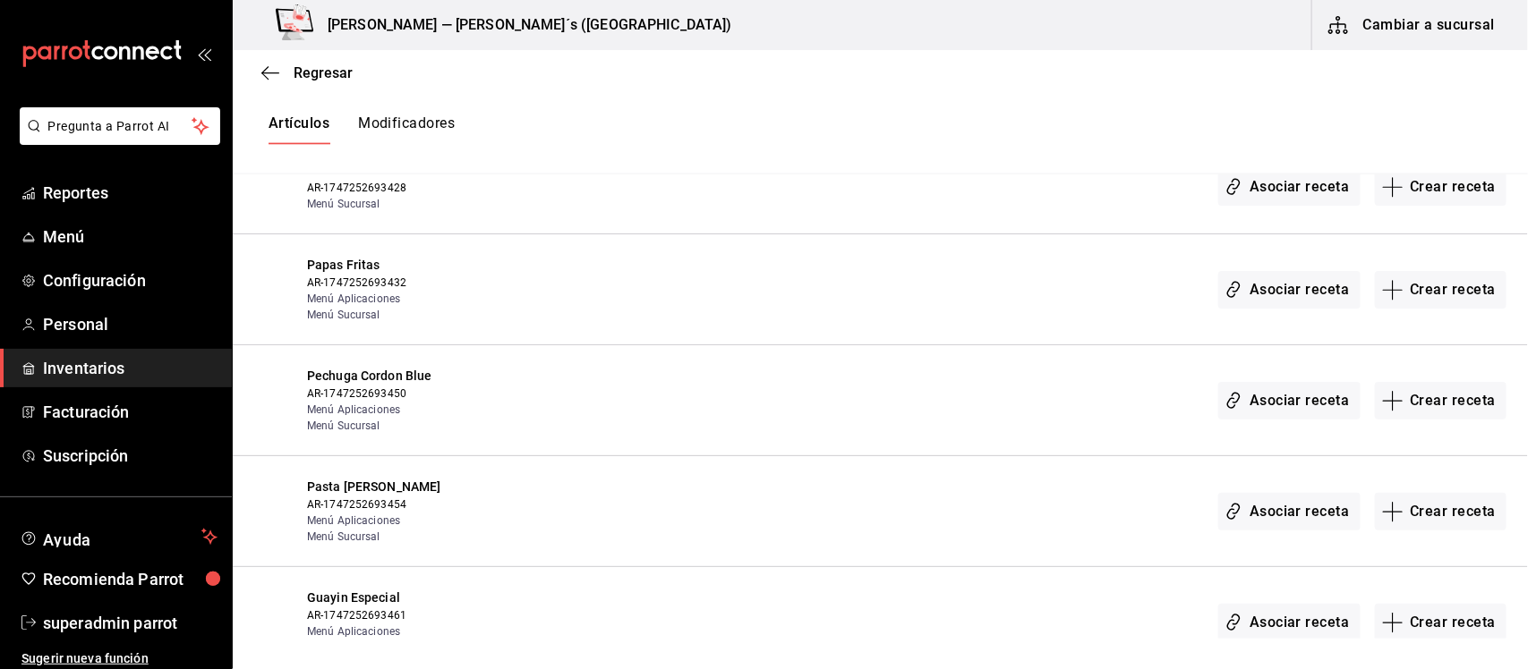
scroll to position [4139, 0]
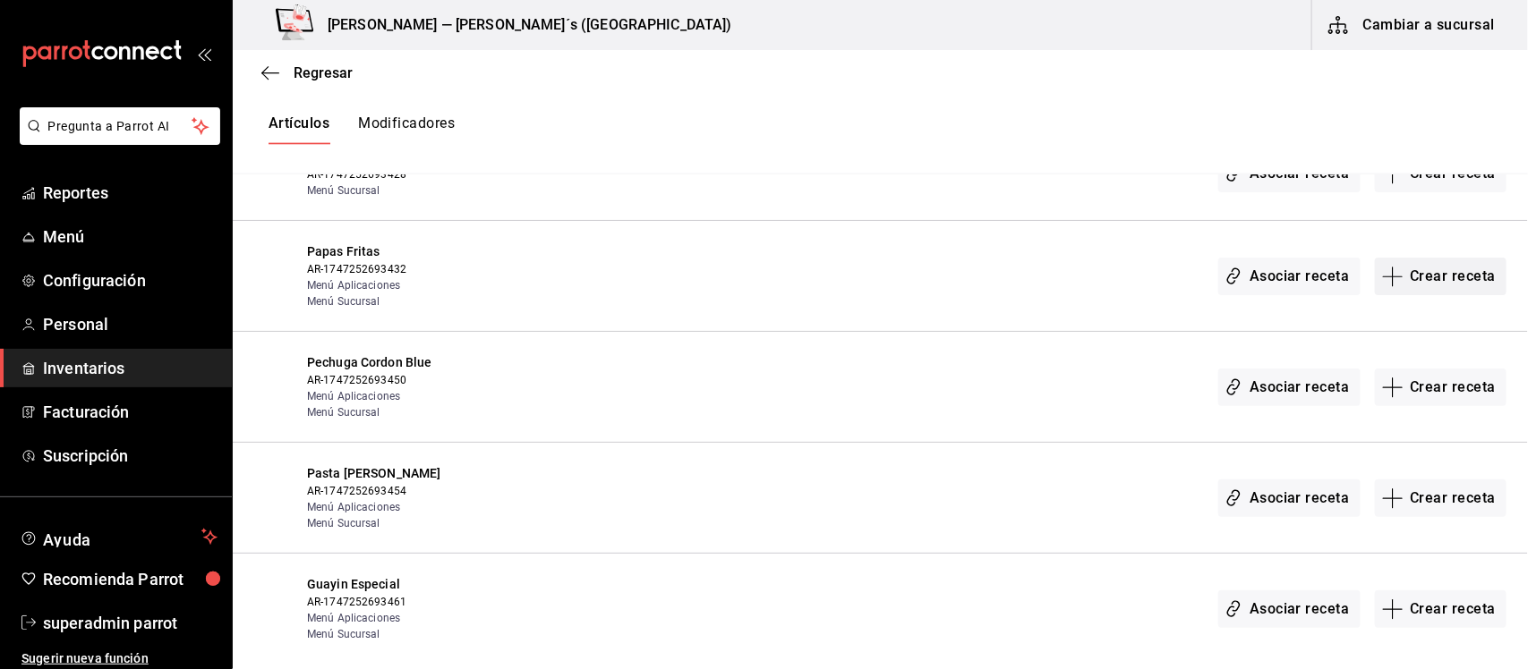
click at [1401, 270] on button "Crear receta" at bounding box center [1441, 277] width 132 height 38
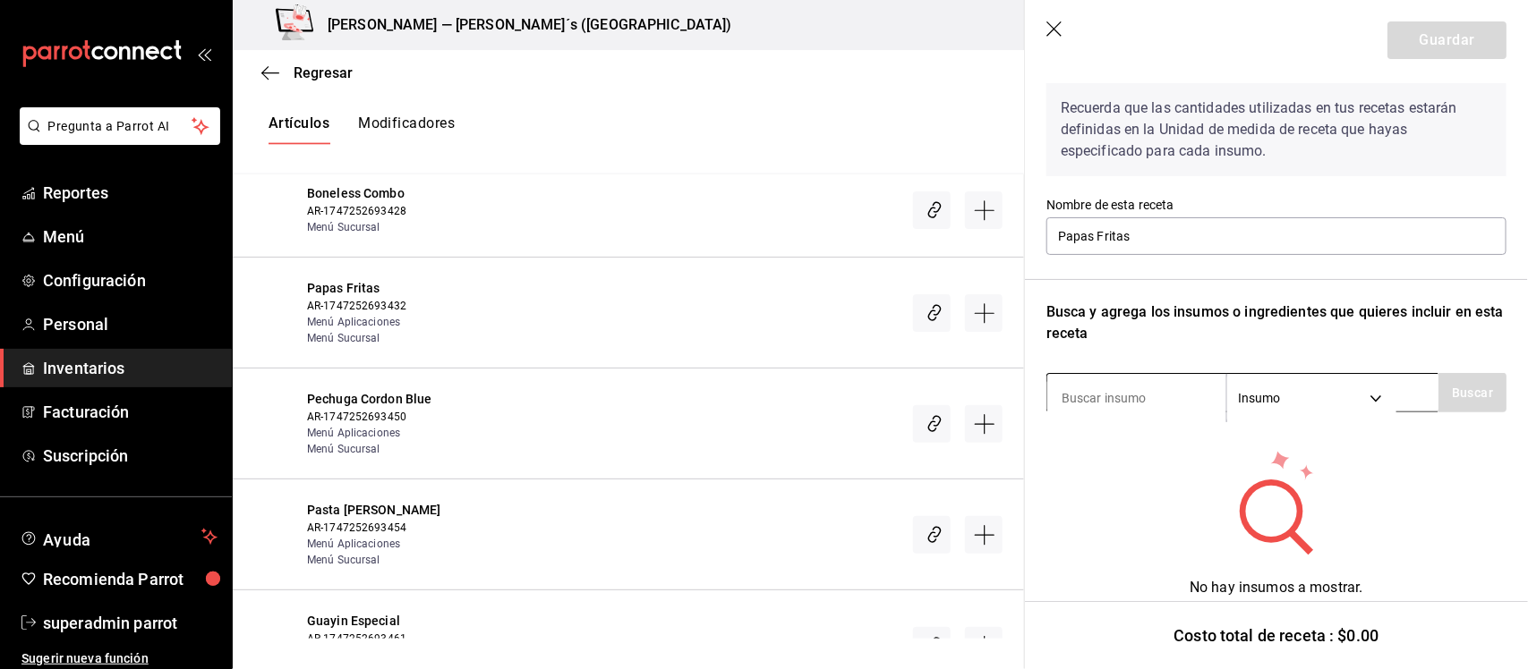
scroll to position [94, 0]
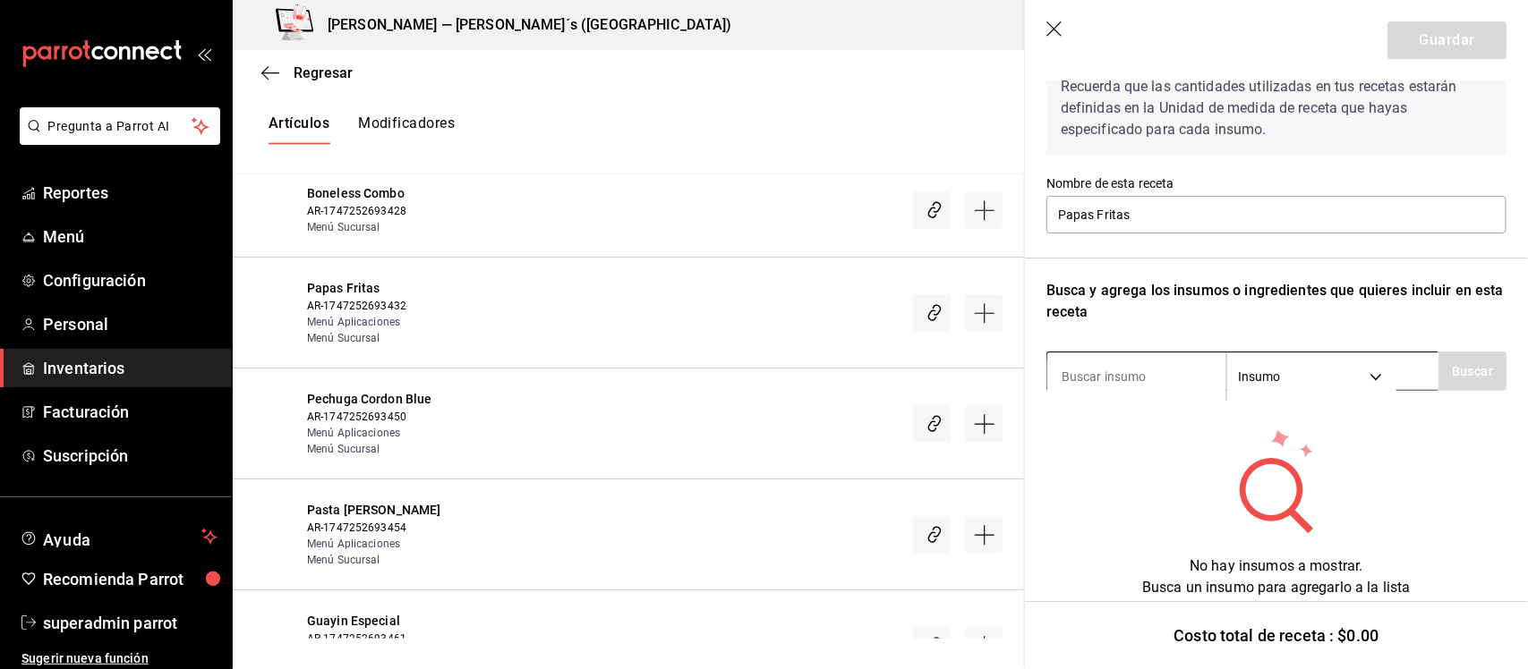
click at [1347, 371] on body "Pregunta a Parrot AI Reportes Menú Configuración Personal Inventarios Facturaci…" at bounding box center [764, 319] width 1528 height 639
click at [1277, 463] on li "Insumo" at bounding box center [1312, 468] width 167 height 30
click at [1137, 363] on input at bounding box center [1136, 377] width 179 height 38
type input "papa"
click at [1385, 369] on body "Pregunta a Parrot AI Reportes Menú Configuración Personal Inventarios Facturaci…" at bounding box center [764, 319] width 1528 height 639
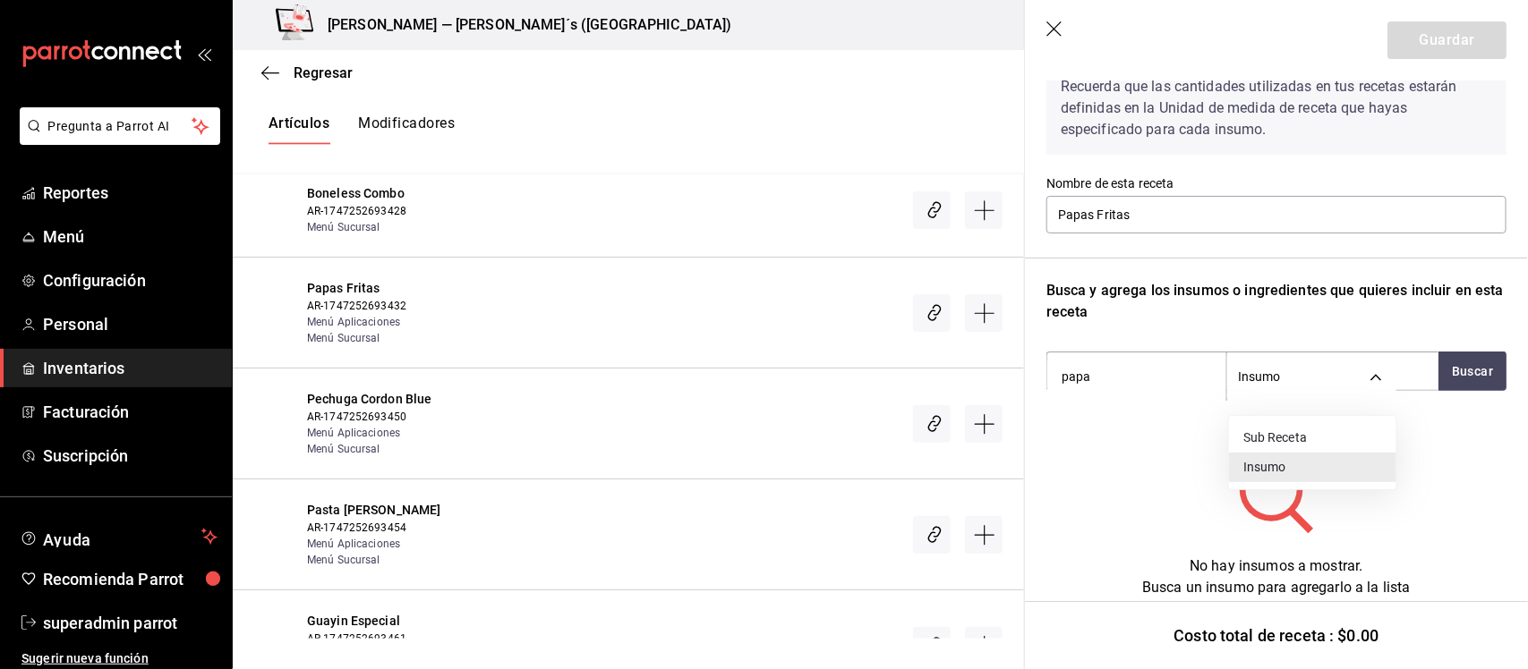
click at [1257, 466] on li "Insumo" at bounding box center [1312, 468] width 167 height 30
click at [1030, 378] on div "Receta de artículo Recuerda que las cantidades utilizadas en tus recetas estará…" at bounding box center [1276, 329] width 503 height 684
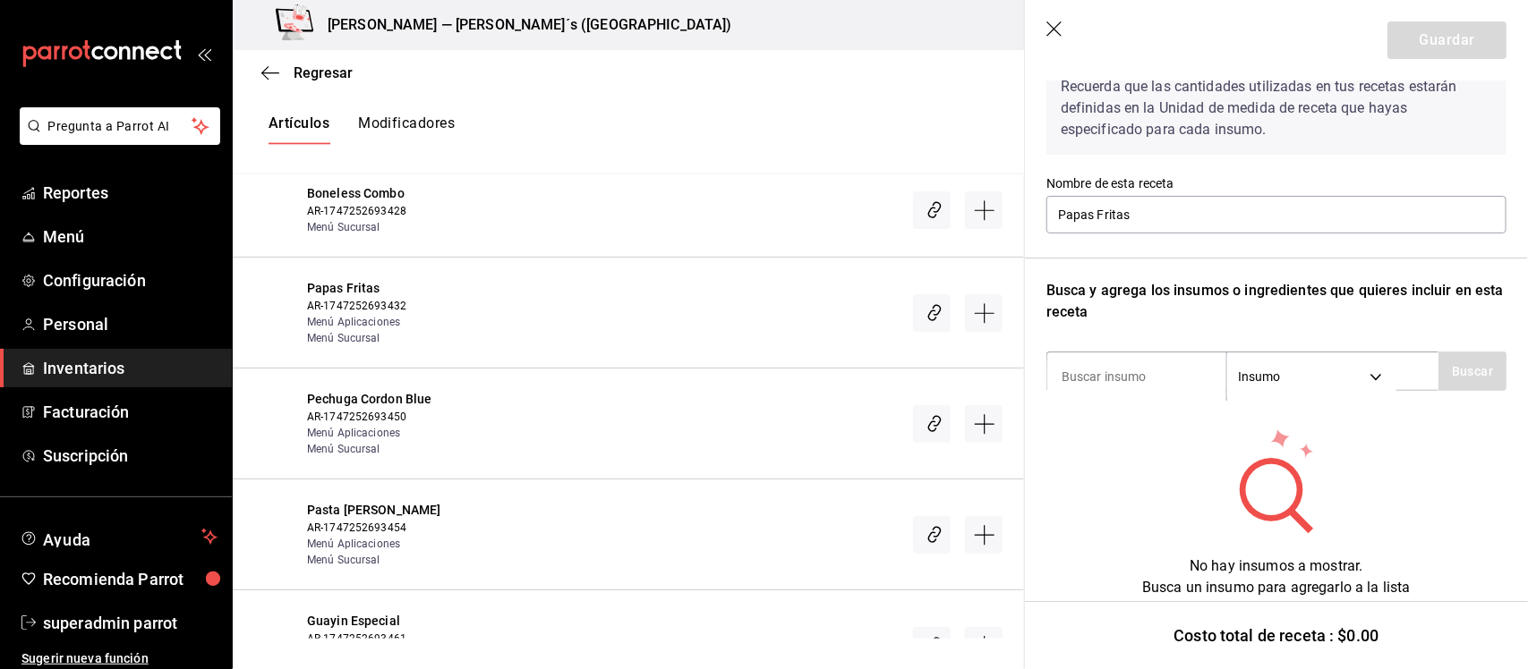
type input "a"
type input "pa"
click at [1464, 362] on button "Buscar" at bounding box center [1472, 371] width 68 height 39
click at [1048, 20] on header "Guardar" at bounding box center [1276, 40] width 503 height 81
click at [1065, 31] on header "Guardar" at bounding box center [1276, 40] width 503 height 81
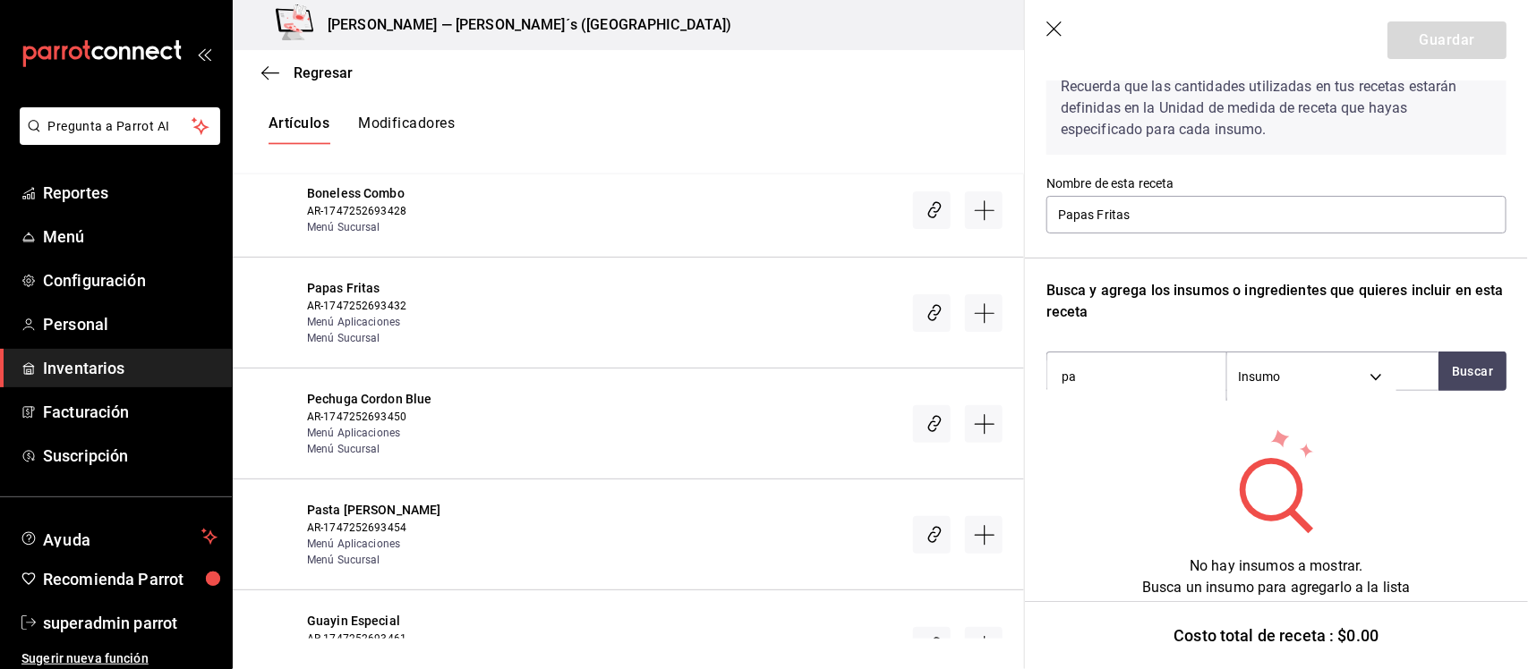
click at [1058, 31] on icon "button" at bounding box center [1055, 30] width 18 height 18
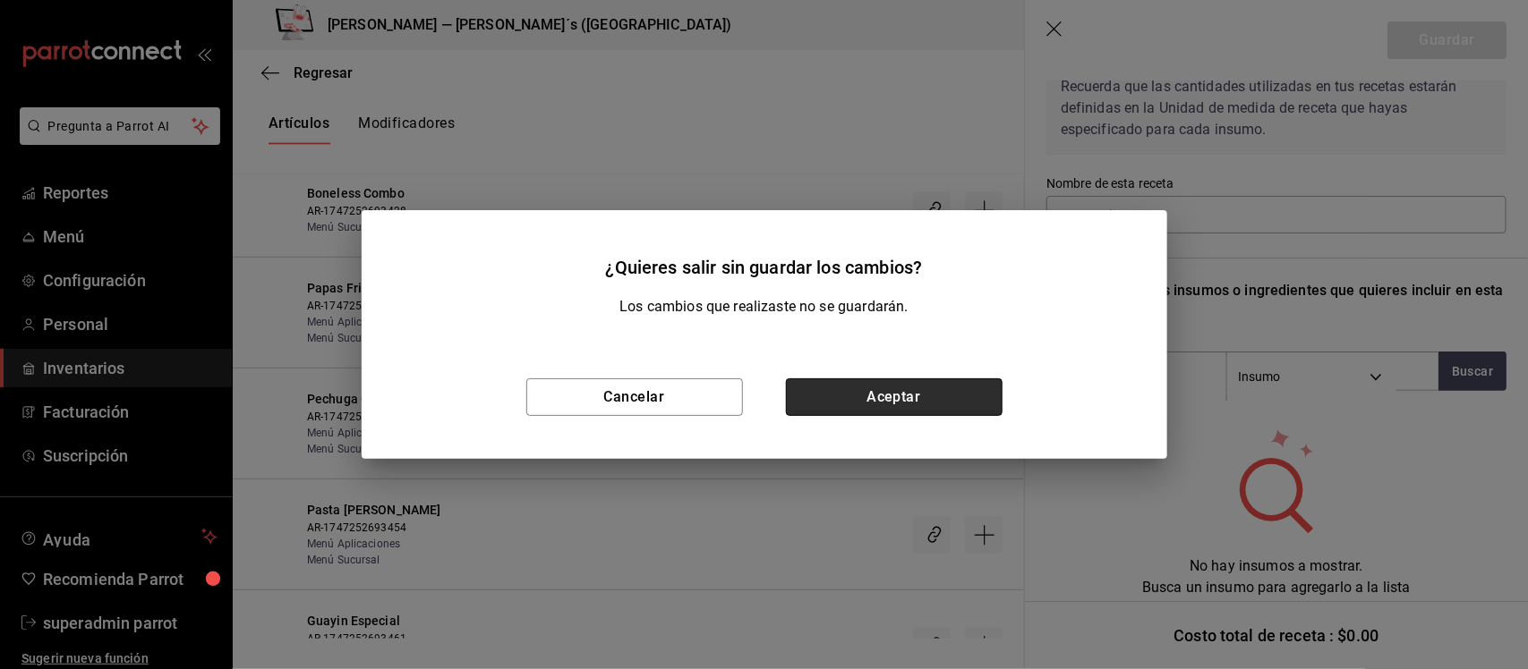
click at [917, 392] on button "Aceptar" at bounding box center [894, 398] width 217 height 38
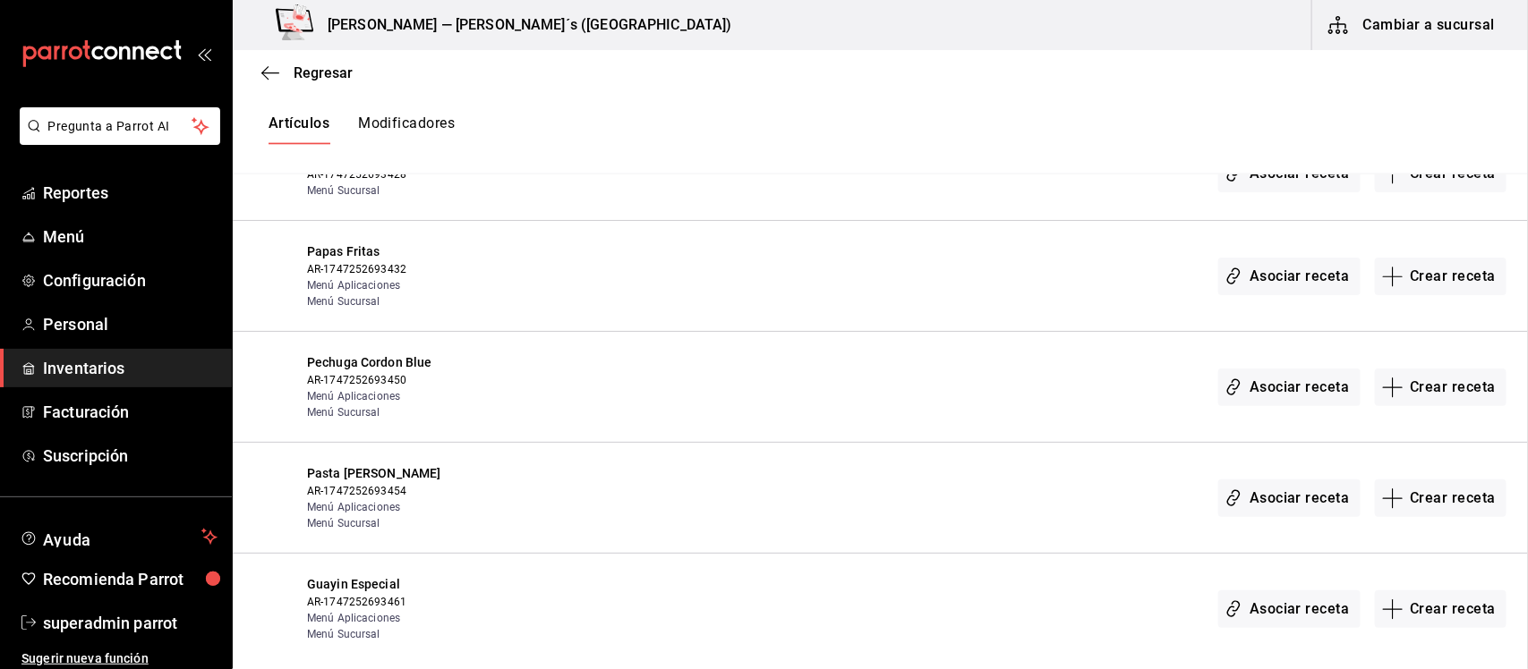
scroll to position [0, 0]
